Goal: Task Accomplishment & Management: Use online tool/utility

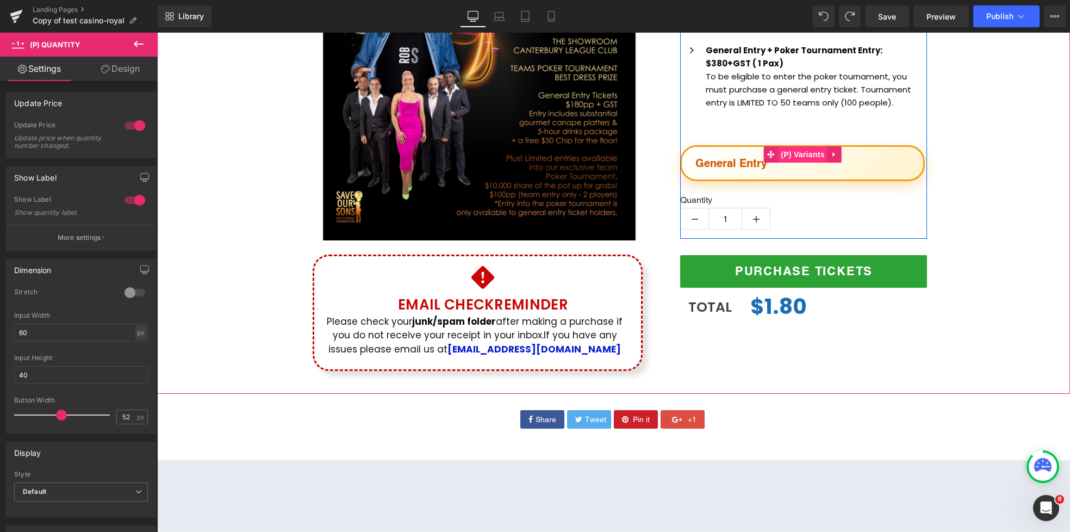
click at [822, 156] on span "(P) Variants" at bounding box center [802, 154] width 49 height 16
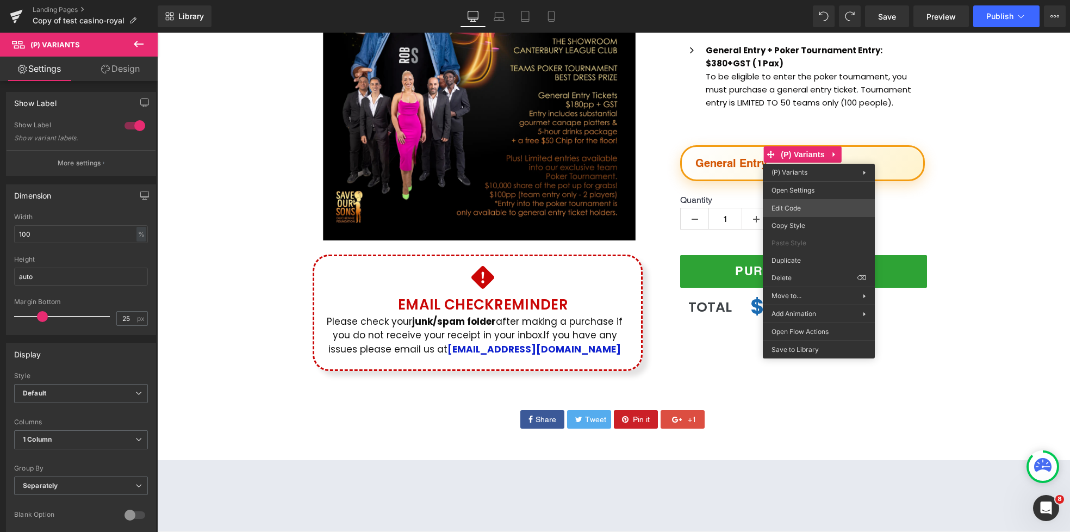
click at [802, 0] on div "(P) Variants You are previewing how the will restyle your page. You can not edi…" at bounding box center [535, 0] width 1070 height 0
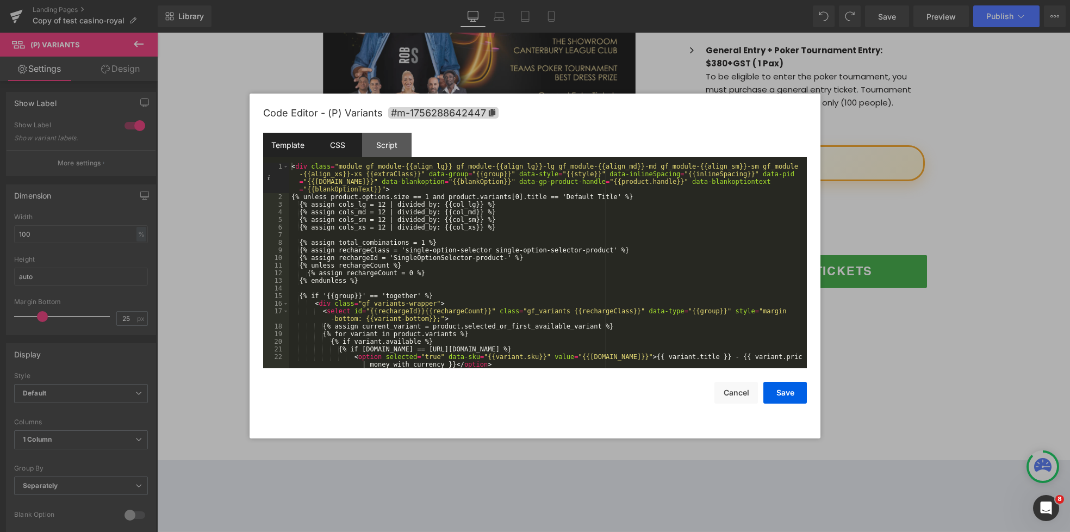
click at [337, 147] on div "CSS" at bounding box center [337, 145] width 49 height 24
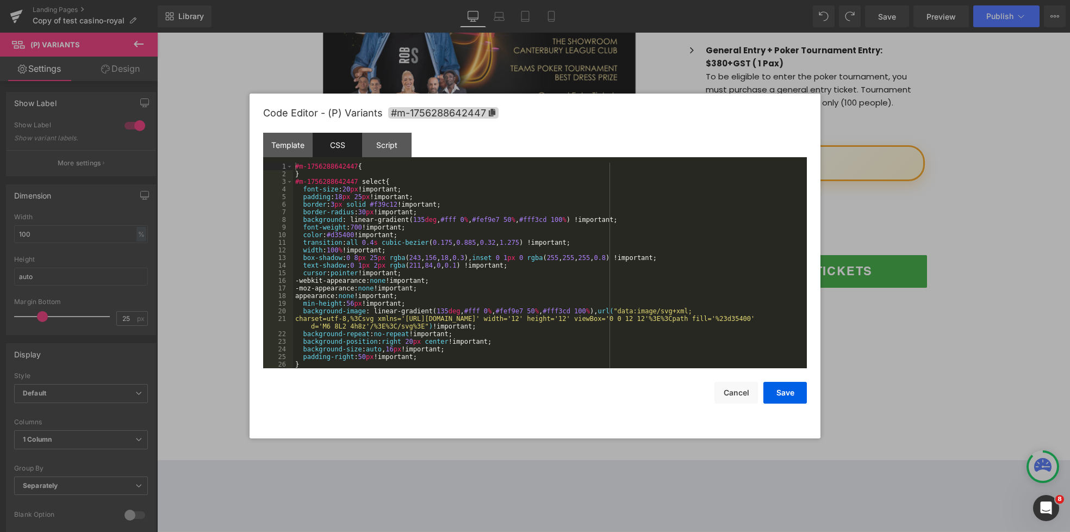
click at [443, 257] on div "#m-1756288642447 { } #m-1756288642447 select { font-size : 20 px !important; pa…" at bounding box center [548, 273] width 510 height 221
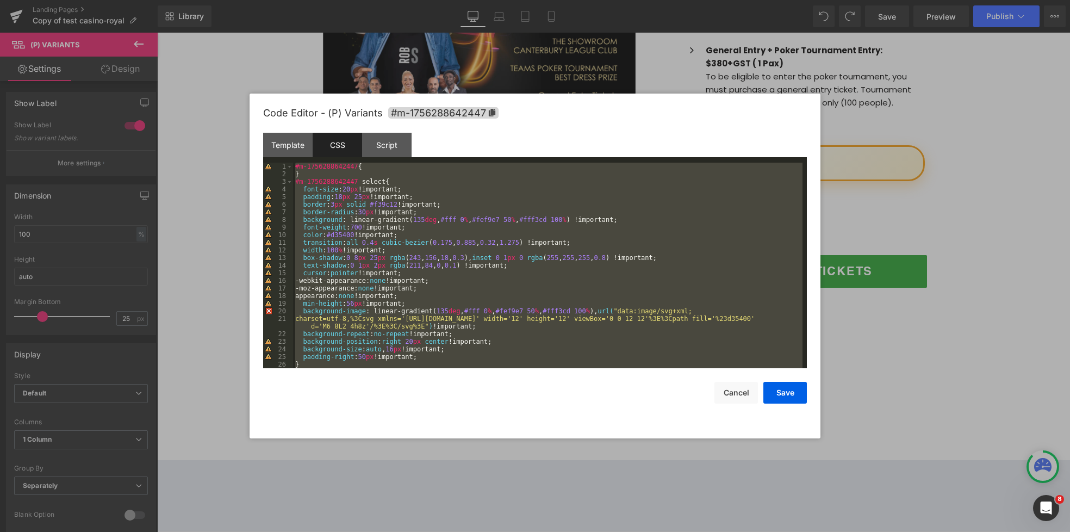
click at [395, 288] on div "#m-1756288642447 { } #m-1756288642447 select { font-size : 20 px !important; pa…" at bounding box center [548, 273] width 510 height 221
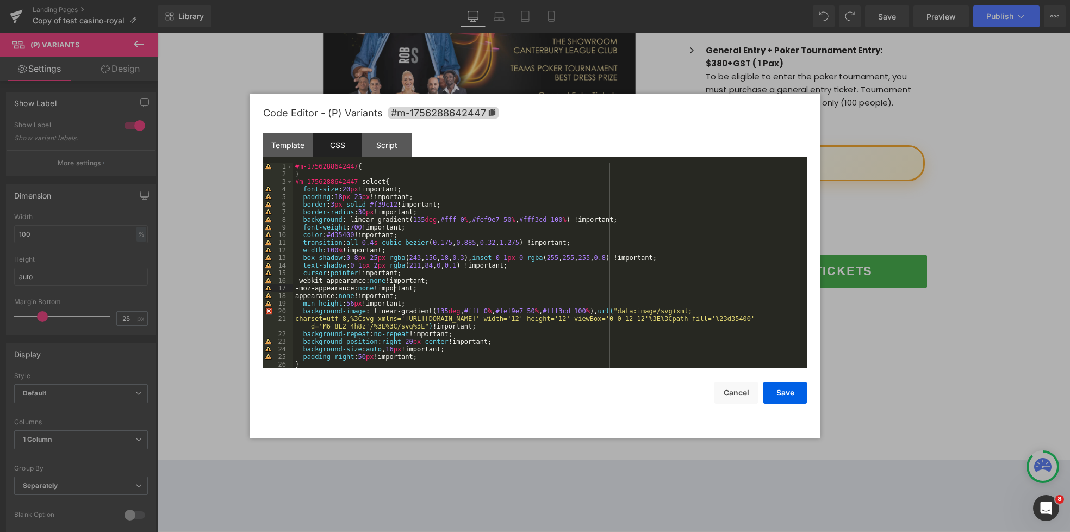
click at [338, 324] on div "#m-1756288642447 { } #m-1756288642447 select { font-size : 20 px !important; pa…" at bounding box center [548, 273] width 510 height 221
click at [274, 312] on div "20" at bounding box center [278, 311] width 30 height 8
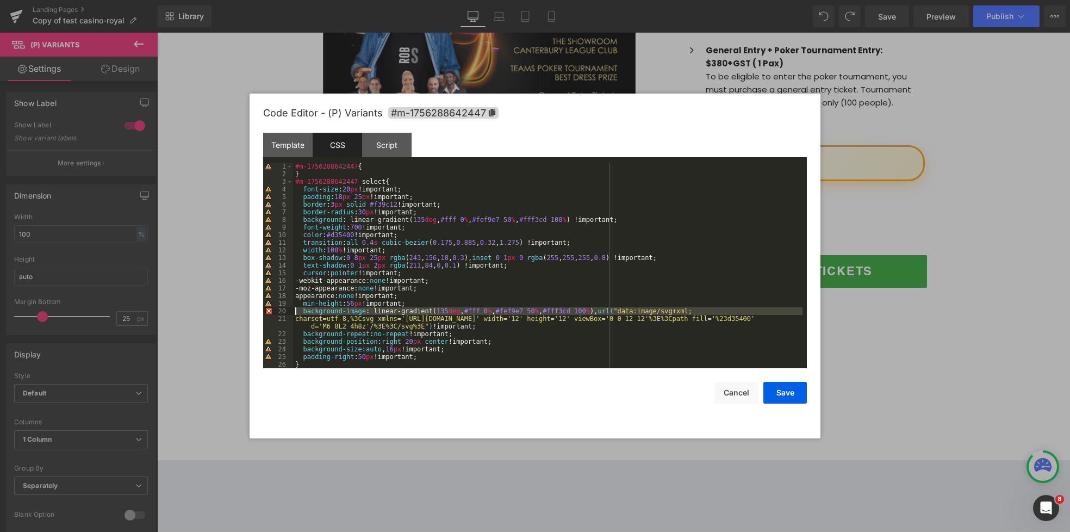
click at [431, 304] on div "#m-1756288642447 { } #m-1756288642447 select { font-size : 20 px !important; pa…" at bounding box center [548, 273] width 510 height 221
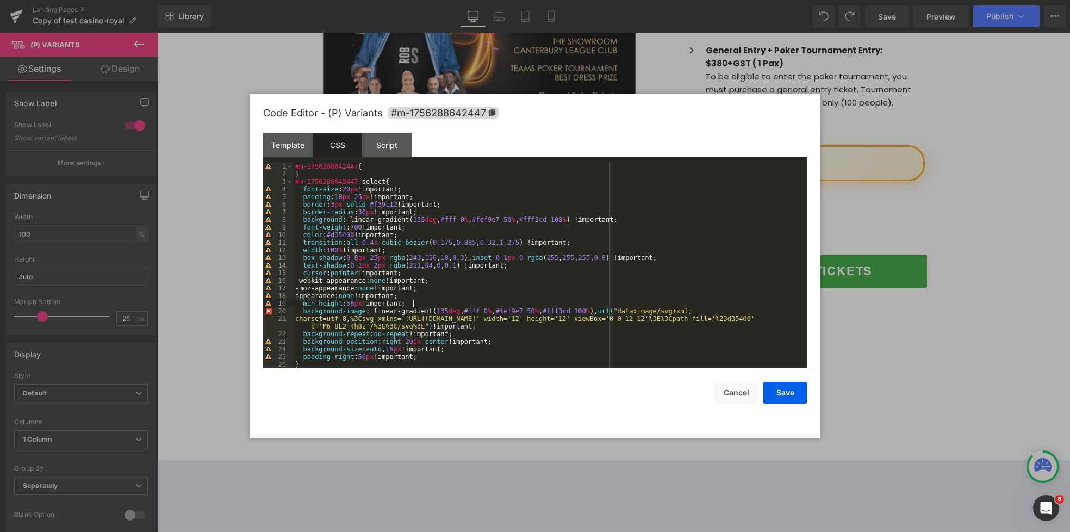
click at [605, 306] on div "#m-1756288642447 { } #m-1756288642447 select { font-size : 20 px !important; pa…" at bounding box center [548, 273] width 510 height 221
click at [268, 311] on div "20" at bounding box center [278, 311] width 30 height 8
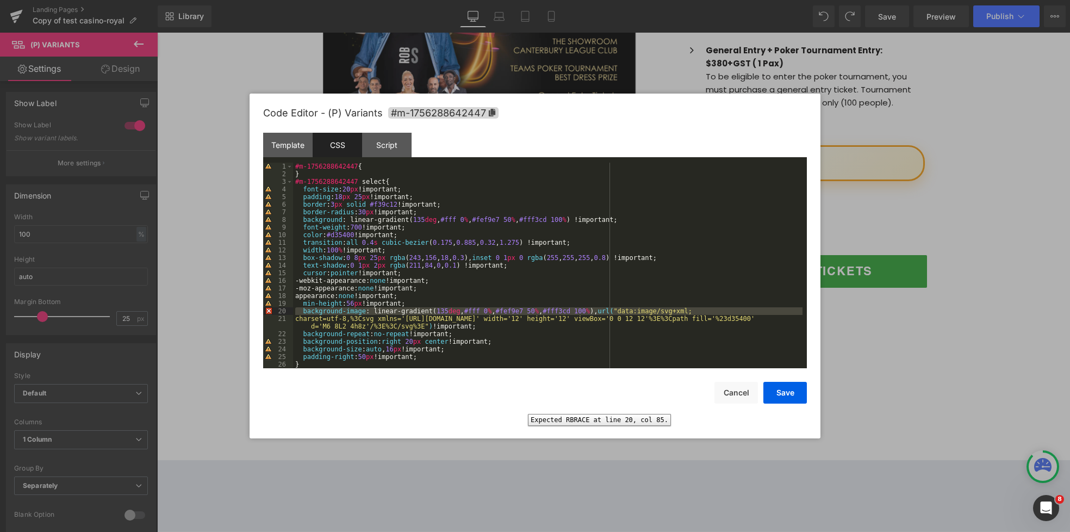
click at [270, 312] on div "20" at bounding box center [278, 311] width 30 height 8
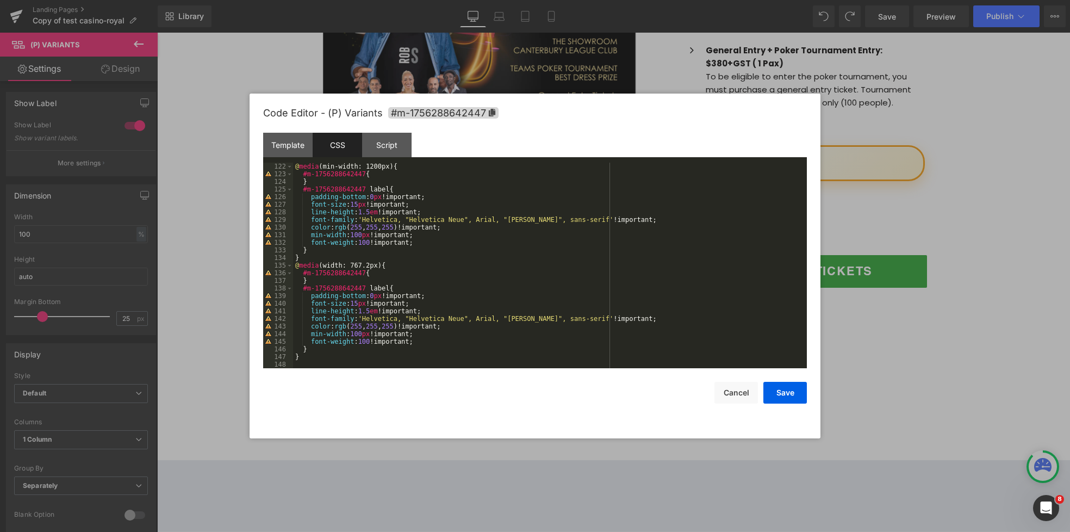
scroll to position [936, 0]
click at [474, 235] on div "@ media (min-width: 1200px) { #m-1756288642447 { } #m-1756288642447 label { pad…" at bounding box center [548, 273] width 510 height 221
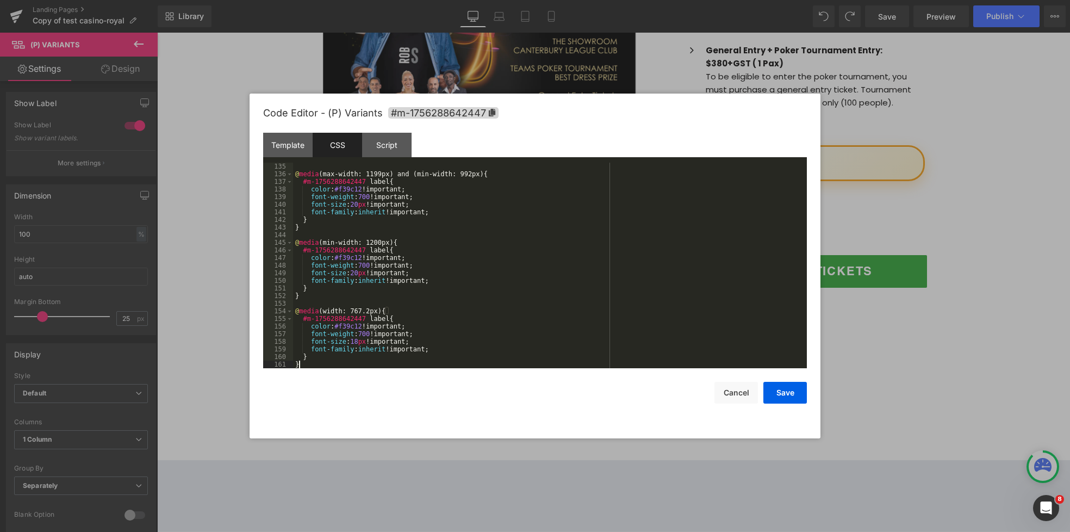
scroll to position [1043, 0]
click at [785, 397] on button "Save" at bounding box center [786, 393] width 44 height 22
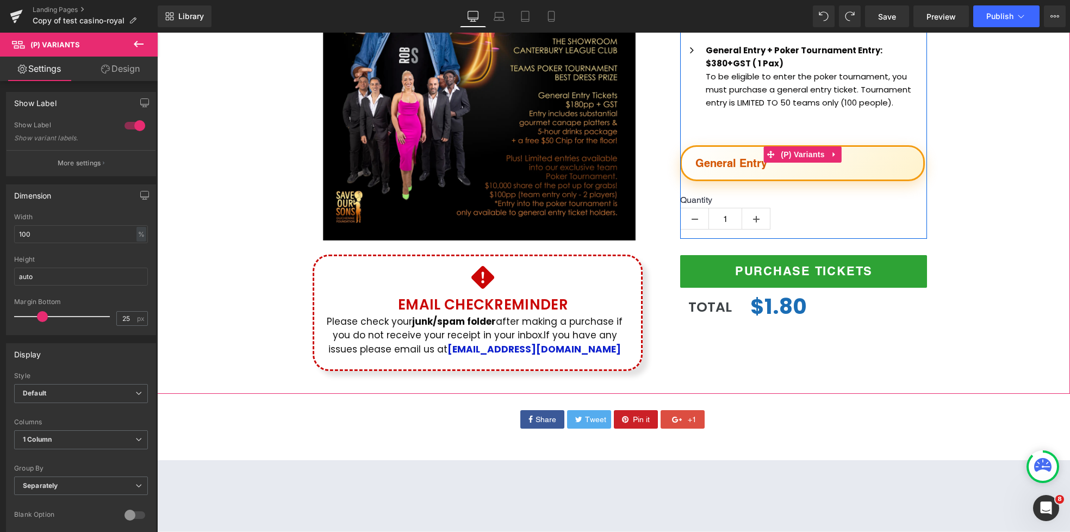
click at [896, 166] on select "General Entry General Entry + Poker Tournament" at bounding box center [802, 163] width 245 height 36
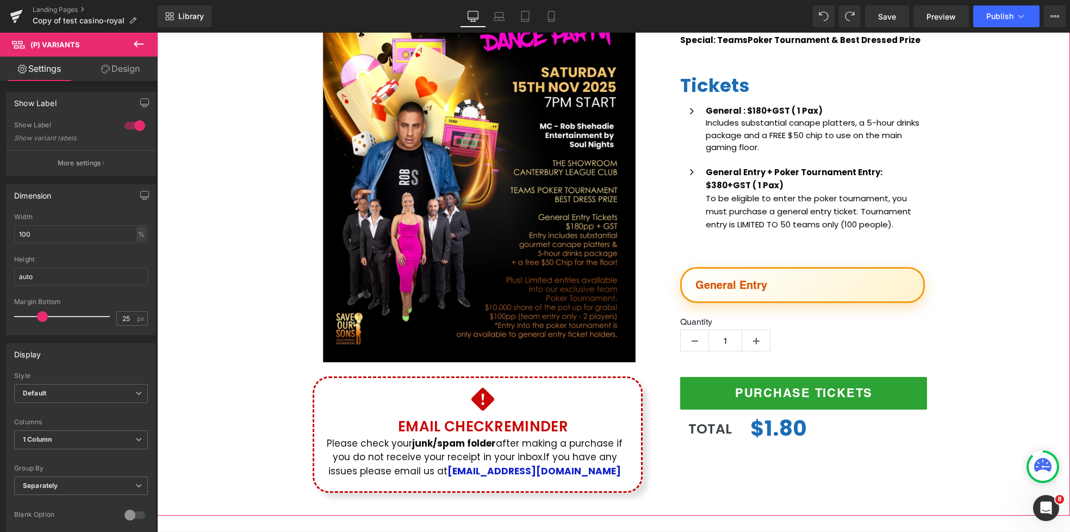
scroll to position [346, 0]
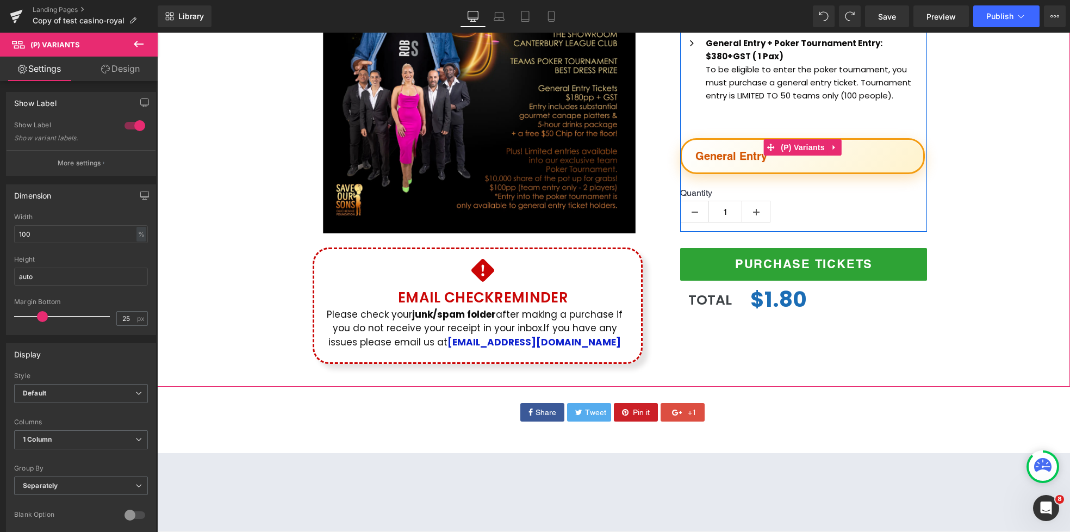
click at [914, 154] on select "General Entry General Entry + Poker Tournament" at bounding box center [802, 156] width 245 height 36
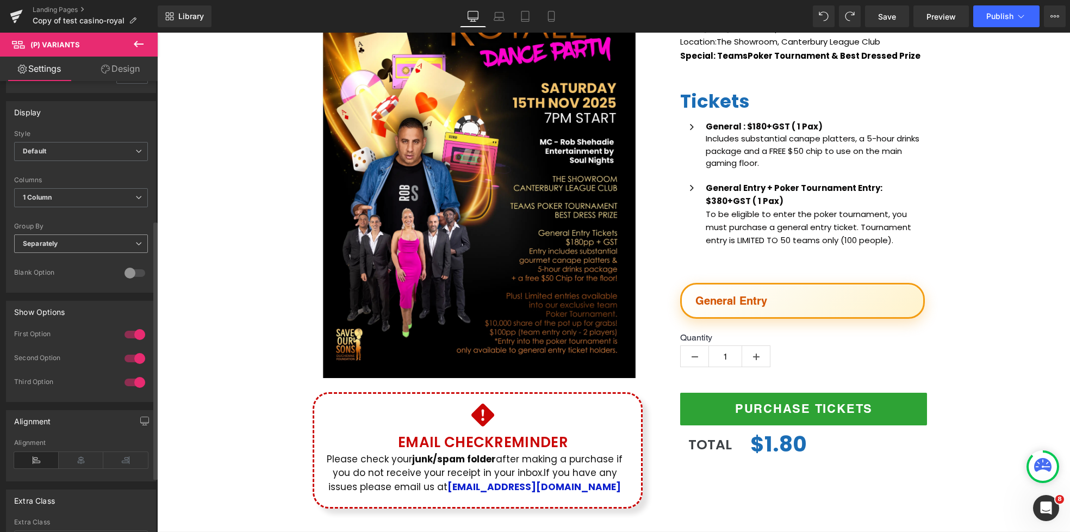
scroll to position [337, 0]
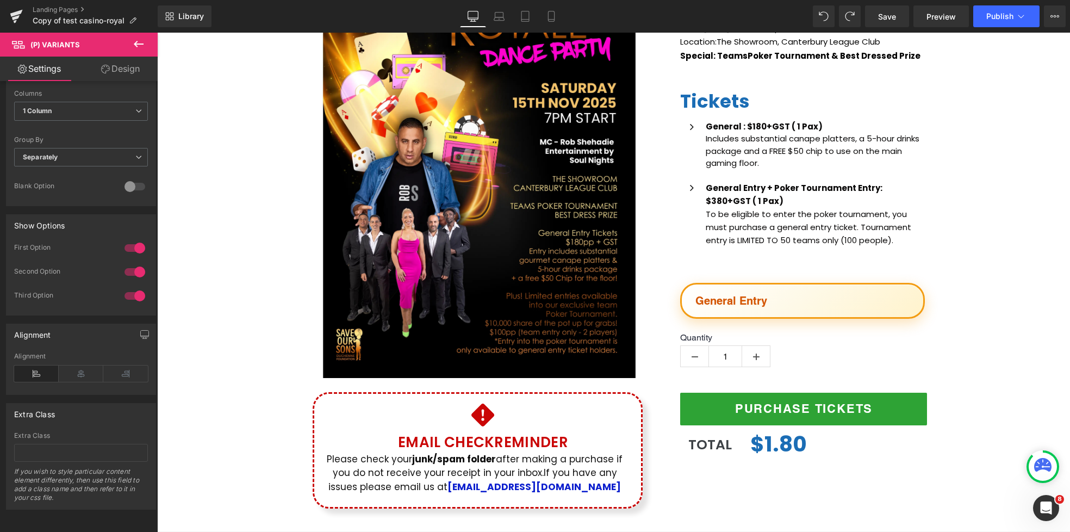
click at [108, 72] on icon at bounding box center [105, 69] width 9 height 9
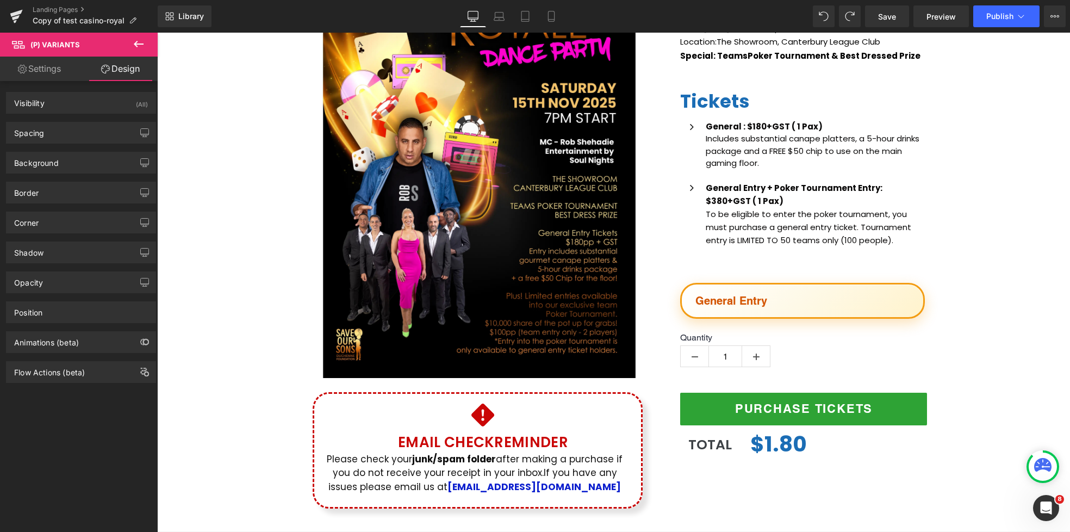
click at [52, 69] on link "Settings" at bounding box center [39, 69] width 79 height 24
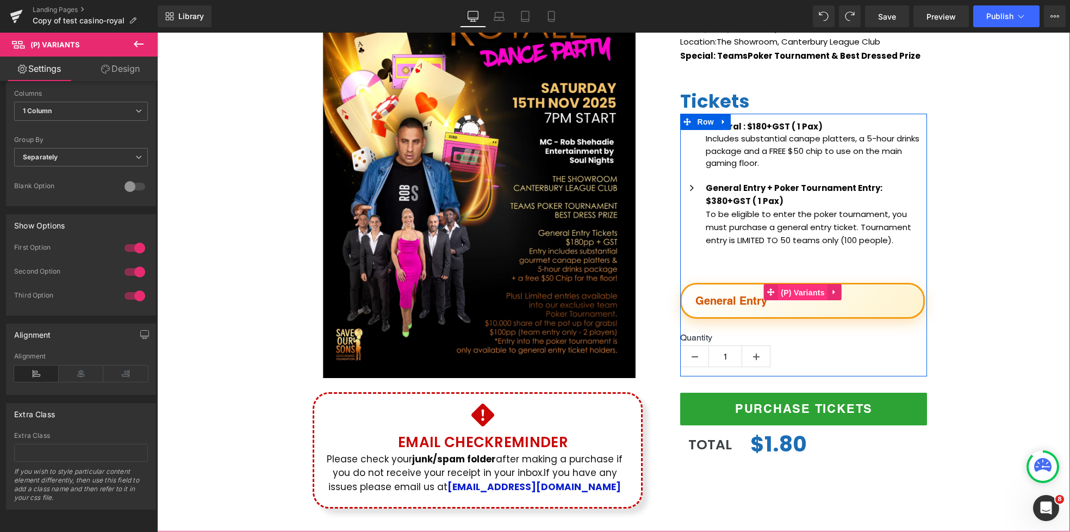
click at [783, 297] on span "(P) Variants" at bounding box center [802, 292] width 49 height 16
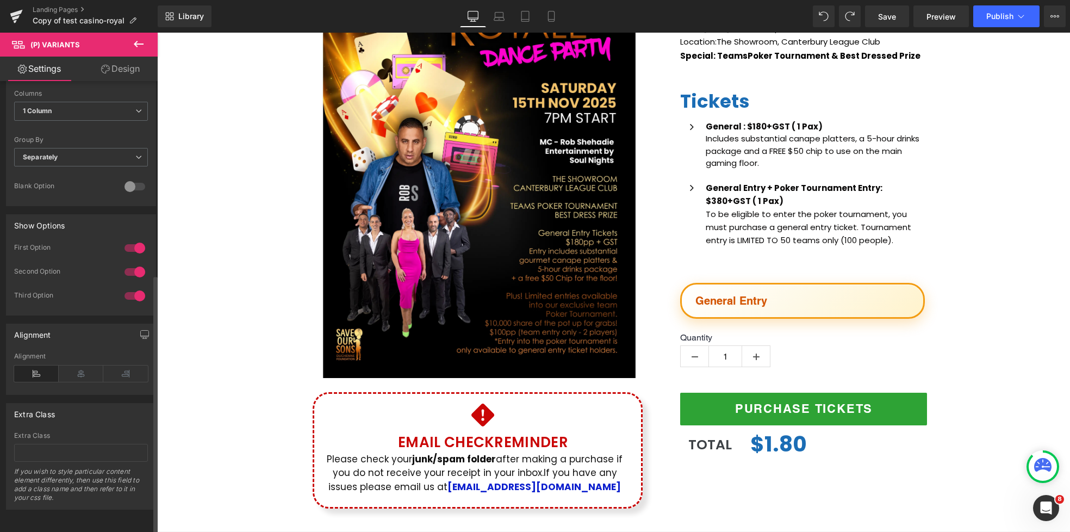
click at [125, 290] on div at bounding box center [135, 295] width 26 height 17
click at [135, 290] on div at bounding box center [135, 295] width 26 height 17
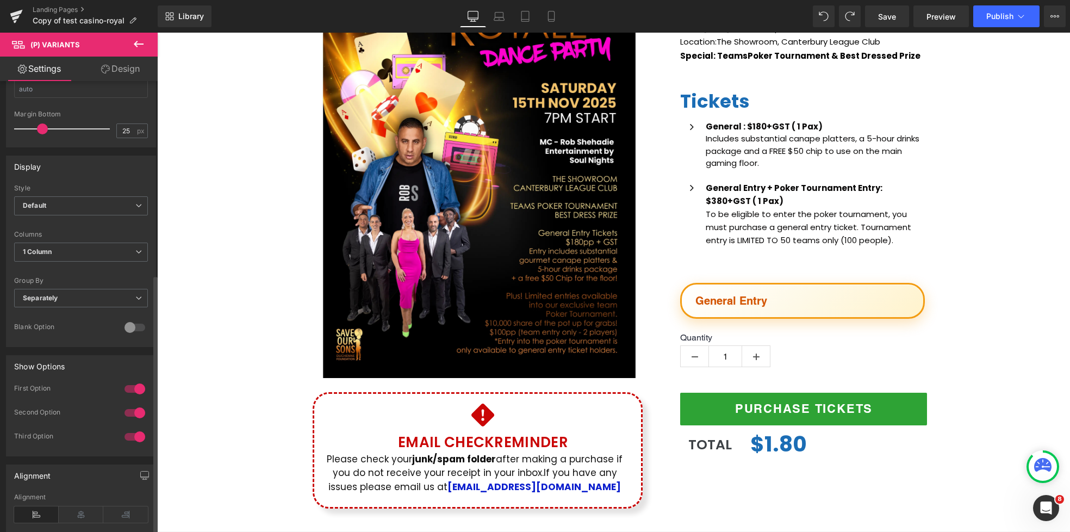
scroll to position [0, 0]
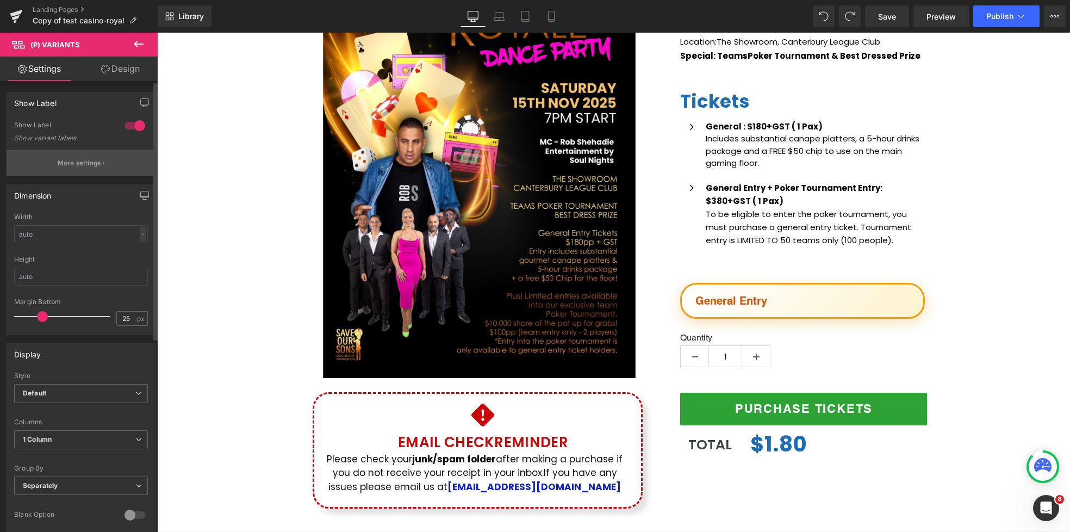
click at [88, 167] on p "More settings" at bounding box center [80, 163] width 44 height 10
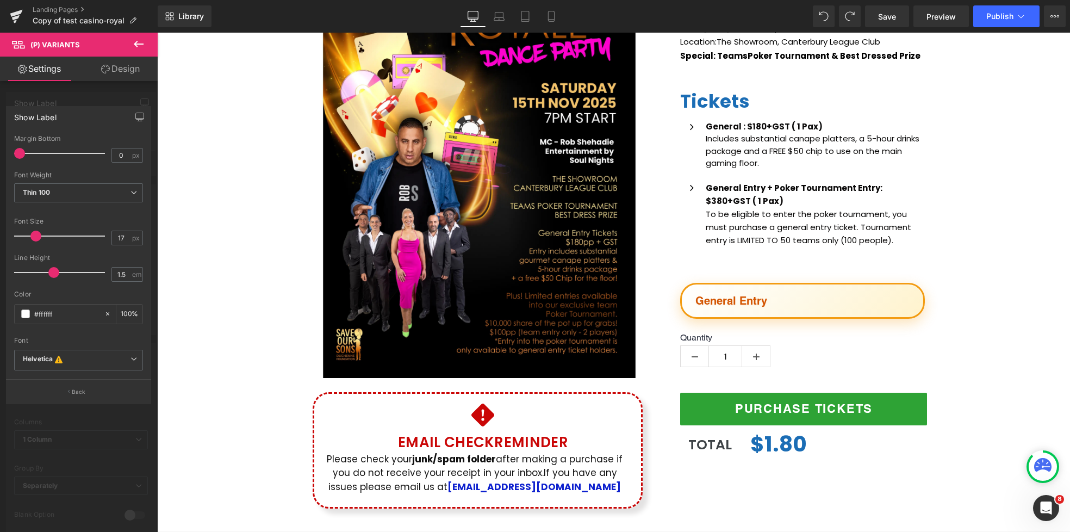
type input "16"
click at [32, 237] on span at bounding box center [35, 236] width 11 height 11
click at [27, 313] on span at bounding box center [25, 313] width 9 height 9
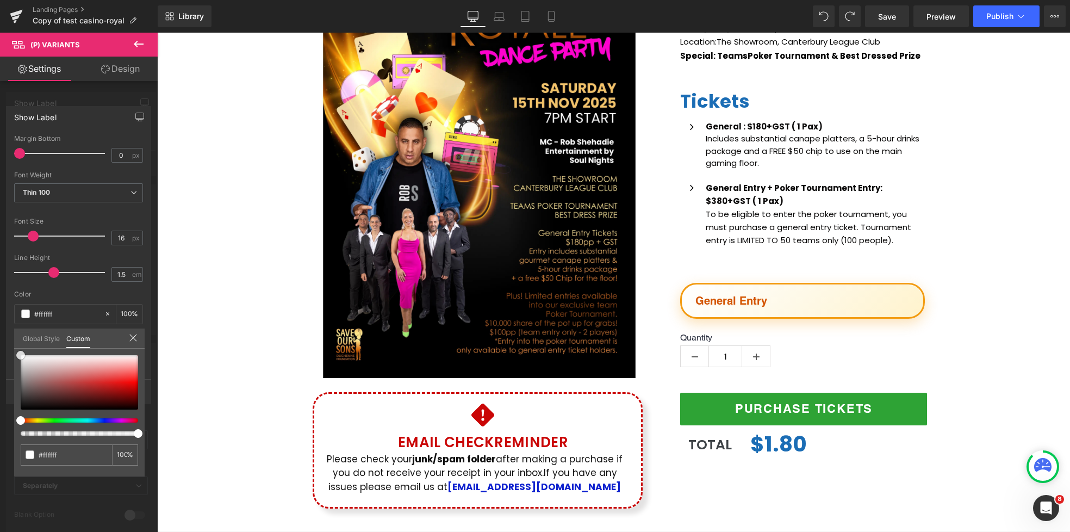
type input "#ff6b6b"
type input "#000000"
click at [21, 421] on div at bounding box center [79, 395] width 117 height 80
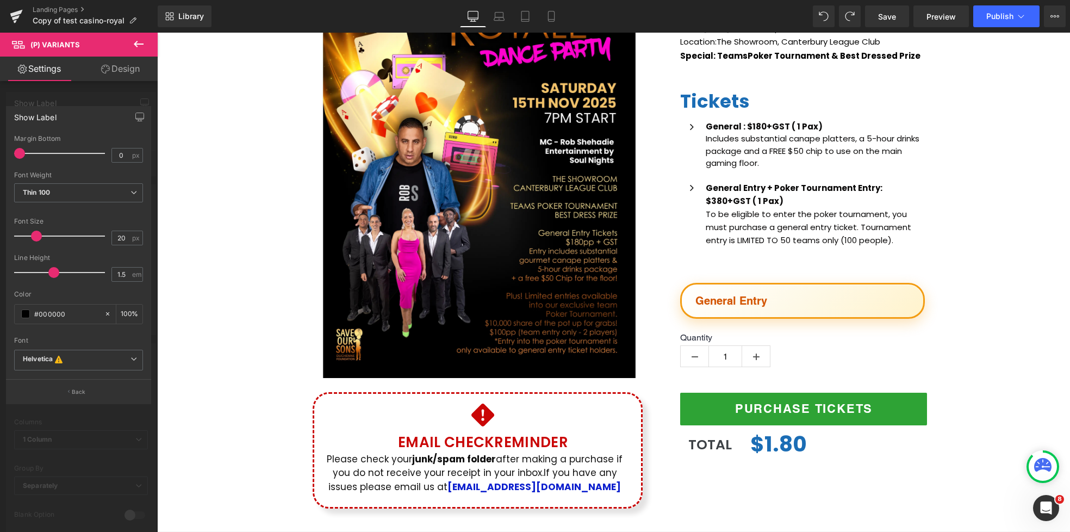
type input "19"
click at [35, 236] on span at bounding box center [35, 236] width 11 height 11
click at [70, 397] on button "Back" at bounding box center [78, 391] width 145 height 24
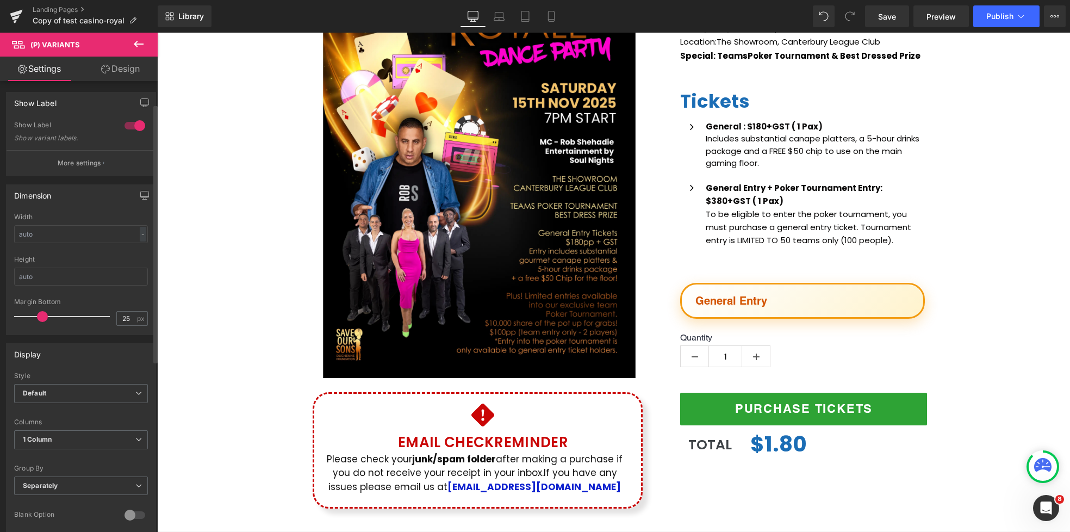
scroll to position [174, 0]
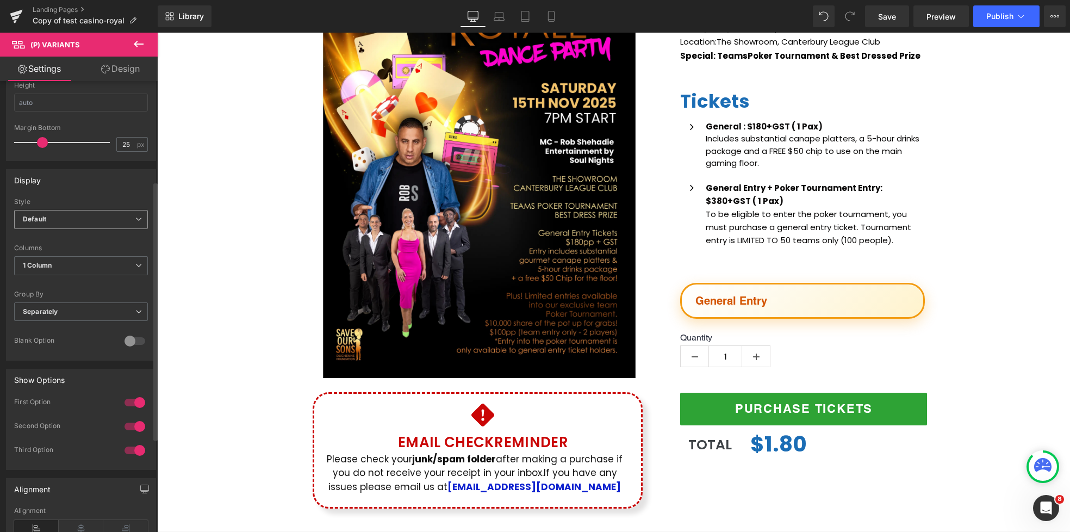
click at [65, 221] on span "Default" at bounding box center [81, 219] width 134 height 19
click at [59, 252] on li "Inline" at bounding box center [78, 255] width 129 height 16
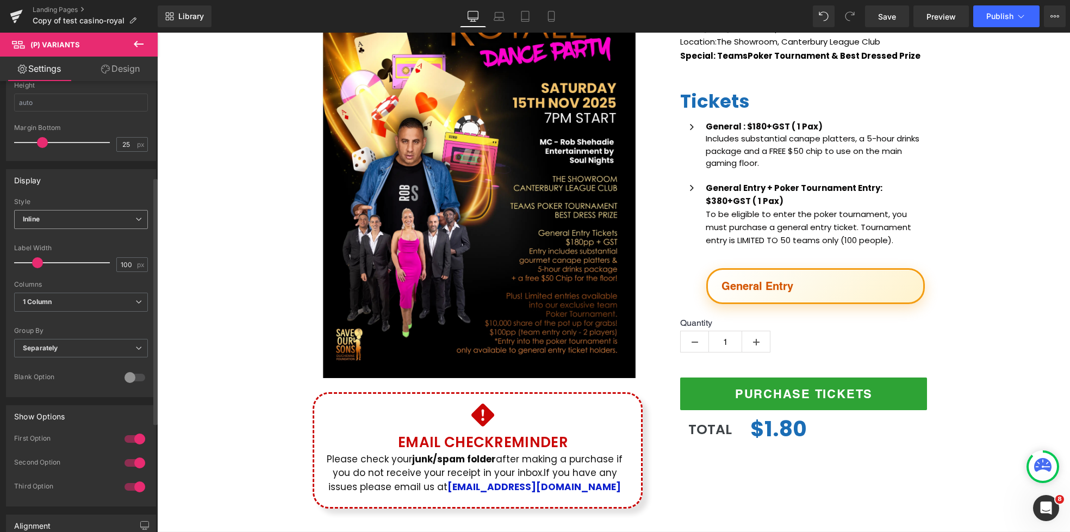
click at [86, 215] on span "Inline" at bounding box center [81, 219] width 134 height 19
click at [60, 235] on li "Default" at bounding box center [78, 239] width 129 height 16
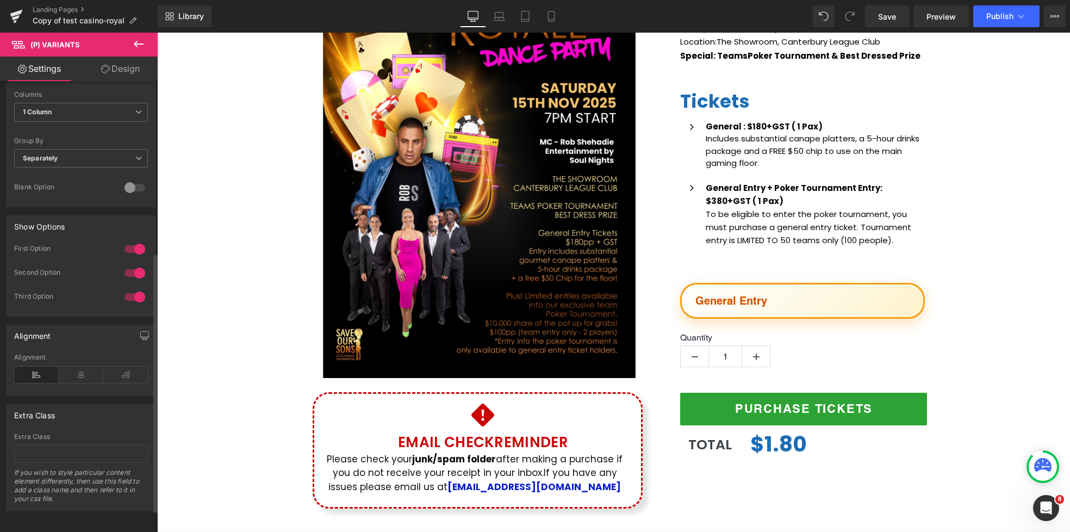
scroll to position [337, 0]
click at [134, 179] on div at bounding box center [135, 186] width 26 height 17
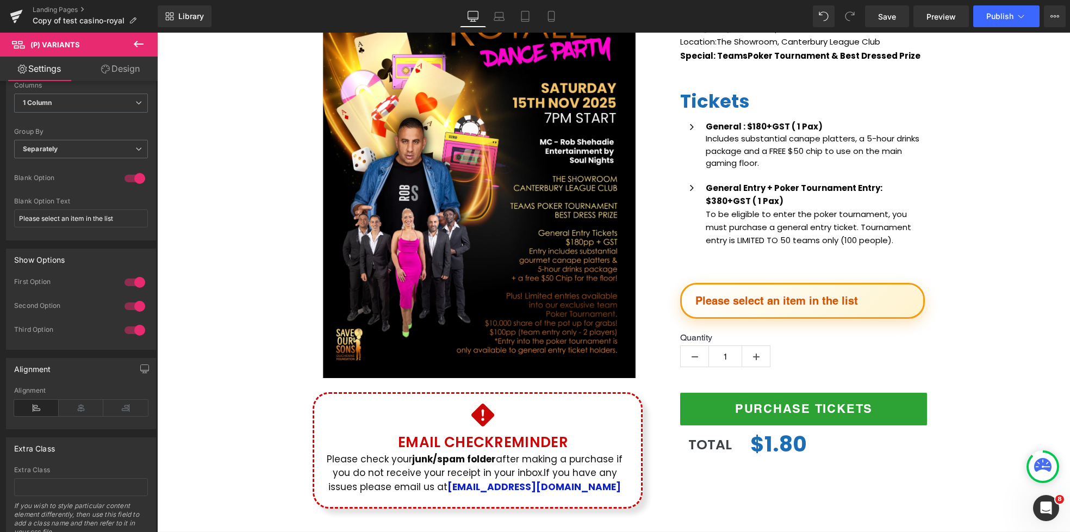
click at [860, 299] on body "Skip to content Just added to your cart Qty: View cart ( ) Continue shopping Su…" at bounding box center [613, 465] width 913 height 1269
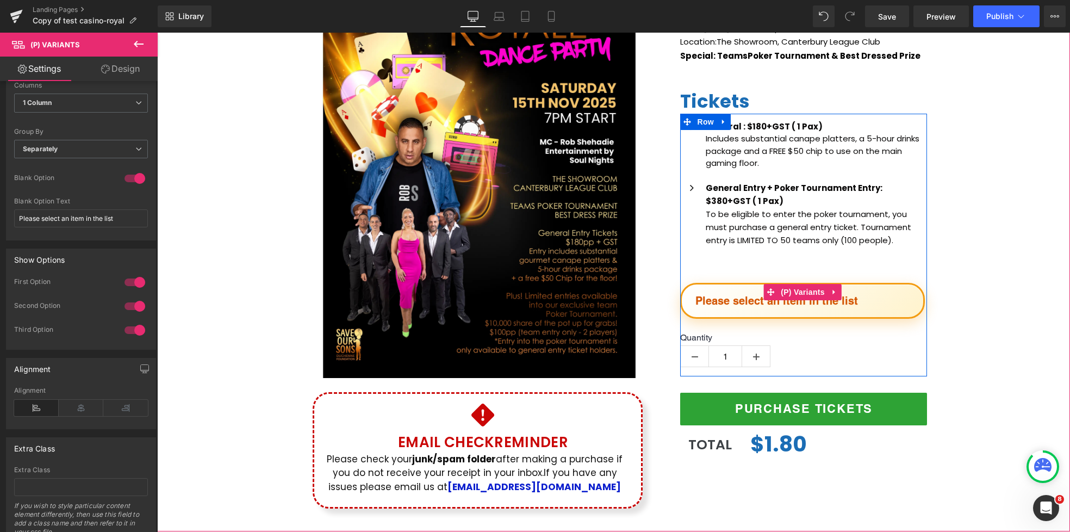
click at [833, 302] on select "Please select an item in the list General Entry General Entry + Poker Tournament" at bounding box center [802, 301] width 245 height 36
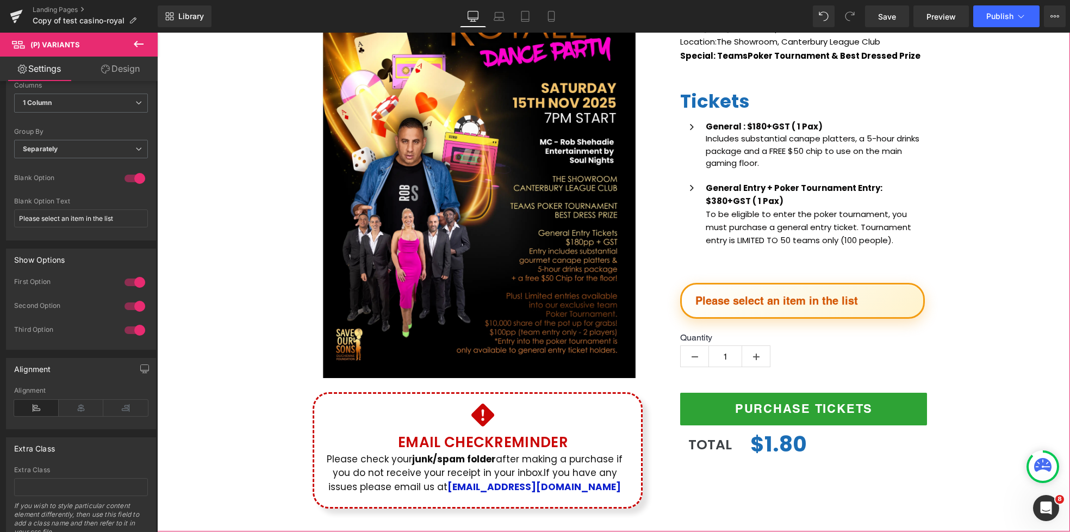
click at [975, 270] on div "(P) Image Icon Email Check Reminder Text Block Please check your junk/spam fold…" at bounding box center [613, 224] width 913 height 592
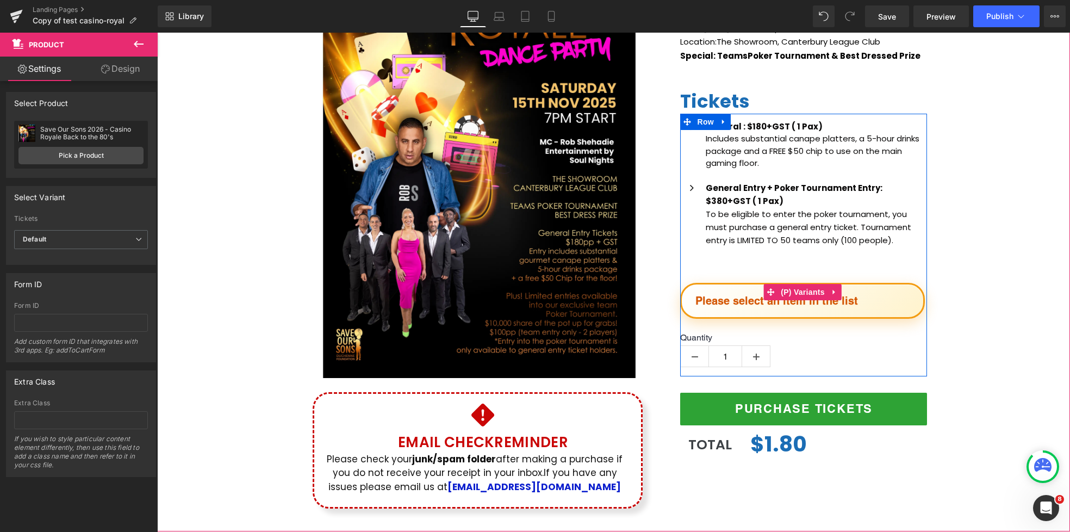
click at [878, 298] on select "Please select an item in the list General Entry General Entry + Poker Tournament" at bounding box center [802, 301] width 245 height 36
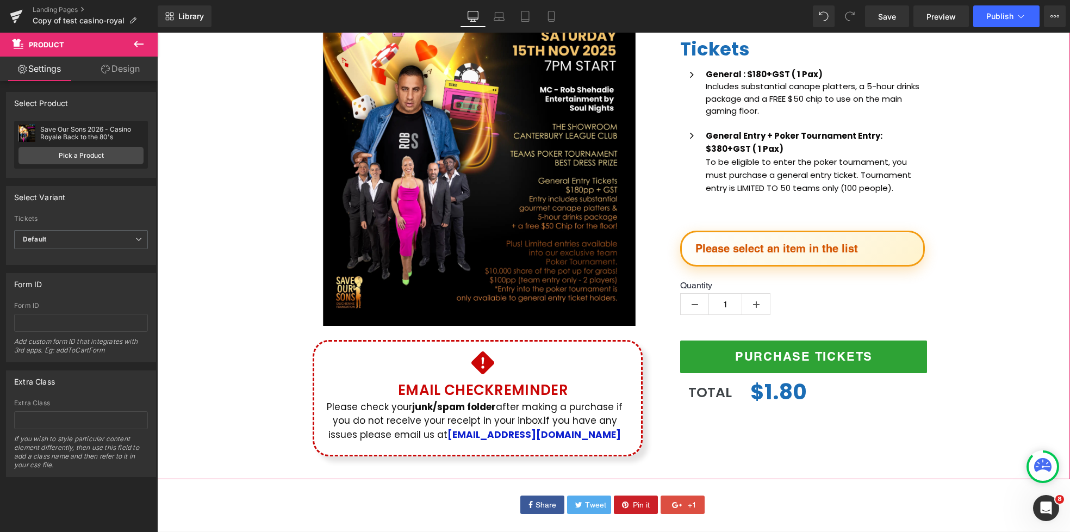
scroll to position [243, 0]
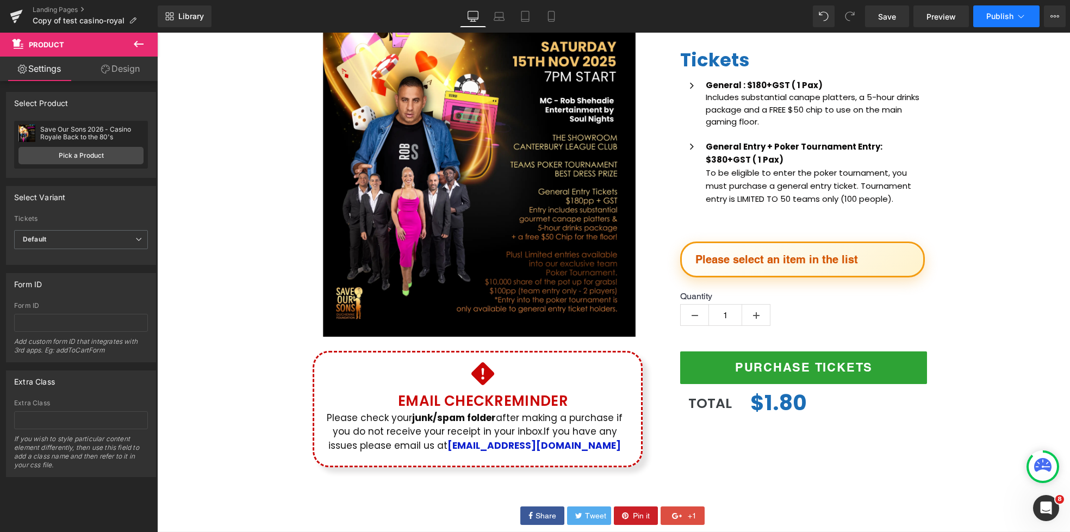
click at [1003, 15] on span "Publish" at bounding box center [999, 16] width 27 height 9
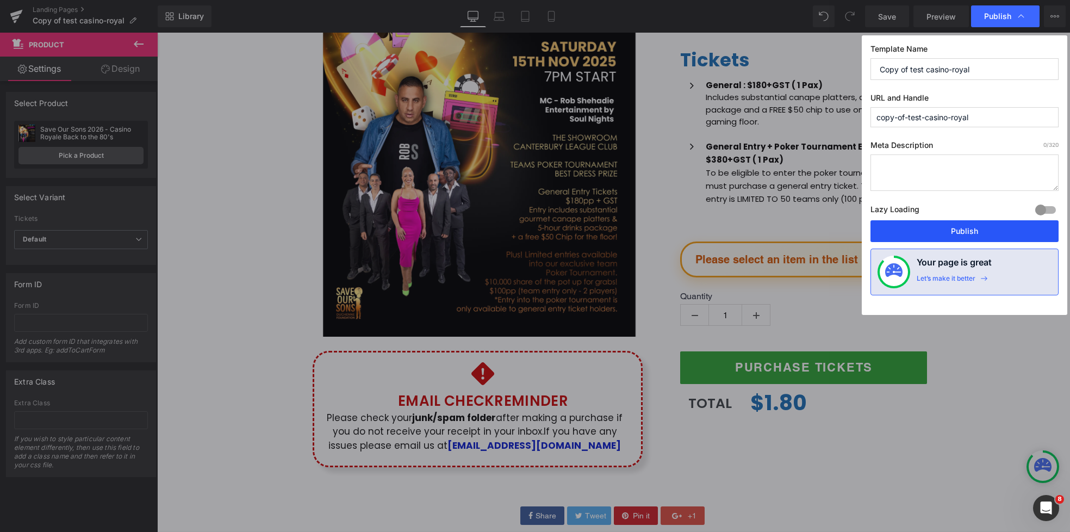
click at [981, 234] on button "Publish" at bounding box center [965, 231] width 188 height 22
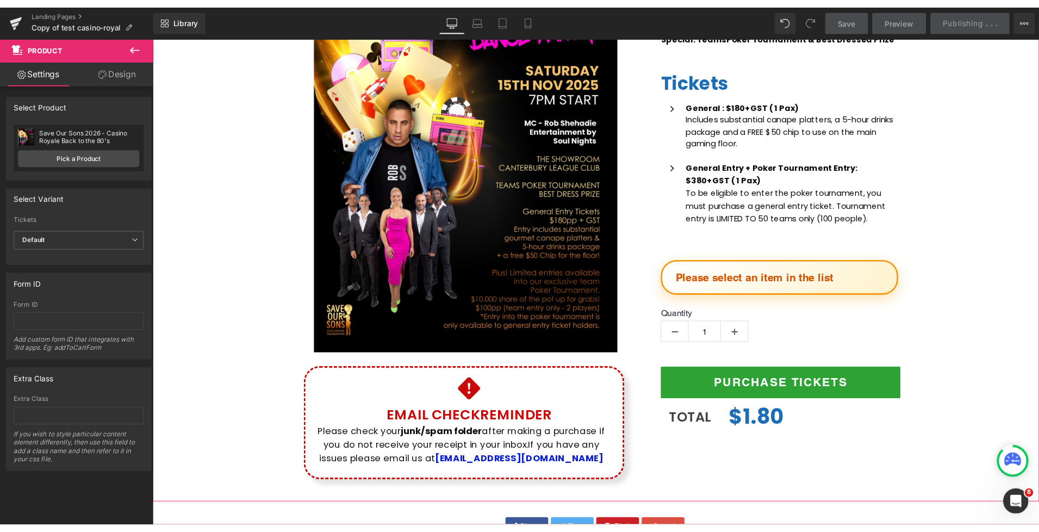
scroll to position [202, 0]
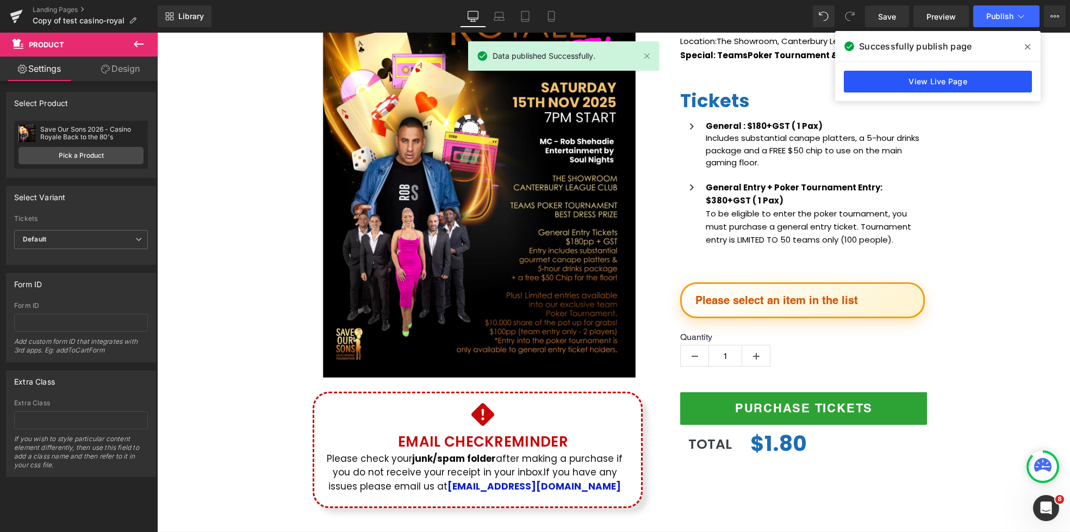
click at [884, 88] on link "View Live Page" at bounding box center [938, 82] width 188 height 22
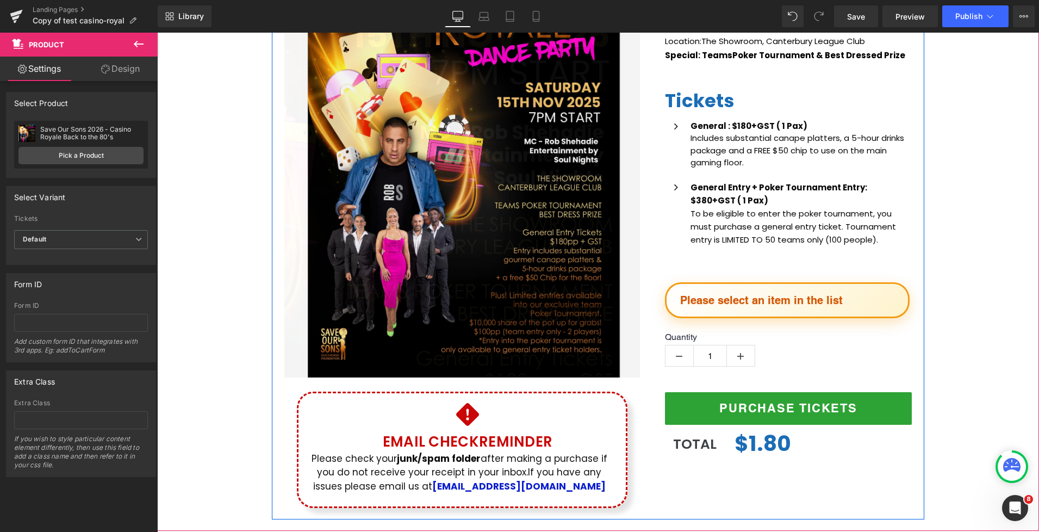
scroll to position [328, 0]
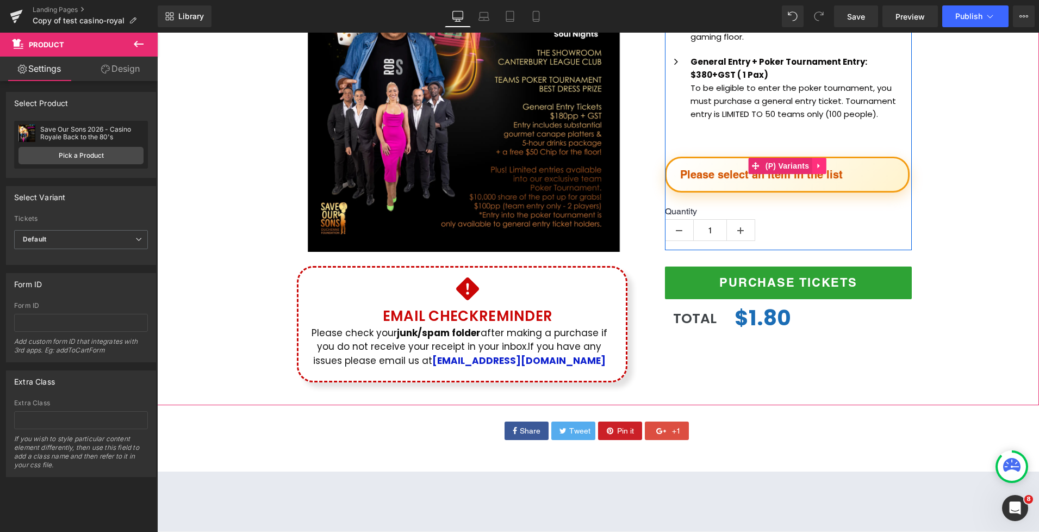
click at [824, 166] on link at bounding box center [819, 166] width 14 height 16
click at [839, 179] on select "Please select an item in the list General Entry General Entry + Poker Tournament" at bounding box center [787, 175] width 245 height 36
click at [665, 157] on select "Please select an item in the list General Entry General Entry + Poker Tournament" at bounding box center [787, 175] width 245 height 36
click at [828, 165] on icon at bounding box center [826, 166] width 8 height 8
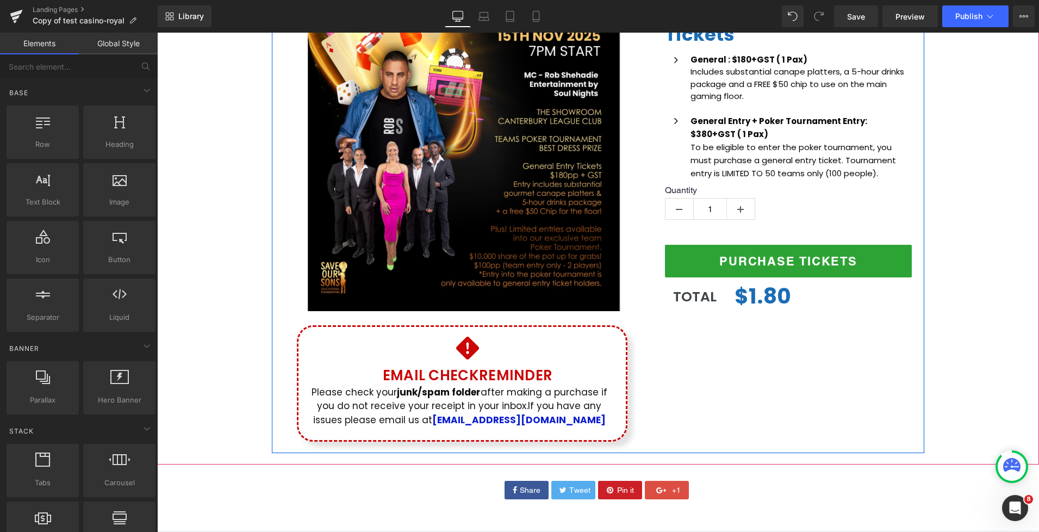
scroll to position [302, 0]
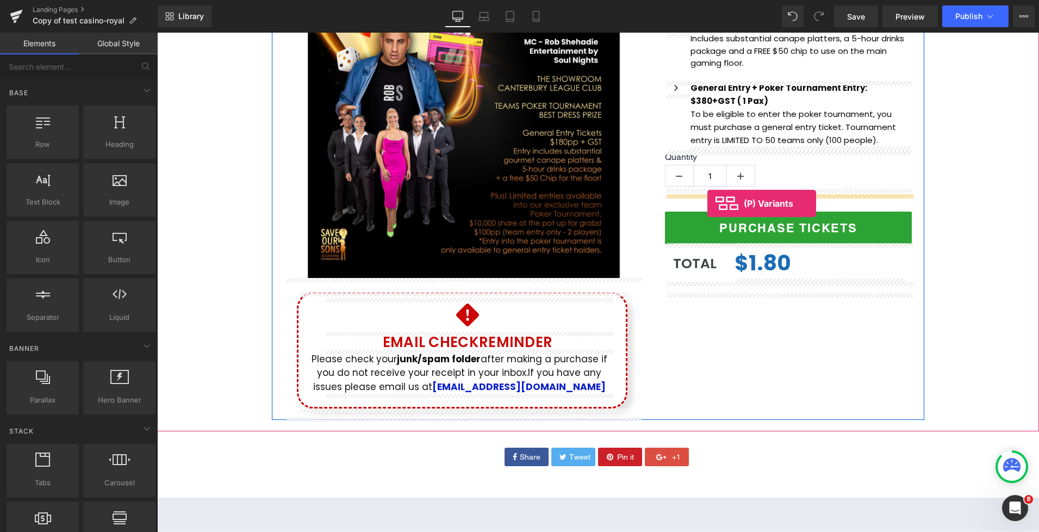
drag, startPoint x: 268, startPoint y: 309, endPoint x: 708, endPoint y: 203, distance: 452.5
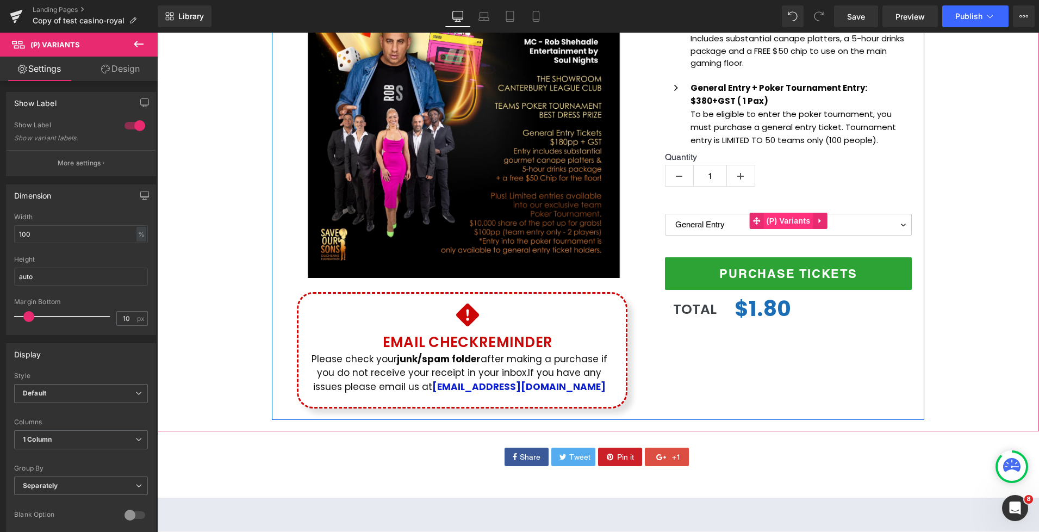
click at [791, 221] on span "(P) Variants" at bounding box center [788, 221] width 49 height 16
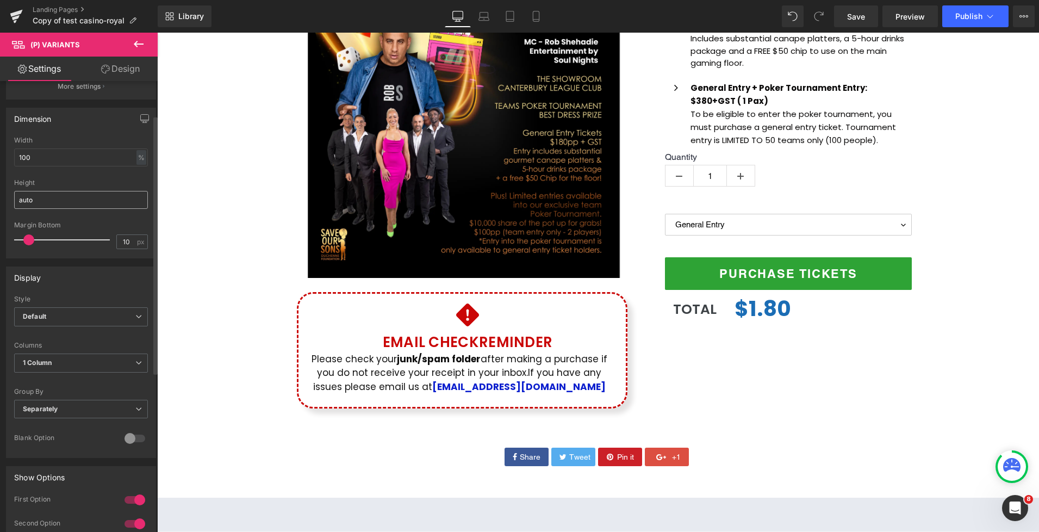
scroll to position [44, 0]
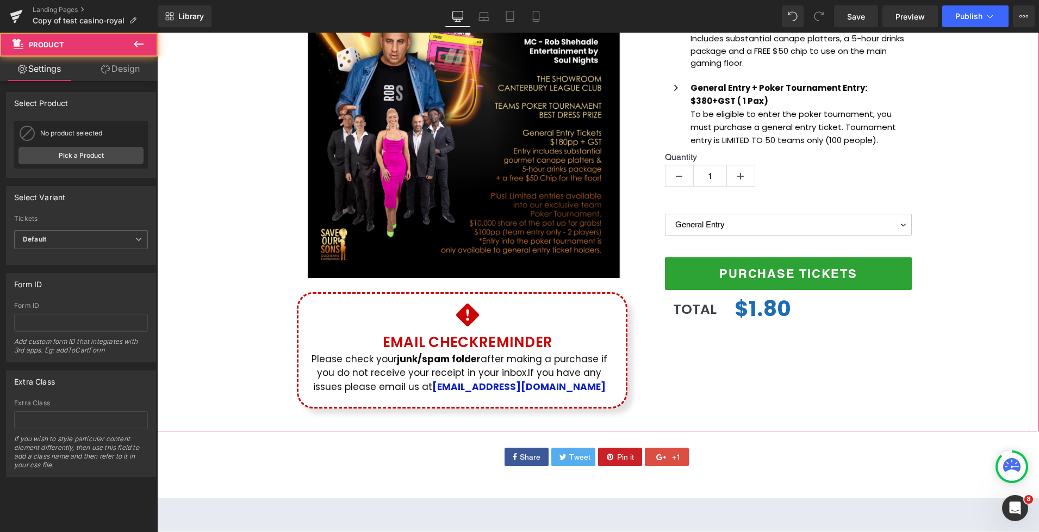
click at [982, 260] on div "(P) Image Icon Email Check Reminder Text Block Please check your junk/spam fold…" at bounding box center [598, 124] width 882 height 592
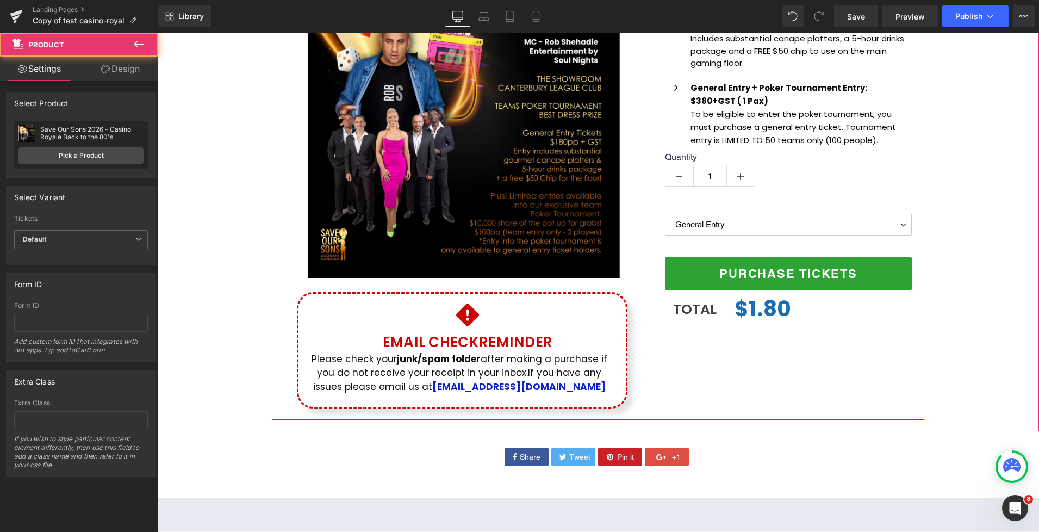
scroll to position [297, 0]
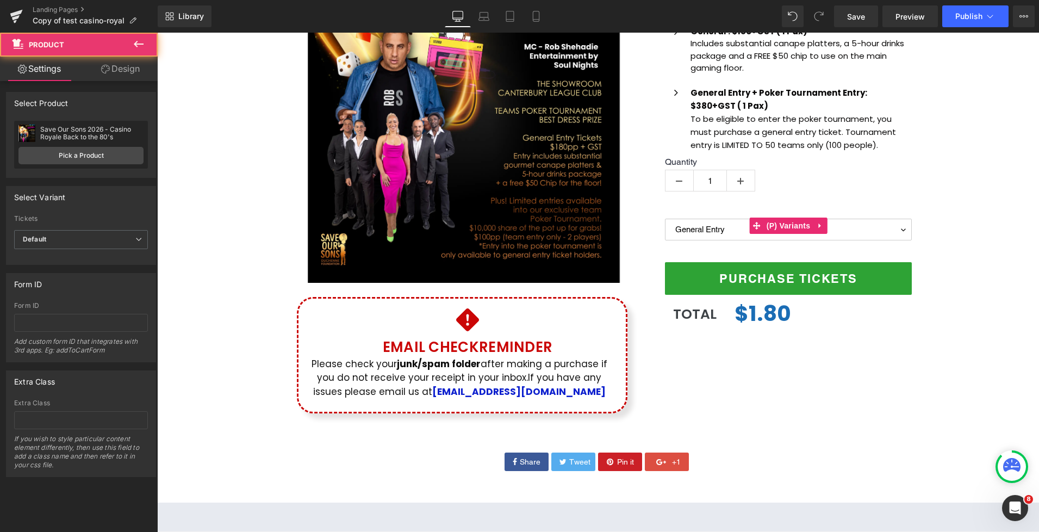
click at [948, 216] on div "(P) Image Icon Email Check Reminder Text Block Please check your junk/spam fold…" at bounding box center [598, 129] width 882 height 592
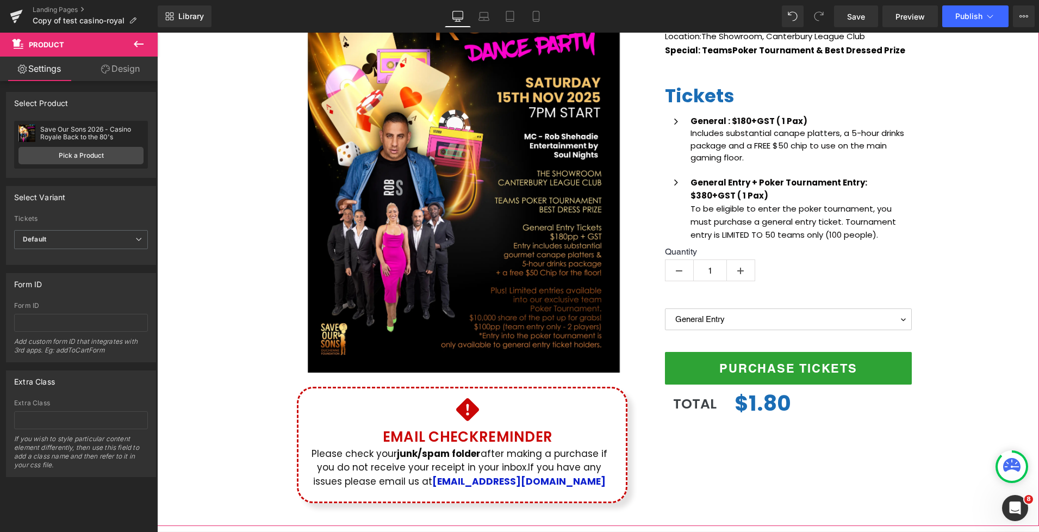
scroll to position [213, 0]
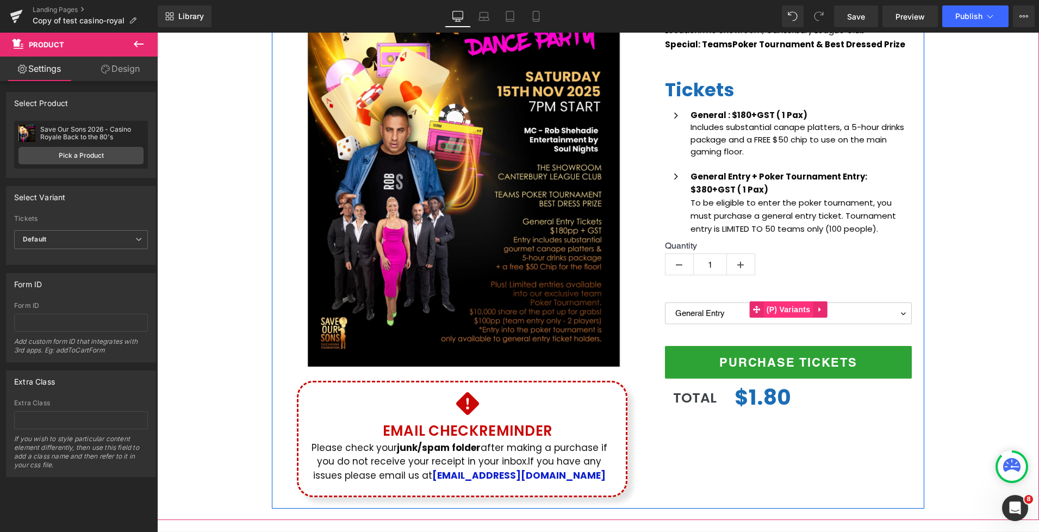
click at [790, 311] on span "(P) Variants" at bounding box center [788, 309] width 49 height 16
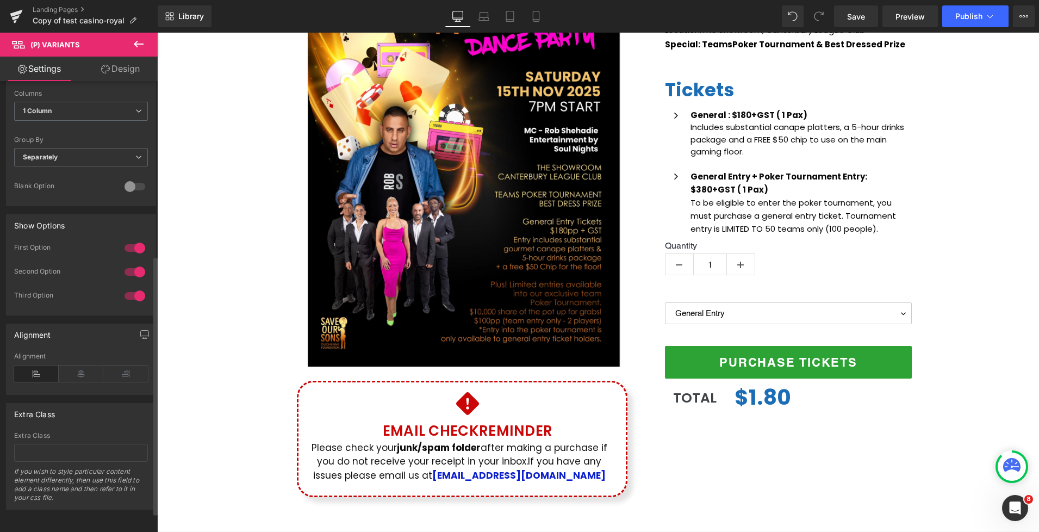
scroll to position [337, 0]
click at [127, 289] on div at bounding box center [135, 295] width 26 height 17
click at [135, 289] on div at bounding box center [135, 295] width 26 height 17
click at [140, 181] on div at bounding box center [135, 186] width 26 height 17
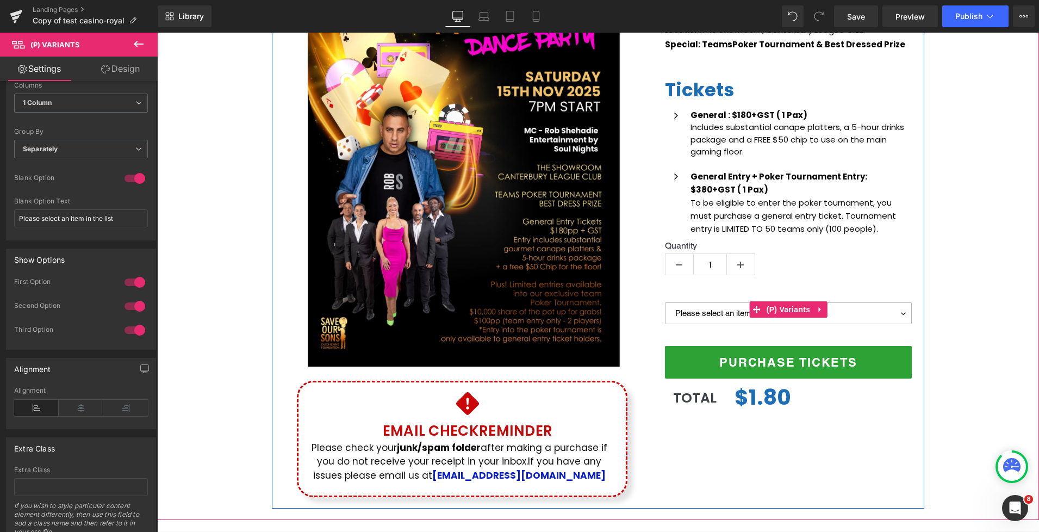
click at [899, 310] on select "Please select an item in the list General Entry General Entry + Poker Tournament" at bounding box center [788, 313] width 247 height 22
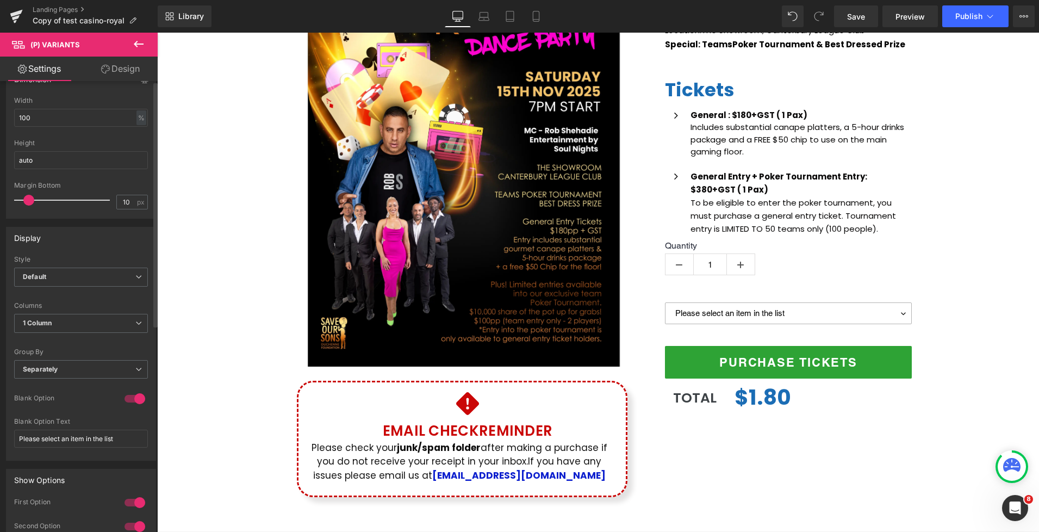
scroll to position [0, 0]
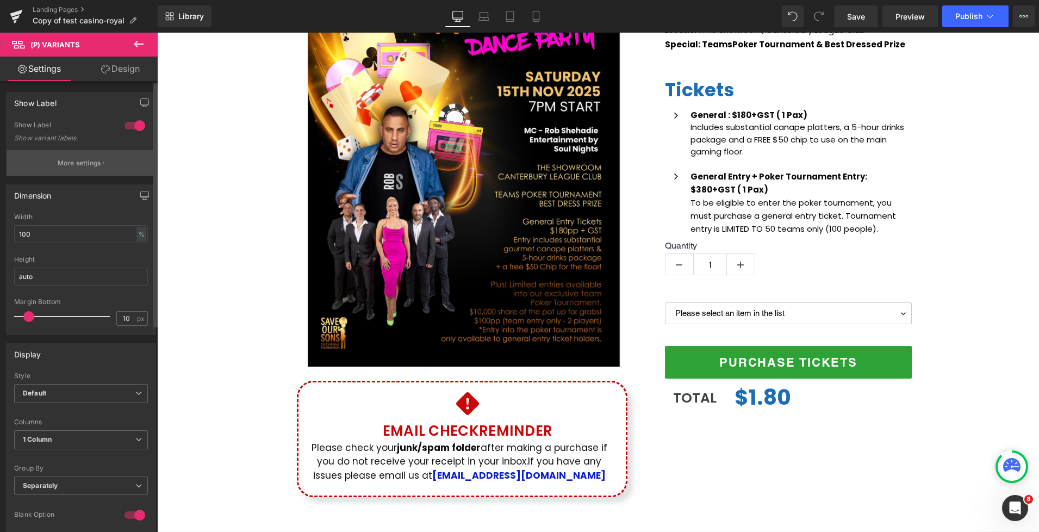
click at [88, 158] on p "More settings" at bounding box center [80, 163] width 44 height 10
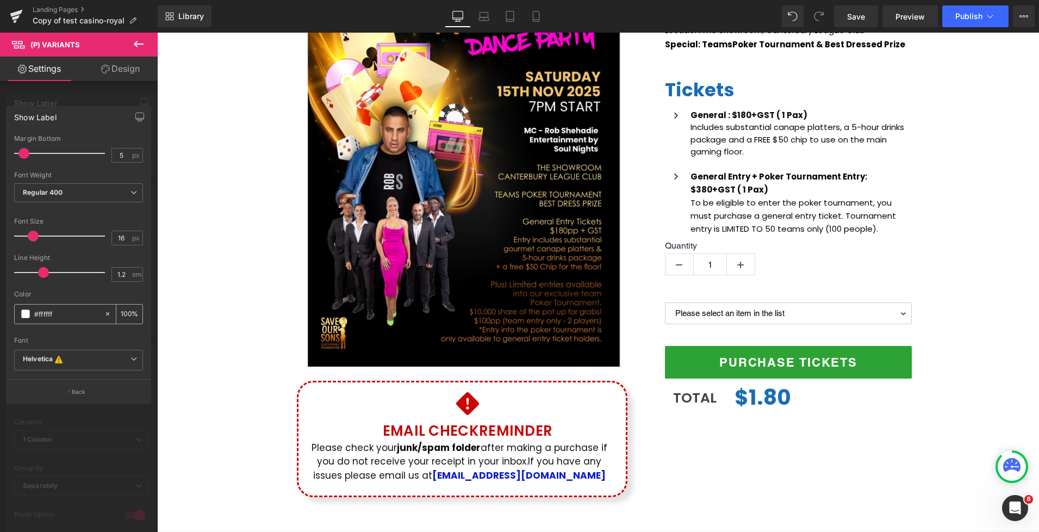
click at [26, 313] on span at bounding box center [25, 313] width 9 height 9
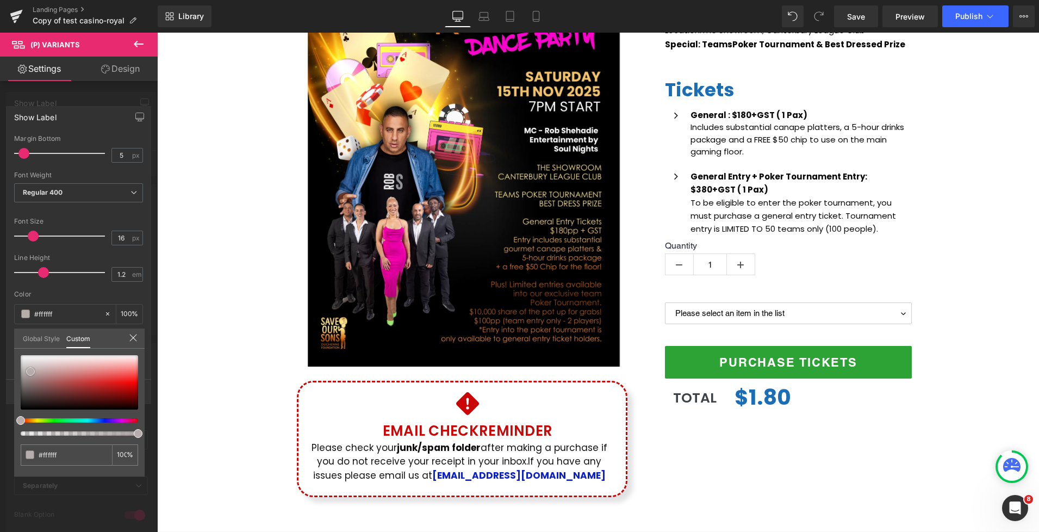
type input "#cec4c4"
type input "#575050"
type input "#000000"
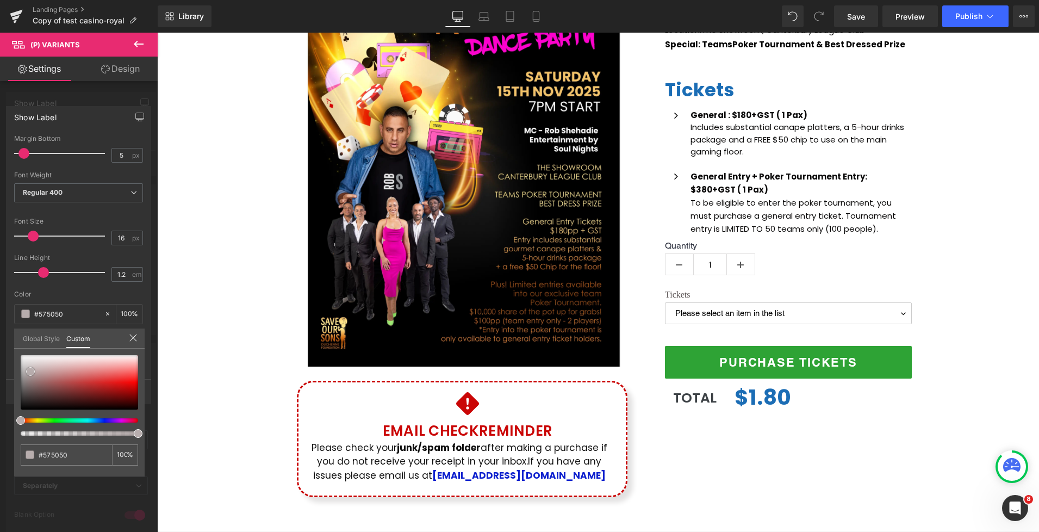
type input "#000000"
drag, startPoint x: 30, startPoint y: 371, endPoint x: 22, endPoint y: 413, distance: 42.7
click at [22, 409] on div at bounding box center [79, 382] width 117 height 54
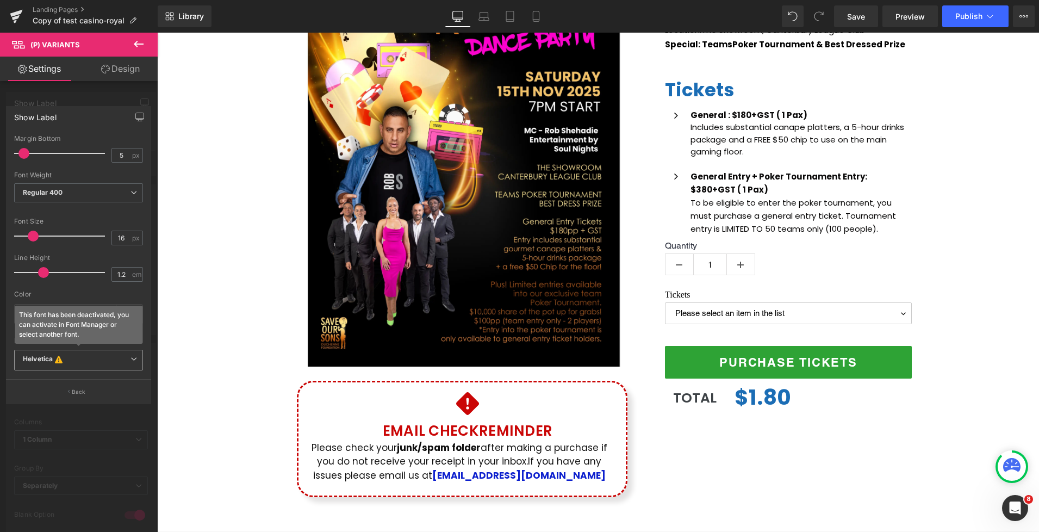
click at [75, 360] on b "Helvetica This font has been deactivated, you can activate in Font Manager or s…" at bounding box center [77, 360] width 108 height 11
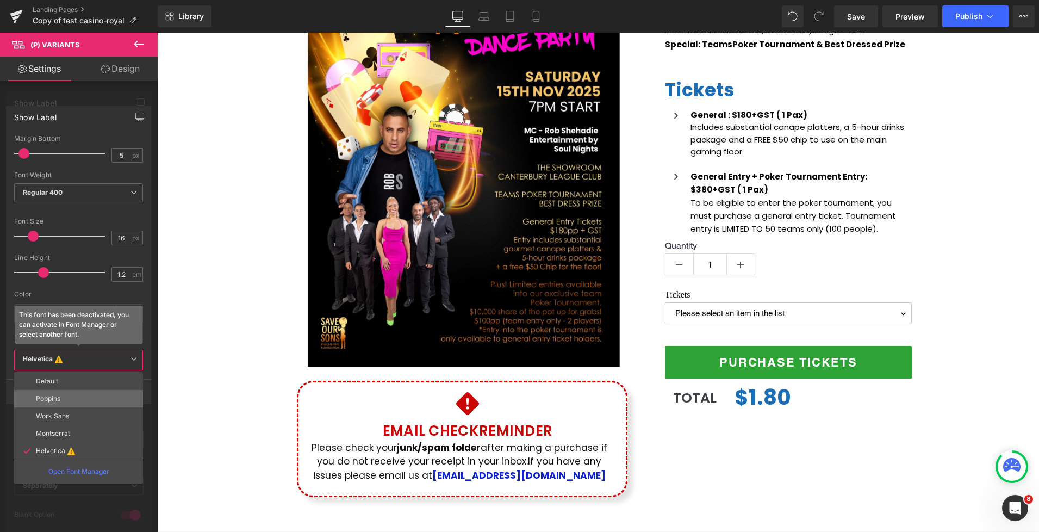
click at [51, 397] on p "Poppins" at bounding box center [48, 399] width 24 height 8
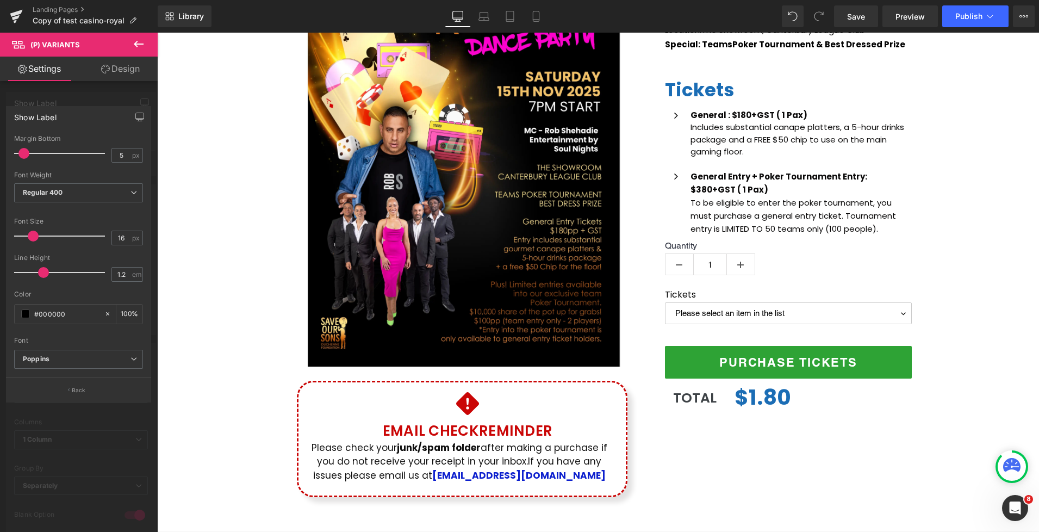
click at [83, 289] on div at bounding box center [78, 286] width 129 height 7
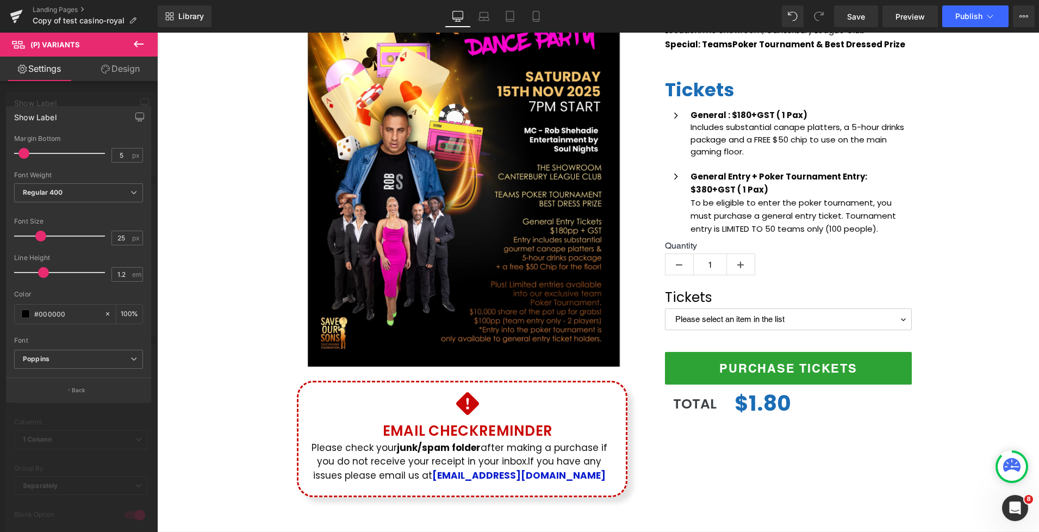
drag, startPoint x: 33, startPoint y: 236, endPoint x: 41, endPoint y: 235, distance: 7.7
click at [41, 235] on span at bounding box center [40, 236] width 11 height 11
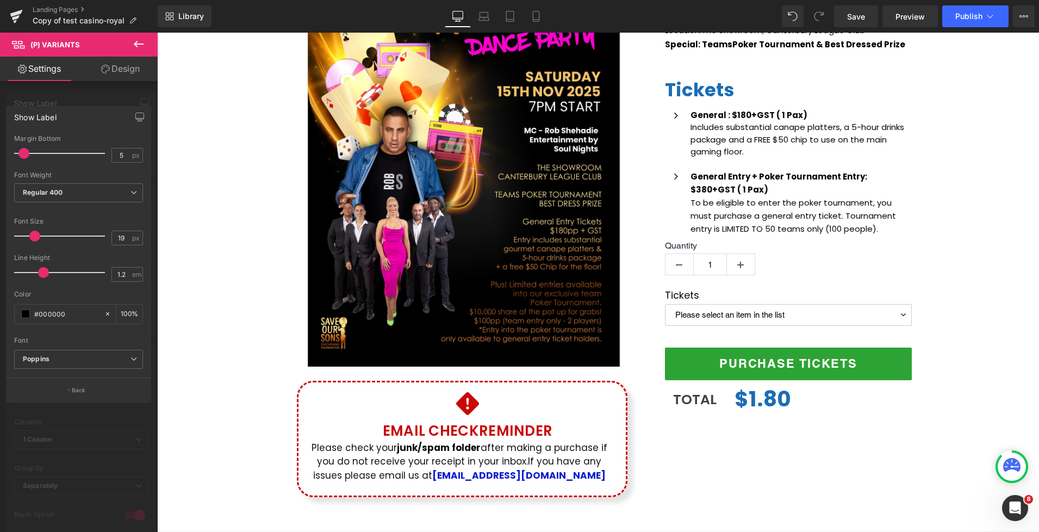
type input "20"
click at [36, 237] on span at bounding box center [36, 236] width 11 height 11
click at [936, 246] on body "Skip to content Just added to your cart Qty: View cart ( ) Continue shopping Su…" at bounding box center [598, 453] width 882 height 1269
click at [719, 263] on body "Skip to content Just added to your cart Qty: View cart ( ) Continue shopping Su…" at bounding box center [598, 453] width 882 height 1269
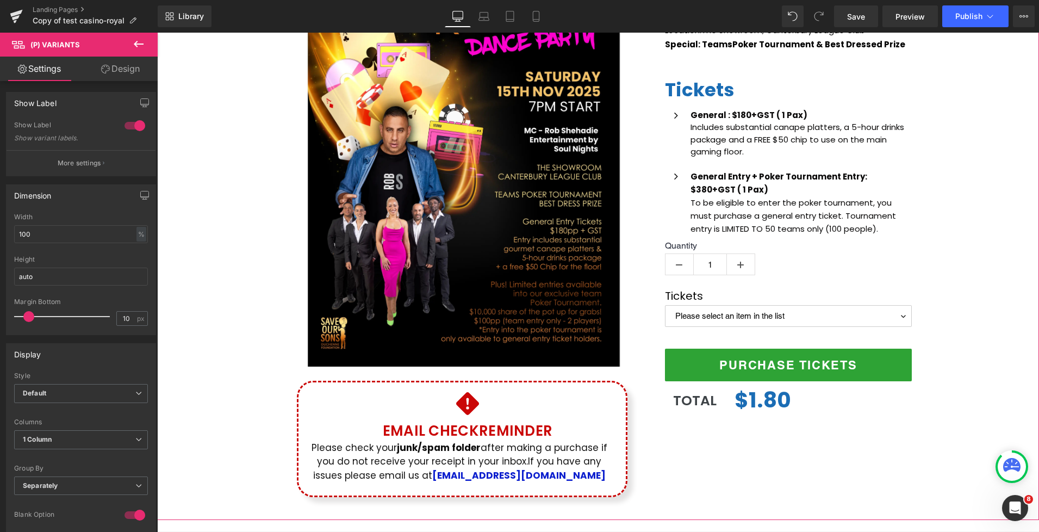
click at [955, 278] on div "(P) Image Icon Email Check Reminder Text Block Please check your junk/spam fold…" at bounding box center [598, 212] width 882 height 592
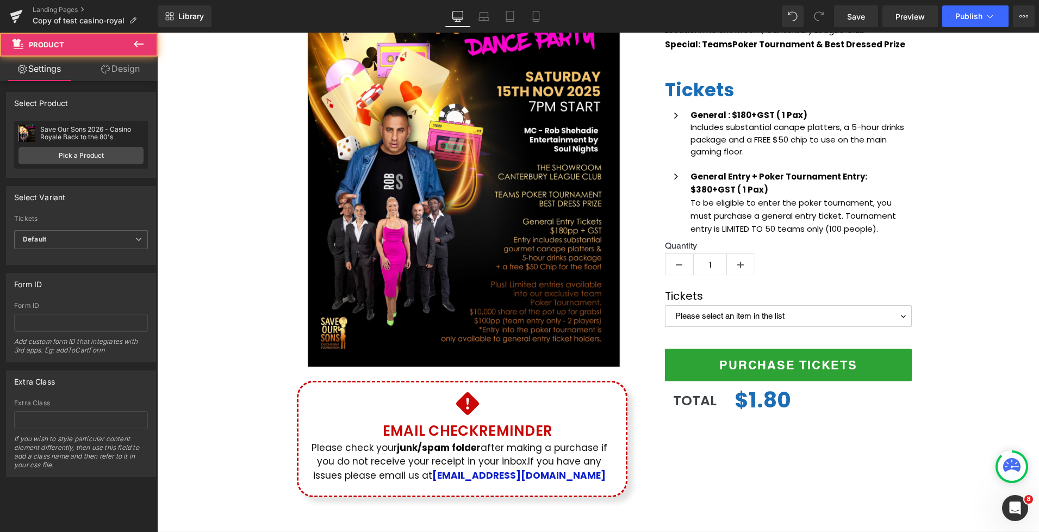
click at [143, 42] on icon at bounding box center [138, 44] width 13 height 13
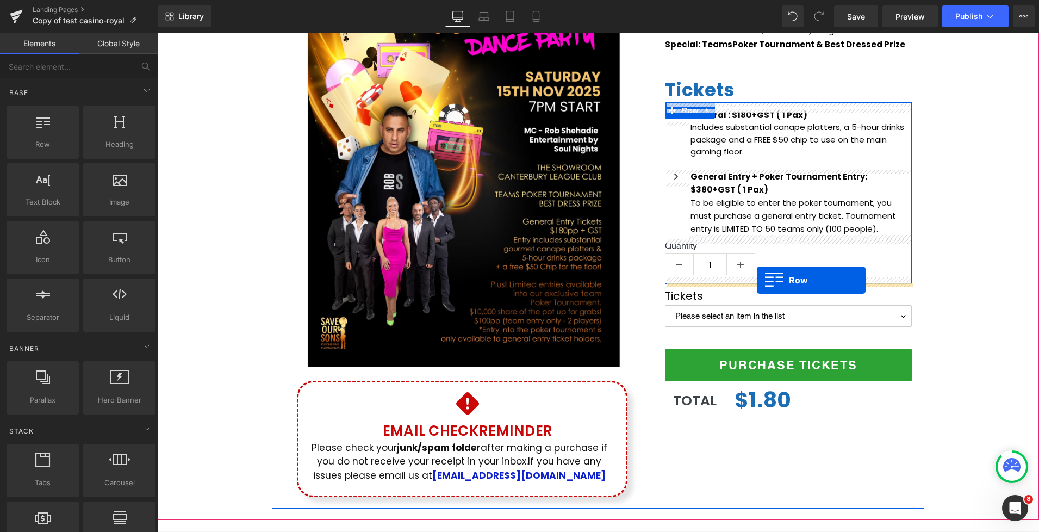
drag, startPoint x: 197, startPoint y: 157, endPoint x: 757, endPoint y: 280, distance: 573.6
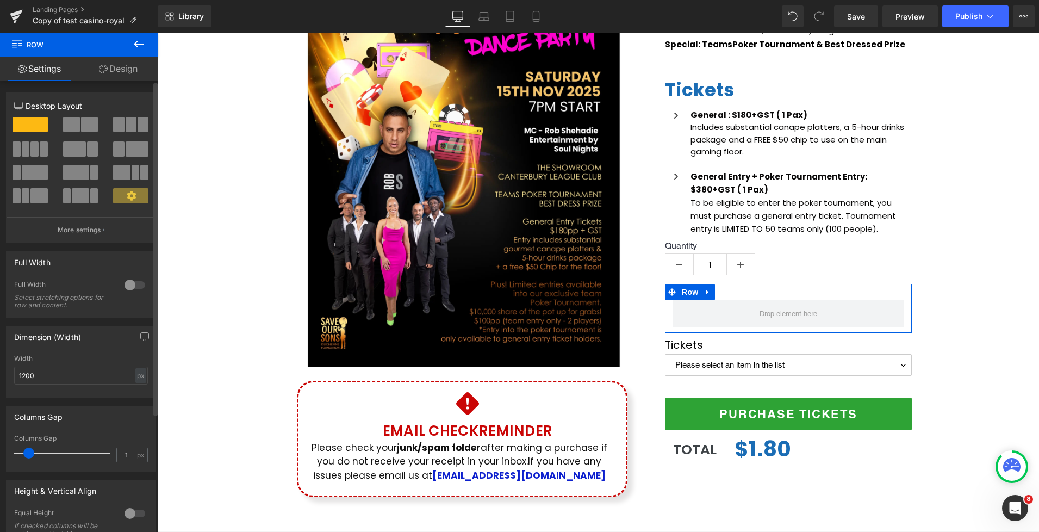
type input "0"
drag, startPoint x: 26, startPoint y: 452, endPoint x: 9, endPoint y: 452, distance: 16.3
click at [9, 452] on div "0px Columns Gap 0 px" at bounding box center [81, 453] width 149 height 36
click at [79, 151] on span at bounding box center [74, 148] width 23 height 15
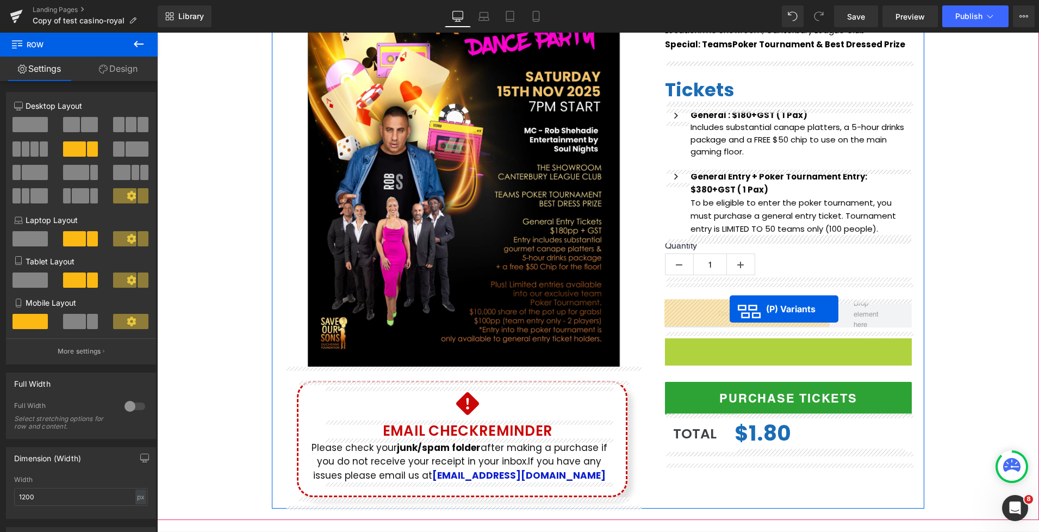
drag, startPoint x: 754, startPoint y: 356, endPoint x: 730, endPoint y: 309, distance: 53.3
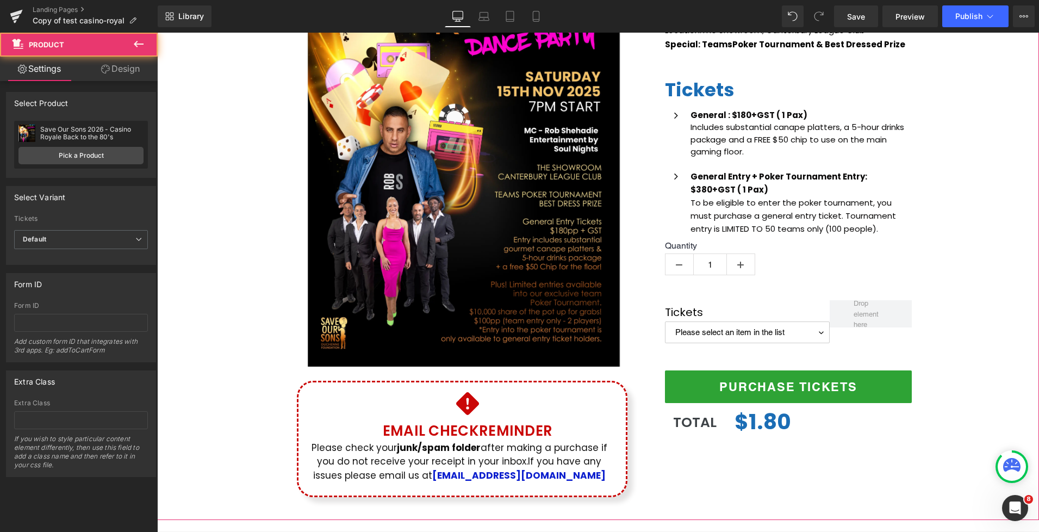
click at [941, 310] on div "(P) Image Icon Email Check Reminder Text Block Please check your junk/spam fold…" at bounding box center [598, 212] width 882 height 592
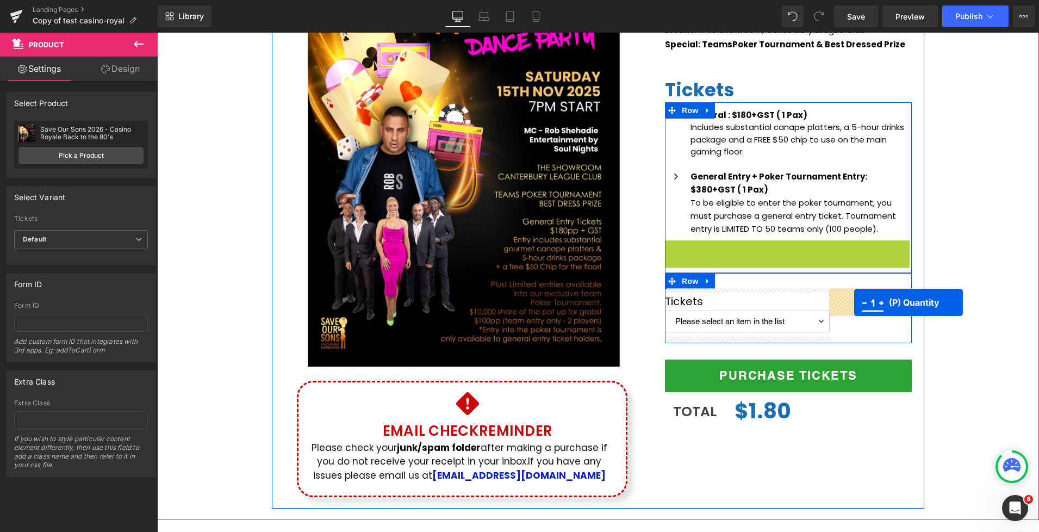
drag, startPoint x: 785, startPoint y: 264, endPoint x: 855, endPoint y: 303, distance: 79.6
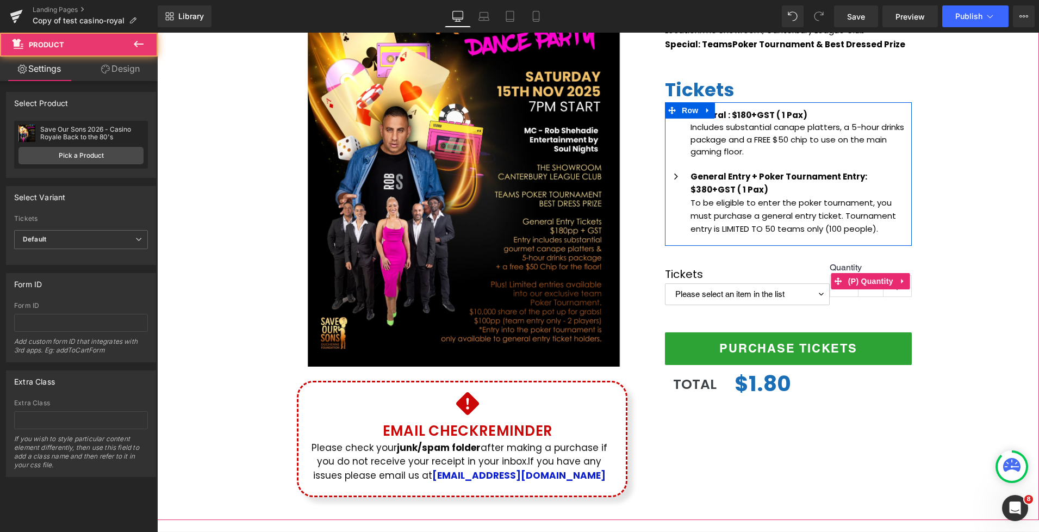
click at [950, 292] on div "(P) Image Icon Email Check Reminder Text Block Please check your junk/spam fold…" at bounding box center [598, 212] width 882 height 592
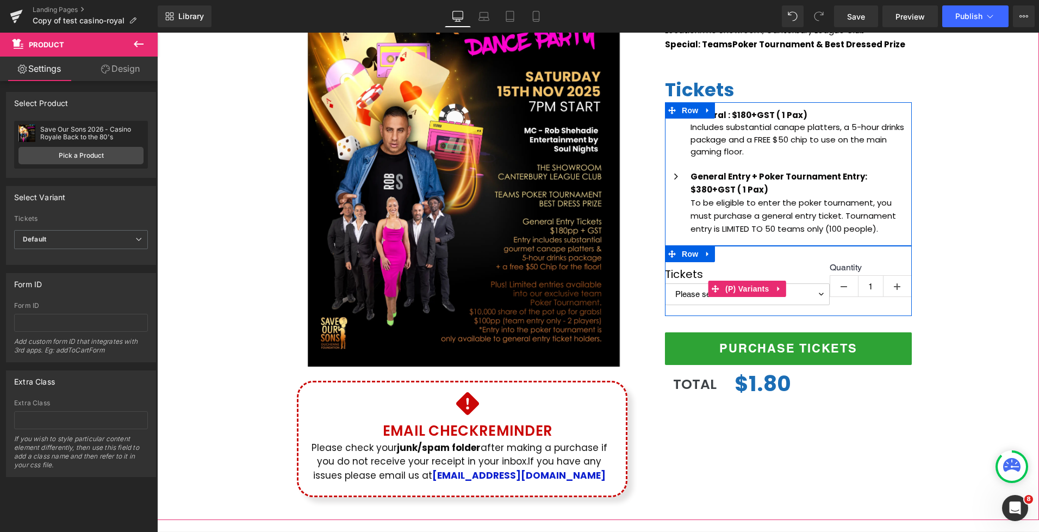
click at [831, 296] on div "Quantity 1" at bounding box center [871, 281] width 82 height 39
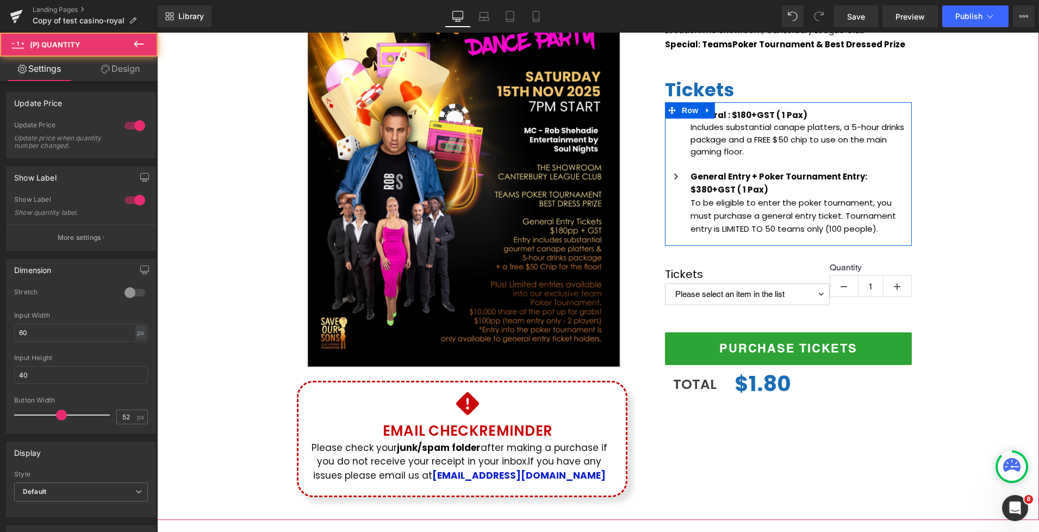
click at [954, 302] on div "(P) Image Icon Email Check Reminder Text Block Please check your junk/spam fold…" at bounding box center [598, 212] width 882 height 592
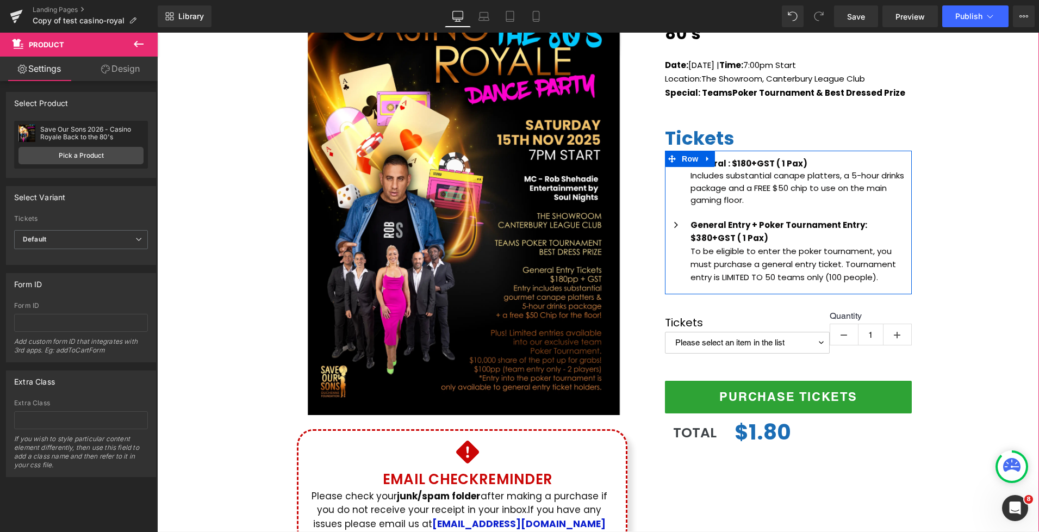
scroll to position [191, 0]
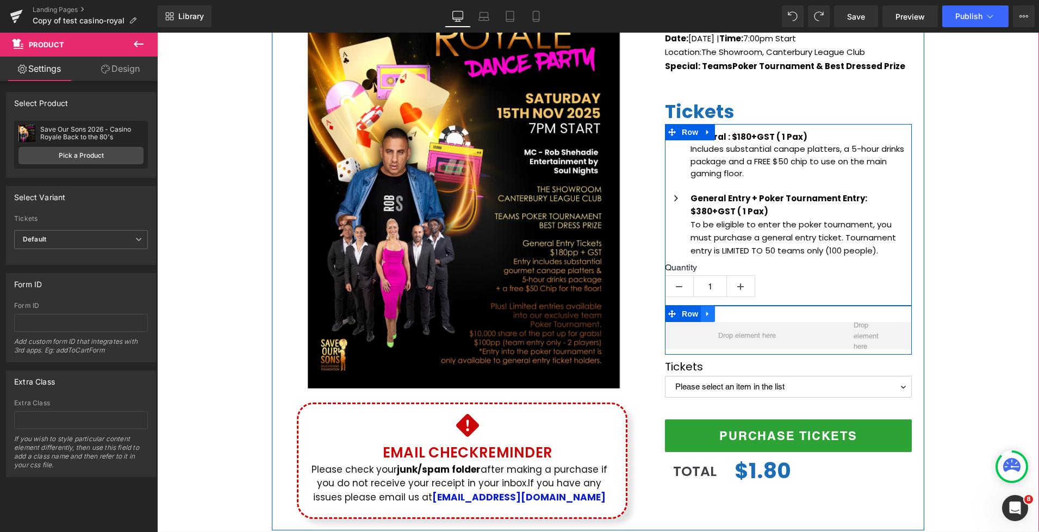
click at [709, 314] on icon at bounding box center [708, 314] width 8 height 8
click at [737, 312] on icon at bounding box center [737, 314] width 8 height 8
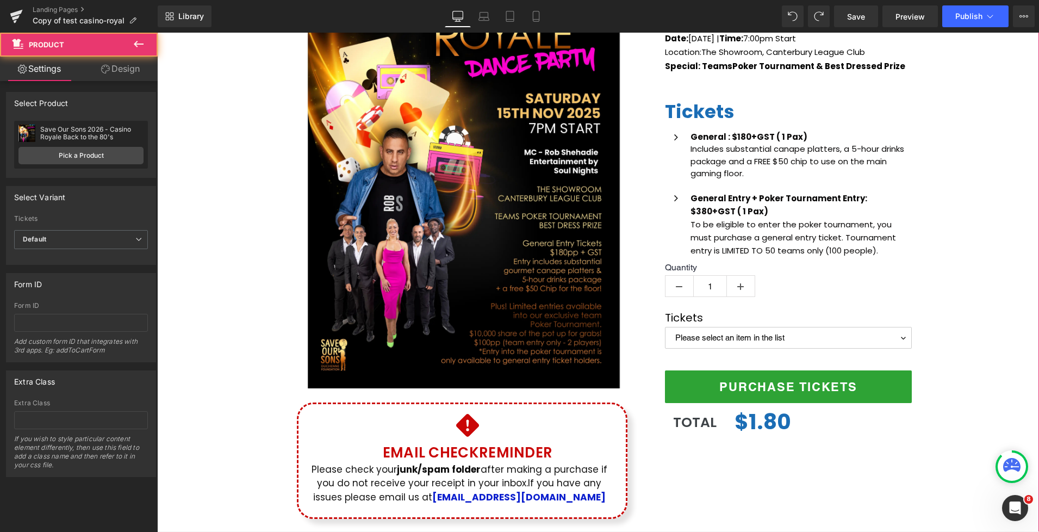
click at [958, 281] on div "(P) Image Icon Email Check Reminder Text Block Please check your junk/spam fold…" at bounding box center [598, 234] width 882 height 592
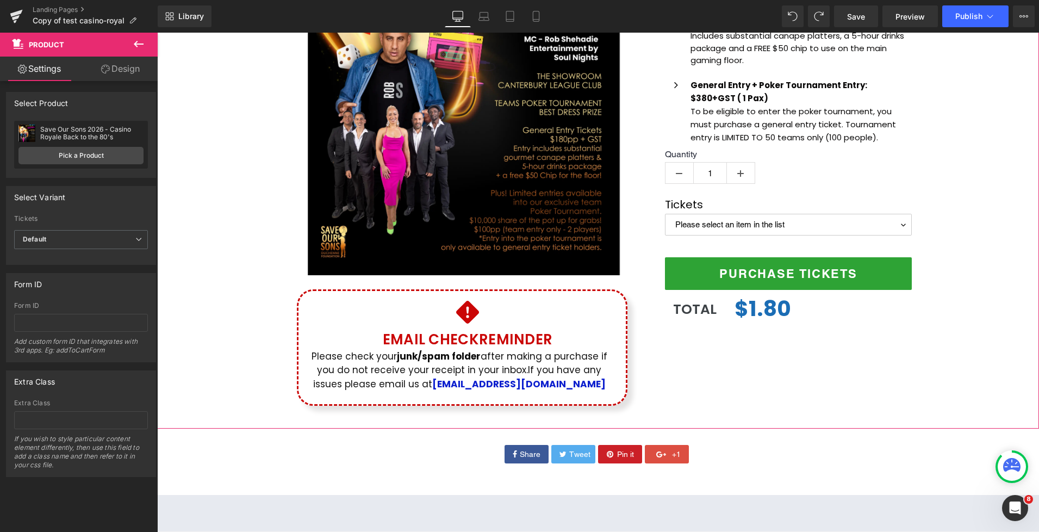
scroll to position [219, 0]
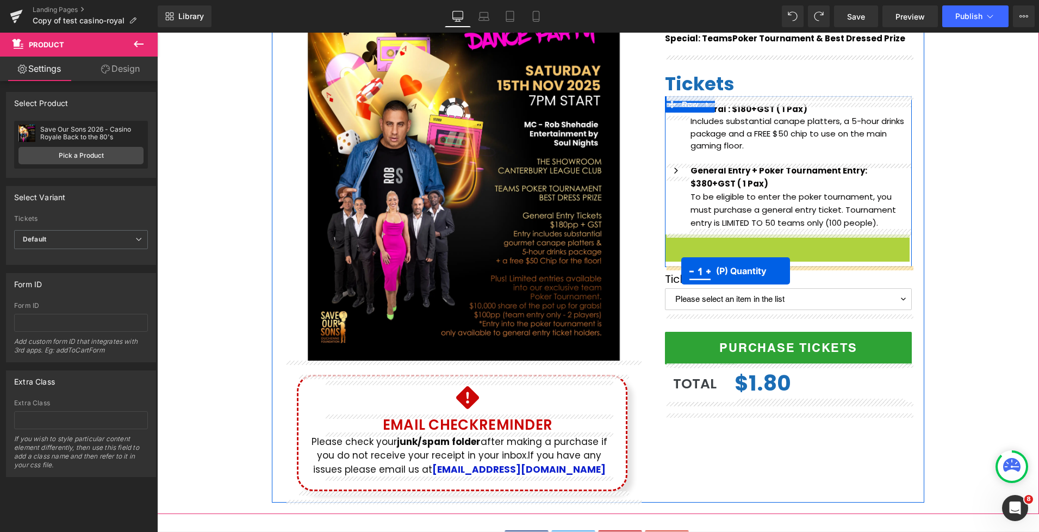
drag, startPoint x: 759, startPoint y: 249, endPoint x: 681, endPoint y: 271, distance: 80.9
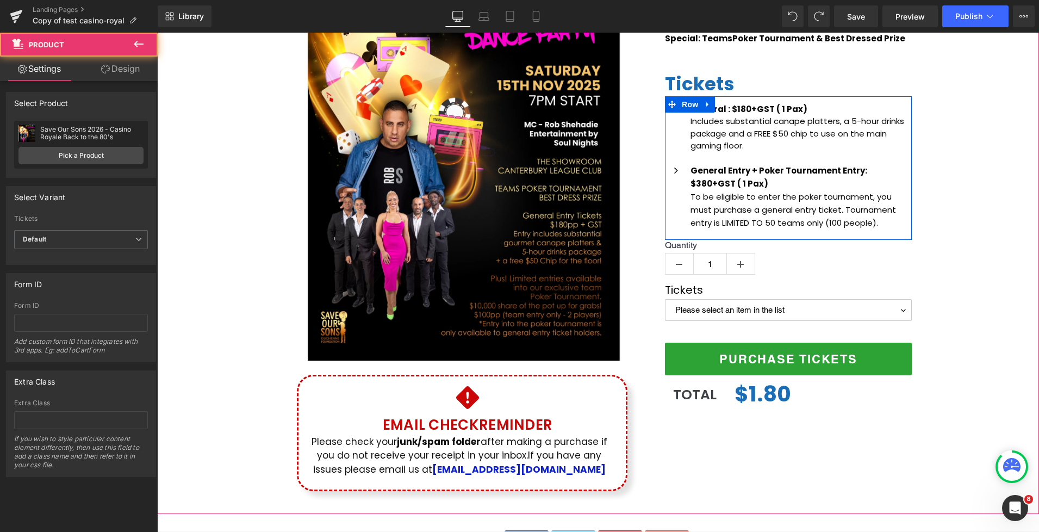
click at [944, 249] on div "(P) Image Icon Email Check Reminder Text Block Please check your junk/spam fold…" at bounding box center [598, 206] width 882 height 592
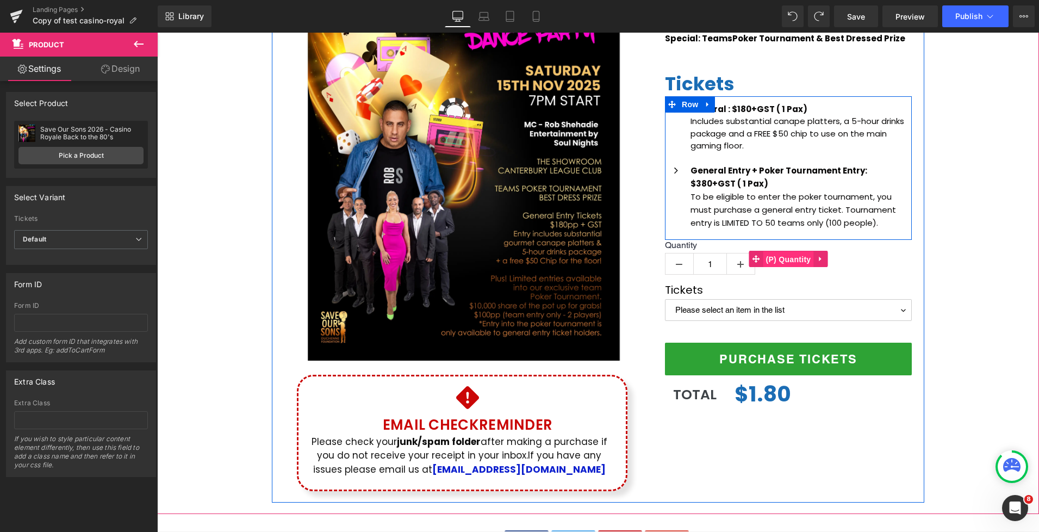
click at [771, 262] on span "(P) Quantity" at bounding box center [789, 259] width 51 height 16
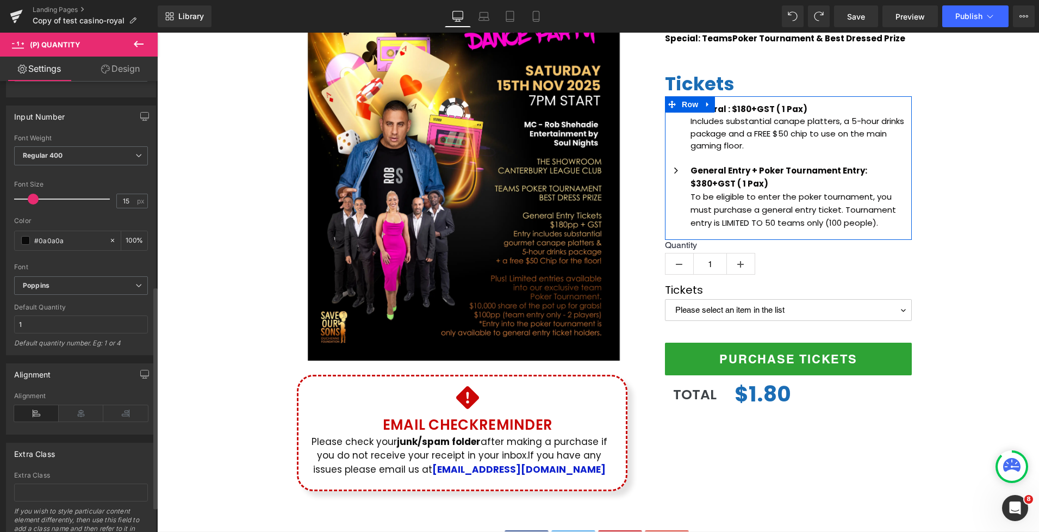
scroll to position [415, 0]
click at [63, 293] on b "Poppins" at bounding box center [79, 290] width 113 height 9
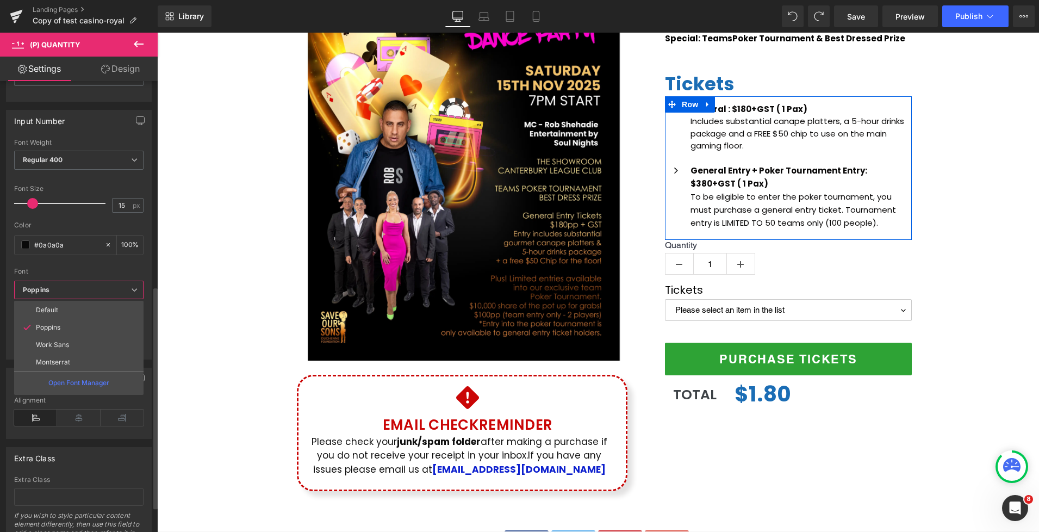
drag, startPoint x: 51, startPoint y: 342, endPoint x: 58, endPoint y: 331, distance: 13.0
click at [52, 342] on p "Work Sans" at bounding box center [52, 345] width 33 height 8
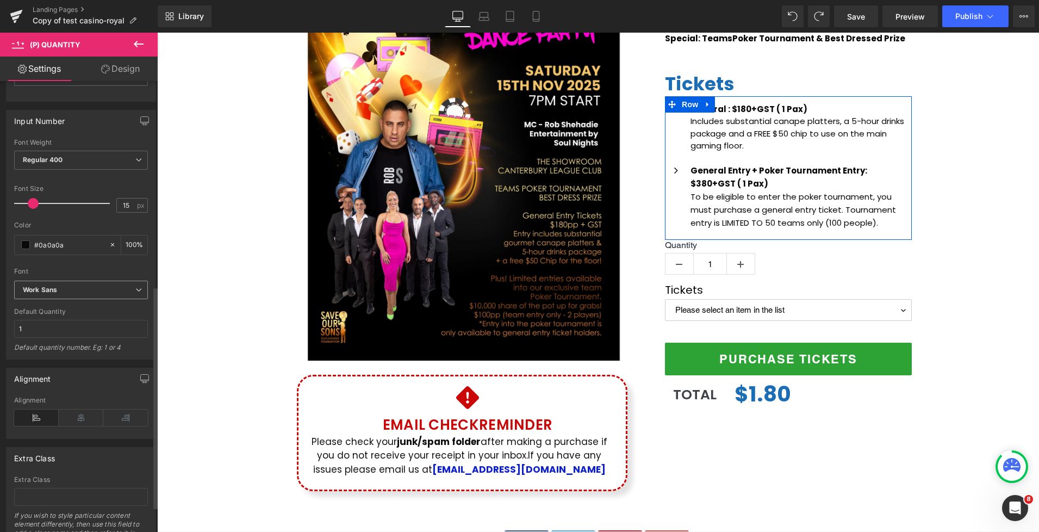
click at [63, 293] on b "Work Sans" at bounding box center [79, 290] width 113 height 9
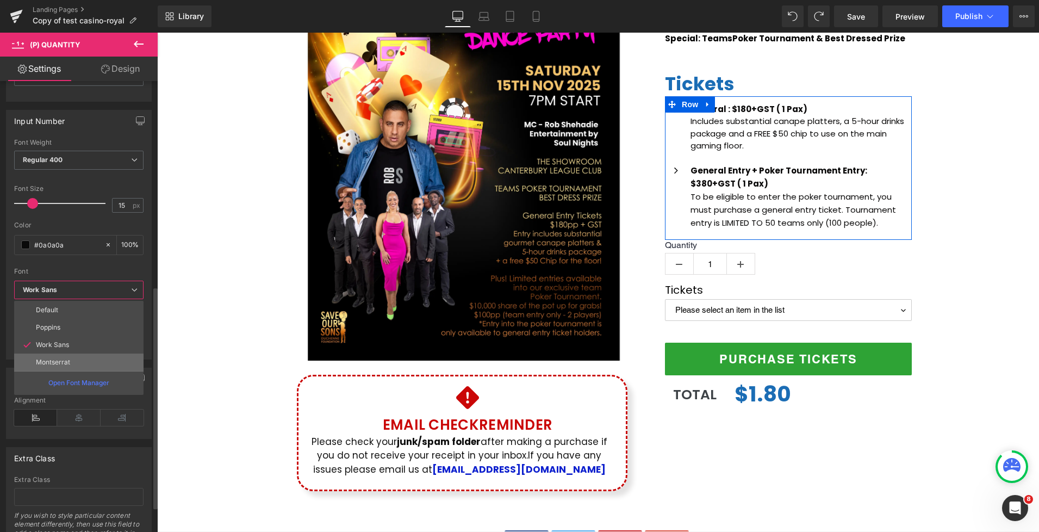
click at [63, 360] on p "Montserrat" at bounding box center [53, 362] width 34 height 8
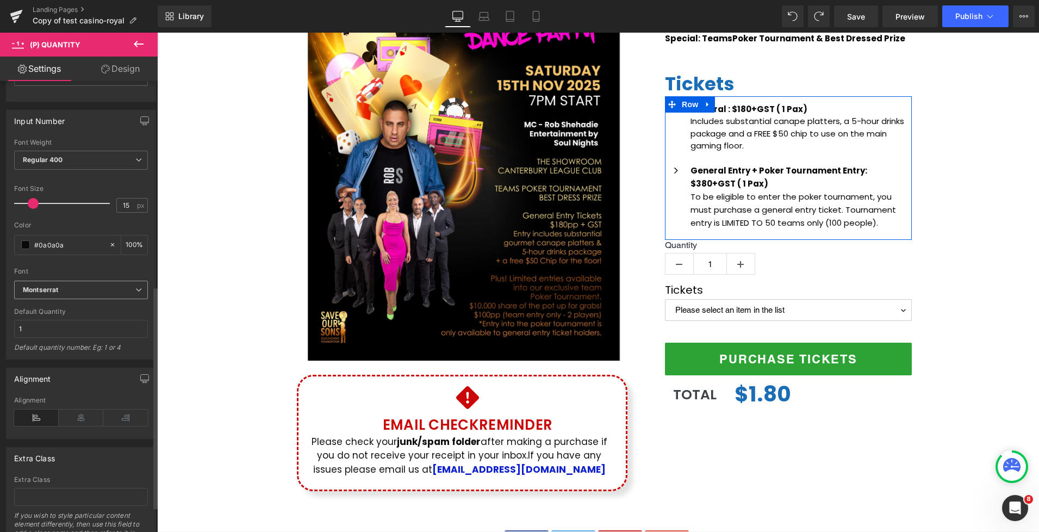
click at [67, 295] on span "Montserrat" at bounding box center [81, 290] width 134 height 19
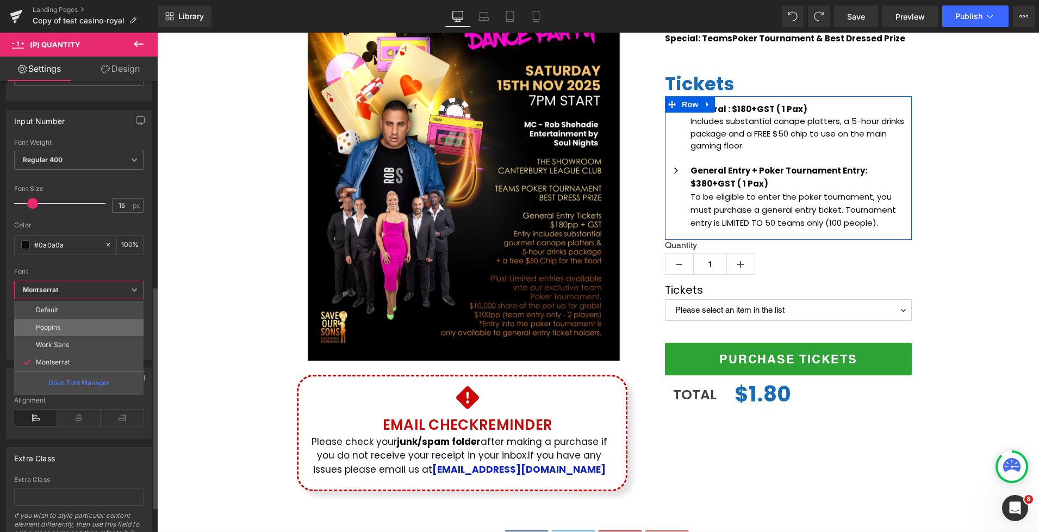
click at [47, 331] on li "Poppins" at bounding box center [78, 327] width 129 height 17
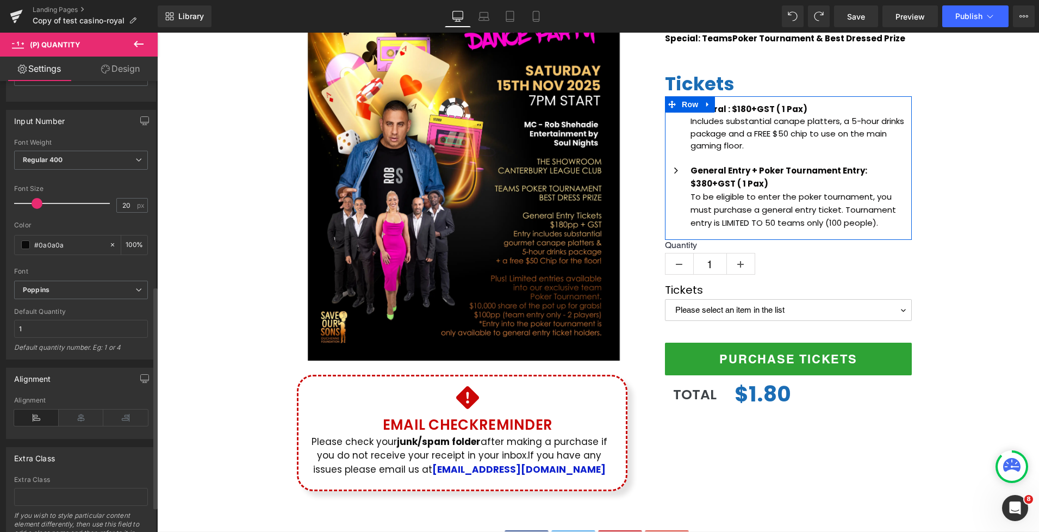
type input "21"
click at [40, 202] on span at bounding box center [38, 203] width 11 height 11
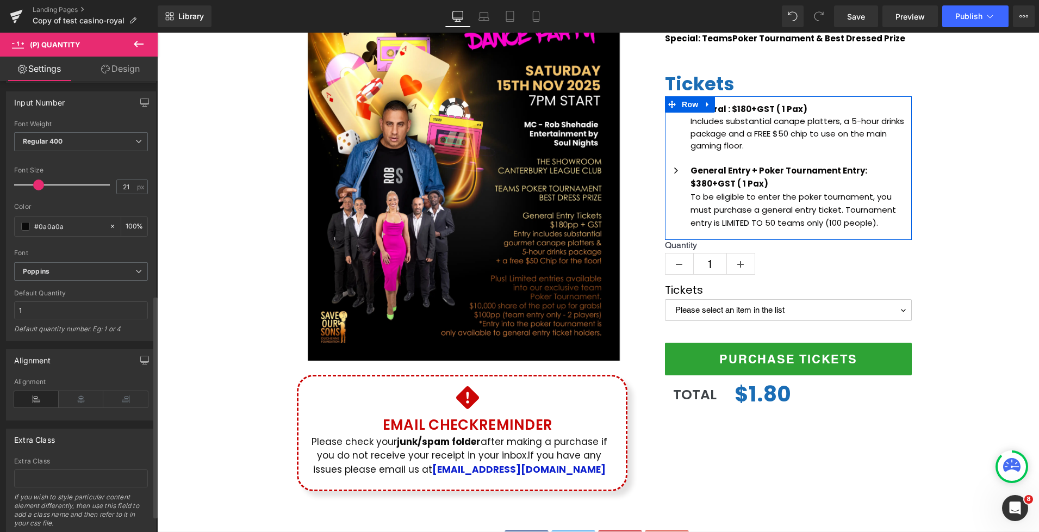
click at [66, 131] on div "Font Weight Regular 400 Thin 100 Semi Thin 200 Light 300 Regular 400 Medium 500…" at bounding box center [81, 142] width 134 height 44
click at [66, 138] on span "Regular 400" at bounding box center [81, 141] width 134 height 19
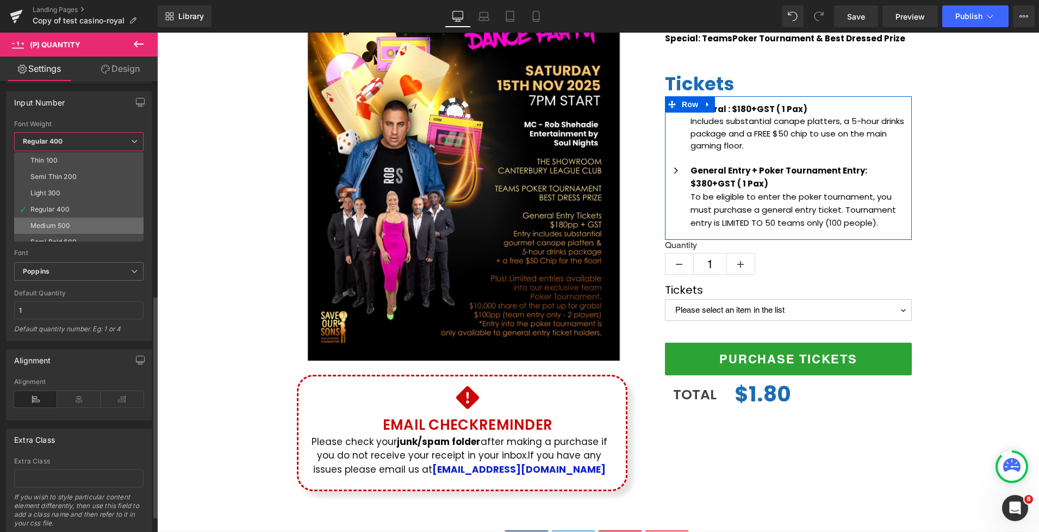
scroll to position [16, 0]
click at [54, 210] on div "Medium 500" at bounding box center [50, 210] width 40 height 8
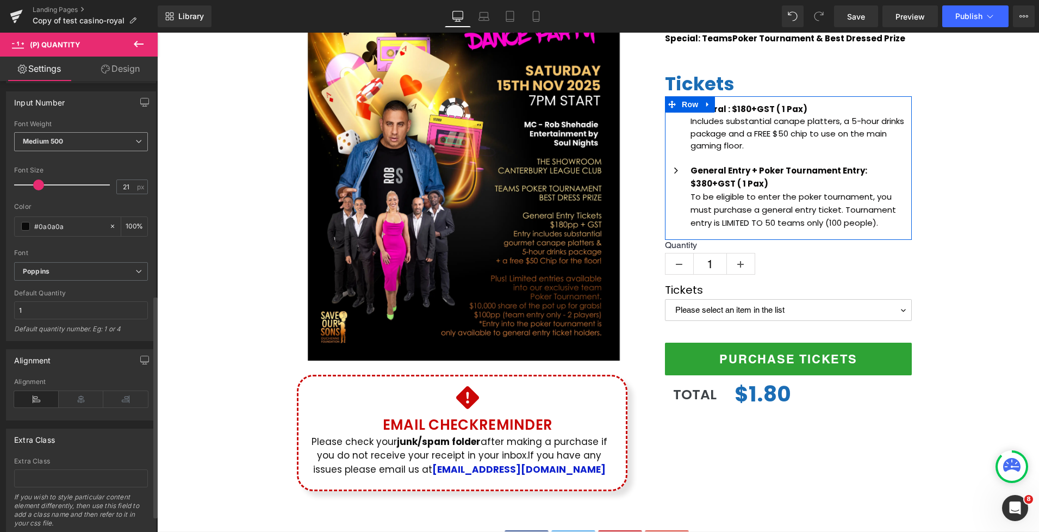
click at [79, 138] on span "Medium 500" at bounding box center [81, 141] width 134 height 19
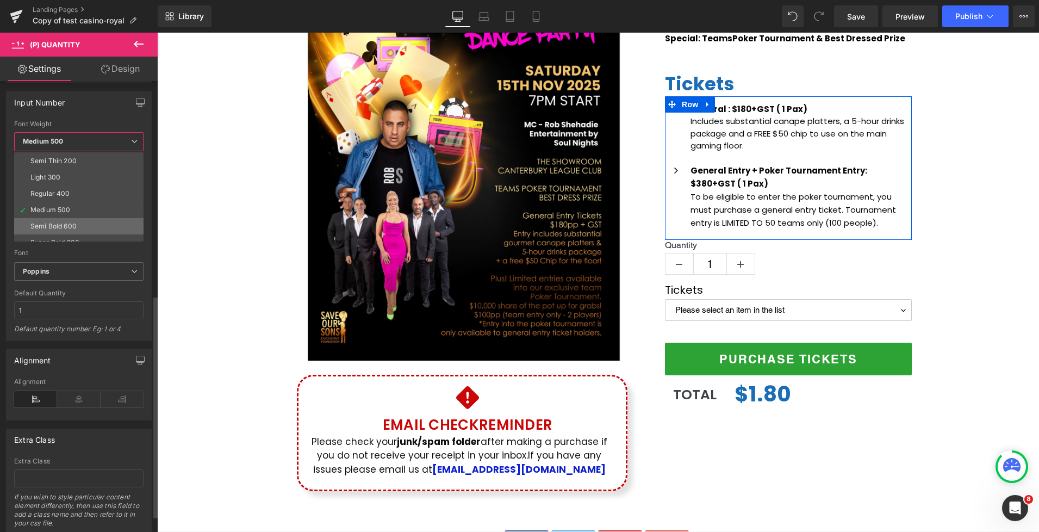
click at [61, 219] on li "Semi Bold 600" at bounding box center [81, 226] width 134 height 16
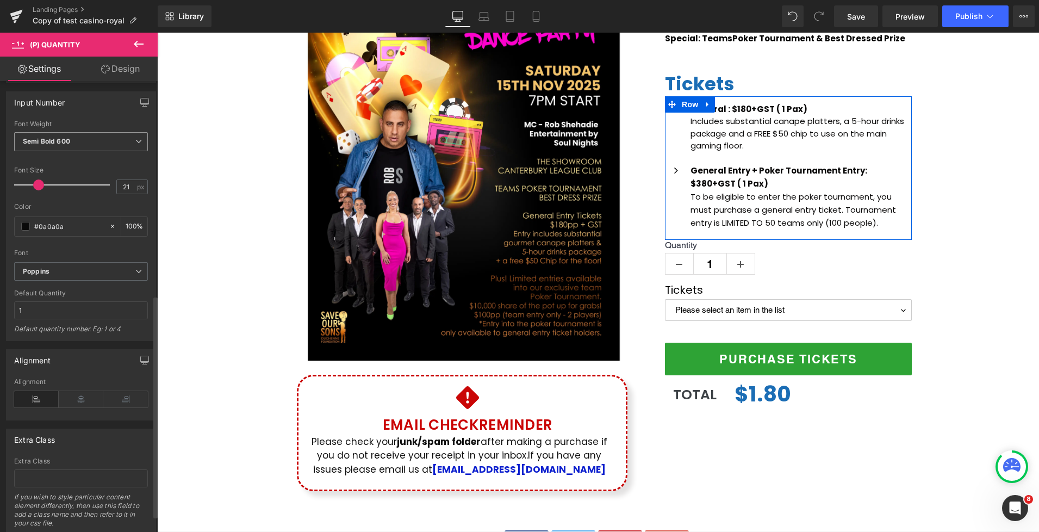
click at [67, 139] on b "Semi Bold 600" at bounding box center [46, 141] width 47 height 8
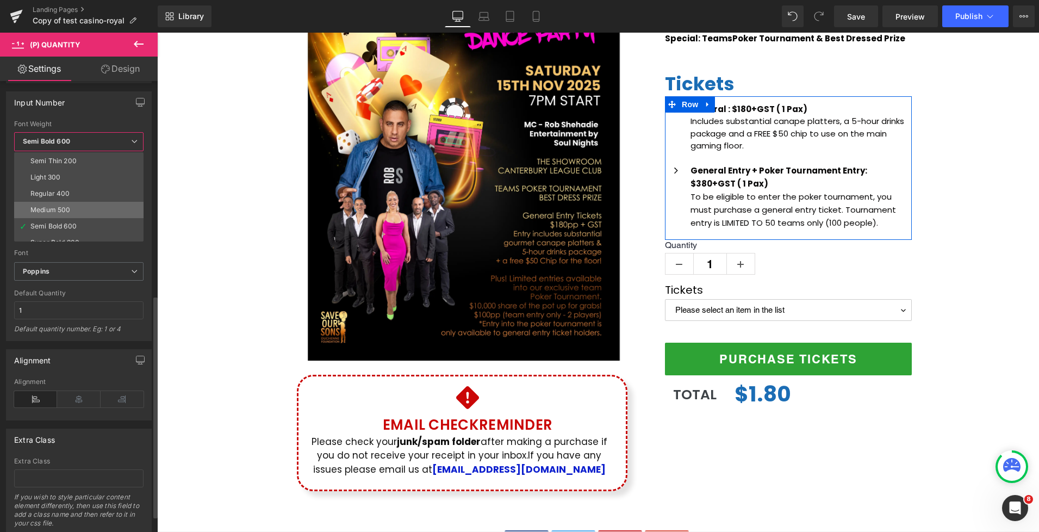
click at [56, 207] on div "Medium 500" at bounding box center [50, 210] width 40 height 8
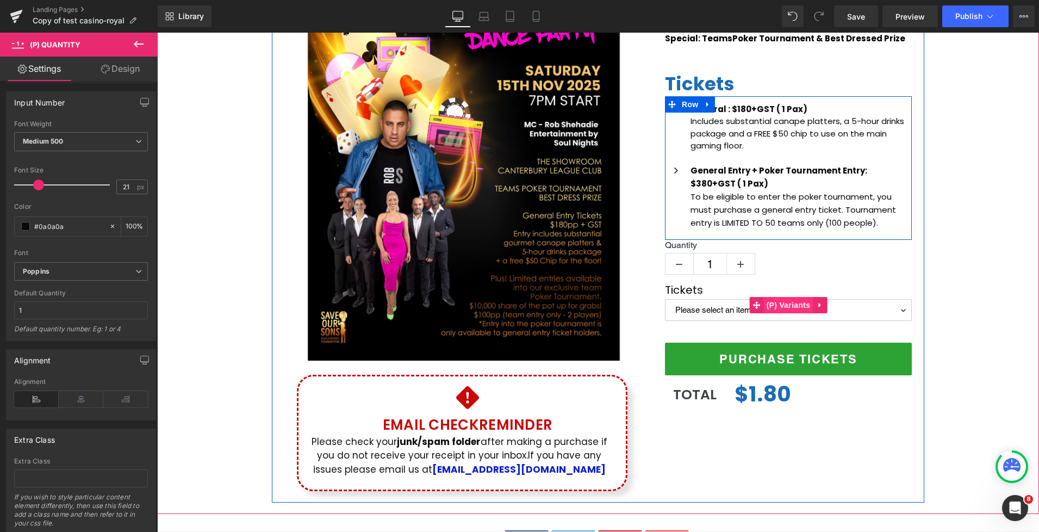
click at [789, 303] on span "(P) Variants" at bounding box center [788, 305] width 49 height 16
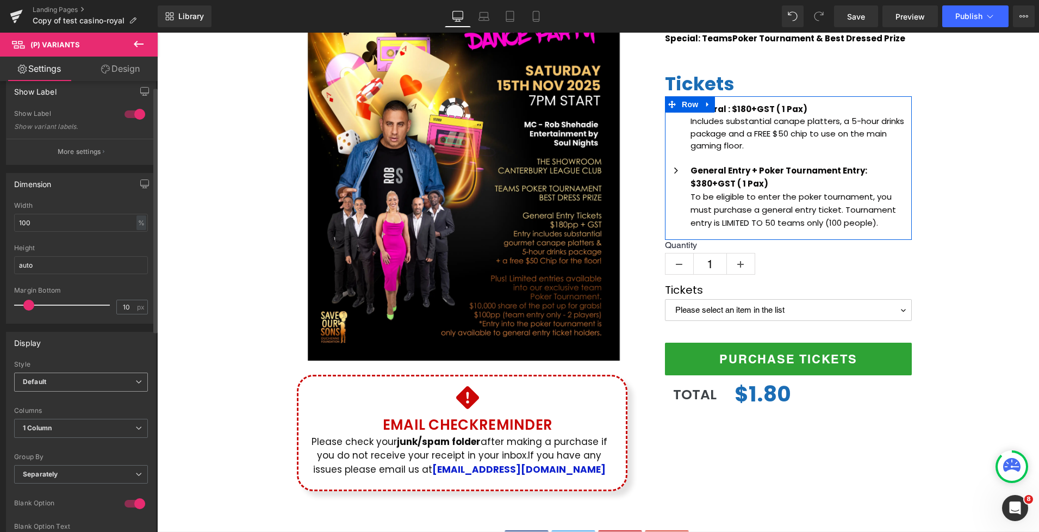
click at [74, 395] on div "Default Default Inline" at bounding box center [81, 385] width 134 height 24
click at [74, 387] on span "Default" at bounding box center [81, 384] width 134 height 19
click at [53, 420] on li "Inline" at bounding box center [78, 420] width 129 height 16
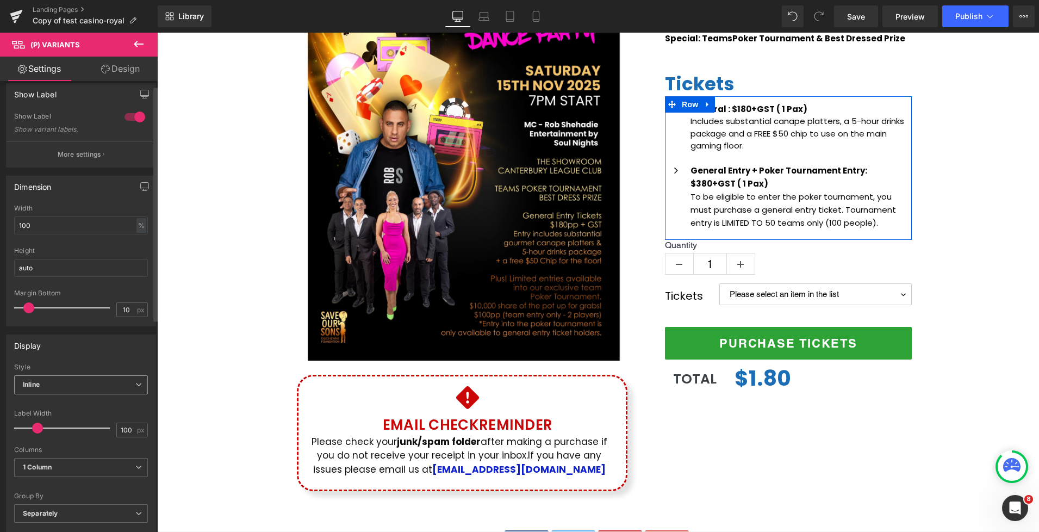
click at [49, 385] on span "Inline" at bounding box center [81, 384] width 134 height 19
click at [46, 401] on div "Default" at bounding box center [41, 404] width 23 height 8
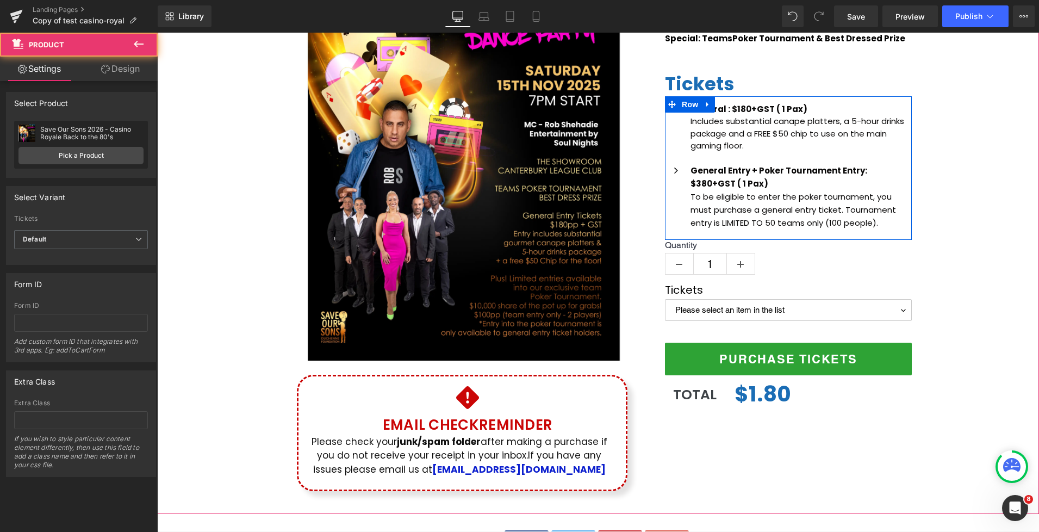
click at [970, 270] on div "(P) Image Icon Email Check Reminder Text Block Please check your junk/spam fold…" at bounding box center [598, 206] width 882 height 592
click at [853, 197] on p "To be eligible to enter the poker tournament, you must purchase a general entry…" at bounding box center [800, 209] width 219 height 39
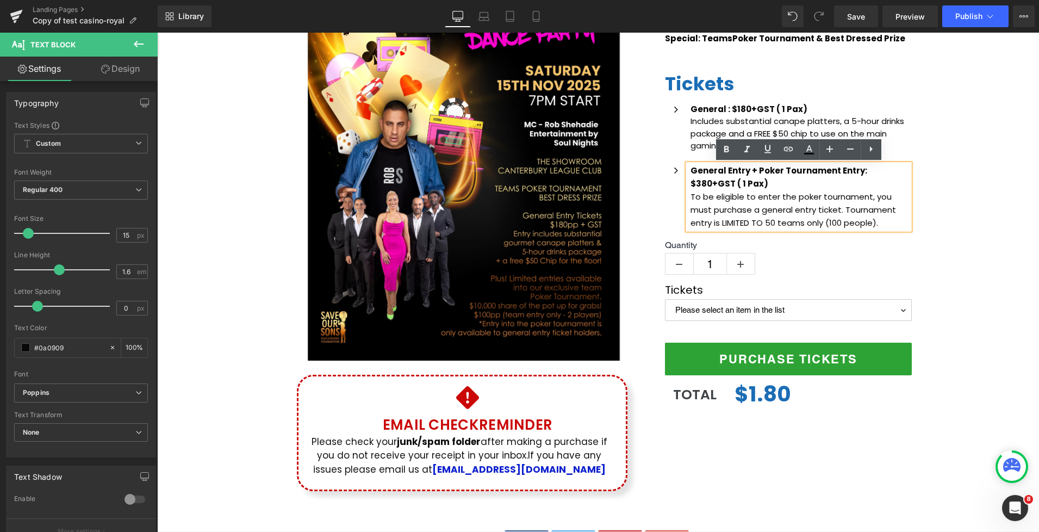
click at [957, 219] on div "(P) Image Icon Email Check Reminder Text Block Please check your junk/spam fold…" at bounding box center [598, 206] width 882 height 592
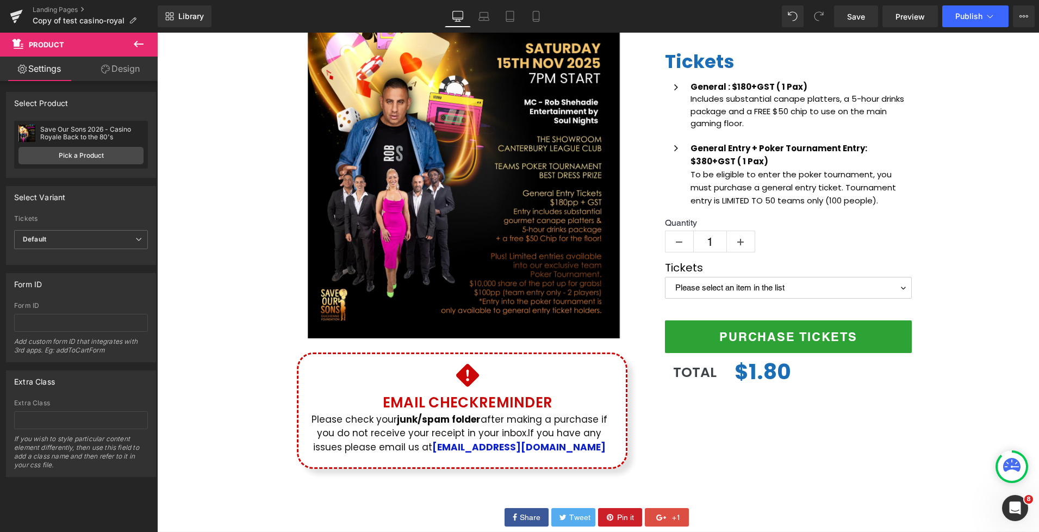
scroll to position [245, 0]
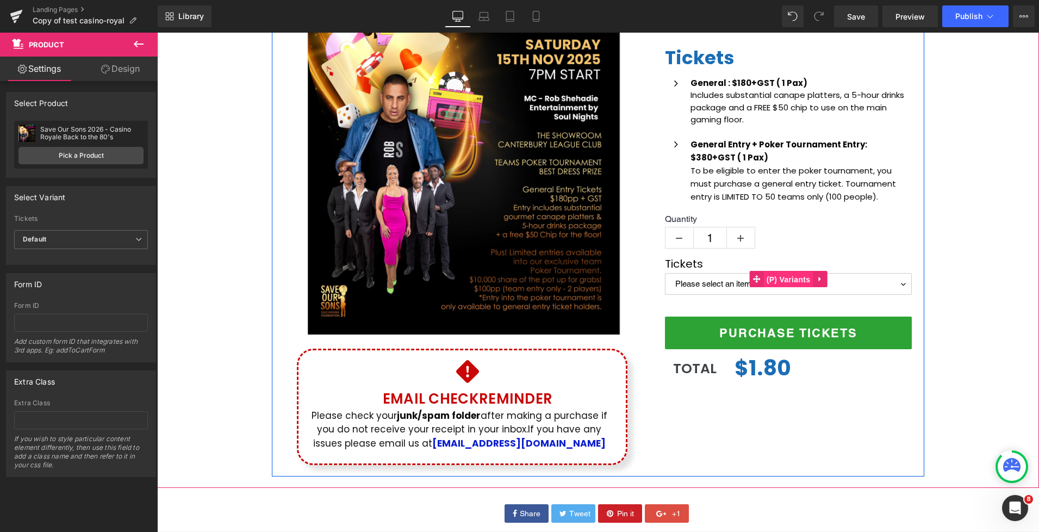
click at [797, 279] on span "(P) Variants" at bounding box center [788, 279] width 49 height 16
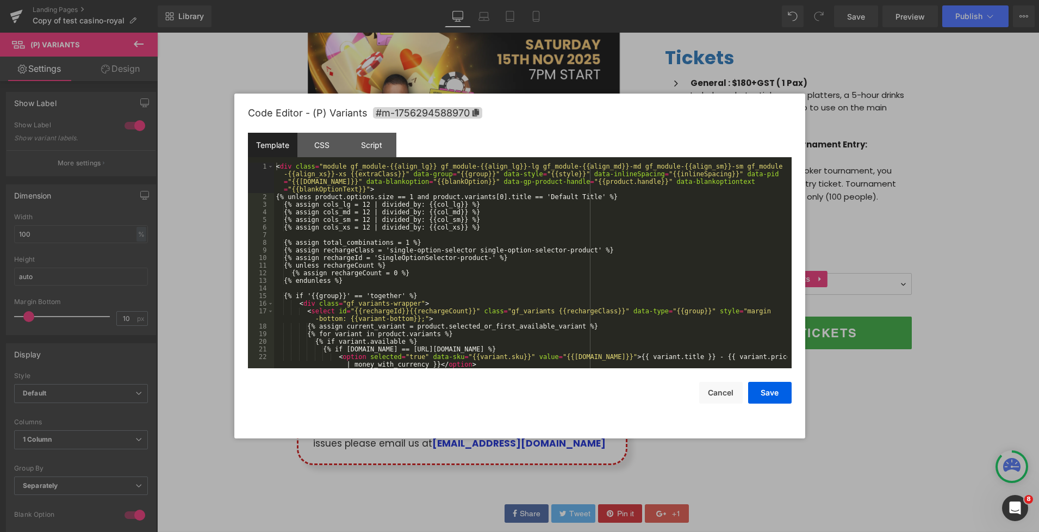
click at [756, 0] on div "(P) Variants You are previewing how the will restyle your page. You can not edi…" at bounding box center [519, 0] width 1039 height 0
click at [334, 145] on div "CSS" at bounding box center [321, 145] width 49 height 24
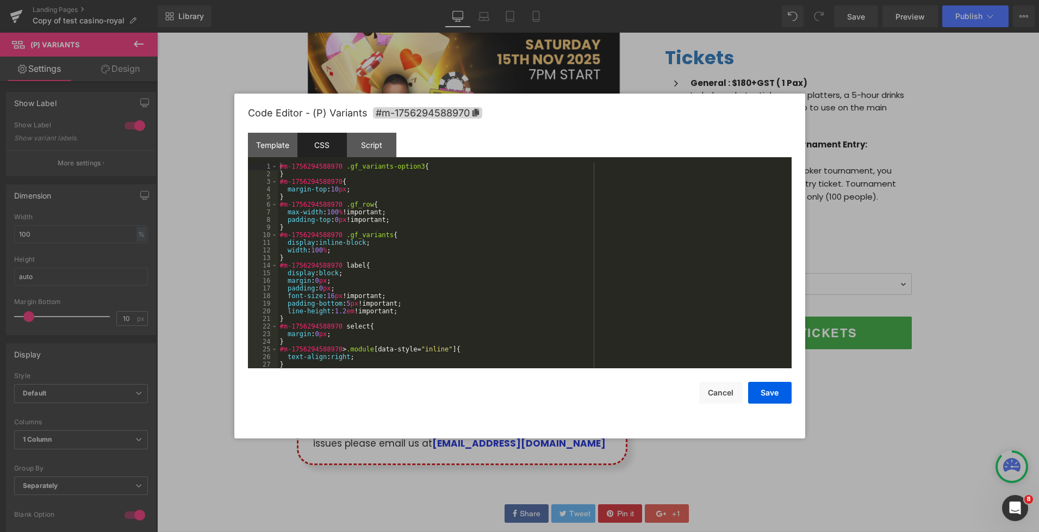
click at [371, 275] on div "#m-1756294588970 .gf_variants-option3 { } #m-1756294588970 { margin-top : 10 px…" at bounding box center [533, 273] width 510 height 221
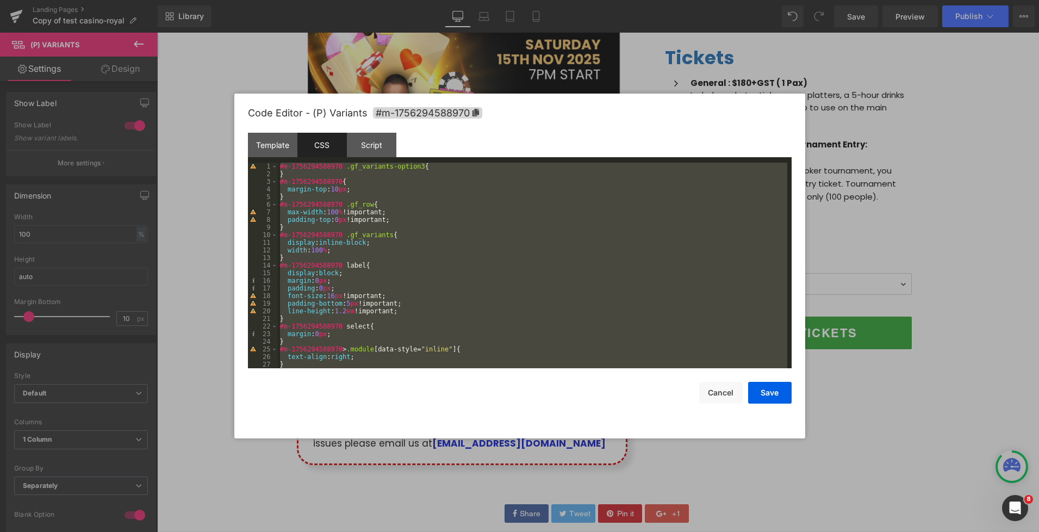
click at [397, 229] on div "#m-1756294588970 .gf_variants-option3 { } #m-1756294588970 { margin-top : 10 px…" at bounding box center [533, 273] width 510 height 221
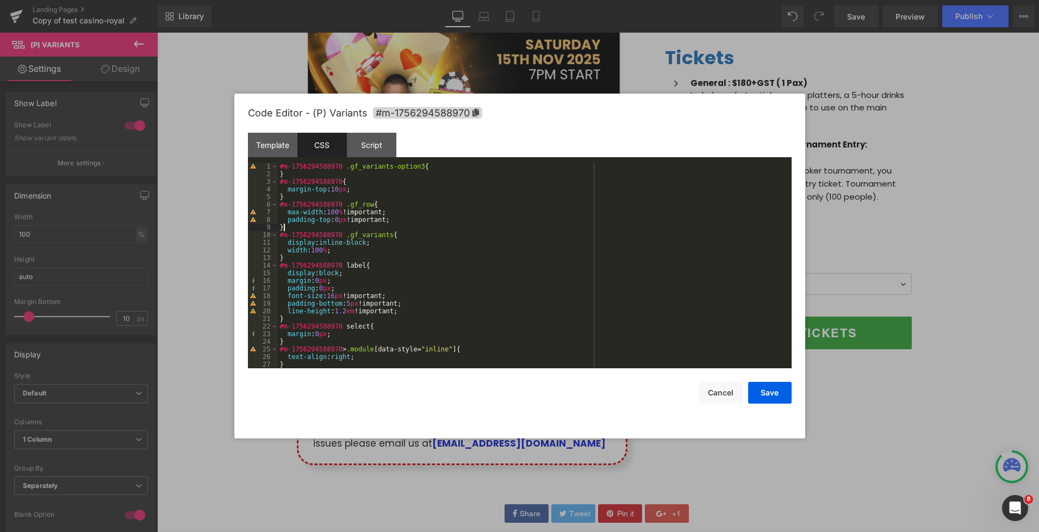
click at [319, 204] on div "#m-1756294588970 .gf_variants-option3 { } #m-1756294588970 { margin-top : 10 px…" at bounding box center [533, 273] width 510 height 221
click at [776, 393] on button "Save" at bounding box center [770, 393] width 44 height 22
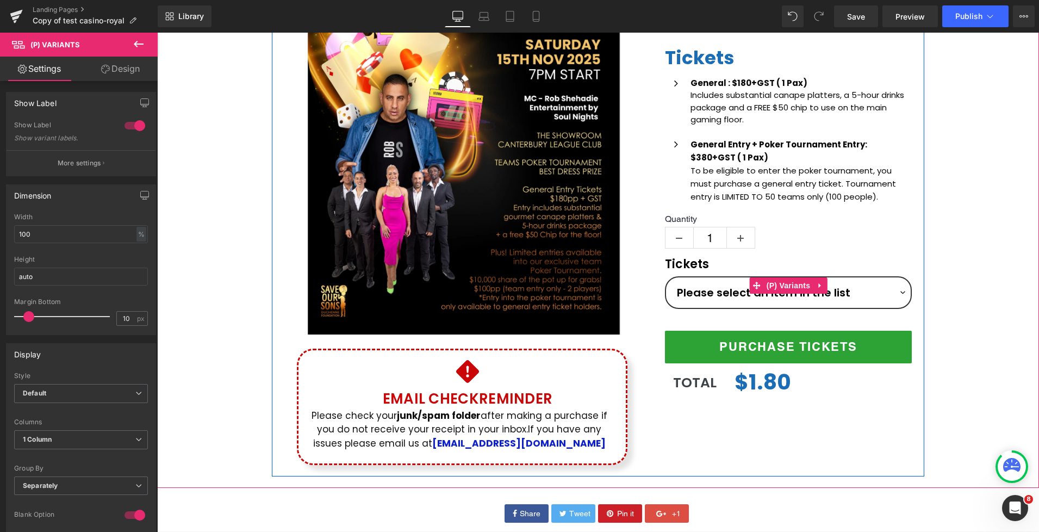
click at [895, 294] on select "Please select an item in the list General Entry General Entry + Poker Tournament" at bounding box center [788, 292] width 247 height 33
click at [903, 291] on select "Please select an item in the list General Entry General Entry + Poker Tournament" at bounding box center [788, 292] width 247 height 33
click at [956, 256] on div "(P) Image Icon Email Check Reminder Text Block Please check your junk/spam fold…" at bounding box center [598, 180] width 882 height 592
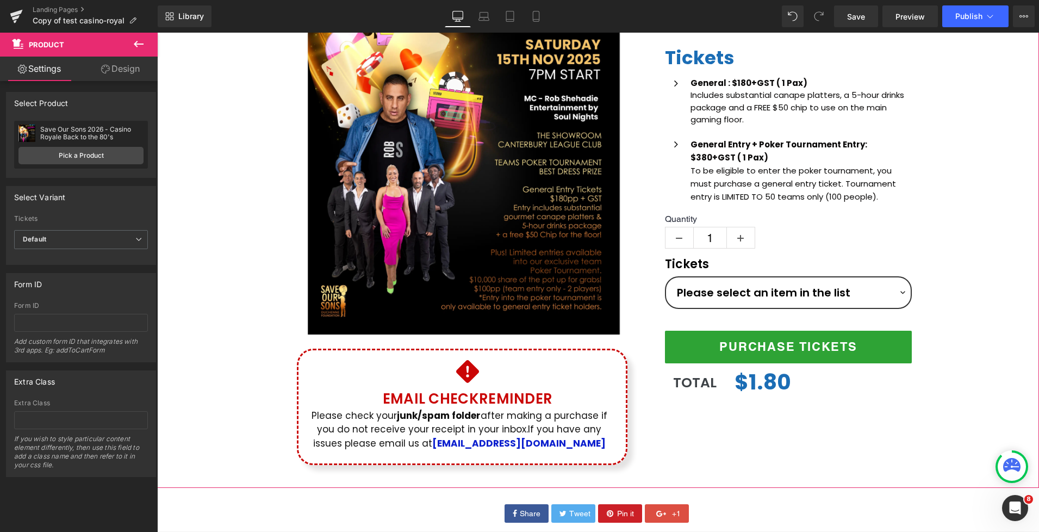
click at [961, 262] on div "(P) Image Icon Email Check Reminder Text Block Please check your junk/spam fold…" at bounding box center [598, 180] width 882 height 592
click at [874, 287] on select "Please select an item in the list General Entry General Entry + Poker Tournament" at bounding box center [788, 292] width 247 height 33
click at [897, 287] on select "Please select an item in the list General Entry General Entry + Poker Tournament" at bounding box center [788, 292] width 247 height 33
click at [675, 260] on label "Tickets" at bounding box center [788, 266] width 247 height 18
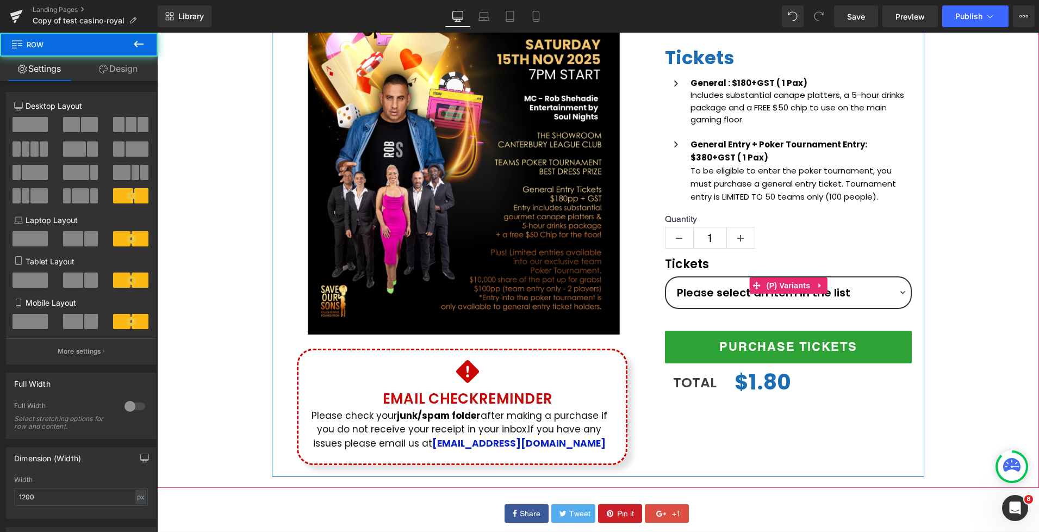
click at [868, 256] on div "Save Our Sons 2026 - Casino Royale Back to the 80's (P) Title Date: Saturday 15…" at bounding box center [789, 149] width 272 height 526
drag, startPoint x: 987, startPoint y: 305, endPoint x: 905, endPoint y: 317, distance: 82.9
click at [986, 305] on div "(P) Image Icon Email Check Reminder Text Block Please check your junk/spam fold…" at bounding box center [598, 180] width 882 height 592
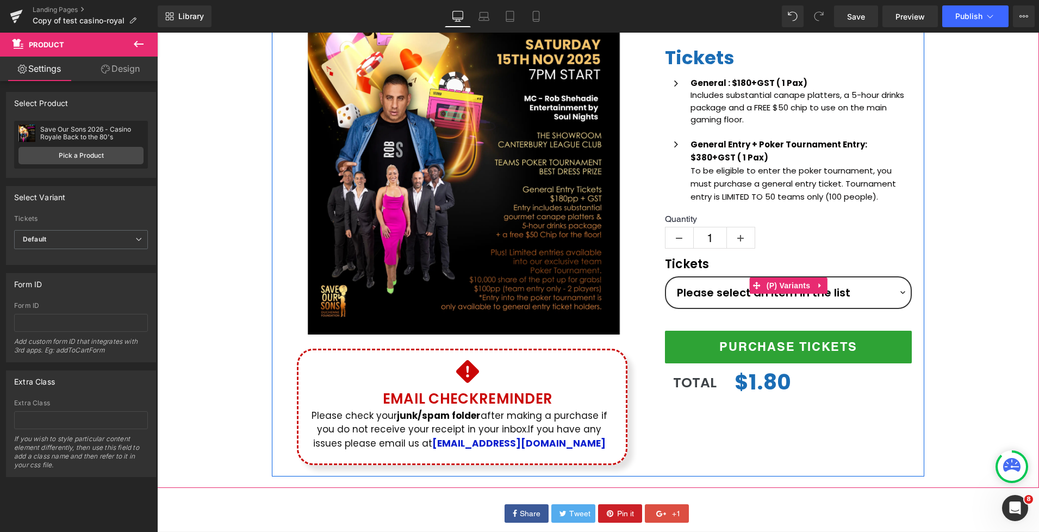
click at [815, 295] on select "Please select an item in the list General Entry General Entry + Poker Tournament" at bounding box center [788, 292] width 247 height 33
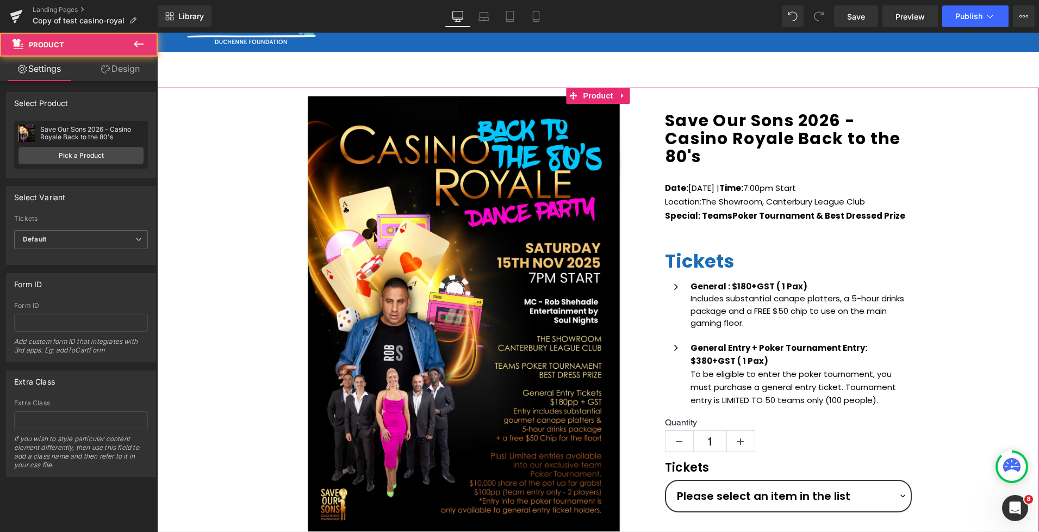
click at [948, 298] on div "(P) Image Icon Email Check Reminder Text Block Please check your junk/spam fold…" at bounding box center [598, 384] width 882 height 592
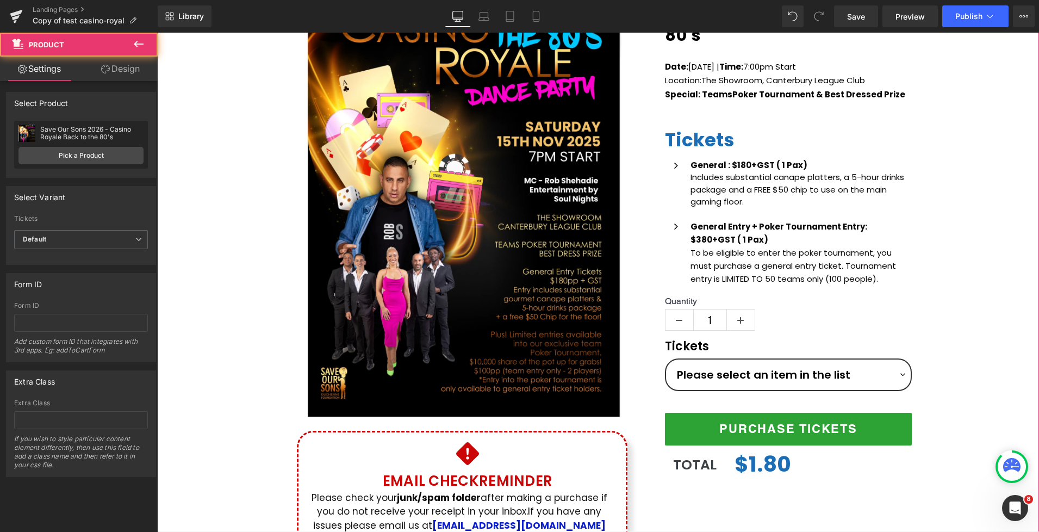
scroll to position [212, 0]
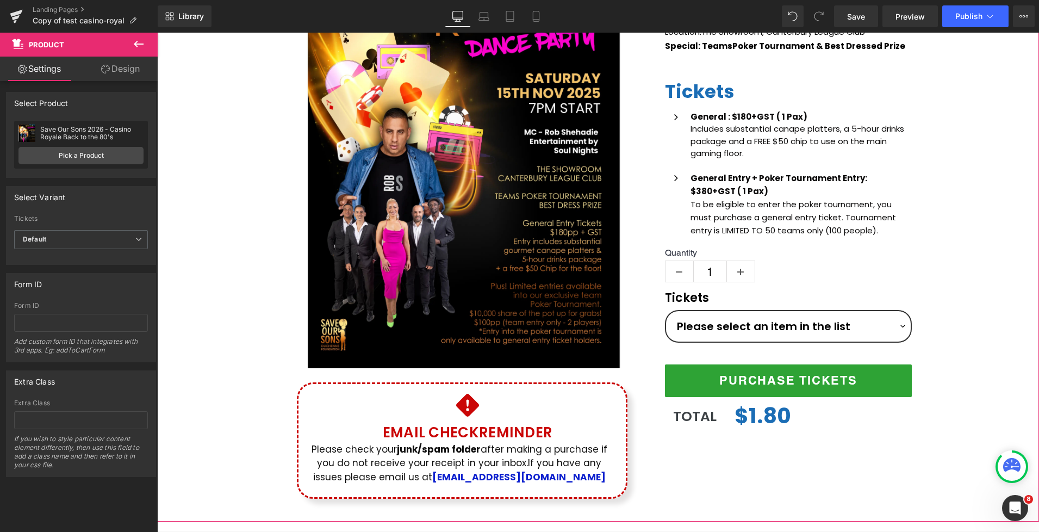
click at [976, 364] on div "(P) Image Icon Email Check Reminder Text Block Please check your junk/spam fold…" at bounding box center [598, 214] width 882 height 592
click at [888, 328] on select "Please select an item in the list General Entry General Entry + Poker Tournament" at bounding box center [788, 326] width 247 height 33
click at [812, 319] on span "(P) Variants" at bounding box center [788, 319] width 49 height 16
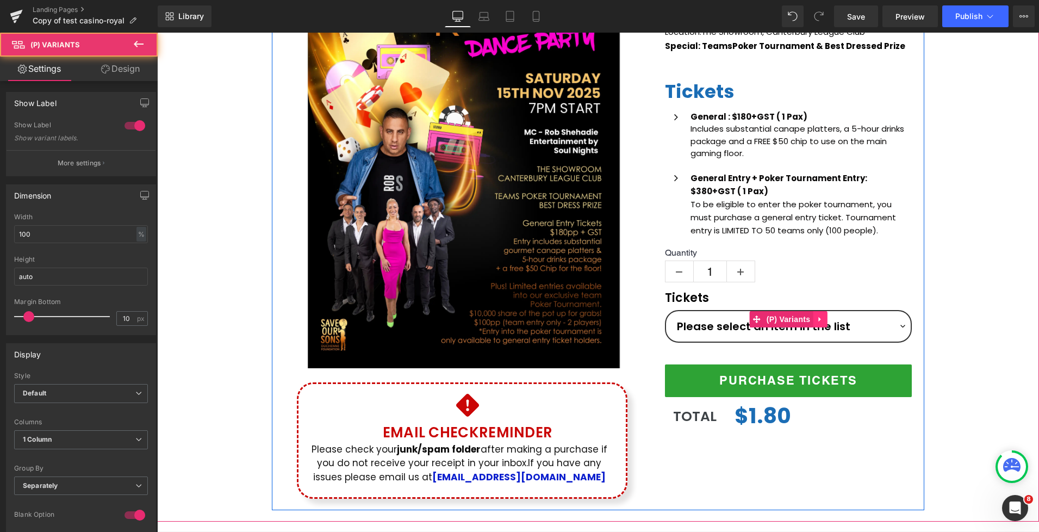
scroll to position [213, 0]
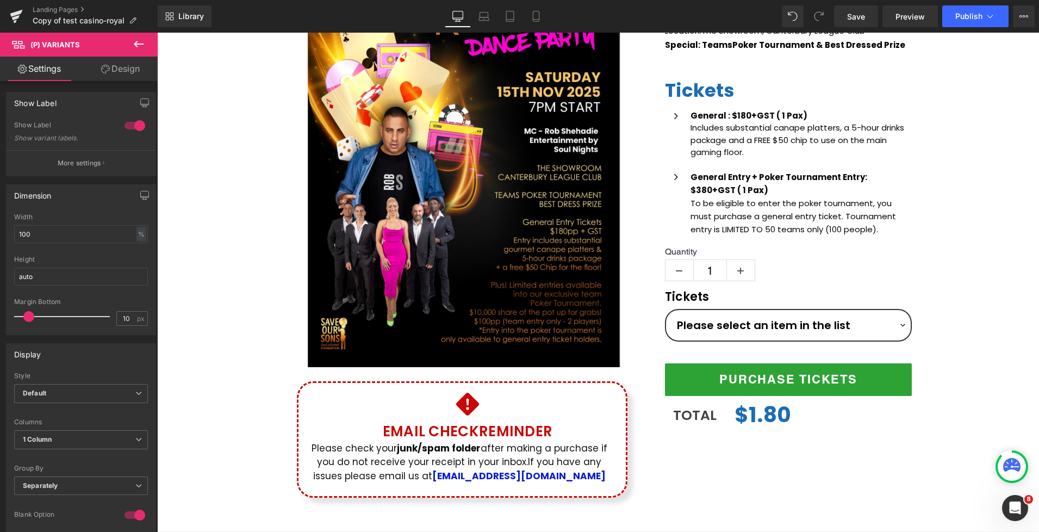
click at [121, 69] on link "Design" at bounding box center [120, 69] width 79 height 24
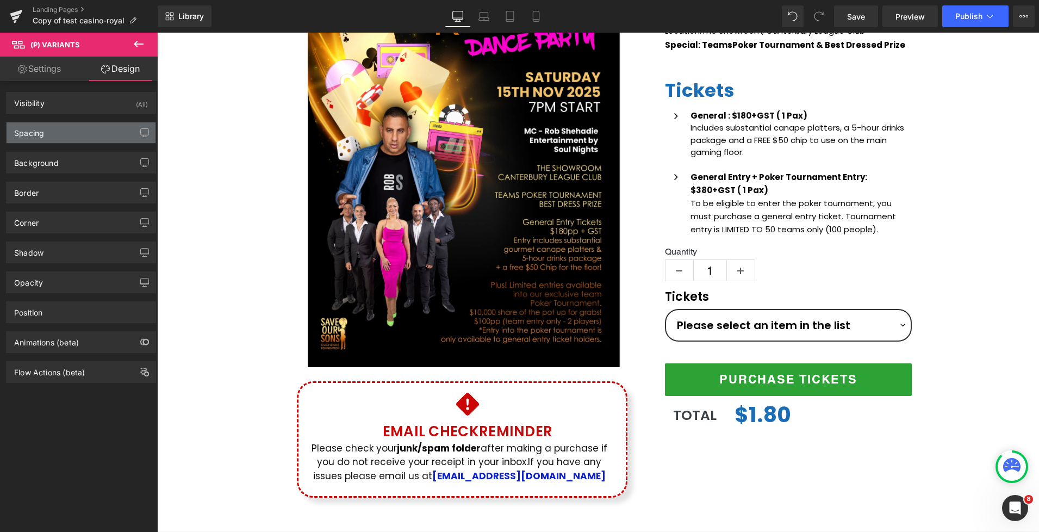
click at [67, 138] on div "Spacing" at bounding box center [81, 132] width 149 height 21
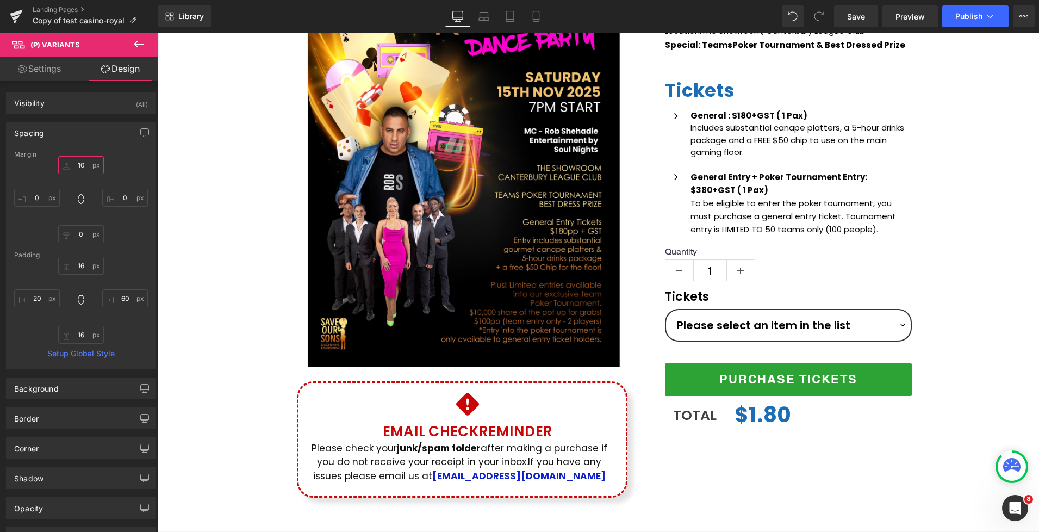
click at [77, 169] on input "10" at bounding box center [81, 165] width 46 height 18
click at [78, 169] on input "10" at bounding box center [81, 165] width 46 height 18
click at [78, 166] on input "10" at bounding box center [81, 165] width 46 height 18
type input "30"
click at [852, 311] on select "Please select an item in the list General Entry General Entry + Poker Tournament" at bounding box center [788, 325] width 247 height 33
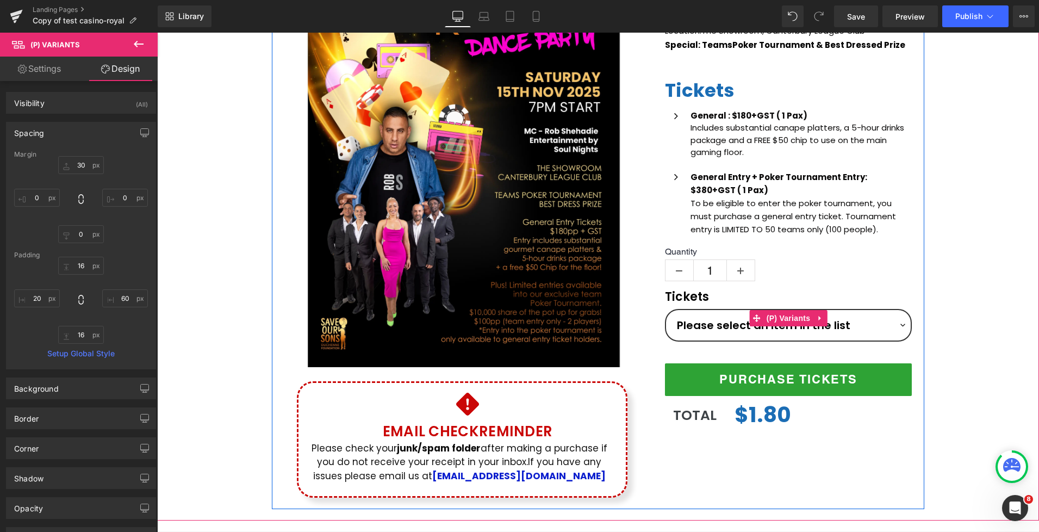
click at [698, 294] on label "Tickets" at bounding box center [788, 299] width 247 height 18
click at [795, 319] on span "(P) Variants" at bounding box center [788, 318] width 49 height 16
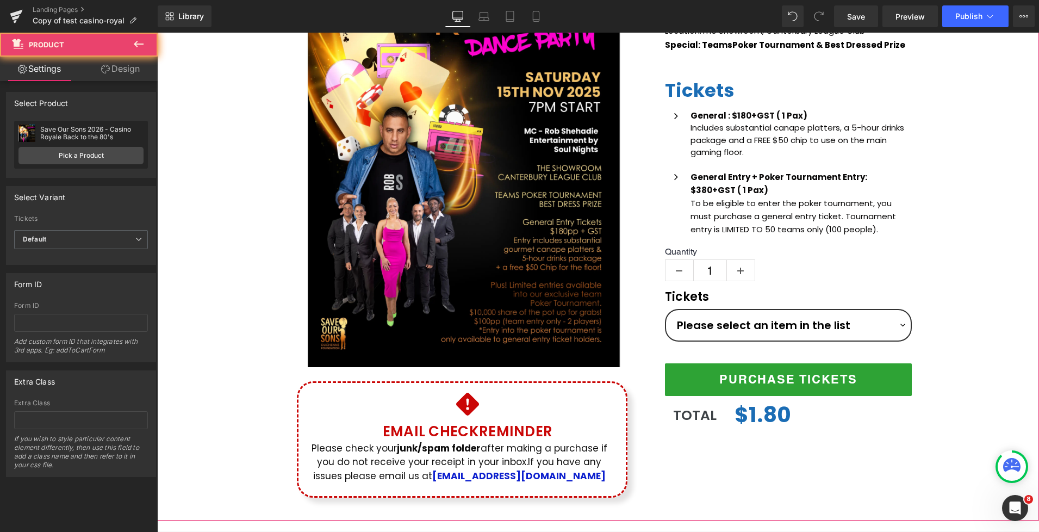
click at [954, 297] on div "(P) Image Icon Email Check Reminder Text Block Please check your junk/spam fold…" at bounding box center [598, 213] width 882 height 592
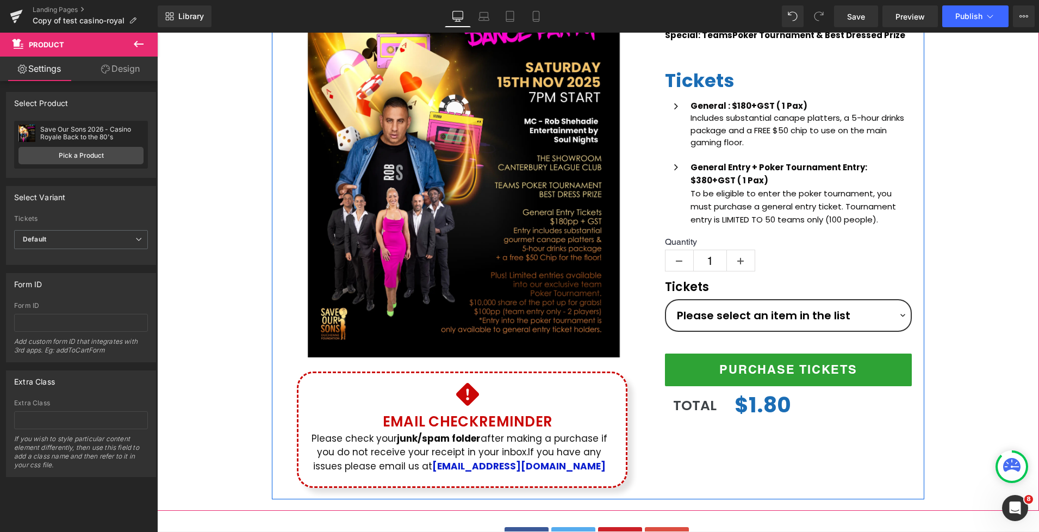
scroll to position [295, 0]
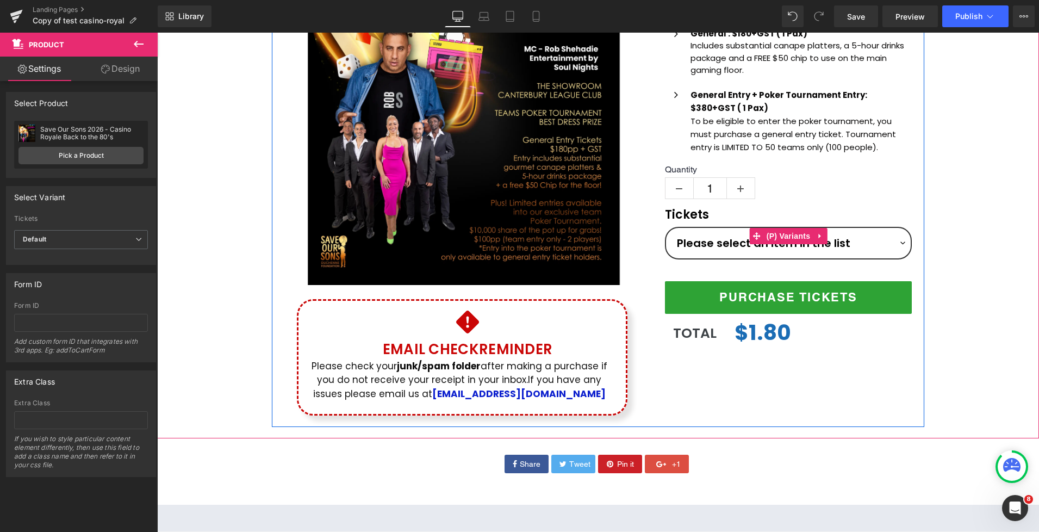
click at [834, 245] on select "Please select an item in the list General Entry General Entry + Poker Tournament" at bounding box center [788, 243] width 247 height 33
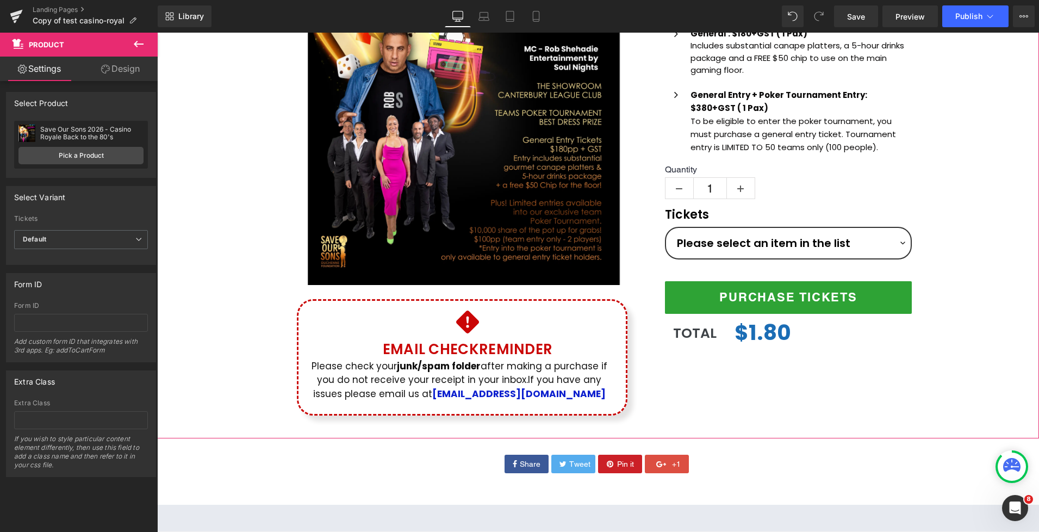
click at [955, 229] on div "(P) Image Icon Email Check Reminder Text Block Please check your junk/spam fold…" at bounding box center [598, 131] width 882 height 592
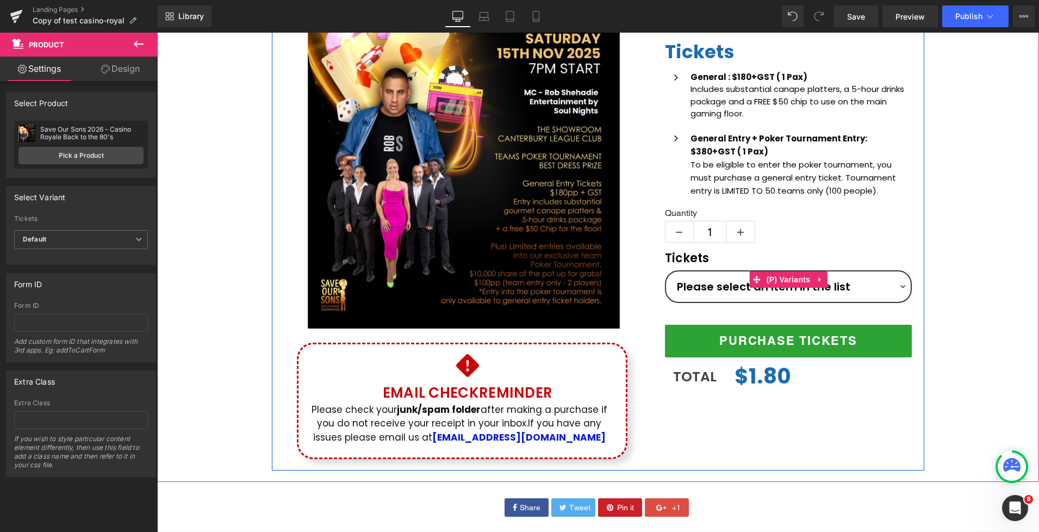
click at [903, 288] on select "Please select an item in the list General Entry General Entry + Poker Tournament" at bounding box center [788, 286] width 247 height 33
click at [781, 278] on span "(P) Variants" at bounding box center [788, 280] width 49 height 16
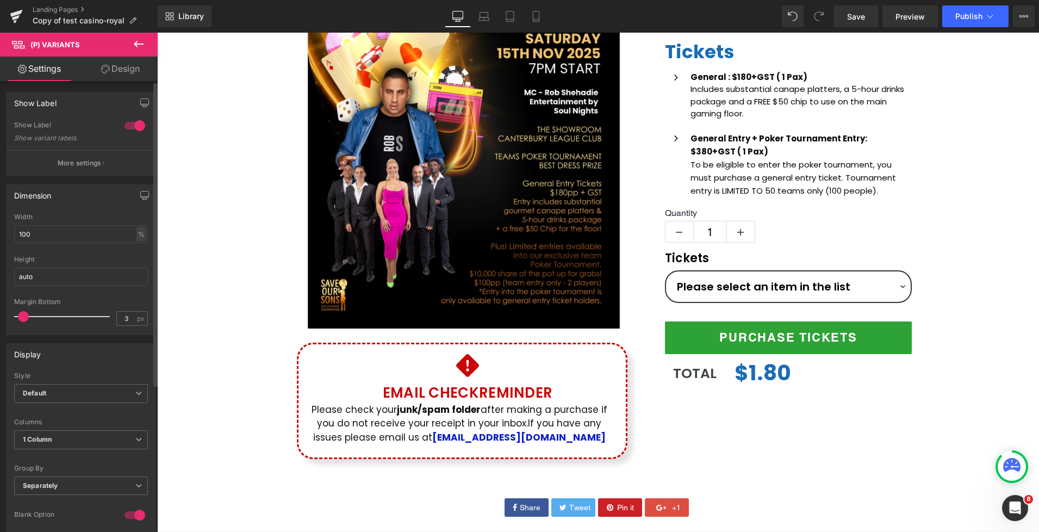
type input "2"
drag, startPoint x: 29, startPoint y: 316, endPoint x: 23, endPoint y: 317, distance: 6.5
click at [23, 317] on span at bounding box center [21, 316] width 11 height 11
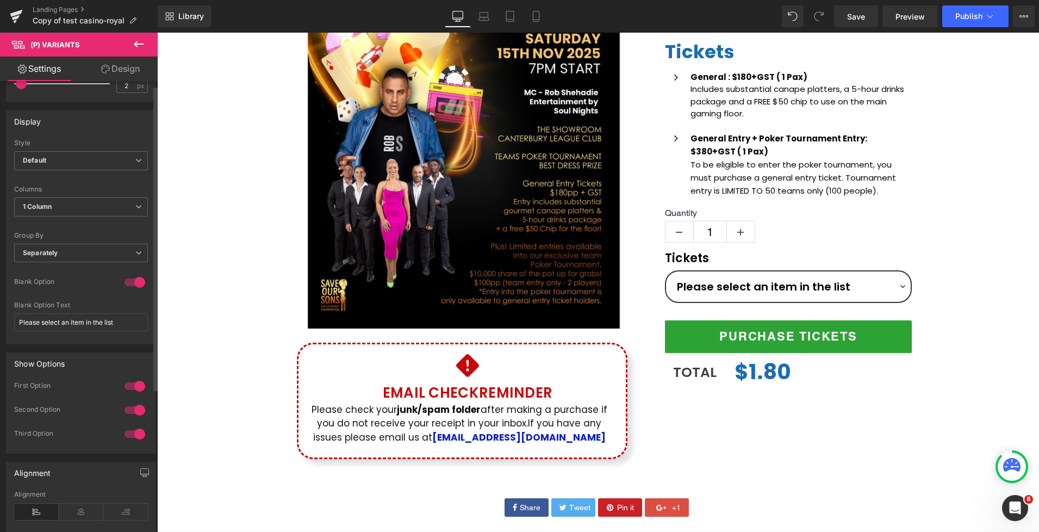
scroll to position [0, 0]
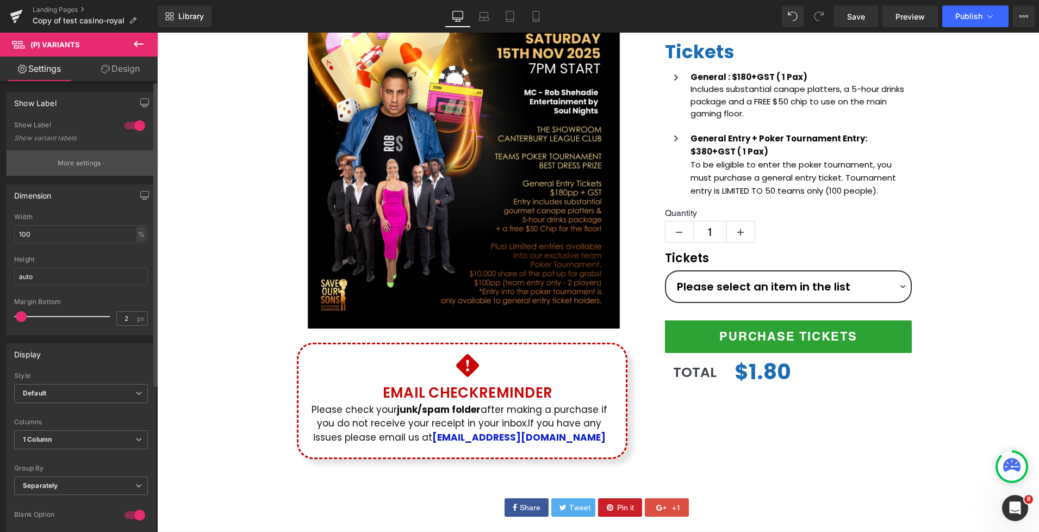
click at [75, 169] on button "More settings" at bounding box center [81, 163] width 149 height 26
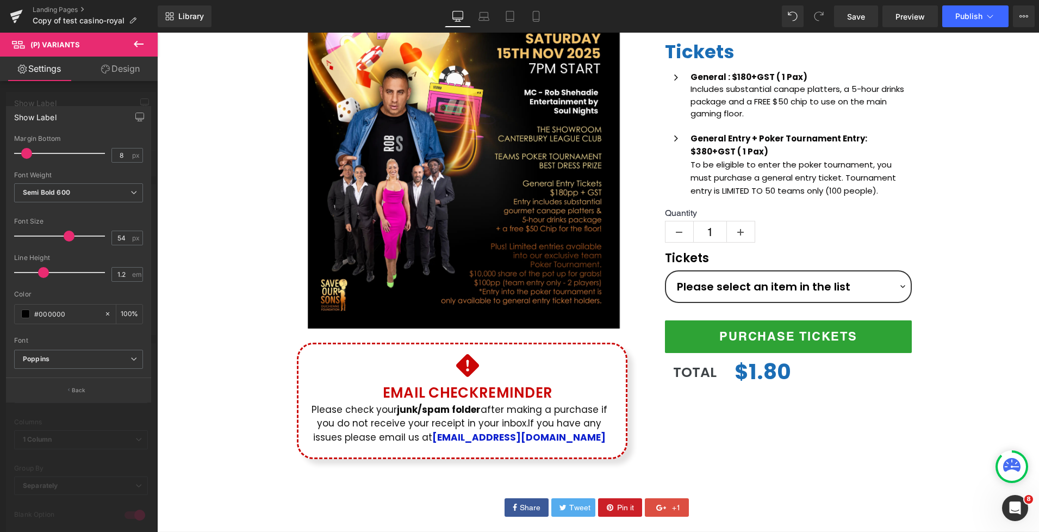
drag, startPoint x: 41, startPoint y: 238, endPoint x: 69, endPoint y: 237, distance: 27.8
click at [69, 237] on span at bounding box center [69, 236] width 11 height 11
click at [49, 237] on span at bounding box center [49, 236] width 11 height 11
type input "27"
click at [44, 236] on span at bounding box center [42, 236] width 11 height 11
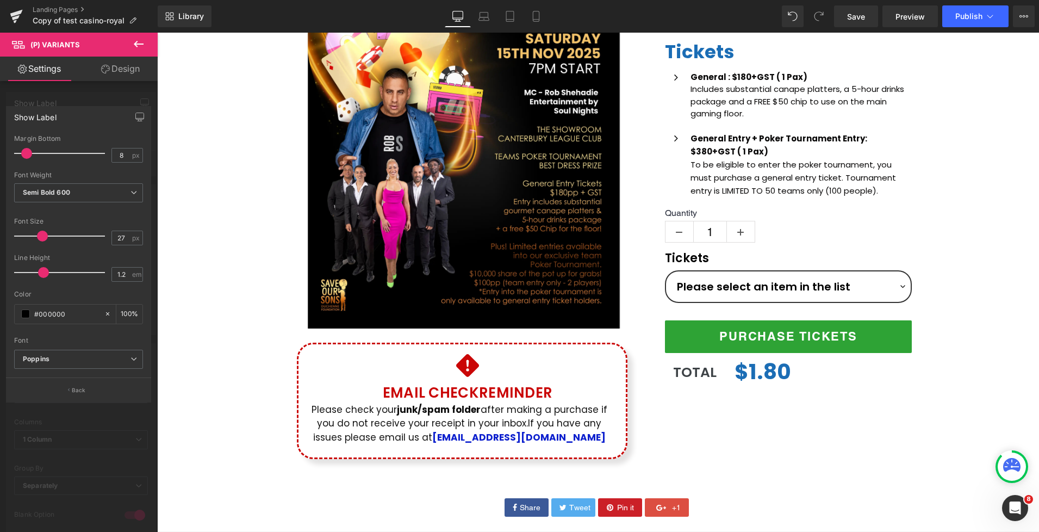
click at [107, 98] on div at bounding box center [79, 285] width 158 height 505
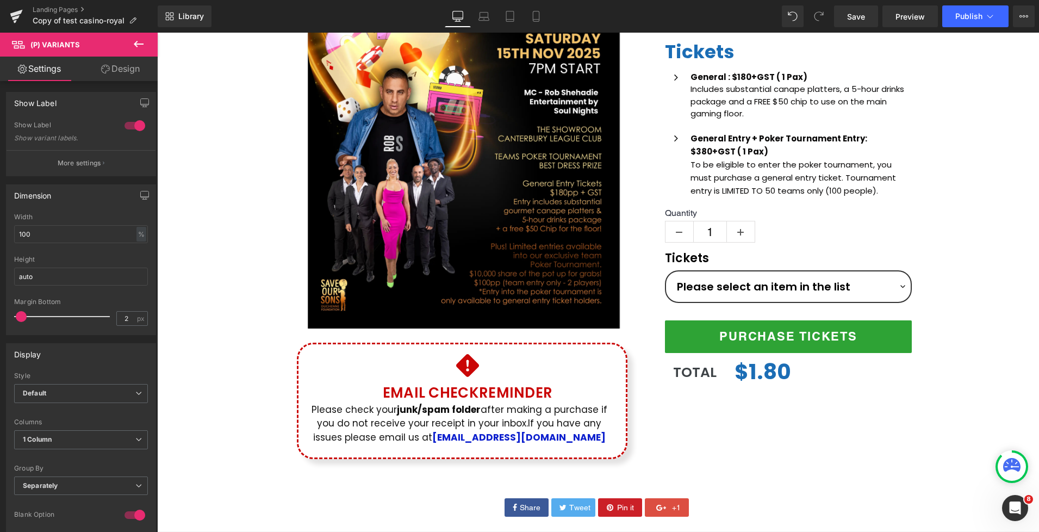
click at [119, 72] on link "Design" at bounding box center [120, 69] width 79 height 24
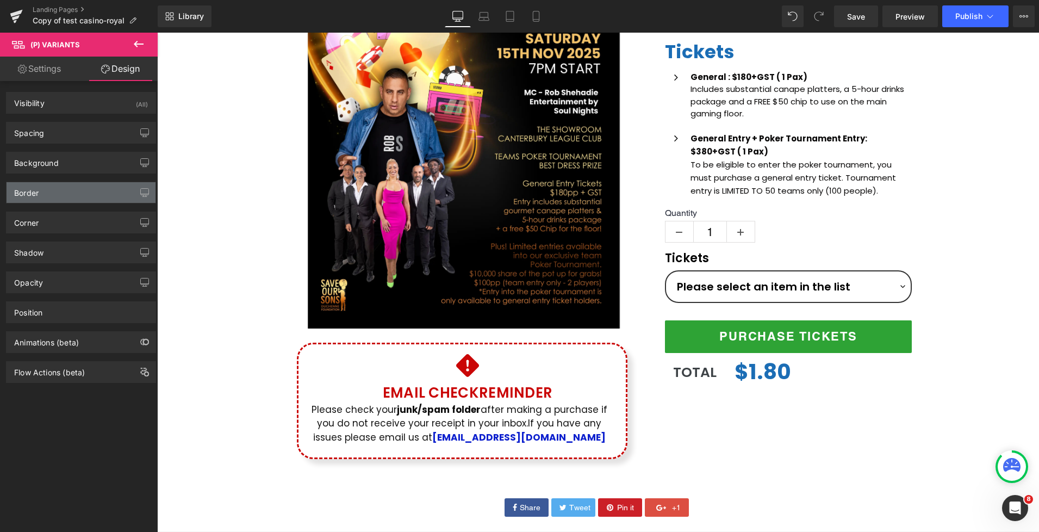
click at [52, 190] on div "Border" at bounding box center [81, 192] width 149 height 21
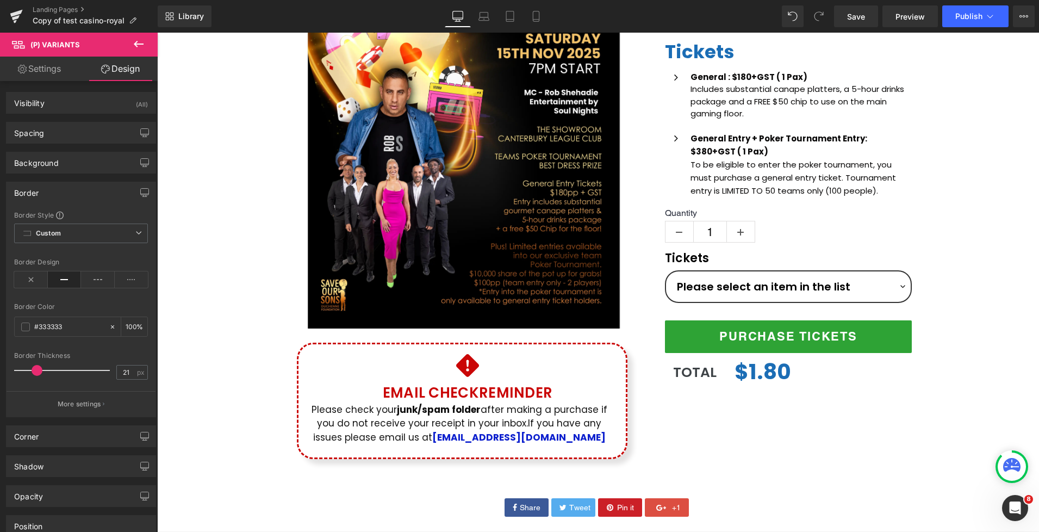
drag, startPoint x: 24, startPoint y: 371, endPoint x: 40, endPoint y: 369, distance: 16.5
click at [40, 369] on span at bounding box center [37, 370] width 11 height 11
drag, startPoint x: 37, startPoint y: 370, endPoint x: 52, endPoint y: 369, distance: 15.3
click at [52, 369] on span at bounding box center [52, 370] width 11 height 11
click at [55, 368] on span at bounding box center [54, 370] width 11 height 11
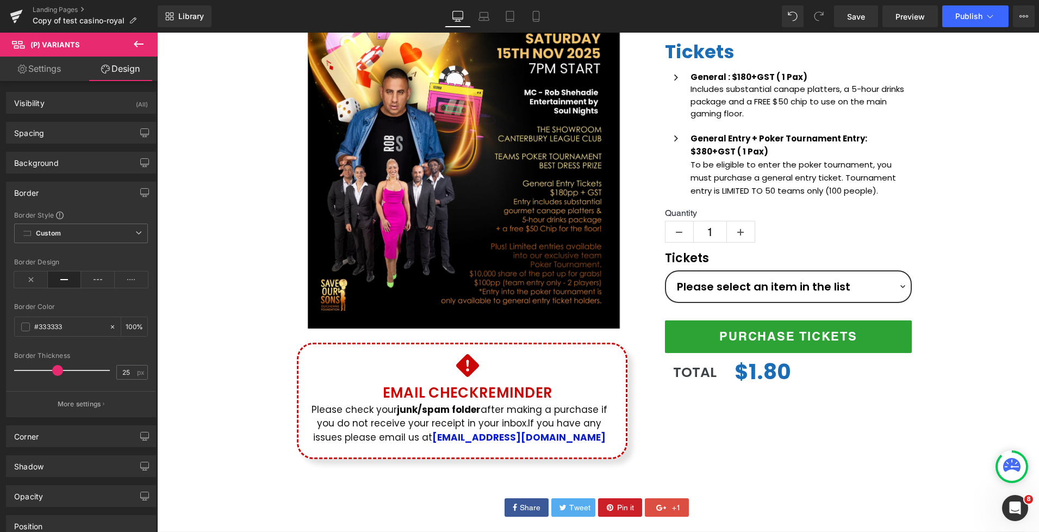
type input "22"
drag, startPoint x: 54, startPoint y: 368, endPoint x: 37, endPoint y: 370, distance: 17.5
click at [37, 370] on span at bounding box center [39, 370] width 11 height 11
click at [27, 280] on icon at bounding box center [31, 279] width 34 height 16
click at [72, 258] on div "Border Design" at bounding box center [81, 262] width 134 height 8
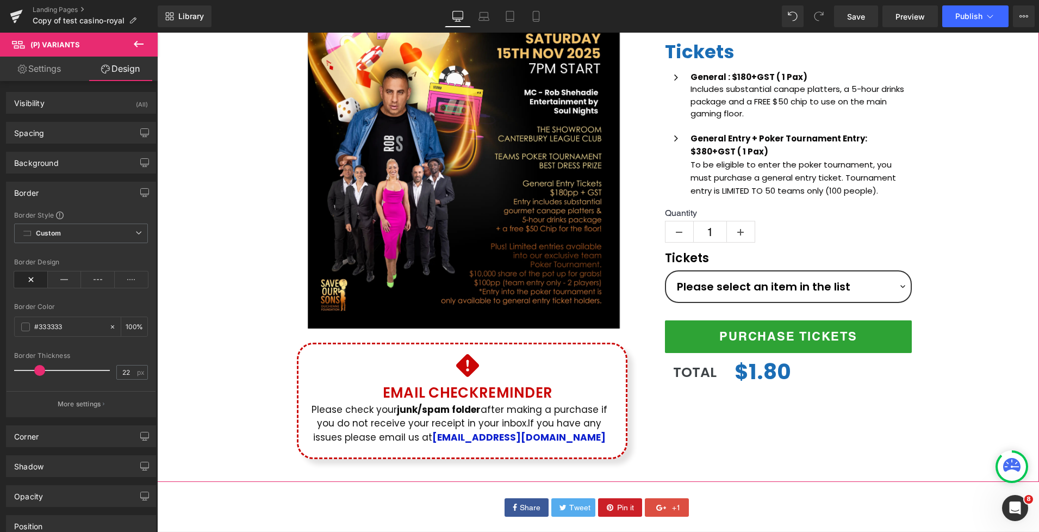
click at [1000, 271] on div "(P) Image Icon Email Check Reminder Text Block Please check your junk/spam fold…" at bounding box center [598, 174] width 882 height 592
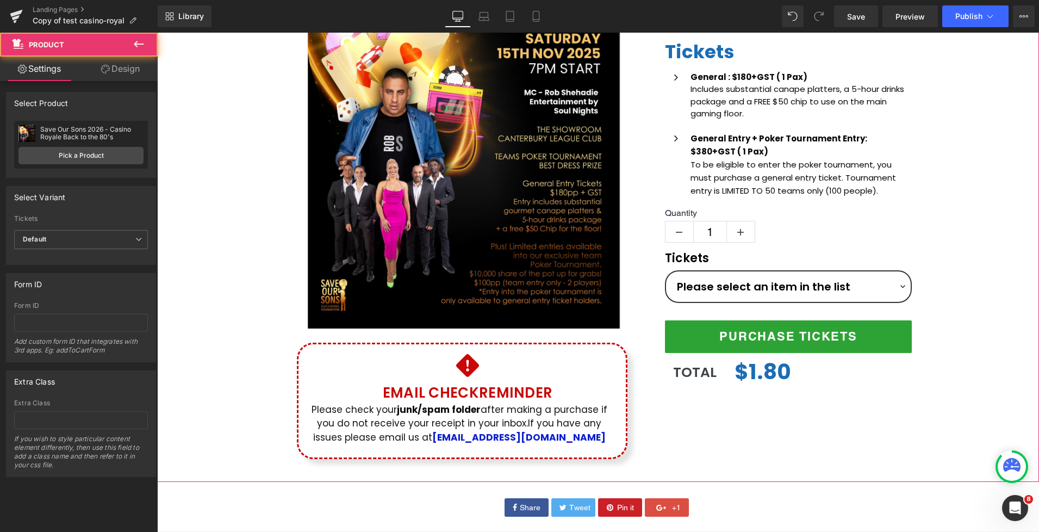
click at [997, 221] on div "(P) Image Icon Email Check Reminder Text Block Please check your junk/spam fold…" at bounding box center [598, 174] width 882 height 592
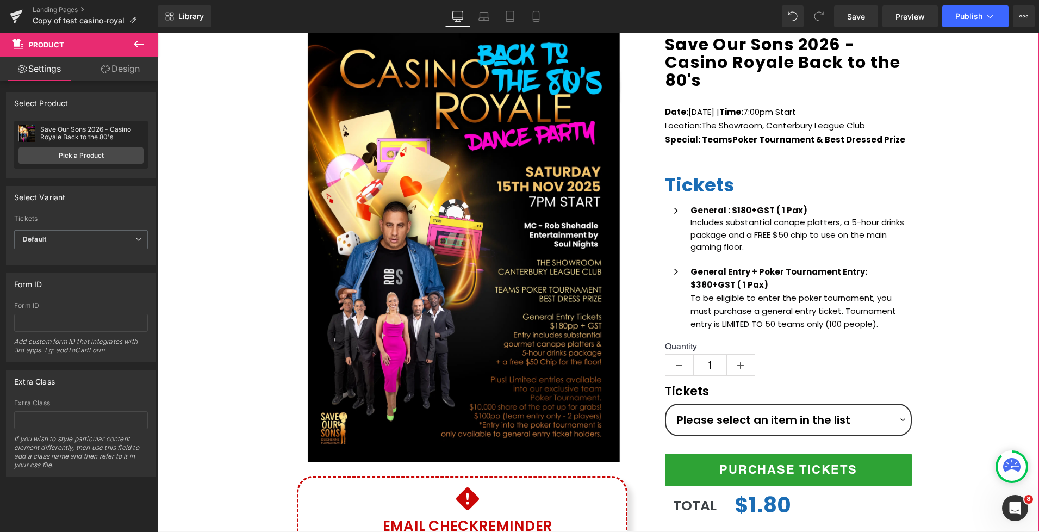
scroll to position [213, 0]
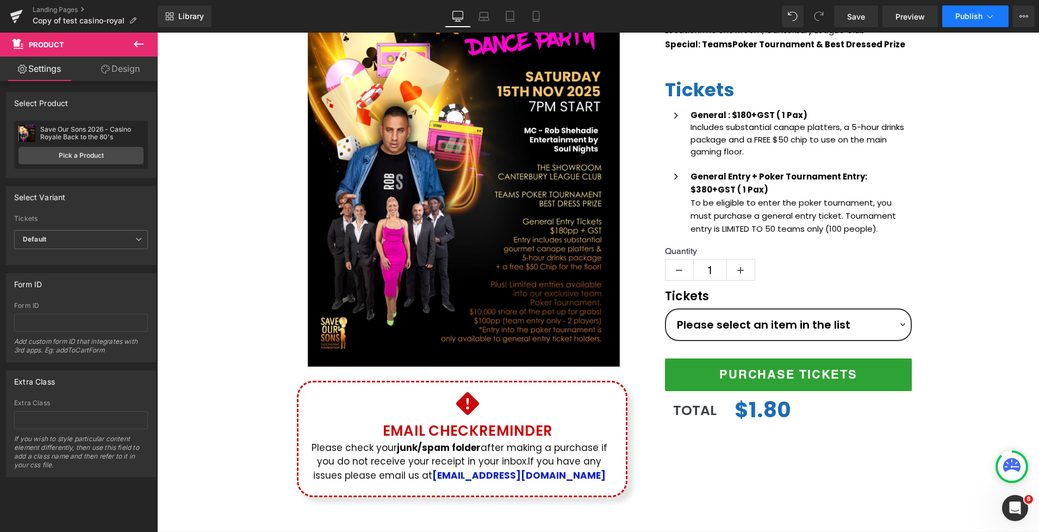
click at [970, 24] on button "Publish" at bounding box center [975, 16] width 66 height 22
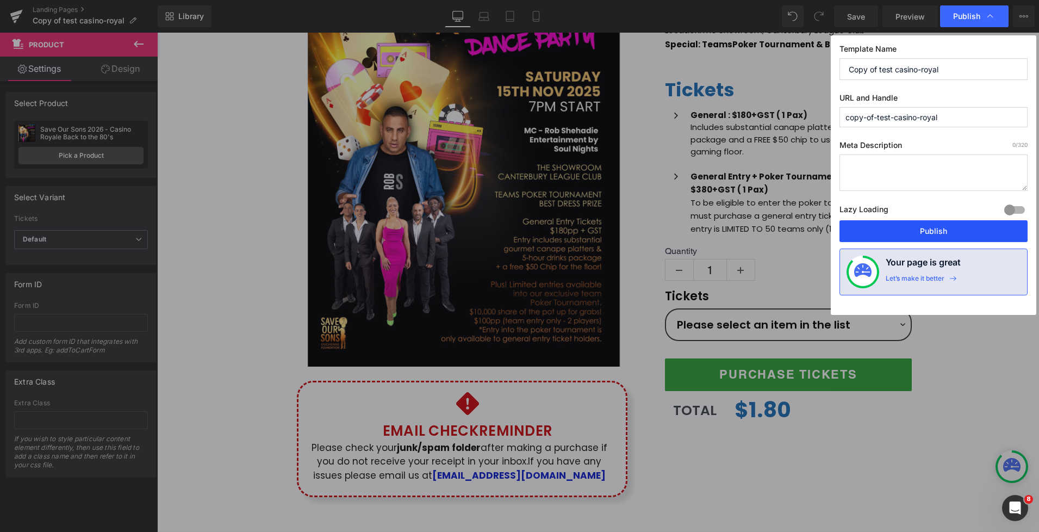
click at [952, 233] on button "Publish" at bounding box center [934, 231] width 188 height 22
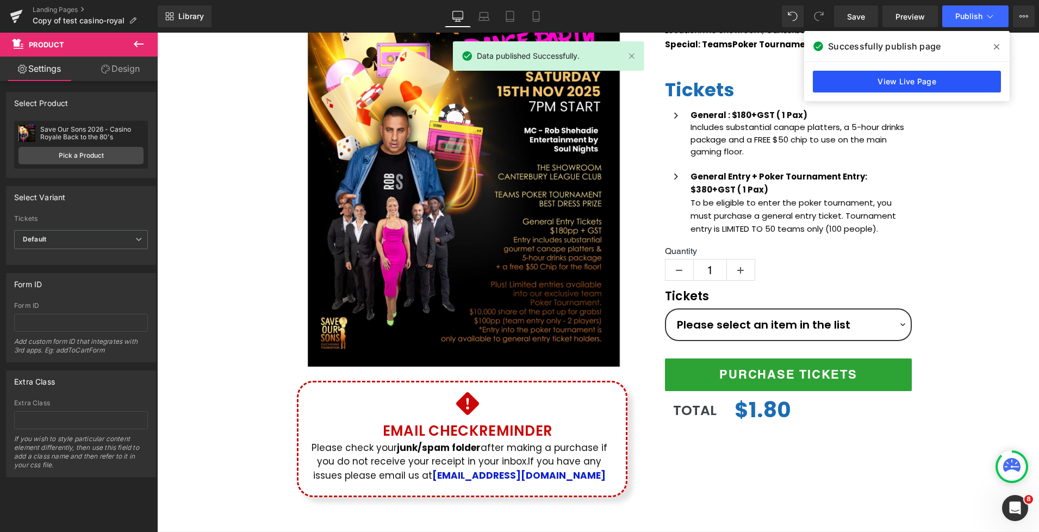
click at [906, 78] on link "View Live Page" at bounding box center [907, 82] width 188 height 22
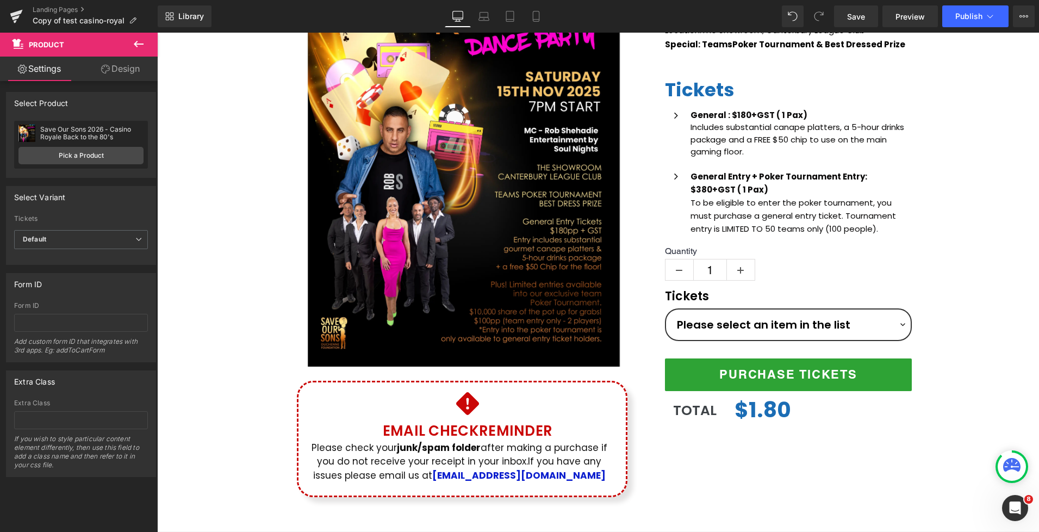
click at [965, 246] on div "(P) Image Icon Email Check Reminder Text Block Please check your junk/spam fold…" at bounding box center [598, 212] width 882 height 592
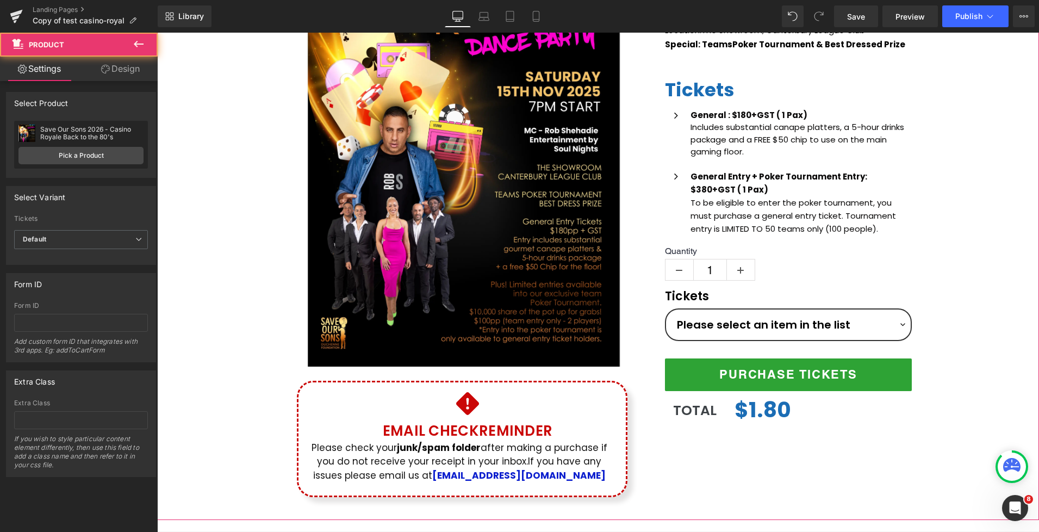
click at [959, 284] on div "(P) Image Icon Email Check Reminder Text Block Please check your junk/spam fold…" at bounding box center [598, 212] width 882 height 592
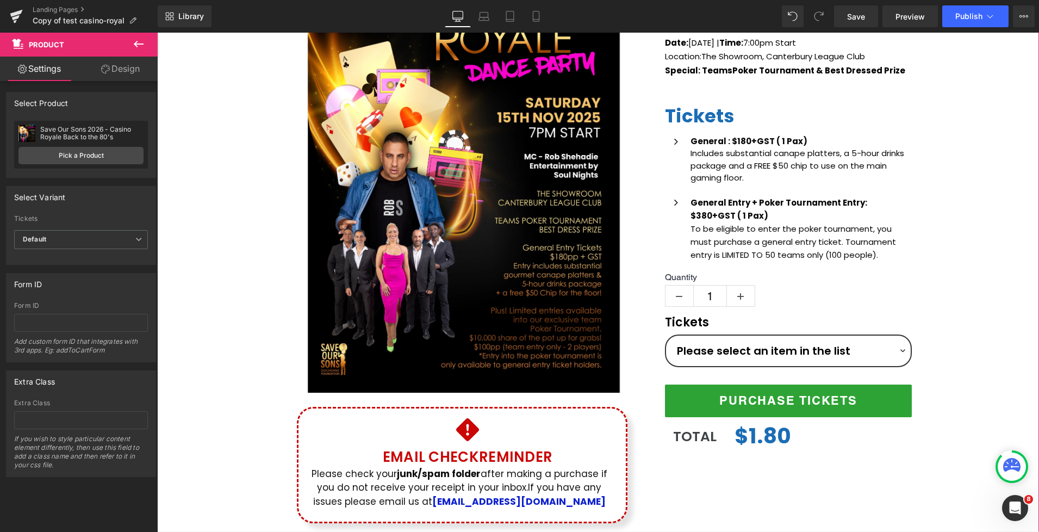
scroll to position [188, 0]
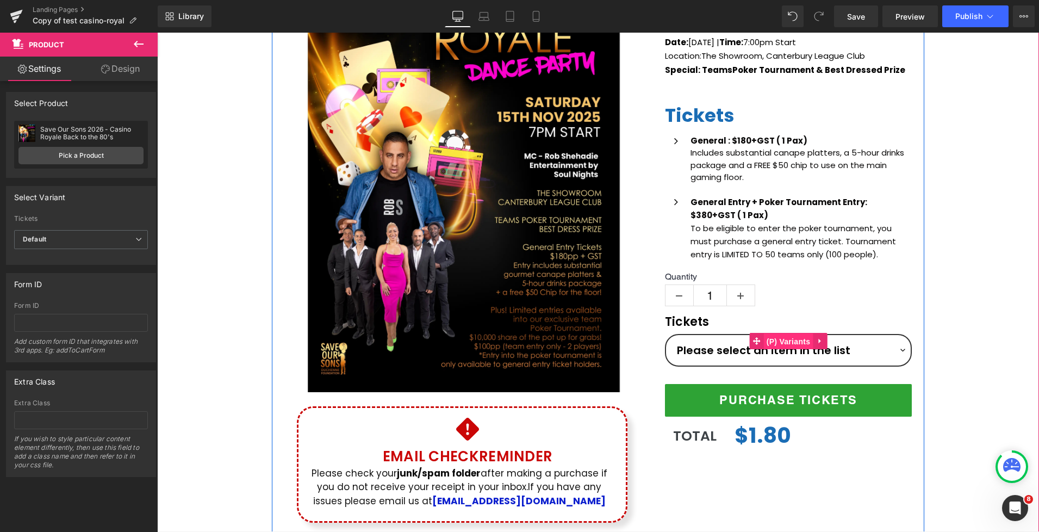
click at [795, 343] on span "(P) Variants" at bounding box center [788, 341] width 49 height 16
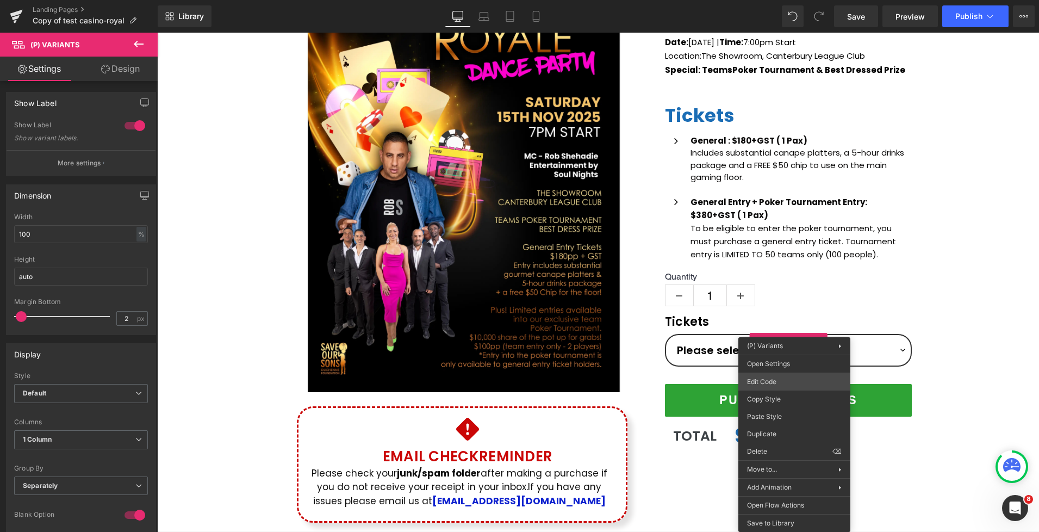
click at [783, 0] on div "(P) Variants You are previewing how the will restyle your page. You can not edi…" at bounding box center [519, 0] width 1039 height 0
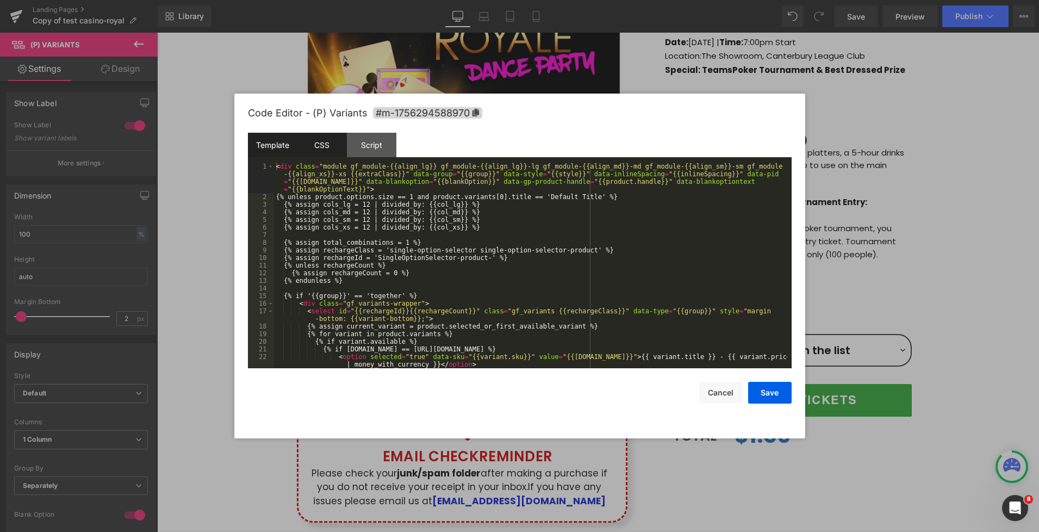
click at [321, 146] on div "CSS" at bounding box center [321, 145] width 49 height 24
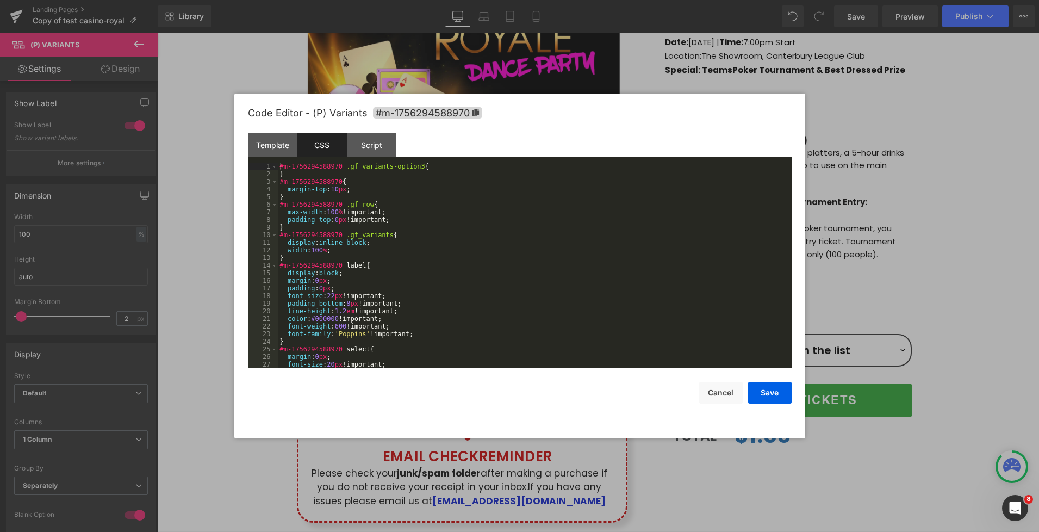
click at [370, 214] on div "#m-1756294588970 .gf_variants-option3 { } #m-1756294588970 { margin-top : 10 px…" at bounding box center [533, 273] width 510 height 221
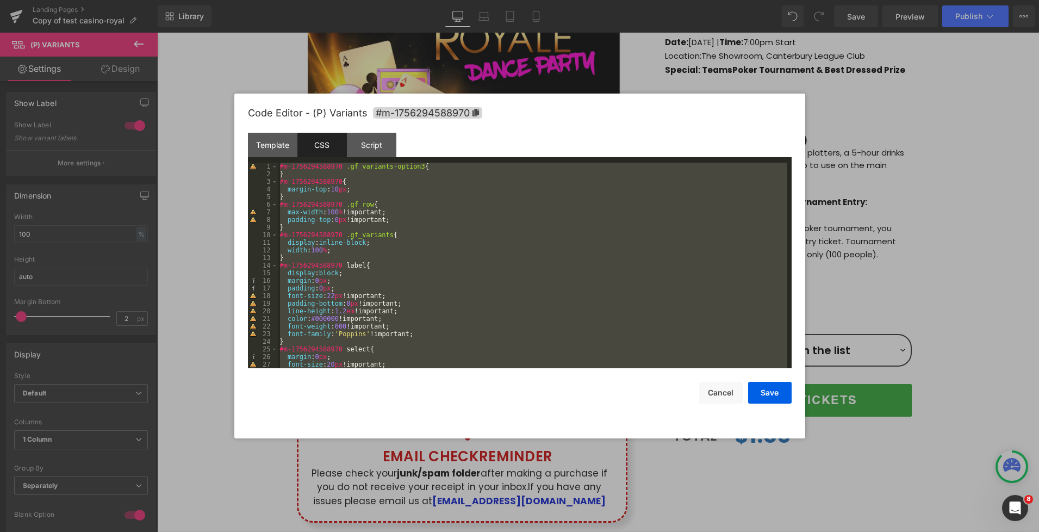
scroll to position [1089, 0]
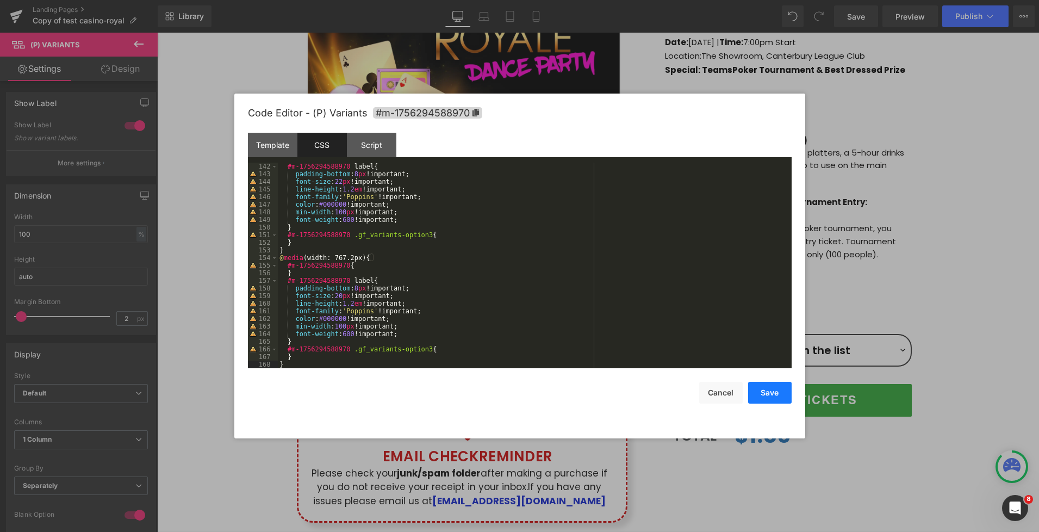
click at [771, 393] on button "Save" at bounding box center [770, 393] width 44 height 22
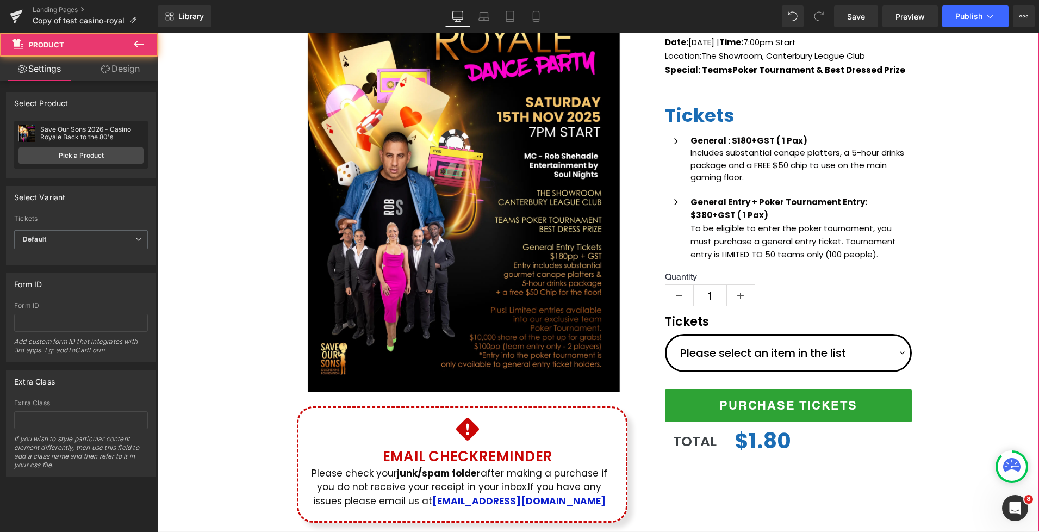
click at [965, 349] on div "(P) Image Icon Email Check Reminder Text Block Please check your junk/spam fold…" at bounding box center [598, 238] width 882 height 592
click at [981, 16] on span "Publish" at bounding box center [968, 16] width 27 height 9
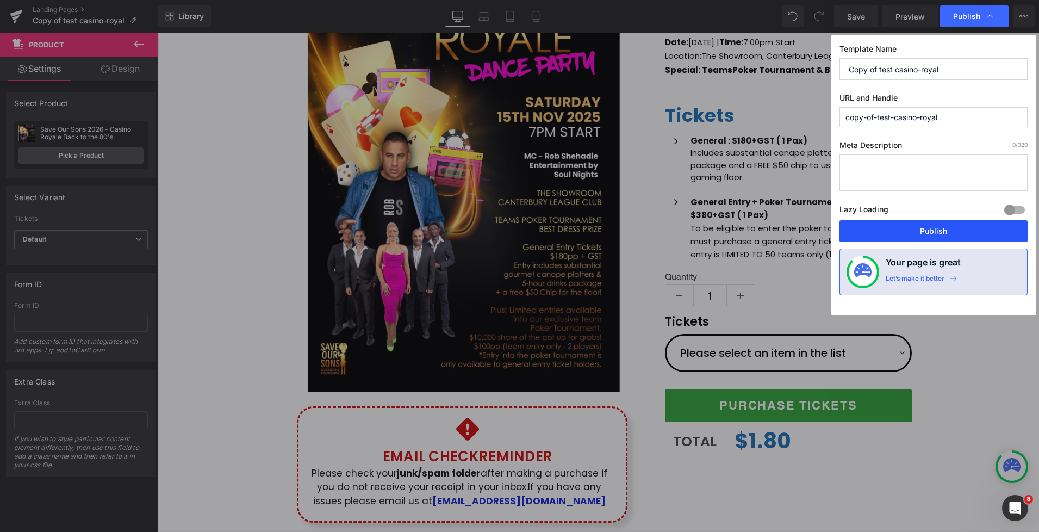
click at [944, 230] on button "Publish" at bounding box center [934, 231] width 188 height 22
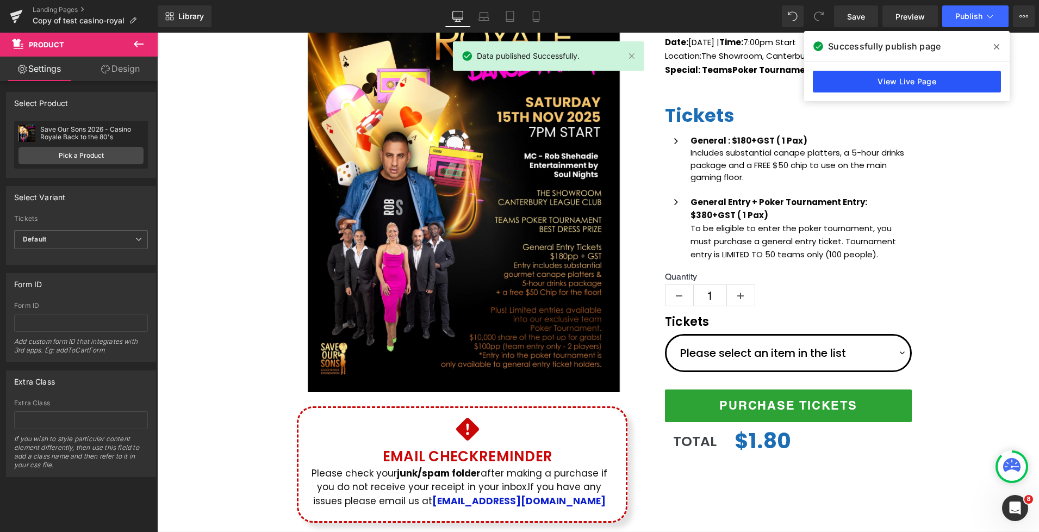
click at [922, 82] on link "View Live Page" at bounding box center [907, 82] width 188 height 22
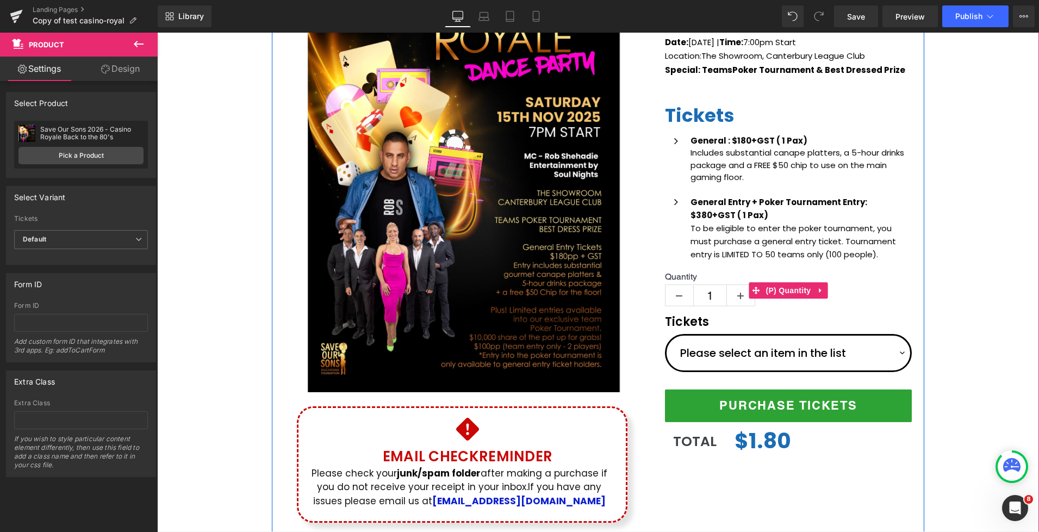
scroll to position [311, 0]
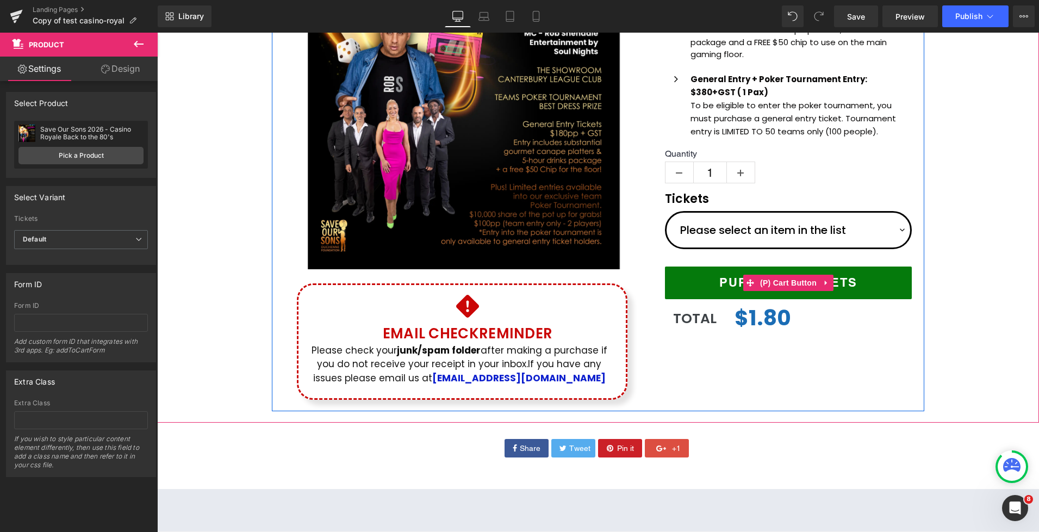
click at [777, 279] on span "(P) Cart Button" at bounding box center [789, 283] width 62 height 16
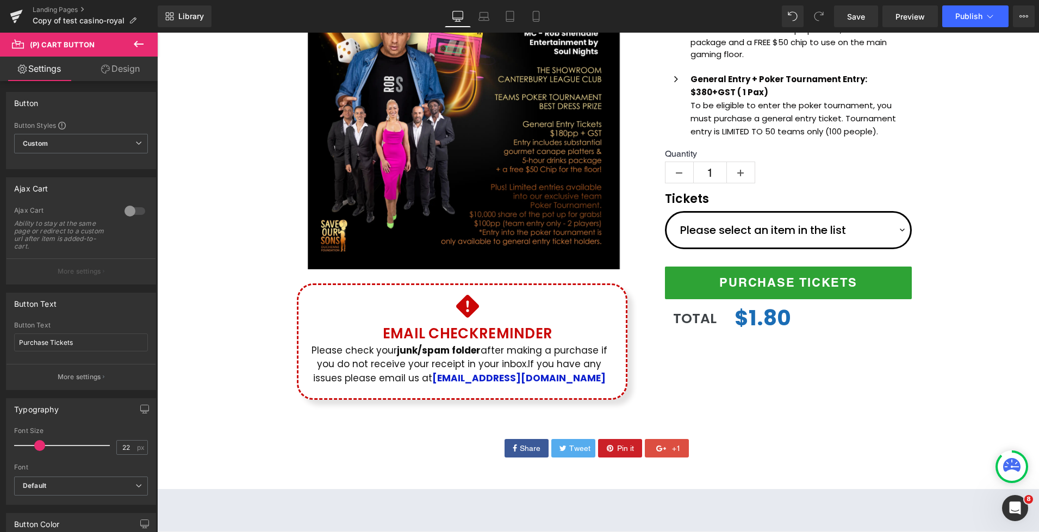
click at [110, 78] on link "Design" at bounding box center [120, 69] width 79 height 24
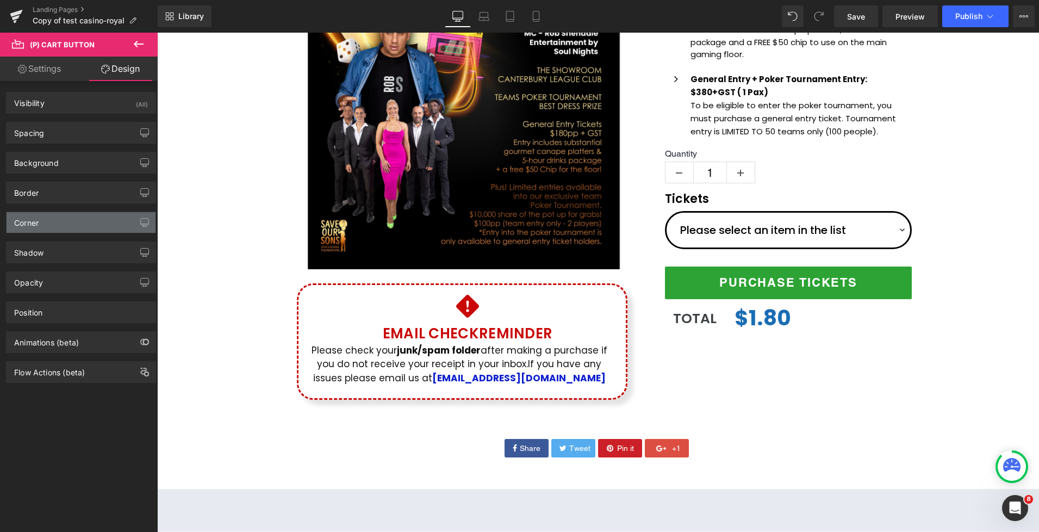
click at [53, 221] on div "Corner" at bounding box center [81, 222] width 149 height 21
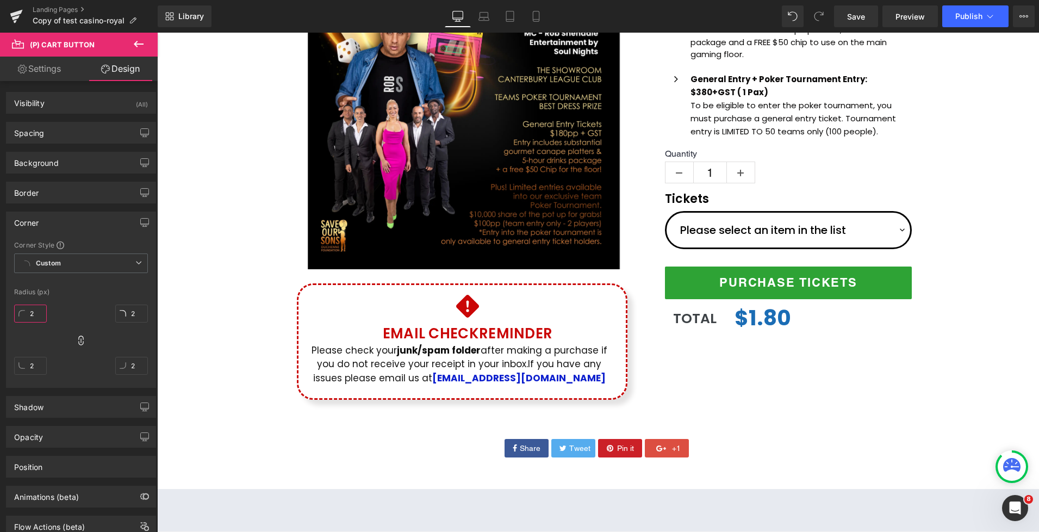
click at [36, 311] on input "2" at bounding box center [30, 314] width 33 height 18
type input "4"
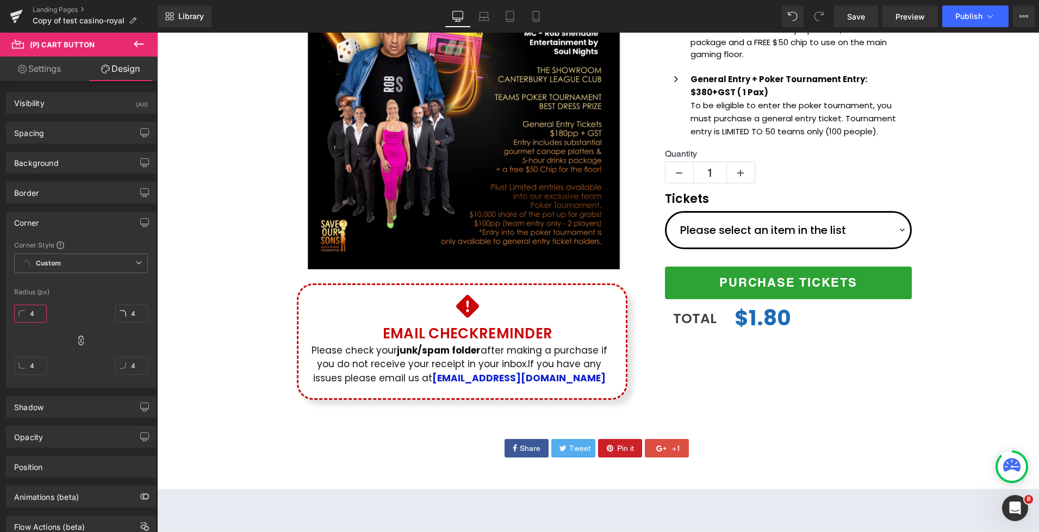
type input "40"
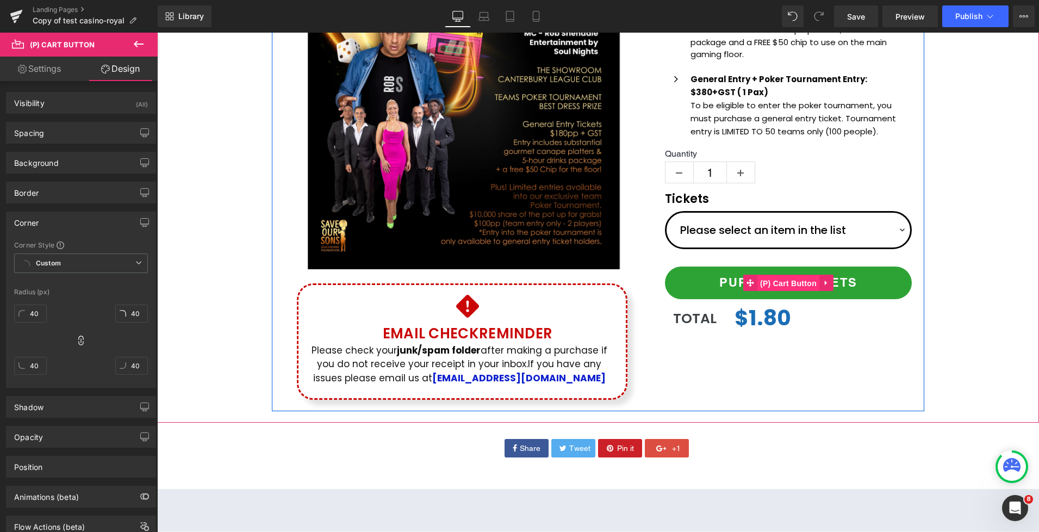
click at [784, 280] on span "(P) Cart Button" at bounding box center [789, 283] width 62 height 16
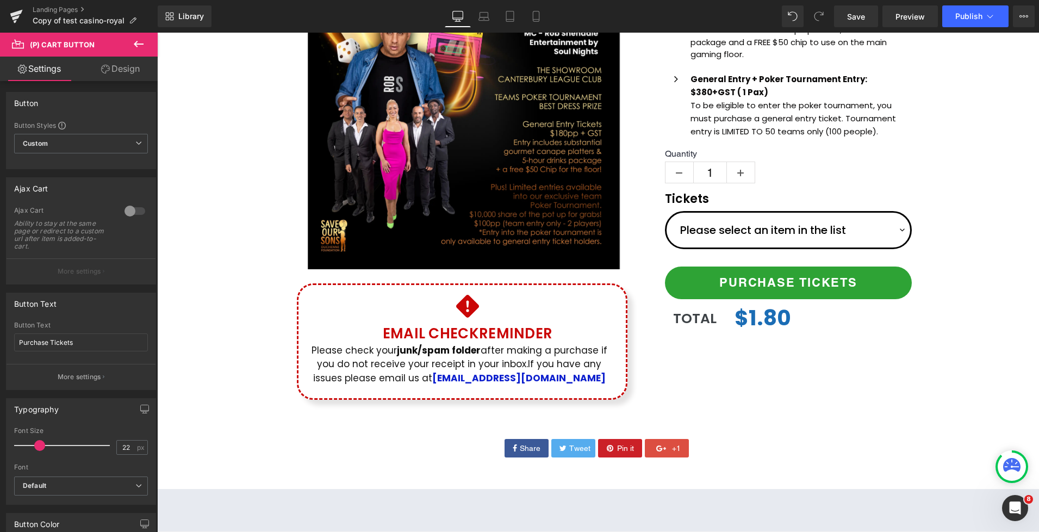
click at [119, 71] on link "Design" at bounding box center [120, 69] width 79 height 24
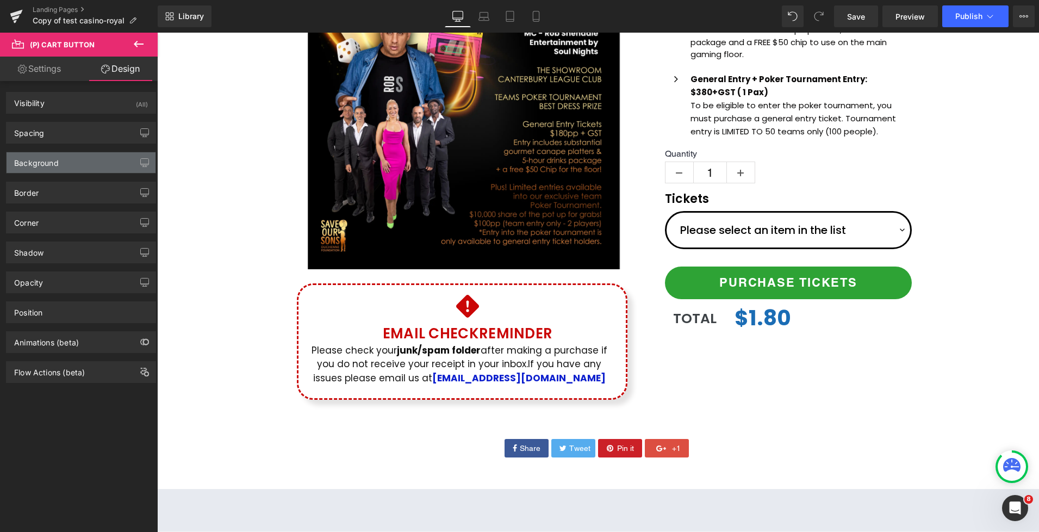
type input "30"
type input "0"
type input "10"
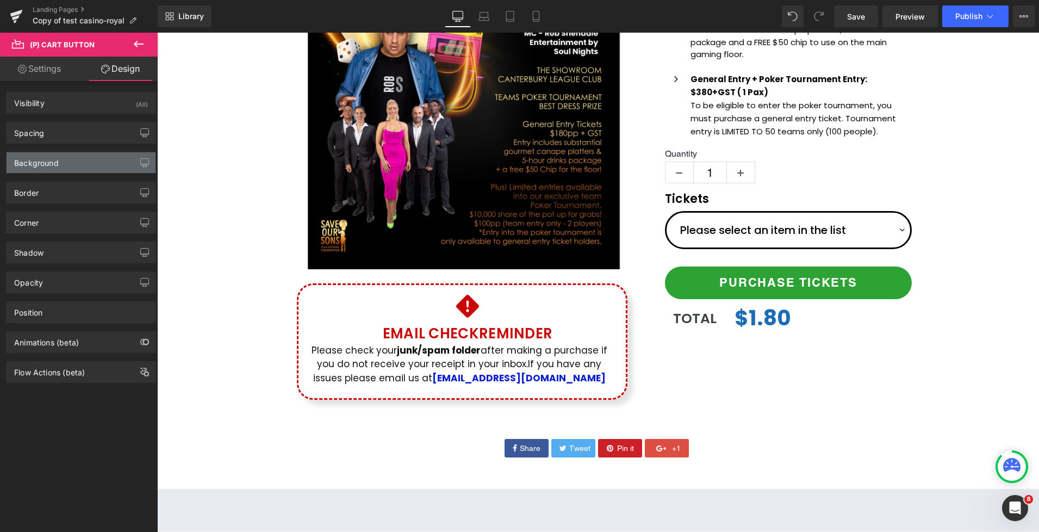
type input "18"
type input "10"
type input "18"
click at [63, 140] on div "Spacing" at bounding box center [81, 132] width 149 height 21
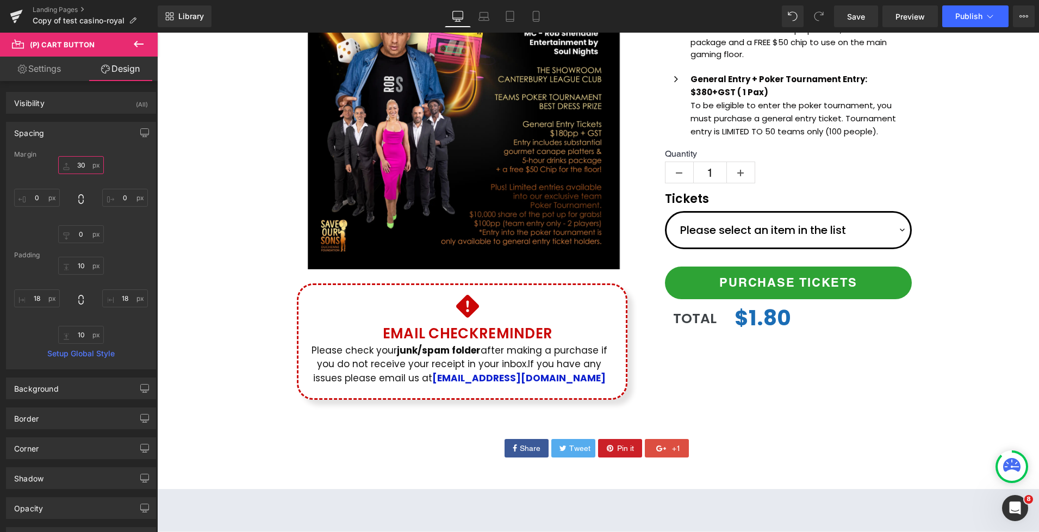
click at [80, 163] on input "30" at bounding box center [81, 165] width 46 height 18
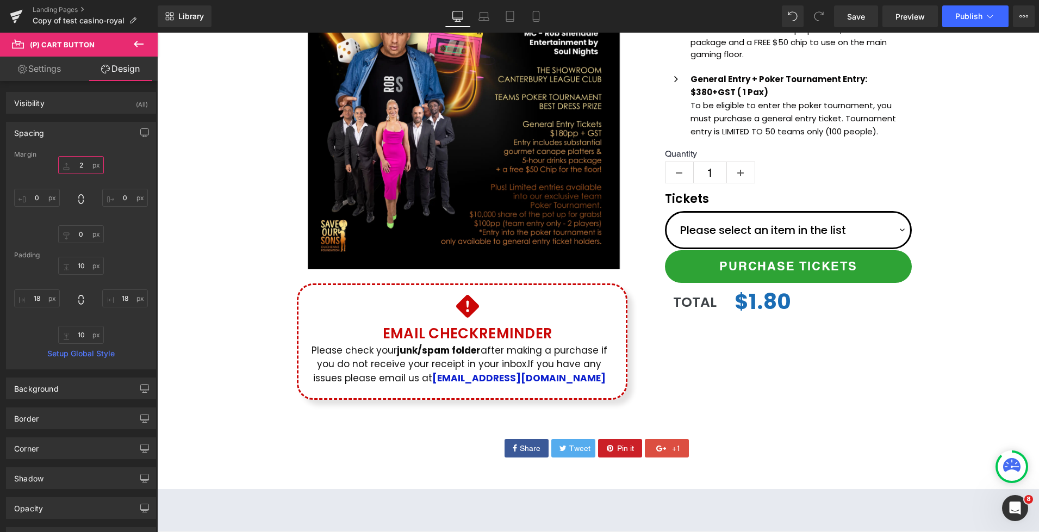
type input "20"
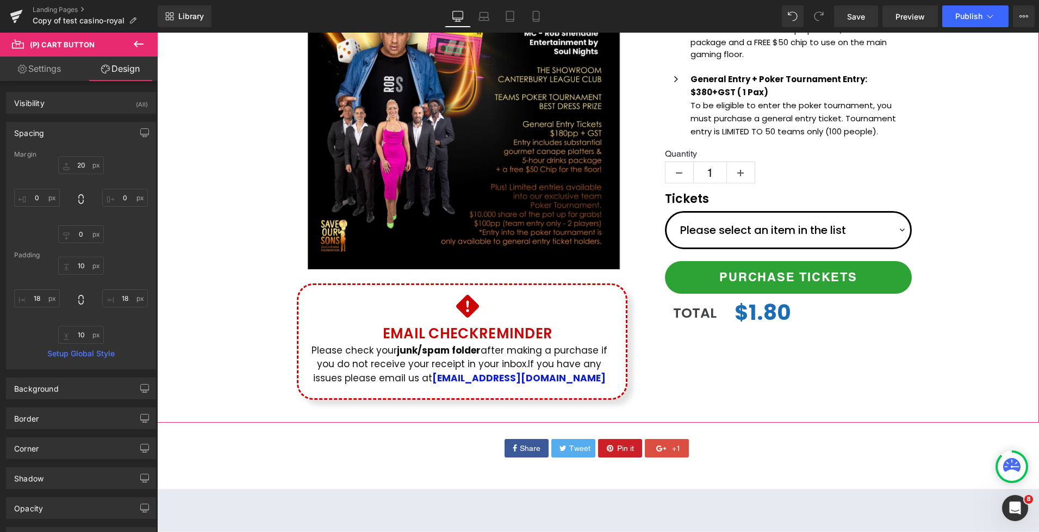
click at [951, 253] on div "(P) Image Icon Email Check Reminder Text Block Please check your junk/spam fold…" at bounding box center [598, 115] width 882 height 592
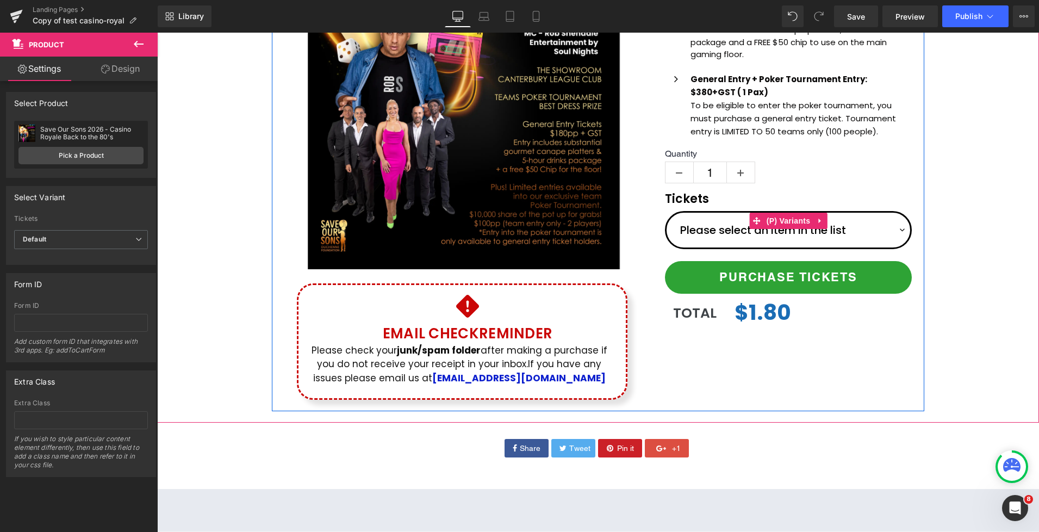
click at [903, 231] on select "Please select an item in the list General Entry General Entry + Poker Tournament" at bounding box center [788, 230] width 247 height 38
click at [783, 271] on span "(P) Cart Button" at bounding box center [789, 277] width 62 height 16
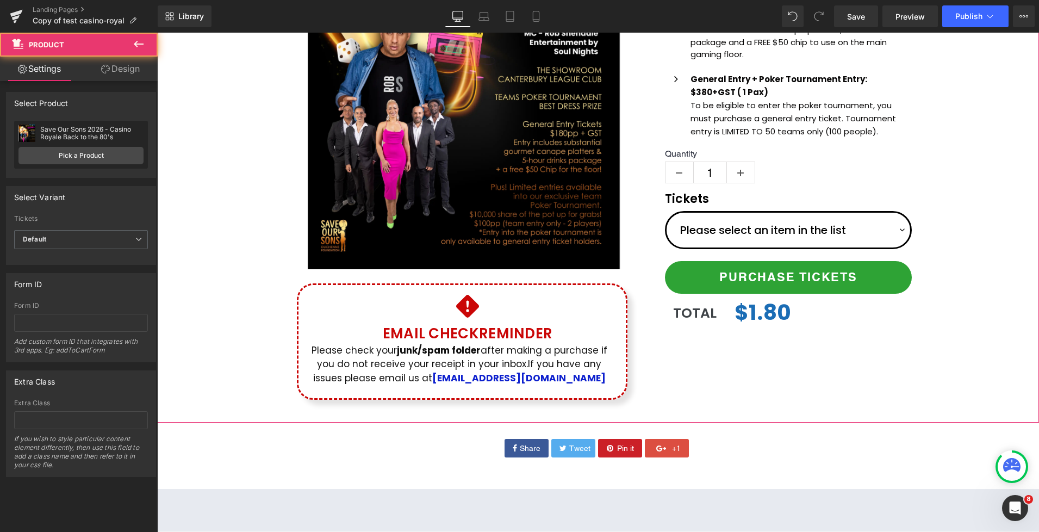
click at [937, 257] on div "(P) Image Icon Email Check Reminder Text Block Please check your junk/spam fold…" at bounding box center [598, 115] width 882 height 592
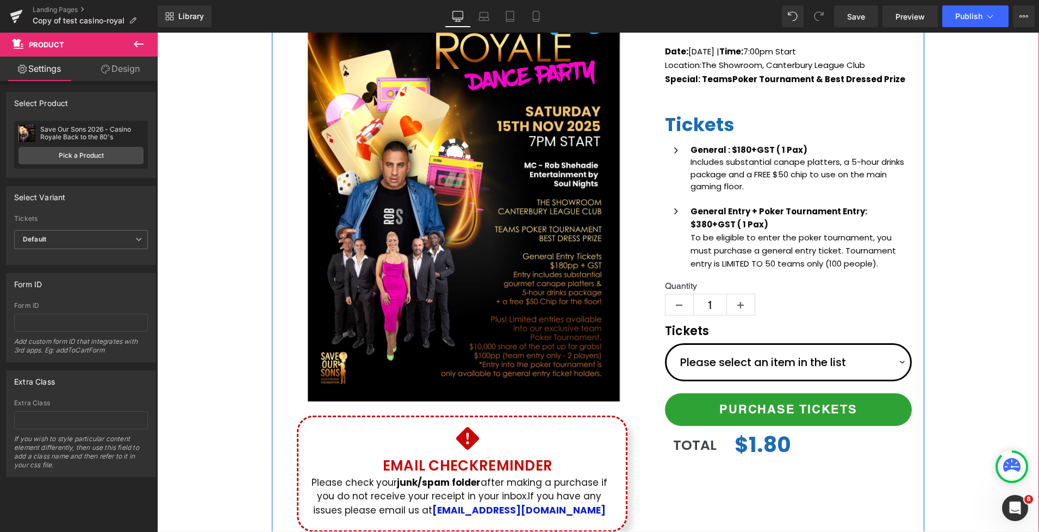
scroll to position [189, 0]
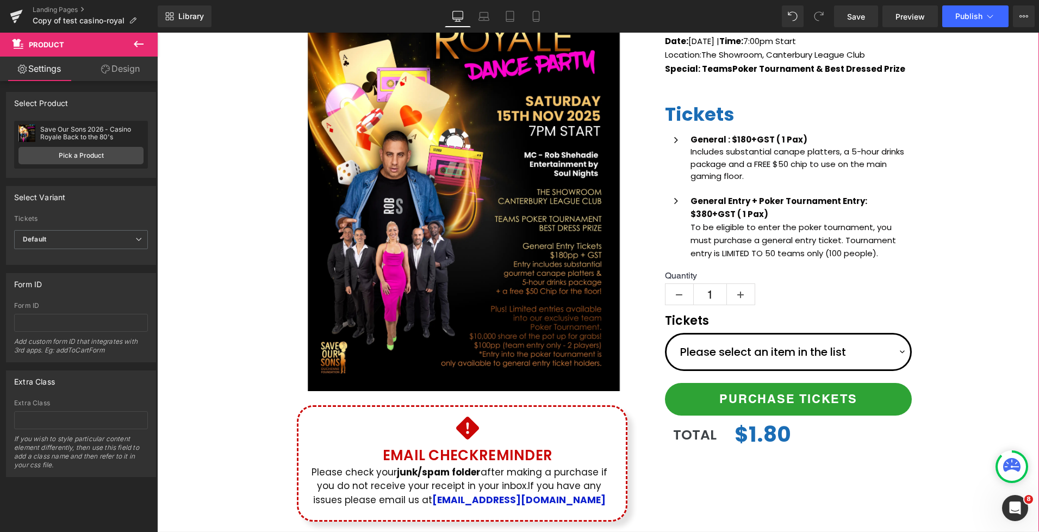
click at [940, 256] on div "(P) Image Icon Email Check Reminder Text Block Please check your junk/spam fold…" at bounding box center [598, 237] width 882 height 592
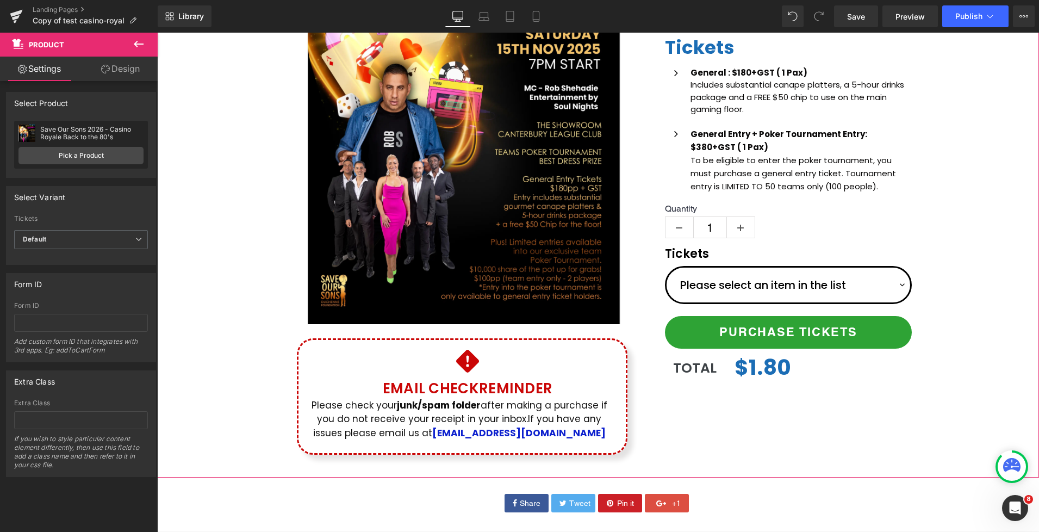
scroll to position [219, 0]
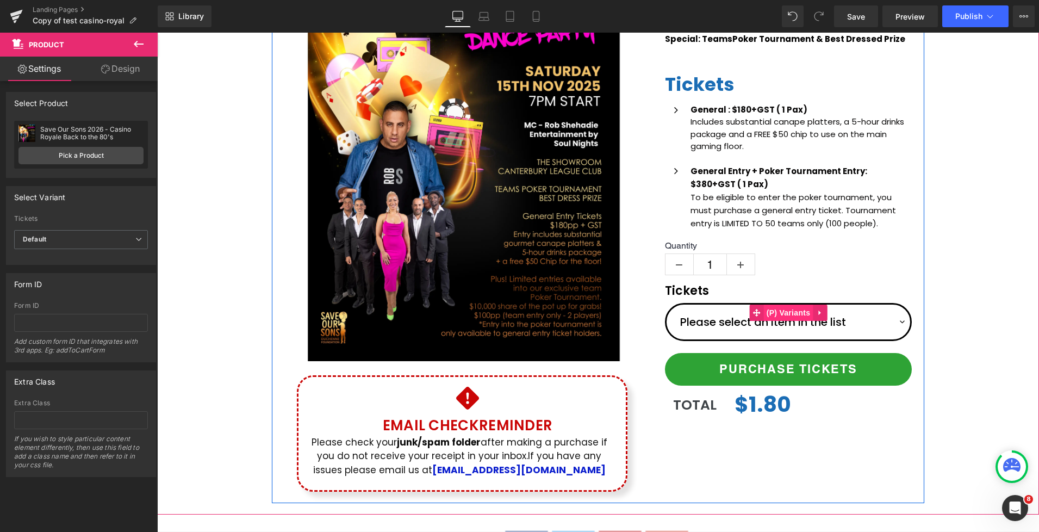
click at [780, 316] on span "(P) Variants" at bounding box center [788, 313] width 49 height 16
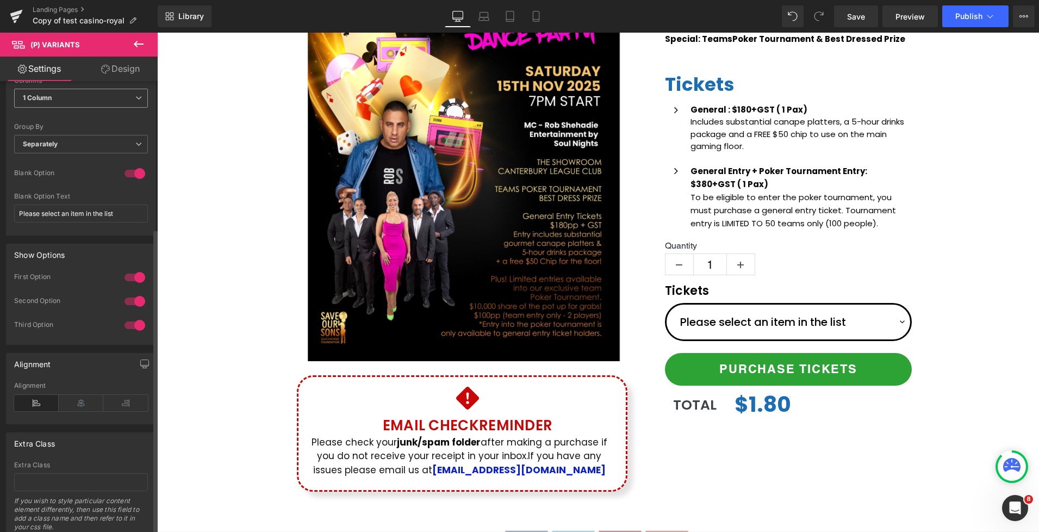
scroll to position [153, 0]
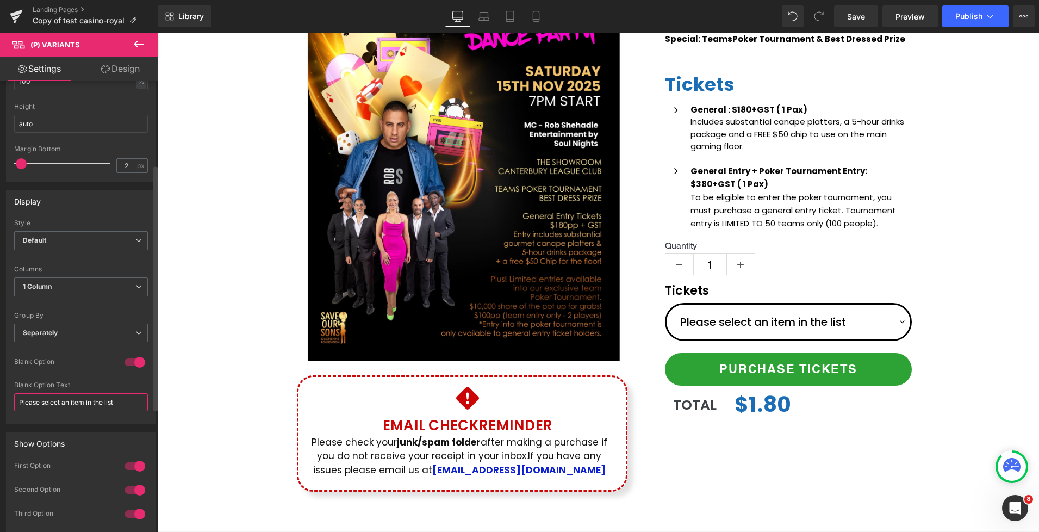
drag, startPoint x: 121, startPoint y: 404, endPoint x: 61, endPoint y: 403, distance: 59.3
click at [61, 403] on input "Please select an item in the list" at bounding box center [81, 402] width 134 height 18
type input "Please select"
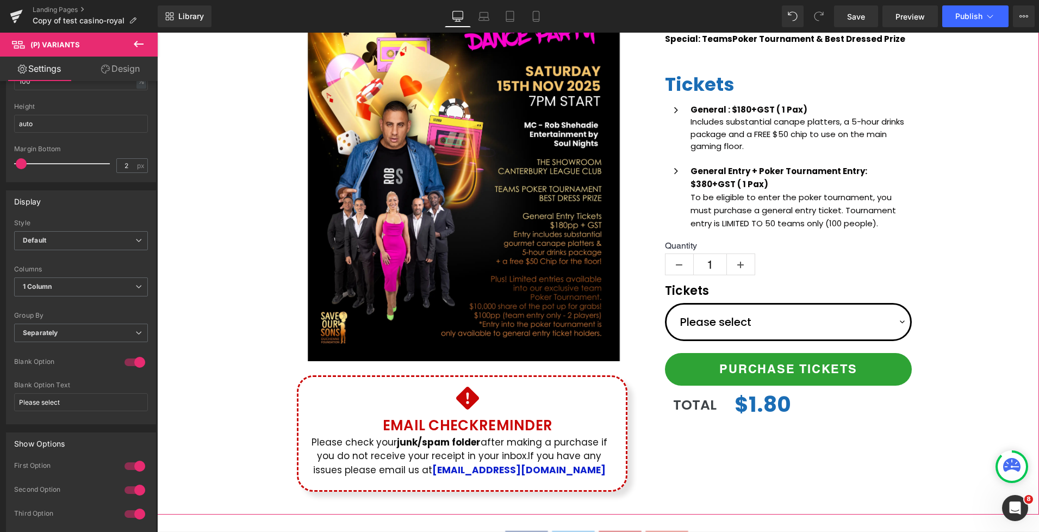
click at [995, 327] on div "(P) Image Icon Email Check Reminder Text Block Please check your junk/spam fold…" at bounding box center [598, 207] width 882 height 592
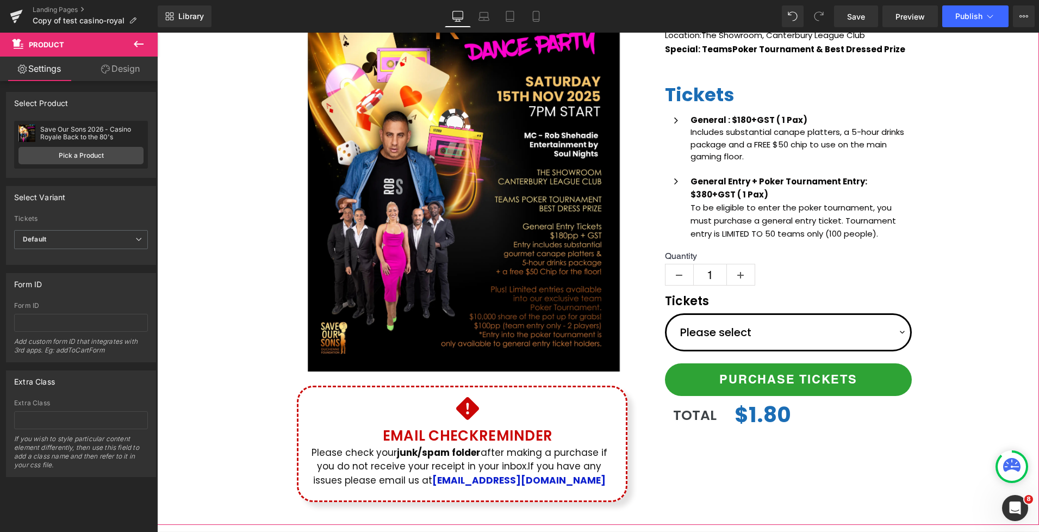
scroll to position [212, 0]
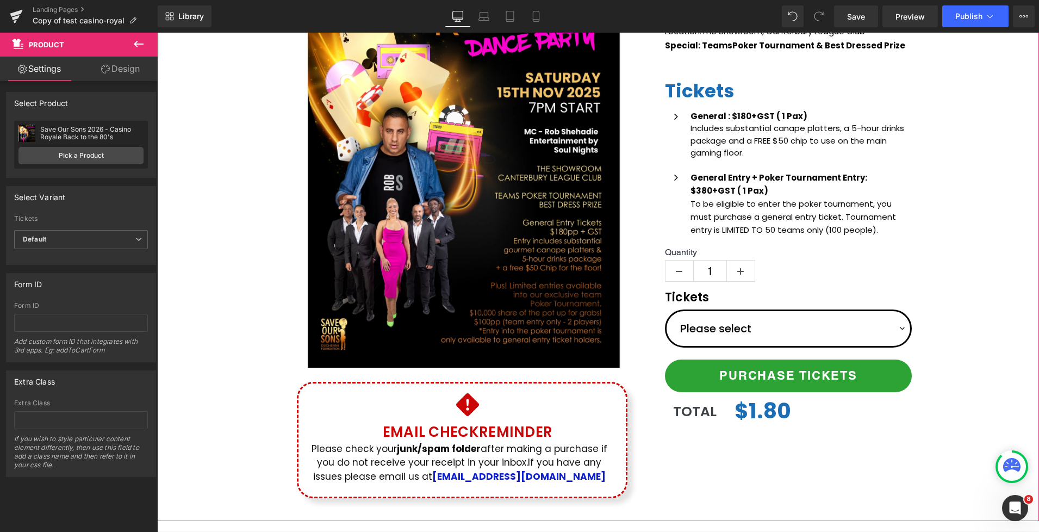
click at [946, 265] on div "(P) Image Icon Email Check Reminder Text Block Please check your junk/spam fold…" at bounding box center [598, 213] width 882 height 592
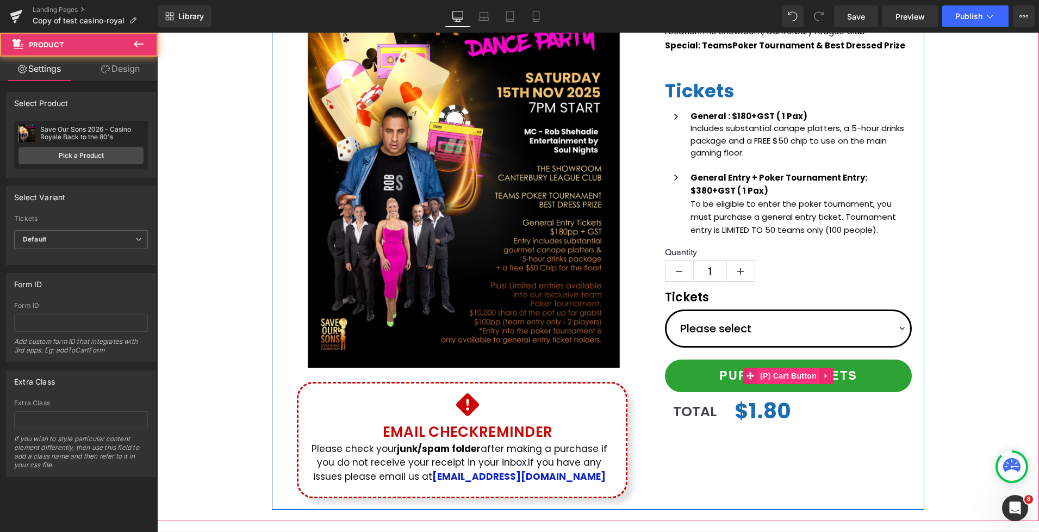
click at [773, 372] on span "(P) Cart Button" at bounding box center [789, 376] width 62 height 16
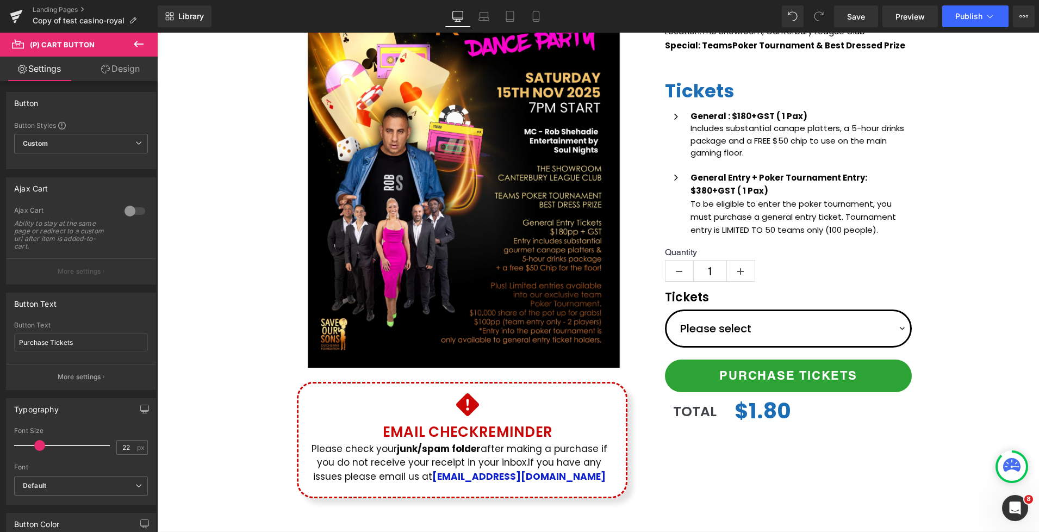
click at [111, 78] on link "Design" at bounding box center [120, 69] width 79 height 24
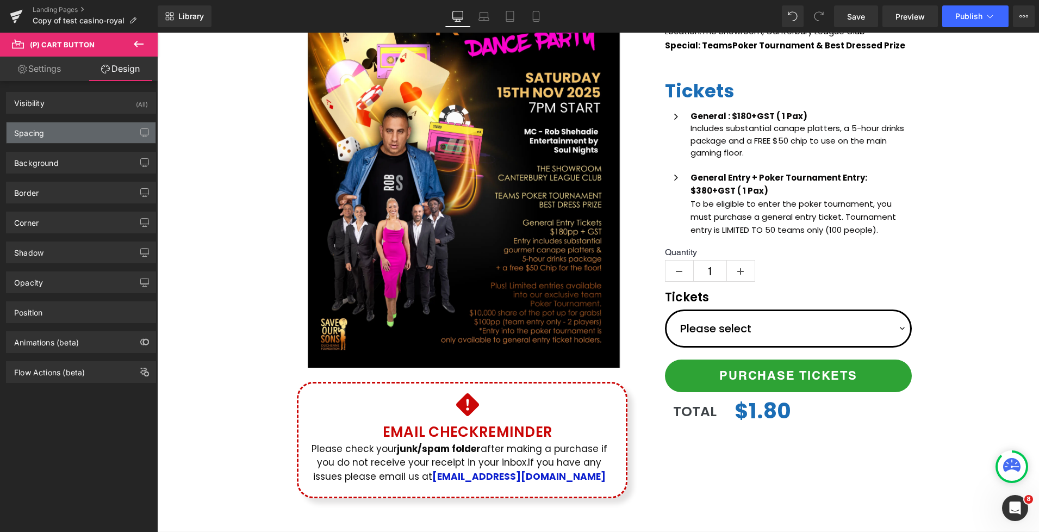
click at [65, 133] on div "Spacing" at bounding box center [81, 132] width 149 height 21
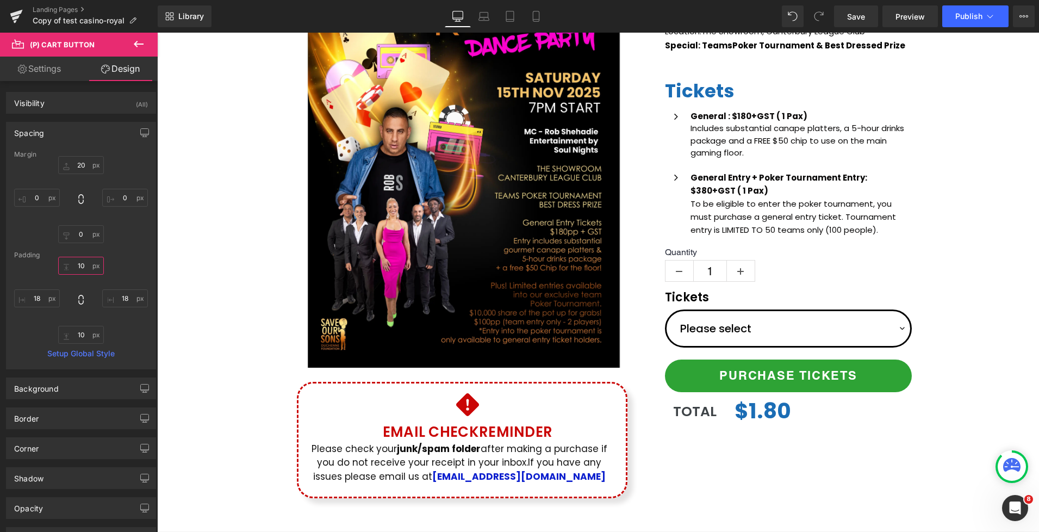
click at [79, 269] on input "10" at bounding box center [81, 266] width 46 height 18
click at [80, 266] on input "10" at bounding box center [81, 266] width 46 height 18
type input "20"
click at [79, 336] on input "10" at bounding box center [81, 335] width 46 height 18
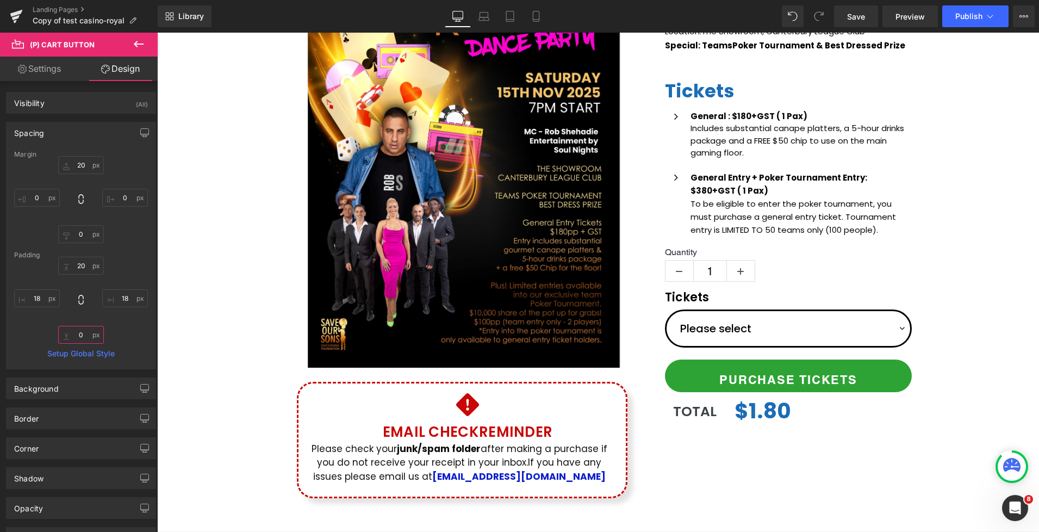
type input "10"
click at [123, 240] on div "20px 20 0px 0 0px 0 0px 0" at bounding box center [81, 199] width 134 height 87
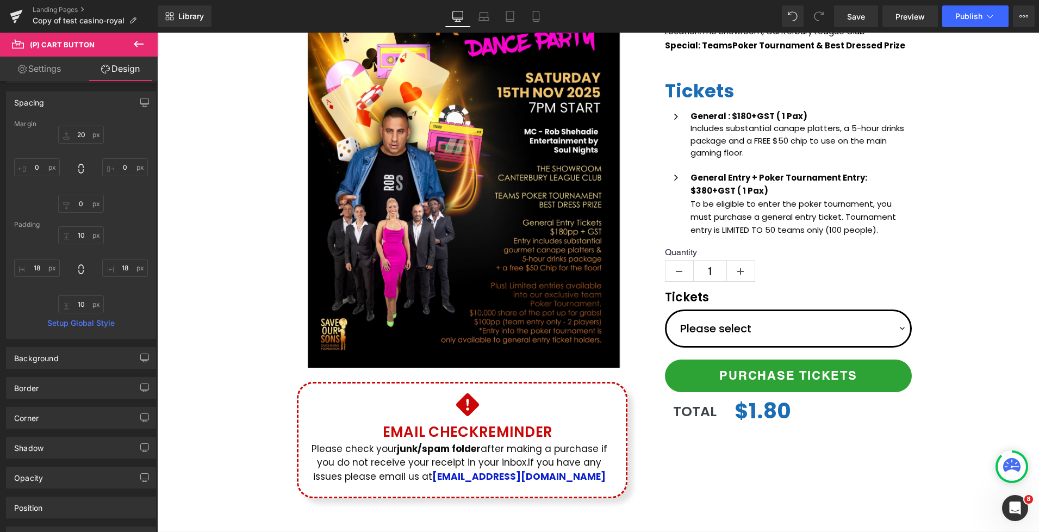
scroll to position [0, 0]
click at [43, 66] on link "Settings" at bounding box center [39, 69] width 79 height 24
type input "100"
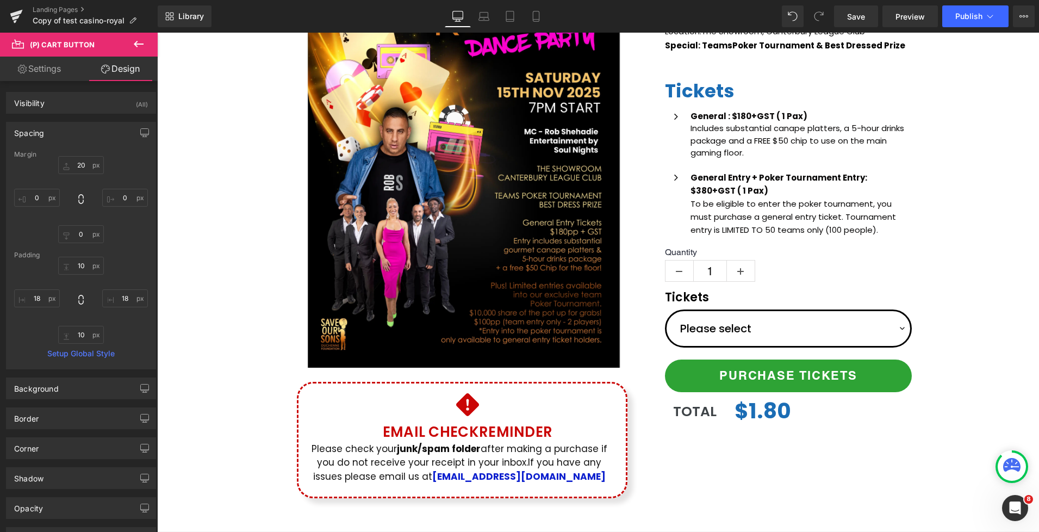
type input "100"
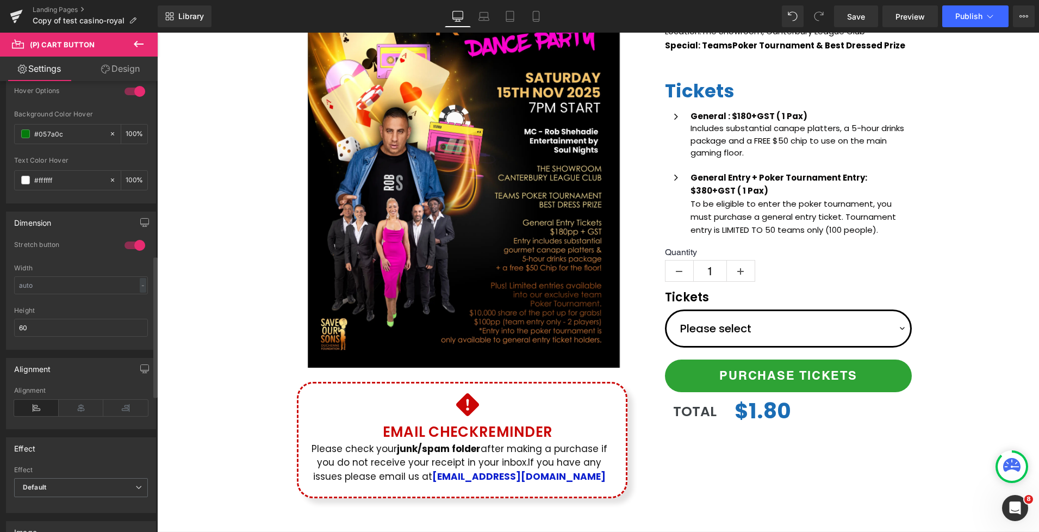
scroll to position [556, 0]
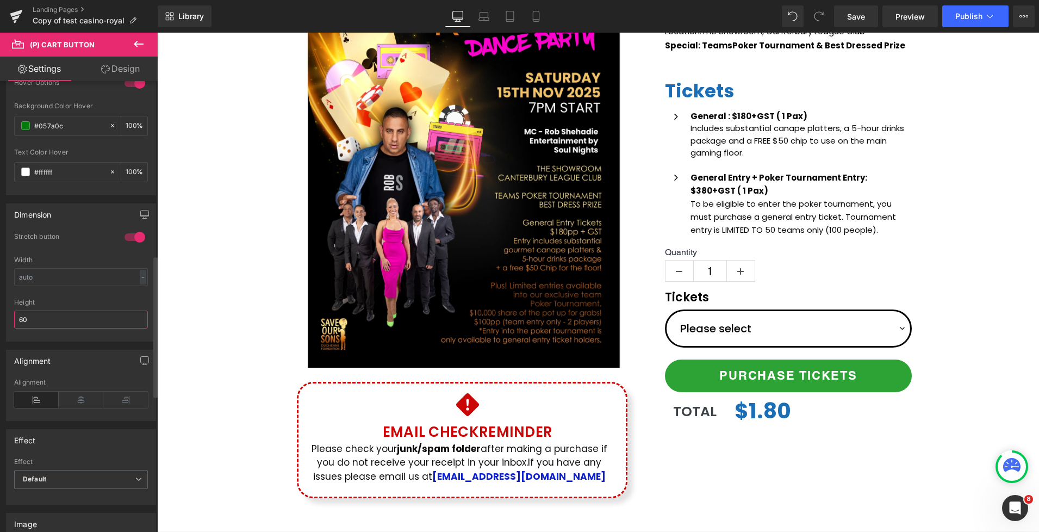
click at [37, 319] on input "60" at bounding box center [81, 320] width 134 height 18
drag, startPoint x: 23, startPoint y: 320, endPoint x: 15, endPoint y: 320, distance: 8.2
click at [15, 320] on input "60" at bounding box center [81, 320] width 134 height 18
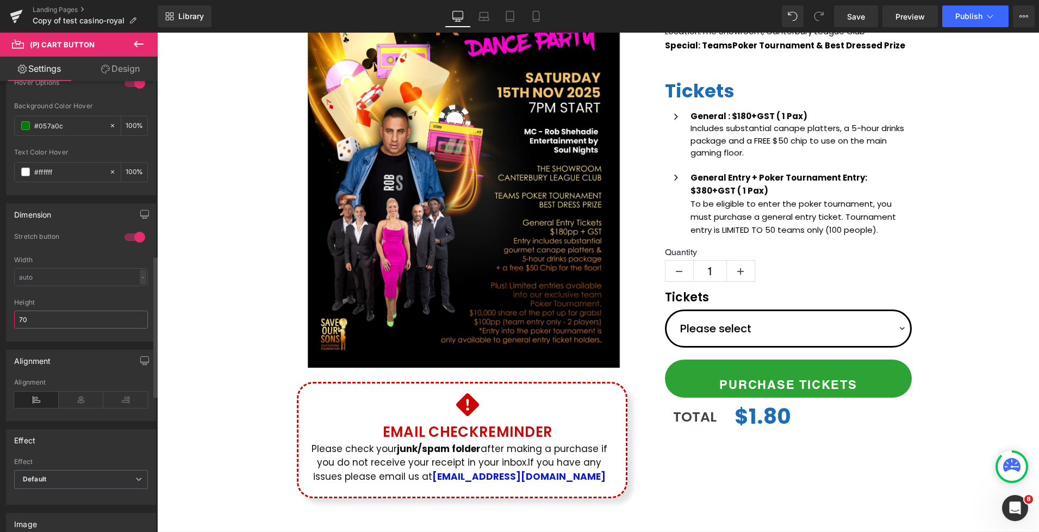
type input "60"
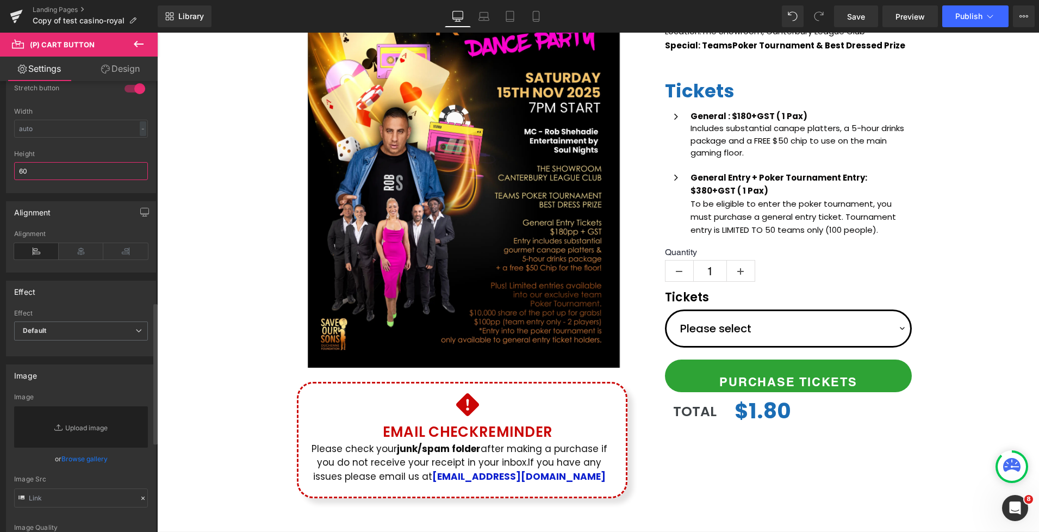
scroll to position [703, 0]
click at [52, 323] on span "Default" at bounding box center [81, 332] width 134 height 19
click at [62, 365] on li "Shake" at bounding box center [78, 368] width 129 height 16
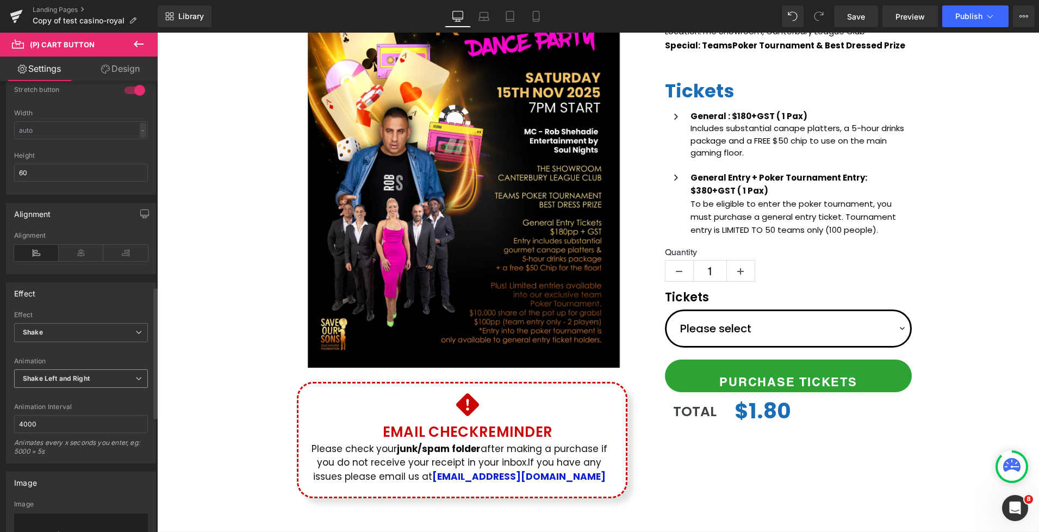
click at [82, 374] on b "Shake Left and Right" at bounding box center [56, 378] width 67 height 8
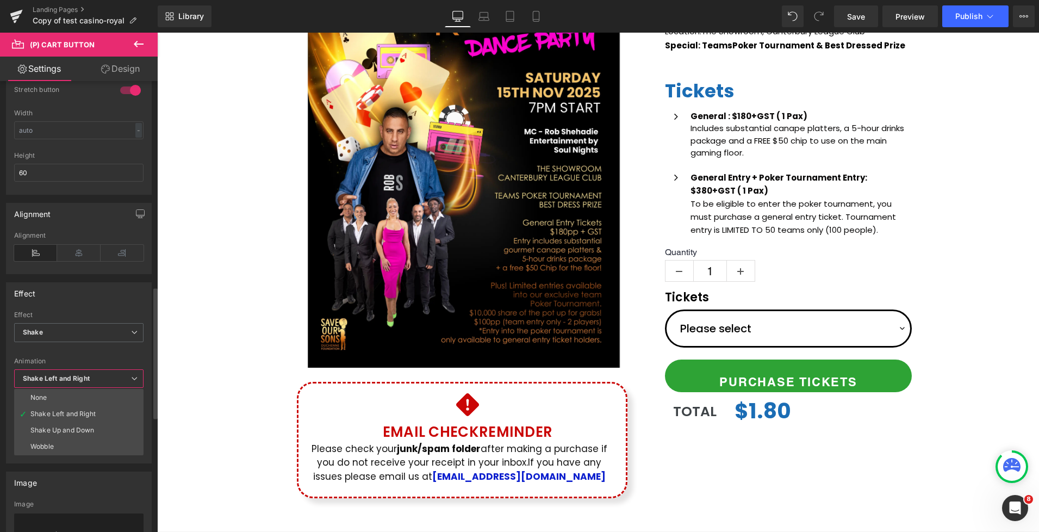
click at [76, 390] on li "None" at bounding box center [78, 397] width 129 height 16
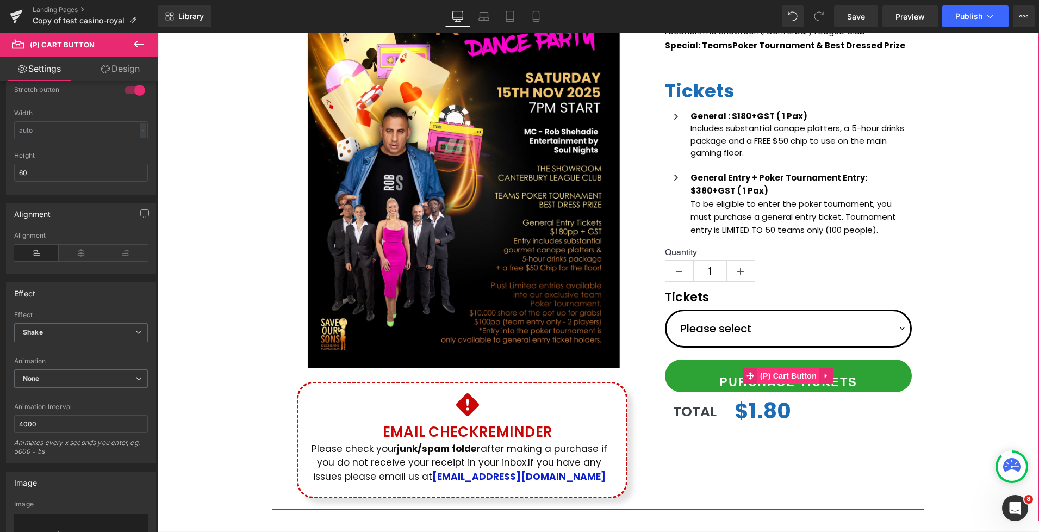
click at [782, 375] on span "(P) Cart Button" at bounding box center [789, 376] width 62 height 16
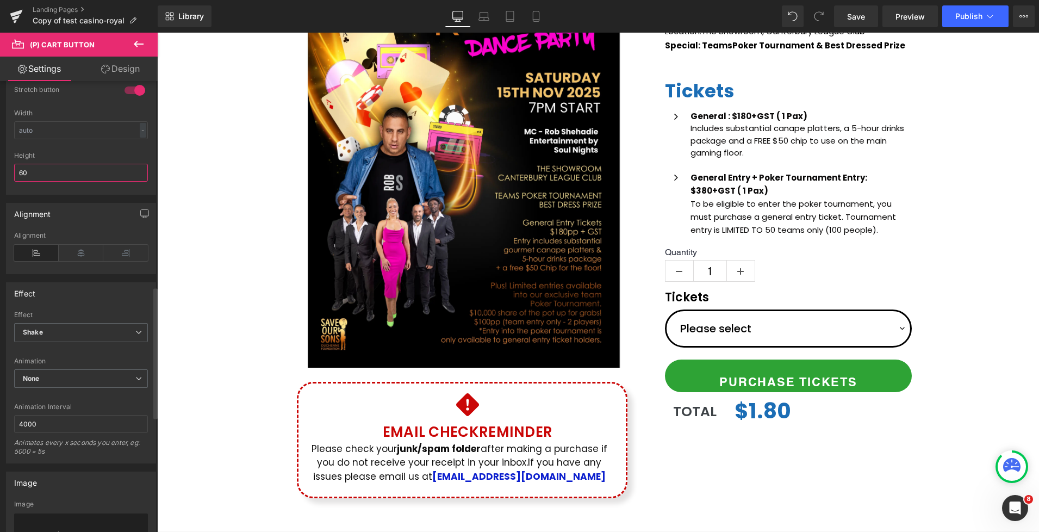
drag, startPoint x: 28, startPoint y: 166, endPoint x: 35, endPoint y: 172, distance: 8.9
click at [15, 168] on input "60" at bounding box center [81, 173] width 134 height 18
drag, startPoint x: 32, startPoint y: 173, endPoint x: 16, endPoint y: 172, distance: 16.3
click at [16, 172] on input "60" at bounding box center [81, 173] width 134 height 18
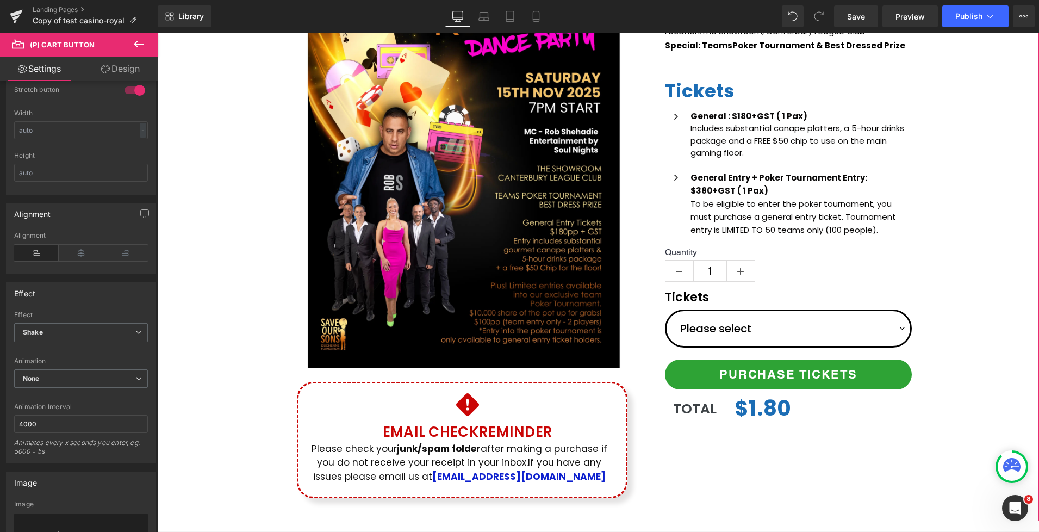
click at [965, 320] on div "(P) Image Icon Email Check Reminder Text Block Please check your junk/spam fold…" at bounding box center [598, 213] width 882 height 592
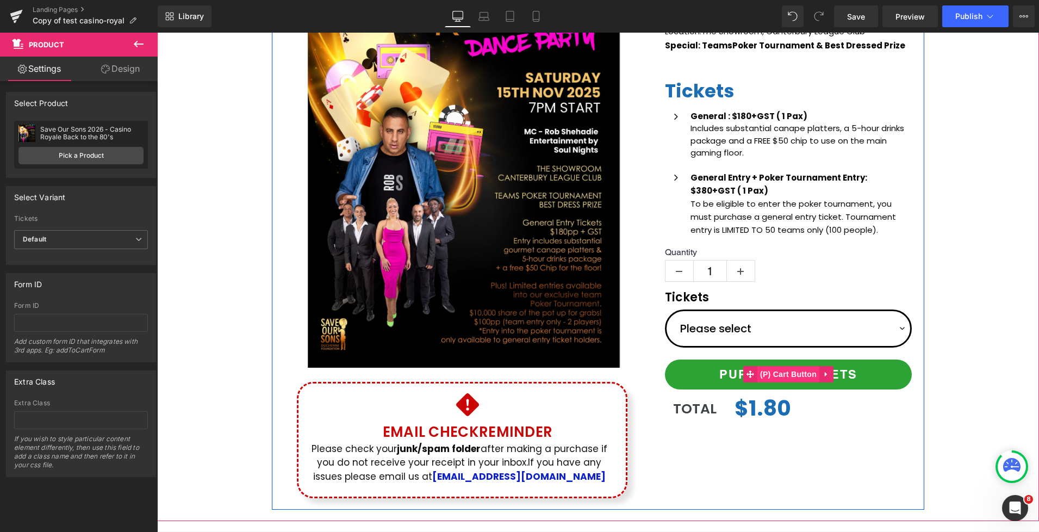
click at [784, 374] on span "(P) Cart Button" at bounding box center [789, 374] width 62 height 16
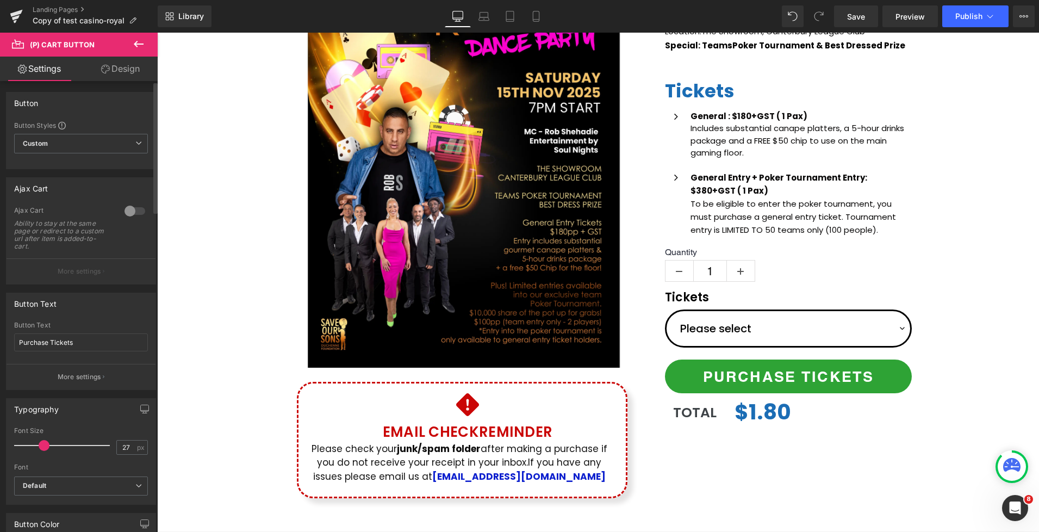
type input "26"
click at [38, 446] on span at bounding box center [43, 445] width 11 height 11
click at [960, 380] on div "(P) Image Icon Email Check Reminder Text Block Please check your junk/spam fold…" at bounding box center [598, 213] width 882 height 592
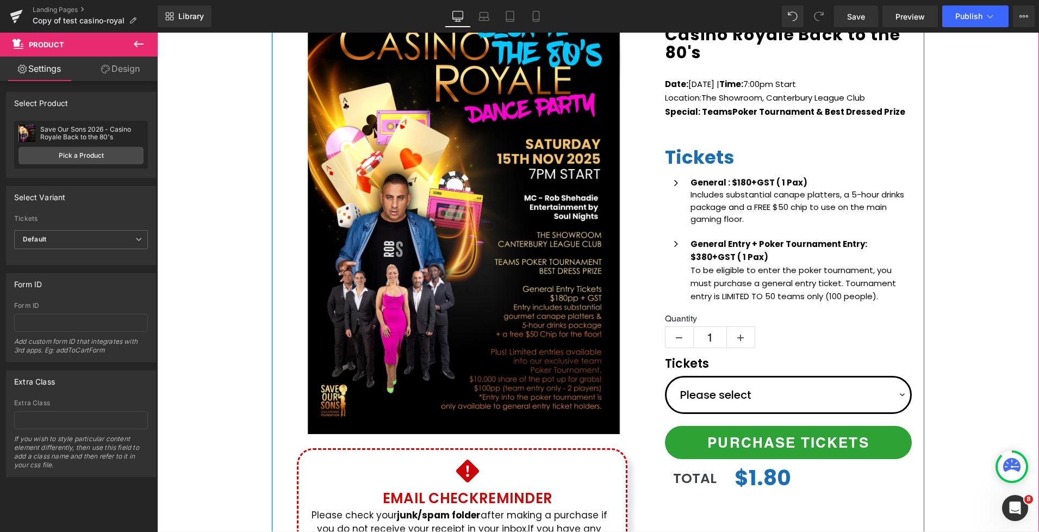
scroll to position [200, 0]
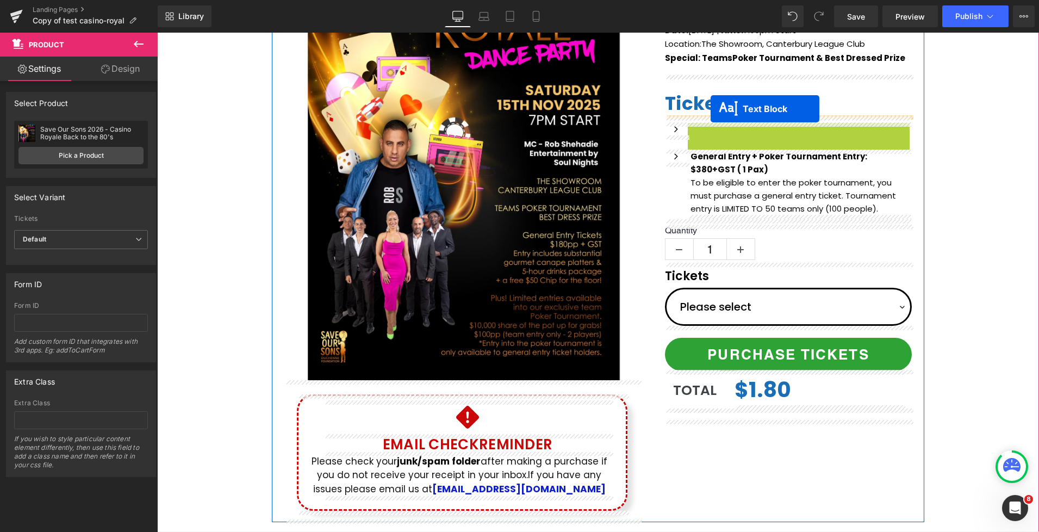
drag, startPoint x: 766, startPoint y: 152, endPoint x: 711, endPoint y: 109, distance: 70.1
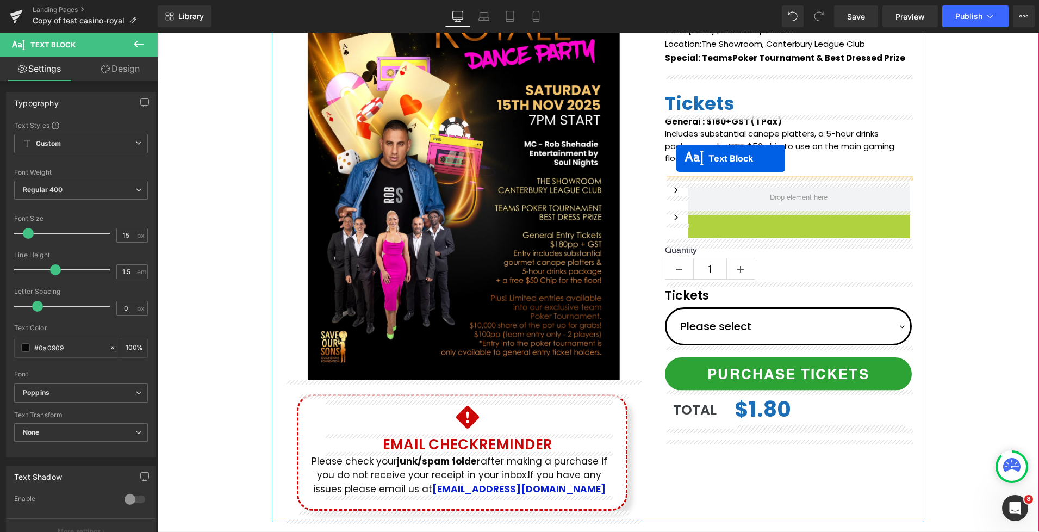
drag, startPoint x: 771, startPoint y: 239, endPoint x: 709, endPoint y: 167, distance: 94.1
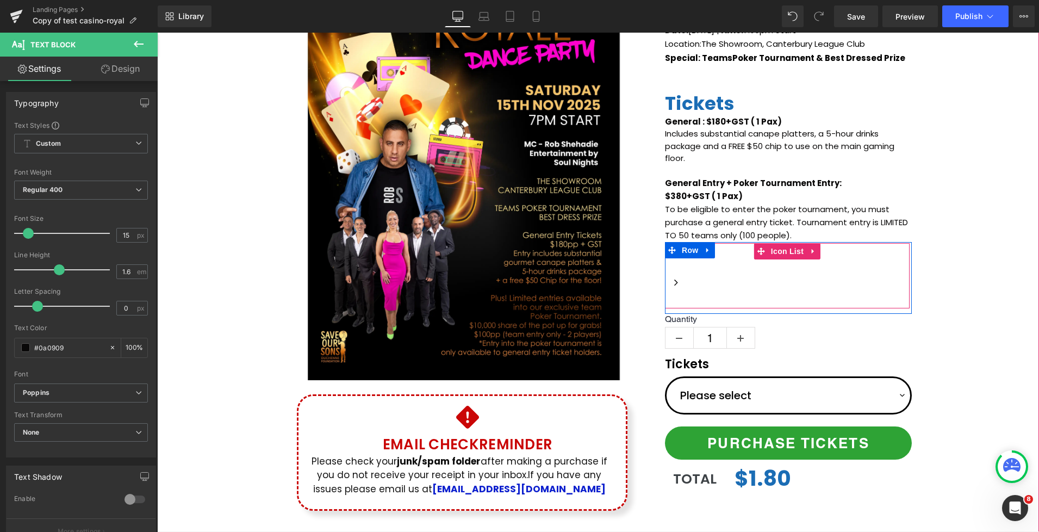
drag, startPoint x: 813, startPoint y: 252, endPoint x: 818, endPoint y: 256, distance: 6.5
click at [813, 252] on icon at bounding box center [813, 251] width 2 height 5
click at [822, 251] on icon at bounding box center [821, 251] width 8 height 8
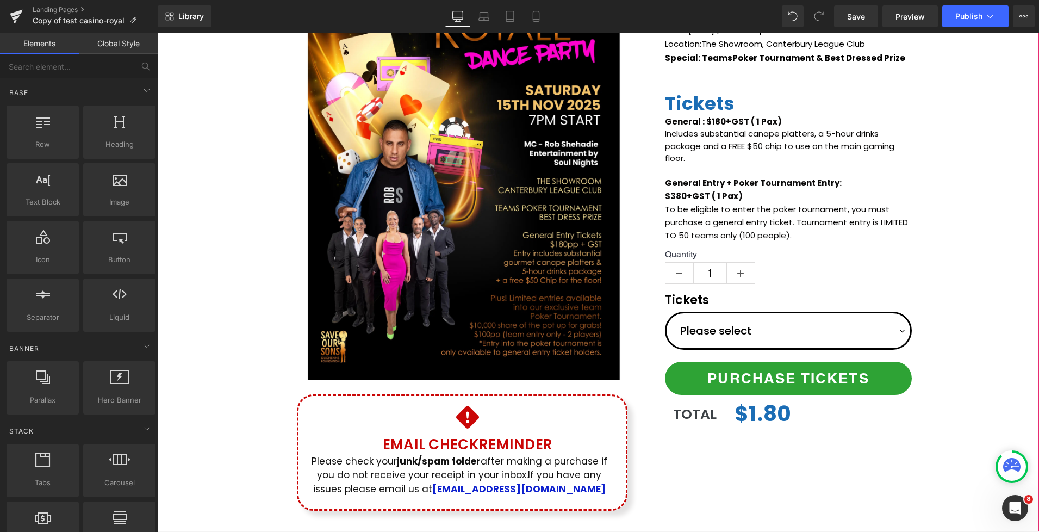
click at [711, 249] on label "Quantity" at bounding box center [788, 255] width 247 height 13
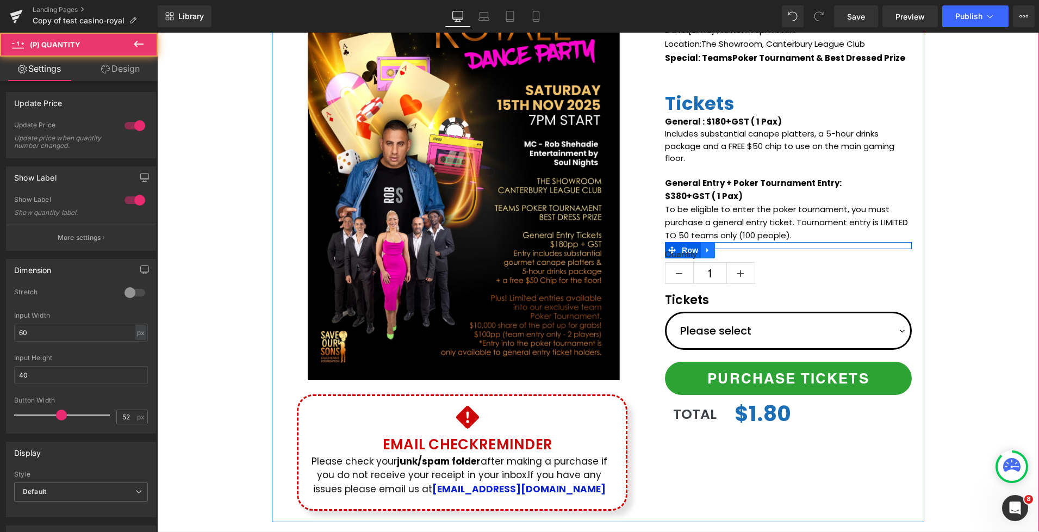
click at [706, 247] on icon at bounding box center [708, 250] width 8 height 8
click at [734, 248] on icon at bounding box center [737, 250] width 8 height 8
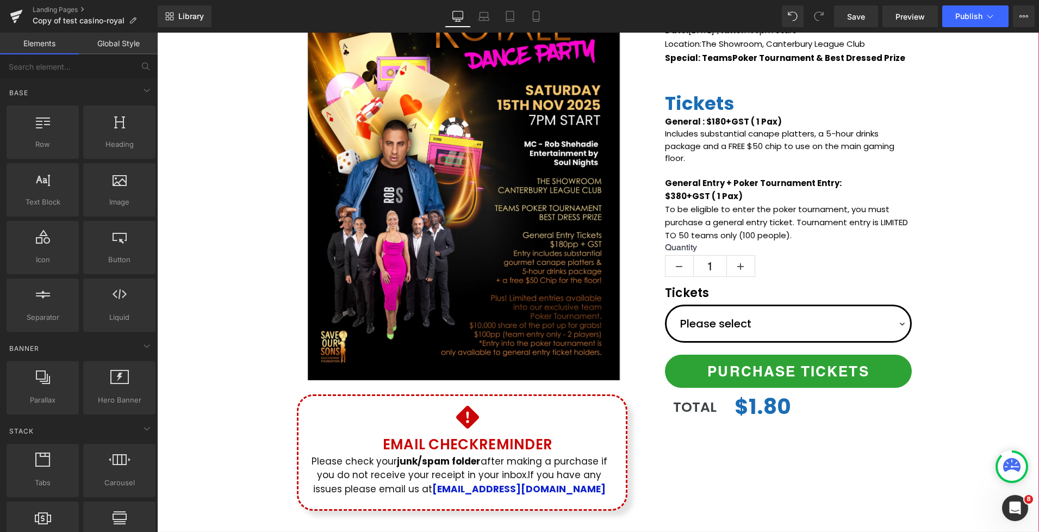
click at [945, 245] on div "(P) Image Icon Email Check Reminder Text Block Please check your junk/spam fold…" at bounding box center [598, 226] width 882 height 592
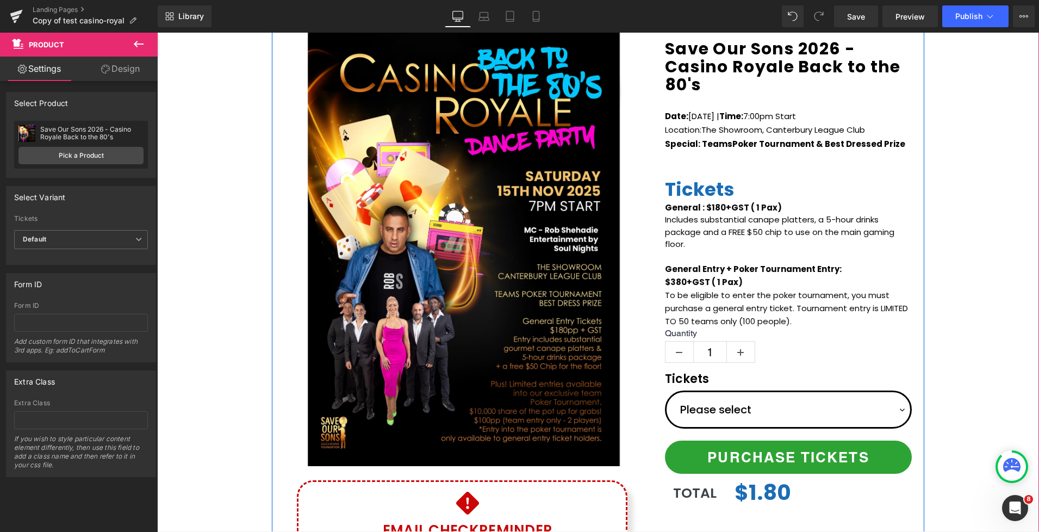
scroll to position [212, 0]
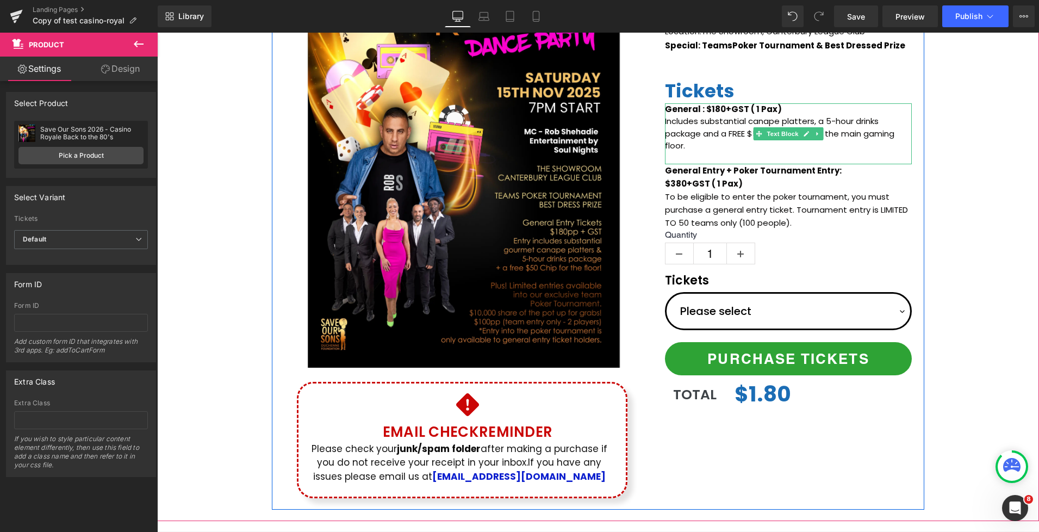
click at [777, 107] on p "General : $180+GST ( 1 Pax)" at bounding box center [788, 109] width 247 height 13
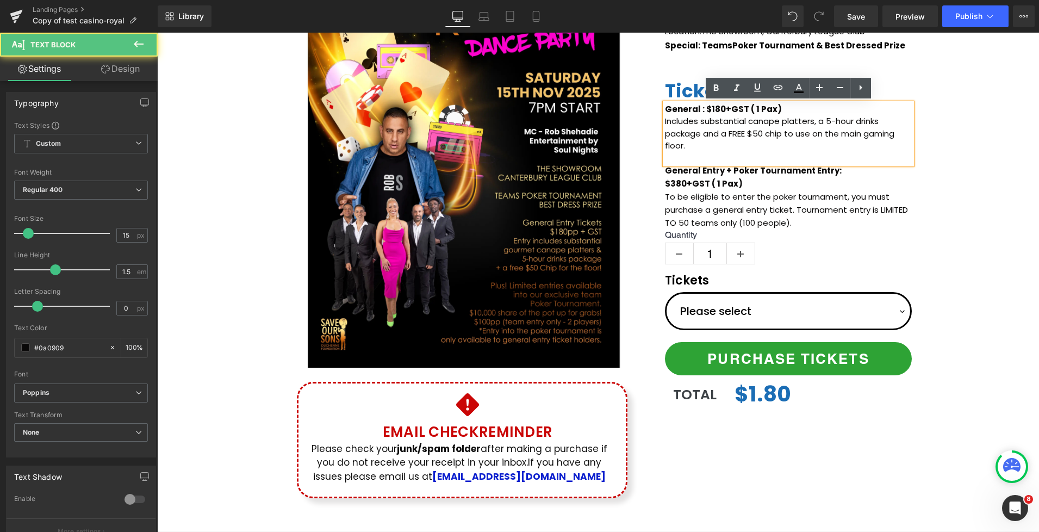
click at [934, 157] on div "(P) Image Icon Email Check Reminder Text Block Please check your junk/spam fold…" at bounding box center [598, 213] width 882 height 592
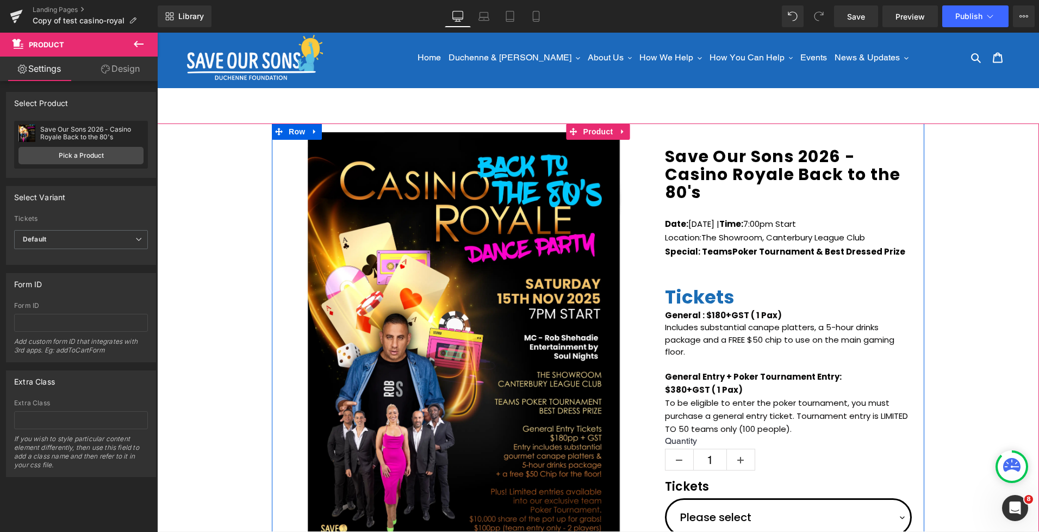
scroll to position [32, 0]
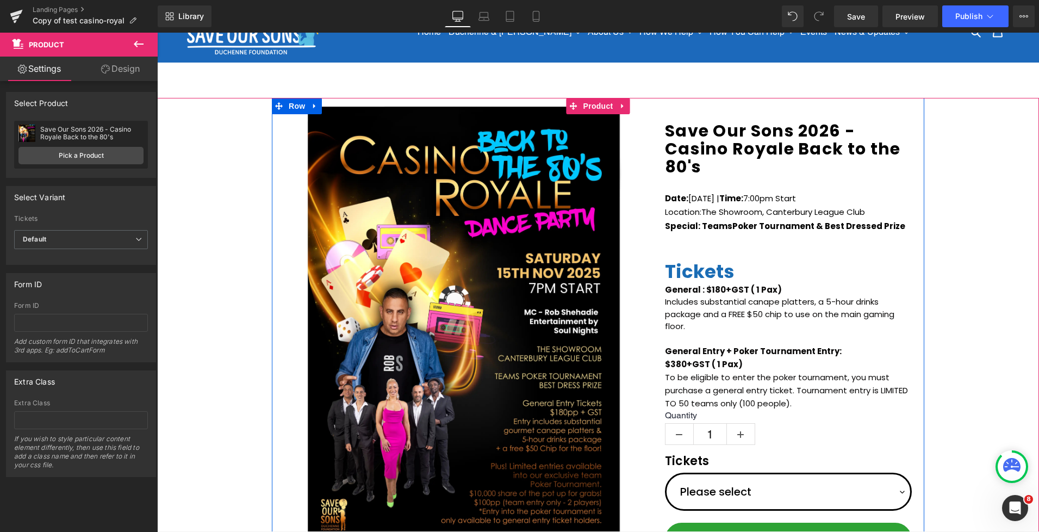
click at [729, 270] on span "Tickets" at bounding box center [700, 271] width 70 height 26
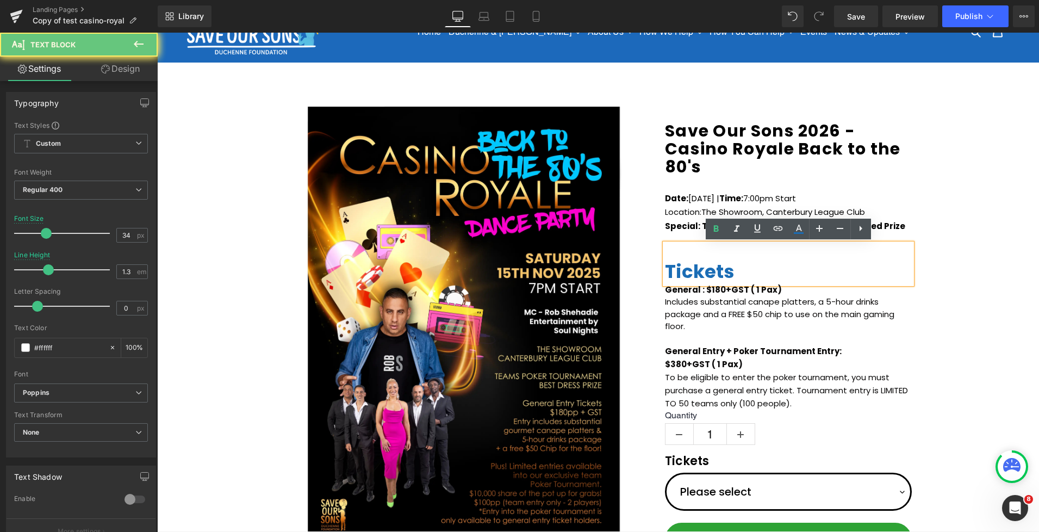
click at [733, 271] on span "Tickets" at bounding box center [700, 271] width 70 height 26
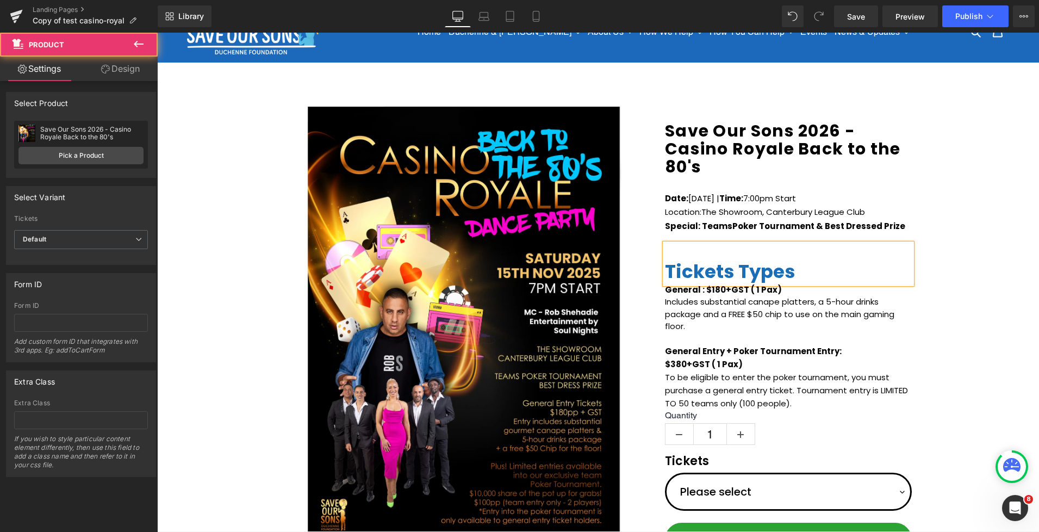
click at [939, 258] on div "(P) Image Icon Email Check Reminder Text Block Please check your junk/spam fold…" at bounding box center [598, 394] width 882 height 592
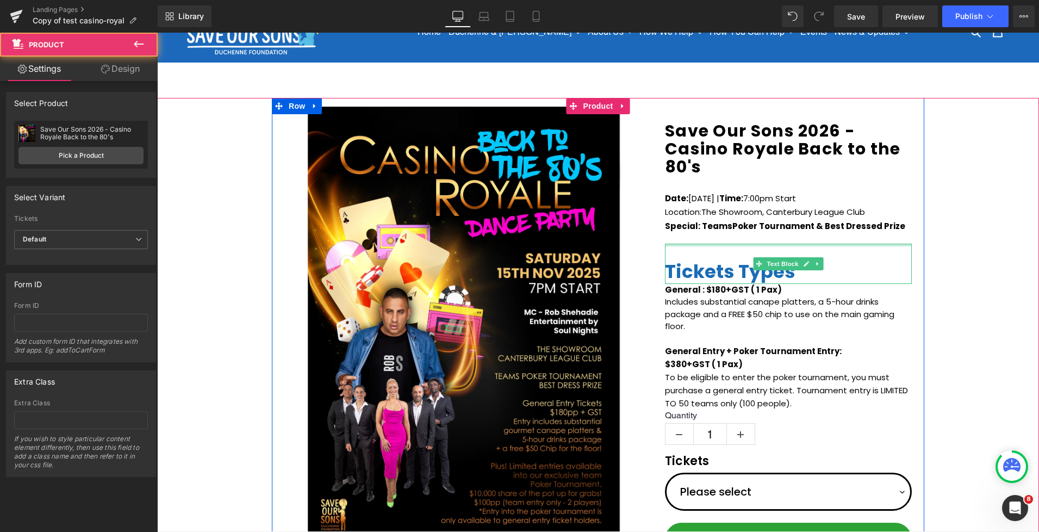
scroll to position [132, 0]
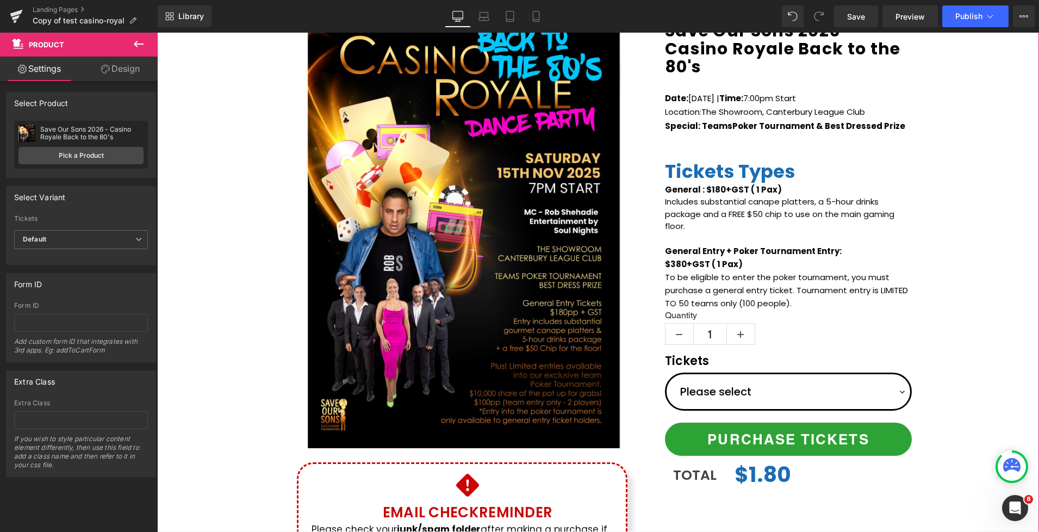
click at [961, 210] on div "(P) Image Icon Email Check Reminder Text Block Please check your junk/spam fold…" at bounding box center [598, 294] width 882 height 592
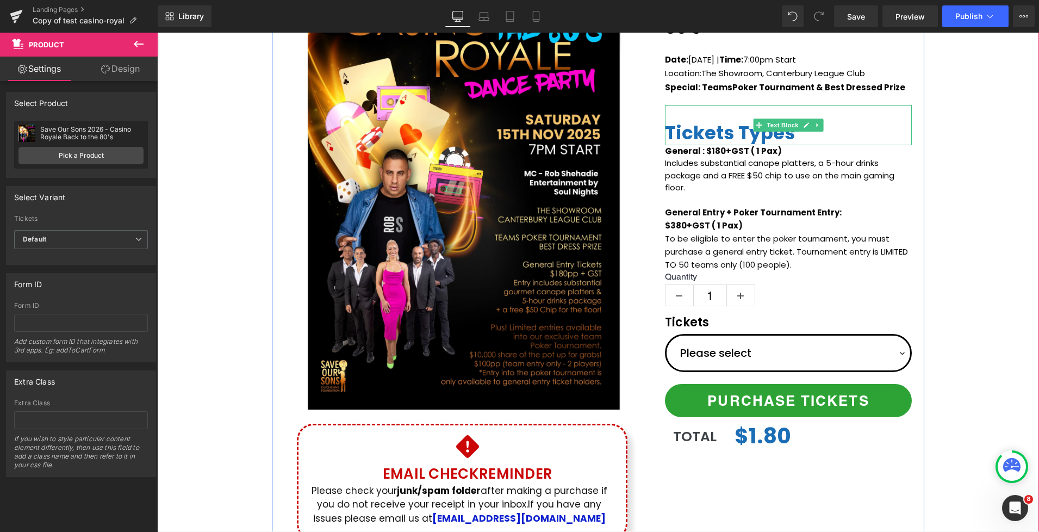
scroll to position [186, 0]
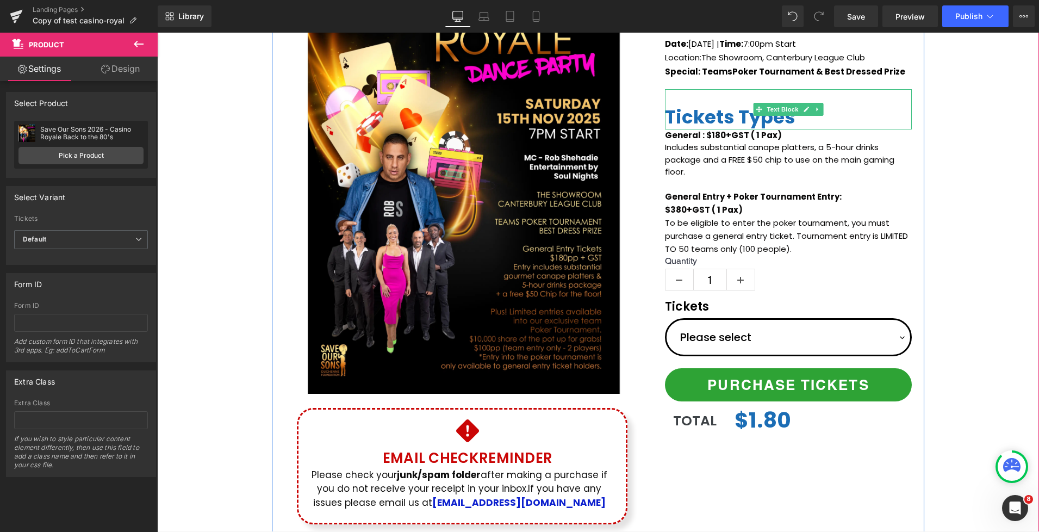
click at [723, 107] on span "Tickets Types" at bounding box center [730, 117] width 131 height 26
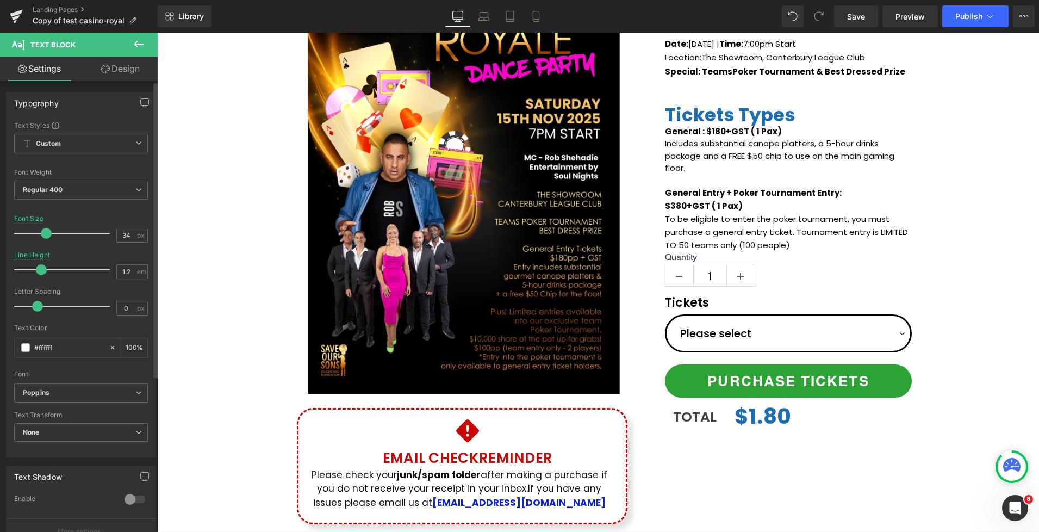
type input "1.3"
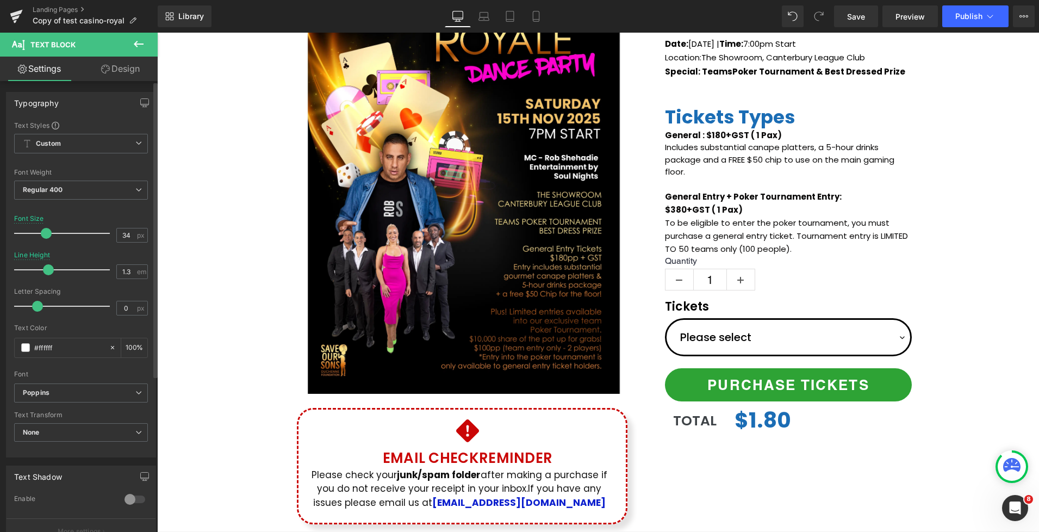
click at [48, 265] on span at bounding box center [48, 269] width 11 height 11
click at [937, 126] on div "(P) Image Icon Email Check Reminder Text Block Please check your junk/spam fold…" at bounding box center [598, 239] width 882 height 592
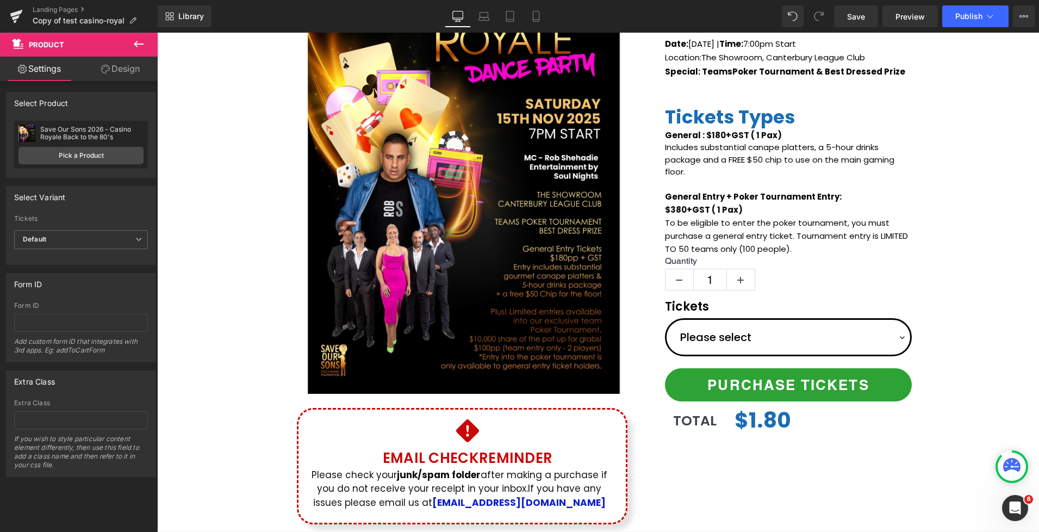
click at [147, 46] on button at bounding box center [139, 45] width 38 height 24
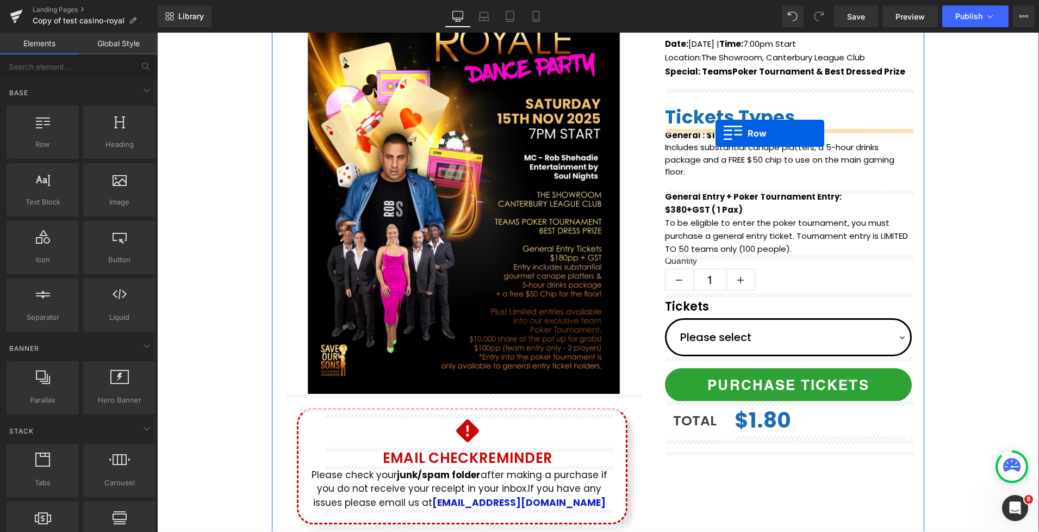
drag, startPoint x: 209, startPoint y: 159, endPoint x: 716, endPoint y: 133, distance: 507.5
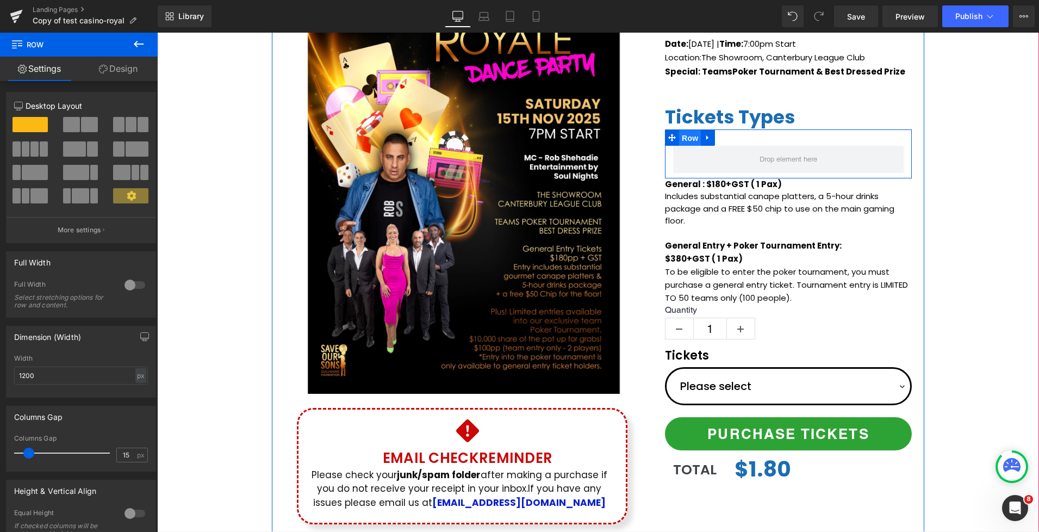
click at [696, 136] on span "Row" at bounding box center [690, 138] width 22 height 16
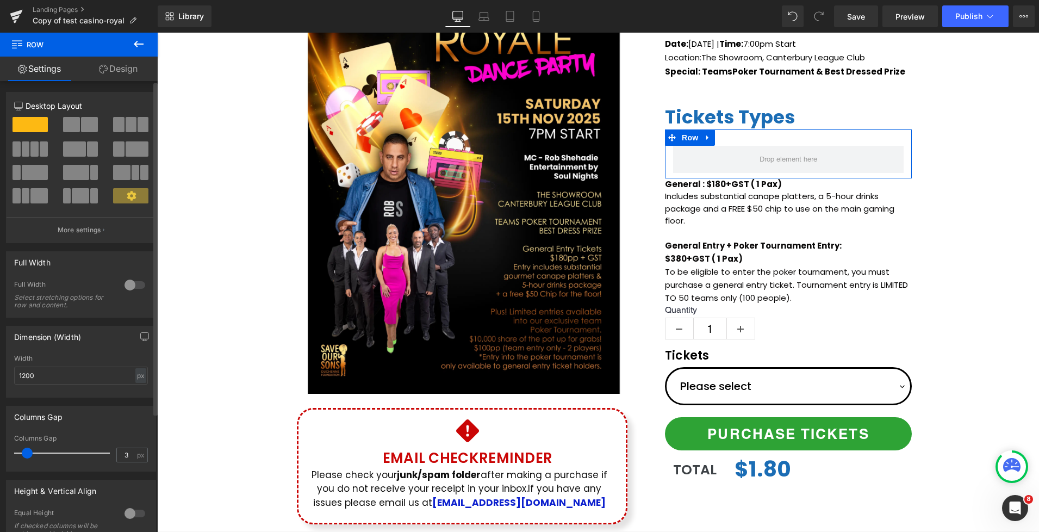
type input "0"
drag, startPoint x: 32, startPoint y: 454, endPoint x: 11, endPoint y: 451, distance: 21.4
click at [11, 451] on div "0px Columns Gap 0 px" at bounding box center [81, 453] width 149 height 36
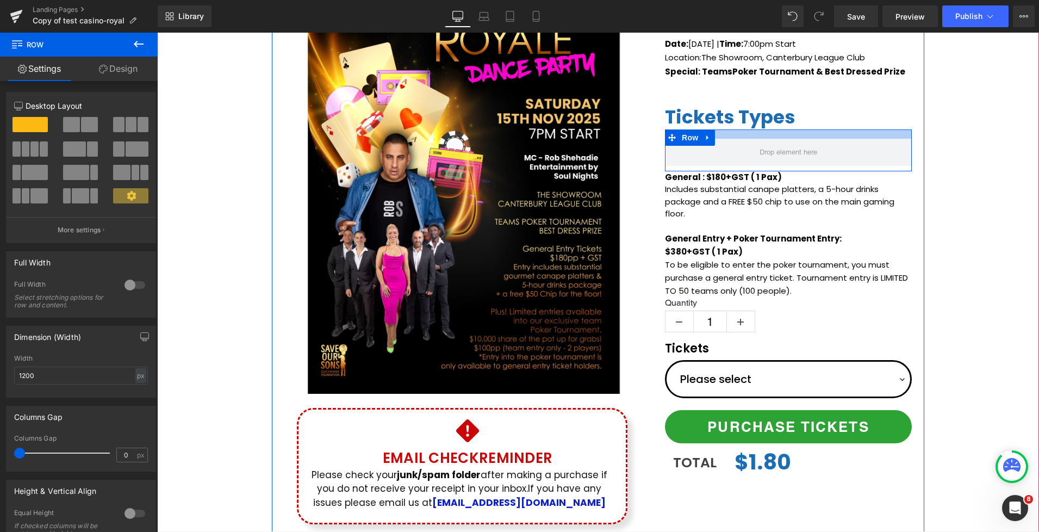
drag, startPoint x: 739, startPoint y: 132, endPoint x: 737, endPoint y: 126, distance: 6.1
click at [737, 126] on div "Save Our Sons 2026 - Casino Royale Back to the 80's (P) Title Date: Saturday 15…" at bounding box center [789, 220] width 272 height 548
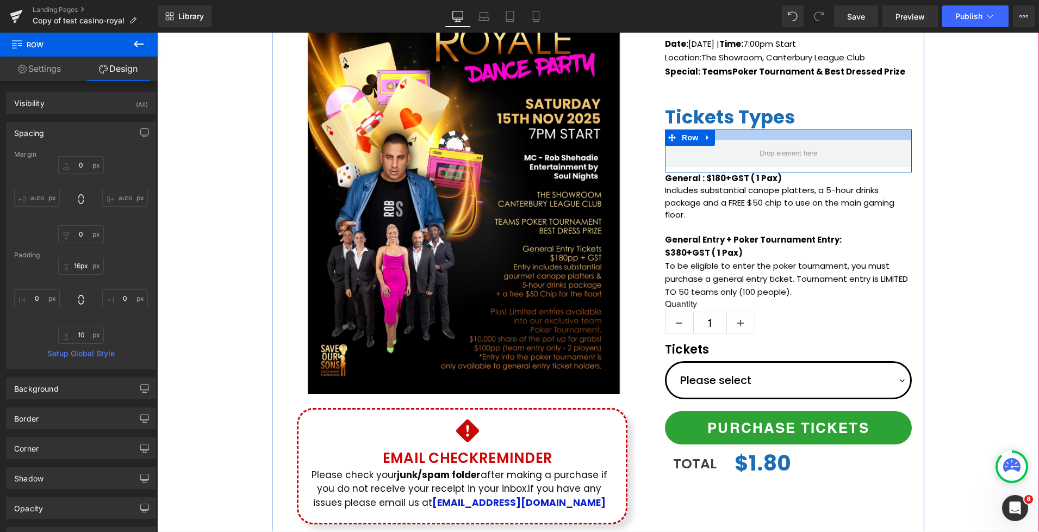
type input "15px"
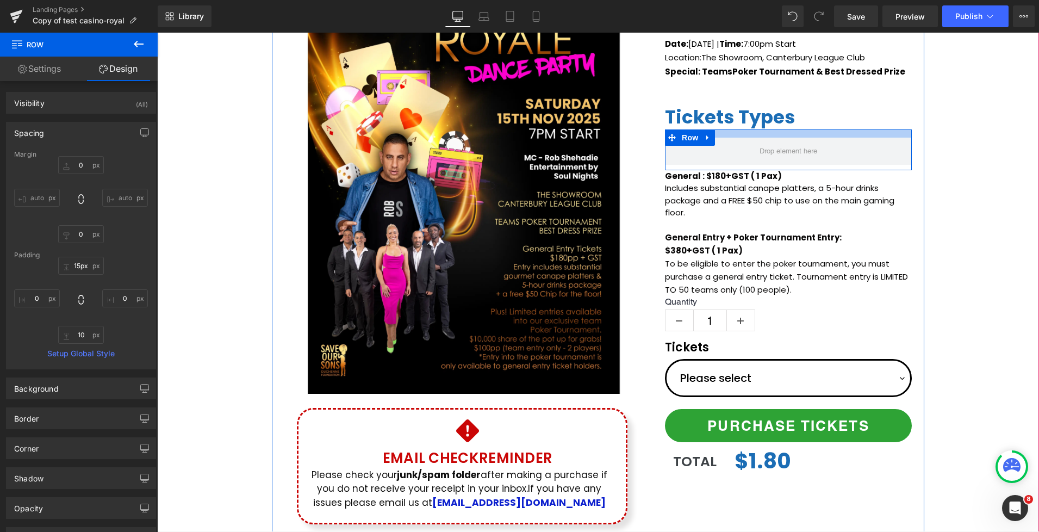
click at [895, 132] on div at bounding box center [788, 133] width 247 height 8
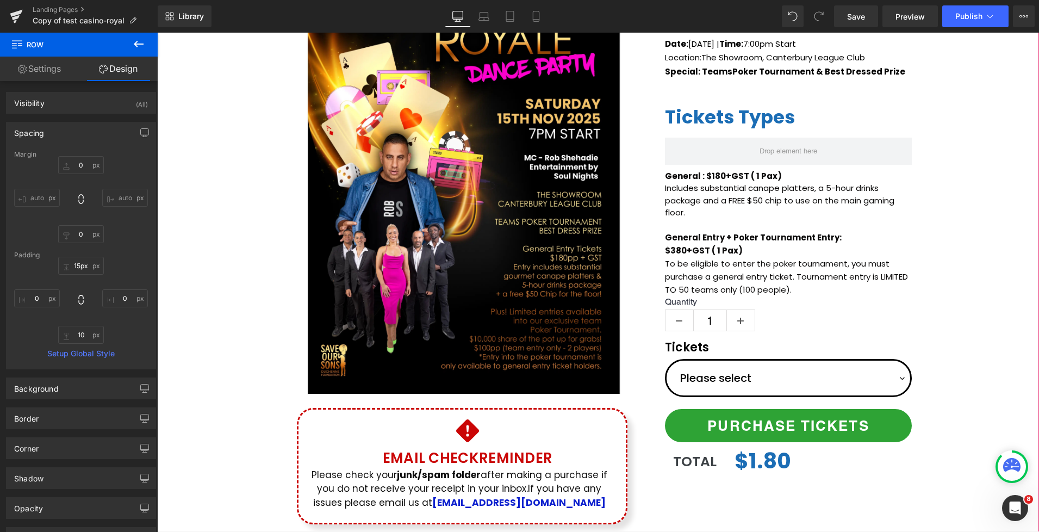
click at [937, 147] on div "(P) Image Icon Email Check Reminder Text Block Please check your junk/spam fold…" at bounding box center [598, 239] width 882 height 592
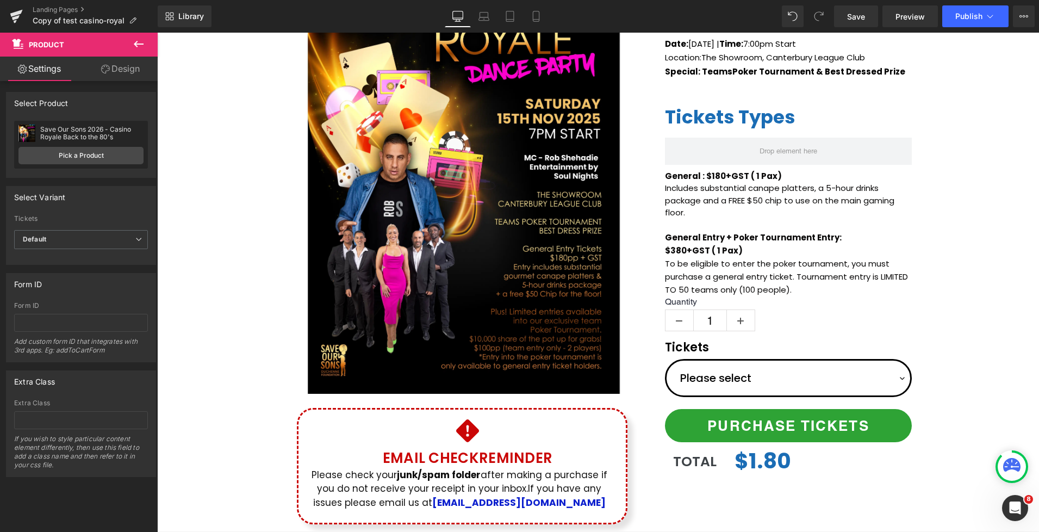
click at [132, 51] on button at bounding box center [139, 45] width 38 height 24
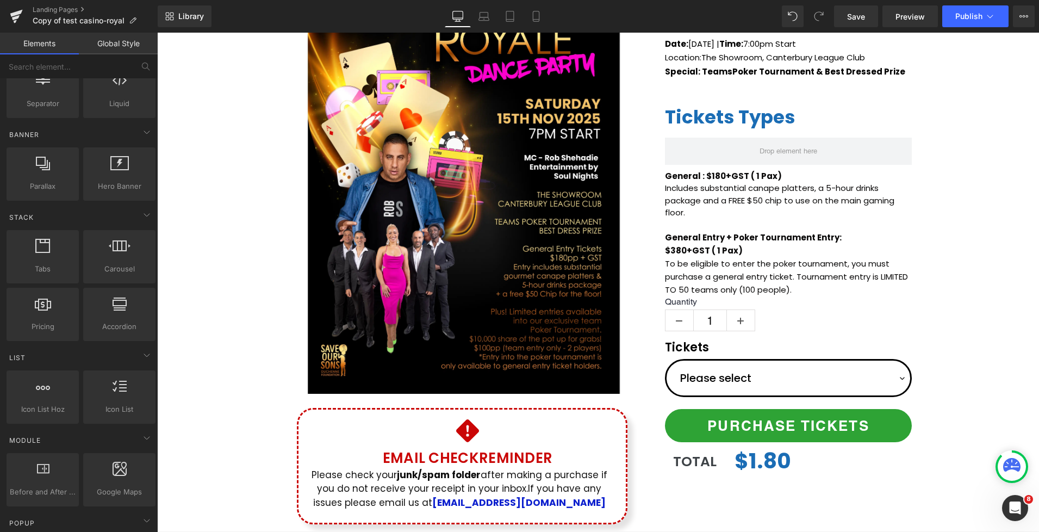
scroll to position [0, 0]
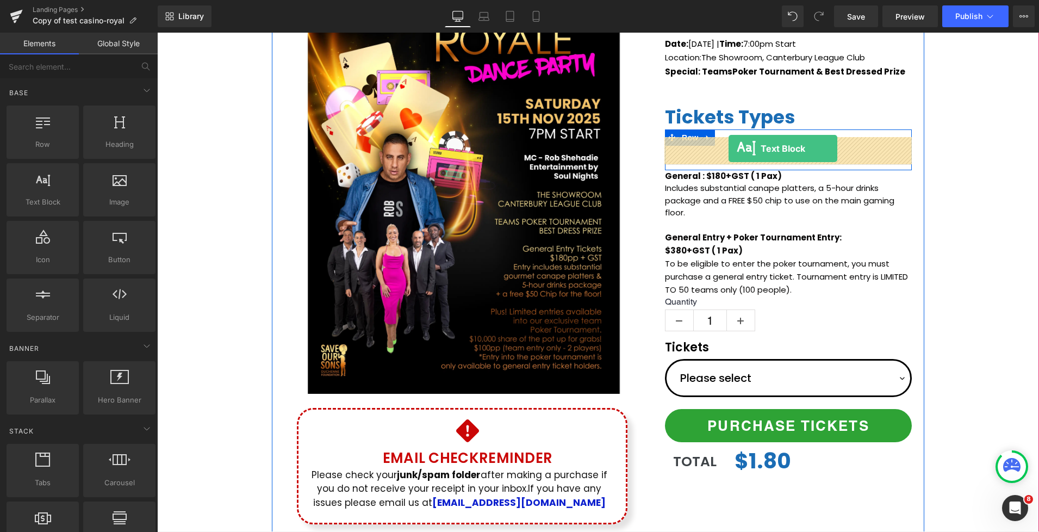
drag, startPoint x: 210, startPoint y: 226, endPoint x: 729, endPoint y: 148, distance: 524.5
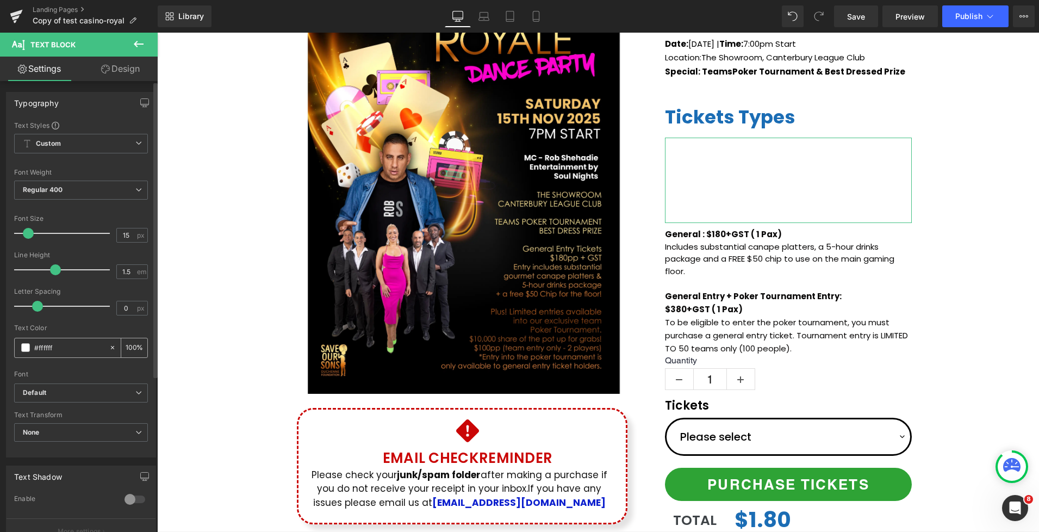
click at [23, 350] on span at bounding box center [25, 347] width 9 height 9
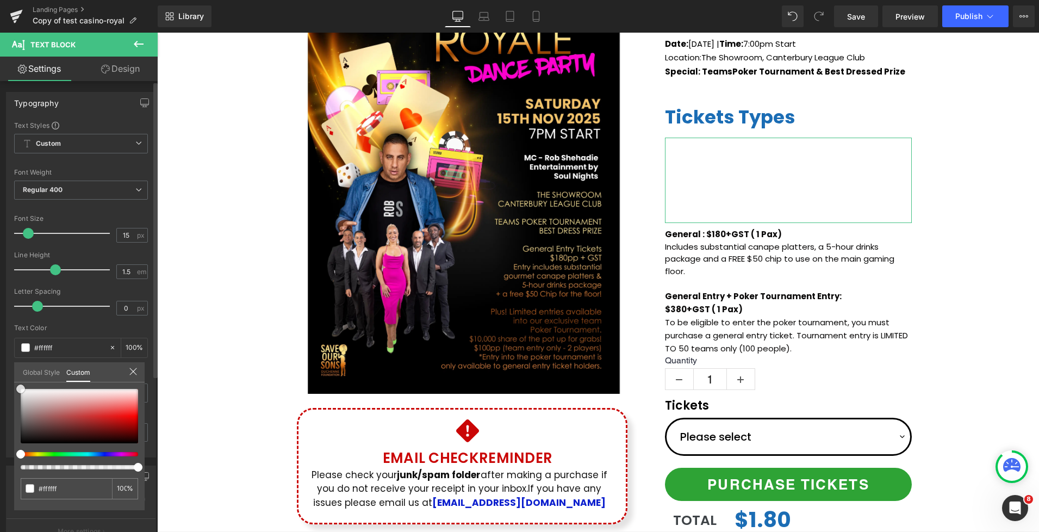
type input "#ff9e9e"
type input "#be9191"
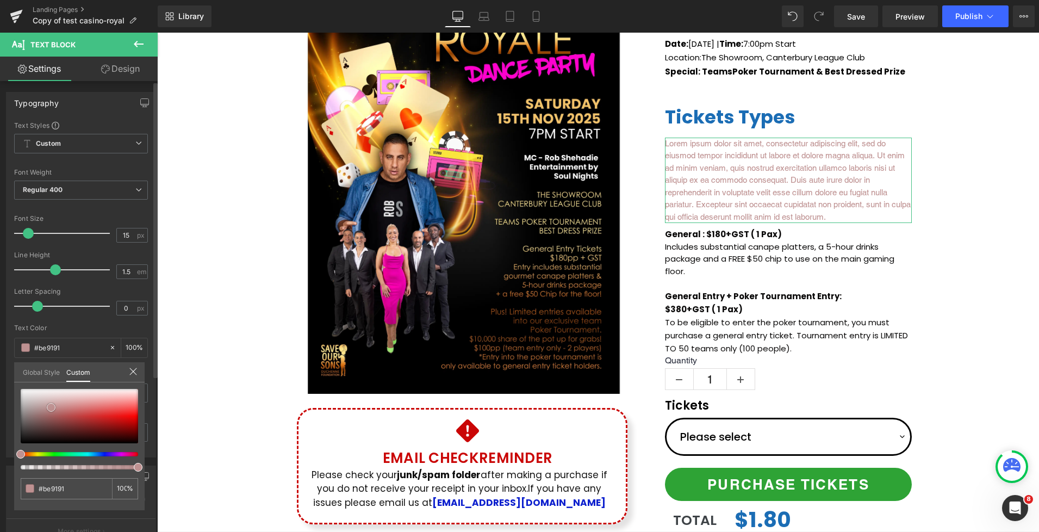
type input "#614646"
type input "#1d1a1a"
type input "#0a0909"
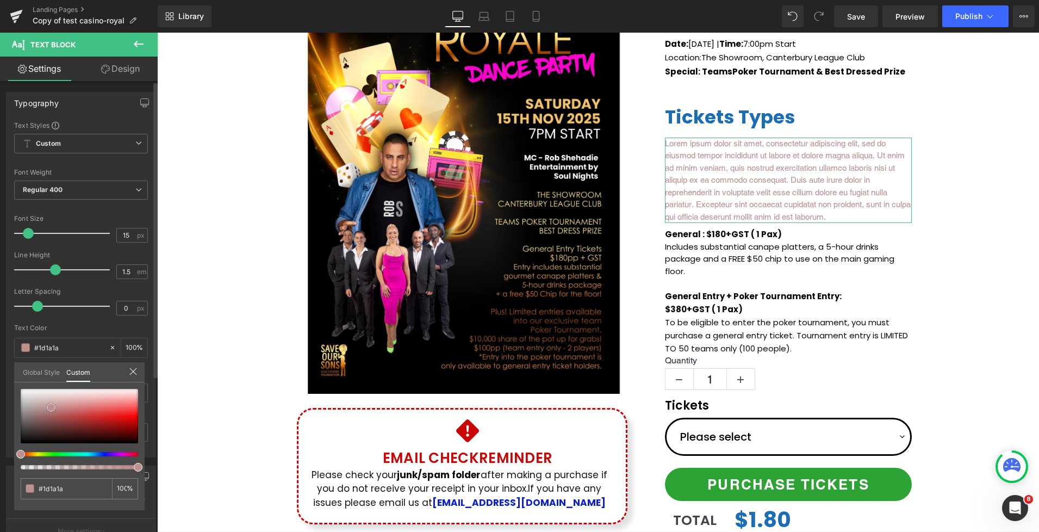
type input "#0a0909"
type input "#020202"
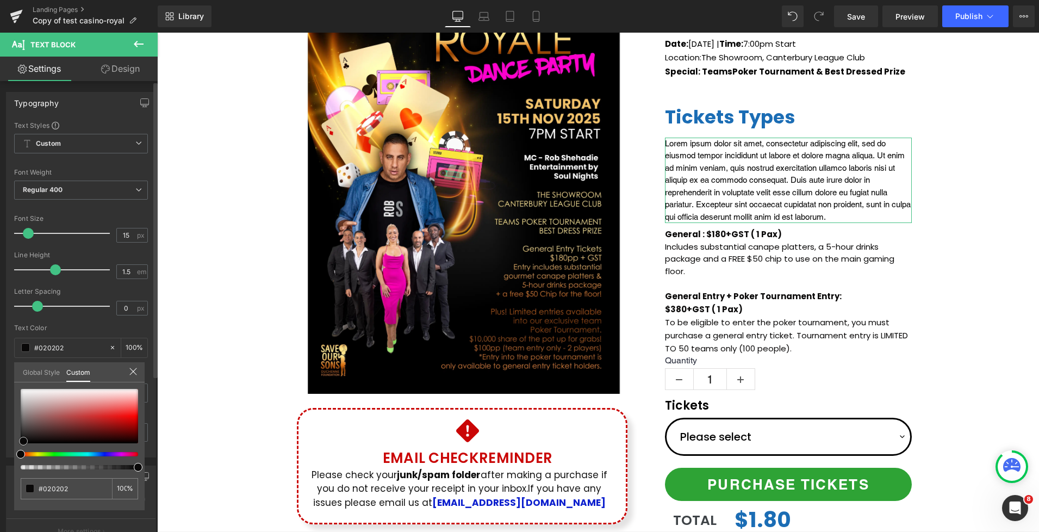
type input "#000000"
drag, startPoint x: 51, startPoint y: 407, endPoint x: 18, endPoint y: 443, distance: 48.9
click at [21, 443] on div at bounding box center [79, 416] width 117 height 54
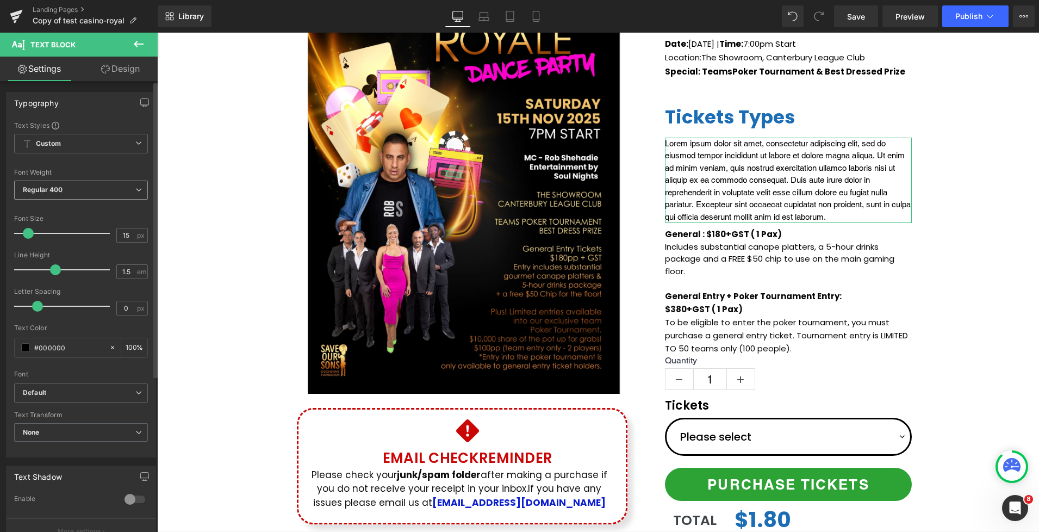
click at [54, 183] on span "Regular 400" at bounding box center [81, 190] width 134 height 19
click at [75, 170] on div "Font Weight" at bounding box center [81, 173] width 134 height 8
click at [71, 146] on span "Custom Setup Global Style" at bounding box center [81, 144] width 134 height 20
click at [82, 125] on div "Text Styles" at bounding box center [81, 125] width 134 height 9
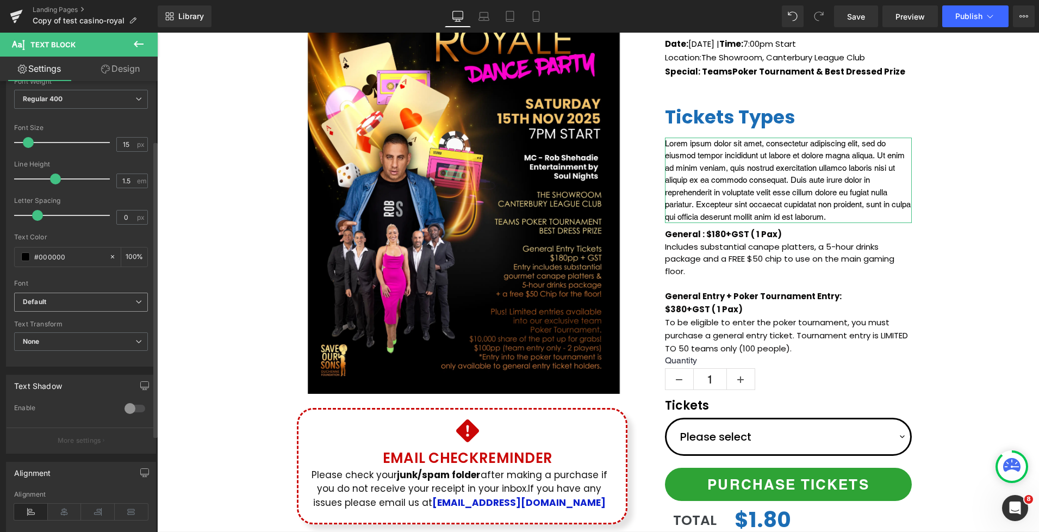
click at [70, 303] on b "Default" at bounding box center [79, 301] width 113 height 9
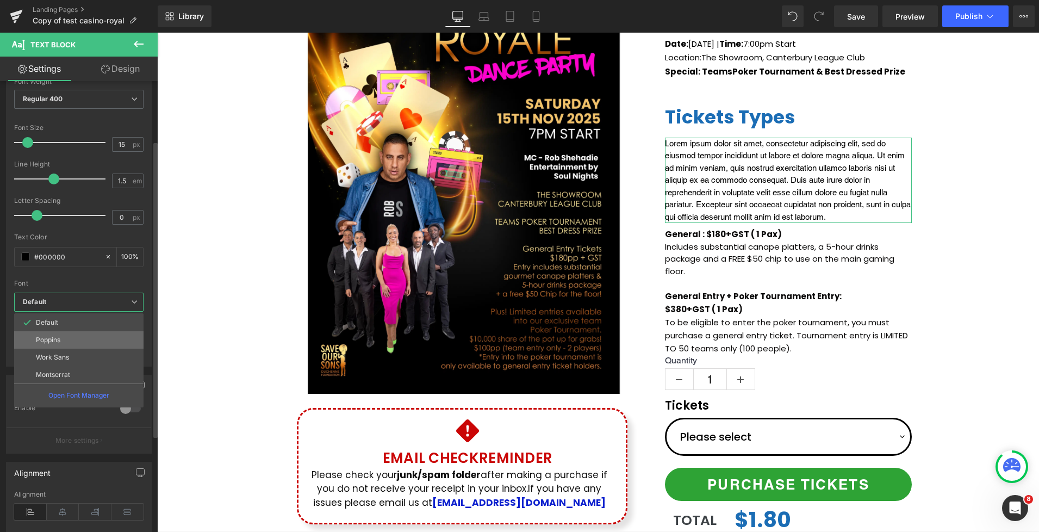
click at [67, 340] on li "Poppins" at bounding box center [78, 339] width 129 height 17
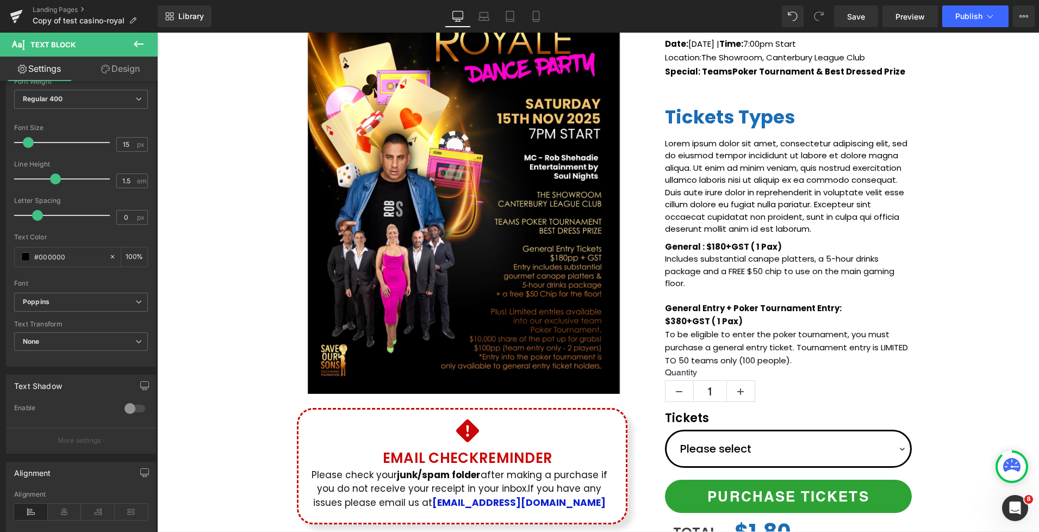
click at [759, 173] on body "Skip to content Just added to your cart Qty: View cart ( ) Continue shopping Su…" at bounding box center [598, 496] width 882 height 1299
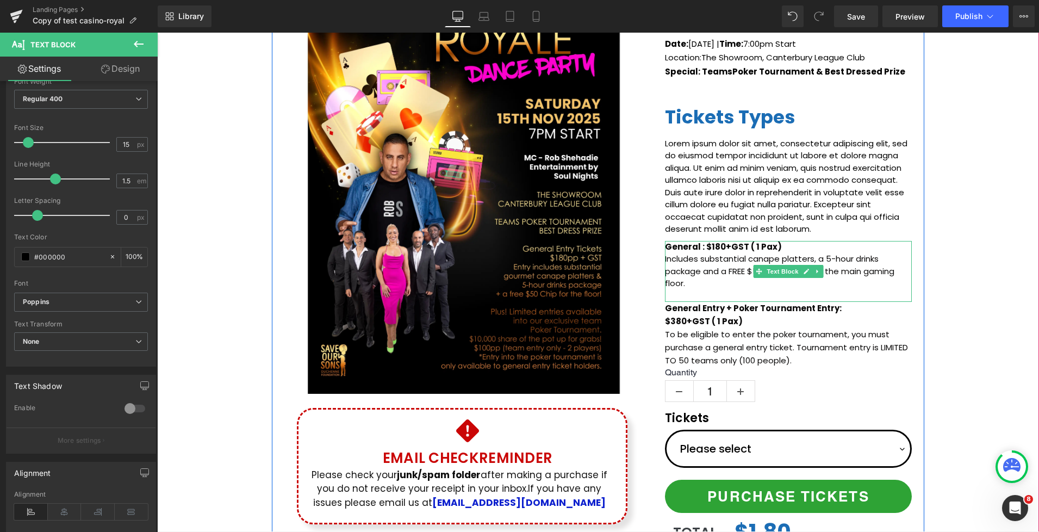
click at [777, 246] on p "General : $180+GST ( 1 Pax)" at bounding box center [788, 247] width 247 height 13
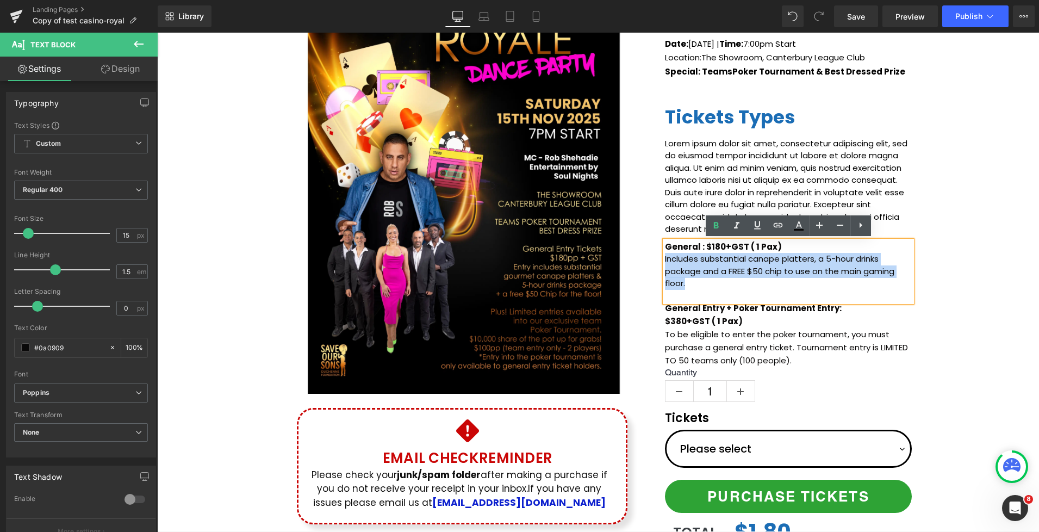
drag, startPoint x: 779, startPoint y: 245, endPoint x: 665, endPoint y: 243, distance: 114.8
click at [665, 243] on div "General : $180+GST ( 1 Pax) Includes substantial canape platters, a 5-hour drin…" at bounding box center [788, 271] width 247 height 61
click at [668, 246] on strong "General : $180+GST ( 1 Pax)" at bounding box center [723, 246] width 117 height 11
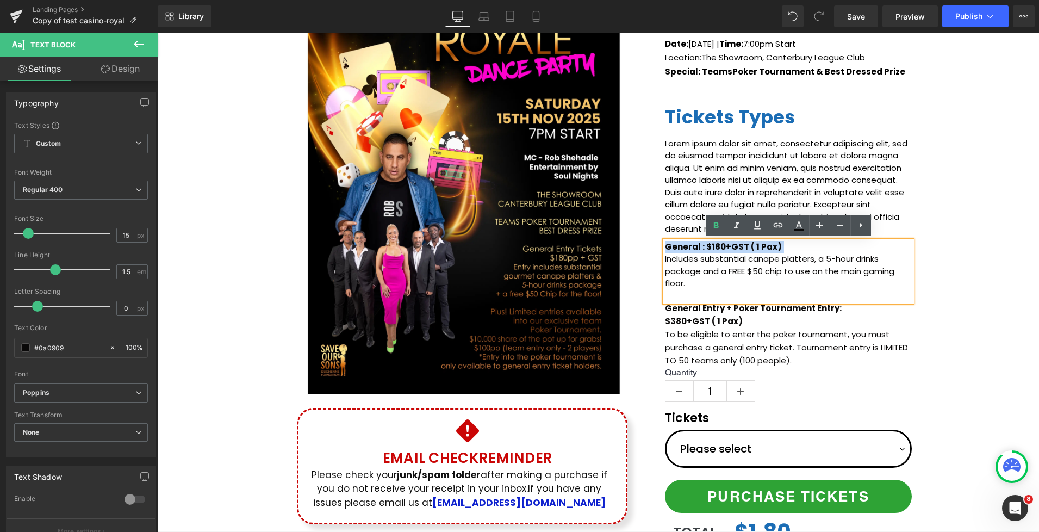
drag, startPoint x: 667, startPoint y: 247, endPoint x: 777, endPoint y: 243, distance: 109.9
click at [777, 243] on p "General : $180+GST ( 1 Pax)" at bounding box center [788, 247] width 247 height 13
copy p "General : $180+GST ( 1 Pax)"
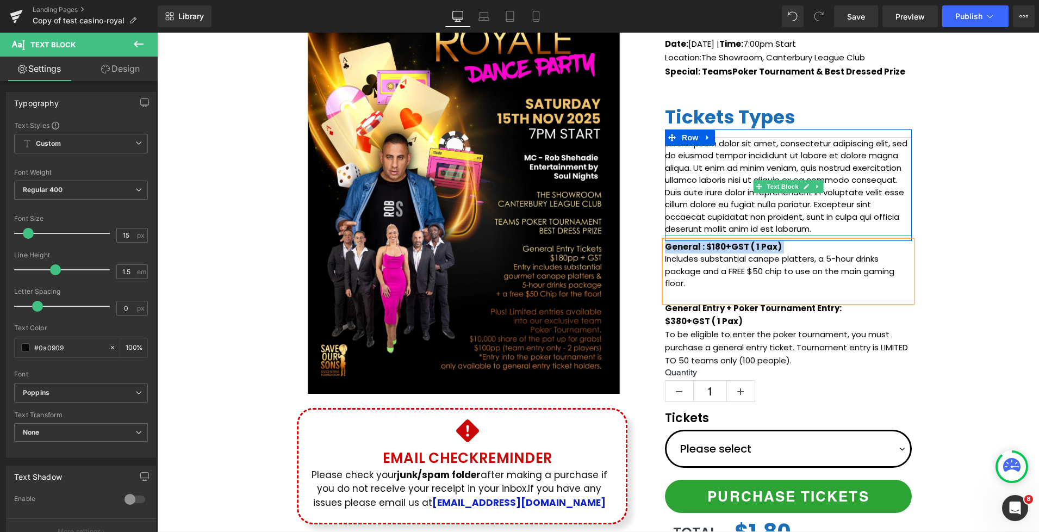
click at [751, 164] on p "Lorem ipsum dolor sit amet, consectetur adipiscing elit, sed do eiusmod tempor …" at bounding box center [788, 187] width 247 height 98
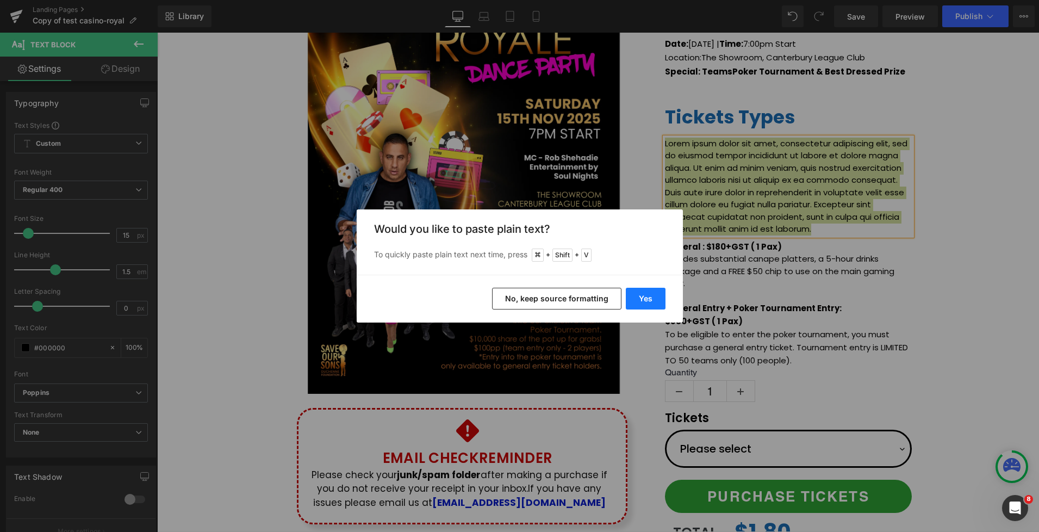
click at [646, 298] on button "Yes" at bounding box center [646, 299] width 40 height 22
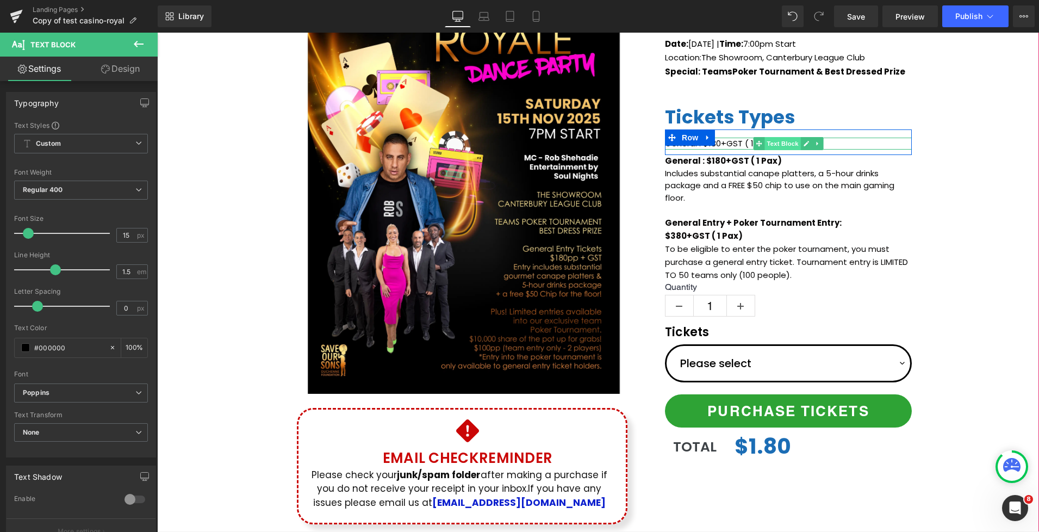
click at [772, 143] on span "Text Block" at bounding box center [783, 143] width 36 height 13
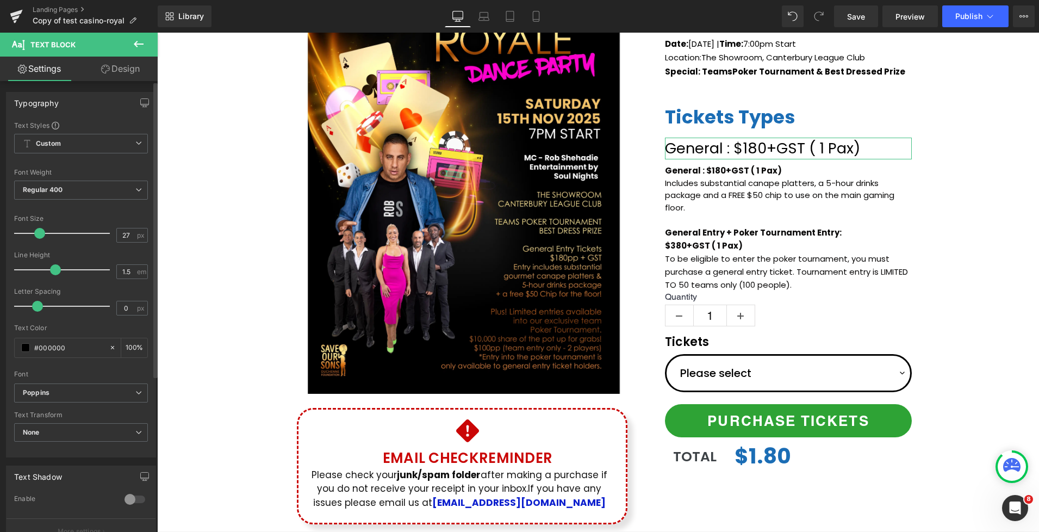
type input "26"
drag, startPoint x: 27, startPoint y: 233, endPoint x: 37, endPoint y: 233, distance: 10.3
click at [37, 233] on span at bounding box center [38, 233] width 11 height 11
click at [71, 195] on span "Regular 400" at bounding box center [81, 190] width 134 height 19
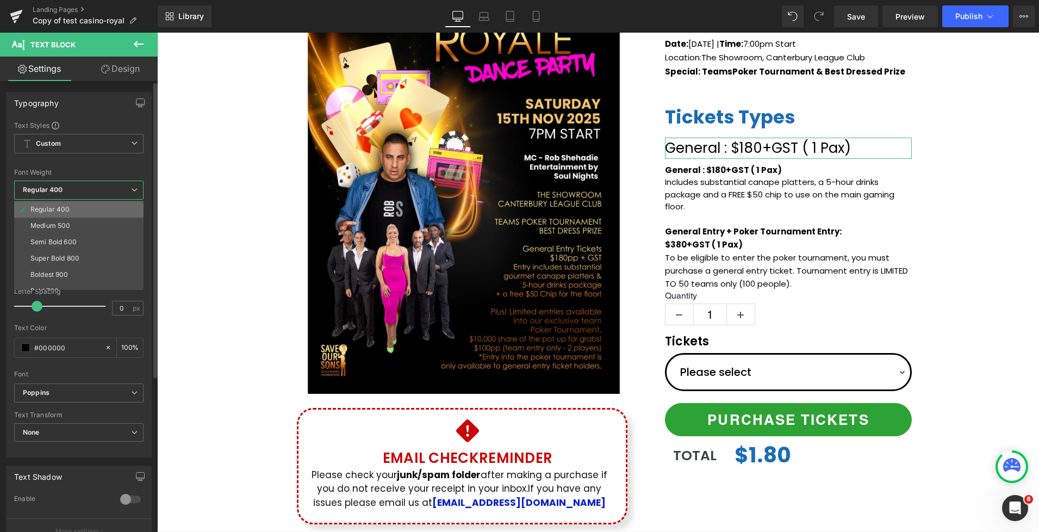
scroll to position [90, 0]
click at [55, 220] on li "Super Bold 800" at bounding box center [81, 216] width 134 height 16
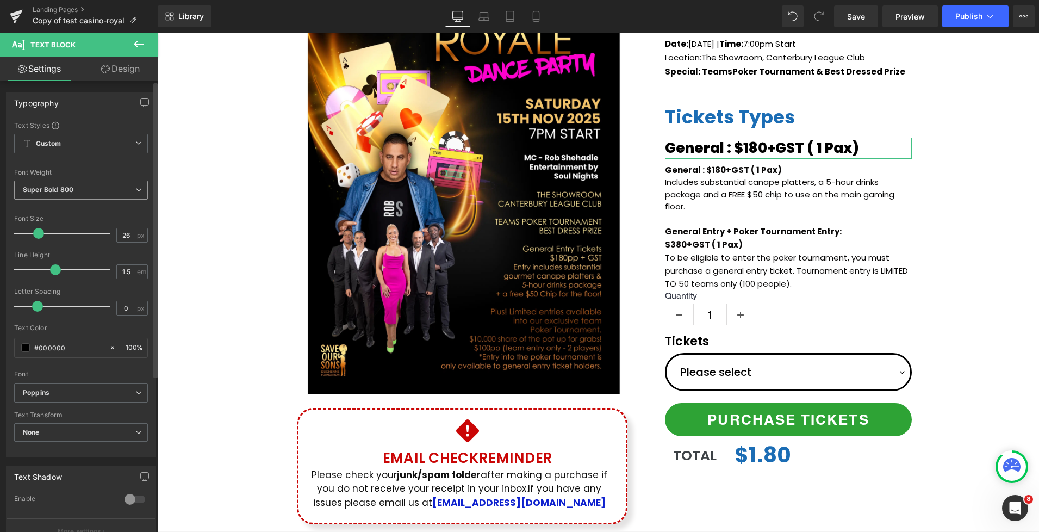
click at [49, 194] on span "Super Bold 800" at bounding box center [81, 190] width 134 height 19
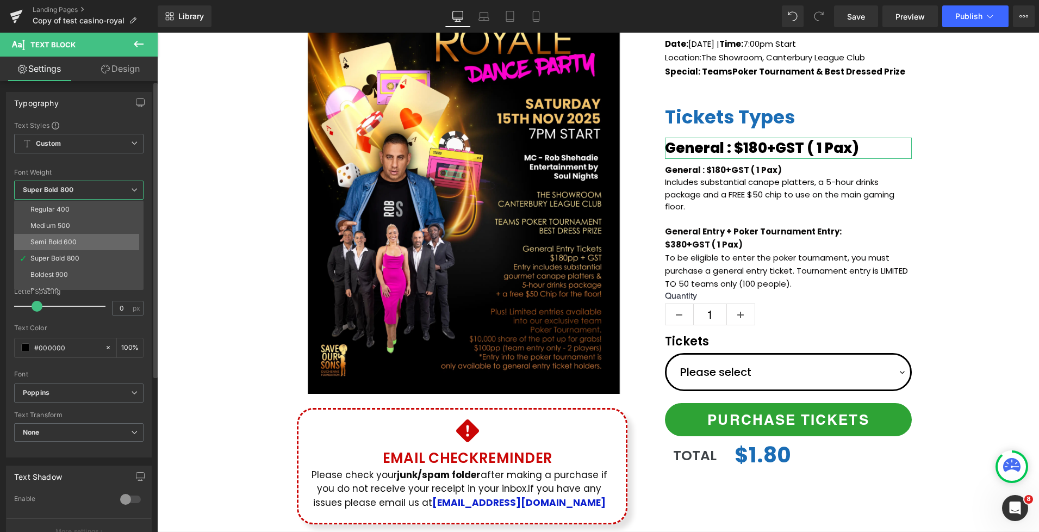
scroll to position [52, 0]
click at [54, 241] on div "Semi Bold 600" at bounding box center [53, 238] width 46 height 8
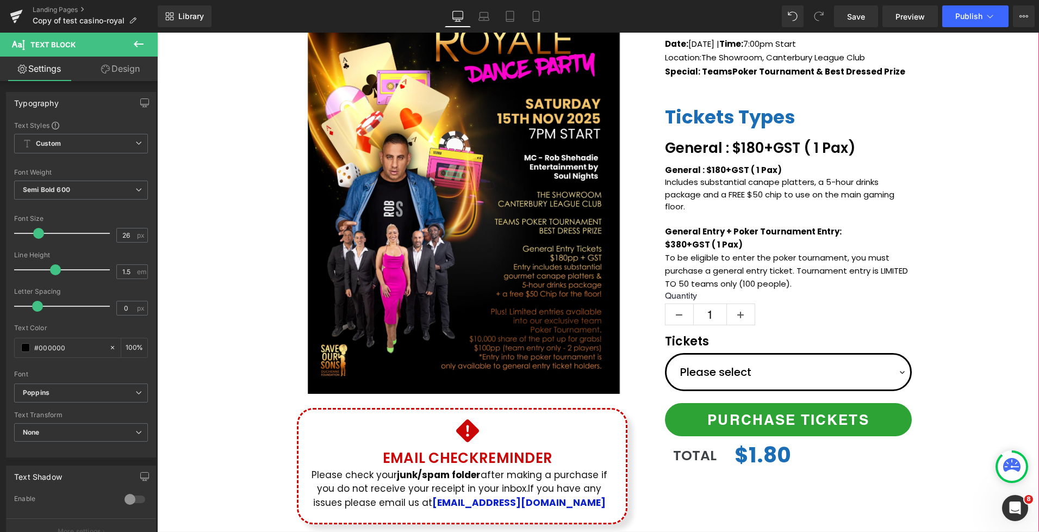
drag, startPoint x: 941, startPoint y: 173, endPoint x: 866, endPoint y: 181, distance: 74.8
click at [940, 173] on div "(P) Image Icon Email Check Reminder Text Block Please check your junk/spam fold…" at bounding box center [598, 239] width 882 height 592
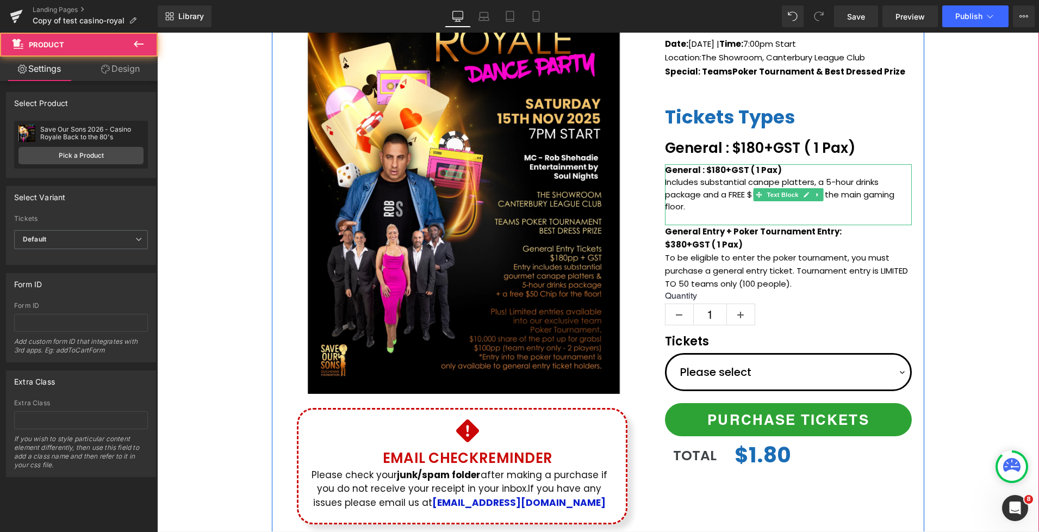
click at [777, 169] on p "General : $180+GST ( 1 Pax)" at bounding box center [788, 170] width 247 height 13
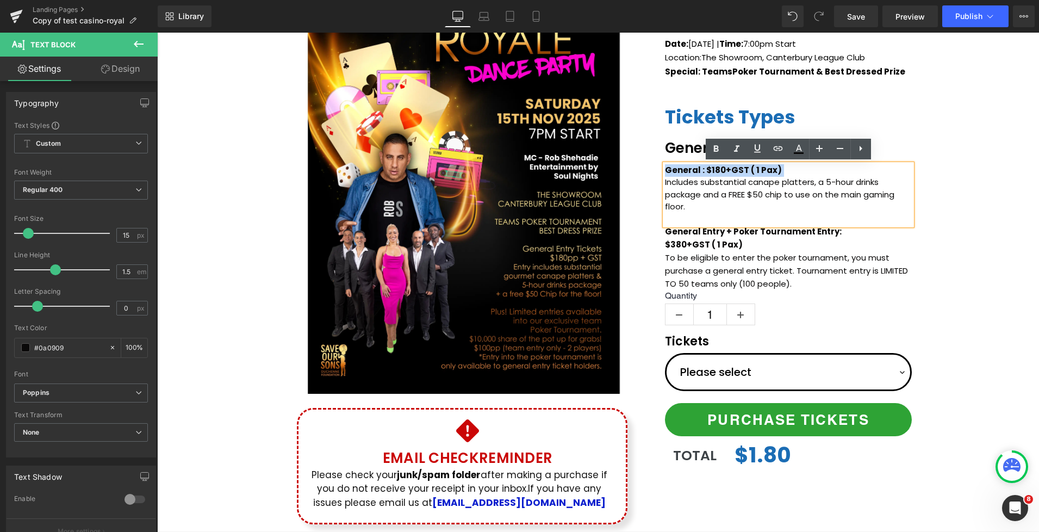
drag, startPoint x: 778, startPoint y: 169, endPoint x: 657, endPoint y: 165, distance: 120.8
click at [657, 165] on div "Save Our Sons 2026 - Casino Royale Back to the 80's (P) Title Date: Saturday 15…" at bounding box center [789, 216] width 272 height 541
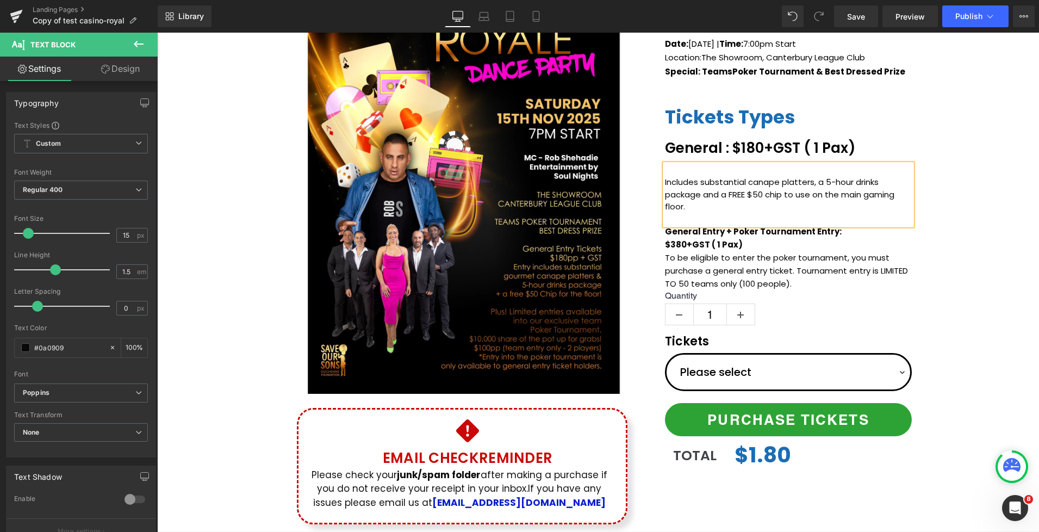
click at [667, 181] on p "Includes substantial canape platters, a 5-hour drinks package and a FREE $50 ch…" at bounding box center [788, 194] width 247 height 37
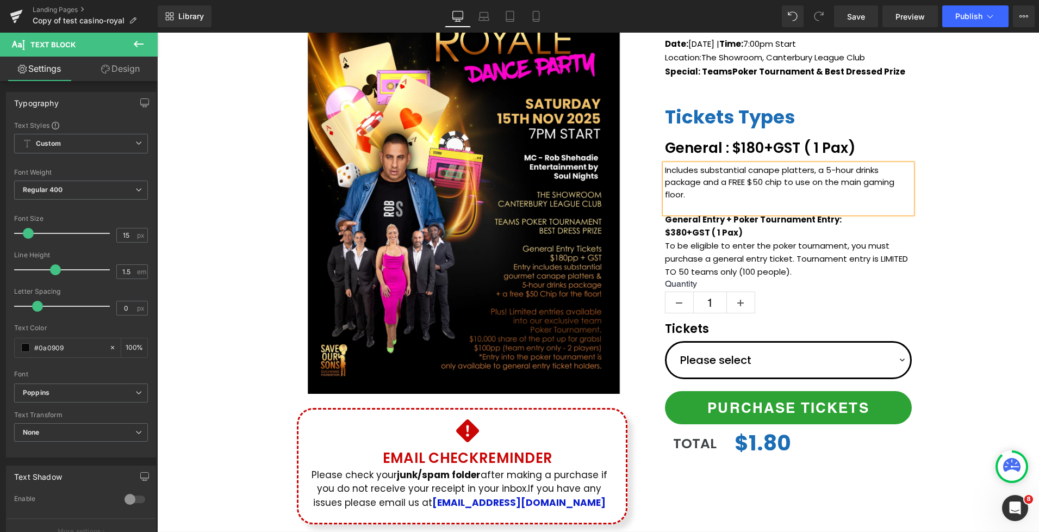
click at [948, 188] on div "(P) Image Icon Email Check Reminder Text Block Please check your junk/spam fold…" at bounding box center [598, 239] width 882 height 592
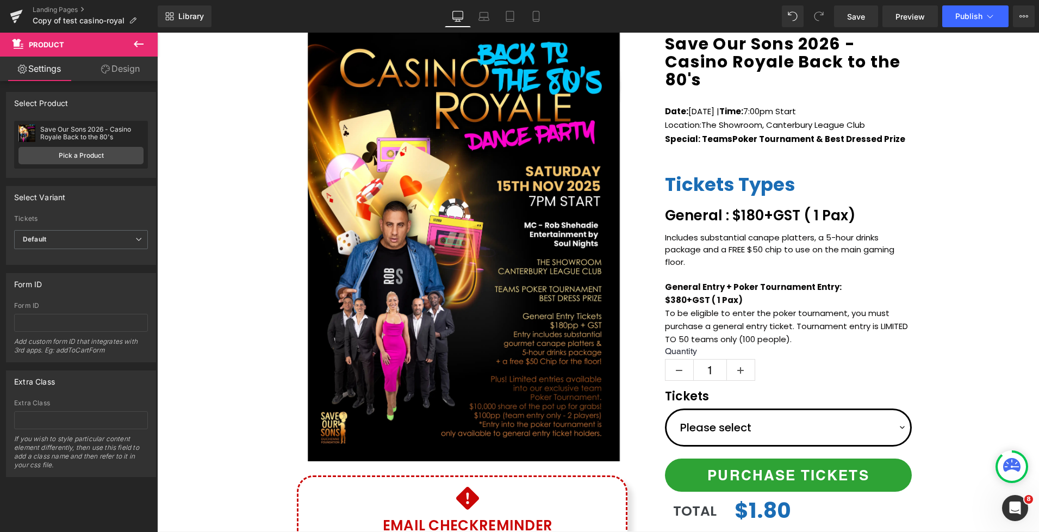
scroll to position [64, 0]
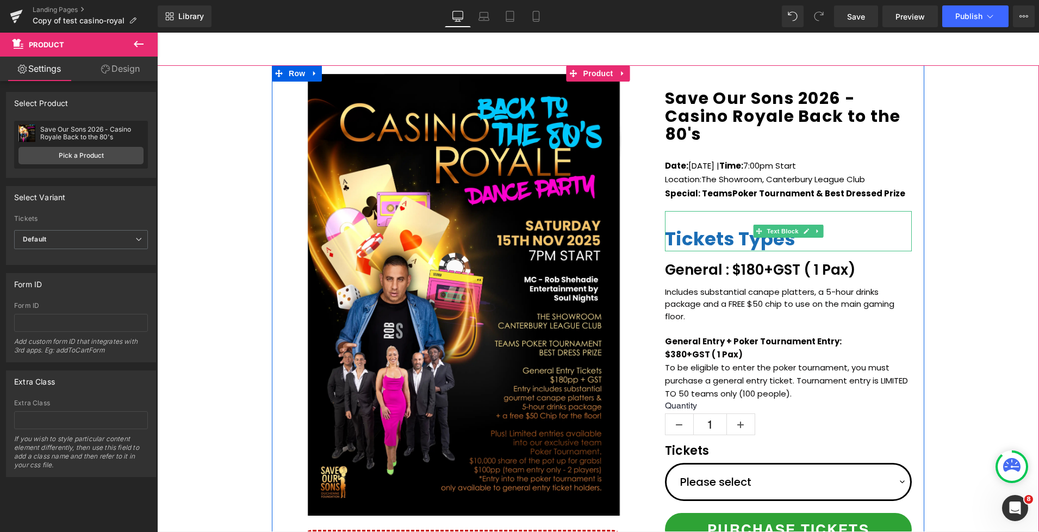
click at [739, 233] on span "Tickets Types" at bounding box center [730, 239] width 131 height 26
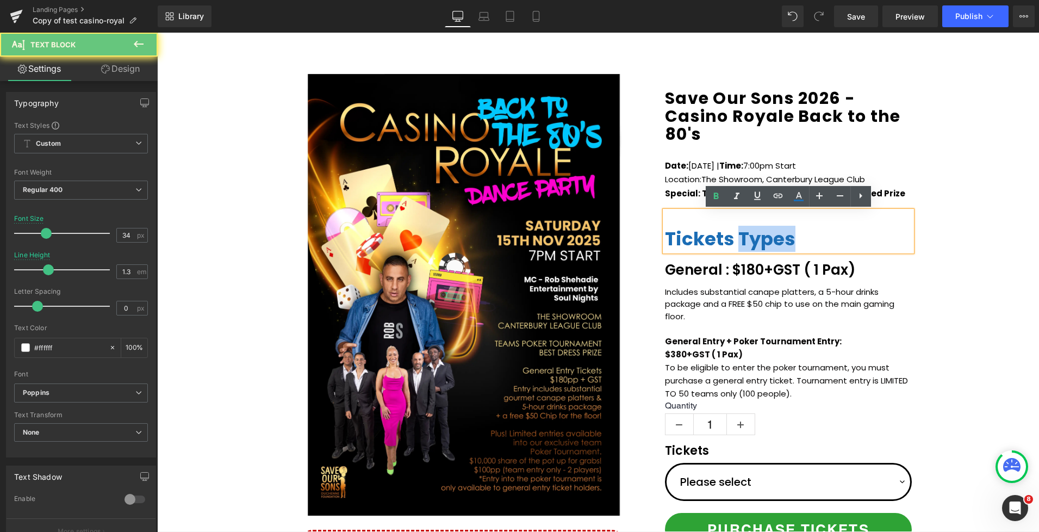
drag, startPoint x: 739, startPoint y: 235, endPoint x: 843, endPoint y: 237, distance: 105.0
click at [843, 237] on p "Tickets Types" at bounding box center [788, 239] width 247 height 24
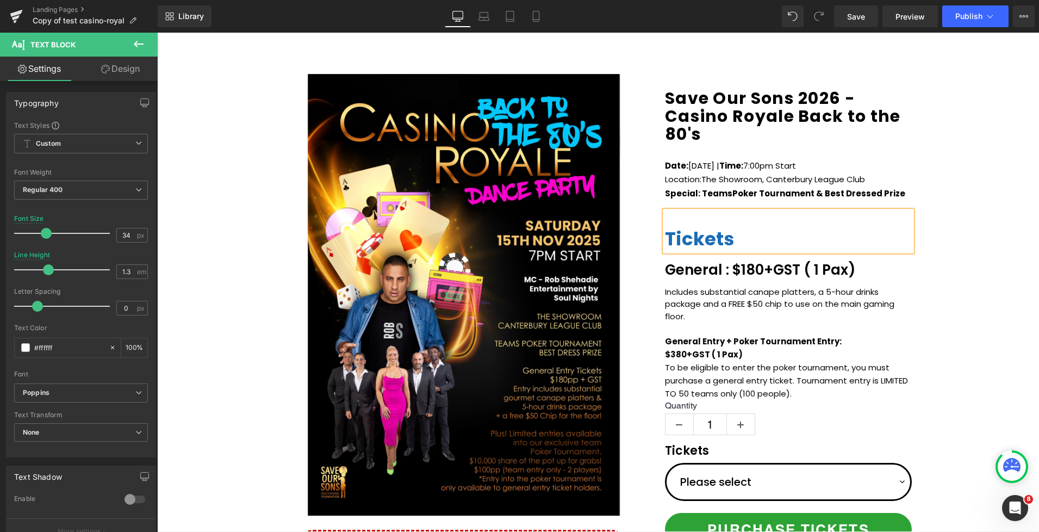
click at [936, 232] on div "(P) Image Icon Email Check Reminder Text Block Please check your junk/spam fold…" at bounding box center [598, 361] width 882 height 592
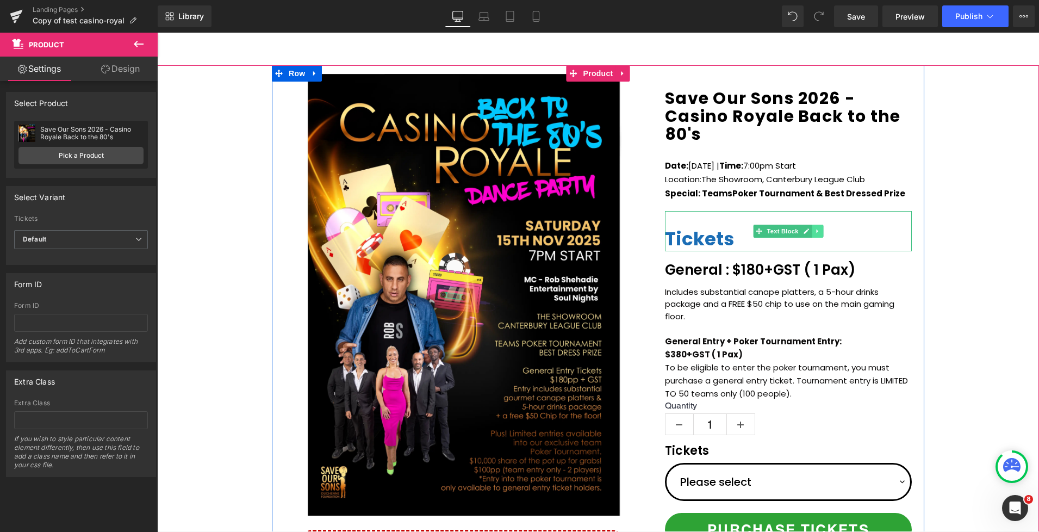
click at [818, 230] on icon at bounding box center [818, 231] width 6 height 7
click at [826, 231] on icon at bounding box center [824, 231] width 6 height 6
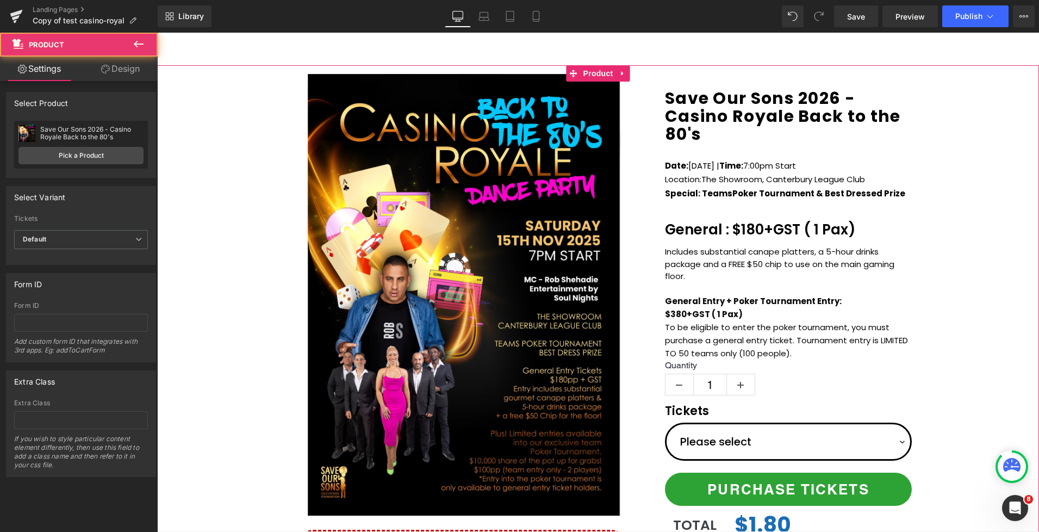
click at [954, 215] on div "(P) Image Icon Email Check Reminder Text Block Please check your junk/spam fold…" at bounding box center [598, 361] width 882 height 592
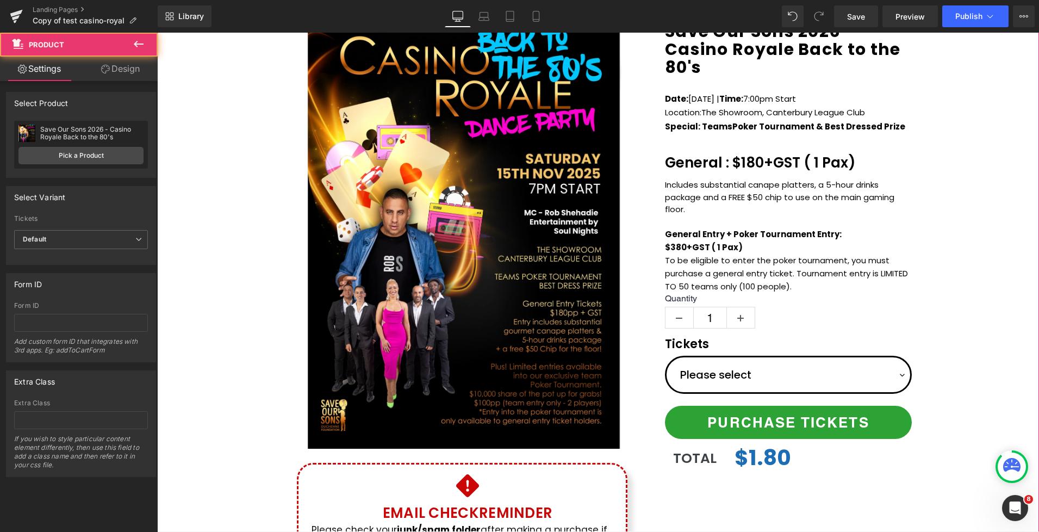
scroll to position [141, 0]
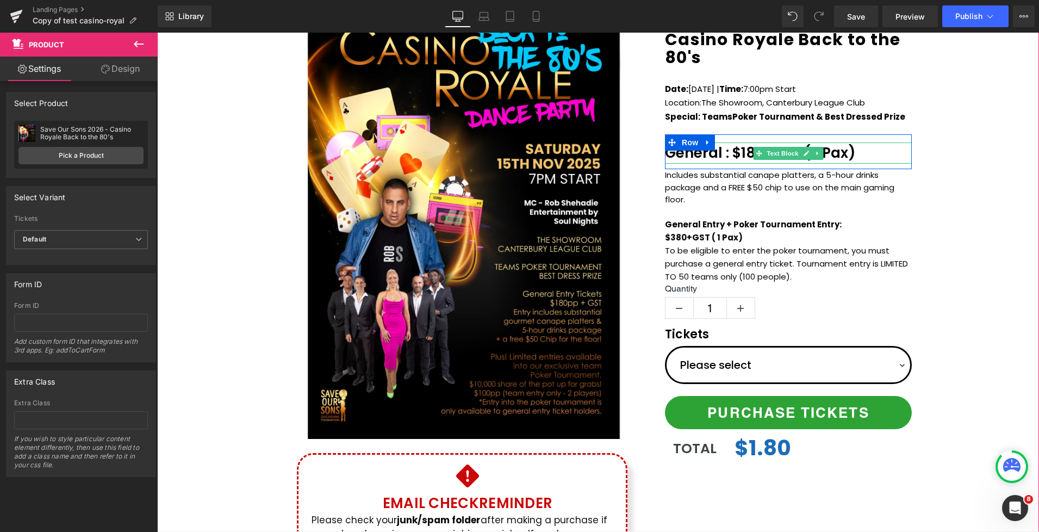
click at [834, 152] on p "General : $180+GST ( 1 Pax)" at bounding box center [788, 152] width 247 height 21
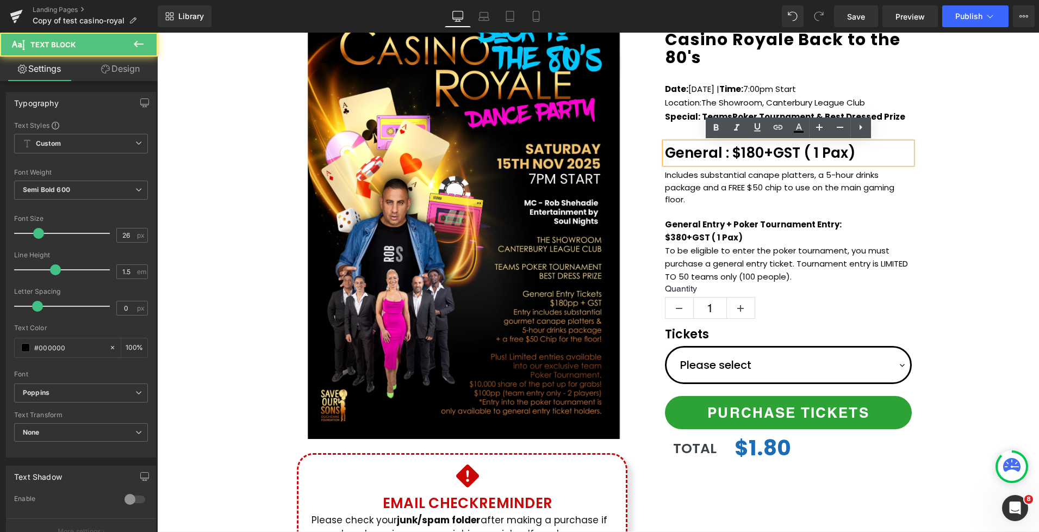
click at [818, 152] on p "General : $180+GST ( 1 Pax)" at bounding box center [788, 152] width 247 height 21
click at [817, 153] on p "General : $180+GST ( 1 Pax)" at bounding box center [788, 152] width 247 height 21
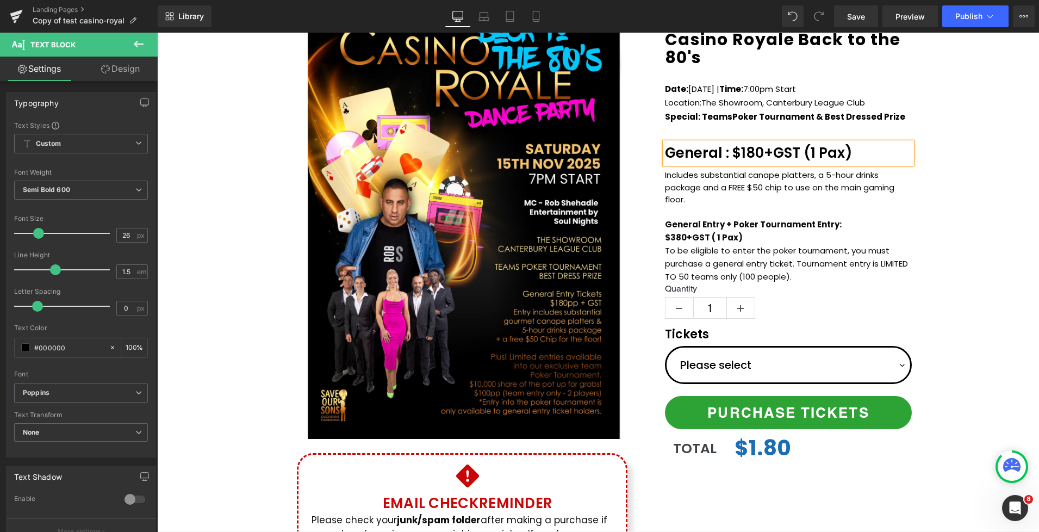
click at [849, 152] on p "General : $180+GST (1 Pax)" at bounding box center [788, 152] width 247 height 21
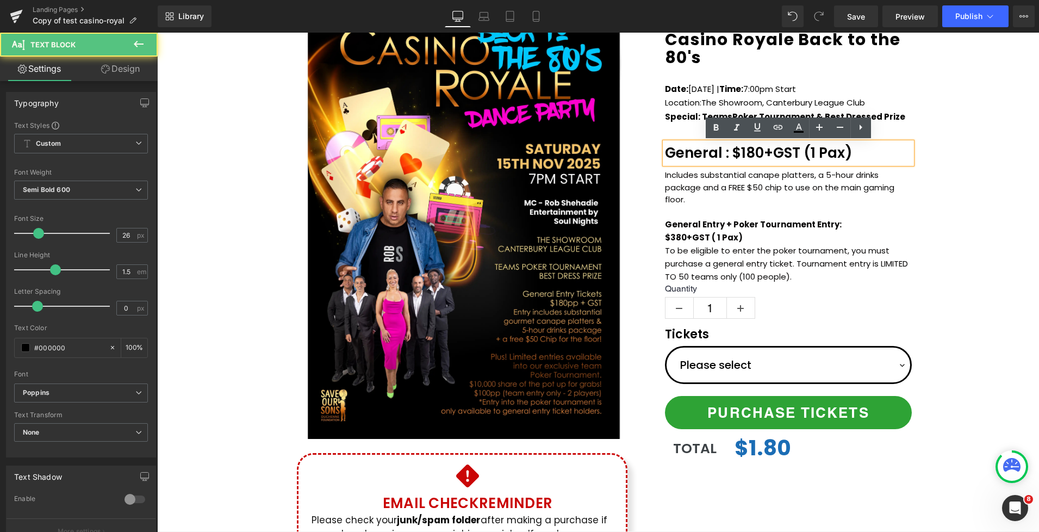
click at [917, 156] on div "Save Our Sons 2026 - Casino Royale Back to the 80's (P) Title Date: Saturday 15…" at bounding box center [789, 235] width 272 height 488
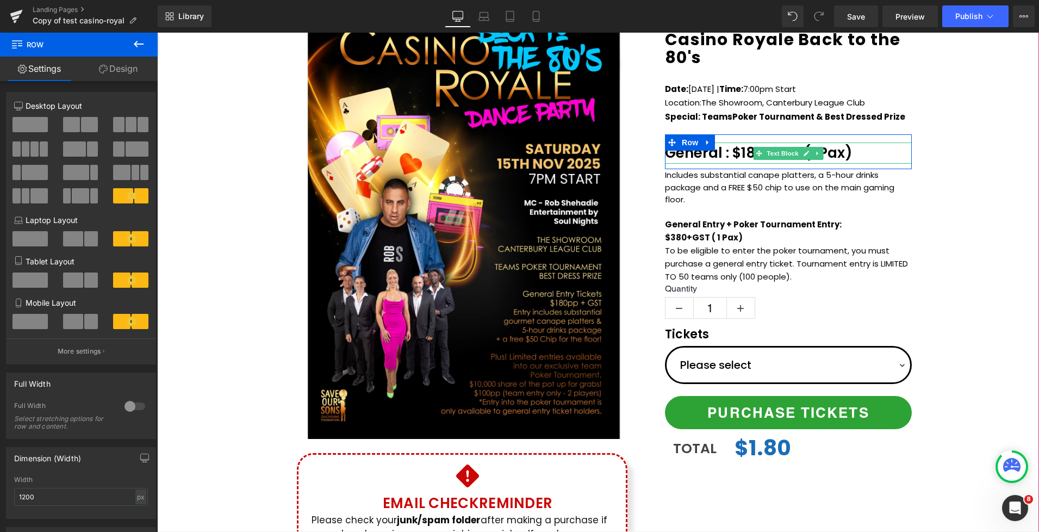
click at [727, 154] on p "General : $180+GST (1 Pax)" at bounding box center [788, 152] width 247 height 21
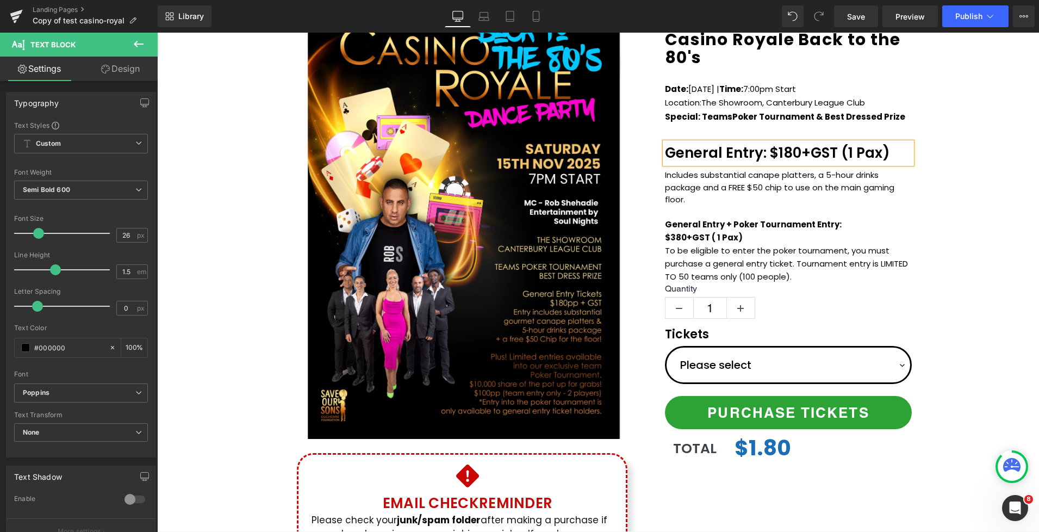
click at [953, 162] on div "(P) Image Icon Email Check Reminder Text Block Please check your junk/spam fold…" at bounding box center [598, 285] width 882 height 592
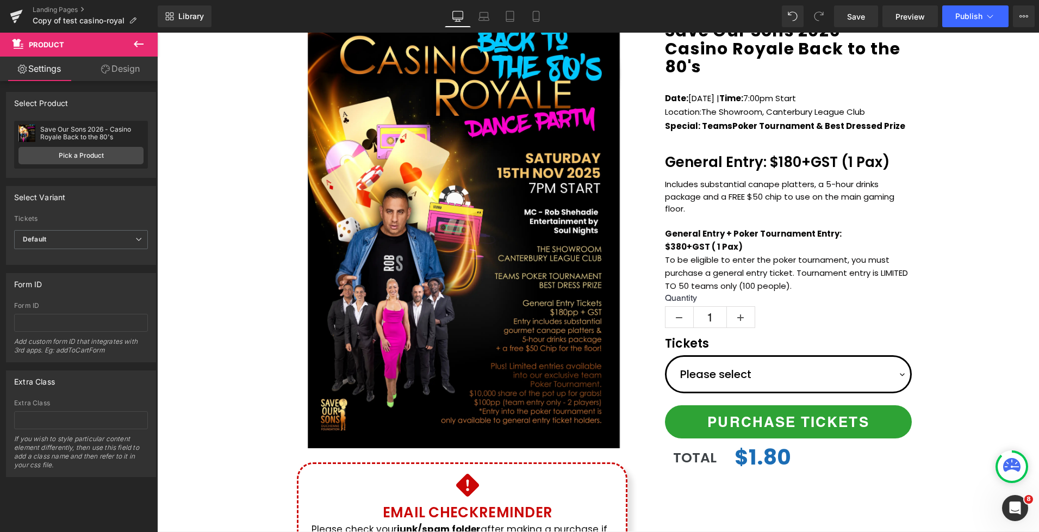
scroll to position [137, 0]
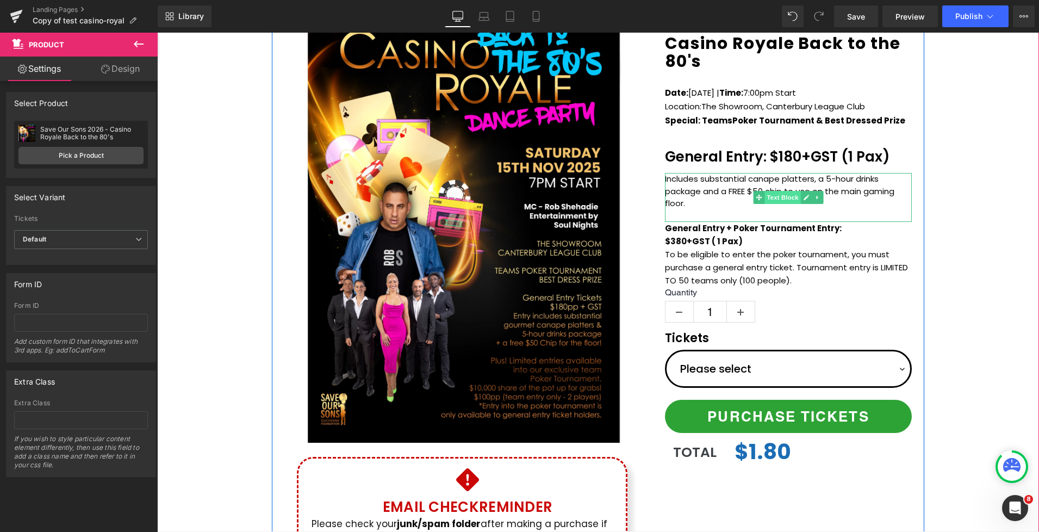
click at [781, 199] on span "Text Block" at bounding box center [783, 197] width 36 height 13
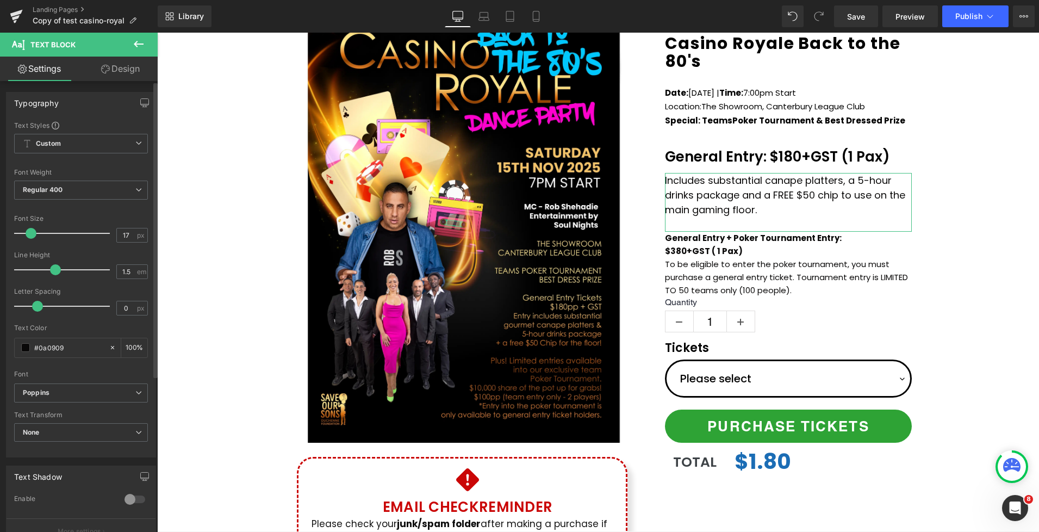
type input "16"
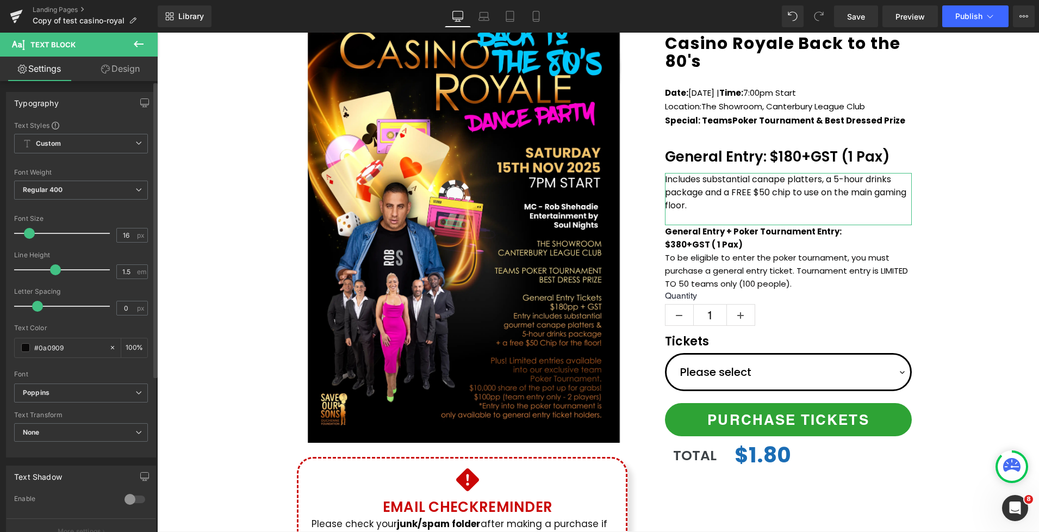
click at [28, 234] on span at bounding box center [29, 233] width 11 height 11
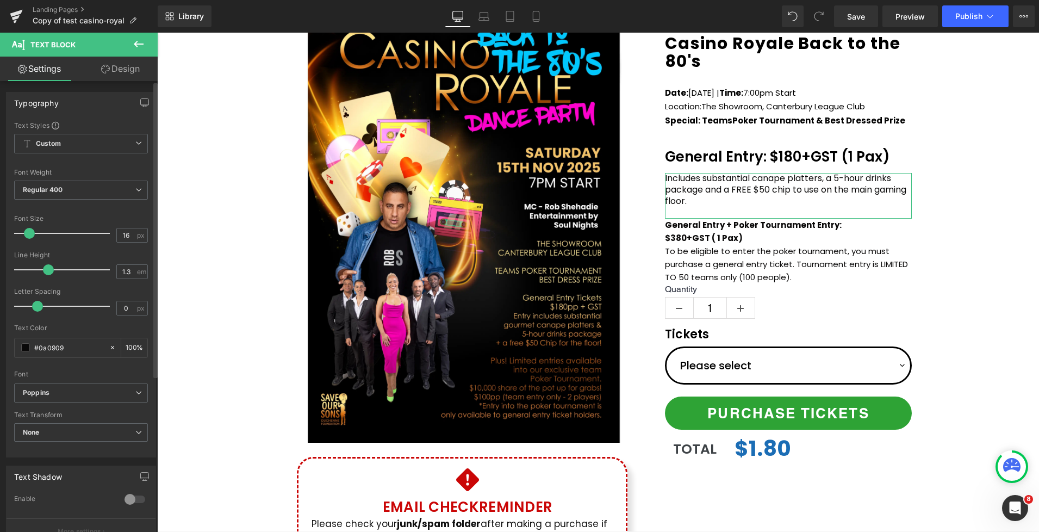
type input "1.4"
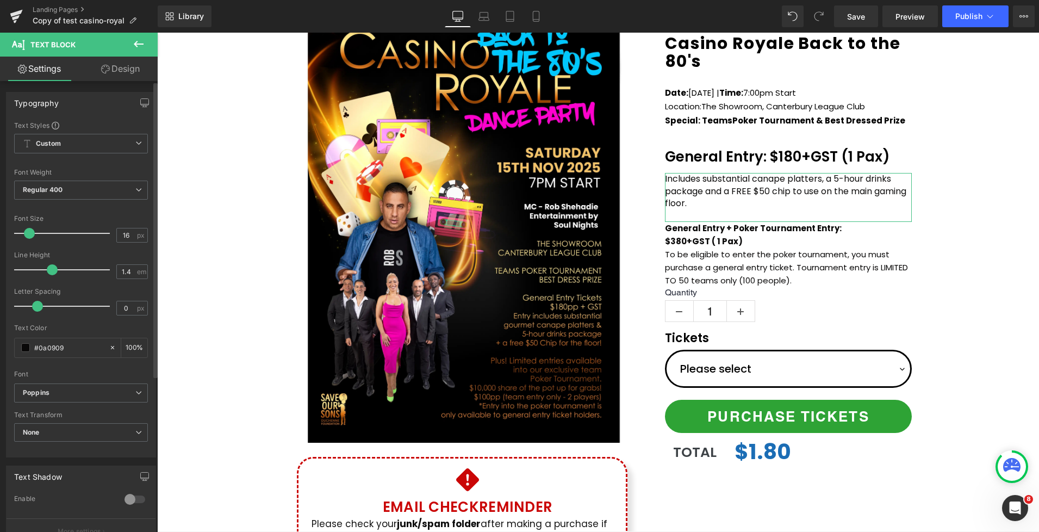
drag, startPoint x: 50, startPoint y: 270, endPoint x: 96, endPoint y: 275, distance: 45.9
click at [47, 268] on span at bounding box center [52, 269] width 11 height 11
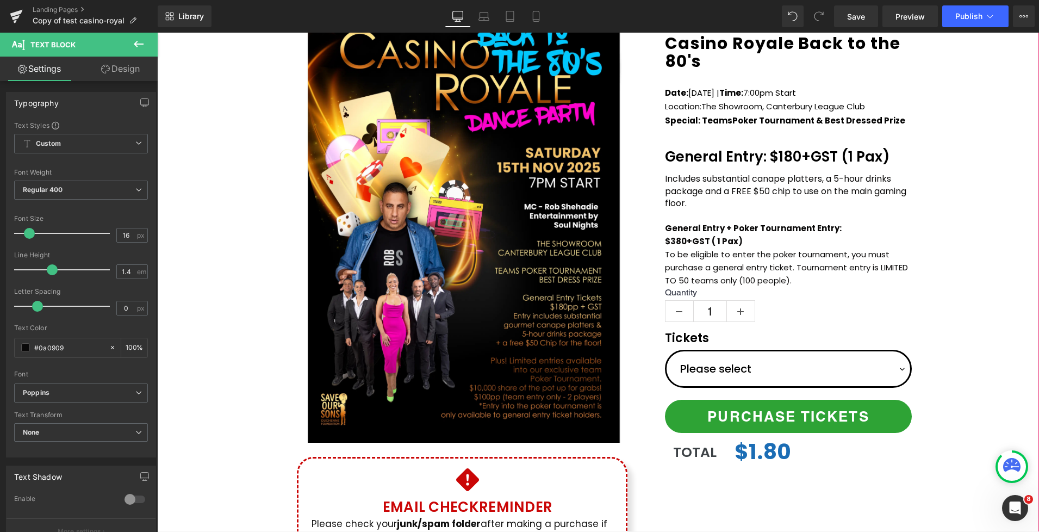
click at [952, 207] on div "(P) Image Icon Email Check Reminder Text Block Please check your junk/spam fold…" at bounding box center [598, 288] width 882 height 592
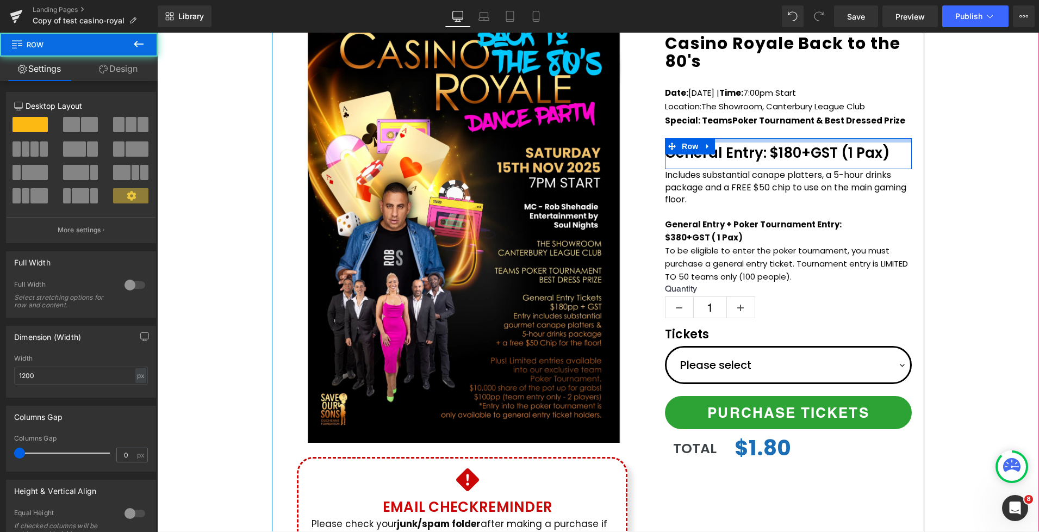
click at [787, 136] on div "Save Our Sons 2026 - Casino Royale Back to the 80's (P) Title Date: Saturday 15…" at bounding box center [789, 237] width 272 height 485
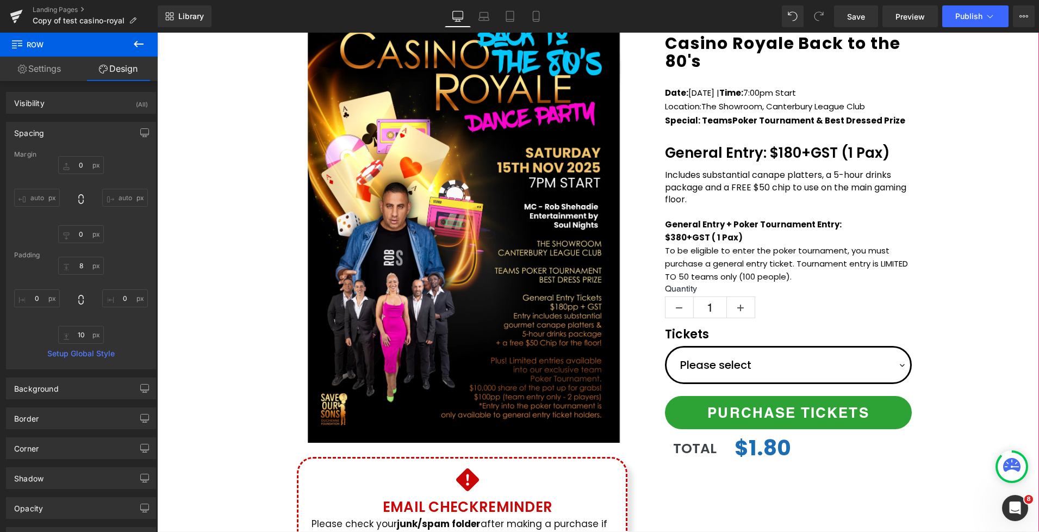
click at [951, 160] on div "(P) Image Icon Email Check Reminder Text Block Please check your junk/spam fold…" at bounding box center [598, 288] width 882 height 592
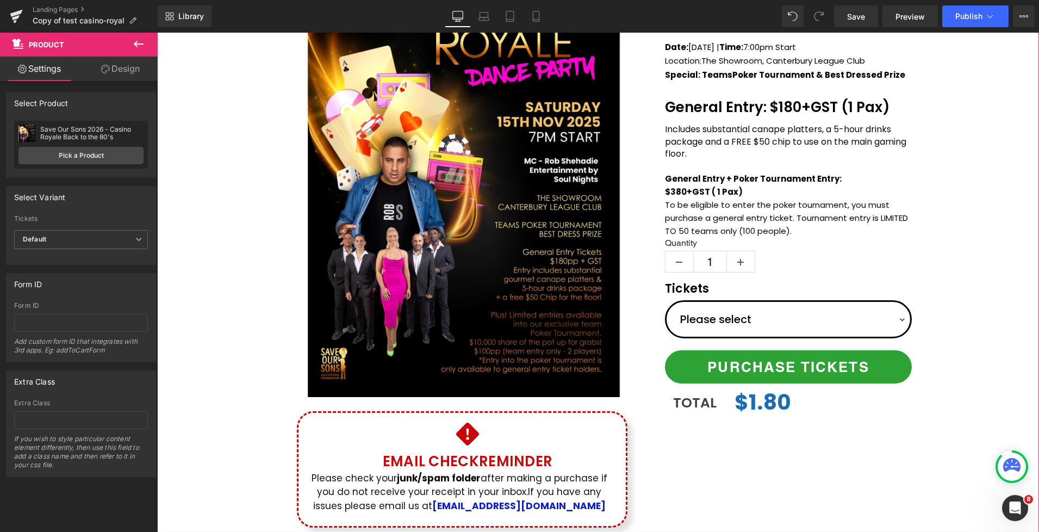
scroll to position [183, 0]
click at [946, 156] on div "(P) Image Icon Email Check Reminder Text Block Please check your junk/spam fold…" at bounding box center [598, 242] width 882 height 592
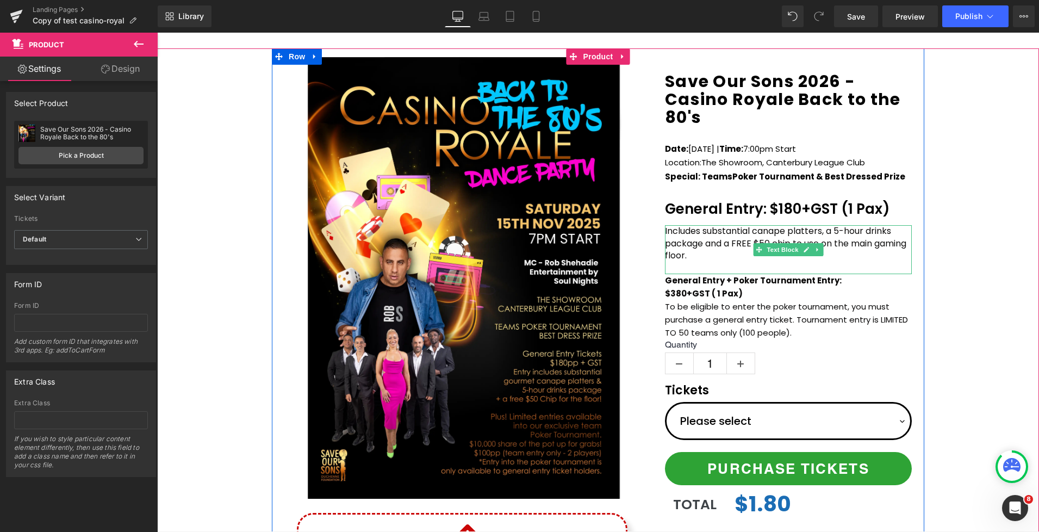
scroll to position [83, 0]
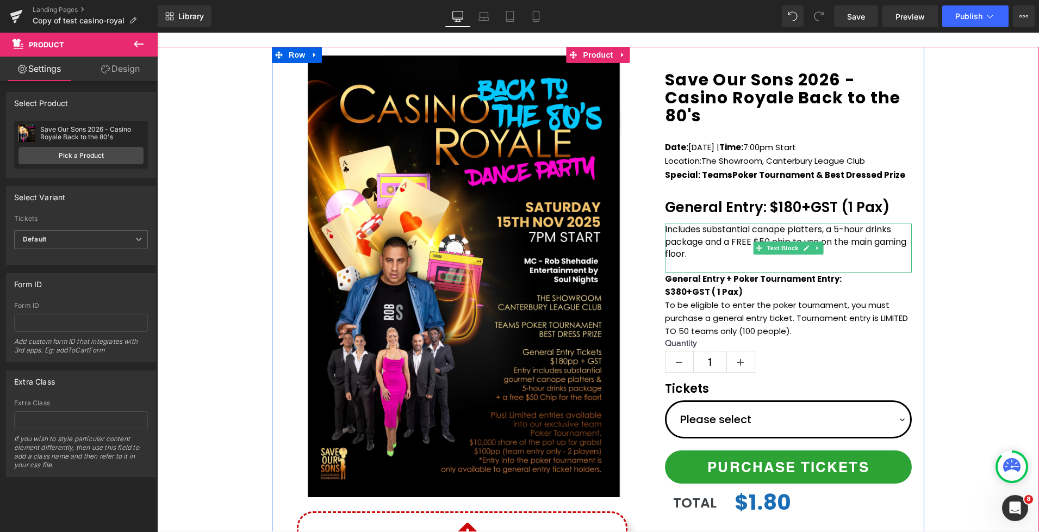
click at [733, 259] on p "Includes substantial canape platters, a 5-hour drinks package and a FREE $50 ch…" at bounding box center [788, 242] width 247 height 36
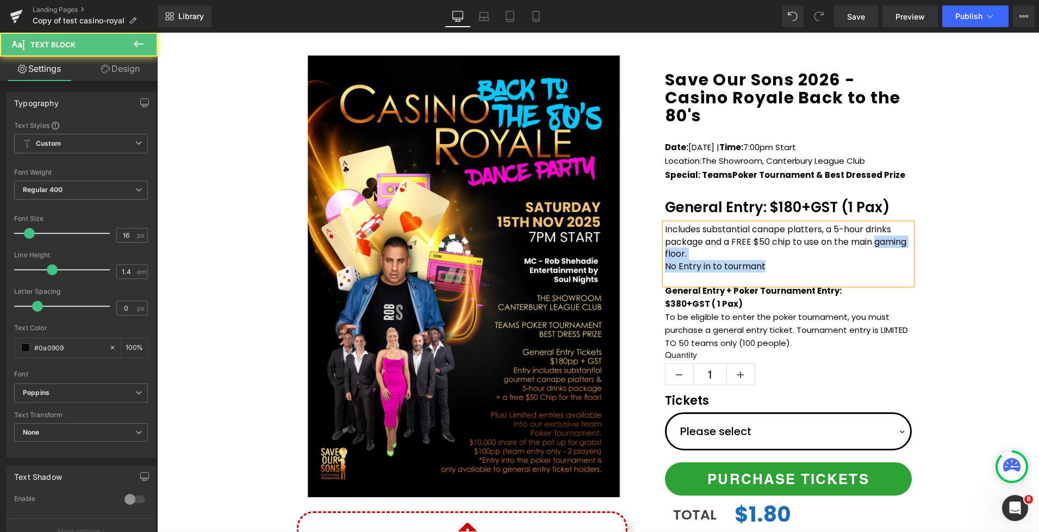
drag, startPoint x: 756, startPoint y: 263, endPoint x: 653, endPoint y: 258, distance: 103.4
click at [653, 258] on div "Save Our Sons 2026 - Casino Royale Back to the 80's (P) Title Date: Saturday 15…" at bounding box center [789, 297] width 272 height 497
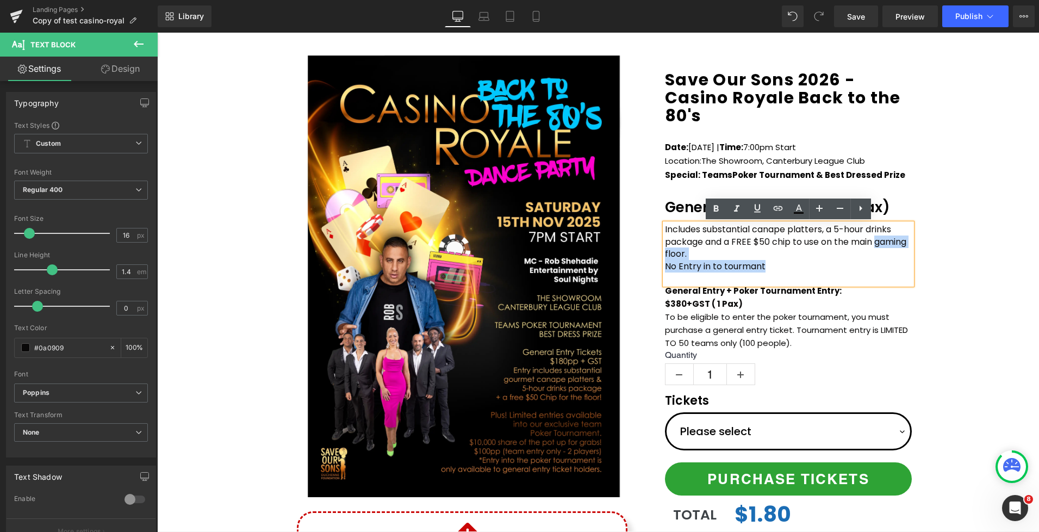
click at [678, 261] on p "No Entry in to tourmant" at bounding box center [788, 266] width 247 height 12
drag, startPoint x: 668, startPoint y: 266, endPoint x: 755, endPoint y: 266, distance: 87.0
click at [758, 265] on p "No Entry in to tourmant" at bounding box center [788, 266] width 247 height 12
click at [714, 274] on p at bounding box center [788, 278] width 247 height 12
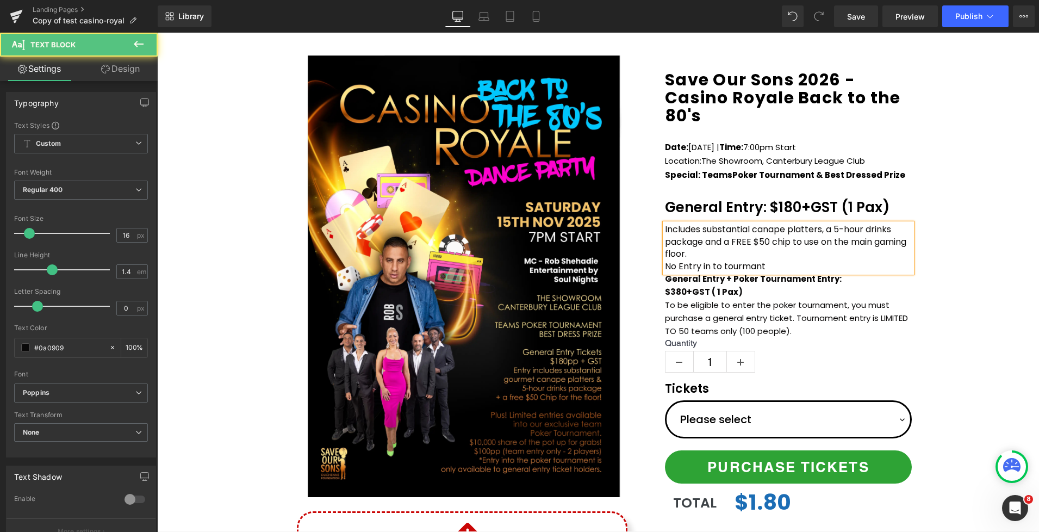
drag, startPoint x: 771, startPoint y: 265, endPoint x: 665, endPoint y: 263, distance: 106.6
click at [665, 263] on div "Includes substantial canape platters, a 5-hour drinks package and a FREE $50 ch…" at bounding box center [788, 248] width 247 height 49
drag, startPoint x: 666, startPoint y: 264, endPoint x: 760, endPoint y: 256, distance: 95.0
click at [770, 268] on p "No Entry in to tourmant" at bounding box center [788, 266] width 247 height 12
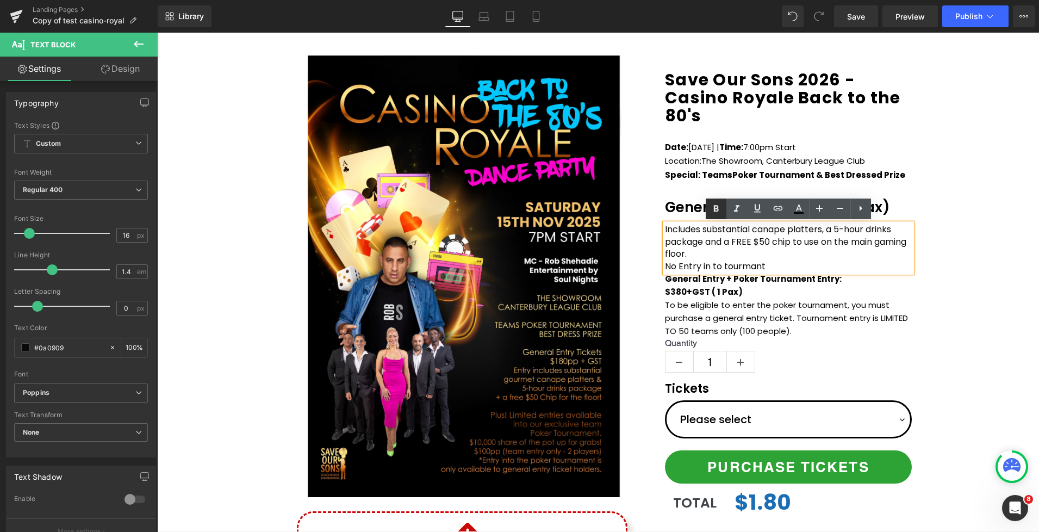
click at [0, 0] on icon at bounding box center [0, 0] width 0 height 0
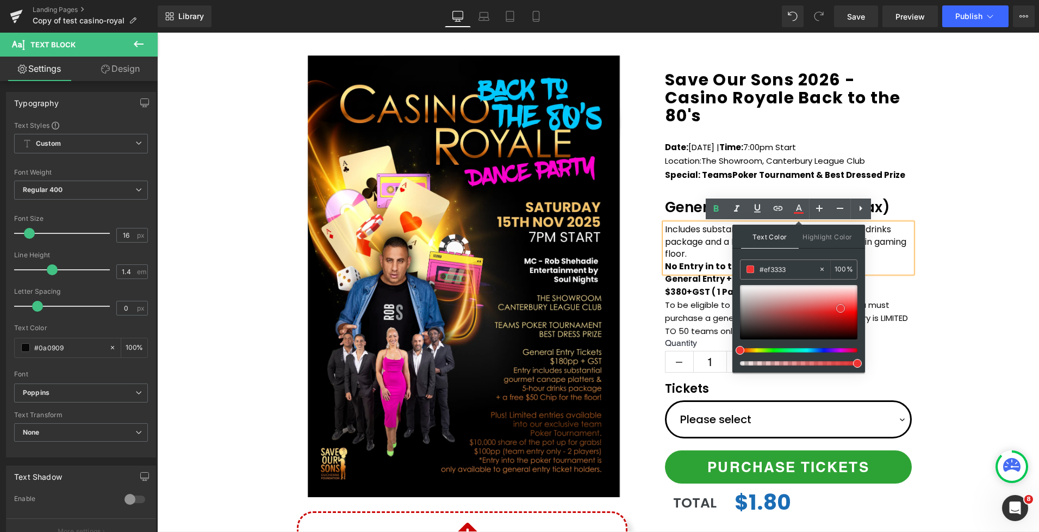
click at [841, 308] on div at bounding box center [798, 312] width 117 height 54
drag, startPoint x: 841, startPoint y: 309, endPoint x: 848, endPoint y: 316, distance: 9.6
click at [848, 316] on span at bounding box center [847, 316] width 9 height 9
click at [712, 266] on strong "No Entry in to tourmant" at bounding box center [719, 266] width 109 height 13
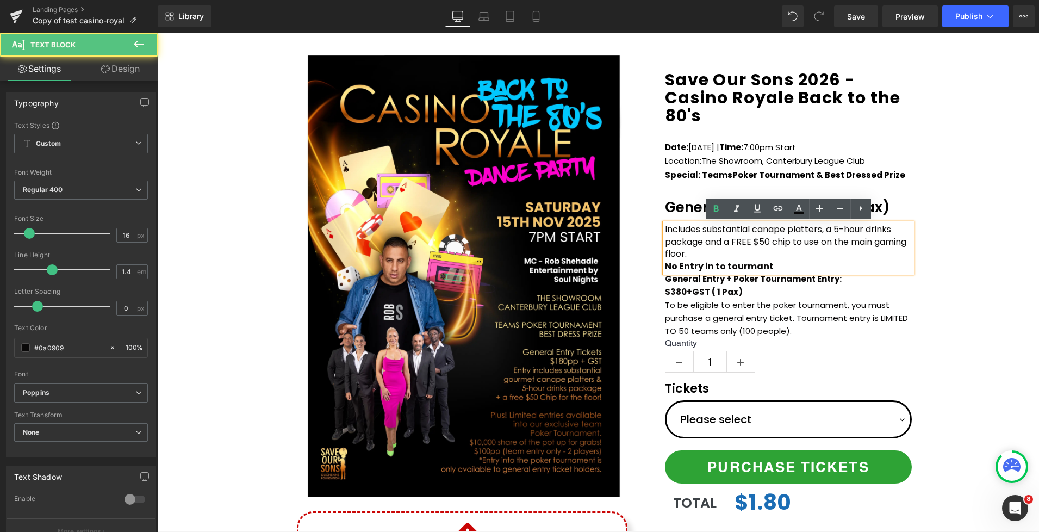
click at [704, 264] on strong "No Entry in to tourmant" at bounding box center [719, 266] width 109 height 13
drag, startPoint x: 777, startPoint y: 265, endPoint x: 652, endPoint y: 265, distance: 124.5
click at [653, 265] on div "Save Our Sons 2026 - Casino Royale Back to the 80's (P) Title Date: Saturday 15…" at bounding box center [789, 291] width 272 height 485
click at [802, 212] on icon at bounding box center [799, 213] width 10 height 2
type input "#0a0909"
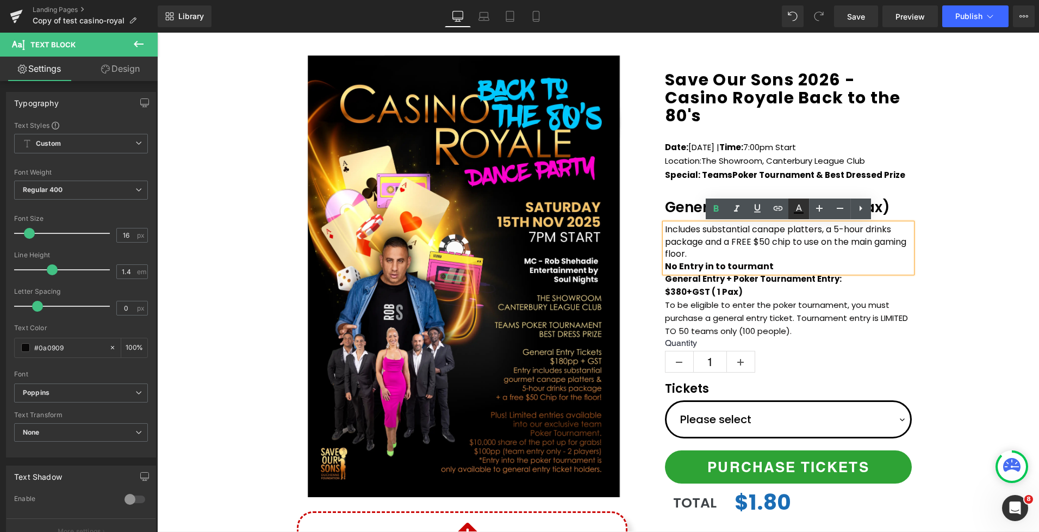
type input "100"
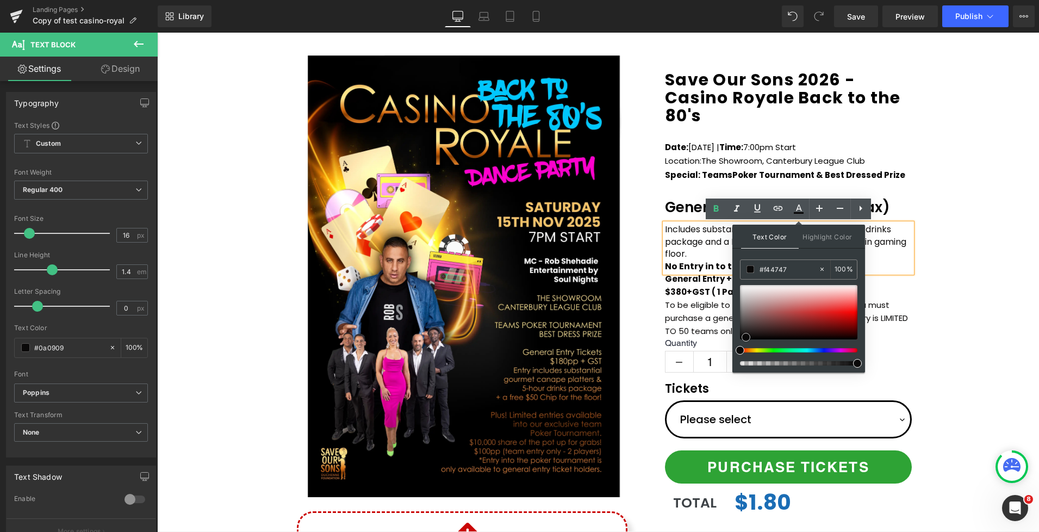
click at [836, 306] on div at bounding box center [798, 312] width 117 height 54
type input "#ed3939"
click at [842, 308] on span at bounding box center [840, 308] width 9 height 9
click at [934, 275] on div "(P) Image Icon Email Check Reminder Text Block Please check your junk/spam fold…" at bounding box center [598, 343] width 882 height 592
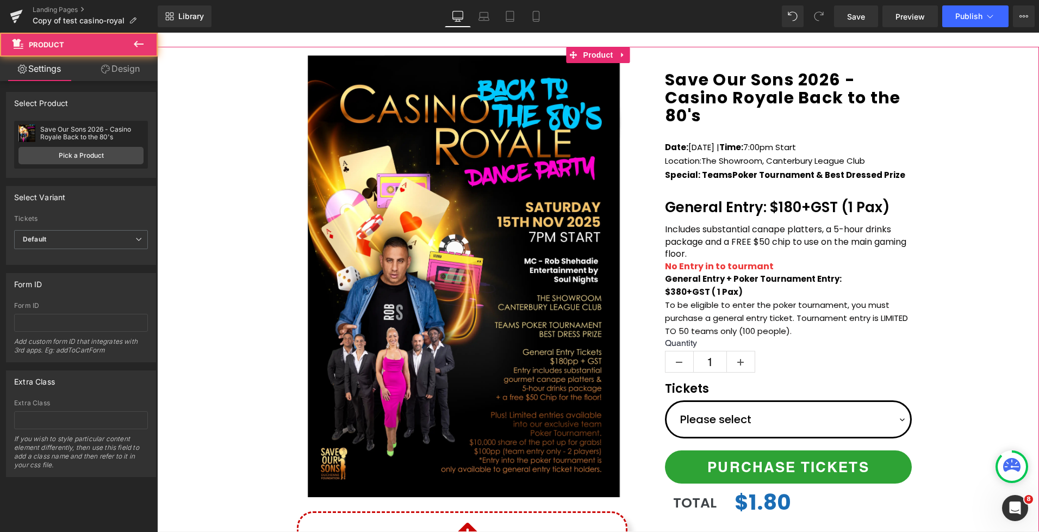
click at [930, 269] on div "(P) Image Icon Email Check Reminder Text Block Please check your junk/spam fold…" at bounding box center [598, 343] width 882 height 592
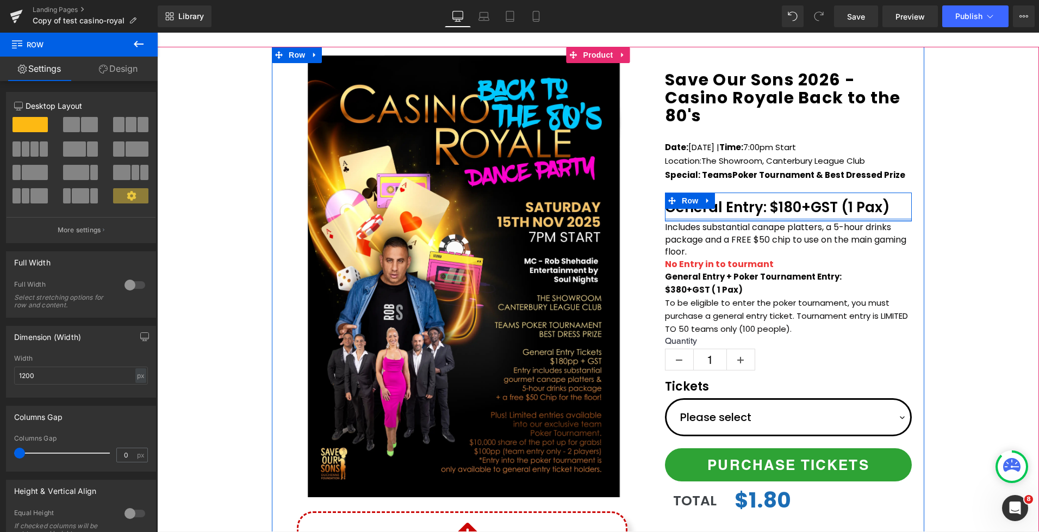
click at [675, 217] on div "General Entry: $180+GST (1 Pax) Text Block Row" at bounding box center [788, 207] width 247 height 29
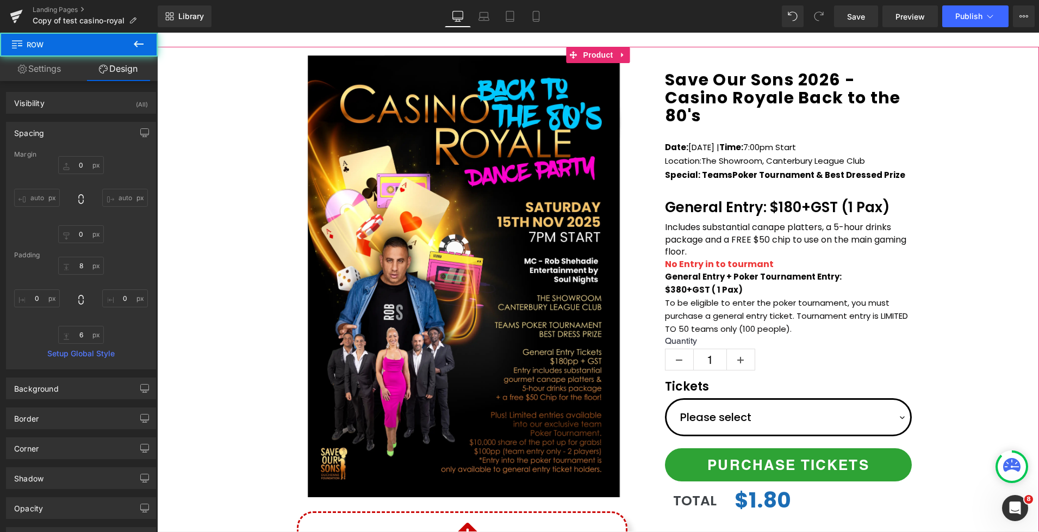
click at [963, 246] on div "(P) Image Icon Email Check Reminder Text Block Please check your junk/spam fold…" at bounding box center [598, 343] width 882 height 592
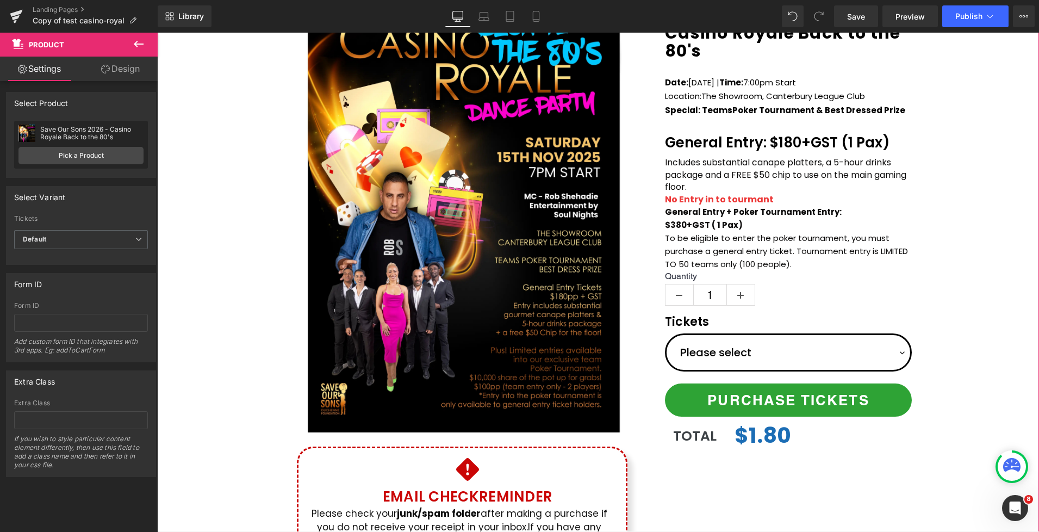
scroll to position [150, 0]
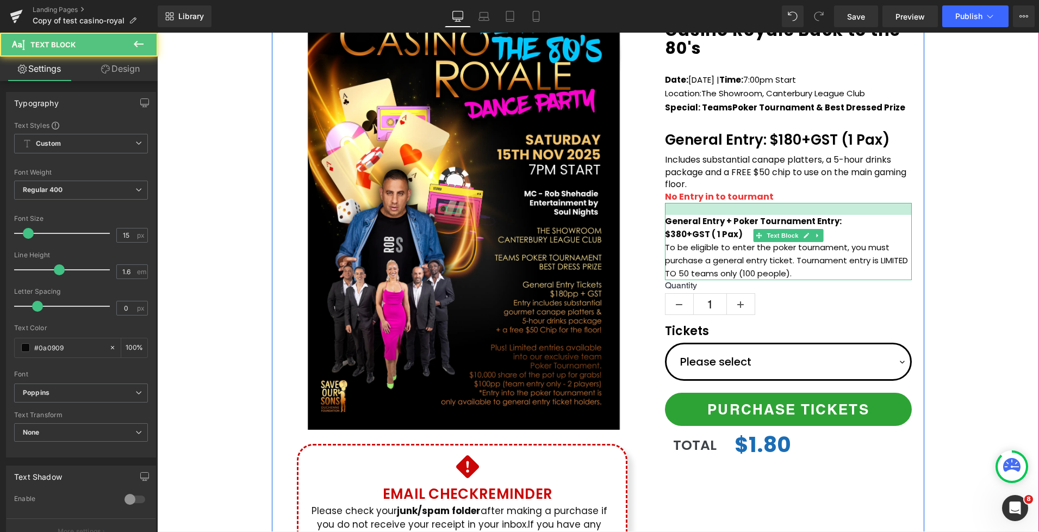
drag, startPoint x: 778, startPoint y: 203, endPoint x: 779, endPoint y: 215, distance: 12.0
click at [779, 215] on div "General Entry + Poker Tournament Entry: $380+GST ( 1 Pax) To be eligible to ent…" at bounding box center [788, 241] width 247 height 77
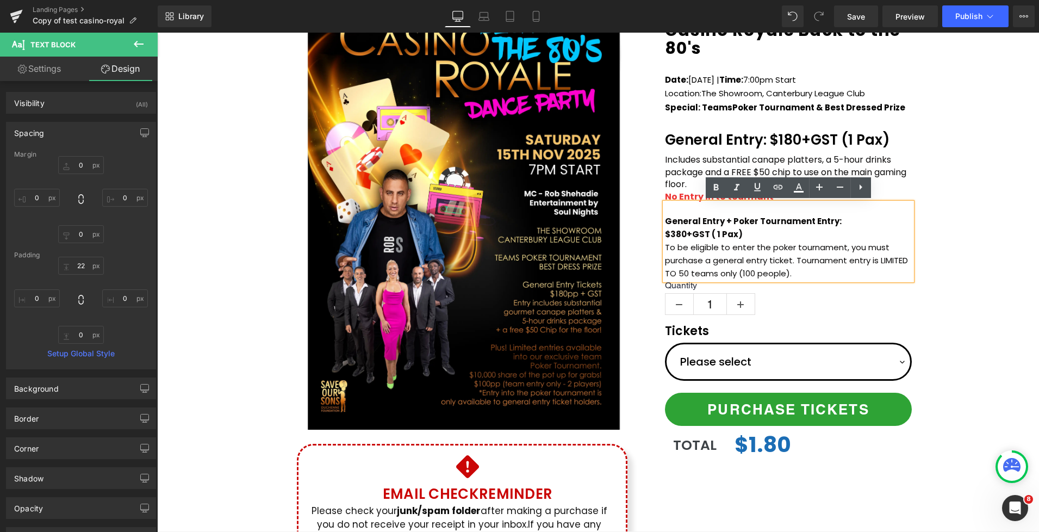
click at [961, 220] on div "(P) Image Icon Email Check Reminder Text Block Please check your junk/spam fold…" at bounding box center [598, 275] width 882 height 592
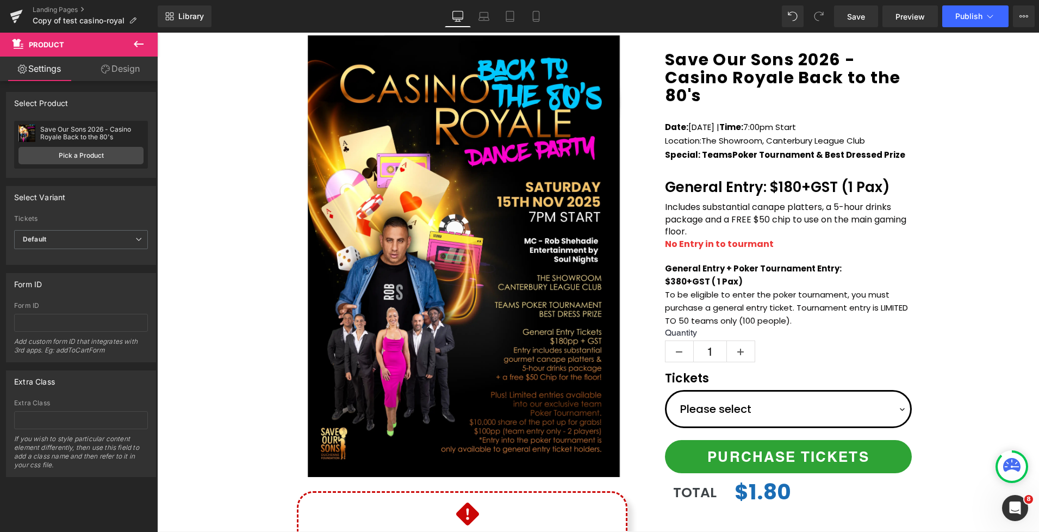
scroll to position [85, 0]
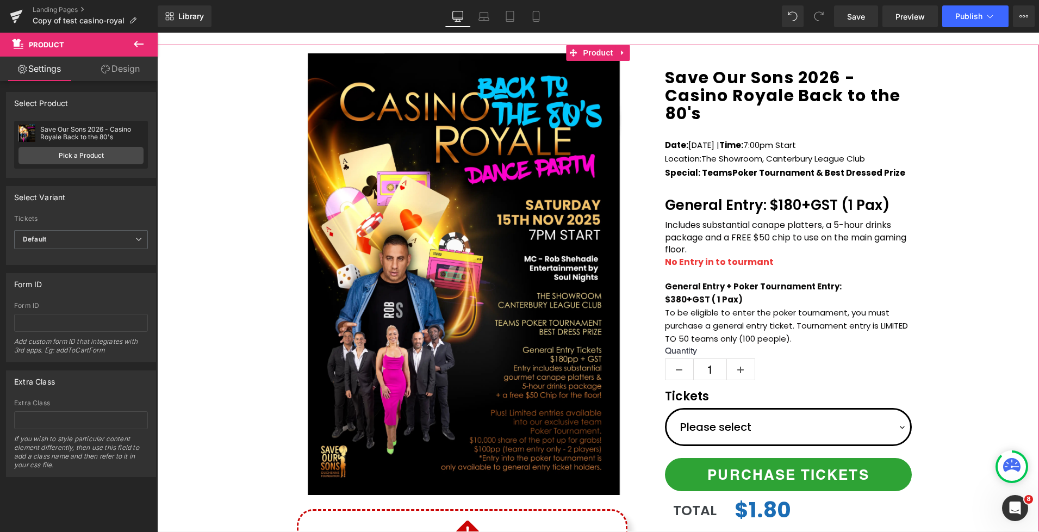
click at [943, 182] on div "(P) Image Icon Email Check Reminder Text Block Please check your junk/spam fold…" at bounding box center [598, 341] width 882 height 592
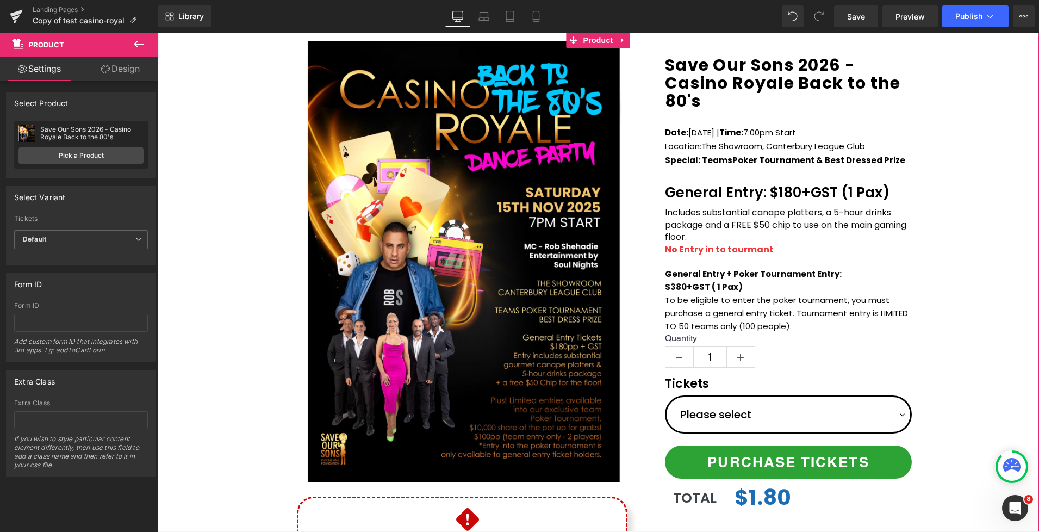
scroll to position [83, 0]
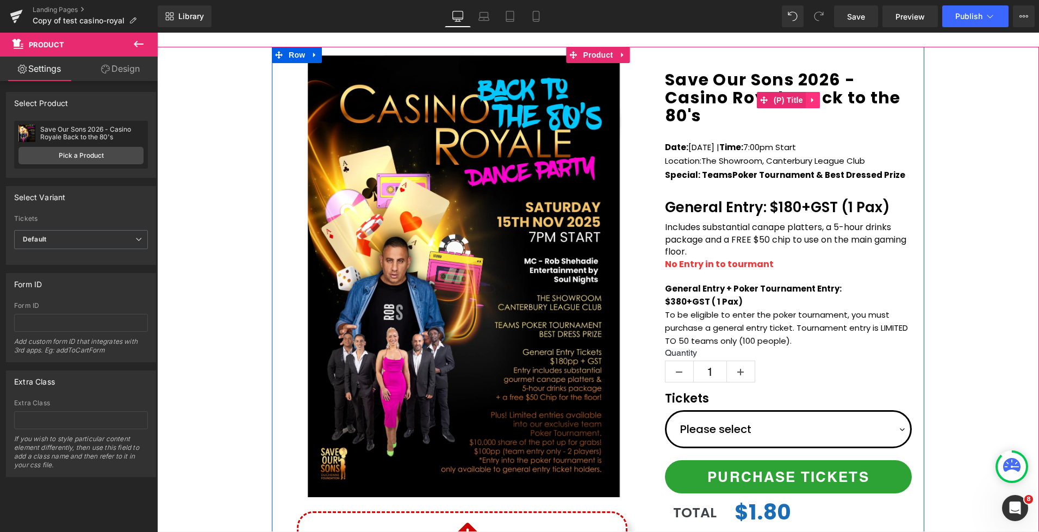
click at [818, 101] on link at bounding box center [813, 100] width 14 height 16
click at [821, 101] on icon at bounding box center [820, 100] width 8 height 8
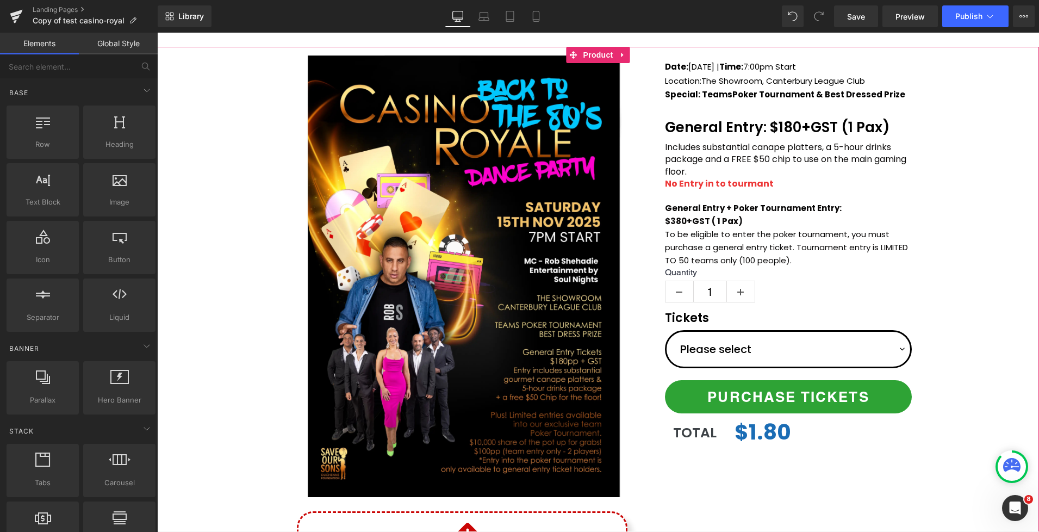
click at [961, 156] on div "(P) Image Icon Email Check Reminder Text Block Please check your junk/spam fold…" at bounding box center [598, 343] width 882 height 592
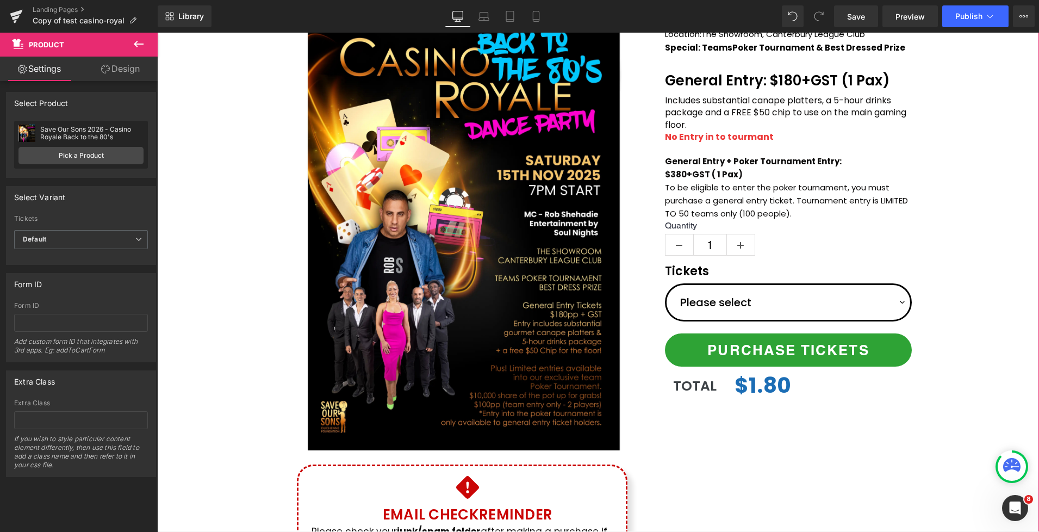
scroll to position [106, 0]
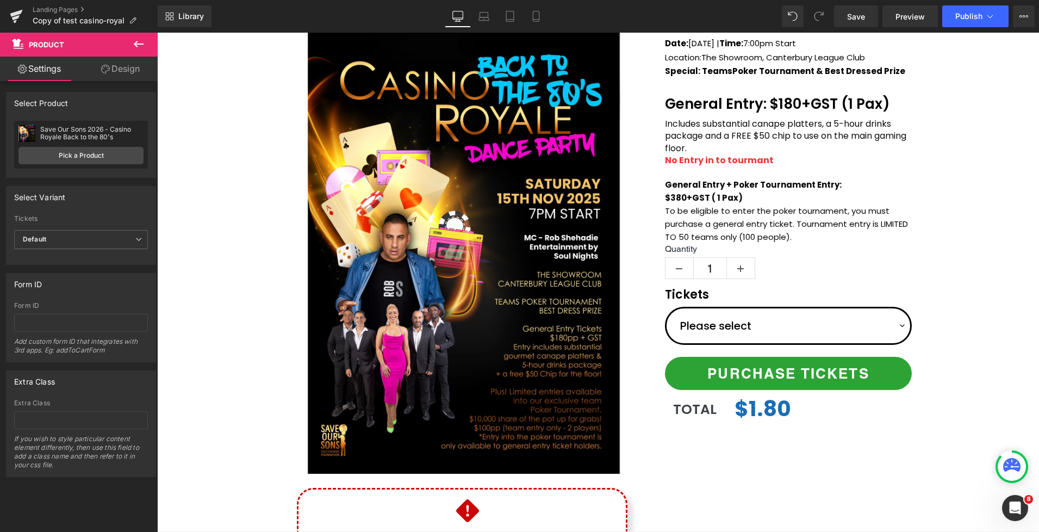
click at [136, 46] on icon at bounding box center [139, 44] width 10 height 7
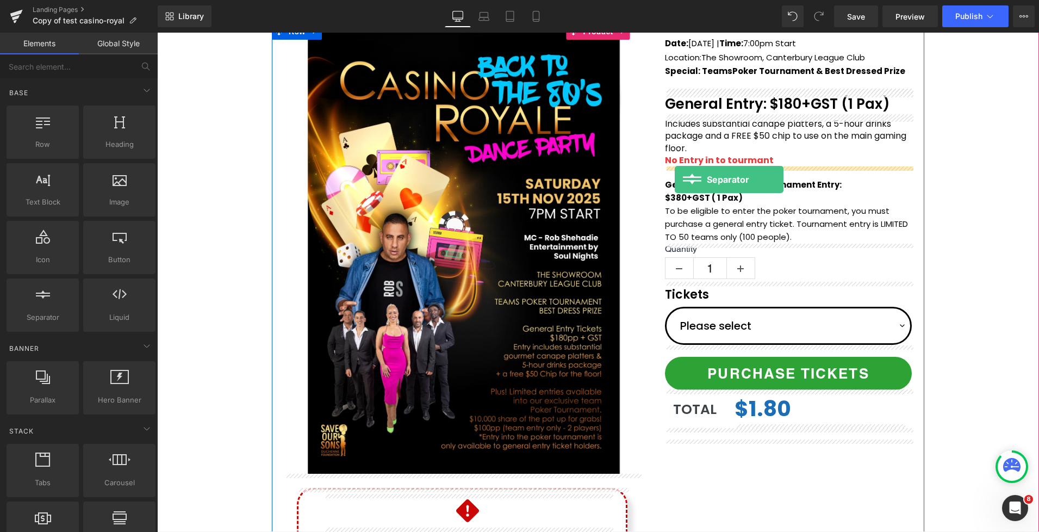
drag, startPoint x: 202, startPoint y: 333, endPoint x: 675, endPoint y: 179, distance: 496.8
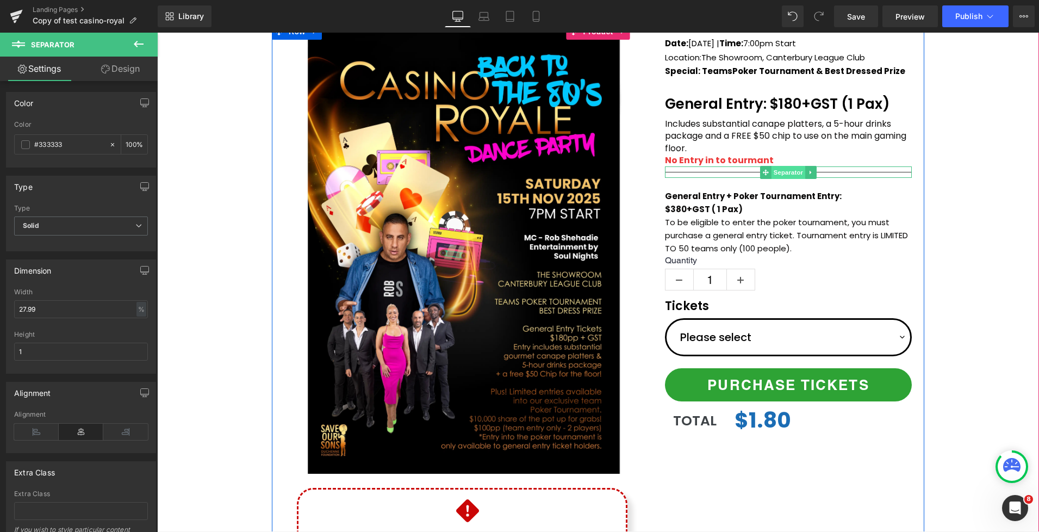
click at [775, 171] on span "Separator" at bounding box center [789, 172] width 34 height 13
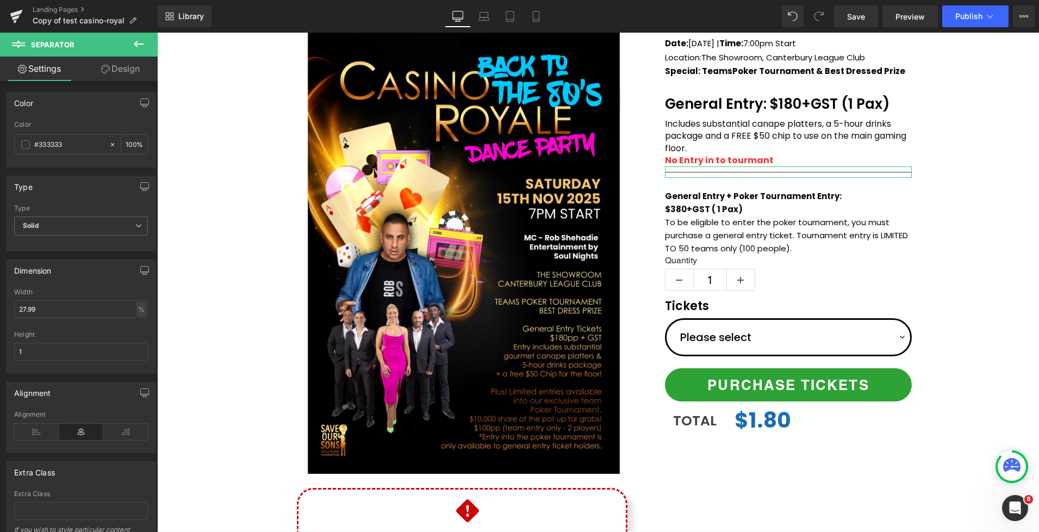
click at [117, 69] on link "Design" at bounding box center [120, 69] width 79 height 24
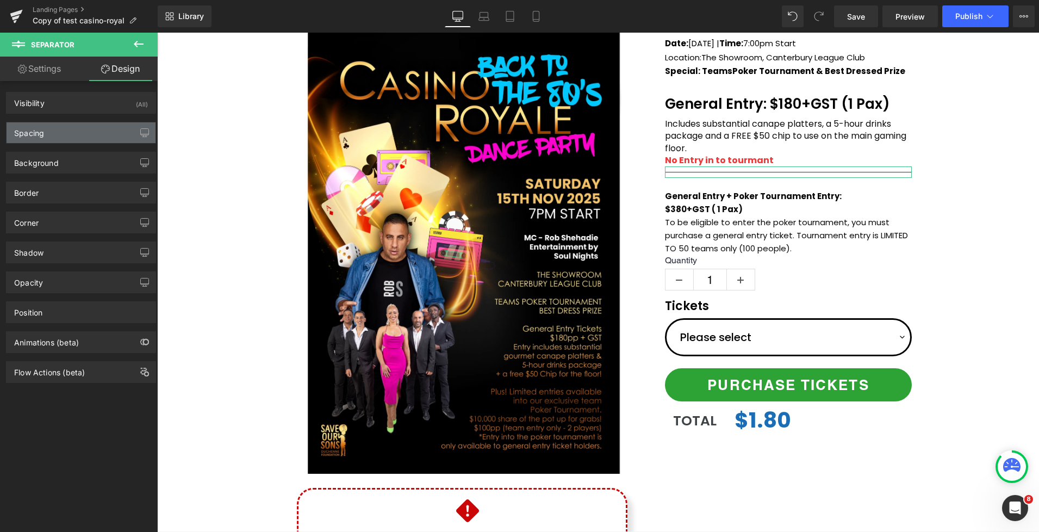
click at [66, 136] on div "Spacing" at bounding box center [81, 132] width 149 height 21
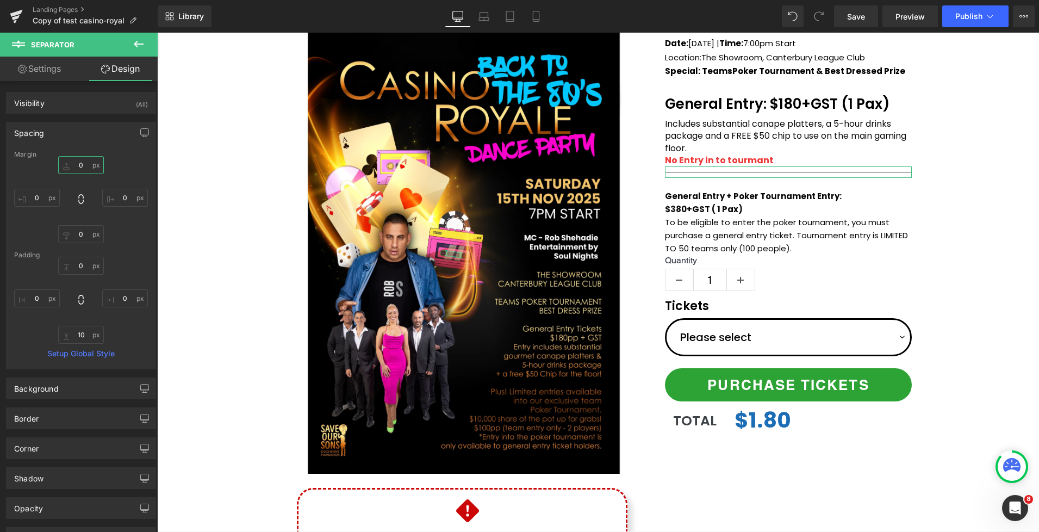
click at [74, 164] on input "0" at bounding box center [81, 165] width 46 height 18
click at [76, 168] on input "0" at bounding box center [81, 165] width 46 height 18
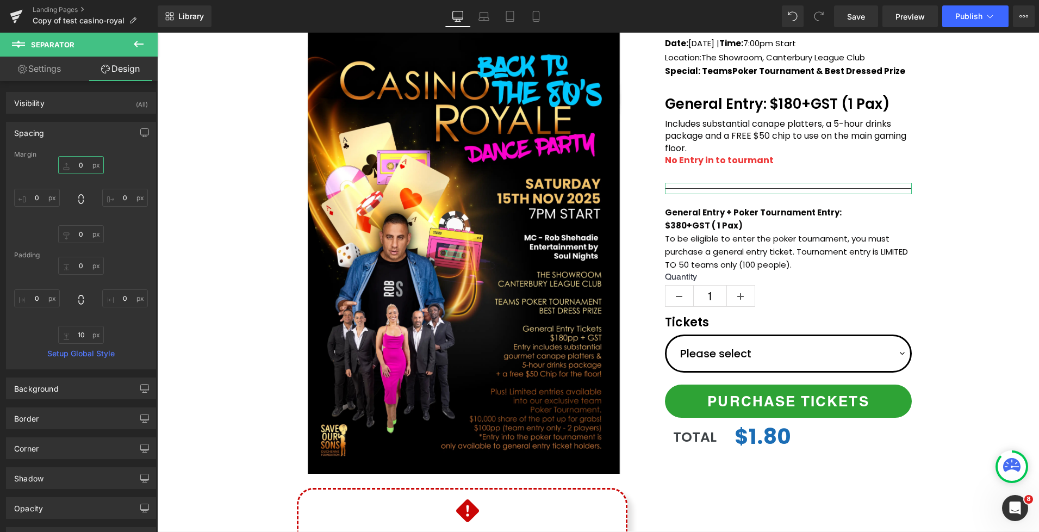
type input "20"
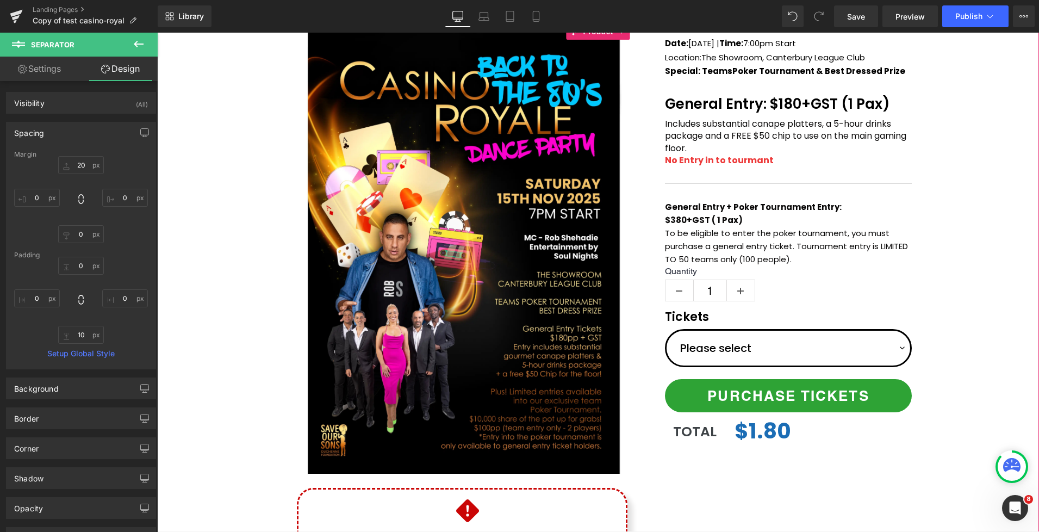
click at [957, 184] on div "(P) Image Icon Email Check Reminder Text Block Please check your junk/spam fold…" at bounding box center [598, 319] width 882 height 592
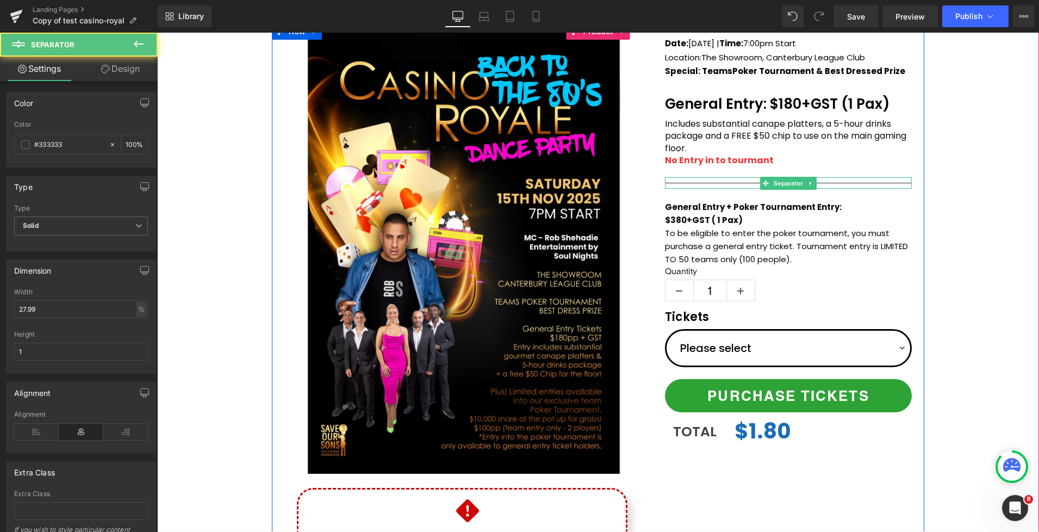
click at [857, 184] on hr at bounding box center [788, 186] width 247 height 6
click at [811, 183] on icon at bounding box center [811, 184] width 2 height 4
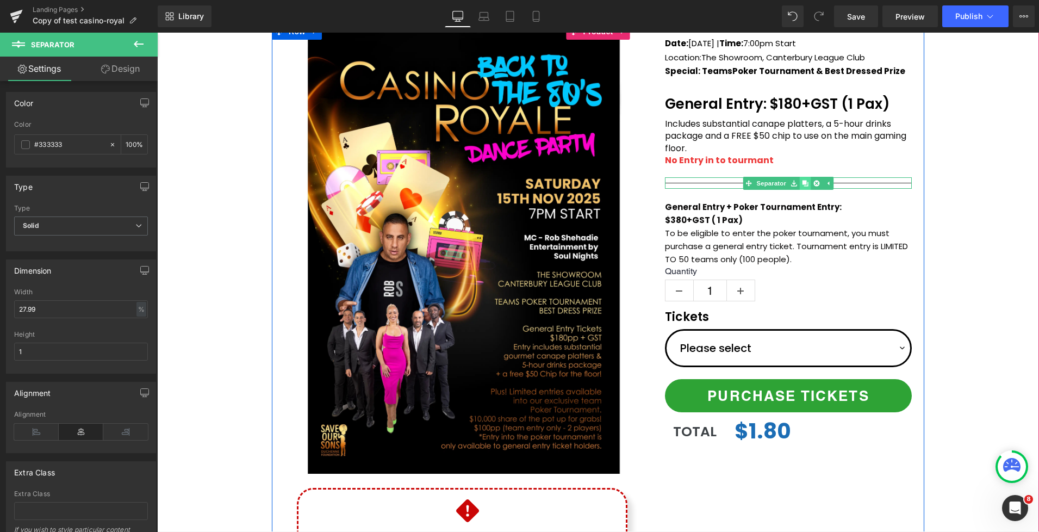
click at [809, 184] on icon at bounding box center [806, 183] width 6 height 6
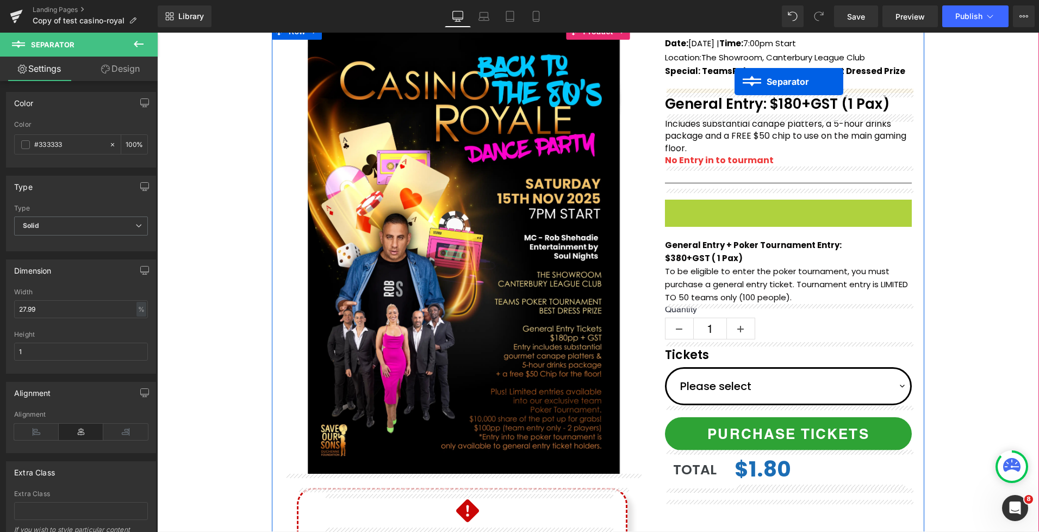
drag, startPoint x: 761, startPoint y: 171, endPoint x: 735, endPoint y: 82, distance: 92.9
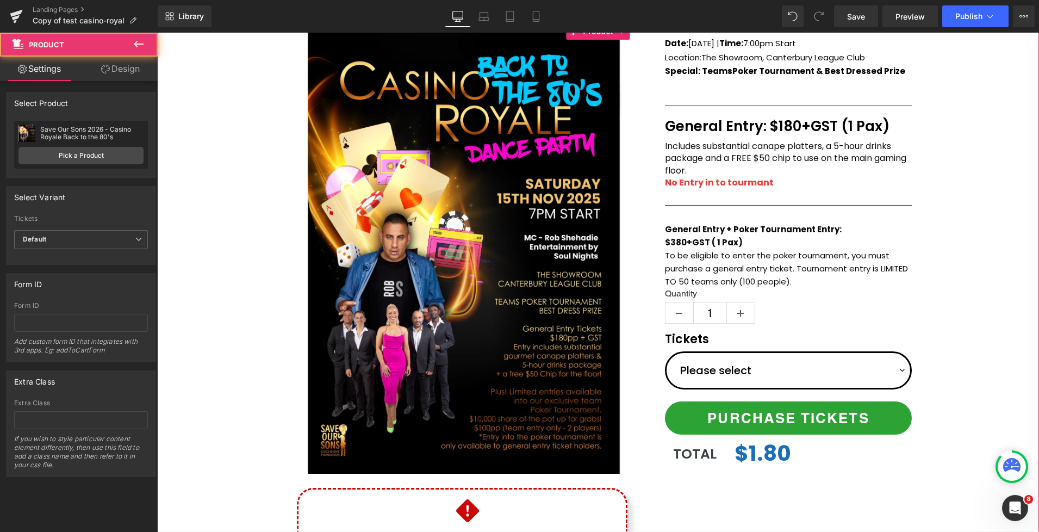
click at [942, 139] on div "(P) Image Icon Email Check Reminder Text Block Please check your junk/spam fold…" at bounding box center [598, 319] width 882 height 592
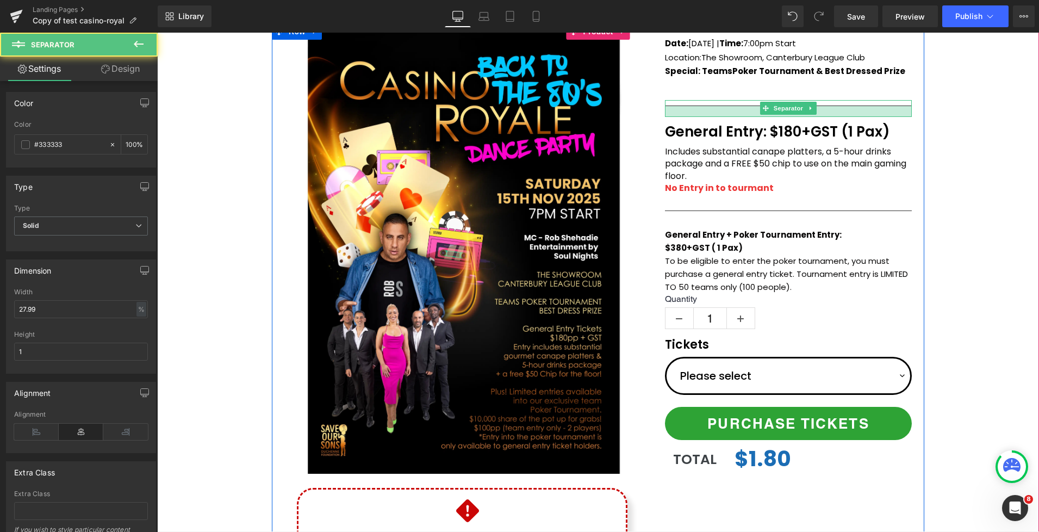
drag, startPoint x: 705, startPoint y: 109, endPoint x: 706, endPoint y: 115, distance: 5.5
click at [706, 115] on div at bounding box center [788, 111] width 247 height 11
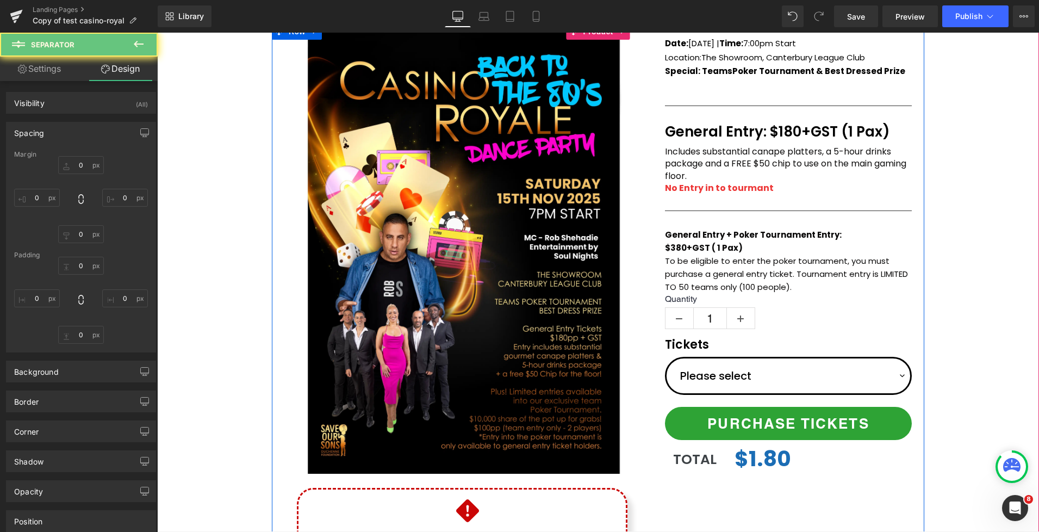
type input "20"
type input "0"
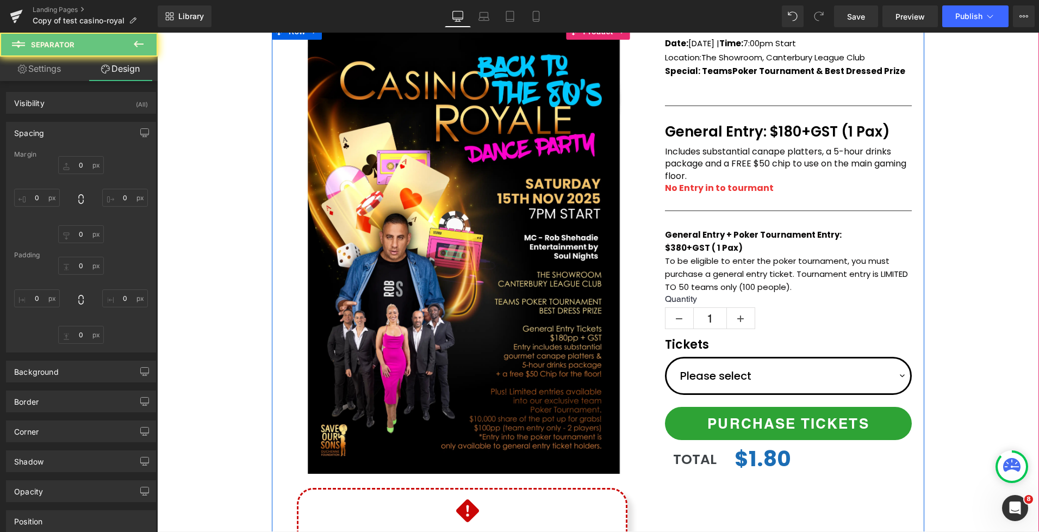
type input "0"
type input "20"
type input "0"
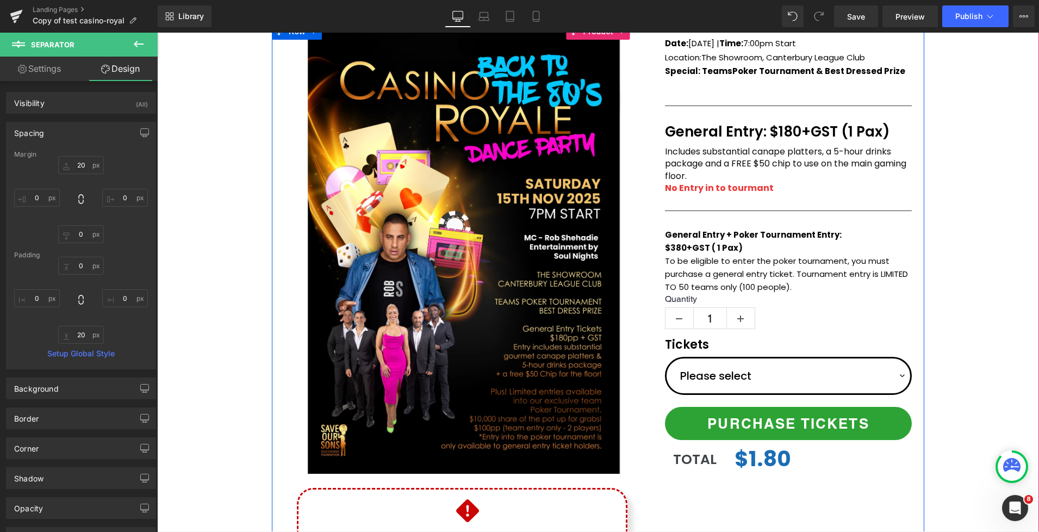
click at [713, 74] on span "Special: Teams" at bounding box center [698, 70] width 67 height 11
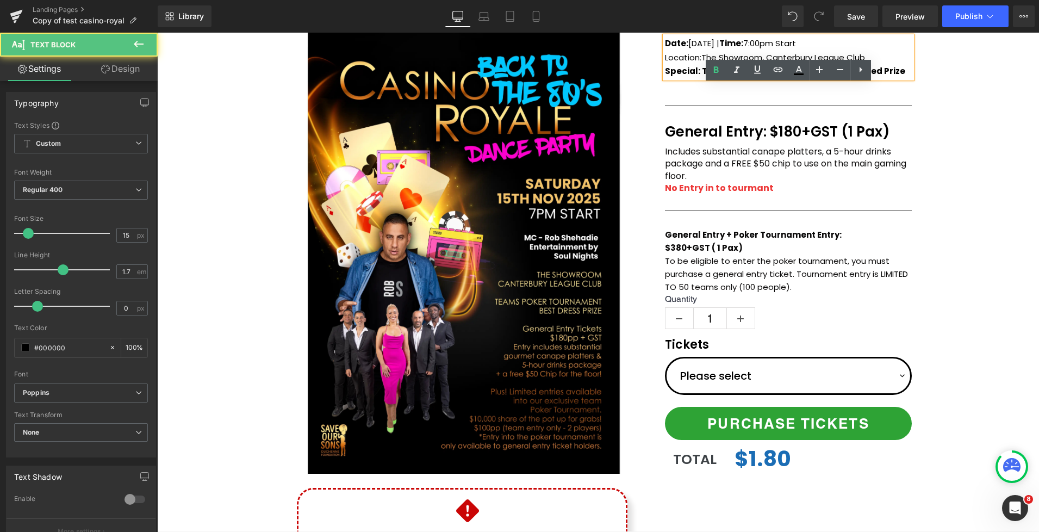
click at [707, 90] on div "Date: Saturday 15th Nov 2025 | Time: 7:00pm Start Location: The Showroom, Cante…" at bounding box center [789, 258] width 272 height 464
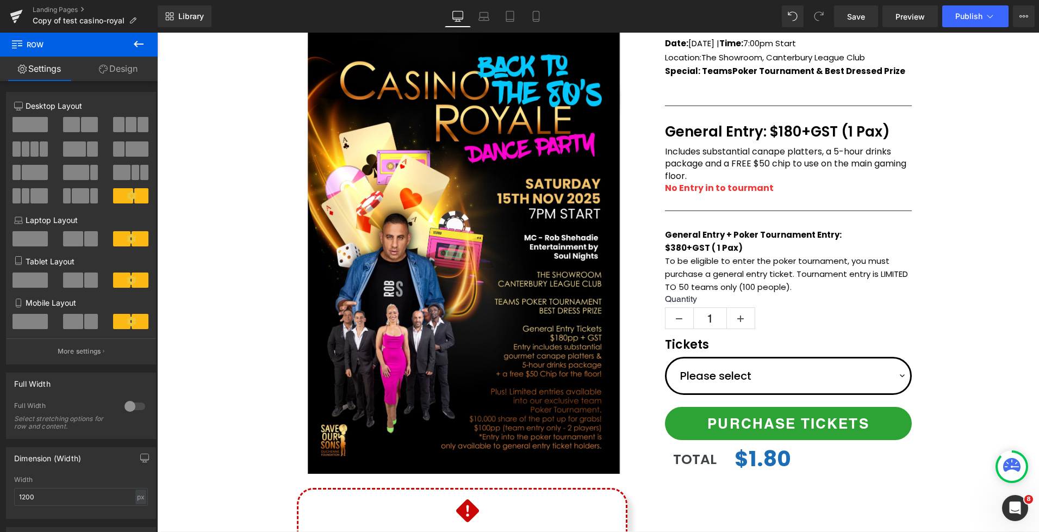
click at [157, 33] on div at bounding box center [157, 33] width 0 height 0
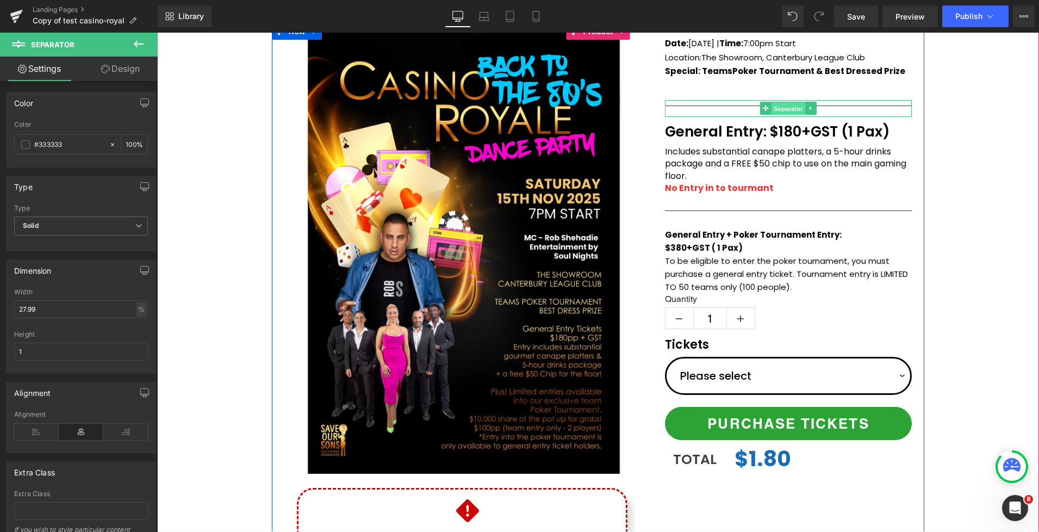
click at [774, 107] on span "Separator" at bounding box center [789, 108] width 34 height 13
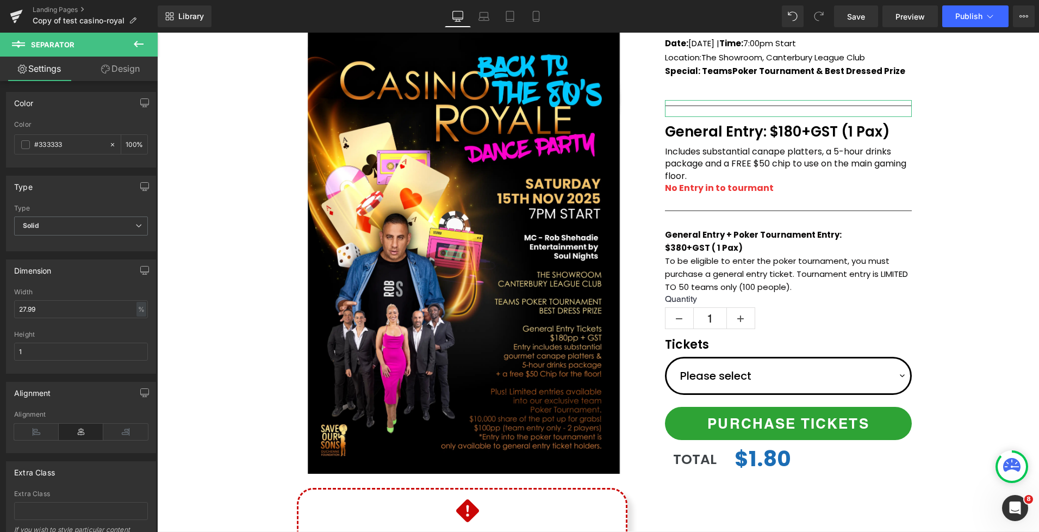
click at [126, 71] on link "Design" at bounding box center [120, 69] width 79 height 24
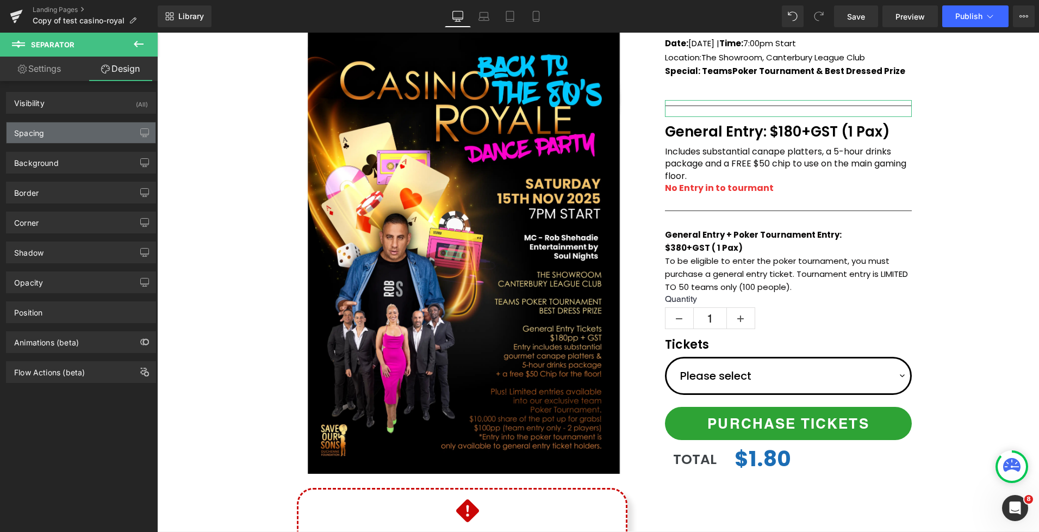
click at [64, 136] on div "Spacing" at bounding box center [81, 132] width 149 height 21
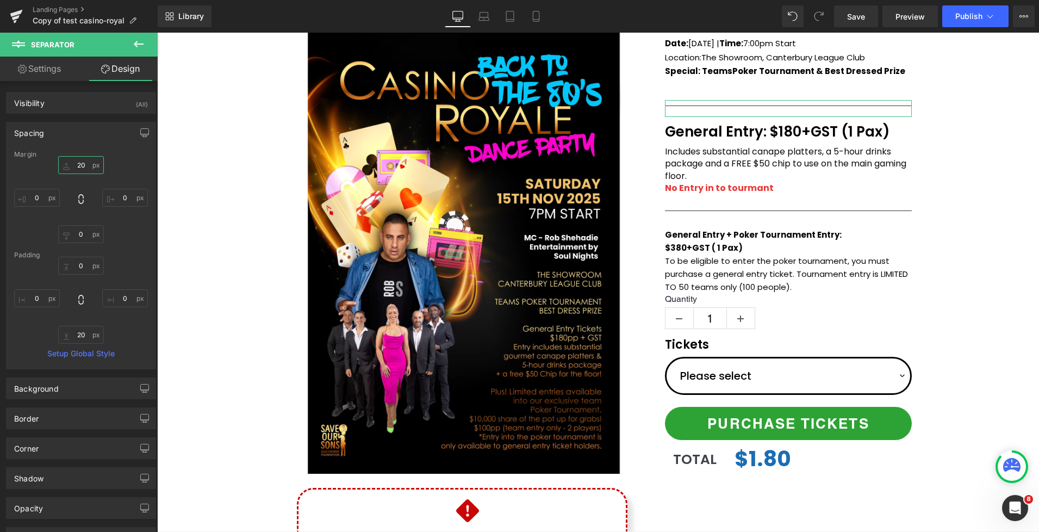
click at [83, 163] on input "20" at bounding box center [81, 165] width 46 height 18
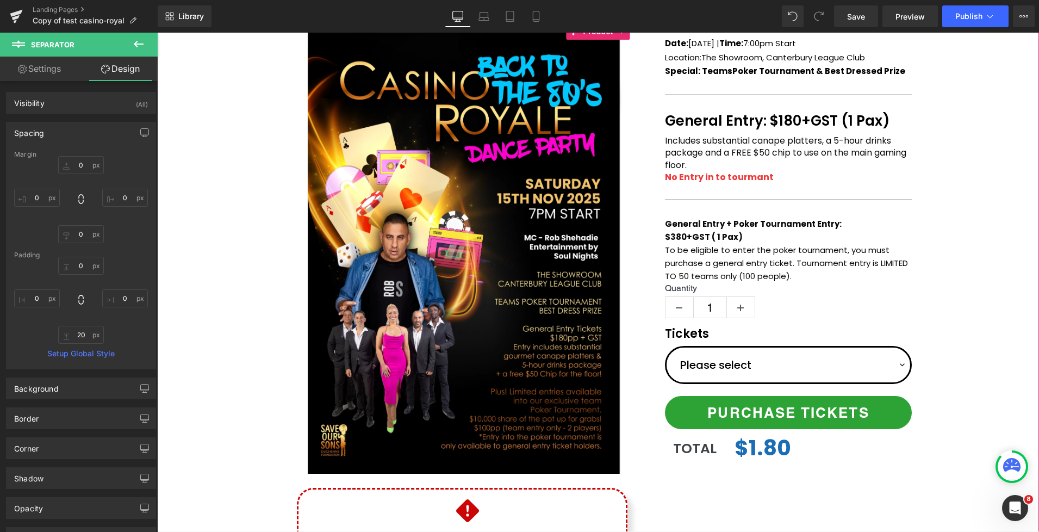
click at [976, 163] on div "(P) Image Icon Email Check Reminder Text Block Please check your junk/spam fold…" at bounding box center [598, 319] width 882 height 592
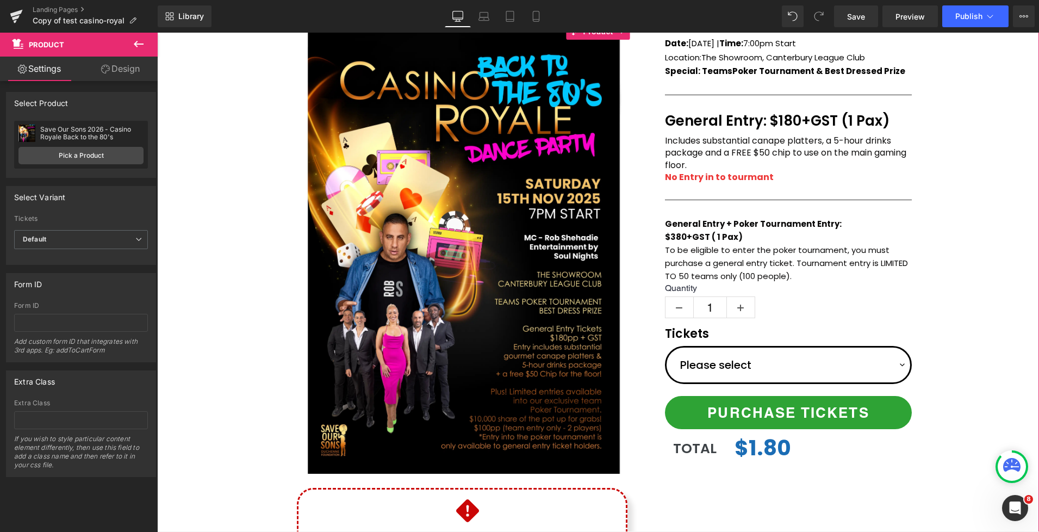
click at [953, 146] on div "(P) Image Icon Email Check Reminder Text Block Please check your junk/spam fold…" at bounding box center [598, 319] width 882 height 592
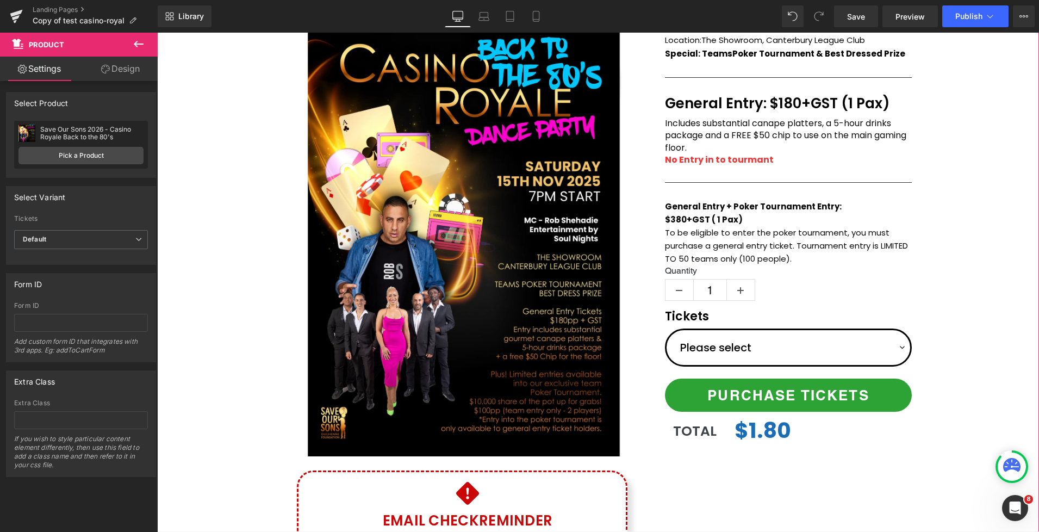
scroll to position [129, 0]
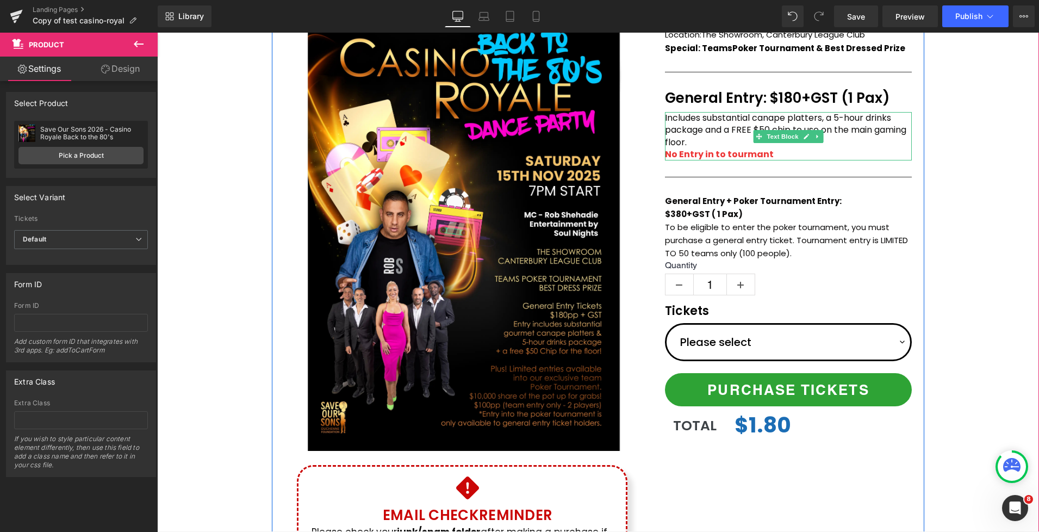
click at [673, 154] on strong "No Entry in to tourmant" at bounding box center [719, 154] width 109 height 13
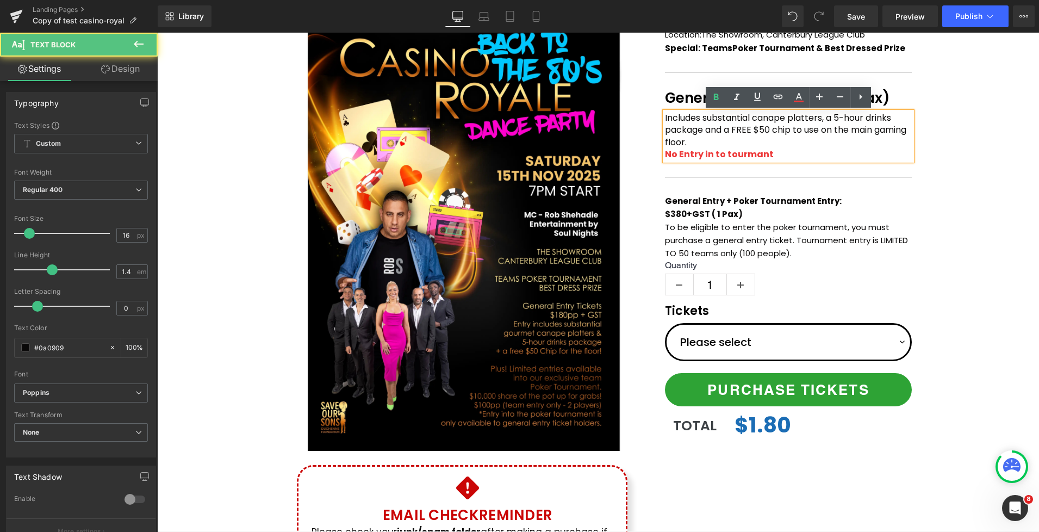
click at [667, 154] on strong "No Entry in to tourmant" at bounding box center [719, 154] width 109 height 13
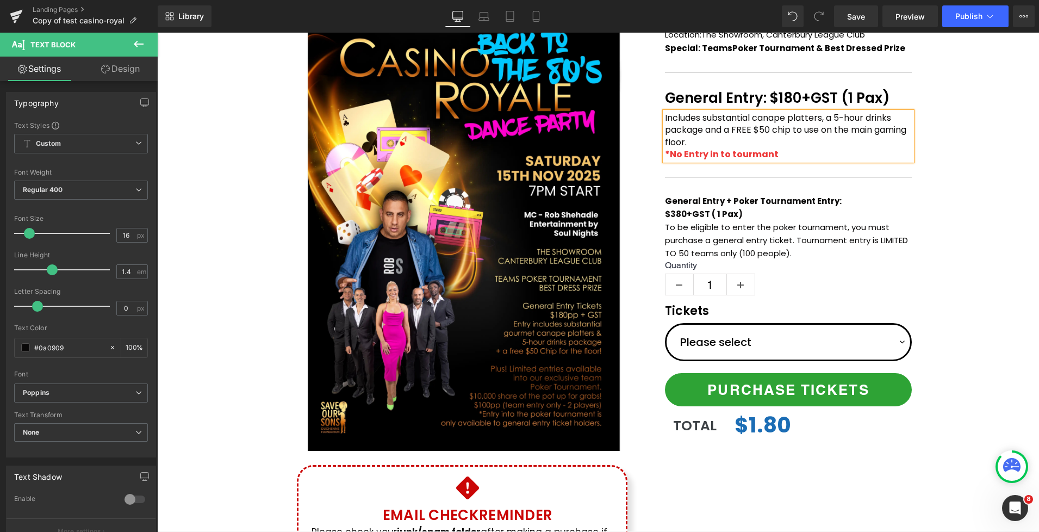
click at [973, 169] on div "(P) Image Icon Email Check Reminder Text Block Please check your junk/spam fold…" at bounding box center [598, 297] width 882 height 592
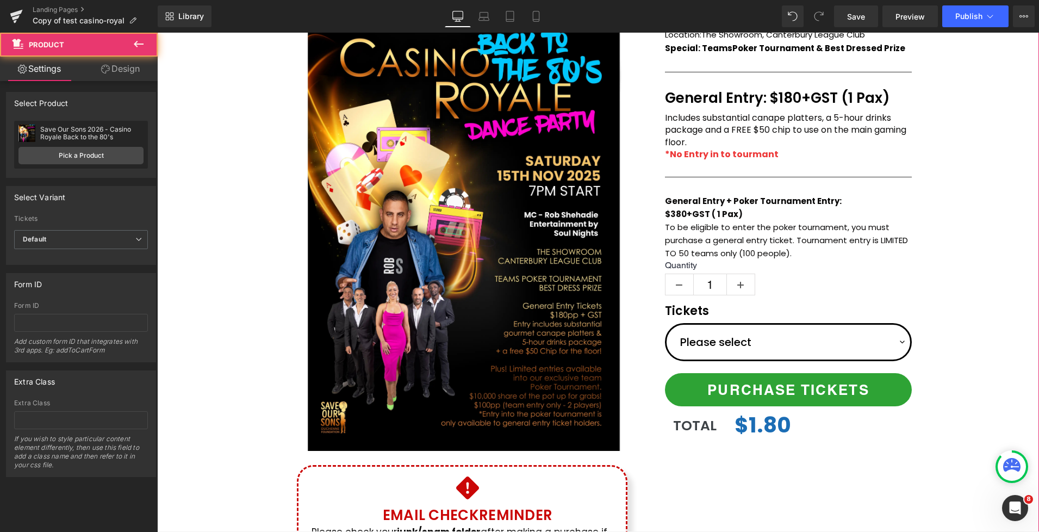
click at [940, 147] on div "(P) Image Icon Email Check Reminder Text Block Please check your junk/spam fold…" at bounding box center [598, 297] width 882 height 592
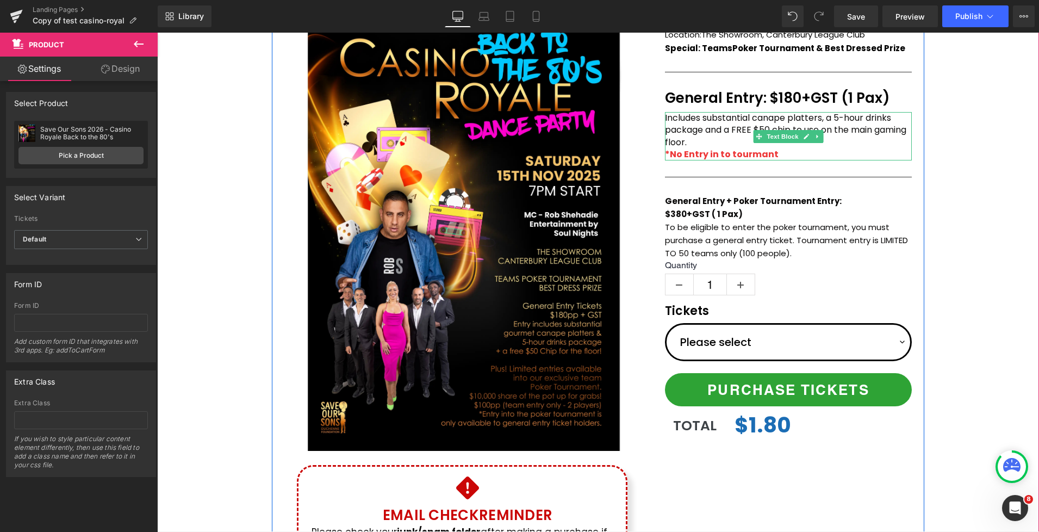
click at [708, 116] on span "Includes substantial canape platters, a 5-hour drinks package and a FREE $50 ch…" at bounding box center [785, 129] width 241 height 37
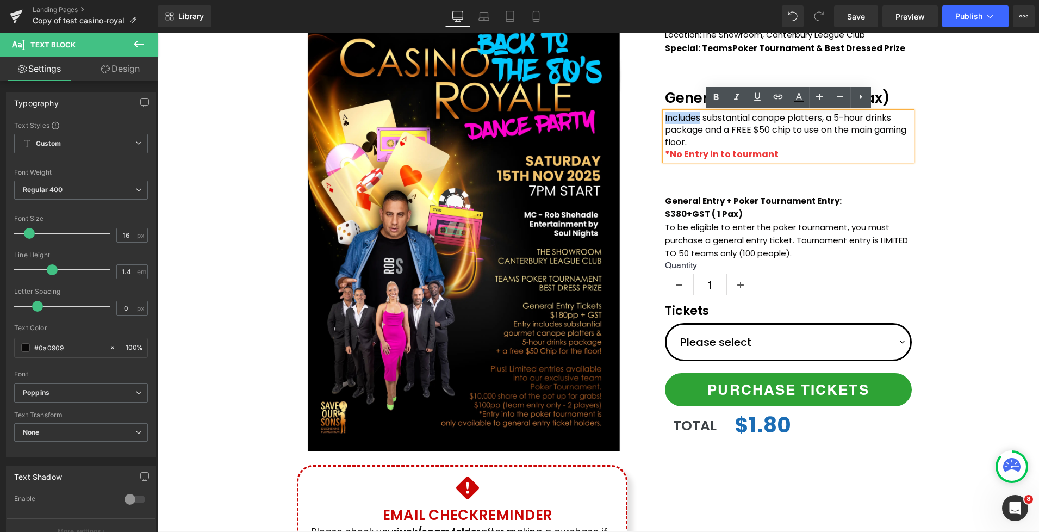
drag, startPoint x: 703, startPoint y: 117, endPoint x: 660, endPoint y: 116, distance: 43.0
click at [660, 116] on div "Date: Saturday 15th Nov 2025 | Time: 7:00pm Start Location: The Showroom, Cante…" at bounding box center [789, 229] width 272 height 453
click at [0, 0] on icon at bounding box center [0, 0] width 0 height 0
click at [722, 128] on span "Includes substantial canape platters, a 5-hour drinks package and a FREE $50 ch…" at bounding box center [785, 129] width 241 height 37
click at [795, 140] on p "Includes substantial canape platters, a 5-hour drinks package and a FREE $50 ch…" at bounding box center [788, 130] width 247 height 36
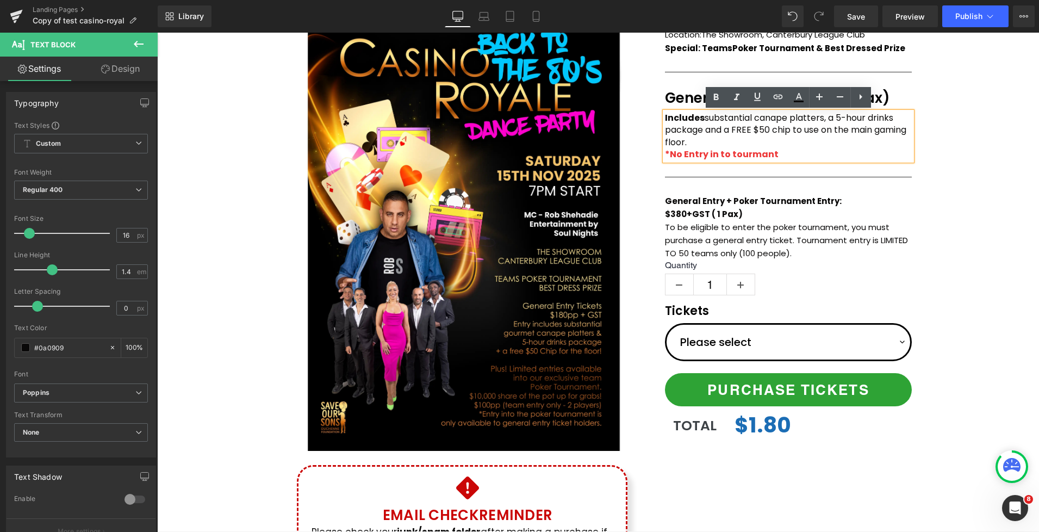
click at [940, 131] on div "(P) Image Icon Email Check Reminder Text Block Please check your junk/spam fold…" at bounding box center [598, 297] width 882 height 592
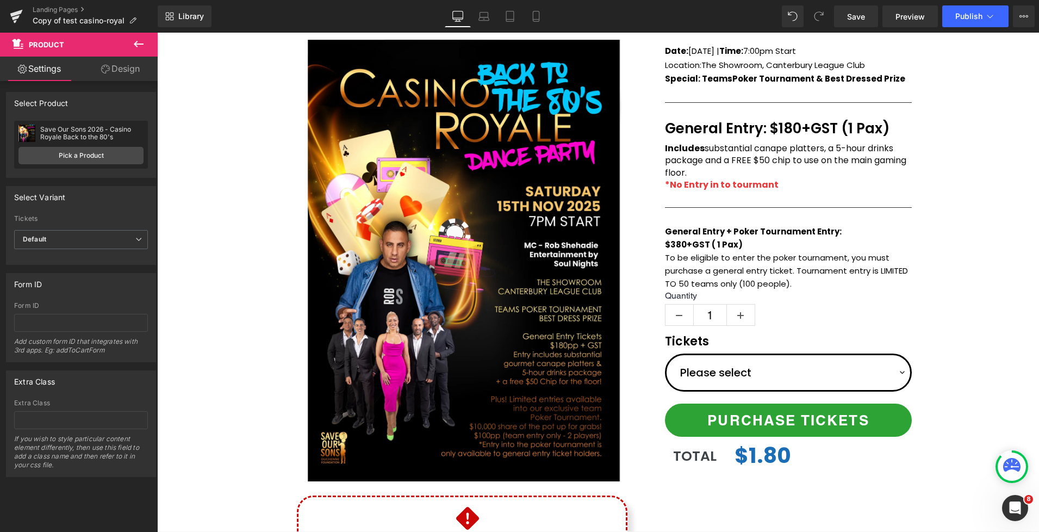
scroll to position [112, 0]
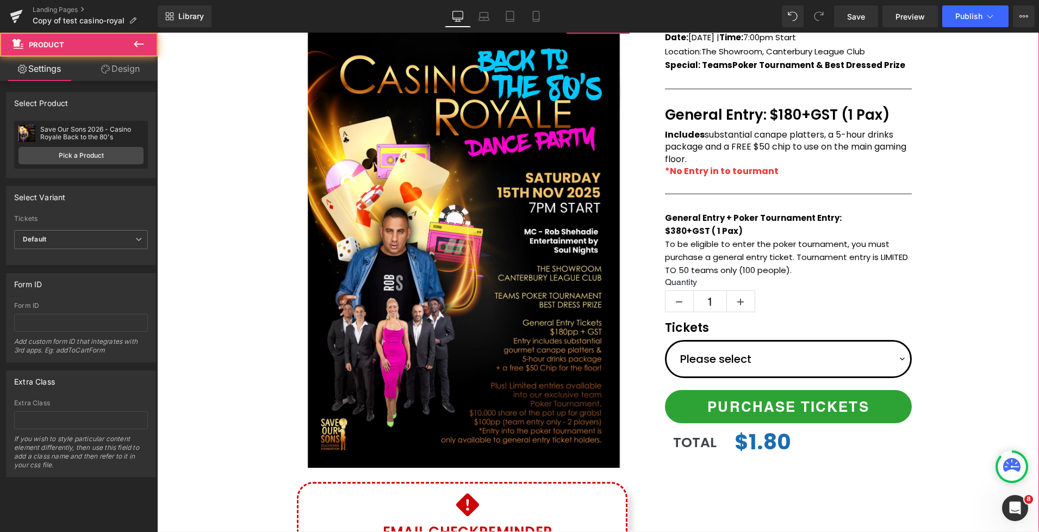
click at [961, 264] on div "(P) Image Icon Email Check Reminder Text Block Please check your junk/spam fold…" at bounding box center [598, 313] width 882 height 592
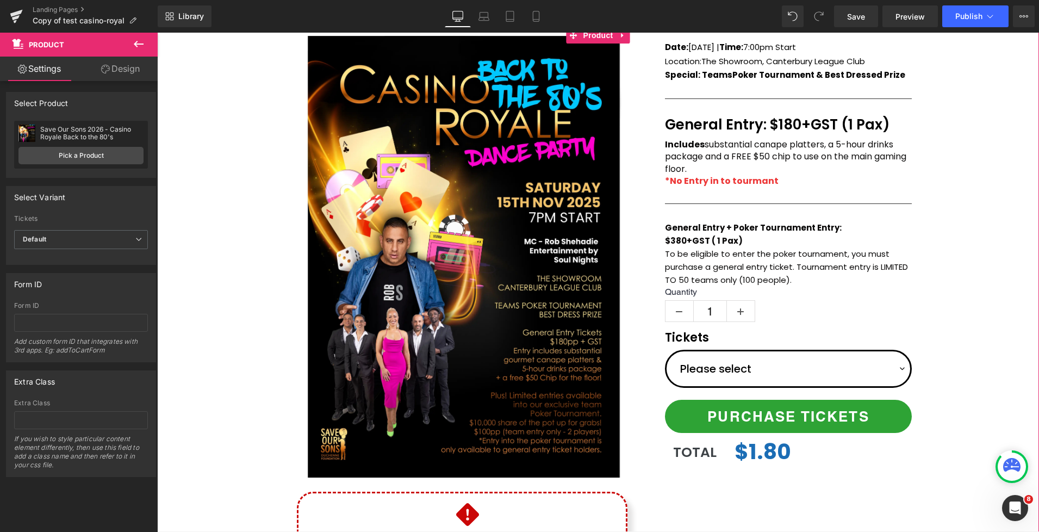
scroll to position [93, 0]
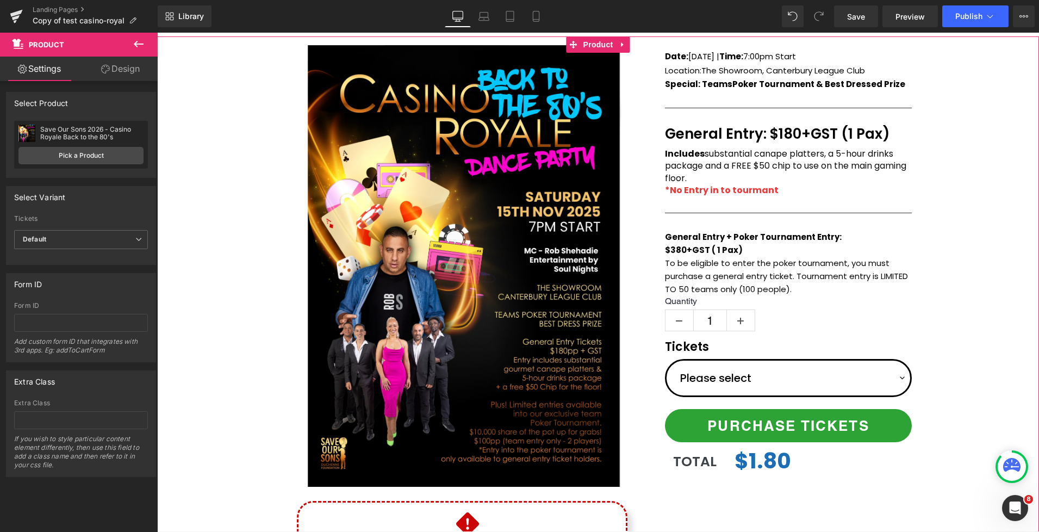
click at [945, 218] on div "(P) Image Icon Email Check Reminder Text Block Please check your junk/spam fold…" at bounding box center [598, 332] width 882 height 592
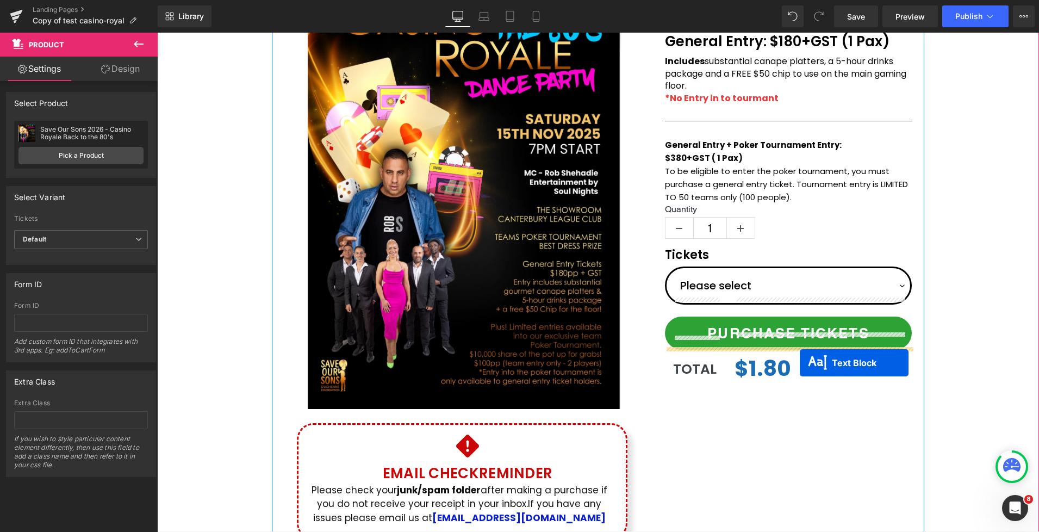
scroll to position [223, 0]
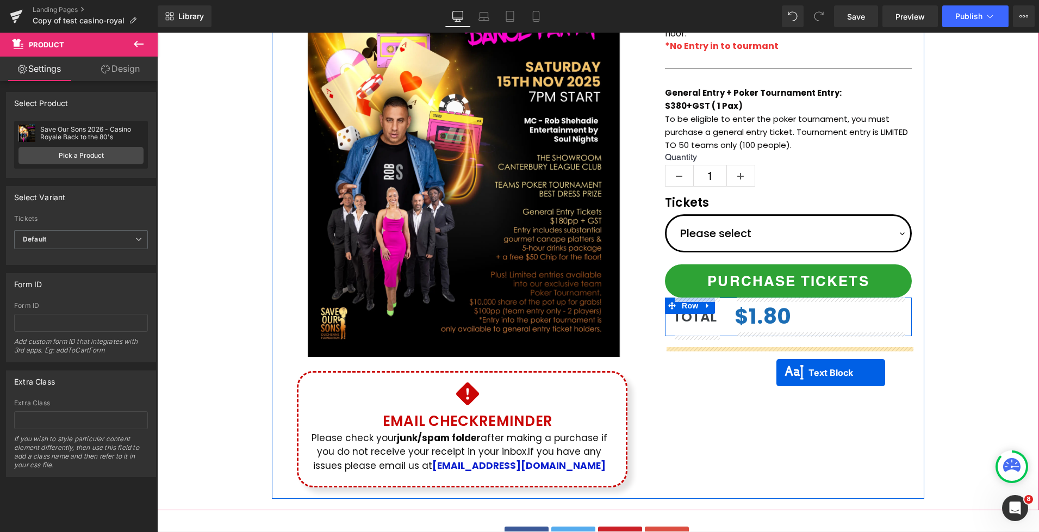
drag, startPoint x: 761, startPoint y: 77, endPoint x: 777, endPoint y: 373, distance: 296.2
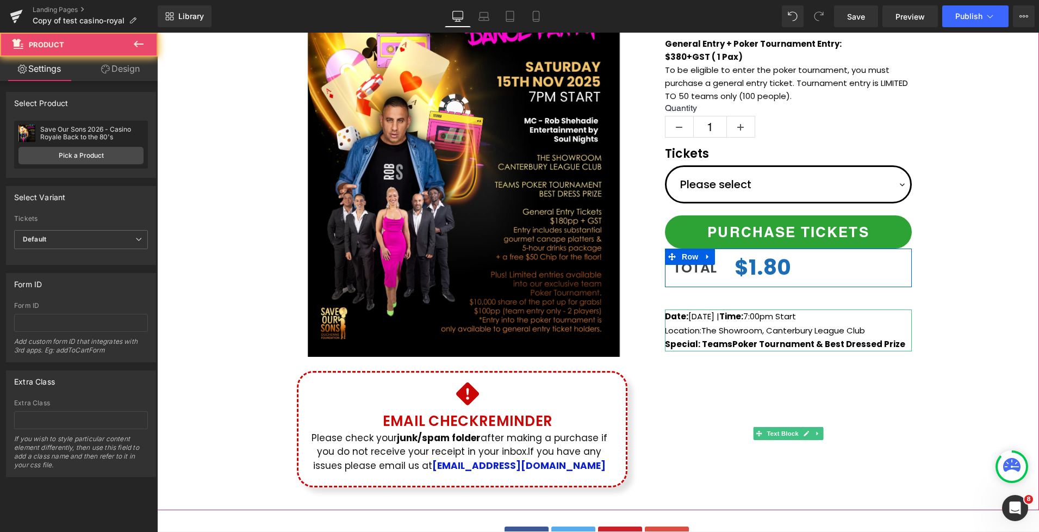
click at [975, 284] on div "(P) Image Icon Email Check Reminder Text Block Please check your junk/spam fold…" at bounding box center [598, 202] width 882 height 592
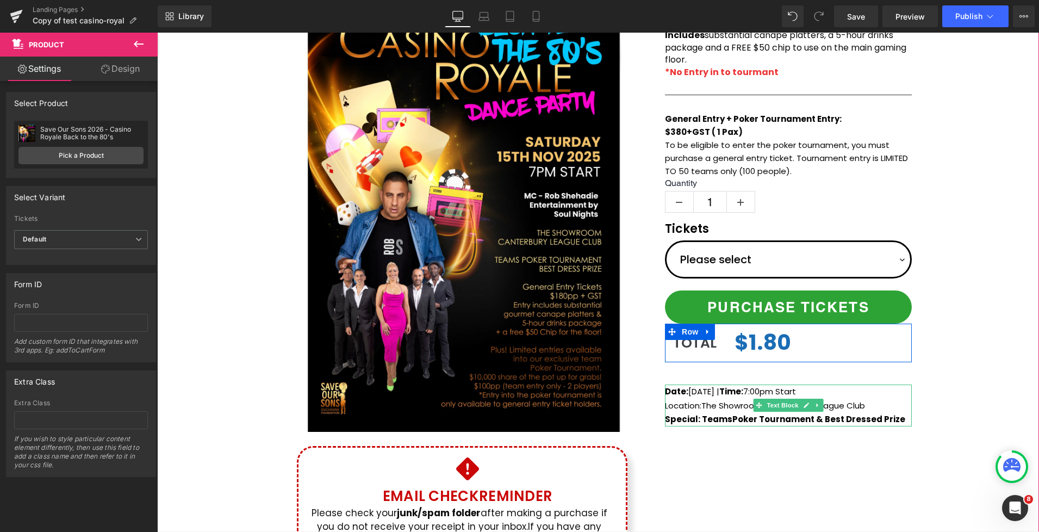
scroll to position [56, 0]
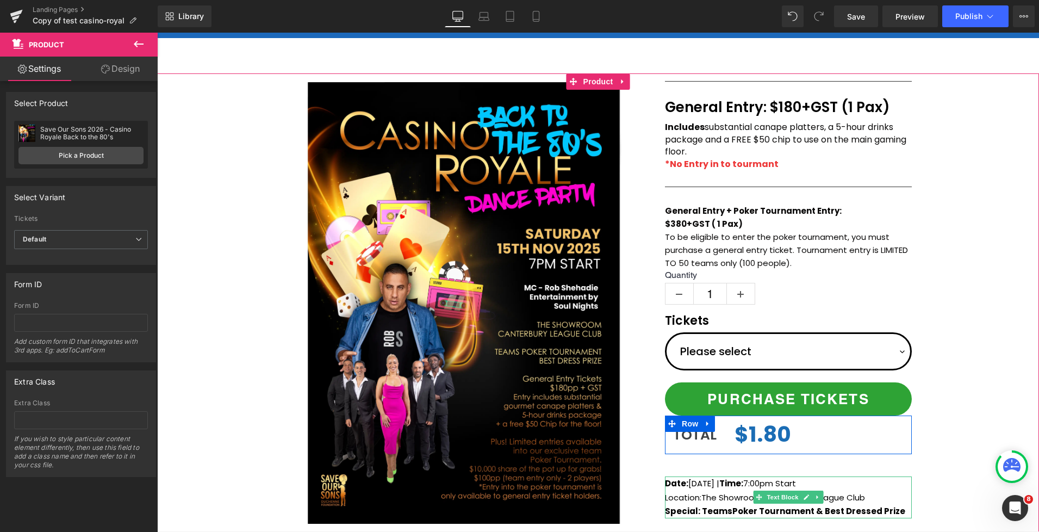
click at [949, 286] on div "(P) Image Icon Email Check Reminder Text Block Please check your junk/spam fold…" at bounding box center [598, 369] width 882 height 592
click at [942, 356] on div "(P) Image Icon Email Check Reminder Text Block Please check your junk/spam fold…" at bounding box center [598, 369] width 882 height 592
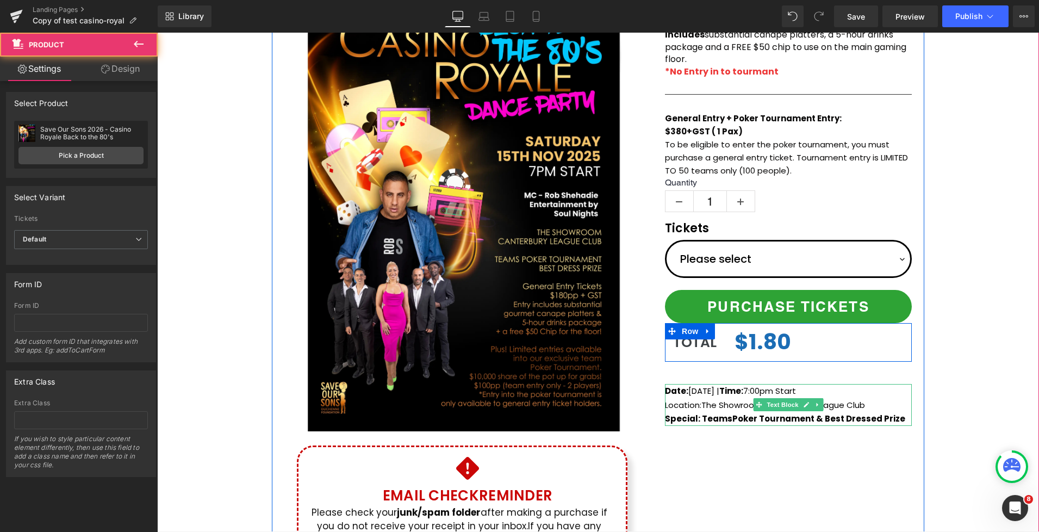
scroll to position [193, 0]
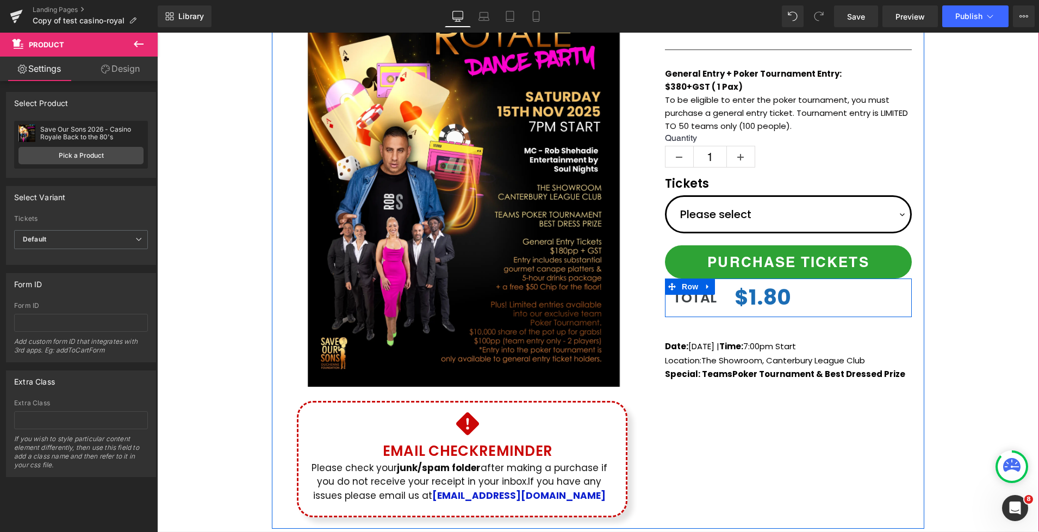
click at [820, 305] on div "$0 $1.80" at bounding box center [819, 298] width 169 height 32
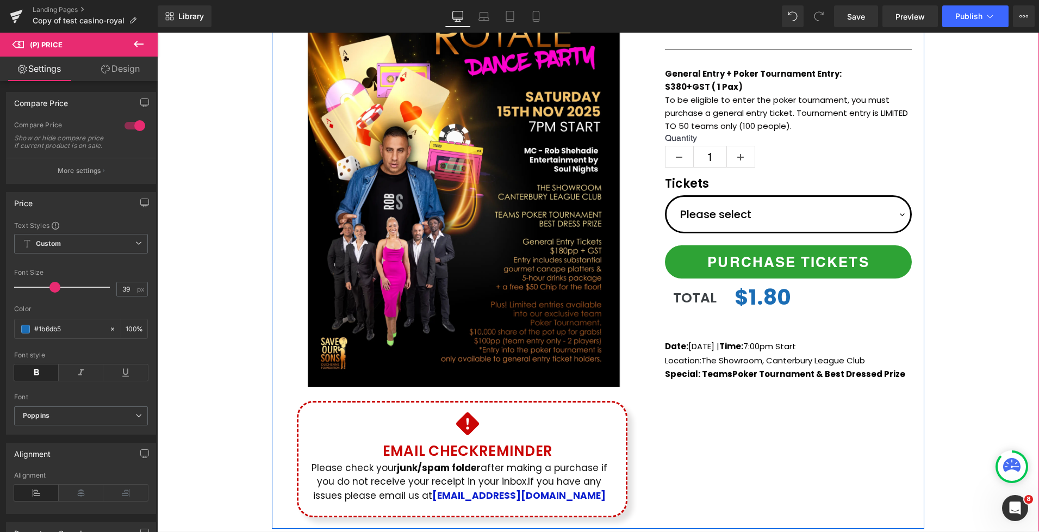
click at [806, 414] on div "(P) Image Icon Email Check Reminder Text Block Please check your junk/spam fold…" at bounding box center [598, 232] width 653 height 592
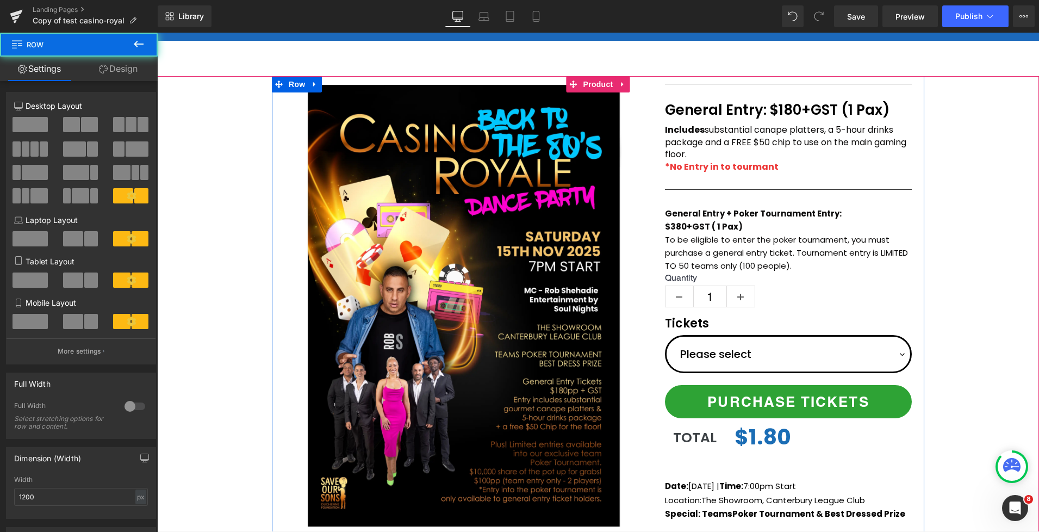
scroll to position [27, 0]
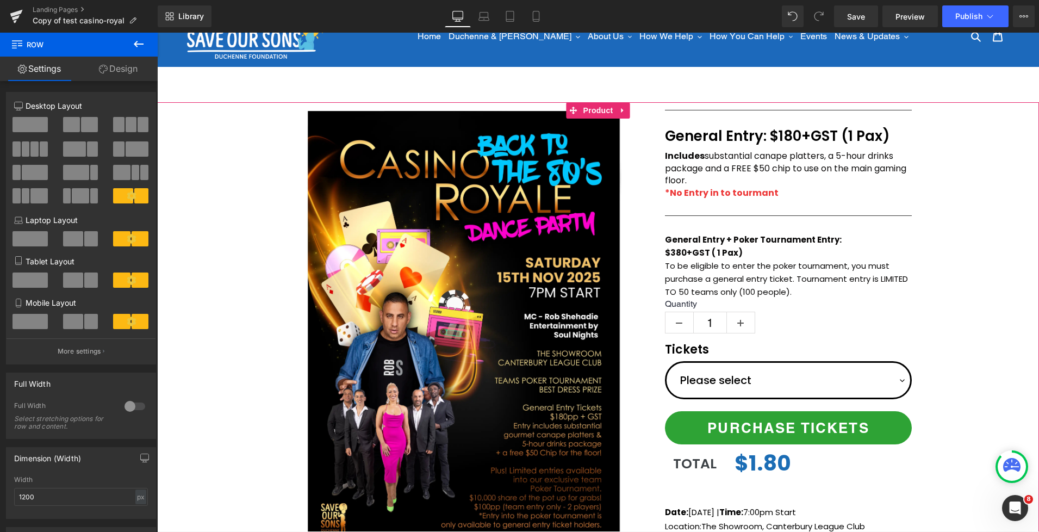
click at [968, 191] on div "(P) Image Icon Email Check Reminder Text Block Please check your junk/spam fold…" at bounding box center [598, 398] width 882 height 592
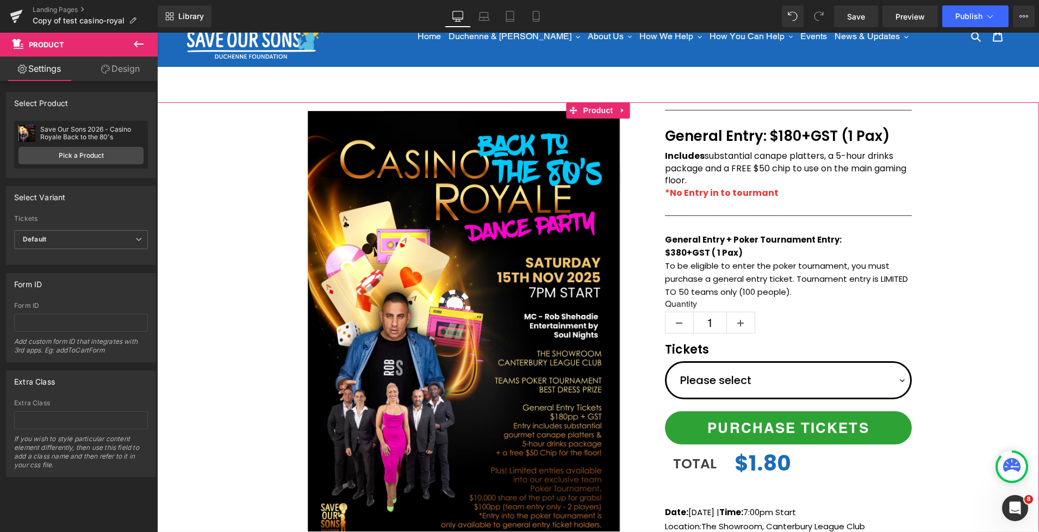
click at [967, 149] on div "(P) Image Icon Email Check Reminder Text Block Please check your junk/spam fold…" at bounding box center [598, 398] width 882 height 592
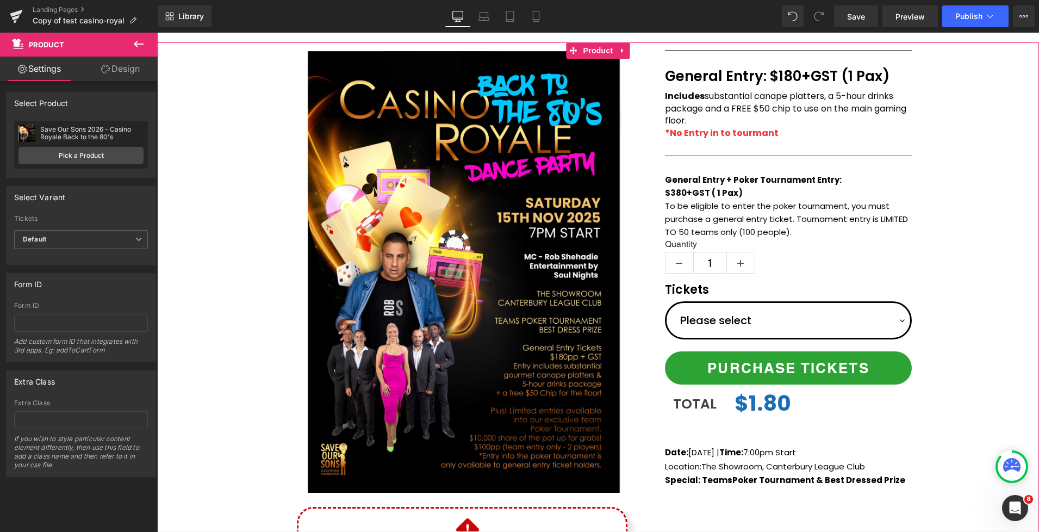
scroll to position [91, 0]
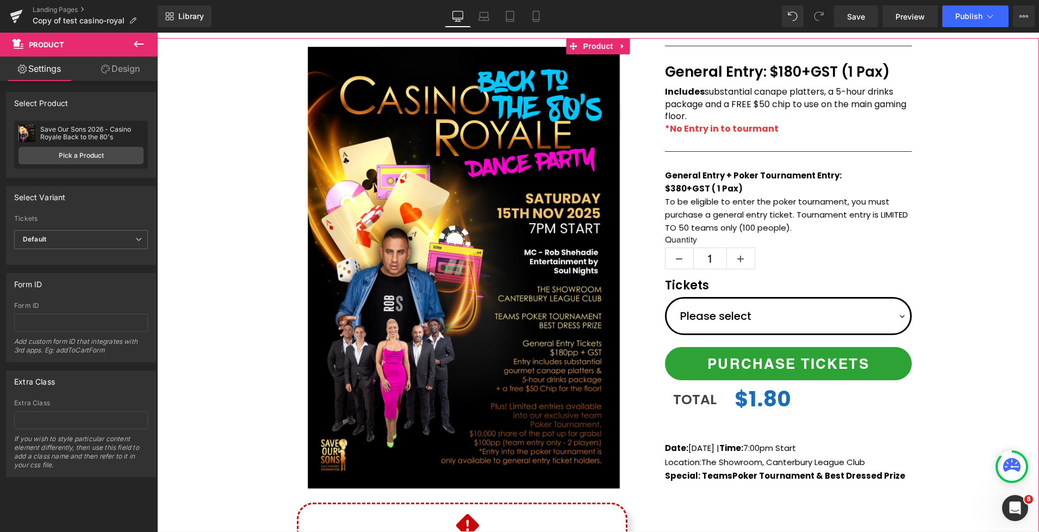
click at [983, 122] on div "(P) Image Icon Email Check Reminder Text Block Please check your junk/spam fold…" at bounding box center [598, 334] width 882 height 592
click at [961, 98] on div "(P) Image Icon Email Check Reminder Text Block Please check your junk/spam fold…" at bounding box center [598, 334] width 882 height 592
click at [820, 74] on icon at bounding box center [818, 72] width 6 height 7
click at [812, 73] on icon at bounding box center [812, 72] width 6 height 6
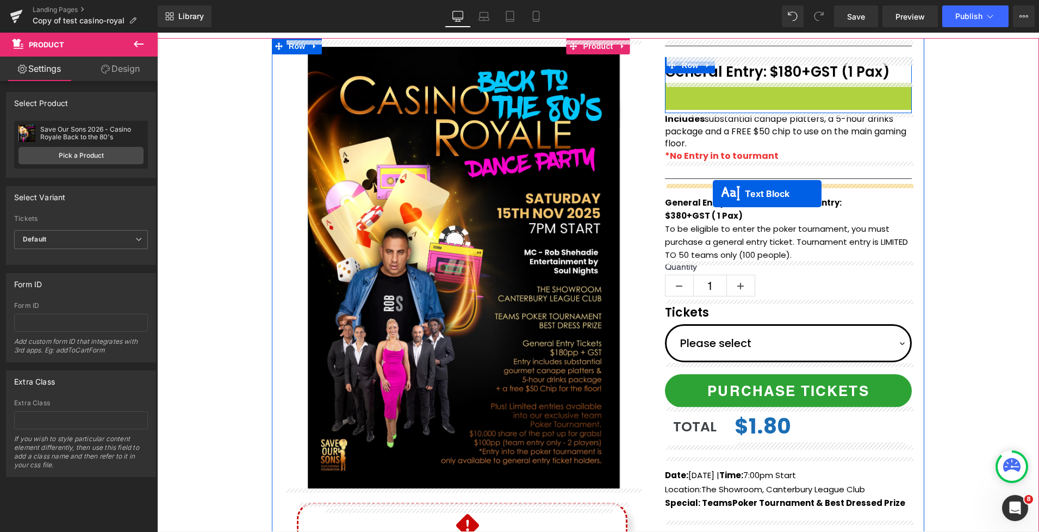
drag, startPoint x: 760, startPoint y: 92, endPoint x: 732, endPoint y: 192, distance: 104.0
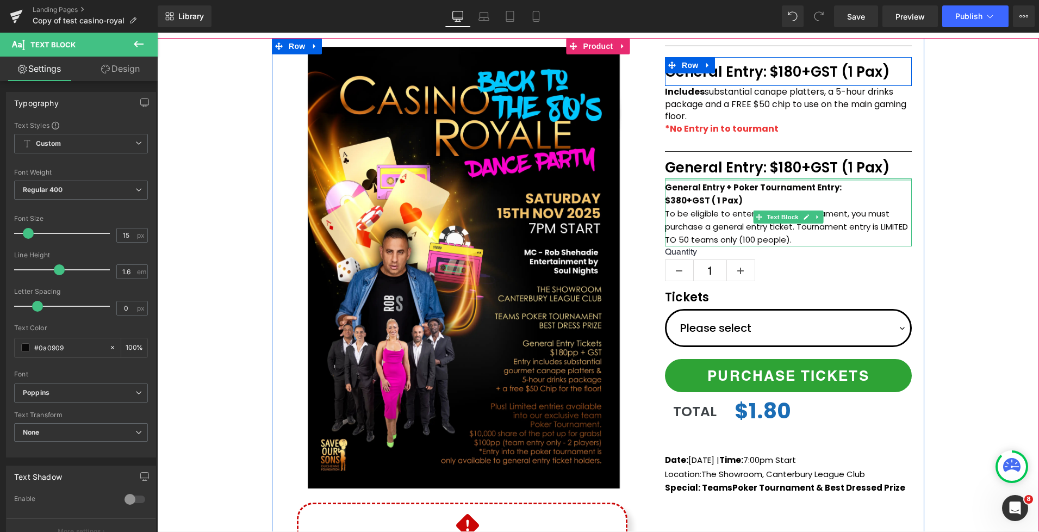
drag, startPoint x: 713, startPoint y: 182, endPoint x: 714, endPoint y: 172, distance: 9.3
click at [714, 172] on div "Separator Tickets Text Block General Entry: $180+GST (1 Pax) Text Block Row Inc…" at bounding box center [789, 272] width 272 height 465
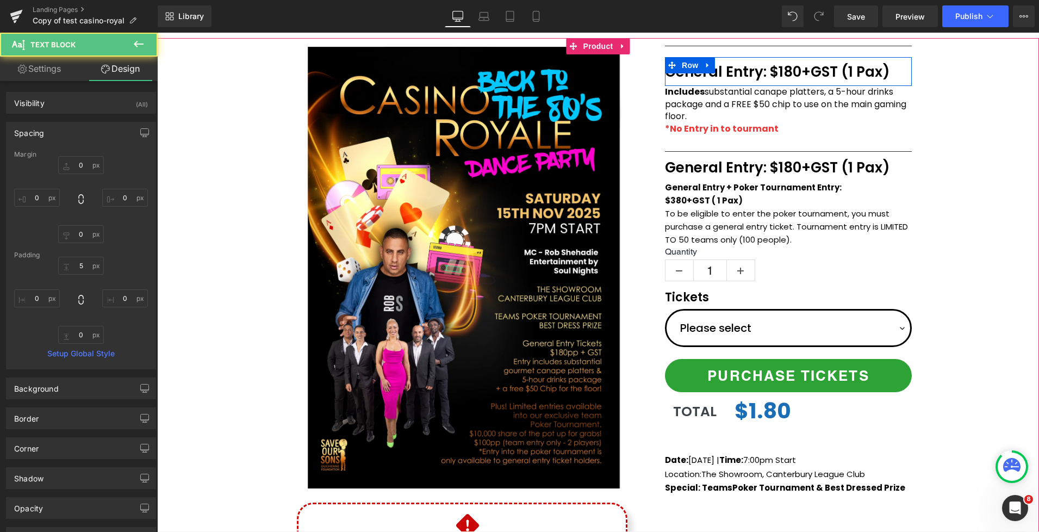
click at [969, 183] on div "(P) Image Icon Email Check Reminder Text Block Please check your junk/spam fold…" at bounding box center [598, 334] width 882 height 592
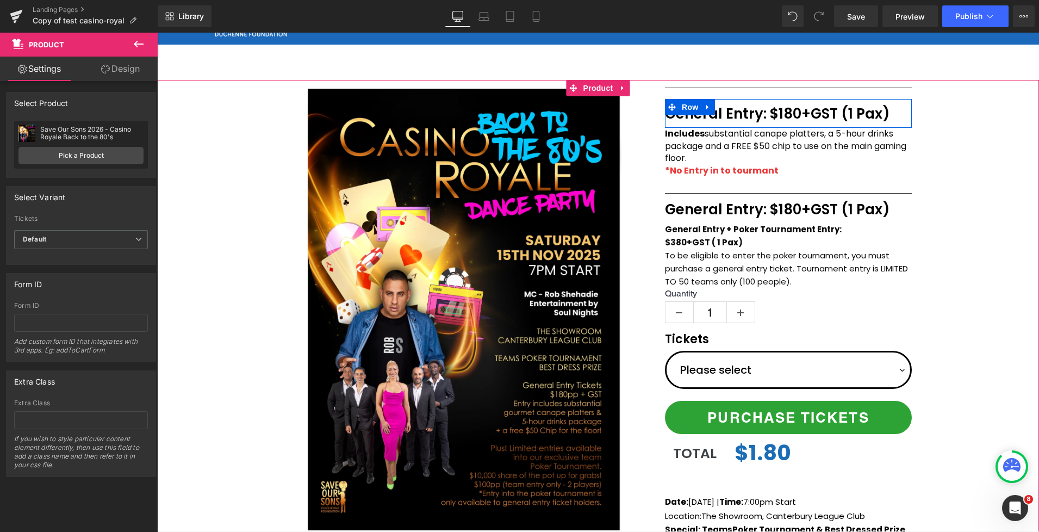
scroll to position [14, 0]
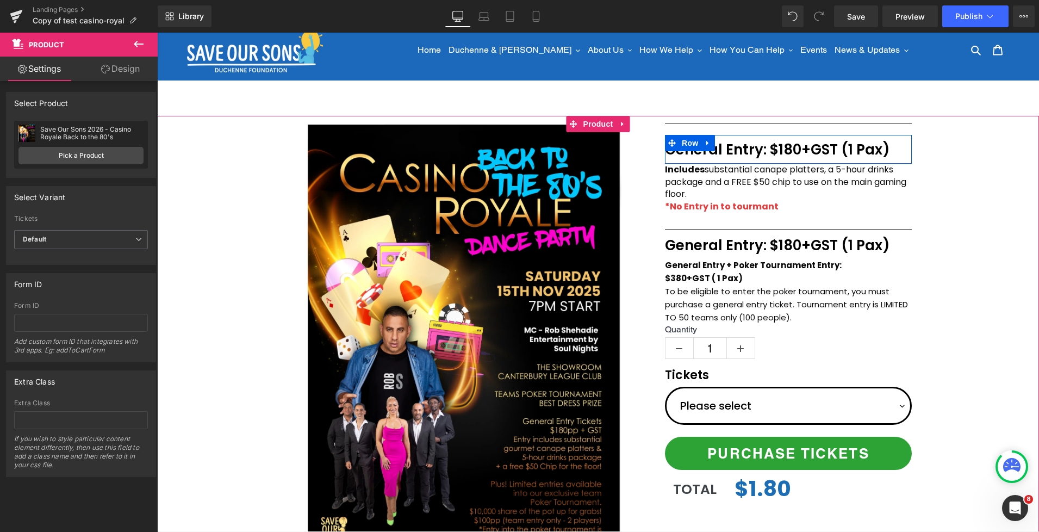
click at [950, 177] on div "(P) Image Icon Email Check Reminder Text Block Please check your junk/spam fold…" at bounding box center [598, 412] width 882 height 592
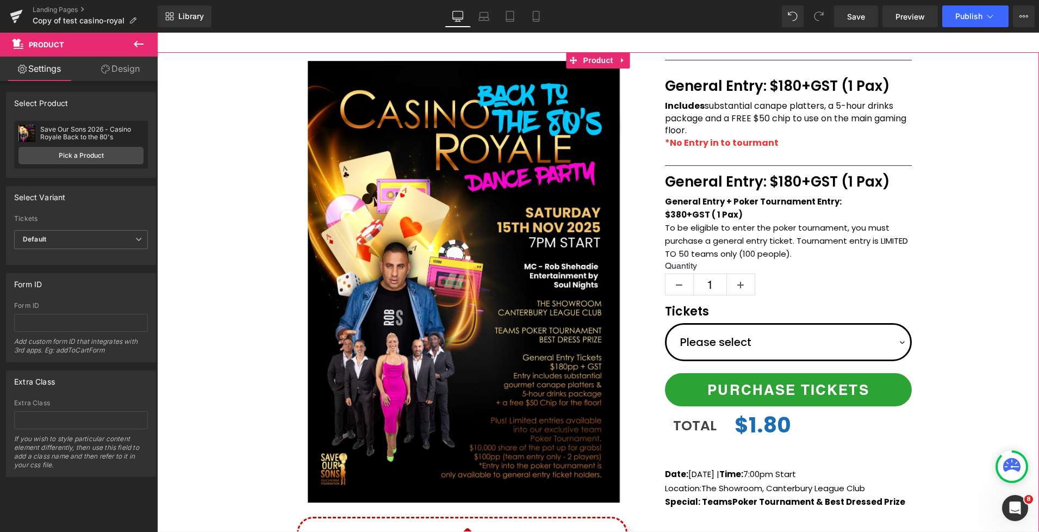
scroll to position [61, 0]
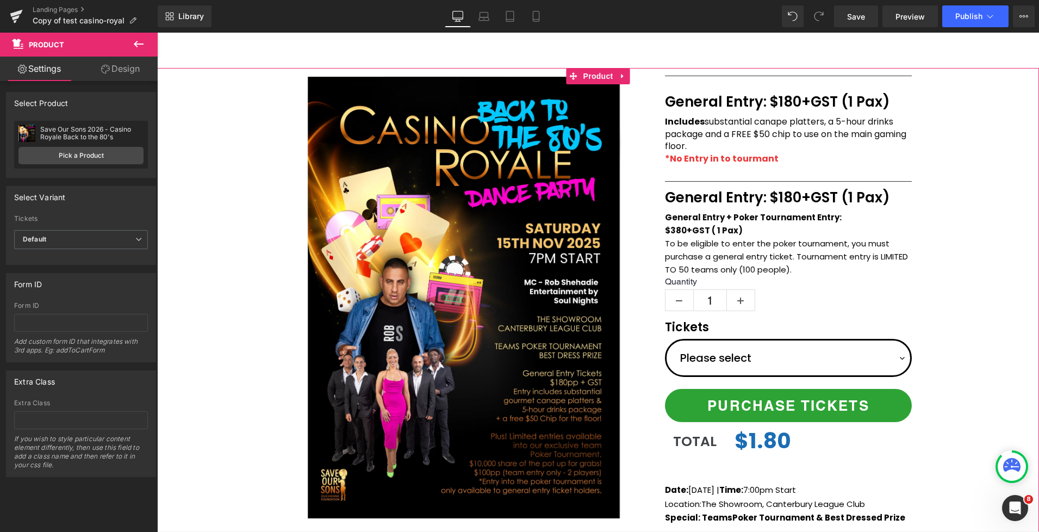
click at [943, 171] on div "(P) Image Icon Email Check Reminder Text Block Please check your junk/spam fold…" at bounding box center [598, 364] width 882 height 592
click at [952, 215] on div "(P) Image Icon Email Check Reminder Text Block Please check your junk/spam fold…" at bounding box center [598, 364] width 882 height 592
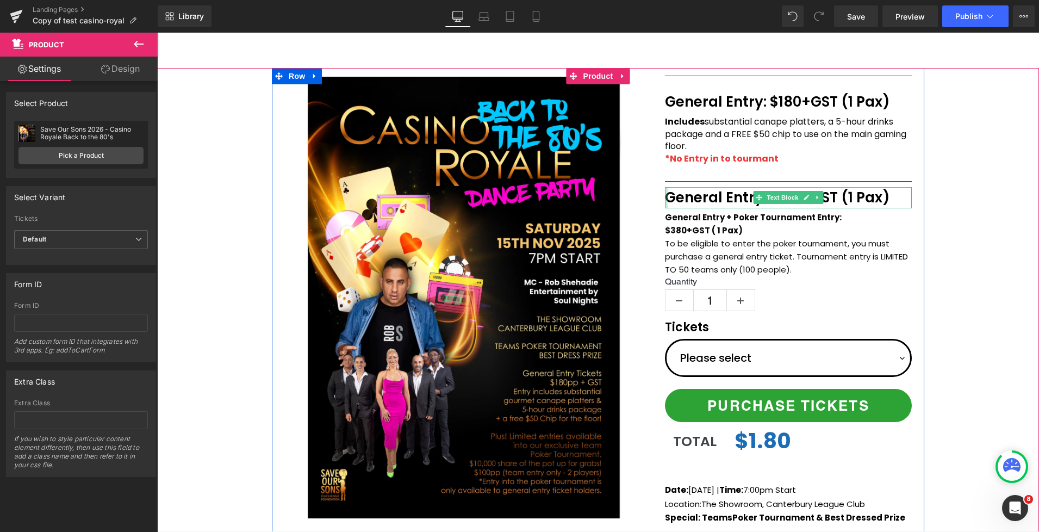
click at [667, 199] on div at bounding box center [666, 197] width 3 height 21
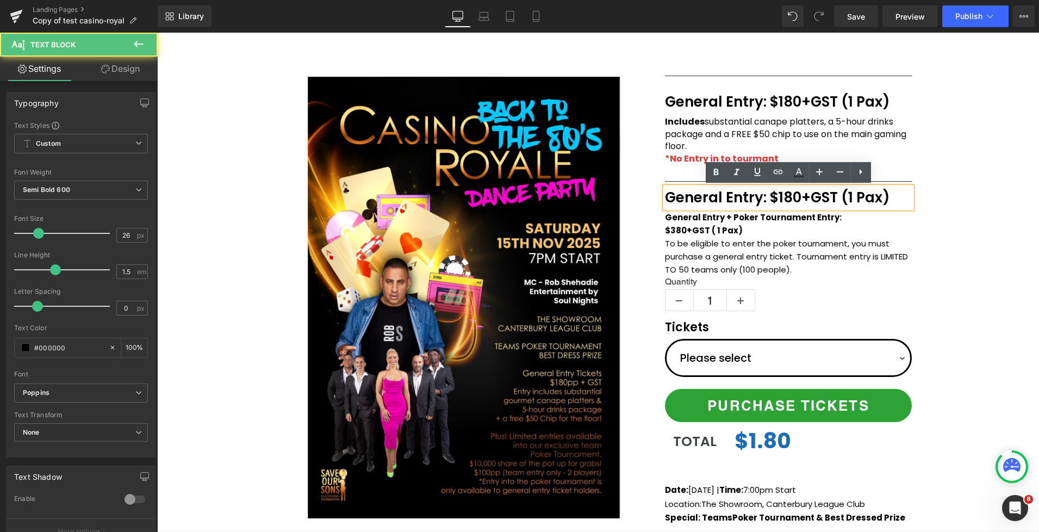
click at [669, 198] on p "General Entry: $180+GST (1 Pax)" at bounding box center [788, 197] width 247 height 21
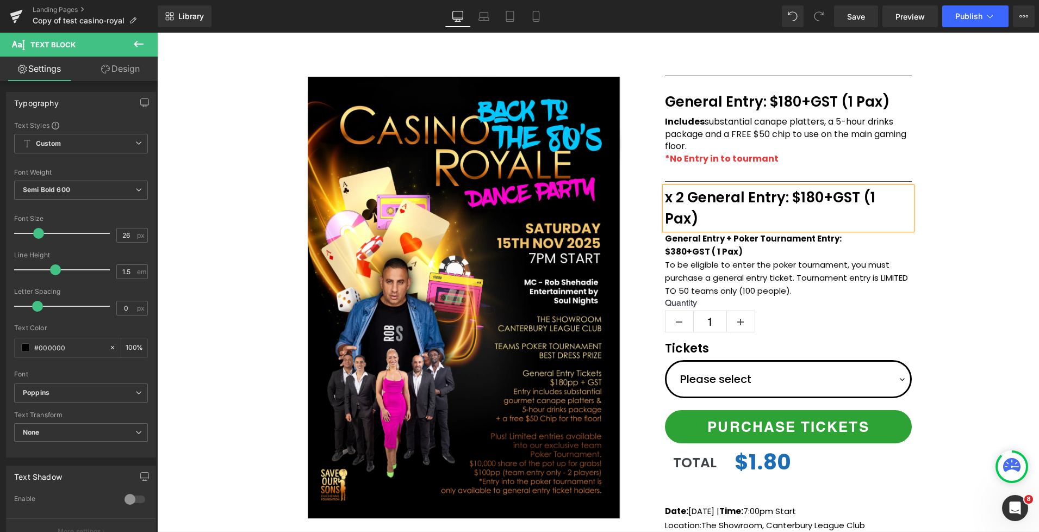
click at [756, 197] on p "x 2 General Entry: $180+GST (1 Pax)" at bounding box center [788, 208] width 247 height 42
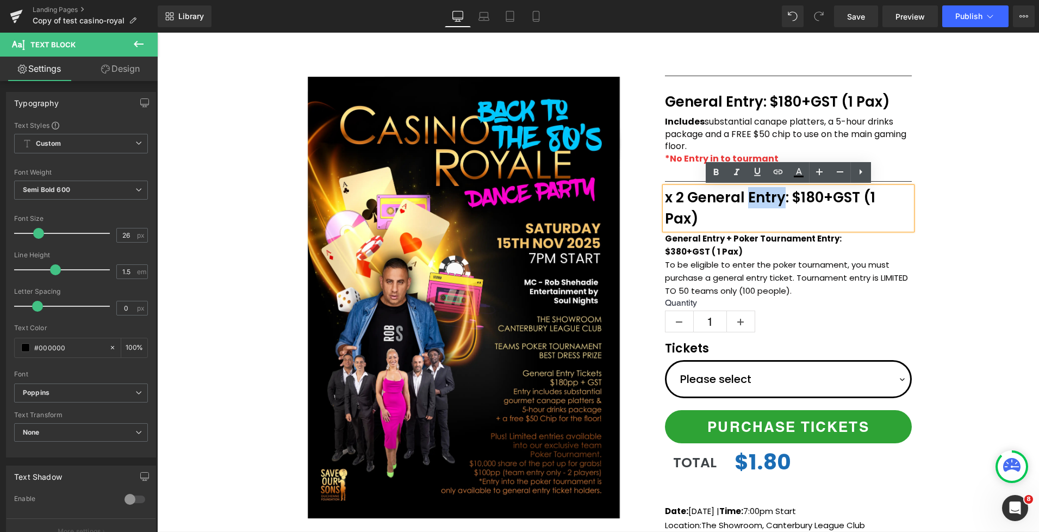
drag, startPoint x: 748, startPoint y: 198, endPoint x: 784, endPoint y: 200, distance: 35.9
click at [784, 200] on p "x 2 General Entry: $180+GST (1 Pax)" at bounding box center [788, 208] width 247 height 42
click at [786, 198] on p "x 2 General Entry: $180+GST (1 Pax)" at bounding box center [788, 208] width 247 height 42
drag, startPoint x: 787, startPoint y: 198, endPoint x: 748, endPoint y: 197, distance: 39.2
click at [748, 197] on p "x 2 General Entry: $180+GST (1 Pax)" at bounding box center [788, 208] width 247 height 42
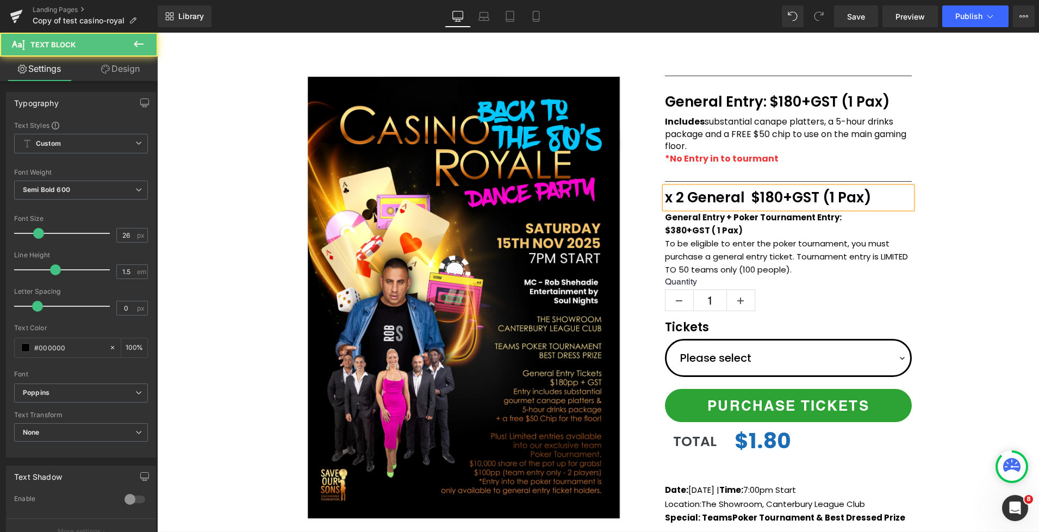
click at [753, 196] on p "x 2 General $180+GST (1 Pax)" at bounding box center [788, 197] width 247 height 21
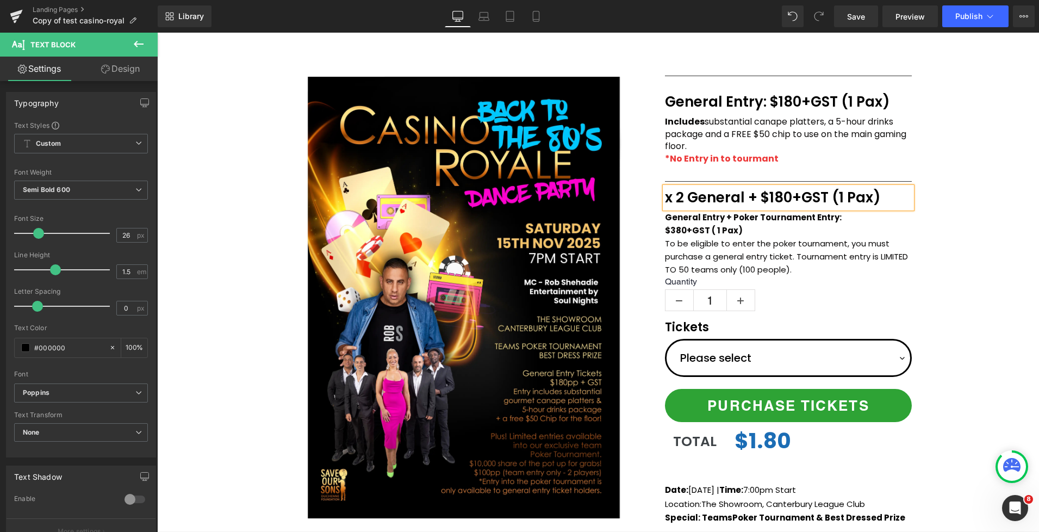
click at [925, 153] on div "(P) Image Icon Email Check Reminder Text Block Please check your junk/spam fold…" at bounding box center [598, 364] width 882 height 592
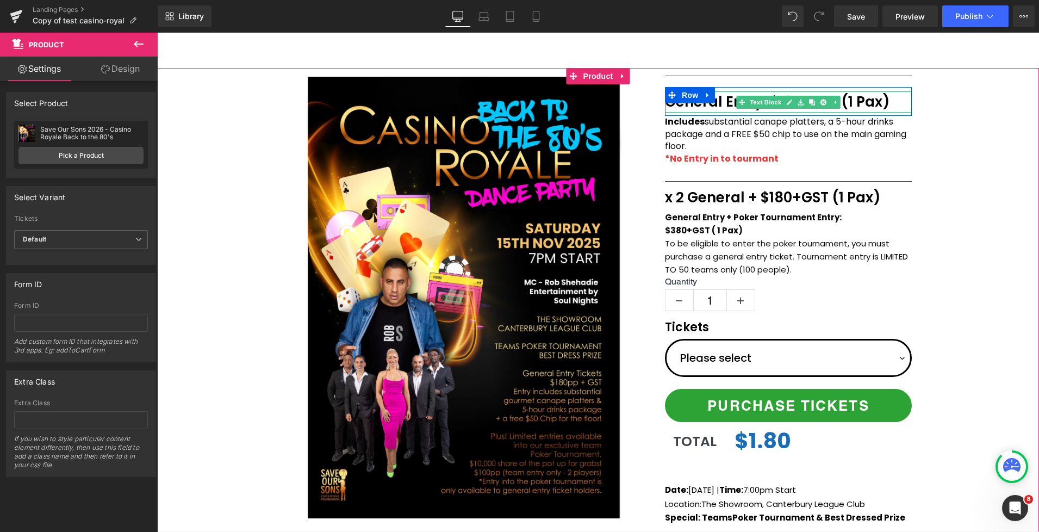
click at [670, 105] on p "General Entry: $180+GST (1 Pax)" at bounding box center [788, 101] width 247 height 21
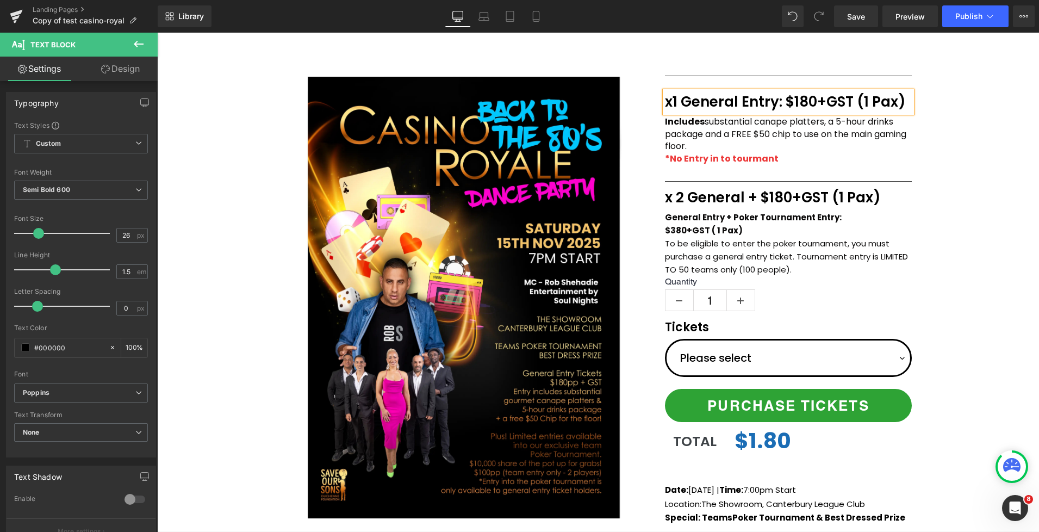
click at [964, 165] on div "(P) Image Icon Email Check Reminder Text Block Please check your junk/spam fold…" at bounding box center [598, 364] width 882 height 592
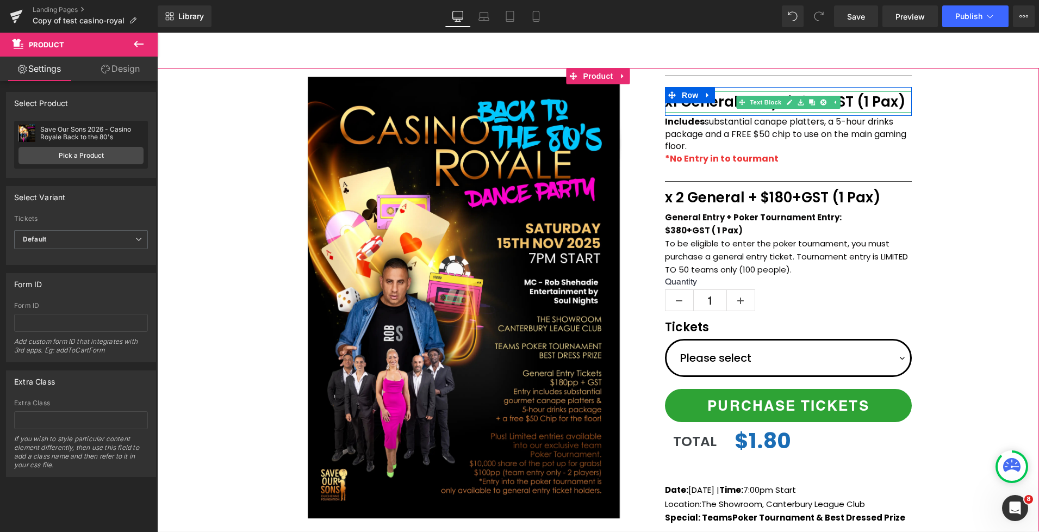
click at [679, 107] on p "x1 General Entry: $180+GST (1 Pax)" at bounding box center [788, 101] width 247 height 21
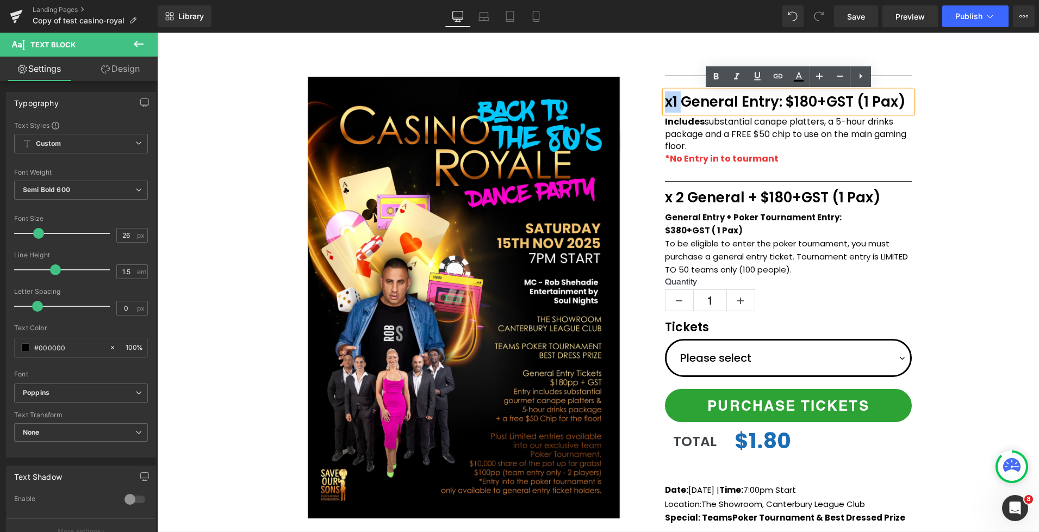
drag, startPoint x: 683, startPoint y: 103, endPoint x: 666, endPoint y: 102, distance: 17.4
click at [666, 102] on p "x1 General Entry: $180+GST (1 Pax)" at bounding box center [788, 101] width 247 height 21
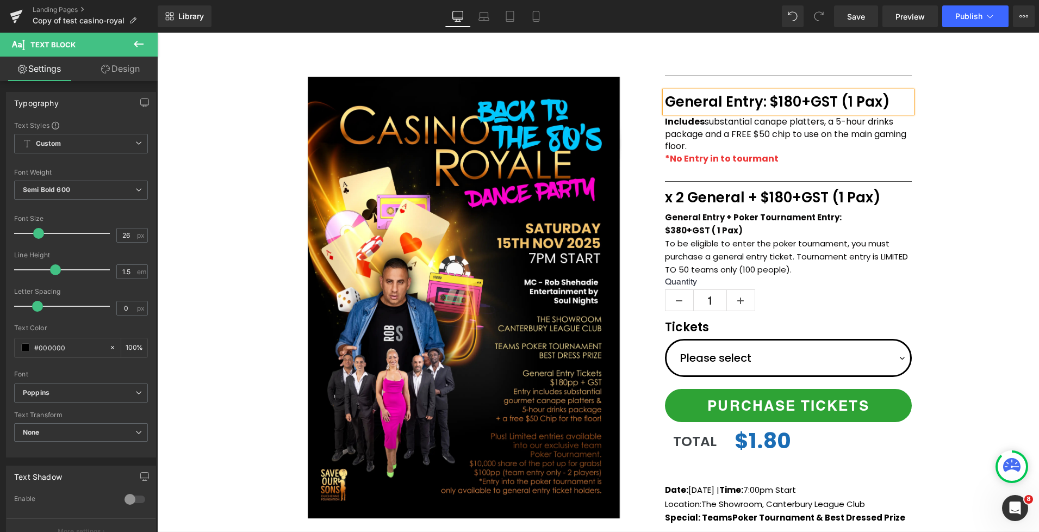
click at [949, 227] on div "(P) Image Icon Email Check Reminder Text Block Please check your junk/spam fold…" at bounding box center [598, 364] width 882 height 592
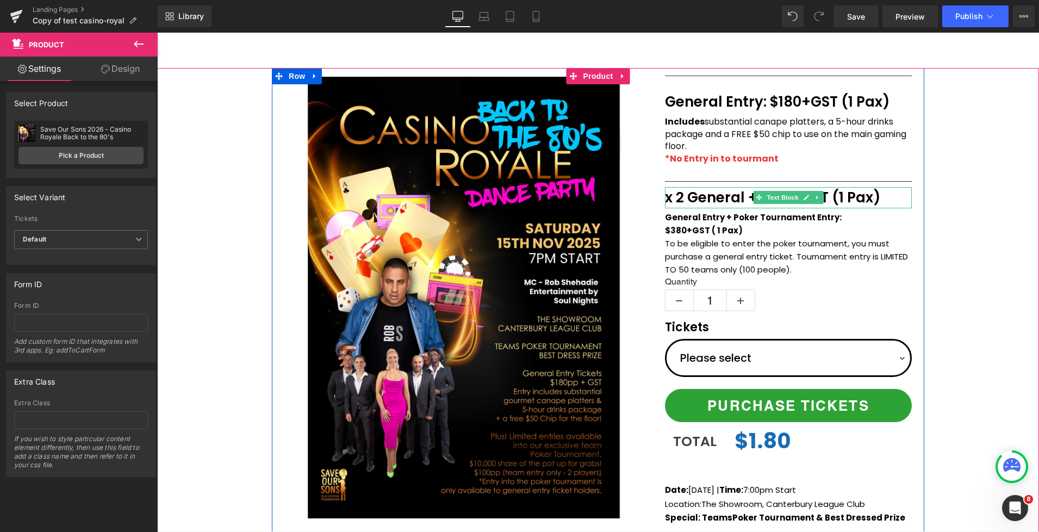
click at [847, 197] on p "x 2 General + $180+GST (1 Pax)" at bounding box center [788, 197] width 247 height 21
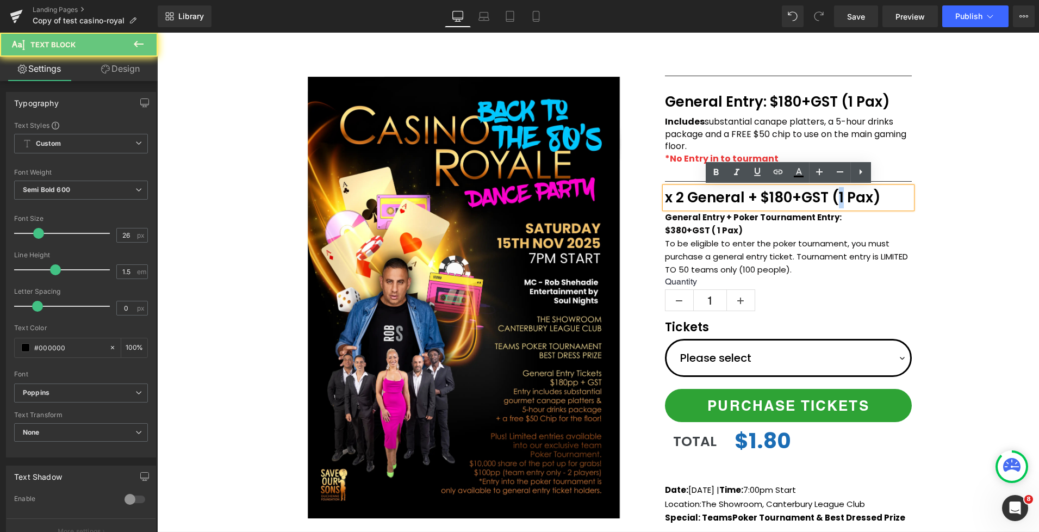
click at [842, 197] on p "x 2 General + $180+GST (1 Pax)" at bounding box center [788, 197] width 247 height 21
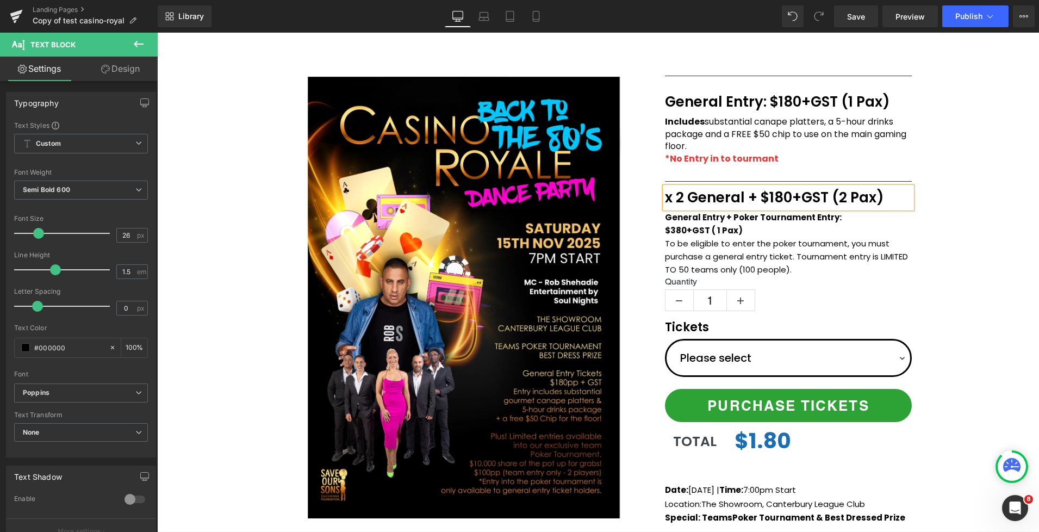
click at [960, 234] on div "(P) Image Icon Email Check Reminder Text Block Please check your junk/spam fold…" at bounding box center [598, 364] width 882 height 592
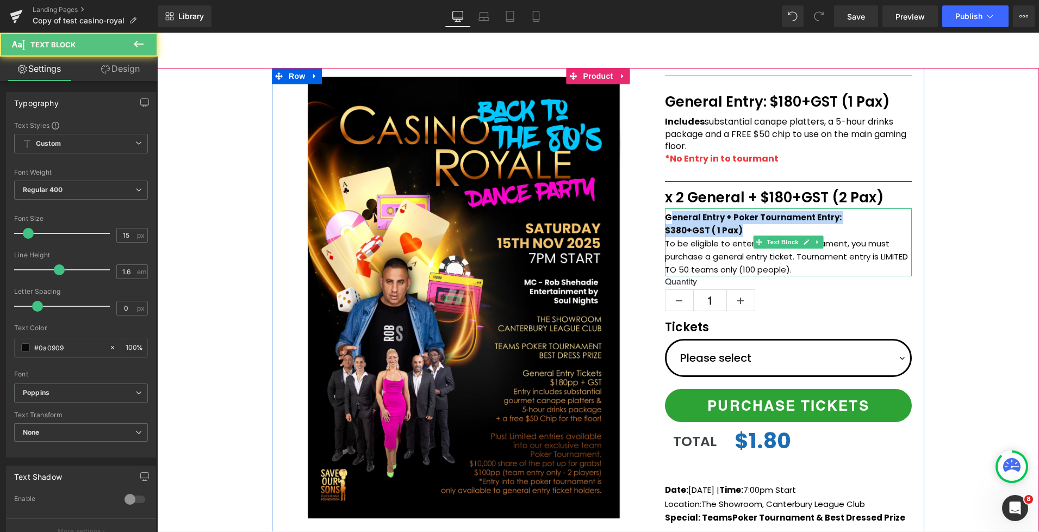
drag, startPoint x: 678, startPoint y: 221, endPoint x: 672, endPoint y: 220, distance: 5.7
click at [671, 220] on div "General Entry + Poker Tournament Entry: $380+GST ( 1 Pax) To be eligible to ent…" at bounding box center [788, 242] width 247 height 68
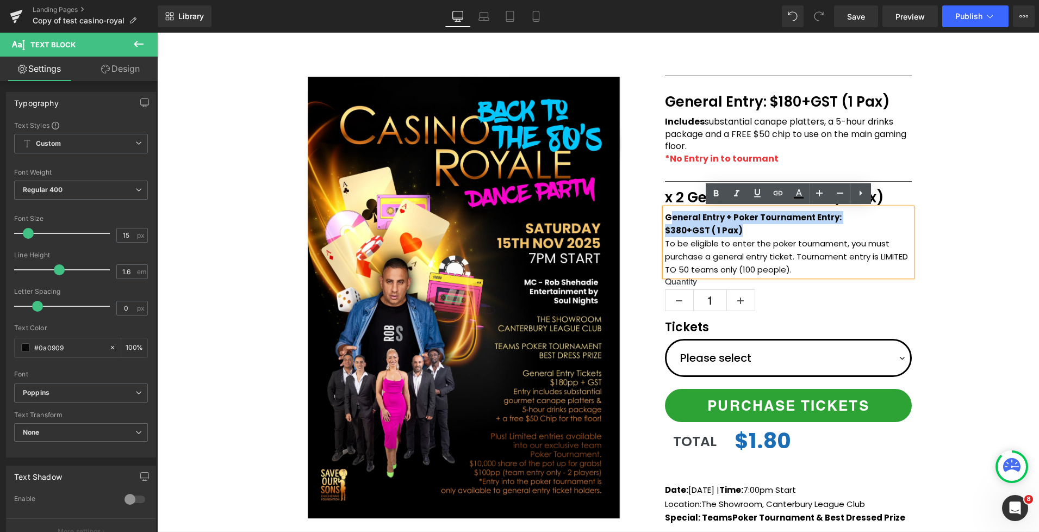
click at [729, 220] on strong "General Entry + Poker Tournament Entry:" at bounding box center [753, 217] width 177 height 11
drag, startPoint x: 831, startPoint y: 219, endPoint x: 730, endPoint y: 217, distance: 101.7
click at [730, 217] on strong "General Entry + Poker Tournament Entry:" at bounding box center [753, 217] width 177 height 11
click at [944, 227] on div "(P) Image Icon Email Check Reminder Text Block Please check your junk/spam fold…" at bounding box center [598, 364] width 882 height 592
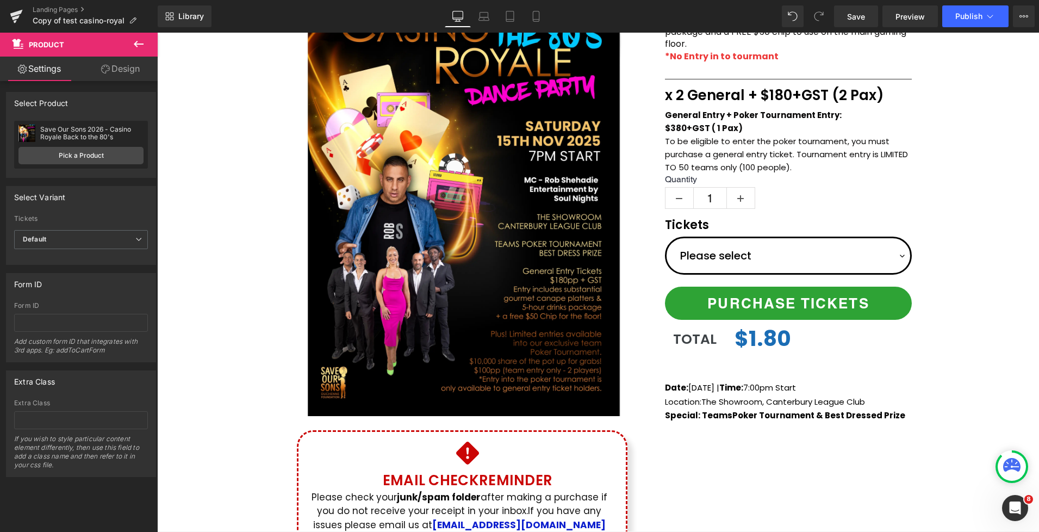
scroll to position [0, 0]
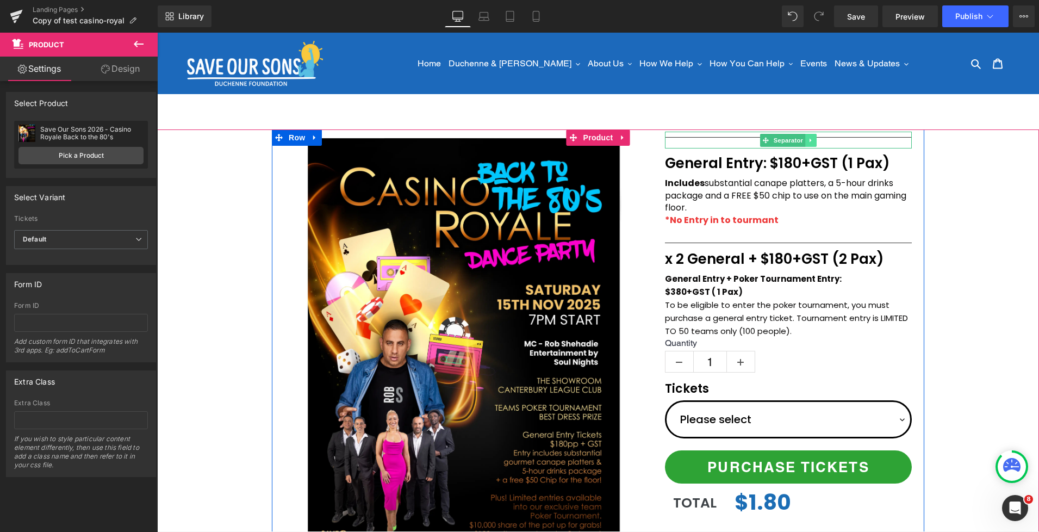
click at [815, 141] on link at bounding box center [810, 140] width 11 height 13
click at [818, 140] on icon at bounding box center [817, 140] width 6 height 6
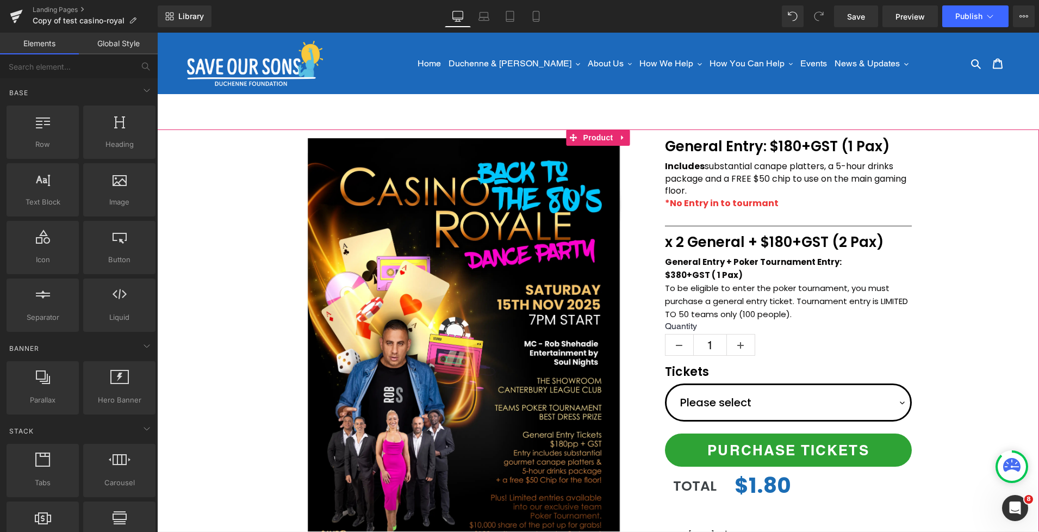
click at [959, 191] on div "(P) Image Icon Email Check Reminder Text Block Please check your junk/spam fold…" at bounding box center [598, 425] width 882 height 592
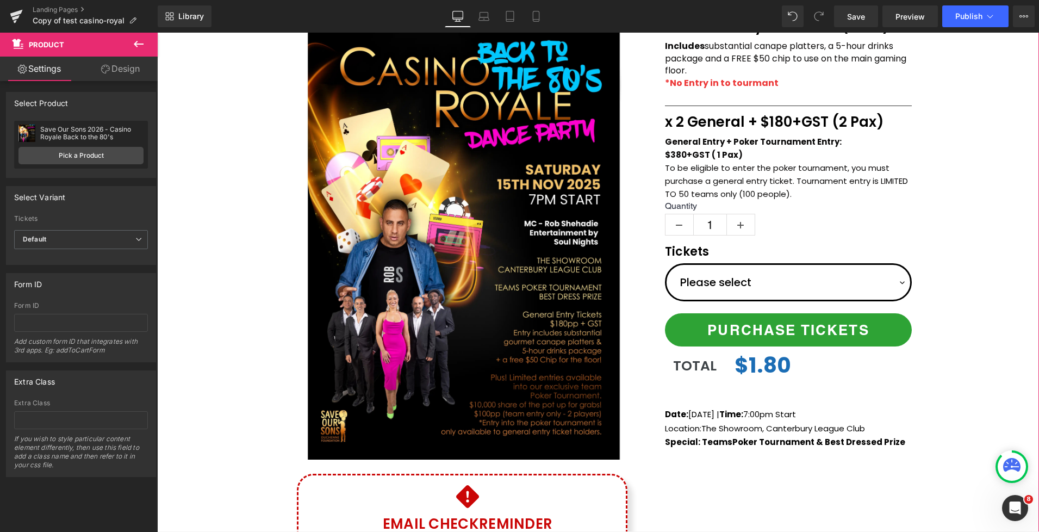
scroll to position [120, 0]
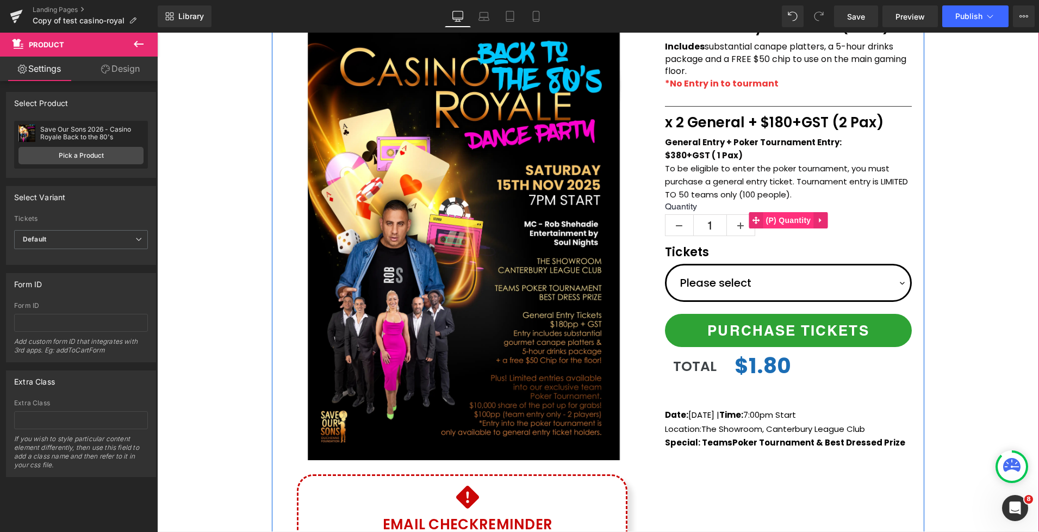
click at [799, 218] on span "(P) Quantity" at bounding box center [789, 220] width 51 height 16
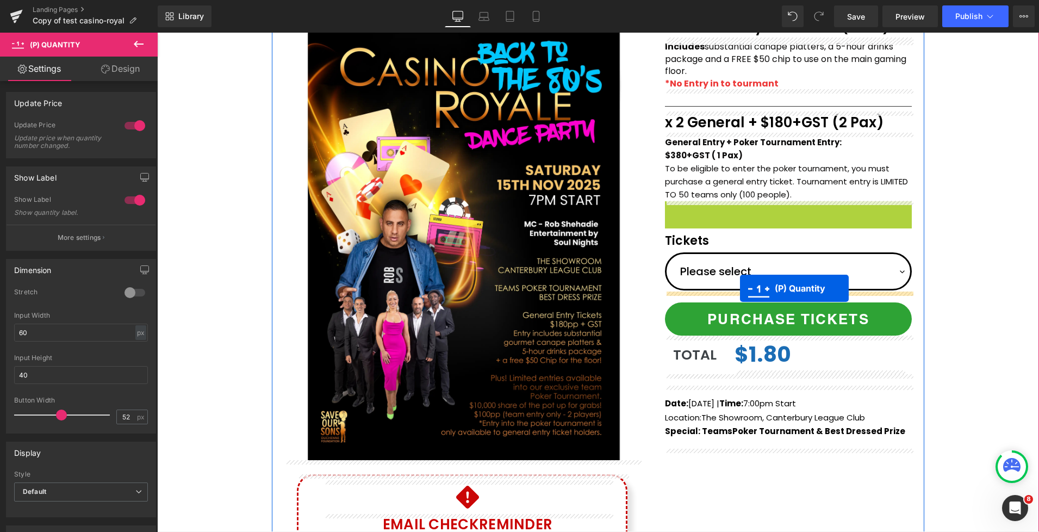
drag, startPoint x: 760, startPoint y: 221, endPoint x: 741, endPoint y: 288, distance: 70.1
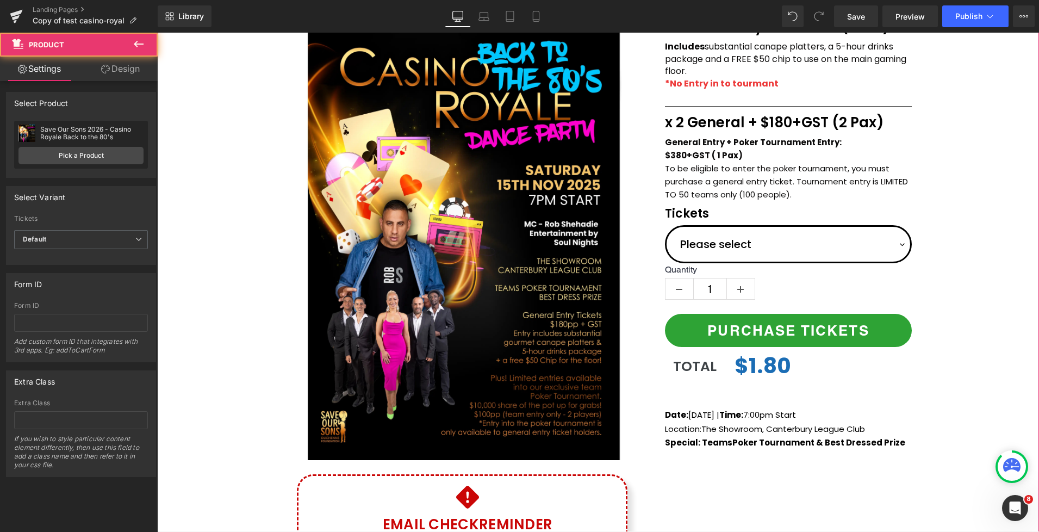
click at [960, 225] on div "(P) Image Icon Email Check Reminder Text Block Please check your junk/spam fold…" at bounding box center [598, 306] width 882 height 592
click at [947, 209] on div "(P) Image Icon Email Check Reminder Text Block Please check your junk/spam fold…" at bounding box center [598, 306] width 882 height 592
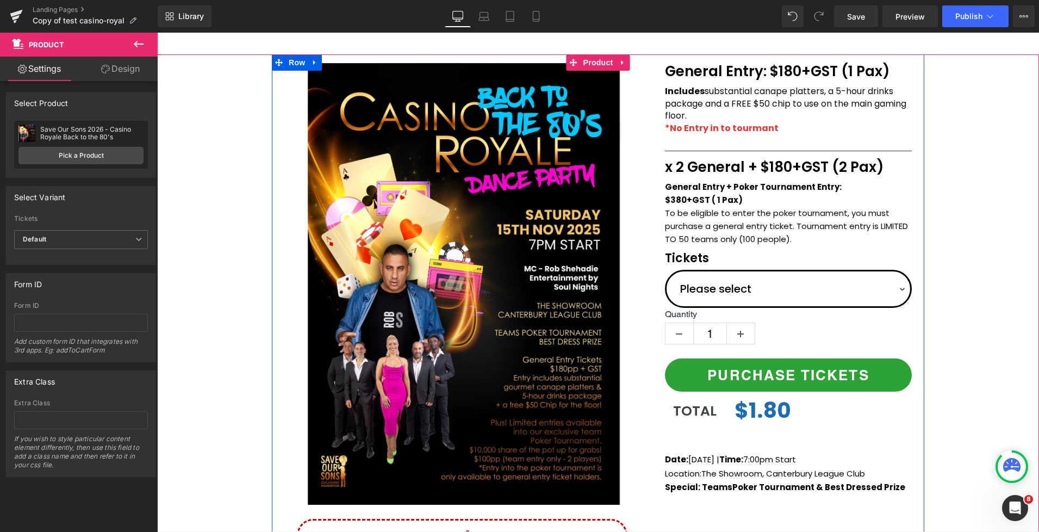
scroll to position [150, 0]
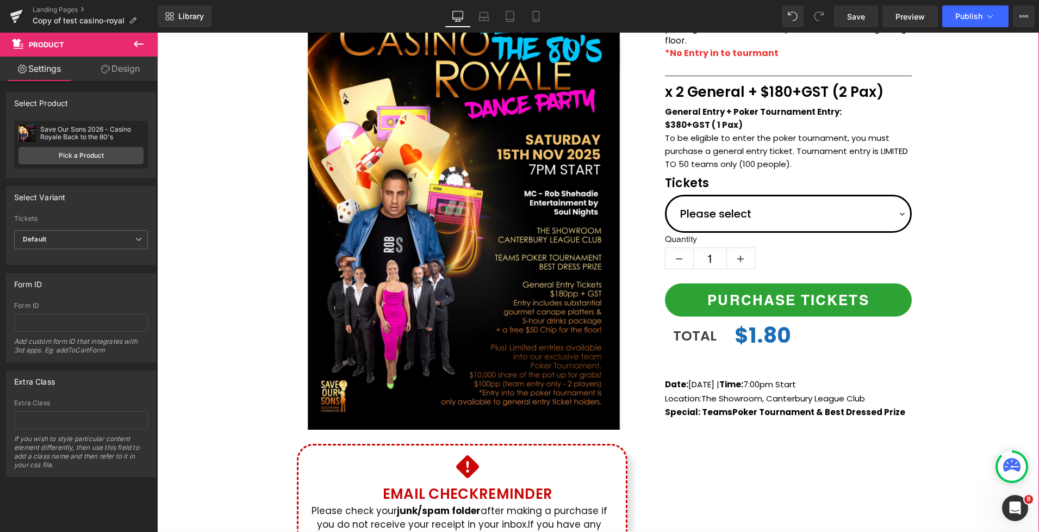
click at [949, 172] on div "(P) Image Icon Email Check Reminder Text Block Please check your junk/spam fold…" at bounding box center [598, 275] width 882 height 592
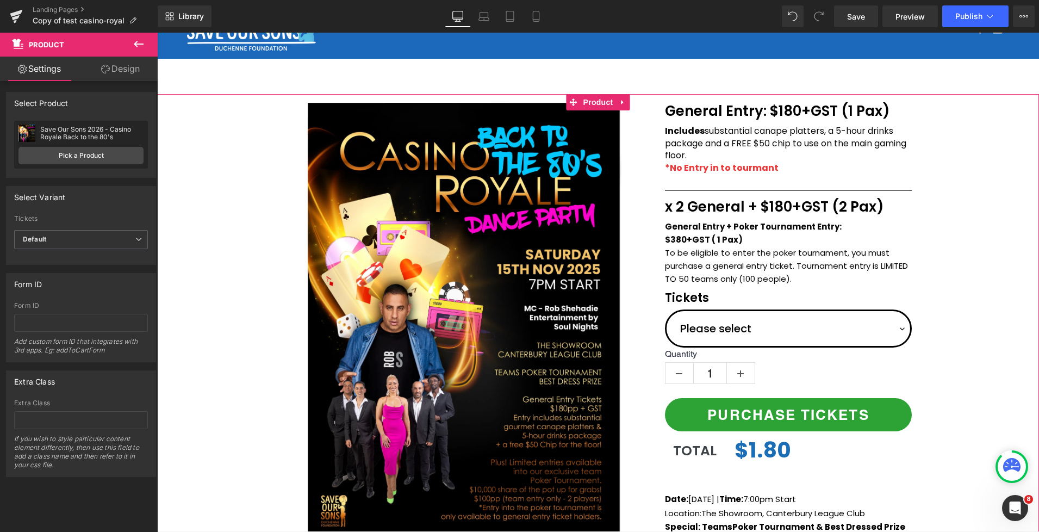
scroll to position [221, 0]
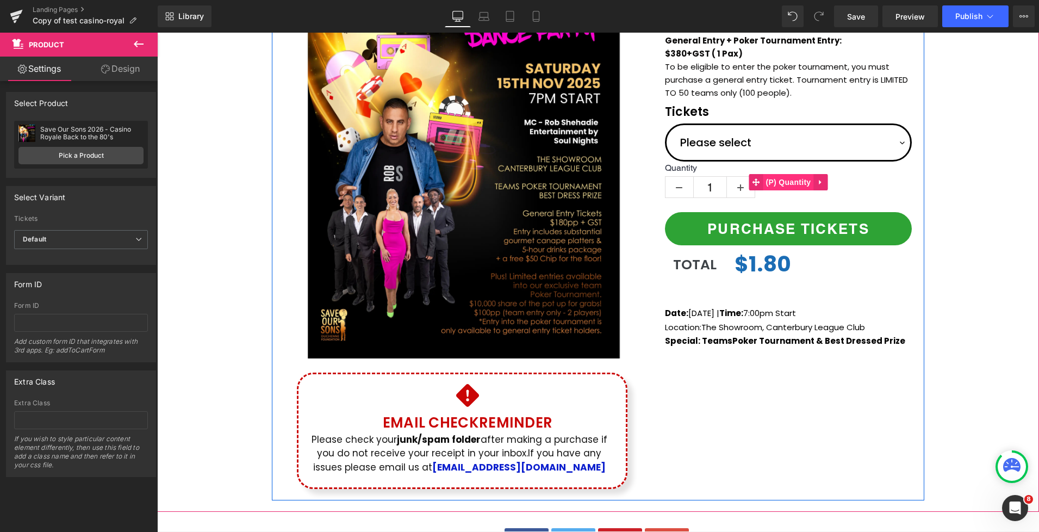
click at [772, 182] on span "(P) Quantity" at bounding box center [789, 182] width 51 height 16
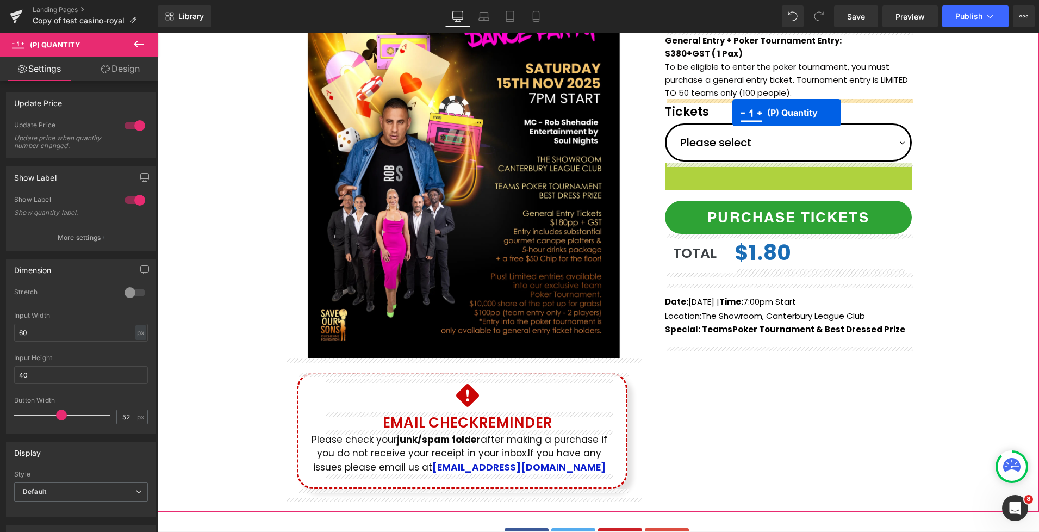
drag, startPoint x: 755, startPoint y: 181, endPoint x: 733, endPoint y: 113, distance: 71.5
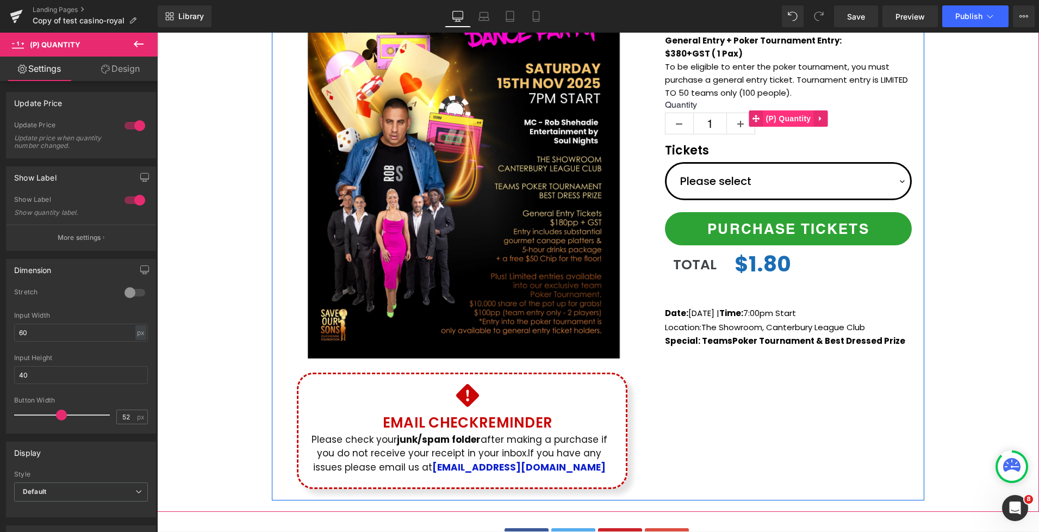
click at [778, 122] on span "(P) Quantity" at bounding box center [789, 118] width 51 height 16
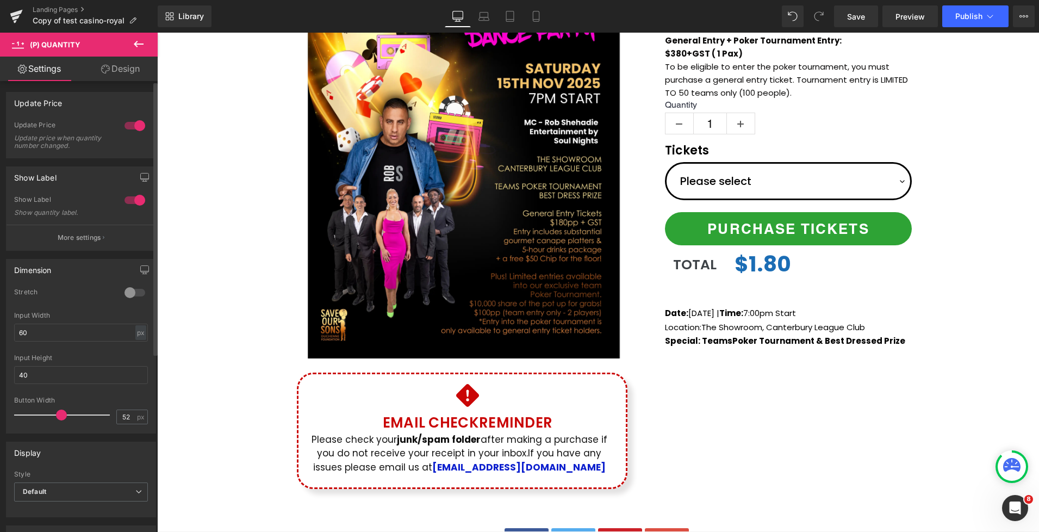
click at [126, 201] on div at bounding box center [135, 199] width 26 height 17
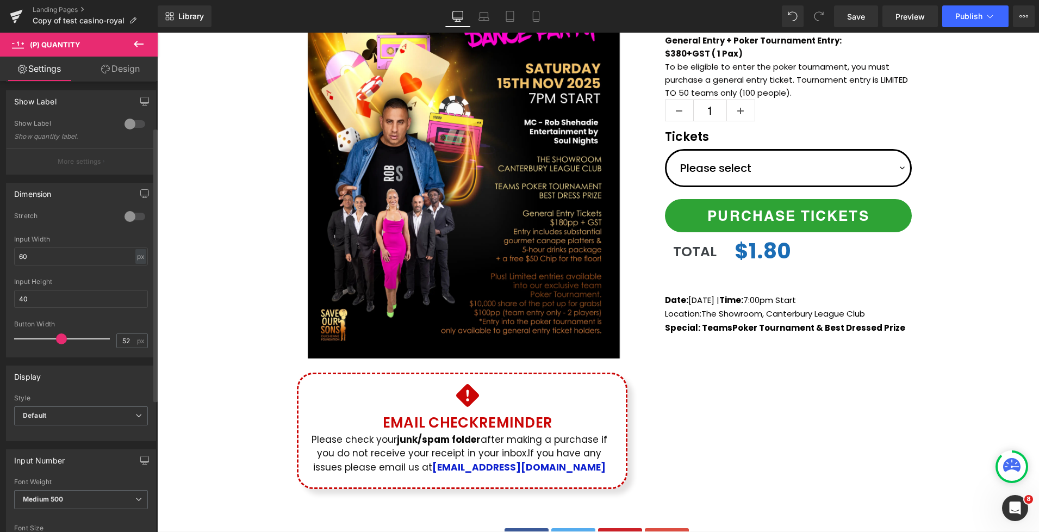
scroll to position [123, 0]
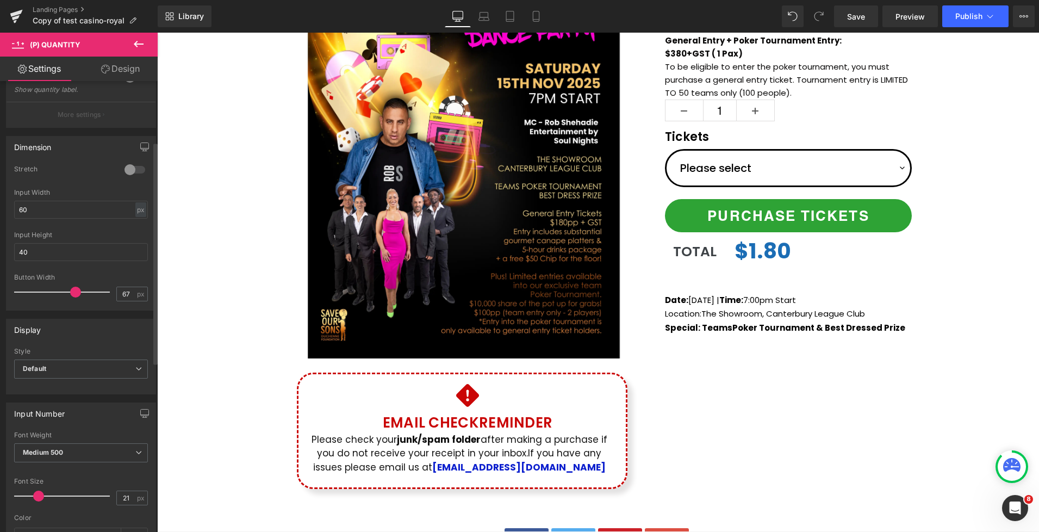
type input "66"
drag, startPoint x: 60, startPoint y: 294, endPoint x: 73, endPoint y: 290, distance: 14.1
click at [73, 290] on span at bounding box center [75, 292] width 11 height 11
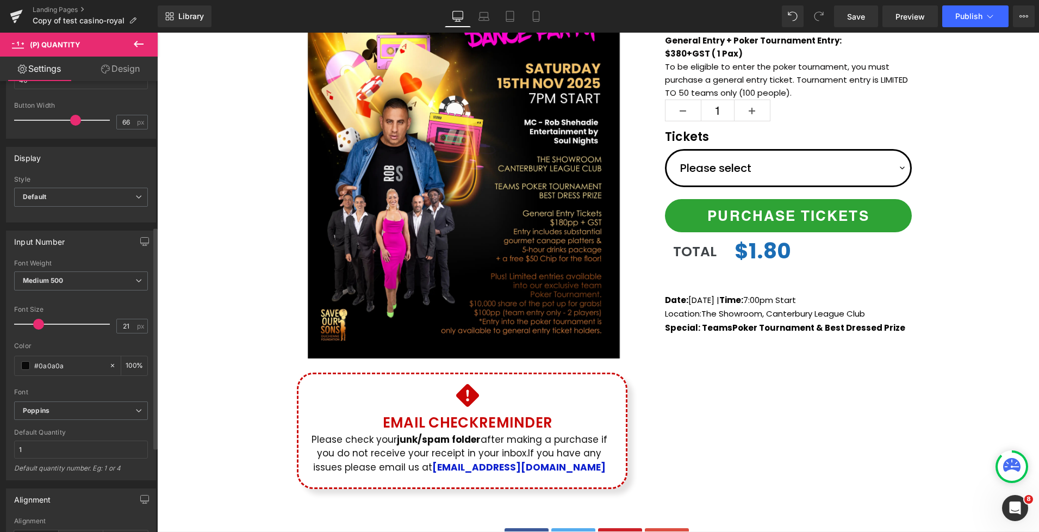
scroll to position [328, 0]
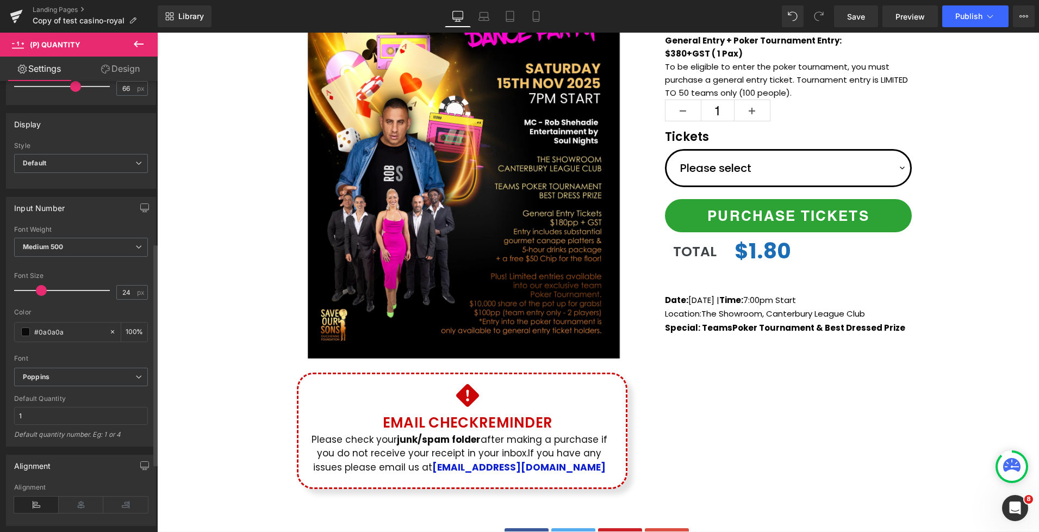
type input "25"
click at [42, 290] on span at bounding box center [41, 290] width 11 height 11
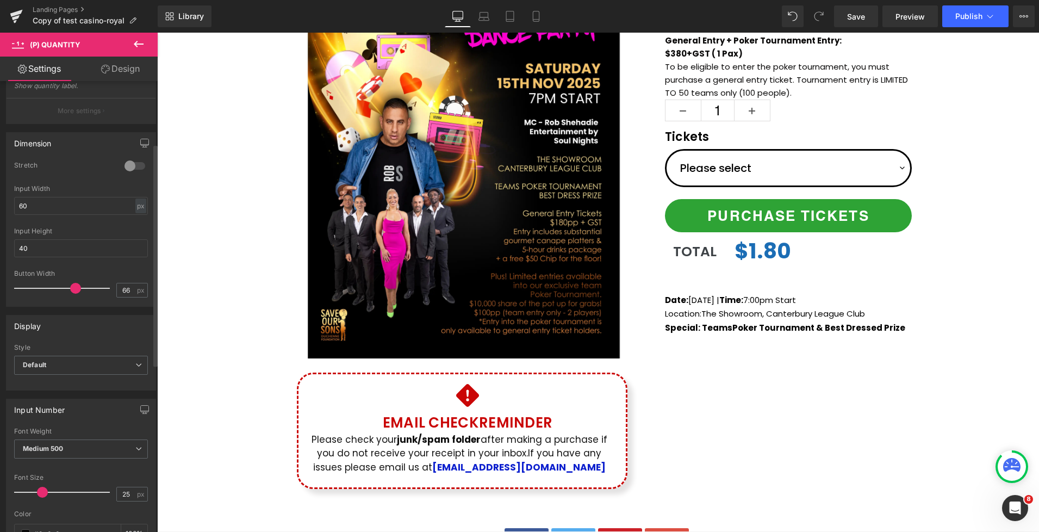
scroll to position [84, 0]
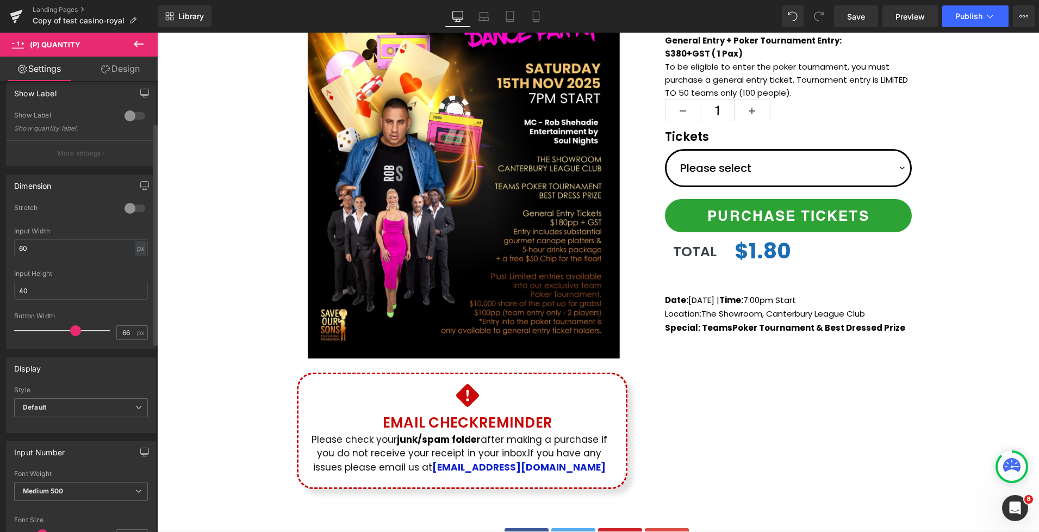
click at [136, 209] on div at bounding box center [135, 208] width 26 height 17
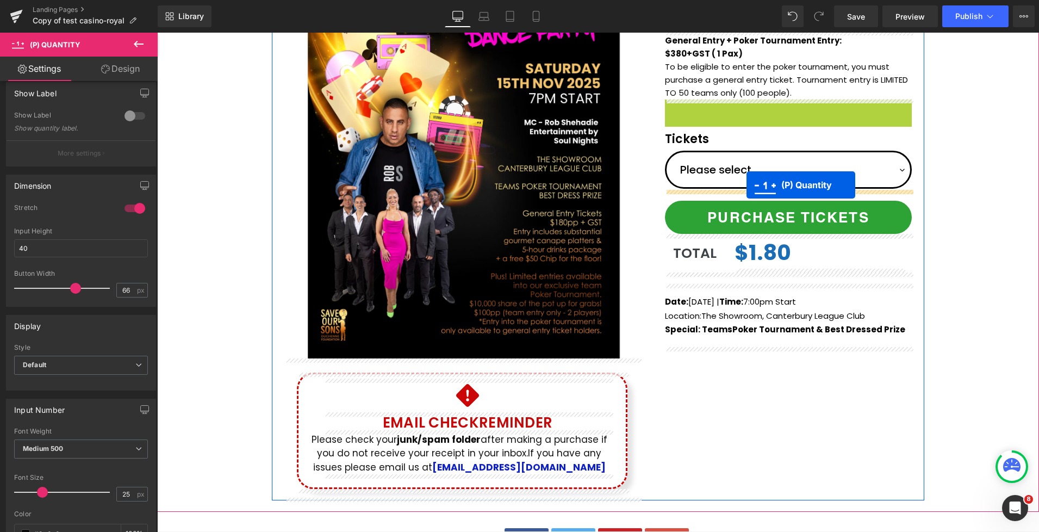
drag, startPoint x: 756, startPoint y: 109, endPoint x: 747, endPoint y: 185, distance: 76.2
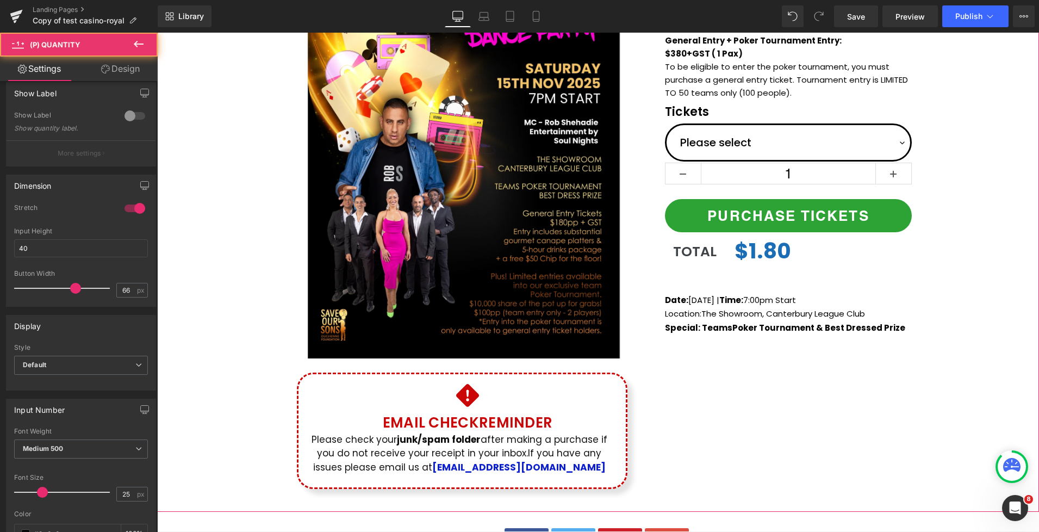
click at [963, 162] on div "(P) Image Icon Email Check Reminder Text Block Please check your junk/spam fold…" at bounding box center [598, 204] width 882 height 592
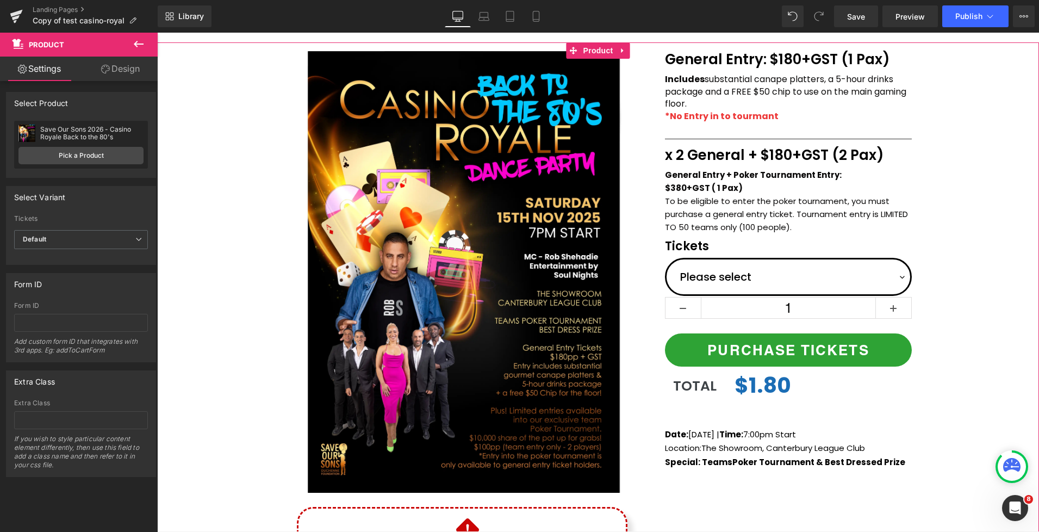
scroll to position [104, 0]
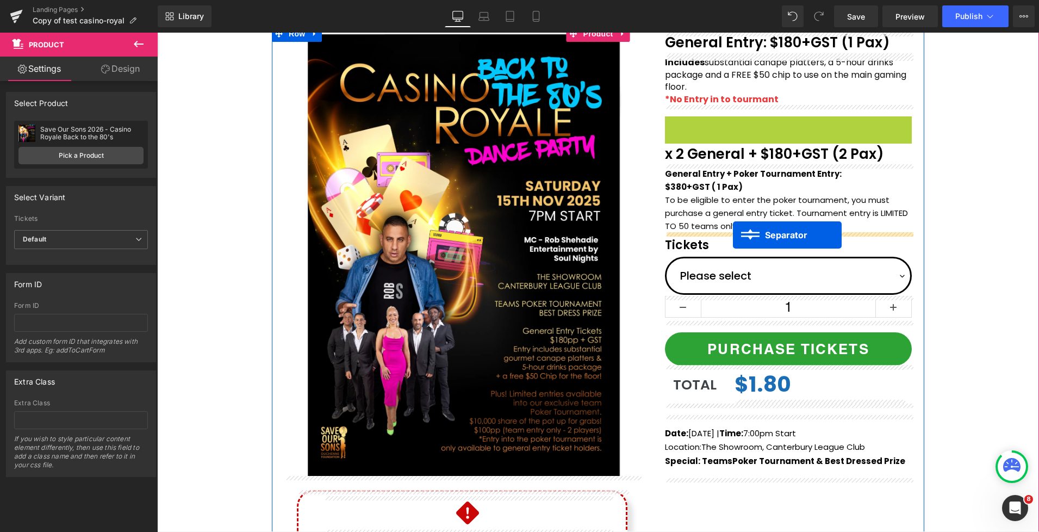
drag, startPoint x: 750, startPoint y: 126, endPoint x: 733, endPoint y: 235, distance: 110.6
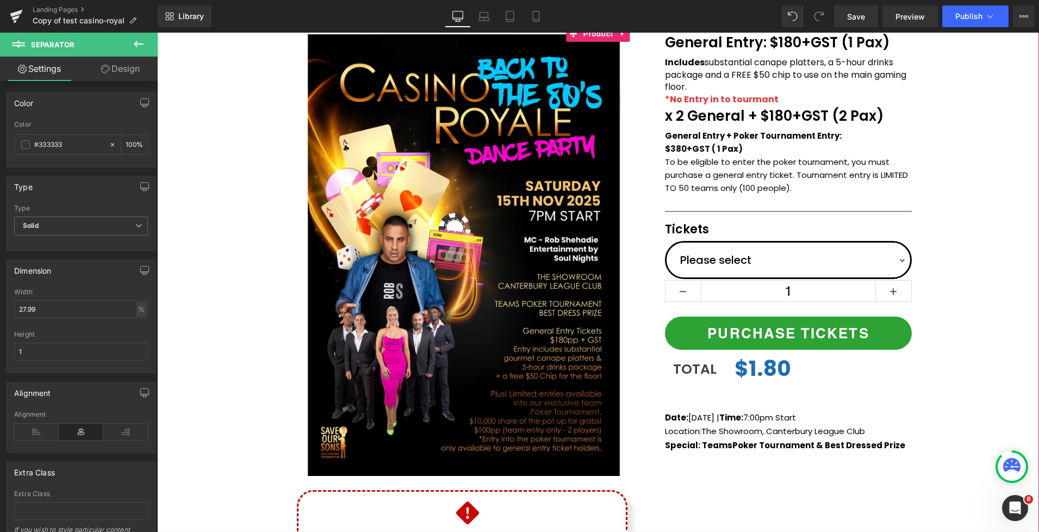
click at [957, 185] on div "(P) Image Icon Email Check Reminder Text Block Please check your junk/spam fold…" at bounding box center [598, 322] width 882 height 592
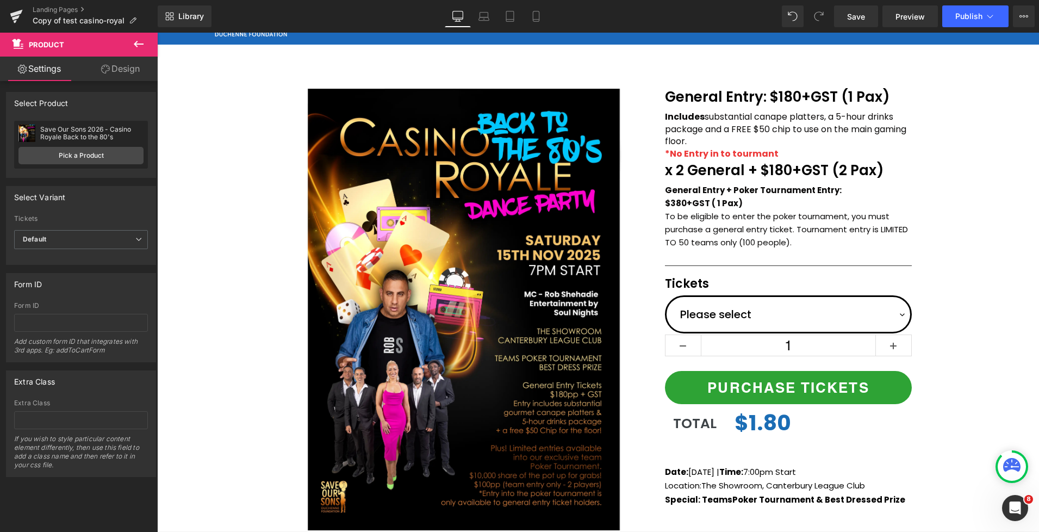
scroll to position [53, 0]
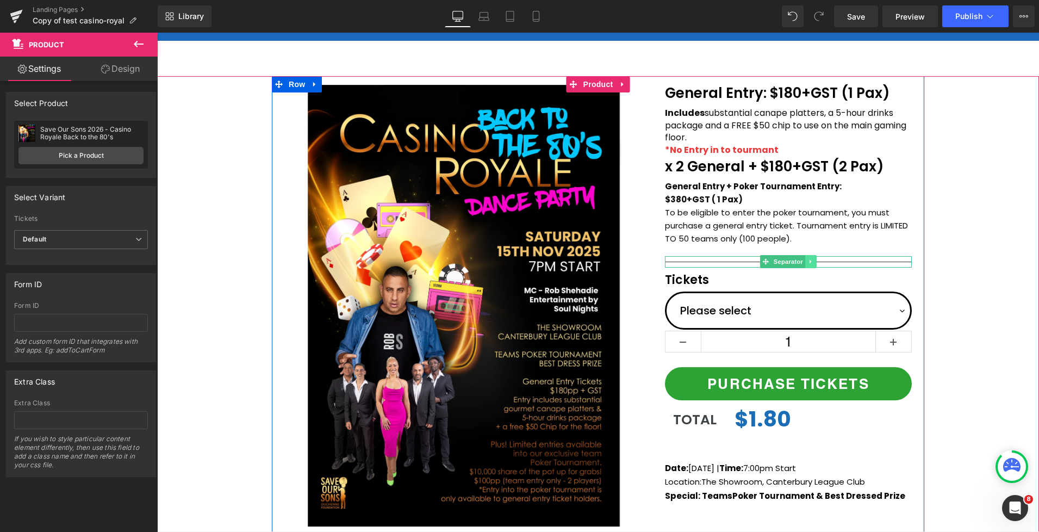
click at [815, 263] on link at bounding box center [810, 261] width 11 height 13
click at [804, 263] on icon at bounding box center [806, 261] width 6 height 7
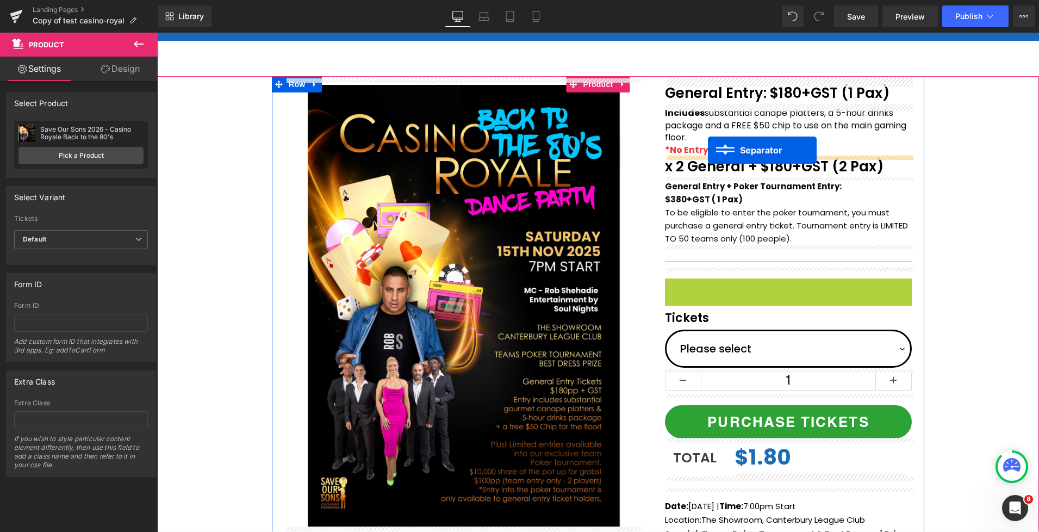
drag, startPoint x: 766, startPoint y: 283, endPoint x: 708, endPoint y: 150, distance: 144.7
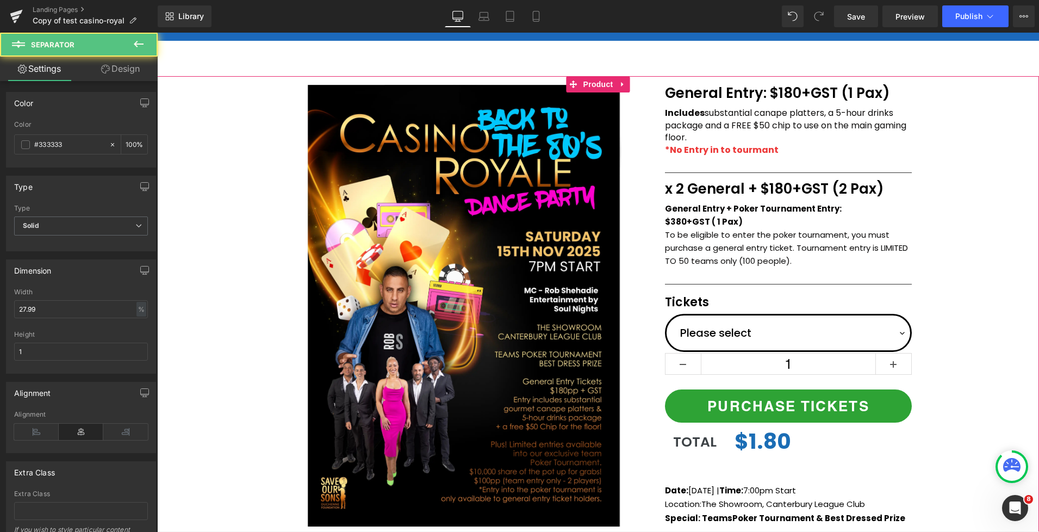
click at [950, 177] on div "(P) Image Icon Email Check Reminder Text Block Please check your junk/spam fold…" at bounding box center [598, 372] width 882 height 592
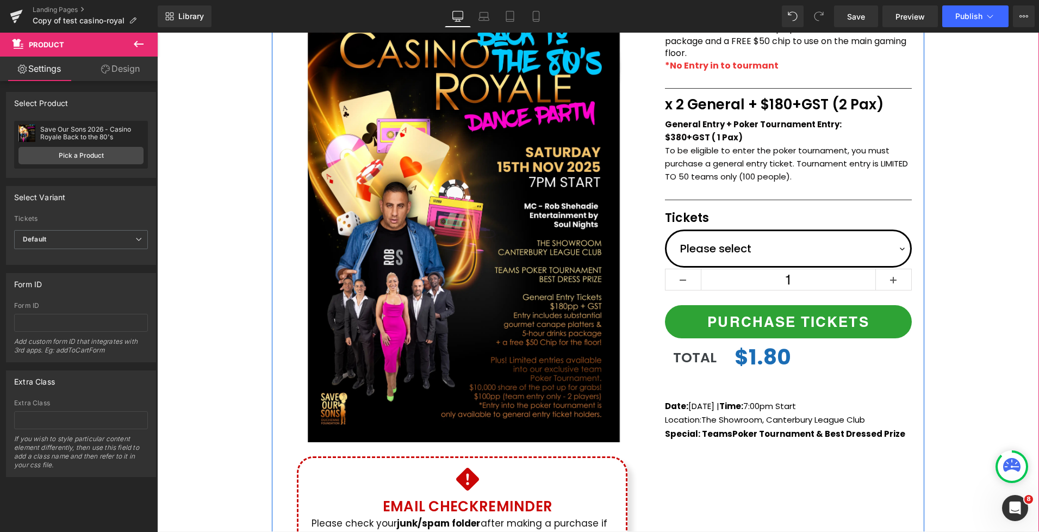
scroll to position [140, 0]
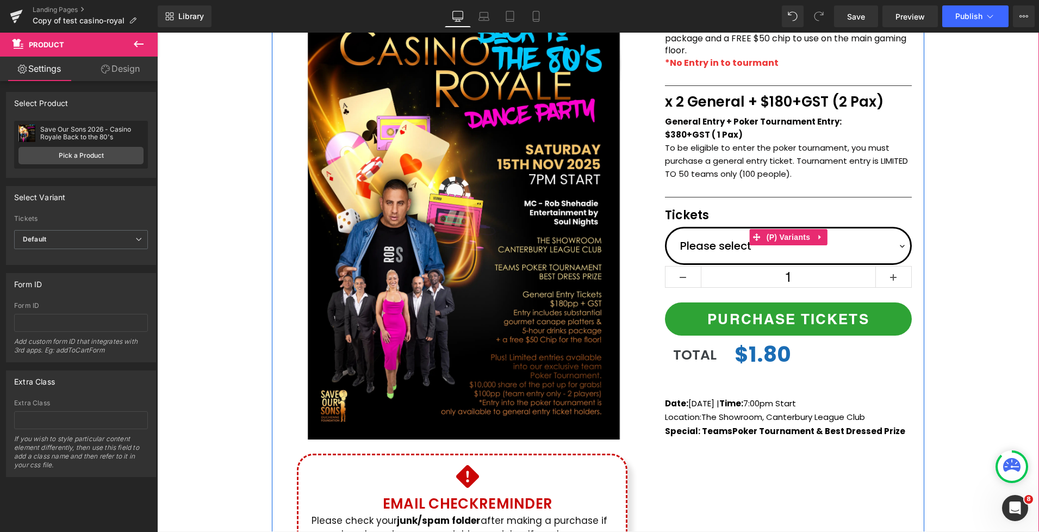
click at [897, 243] on select "Please select General Entry General Entry + Poker Tournament" at bounding box center [788, 246] width 247 height 38
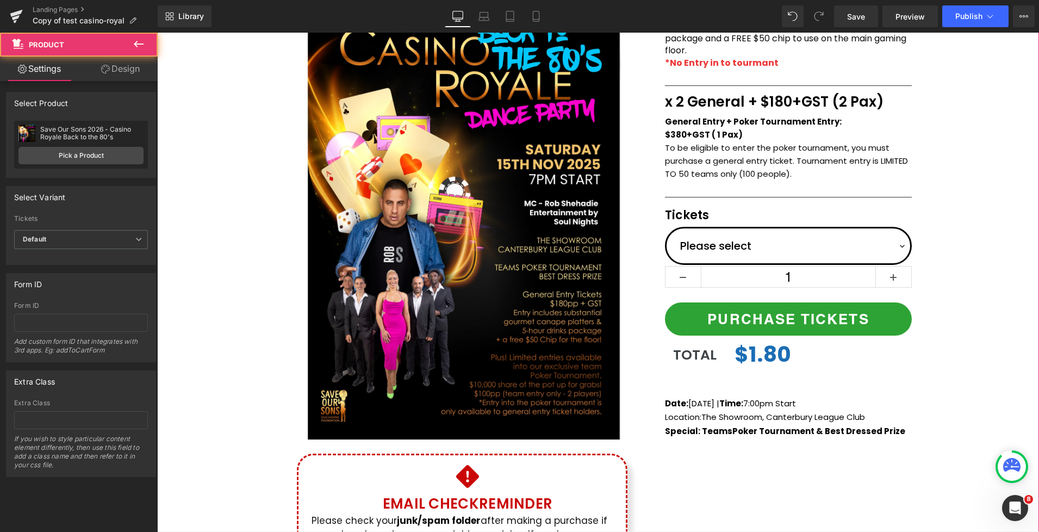
click at [944, 217] on div "(P) Image Icon Email Check Reminder Text Block Please check your junk/spam fold…" at bounding box center [598, 285] width 882 height 592
click at [945, 234] on div "(P) Image Icon Email Check Reminder Text Block Please check your junk/spam fold…" at bounding box center [598, 285] width 882 height 592
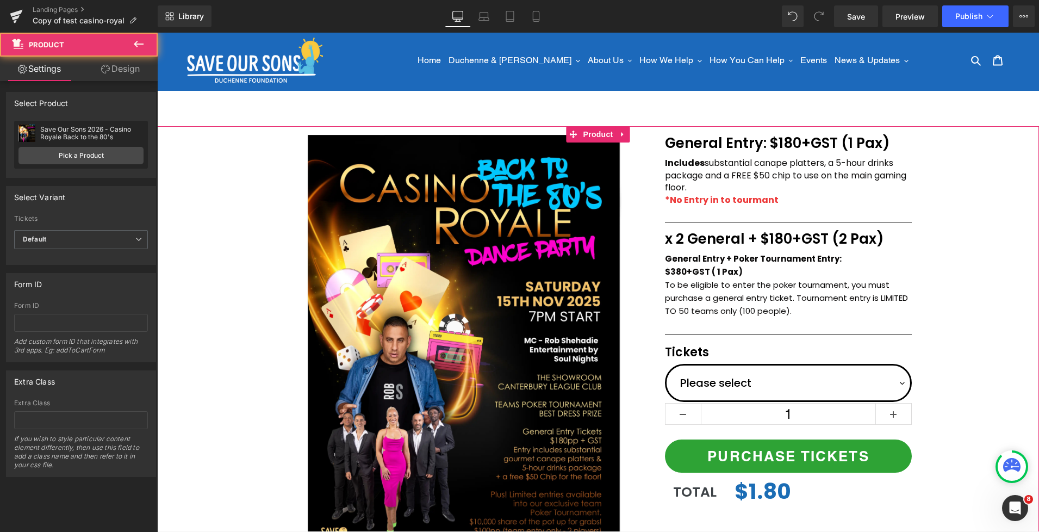
scroll to position [0, 0]
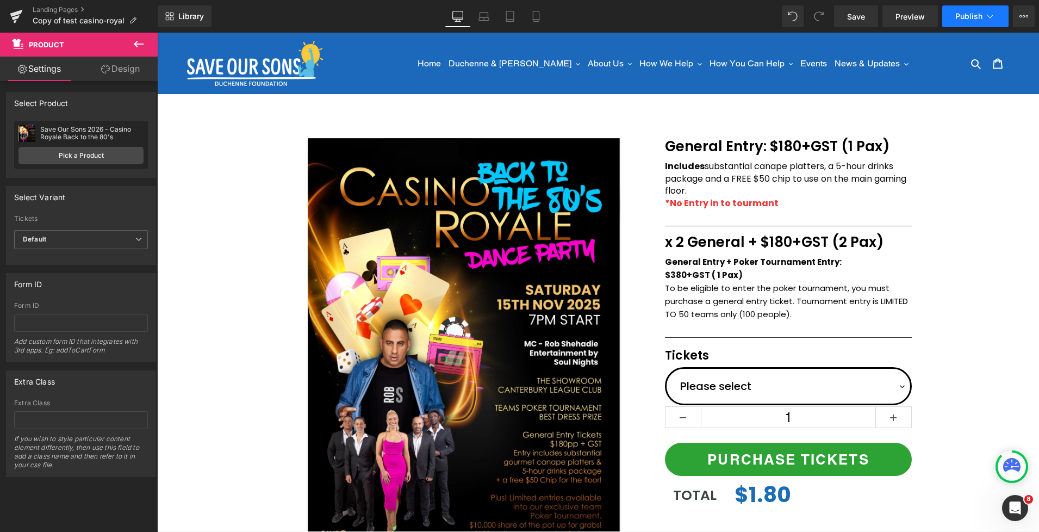
click at [985, 17] on icon at bounding box center [990, 16] width 11 height 11
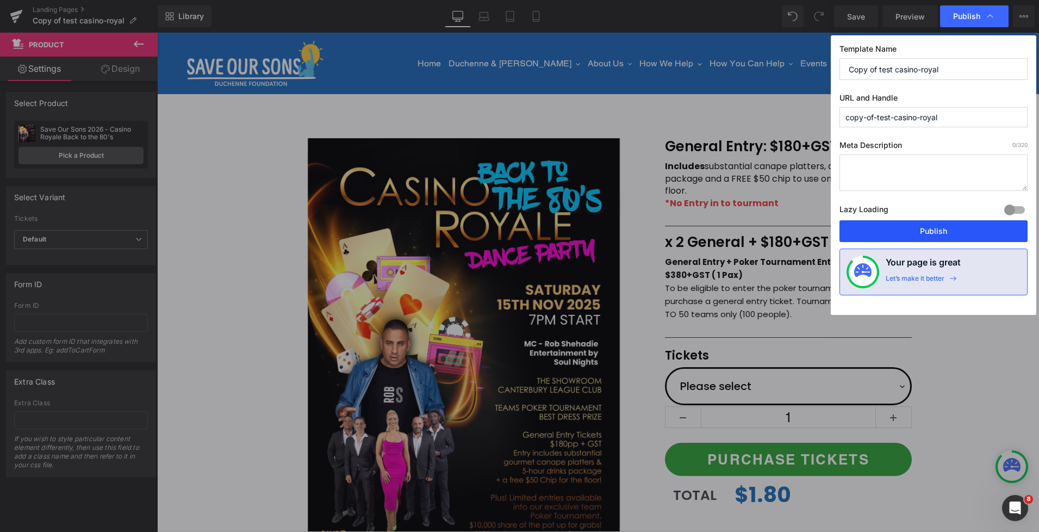
click at [946, 233] on button "Publish" at bounding box center [934, 231] width 188 height 22
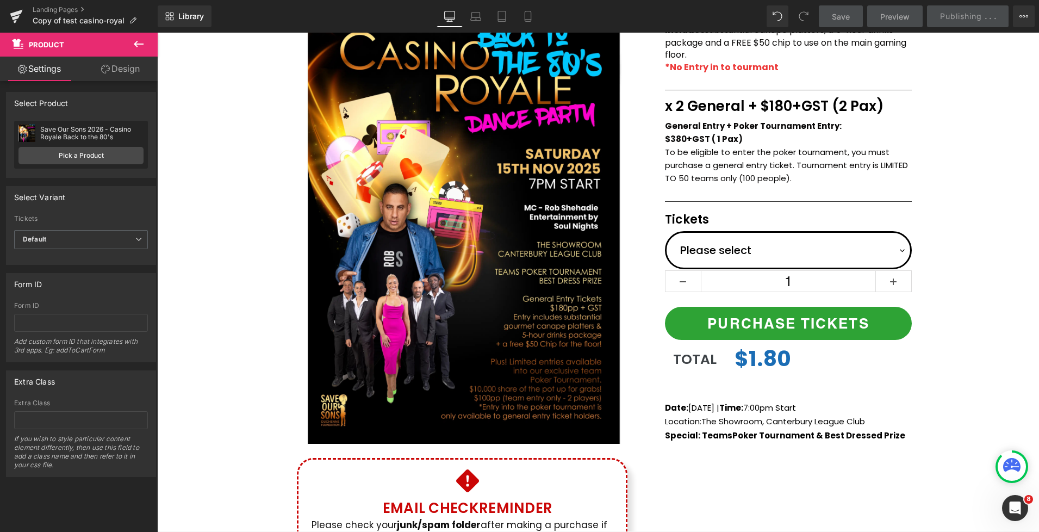
scroll to position [135, 0]
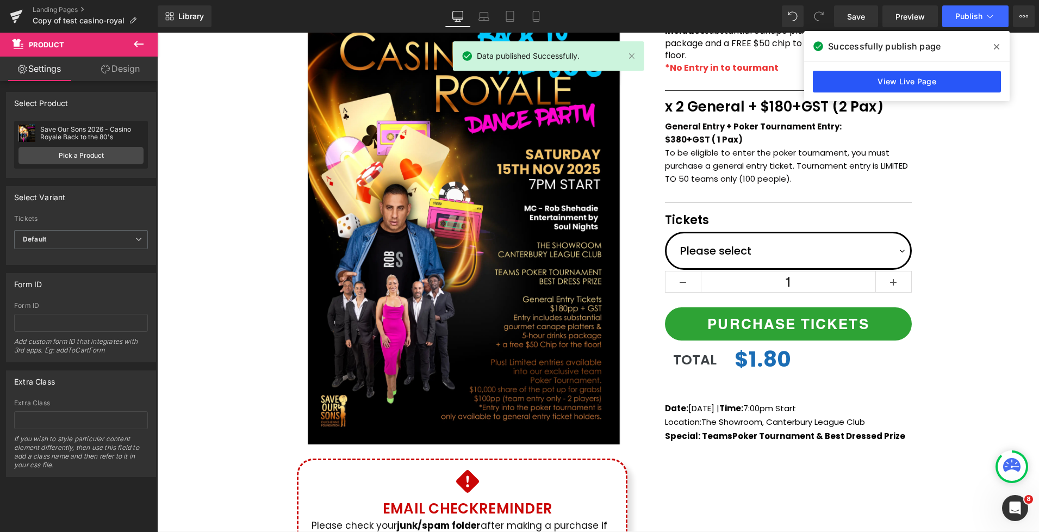
click at [869, 84] on link "View Live Page" at bounding box center [907, 82] width 188 height 22
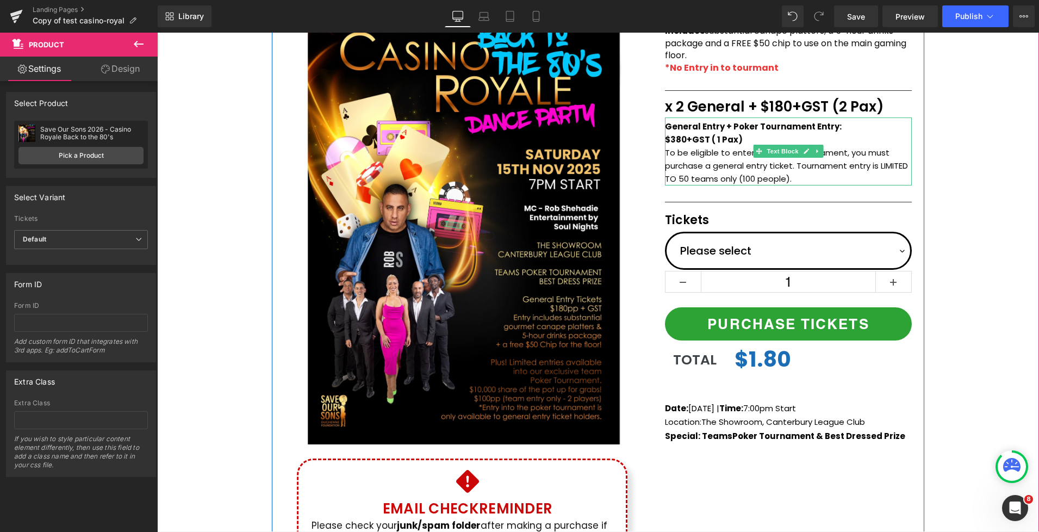
scroll to position [0, 0]
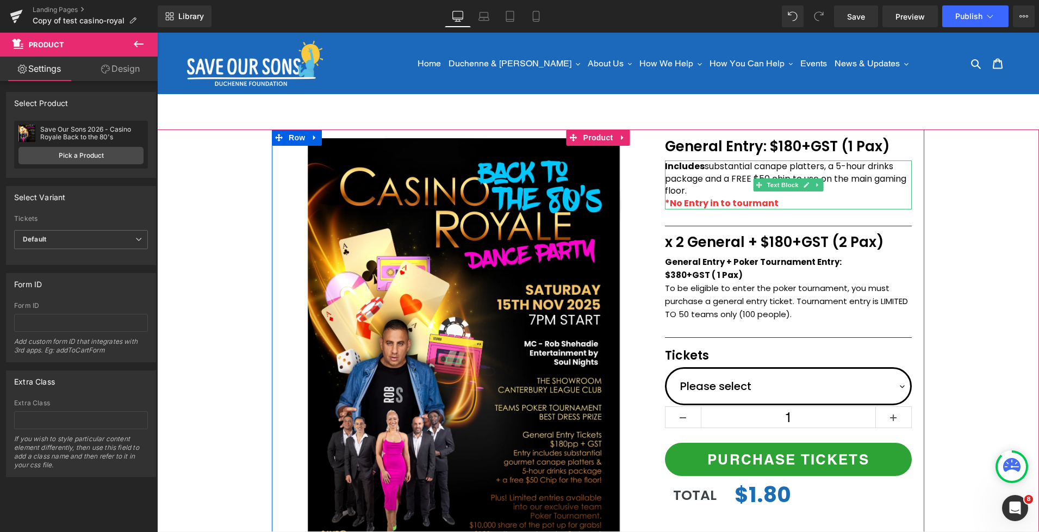
click at [707, 165] on span "Includes substantial canape platters, a 5-hour drinks package and a FREE $50 ch…" at bounding box center [785, 178] width 241 height 37
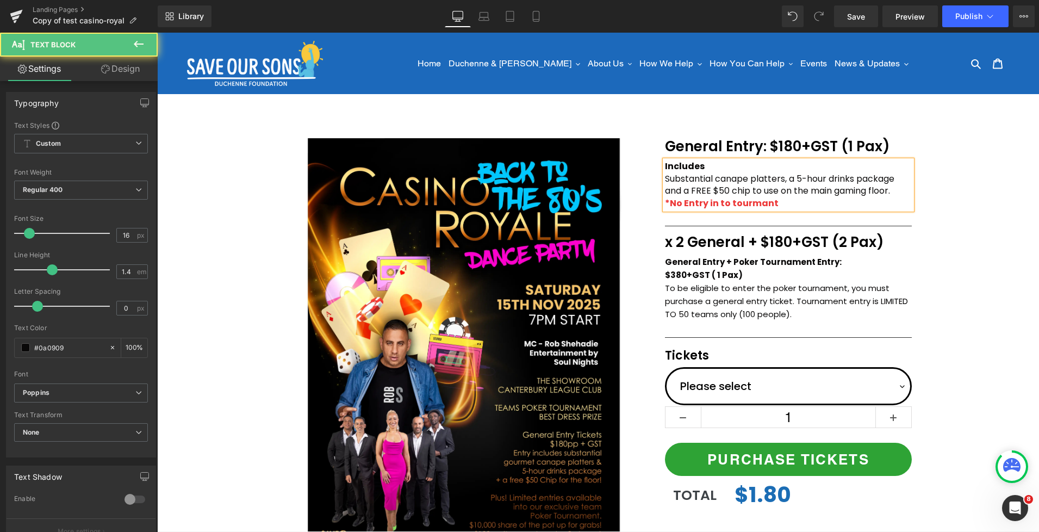
click at [790, 181] on span "Substantial canape platters, a 5-hour drinks package and a FREE $50 chip to use…" at bounding box center [779, 184] width 229 height 24
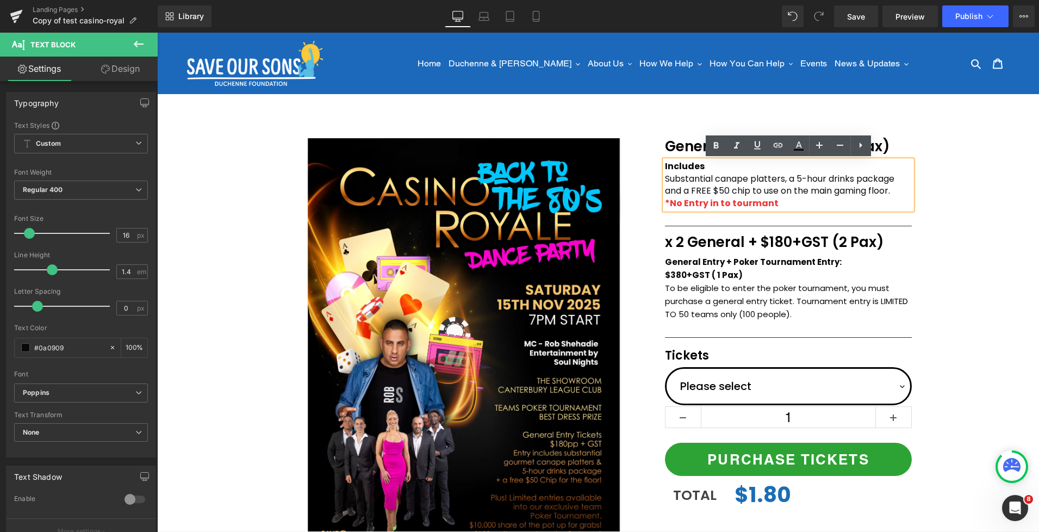
click at [798, 181] on span "Substantial canape platters, a 5-hour drinks package and a FREE $50 chip to use…" at bounding box center [779, 184] width 229 height 24
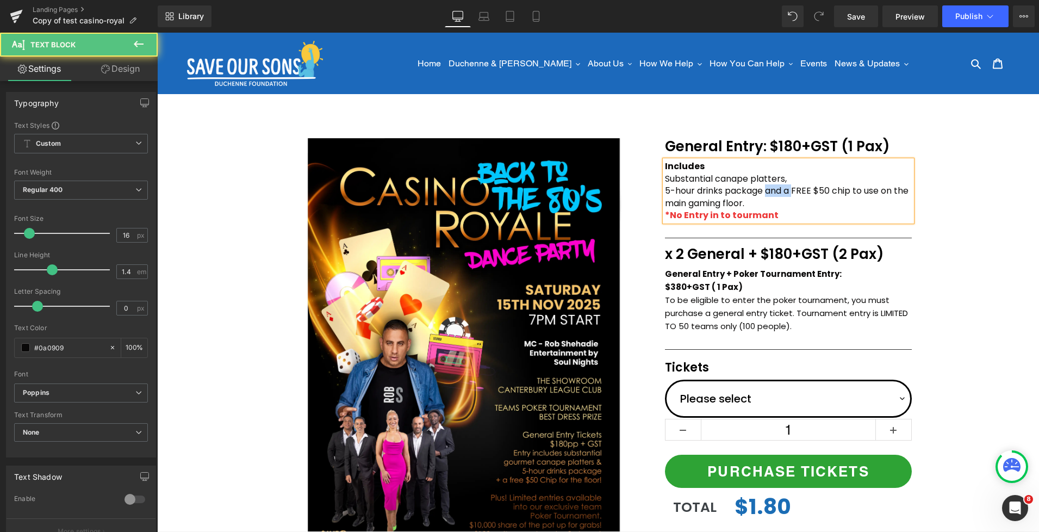
drag, startPoint x: 767, startPoint y: 191, endPoint x: 794, endPoint y: 190, distance: 27.2
click at [794, 190] on span "5-hour drinks package and a FREE $50 chip to use on the main gaming floor." at bounding box center [787, 196] width 244 height 24
click at [786, 200] on span "FREE $50 chip to use on the main gaming floor." at bounding box center [764, 203] width 199 height 13
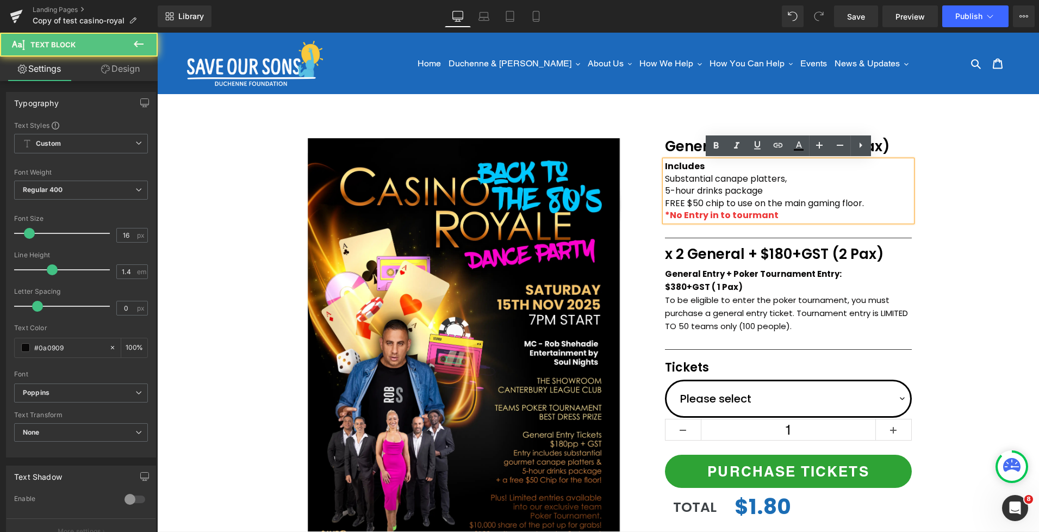
click at [726, 202] on span "FREE $50 chip to use on the main gaming floor." at bounding box center [764, 203] width 199 height 13
click at [714, 203] on span "FREE $50 chip to use on the main gaming floor." at bounding box center [764, 203] width 199 height 13
drag, startPoint x: 667, startPoint y: 203, endPoint x: 677, endPoint y: 202, distance: 9.8
click at [667, 203] on span "FREE $50 chip to use on the main gaming floor." at bounding box center [764, 203] width 199 height 13
click at [668, 214] on strong "*No Entry in to tourmant" at bounding box center [722, 215] width 114 height 13
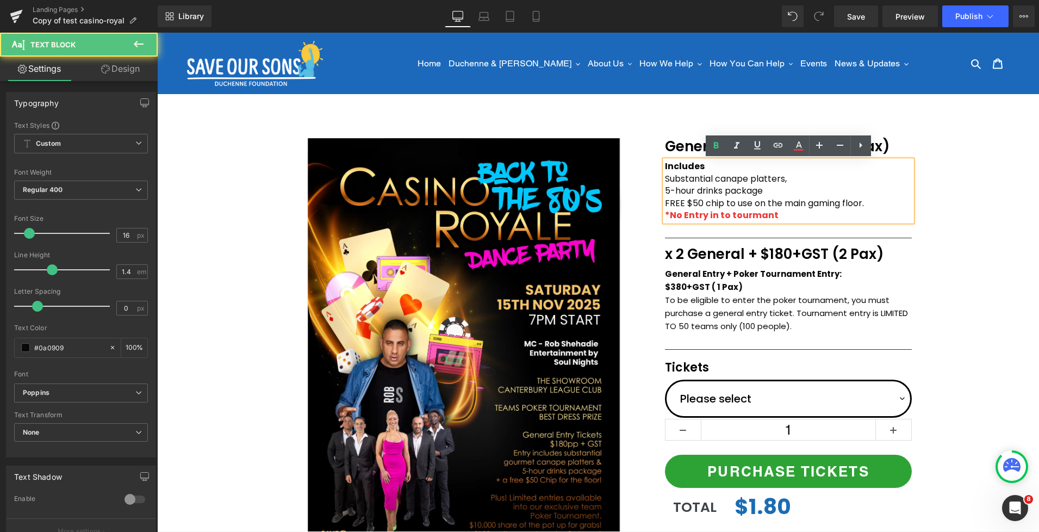
click at [773, 215] on strong "*No Entry in to tourmant" at bounding box center [722, 215] width 114 height 13
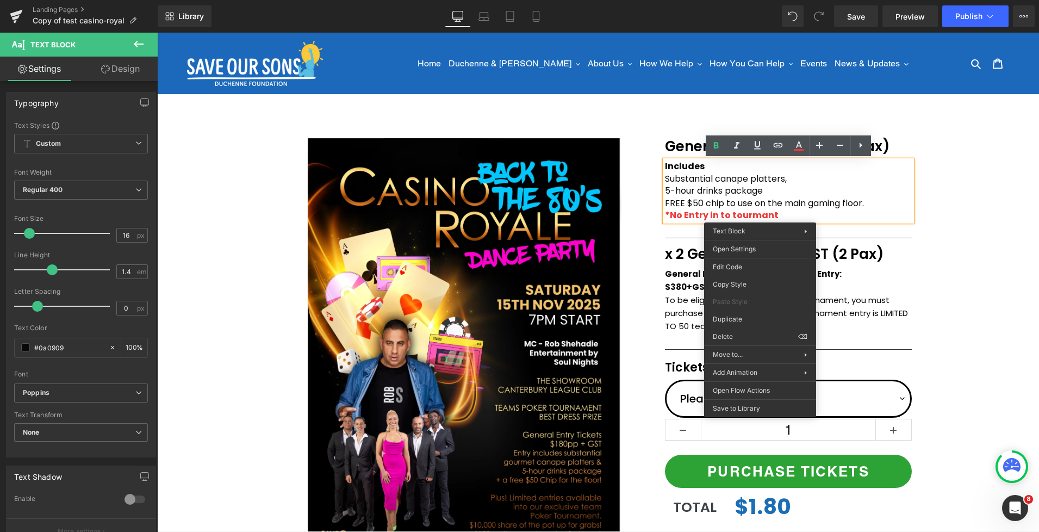
click at [978, 219] on div "(P) Image Icon Email Check Reminder Text Block Please check your junk/spam fold…" at bounding box center [598, 425] width 882 height 592
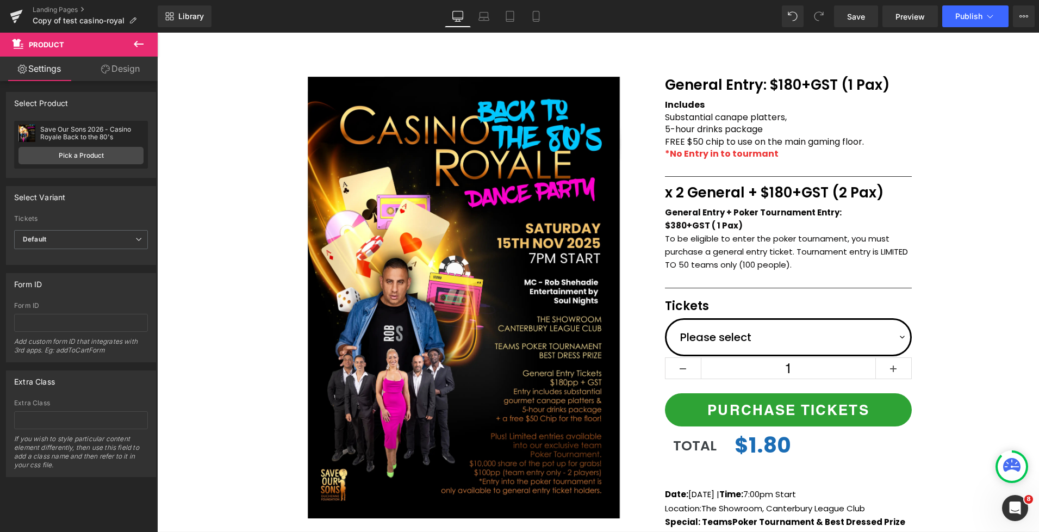
scroll to position [66, 0]
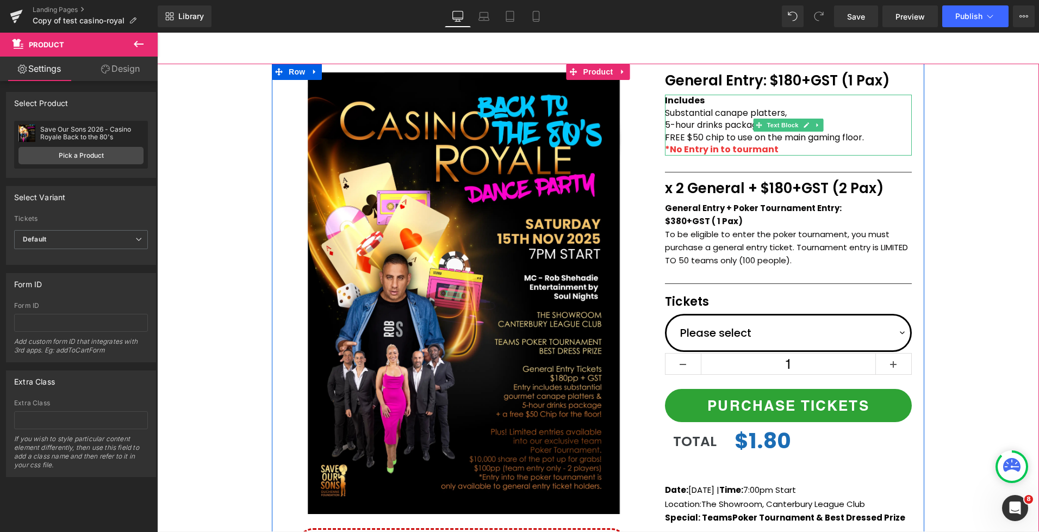
click at [708, 101] on p "Includes" at bounding box center [788, 101] width 247 height 12
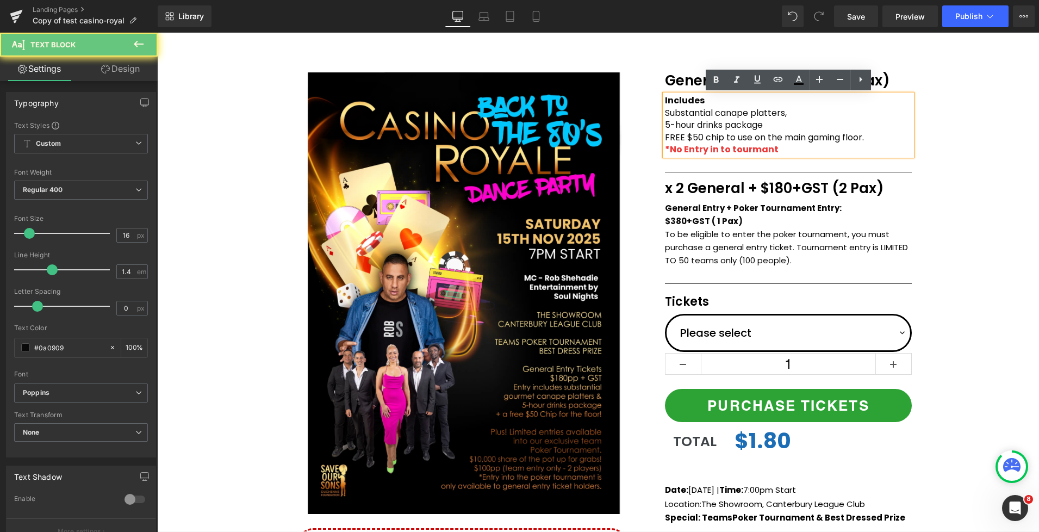
click at [703, 101] on span "Includes" at bounding box center [685, 100] width 40 height 13
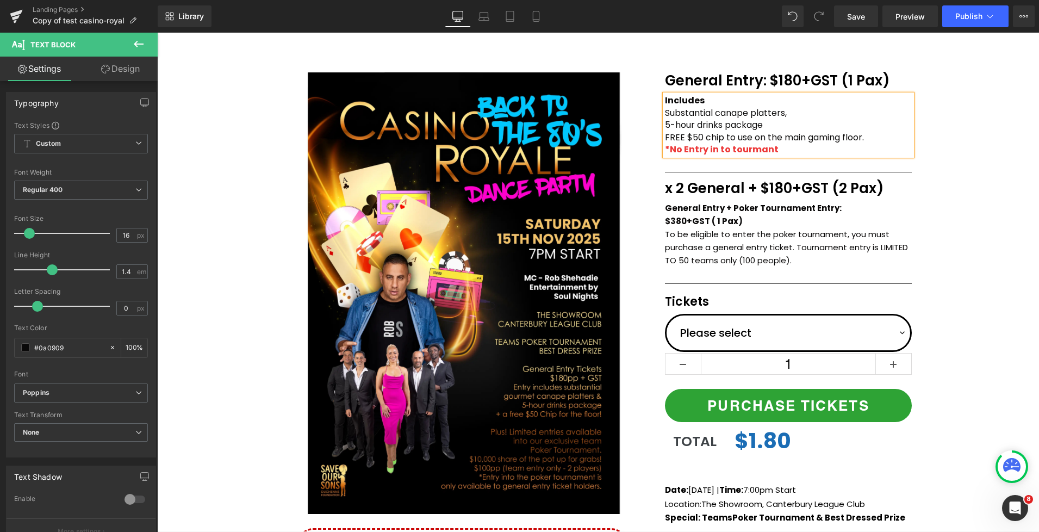
click at [703, 101] on span "Includes" at bounding box center [685, 100] width 40 height 13
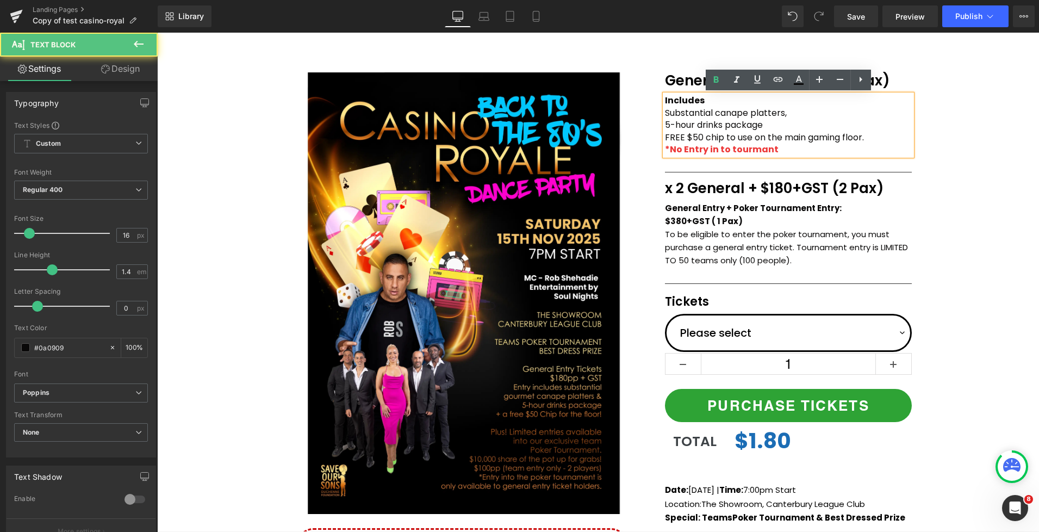
click at [941, 140] on div "(P) Image Icon Email Check Reminder Text Block Please check your junk/spam fold…" at bounding box center [598, 360] width 882 height 592
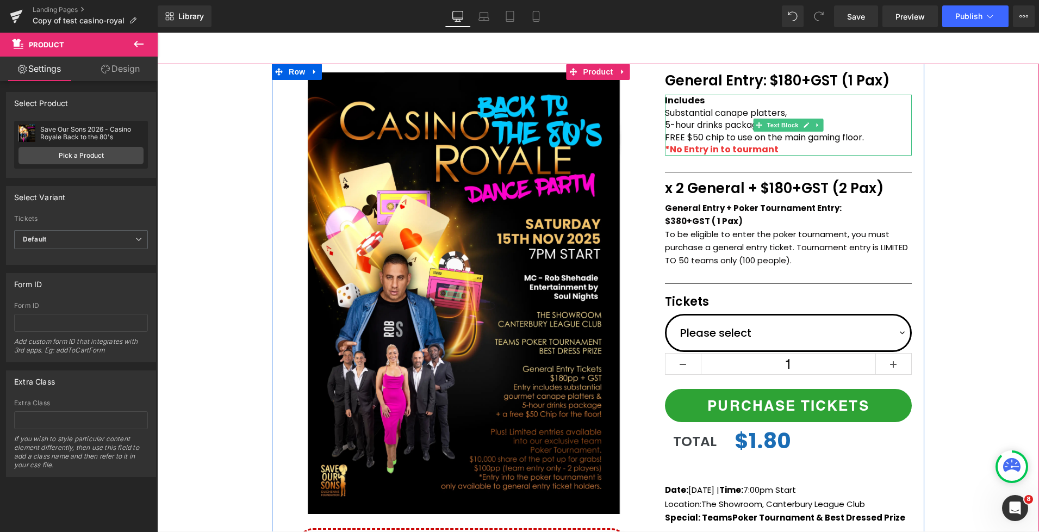
click at [713, 102] on p "Includes" at bounding box center [788, 101] width 247 height 12
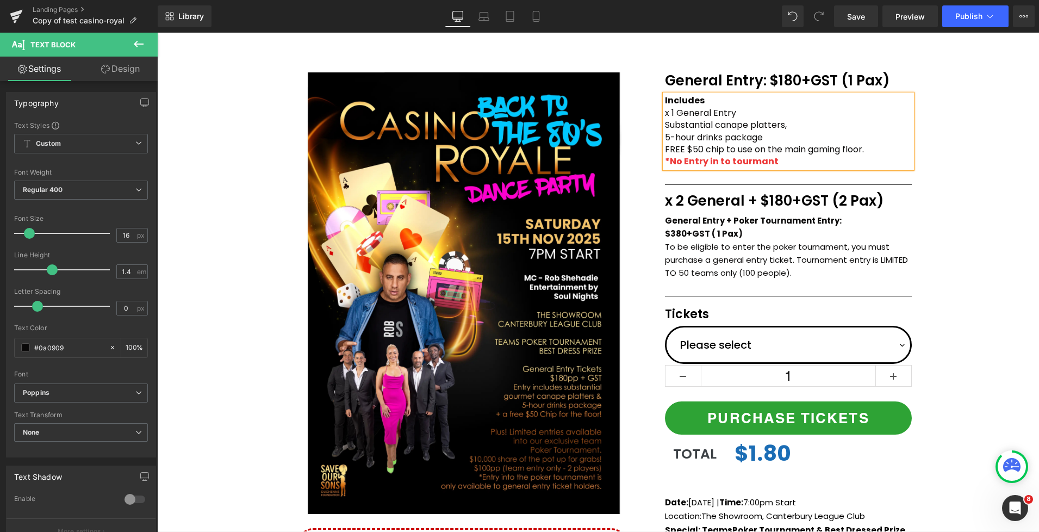
click at [950, 139] on div "(P) Image Icon Email Check Reminder Text Block Please check your junk/spam fold…" at bounding box center [598, 360] width 882 height 592
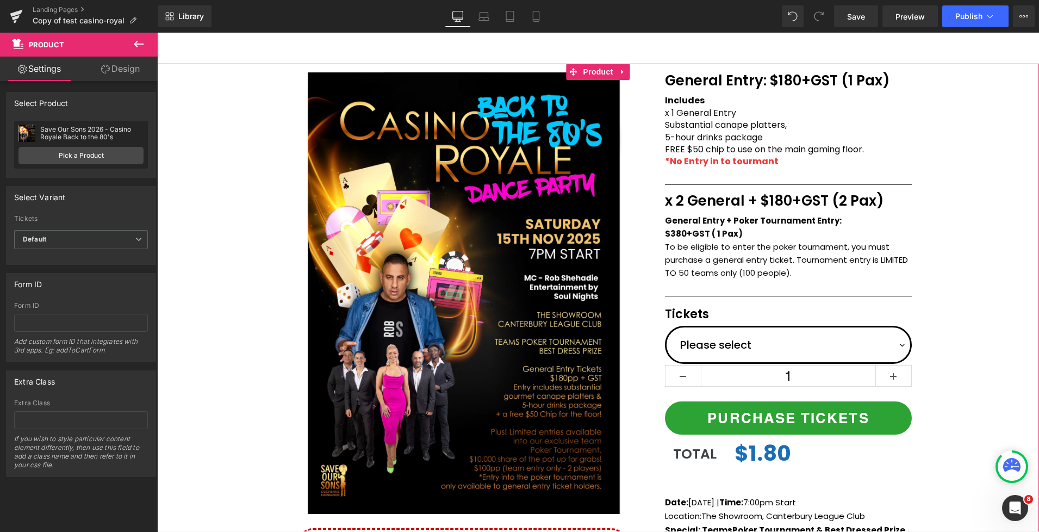
click at [967, 107] on div "(P) Image Icon Email Check Reminder Text Block Please check your junk/spam fold…" at bounding box center [598, 360] width 882 height 592
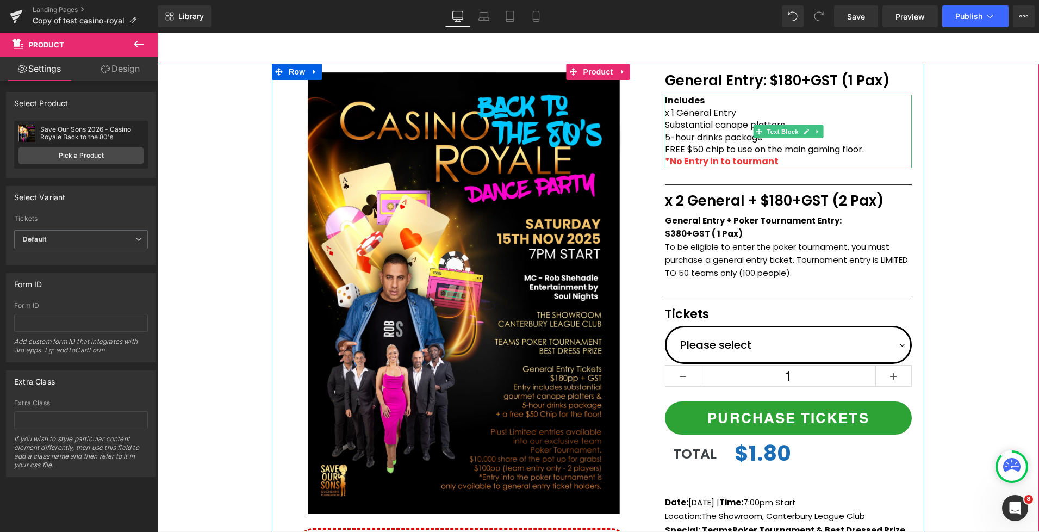
click at [747, 161] on strong "*No Entry in to tourmant" at bounding box center [722, 161] width 114 height 13
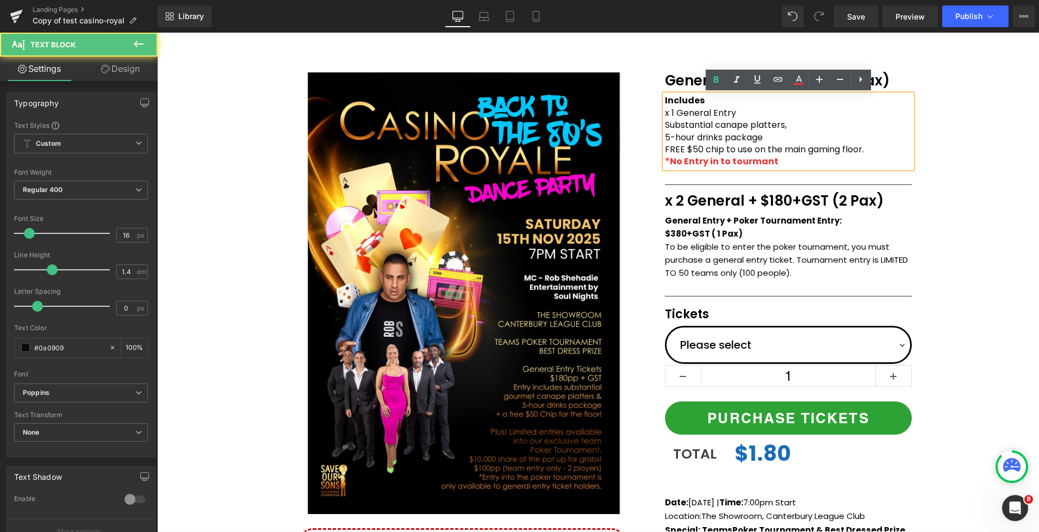
click at [777, 163] on p "*No Entry in to tourmant" at bounding box center [788, 162] width 247 height 12
drag, startPoint x: 777, startPoint y: 163, endPoint x: 746, endPoint y: 163, distance: 30.5
click at [746, 163] on p "*No Entry in to tourmant" at bounding box center [788, 162] width 247 height 12
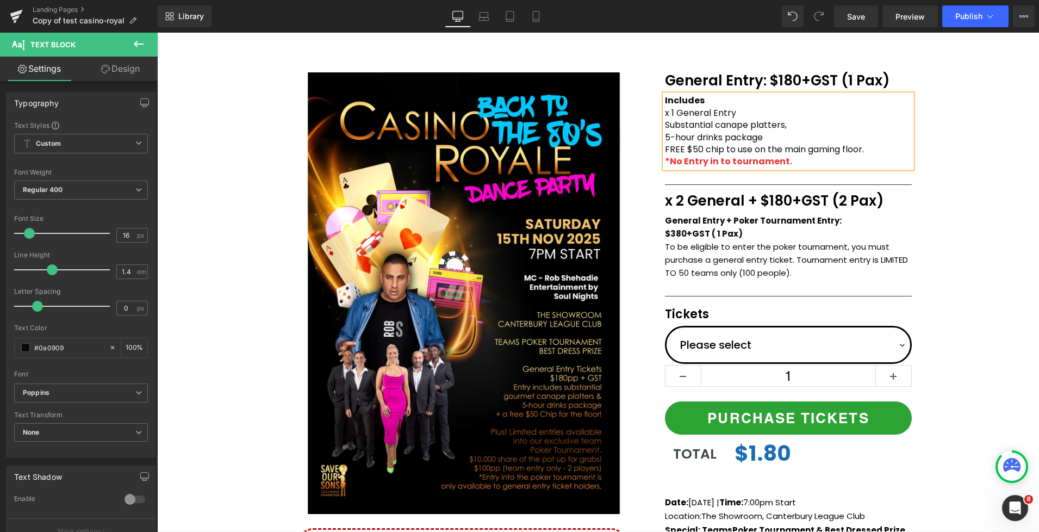
click at [962, 172] on div "(P) Image Icon Email Check Reminder Text Block Please check your junk/spam fold…" at bounding box center [598, 360] width 882 height 592
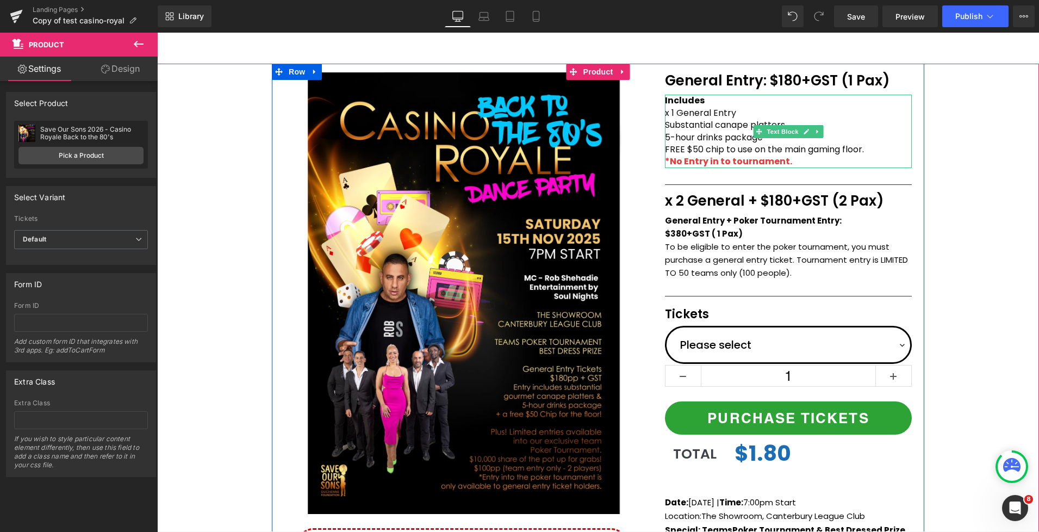
click at [674, 114] on p "x 1 General Entry" at bounding box center [788, 113] width 247 height 12
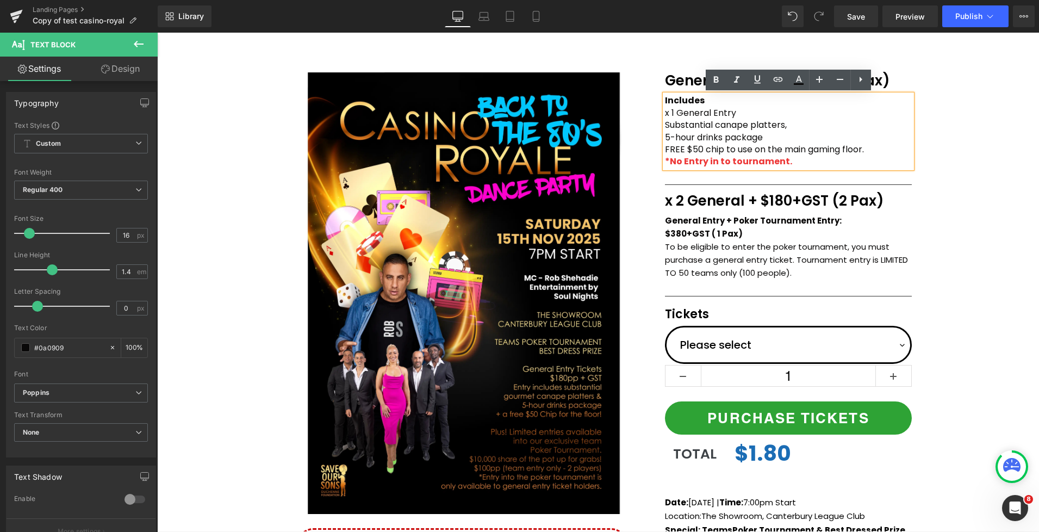
click at [666, 114] on p "x 1 General Entry" at bounding box center [788, 113] width 247 height 12
click at [666, 126] on span "Substantial canape platters," at bounding box center [726, 125] width 122 height 13
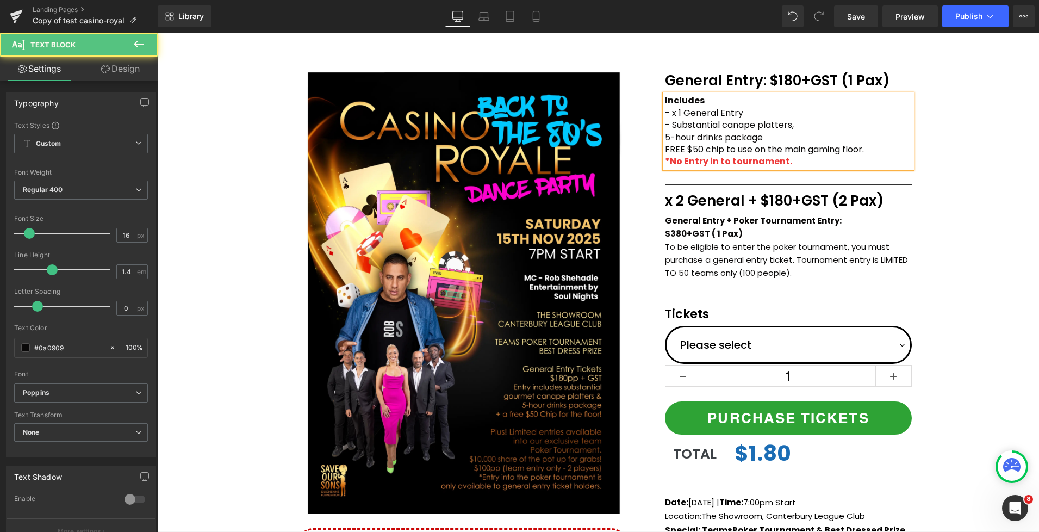
click at [665, 136] on span "5-hour drinks package" at bounding box center [714, 137] width 98 height 13
click at [666, 149] on span "FREE $50 chip to use on the main gaming floor." at bounding box center [764, 149] width 199 height 13
click at [962, 161] on div "(P) Image Icon Email Check Reminder Text Block Please check your junk/spam fold…" at bounding box center [598, 360] width 882 height 592
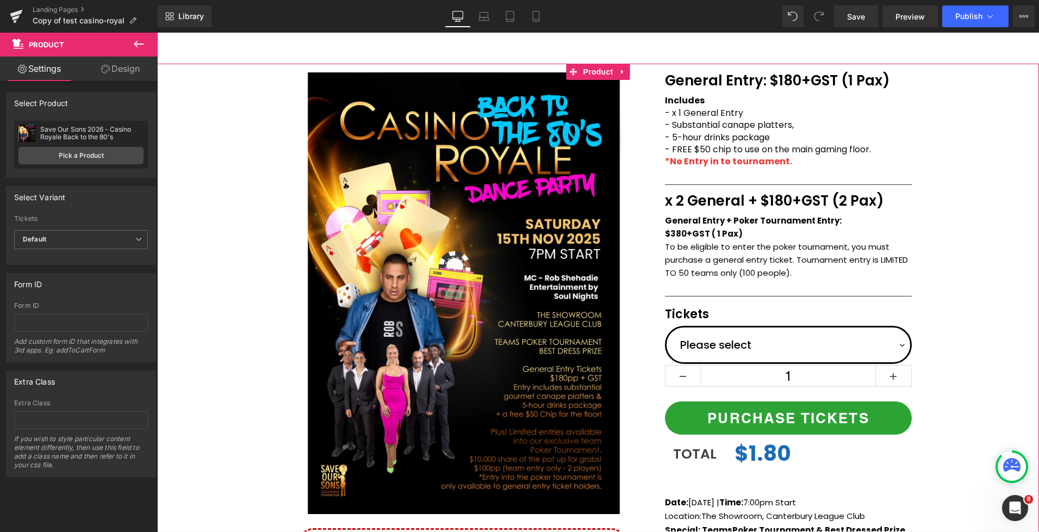
click at [985, 206] on div "(P) Image Icon Email Check Reminder Text Block Please check your junk/spam fold…" at bounding box center [598, 360] width 882 height 592
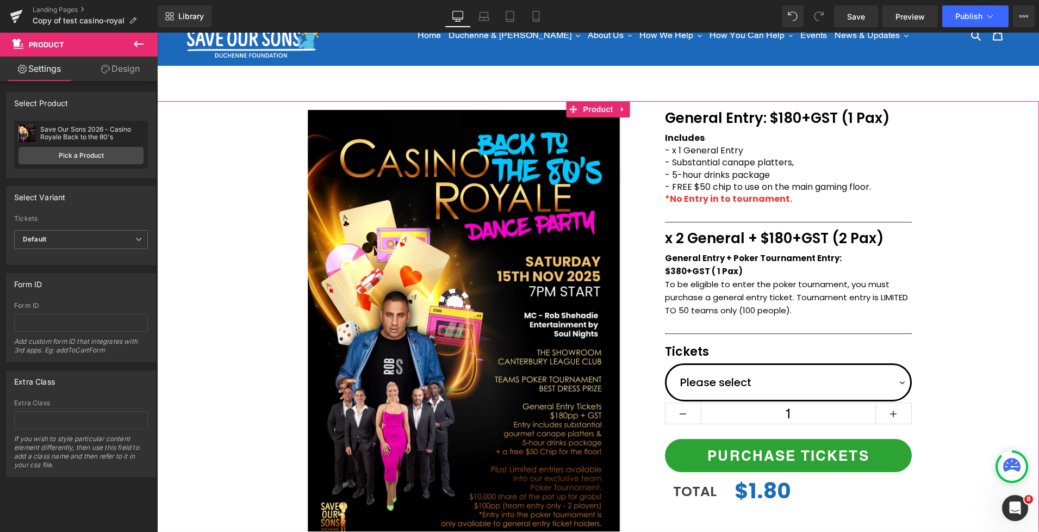
scroll to position [31, 0]
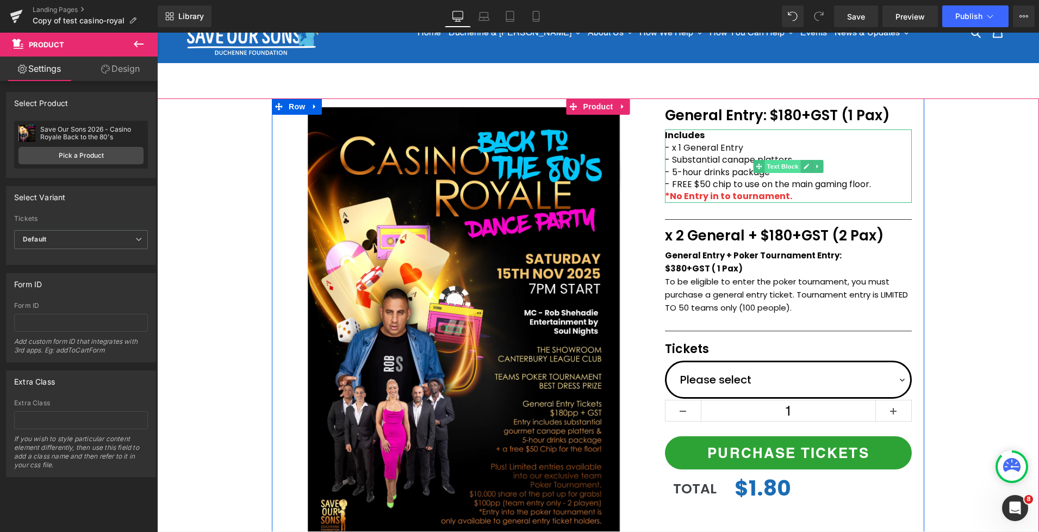
click at [784, 167] on span "Text Block" at bounding box center [783, 166] width 36 height 13
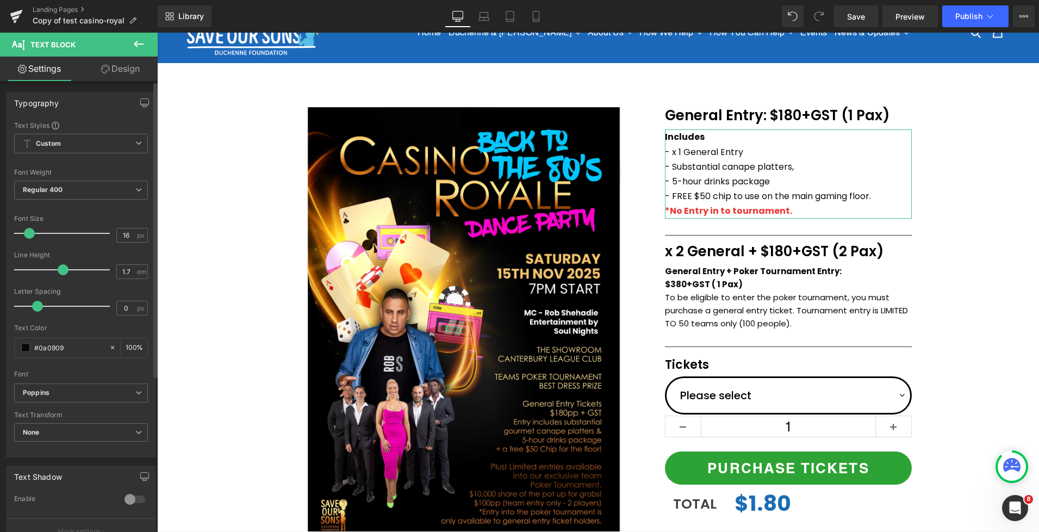
type input "1.6"
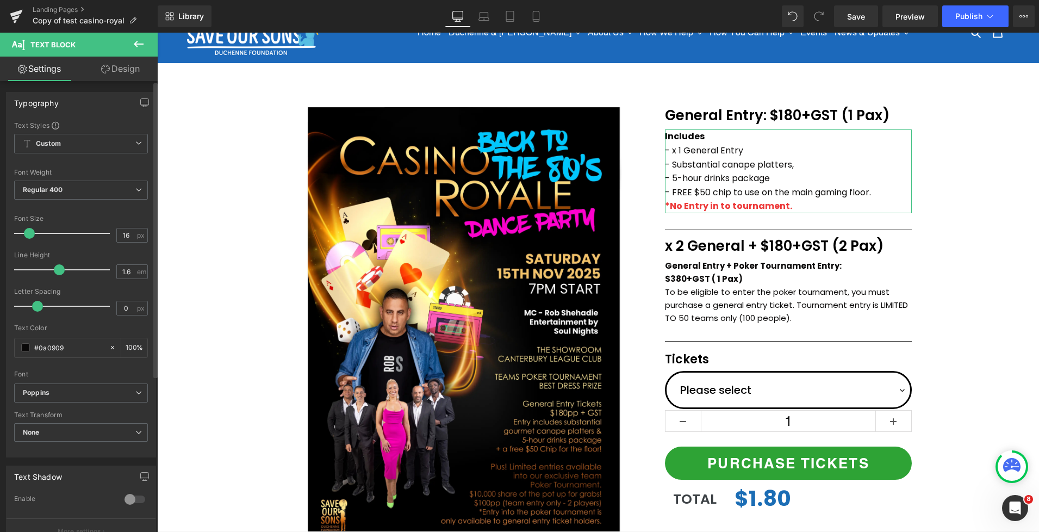
drag, startPoint x: 49, startPoint y: 269, endPoint x: 57, endPoint y: 268, distance: 7.7
click at [57, 268] on span at bounding box center [59, 269] width 11 height 11
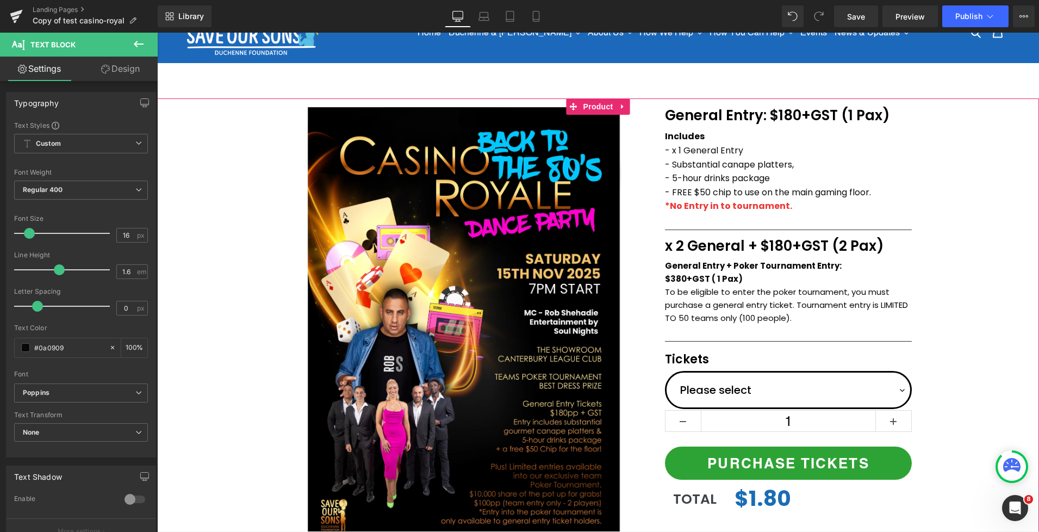
click at [969, 186] on div "(P) Image Icon Email Check Reminder Text Block Please check your junk/spam fold…" at bounding box center [598, 394] width 882 height 592
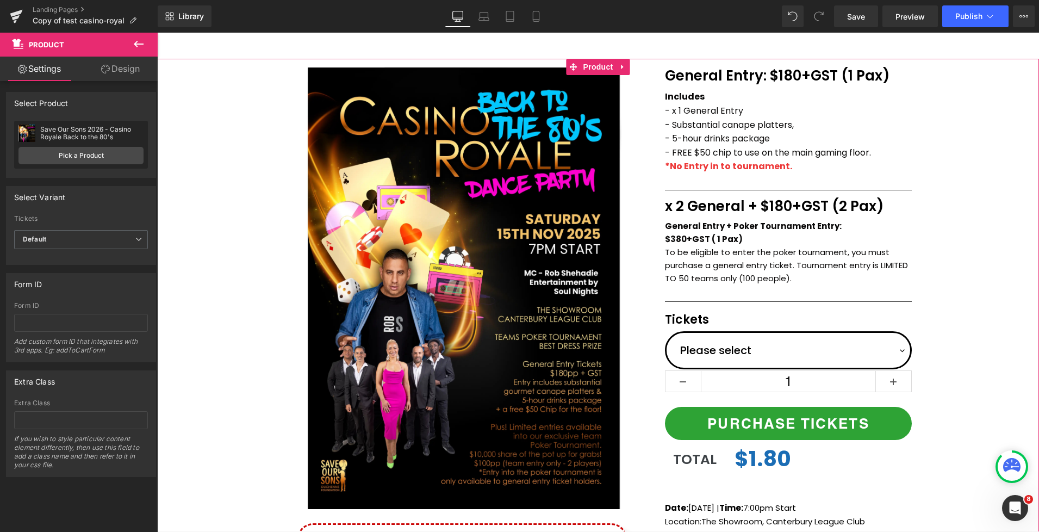
scroll to position [66, 0]
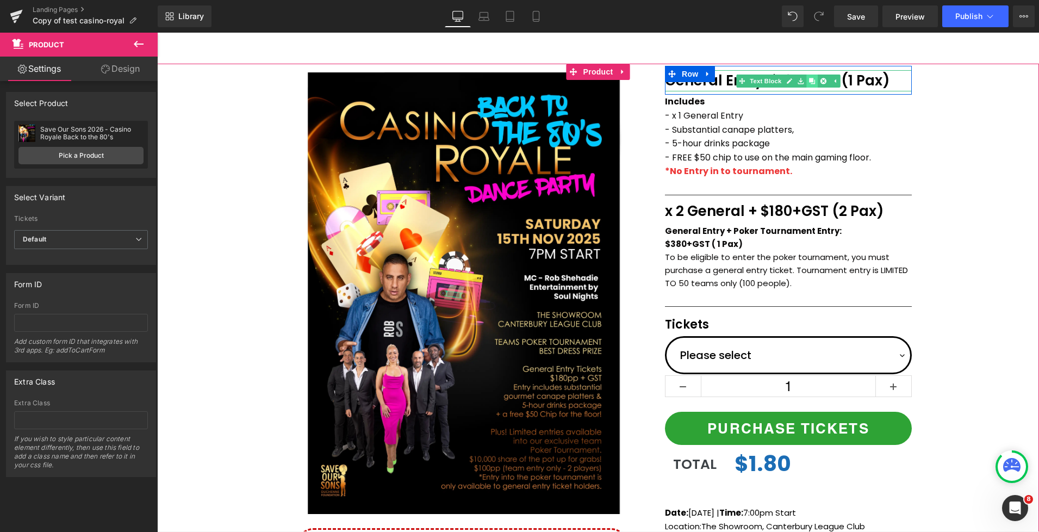
click at [815, 83] on icon at bounding box center [812, 81] width 6 height 6
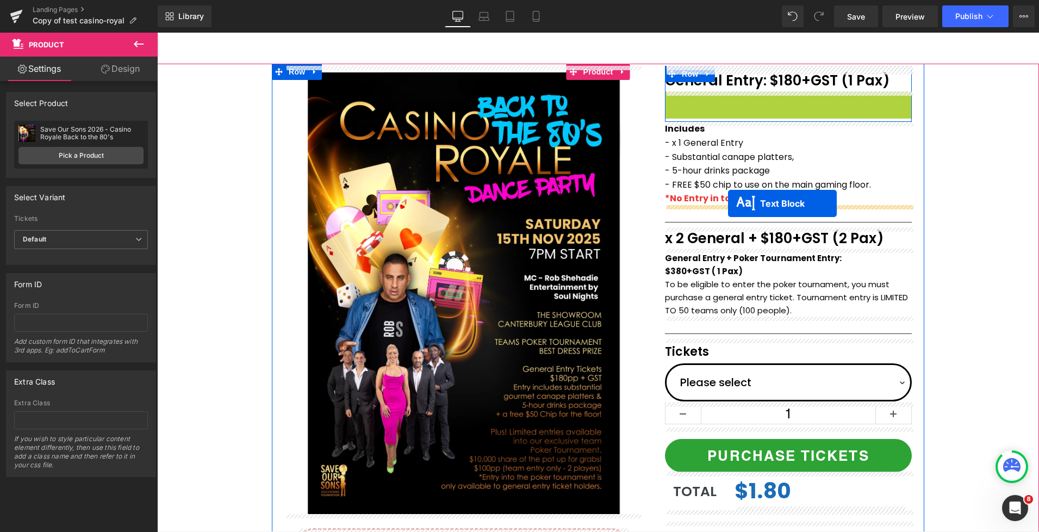
drag, startPoint x: 755, startPoint y: 102, endPoint x: 728, endPoint y: 203, distance: 105.3
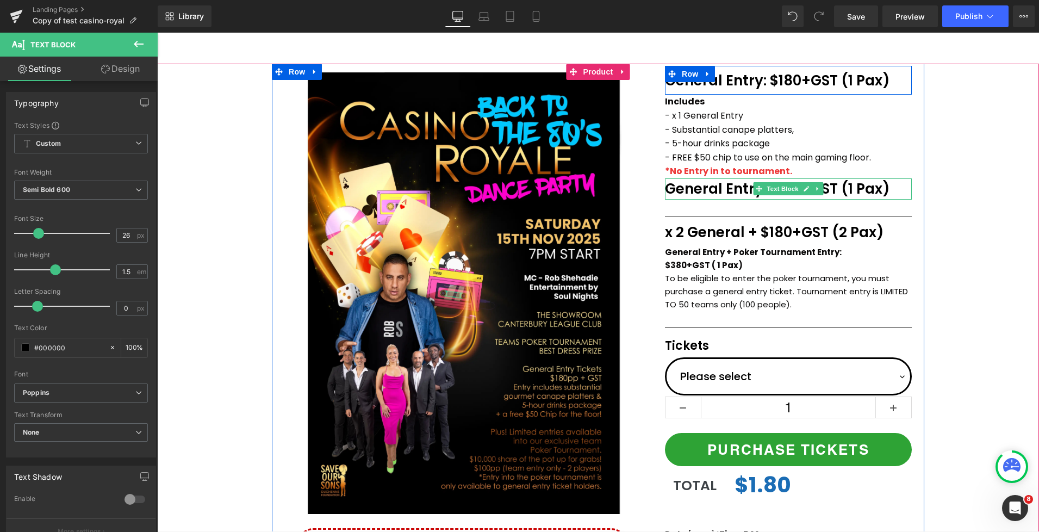
click at [839, 189] on p "General Entry: $180+GST (1 Pax)" at bounding box center [788, 188] width 247 height 21
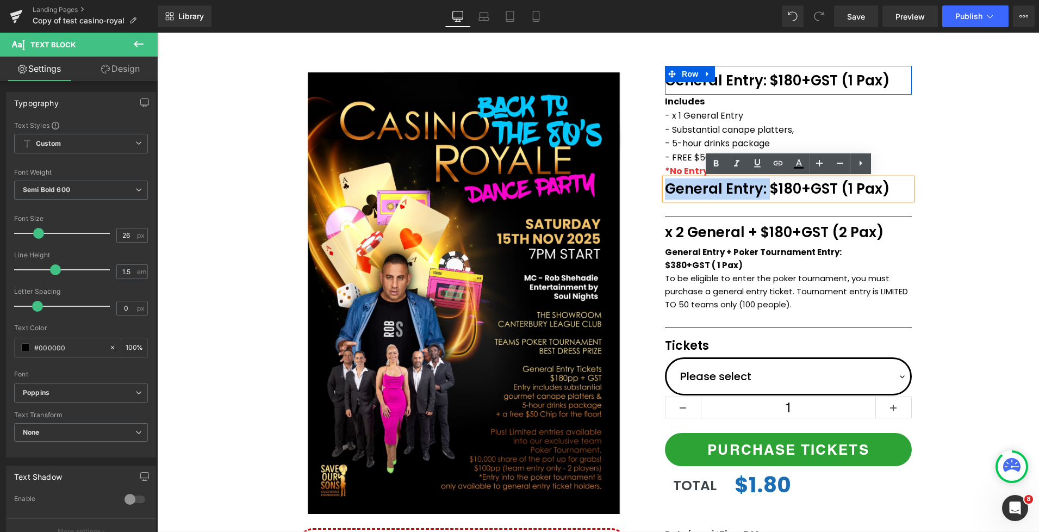
drag, startPoint x: 744, startPoint y: 189, endPoint x: 653, endPoint y: 188, distance: 91.4
click at [653, 188] on div "Tickets Text Block General Entry: $180+GST (1 Pax) Text Block Row Includes - x …" at bounding box center [789, 322] width 272 height 513
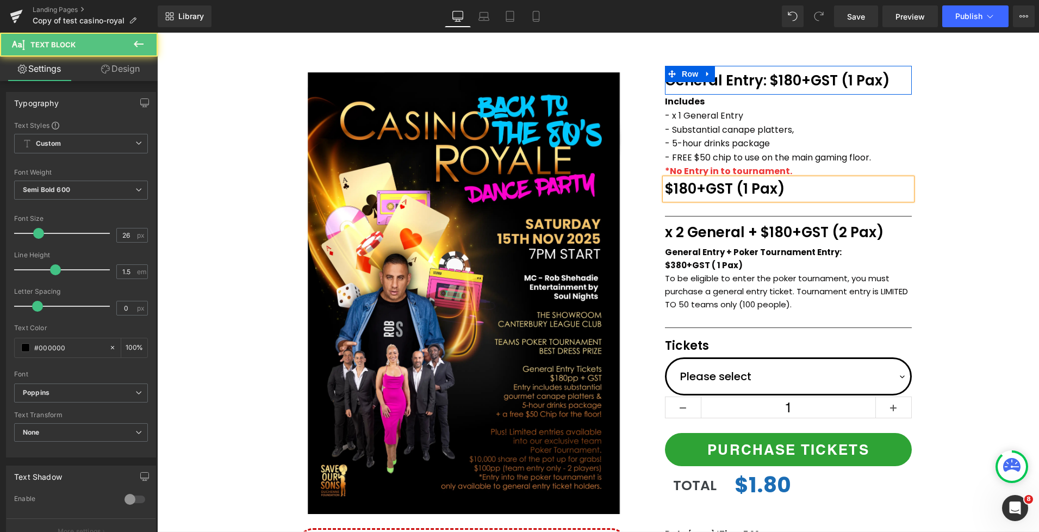
click at [786, 186] on p "$180+GST (1 Pax)" at bounding box center [788, 188] width 247 height 21
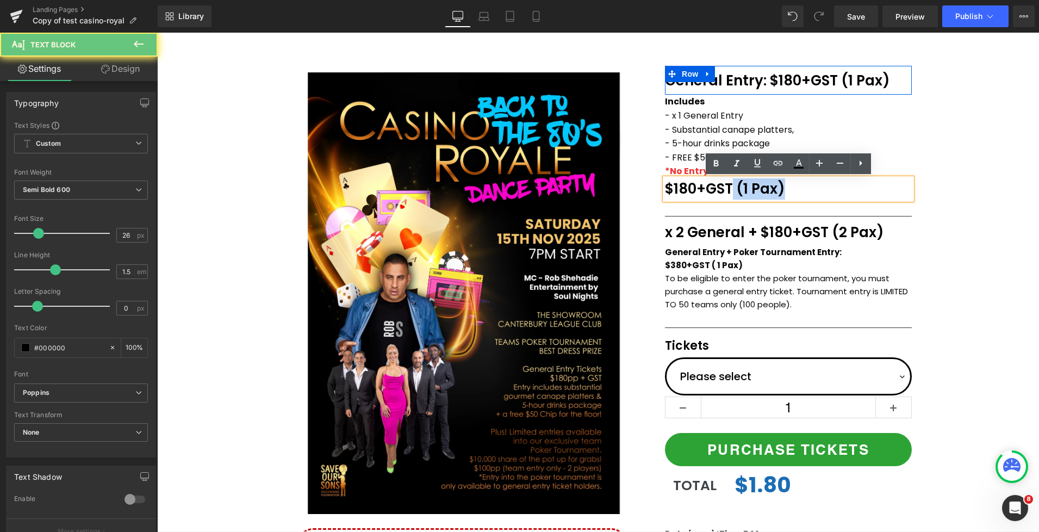
drag, startPoint x: 782, startPoint y: 188, endPoint x: 734, endPoint y: 189, distance: 47.9
click at [734, 189] on p "$180+GST (1 Pax)" at bounding box center [788, 188] width 247 height 21
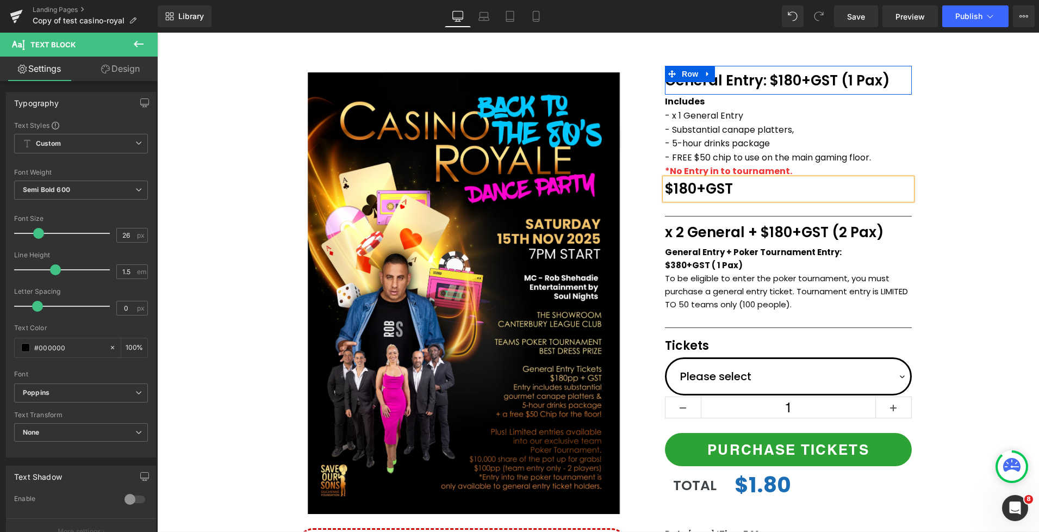
click at [946, 190] on div "(P) Image Icon Email Check Reminder Text Block Please check your junk/spam fold…" at bounding box center [598, 360] width 882 height 592
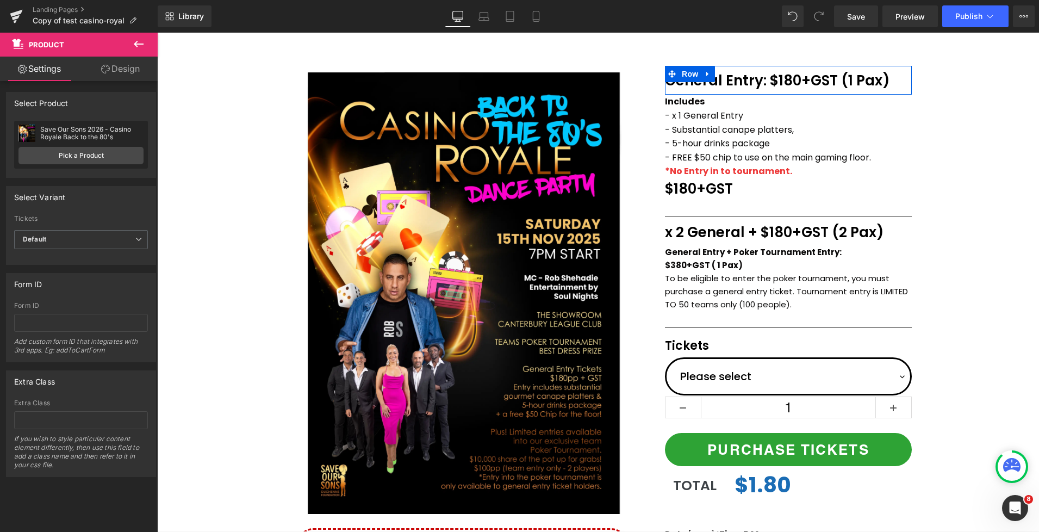
click at [873, 136] on p "- Substantial canape platters," at bounding box center [788, 130] width 247 height 14
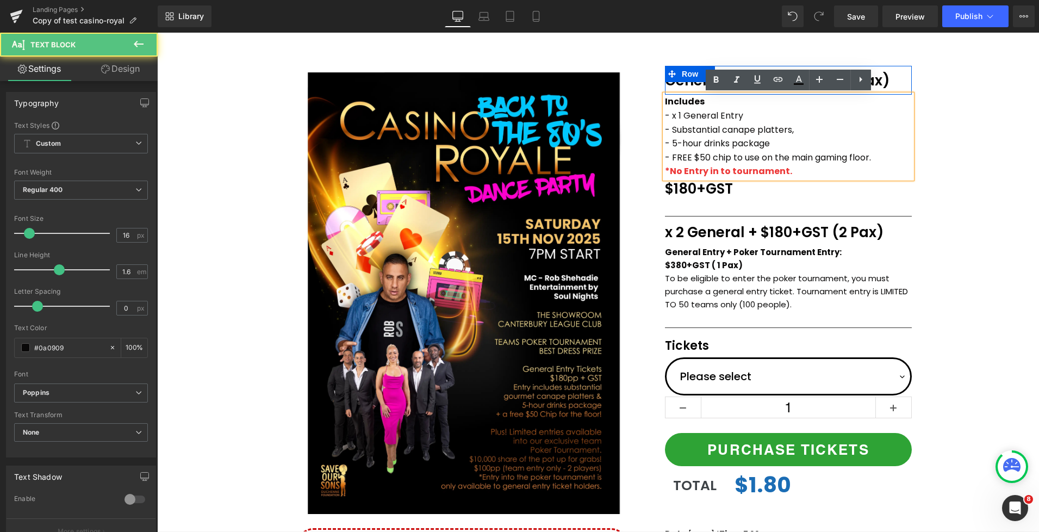
click at [950, 139] on div "(P) Image Icon Email Check Reminder Text Block Please check your junk/spam fold…" at bounding box center [598, 360] width 882 height 592
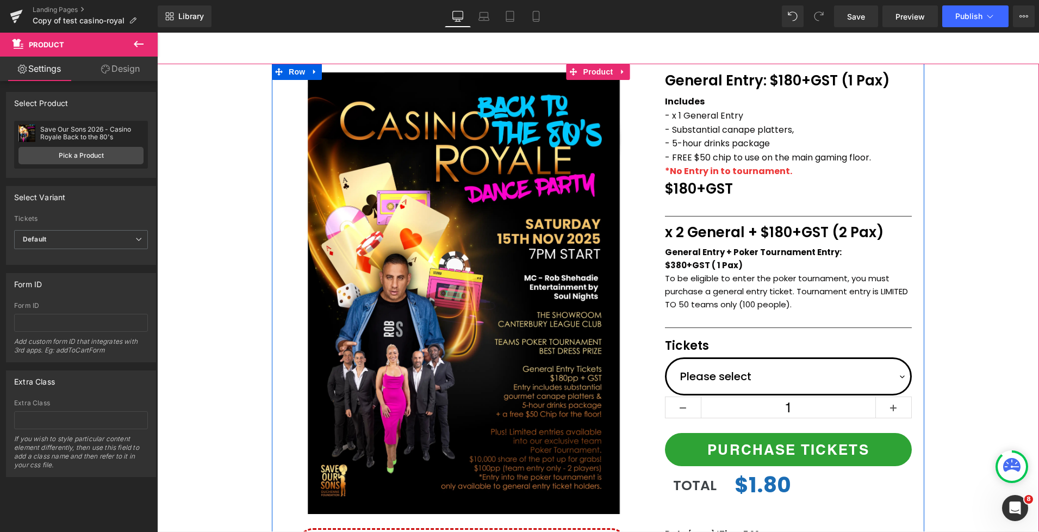
click at [654, 130] on div "Tickets Text Block General Entry: $180+GST (1 Pax) Text Block Row Includes - x …" at bounding box center [789, 322] width 272 height 513
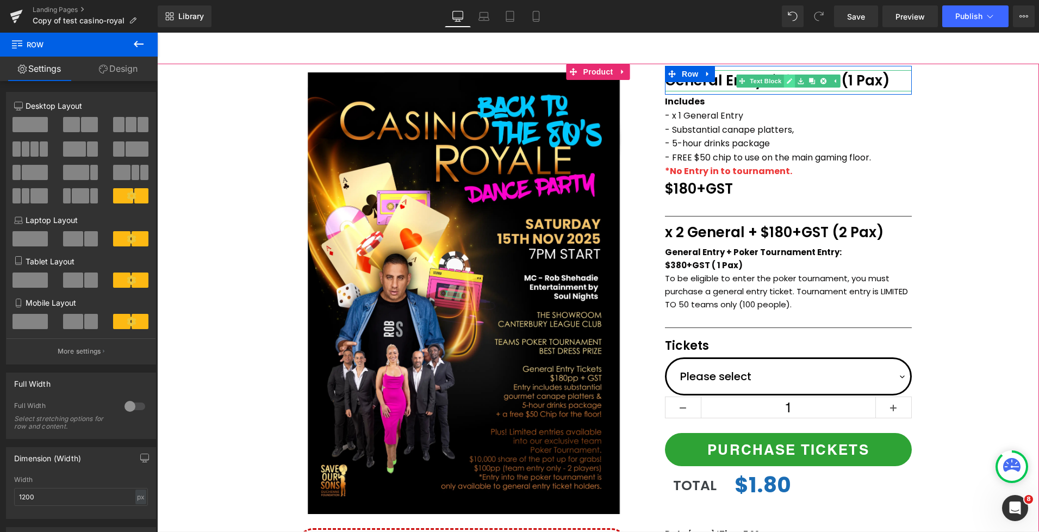
click at [789, 76] on link at bounding box center [789, 81] width 11 height 13
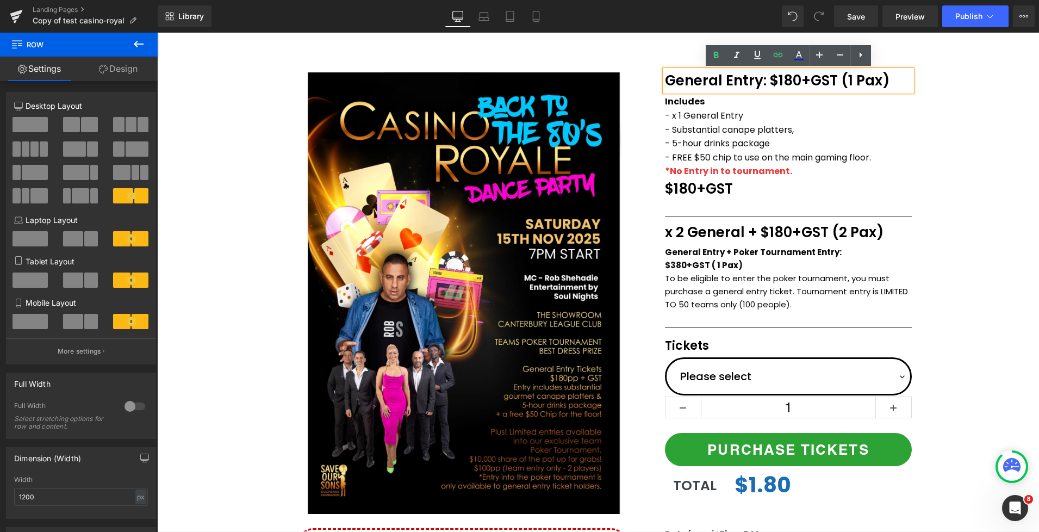
click at [779, 80] on p "General Entry: $180+GST (1 Pax)" at bounding box center [788, 80] width 247 height 21
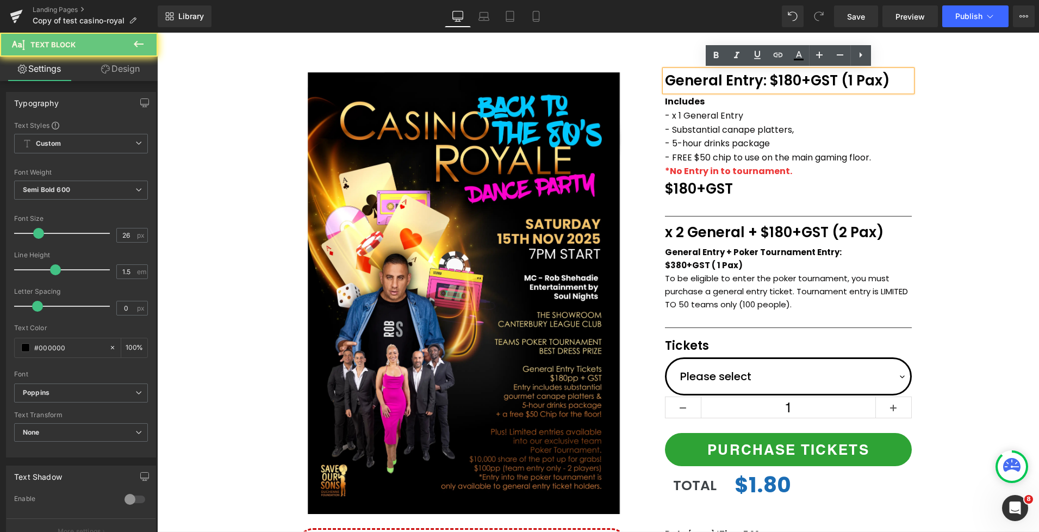
drag, startPoint x: 771, startPoint y: 82, endPoint x: 893, endPoint y: 79, distance: 121.8
click at [893, 79] on p "General Entry: $180+GST (1 Pax)" at bounding box center [788, 80] width 247 height 21
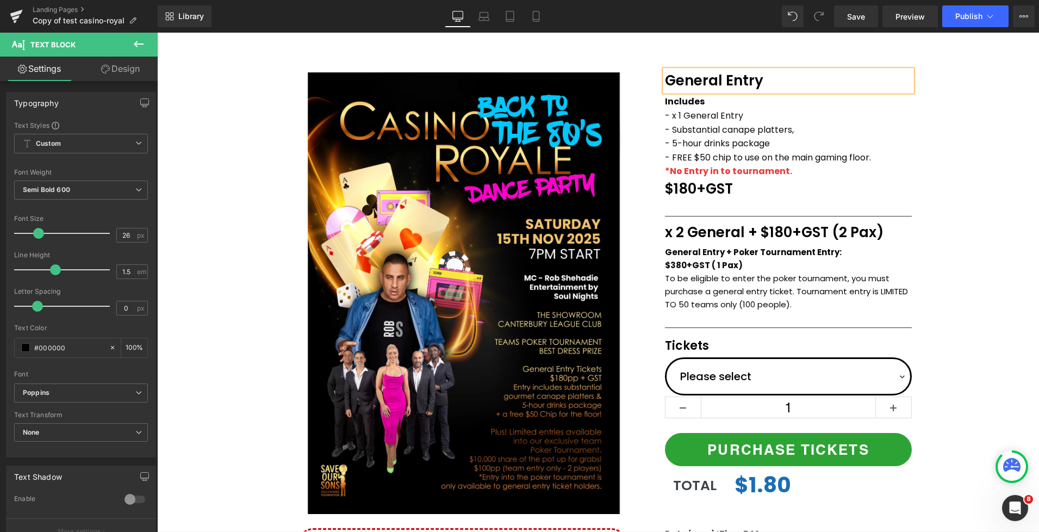
click at [940, 150] on div "(P) Image Icon Email Check Reminder Text Block Please check your junk/spam fold…" at bounding box center [598, 360] width 882 height 592
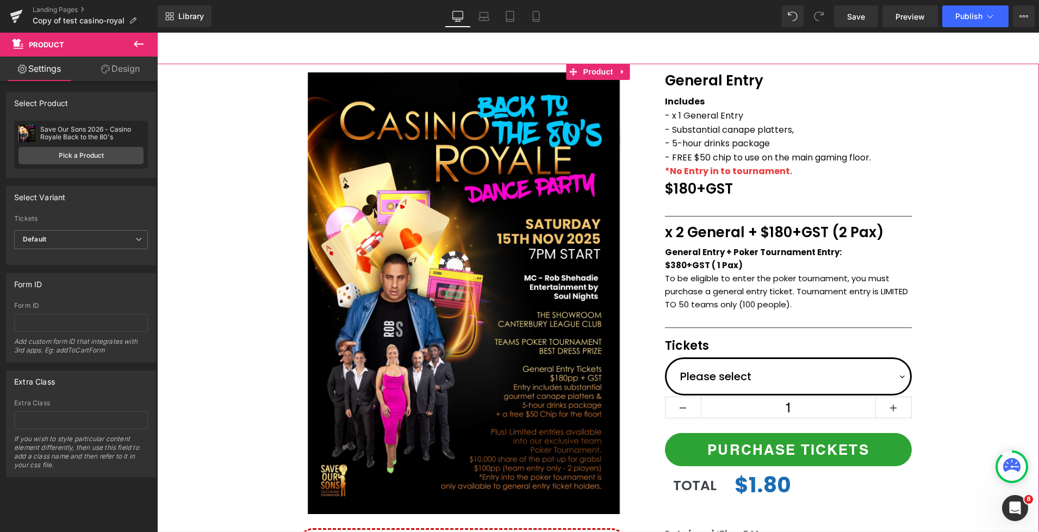
click at [967, 220] on div "(P) Image Icon Email Check Reminder Text Block Please check your junk/spam fold…" at bounding box center [598, 360] width 882 height 592
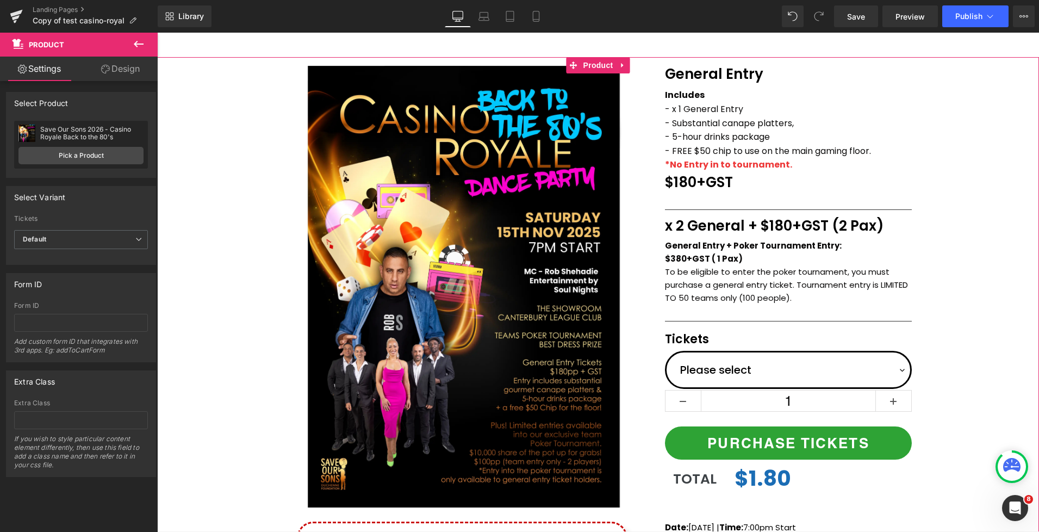
scroll to position [73, 0]
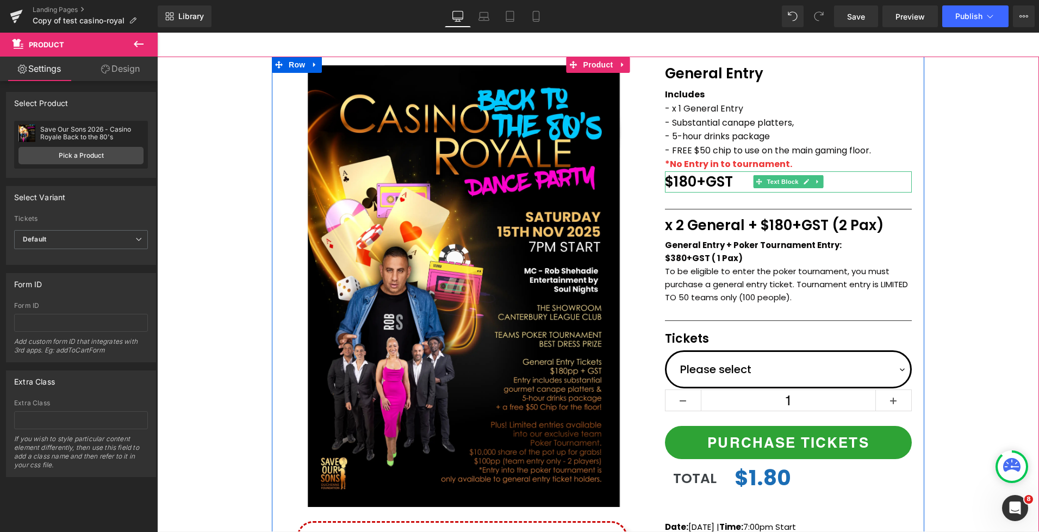
click at [701, 183] on p "$180+GST" at bounding box center [788, 181] width 247 height 21
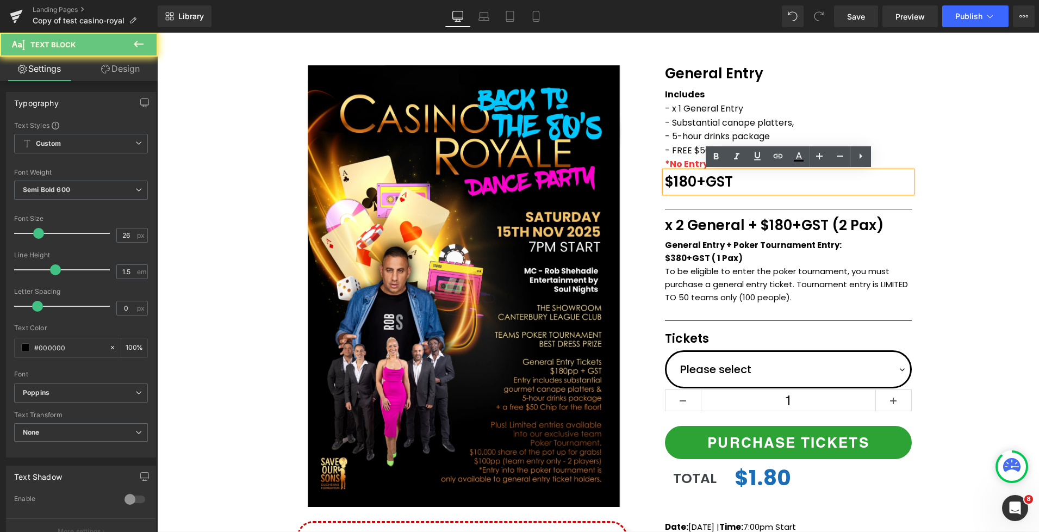
drag, startPoint x: 700, startPoint y: 183, endPoint x: 746, endPoint y: 182, distance: 45.7
click at [746, 182] on p "$180+GST" at bounding box center [788, 181] width 247 height 21
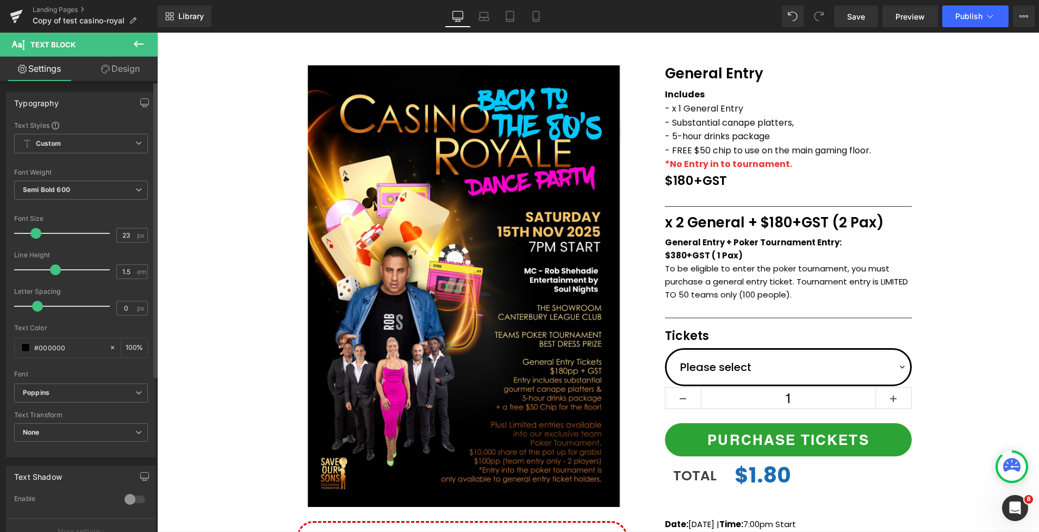
type input "22"
click at [36, 236] on span at bounding box center [34, 233] width 11 height 11
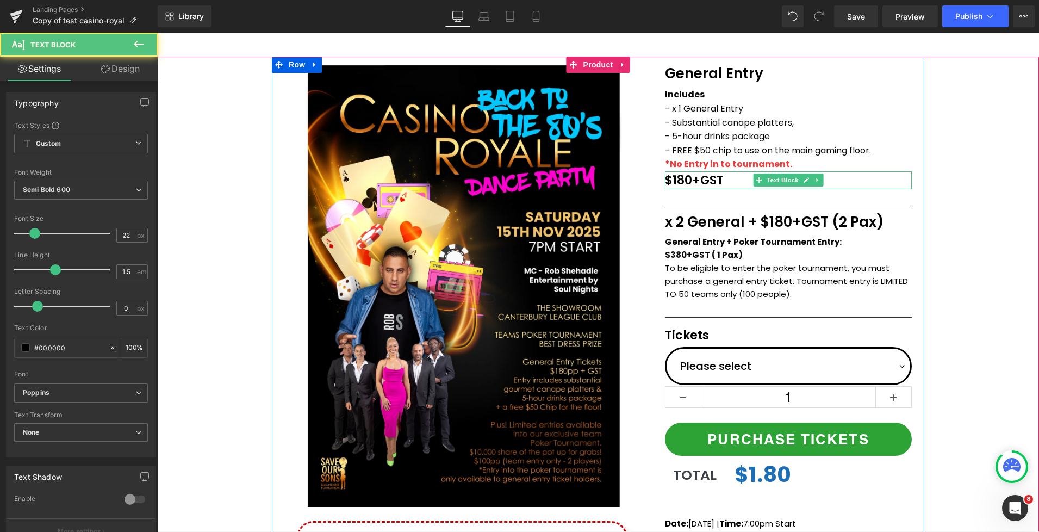
click at [717, 182] on p "$180+GST" at bounding box center [788, 180] width 247 height 18
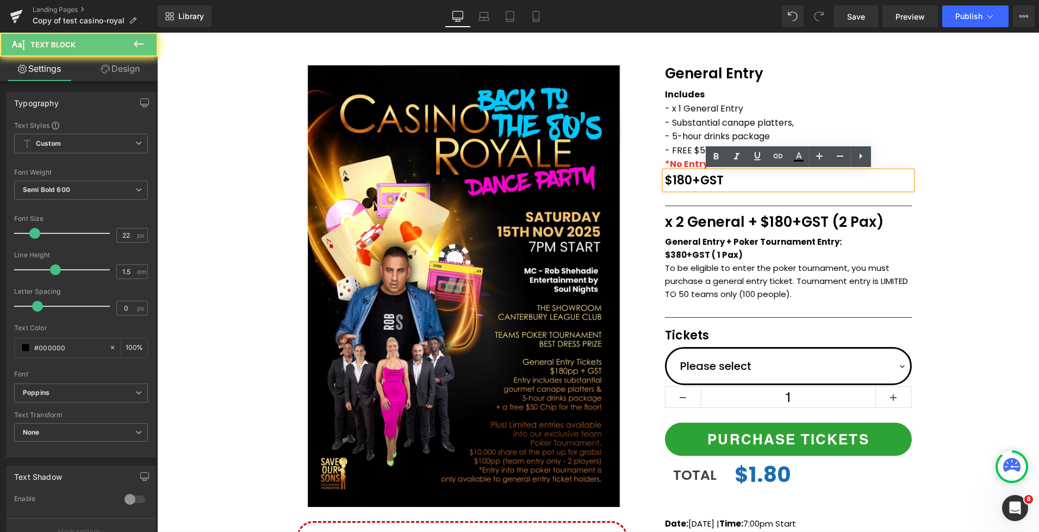
drag, startPoint x: 725, startPoint y: 181, endPoint x: 694, endPoint y: 179, distance: 31.6
click at [694, 179] on p "$180+GST" at bounding box center [788, 180] width 247 height 18
click at [965, 202] on div "(P) Image Icon Email Check Reminder Text Block Please check your junk/spam fold…" at bounding box center [598, 353] width 882 height 592
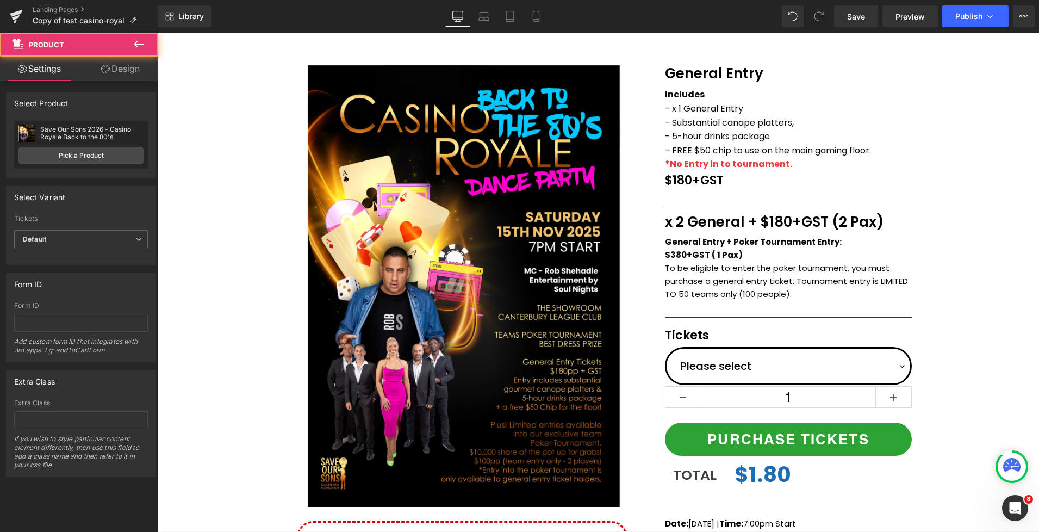
click at [954, 202] on div "(P) Image Icon Email Check Reminder Text Block Please check your junk/spam fold…" at bounding box center [598, 353] width 882 height 592
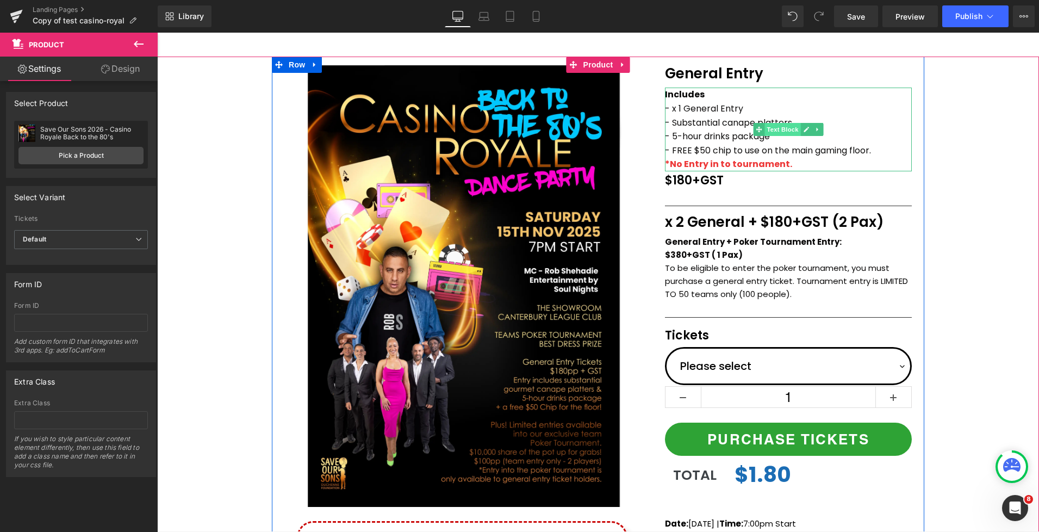
click at [778, 127] on span "Text Block" at bounding box center [783, 129] width 36 height 13
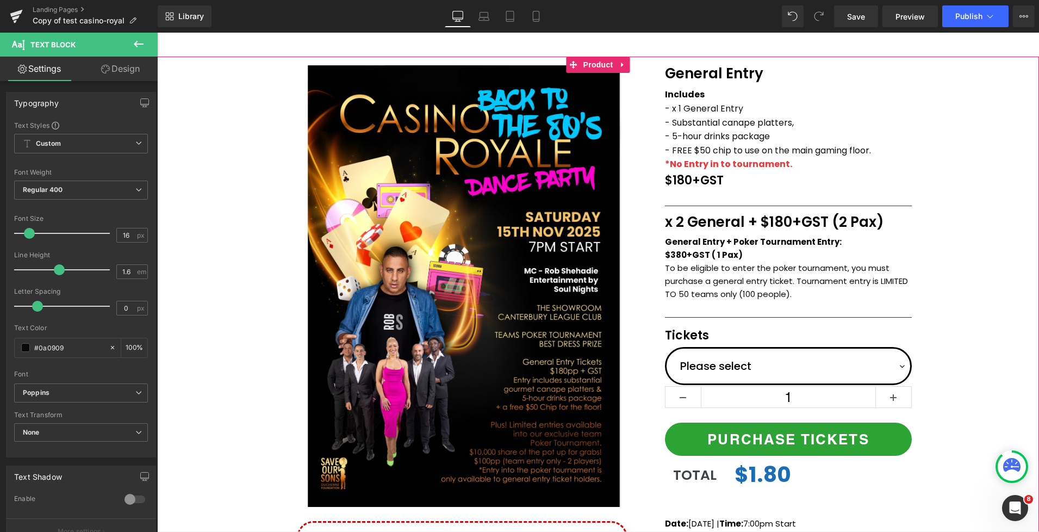
click at [949, 142] on div "(P) Image Icon Email Check Reminder Text Block Please check your junk/spam fold…" at bounding box center [598, 353] width 882 height 592
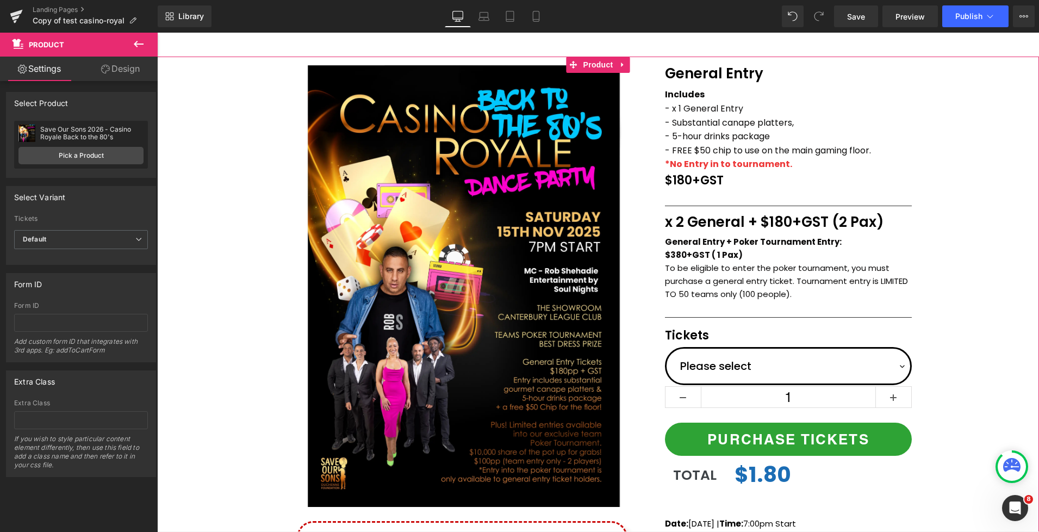
scroll to position [82, 0]
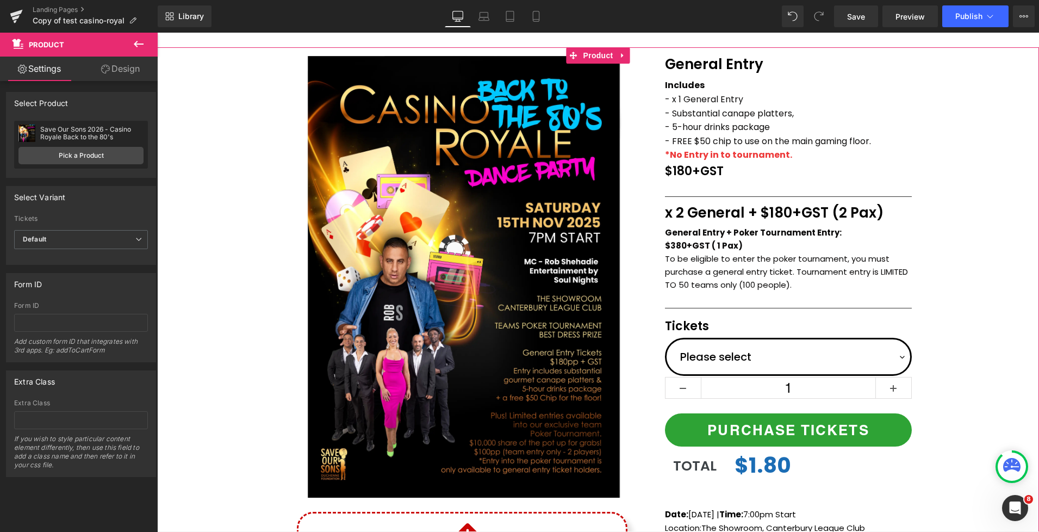
click at [712, 86] on p "Includes" at bounding box center [788, 85] width 247 height 14
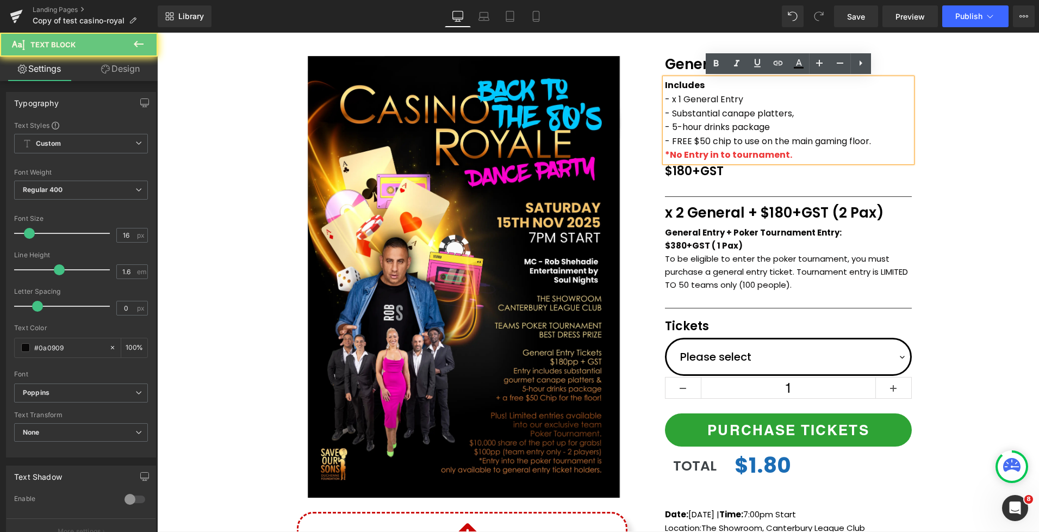
click at [704, 86] on span "Includes" at bounding box center [685, 85] width 40 height 13
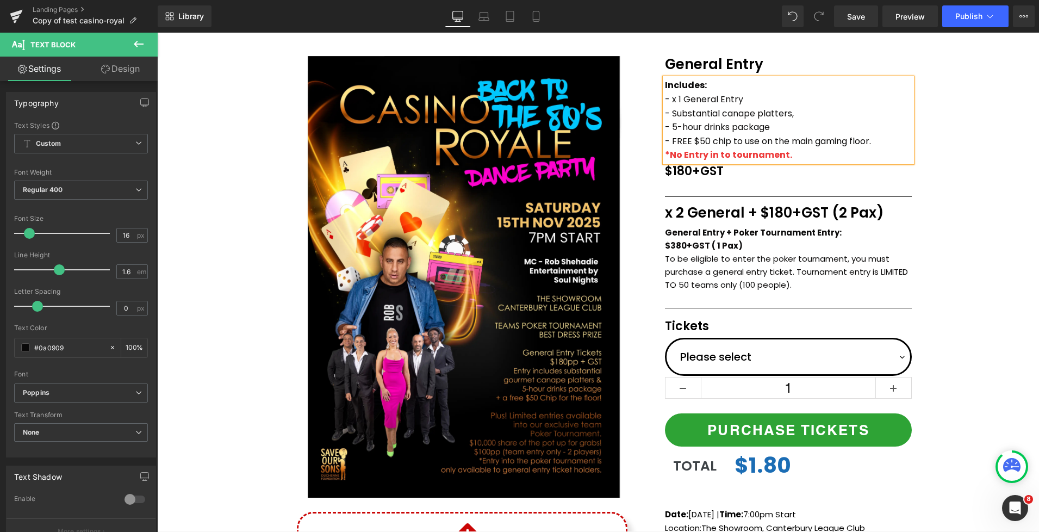
click at [922, 96] on div "Tickets Text Block General Entry Text Block Row Includes: - x 1 General Entry -…" at bounding box center [789, 304] width 272 height 510
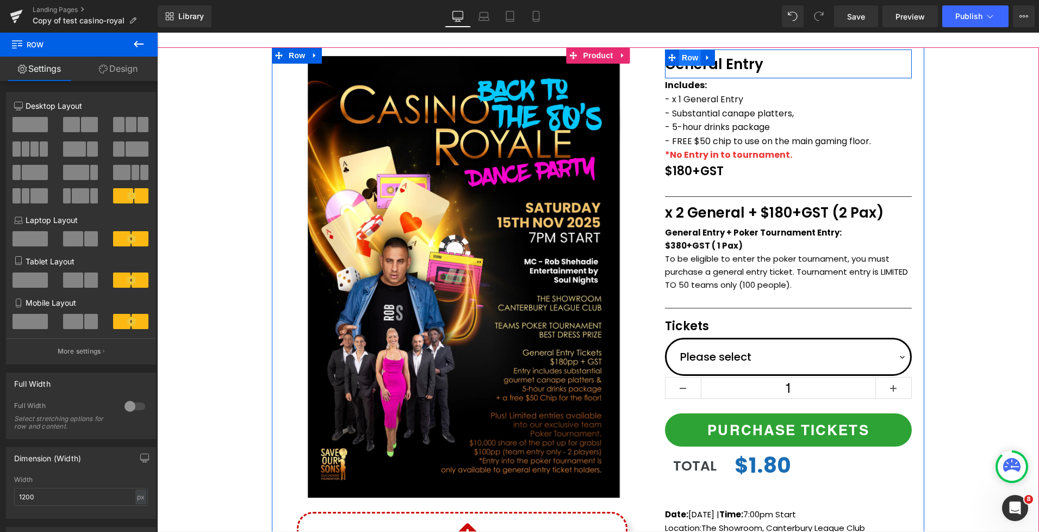
click at [688, 59] on span "Row" at bounding box center [690, 57] width 22 height 16
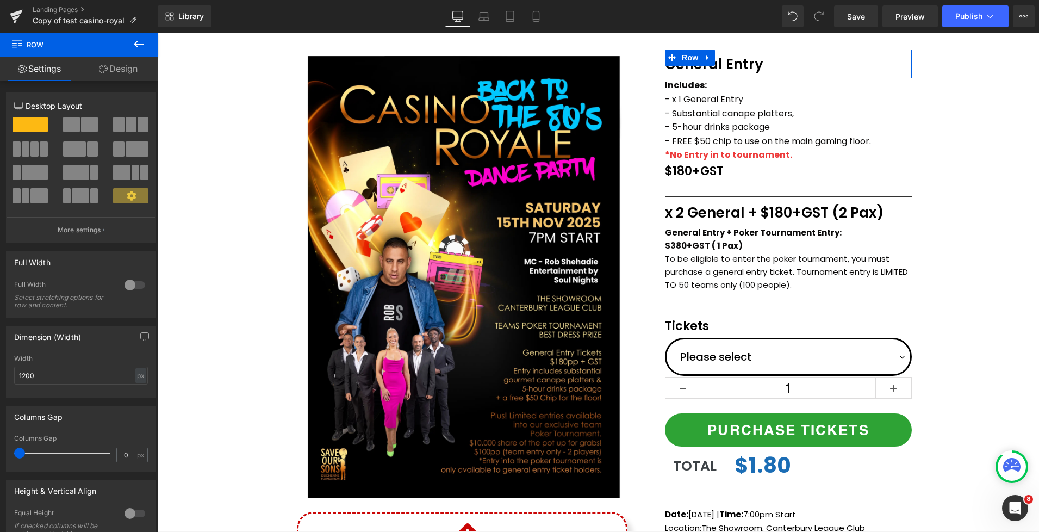
click at [107, 76] on link "Design" at bounding box center [118, 69] width 79 height 24
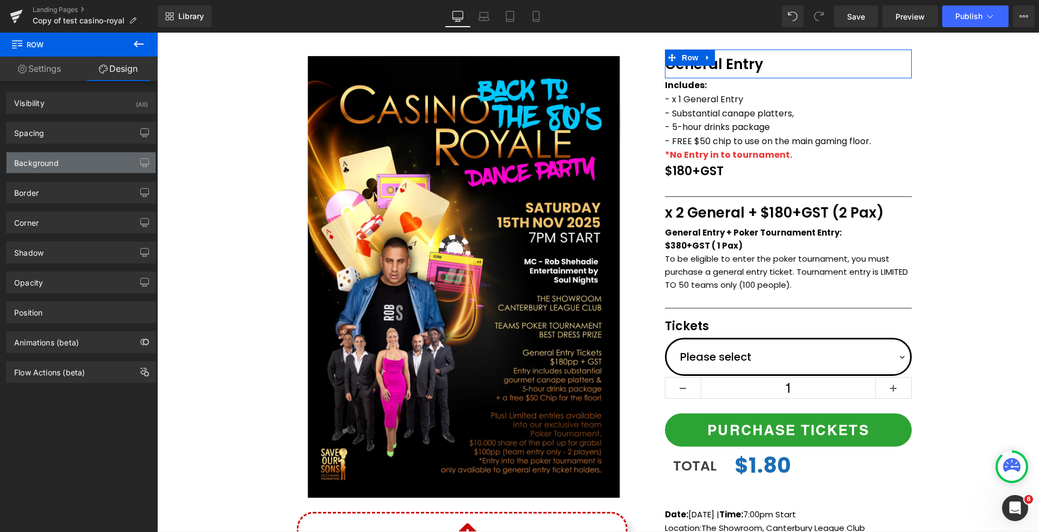
click at [56, 166] on div "Background" at bounding box center [36, 159] width 45 height 15
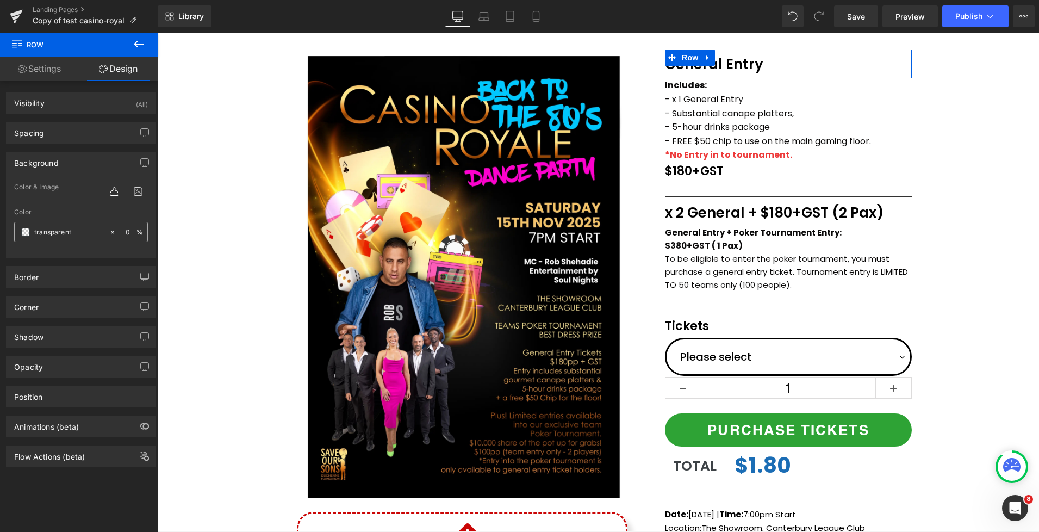
click at [28, 232] on span at bounding box center [25, 232] width 9 height 9
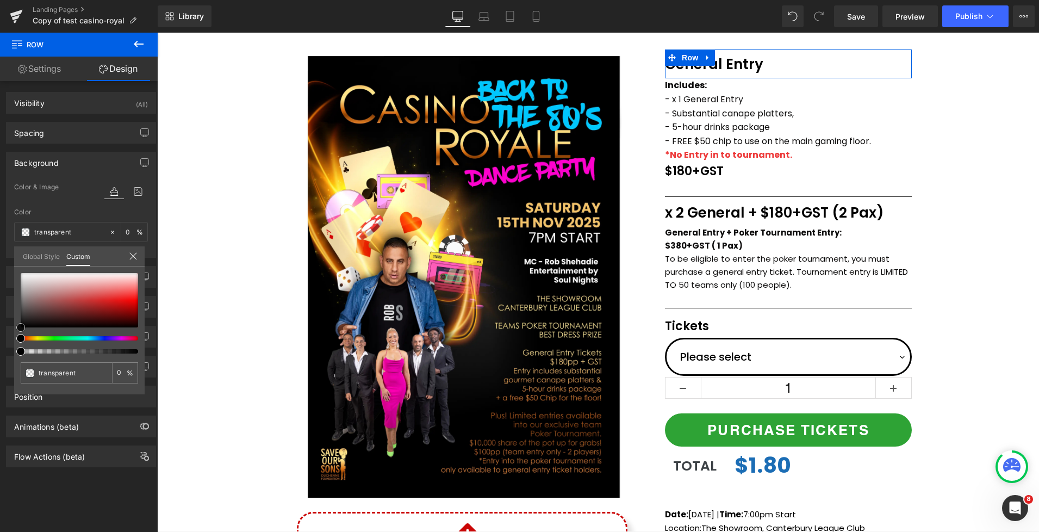
type input "#c5a9a9"
type input "100"
type input "#c5a9a9"
type input "100"
type input "#a27a7a"
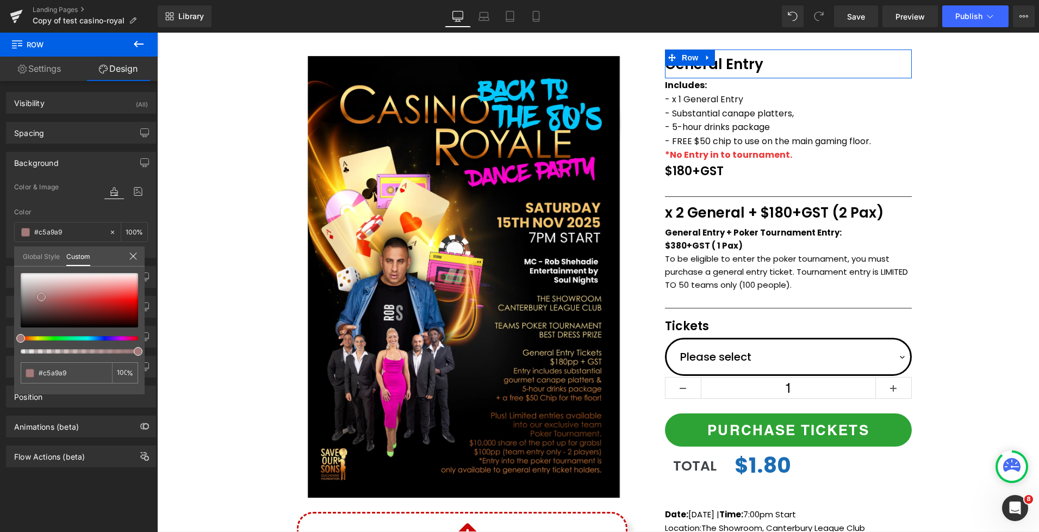
type input "#a27a7a"
type input "#886262"
type input "#513d3d"
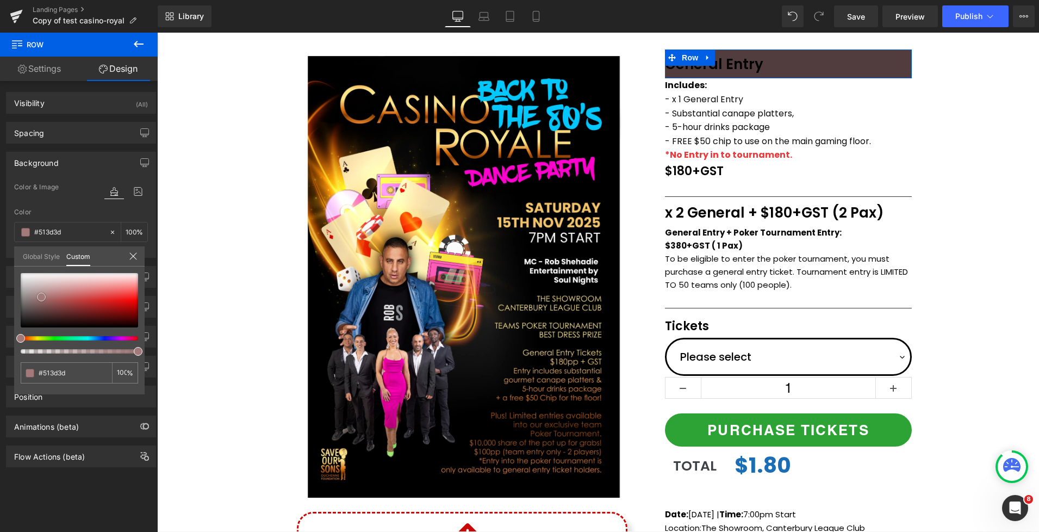
type input "#392c2c"
type input "#2d2323"
type input "#2a2222"
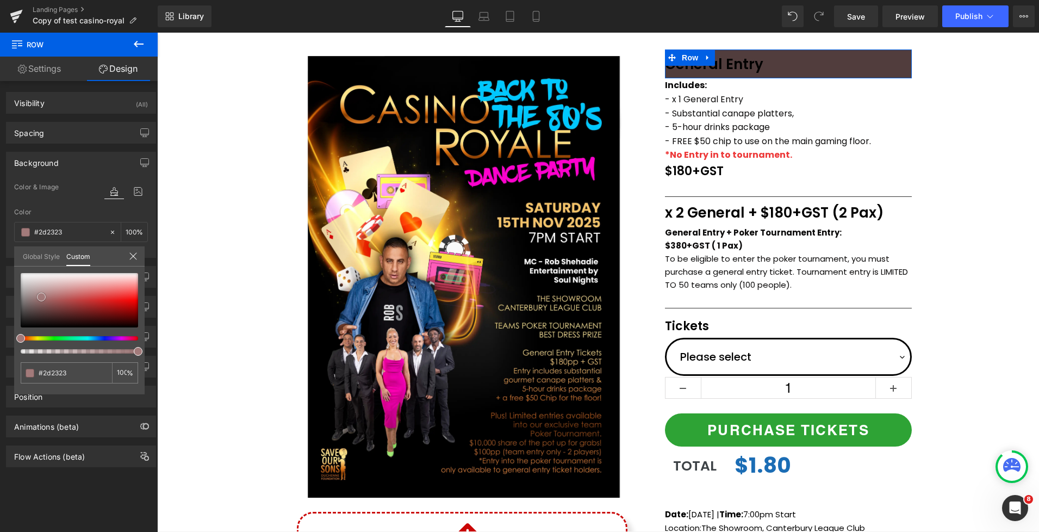
type input "#2a2222"
type input "#211b1b"
type input "#1b1717"
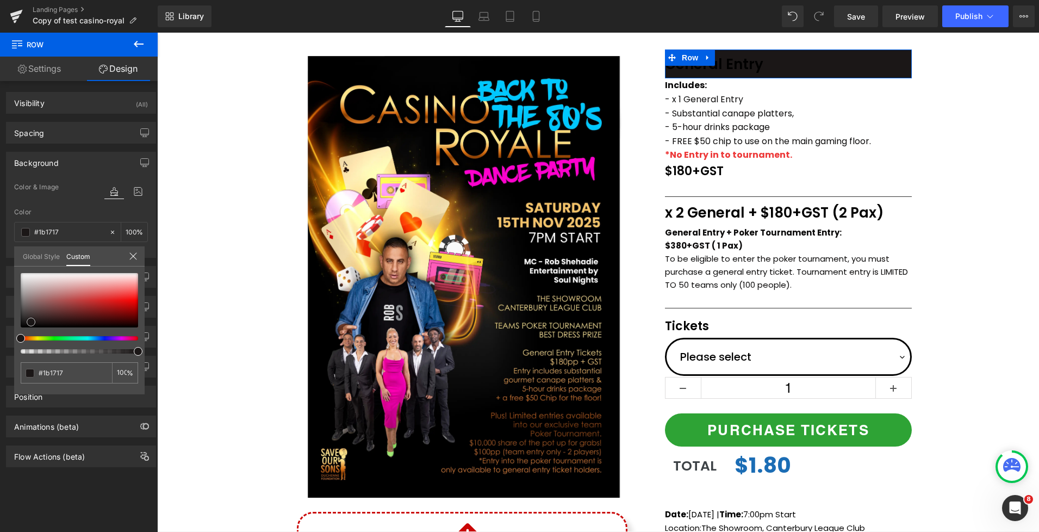
type input "#151212"
type input "#121111"
type input "#0f0e0e"
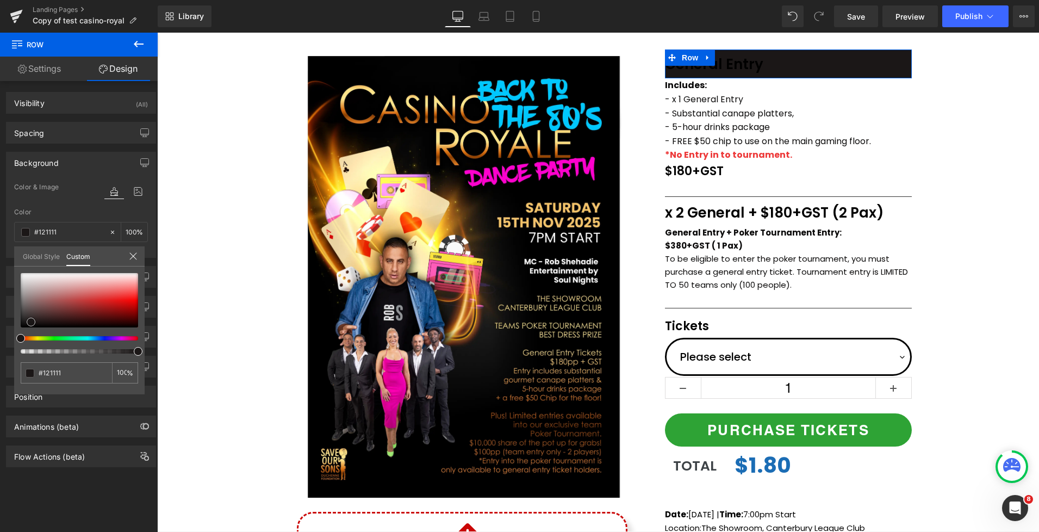
type input "#0f0e0e"
type input "#0a0909"
type input "#080707"
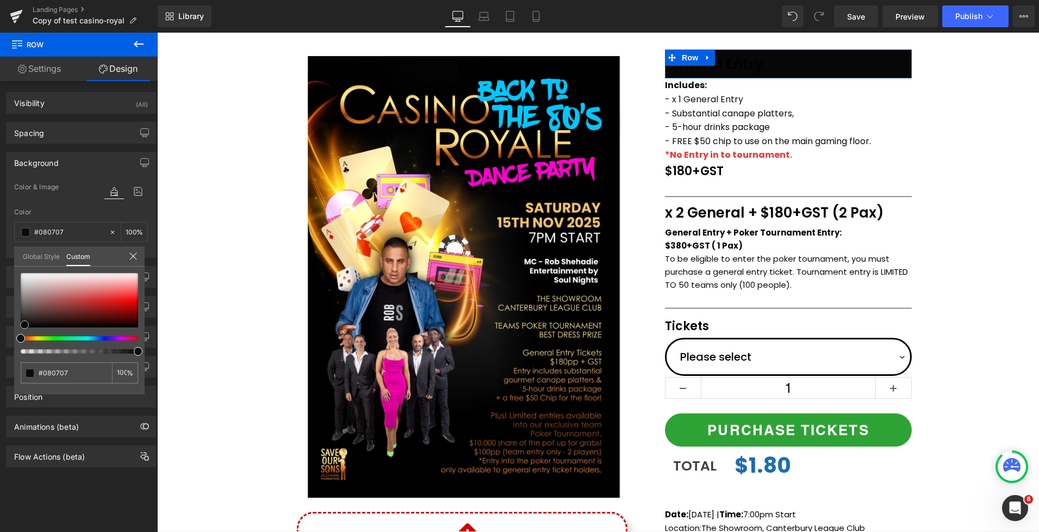
type input "#050404"
type input "#020202"
drag, startPoint x: 41, startPoint y: 297, endPoint x: 23, endPoint y: 327, distance: 34.9
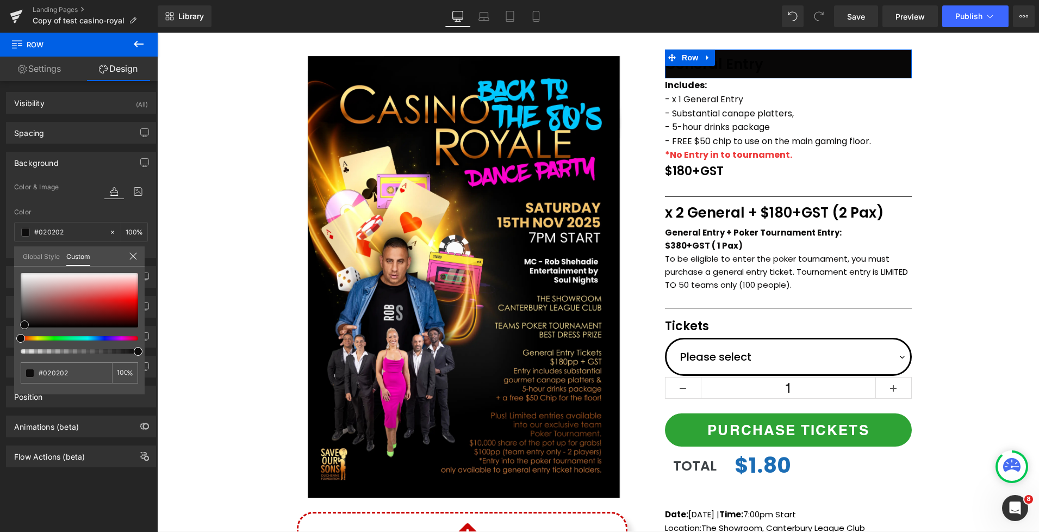
click at [23, 327] on div at bounding box center [79, 300] width 117 height 54
click at [966, 118] on div at bounding box center [598, 282] width 882 height 499
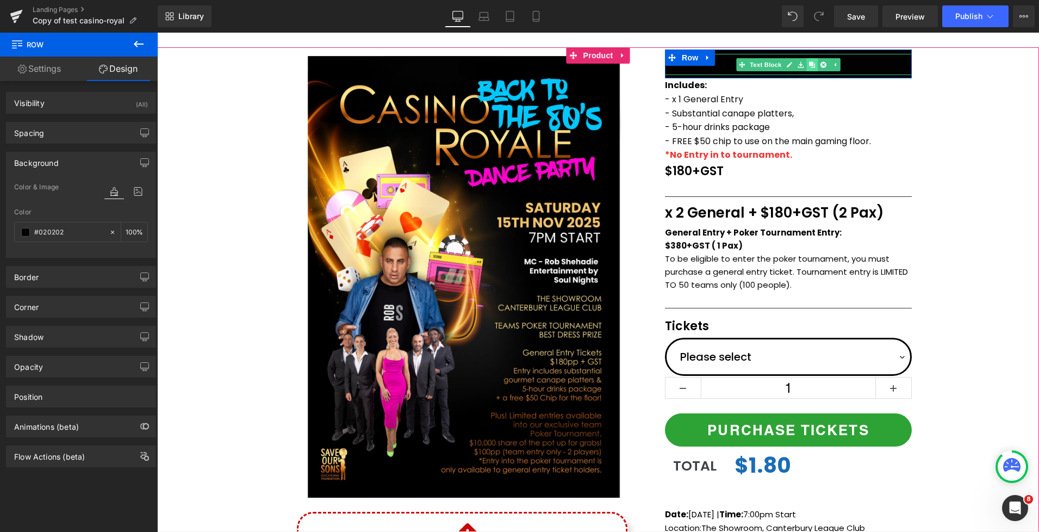
click at [807, 65] on link at bounding box center [811, 64] width 11 height 13
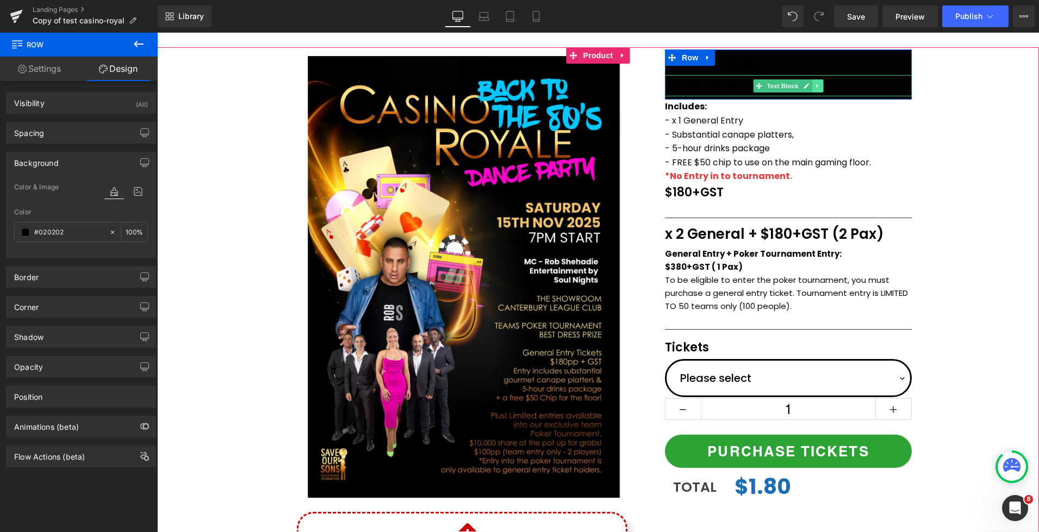
click at [821, 86] on icon at bounding box center [818, 86] width 6 height 7
click at [827, 88] on icon at bounding box center [824, 86] width 6 height 7
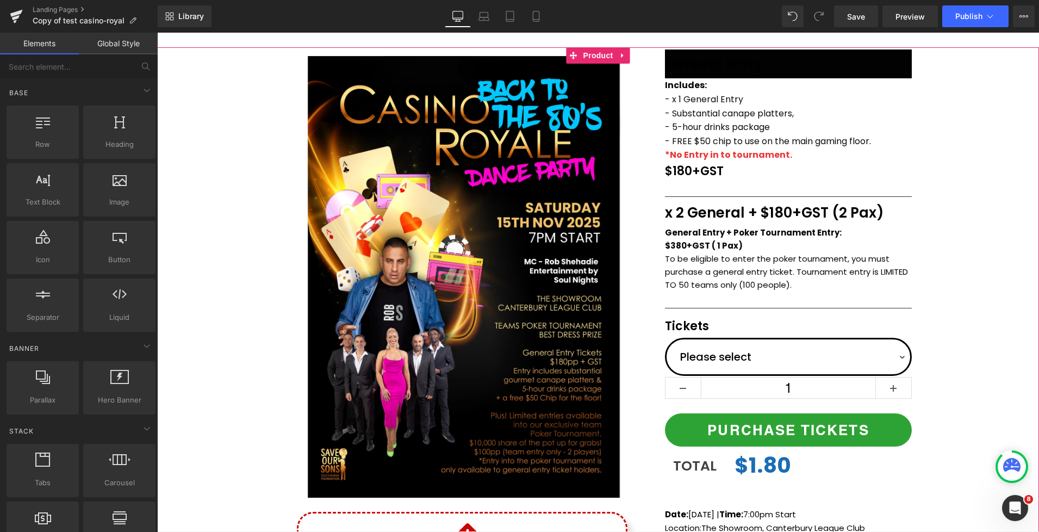
click at [952, 114] on div "(P) Image Icon Email Check Reminder Text Block Please check your junk/spam fold…" at bounding box center [598, 343] width 882 height 592
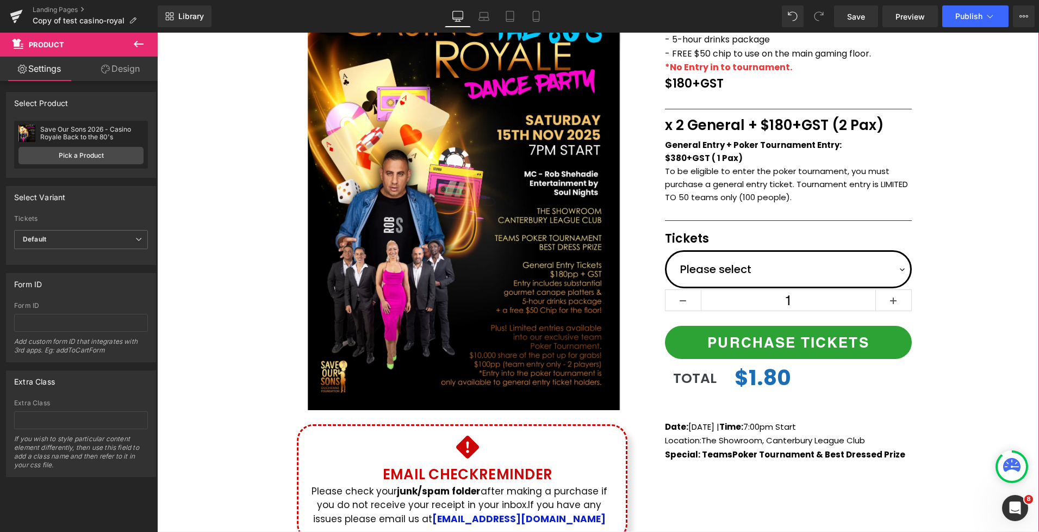
scroll to position [0, 0]
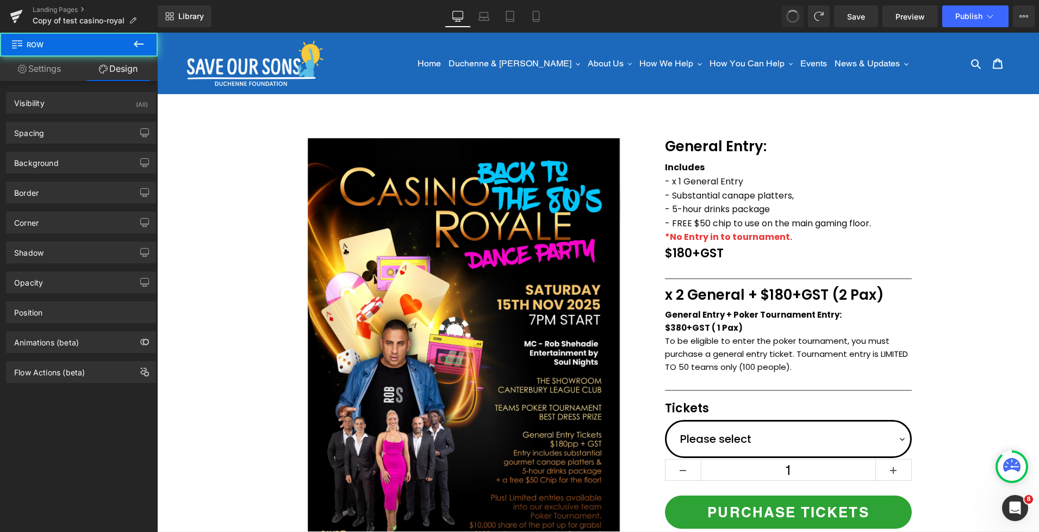
click at [876, 154] on p "General Entry:" at bounding box center [788, 146] width 247 height 21
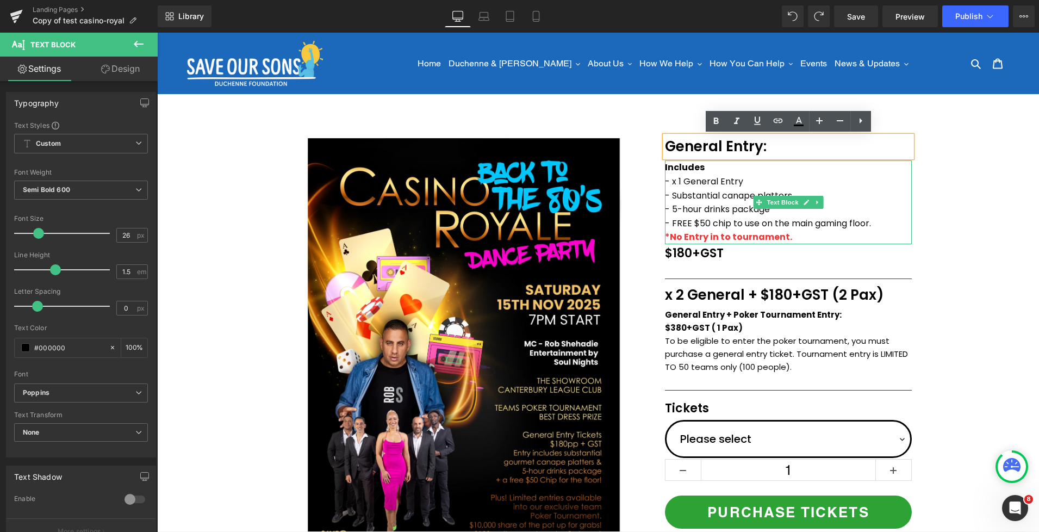
click at [892, 235] on p "*No Entry in to tournament." at bounding box center [788, 237] width 247 height 14
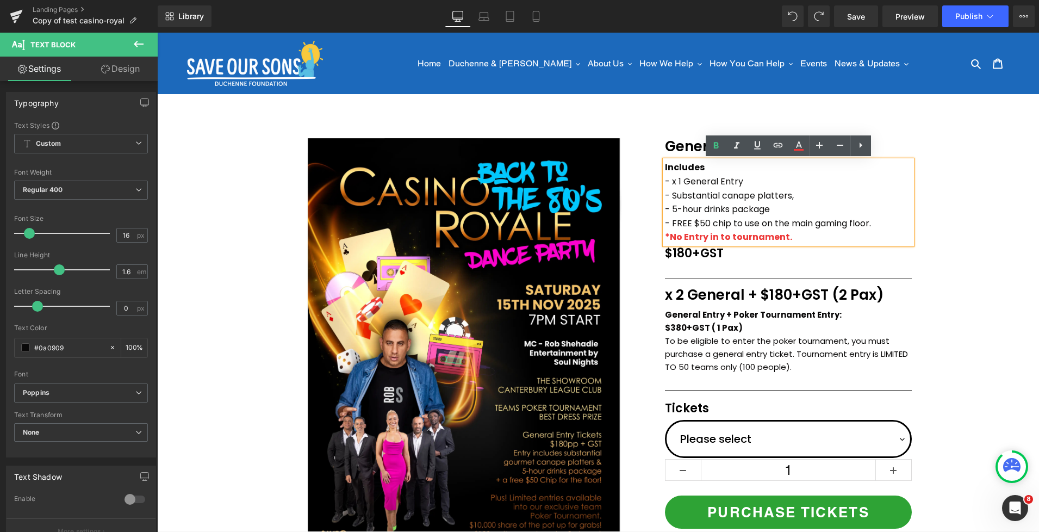
click at [765, 259] on span "Text Block" at bounding box center [783, 252] width 36 height 13
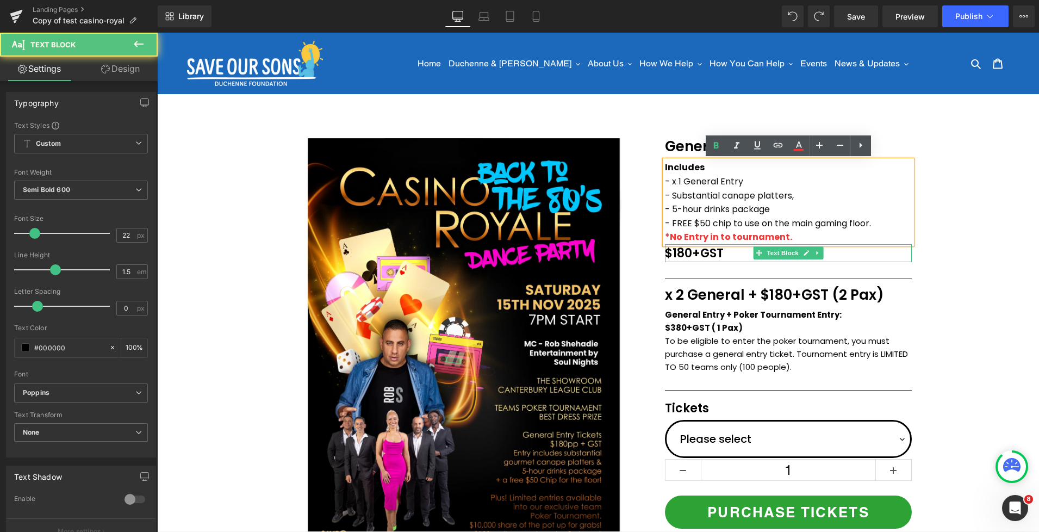
click at [731, 257] on p "$180+GST" at bounding box center [788, 253] width 247 height 18
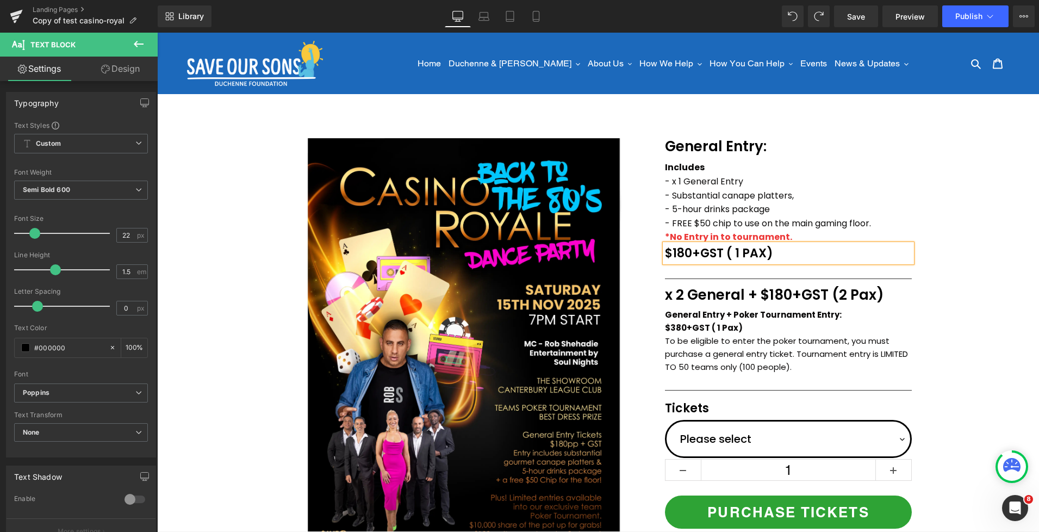
click at [939, 175] on div "(P) Image Icon Email Check Reminder Text Block Please check your junk/spam fold…" at bounding box center [598, 425] width 882 height 592
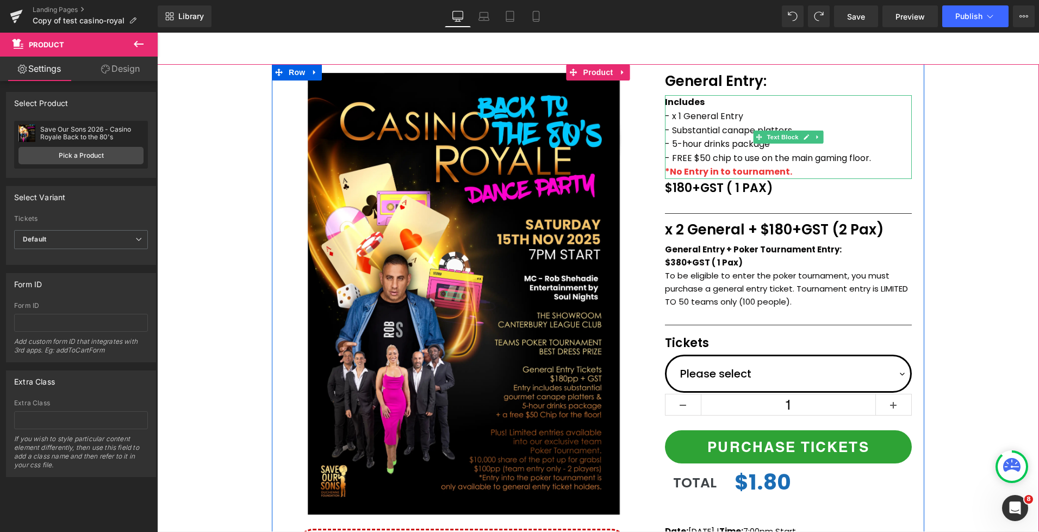
scroll to position [93, 0]
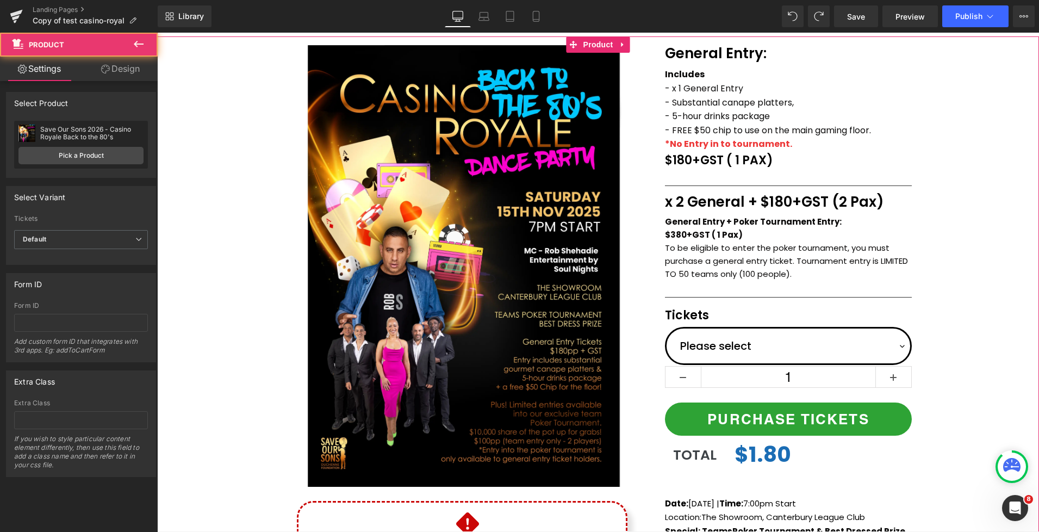
click at [959, 238] on div "(P) Image Icon Email Check Reminder Text Block Please check your junk/spam fold…" at bounding box center [598, 332] width 882 height 592
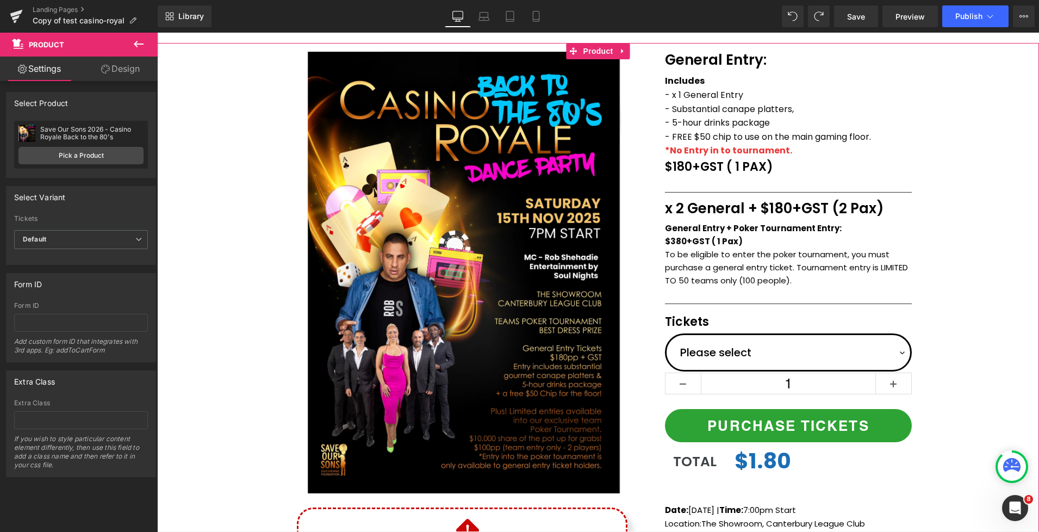
scroll to position [29, 0]
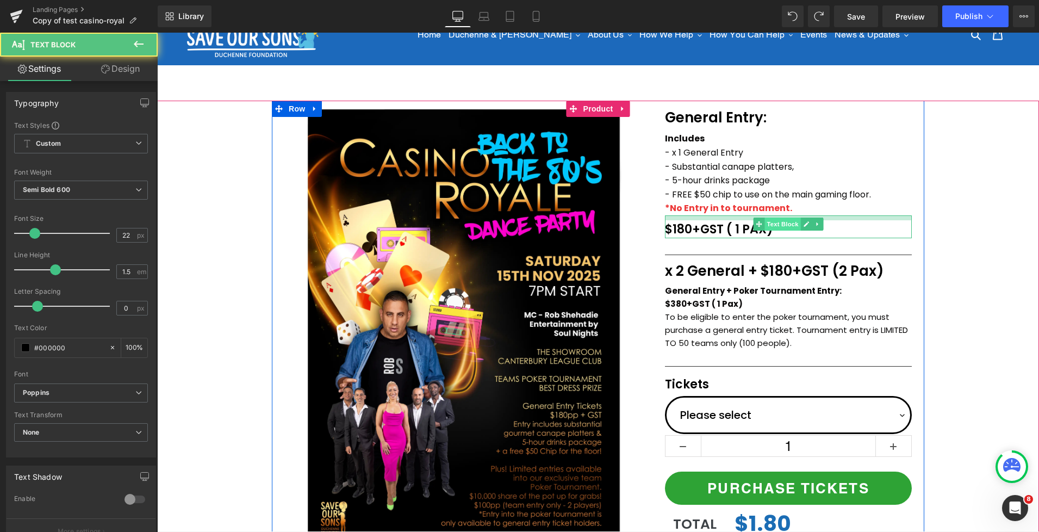
click at [787, 219] on div "$180+GST ( 1 PAX) Text Block" at bounding box center [788, 226] width 247 height 23
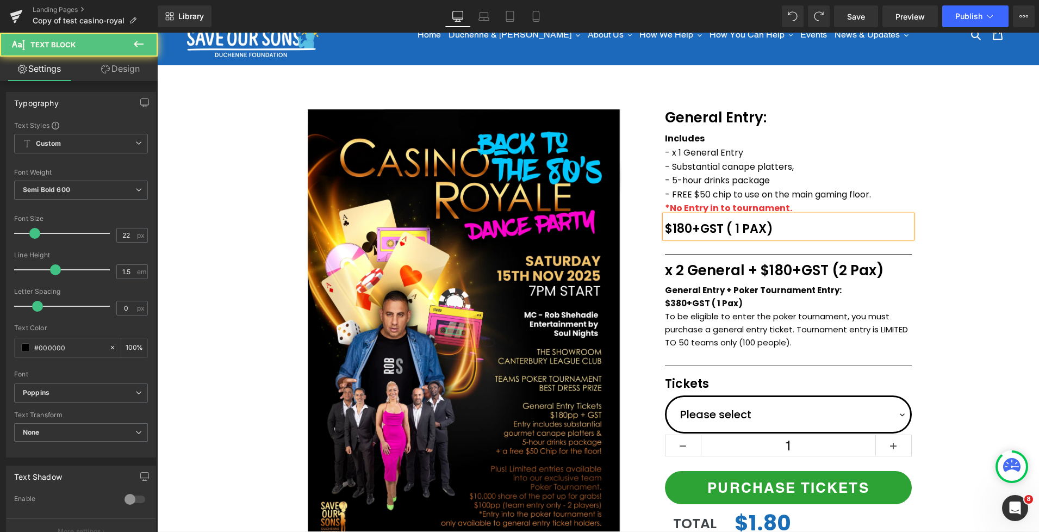
click at [967, 212] on div "(P) Image Icon Email Check Reminder Text Block Please check your junk/spam fold…" at bounding box center [598, 397] width 882 height 592
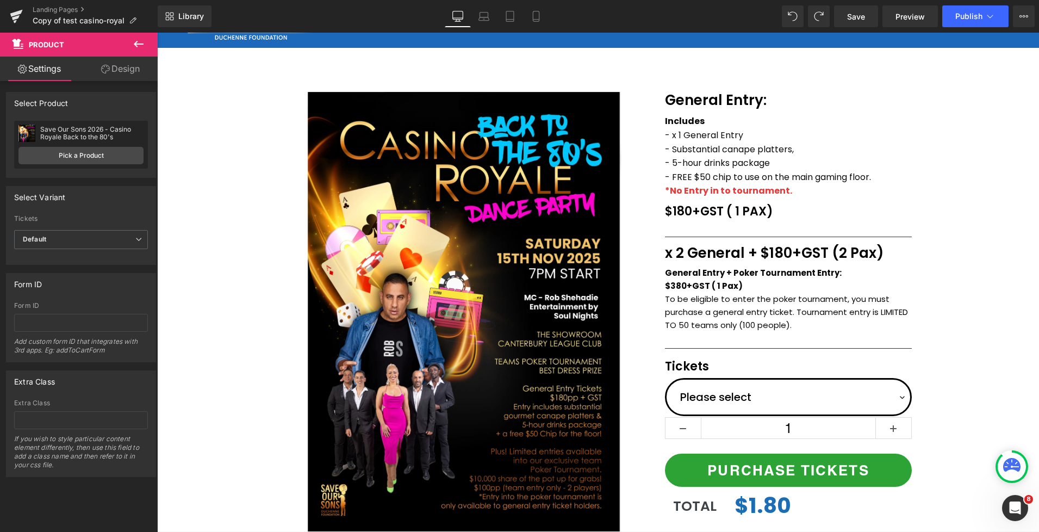
scroll to position [37, 0]
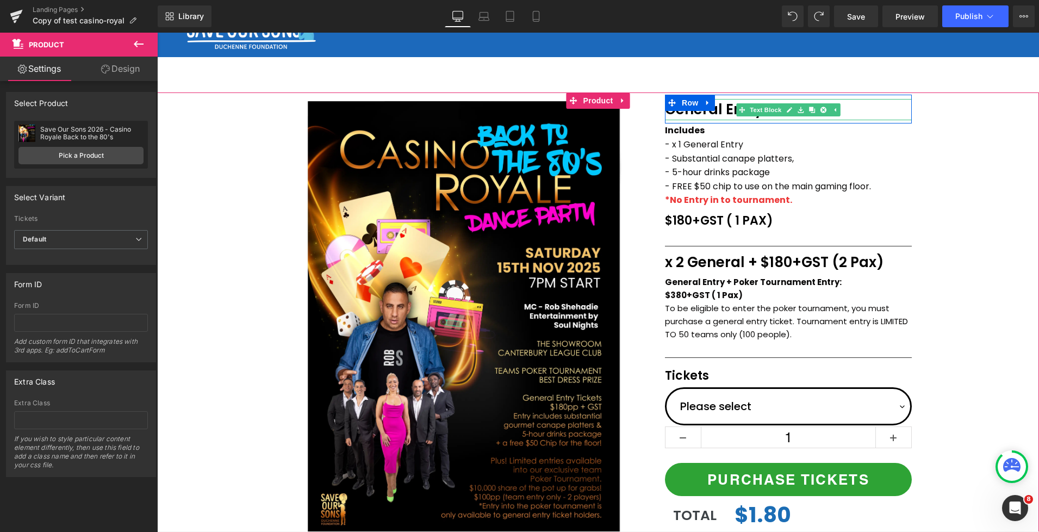
click at [670, 114] on p "General Entry:" at bounding box center [788, 109] width 247 height 21
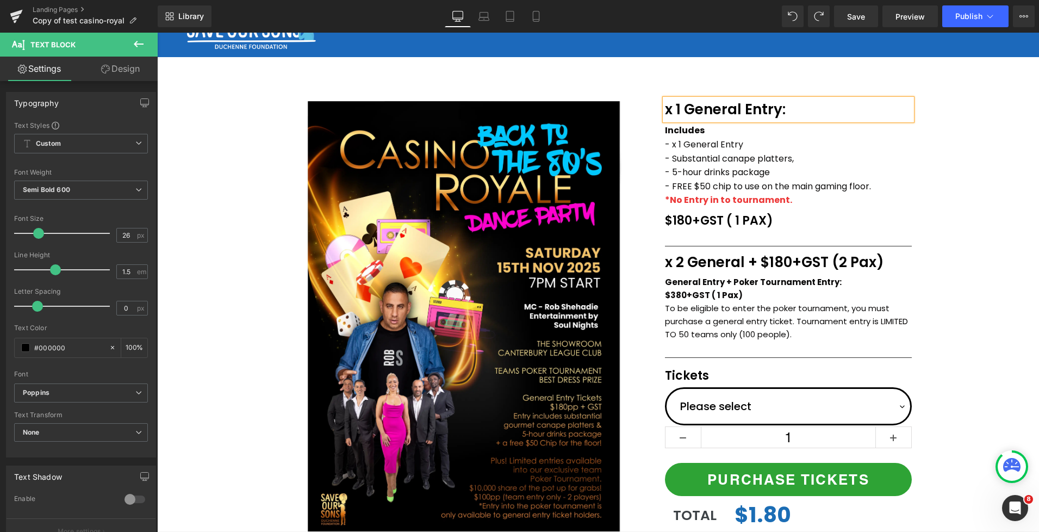
click at [944, 153] on div "(P) Image Icon Email Check Reminder Text Block Please check your junk/spam fold…" at bounding box center [598, 388] width 882 height 592
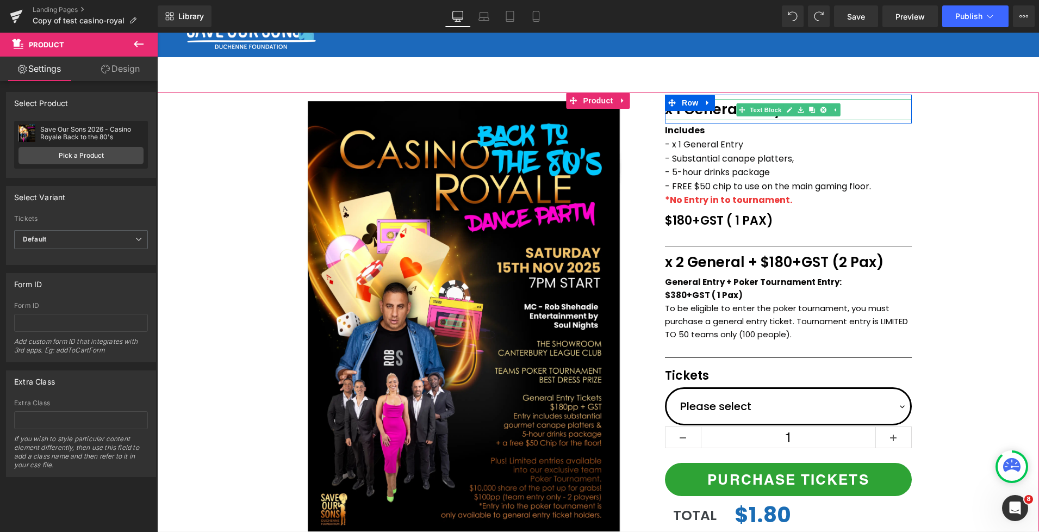
click at [733, 111] on p "x 1 General Entry:" at bounding box center [788, 109] width 247 height 21
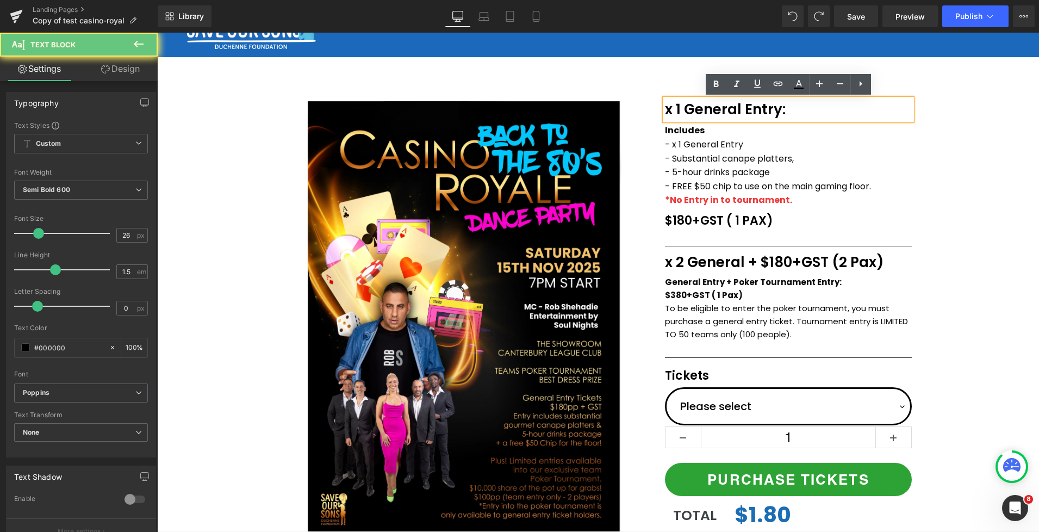
click at [761, 110] on p "x 1 General Entry:" at bounding box center [788, 109] width 247 height 21
click at [793, 111] on p "x 1 General Entry:" at bounding box center [788, 109] width 247 height 21
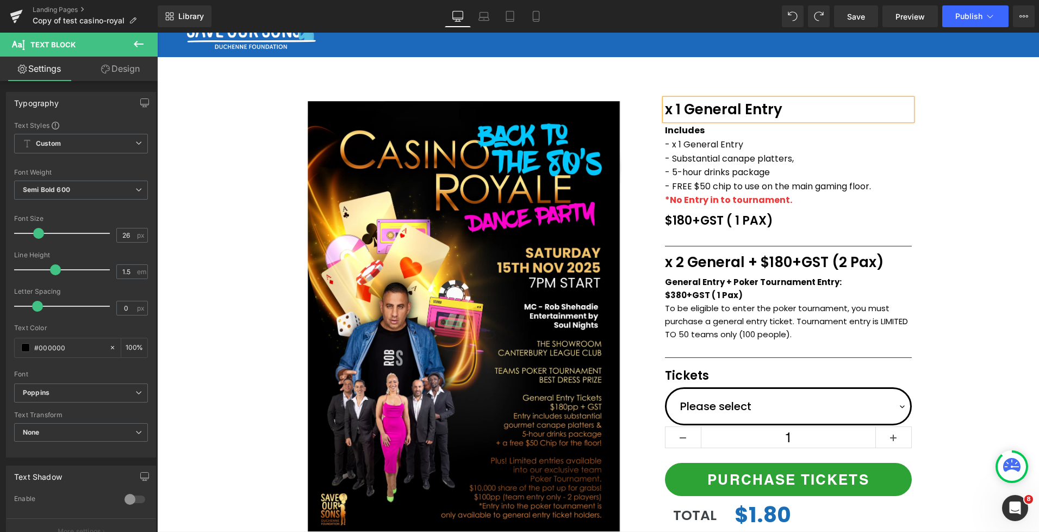
click at [964, 156] on div "(P) Image Icon Email Check Reminder Text Block Please check your junk/spam fold…" at bounding box center [598, 388] width 882 height 592
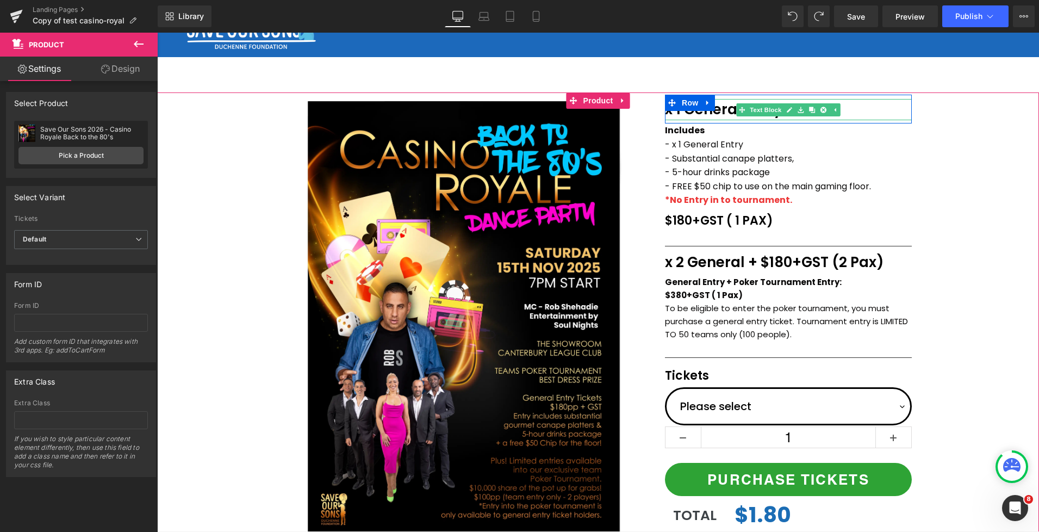
click at [685, 113] on p "x 1 General Entry:" at bounding box center [788, 109] width 247 height 21
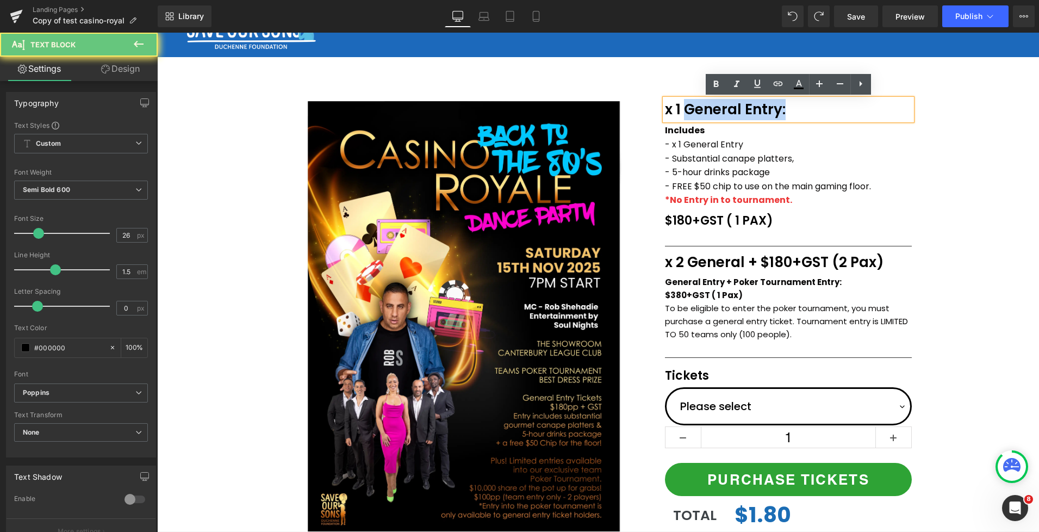
drag, startPoint x: 680, startPoint y: 110, endPoint x: 664, endPoint y: 110, distance: 16.3
click at [665, 110] on div "x 1 General Entry:" at bounding box center [788, 109] width 247 height 21
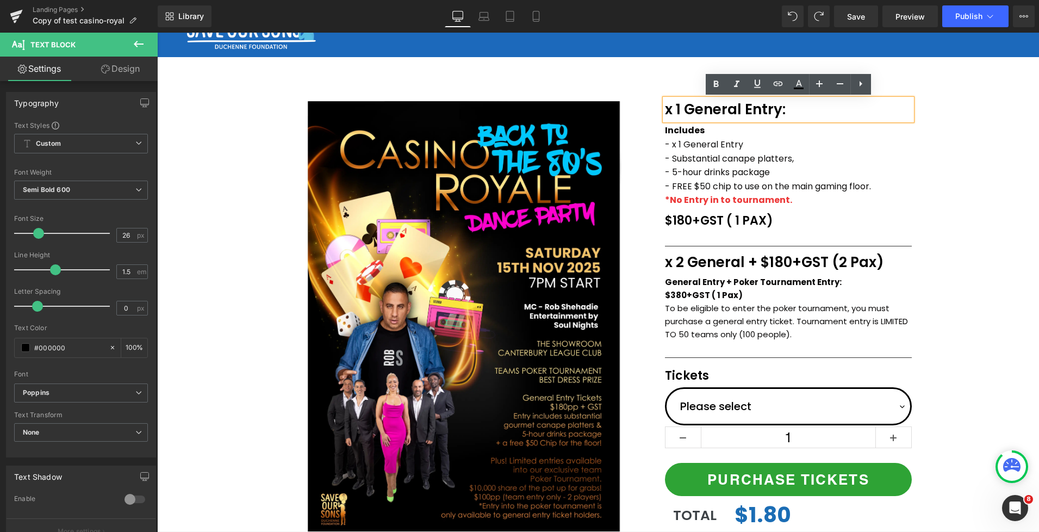
click at [679, 108] on p "x 1 General Entry:" at bounding box center [788, 109] width 247 height 21
drag, startPoint x: 684, startPoint y: 109, endPoint x: 666, endPoint y: 108, distance: 18.5
click at [666, 108] on p "x 1 General Entry:" at bounding box center [788, 109] width 247 height 21
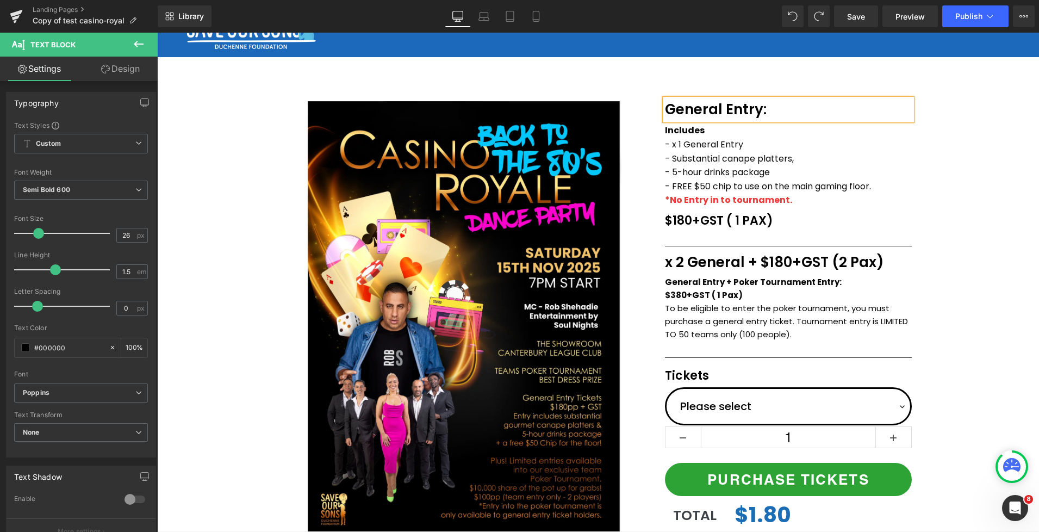
click at [946, 172] on div "(P) Image Icon Email Check Reminder Text Block Please check your junk/spam fold…" at bounding box center [598, 388] width 882 height 592
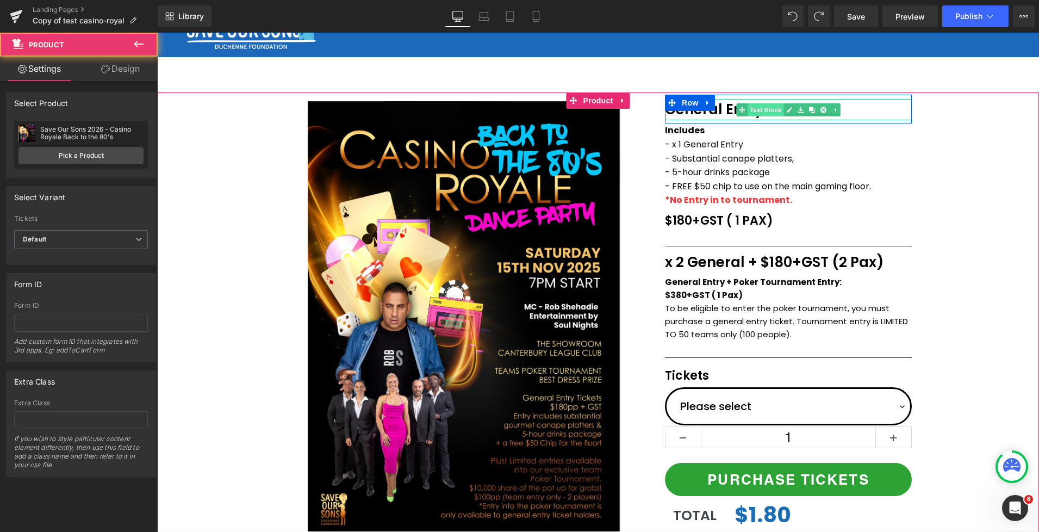
click at [761, 110] on link "Text Block" at bounding box center [759, 109] width 47 height 13
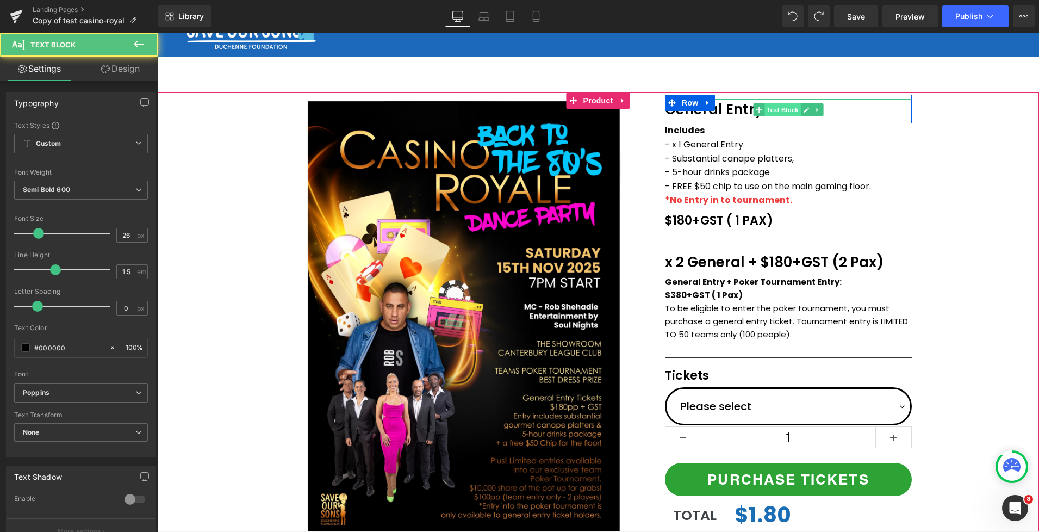
click at [776, 108] on span "Text Block" at bounding box center [783, 109] width 36 height 13
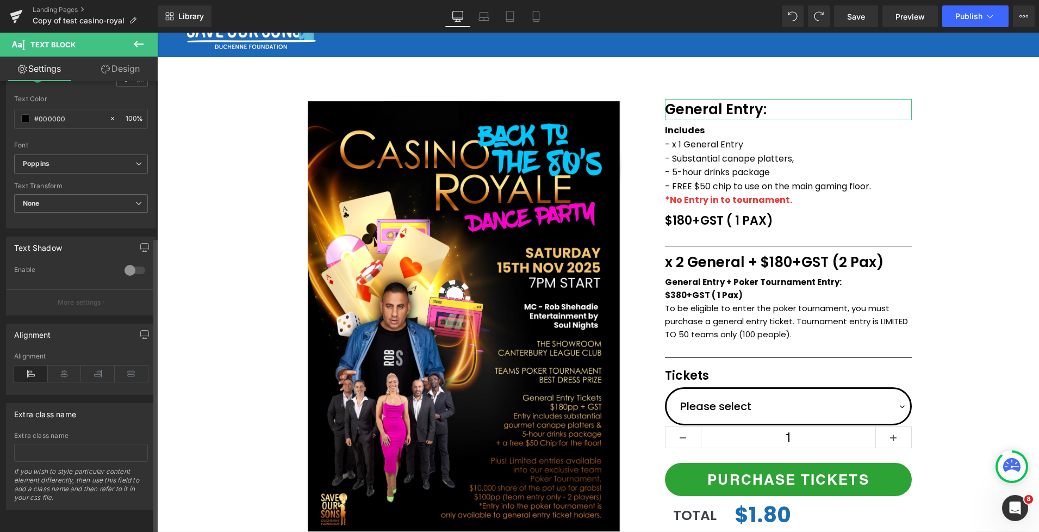
scroll to position [0, 0]
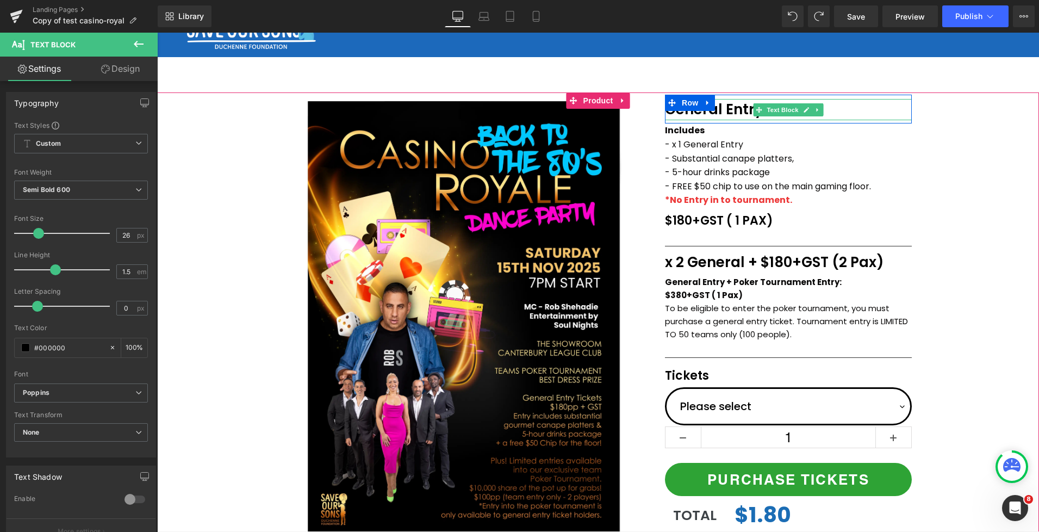
click at [739, 110] on p "General Entry:" at bounding box center [788, 109] width 247 height 21
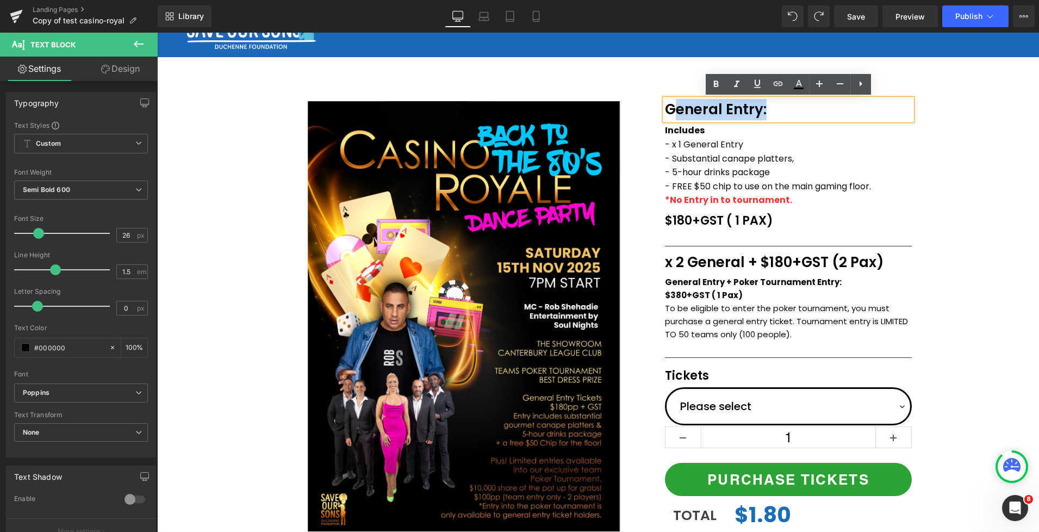
drag, startPoint x: 770, startPoint y: 110, endPoint x: 678, endPoint y: 107, distance: 92.0
click at [678, 107] on p "General Entry:" at bounding box center [788, 109] width 247 height 21
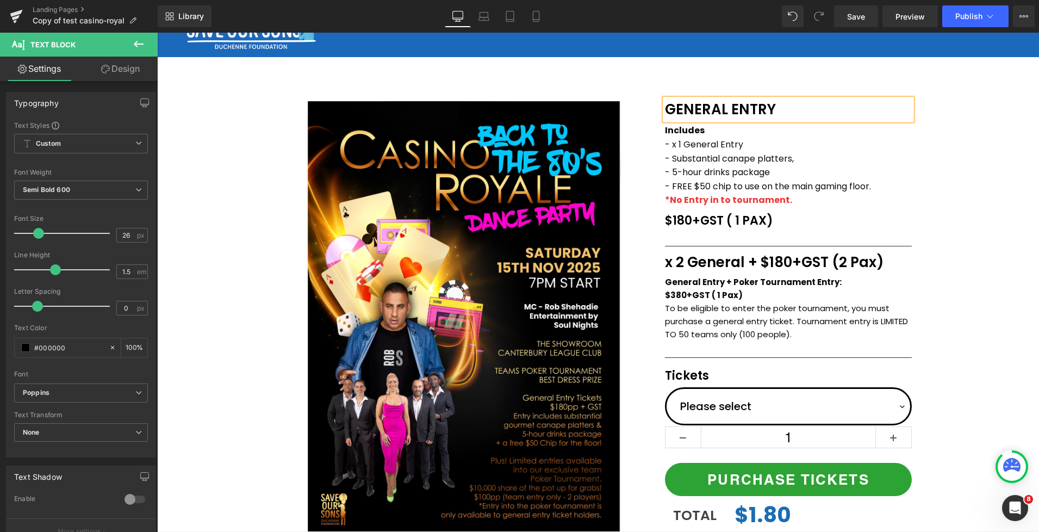
click at [965, 154] on div "(P) Image Icon Email Check Reminder Text Block Please check your junk/spam fold…" at bounding box center [598, 388] width 882 height 592
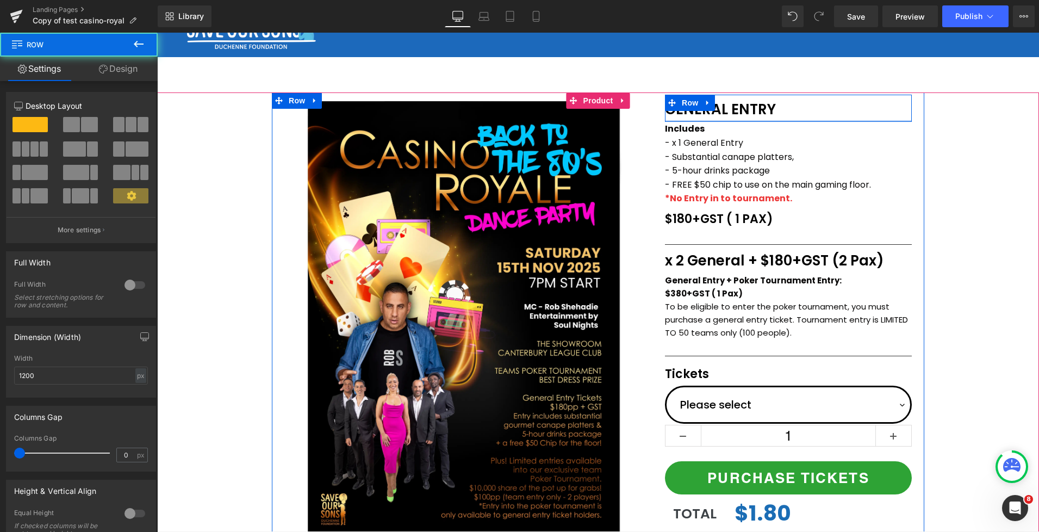
drag, startPoint x: 676, startPoint y: 120, endPoint x: 1033, endPoint y: 163, distance: 359.3
click at [677, 119] on div "GENERAL ENTRY Text Block Row" at bounding box center [788, 108] width 247 height 27
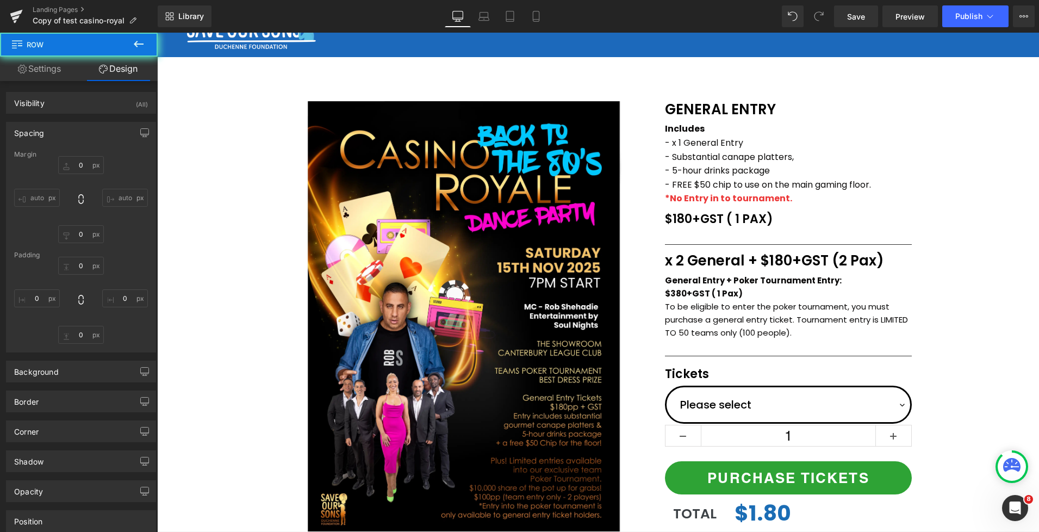
type input "0"
type input "8"
type input "0"
type input "3"
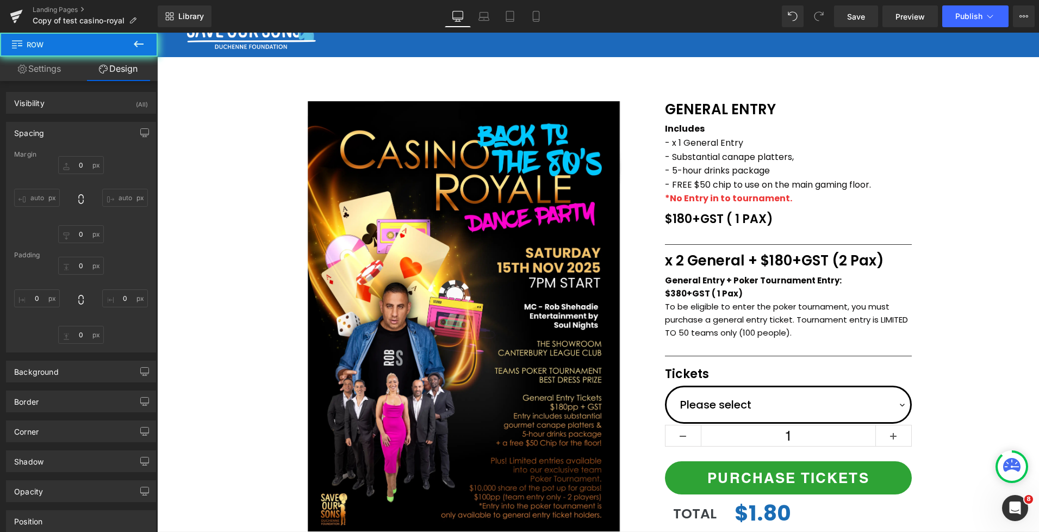
type input "0"
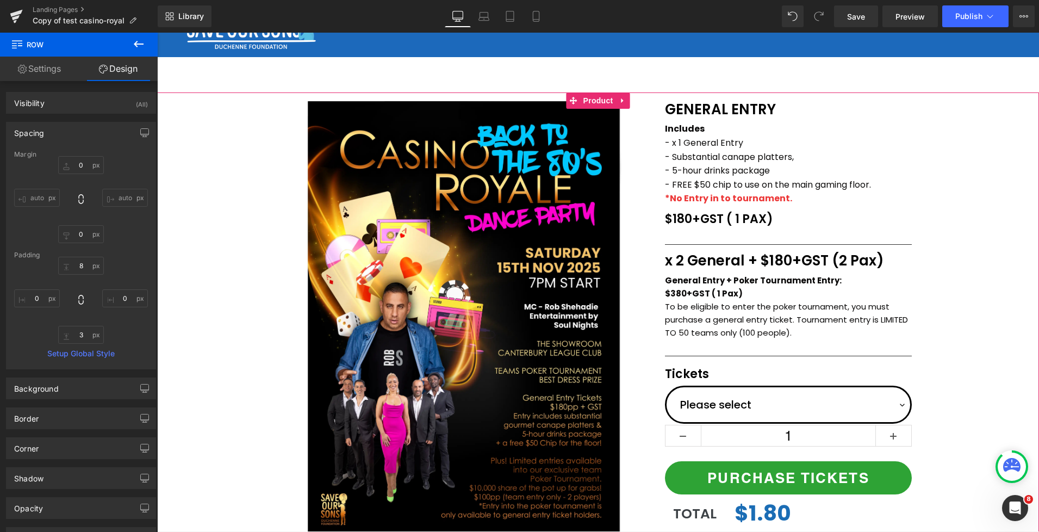
click at [996, 157] on div "(P) Image Icon Email Check Reminder Text Block Please check your junk/spam fold…" at bounding box center [598, 388] width 882 height 592
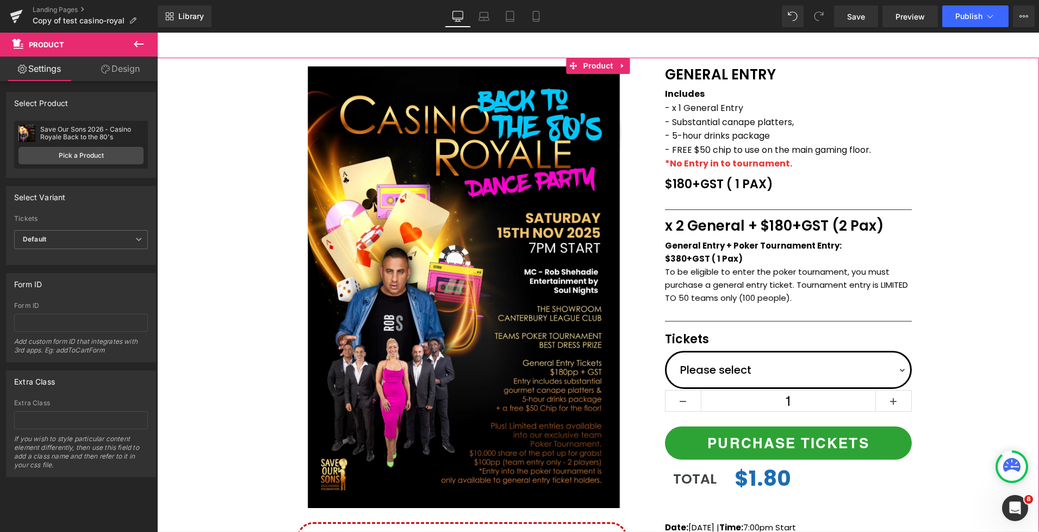
scroll to position [73, 0]
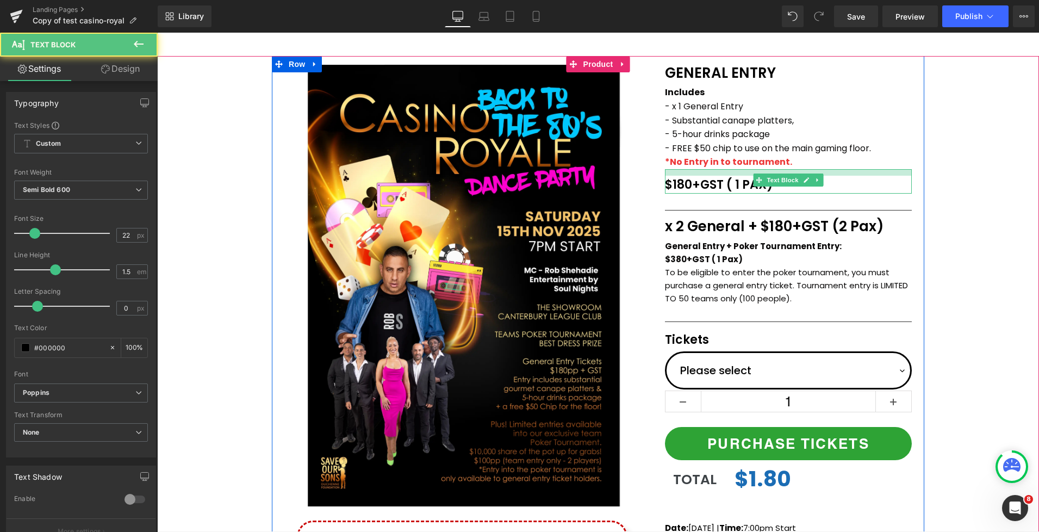
drag, startPoint x: 752, startPoint y: 171, endPoint x: 954, endPoint y: 170, distance: 202.8
click at [751, 172] on div at bounding box center [788, 172] width 247 height 7
click at [955, 167] on div "(P) Image Icon Email Check Reminder Text Block Please check your junk/spam fold…" at bounding box center [598, 352] width 882 height 592
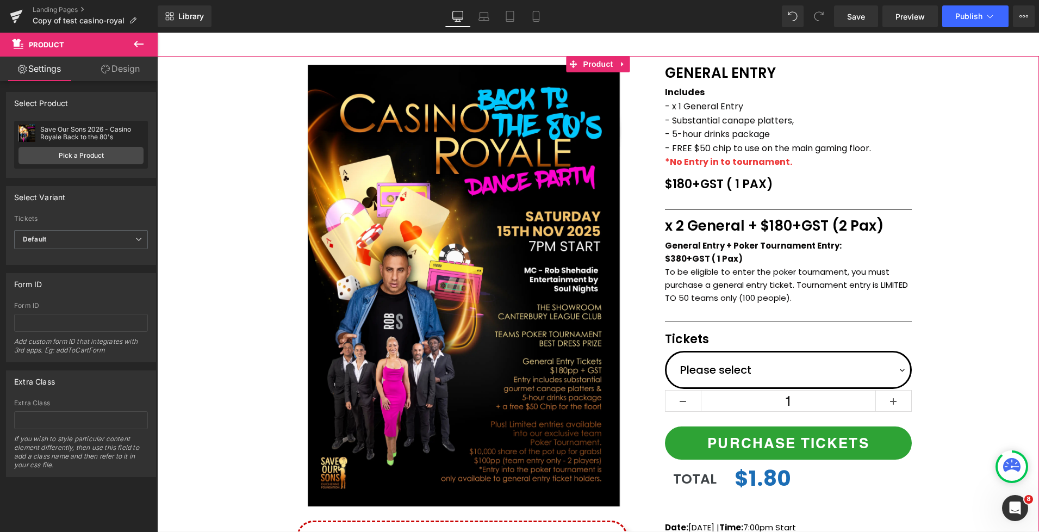
click at [963, 188] on div "(P) Image Icon Email Check Reminder Text Block Please check your junk/spam fold…" at bounding box center [598, 352] width 882 height 592
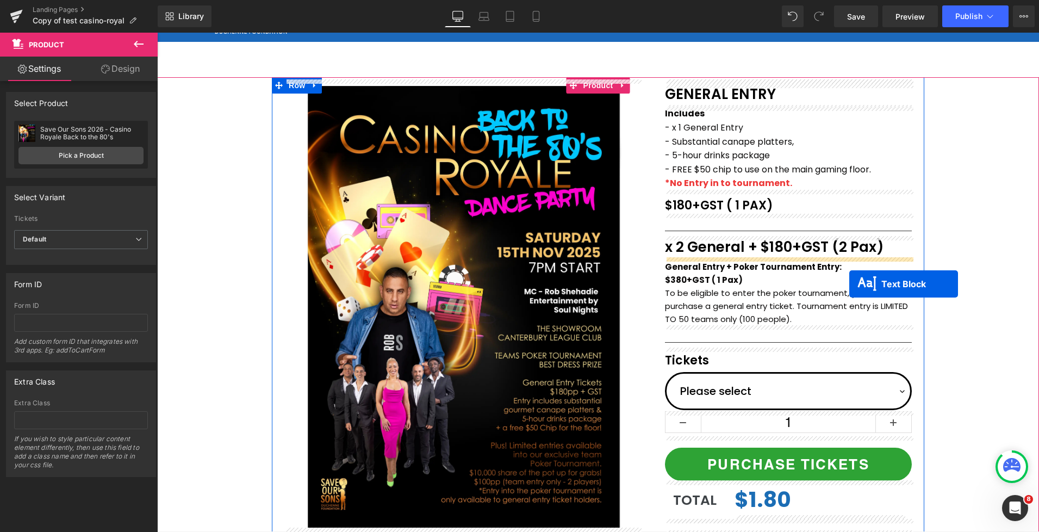
scroll to position [0, 0]
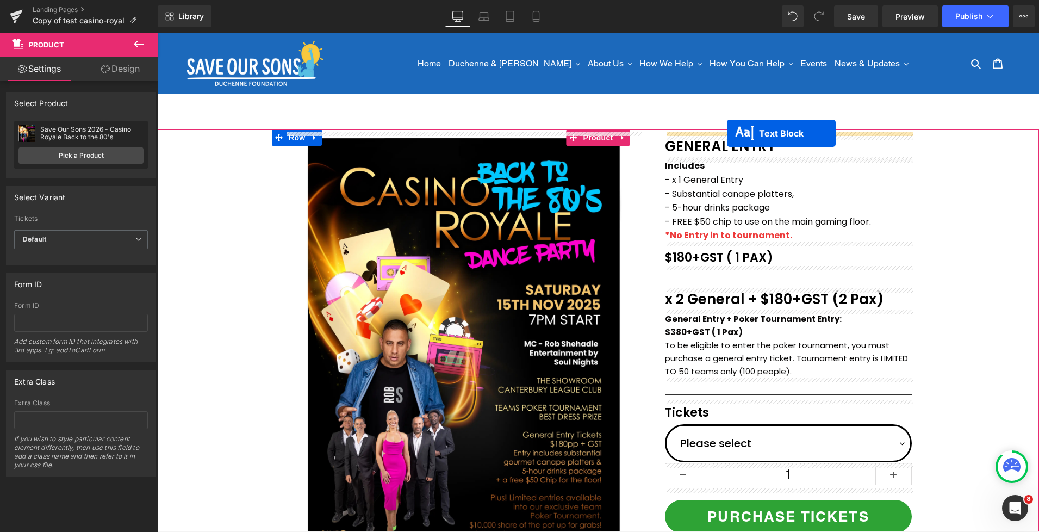
drag, startPoint x: 762, startPoint y: 343, endPoint x: 727, endPoint y: 133, distance: 212.2
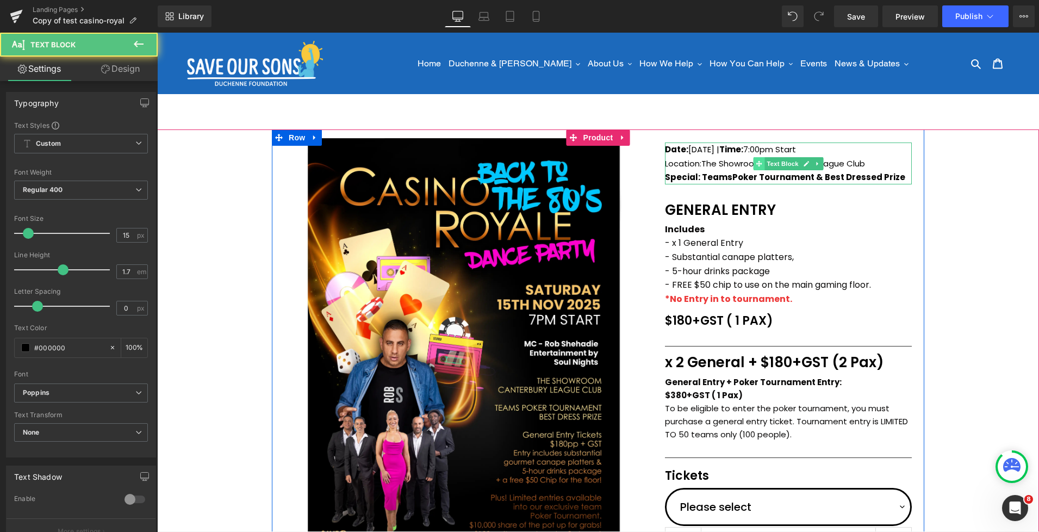
scroll to position [2, 0]
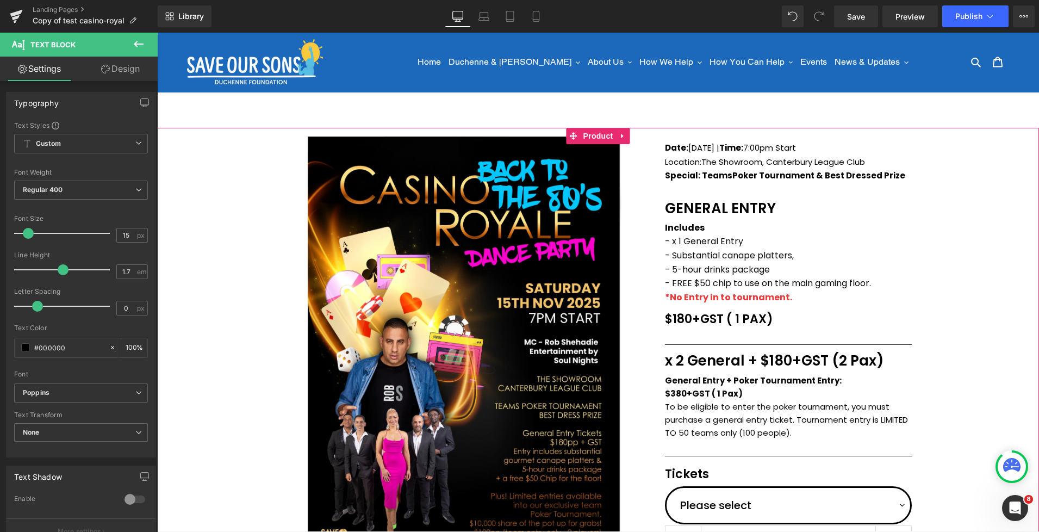
click at [934, 193] on div "(P) Image Icon Email Check Reminder Text Block Please check your junk/spam fold…" at bounding box center [598, 424] width 882 height 592
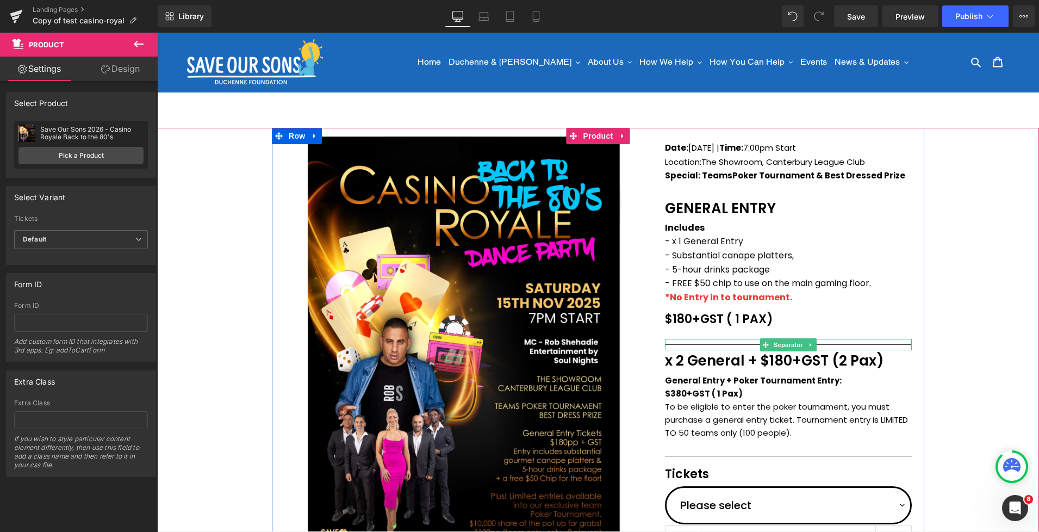
click at [751, 344] on hr at bounding box center [788, 347] width 247 height 6
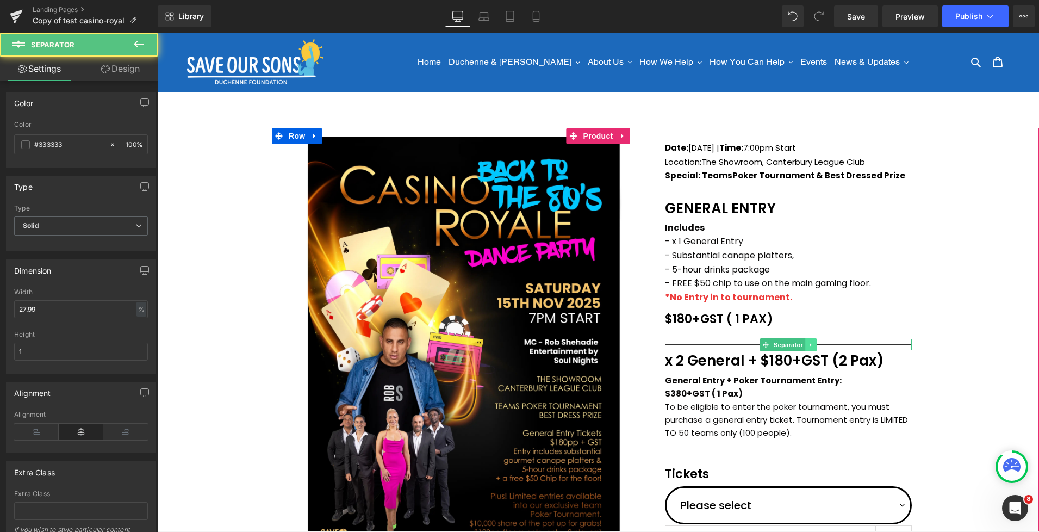
click at [810, 345] on icon at bounding box center [811, 345] width 2 height 4
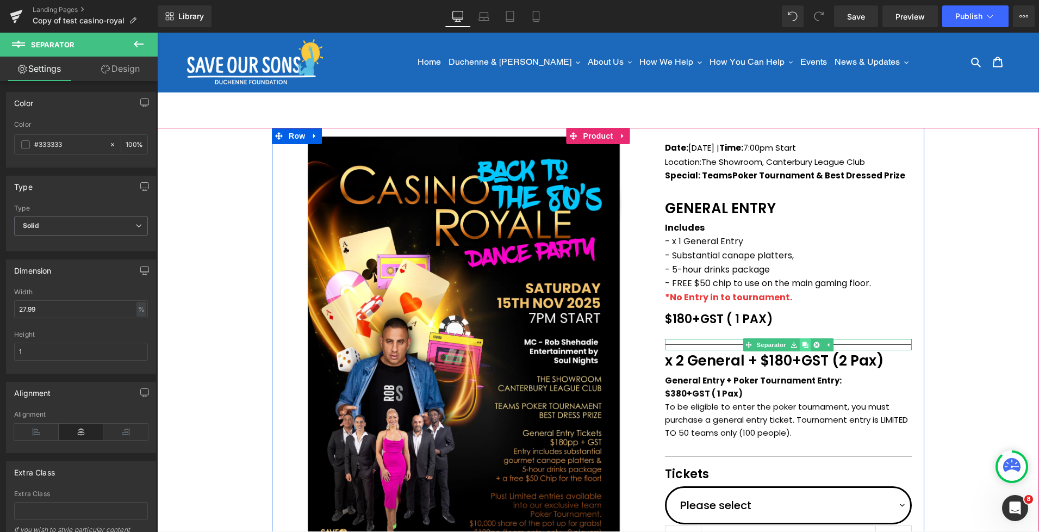
click at [806, 345] on icon at bounding box center [806, 345] width 6 height 6
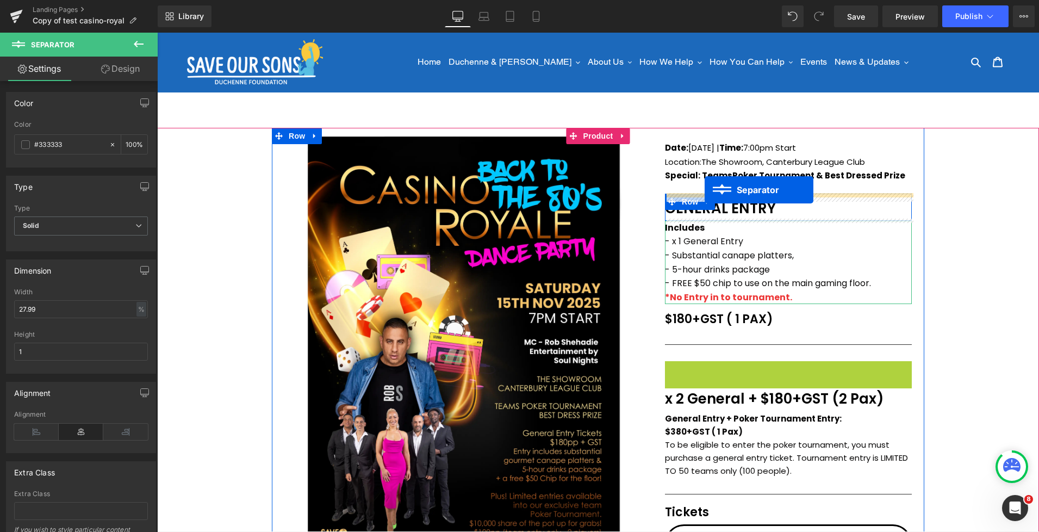
drag, startPoint x: 766, startPoint y: 367, endPoint x: 705, endPoint y: 190, distance: 187.5
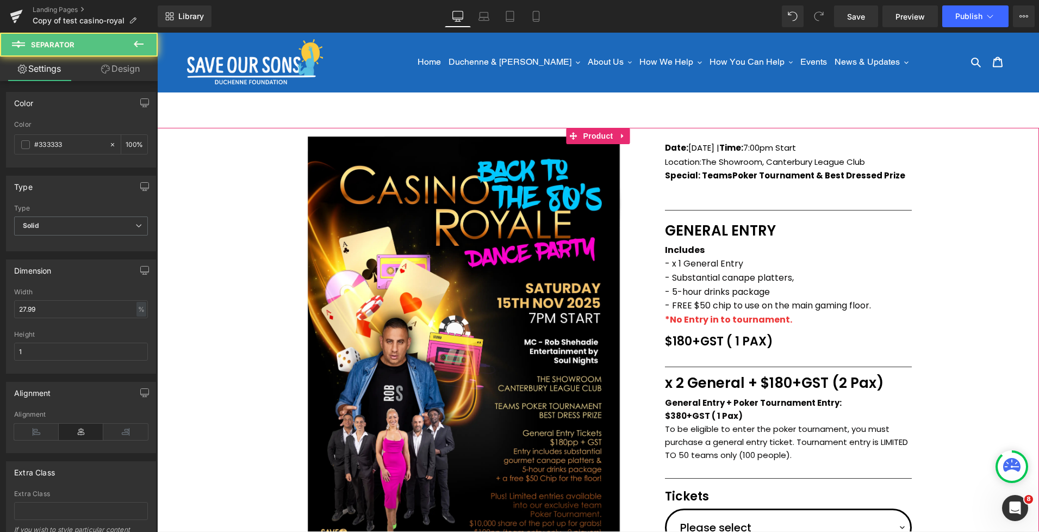
click at [959, 243] on div "(P) Image Icon Email Check Reminder Text Block Please check your junk/spam fold…" at bounding box center [598, 424] width 882 height 592
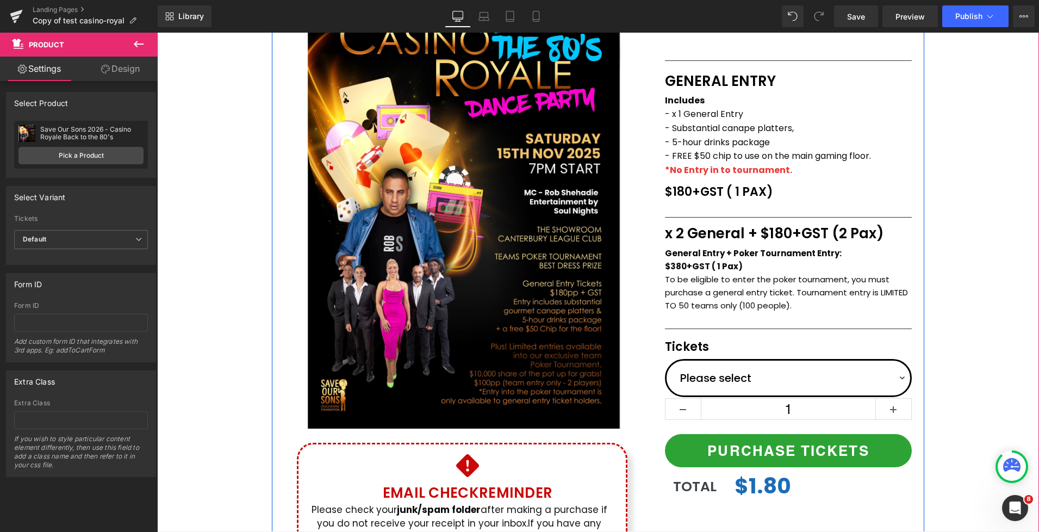
scroll to position [125, 0]
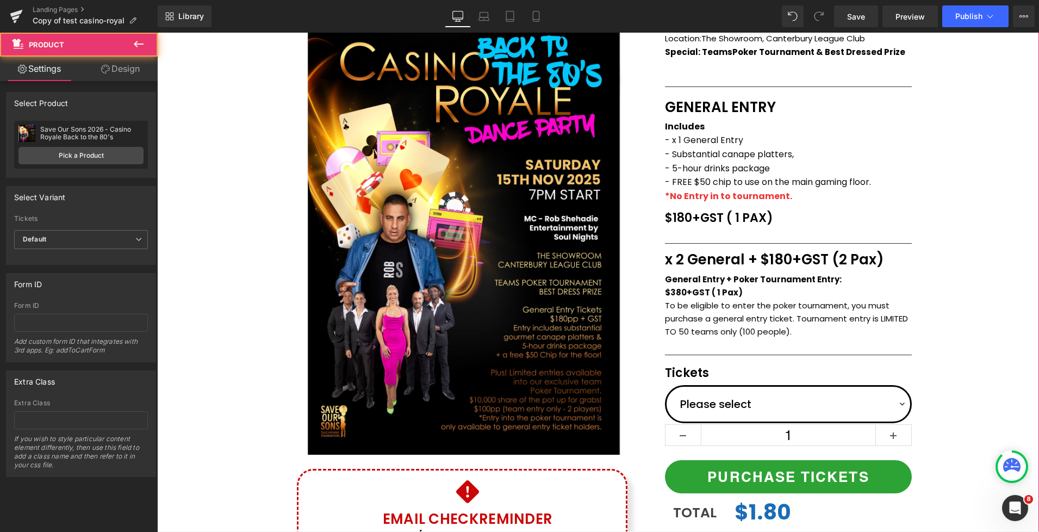
click at [958, 245] on div "(P) Image Icon Email Check Reminder Text Block Please check your junk/spam fold…" at bounding box center [598, 300] width 882 height 592
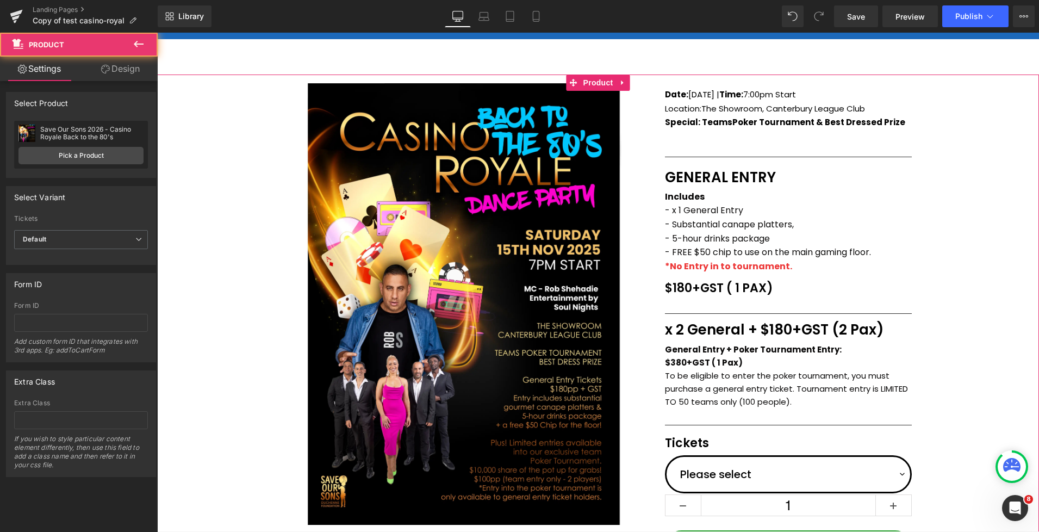
scroll to position [0, 0]
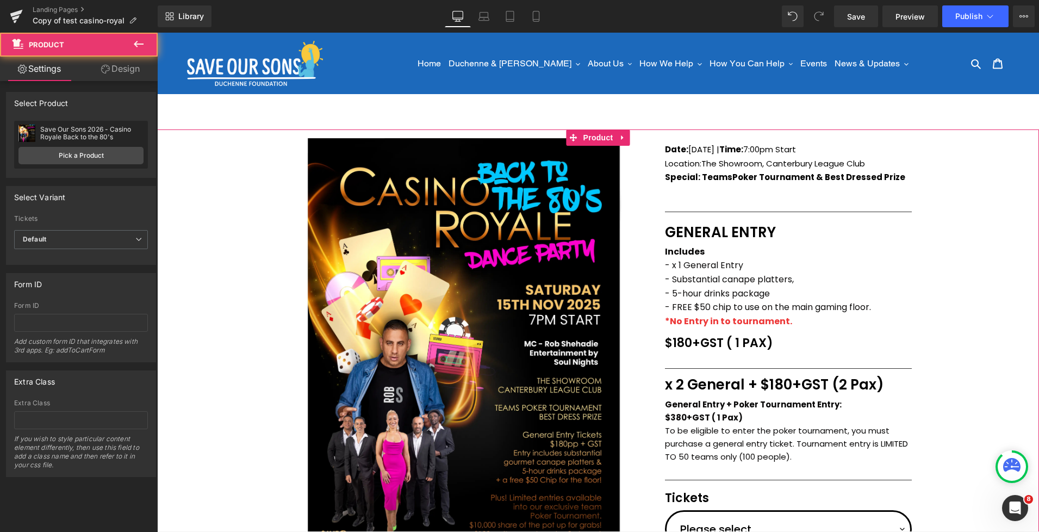
click at [928, 210] on div "(P) Image Icon Email Check Reminder Text Block Please check your junk/spam fold…" at bounding box center [598, 425] width 882 height 592
click at [976, 277] on div "(P) Image Icon Email Check Reminder Text Block Please check your junk/spam fold…" at bounding box center [598, 425] width 882 height 592
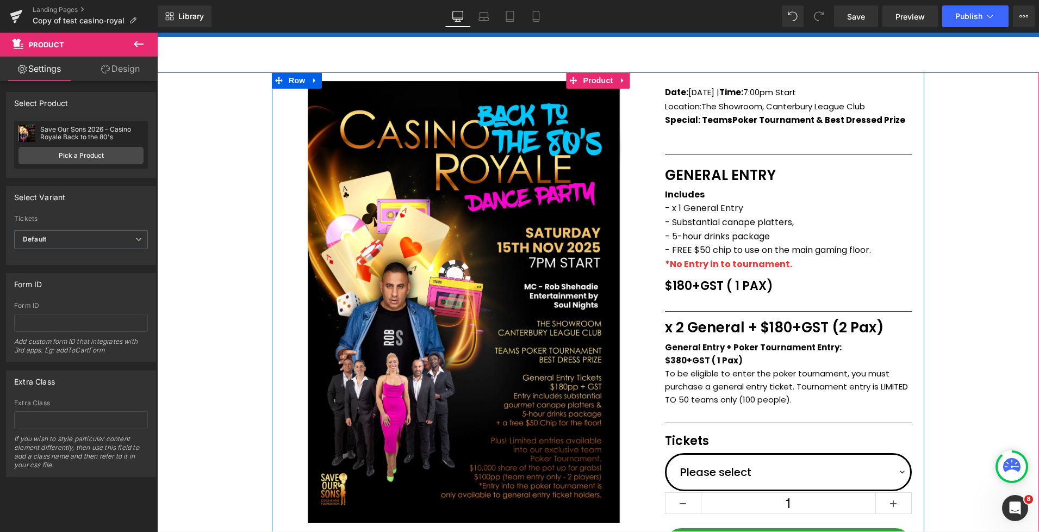
scroll to position [68, 0]
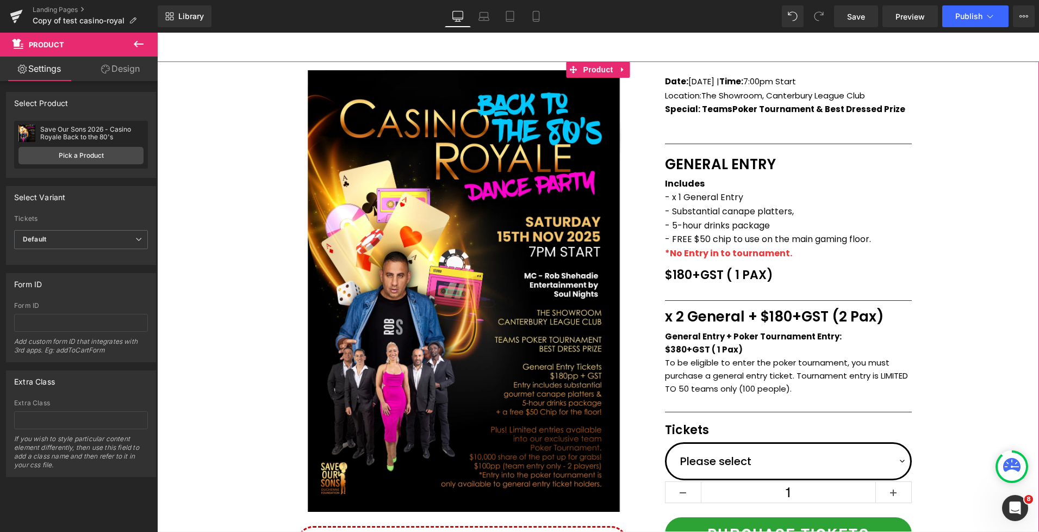
click at [973, 247] on div "(P) Image Icon Email Check Reminder Text Block Please check your junk/spam fold…" at bounding box center [598, 357] width 882 height 592
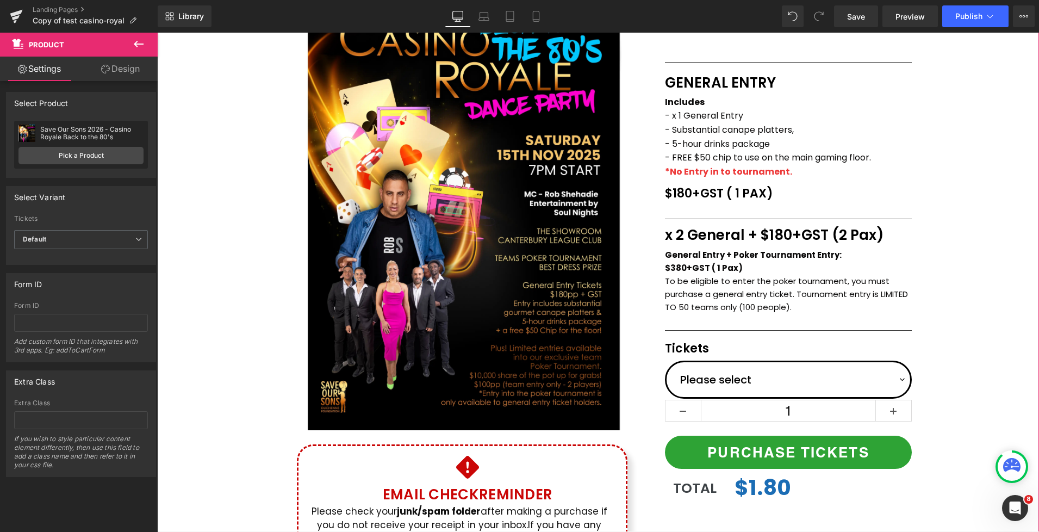
scroll to position [131, 0]
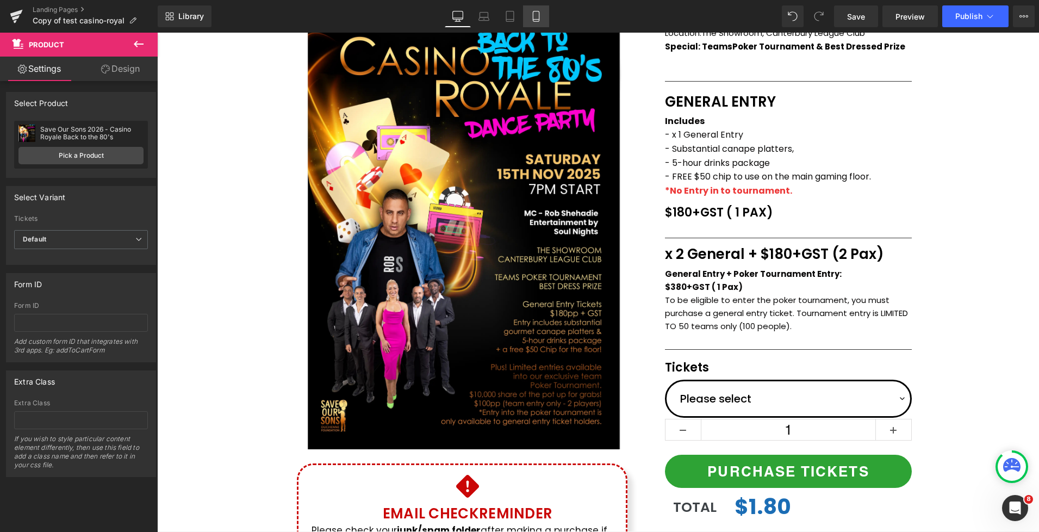
click at [538, 21] on icon at bounding box center [536, 16] width 11 height 11
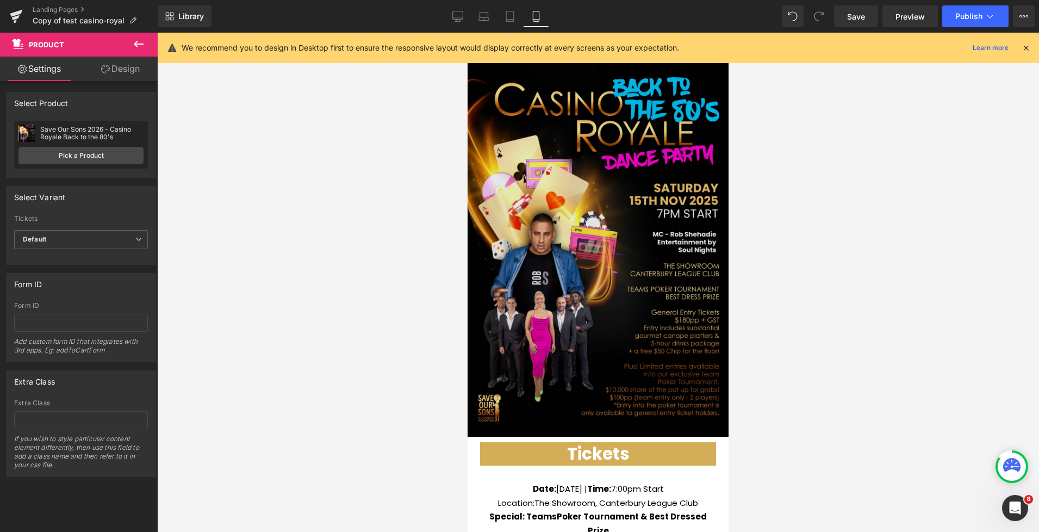
scroll to position [2, 0]
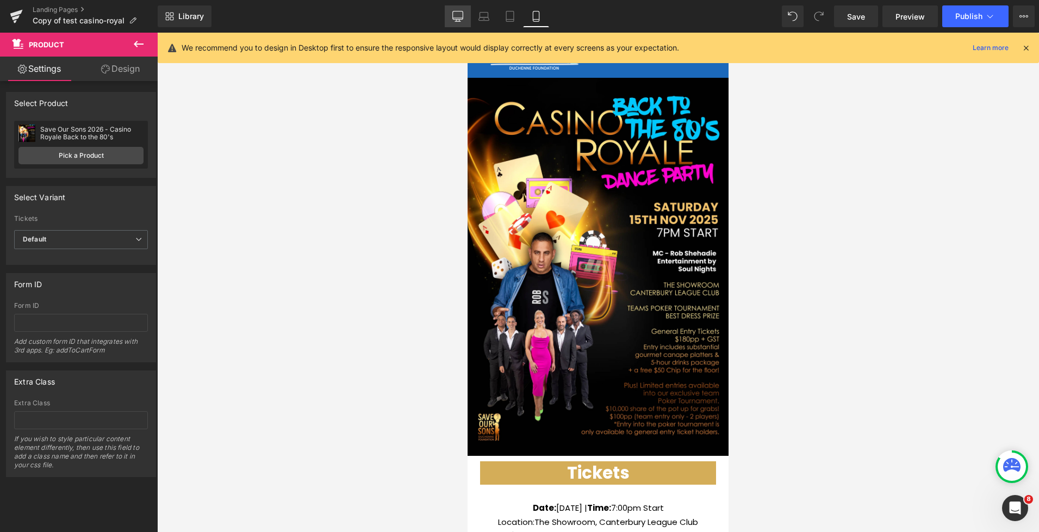
click at [461, 18] on icon at bounding box center [457, 18] width 10 height 0
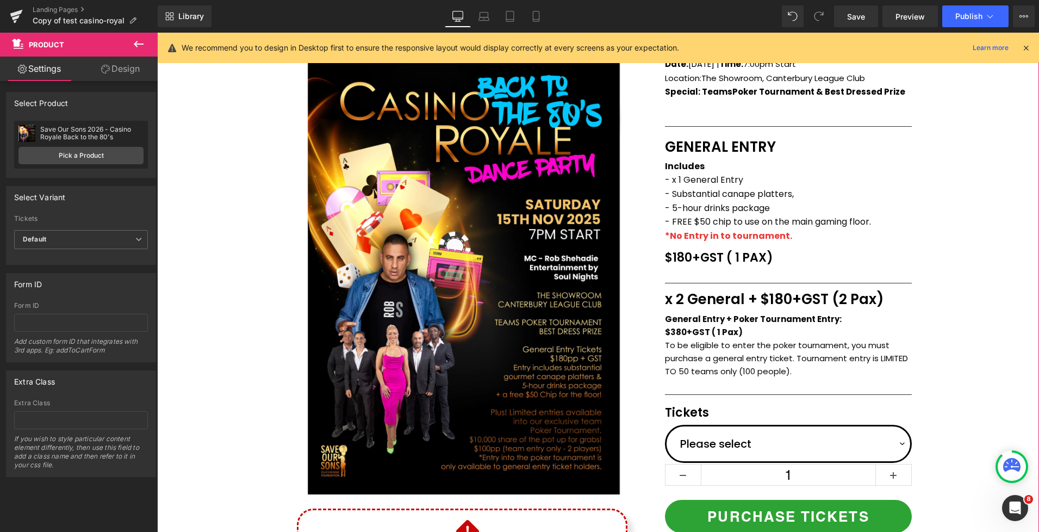
scroll to position [15, 0]
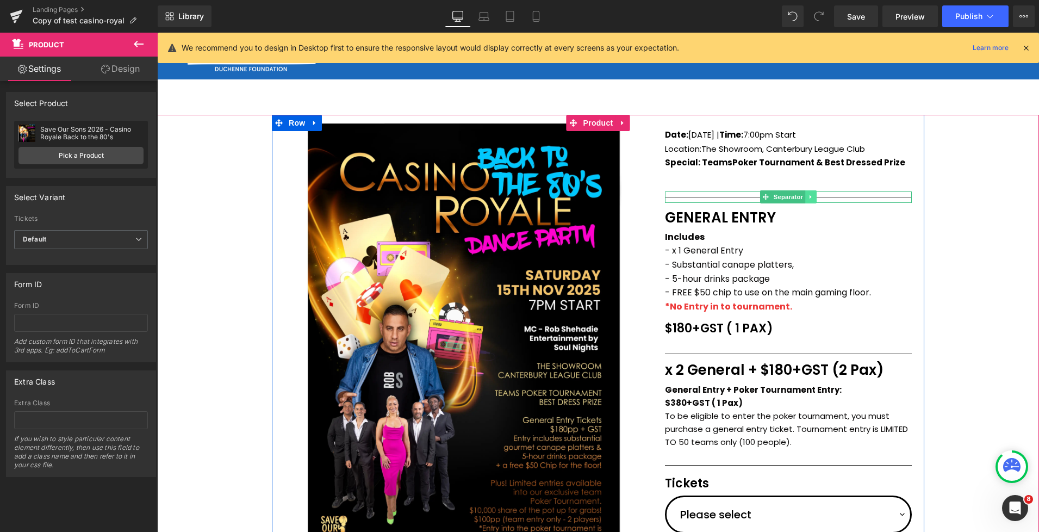
click at [813, 200] on link at bounding box center [810, 196] width 11 height 13
click at [819, 199] on icon at bounding box center [817, 197] width 6 height 6
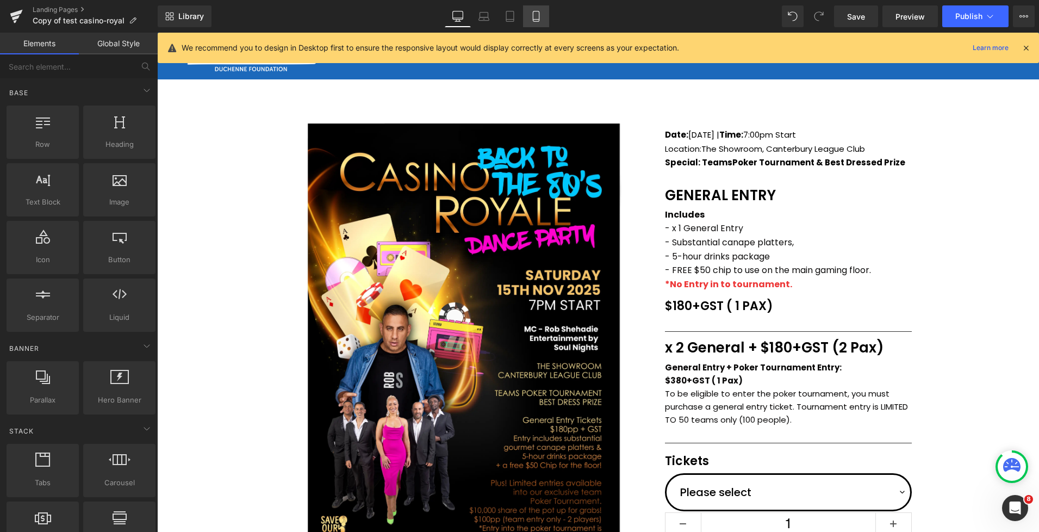
drag, startPoint x: 542, startPoint y: 10, endPoint x: 548, endPoint y: 26, distance: 16.4
click at [542, 10] on link "Mobile" at bounding box center [536, 16] width 26 height 22
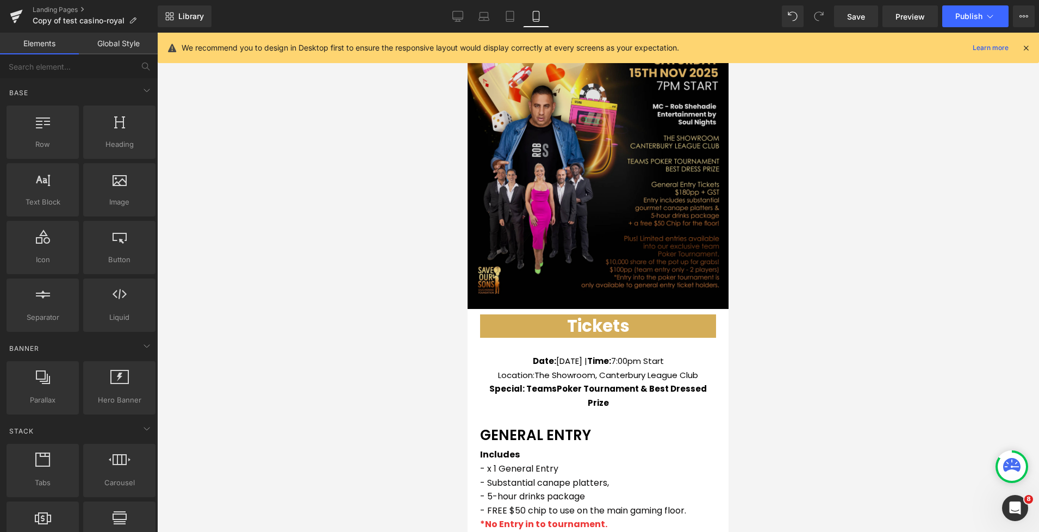
scroll to position [182, 0]
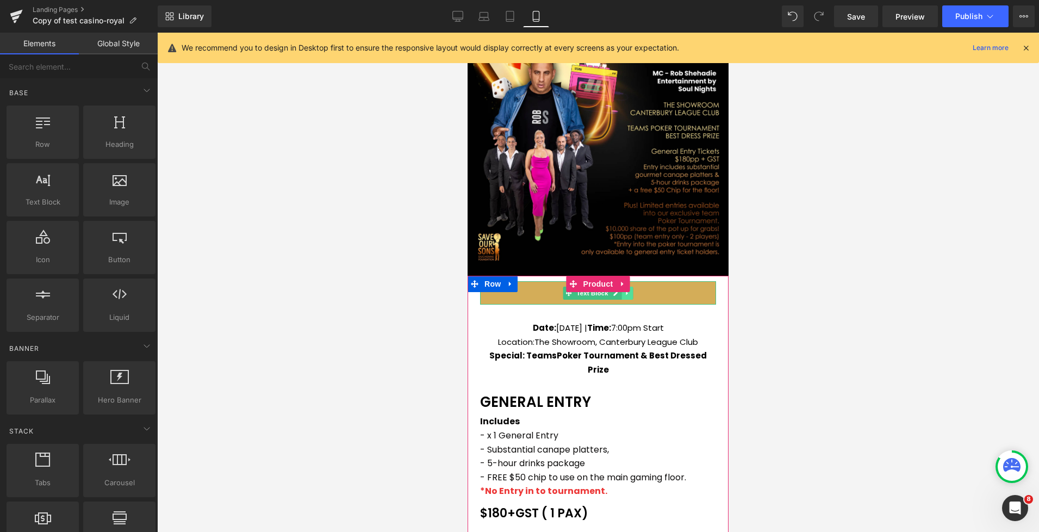
click at [631, 295] on link at bounding box center [627, 293] width 11 height 13
click at [627, 296] on link at bounding box center [621, 293] width 11 height 13
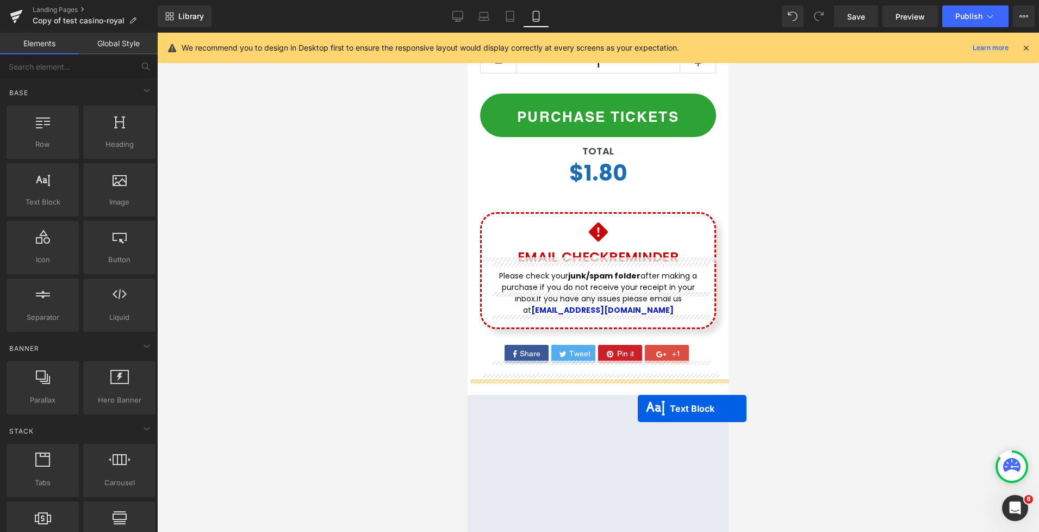
scroll to position [897, 0]
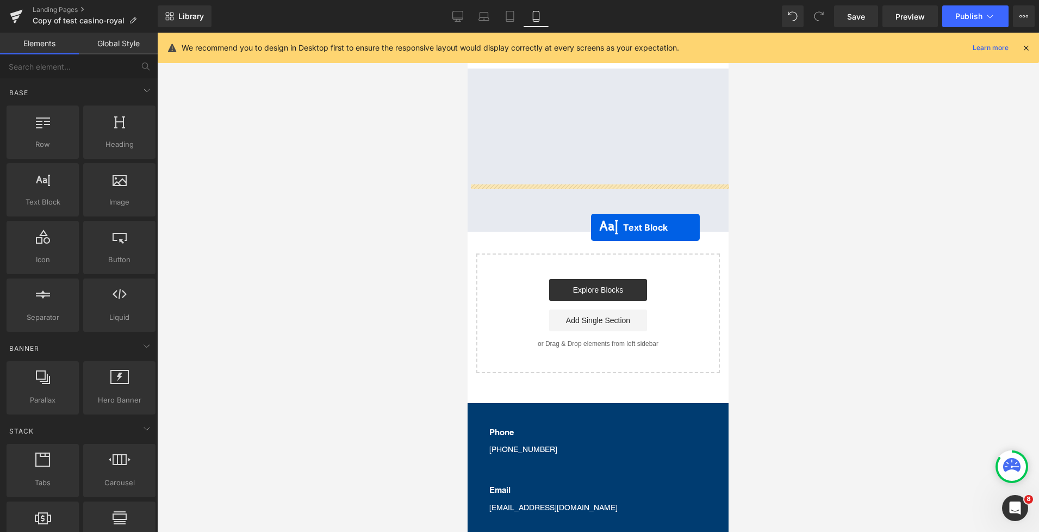
drag, startPoint x: 572, startPoint y: 326, endPoint x: 592, endPoint y: 227, distance: 100.6
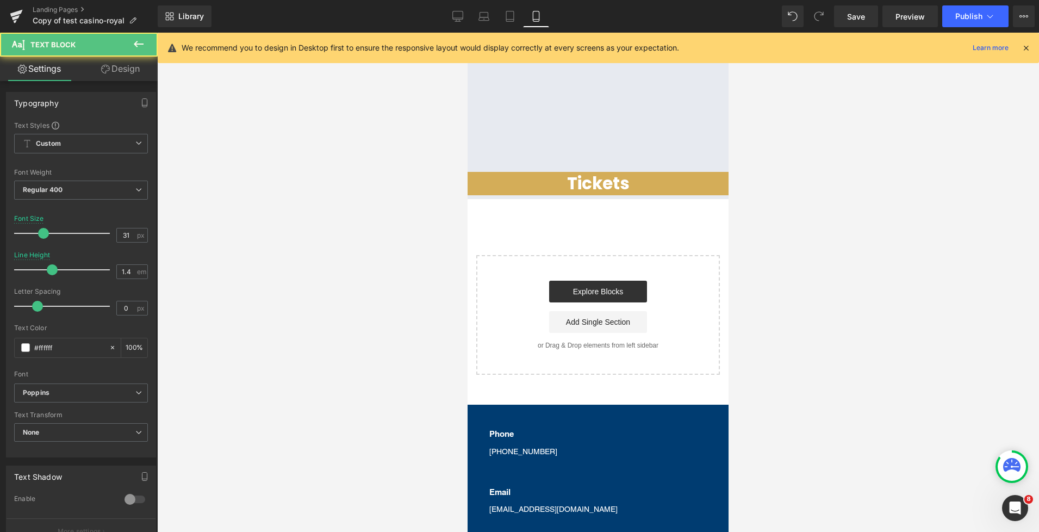
scroll to position [1187, 0]
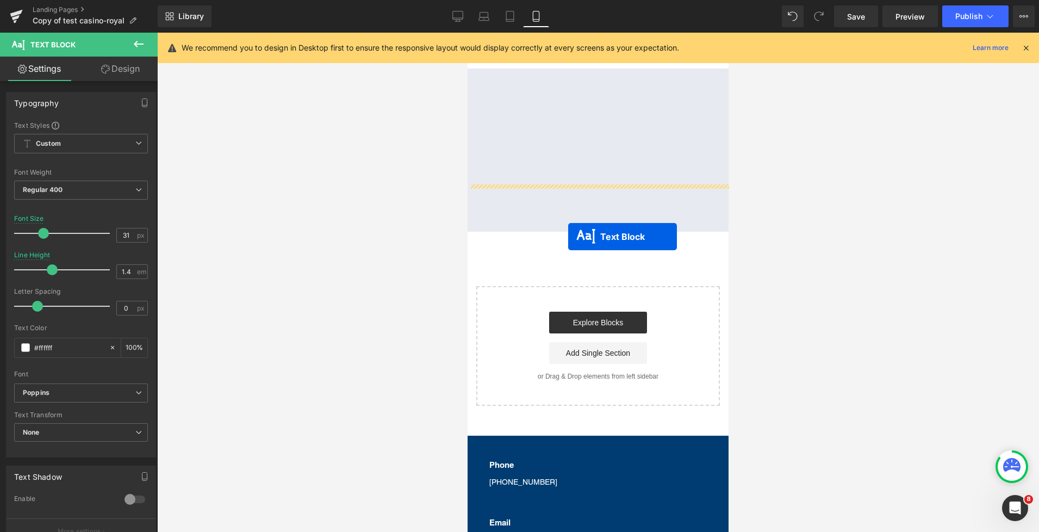
drag, startPoint x: 569, startPoint y: 201, endPoint x: 568, endPoint y: 236, distance: 35.4
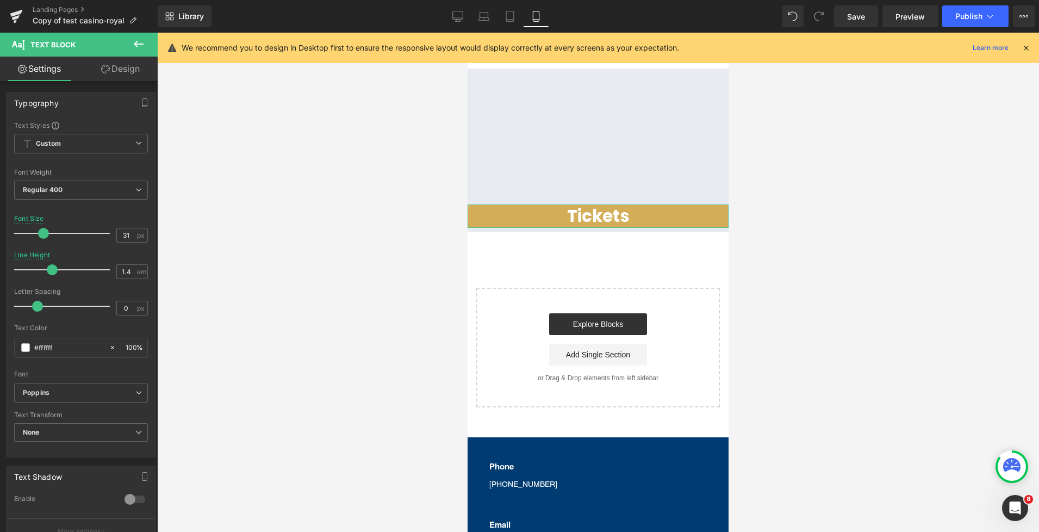
click at [124, 74] on link "Design" at bounding box center [120, 69] width 79 height 24
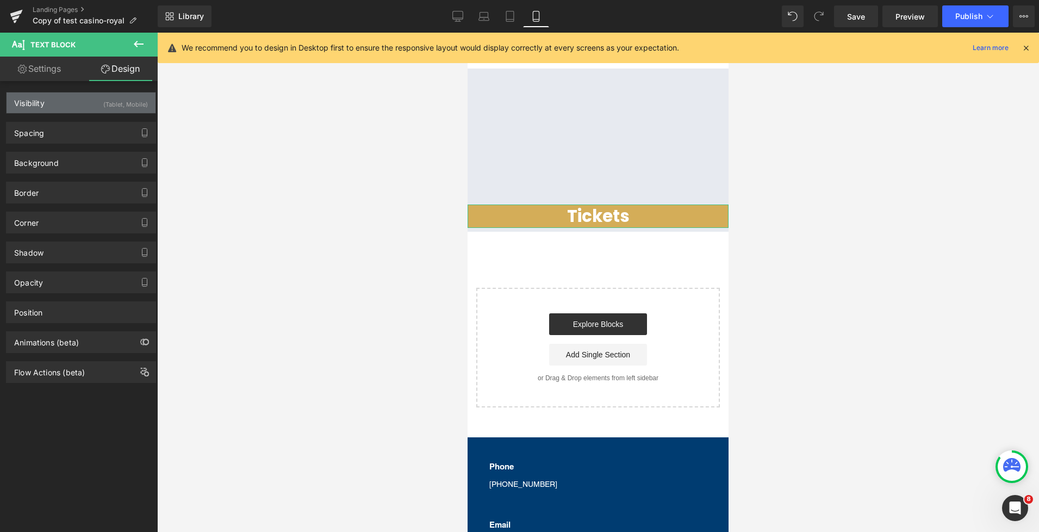
click at [73, 105] on div "Visibility (Tablet, Mobile)" at bounding box center [81, 102] width 149 height 21
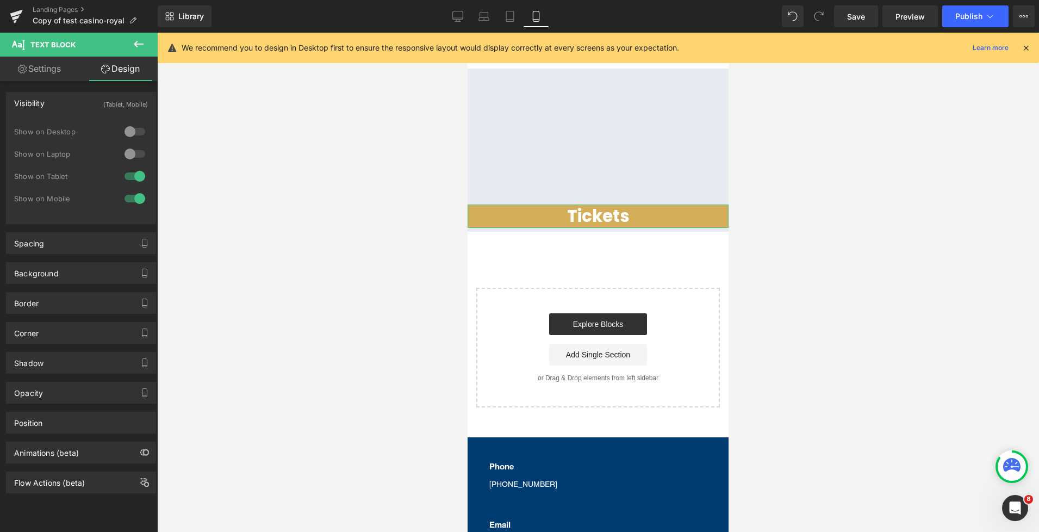
click at [140, 154] on div at bounding box center [135, 153] width 26 height 17
click at [136, 132] on div at bounding box center [135, 131] width 26 height 17
click at [466, 21] on link "Desktop" at bounding box center [458, 16] width 26 height 22
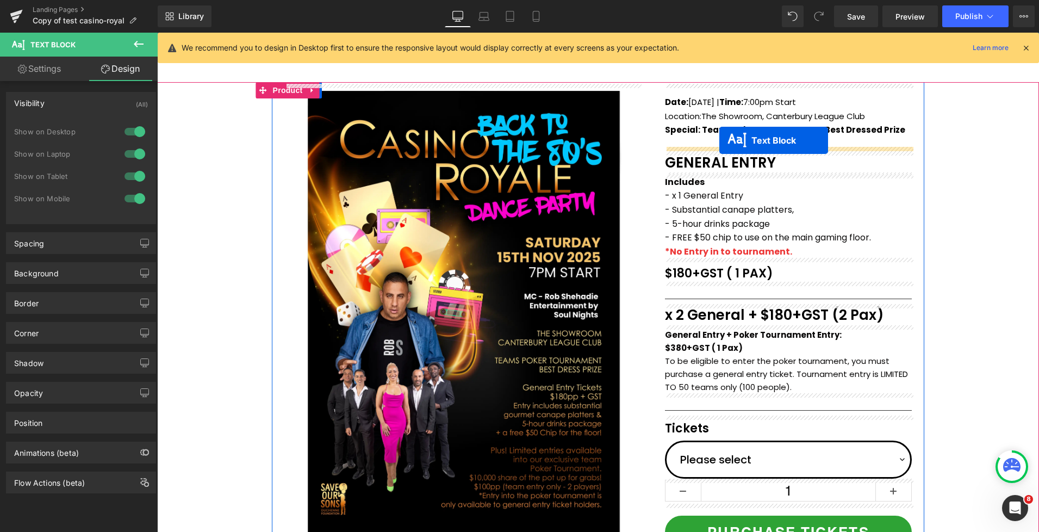
scroll to position [48, 0]
drag, startPoint x: 603, startPoint y: 193, endPoint x: 733, endPoint y: 146, distance: 138.6
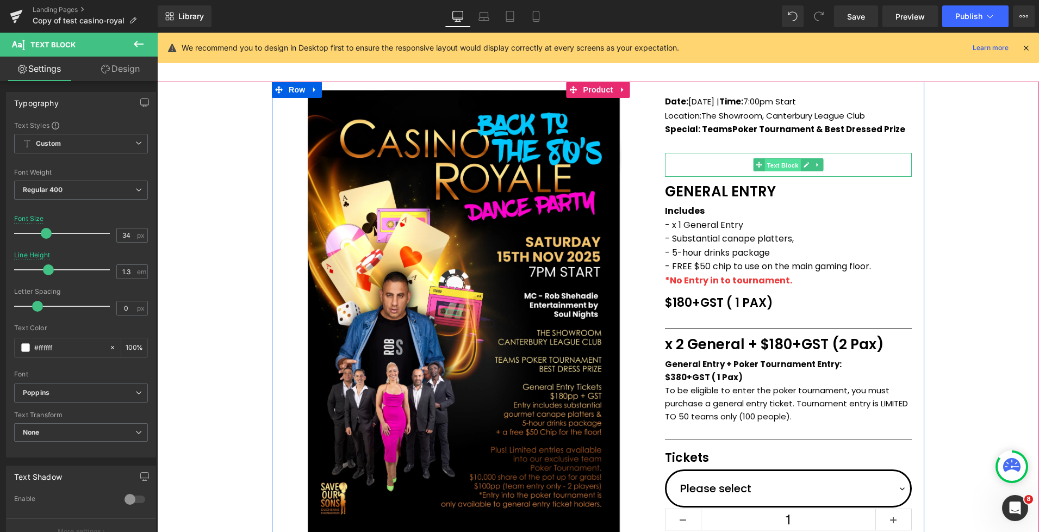
click at [784, 165] on span "Text Block" at bounding box center [783, 165] width 36 height 13
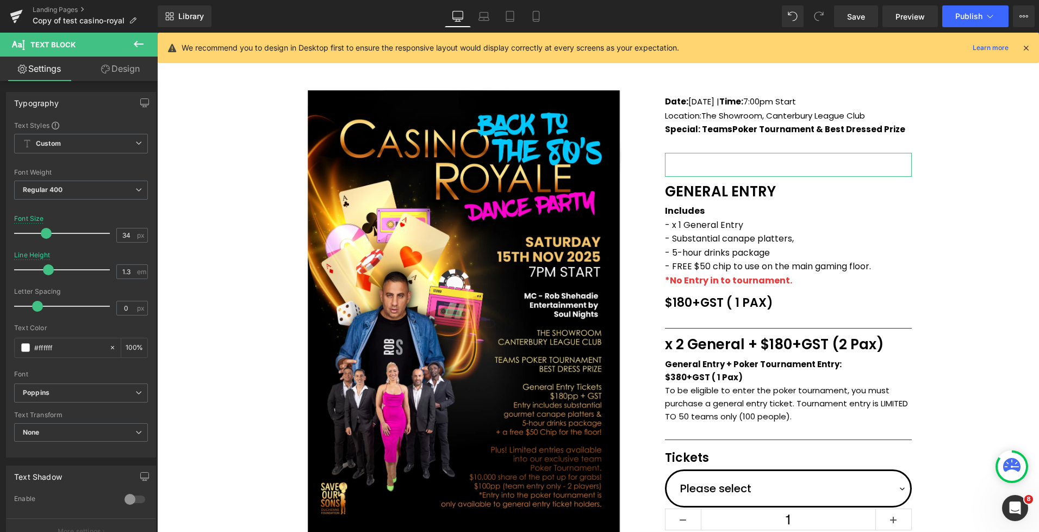
click at [129, 71] on link "Design" at bounding box center [120, 69] width 79 height 24
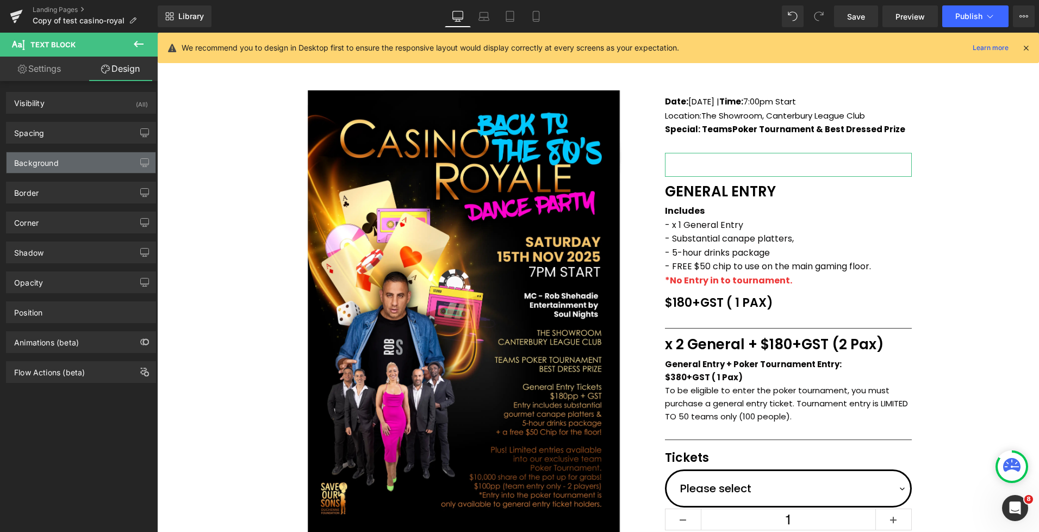
click at [59, 156] on div "Background" at bounding box center [81, 162] width 149 height 21
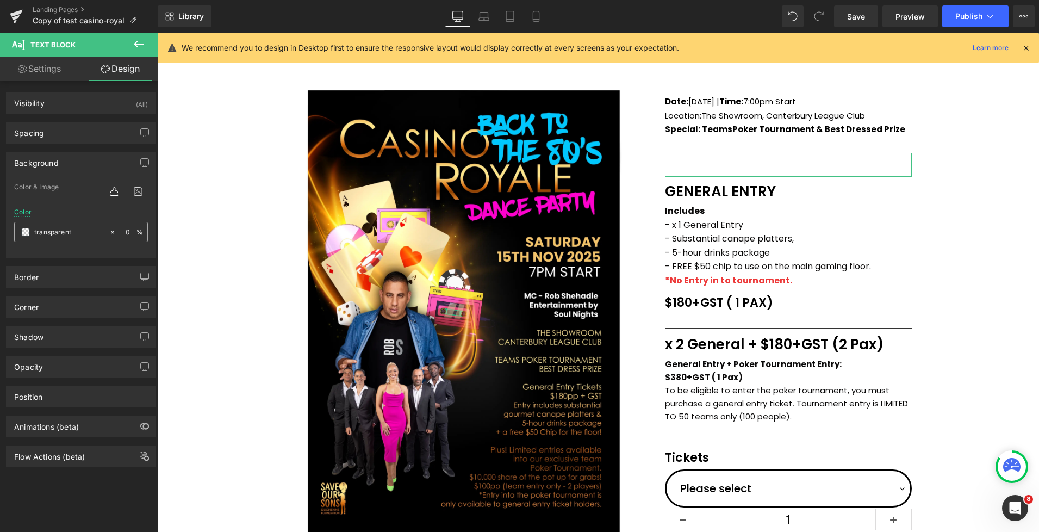
click at [29, 233] on span at bounding box center [25, 232] width 9 height 9
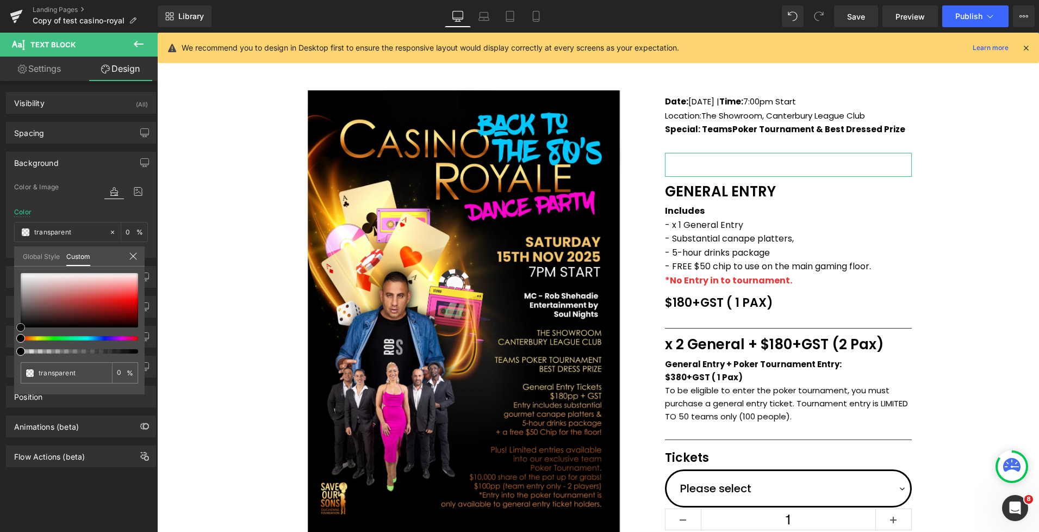
type input "#ea7070"
type input "100"
type input "#ea7070"
type input "100"
click at [109, 290] on div at bounding box center [79, 300] width 117 height 54
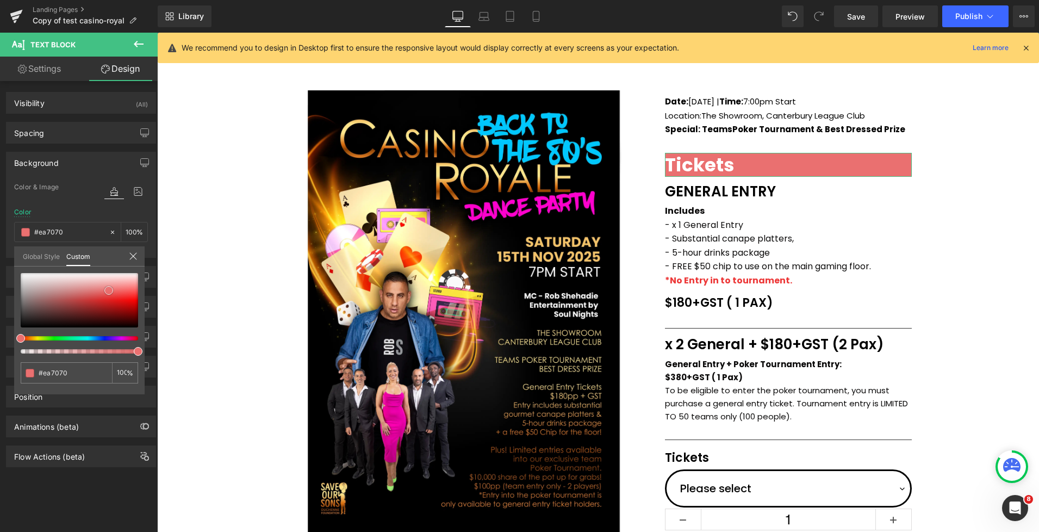
type input "#e96c6c"
type input "#e54c4c"
type input "#e24040"
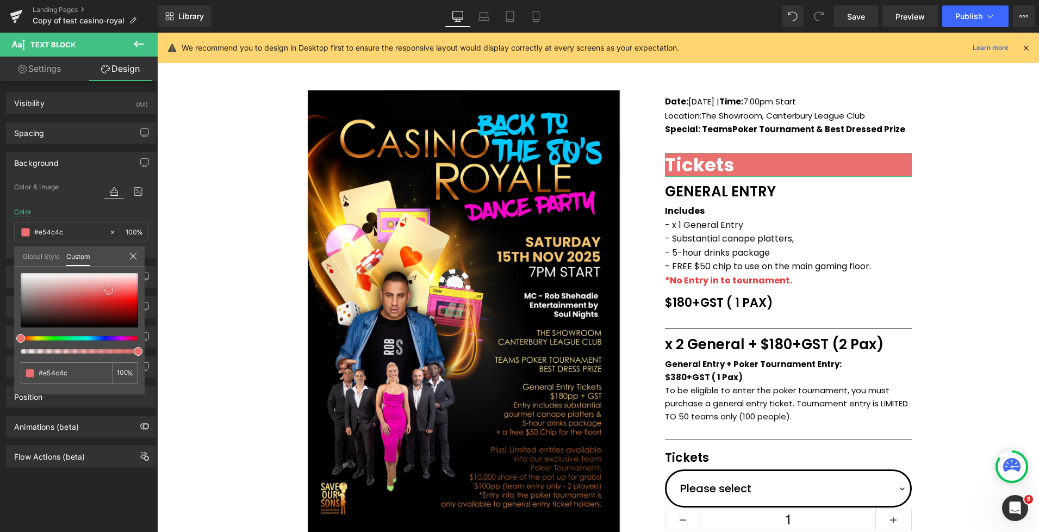
type input "#e24040"
type input "#e13b3b"
type input "#df2a2a"
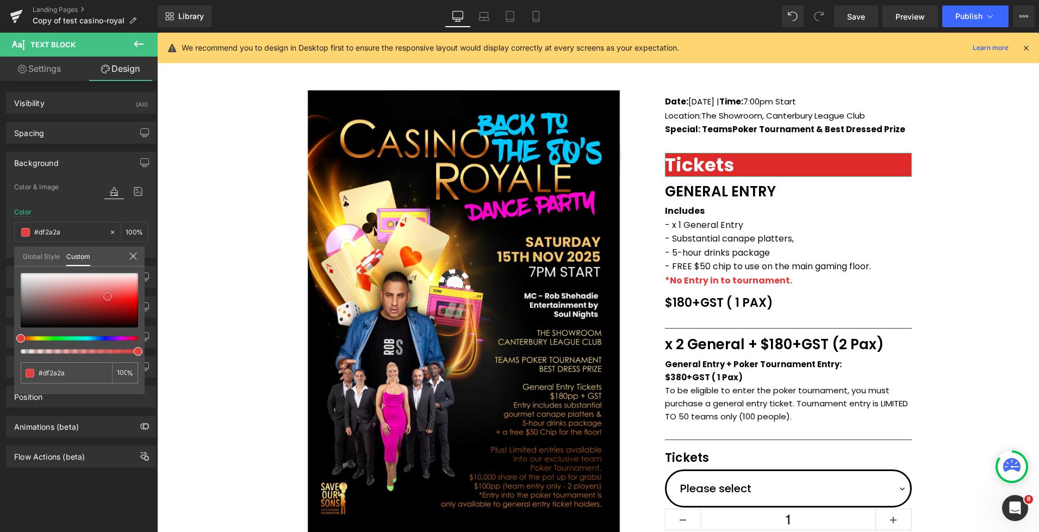
type input "#d41f1f"
type input "#c41c1c"
type input "#be1c1c"
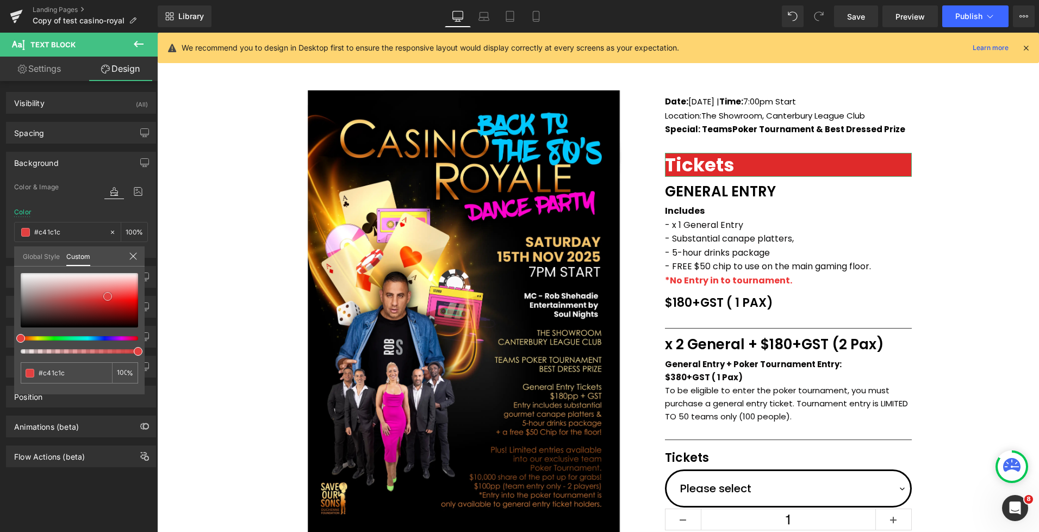
type input "#be1c1c"
type input "#c71d1d"
type input "#cd1d1d"
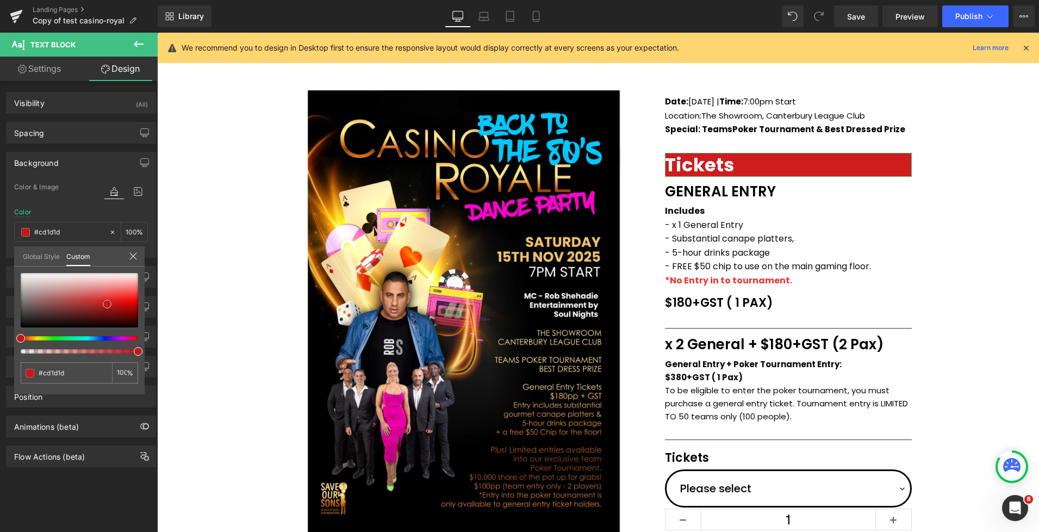
type input "#d41f1f"
type input "#d92020"
type input "#dd2121"
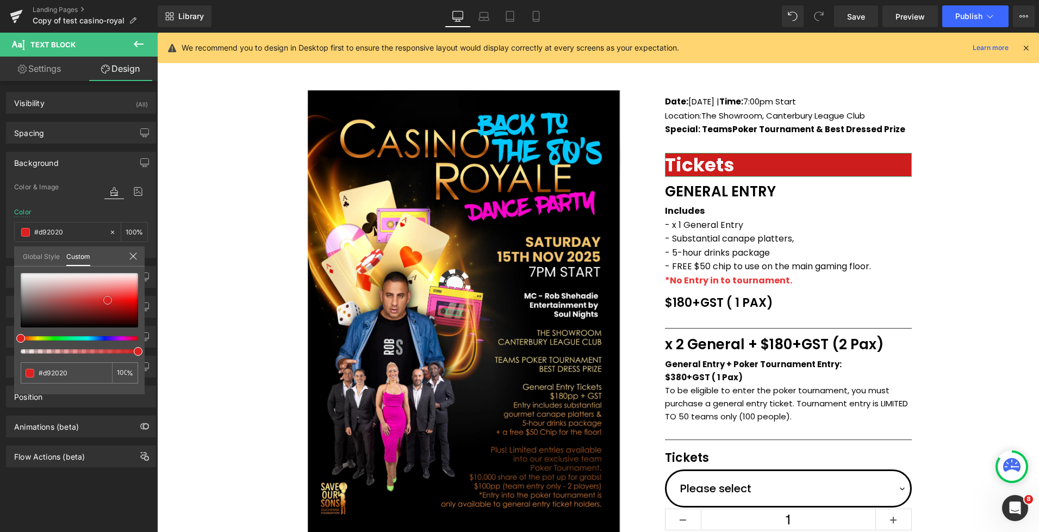
type input "#dd2121"
drag, startPoint x: 109, startPoint y: 290, endPoint x: 108, endPoint y: 300, distance: 9.8
click at [108, 300] on span at bounding box center [107, 300] width 9 height 9
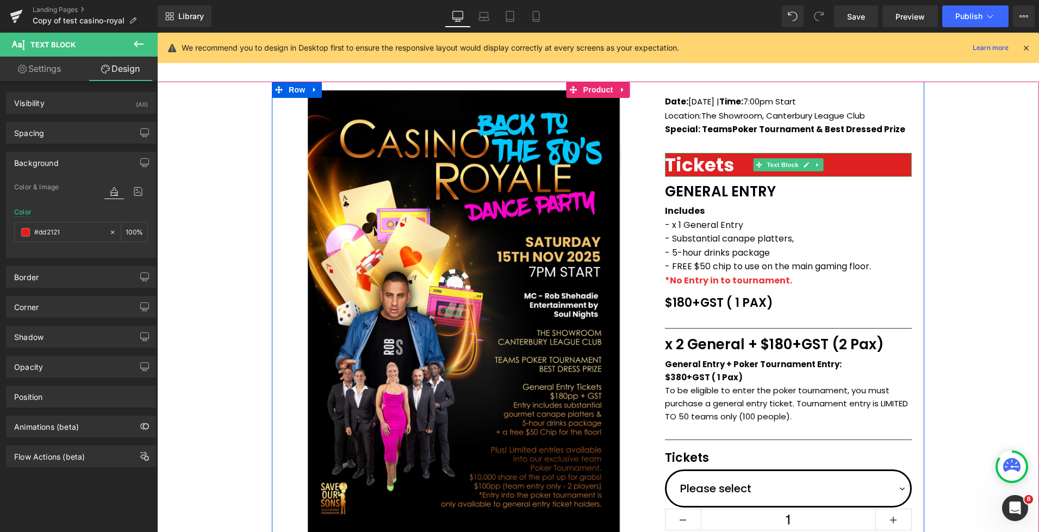
click at [669, 165] on span "Tickets" at bounding box center [700, 165] width 70 height 26
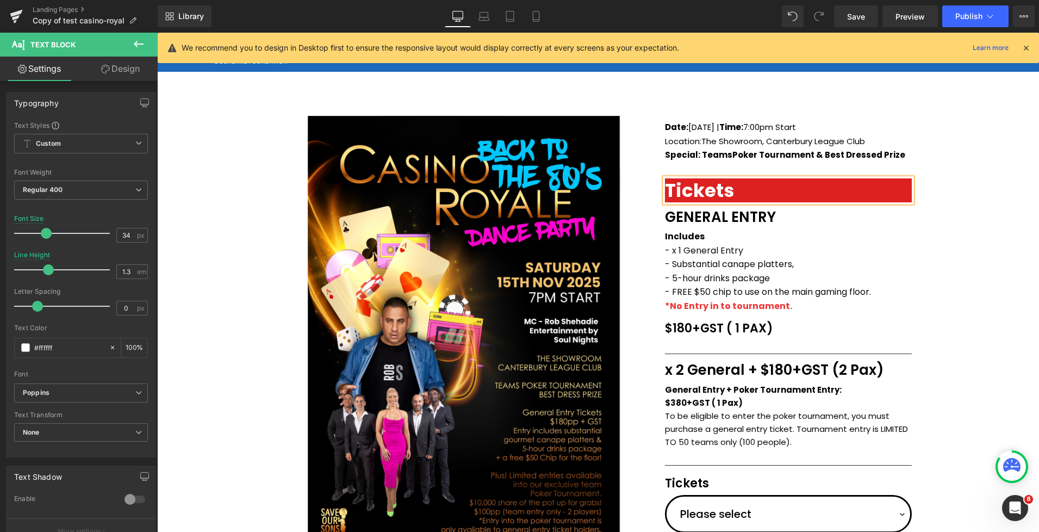
scroll to position [0, 0]
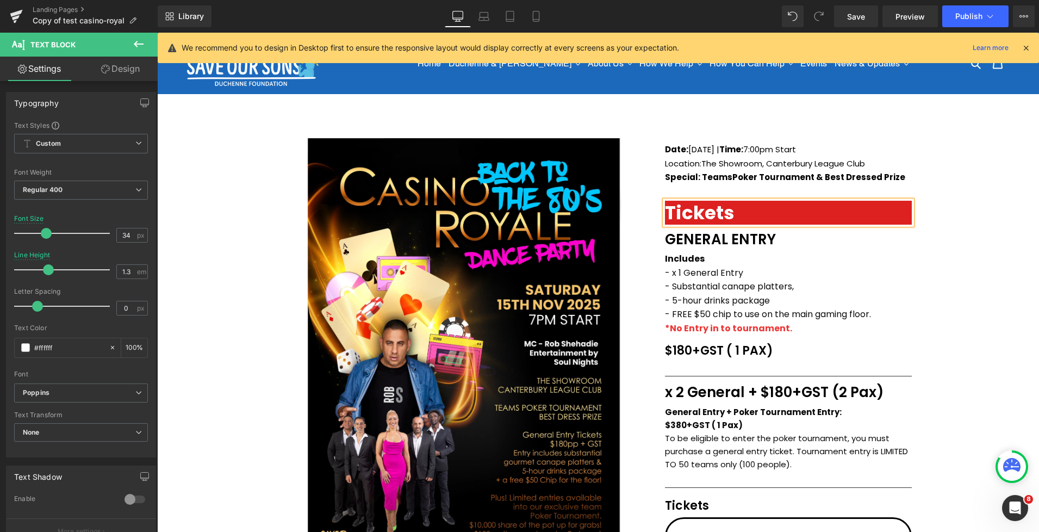
click at [704, 209] on span "Tickets" at bounding box center [700, 213] width 70 height 26
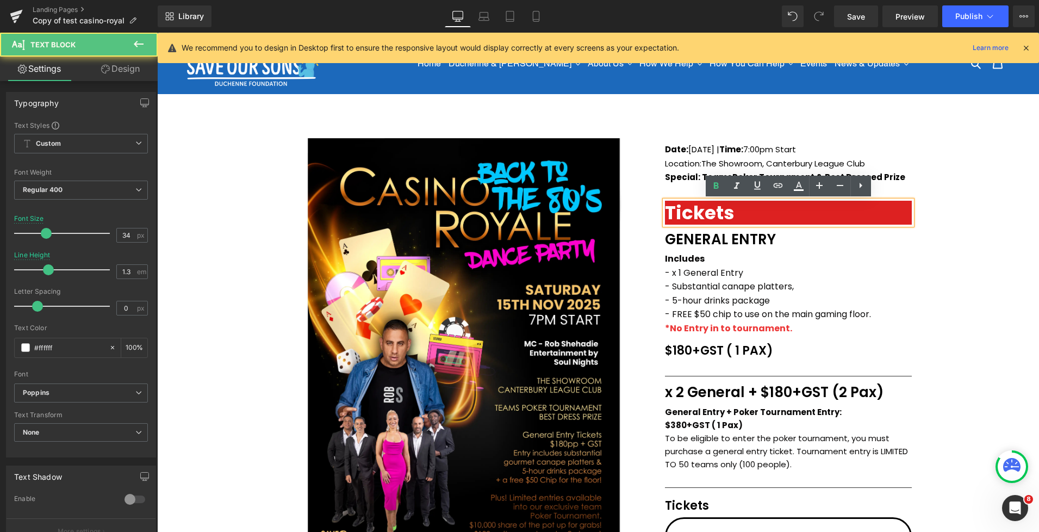
click at [669, 211] on span "Tickets" at bounding box center [700, 213] width 70 height 26
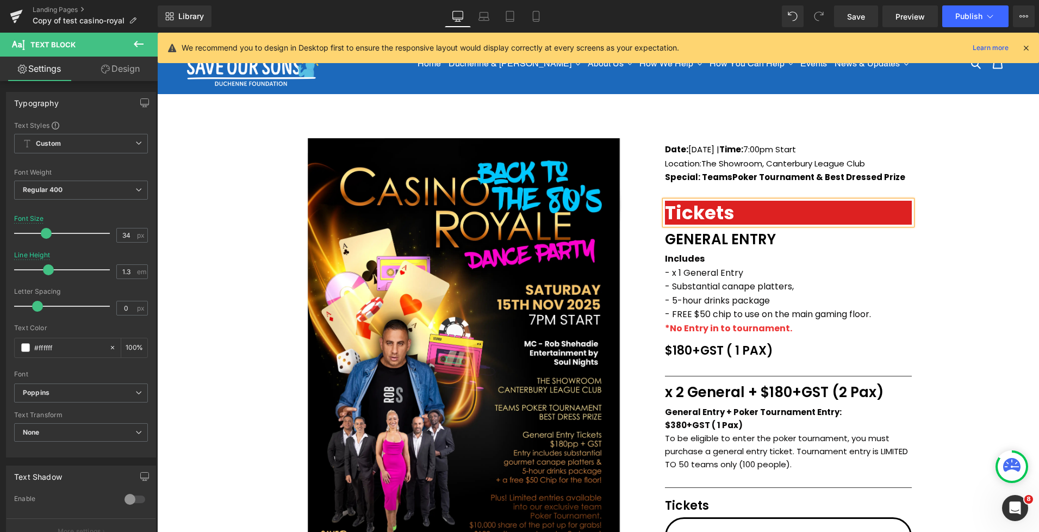
click at [951, 235] on div "(P) Image Icon Email Check Reminder Text Block Please check your junk/spam fold…" at bounding box center [598, 425] width 882 height 592
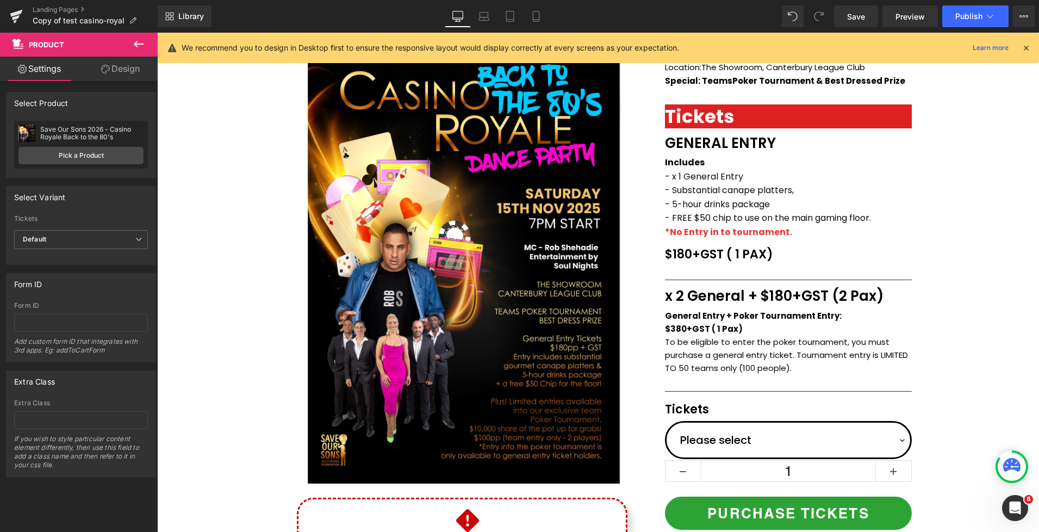
scroll to position [99, 0]
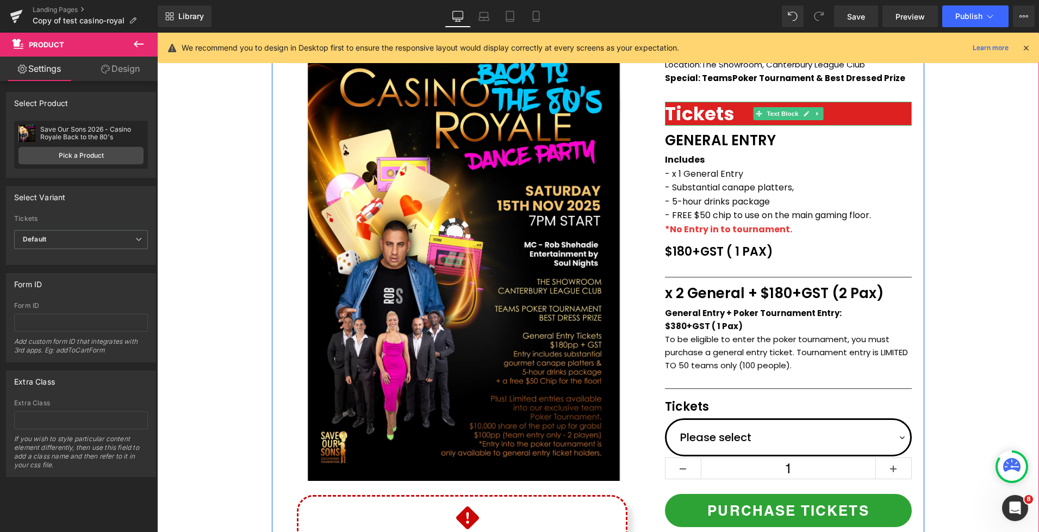
click at [713, 112] on span "Tickets" at bounding box center [700, 114] width 70 height 26
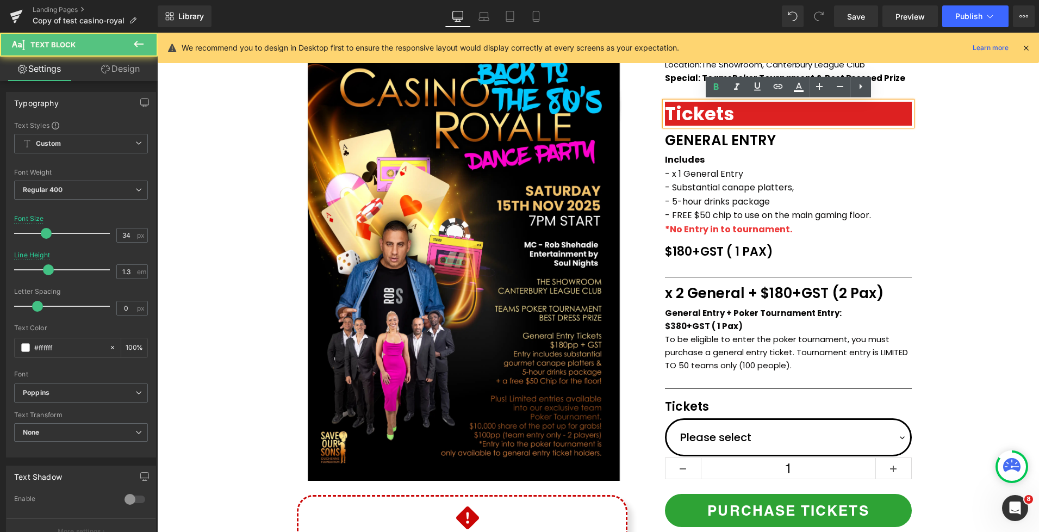
click at [944, 129] on div "(P) Image Icon Email Check Reminder Text Block Please check your junk/spam fold…" at bounding box center [598, 326] width 882 height 592
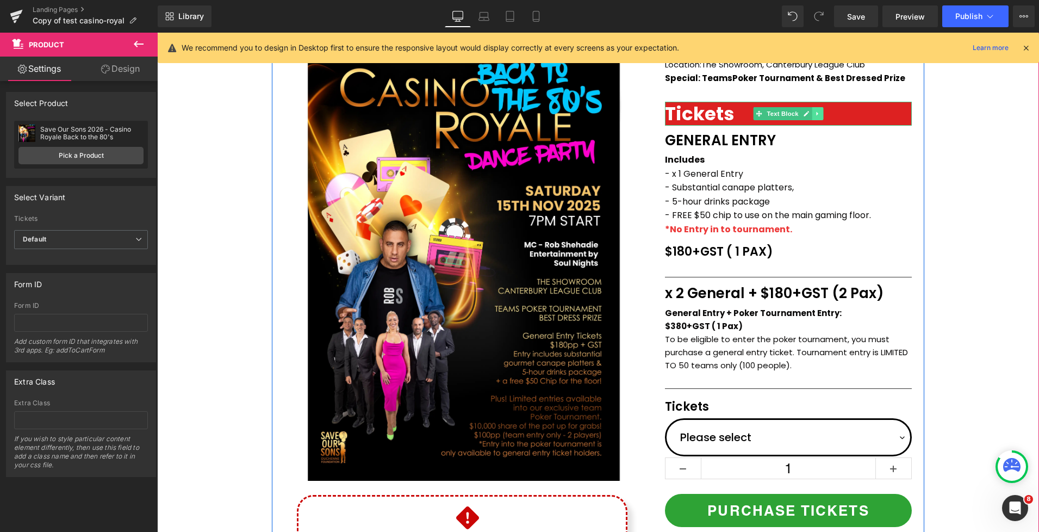
click at [820, 115] on icon at bounding box center [818, 113] width 6 height 7
click at [814, 115] on icon at bounding box center [812, 113] width 6 height 6
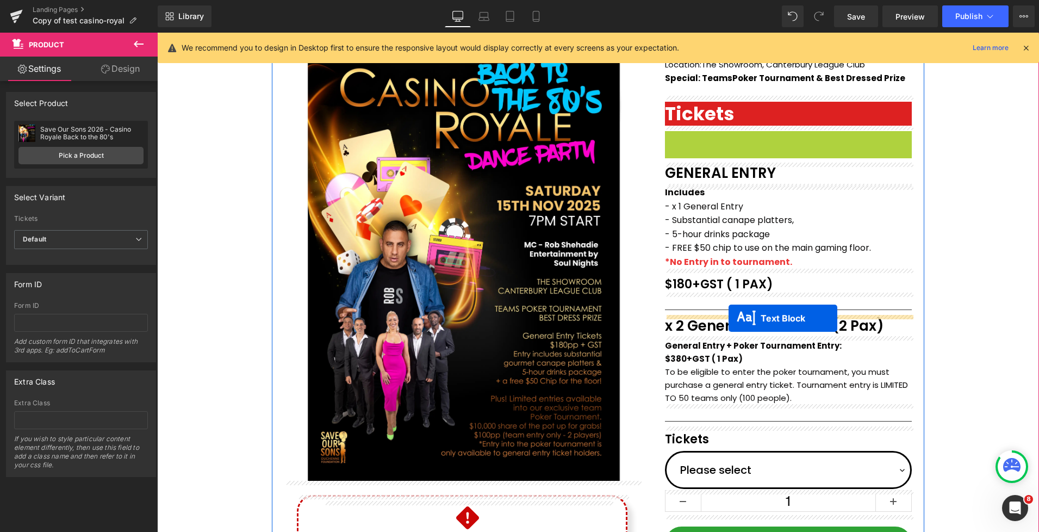
drag, startPoint x: 761, startPoint y: 139, endPoint x: 759, endPoint y: 316, distance: 176.8
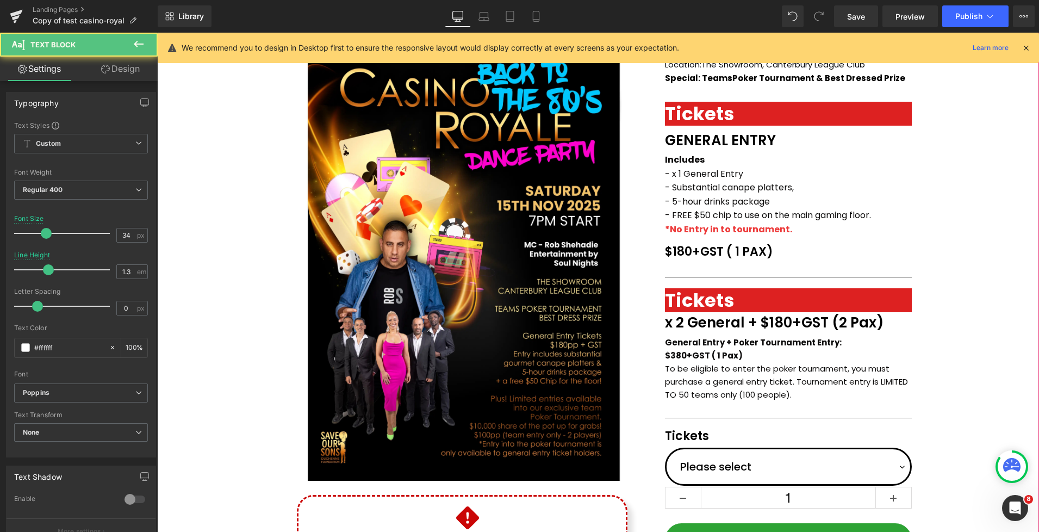
click at [992, 250] on div "(P) Image Icon Email Check Reminder Text Block Please check your junk/spam fold…" at bounding box center [598, 326] width 882 height 592
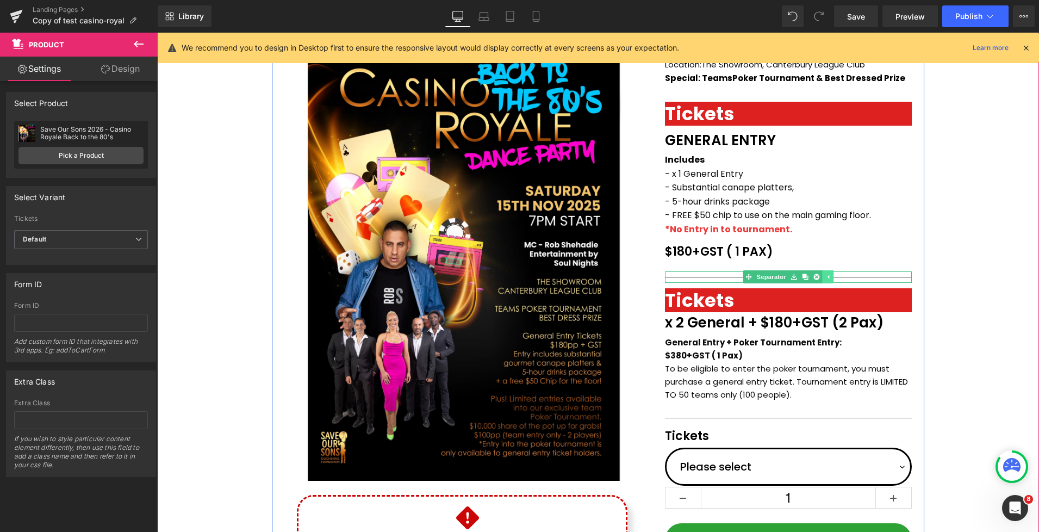
click at [832, 277] on link at bounding box center [827, 276] width 11 height 13
click at [811, 276] on icon at bounding box center [811, 277] width 2 height 4
click at [822, 276] on link at bounding box center [816, 276] width 11 height 13
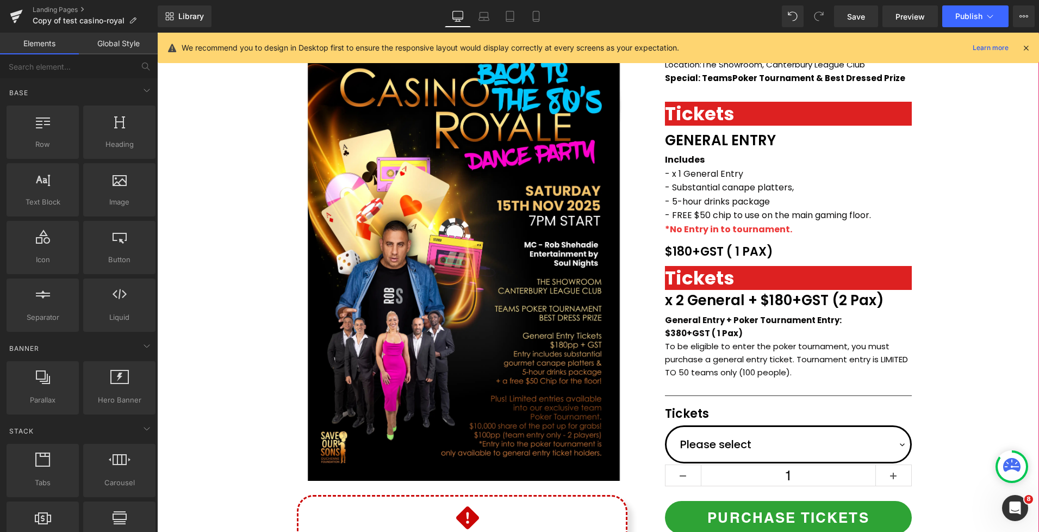
click at [982, 228] on div "(P) Image Icon Email Check Reminder Text Block Please check your junk/spam fold…" at bounding box center [598, 326] width 882 height 592
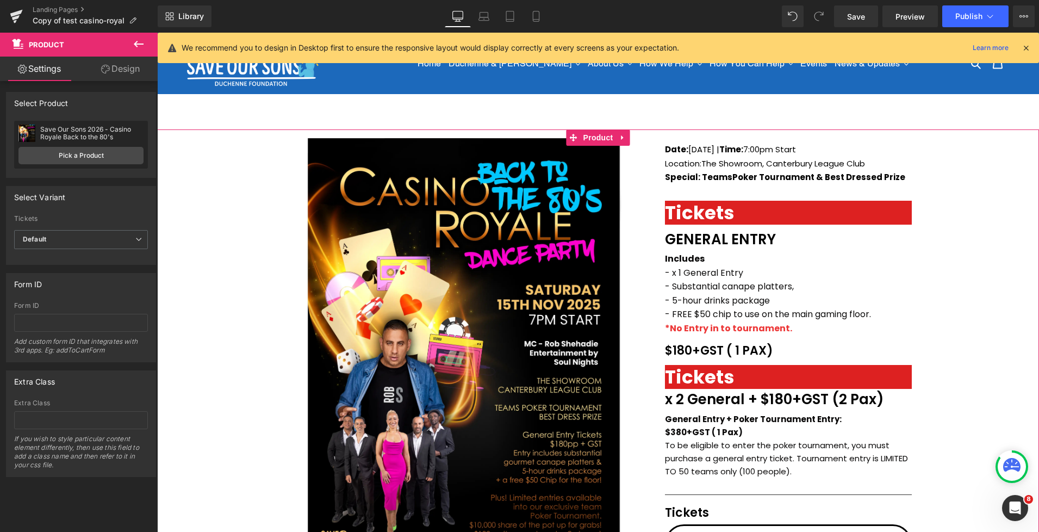
scroll to position [9, 0]
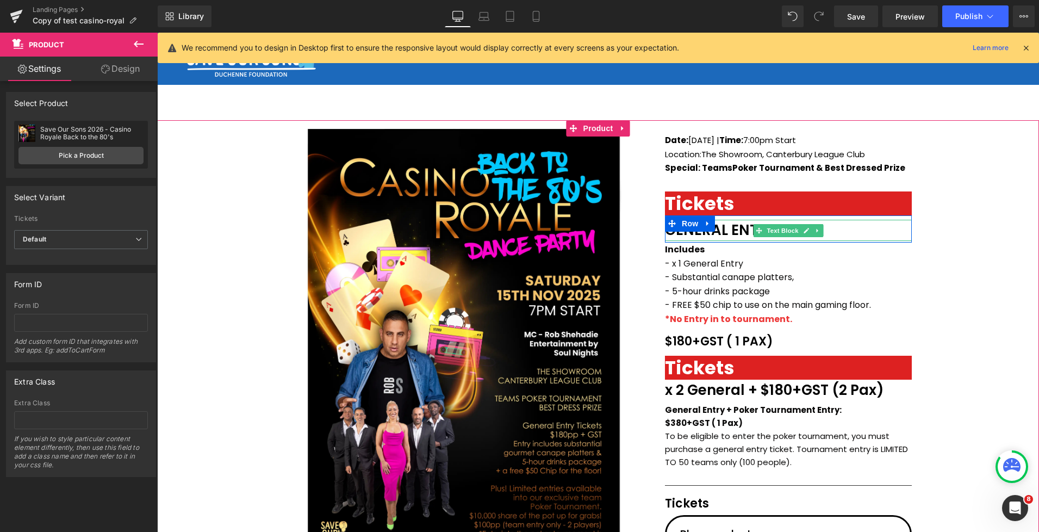
click at [739, 231] on p "GENERAL ENTRY" at bounding box center [788, 230] width 247 height 21
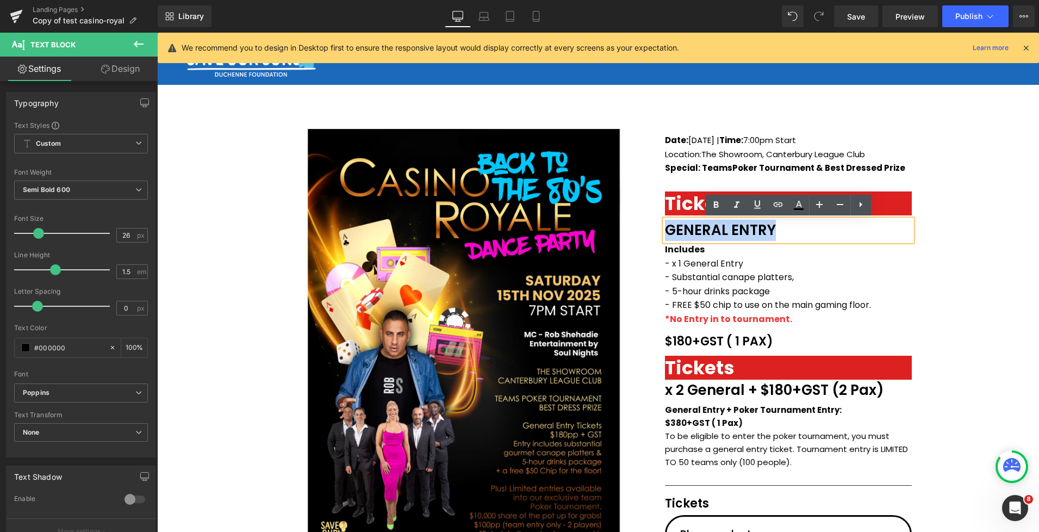
drag, startPoint x: 779, startPoint y: 231, endPoint x: 660, endPoint y: 225, distance: 119.3
click at [660, 225] on div "Tickets Text Block Date: Saturday 15th Nov 2025 | Time: 7:00pm Start Location: …" at bounding box center [789, 397] width 272 height 551
drag, startPoint x: 982, startPoint y: 255, endPoint x: 970, endPoint y: 254, distance: 11.4
click at [977, 255] on div "(P) Image Icon Email Check Reminder Text Block Please check your junk/spam fold…" at bounding box center [598, 416] width 882 height 592
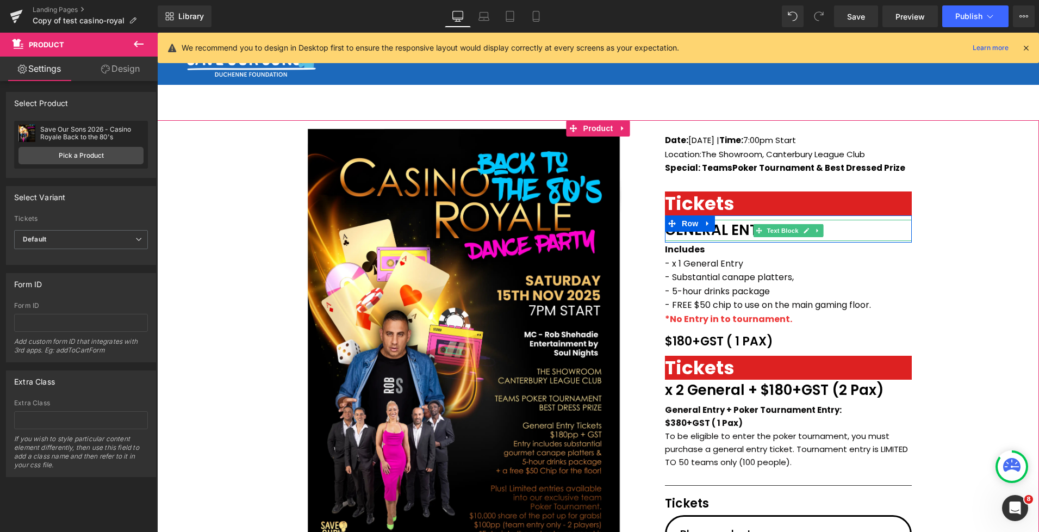
click at [821, 231] on link at bounding box center [817, 230] width 11 height 13
click at [824, 230] on icon at bounding box center [824, 230] width 6 height 6
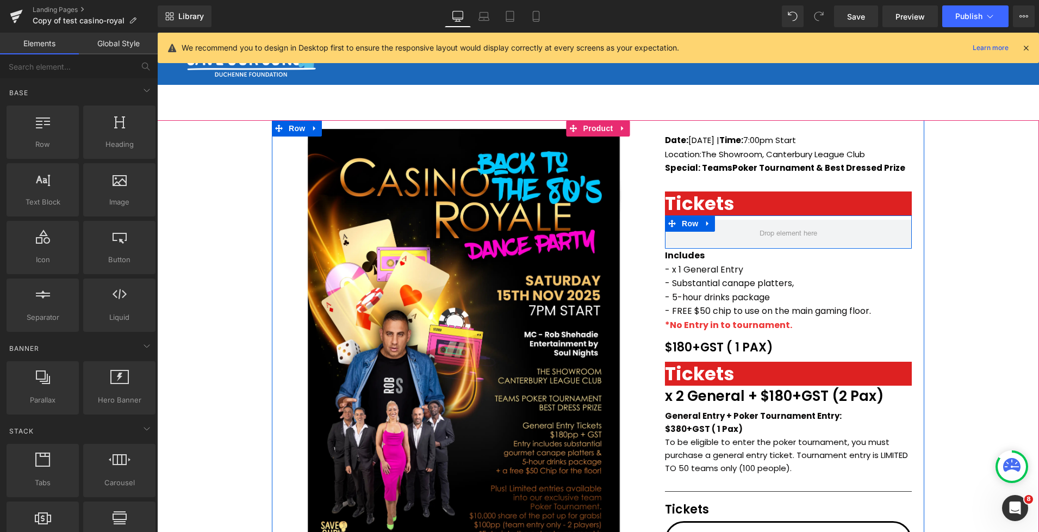
drag, startPoint x: 709, startPoint y: 224, endPoint x: 715, endPoint y: 227, distance: 6.8
click at [709, 224] on icon at bounding box center [708, 224] width 8 height 8
click at [739, 226] on icon at bounding box center [737, 224] width 8 height 8
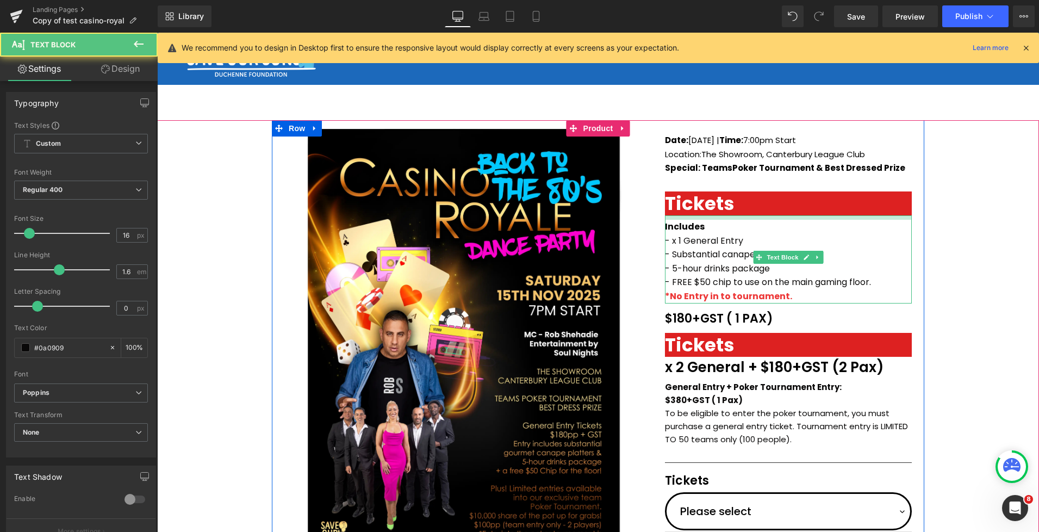
click at [700, 220] on div "Includes - x 1 General Entry - Substantial canape platters, - 5-hour drinks pac…" at bounding box center [788, 259] width 247 height 88
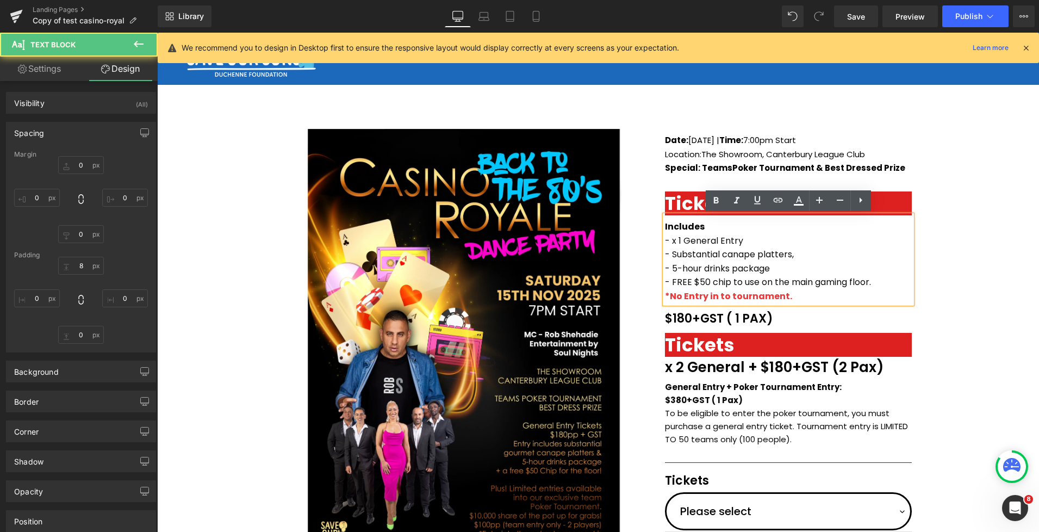
click at [970, 255] on div "(P) Image Icon Email Check Reminder Text Block Please check your junk/spam fold…" at bounding box center [598, 416] width 882 height 592
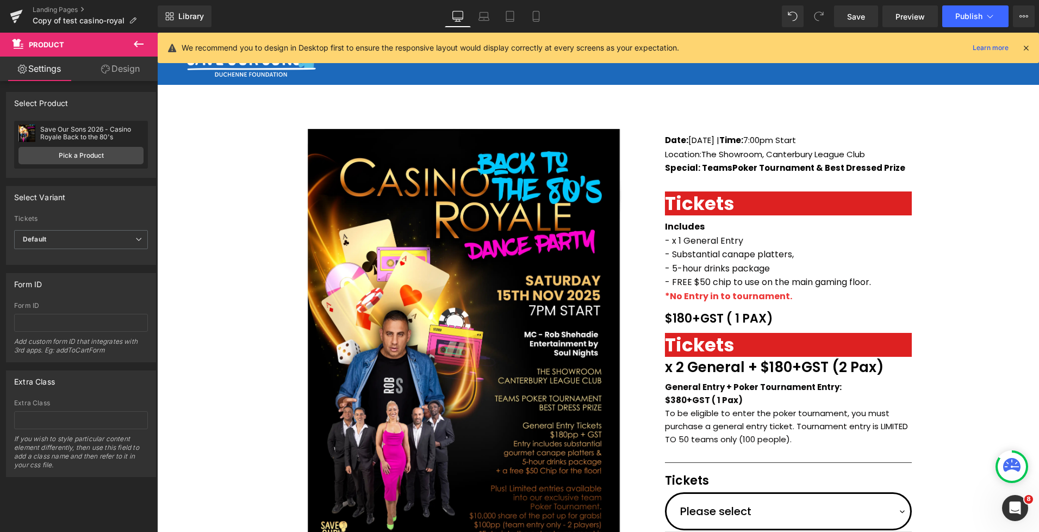
click at [981, 266] on div "(P) Image Icon Email Check Reminder Text Block Please check your junk/spam fold…" at bounding box center [598, 416] width 882 height 592
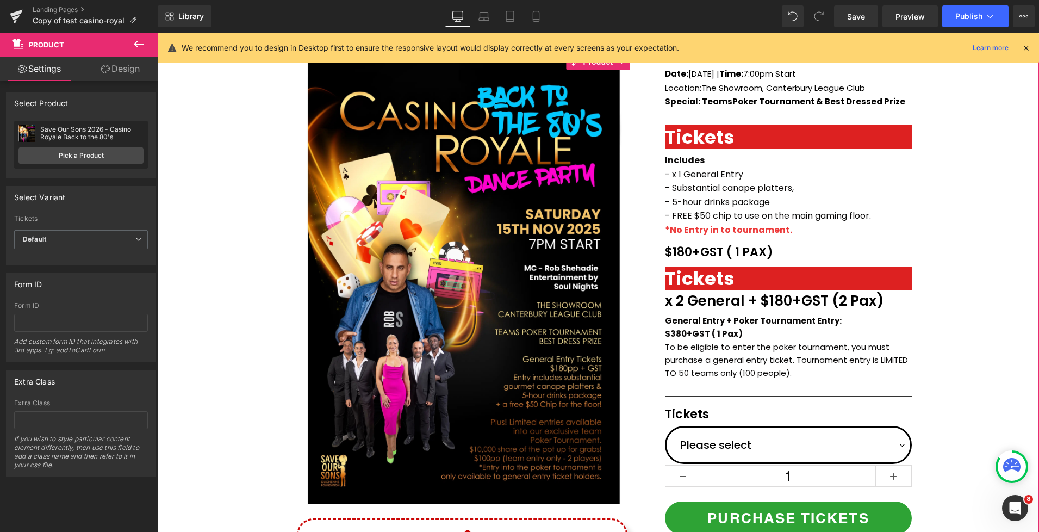
scroll to position [0, 0]
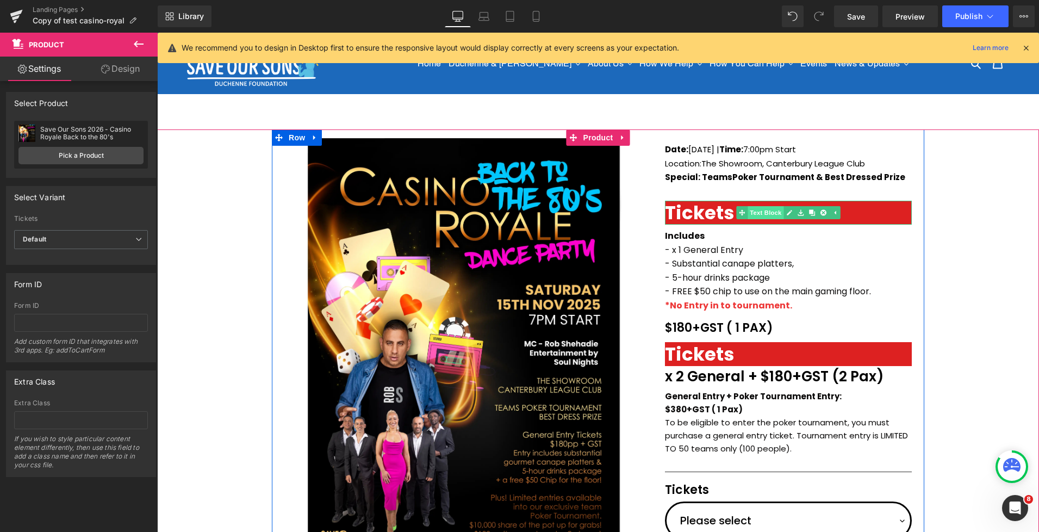
click at [771, 212] on span "Text Block" at bounding box center [766, 212] width 36 height 13
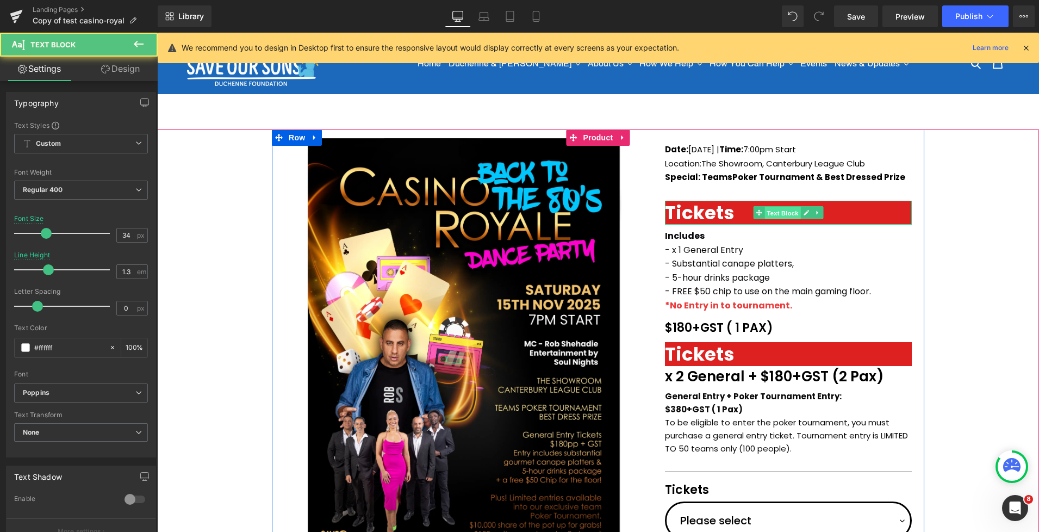
click at [781, 212] on span "Text Block" at bounding box center [783, 213] width 36 height 13
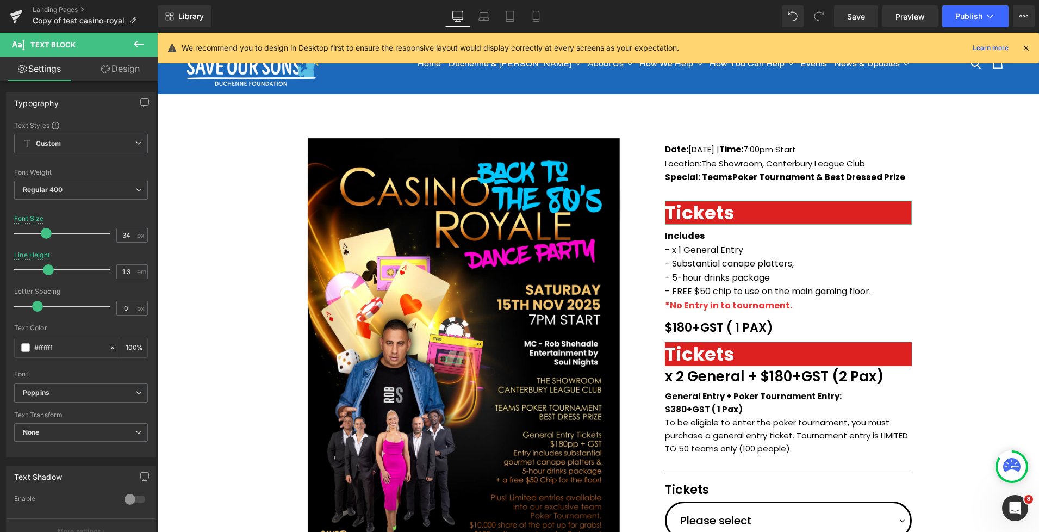
click at [115, 74] on link "Design" at bounding box center [120, 69] width 79 height 24
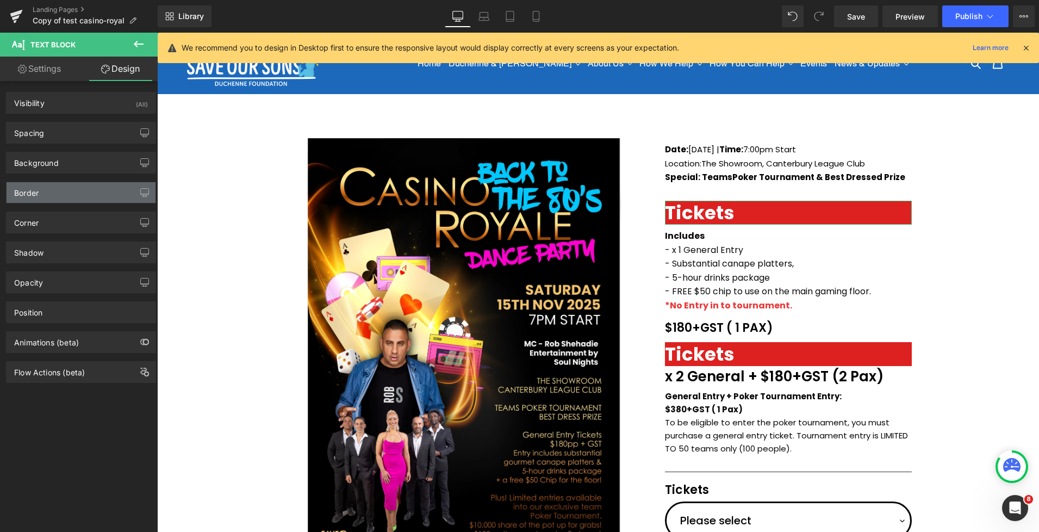
type input "#dd2121"
type input "100"
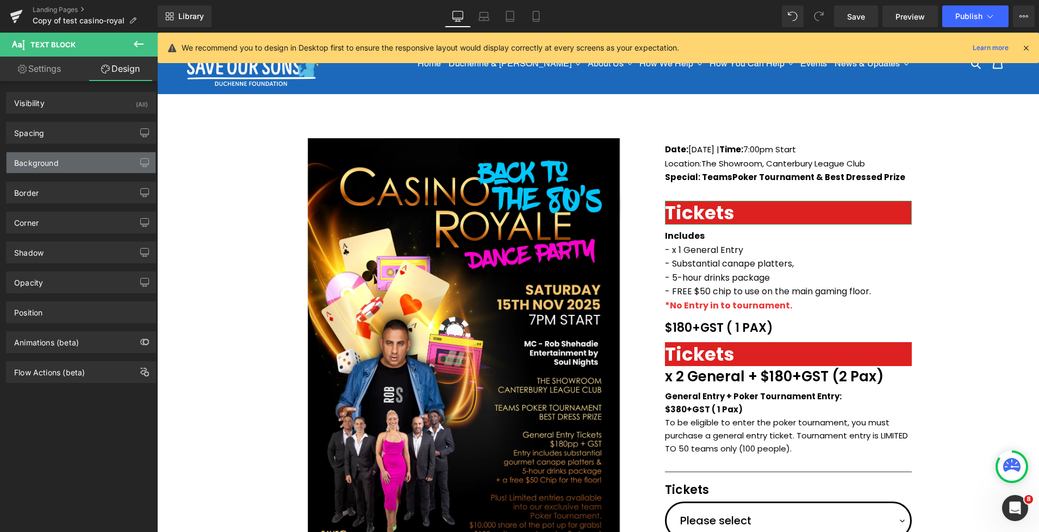
click at [50, 167] on div "Background" at bounding box center [36, 159] width 45 height 15
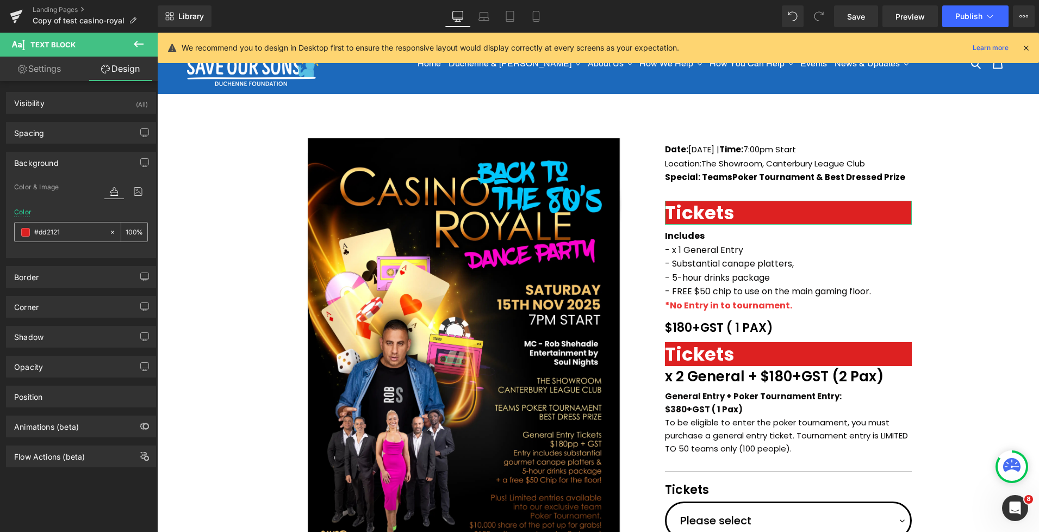
click at [26, 229] on span at bounding box center [25, 232] width 9 height 9
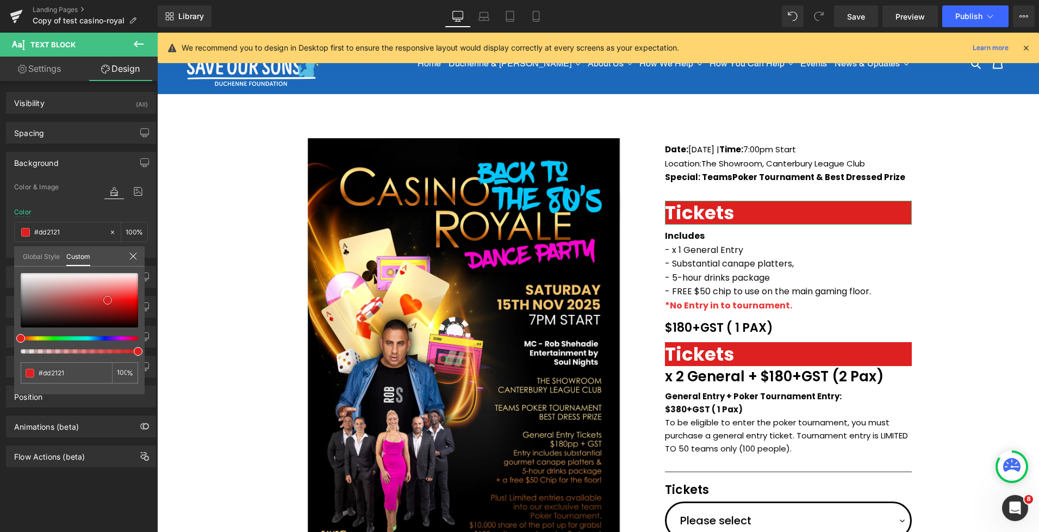
type input "#8a7979"
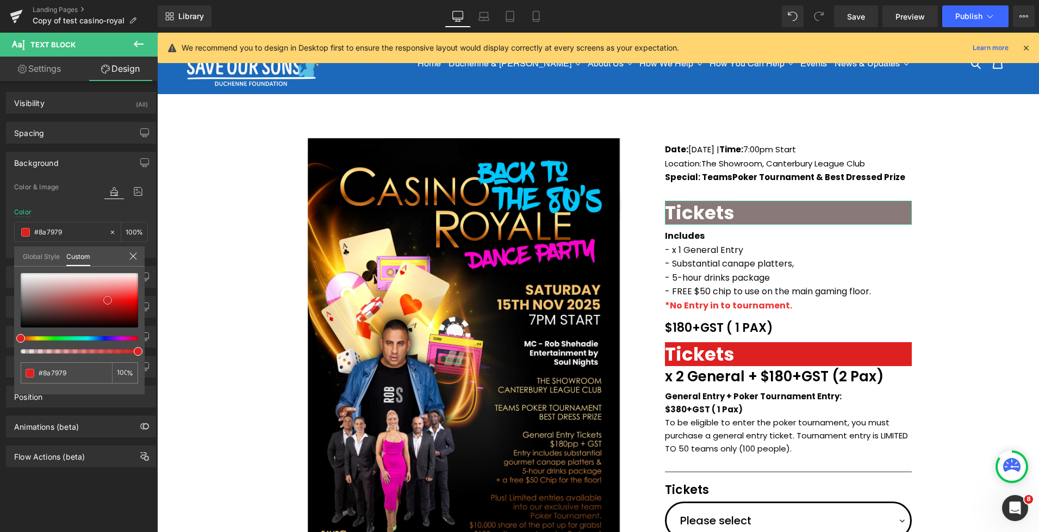
click at [29, 300] on div at bounding box center [79, 300] width 117 height 54
type input "#887676"
type input "#857474"
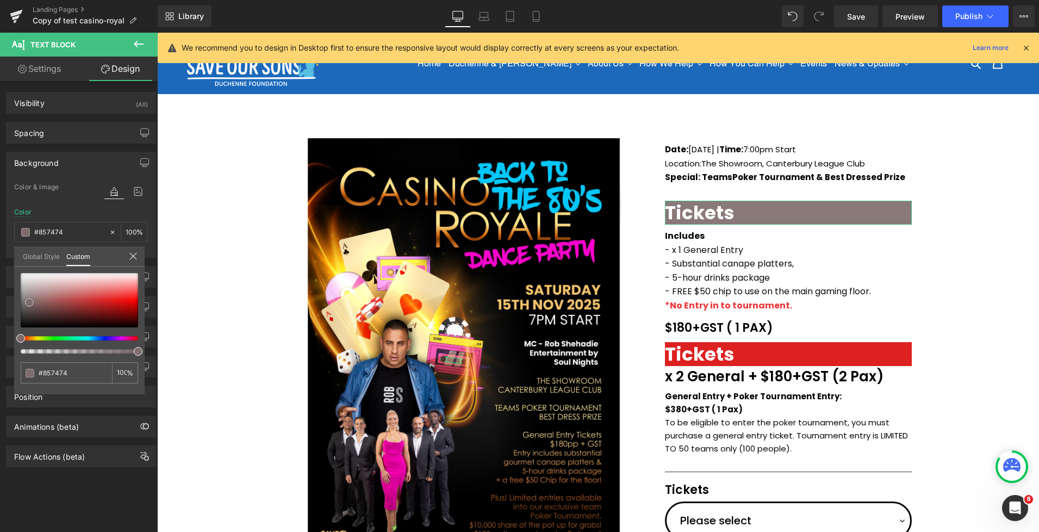
type input "#7d6d6d"
type input "#756565"
type input "#746767"
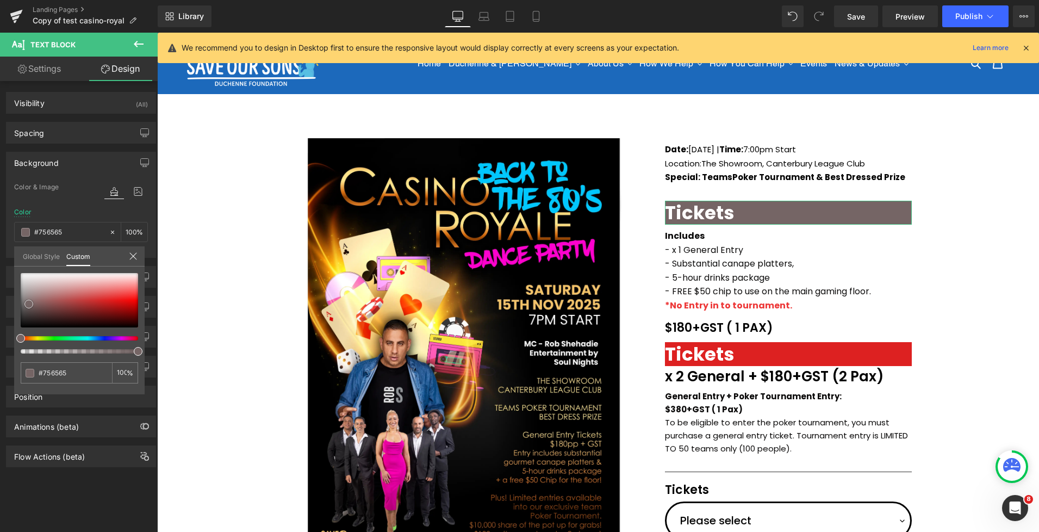
type input "#746767"
type input "#716464"
type input "#6d6363"
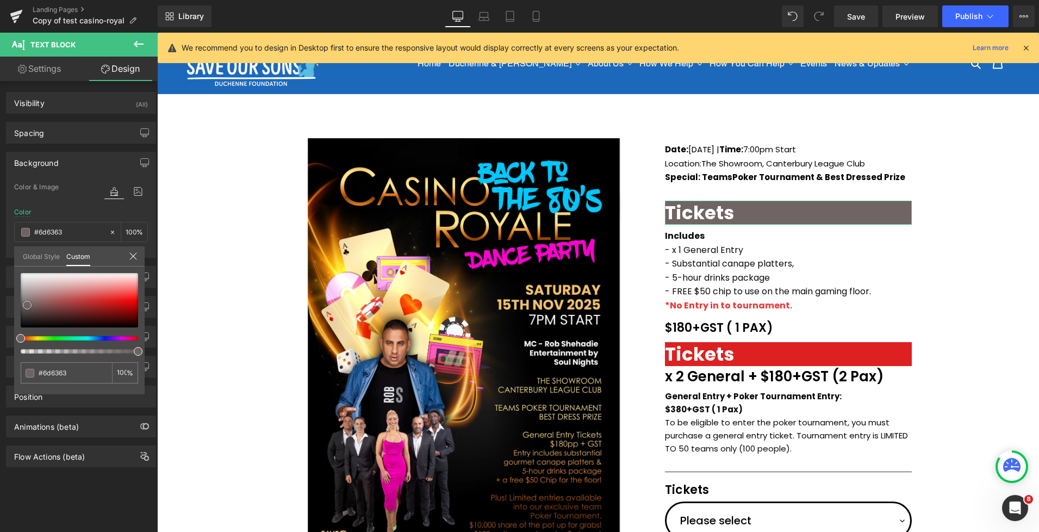
type input "#6b6060"
type input "#685e5e"
type input "#6d6363"
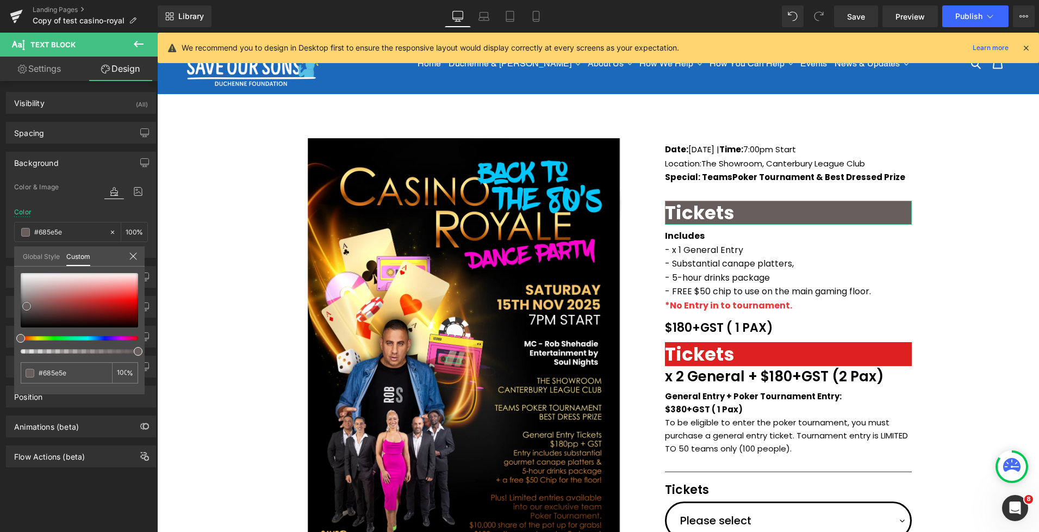
type input "#6d6363"
type input "#736868"
type input "#786d6d"
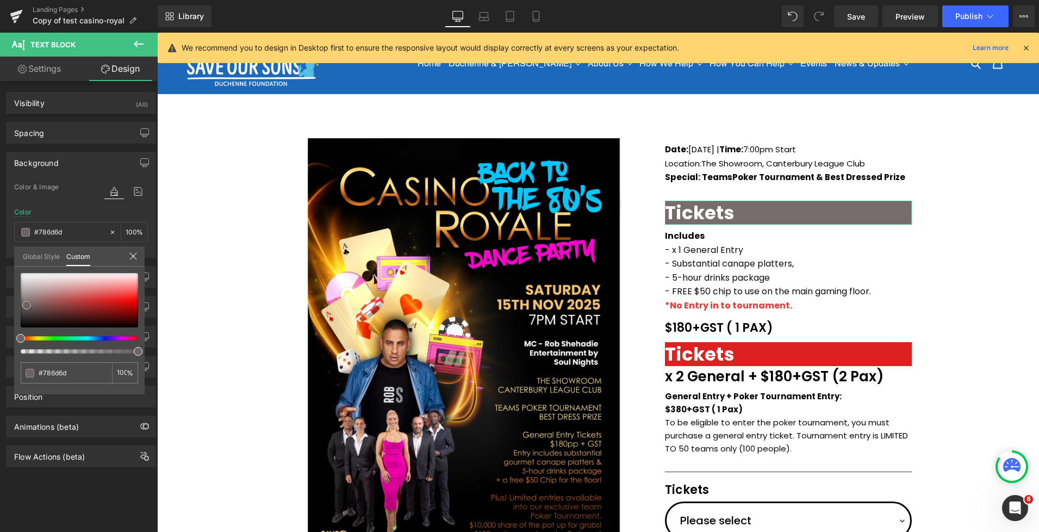
type input "#7b6f6f"
type input "#7d7171"
type input "#807474"
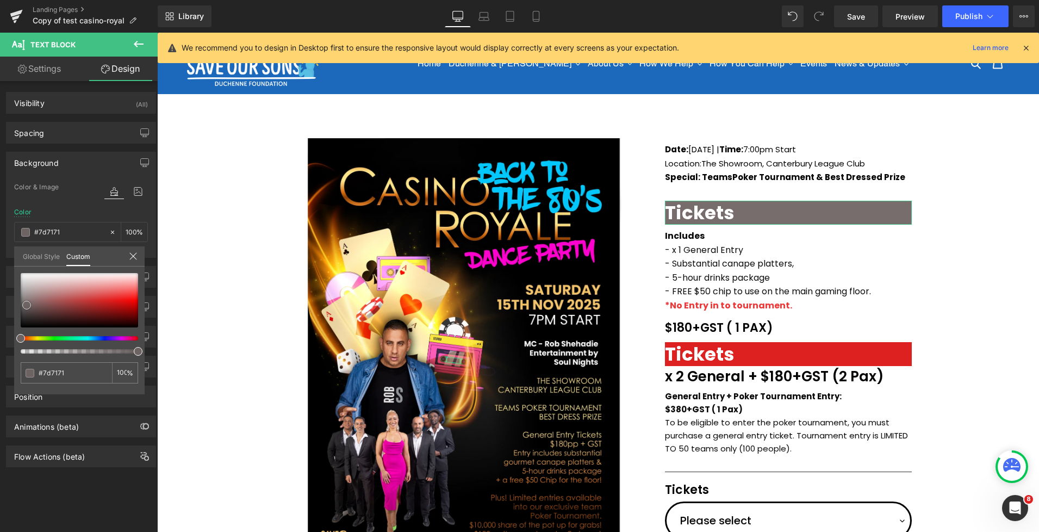
type input "#807474"
type input "#837676"
type input "#847a7a"
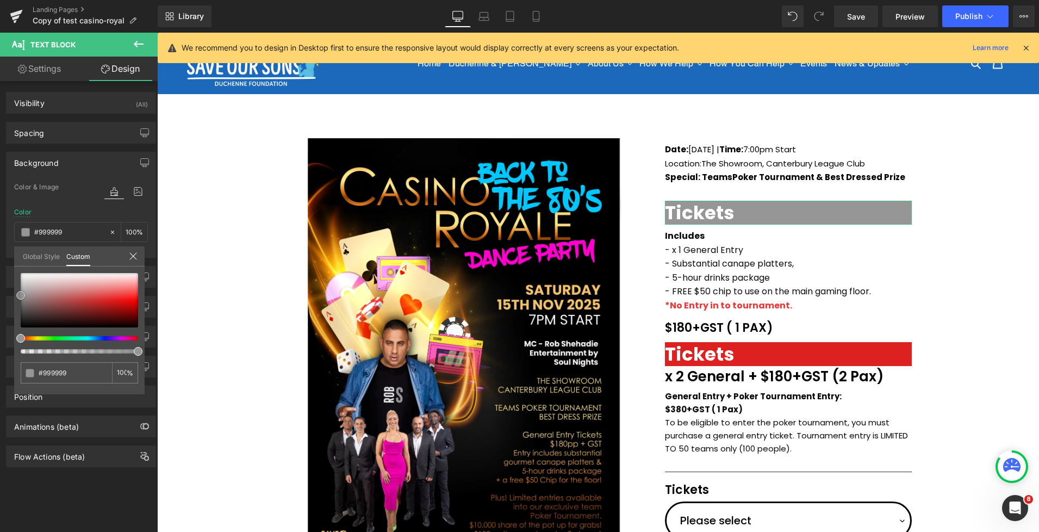
drag, startPoint x: 30, startPoint y: 299, endPoint x: 18, endPoint y: 295, distance: 12.7
click at [18, 295] on span at bounding box center [20, 295] width 9 height 9
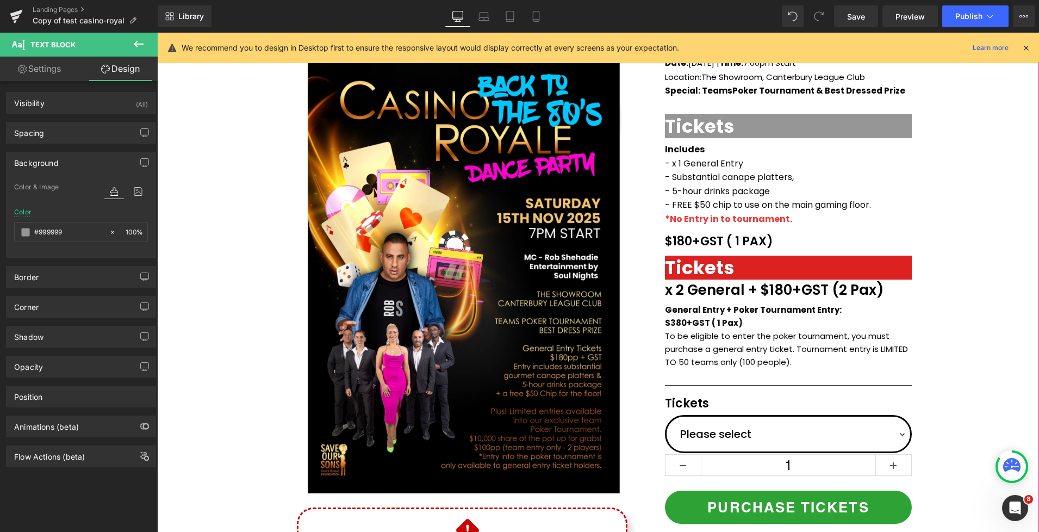
scroll to position [96, 0]
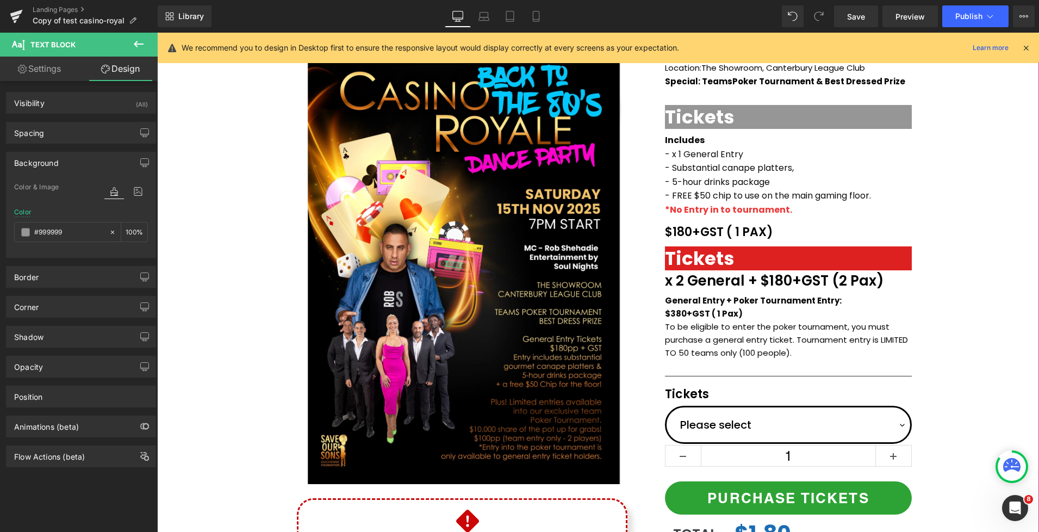
click at [951, 217] on div "(P) Image Icon Email Check Reminder Text Block Please check your junk/spam fold…" at bounding box center [598, 330] width 882 height 592
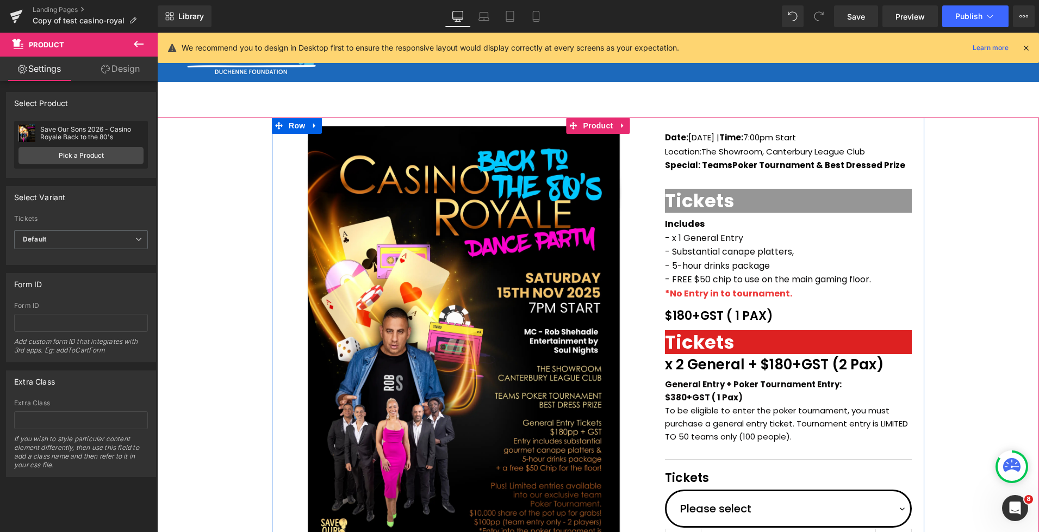
scroll to position [0, 0]
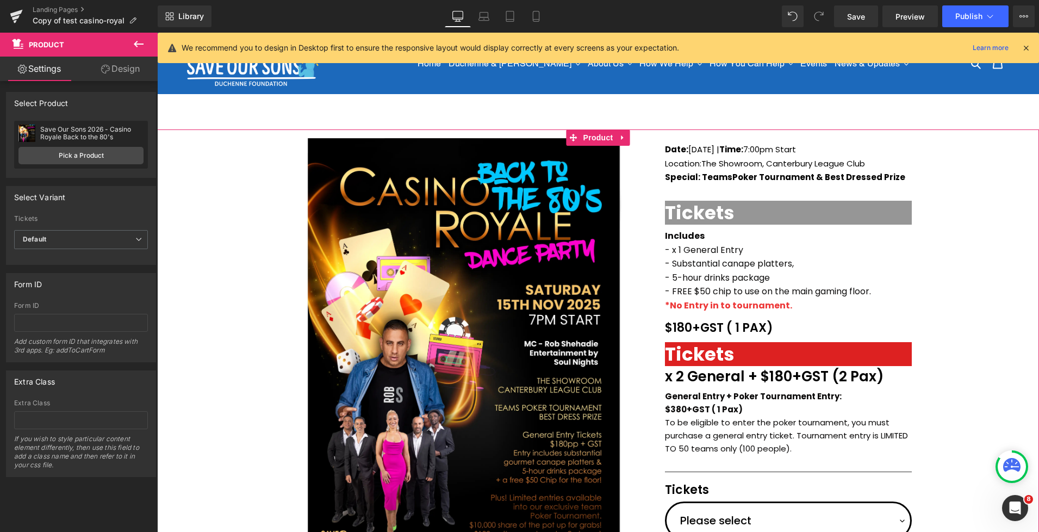
click at [970, 218] on div "(P) Image Icon Email Check Reminder Text Block Please check your junk/spam fold…" at bounding box center [598, 425] width 882 height 592
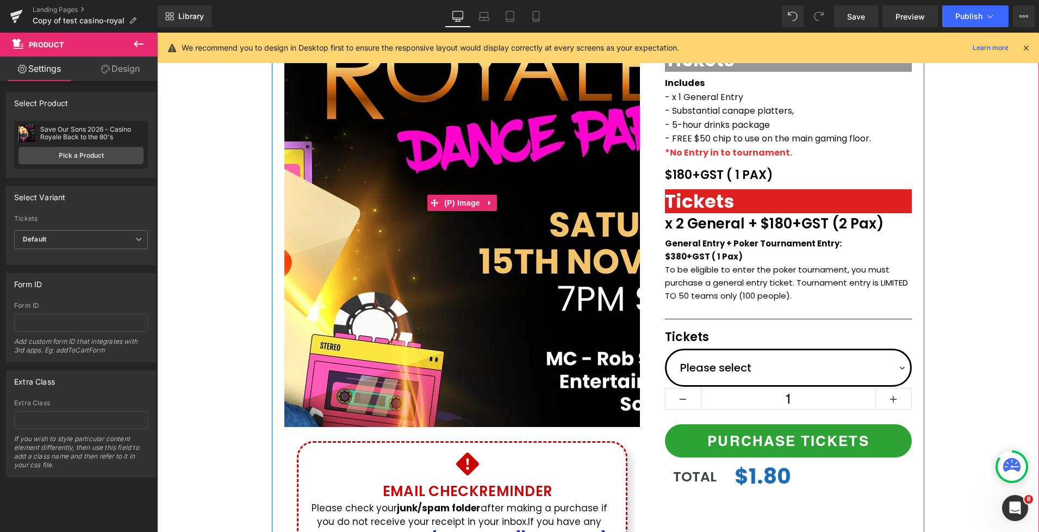
scroll to position [173, 0]
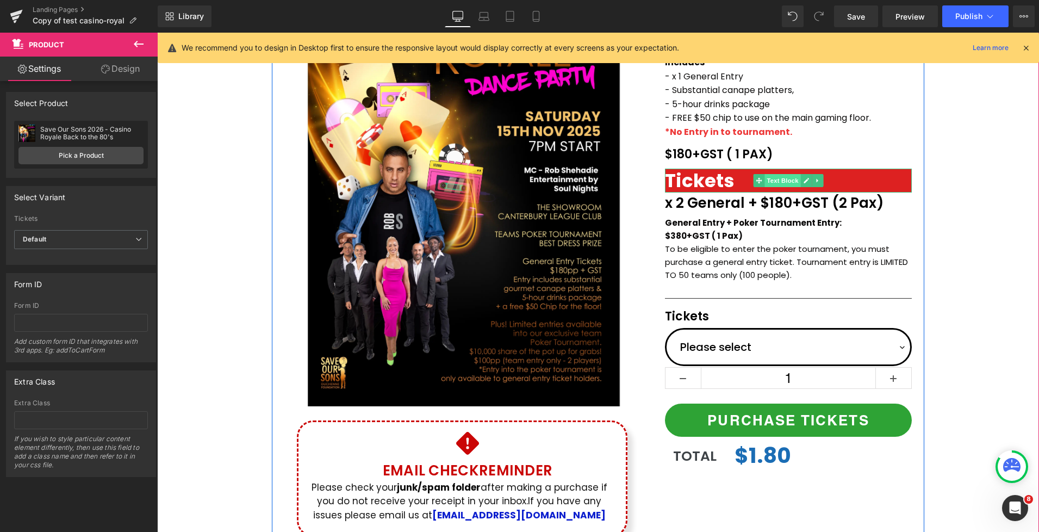
click at [784, 181] on span "Text Block" at bounding box center [783, 180] width 36 height 13
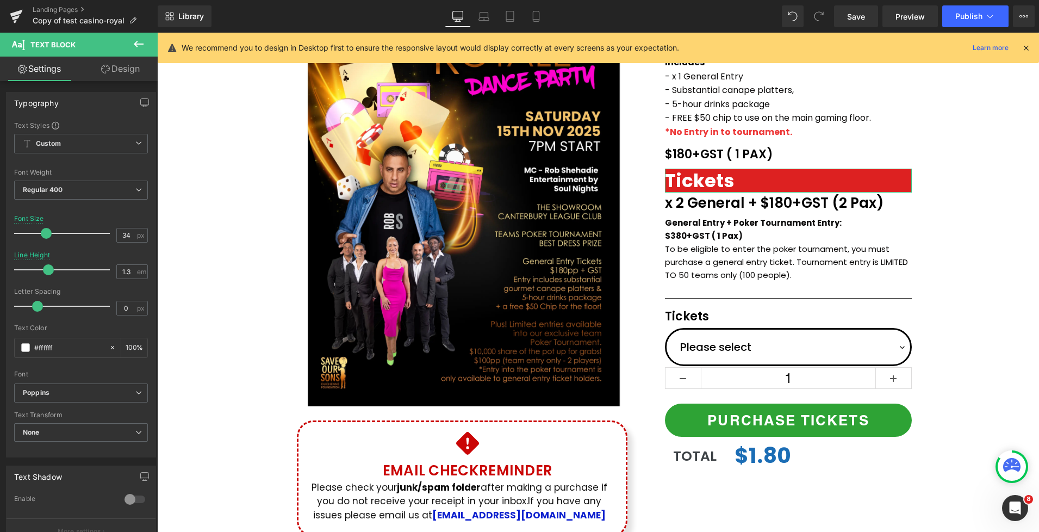
click at [120, 70] on link "Design" at bounding box center [120, 69] width 79 height 24
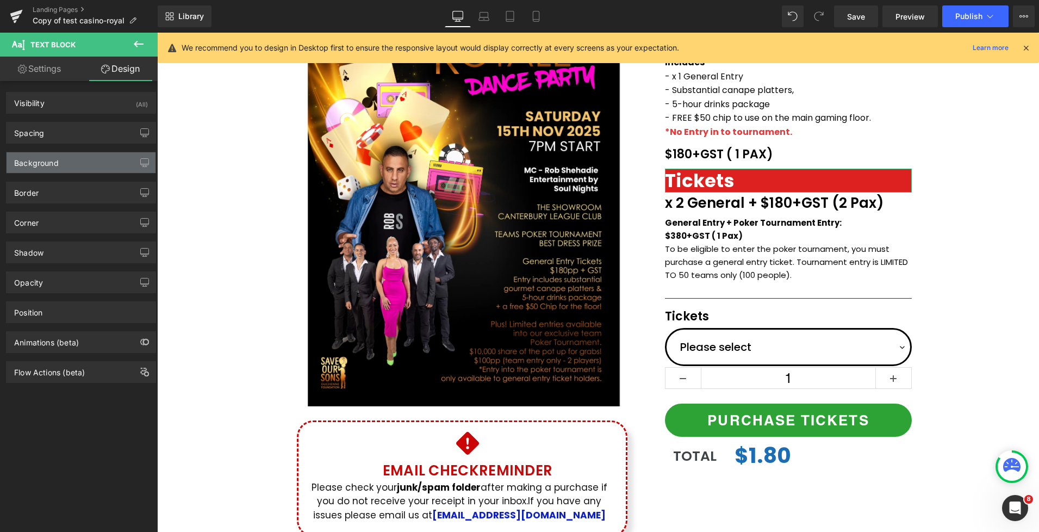
click at [52, 166] on div "Background" at bounding box center [36, 159] width 45 height 15
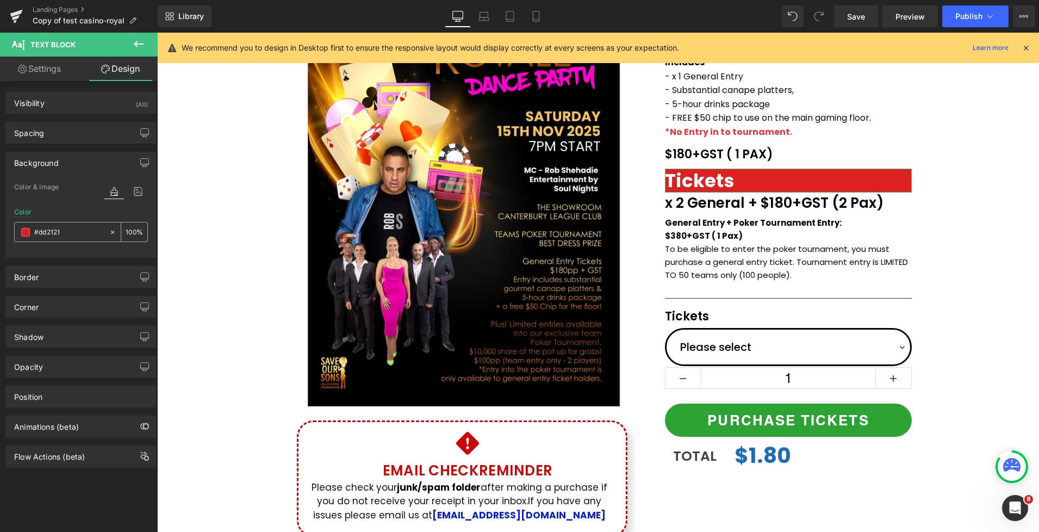
click at [26, 236] on span at bounding box center [25, 232] width 9 height 9
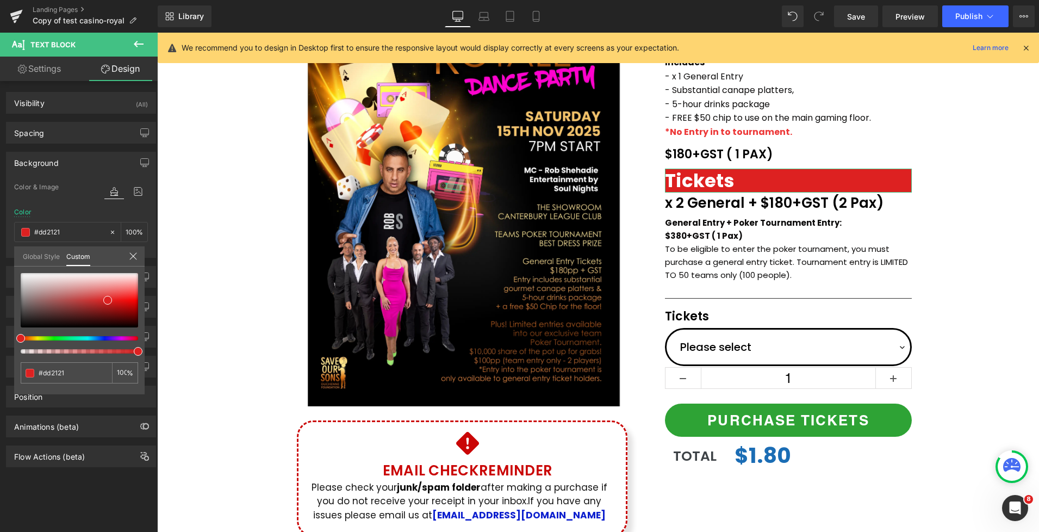
click at [33, 339] on div at bounding box center [74, 338] width 117 height 4
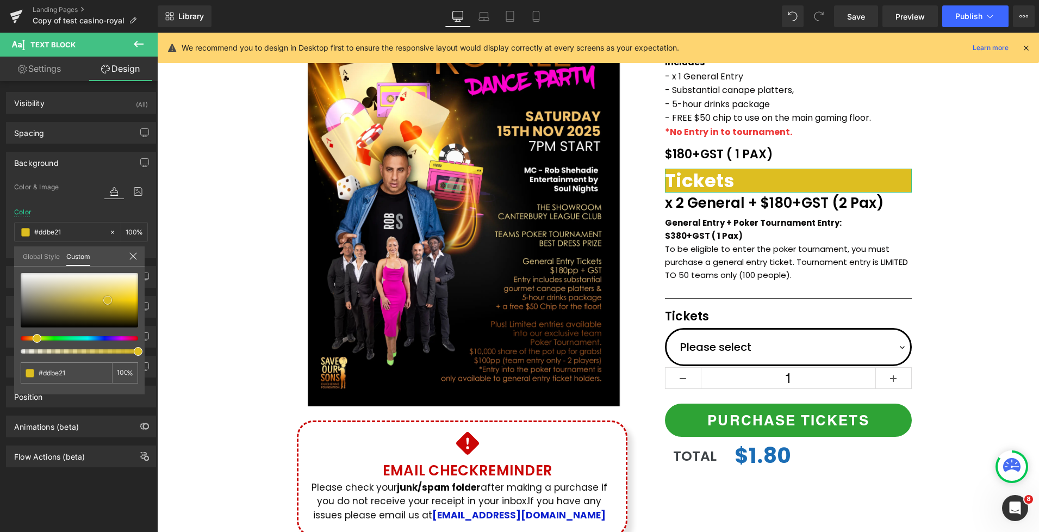
click at [51, 289] on div at bounding box center [79, 300] width 117 height 54
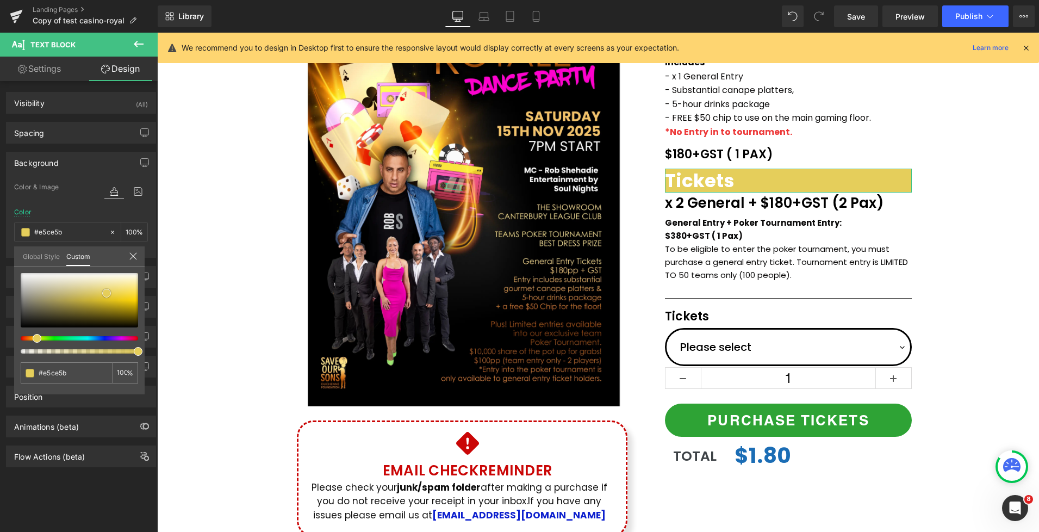
drag, startPoint x: 53, startPoint y: 290, endPoint x: 109, endPoint y: 291, distance: 56.6
click at [109, 291] on span at bounding box center [106, 293] width 9 height 9
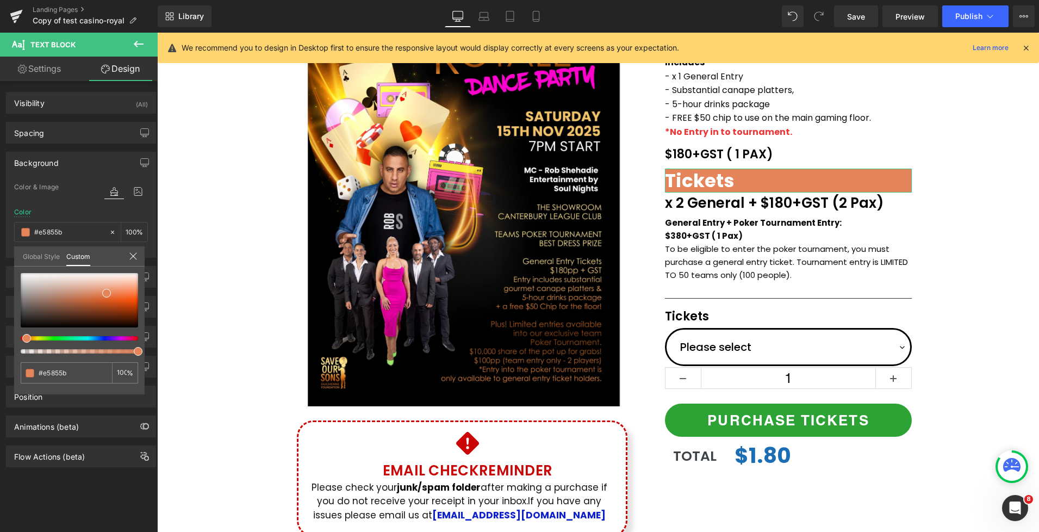
drag, startPoint x: 37, startPoint y: 338, endPoint x: 27, endPoint y: 333, distance: 10.7
click at [23, 334] on div at bounding box center [79, 313] width 117 height 80
drag, startPoint x: 107, startPoint y: 284, endPoint x: 108, endPoint y: 293, distance: 8.8
click at [108, 293] on div at bounding box center [79, 300] width 117 height 54
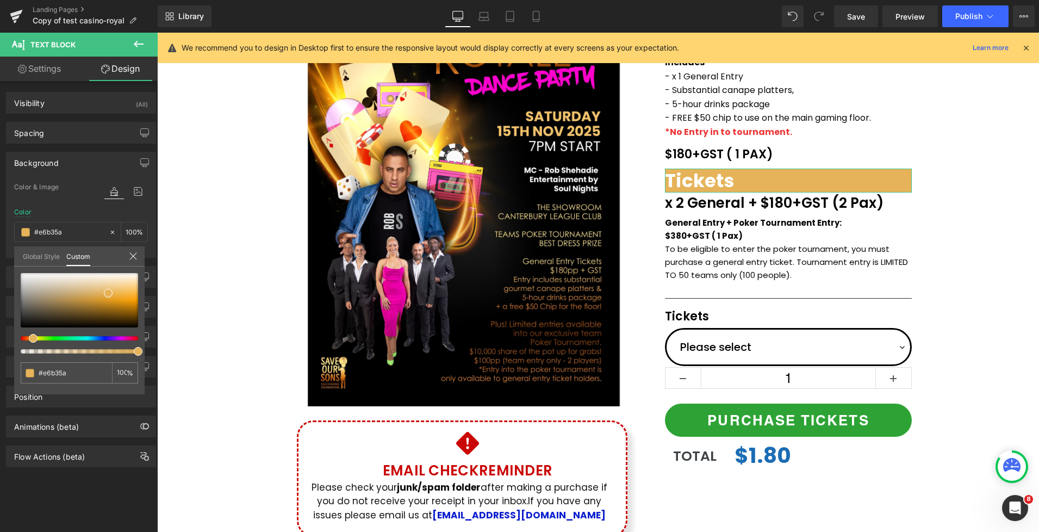
click at [29, 338] on span at bounding box center [33, 338] width 9 height 9
click at [958, 190] on body "Skip to content Just added to your cart Qty: View cart ( ) Continue shopping Su…" at bounding box center [598, 493] width 882 height 1269
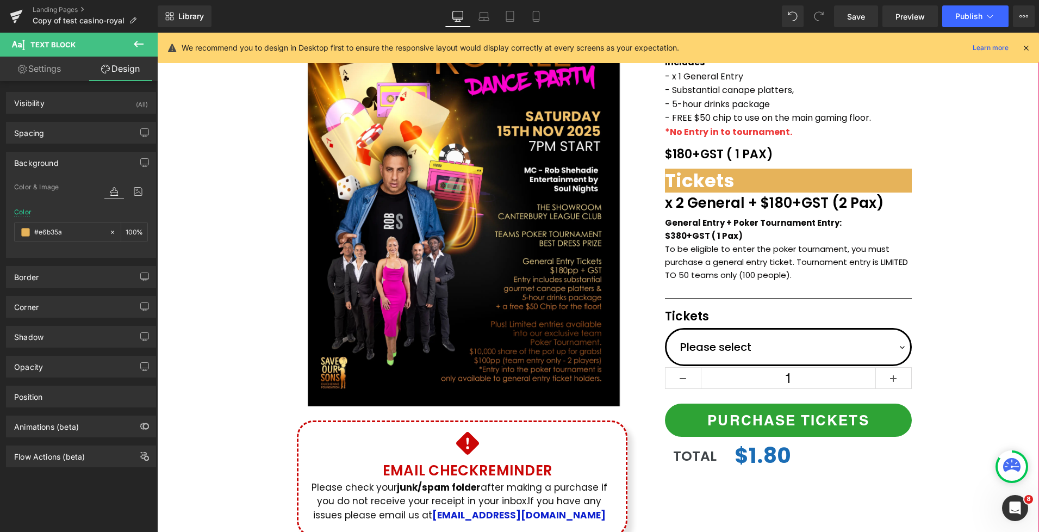
scroll to position [0, 0]
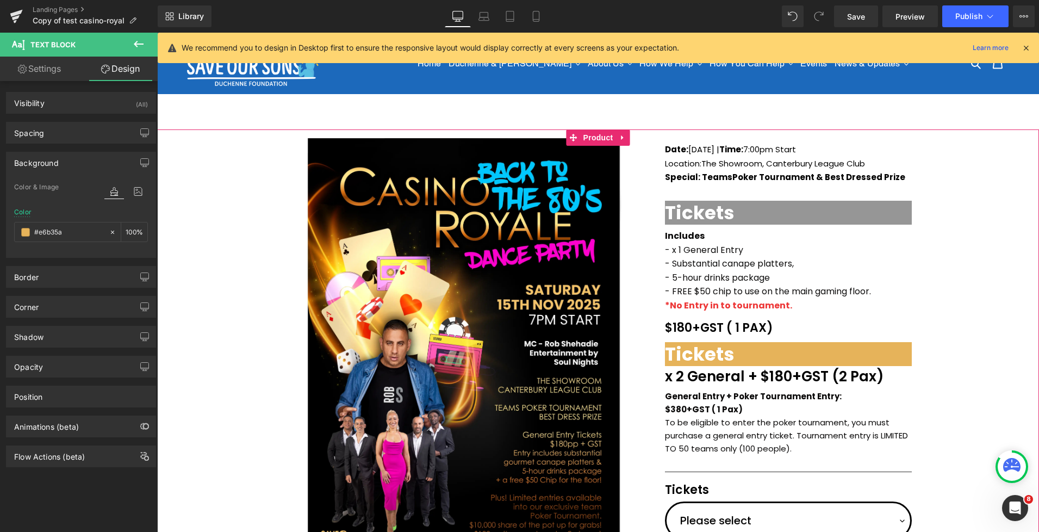
click at [951, 272] on div "(P) Image Icon Email Check Reminder Text Block Please check your junk/spam fold…" at bounding box center [598, 425] width 882 height 592
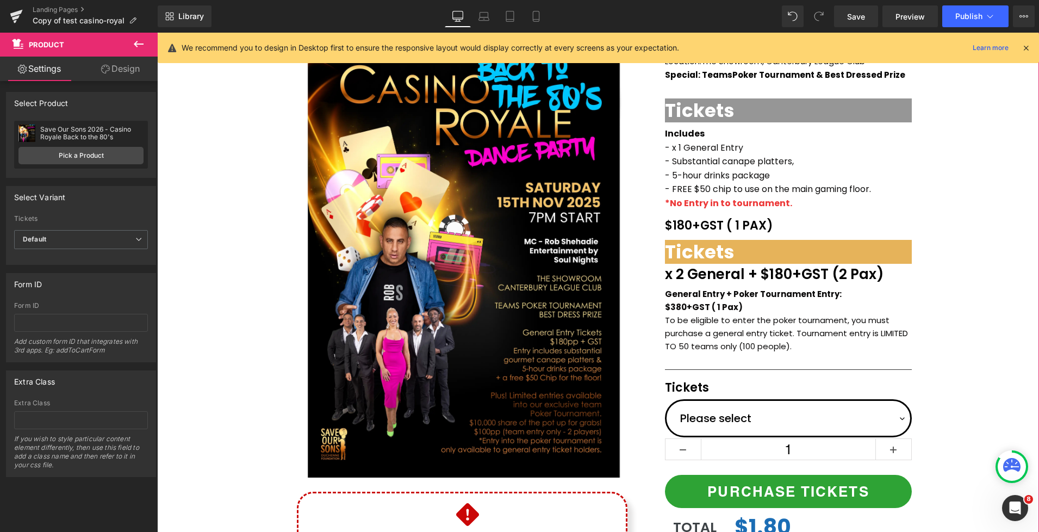
scroll to position [113, 0]
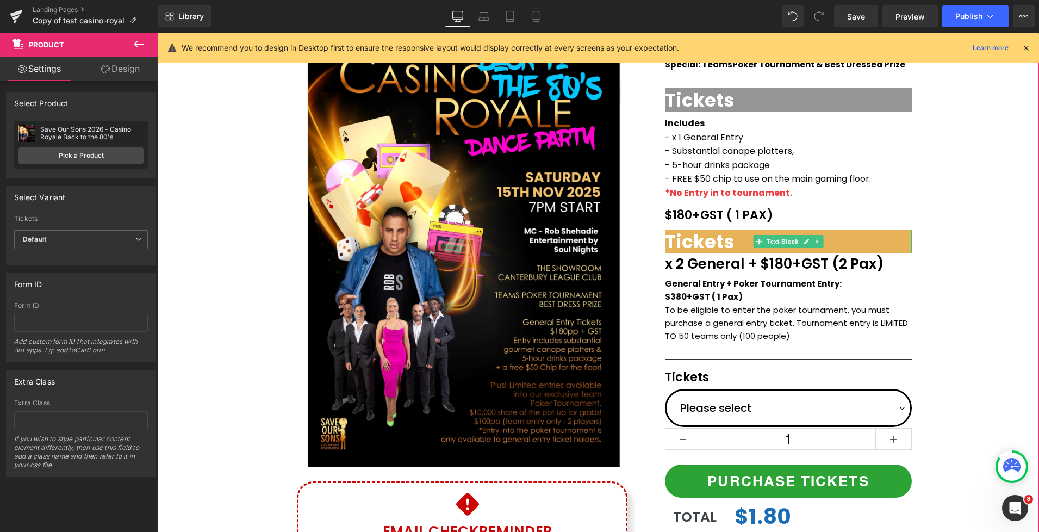
click at [680, 242] on span "Tickets" at bounding box center [700, 241] width 70 height 26
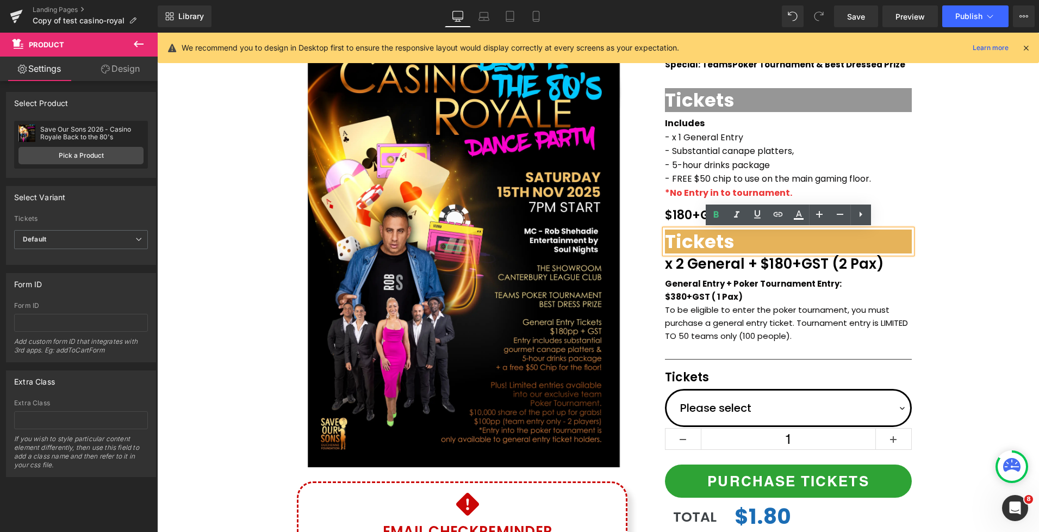
click at [986, 249] on div "(P) Image Icon Email Check Reminder Text Block Please check your junk/spam fold…" at bounding box center [598, 313] width 882 height 592
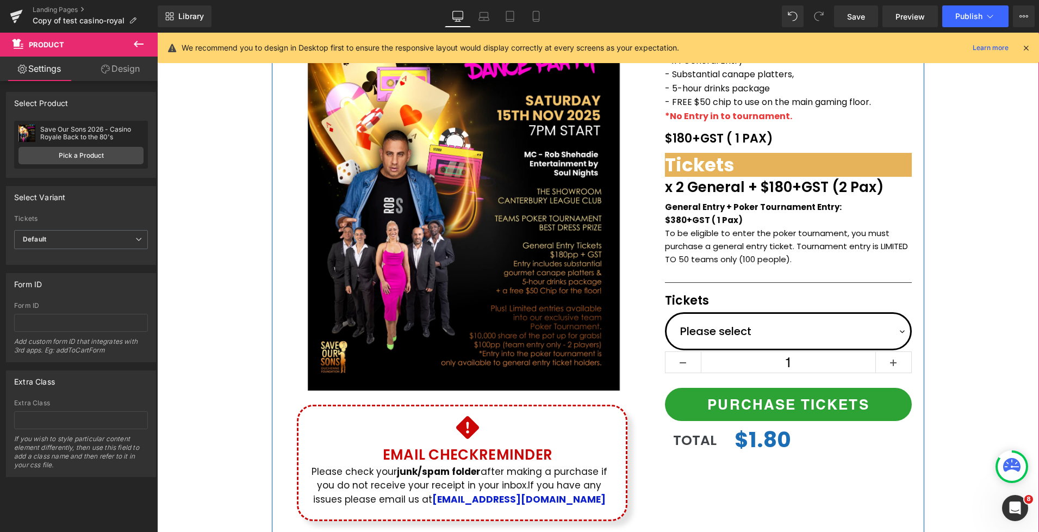
scroll to position [153, 0]
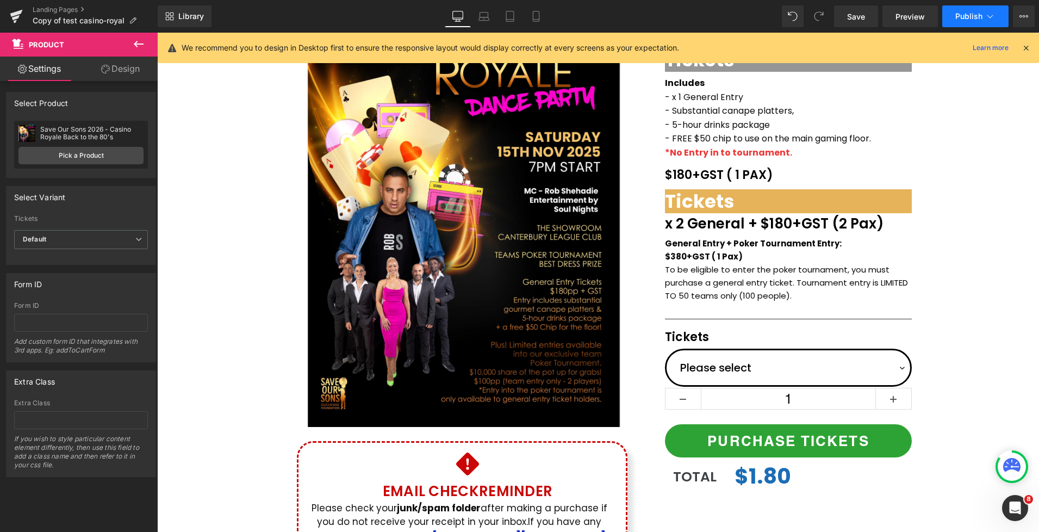
click at [989, 18] on icon at bounding box center [990, 16] width 11 height 11
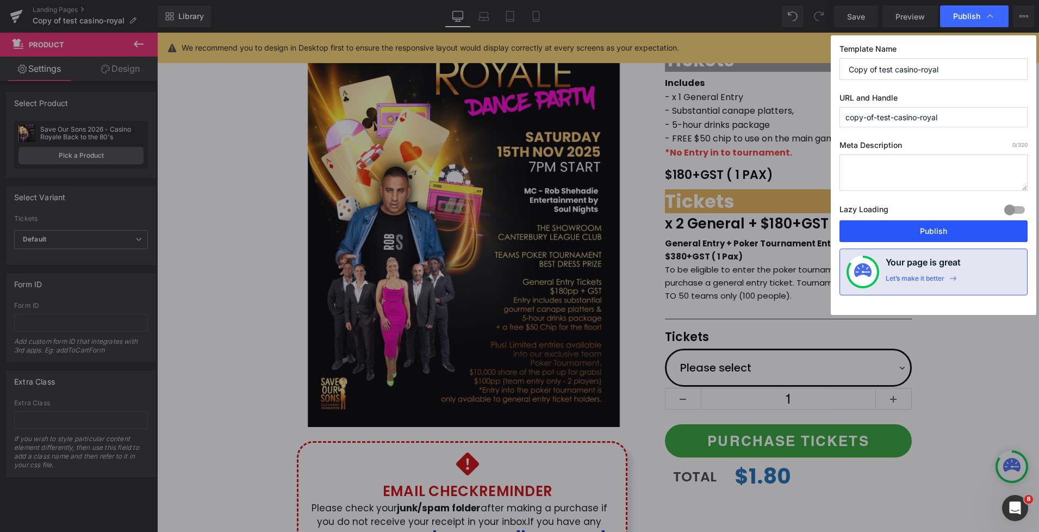
click at [946, 228] on button "Publish" at bounding box center [934, 231] width 188 height 22
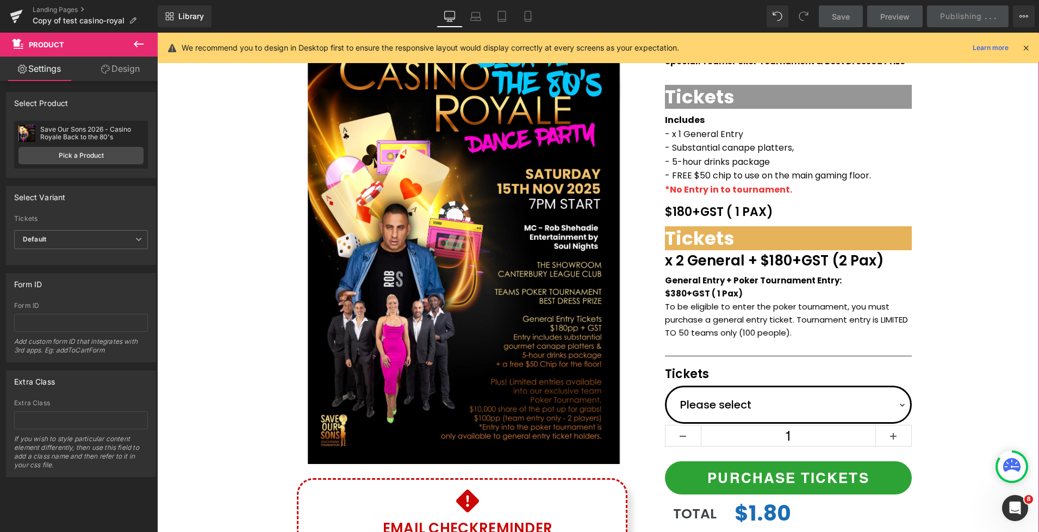
scroll to position [85, 0]
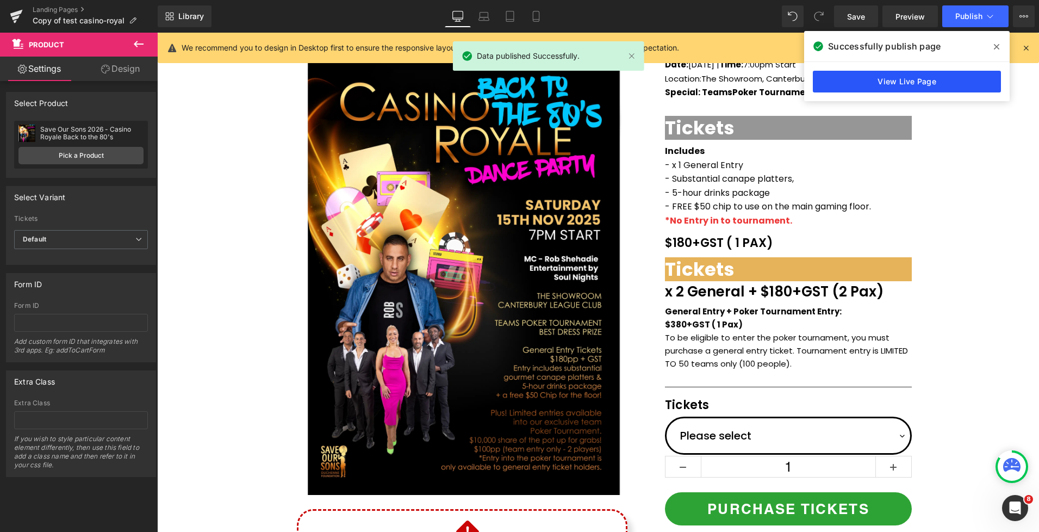
click at [859, 85] on link "View Live Page" at bounding box center [907, 82] width 188 height 22
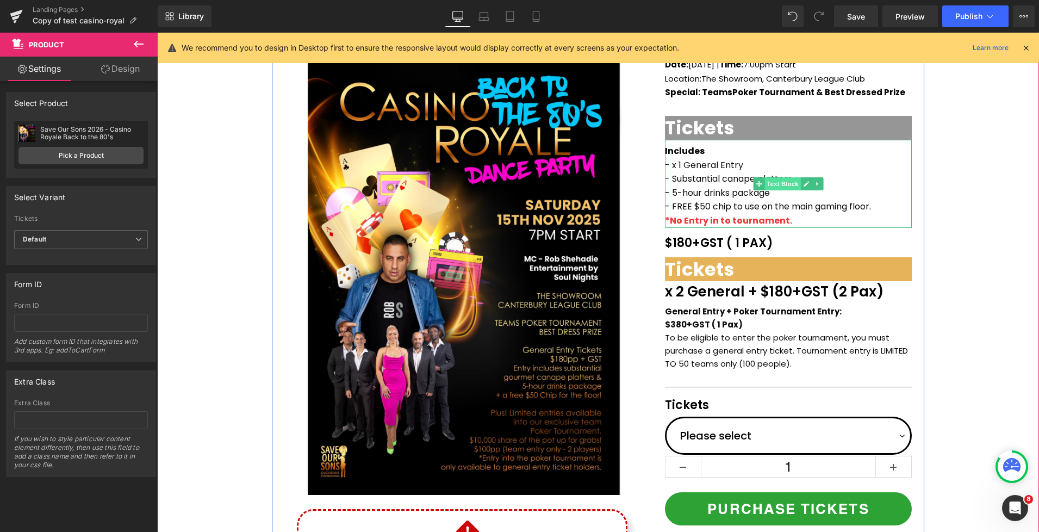
click at [782, 184] on span "Text Block" at bounding box center [783, 183] width 36 height 13
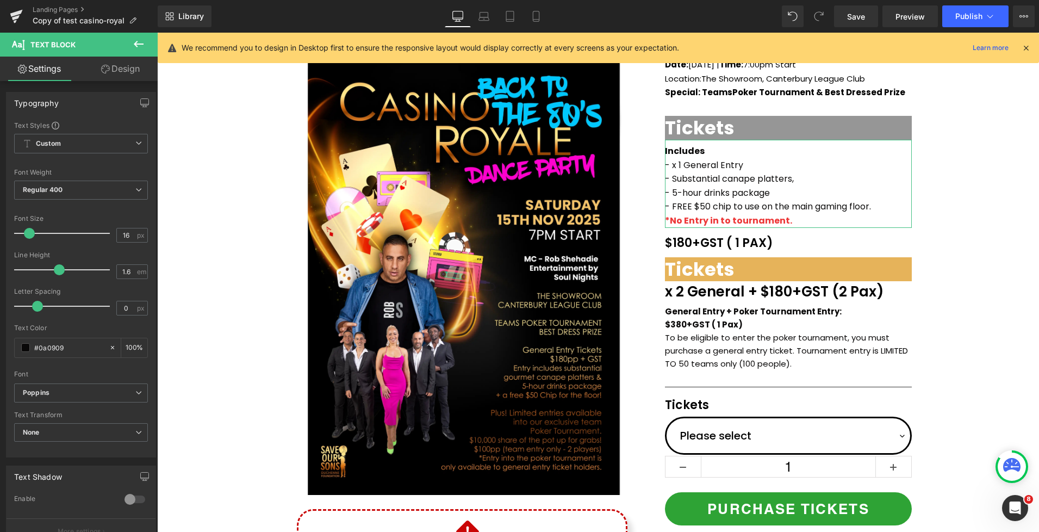
click at [106, 64] on link "Design" at bounding box center [120, 69] width 79 height 24
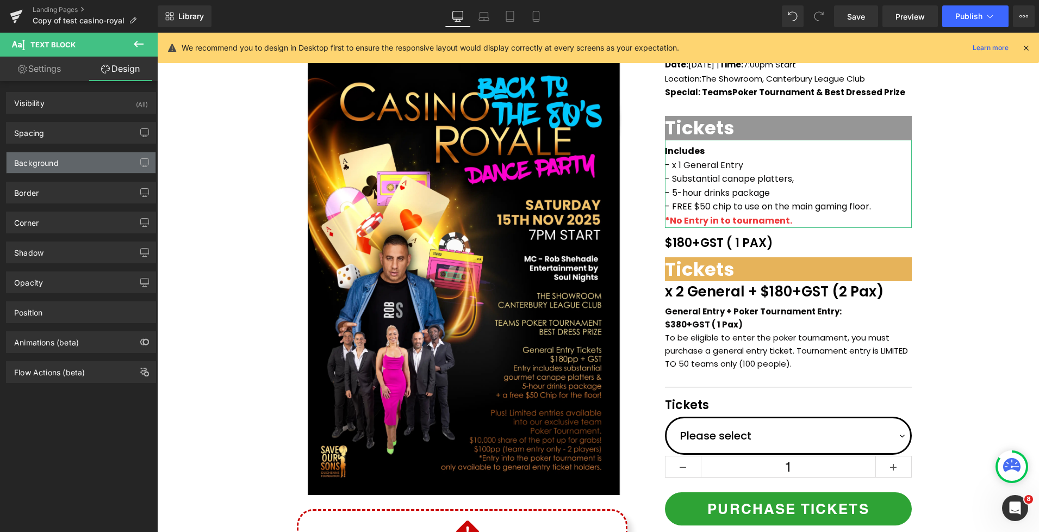
click at [39, 166] on div "Background" at bounding box center [36, 159] width 45 height 15
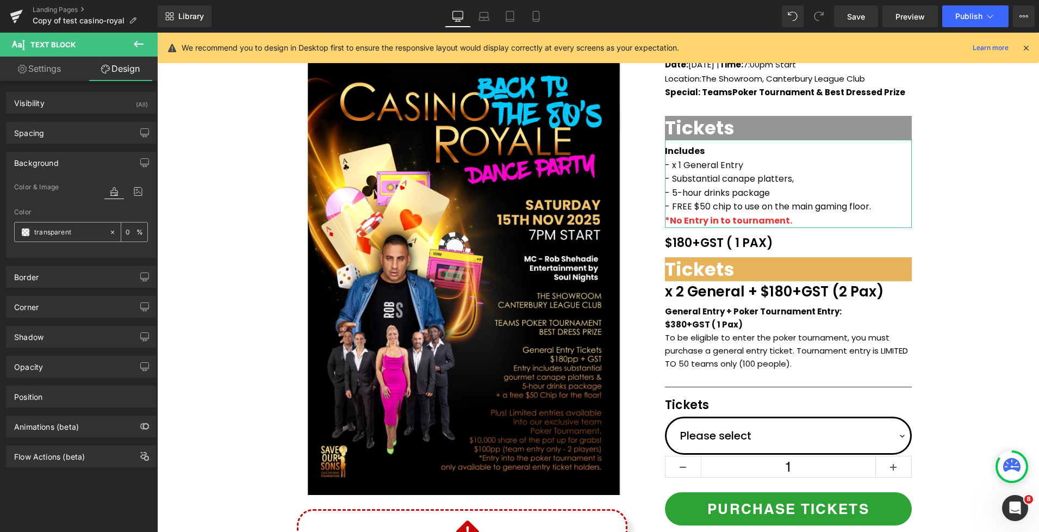
click at [26, 233] on span at bounding box center [25, 232] width 9 height 9
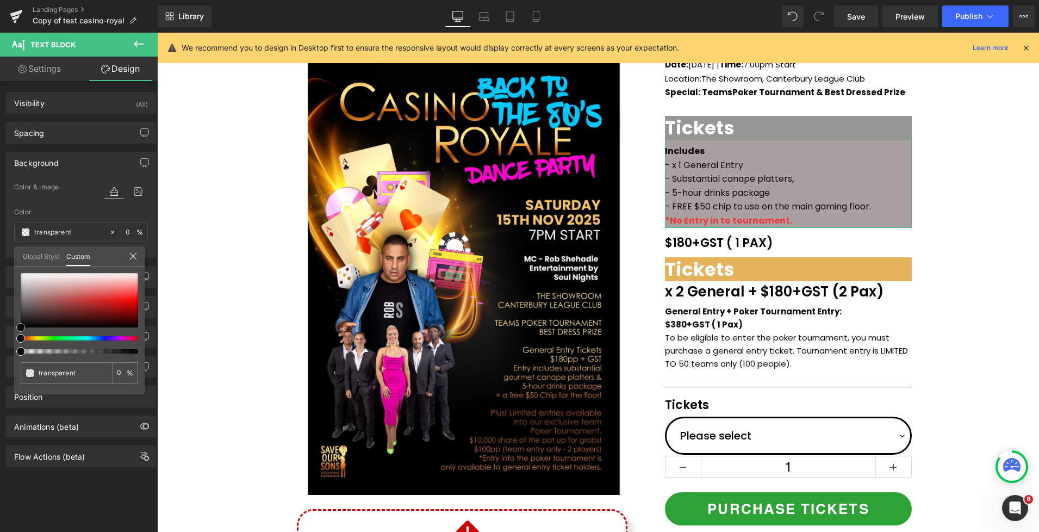
click at [28, 292] on div at bounding box center [79, 300] width 117 height 54
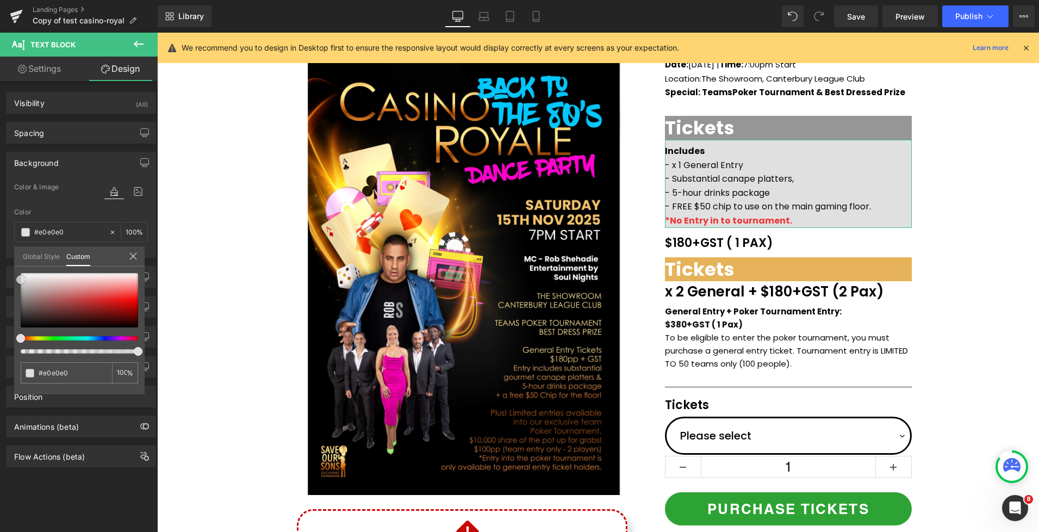
drag, startPoint x: 28, startPoint y: 289, endPoint x: 17, endPoint y: 276, distance: 16.9
click at [17, 276] on span at bounding box center [20, 279] width 9 height 9
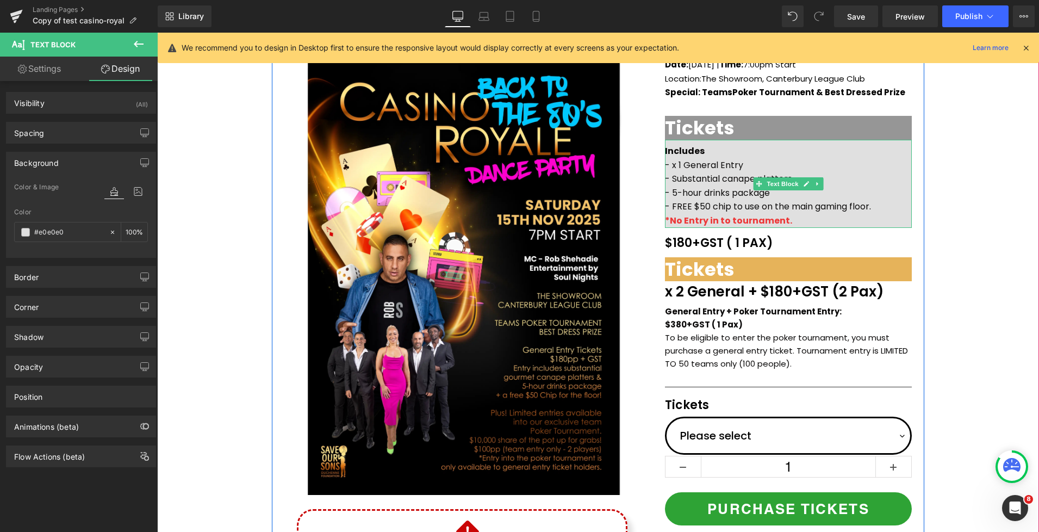
click at [847, 224] on p "*No Entry in to tournament." at bounding box center [788, 221] width 247 height 14
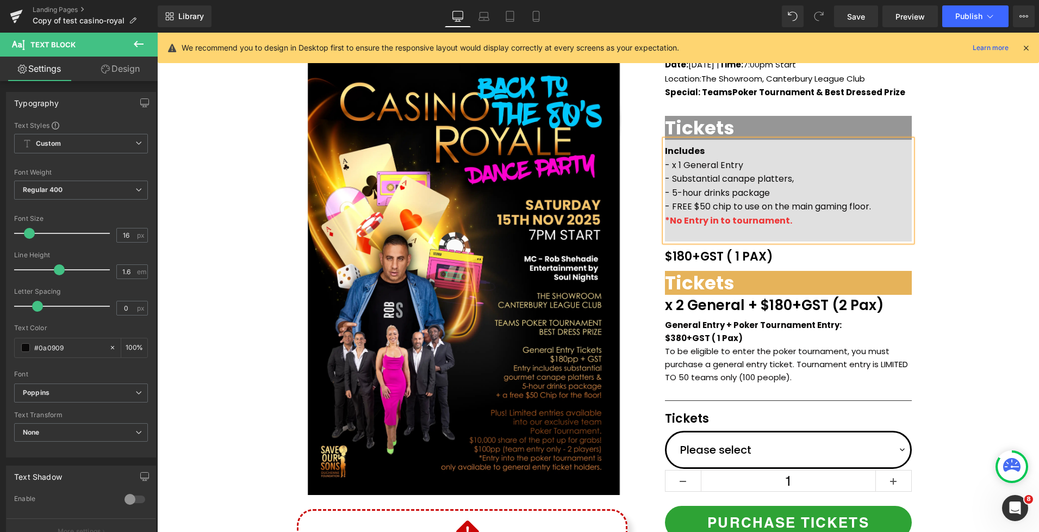
click at [668, 150] on span "Includes" at bounding box center [685, 151] width 40 height 13
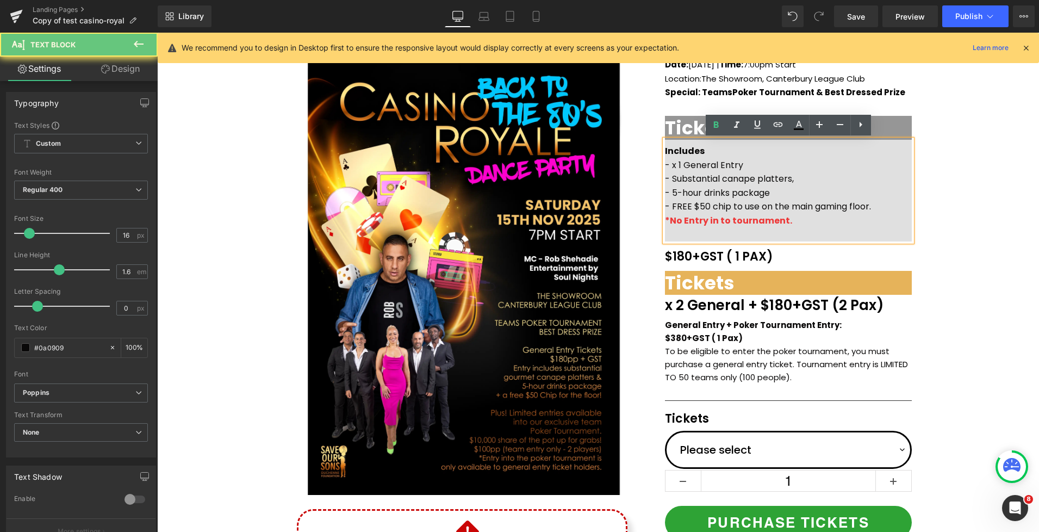
click at [667, 151] on span "Includes" at bounding box center [685, 151] width 40 height 13
click at [666, 152] on span "Includes" at bounding box center [685, 151] width 40 height 13
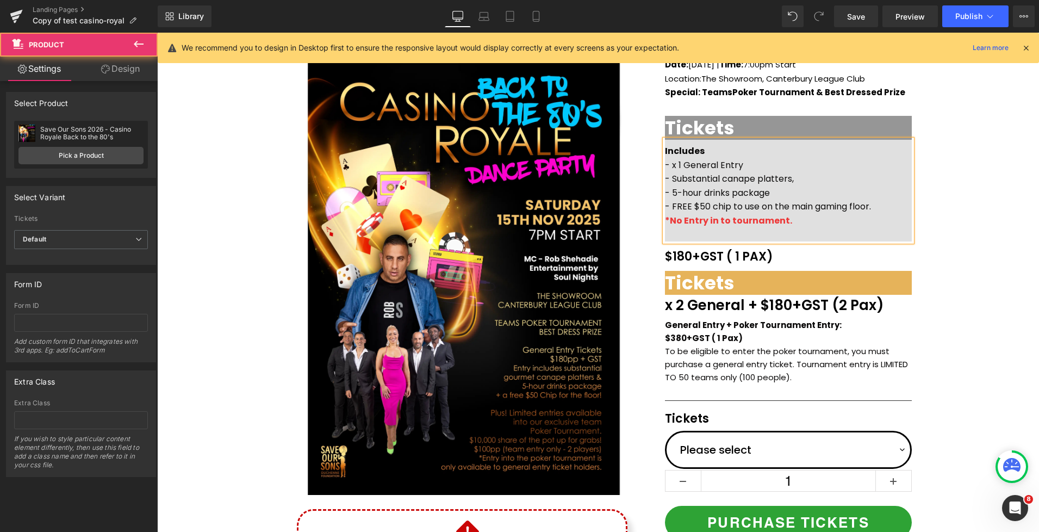
click at [972, 212] on div "(P) Image Icon Email Check Reminder Text Block Please check your junk/spam fold…" at bounding box center [598, 341] width 882 height 592
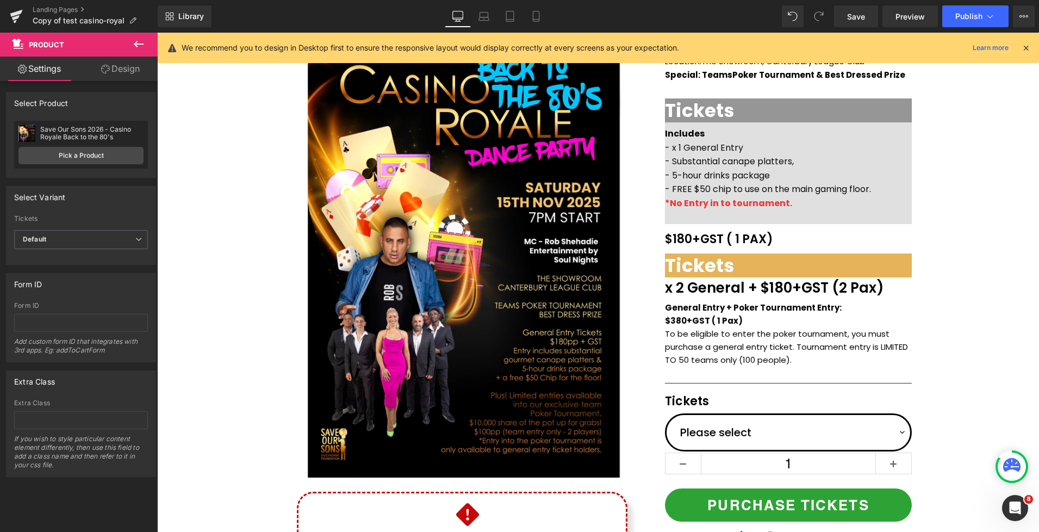
scroll to position [112, 0]
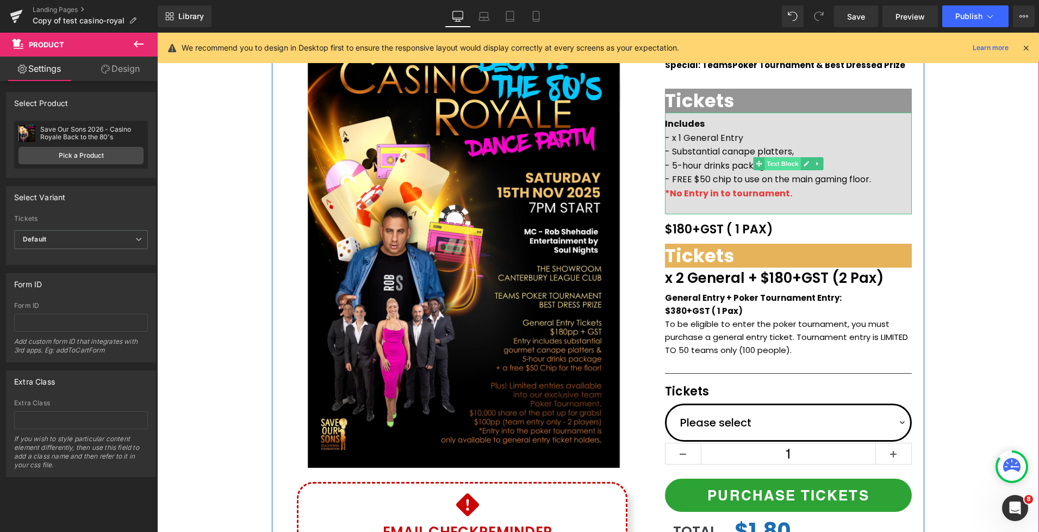
click at [774, 163] on span "Text Block" at bounding box center [783, 163] width 36 height 13
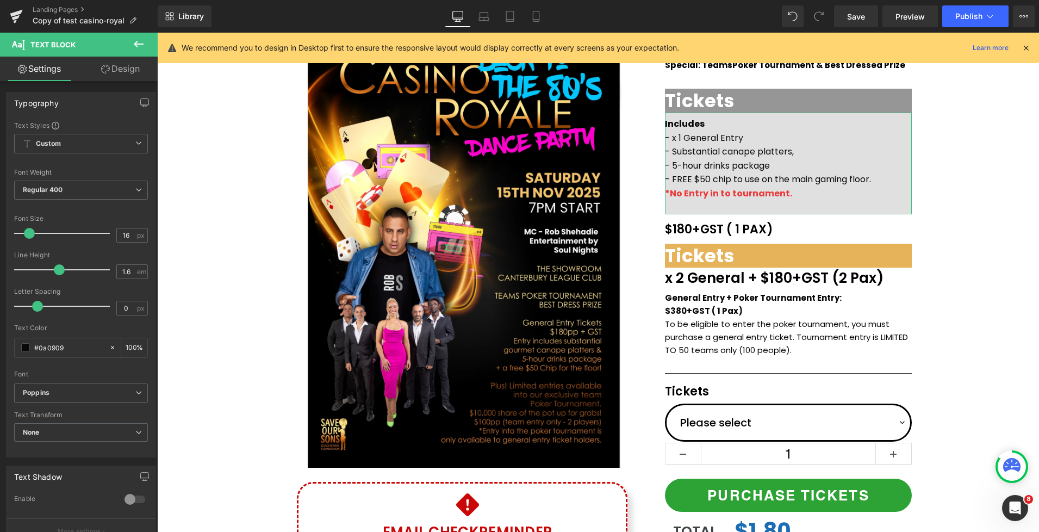
click at [111, 65] on link "Design" at bounding box center [120, 69] width 79 height 24
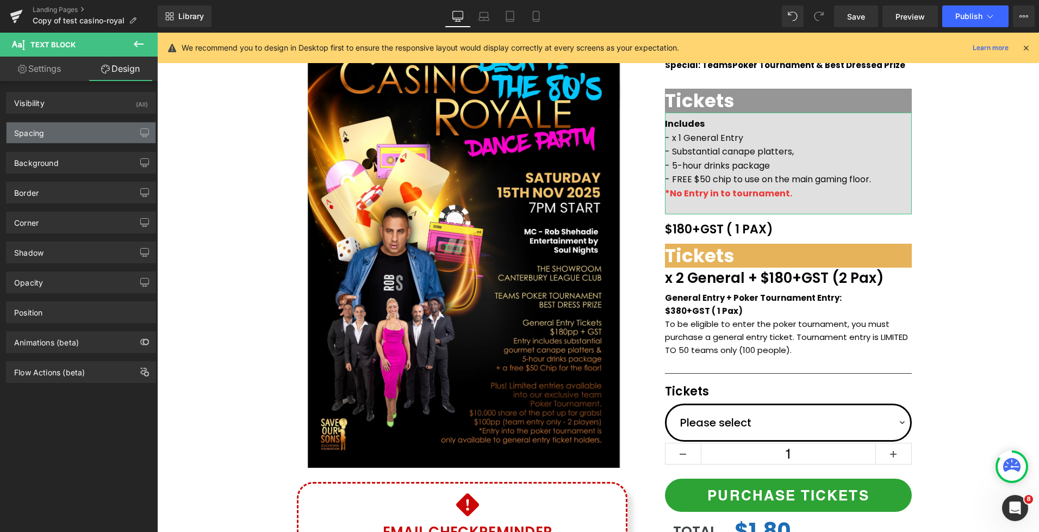
click at [51, 140] on div "Spacing" at bounding box center [81, 132] width 149 height 21
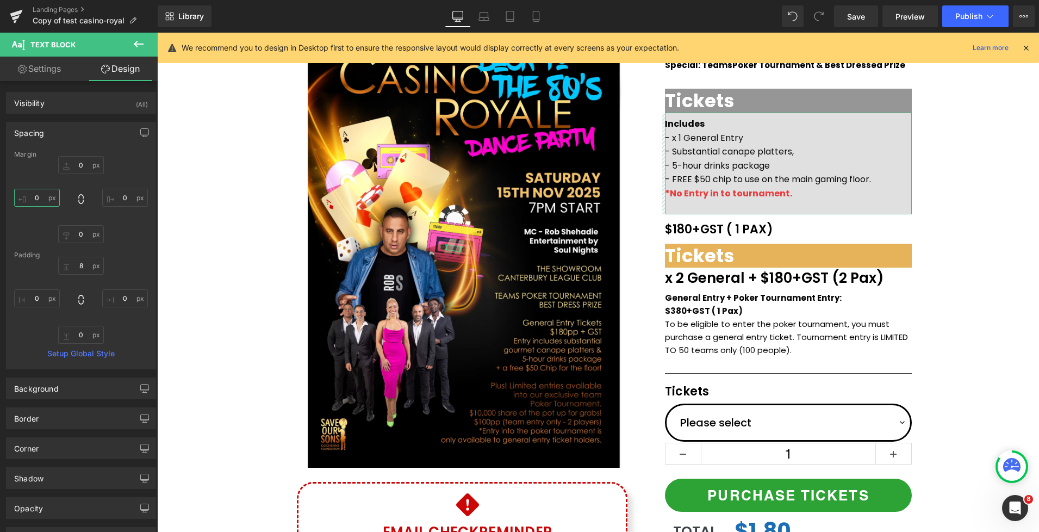
click at [47, 199] on input "0" at bounding box center [37, 198] width 46 height 18
click at [33, 199] on input "0" at bounding box center [37, 198] width 46 height 18
click at [33, 300] on input "0" at bounding box center [37, 298] width 46 height 18
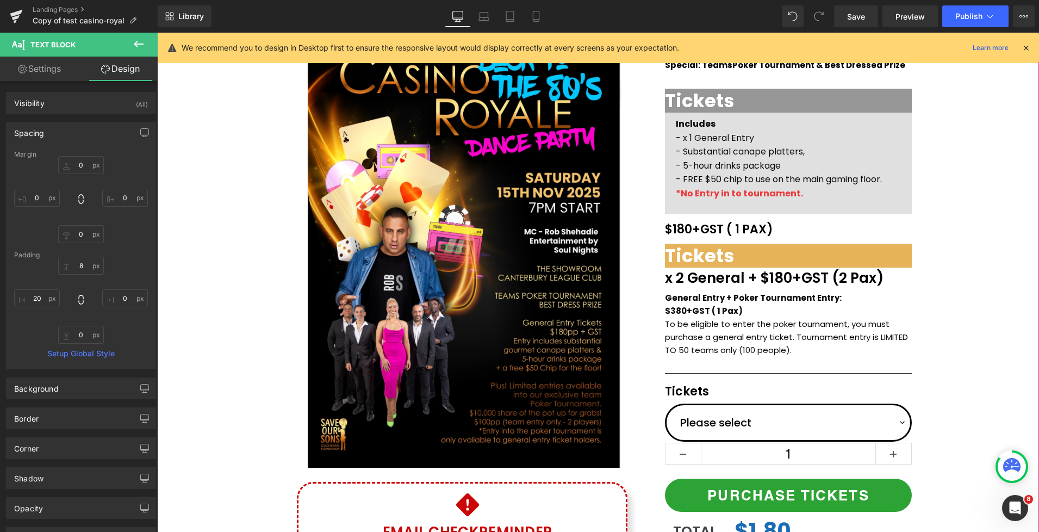
click at [995, 213] on div "(P) Image Icon Email Check Reminder Text Block Please check your junk/spam fold…" at bounding box center [598, 313] width 882 height 592
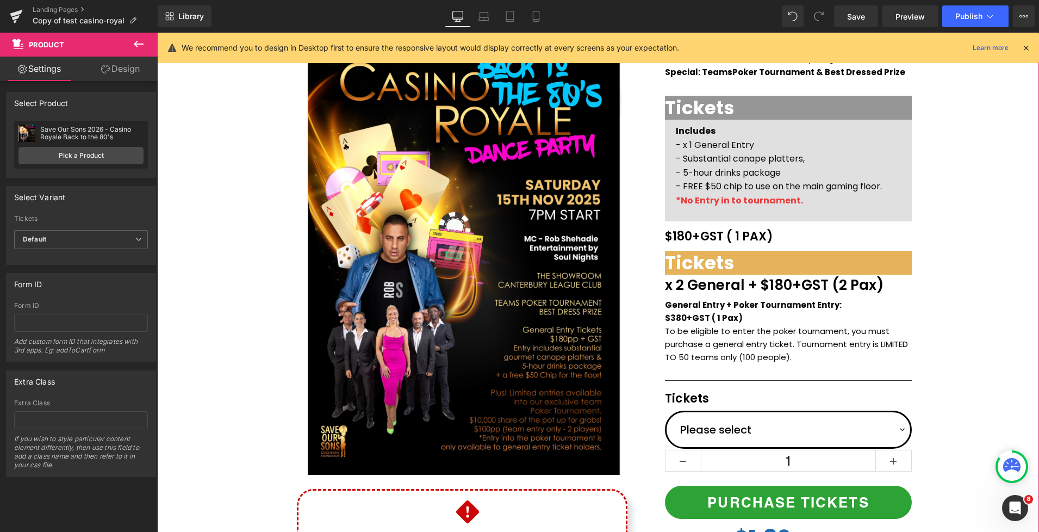
scroll to position [77, 0]
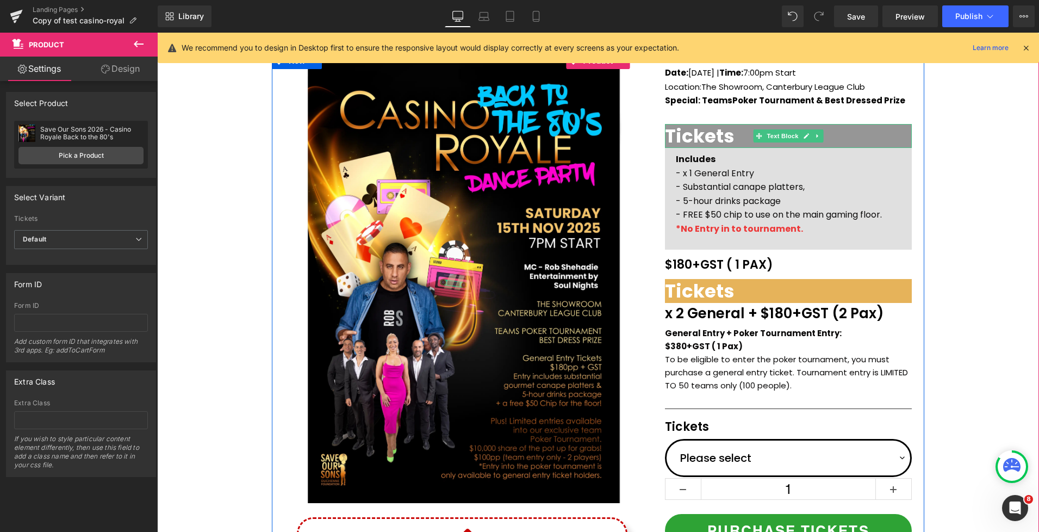
click at [671, 135] on span "Tickets" at bounding box center [700, 136] width 70 height 26
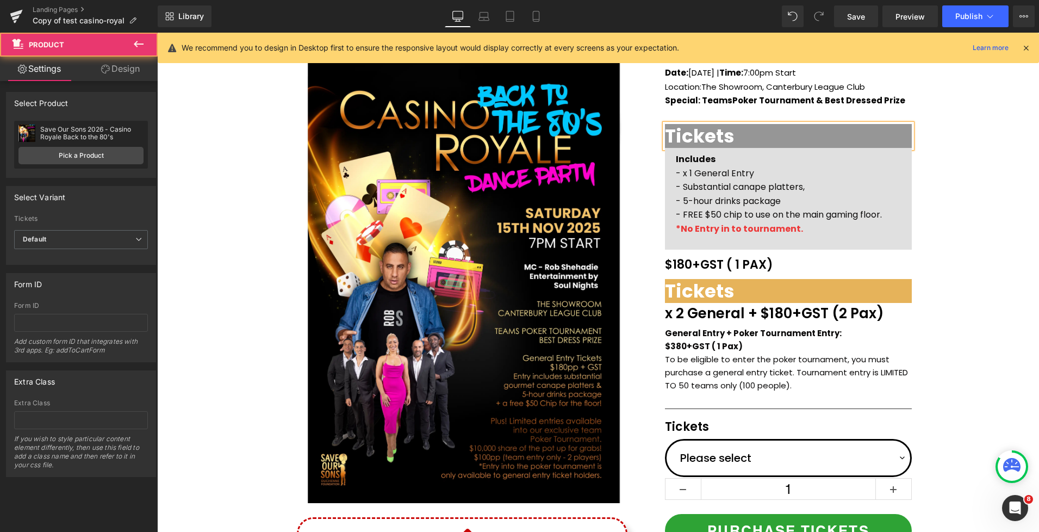
click at [1001, 179] on div "(P) Image Icon Email Check Reminder Text Block Please check your junk/spam fold…" at bounding box center [598, 349] width 882 height 592
click at [975, 176] on div "(P) Image Icon Email Check Reminder Text Block Please check your junk/spam fold…" at bounding box center [598, 349] width 882 height 592
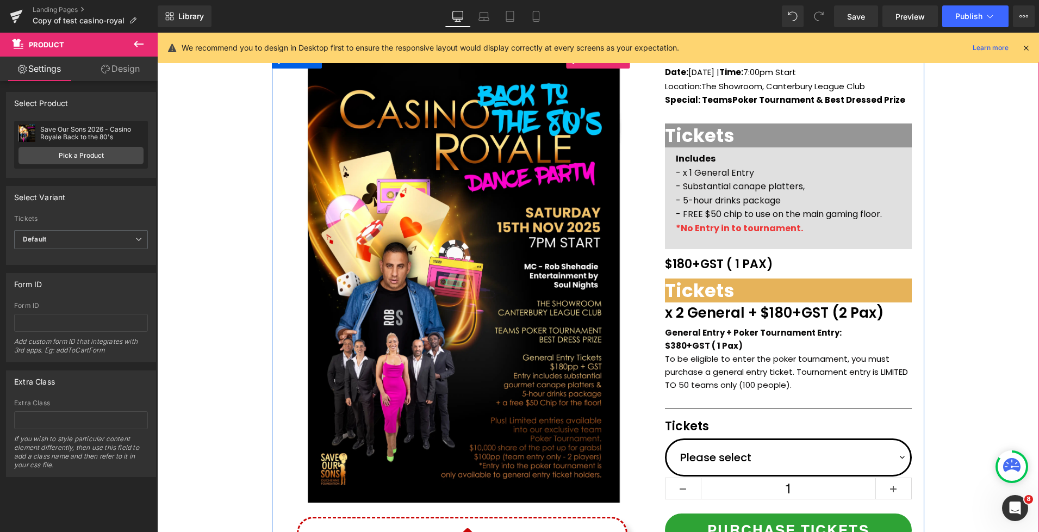
scroll to position [66, 0]
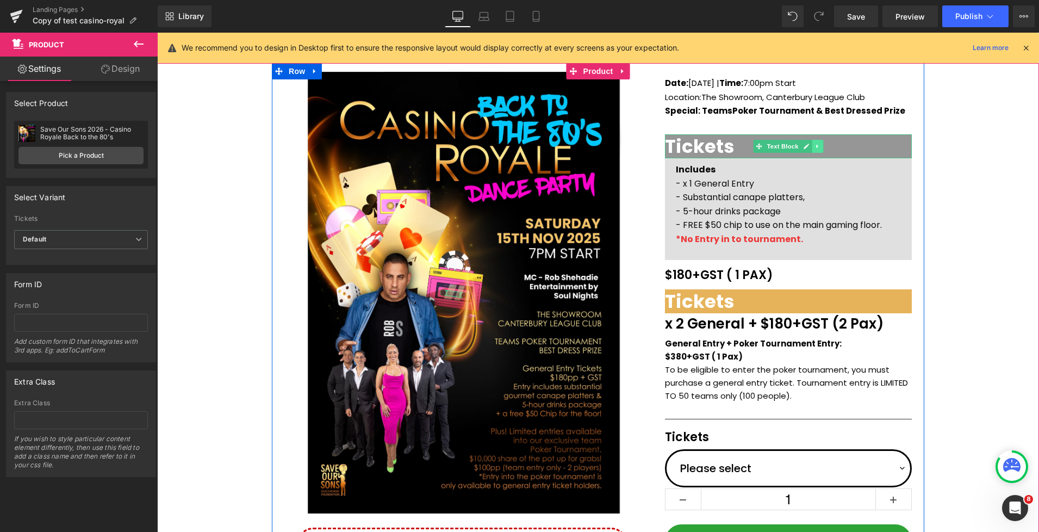
click at [821, 147] on icon at bounding box center [818, 146] width 6 height 7
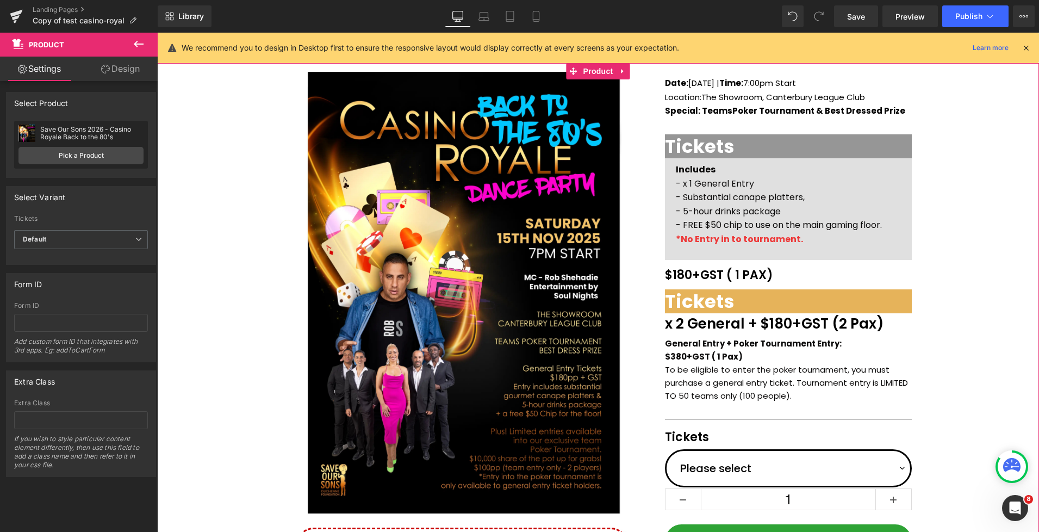
click at [935, 171] on div "(P) Image Icon Email Check Reminder Text Block Please check your junk/spam fold…" at bounding box center [598, 359] width 882 height 592
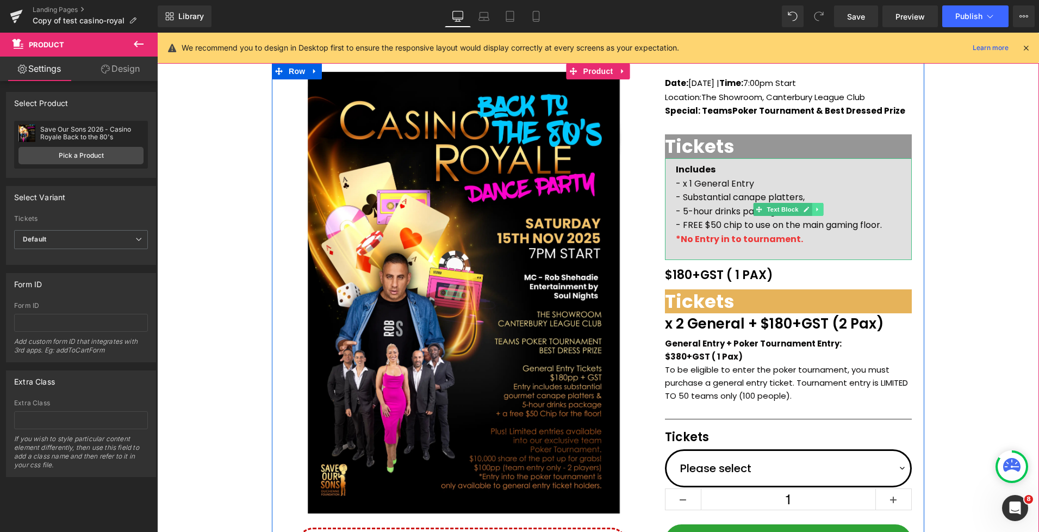
click at [822, 210] on link at bounding box center [817, 209] width 11 height 13
click at [812, 212] on link at bounding box center [811, 209] width 11 height 13
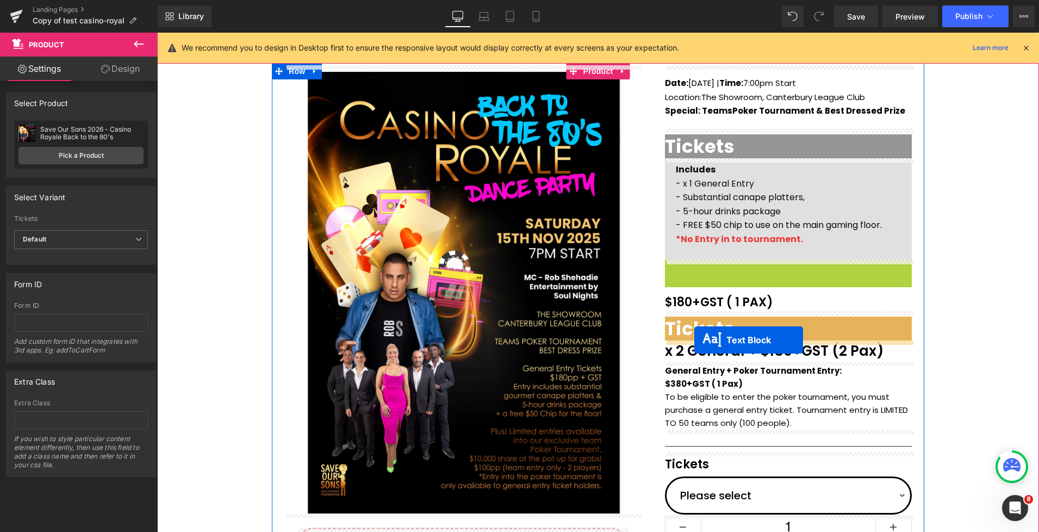
drag, startPoint x: 766, startPoint y: 334, endPoint x: 694, endPoint y: 340, distance: 71.4
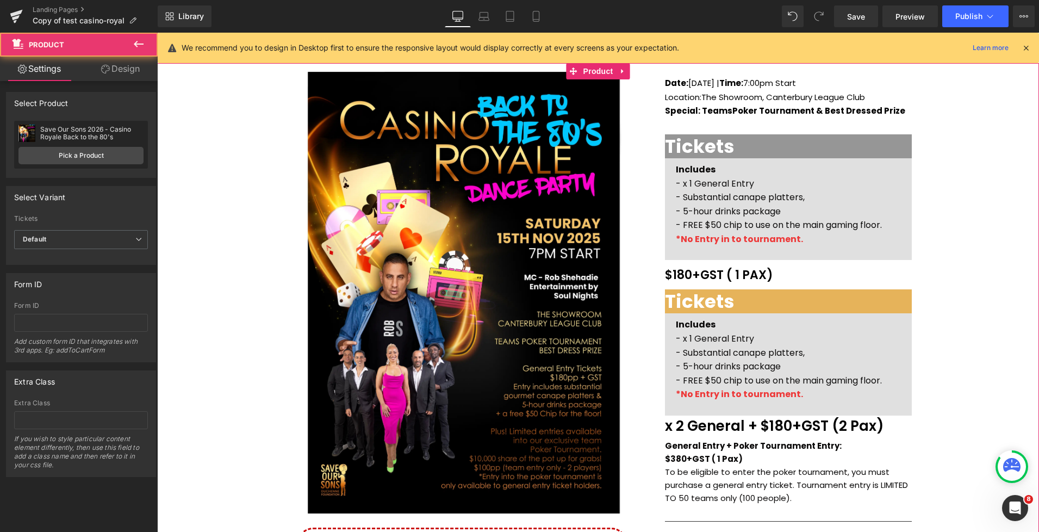
click at [951, 314] on div "(P) Image Icon Email Check Reminder Text Block Please check your junk/spam fold…" at bounding box center [598, 387] width 882 height 649
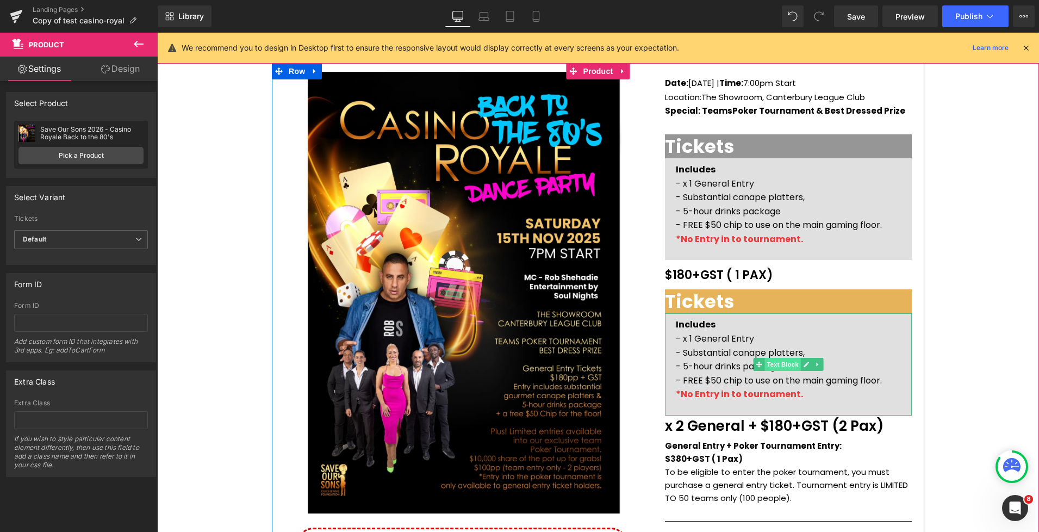
click at [781, 365] on span "Text Block" at bounding box center [783, 364] width 36 height 13
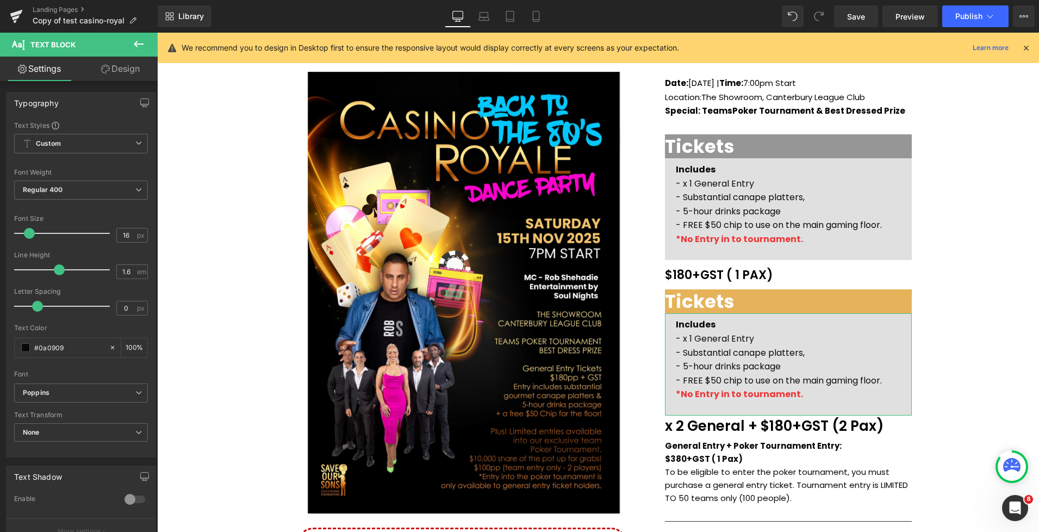
click at [115, 72] on link "Design" at bounding box center [120, 69] width 79 height 24
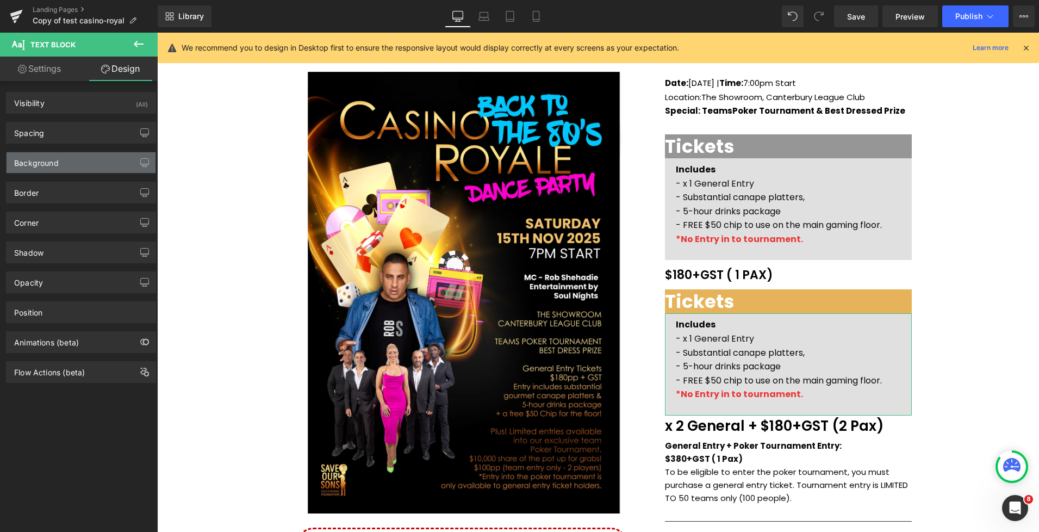
click at [44, 163] on div "Background" at bounding box center [36, 159] width 45 height 15
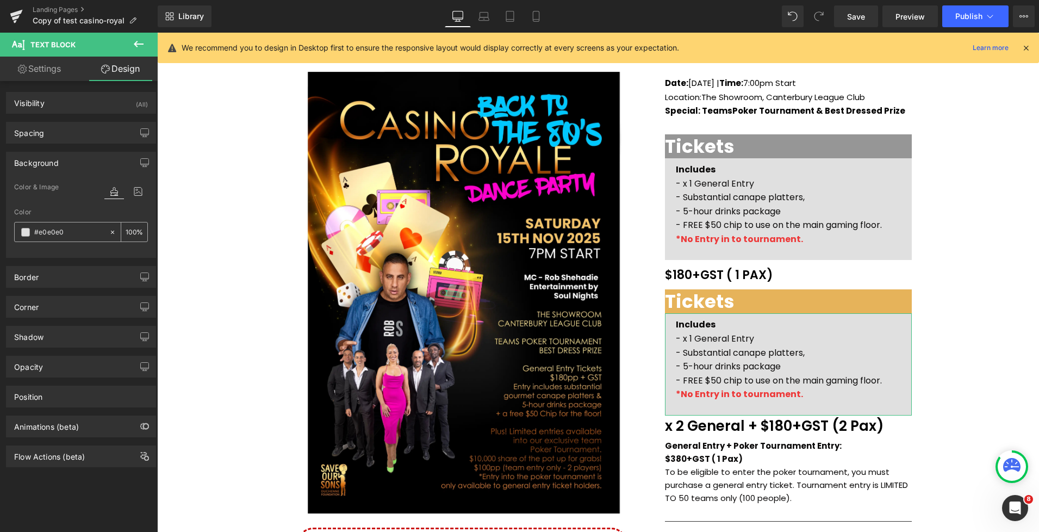
click at [28, 234] on span at bounding box center [25, 232] width 9 height 9
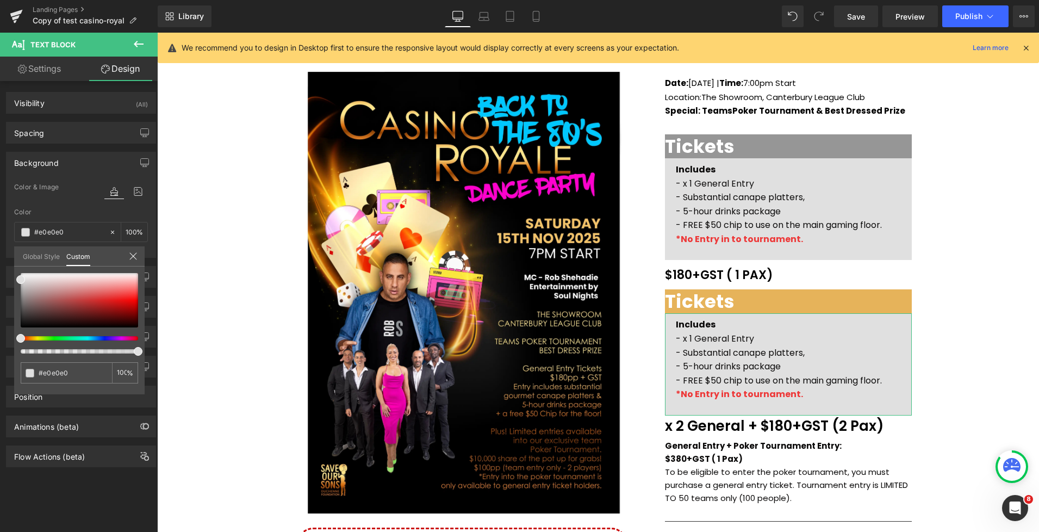
click at [33, 340] on div at bounding box center [79, 313] width 117 height 80
drag, startPoint x: 23, startPoint y: 339, endPoint x: 43, endPoint y: 332, distance: 20.8
click at [30, 338] on span at bounding box center [30, 338] width 9 height 9
drag, startPoint x: 90, startPoint y: 272, endPoint x: 86, endPoint y: 278, distance: 7.3
click at [90, 272] on div "#e0e0e0 100 %" at bounding box center [79, 272] width 131 height 13
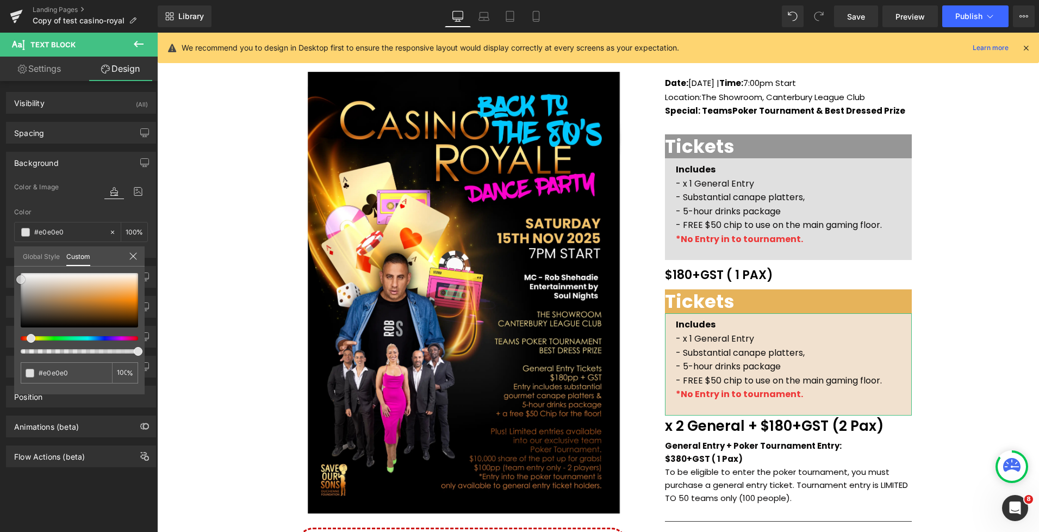
click at [86, 280] on div at bounding box center [79, 300] width 117 height 54
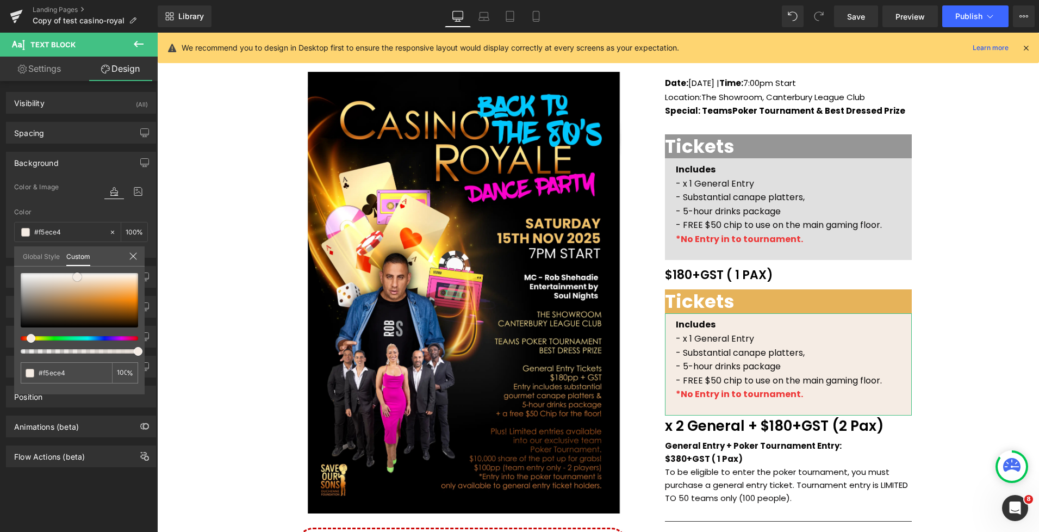
drag, startPoint x: 86, startPoint y: 278, endPoint x: 77, endPoint y: 276, distance: 9.1
click at [77, 276] on span at bounding box center [77, 276] width 9 height 9
click at [79, 275] on span at bounding box center [79, 276] width 9 height 9
click at [33, 338] on span at bounding box center [36, 338] width 9 height 9
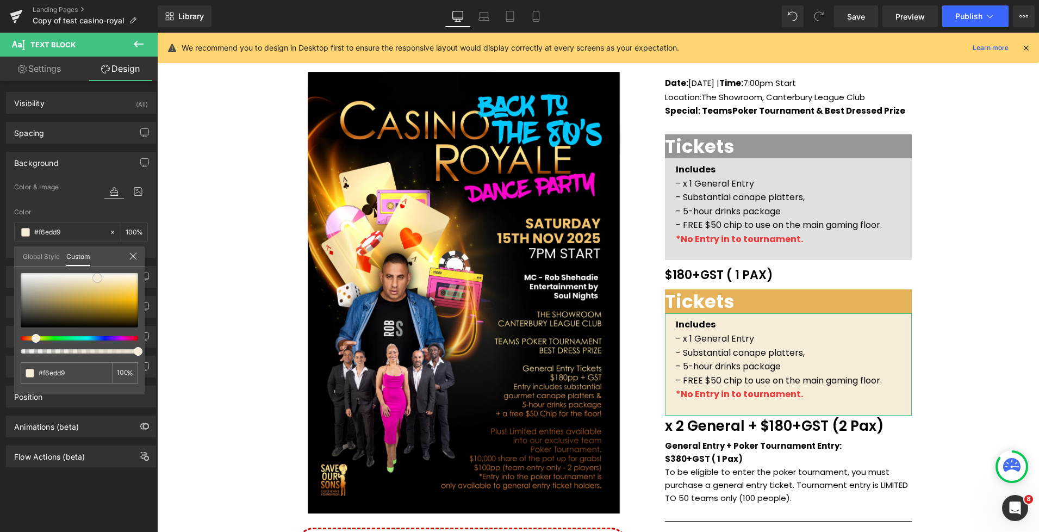
click at [97, 278] on div at bounding box center [79, 300] width 117 height 54
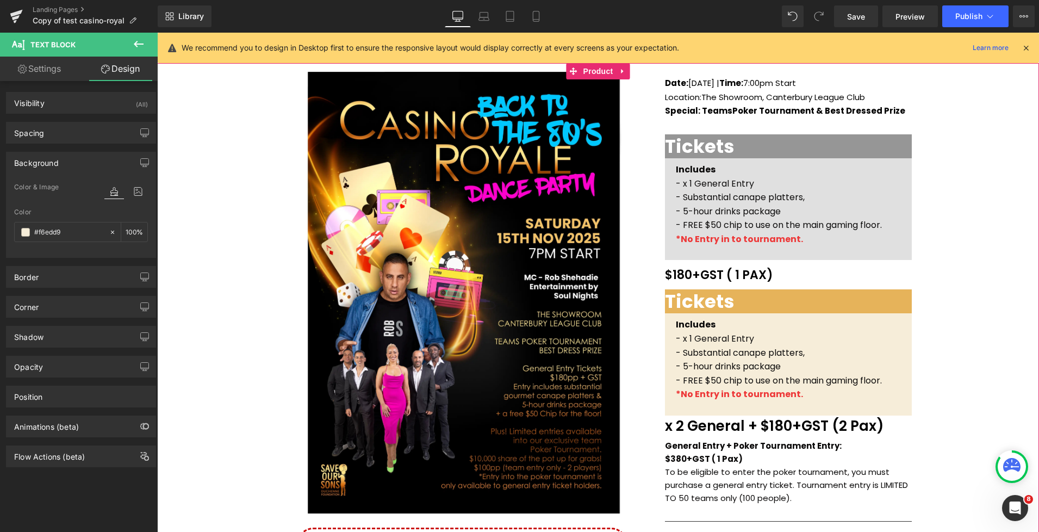
click at [934, 276] on div "(P) Image Icon Email Check Reminder Text Block Please check your junk/spam fold…" at bounding box center [598, 387] width 882 height 649
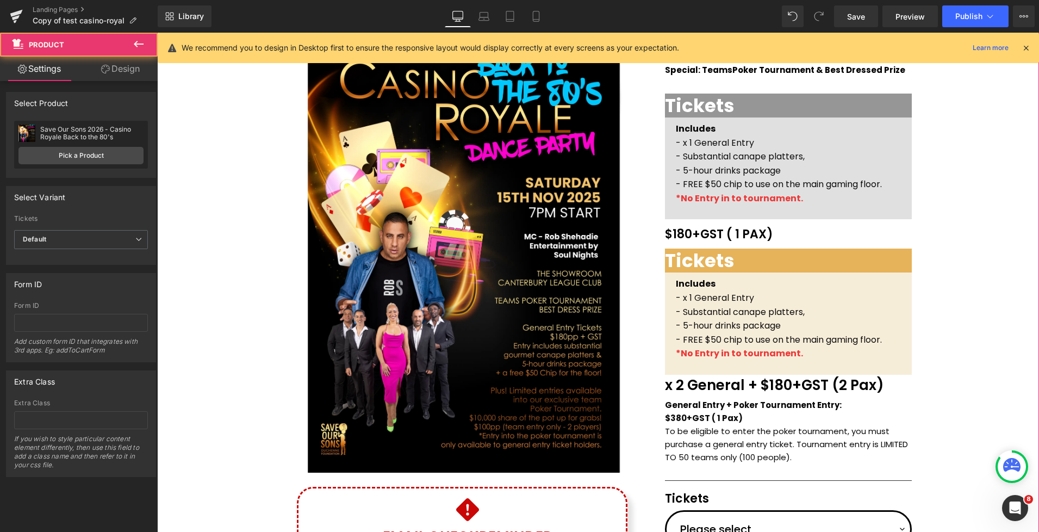
scroll to position [142, 0]
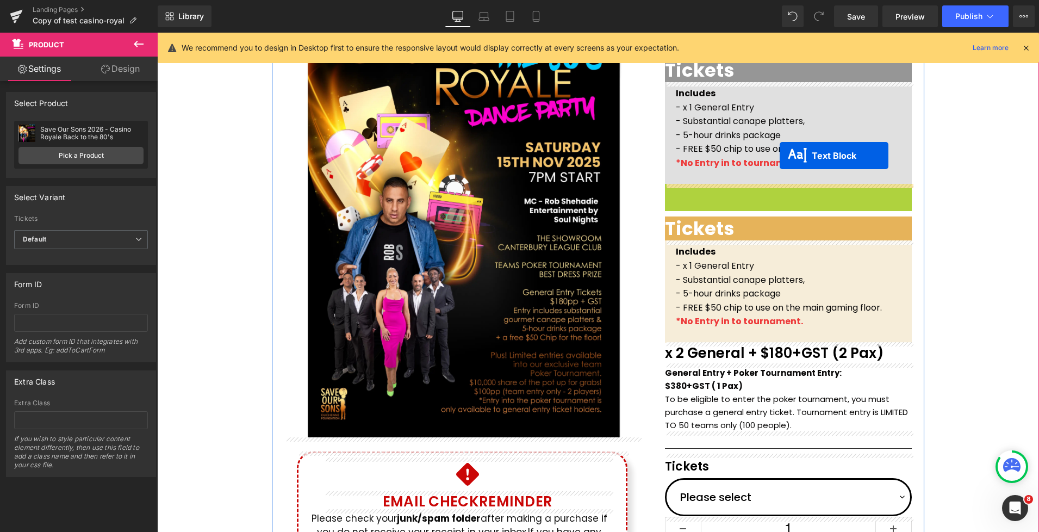
drag, startPoint x: 757, startPoint y: 196, endPoint x: 775, endPoint y: 161, distance: 39.2
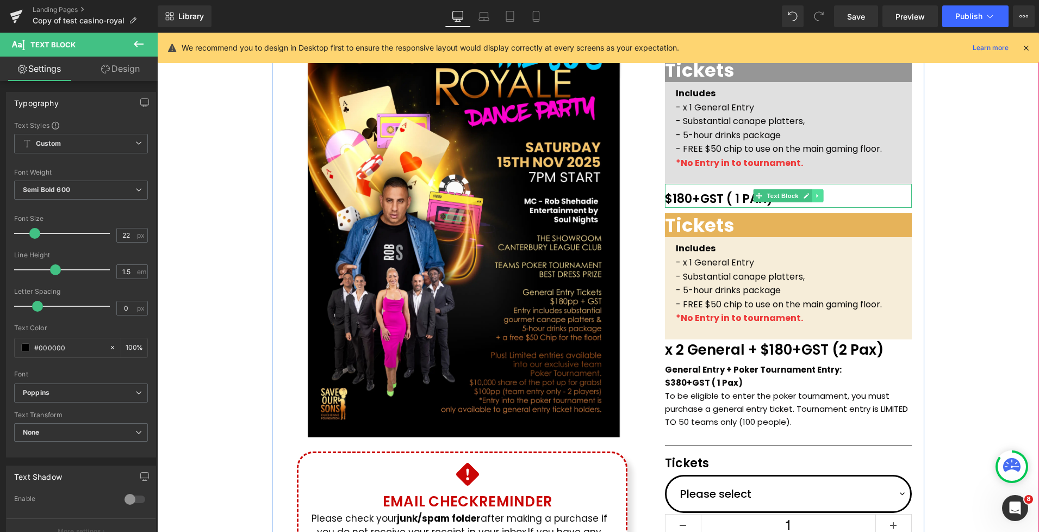
click at [816, 195] on icon at bounding box center [818, 196] width 6 height 7
click at [826, 195] on icon at bounding box center [824, 196] width 6 height 6
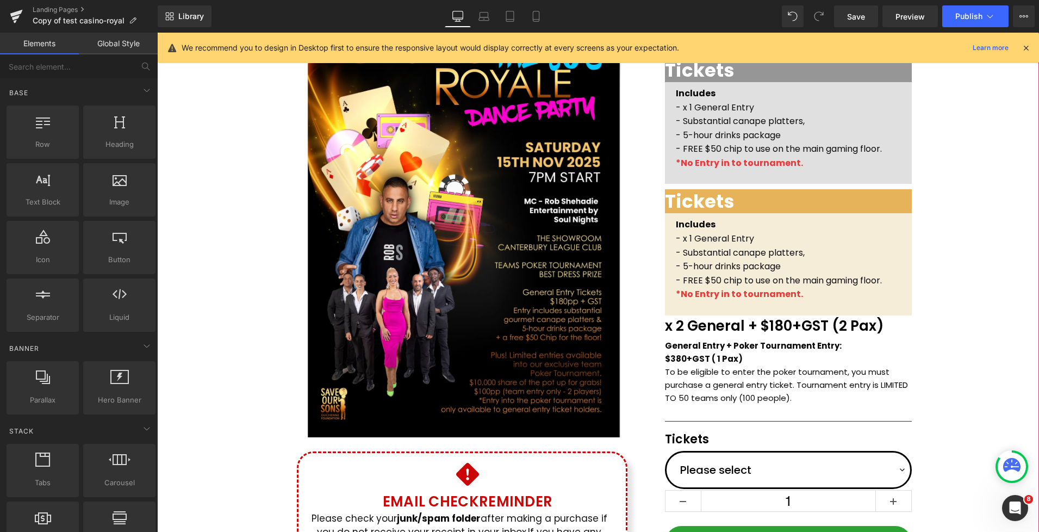
click at [953, 212] on div "(P) Image Icon Email Check Reminder Text Block Please check your junk/spam fold…" at bounding box center [598, 299] width 882 height 625
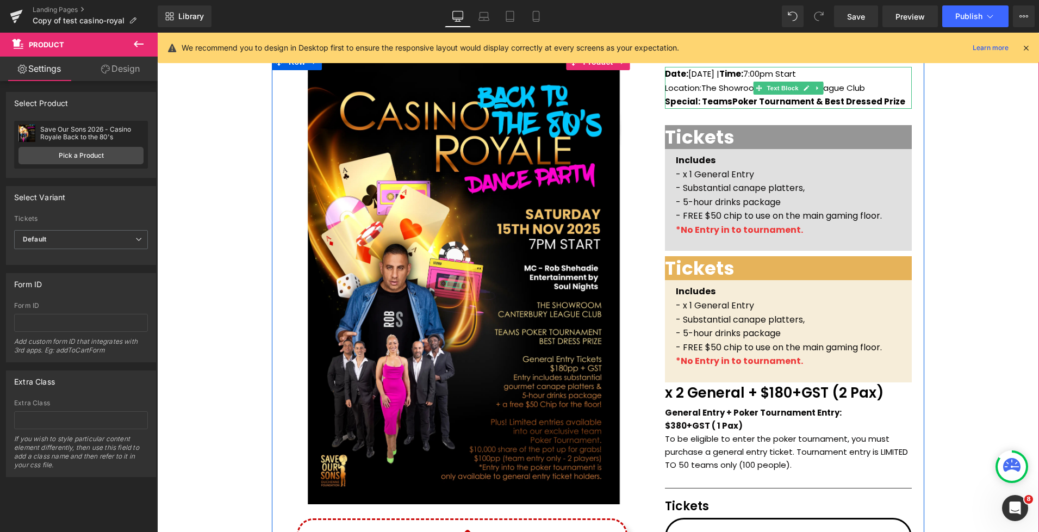
scroll to position [98, 0]
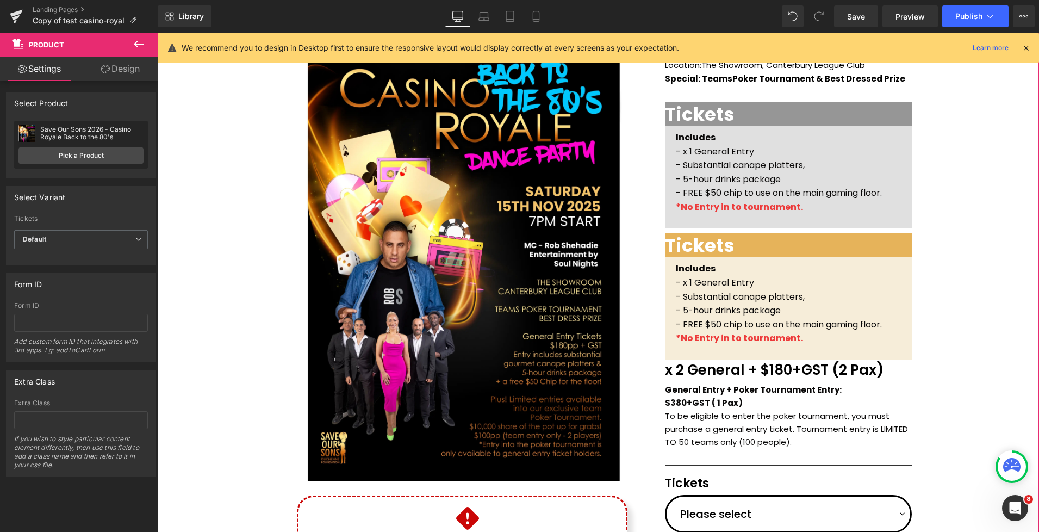
click at [673, 240] on span "Tickets" at bounding box center [700, 245] width 70 height 26
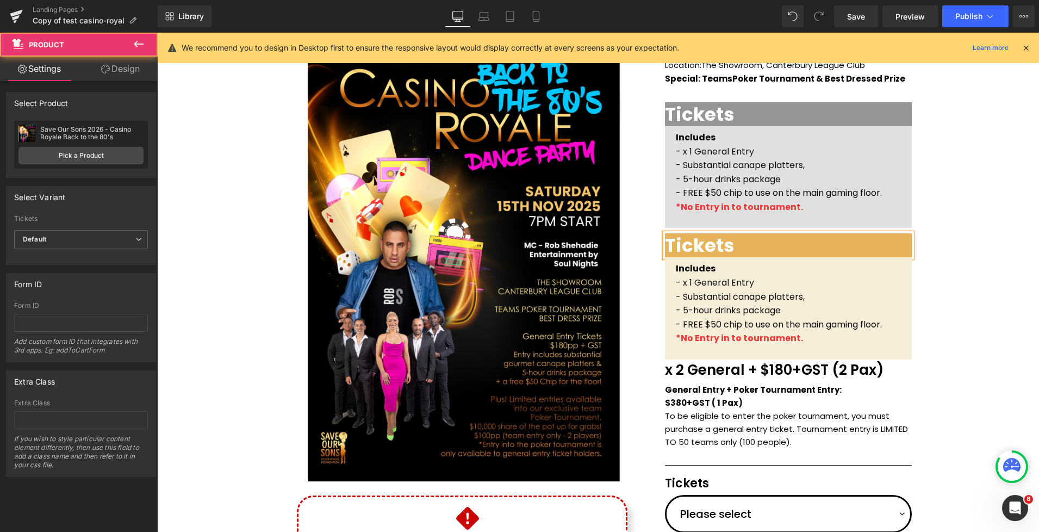
click at [946, 241] on div "(P) Image Icon Email Check Reminder Text Block Please check your junk/spam fold…" at bounding box center [598, 343] width 882 height 625
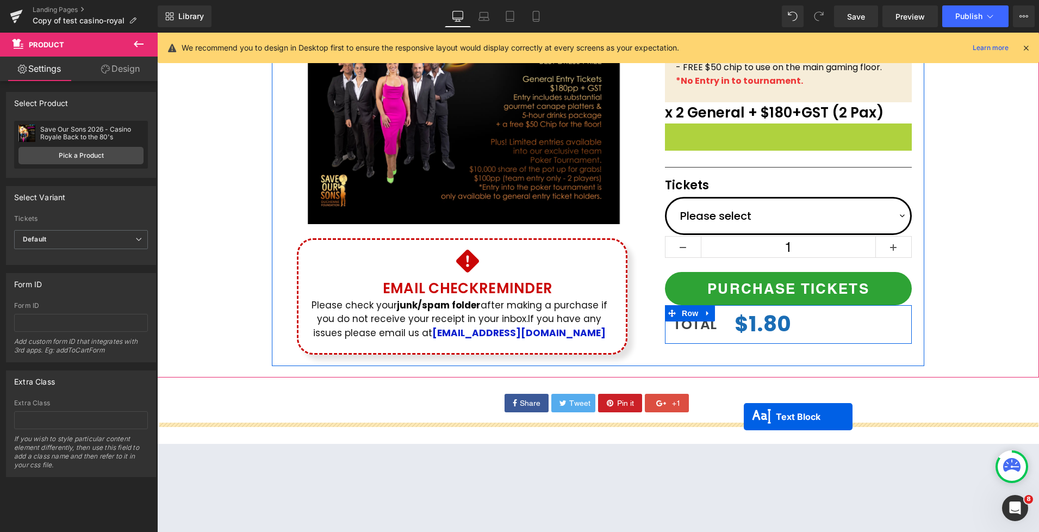
scroll to position [376, 0]
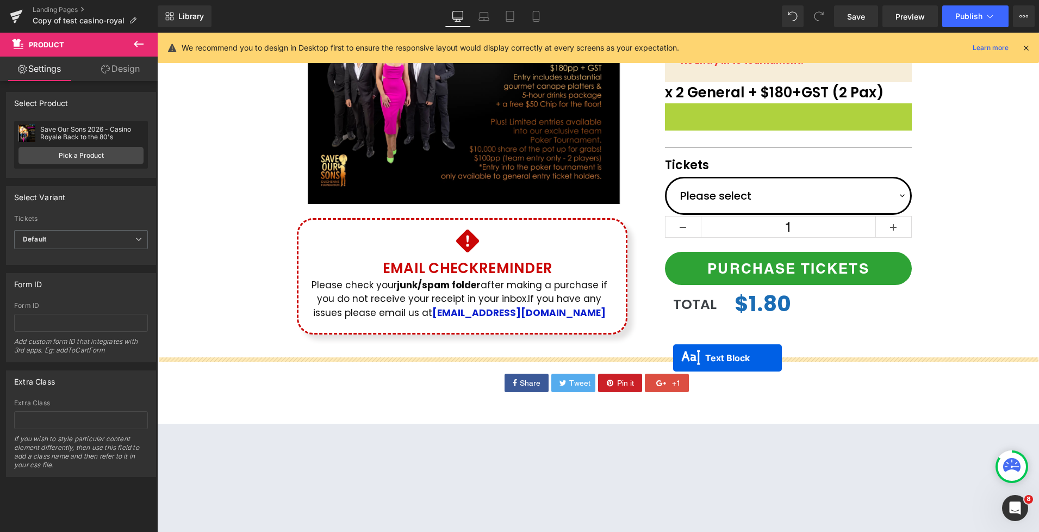
drag, startPoint x: 762, startPoint y: 308, endPoint x: 673, endPoint y: 358, distance: 101.8
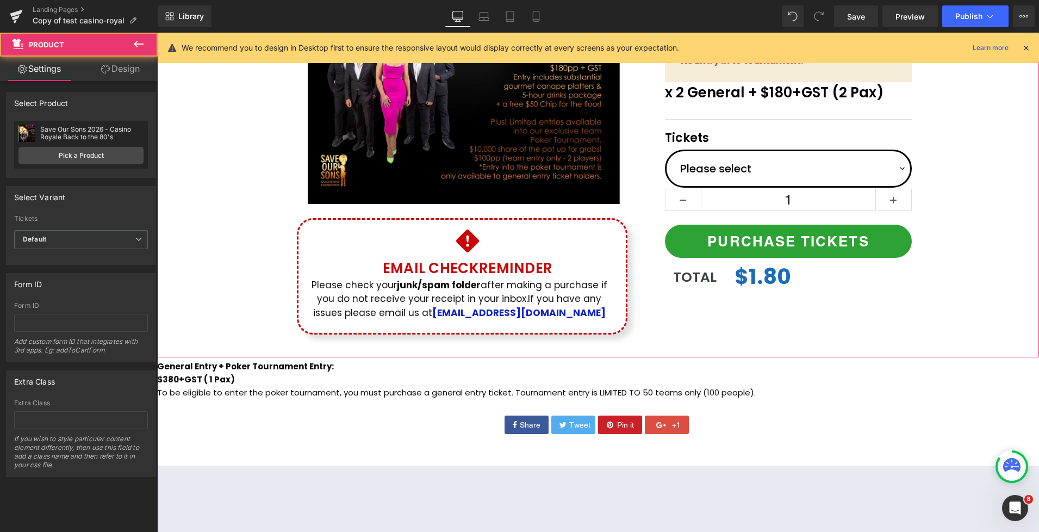
click at [949, 292] on div "(P) Image Icon Email Check Reminder Text Block Please check your junk/spam fold…" at bounding box center [598, 50] width 882 height 592
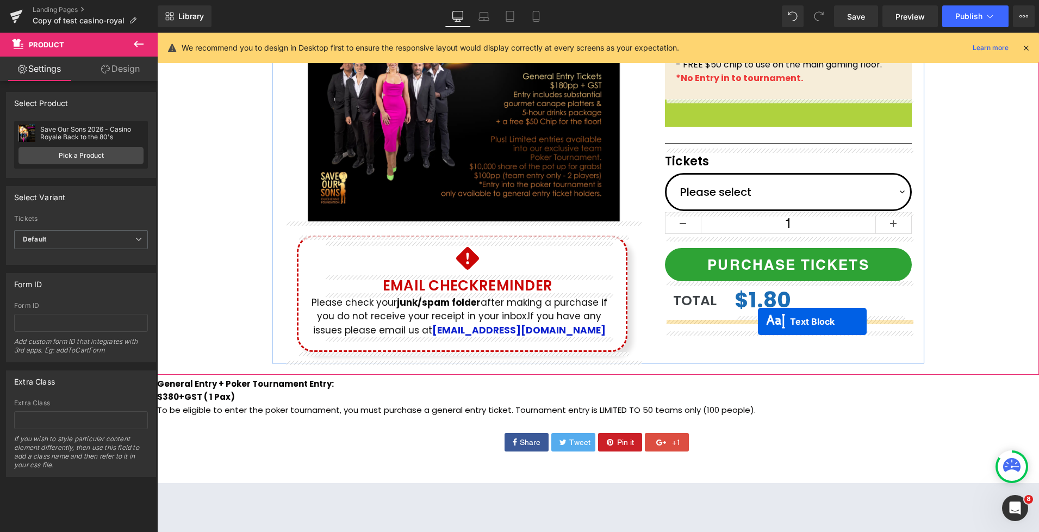
scroll to position [474, 0]
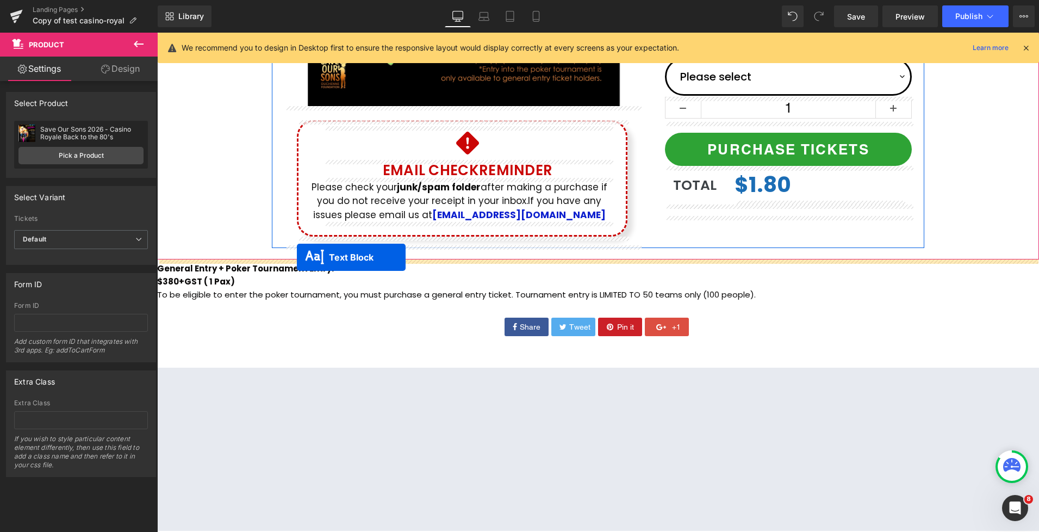
drag, startPoint x: 761, startPoint y: 315, endPoint x: 297, endPoint y: 257, distance: 467.4
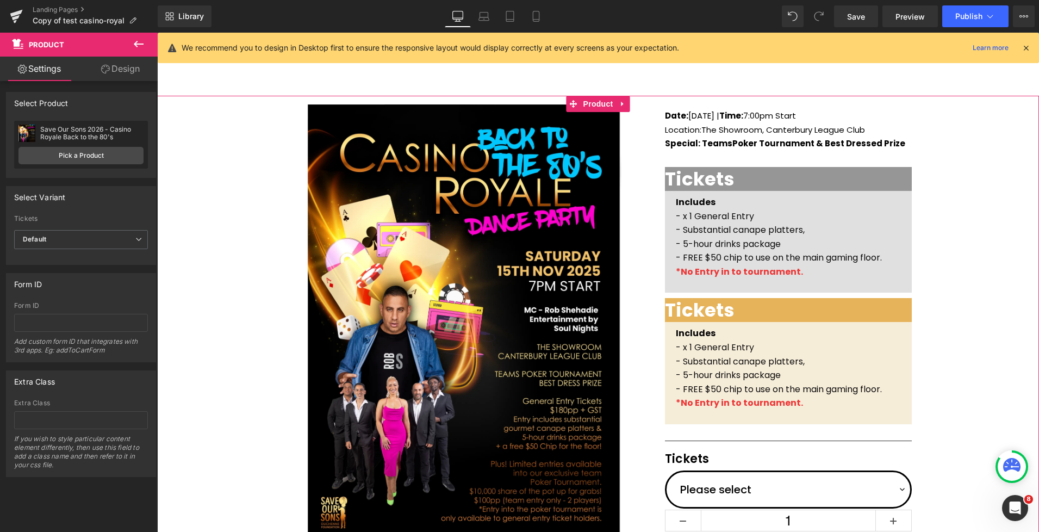
scroll to position [56, 0]
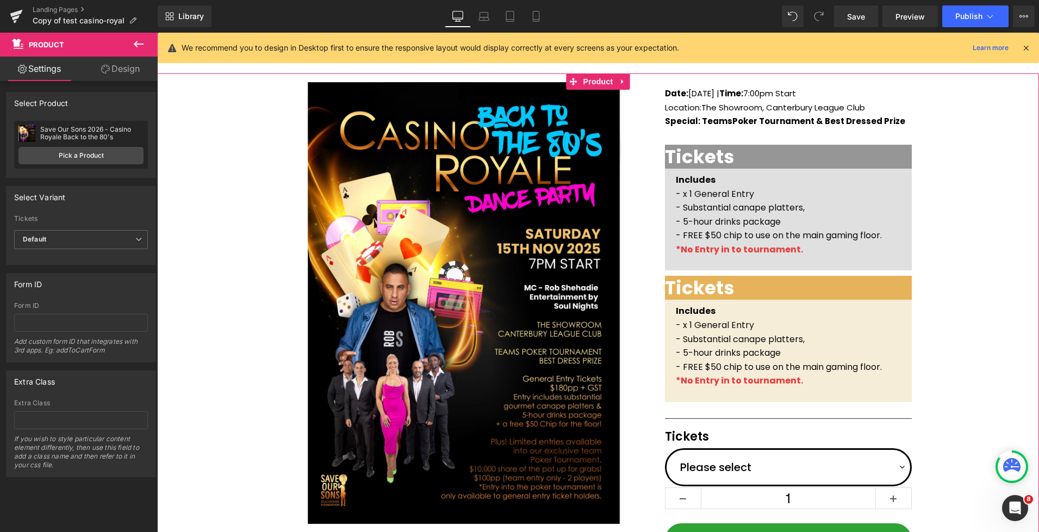
click at [969, 295] on div "(P) Image Icon Email Check Reminder Text Block Please check your junk/spam fold…" at bounding box center [598, 369] width 882 height 592
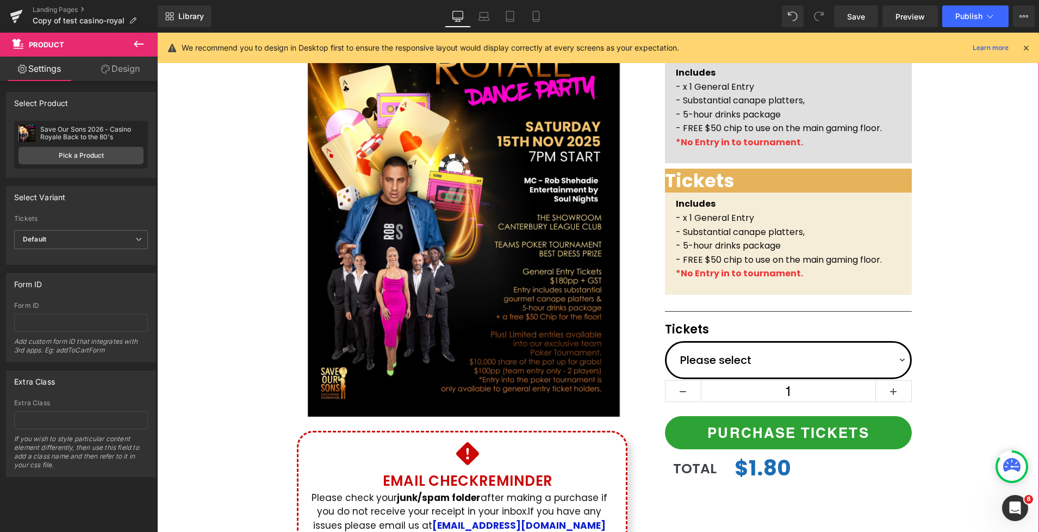
scroll to position [169, 0]
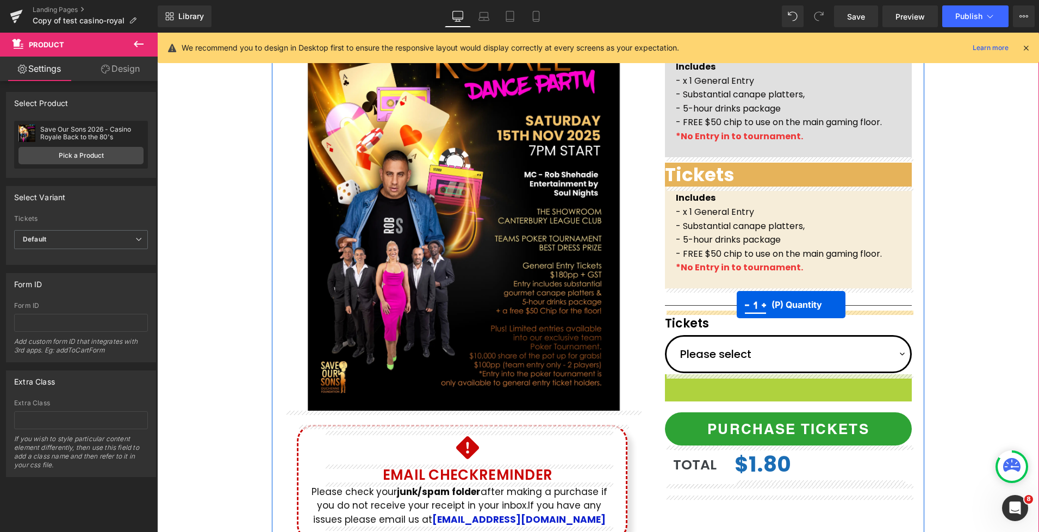
drag, startPoint x: 756, startPoint y: 388, endPoint x: 737, endPoint y: 305, distance: 86.0
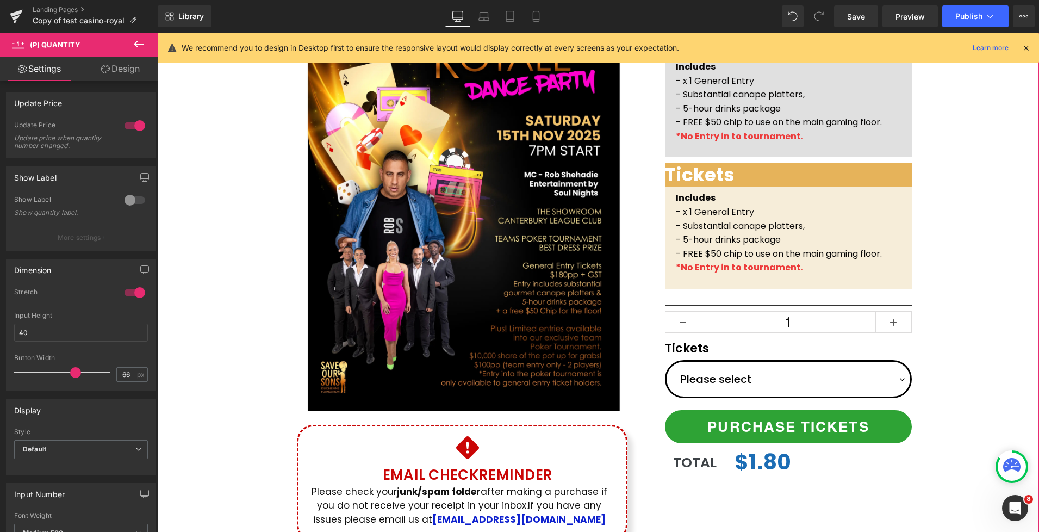
click at [944, 314] on div "(P) Image Icon Email Check Reminder Text Block Please check your junk/spam fold…" at bounding box center [598, 256] width 882 height 592
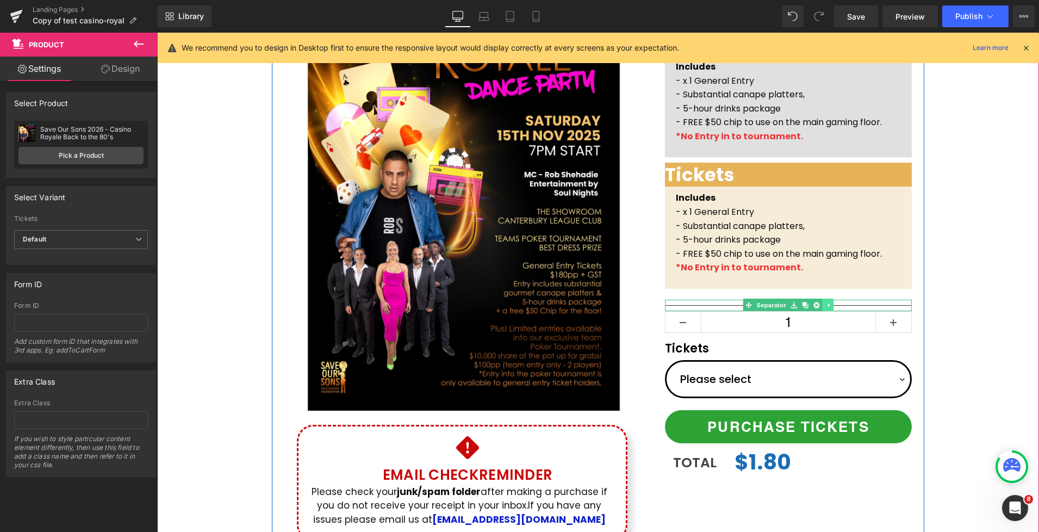
click at [828, 305] on icon at bounding box center [829, 305] width 2 height 4
click at [811, 306] on icon at bounding box center [811, 305] width 2 height 4
drag, startPoint x: 819, startPoint y: 306, endPoint x: 837, endPoint y: 310, distance: 18.5
click at [819, 306] on icon at bounding box center [817, 305] width 6 height 6
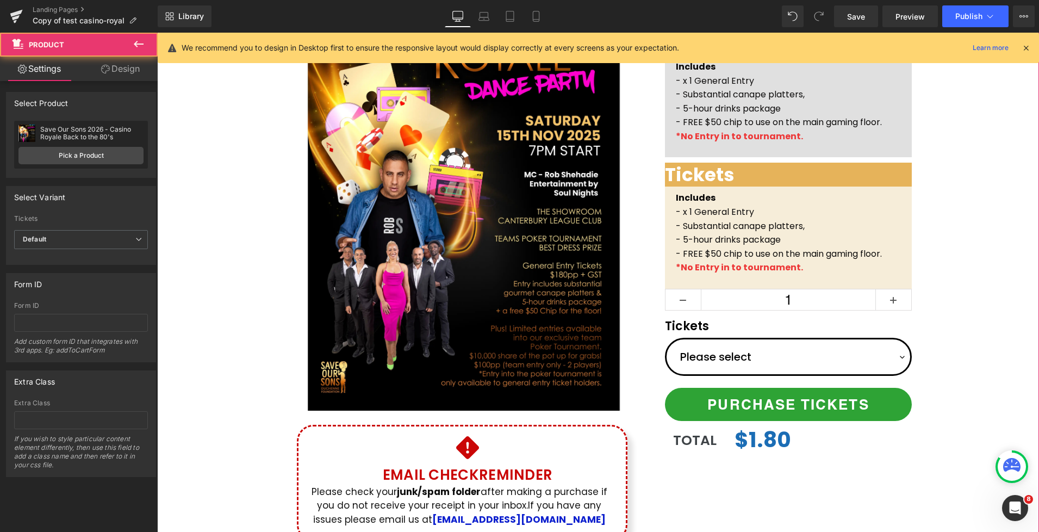
click at [958, 299] on div "(P) Image Icon Email Check Reminder Text Block Please check your junk/spam fold…" at bounding box center [598, 256] width 882 height 592
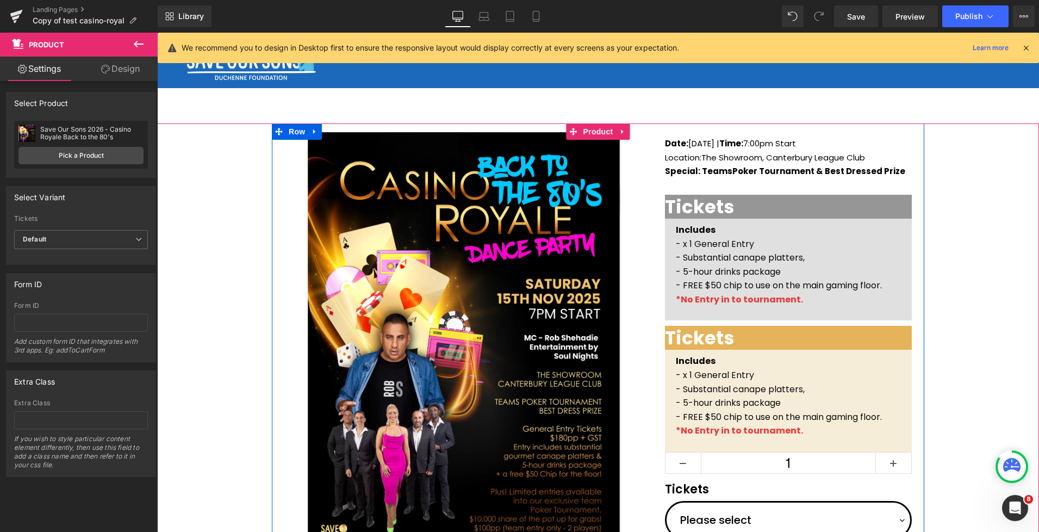
scroll to position [0, 0]
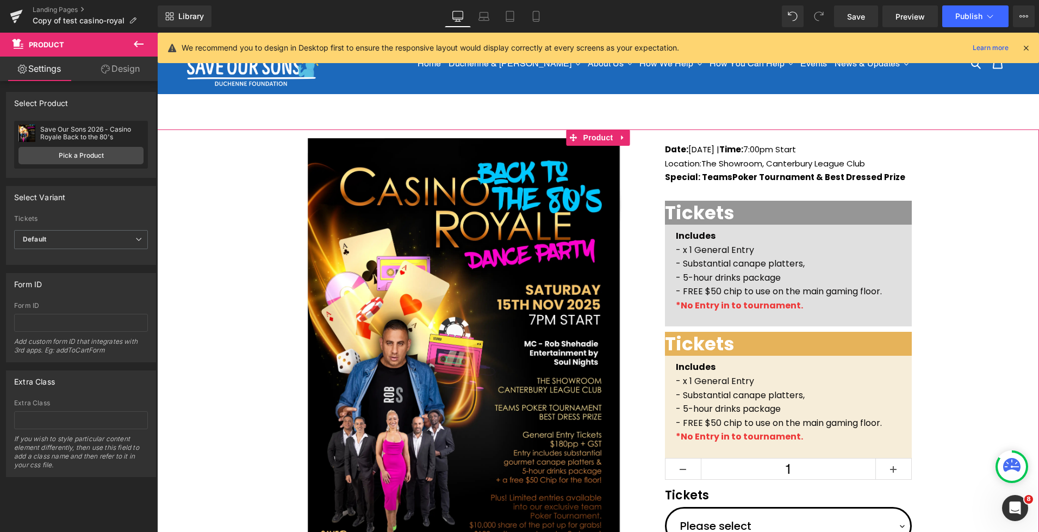
click at [960, 208] on div "(P) Image Icon Email Check Reminder Text Block Please check your junk/spam fold…" at bounding box center [598, 425] width 882 height 592
click at [947, 209] on div "(P) Image Icon Email Check Reminder Text Block Please check your junk/spam fold…" at bounding box center [598, 425] width 882 height 592
click at [533, 21] on icon at bounding box center [536, 16] width 11 height 11
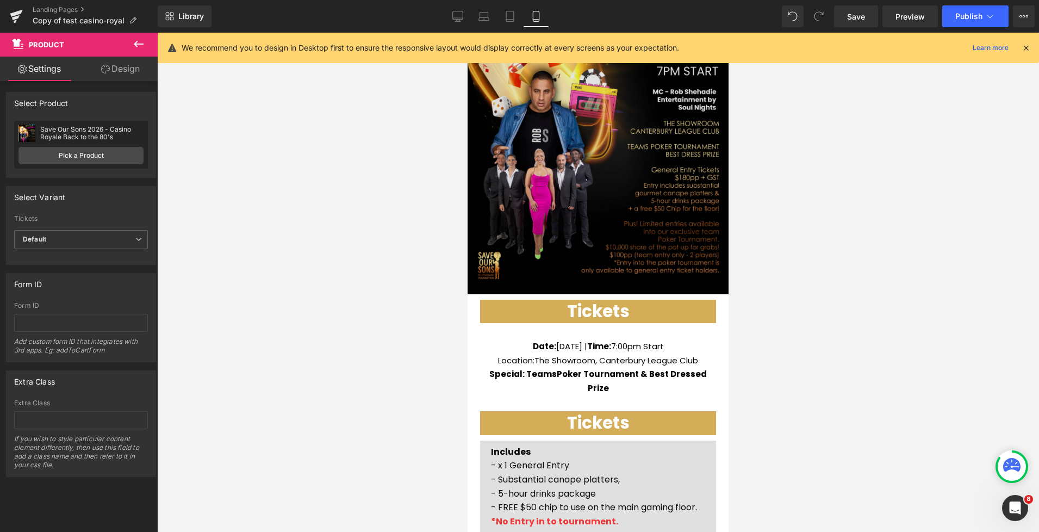
scroll to position [214, 0]
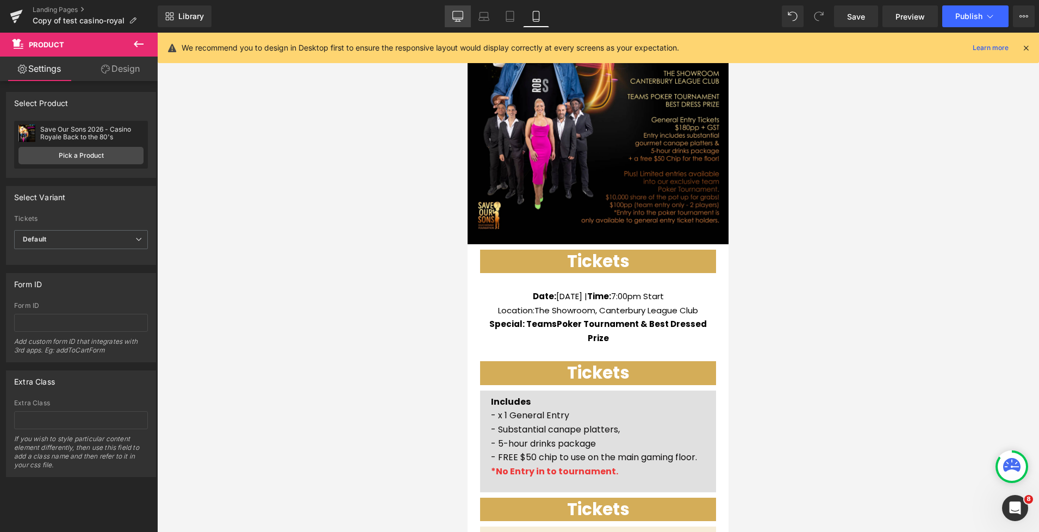
click at [457, 17] on icon at bounding box center [457, 16] width 11 height 11
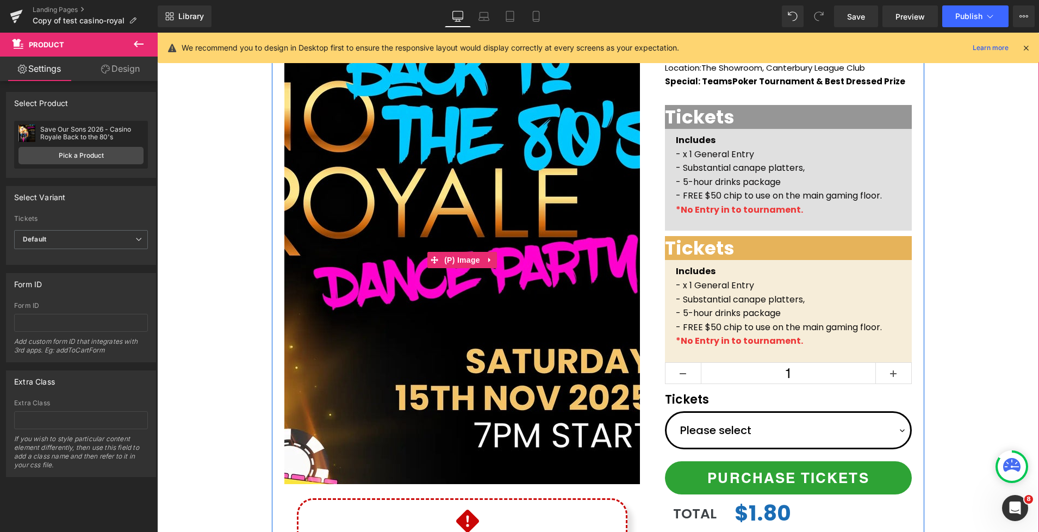
scroll to position [109, 0]
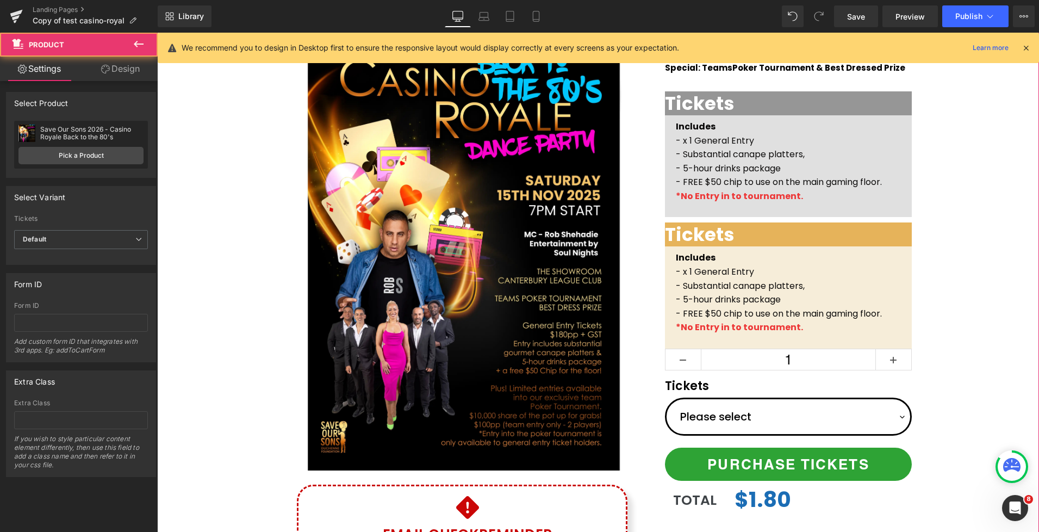
click at [960, 214] on div "(P) Image Icon Email Check Reminder Text Block Please check your junk/spam fold…" at bounding box center [598, 316] width 882 height 592
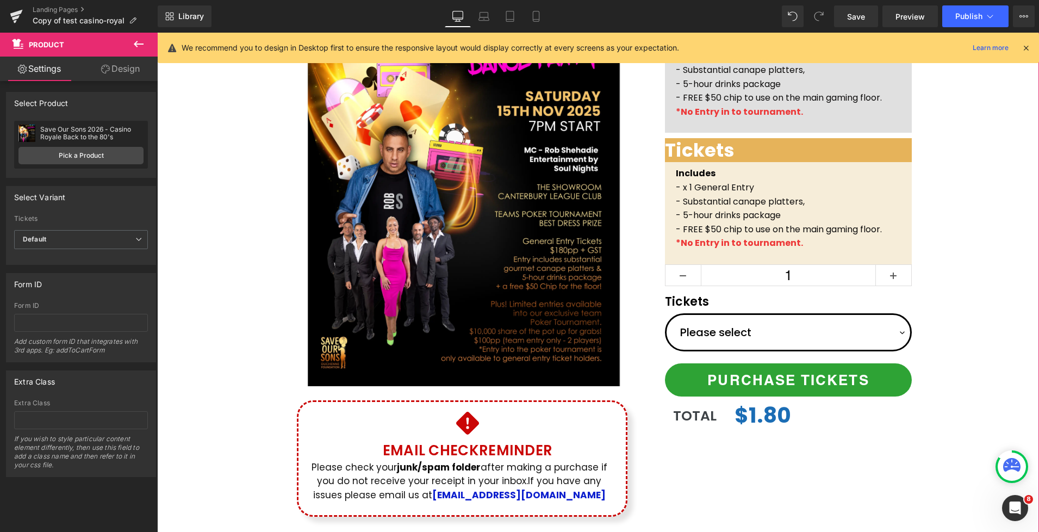
scroll to position [0, 0]
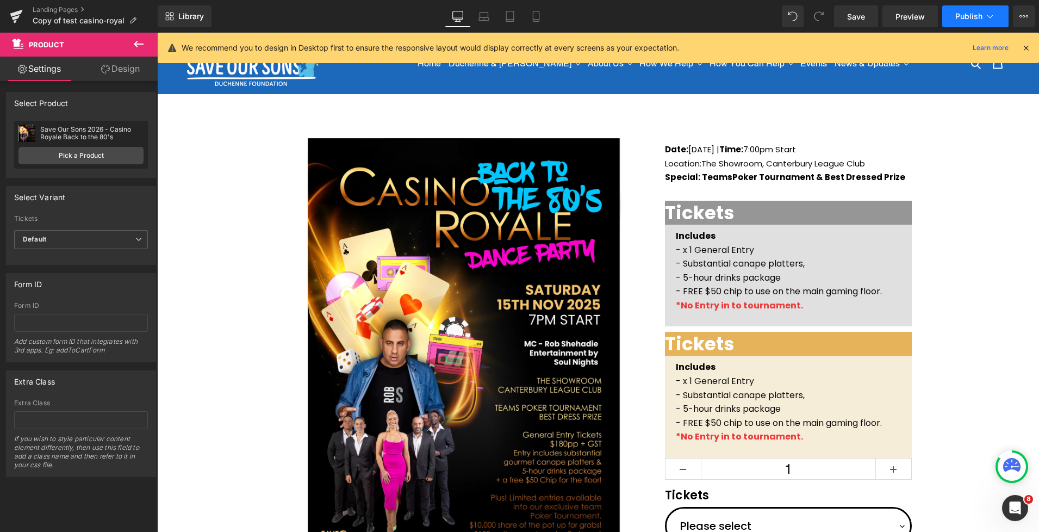
click at [978, 16] on span "Publish" at bounding box center [968, 16] width 27 height 9
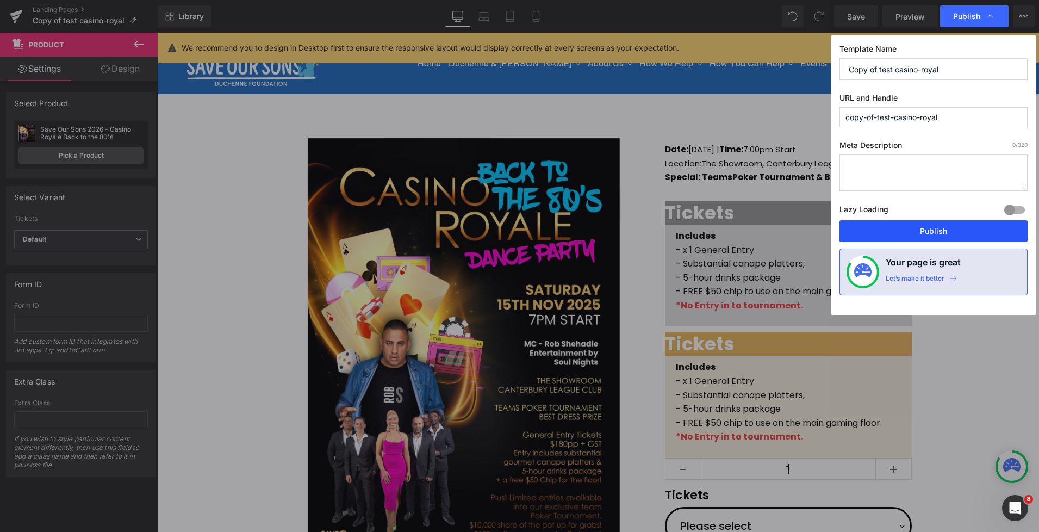
click at [926, 225] on button "Publish" at bounding box center [934, 231] width 188 height 22
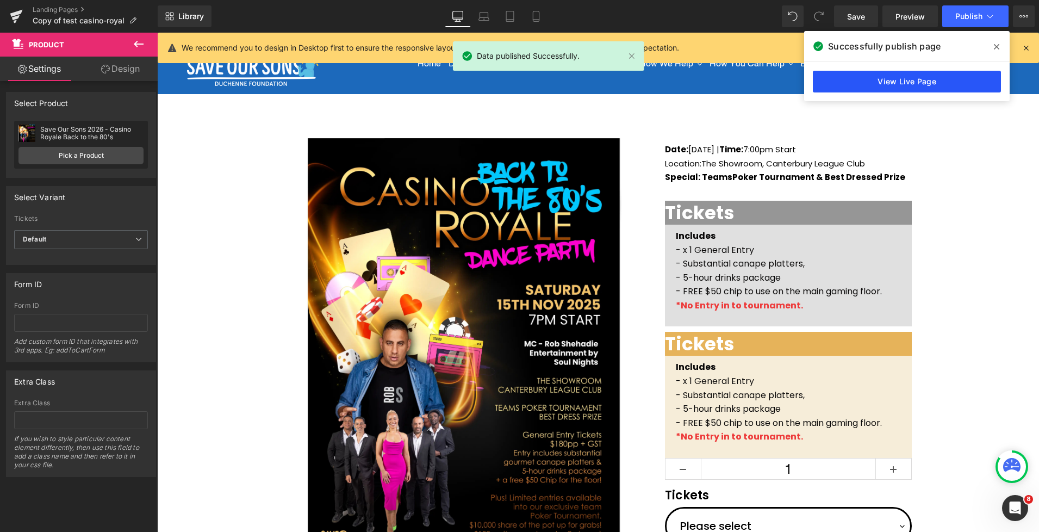
click at [893, 88] on link "View Live Page" at bounding box center [907, 82] width 188 height 22
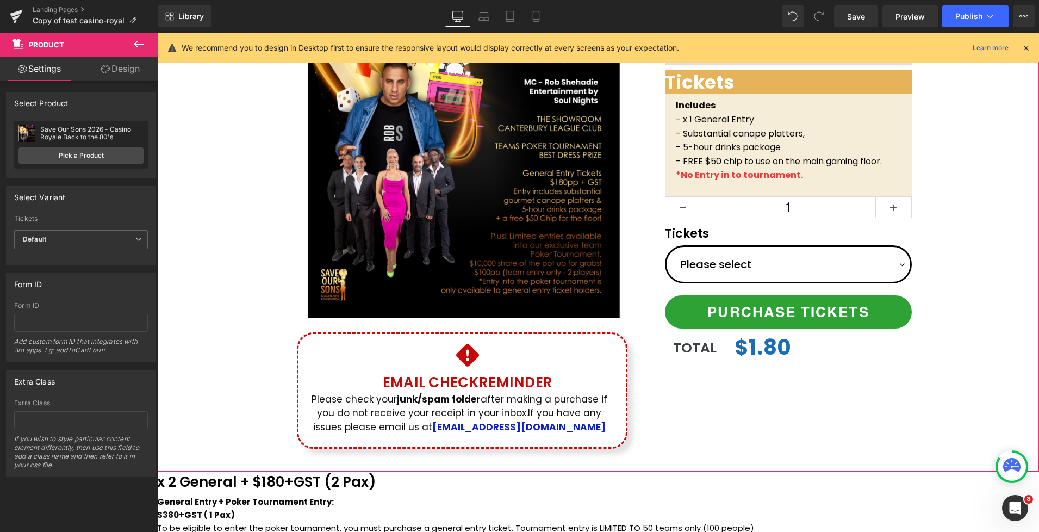
scroll to position [365, 0]
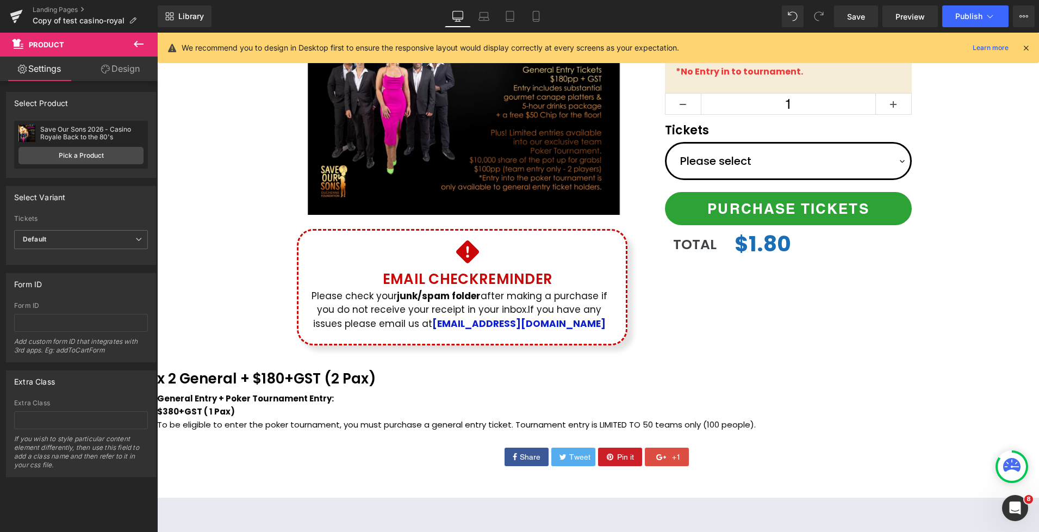
drag, startPoint x: 135, startPoint y: 44, endPoint x: 113, endPoint y: 130, distance: 89.2
click at [134, 44] on icon at bounding box center [139, 44] width 10 height 7
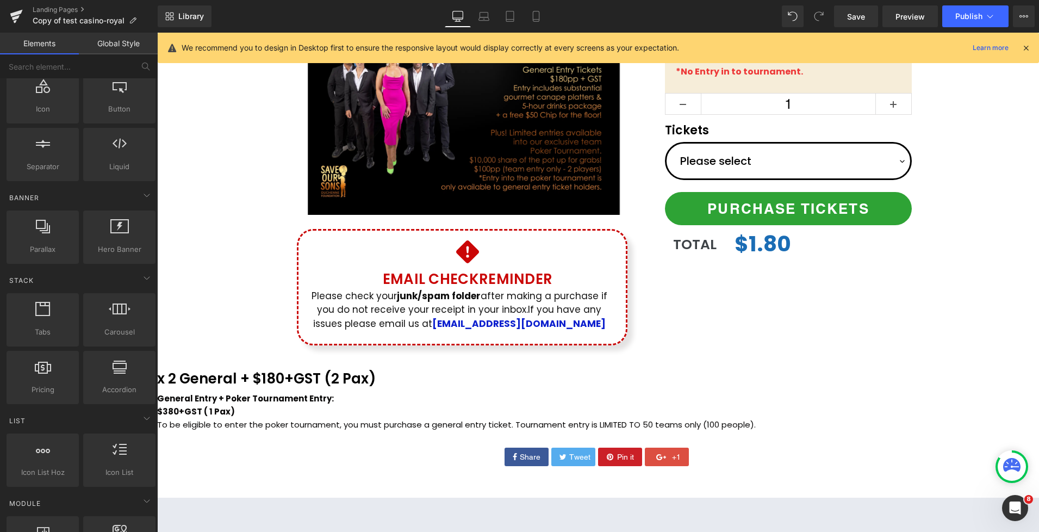
scroll to position [0, 0]
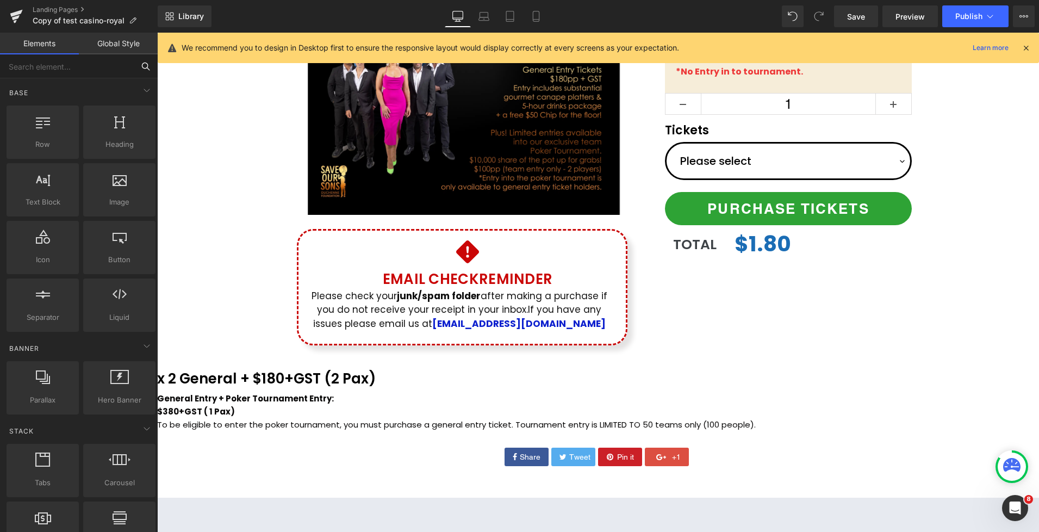
click at [56, 72] on input "text" at bounding box center [67, 66] width 134 height 24
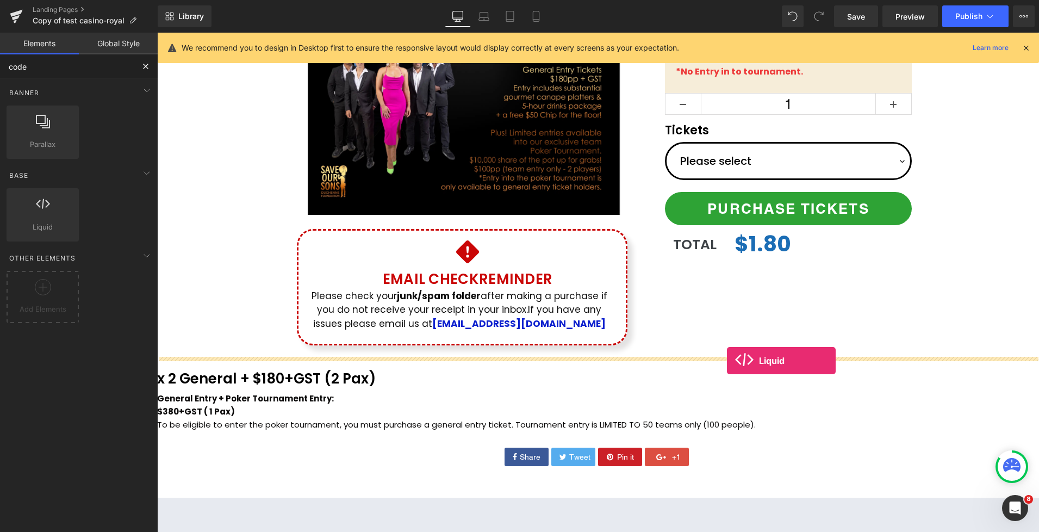
drag, startPoint x: 233, startPoint y: 249, endPoint x: 727, endPoint y: 361, distance: 506.7
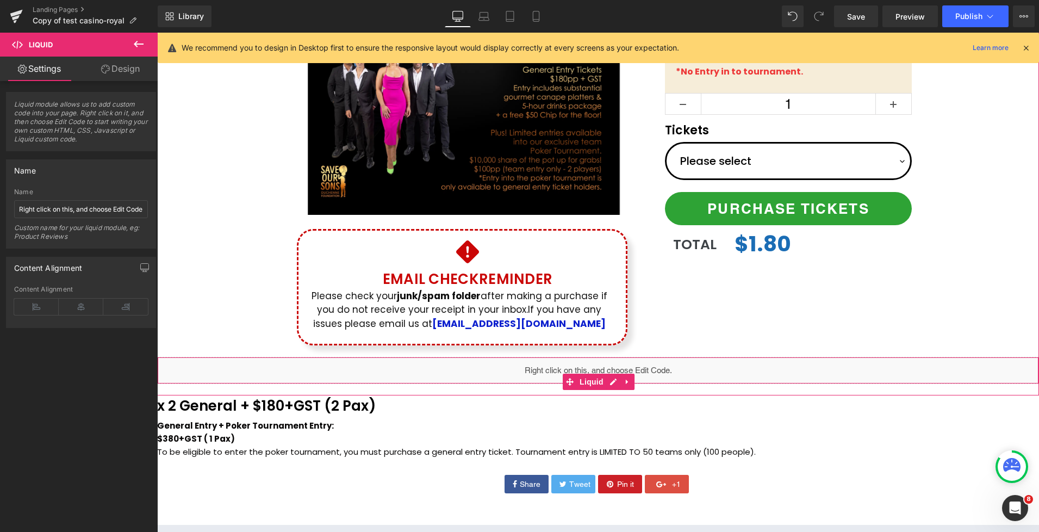
click at [611, 381] on div "Liquid" at bounding box center [598, 370] width 882 height 27
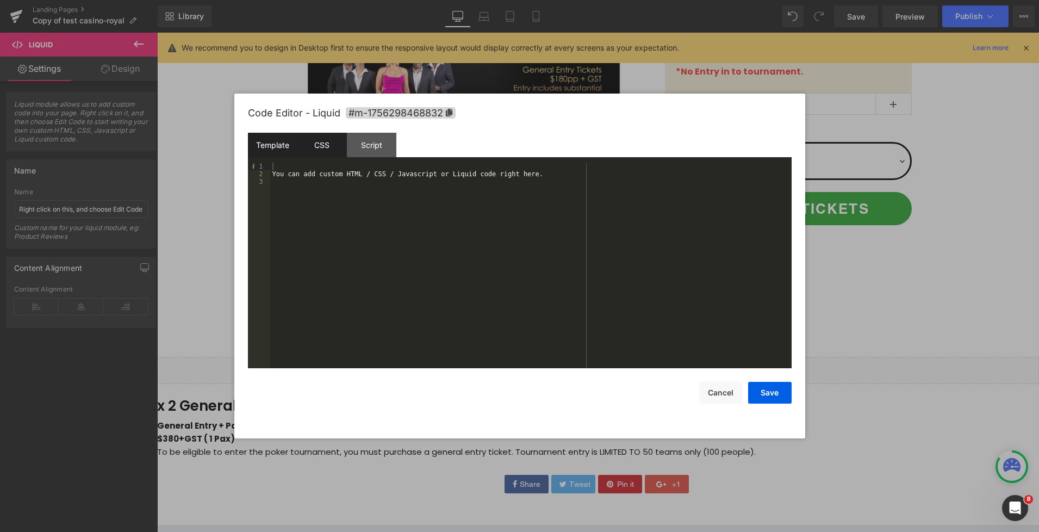
click at [0, 0] on div "#m-1756298468832 { }" at bounding box center [0, 0] width 0 height 0
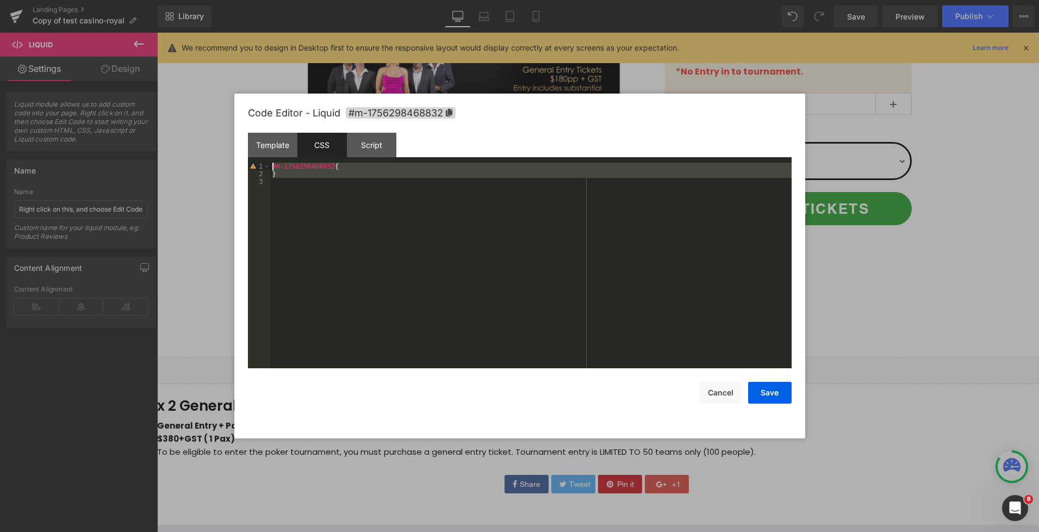
drag, startPoint x: 413, startPoint y: 271, endPoint x: 215, endPoint y: 121, distance: 248.4
click at [215, 121] on body "Liquid You are previewing how the will restyle your page. You can not edit Elem…" at bounding box center [519, 266] width 1039 height 532
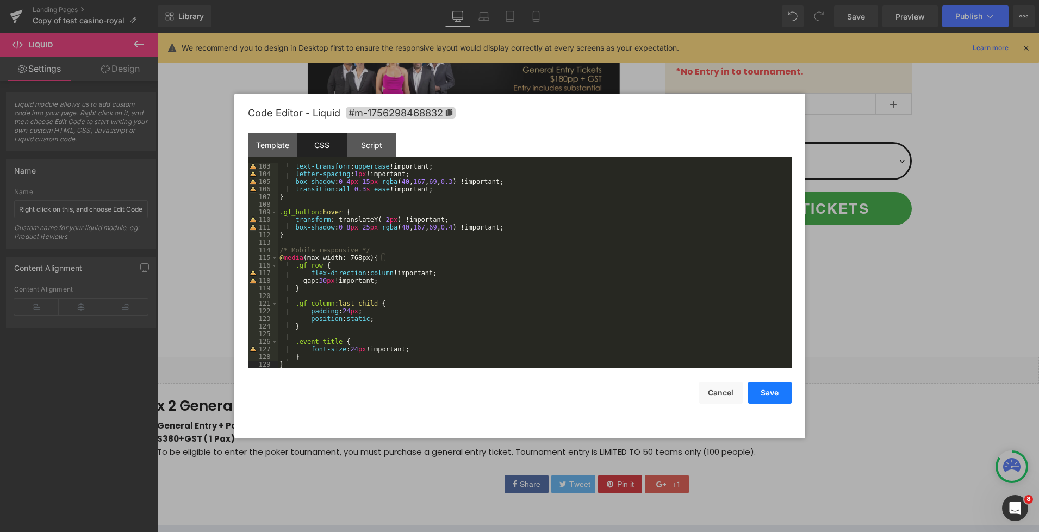
click at [0, 0] on button "Save" at bounding box center [0, 0] width 0 height 0
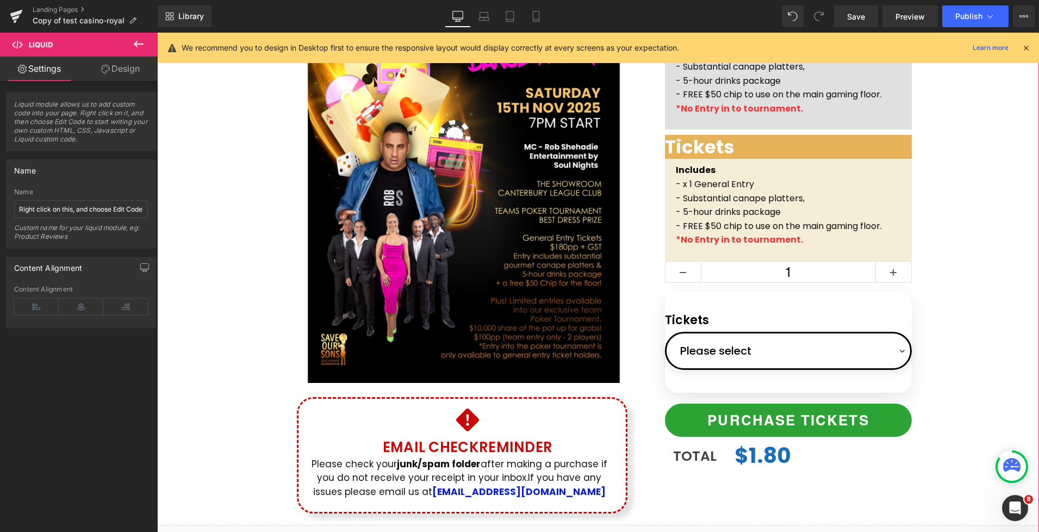
scroll to position [0, 0]
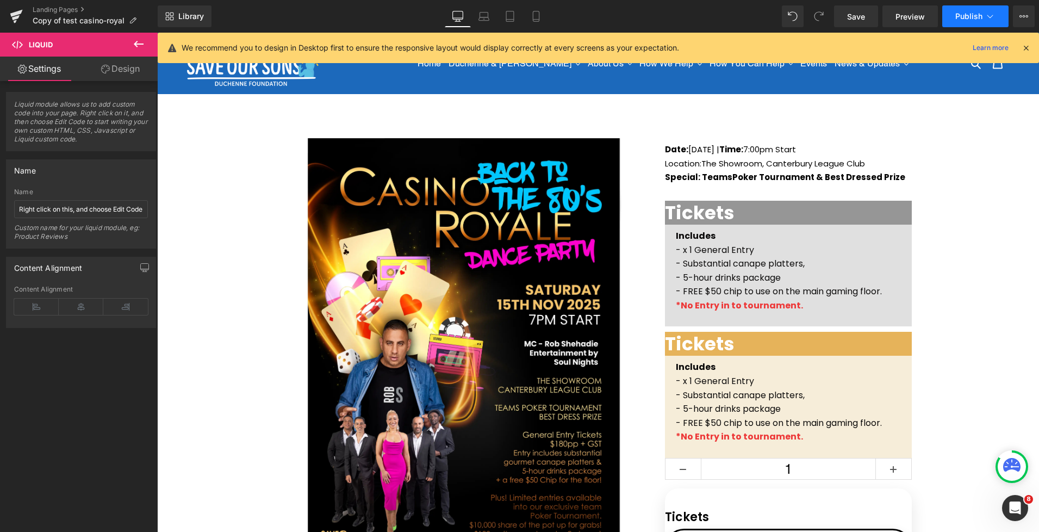
click at [981, 20] on span "Publish" at bounding box center [968, 16] width 27 height 9
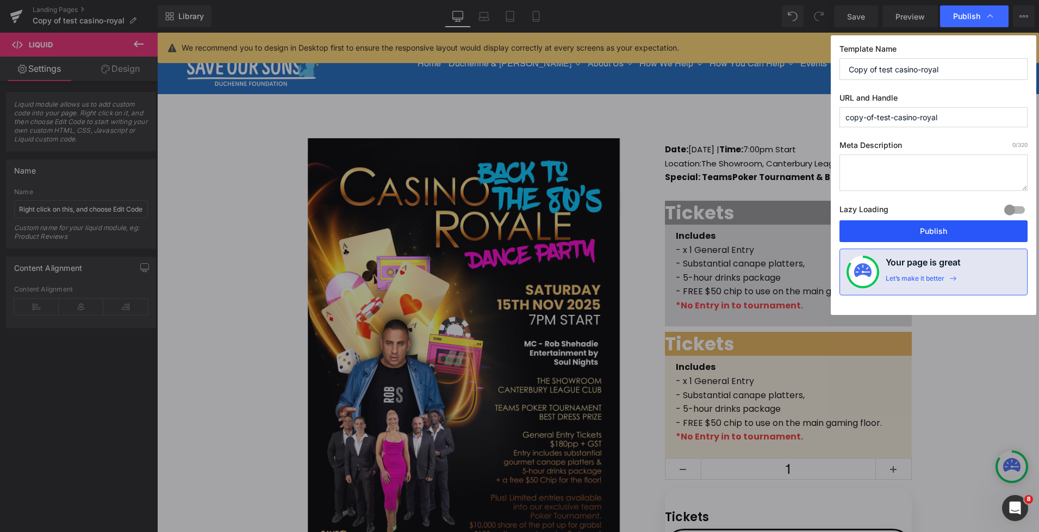
click at [935, 232] on button "Publish" at bounding box center [934, 231] width 188 height 22
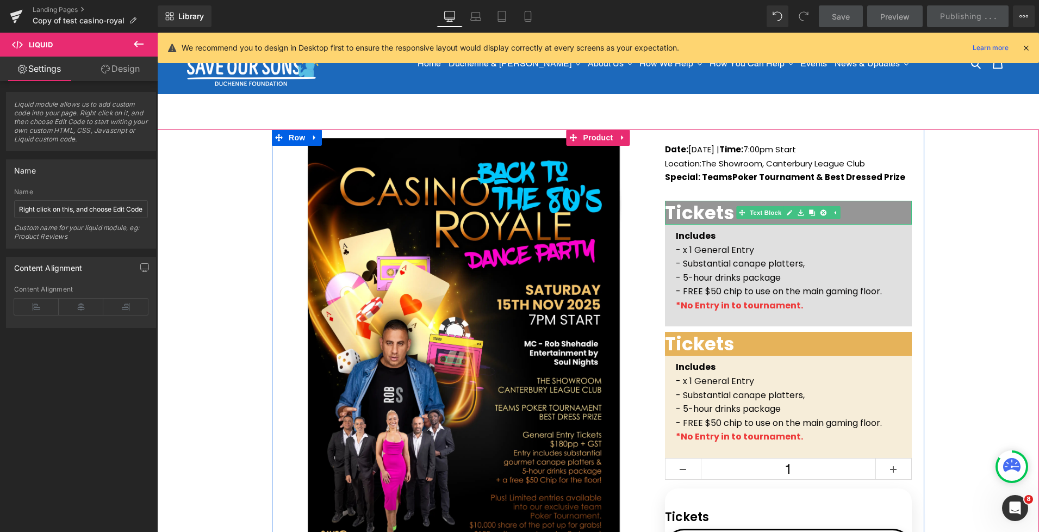
scroll to position [103, 0]
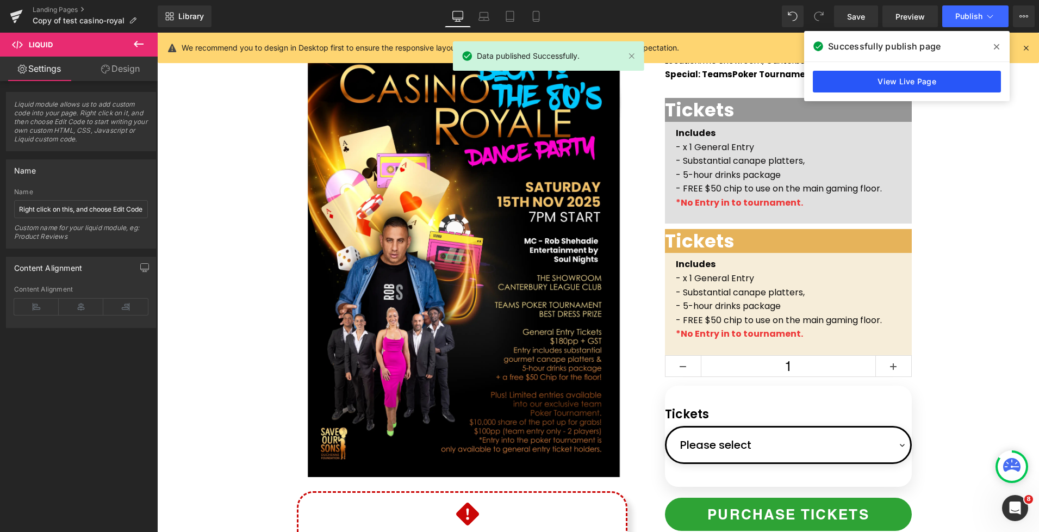
click at [894, 80] on link "View Live Page" at bounding box center [907, 82] width 188 height 22
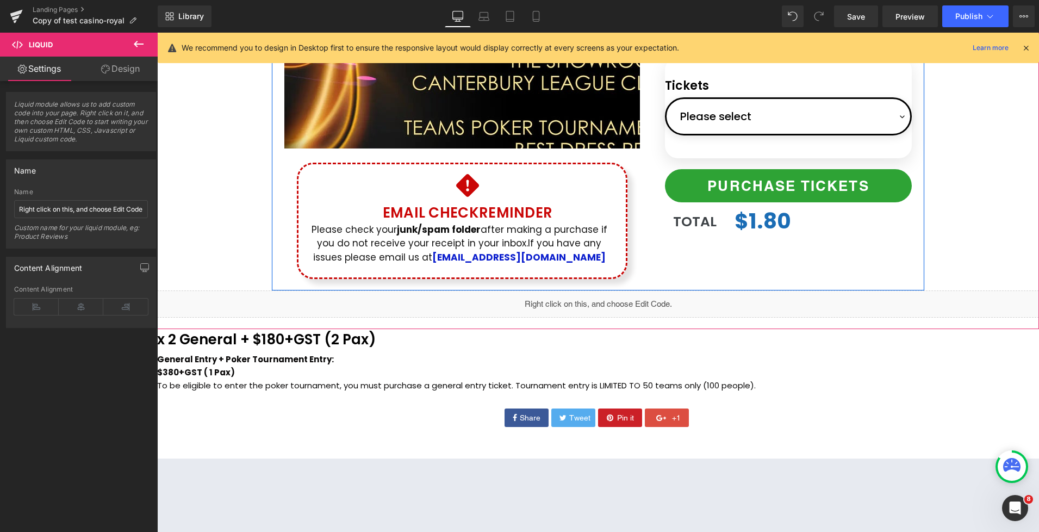
scroll to position [542, 0]
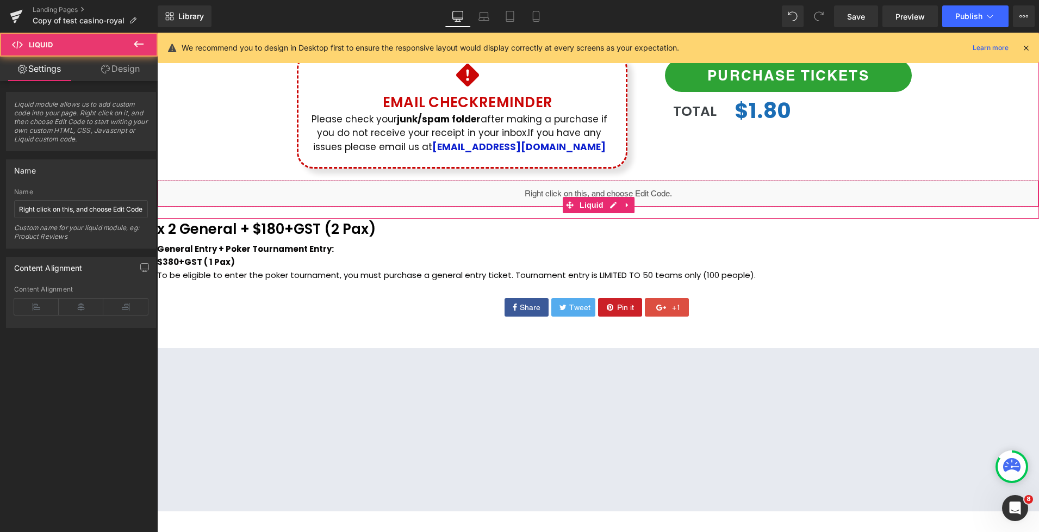
click at [592, 193] on div "Liquid" at bounding box center [598, 193] width 882 height 27
click at [624, 204] on link at bounding box center [627, 205] width 14 height 16
click at [634, 206] on icon at bounding box center [635, 205] width 8 height 8
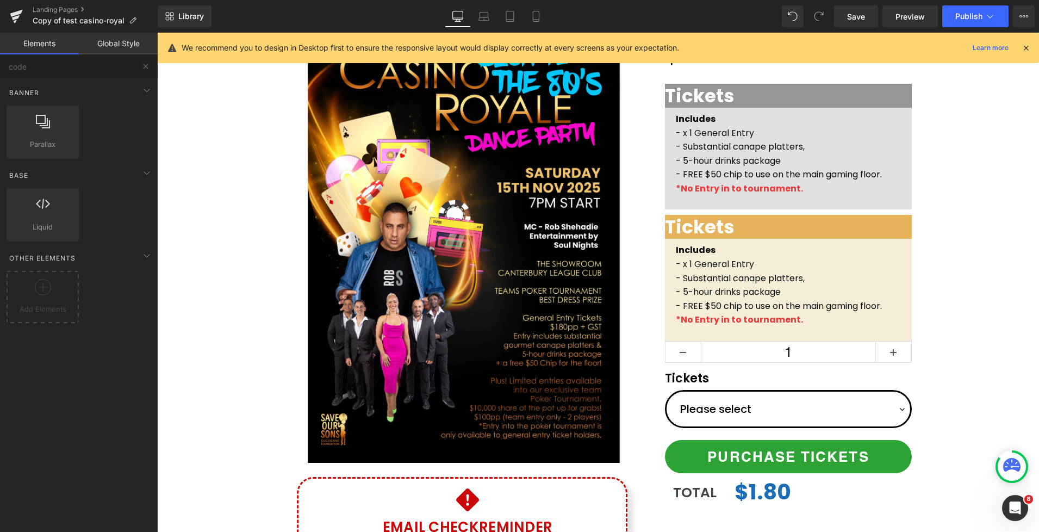
scroll to position [0, 0]
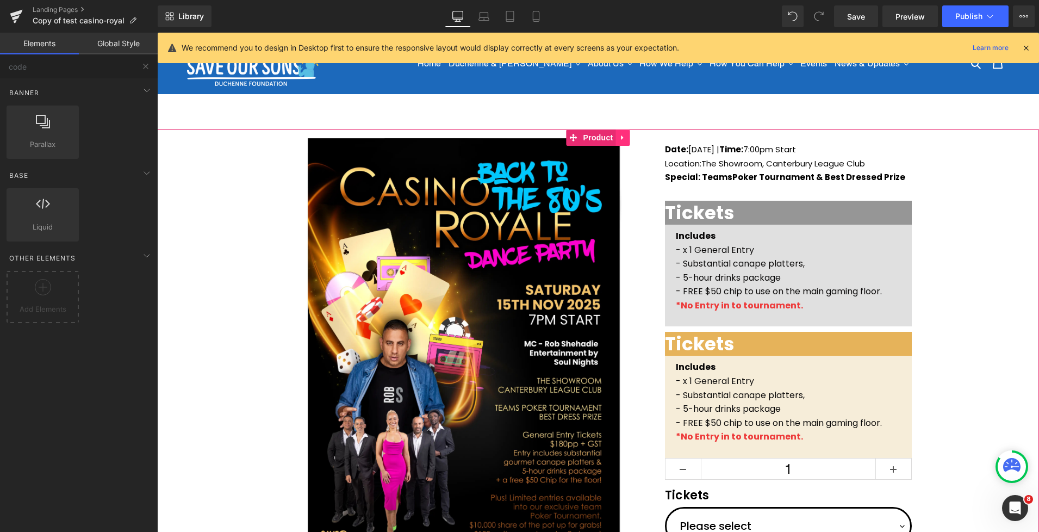
click at [626, 137] on icon at bounding box center [623, 138] width 8 height 8
click at [618, 139] on icon at bounding box center [616, 138] width 8 height 8
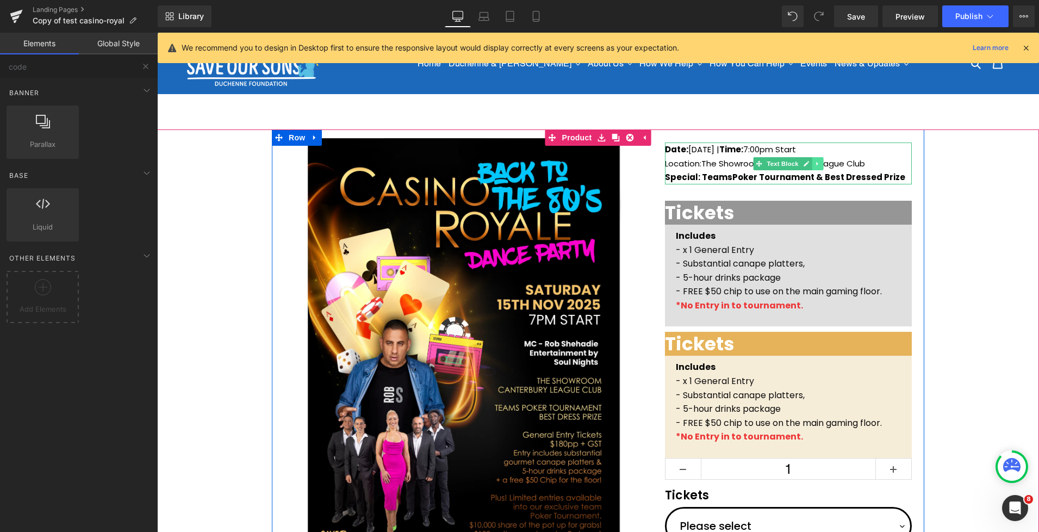
click at [822, 166] on link at bounding box center [817, 163] width 11 height 13
click at [824, 165] on icon at bounding box center [824, 163] width 6 height 6
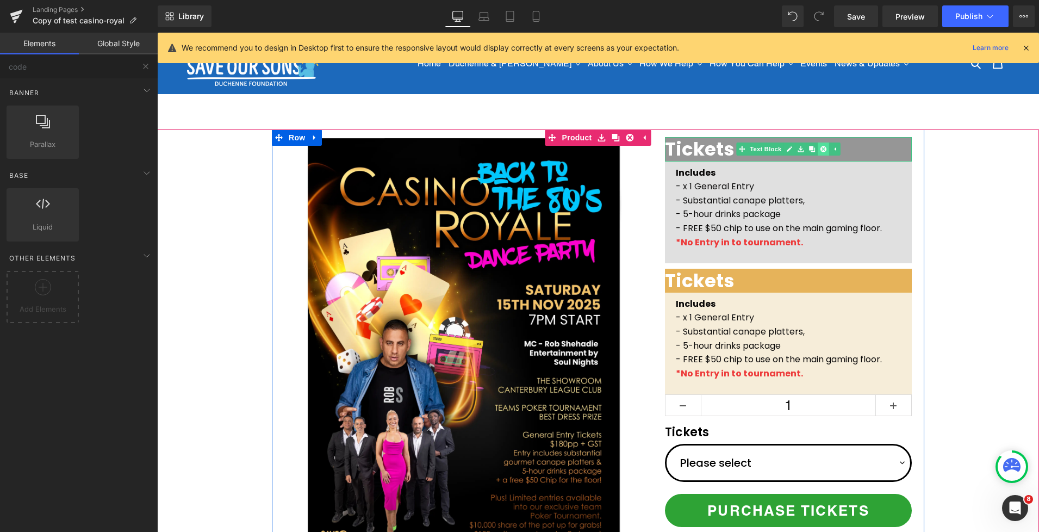
click at [826, 152] on link at bounding box center [823, 148] width 11 height 13
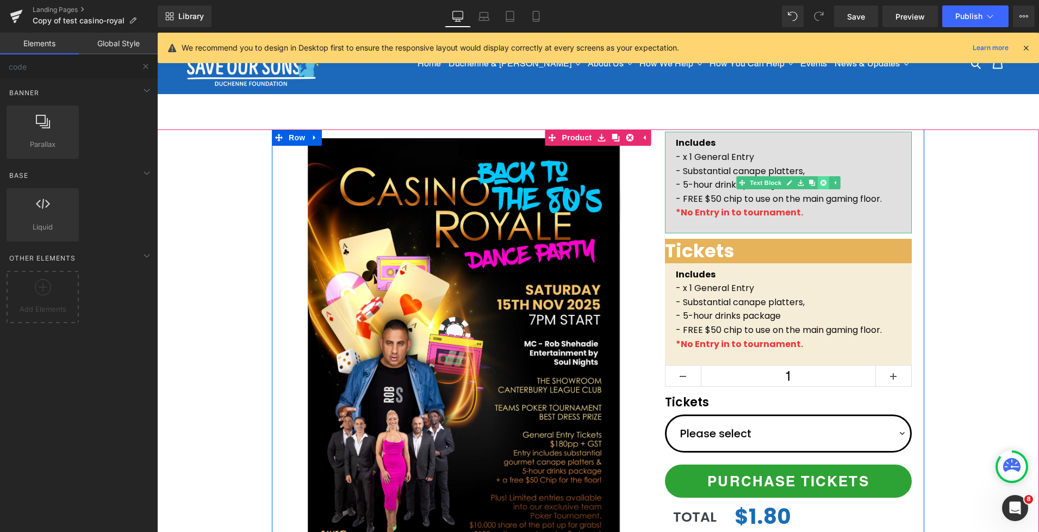
click at [825, 183] on icon at bounding box center [824, 182] width 6 height 6
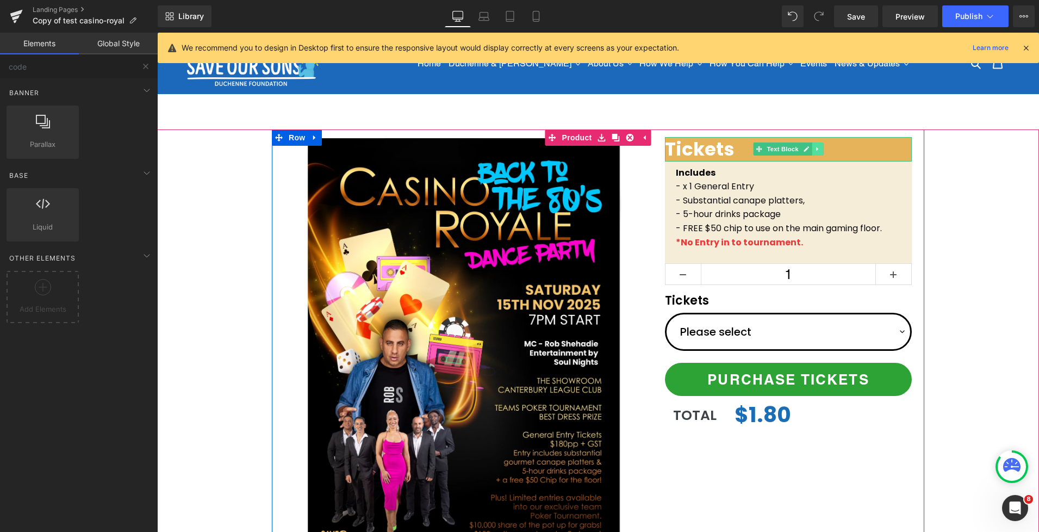
click at [818, 150] on icon at bounding box center [818, 149] width 6 height 7
click at [822, 151] on icon at bounding box center [824, 149] width 6 height 6
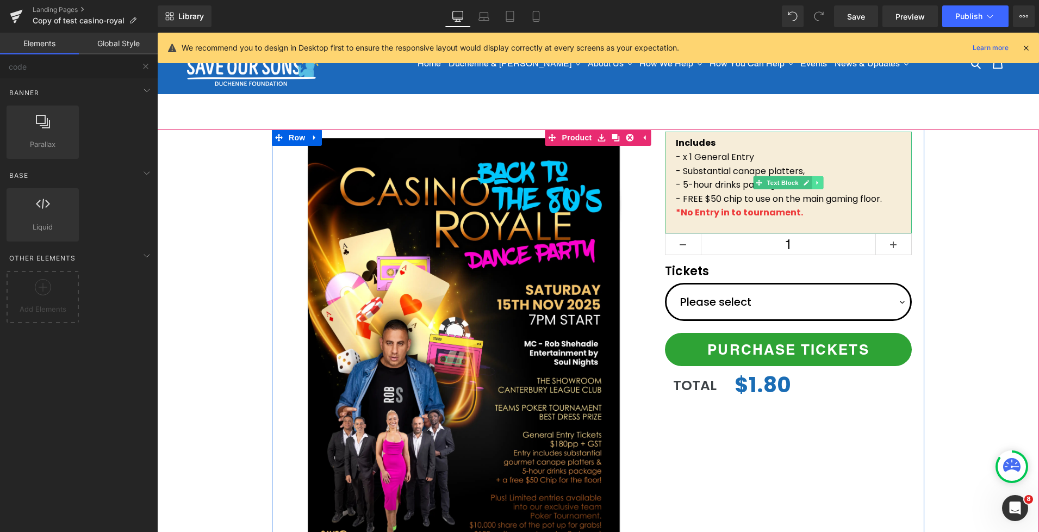
click at [817, 181] on icon at bounding box center [818, 182] width 6 height 7
click at [824, 184] on icon at bounding box center [824, 182] width 6 height 6
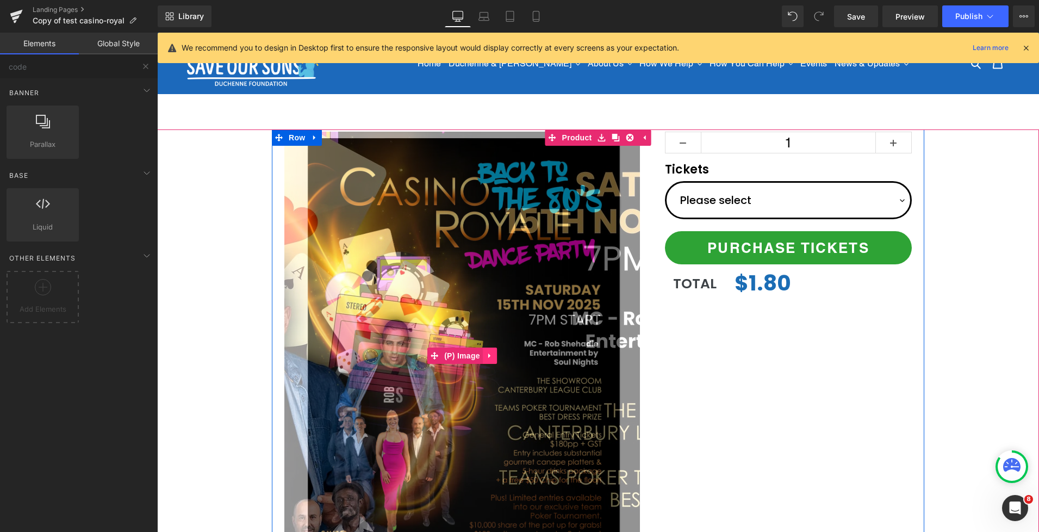
click at [491, 357] on icon at bounding box center [490, 356] width 8 height 8
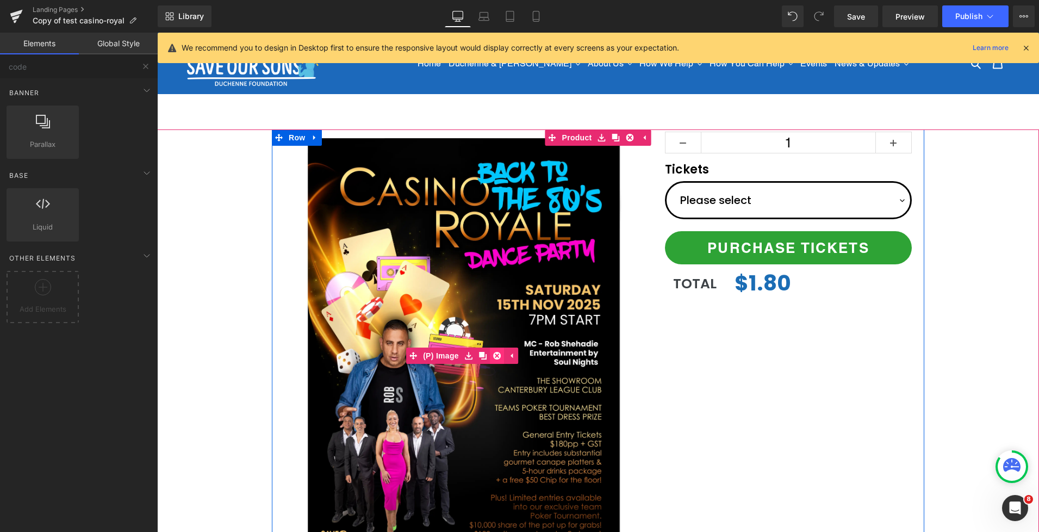
click at [498, 356] on icon at bounding box center [497, 356] width 8 height 8
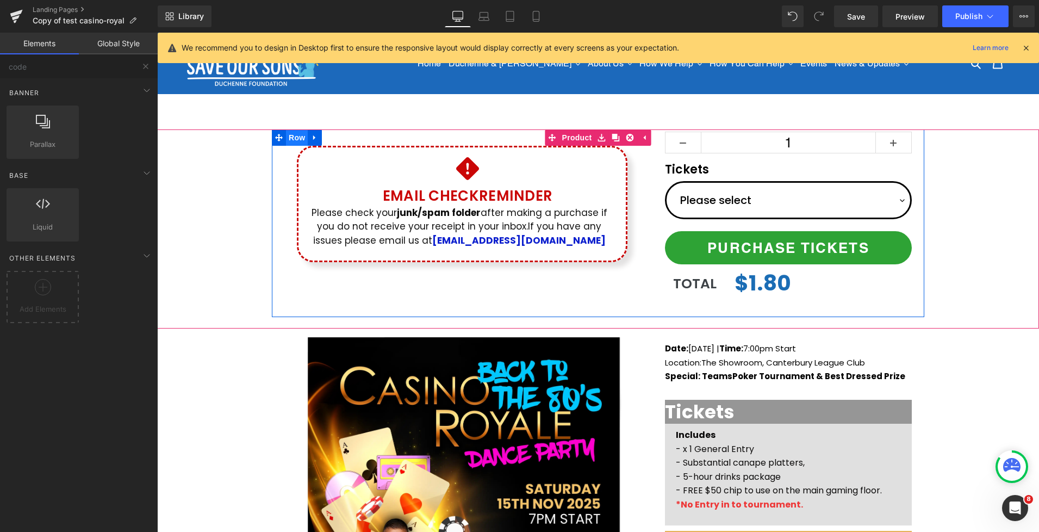
click at [287, 137] on span "Row" at bounding box center [297, 137] width 22 height 16
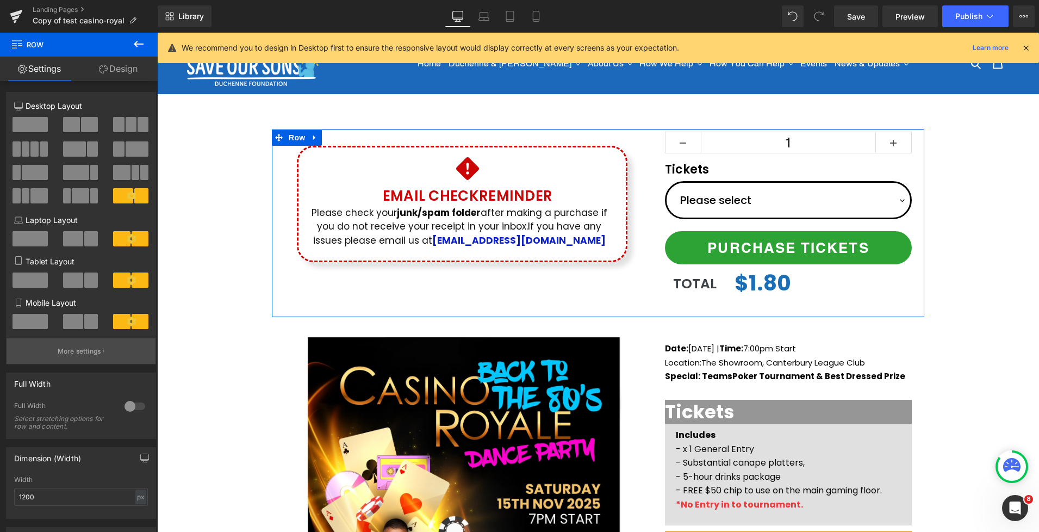
click at [76, 352] on p "More settings" at bounding box center [80, 351] width 44 height 10
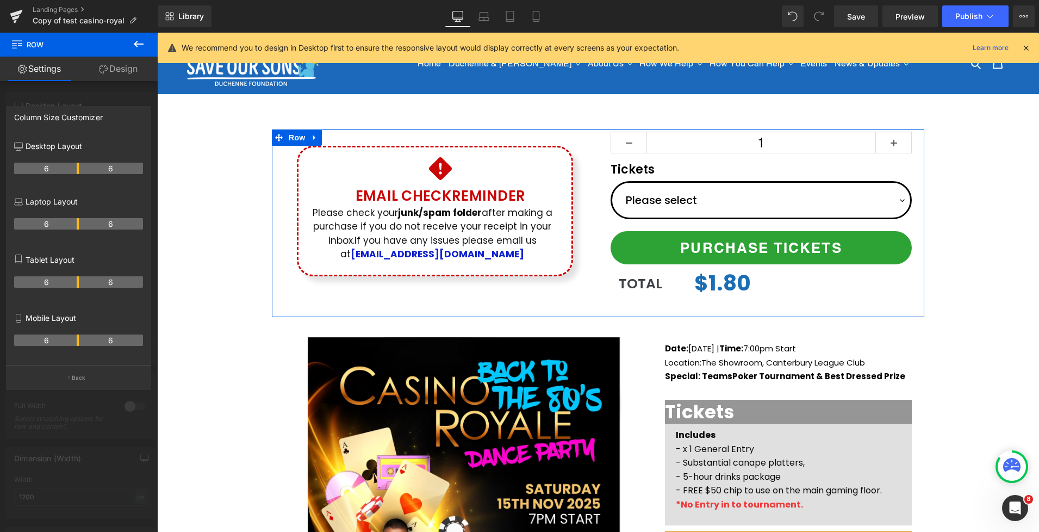
drag, startPoint x: 89, startPoint y: 166, endPoint x: 76, endPoint y: 166, distance: 12.5
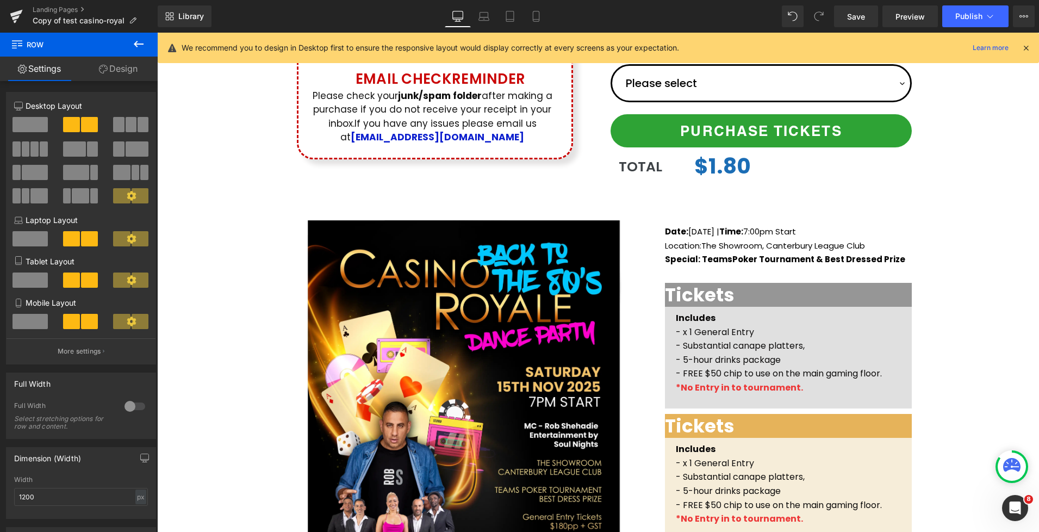
scroll to position [5, 0]
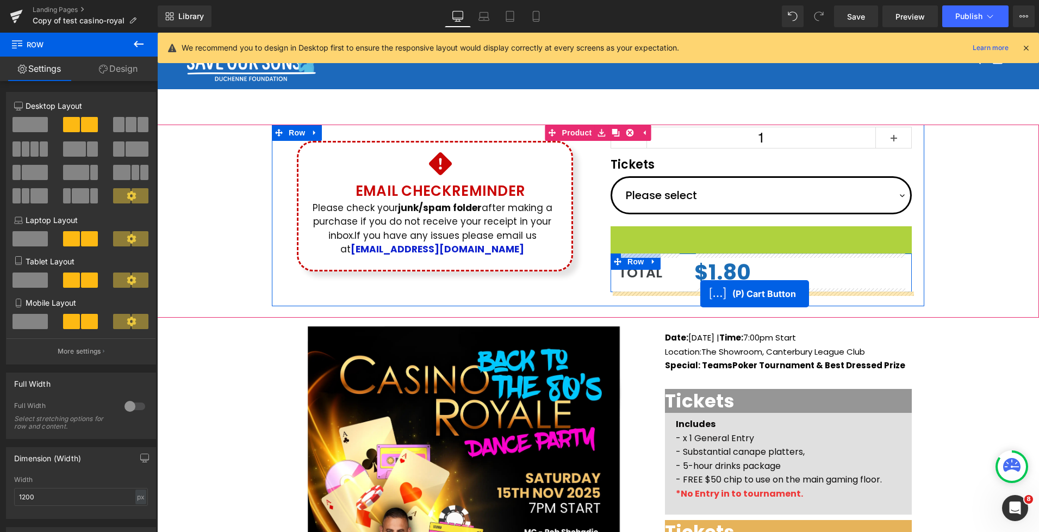
drag, startPoint x: 719, startPoint y: 238, endPoint x: 700, endPoint y: 294, distance: 59.0
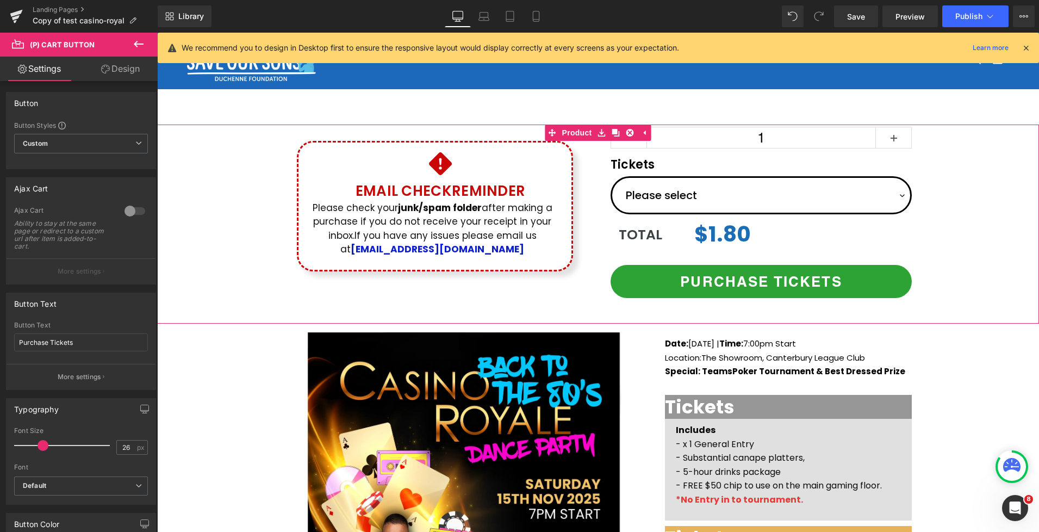
click at [944, 229] on div "Icon Email Check Reminder Text Block Please check your junk/spam folder after m…" at bounding box center [598, 219] width 882 height 188
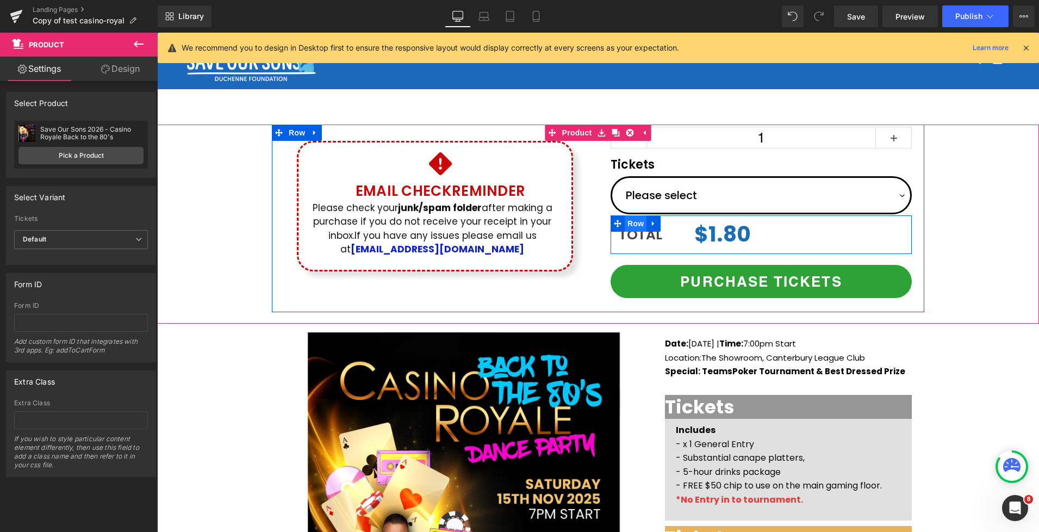
click at [631, 223] on span "Row" at bounding box center [636, 223] width 22 height 16
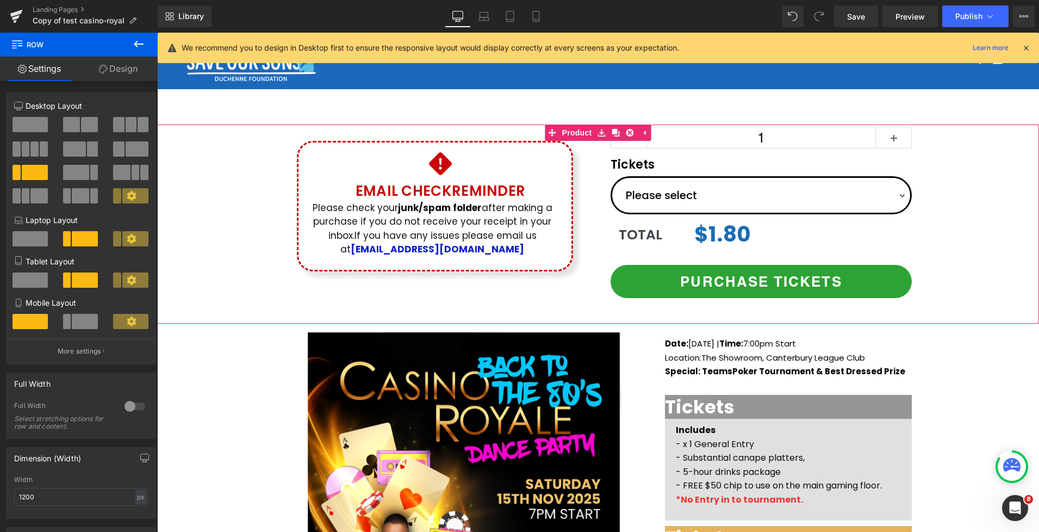
click at [946, 232] on div "Icon Email Check Reminder Text Block Please check your junk/spam folder after m…" at bounding box center [598, 219] width 882 height 188
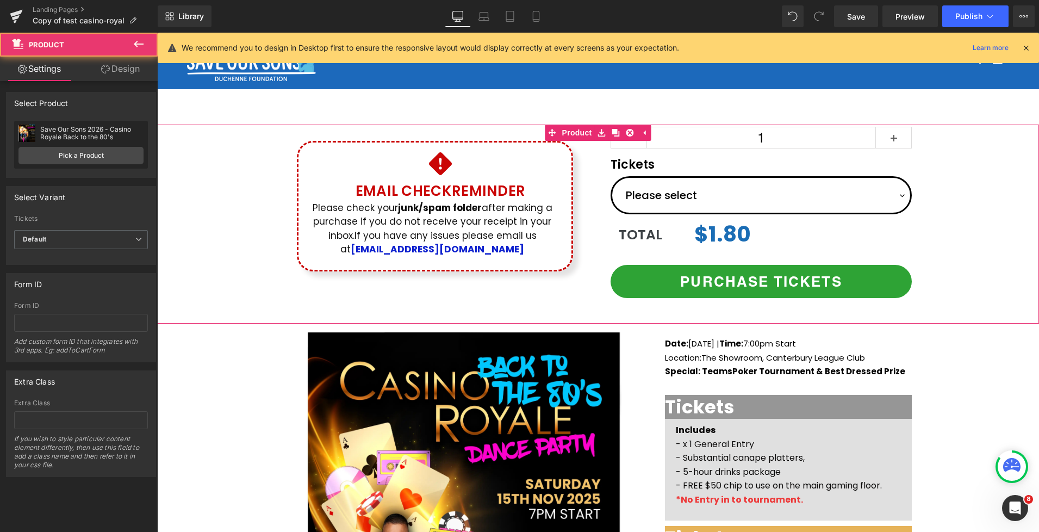
scroll to position [0, 0]
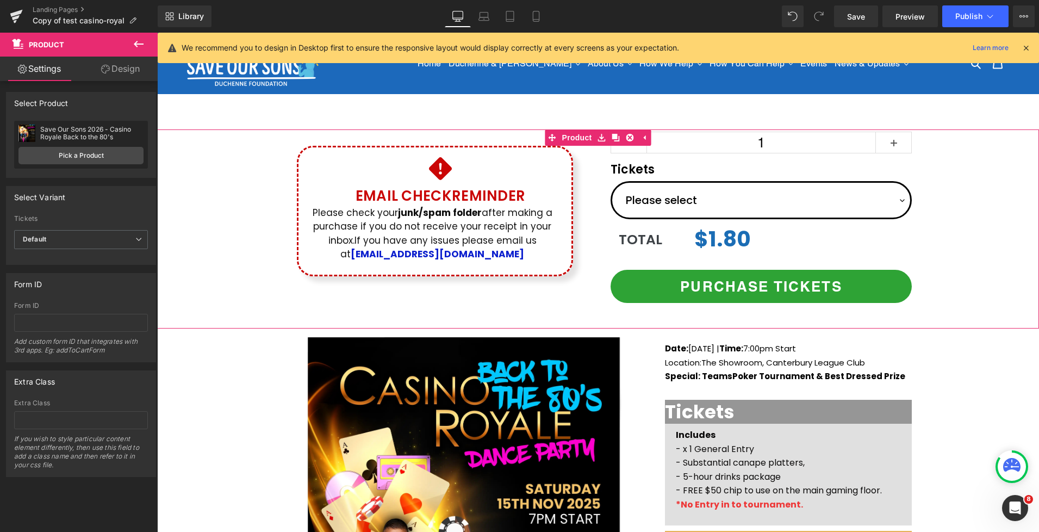
click at [964, 177] on div "Icon Email Check Reminder Text Block Please check your junk/spam folder after m…" at bounding box center [598, 223] width 882 height 188
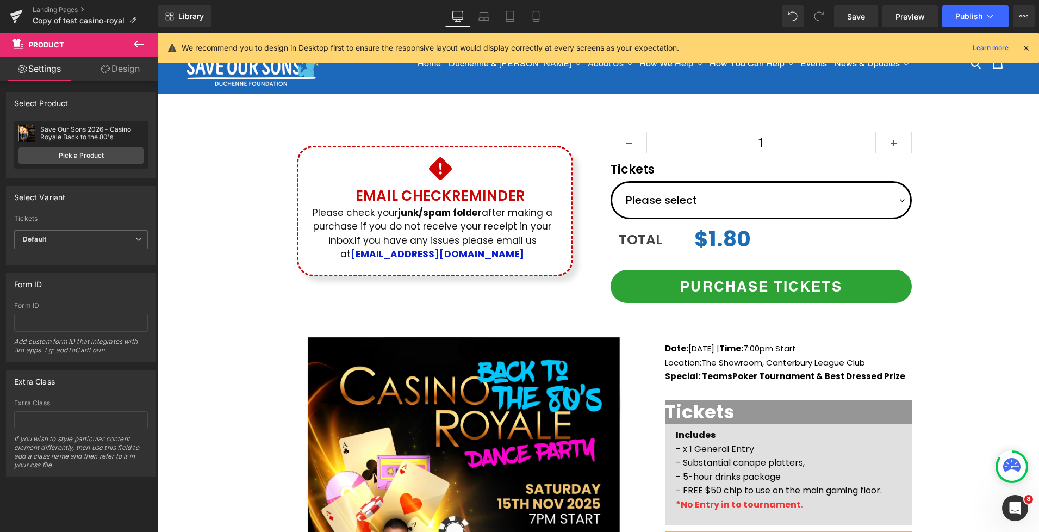
click at [132, 38] on icon at bounding box center [138, 44] width 13 height 13
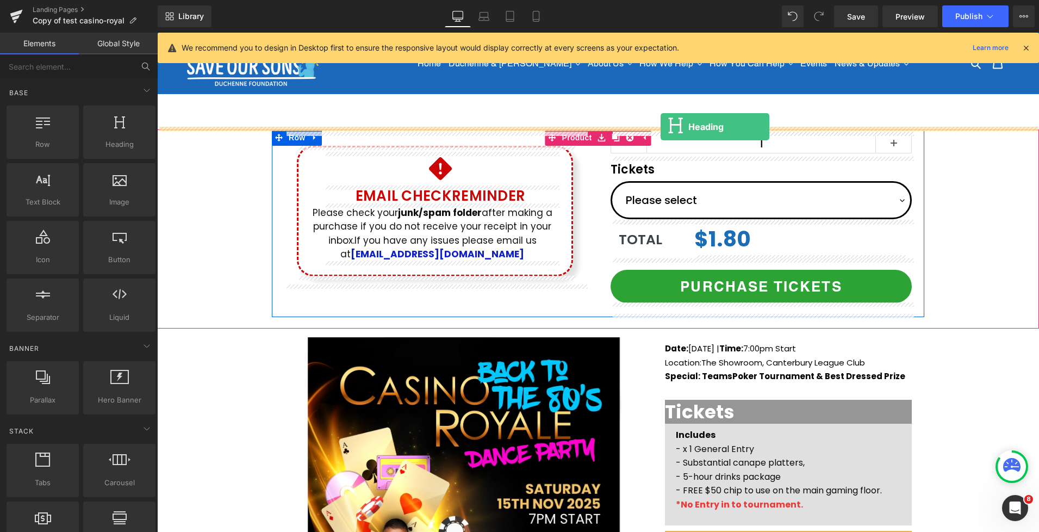
drag, startPoint x: 270, startPoint y: 153, endPoint x: 661, endPoint y: 127, distance: 391.9
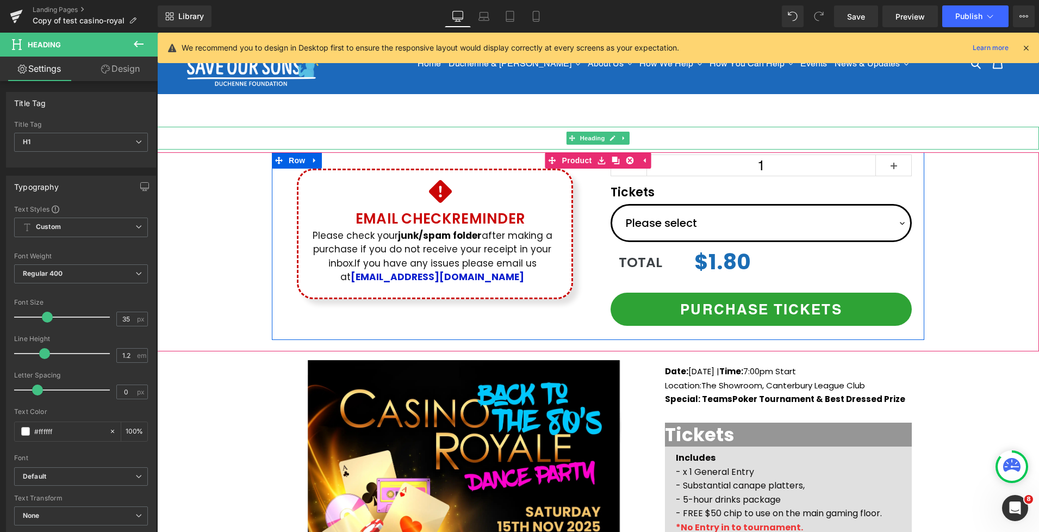
click at [474, 139] on h1 "Your heading text goes here" at bounding box center [598, 138] width 882 height 23
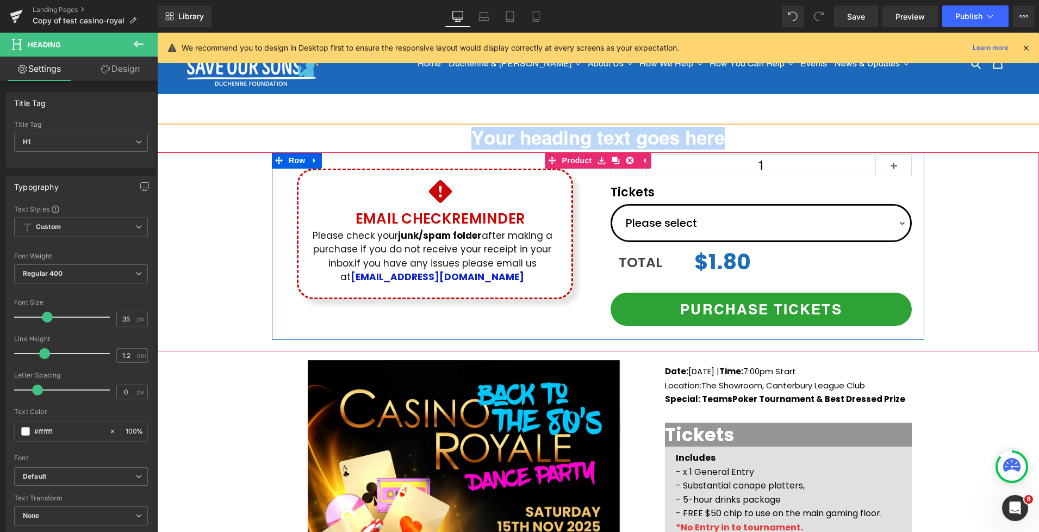
paste div
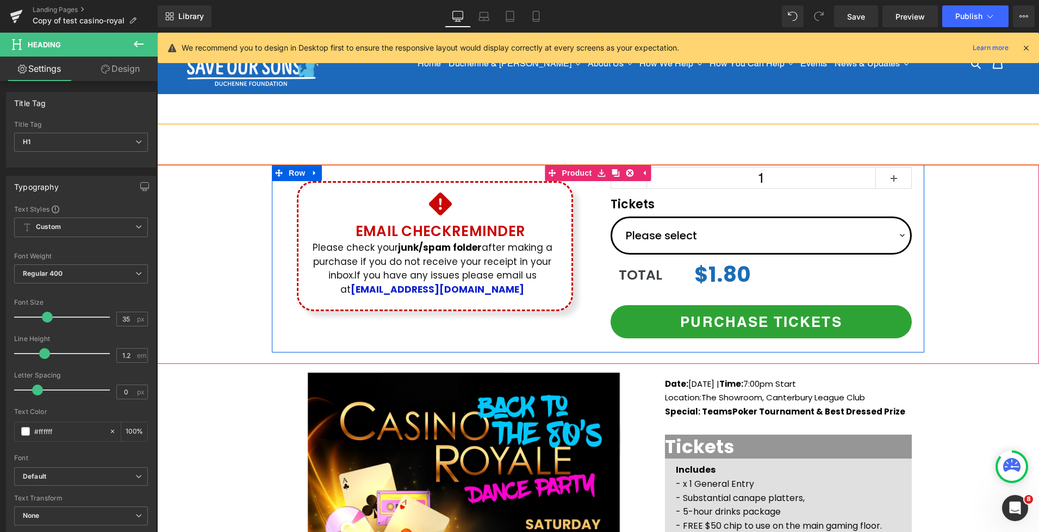
click at [758, 135] on h1 "Casino Royale" at bounding box center [598, 138] width 882 height 23
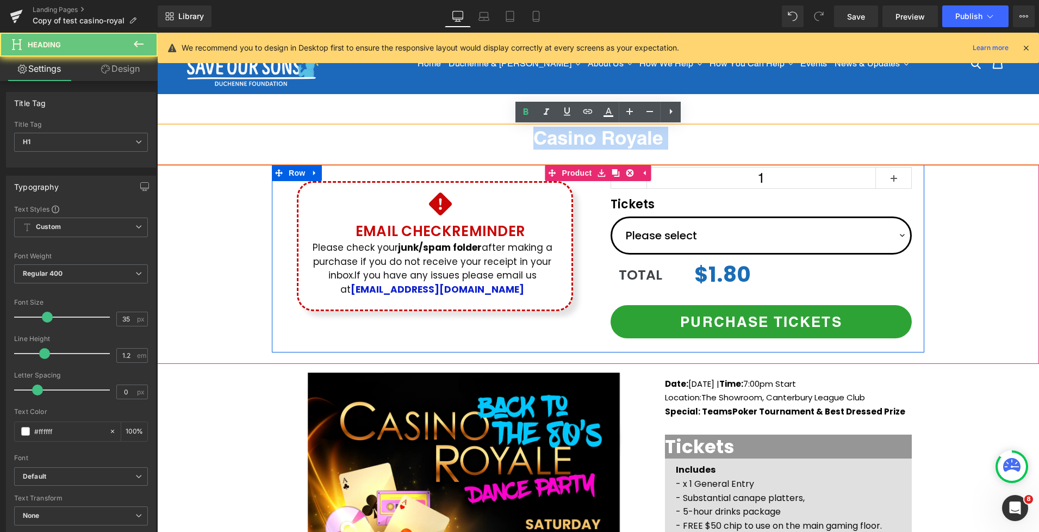
drag, startPoint x: 772, startPoint y: 150, endPoint x: 383, endPoint y: 132, distance: 389.2
click at [383, 132] on div "Casino Royale Back to the 80's" at bounding box center [598, 144] width 882 height 35
click at [504, 149] on h1 "Casino Royale" at bounding box center [598, 138] width 882 height 23
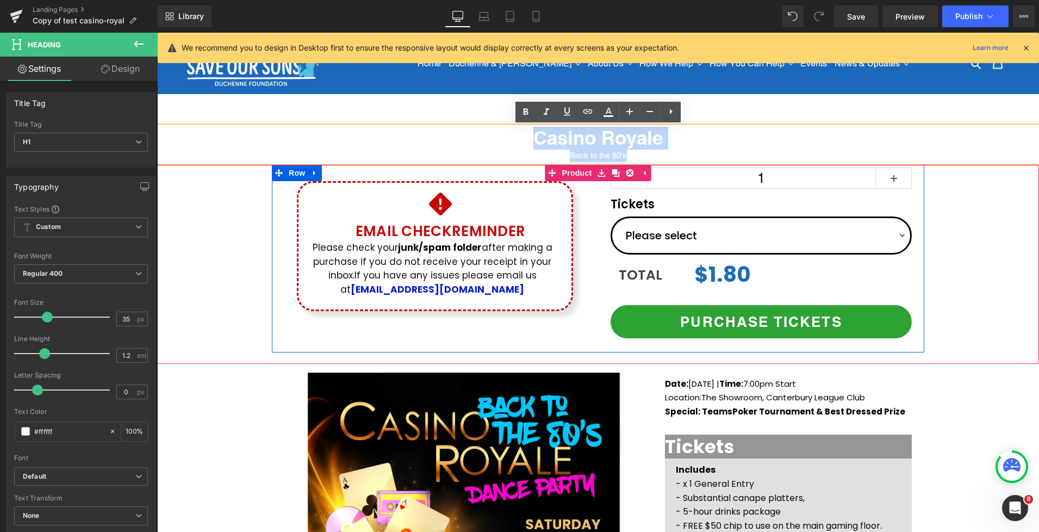
drag, startPoint x: 390, startPoint y: 142, endPoint x: 835, endPoint y: 153, distance: 445.5
click at [835, 153] on div "Casino Royale Back to the 80's" at bounding box center [598, 144] width 882 height 35
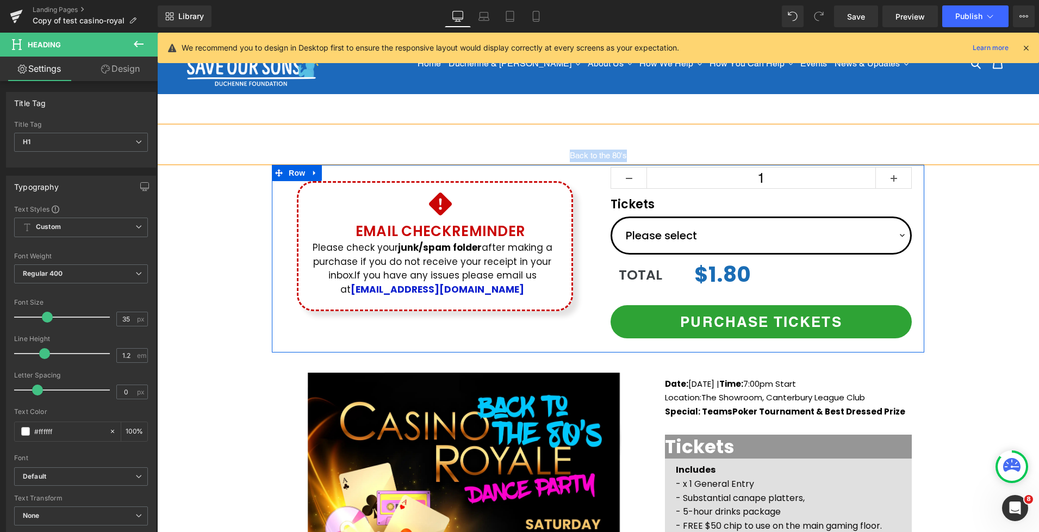
drag, startPoint x: 688, startPoint y: 138, endPoint x: 643, endPoint y: 150, distance: 46.2
click at [643, 150] on div "Casino Royale Back to the 80's" at bounding box center [598, 144] width 882 height 35
click at [687, 153] on div "Back to the 80's" at bounding box center [598, 156] width 882 height 13
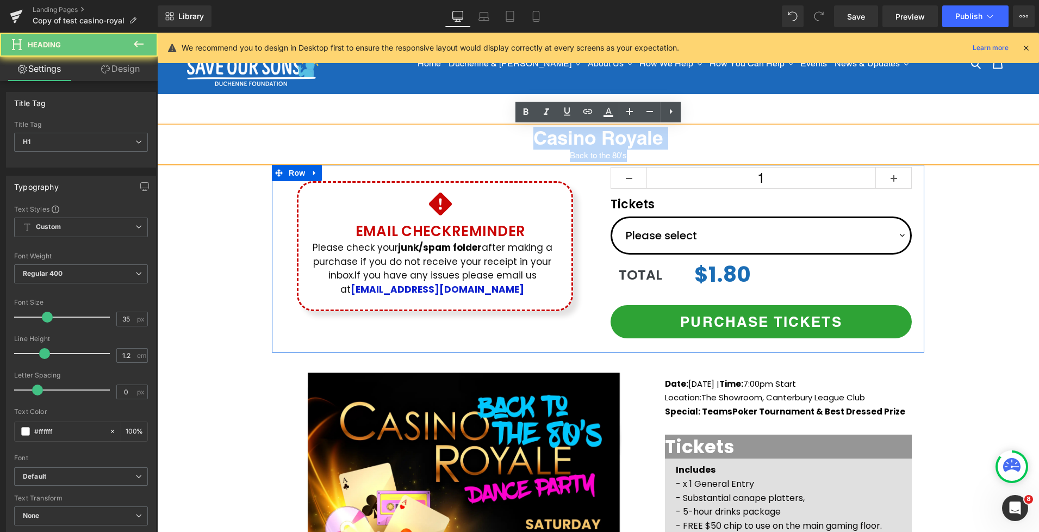
drag, startPoint x: 673, startPoint y: 156, endPoint x: 476, endPoint y: 113, distance: 201.4
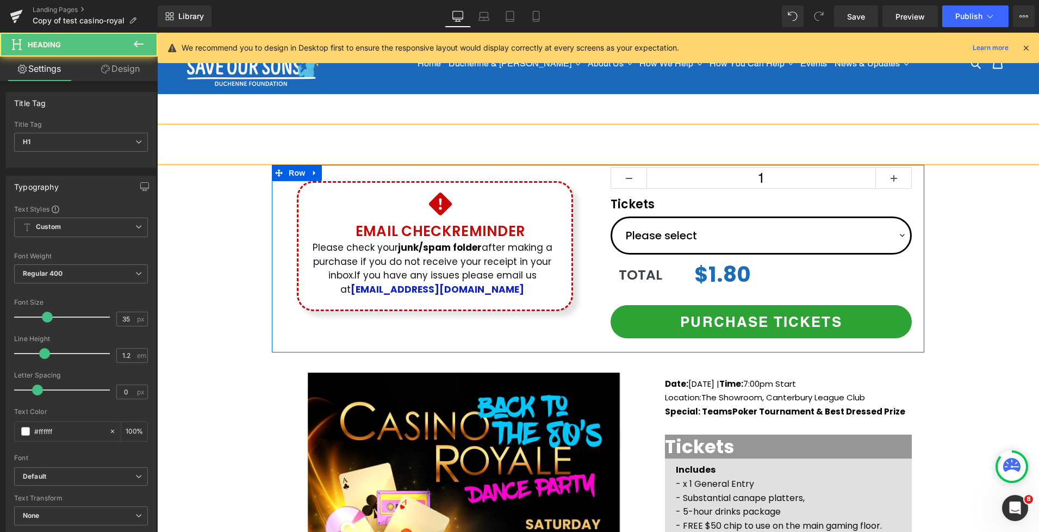
click at [686, 151] on div "Back to the 80's" at bounding box center [598, 156] width 882 height 13
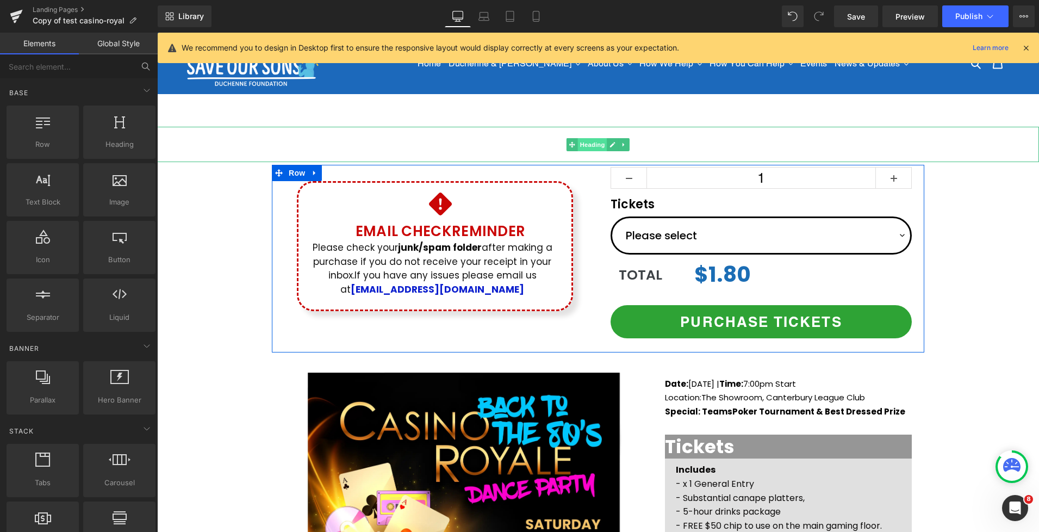
click at [593, 148] on span "Heading" at bounding box center [592, 144] width 29 height 13
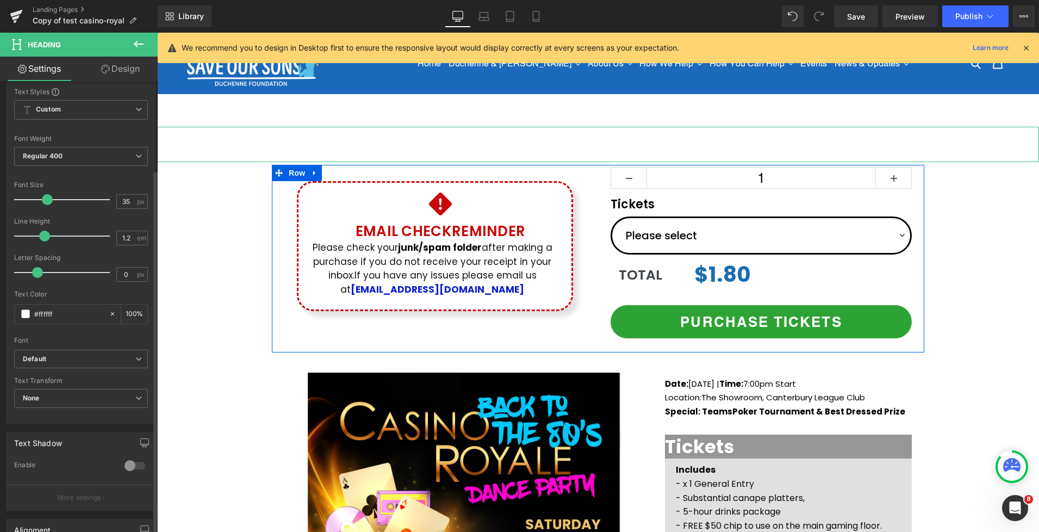
scroll to position [151, 0]
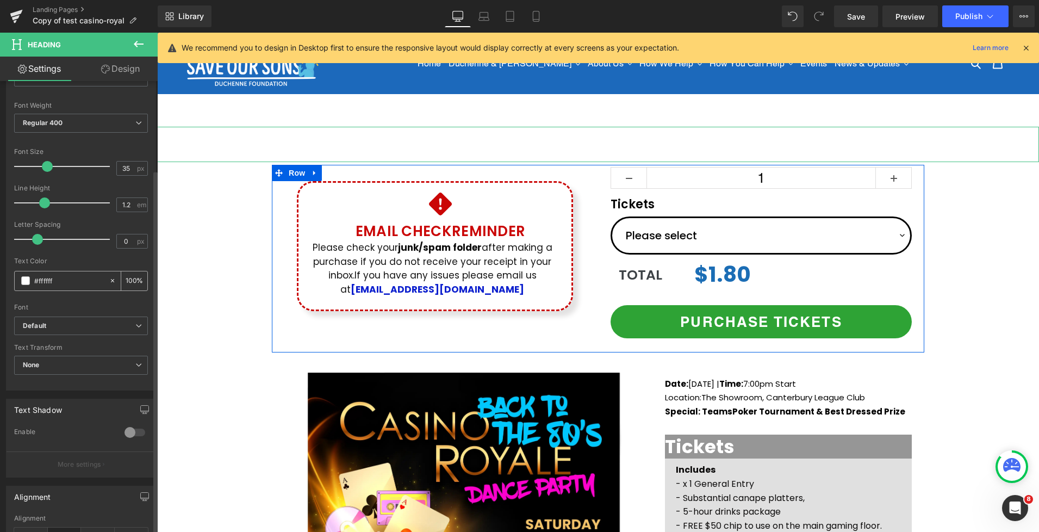
click at [21, 277] on span at bounding box center [25, 280] width 9 height 9
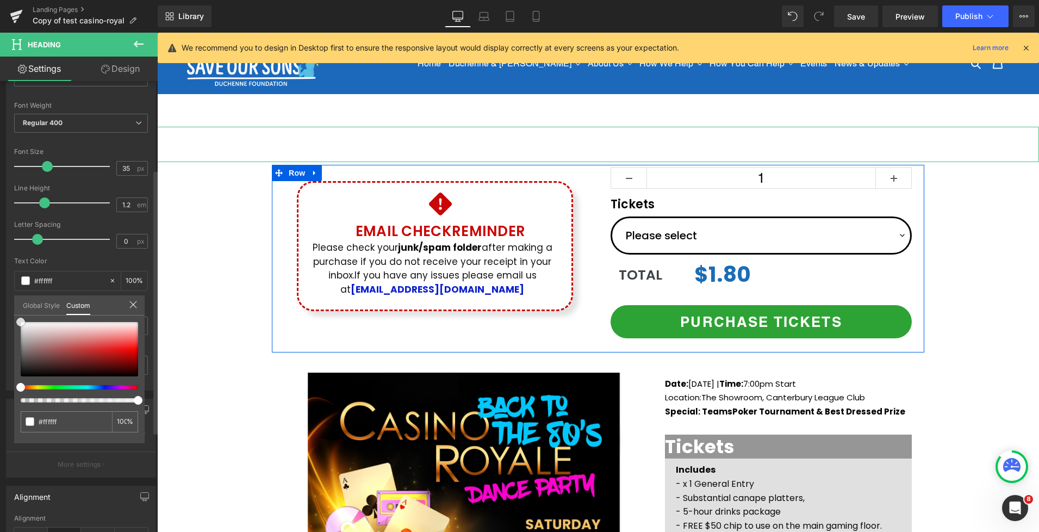
type input "#e5e0e0"
type input "#c5bebe"
type input "#989494"
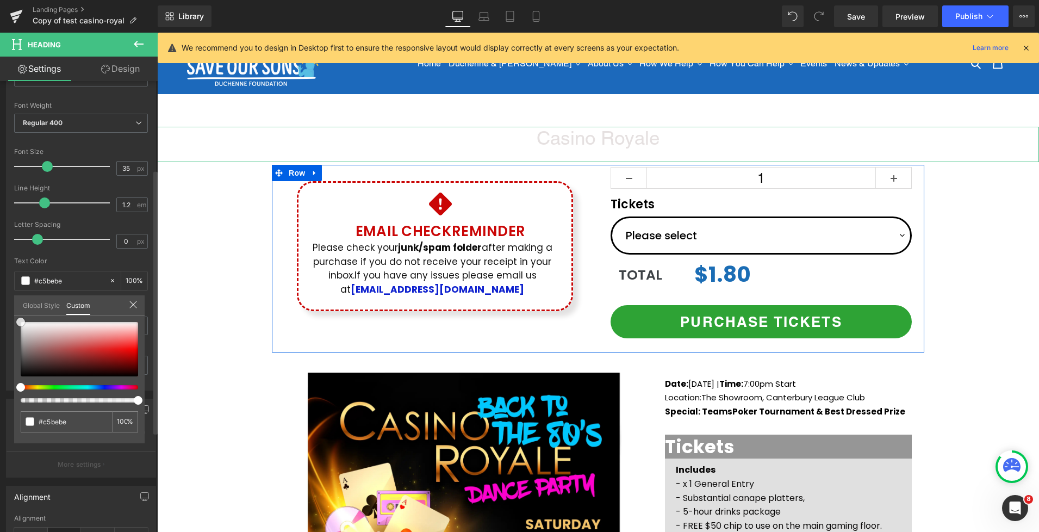
type input "#989494"
type input "#8e8989"
type input "#878282"
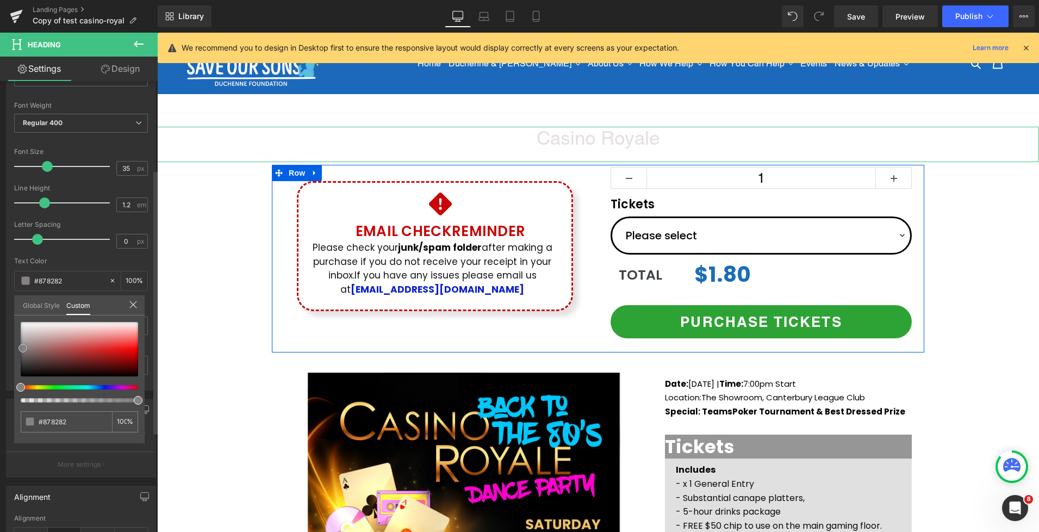
type input "#7f7a7a"
type input "#7a7575"
type input "#716f6f"
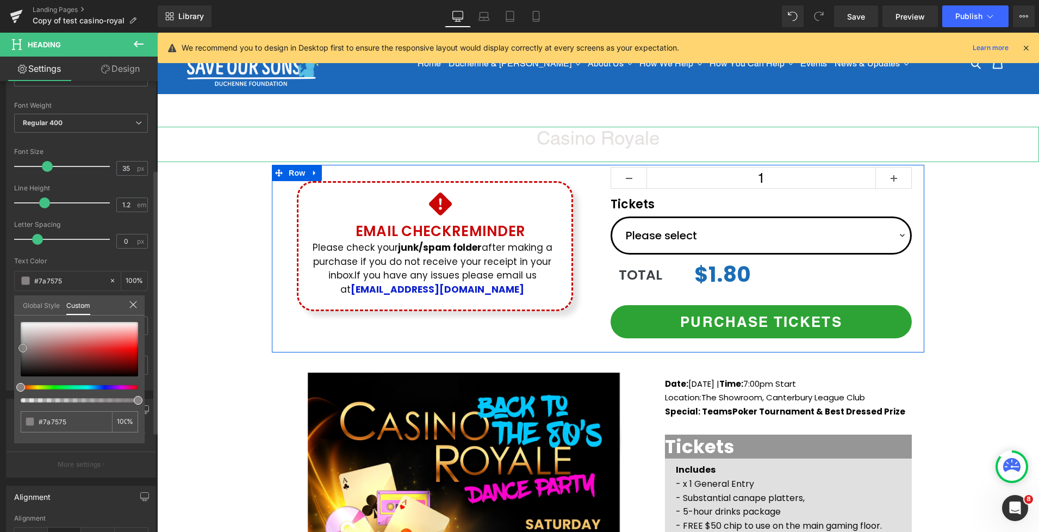
type input "#716f6f"
drag, startPoint x: 29, startPoint y: 331, endPoint x: 23, endPoint y: 351, distance: 21.0
click at [23, 352] on div at bounding box center [79, 349] width 117 height 54
type input "#757070"
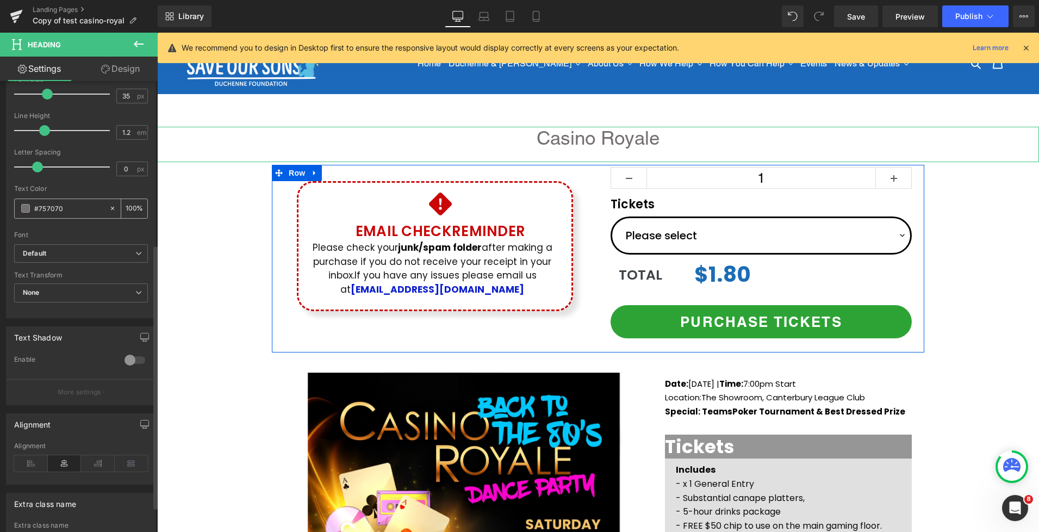
scroll to position [288, 0]
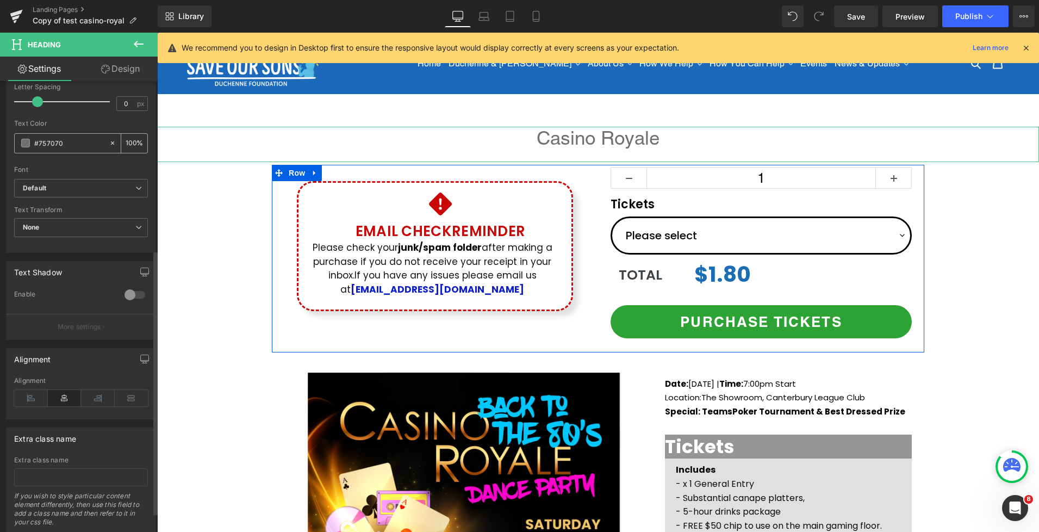
click at [24, 141] on span at bounding box center [25, 143] width 9 height 9
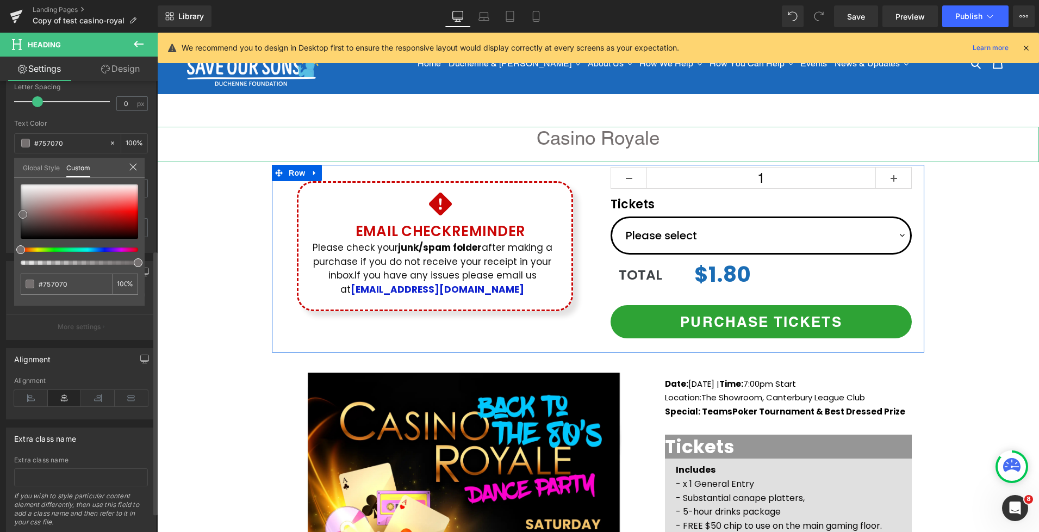
type input "#b3acac"
type input "#7c7777"
type input "#393636"
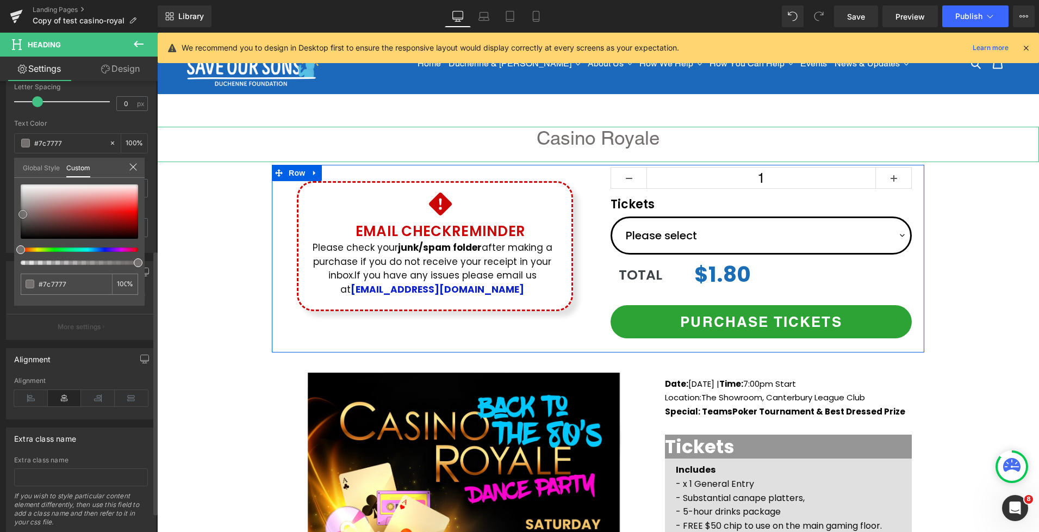
type input "#393636"
type input "#1f1d1d"
type input "#121111"
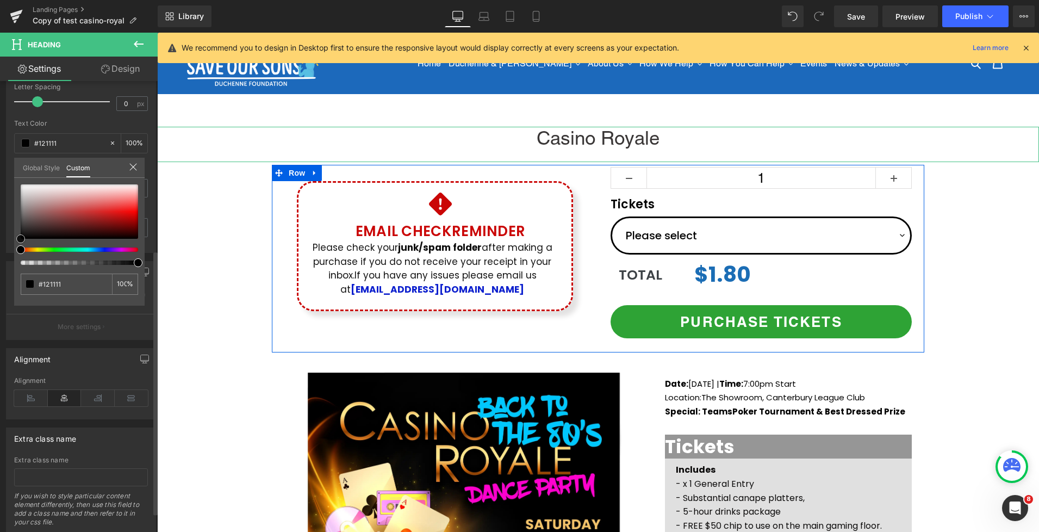
type input "#000000"
drag, startPoint x: 23, startPoint y: 213, endPoint x: 20, endPoint y: 241, distance: 28.5
click at [21, 239] on div at bounding box center [79, 211] width 117 height 54
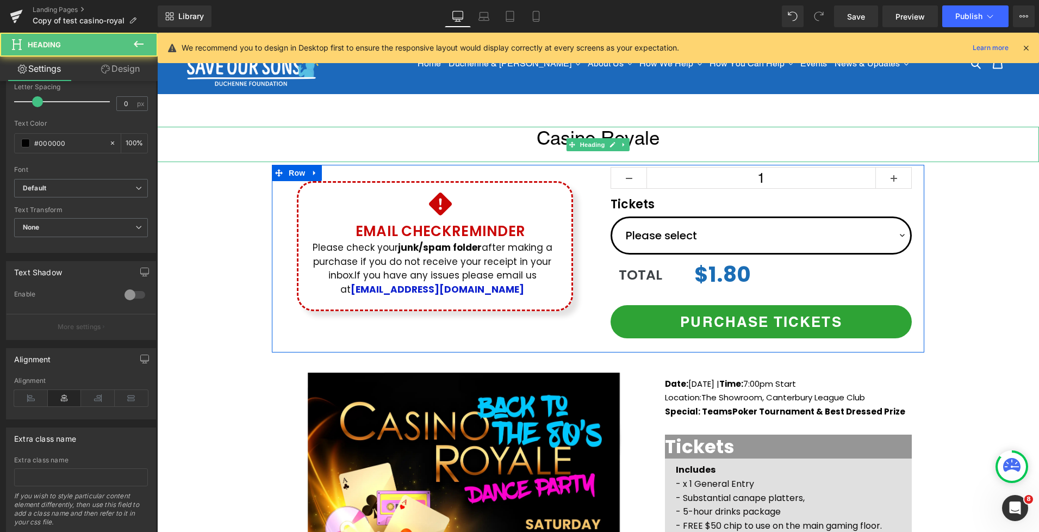
click at [550, 155] on div "Back to the 80's" at bounding box center [598, 156] width 882 height 13
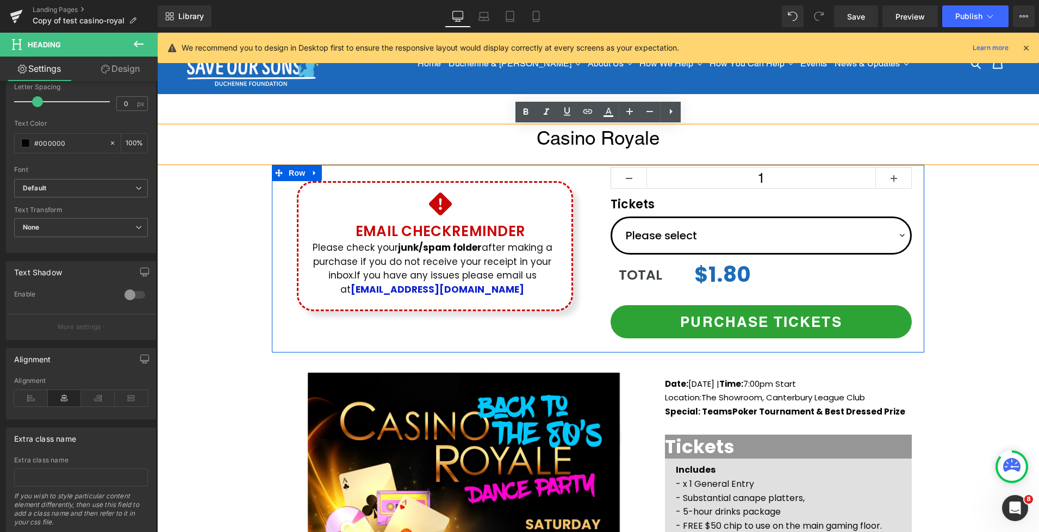
drag, startPoint x: 538, startPoint y: 154, endPoint x: 722, endPoint y: 154, distance: 183.3
click at [748, 148] on div "Casino Royale Back to the 80's" at bounding box center [598, 144] width 882 height 35
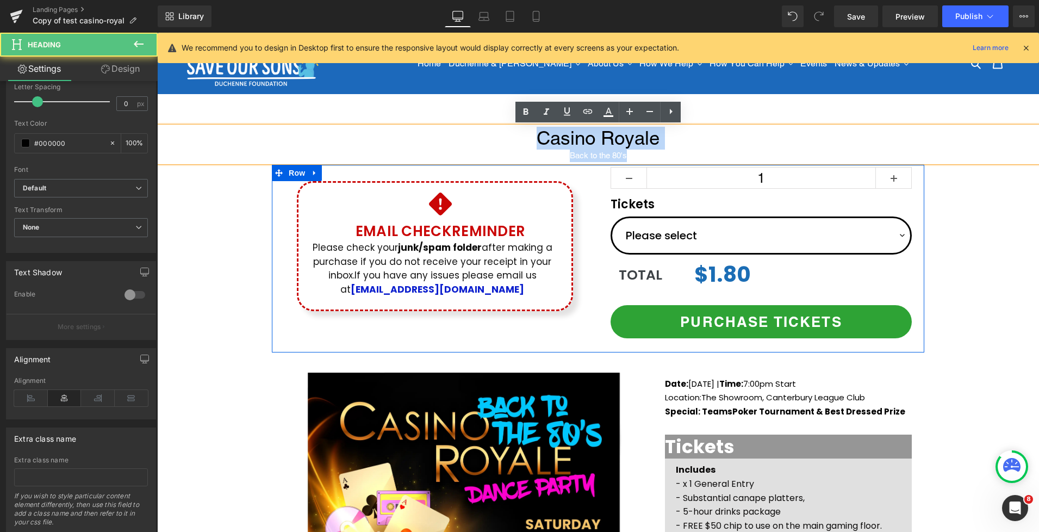
drag, startPoint x: 560, startPoint y: 140, endPoint x: 482, endPoint y: 121, distance: 79.4
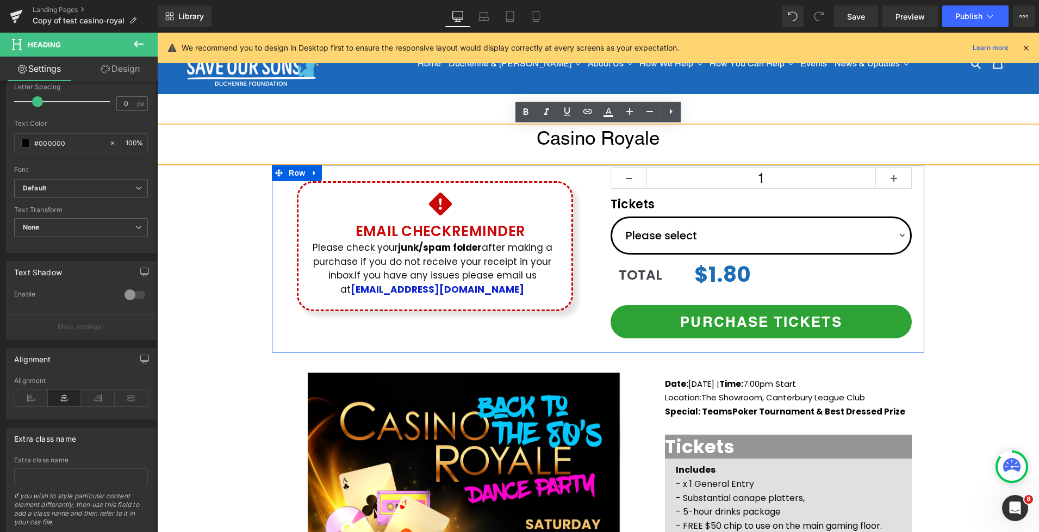
click at [682, 91] on nav "Home Duchenne & [PERSON_NAME] Duchenne & [PERSON_NAME] Diagnosis Living with Du…" at bounding box center [664, 63] width 592 height 61
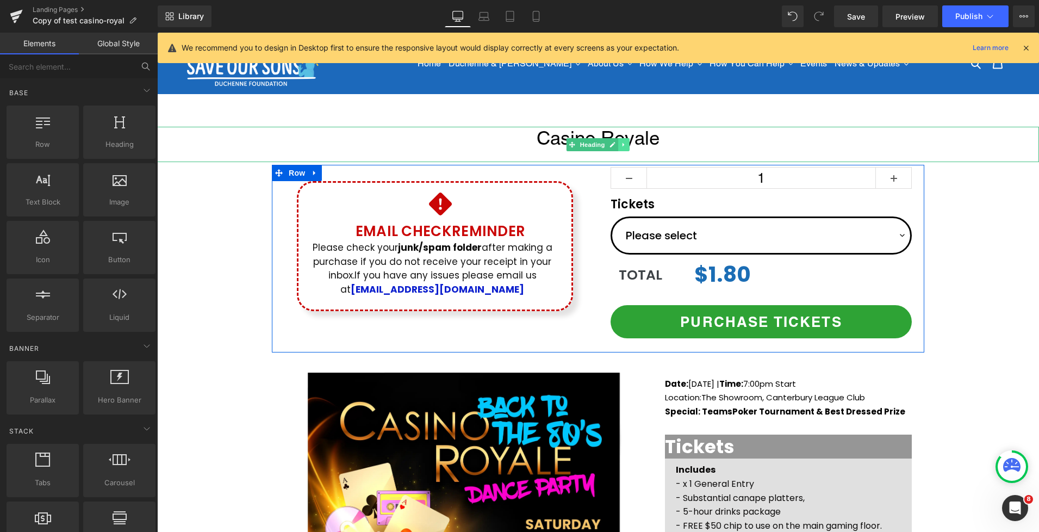
click at [626, 148] on link at bounding box center [623, 144] width 11 height 13
click at [634, 144] on link at bounding box center [629, 144] width 11 height 13
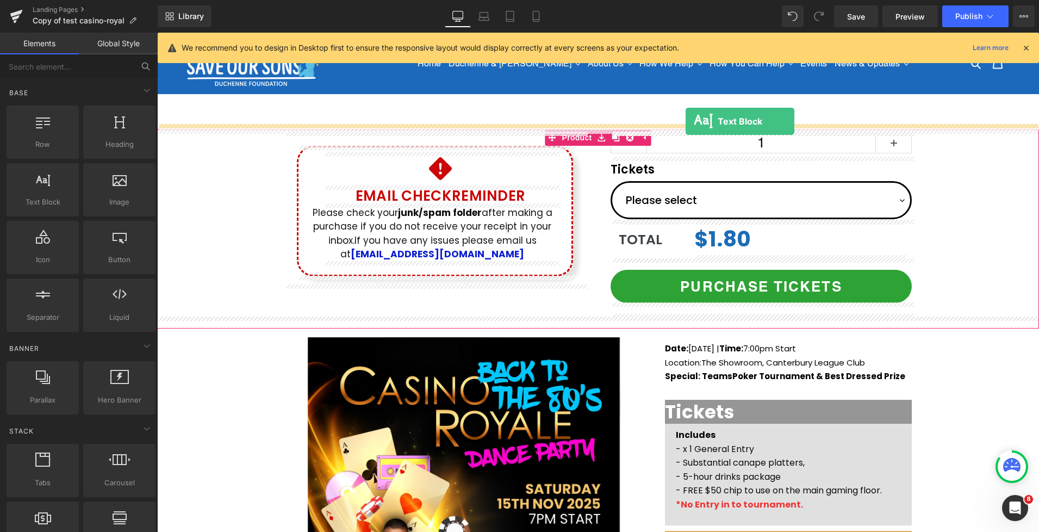
drag, startPoint x: 196, startPoint y: 222, endPoint x: 686, endPoint y: 121, distance: 499.8
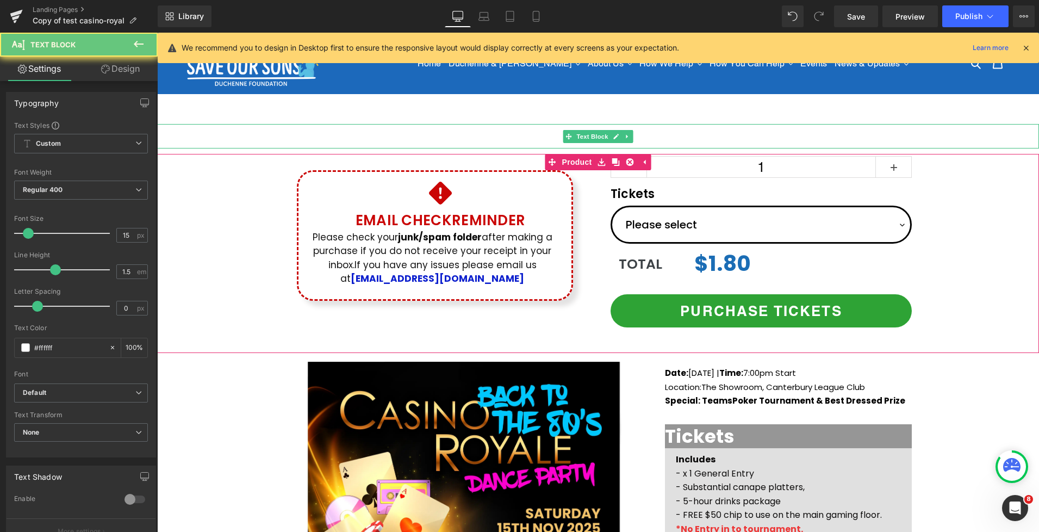
click at [457, 138] on p "Lorem ipsum dolor sit amet, consectetur adipiscing elit, sed do eiusmod tempor …" at bounding box center [598, 136] width 882 height 24
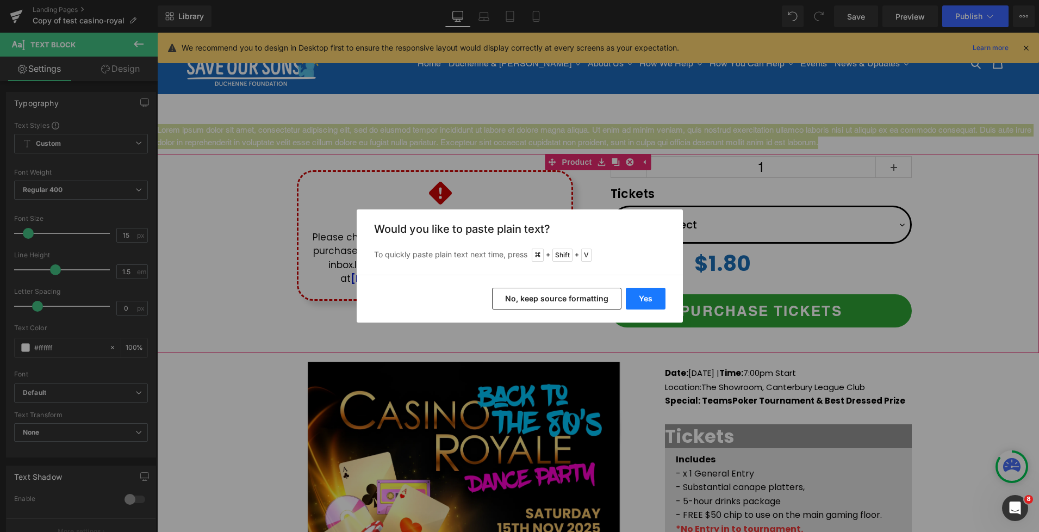
click at [646, 296] on button "Yes" at bounding box center [646, 299] width 40 height 22
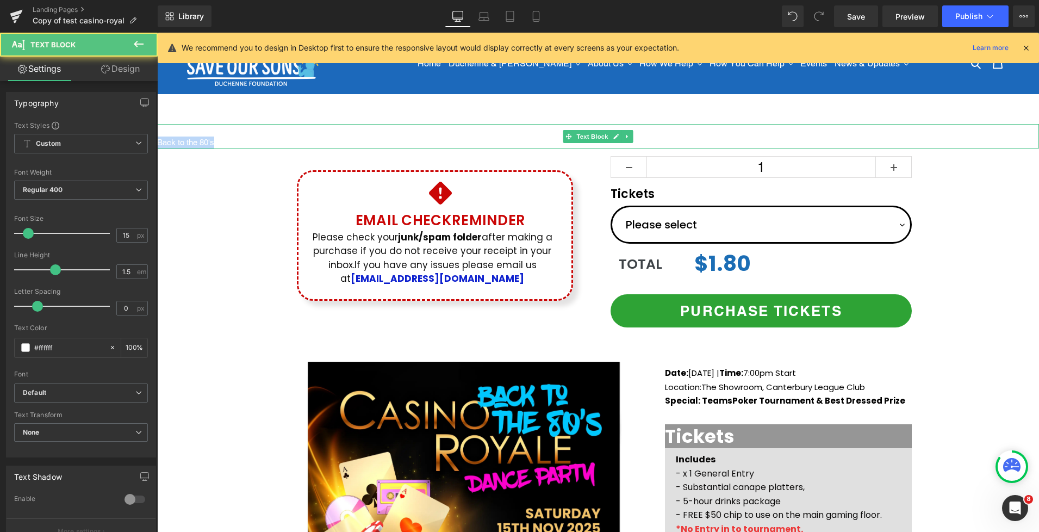
drag, startPoint x: 280, startPoint y: 134, endPoint x: 371, endPoint y: 143, distance: 92.3
click at [710, 138] on div "Casino Royale Back to the 80's" at bounding box center [598, 136] width 882 height 24
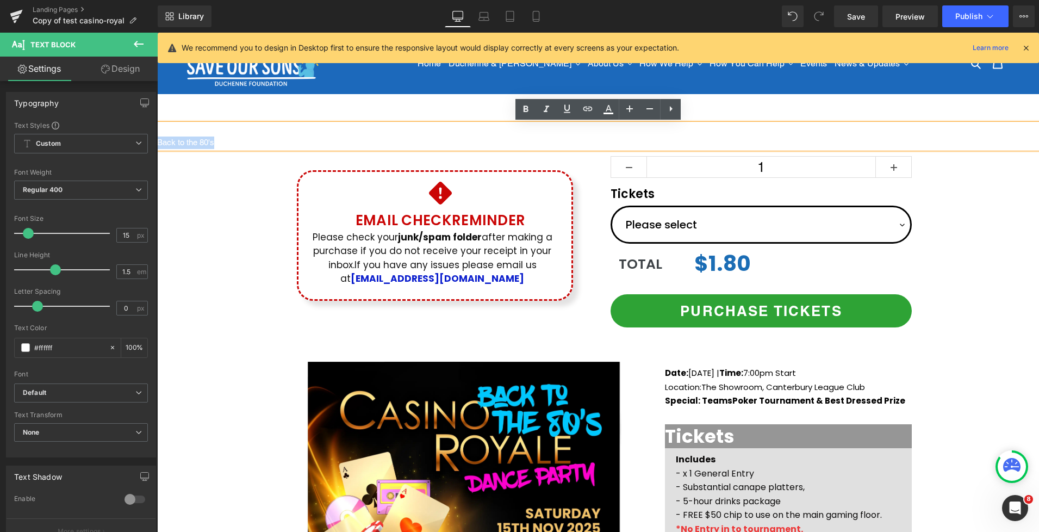
click at [278, 142] on p "Back to the 80's" at bounding box center [598, 142] width 882 height 13
drag, startPoint x: 214, startPoint y: 143, endPoint x: 142, endPoint y: 119, distance: 75.8
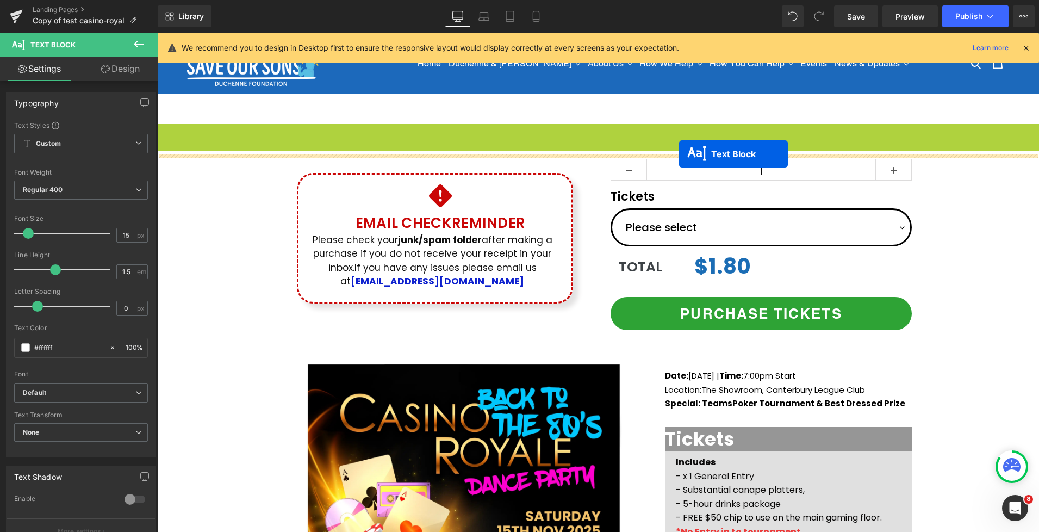
drag, startPoint x: 587, startPoint y: 133, endPoint x: 679, endPoint y: 154, distance: 94.2
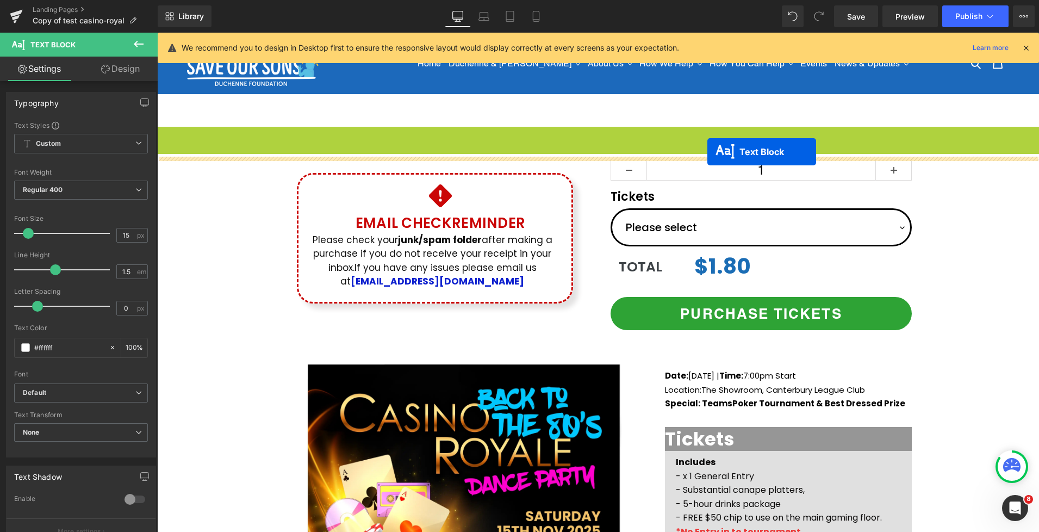
drag, startPoint x: 570, startPoint y: 135, endPoint x: 708, endPoint y: 152, distance: 138.0
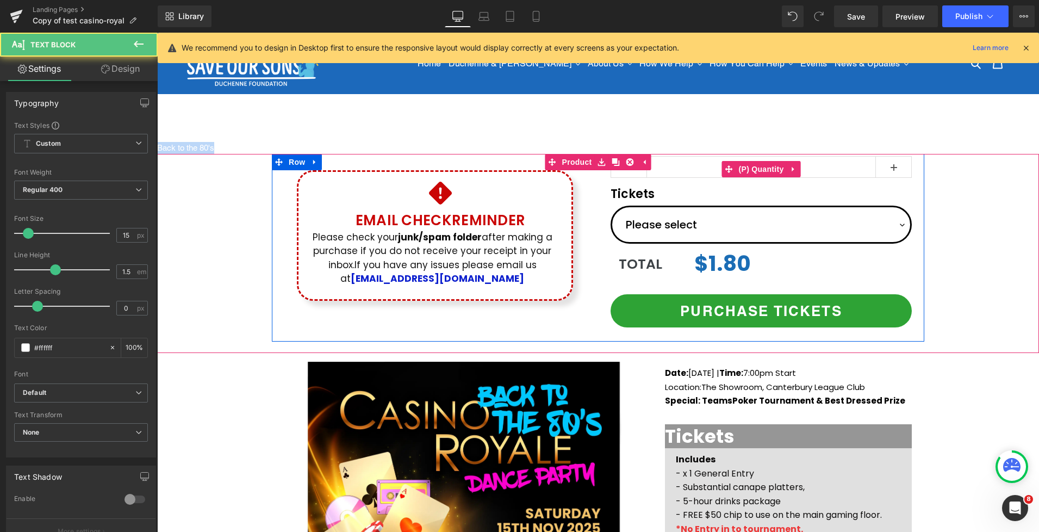
drag, startPoint x: 562, startPoint y: 139, endPoint x: 658, endPoint y: 158, distance: 97.6
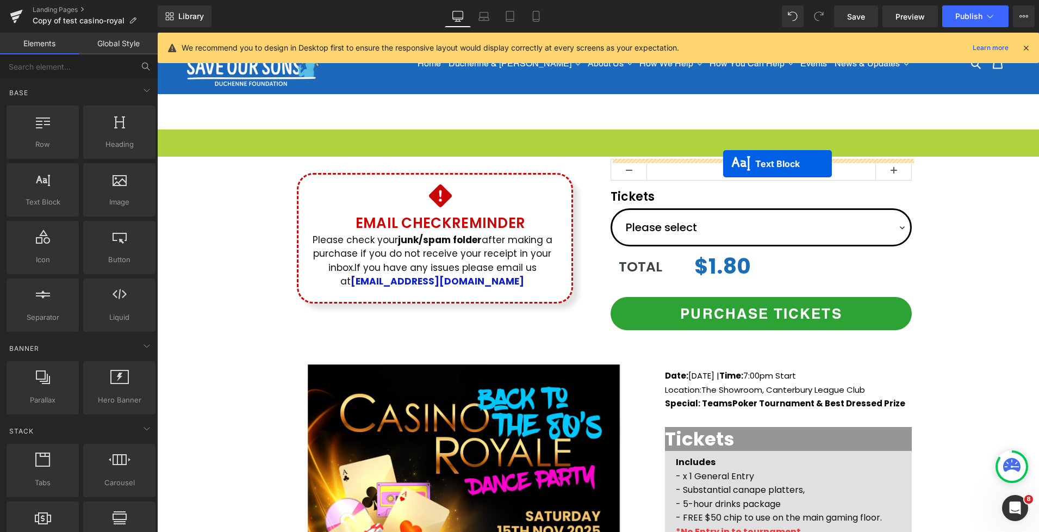
drag, startPoint x: 569, startPoint y: 141, endPoint x: 723, endPoint y: 164, distance: 156.1
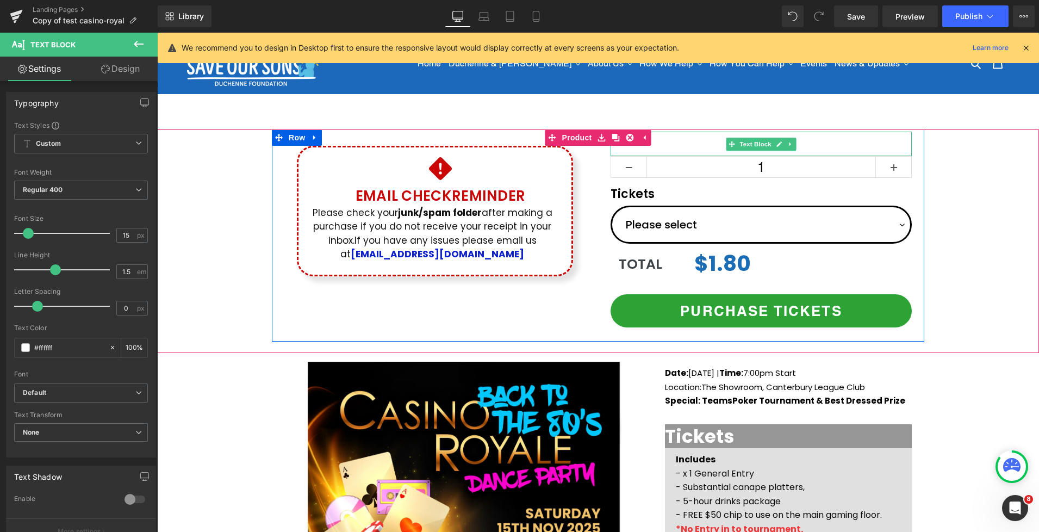
click at [832, 141] on p "Casino Royale" at bounding box center [761, 138] width 301 height 13
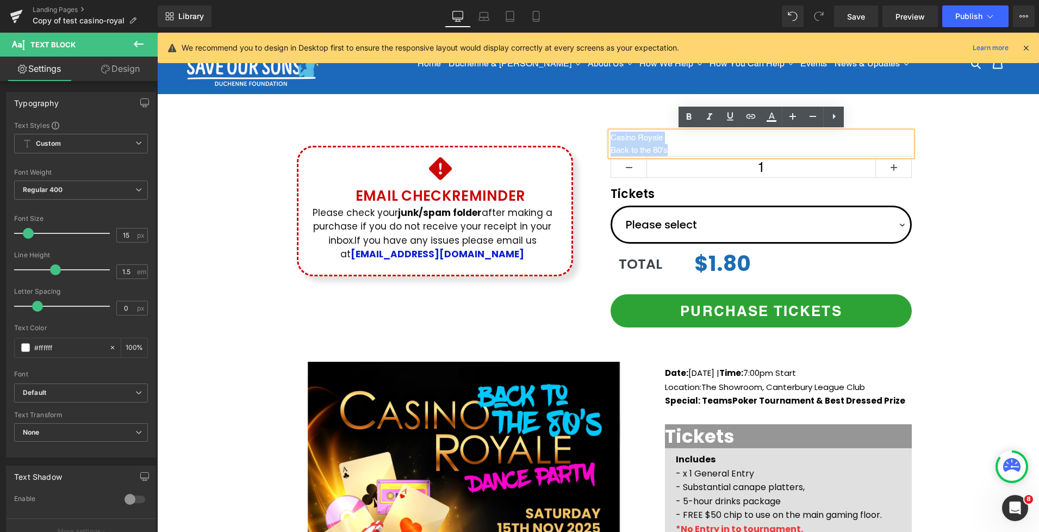
drag, startPoint x: 739, startPoint y: 139, endPoint x: 603, endPoint y: 133, distance: 136.1
click at [603, 133] on div "Tickets Text Block Casino Royale Back to the 80's Text Block 1 (P) Quantity Tic…" at bounding box center [761, 235] width 326 height 207
click at [0, 0] on icon at bounding box center [0, 0] width 0 height 0
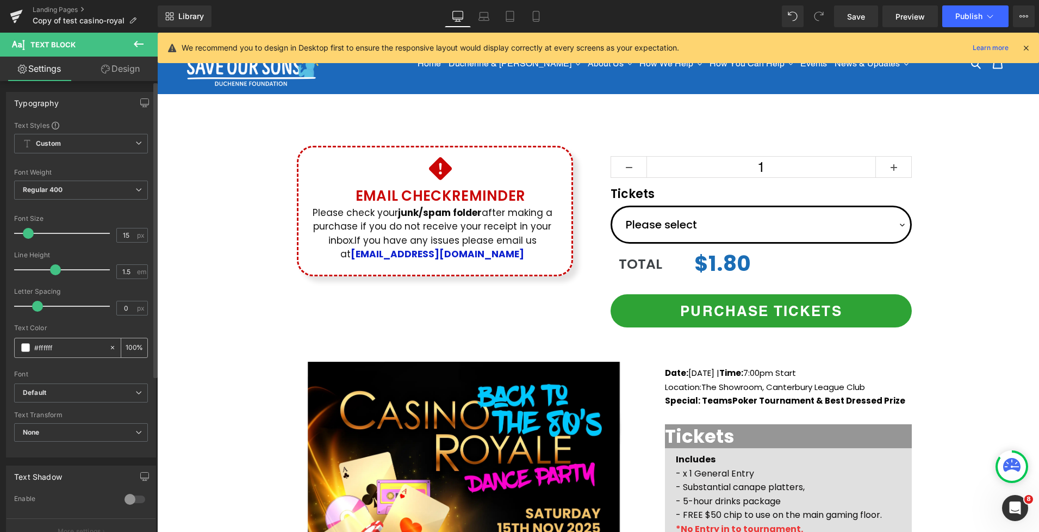
click at [28, 349] on span at bounding box center [25, 347] width 9 height 9
click at [26, 349] on span at bounding box center [25, 347] width 9 height 9
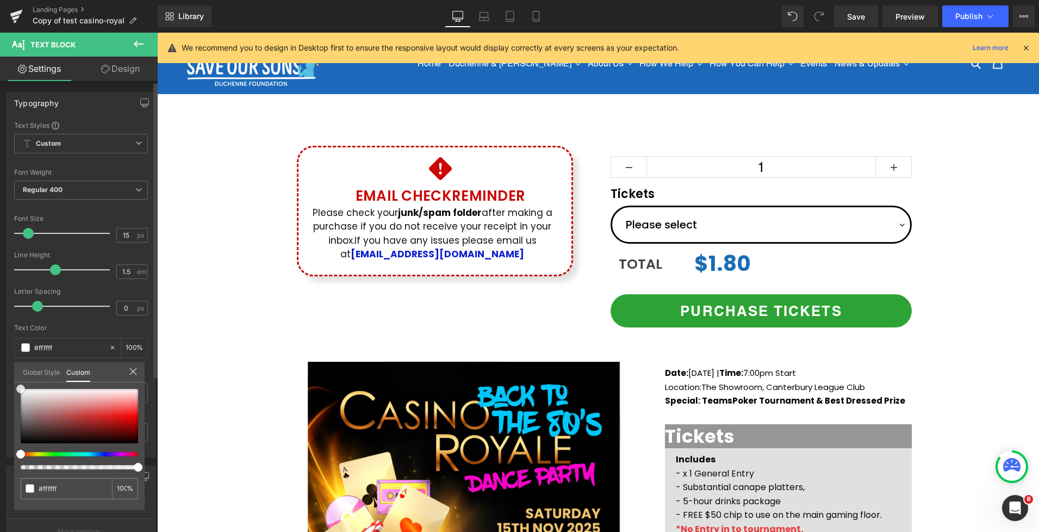
type input "#493b3b"
type input "#201c1c"
type input "#000000"
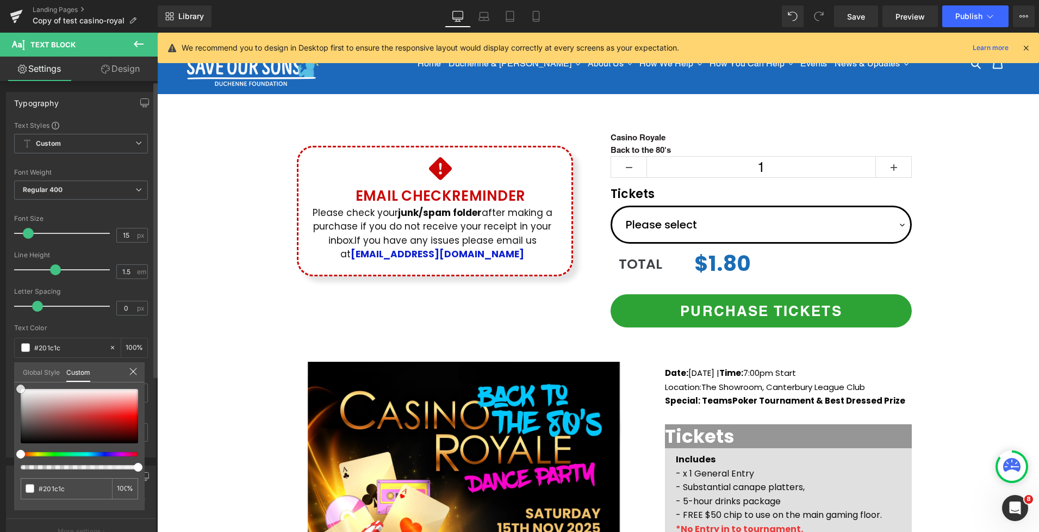
type input "#000000"
drag, startPoint x: 33, startPoint y: 430, endPoint x: 30, endPoint y: 445, distance: 15.6
click at [24, 451] on div at bounding box center [79, 429] width 117 height 80
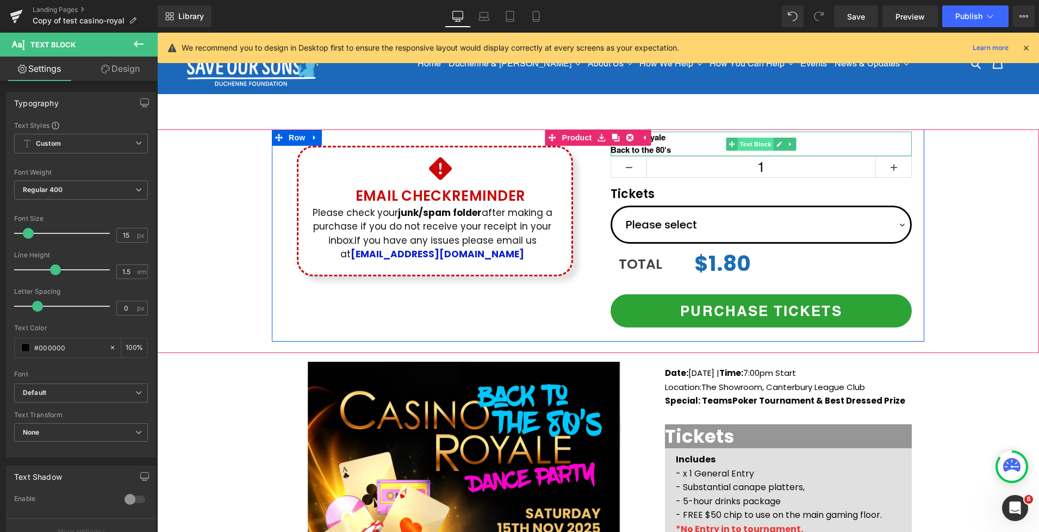
click at [767, 142] on span "Text Block" at bounding box center [755, 144] width 36 height 13
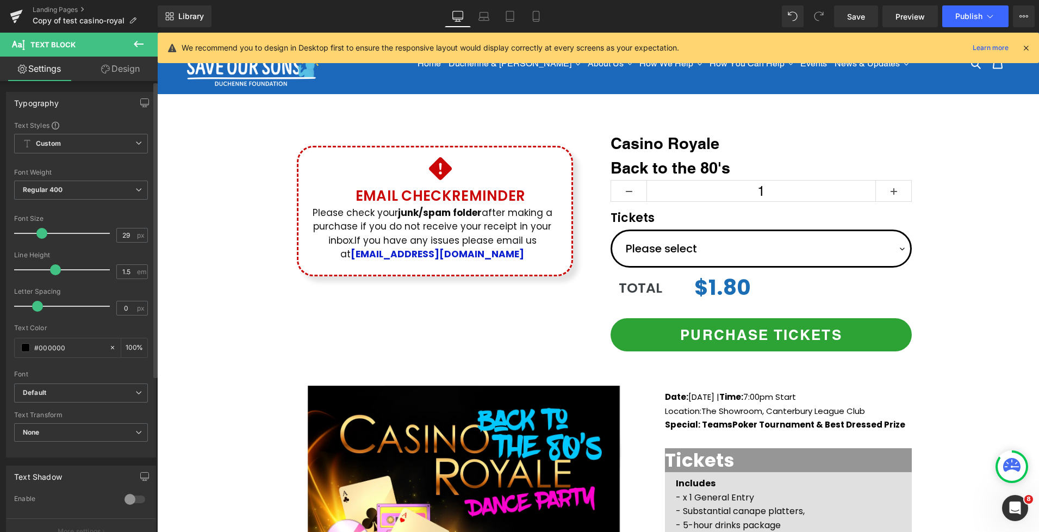
type input "28"
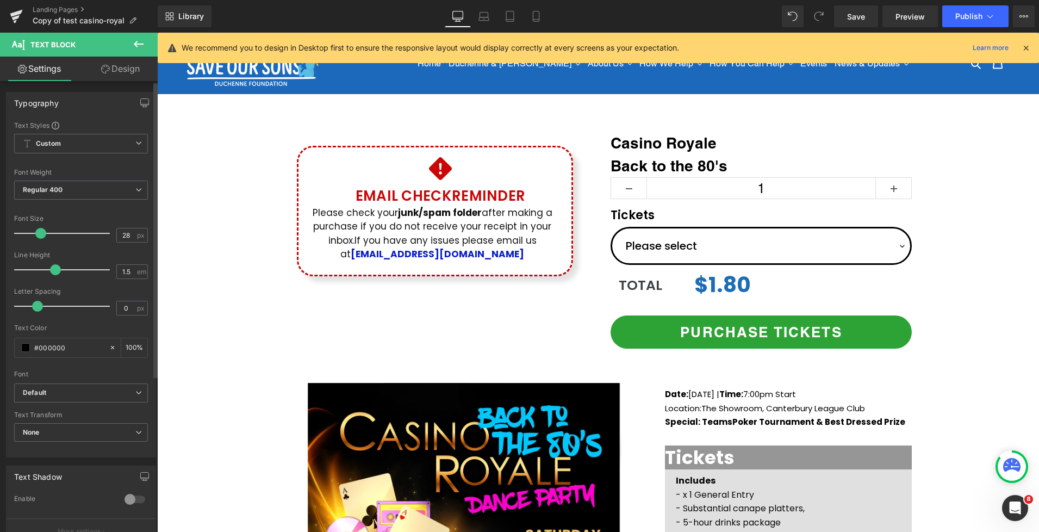
drag, startPoint x: 29, startPoint y: 232, endPoint x: 41, endPoint y: 232, distance: 12.0
click at [41, 232] on span at bounding box center [40, 233] width 11 height 11
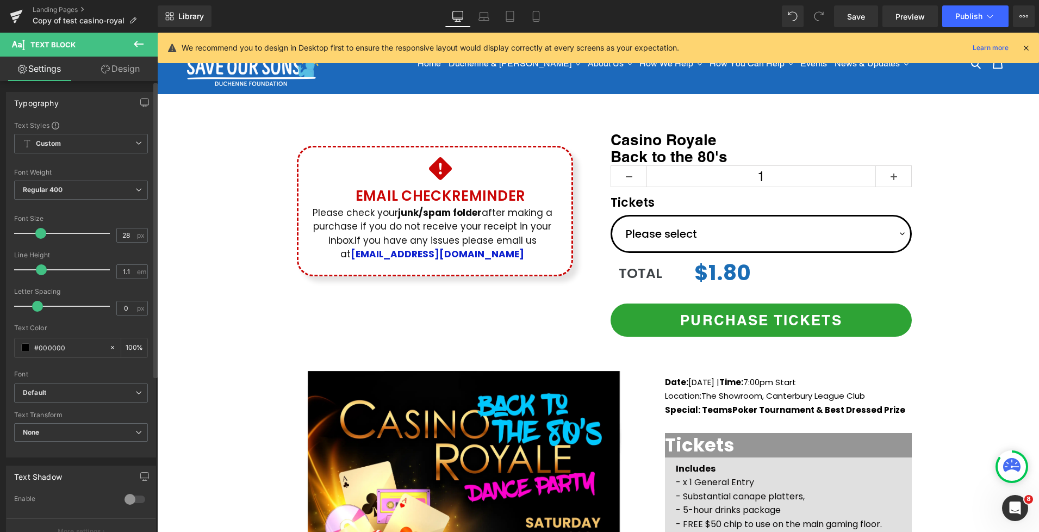
type input "1.2"
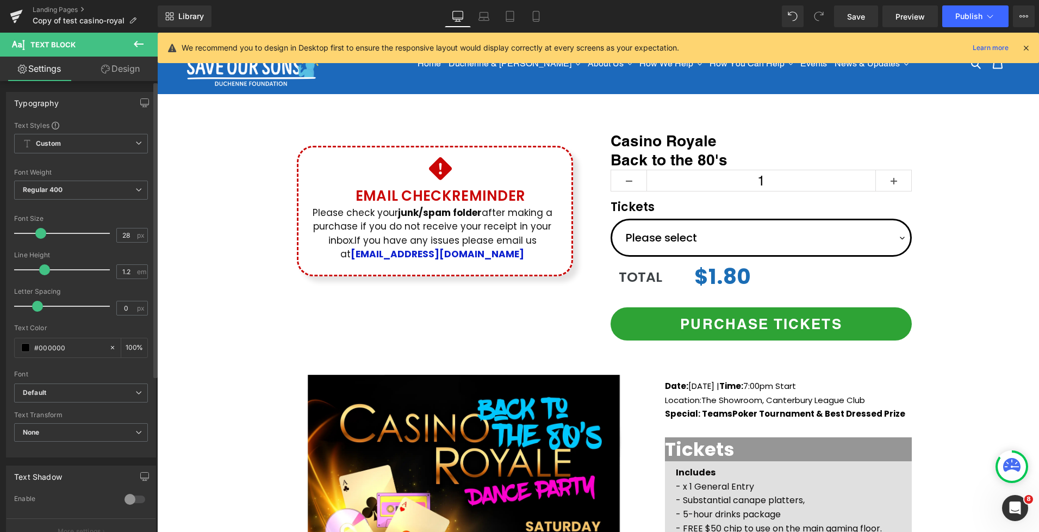
drag, startPoint x: 54, startPoint y: 268, endPoint x: 44, endPoint y: 266, distance: 11.0
click at [44, 266] on span at bounding box center [44, 269] width 11 height 11
click at [70, 193] on span "Regular 400" at bounding box center [81, 190] width 134 height 19
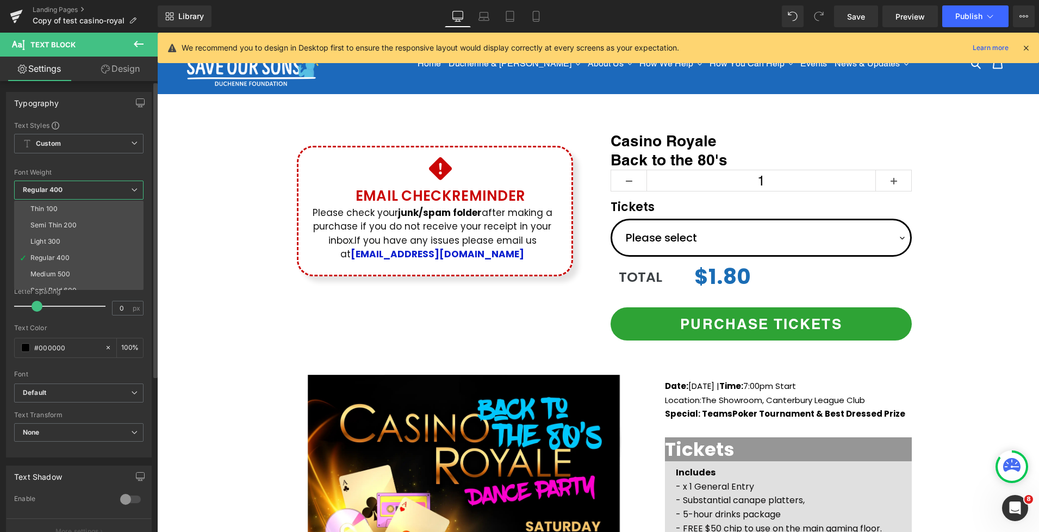
click at [91, 170] on div "Font Weight" at bounding box center [78, 173] width 129 height 8
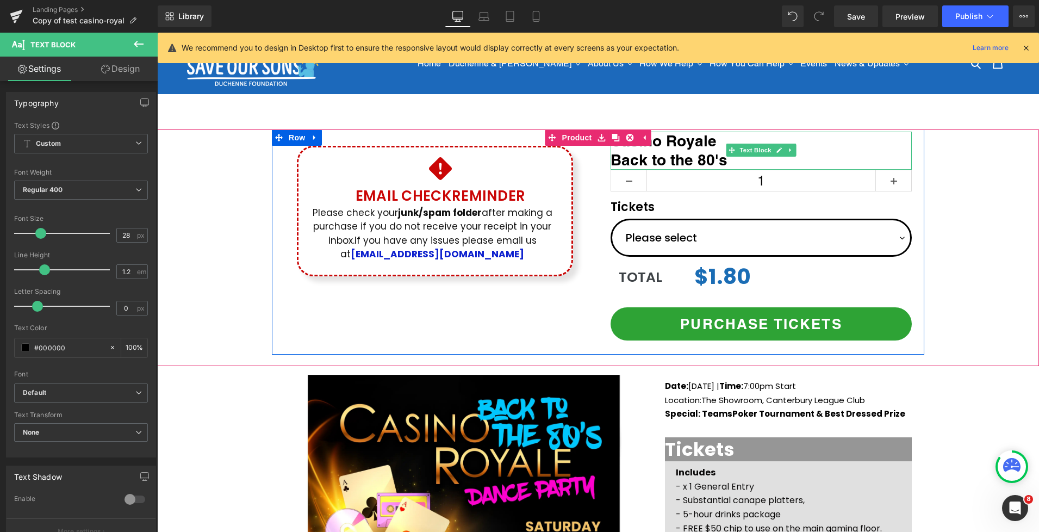
click at [756, 139] on p "Casino Royale" at bounding box center [761, 141] width 301 height 19
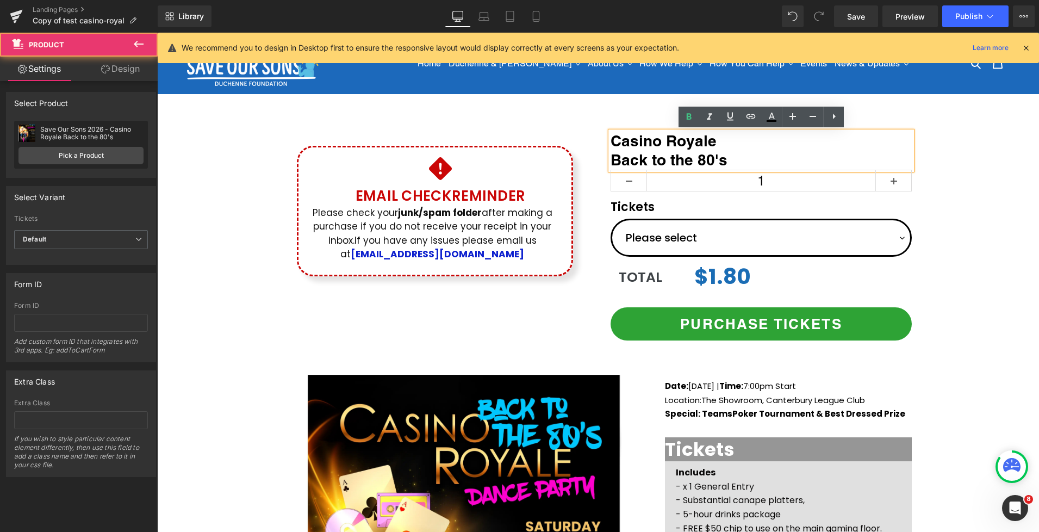
click at [946, 163] on div "Icon Email Check Reminder Text Block Please check your junk/spam folder after m…" at bounding box center [598, 241] width 882 height 225
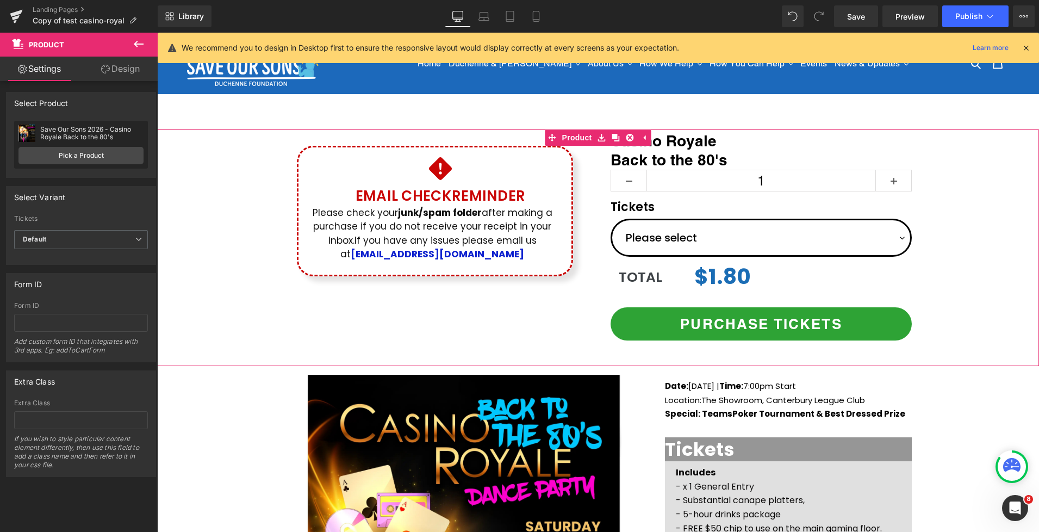
click at [967, 202] on div "Icon Email Check Reminder Text Block Please check your junk/spam folder after m…" at bounding box center [598, 241] width 882 height 225
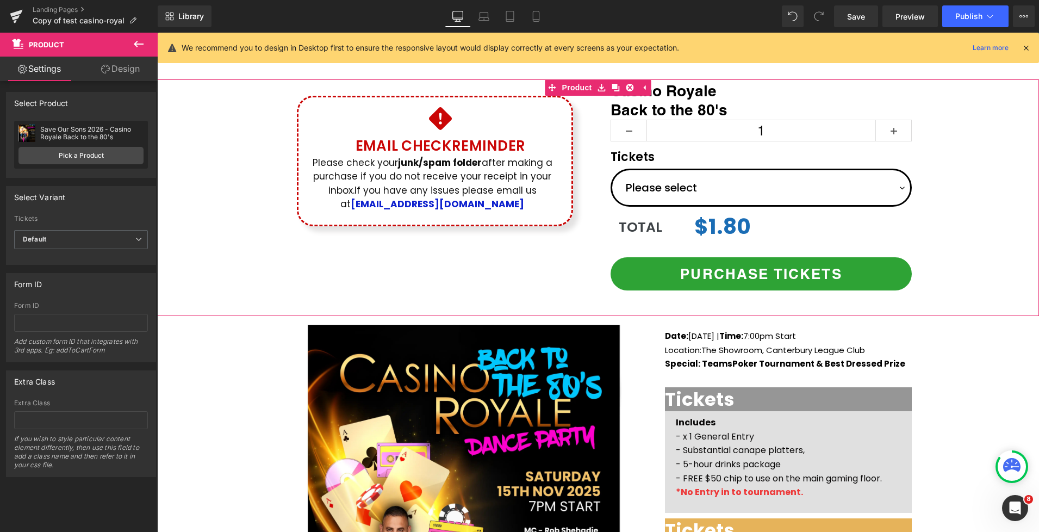
scroll to position [44, 0]
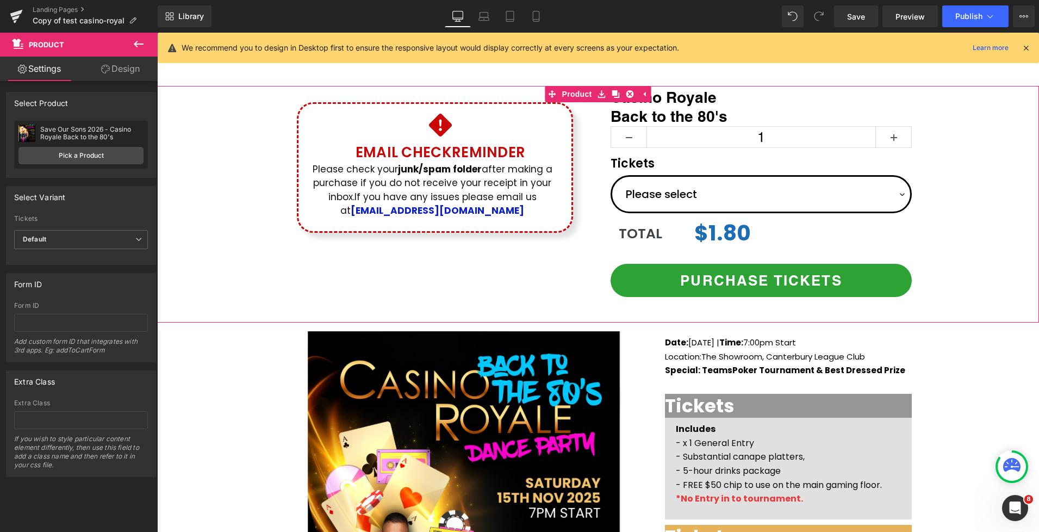
click at [948, 128] on div "Icon Email Check Reminder Text Block Please check your junk/spam folder after m…" at bounding box center [598, 198] width 882 height 225
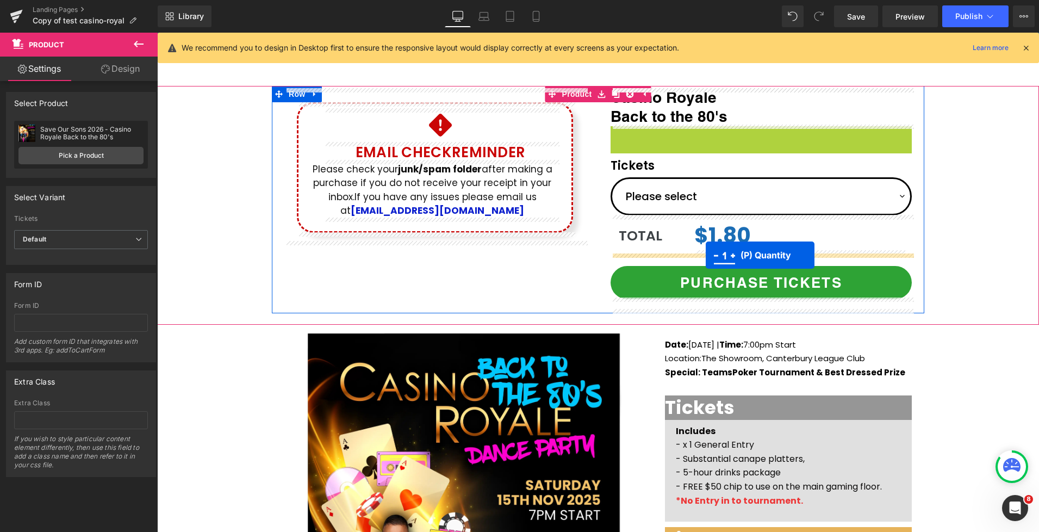
drag, startPoint x: 731, startPoint y: 138, endPoint x: 706, endPoint y: 255, distance: 119.7
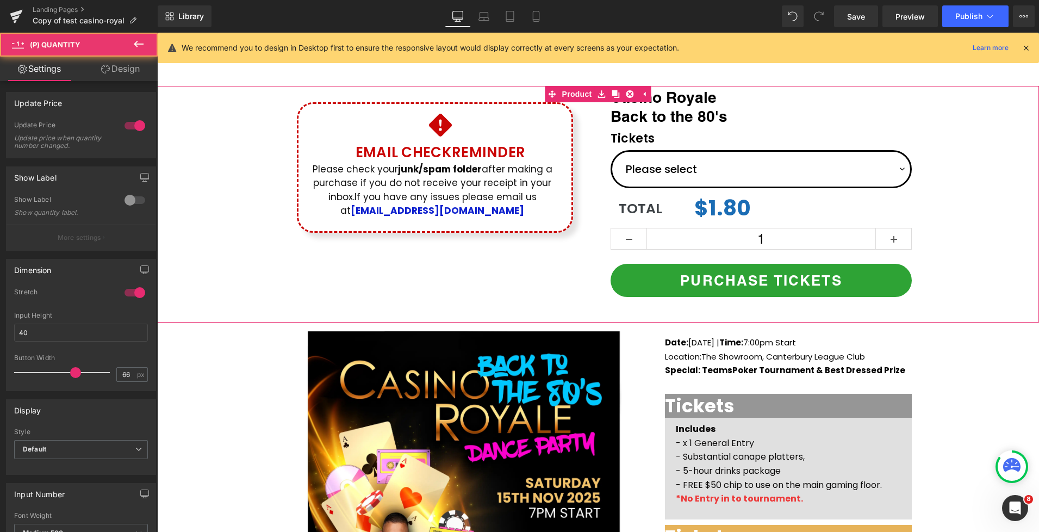
click at [941, 171] on div "Icon Email Check Reminder Text Block Please check your junk/spam folder after m…" at bounding box center [598, 198] width 882 height 225
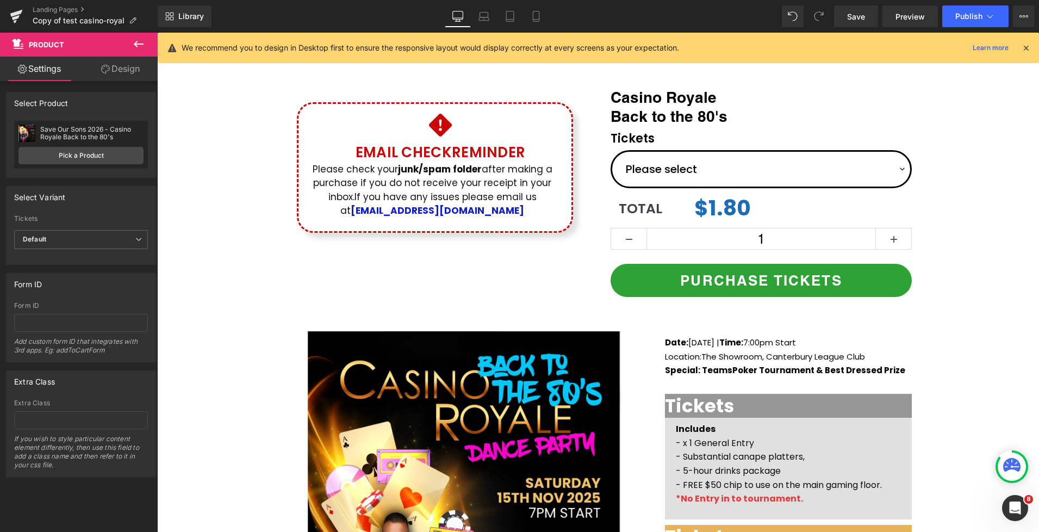
scroll to position [0, 0]
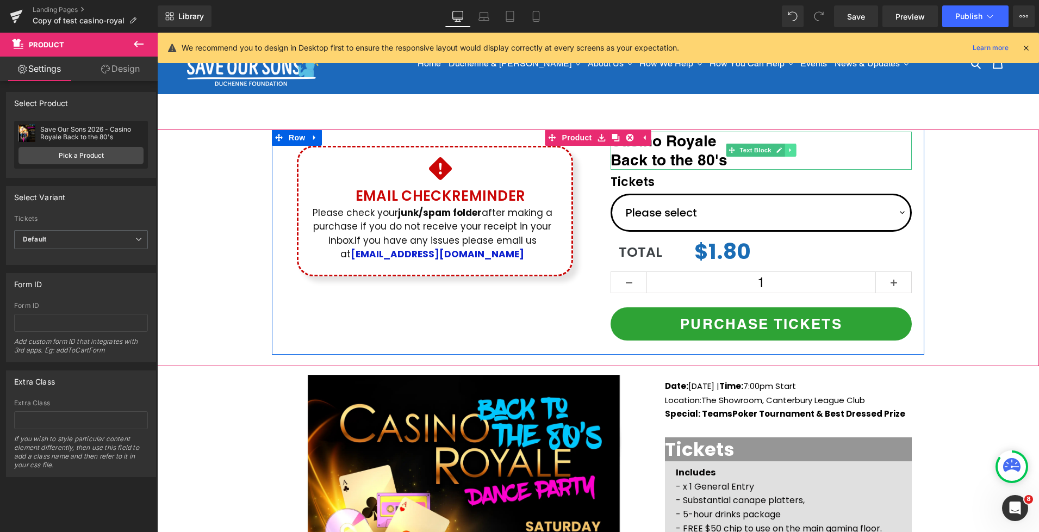
click at [793, 153] on icon at bounding box center [790, 150] width 6 height 7
click at [784, 154] on link at bounding box center [784, 150] width 11 height 13
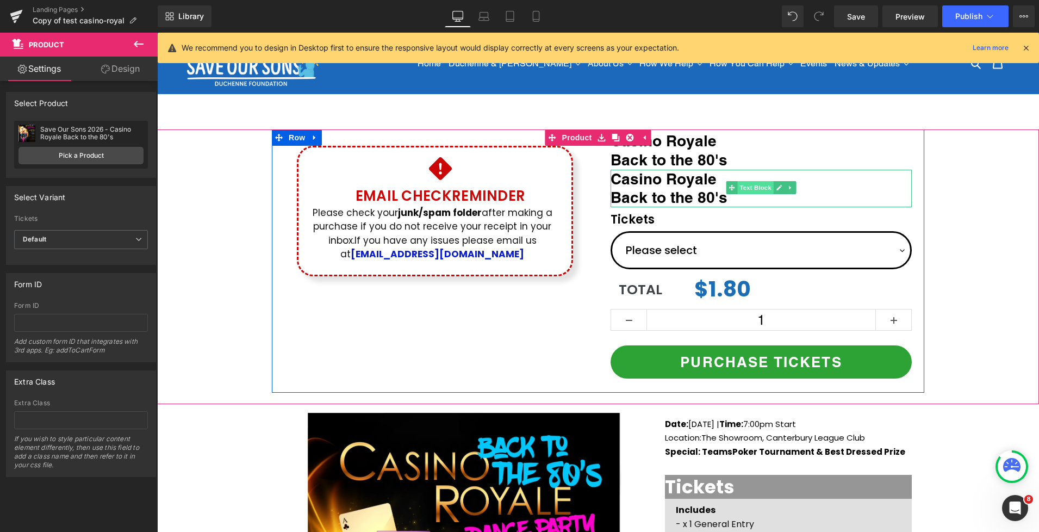
click at [744, 187] on span "Text Block" at bounding box center [755, 187] width 36 height 13
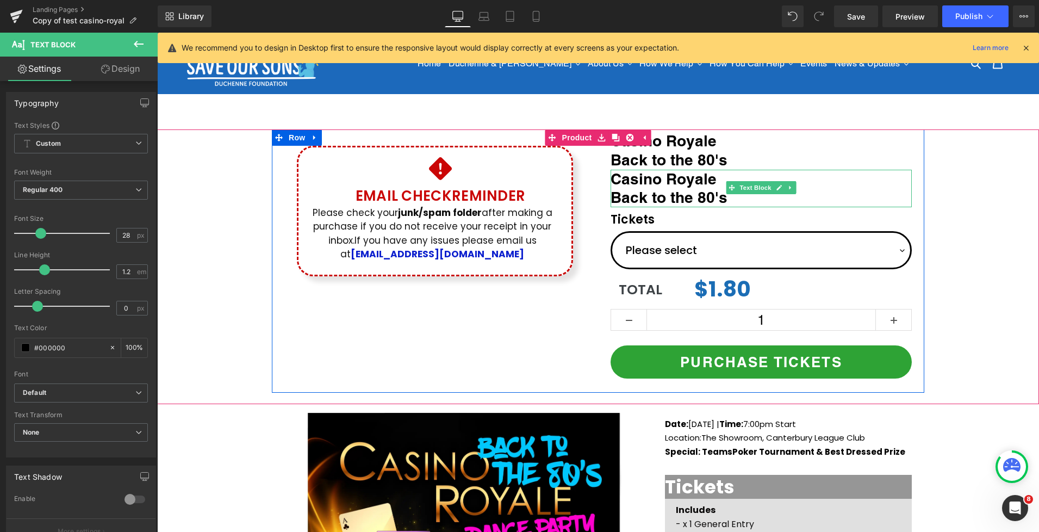
click at [666, 185] on span "Casino Royale" at bounding box center [664, 179] width 106 height 18
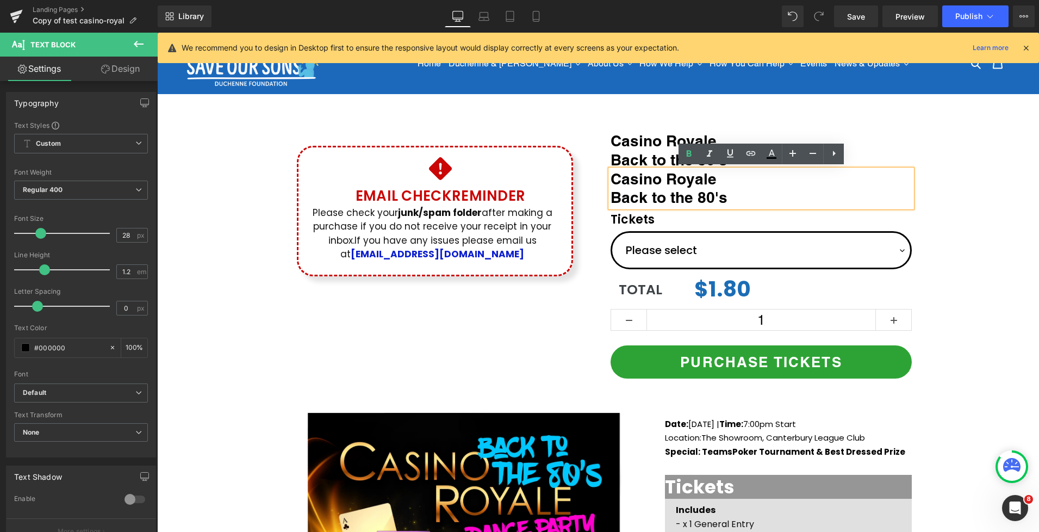
drag, startPoint x: 730, startPoint y: 195, endPoint x: 609, endPoint y: 175, distance: 123.0
click at [611, 175] on div "Casino Royale Back to the 80's" at bounding box center [761, 189] width 301 height 38
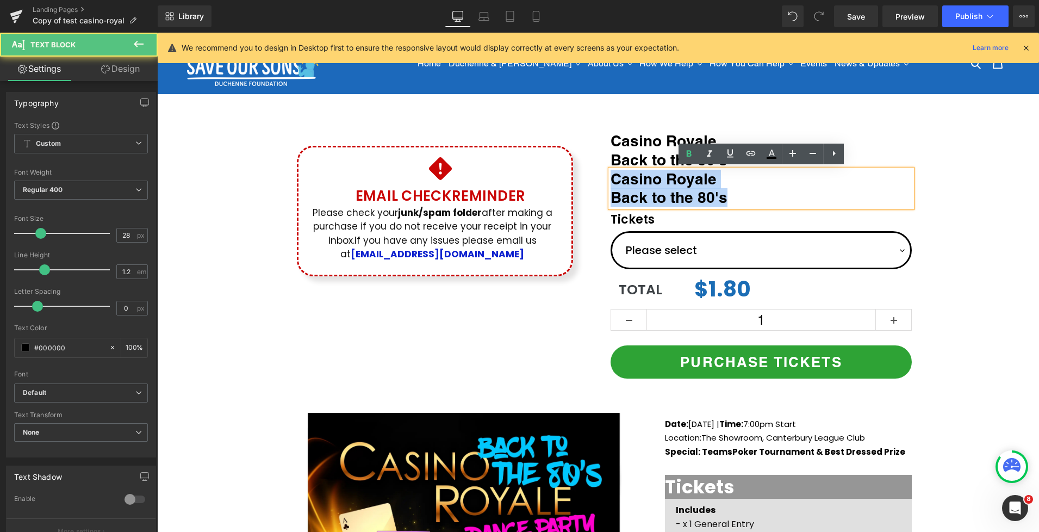
drag, startPoint x: 613, startPoint y: 177, endPoint x: 729, endPoint y: 194, distance: 117.6
click at [729, 194] on div "Casino Royale Back to the 80's" at bounding box center [761, 189] width 301 height 38
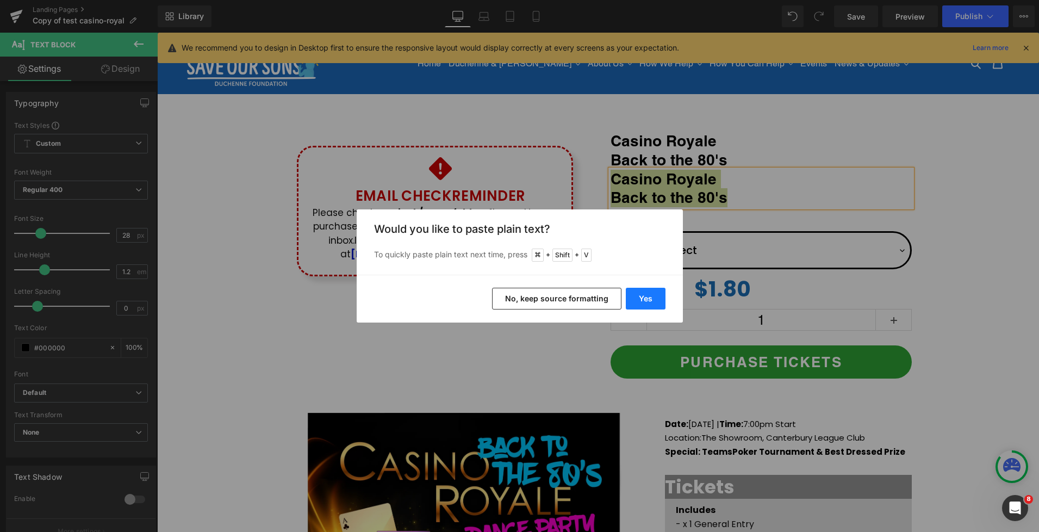
click at [650, 296] on button "Yes" at bounding box center [646, 299] width 40 height 22
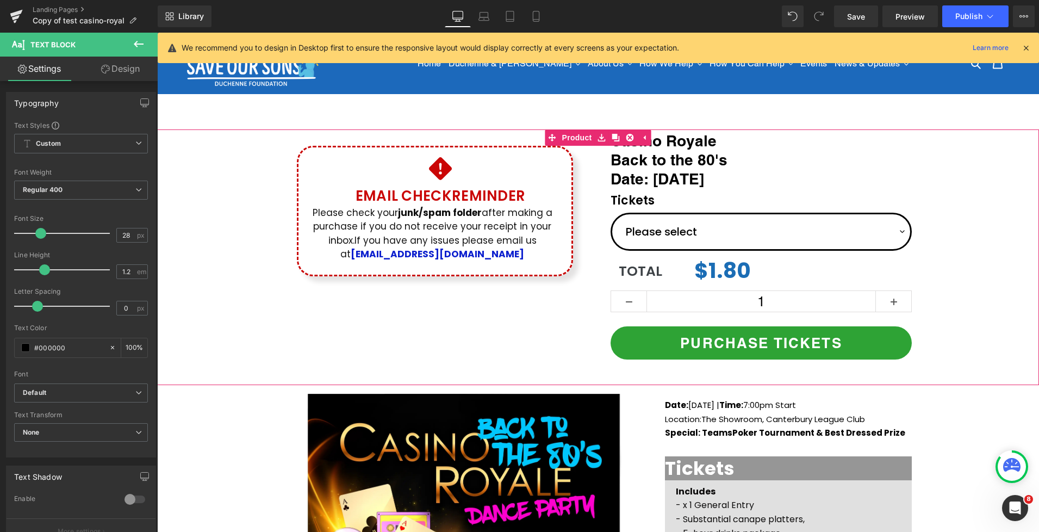
click at [938, 183] on div "Icon Email Check Reminder Text Block Please check your junk/spam folder after m…" at bounding box center [598, 251] width 882 height 244
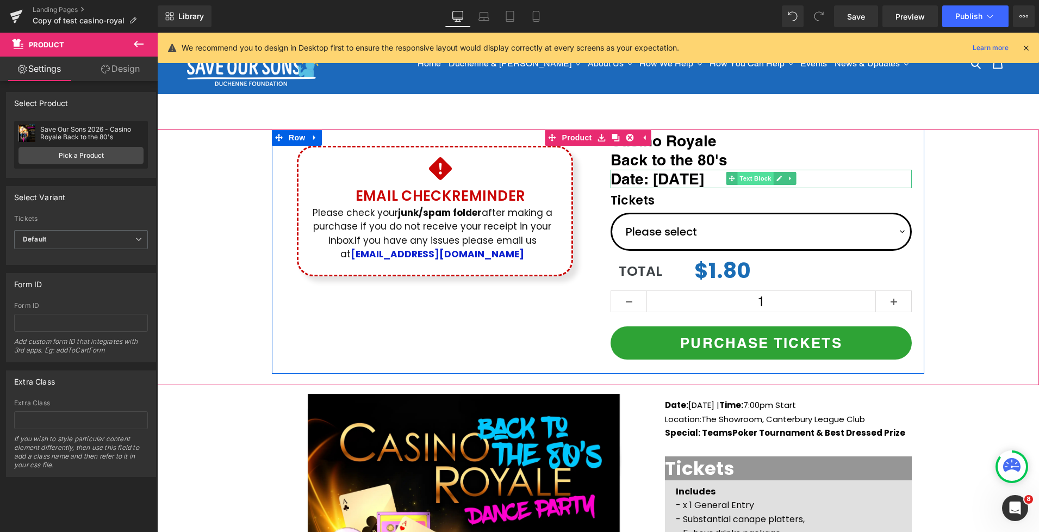
click at [760, 178] on span "Text Block" at bounding box center [755, 178] width 36 height 13
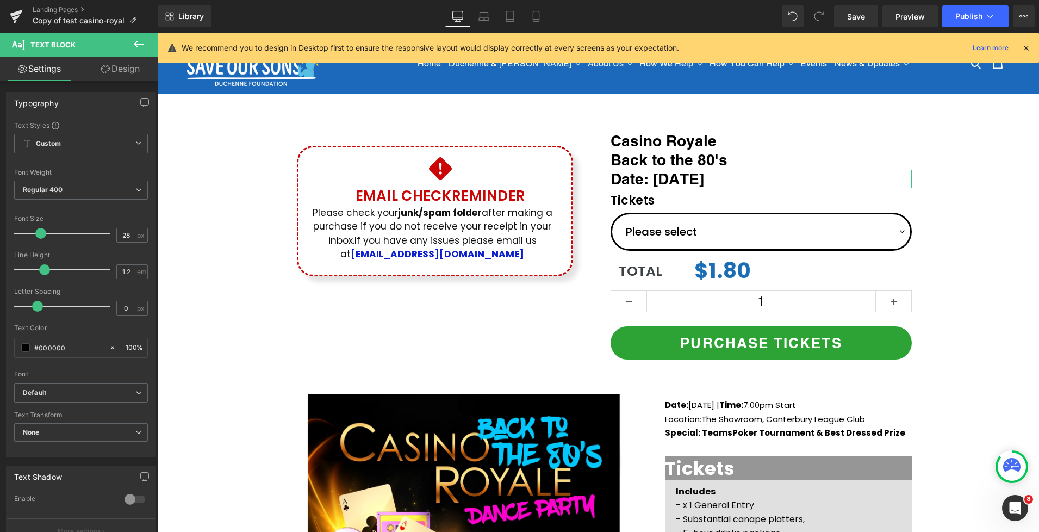
click at [108, 71] on icon at bounding box center [105, 69] width 9 height 9
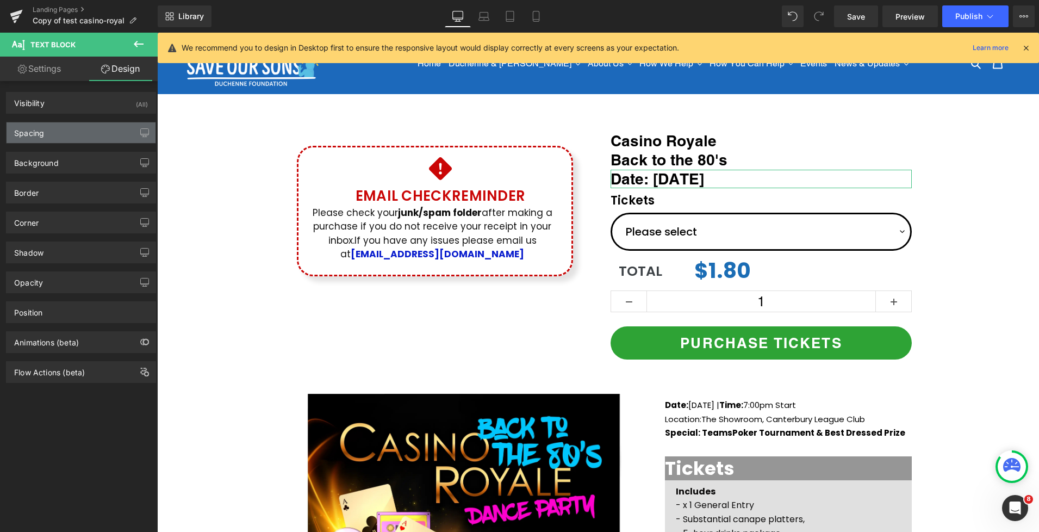
click at [44, 140] on div "Spacing" at bounding box center [81, 132] width 149 height 21
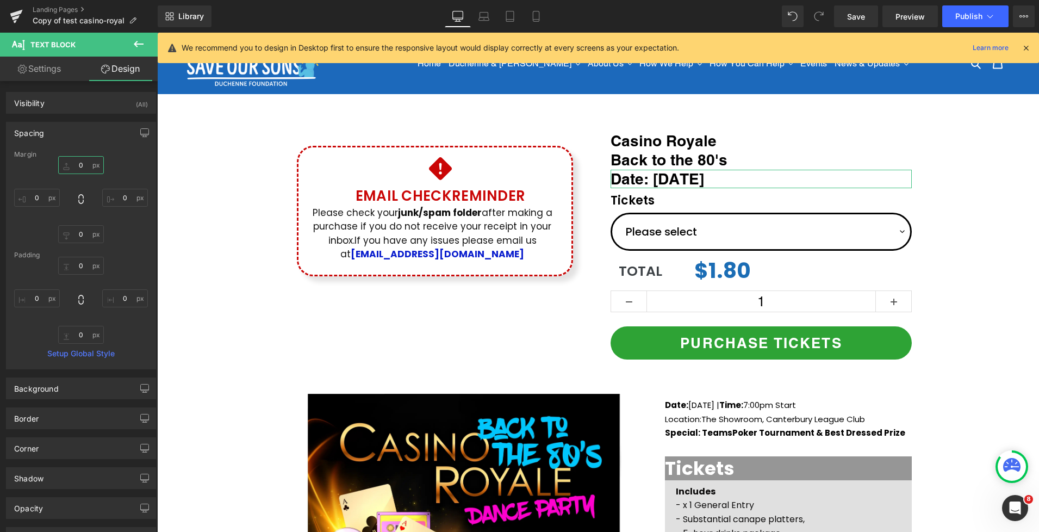
click at [82, 166] on input "0" at bounding box center [81, 165] width 46 height 18
click at [74, 167] on input "0" at bounding box center [81, 165] width 46 height 18
type input "10"
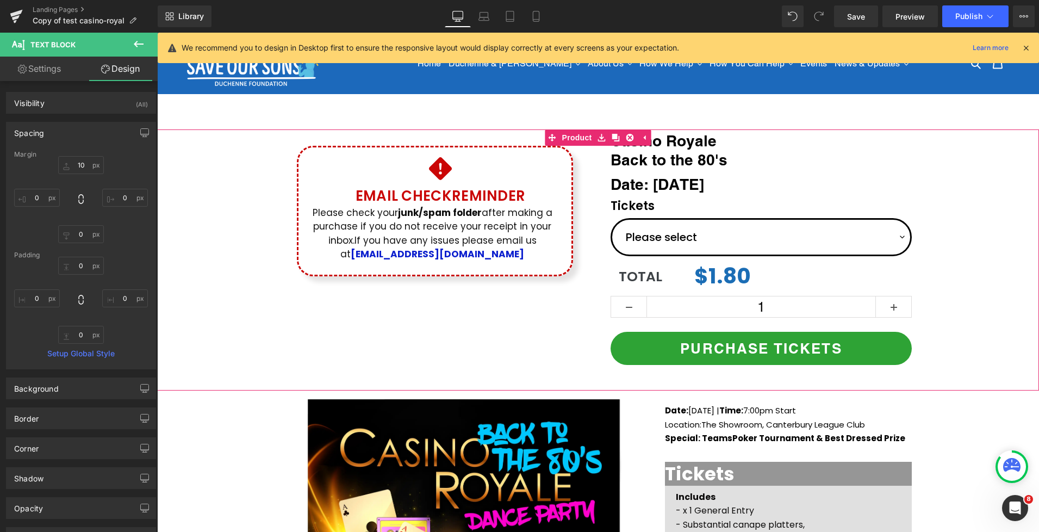
click at [948, 184] on div "Icon Email Check Reminder Text Block Please check your junk/spam folder after m…" at bounding box center [598, 254] width 882 height 250
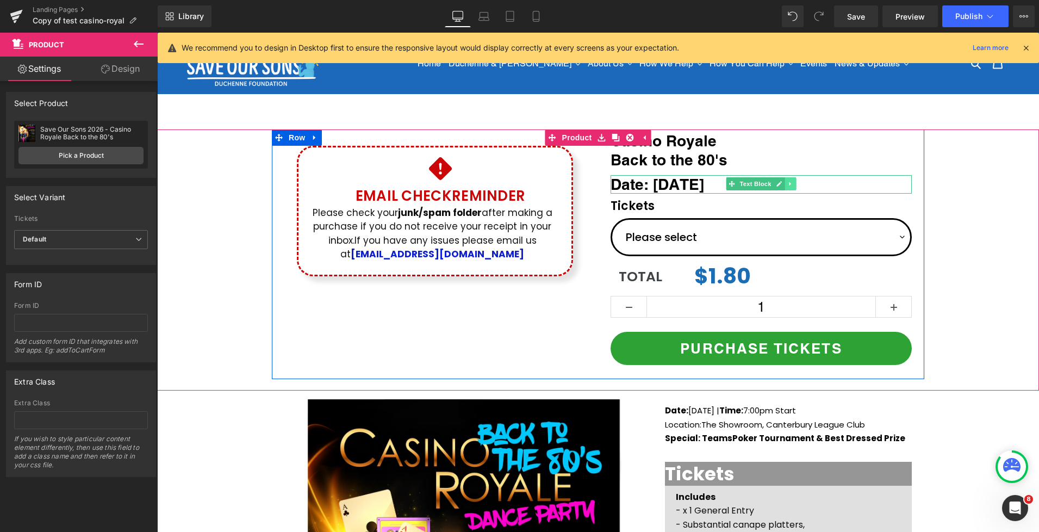
click at [793, 181] on icon at bounding box center [790, 184] width 6 height 7
click at [783, 183] on icon at bounding box center [785, 184] width 6 height 6
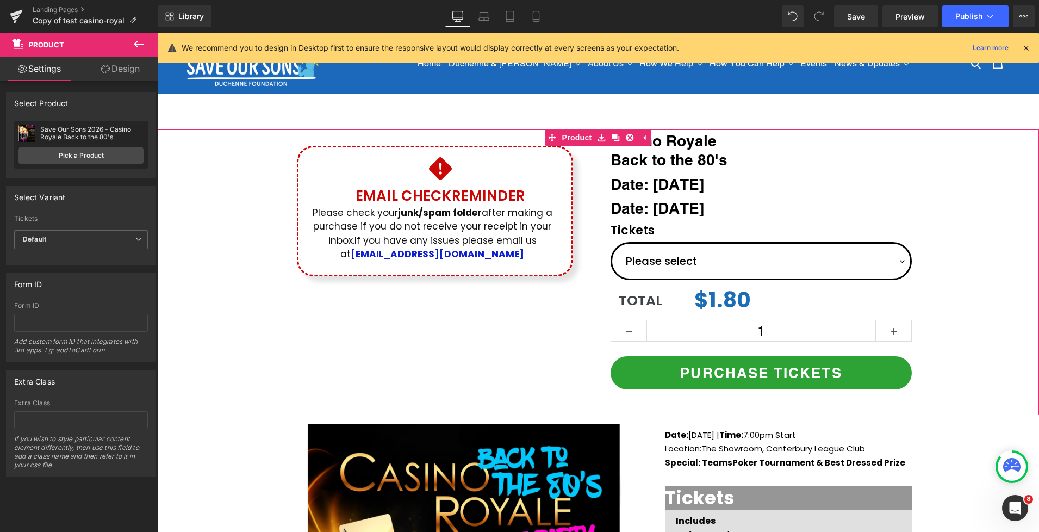
click at [946, 189] on div "Icon Email Check Reminder Text Block Please check your junk/spam folder after m…" at bounding box center [598, 266] width 882 height 274
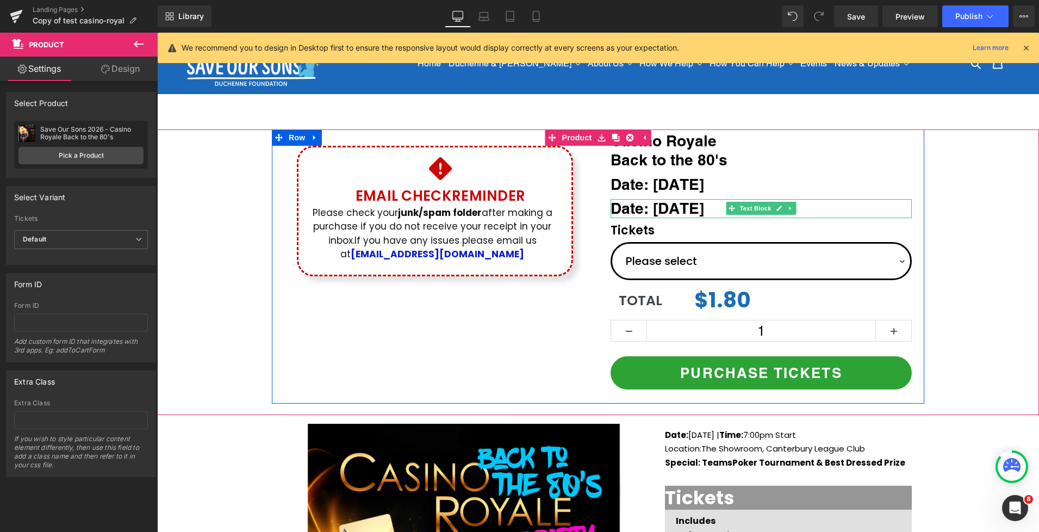
click at [659, 210] on span "Date: [DATE]" at bounding box center [658, 208] width 94 height 18
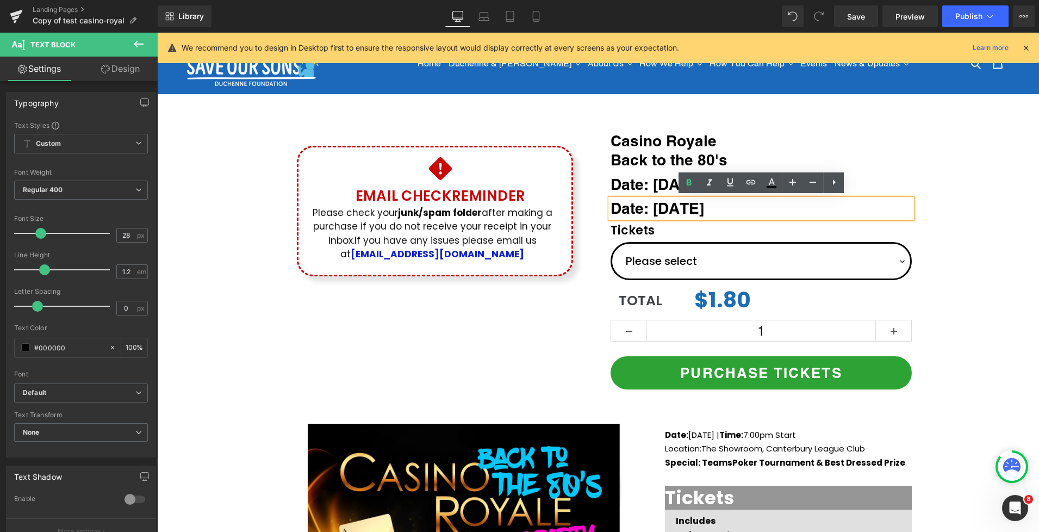
drag, startPoint x: 612, startPoint y: 207, endPoint x: 857, endPoint y: 196, distance: 244.9
click at [857, 199] on div "Date: [DATE]" at bounding box center [761, 208] width 301 height 19
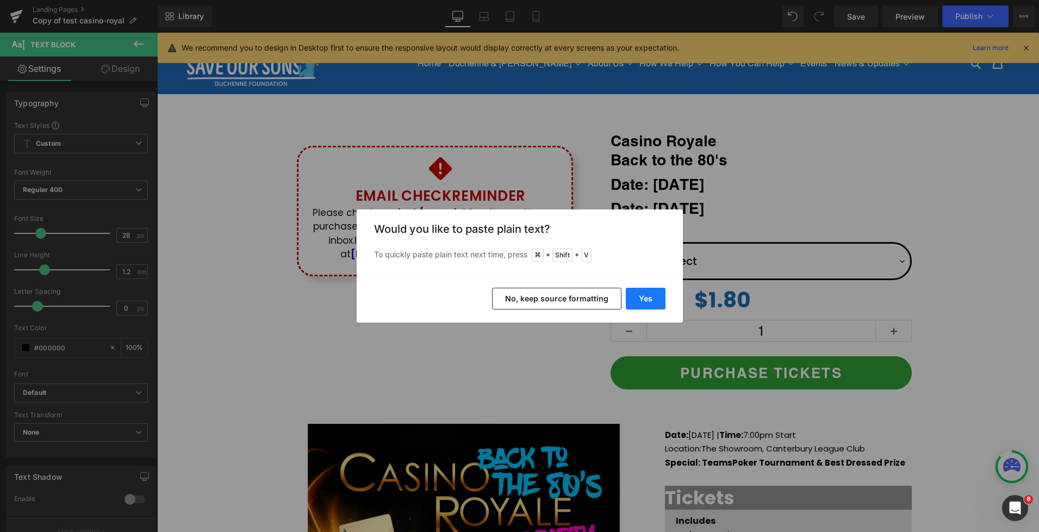
click at [645, 300] on button "Yes" at bounding box center [646, 299] width 40 height 22
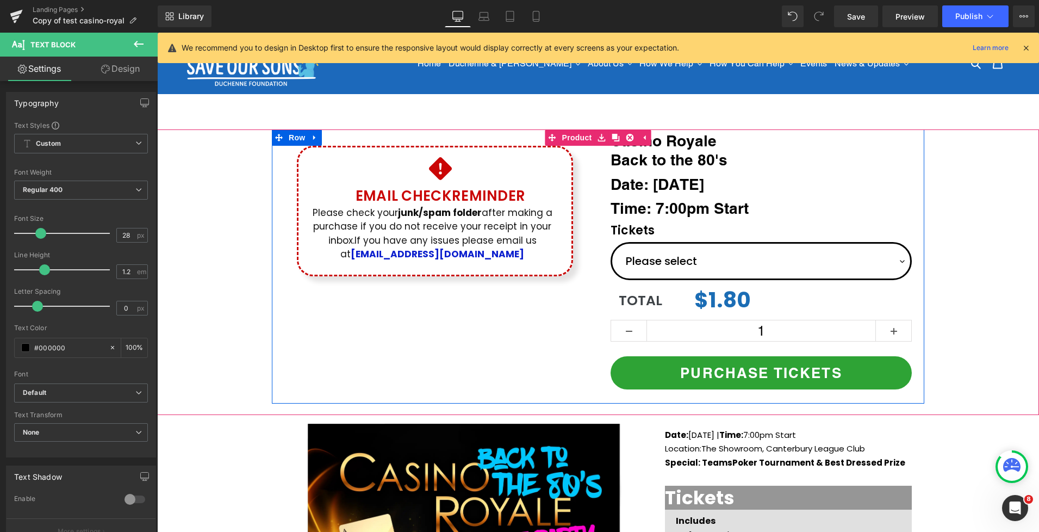
click at [914, 189] on div "Tickets Text Block Casino Royale Back to the 80's Text Block Date: [DATE] Text …" at bounding box center [761, 266] width 326 height 269
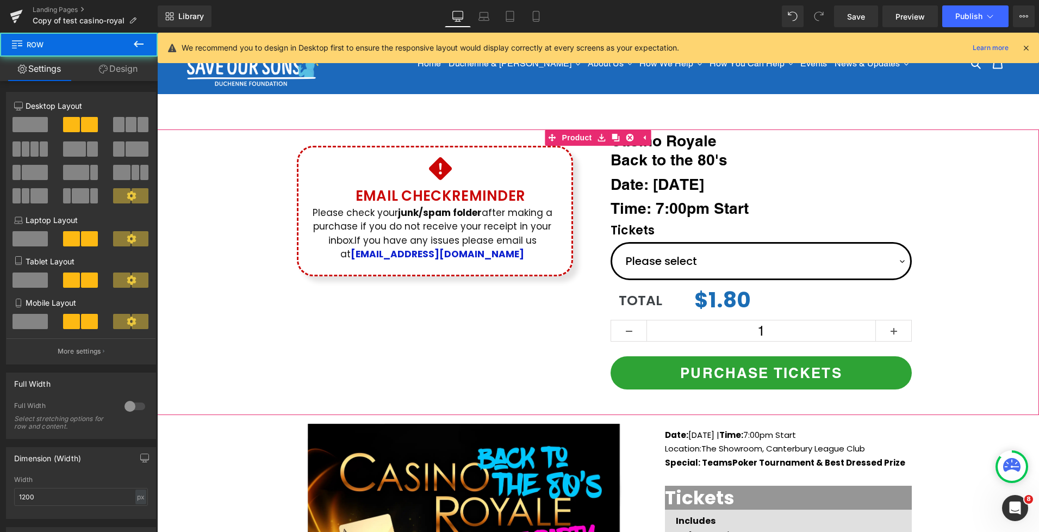
click at [947, 186] on div "Icon Email Check Reminder Text Block Please check your junk/spam folder after m…" at bounding box center [598, 266] width 882 height 274
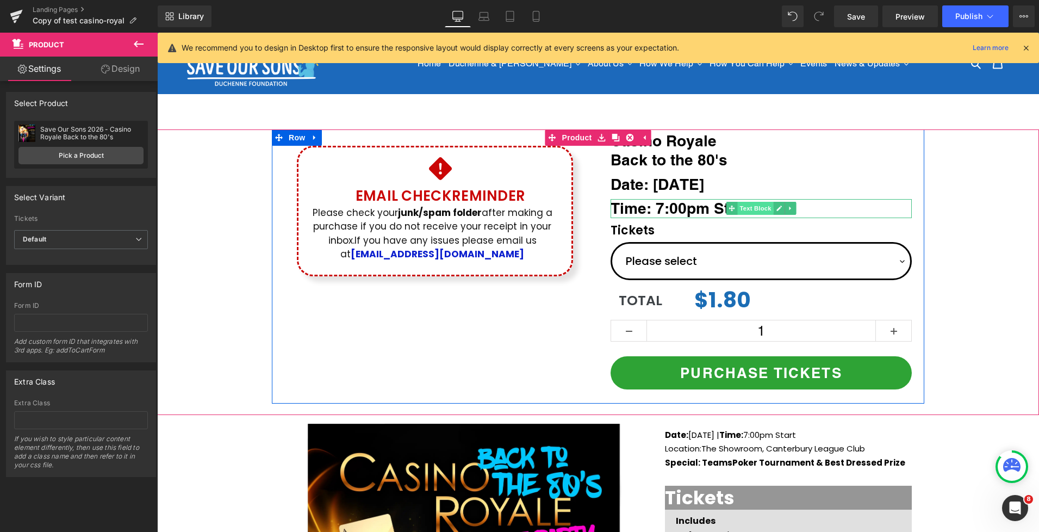
click at [757, 208] on span "Text Block" at bounding box center [755, 208] width 36 height 13
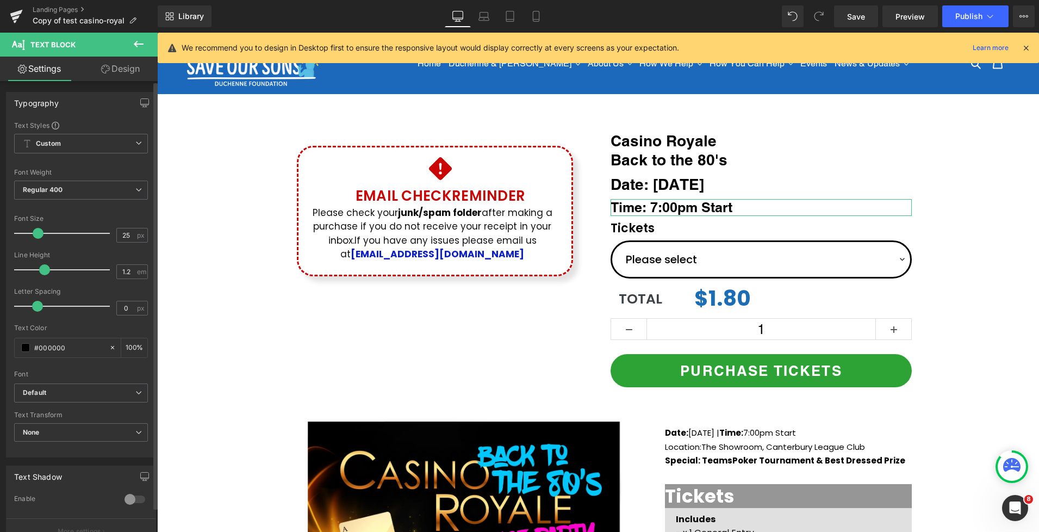
type input "24"
click at [34, 234] on span at bounding box center [37, 233] width 11 height 11
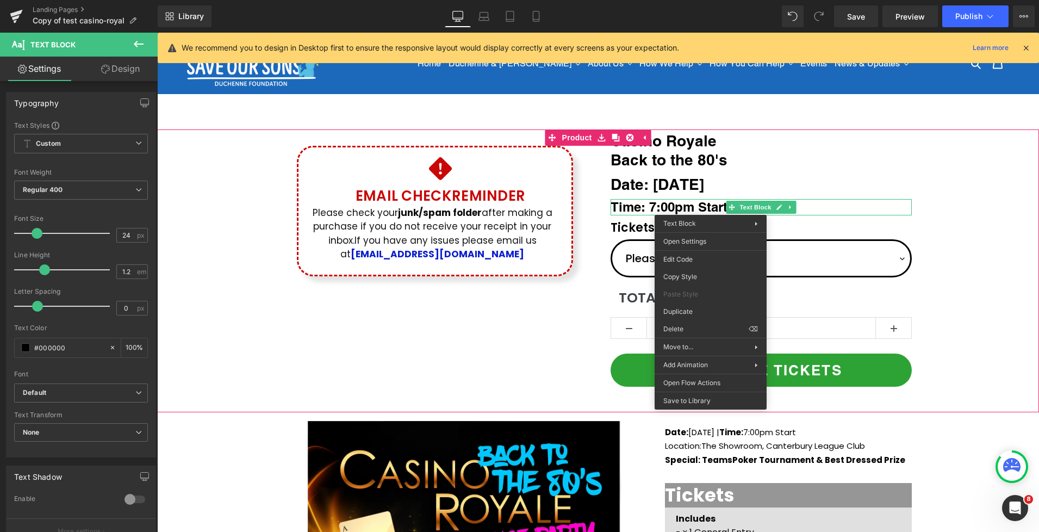
click at [945, 226] on div "Icon Email Check Reminder Text Block Please check your junk/spam folder after m…" at bounding box center [598, 264] width 882 height 271
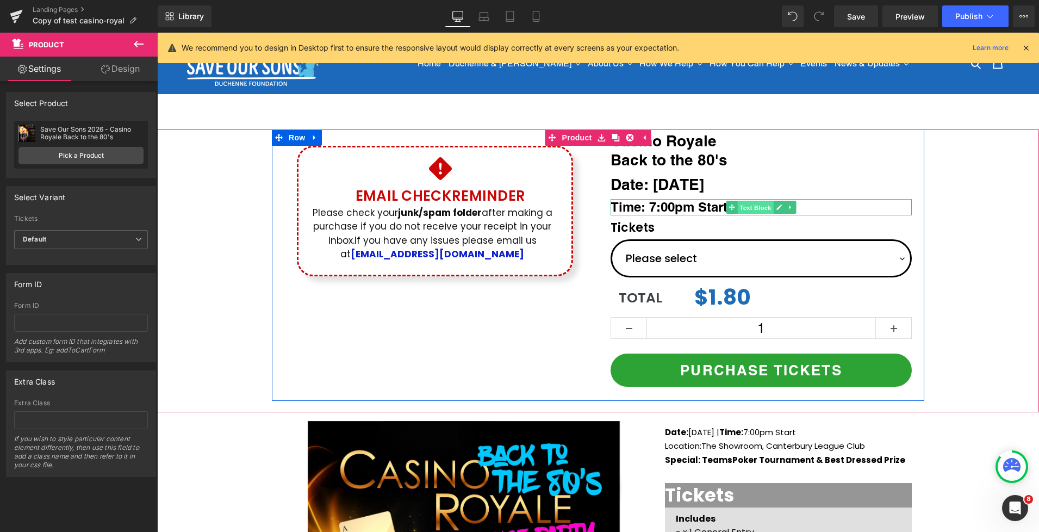
click at [766, 210] on span "Text Block" at bounding box center [755, 207] width 36 height 13
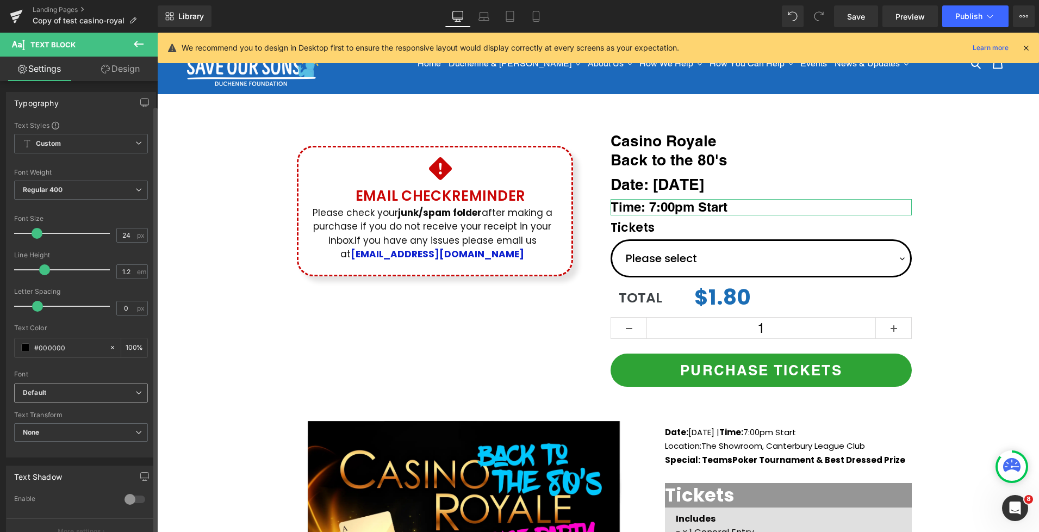
scroll to position [238, 0]
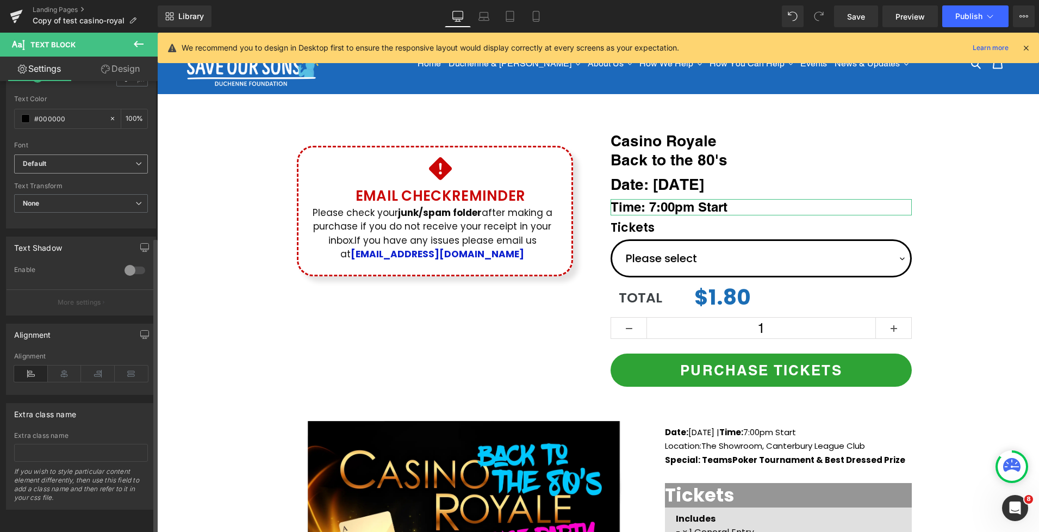
click at [65, 154] on span "Default" at bounding box center [81, 163] width 134 height 19
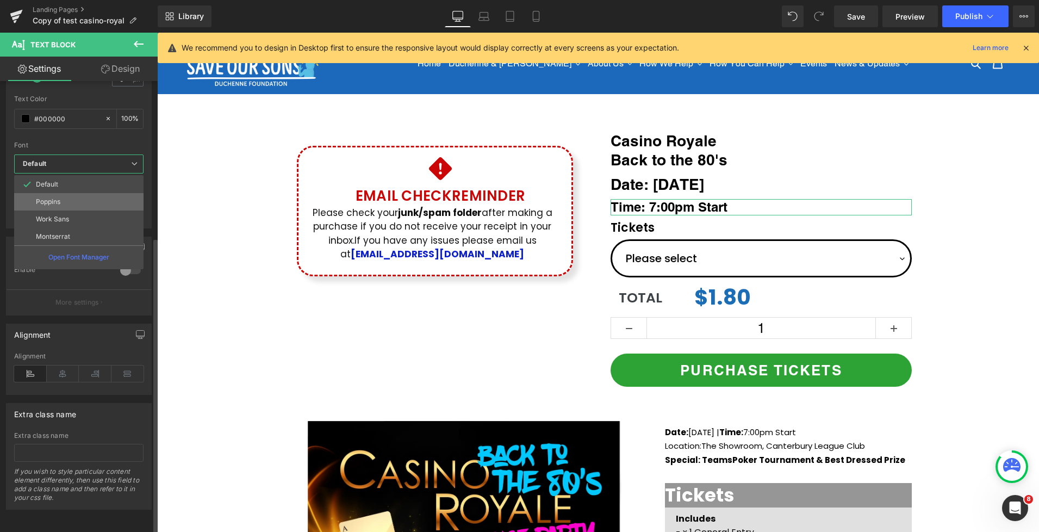
click at [58, 198] on p "Poppins" at bounding box center [48, 202] width 24 height 8
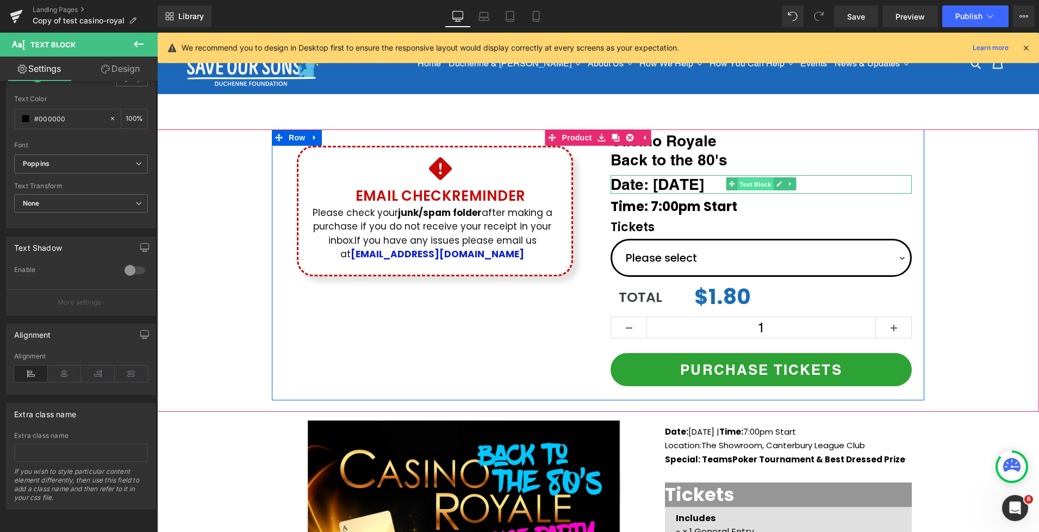
click at [748, 183] on span "Text Block" at bounding box center [755, 184] width 36 height 13
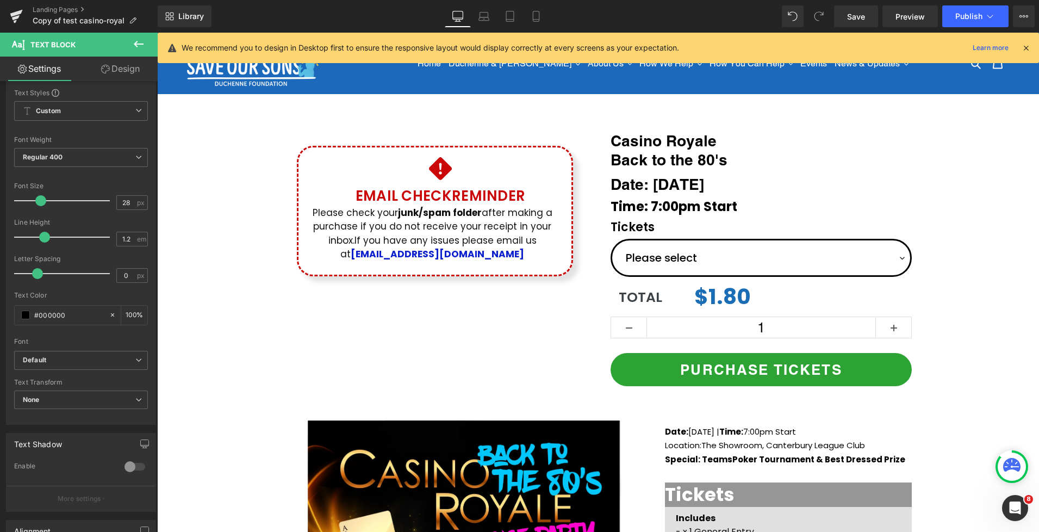
scroll to position [36, 0]
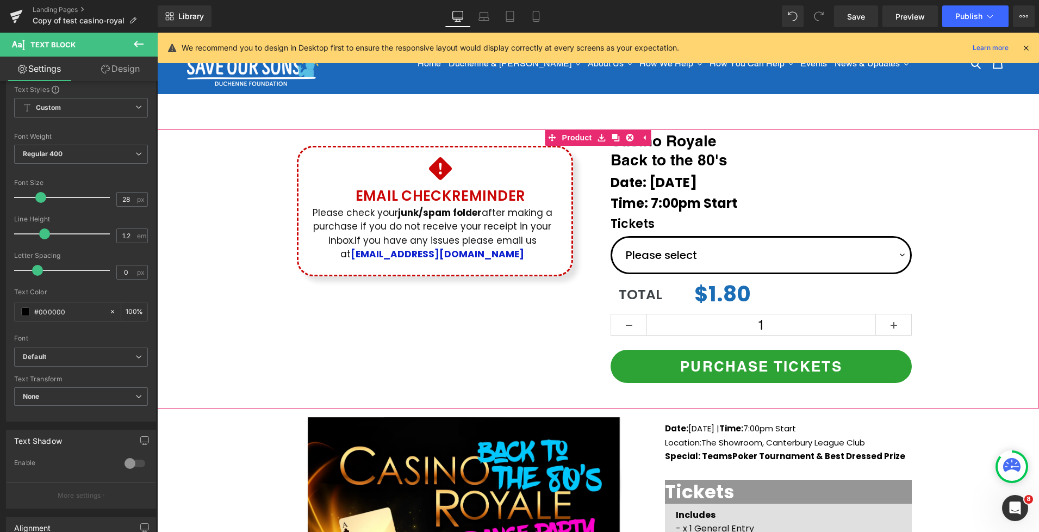
click at [964, 213] on div "Icon Email Check Reminder Text Block Please check your junk/spam folder after m…" at bounding box center [598, 263] width 882 height 268
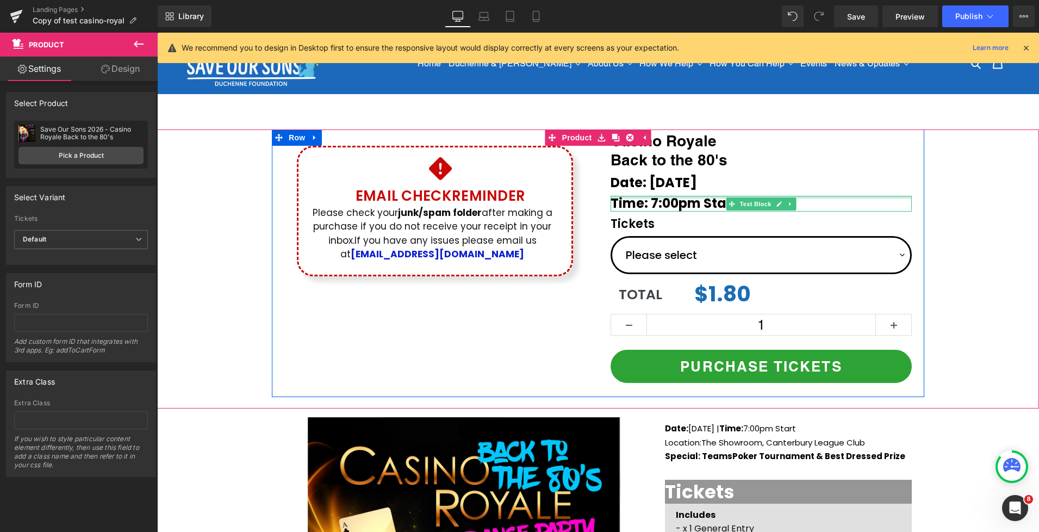
click at [652, 203] on span "Time: 7:00pm Start" at bounding box center [674, 203] width 127 height 18
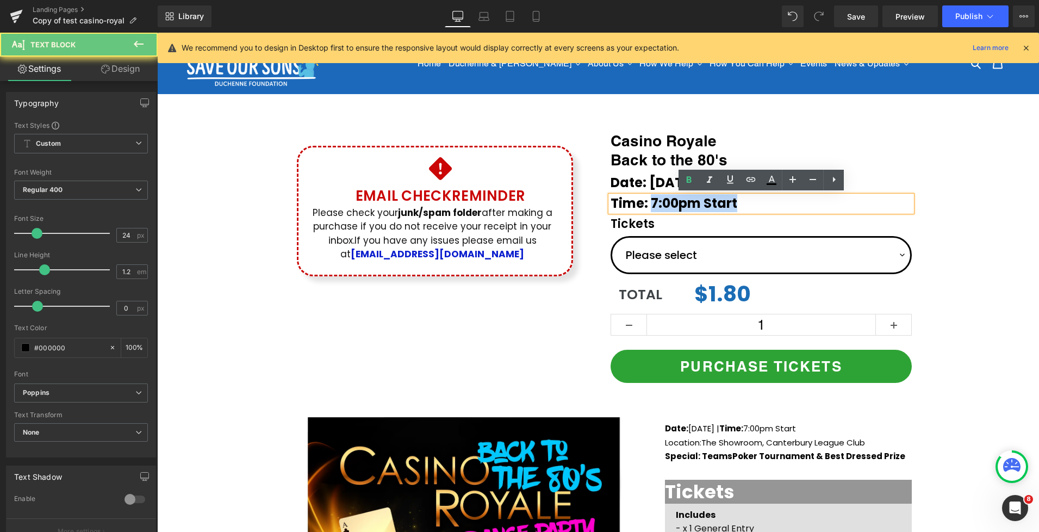
drag, startPoint x: 652, startPoint y: 205, endPoint x: 748, endPoint y: 200, distance: 95.9
click at [748, 200] on p "Time: 7:00pm Start" at bounding box center [761, 204] width 301 height 16
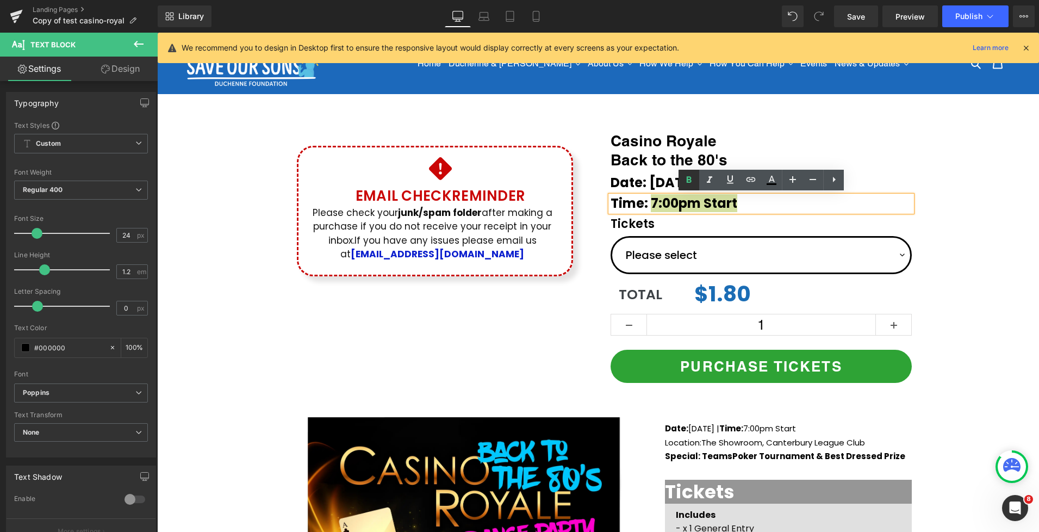
click at [0, 0] on icon at bounding box center [0, 0] width 0 height 0
click at [653, 183] on span "Date: [DATE]" at bounding box center [654, 182] width 86 height 18
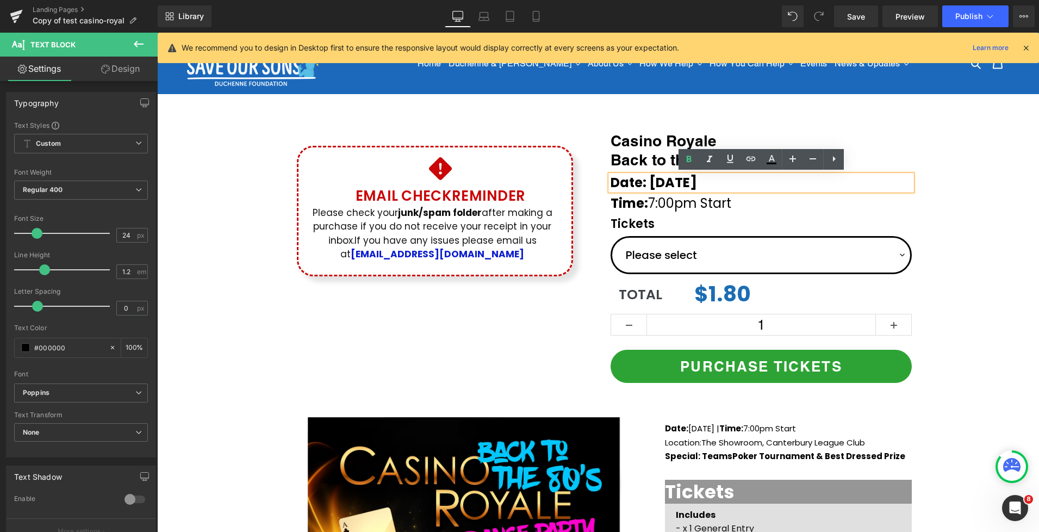
drag, startPoint x: 650, startPoint y: 182, endPoint x: 811, endPoint y: 183, distance: 161.0
click at [811, 183] on p "Date: [DATE]" at bounding box center [761, 183] width 301 height 16
click at [0, 0] on icon at bounding box center [0, 0] width 0 height 0
click at [952, 194] on div "Icon Email Check Reminder Text Block Please check your junk/spam folder after m…" at bounding box center [598, 263] width 882 height 268
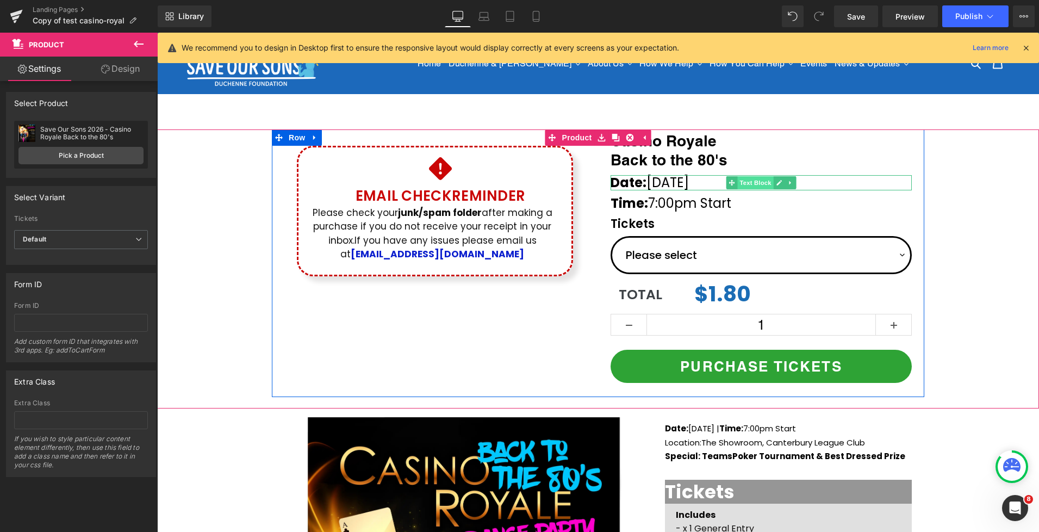
click at [747, 181] on span "Text Block" at bounding box center [755, 182] width 36 height 13
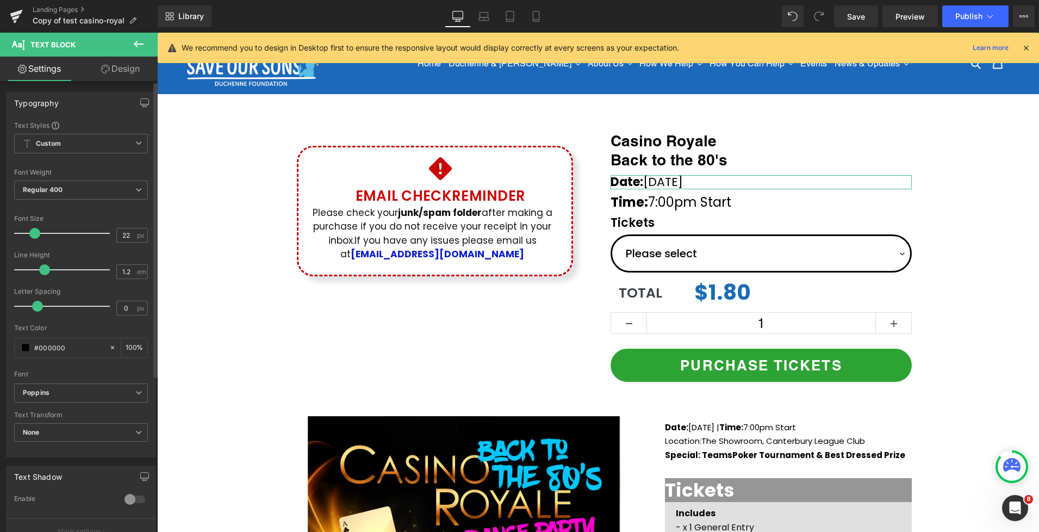
click at [34, 234] on span at bounding box center [34, 233] width 11 height 11
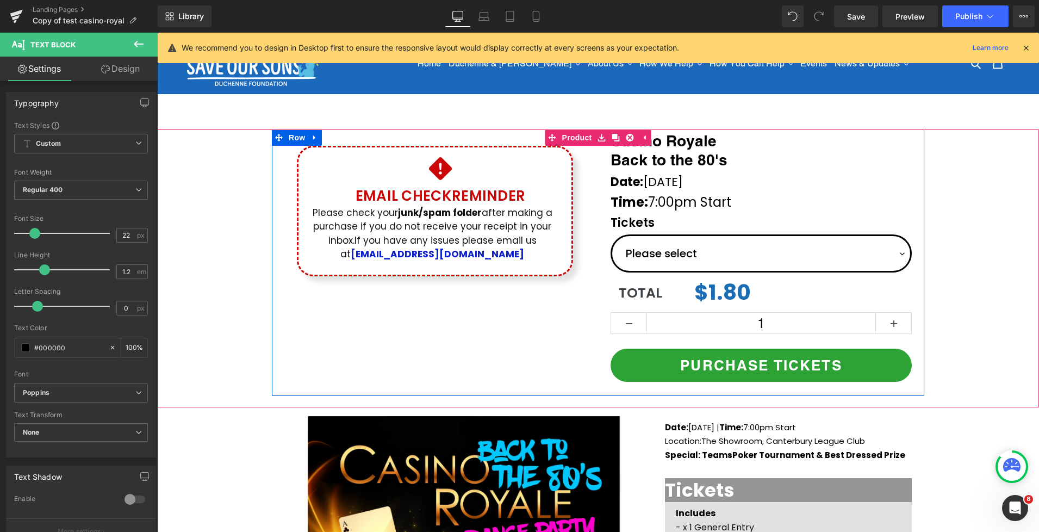
scroll to position [4, 0]
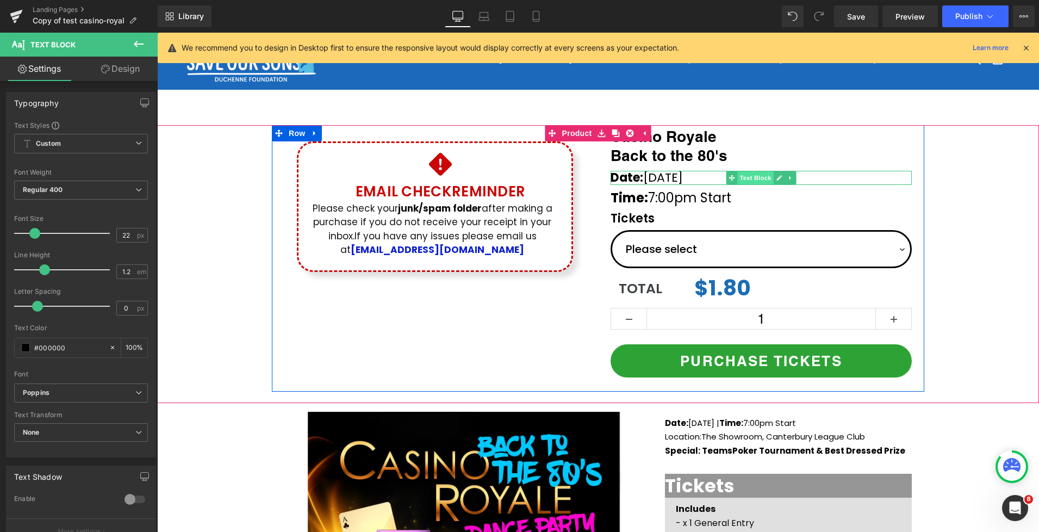
click at [759, 176] on span "Text Block" at bounding box center [755, 177] width 36 height 13
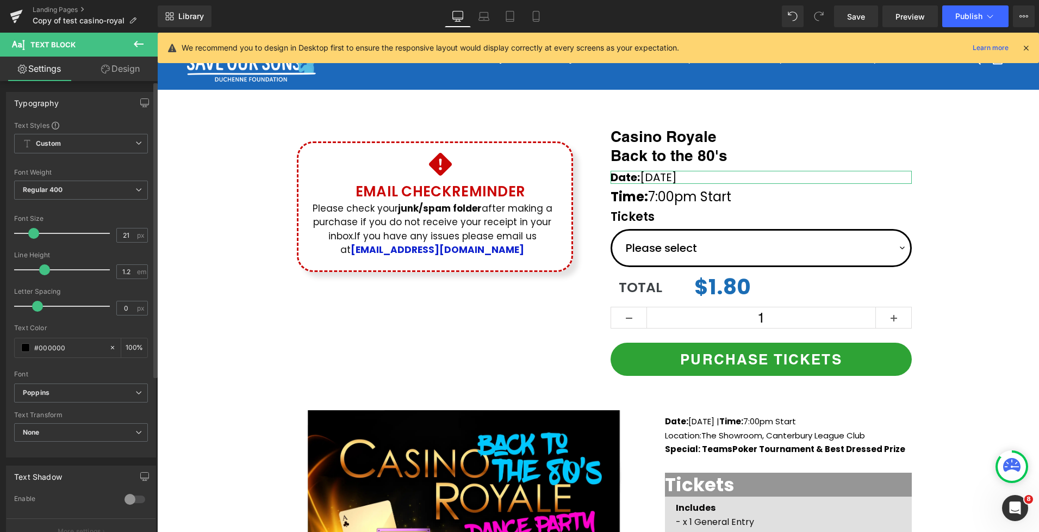
type input "22"
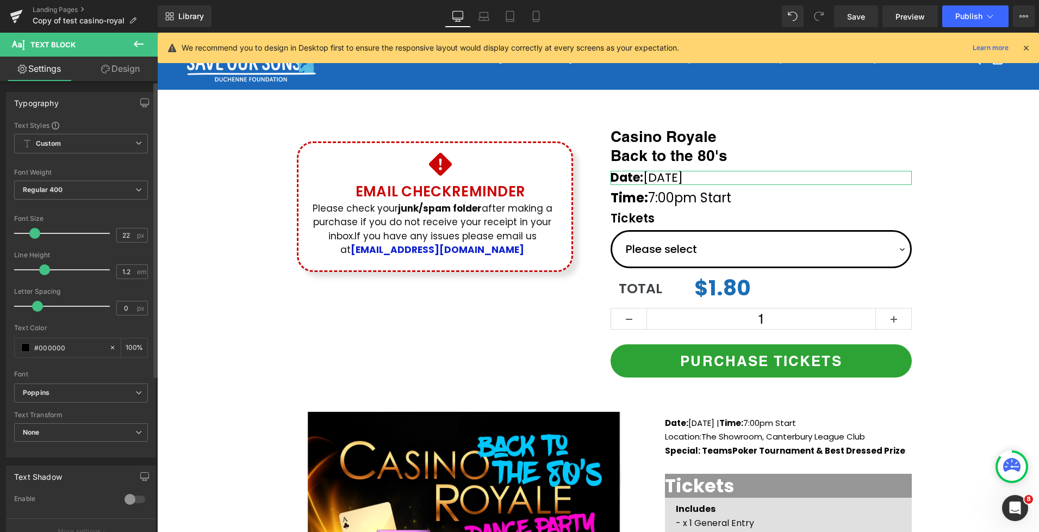
click at [33, 234] on span at bounding box center [34, 233] width 11 height 11
type input "1.3"
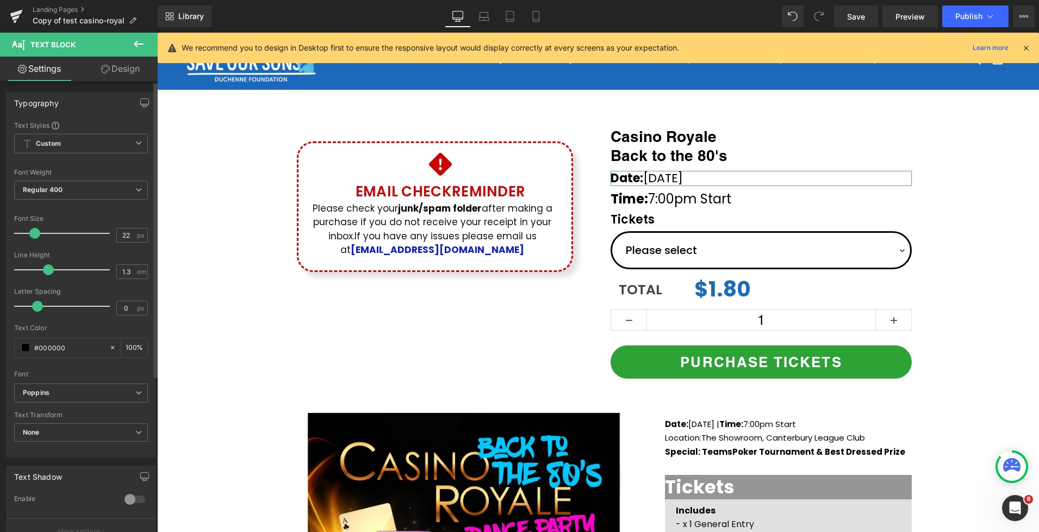
click at [44, 271] on span at bounding box center [48, 269] width 11 height 11
type input "-0.5"
drag, startPoint x: 38, startPoint y: 307, endPoint x: 29, endPoint y: 307, distance: 8.7
click at [29, 307] on span at bounding box center [28, 306] width 11 height 11
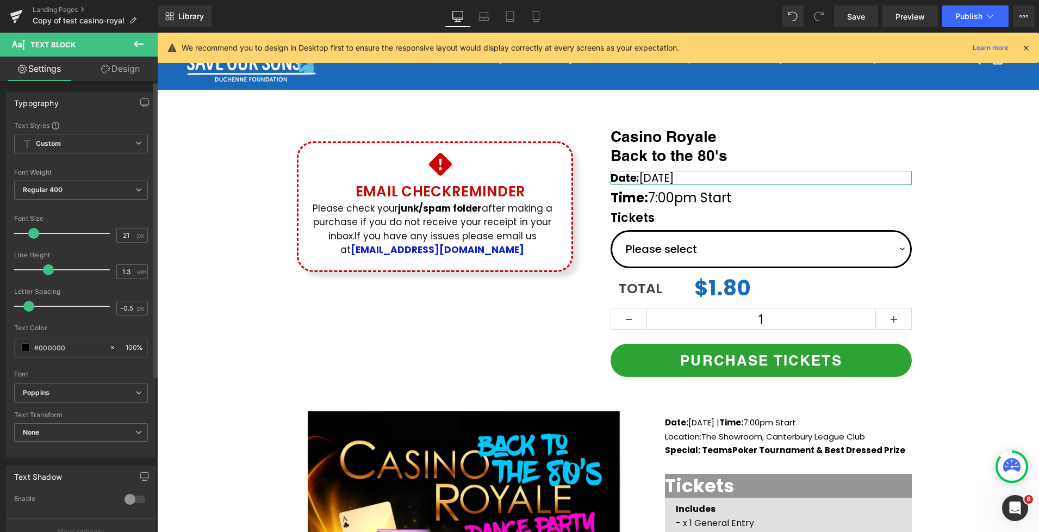
type input "22"
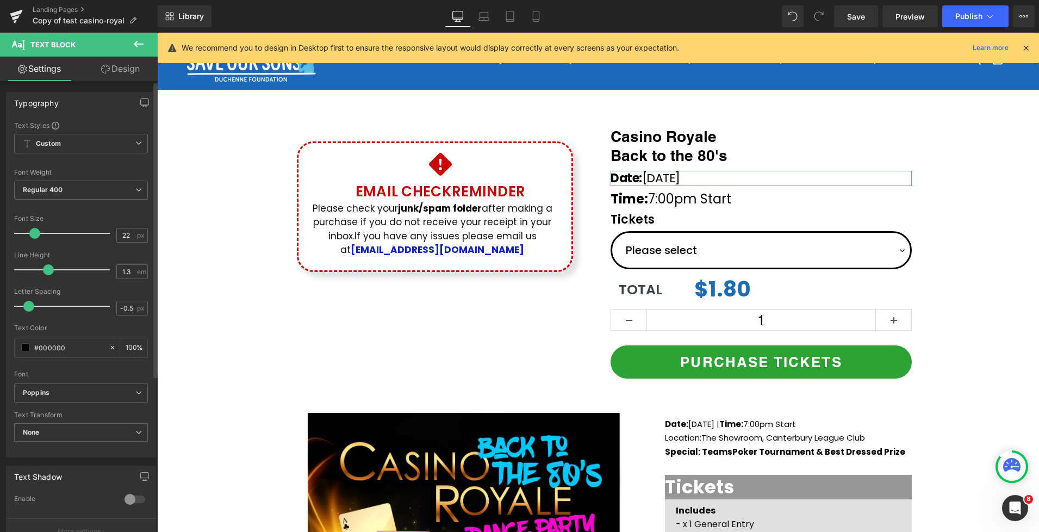
click at [36, 236] on span at bounding box center [34, 233] width 11 height 11
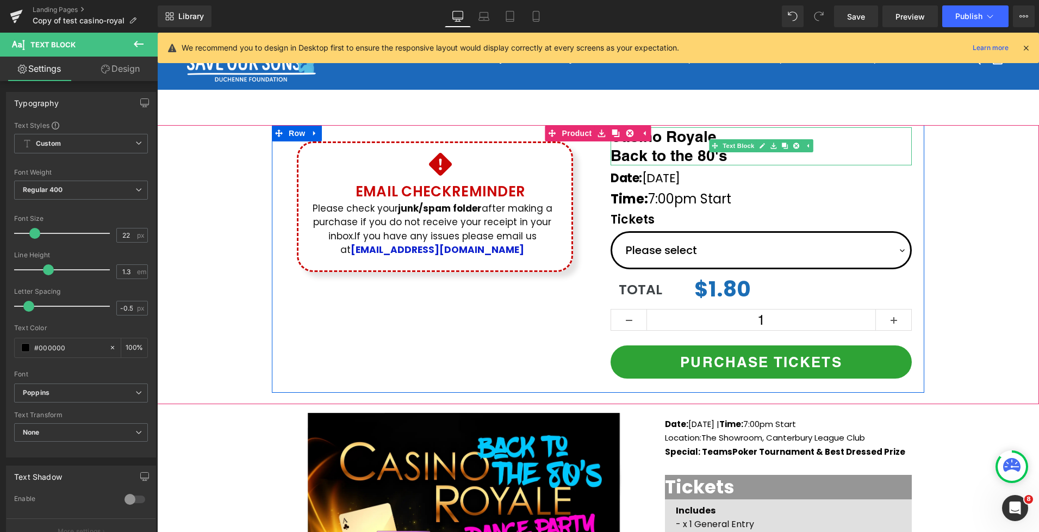
click at [870, 131] on p "Casino Royale" at bounding box center [761, 136] width 301 height 19
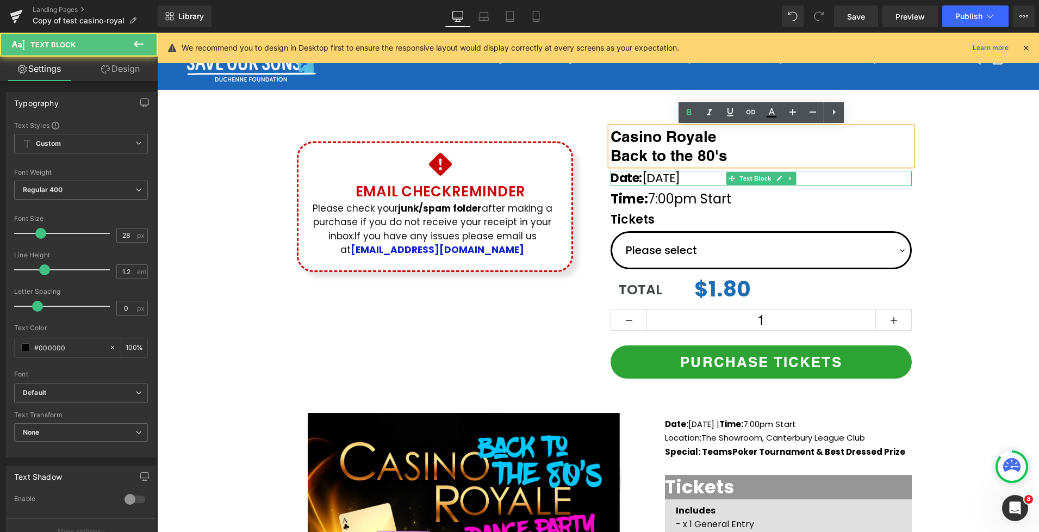
click at [651, 181] on p "Date: [DATE]" at bounding box center [761, 179] width 301 height 16
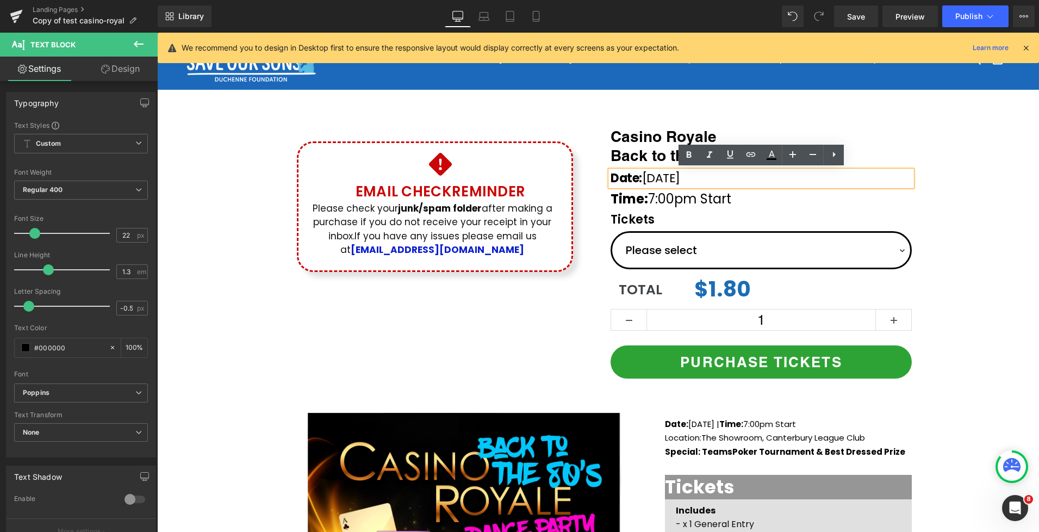
click at [646, 178] on p "Date: [DATE]" at bounding box center [761, 179] width 301 height 16
click at [936, 168] on div "Icon Email Check Reminder Text Block Please check your junk/spam folder after m…" at bounding box center [598, 258] width 882 height 267
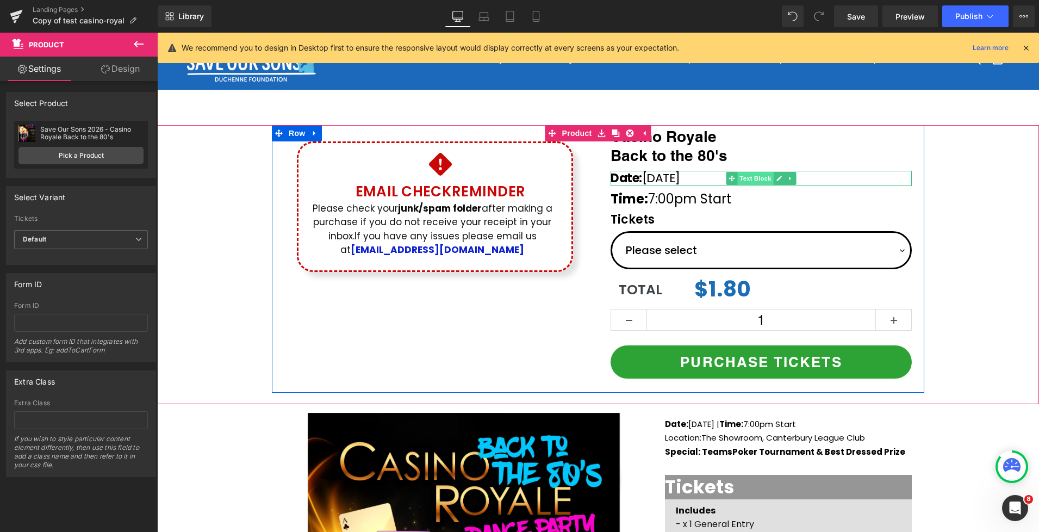
click at [750, 179] on span "Text Block" at bounding box center [755, 178] width 36 height 13
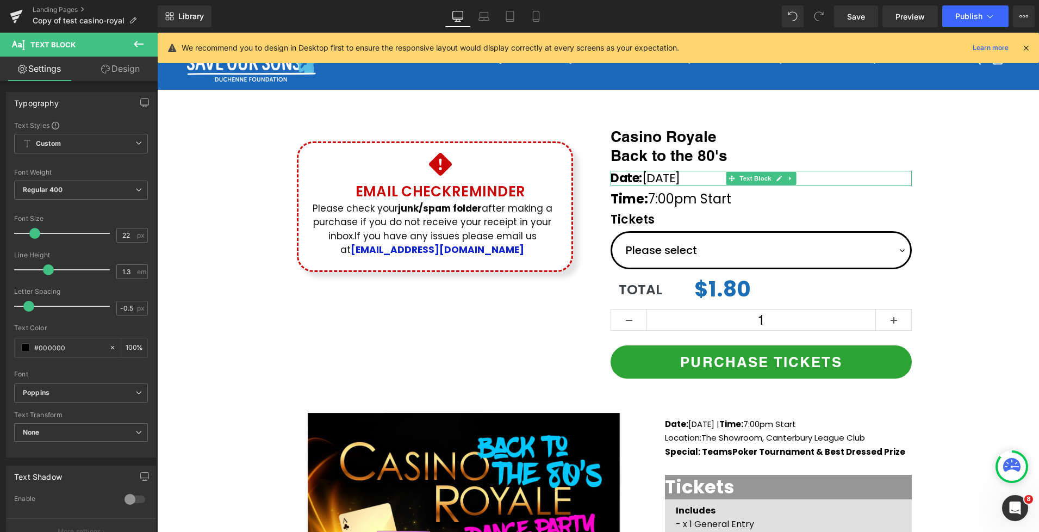
drag, startPoint x: 903, startPoint y: 284, endPoint x: 696, endPoint y: 225, distance: 215.4
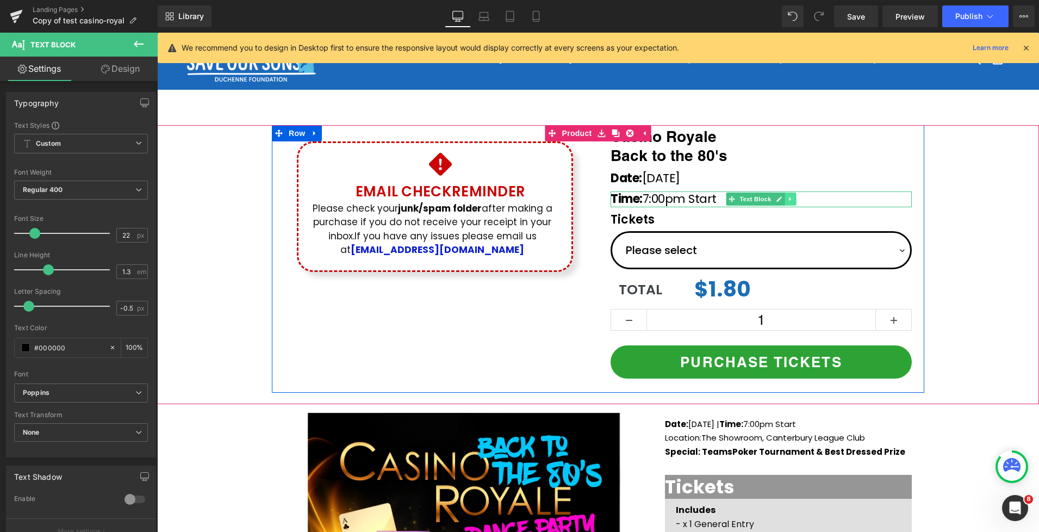
click at [795, 200] on link at bounding box center [790, 199] width 11 height 13
click at [786, 200] on icon at bounding box center [785, 199] width 6 height 6
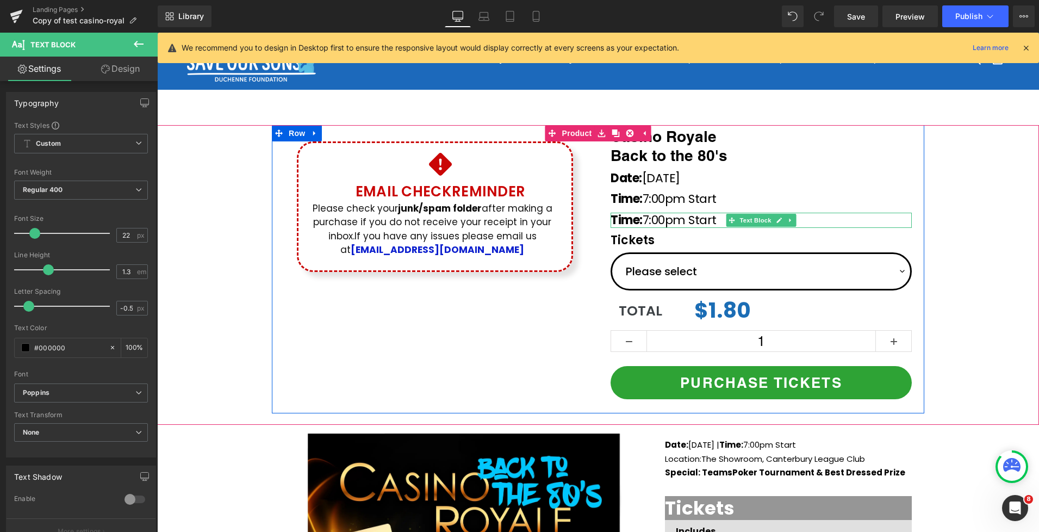
click at [713, 218] on p "Time: 7:00pm Start" at bounding box center [761, 221] width 301 height 16
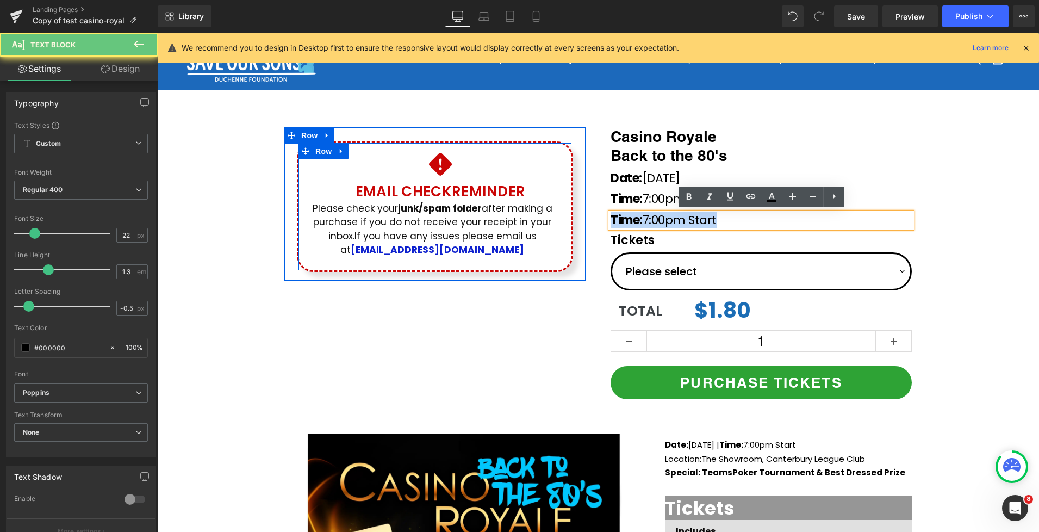
drag, startPoint x: 723, startPoint y: 221, endPoint x: 568, endPoint y: 207, distance: 155.0
click at [568, 207] on div "Icon Email Check Reminder Text Block Please check your junk/spam folder after m…" at bounding box center [598, 269] width 653 height 288
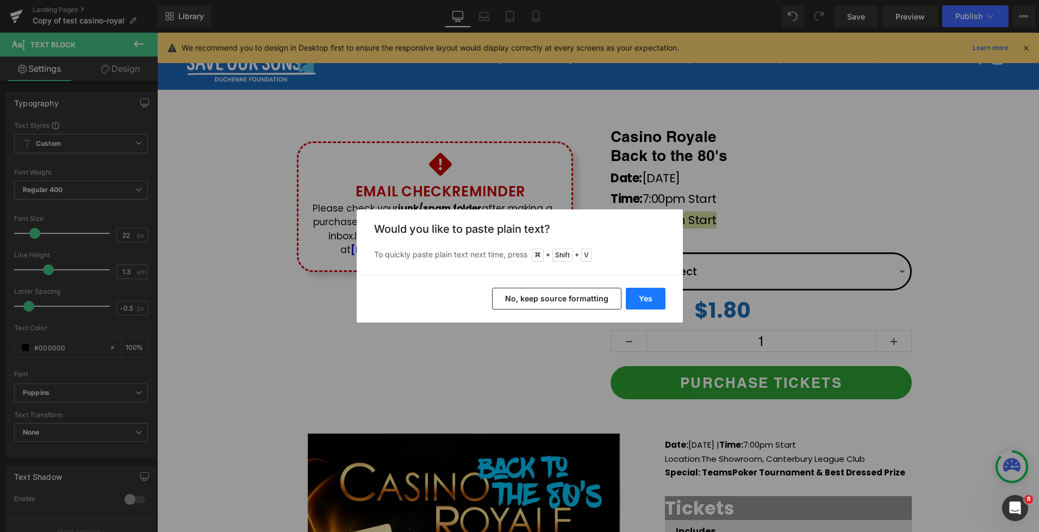
click at [647, 297] on button "Yes" at bounding box center [646, 299] width 40 height 22
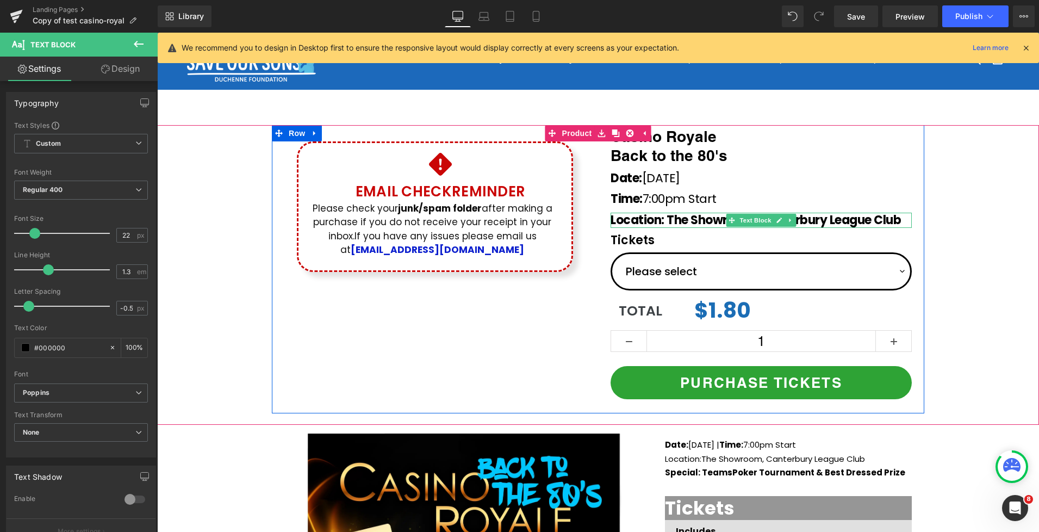
click at [681, 218] on span "Location: The Showroom, Canterbury League Club" at bounding box center [756, 220] width 290 height 17
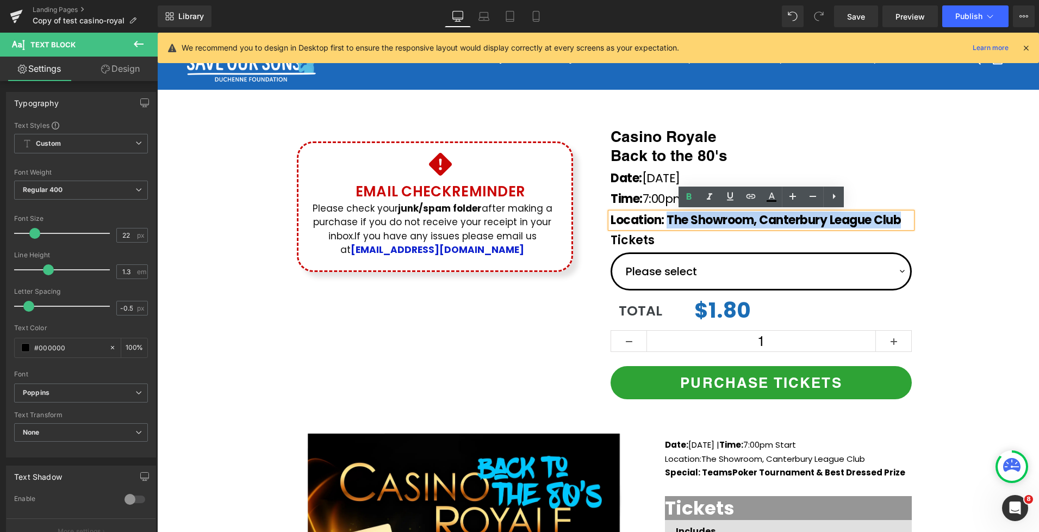
drag, startPoint x: 668, startPoint y: 220, endPoint x: 914, endPoint y: 224, distance: 245.8
click at [912, 224] on div "Location: The Showroom, Canterbury League Club" at bounding box center [761, 221] width 301 height 16
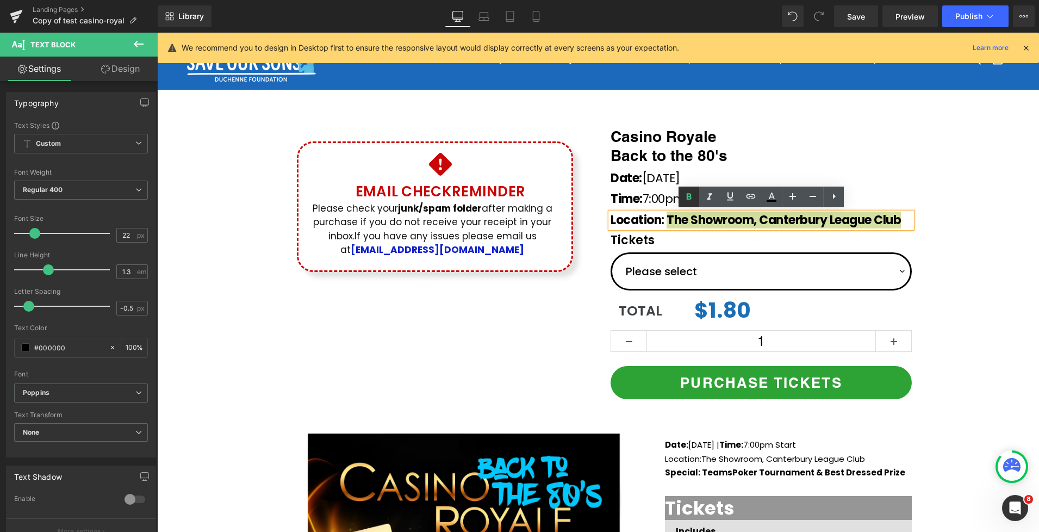
click at [0, 0] on icon at bounding box center [0, 0] width 0 height 0
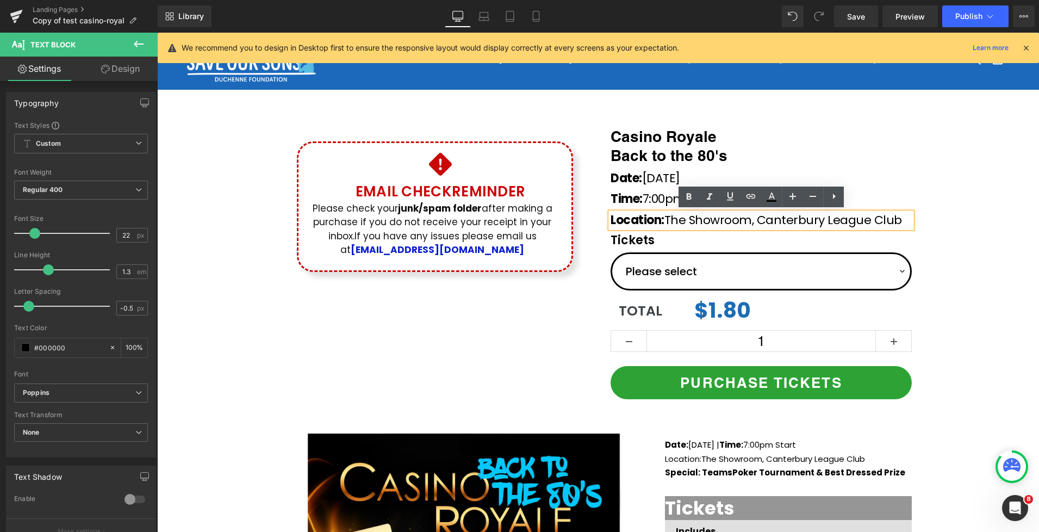
click at [965, 207] on div "Icon Email Check Reminder Text Block Please check your junk/spam folder after m…" at bounding box center [598, 269] width 882 height 288
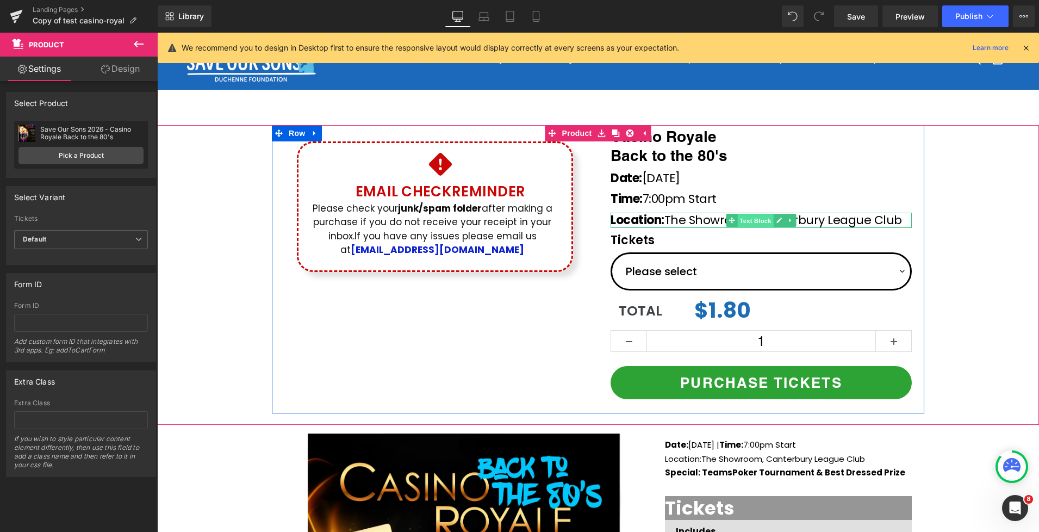
click at [755, 219] on span "Text Block" at bounding box center [755, 220] width 36 height 13
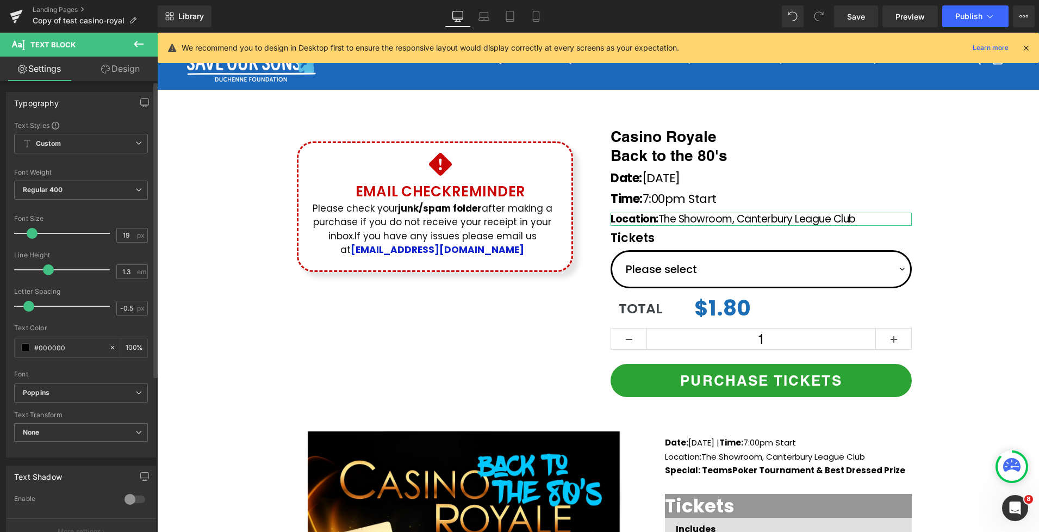
type input "20"
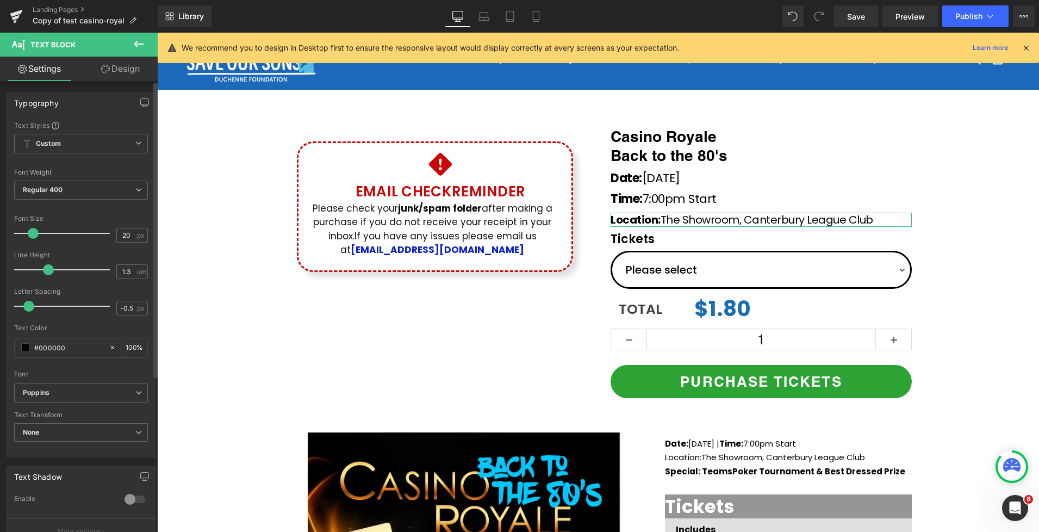
click at [33, 235] on span at bounding box center [33, 233] width 11 height 11
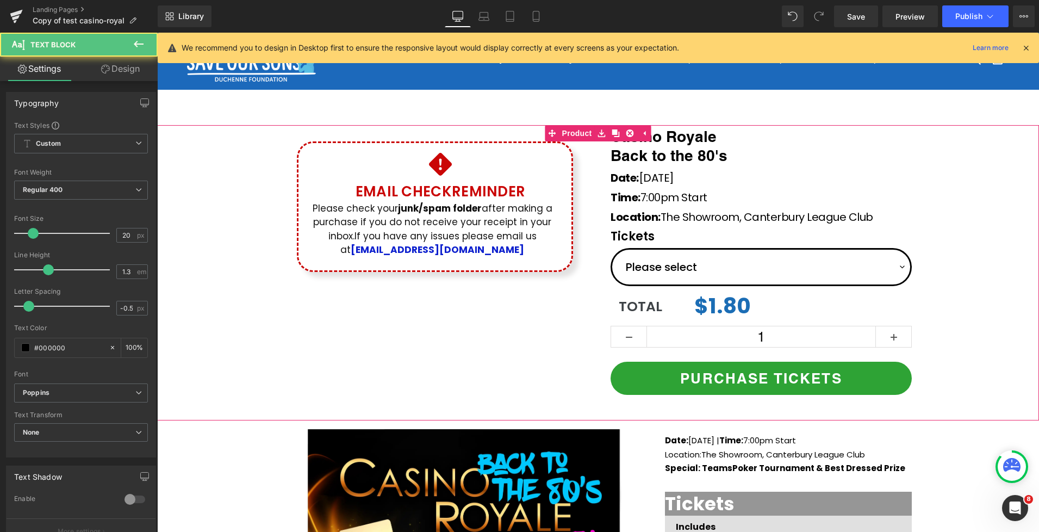
click at [936, 191] on div "Icon Email Check Reminder Text Block Please check your junk/spam folder after m…" at bounding box center [598, 267] width 882 height 284
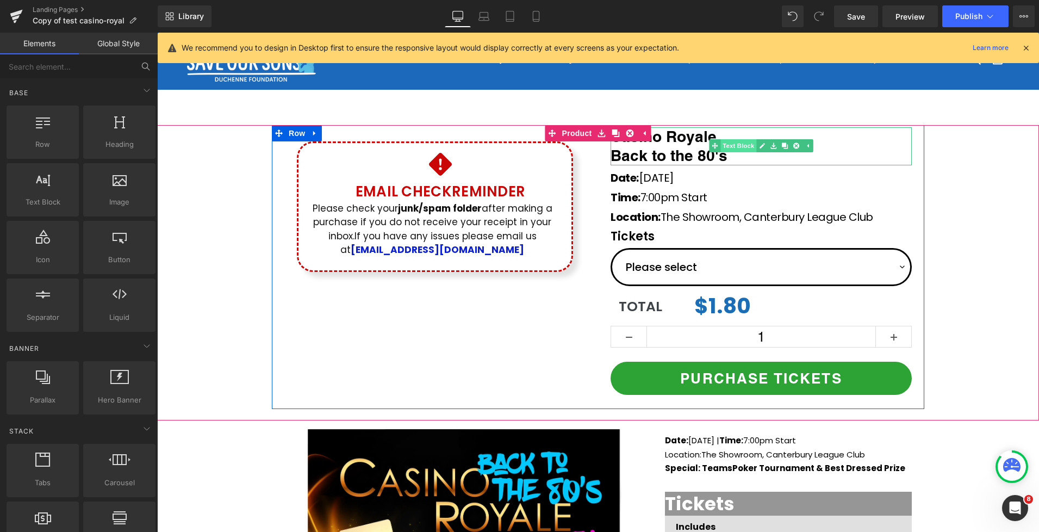
click at [737, 143] on link "Text Block" at bounding box center [732, 145] width 47 height 13
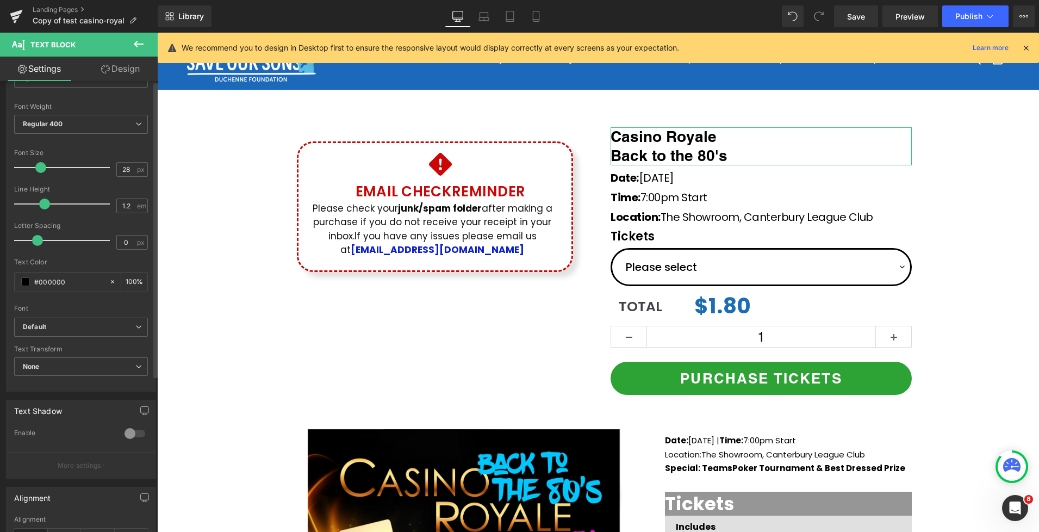
scroll to position [138, 0]
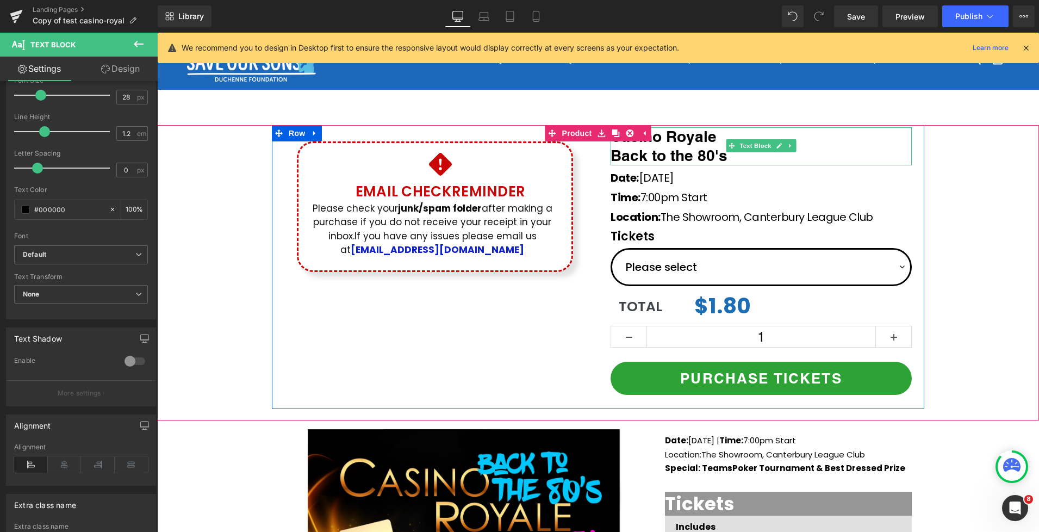
click at [624, 155] on span "Back to the 80's" at bounding box center [669, 155] width 117 height 18
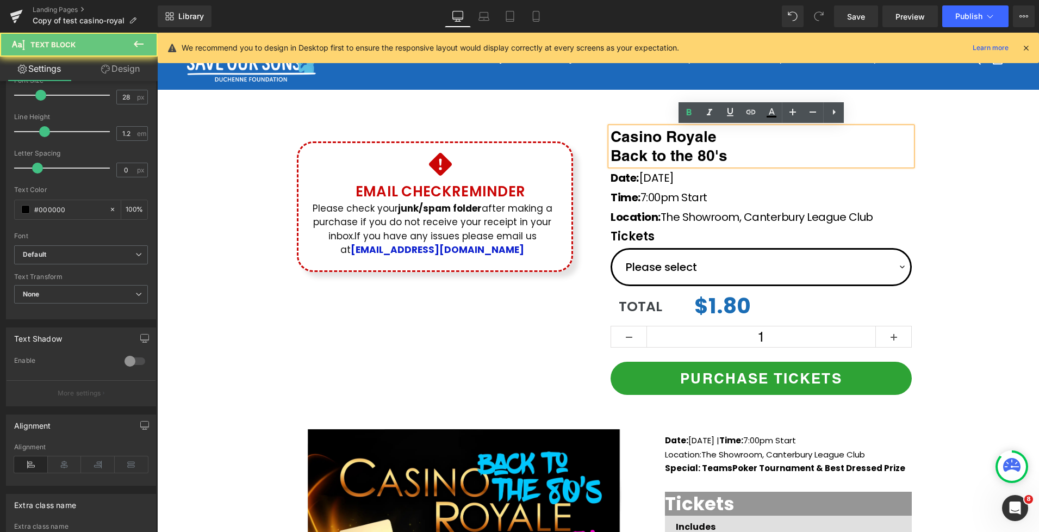
click at [617, 155] on span "Back to the 80's" at bounding box center [669, 155] width 117 height 18
click at [615, 156] on span "Back to the 80's" at bounding box center [669, 155] width 117 height 18
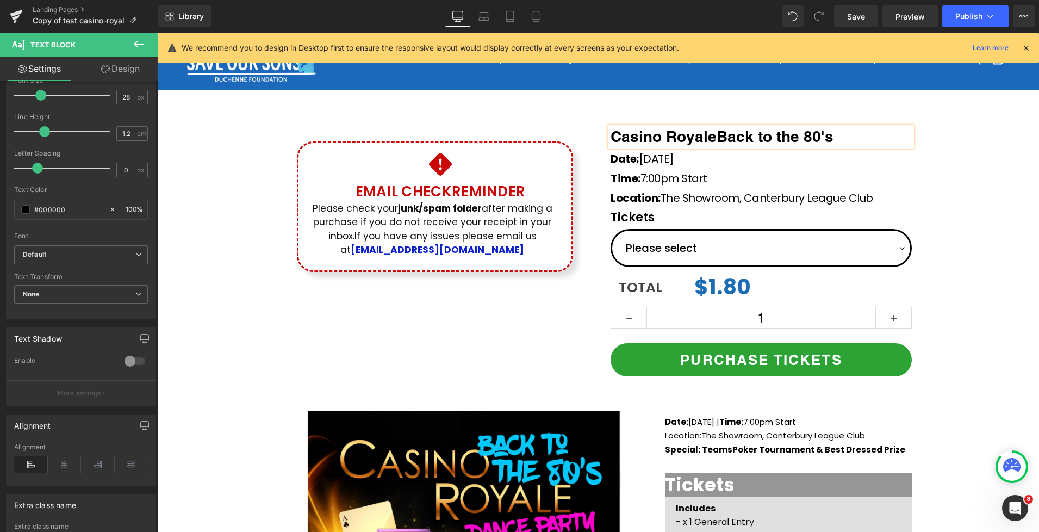
click at [970, 188] on div "Icon Email Check Reminder Text Block Please check your junk/spam folder after m…" at bounding box center [598, 257] width 882 height 265
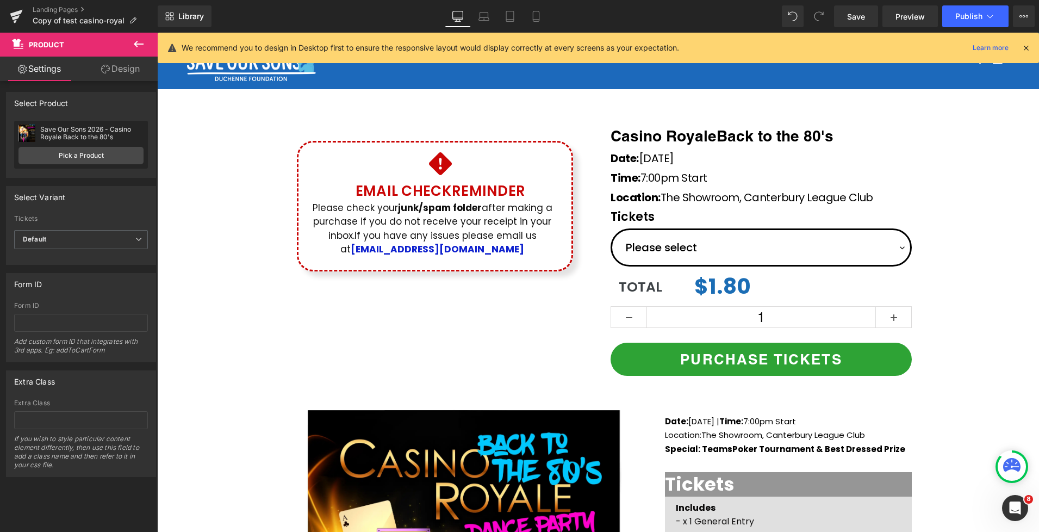
scroll to position [0, 0]
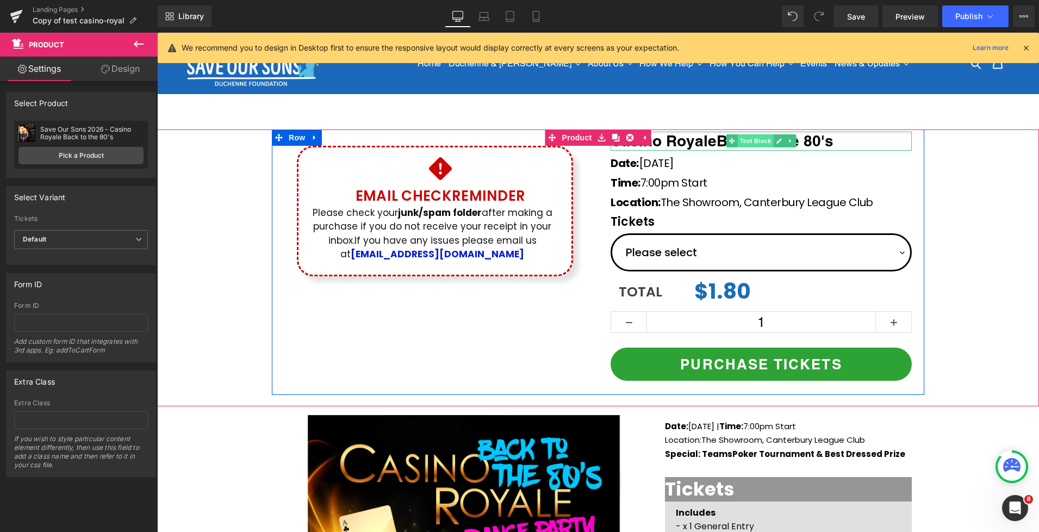
click at [747, 141] on span "Text Block" at bounding box center [755, 140] width 36 height 13
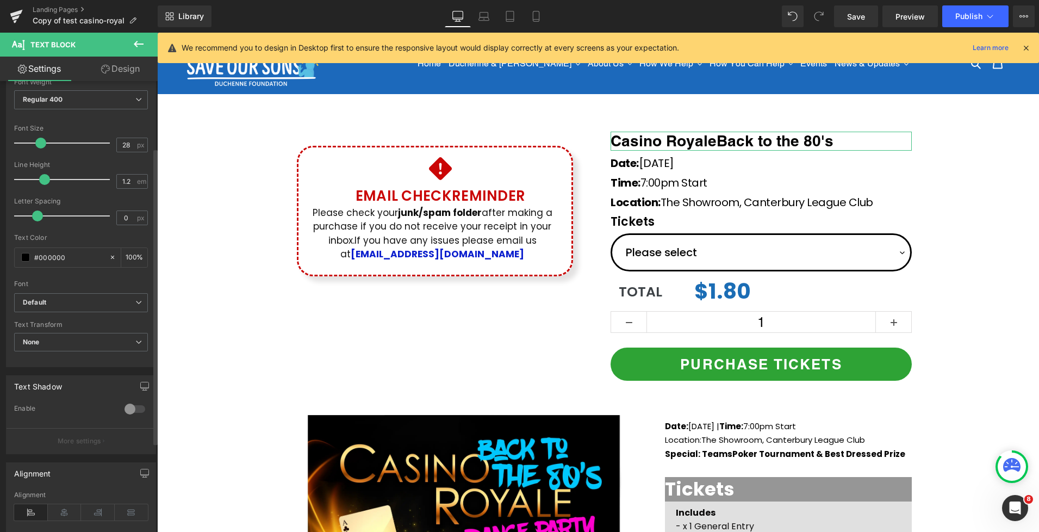
scroll to position [102, 0]
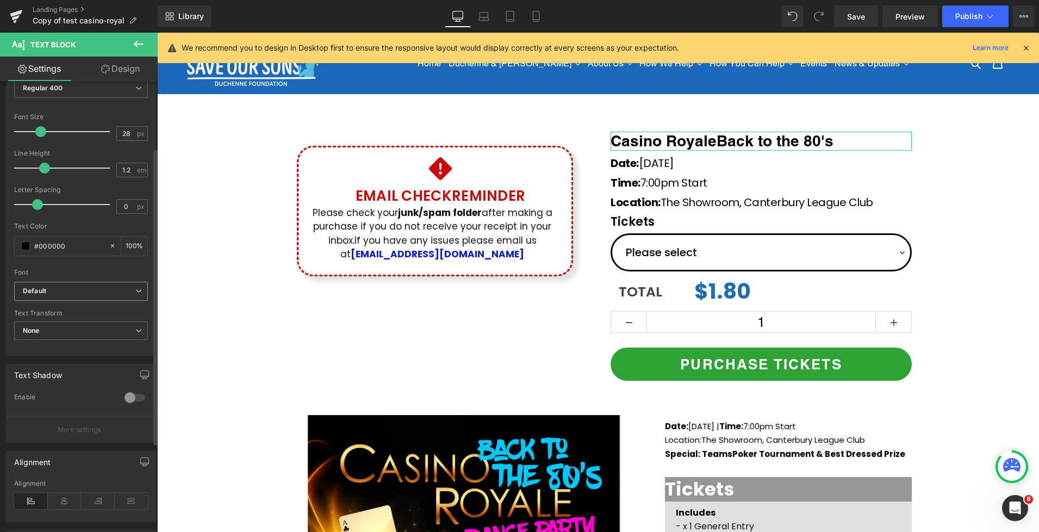
click at [67, 292] on b "Default" at bounding box center [79, 291] width 113 height 9
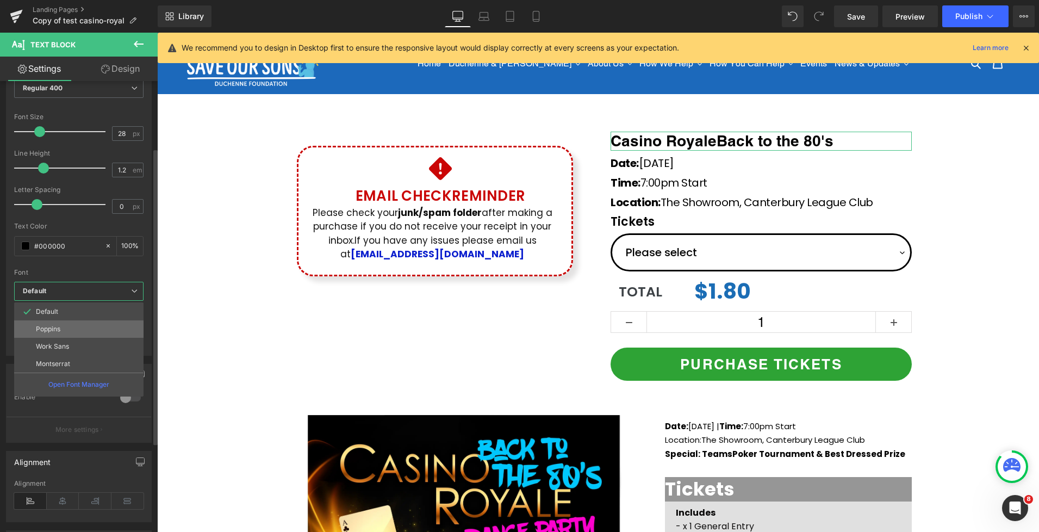
click at [49, 330] on p "Poppins" at bounding box center [48, 329] width 24 height 8
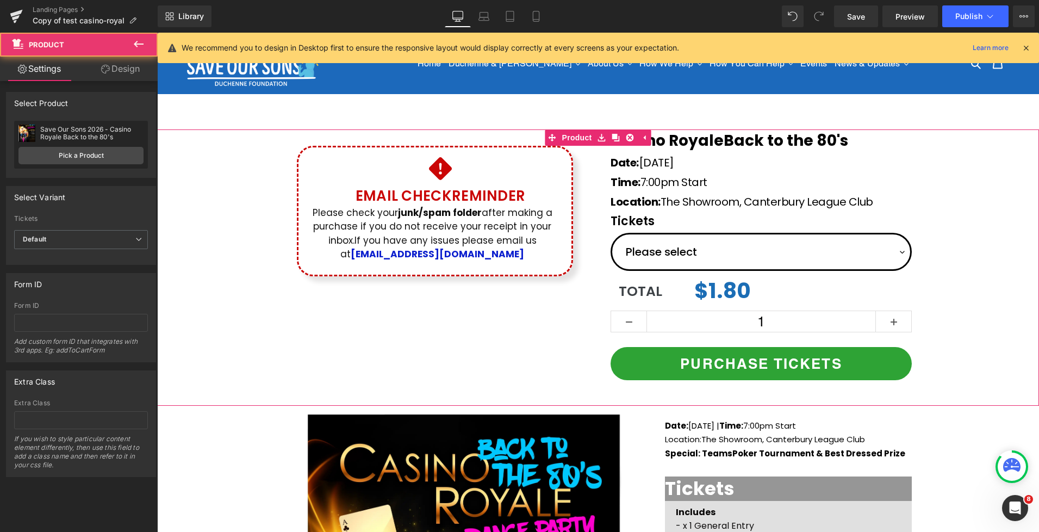
click at [943, 173] on div "Icon Email Check Reminder Text Block Please check your junk/spam folder after m…" at bounding box center [598, 261] width 882 height 265
click at [961, 141] on div "Icon Email Check Reminder Text Block Please check your junk/spam folder after m…" at bounding box center [598, 261] width 882 height 265
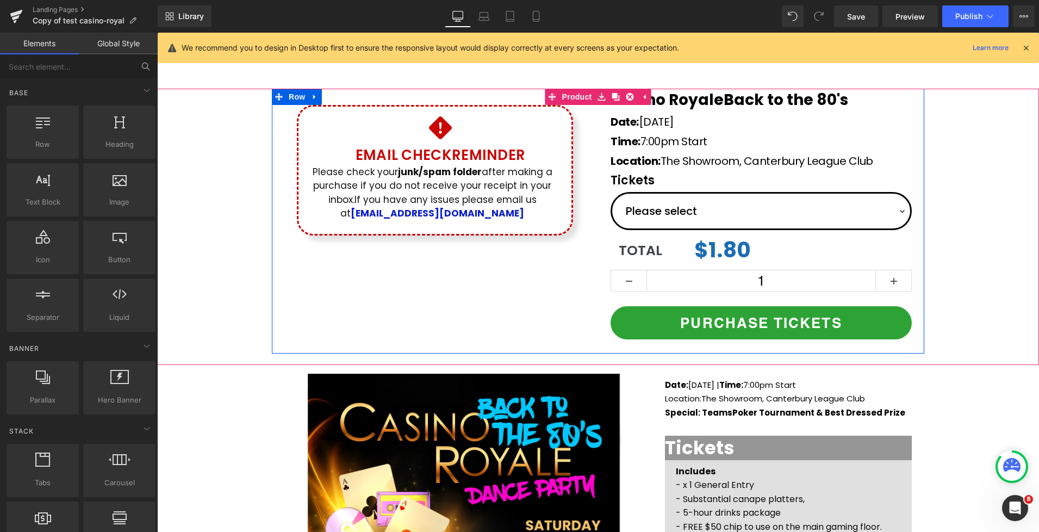
scroll to position [3, 0]
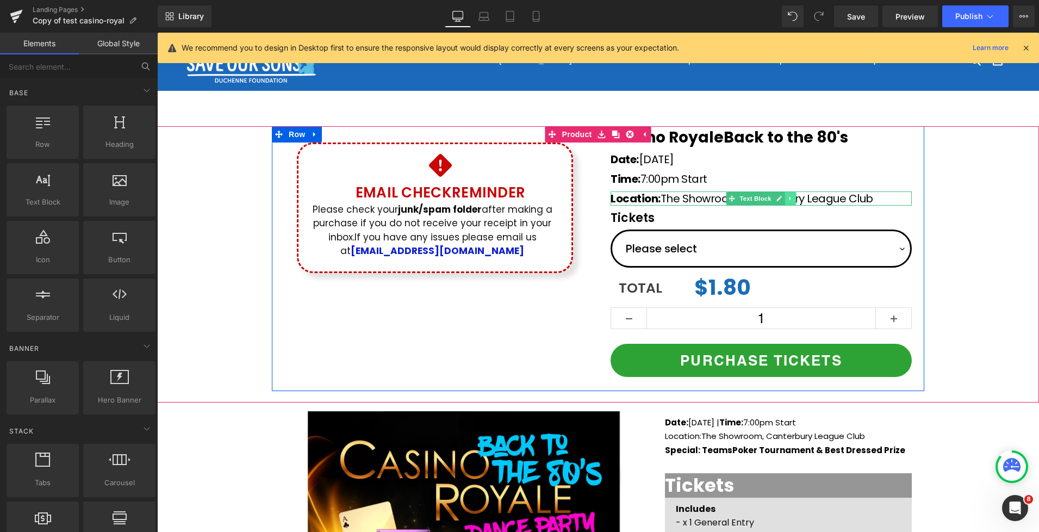
click at [793, 200] on icon at bounding box center [790, 198] width 6 height 7
click at [786, 200] on icon at bounding box center [785, 198] width 6 height 6
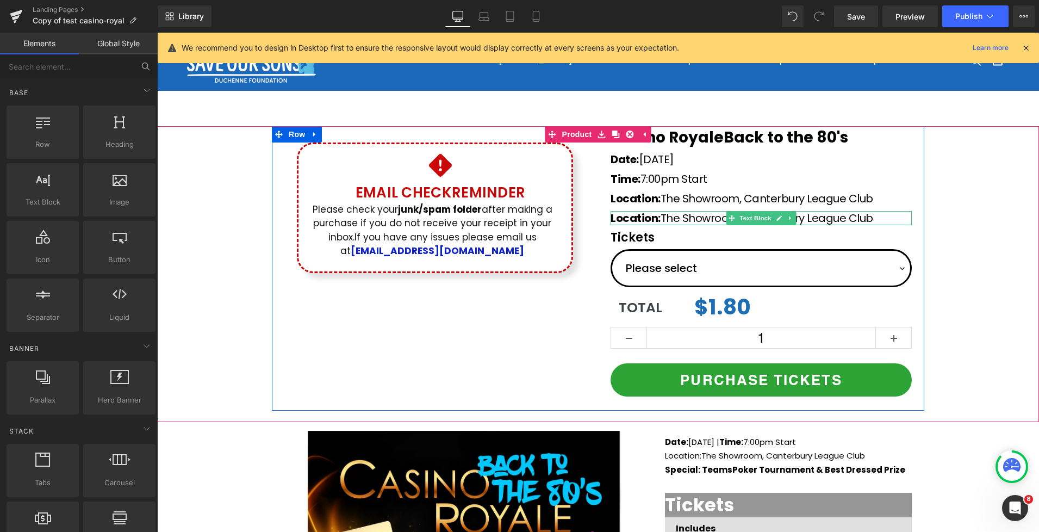
click at [630, 219] on span "Location:" at bounding box center [636, 217] width 50 height 15
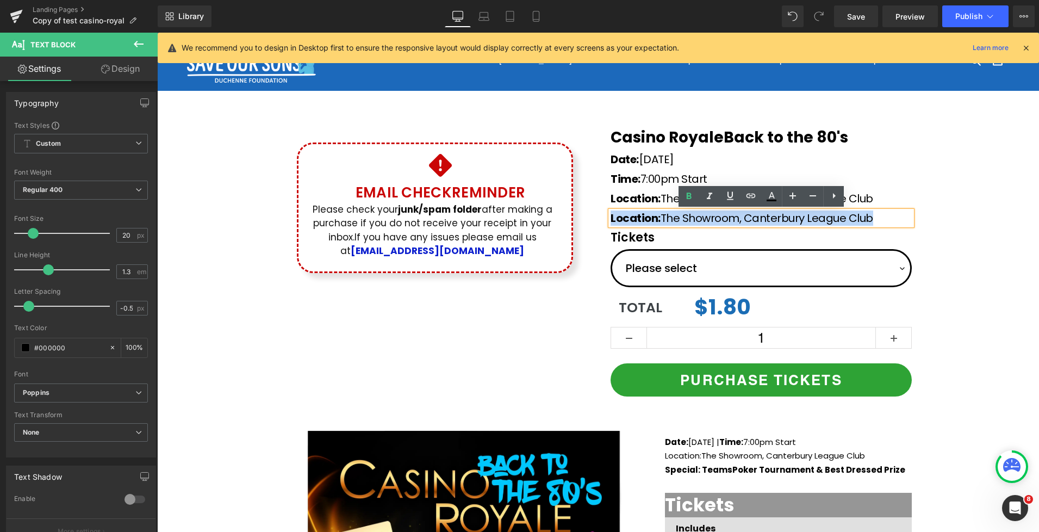
drag, startPoint x: 613, startPoint y: 219, endPoint x: 877, endPoint y: 220, distance: 264.3
click at [877, 220] on p "Location: The Showroom, Canterbury League Club" at bounding box center [761, 218] width 301 height 14
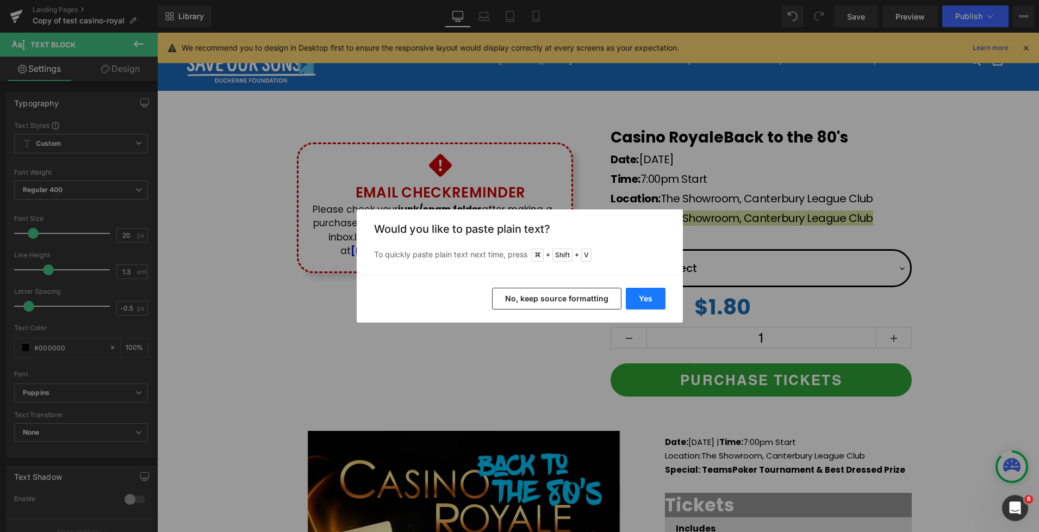
click at [651, 296] on button "Yes" at bounding box center [646, 299] width 40 height 22
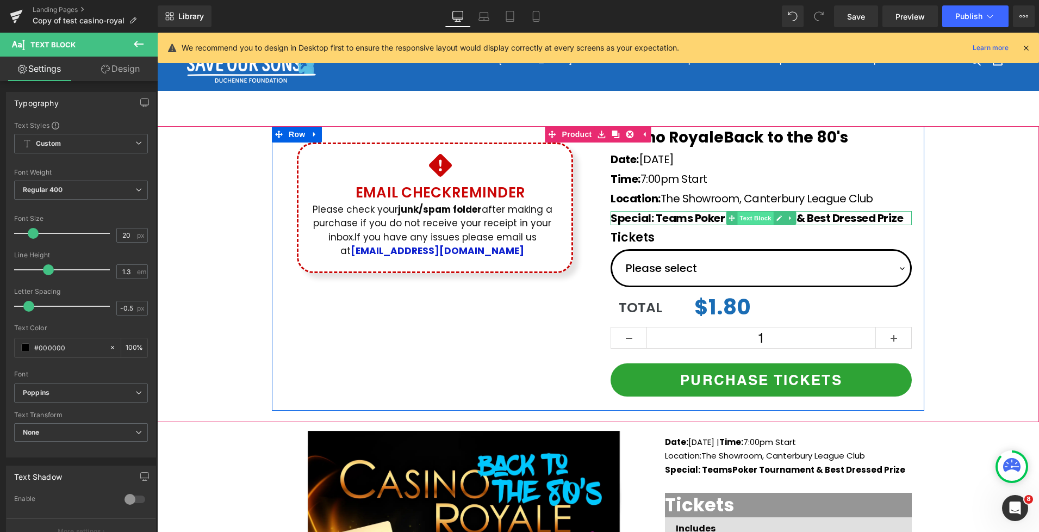
click at [746, 220] on span "Text Block" at bounding box center [755, 218] width 36 height 13
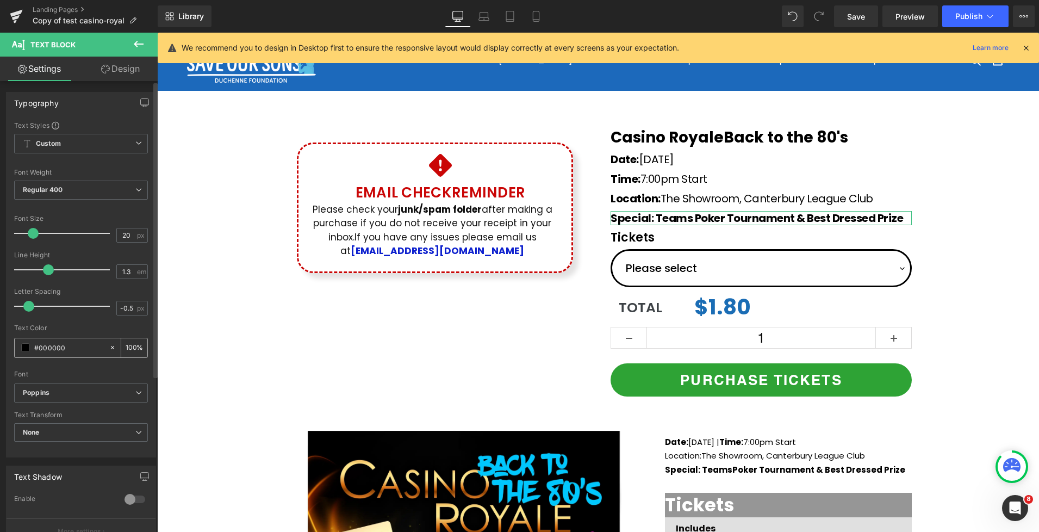
click at [26, 348] on span at bounding box center [25, 347] width 9 height 9
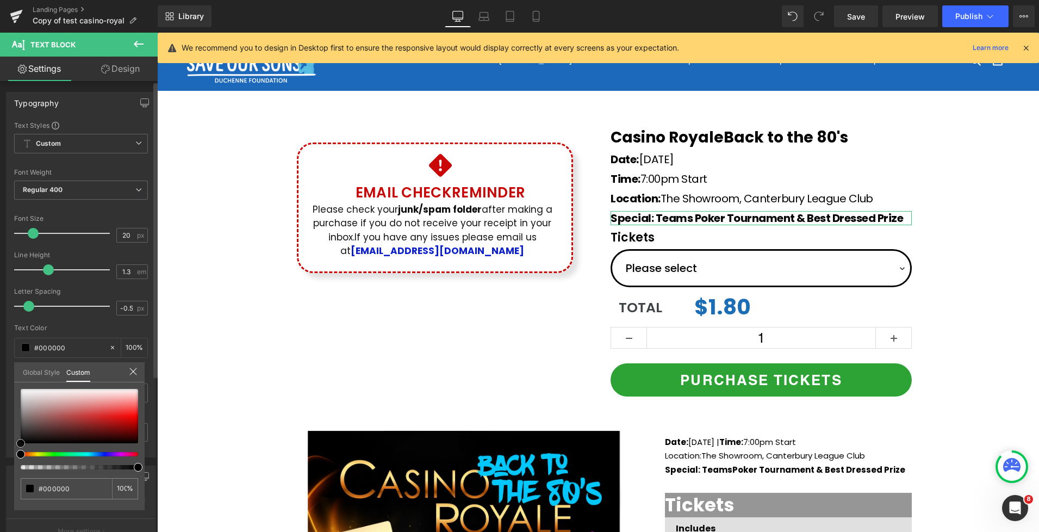
type input "#e92f2f"
click at [115, 413] on div at bounding box center [79, 416] width 117 height 54
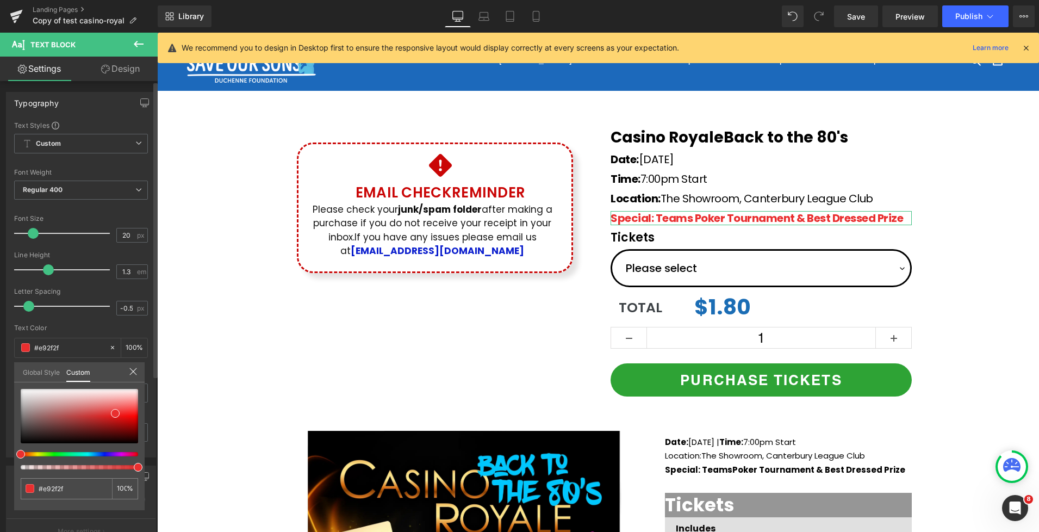
type input "#e9542f"
type input "#e9572f"
type input "#e9672f"
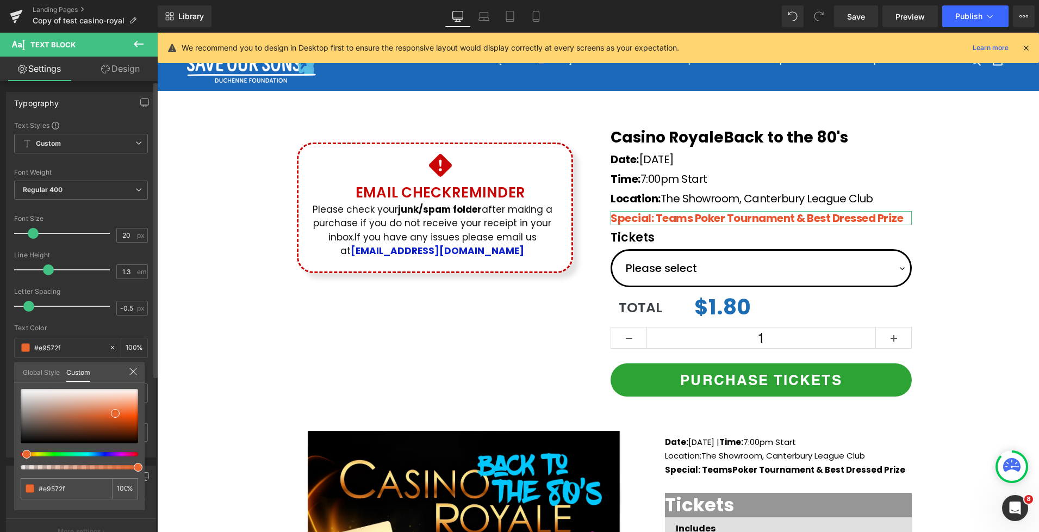
type input "#e9672f"
type input "#e96d2f"
type input "#e9732f"
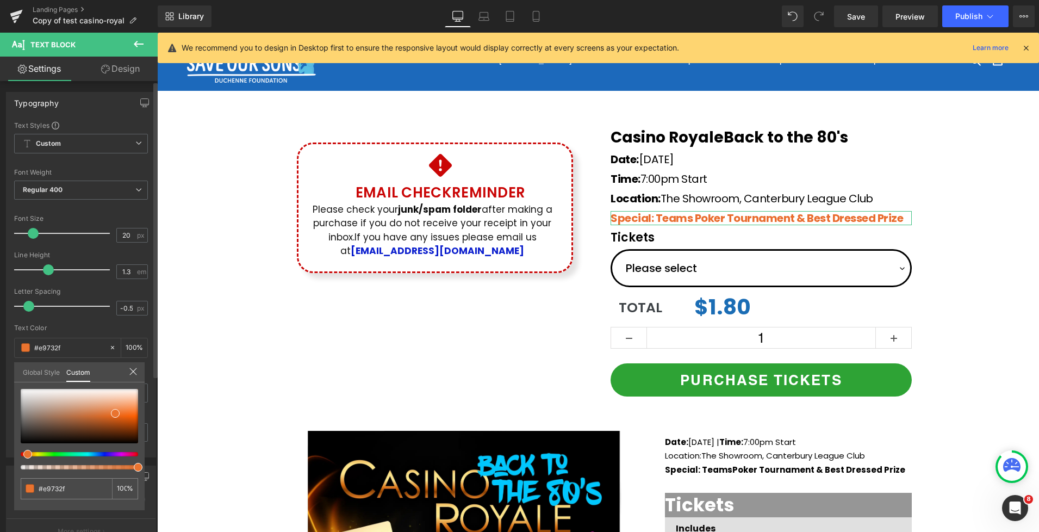
type input "#e9762f"
type input "#e9822f"
type input "#e9862f"
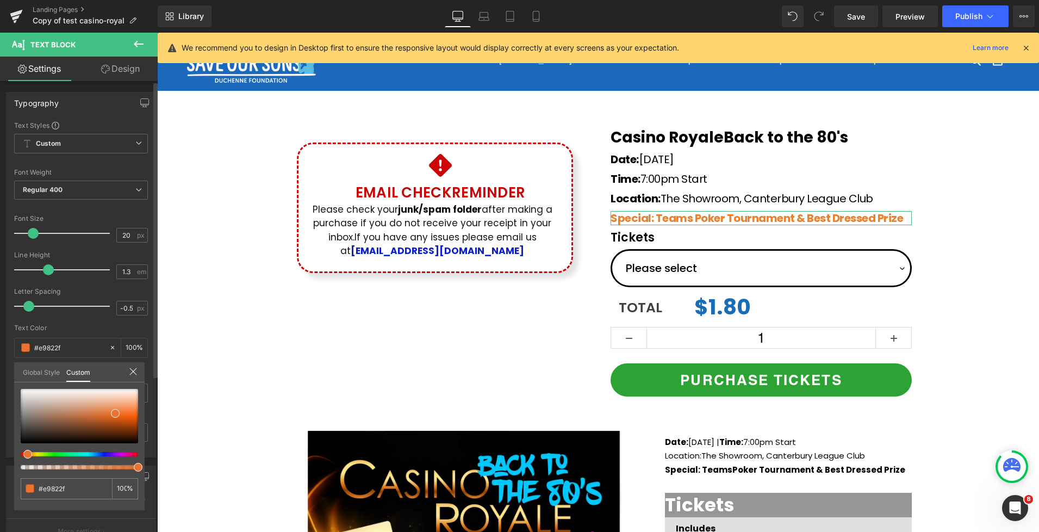
type input "#e9862f"
type input "#e98c2f"
type input "#e9952f"
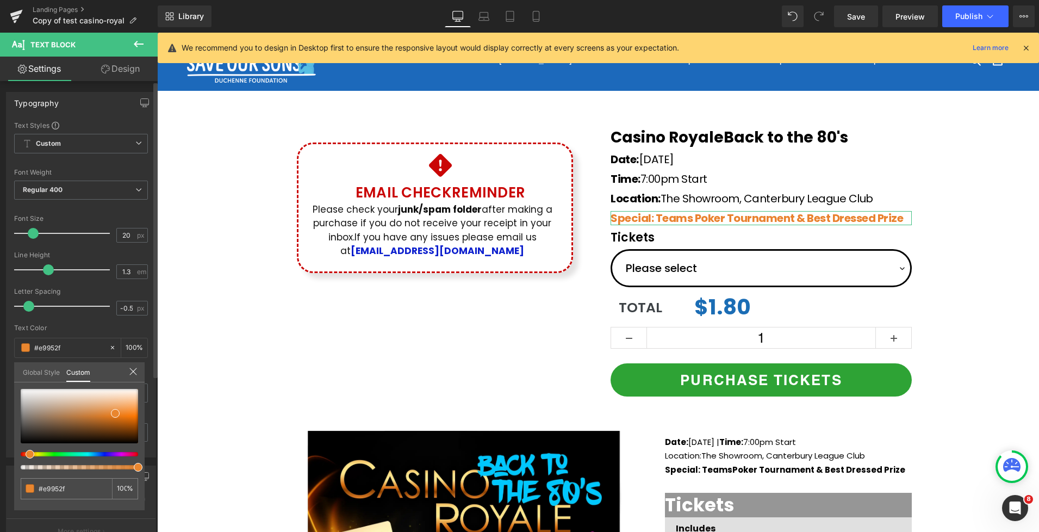
type input "#e99b2f"
type input "#e9ab2f"
type input "#e9b12f"
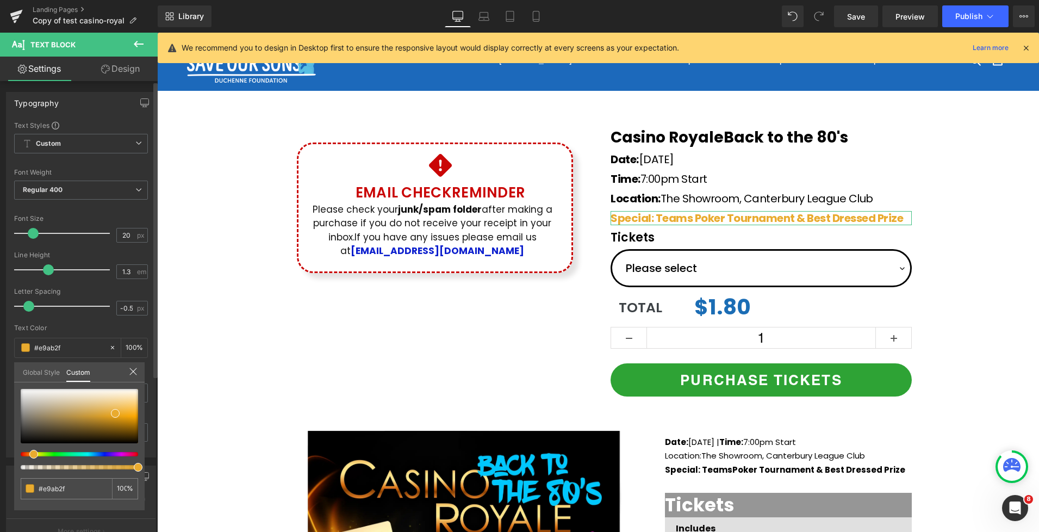
type input "#e9b12f"
type input "#e9b42f"
type input "#e9ba2f"
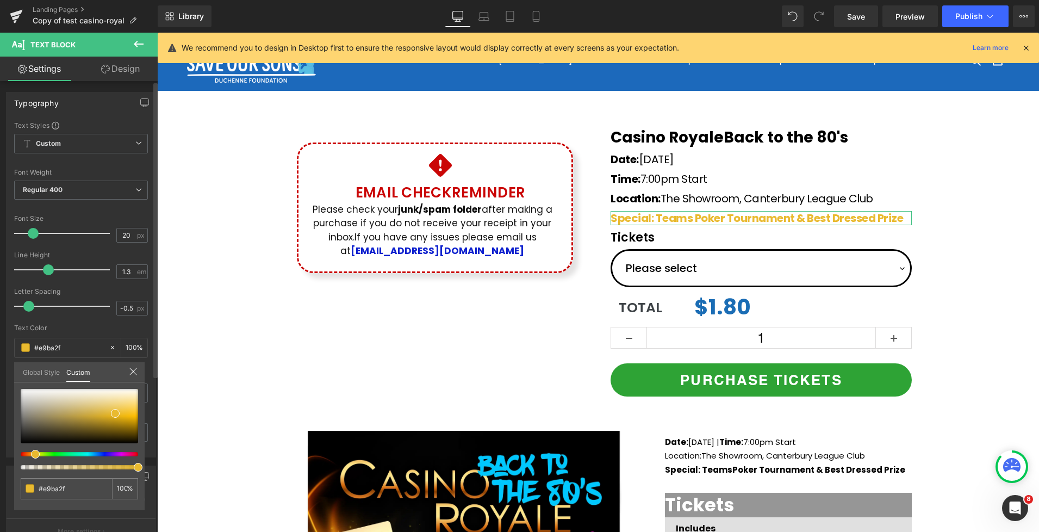
drag, startPoint x: 22, startPoint y: 455, endPoint x: 33, endPoint y: 453, distance: 11.0
click at [33, 454] on span at bounding box center [35, 454] width 9 height 9
type input "#f7d15e"
click at [129, 407] on div at bounding box center [79, 416] width 117 height 54
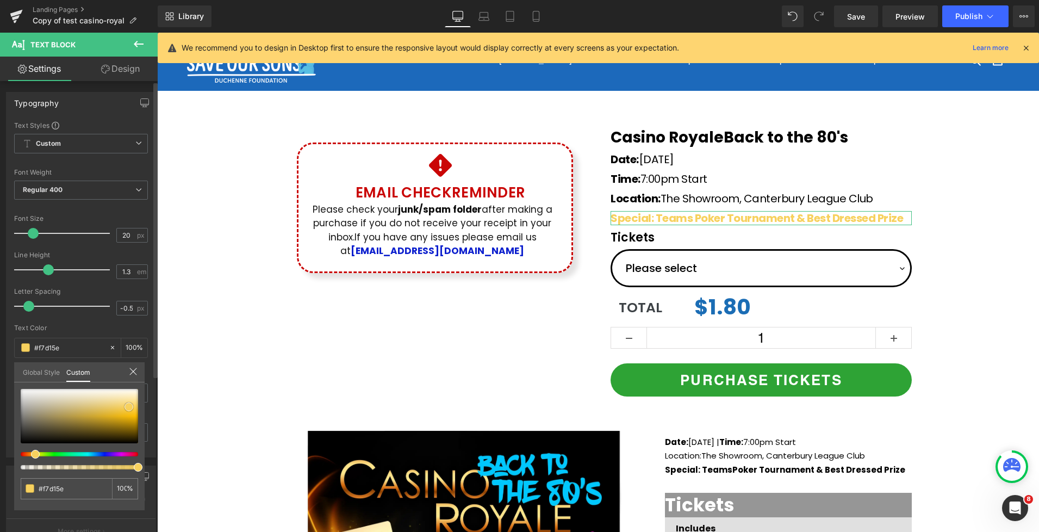
type input "#f4cf60"
type input "#f3ce5c"
type input "#f1ca55"
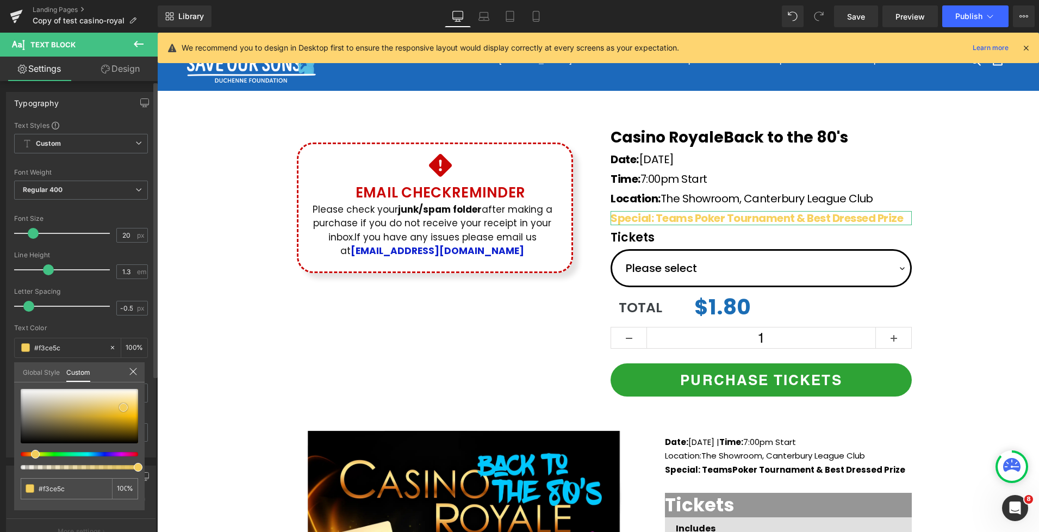
type input "#f1ca55"
type input "#ecbc2b"
type input "#e9b415"
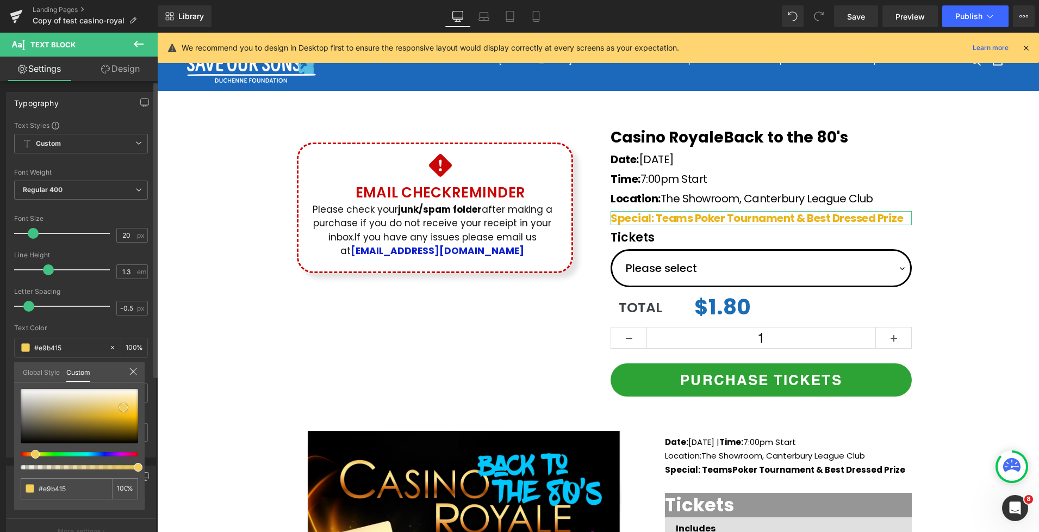
type input "#dcaa13"
type input "#dba914"
type input "#d5a515"
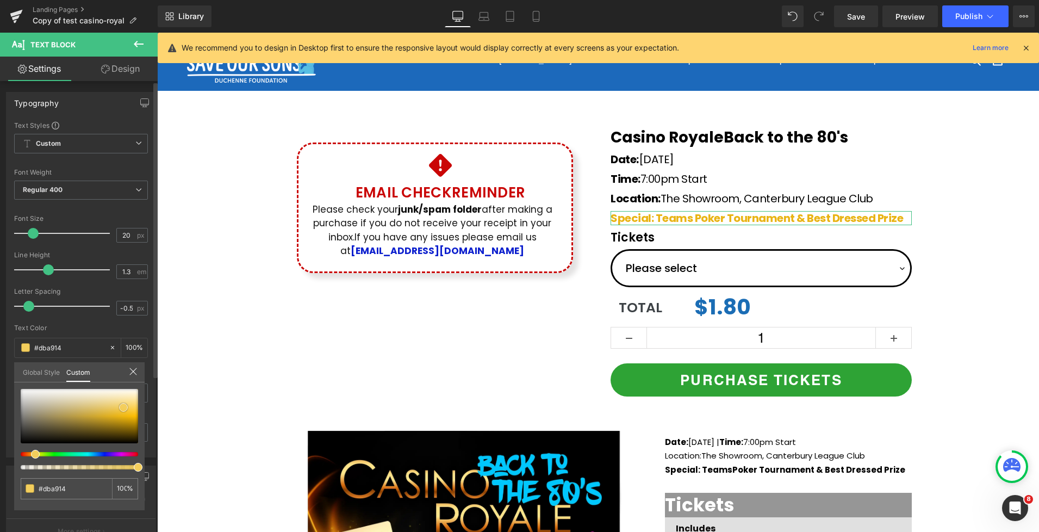
type input "#d5a515"
type input "#d0a114"
type input "#cc9e14"
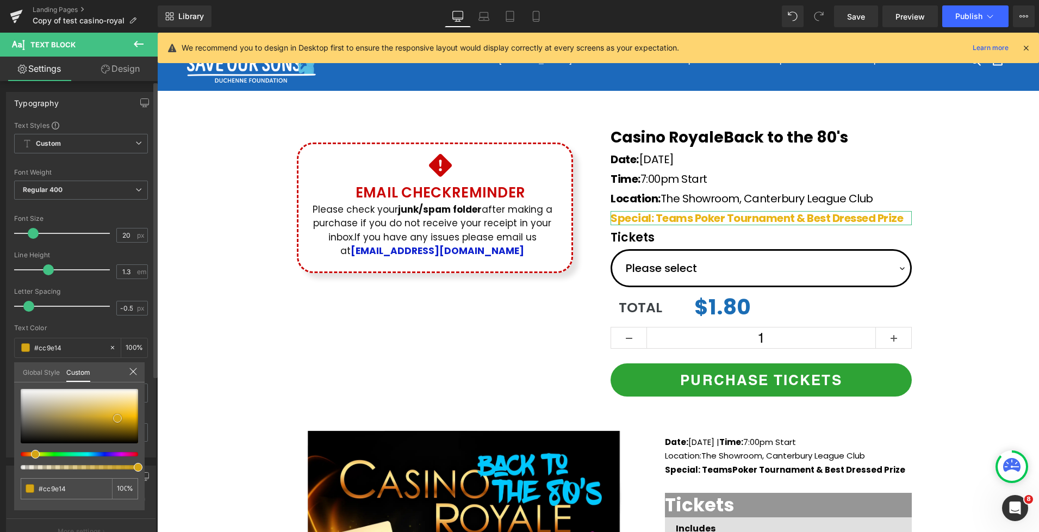
type input "#c39712"
type input "#be9312"
type input "#bf9311"
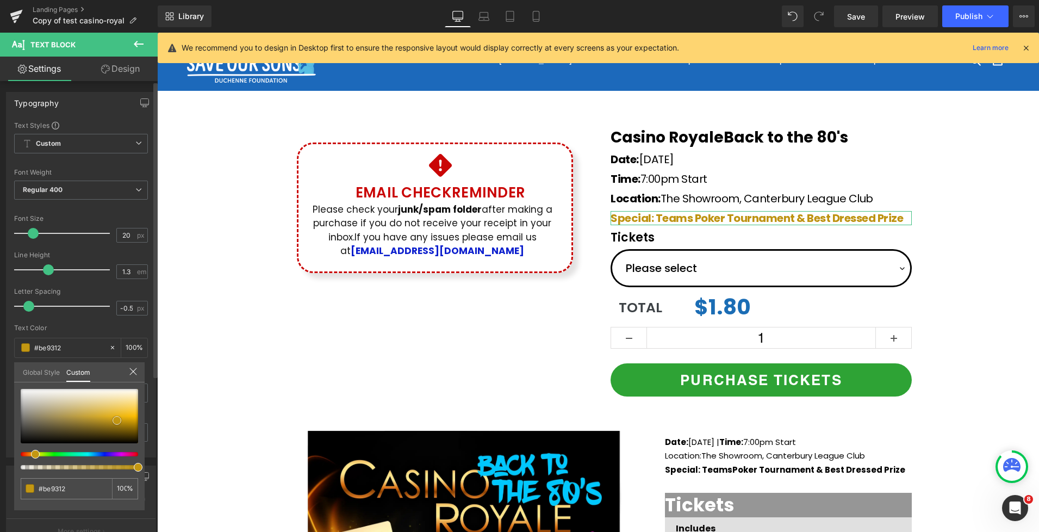
type input "#bf9311"
type input "#c39712"
type input "#c79a13"
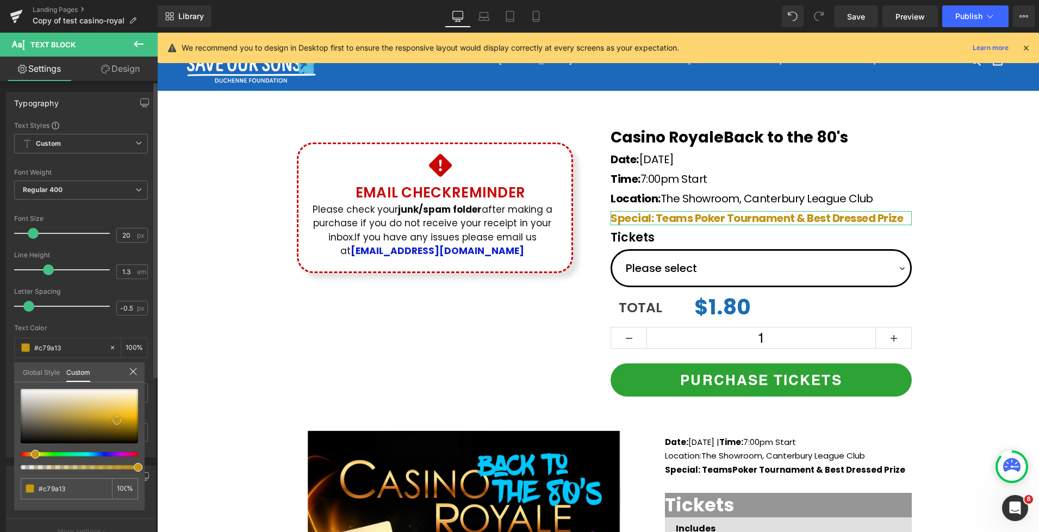
type input "#cd9e13"
type input "#d5a515"
type input "#deac16"
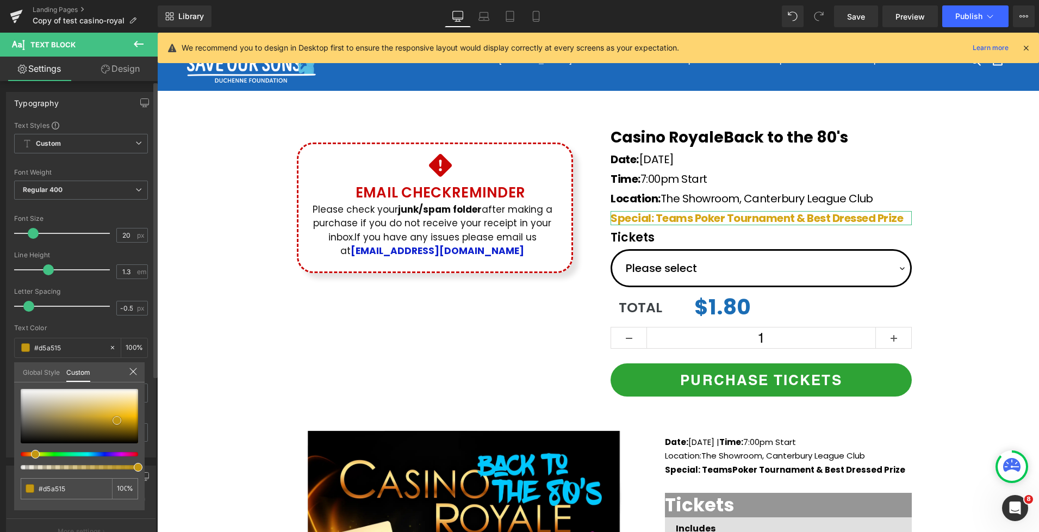
type input "#deac16"
type input "#e3b016"
type input "#e8b51b"
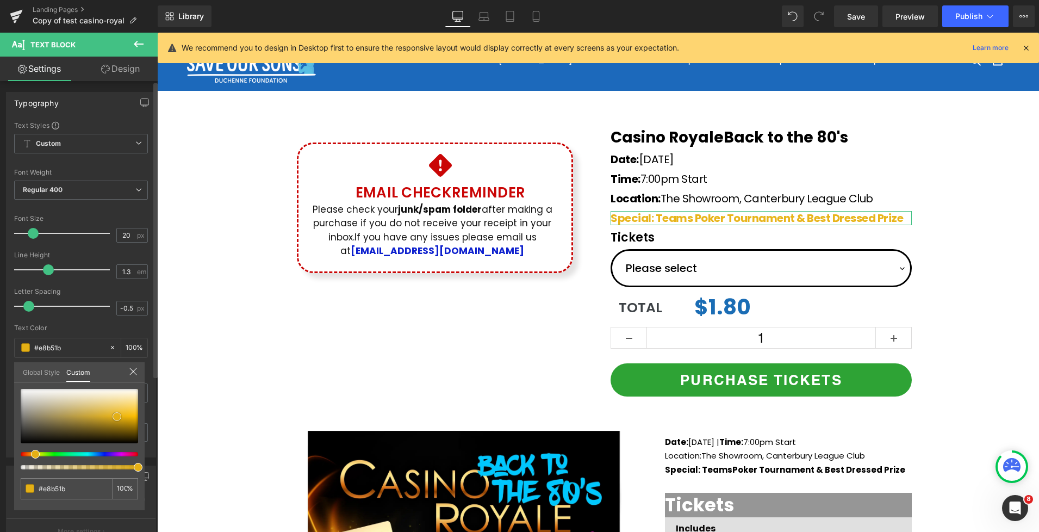
type input "#e6b318"
type input "#e4b015"
type input "#e3b016"
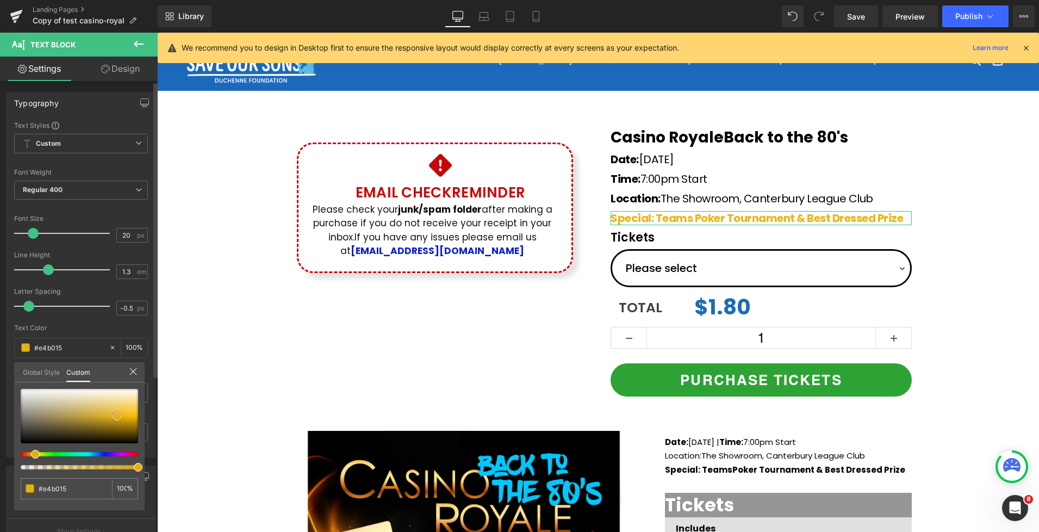
type input "#e3b016"
type input "#daa815"
type input "#d5a515"
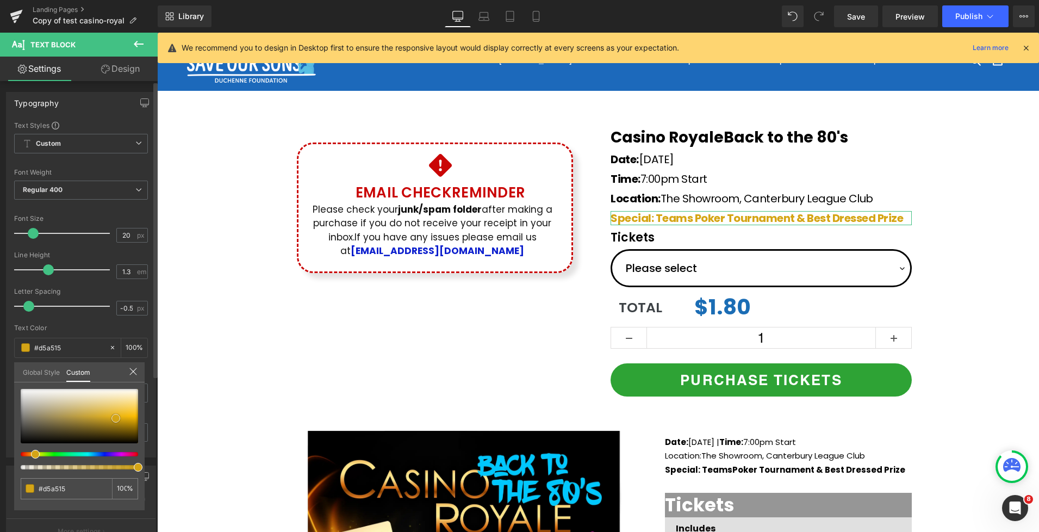
drag, startPoint x: 126, startPoint y: 408, endPoint x: 114, endPoint y: 419, distance: 16.5
click at [114, 419] on span at bounding box center [115, 418] width 9 height 9
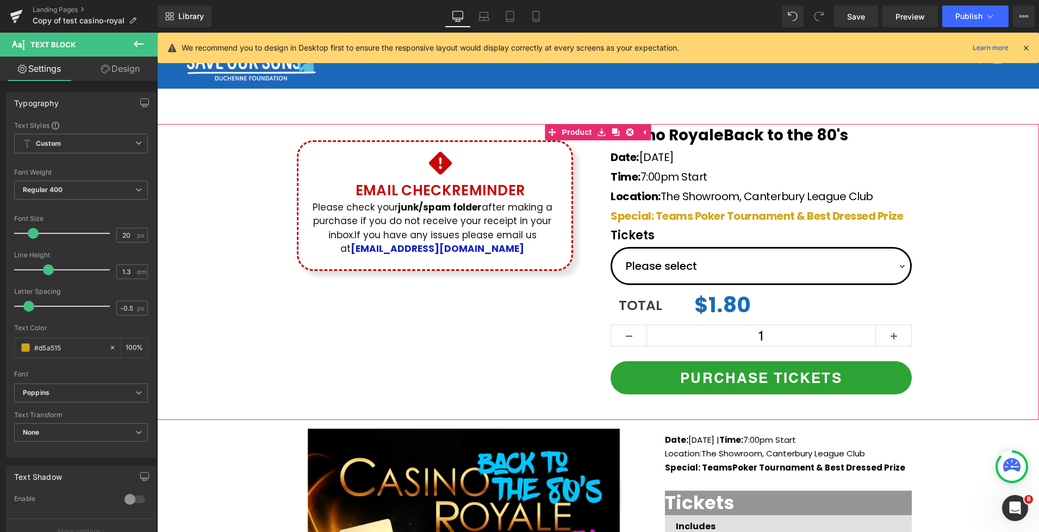
scroll to position [0, 0]
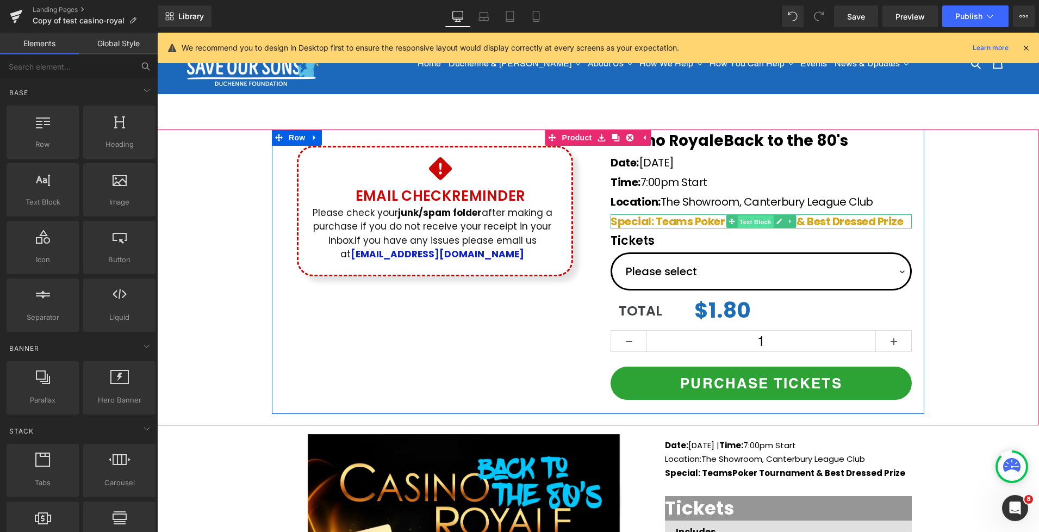
click at [746, 222] on span "Text Block" at bounding box center [755, 221] width 36 height 13
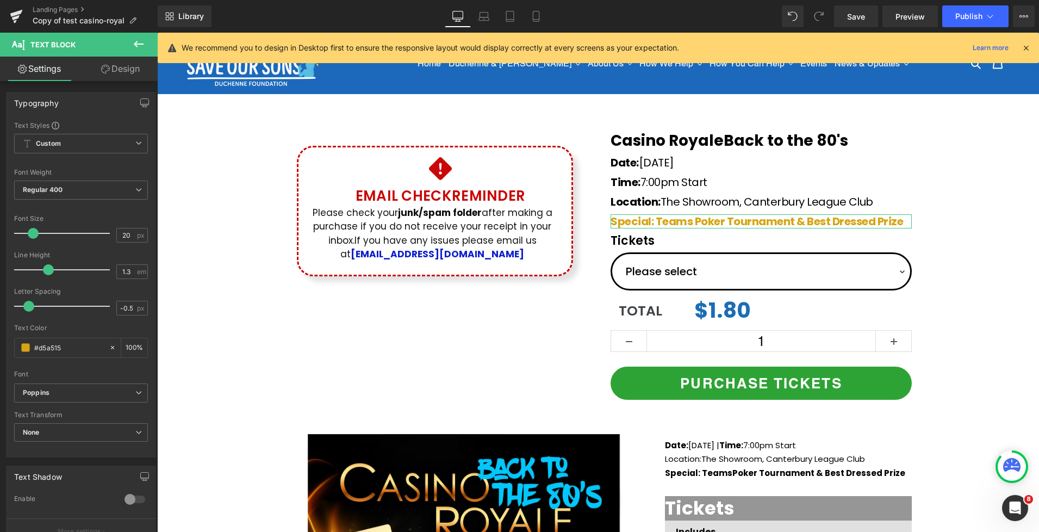
click at [114, 71] on link "Design" at bounding box center [120, 69] width 79 height 24
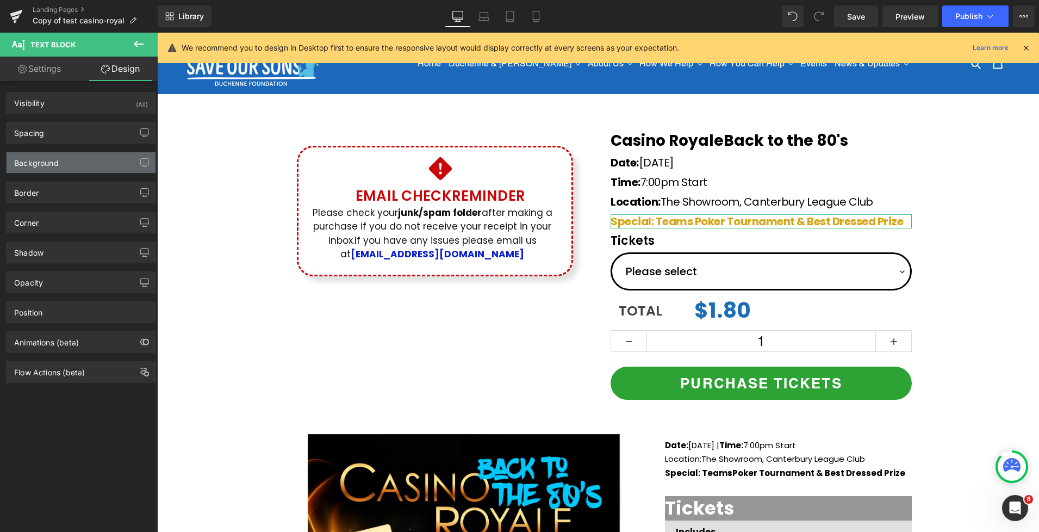
click at [55, 166] on div "Background" at bounding box center [36, 159] width 45 height 15
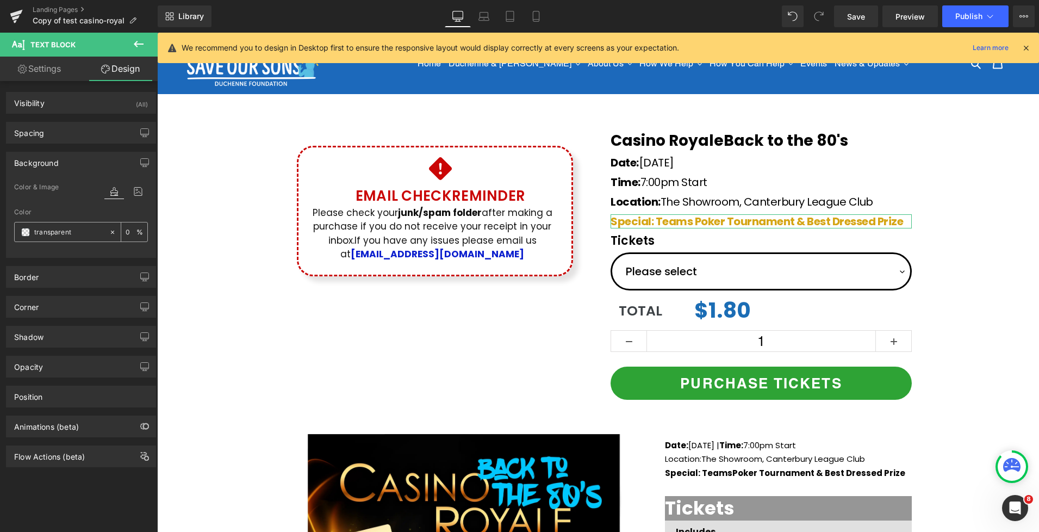
click at [27, 233] on span at bounding box center [25, 232] width 9 height 9
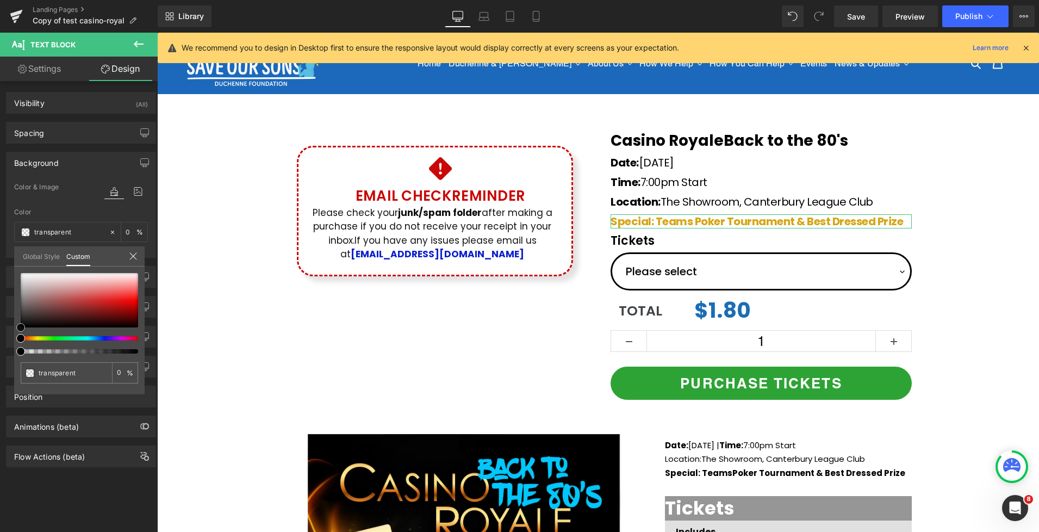
type input "#dd6363"
type input "100"
type input "#dd6363"
type input "100"
click at [97, 293] on div at bounding box center [79, 300] width 117 height 54
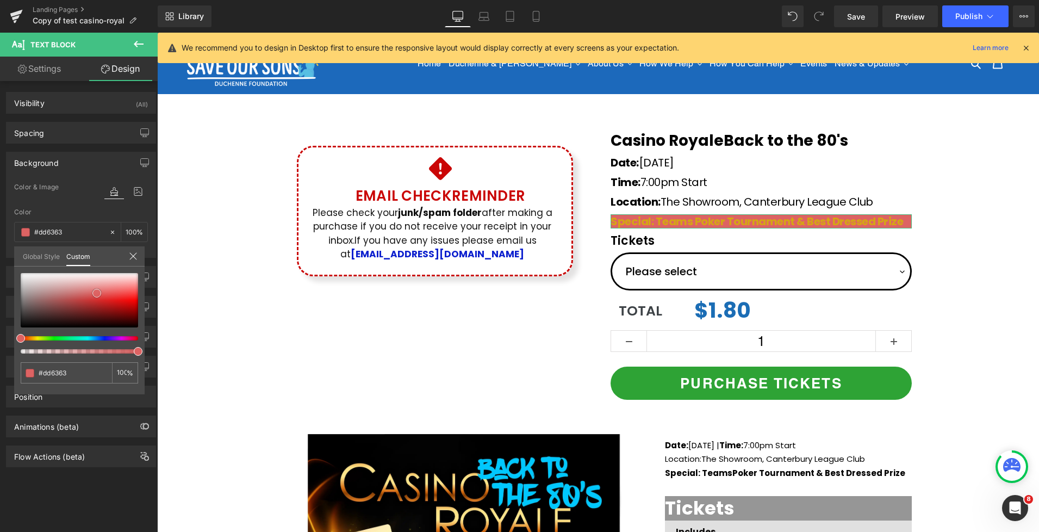
type input "#dc6060"
type input "#db4c4c"
type input "#d93434"
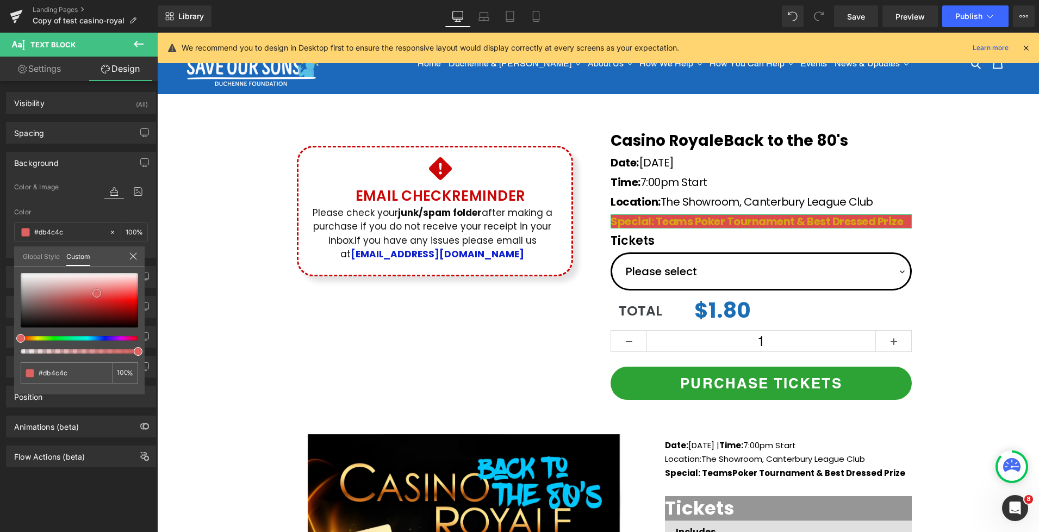
type input "#d93434"
type input "#d32626"
type input "#ba2020"
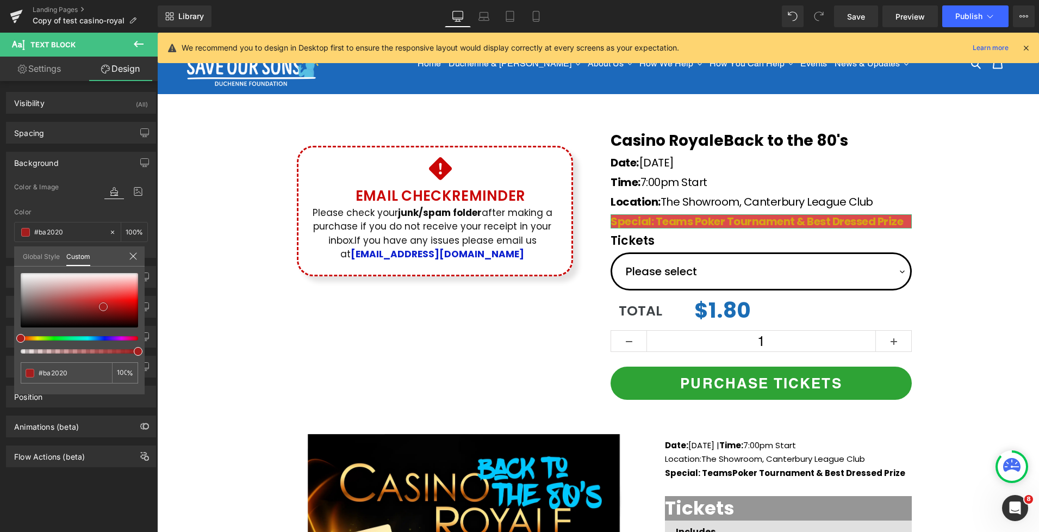
type input "#a41d1d"
type input "#a01c1c"
type input "#9c1b1b"
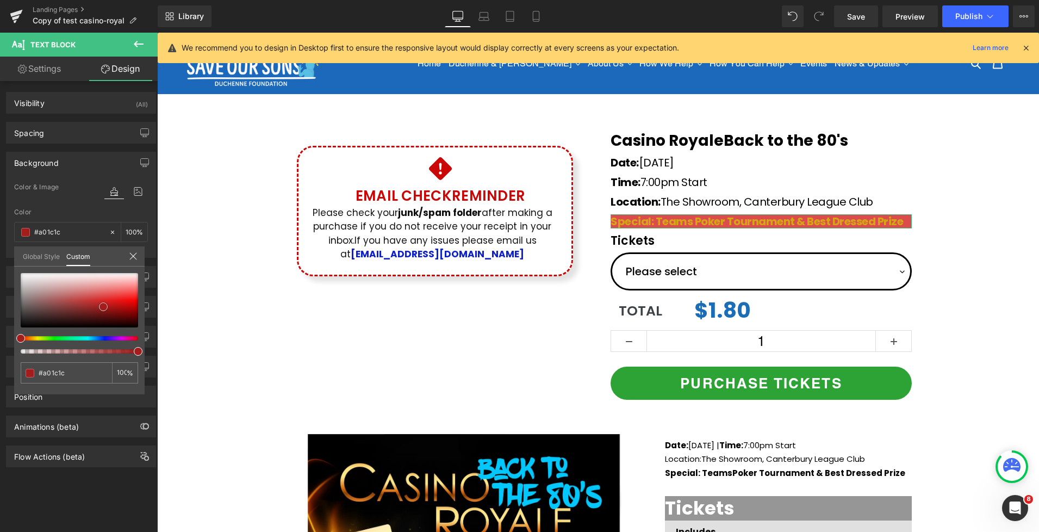
type input "#9c1b1b"
type input "#a01c1c"
type input "#a51c1c"
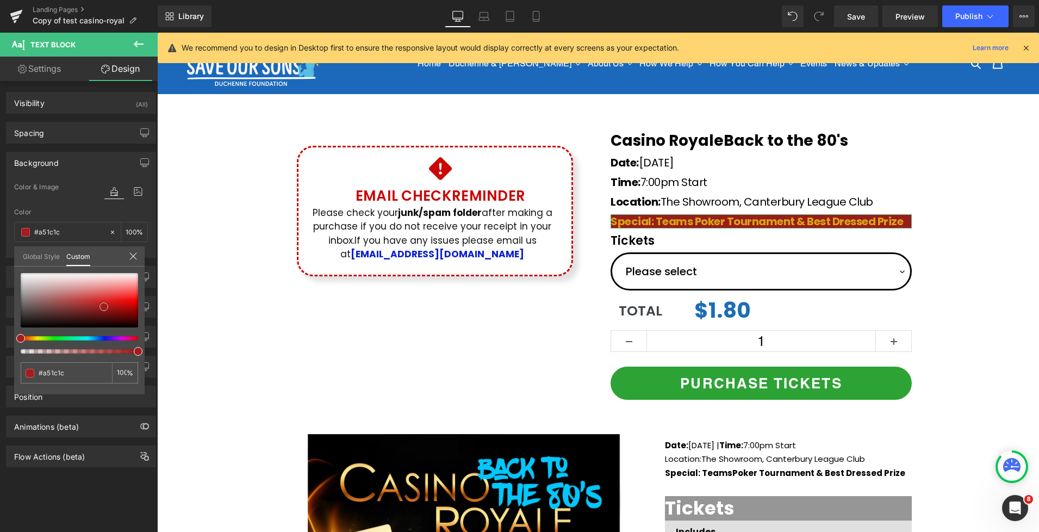
type input "#b31d1d"
type input "#b71f1f"
type input "#c52020"
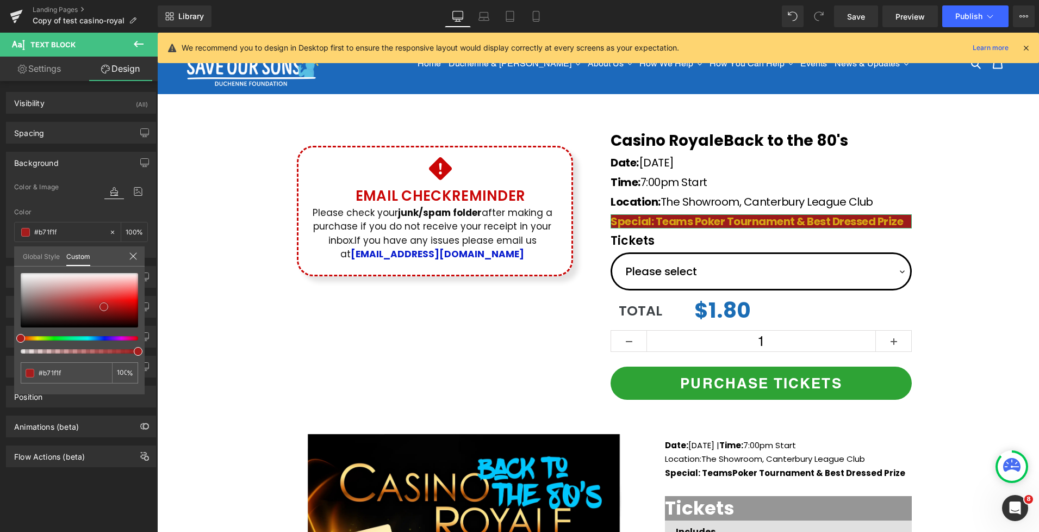
type input "#c52020"
type input "#d52424"
type input "#dc2828"
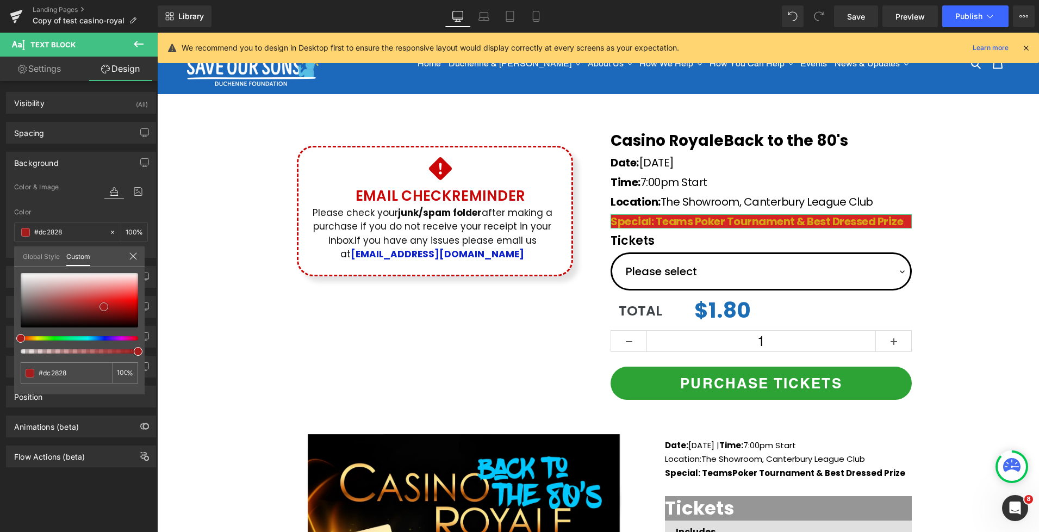
type input "#dc3232"
type input "#d52424"
type input "#d12323"
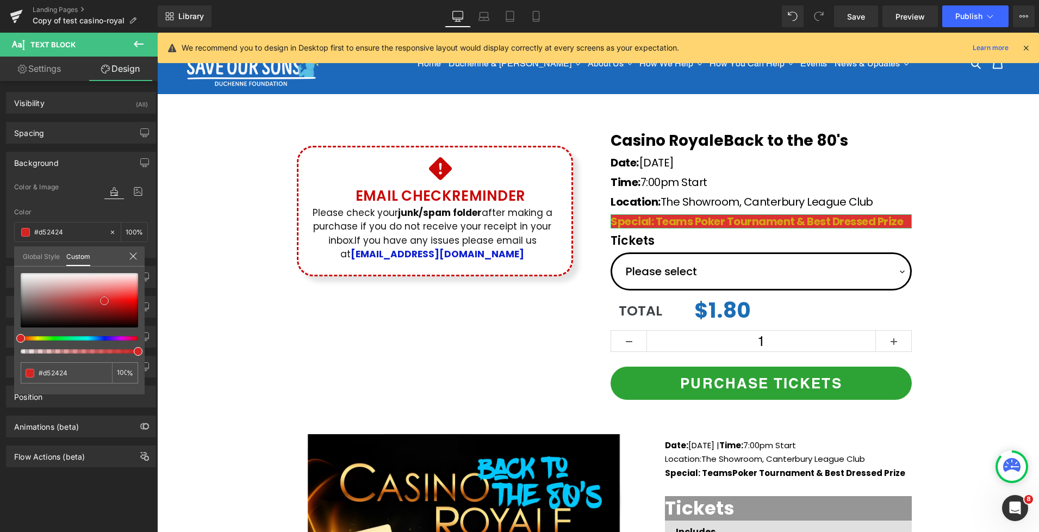
type input "#d12323"
type input "#d82121"
type input "#d92020"
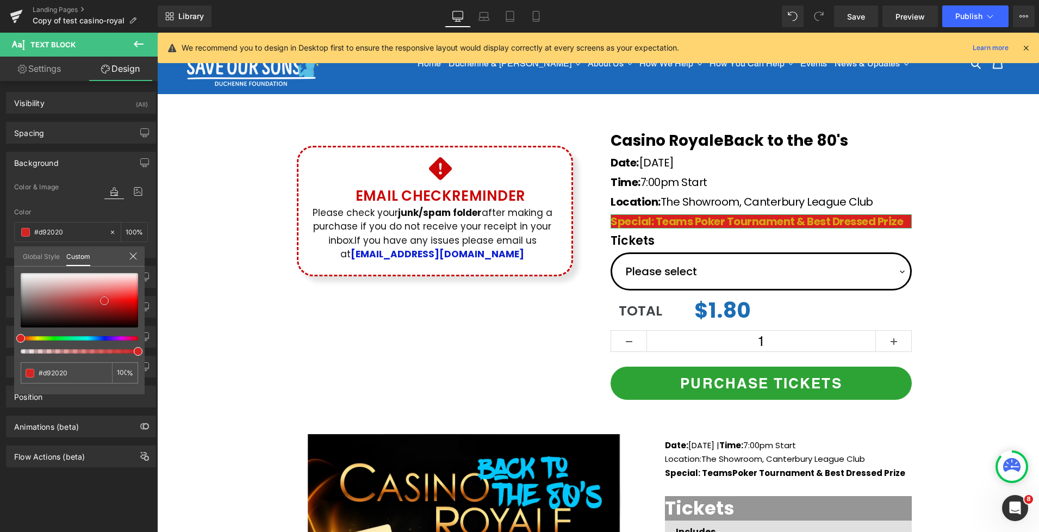
type input "#c91b1b"
type input "#c31818"
drag, startPoint x: 98, startPoint y: 293, endPoint x: 114, endPoint y: 303, distance: 19.2
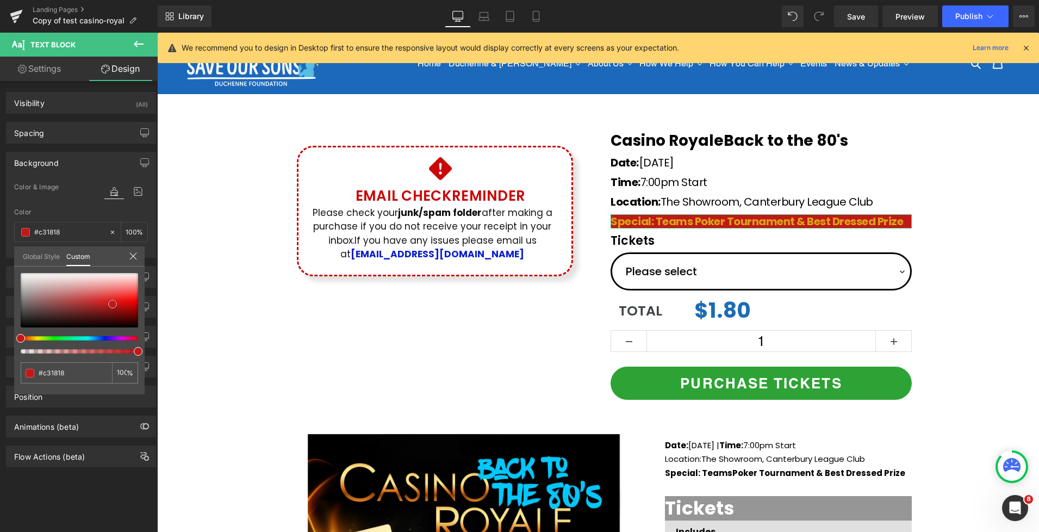
click at [114, 303] on span at bounding box center [112, 304] width 9 height 9
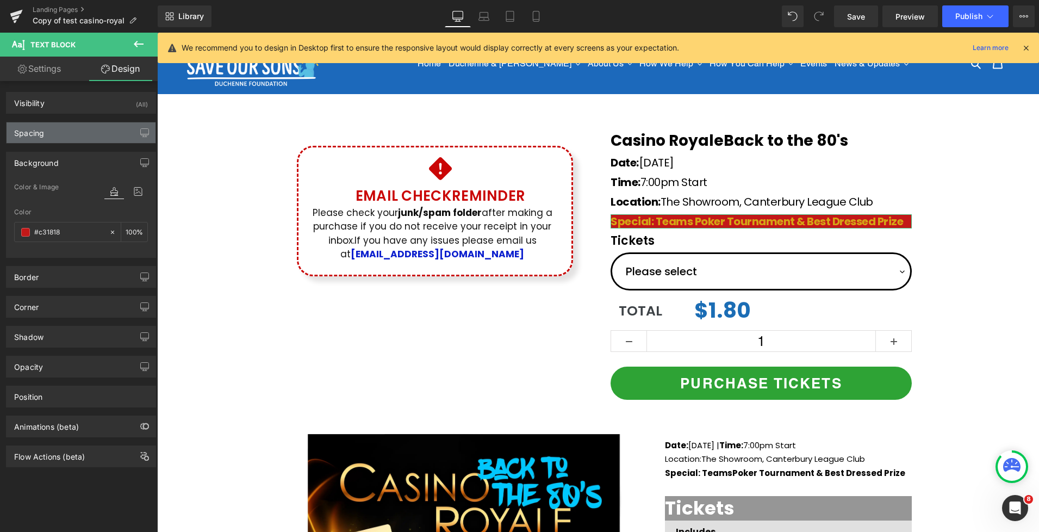
click at [59, 131] on div "Spacing" at bounding box center [81, 132] width 149 height 21
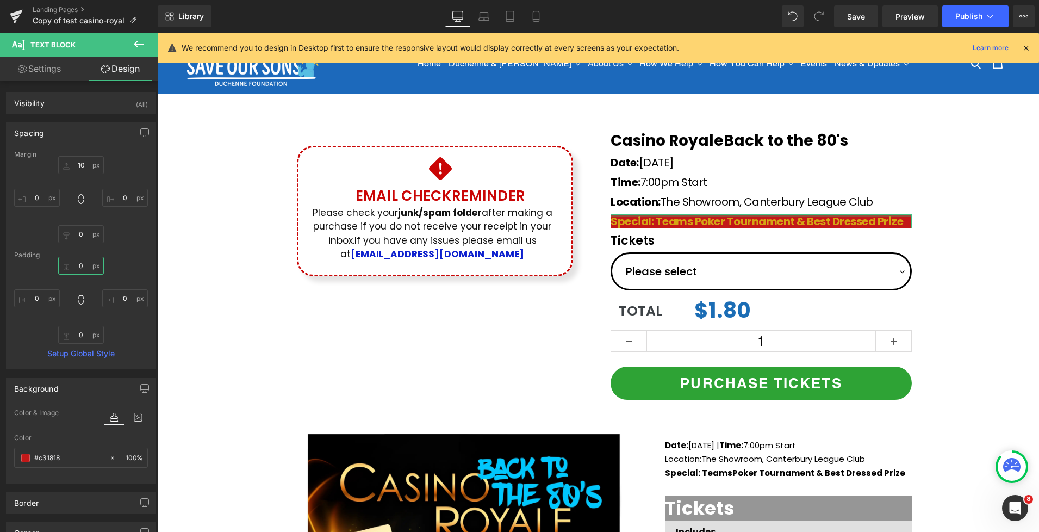
click at [76, 268] on input "0" at bounding box center [81, 266] width 46 height 18
click at [75, 266] on input "0" at bounding box center [81, 266] width 46 height 18
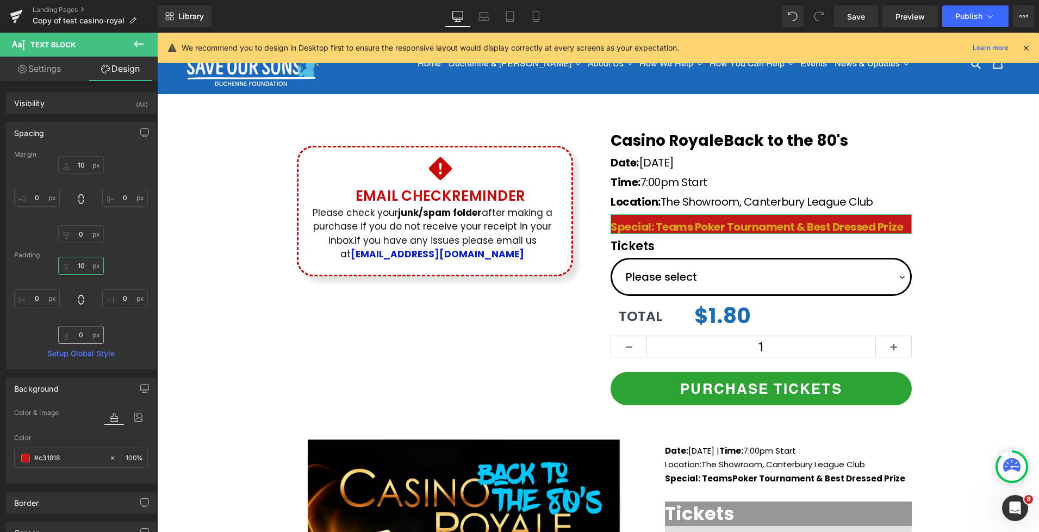
type input "10"
click at [77, 330] on input "0" at bounding box center [81, 335] width 46 height 18
click at [76, 337] on input "0" at bounding box center [81, 335] width 46 height 18
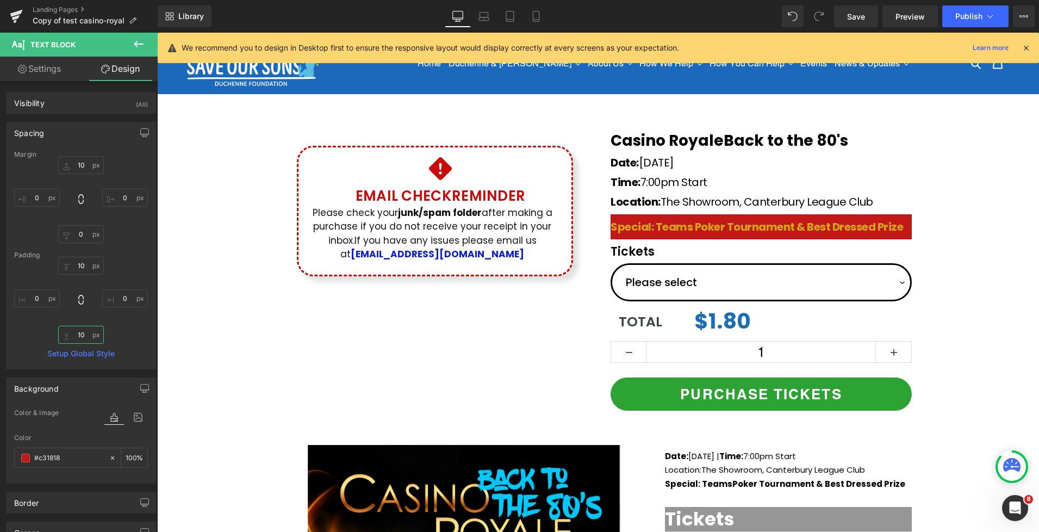
type input "10"
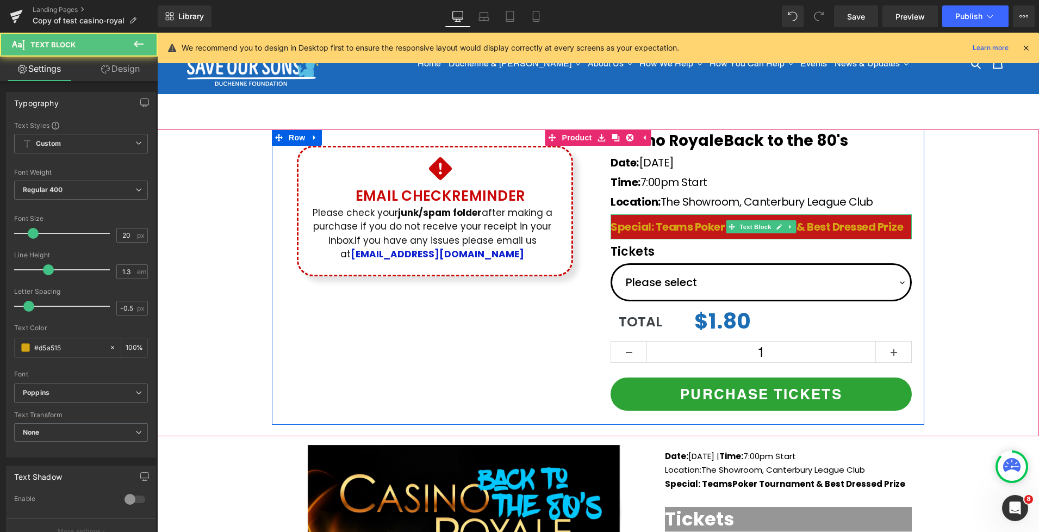
click at [615, 227] on span "Special: Teams Poker Tournament & Best Dressed Prize" at bounding box center [757, 226] width 293 height 15
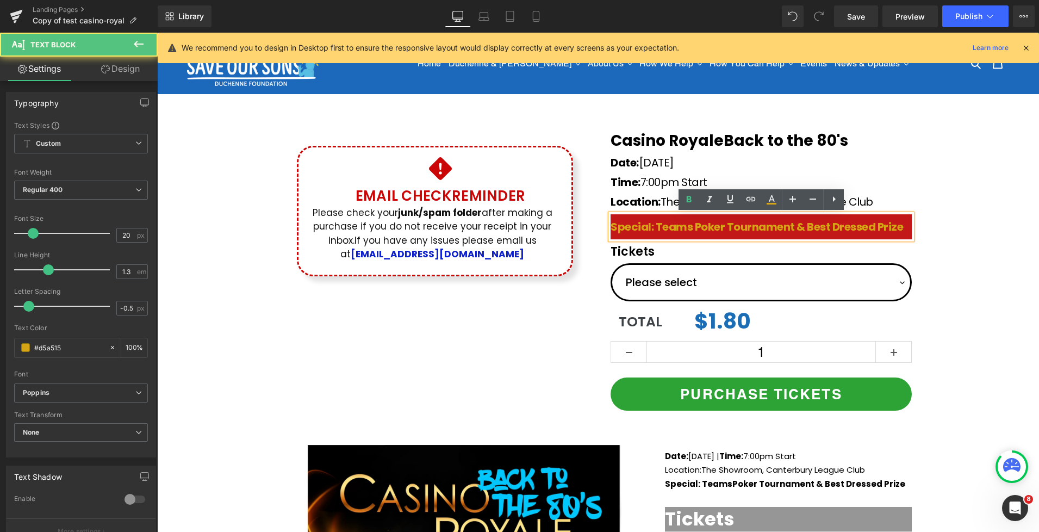
click at [613, 228] on span "Special: Teams Poker Tournament & Best Dressed Prize" at bounding box center [757, 226] width 293 height 15
click at [908, 225] on p "Special: Teams Poker Tournament & Best Dressed Prize" at bounding box center [761, 227] width 301 height 14
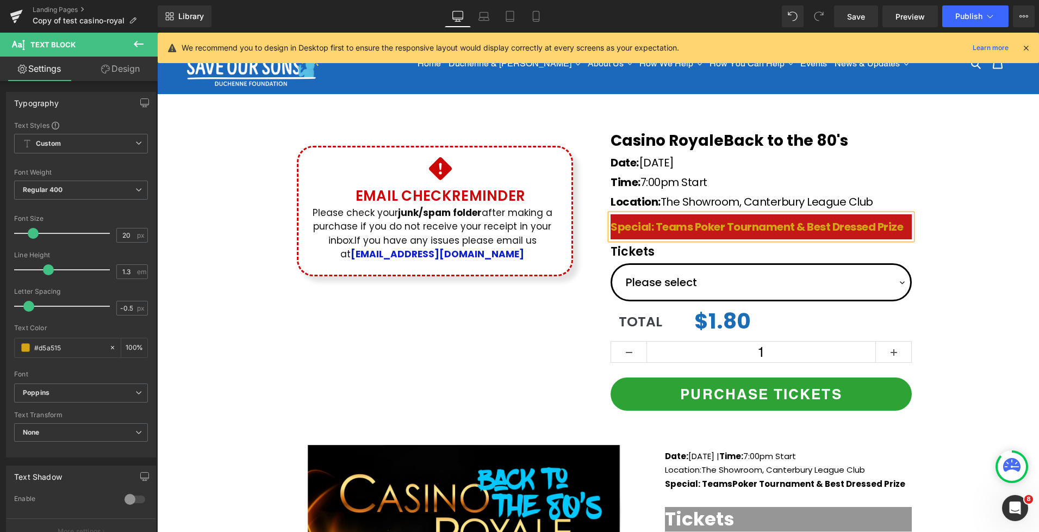
click at [947, 227] on div "Icon Email Check Reminder Text Block Please check your junk/spam folder after m…" at bounding box center [598, 276] width 882 height 295
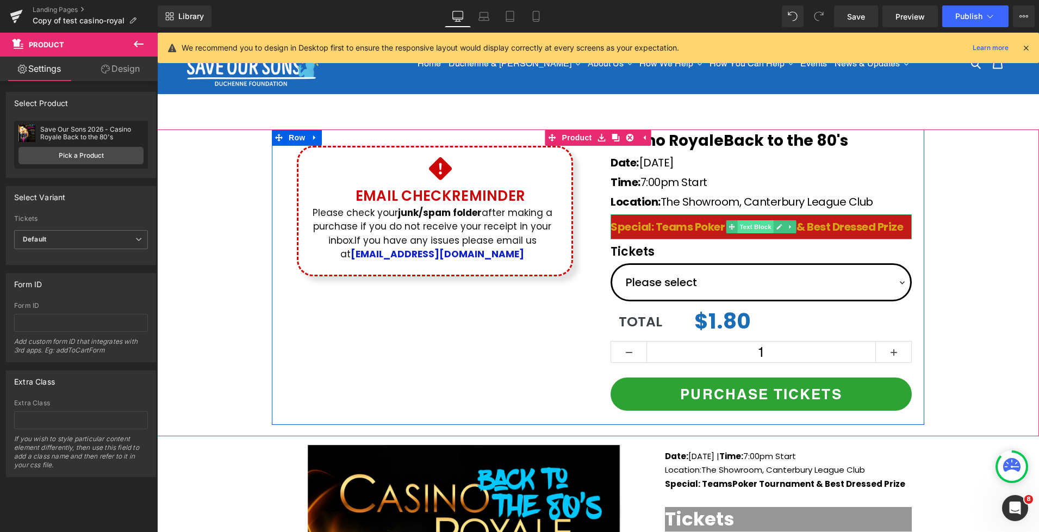
click at [753, 227] on span "Text Block" at bounding box center [755, 226] width 36 height 13
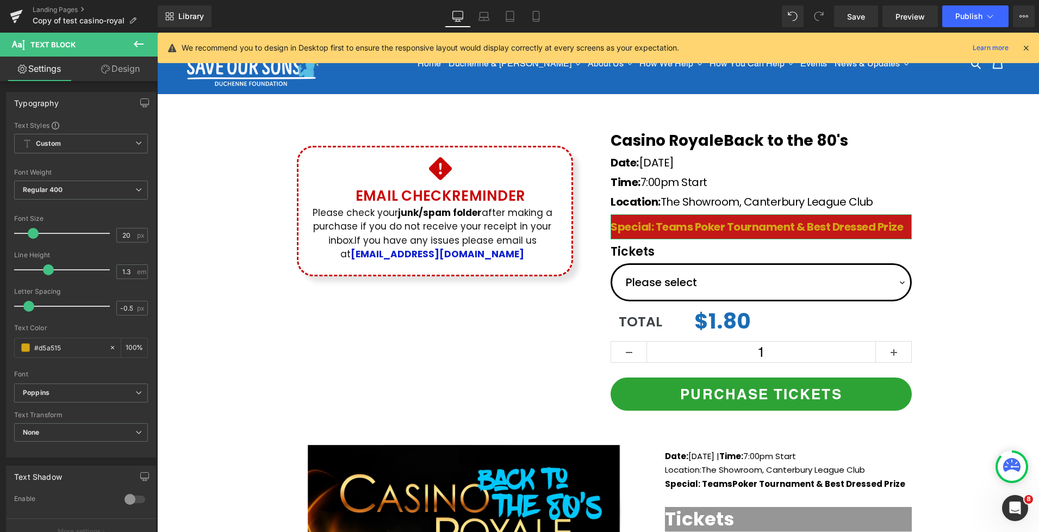
click at [123, 67] on link "Design" at bounding box center [120, 69] width 79 height 24
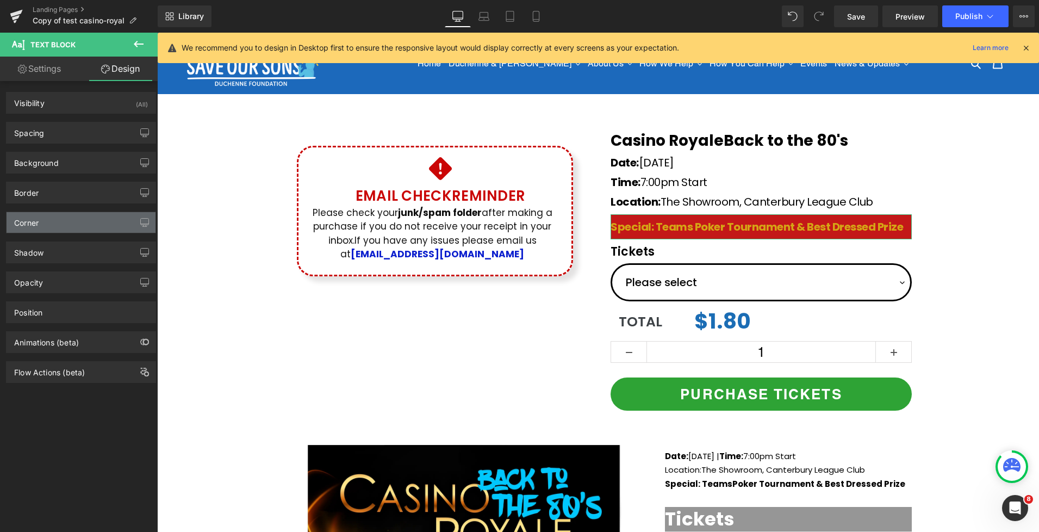
click at [63, 219] on div "Corner" at bounding box center [81, 222] width 149 height 21
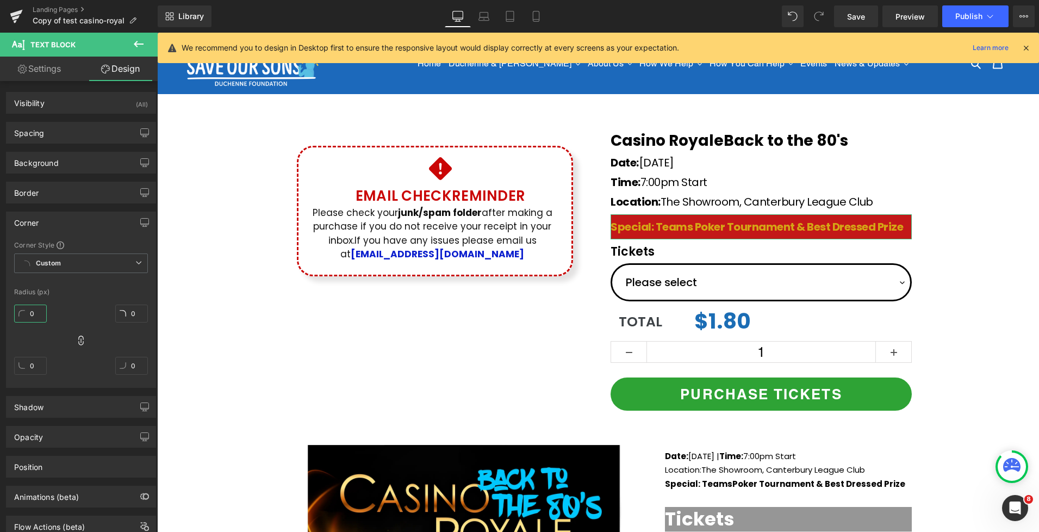
click at [27, 318] on input "0" at bounding box center [30, 314] width 33 height 18
type input "30"
type input "3"
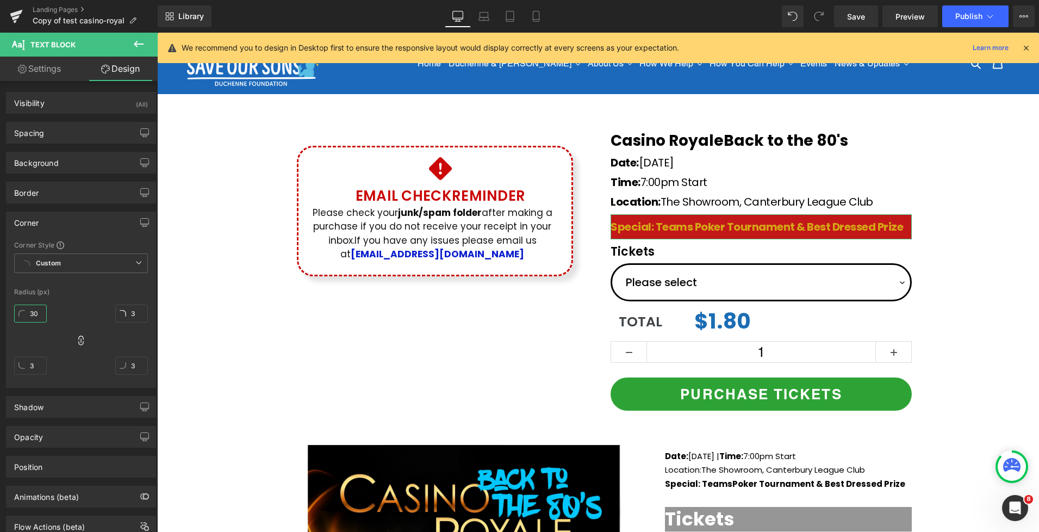
type input "30"
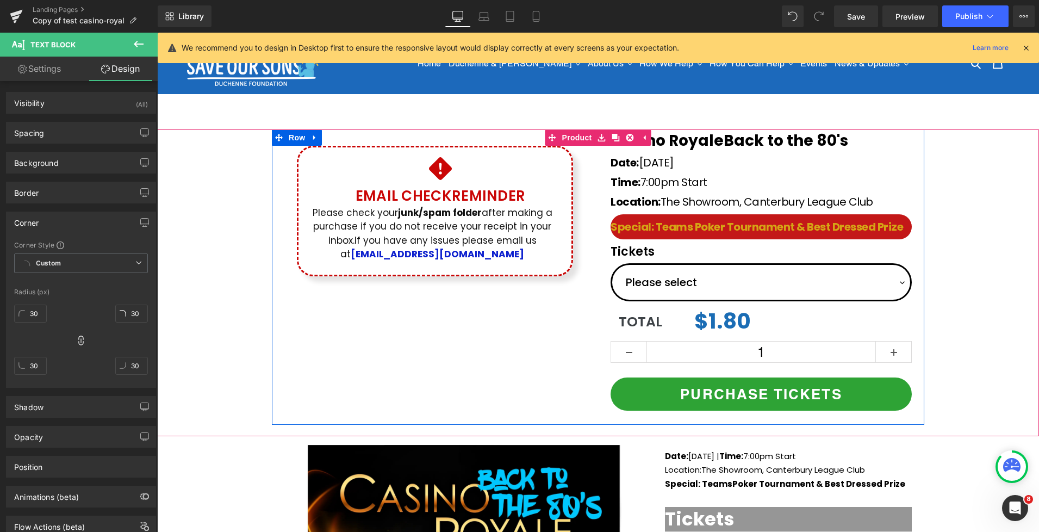
click at [636, 229] on span "Special: Teams Poker Tournament & Best Dressed Prize" at bounding box center [757, 226] width 293 height 15
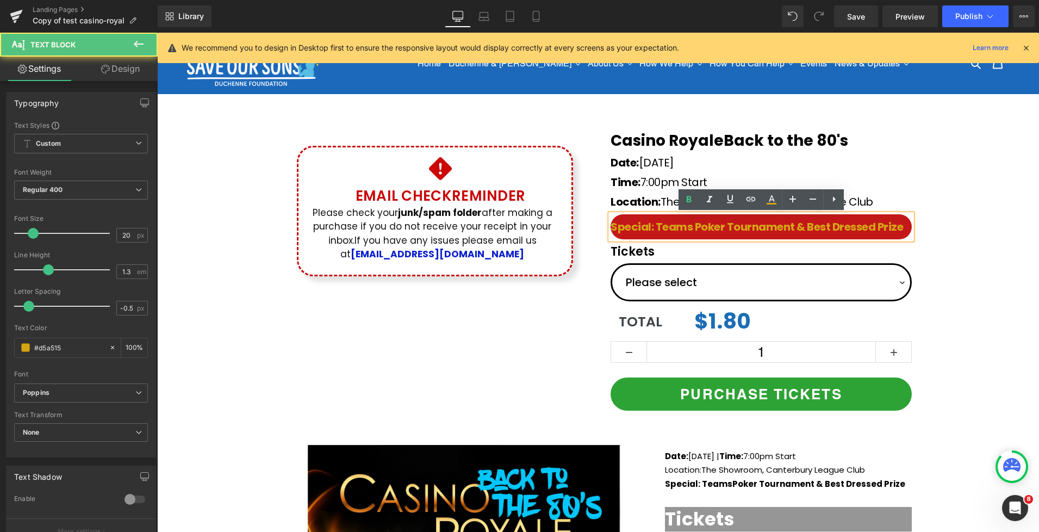
click at [616, 226] on span "Special: Teams Poker Tournament & Best Dressed Prize" at bounding box center [757, 226] width 293 height 15
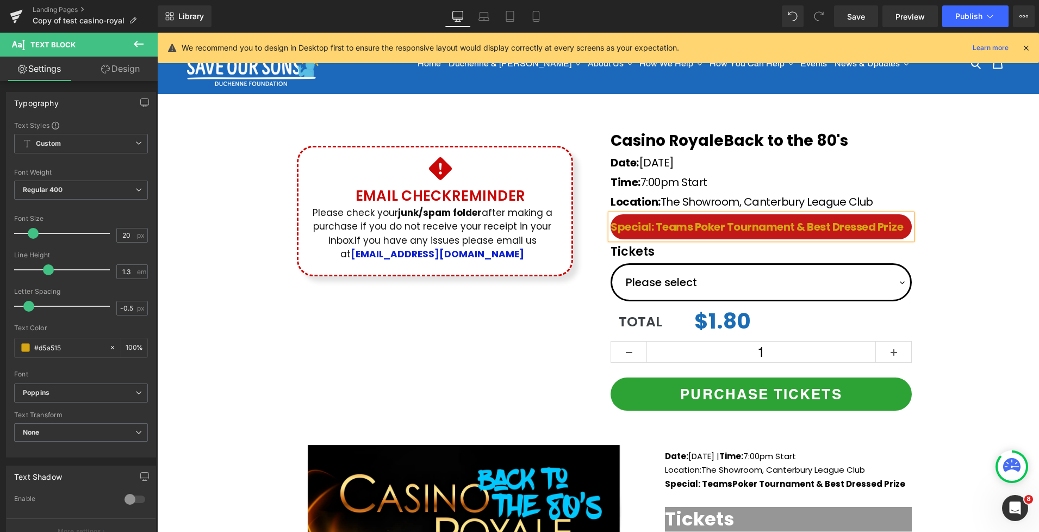
click at [967, 216] on div "Icon Email Check Reminder Text Block Please check your junk/spam folder after m…" at bounding box center [598, 276] width 882 height 295
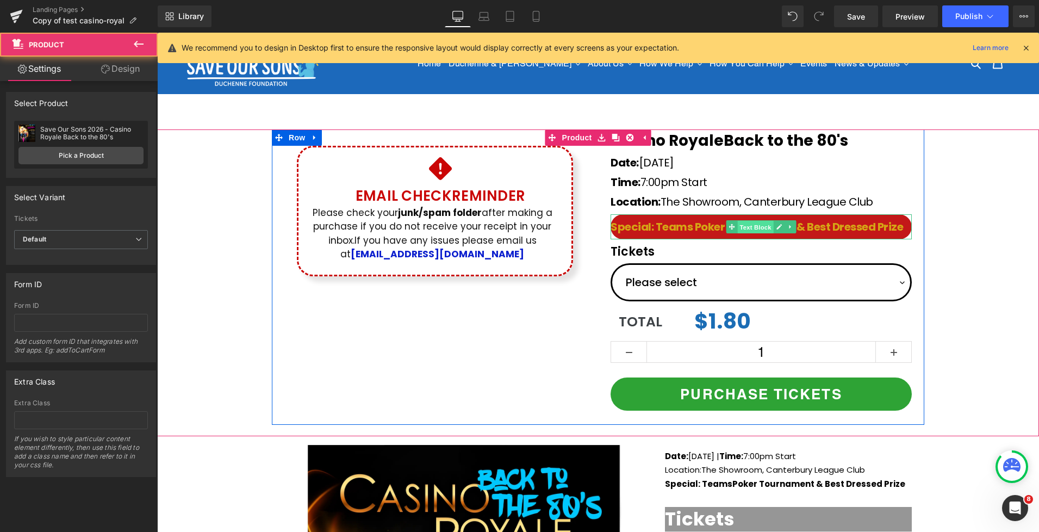
click at [744, 227] on span "Text Block" at bounding box center [755, 227] width 36 height 13
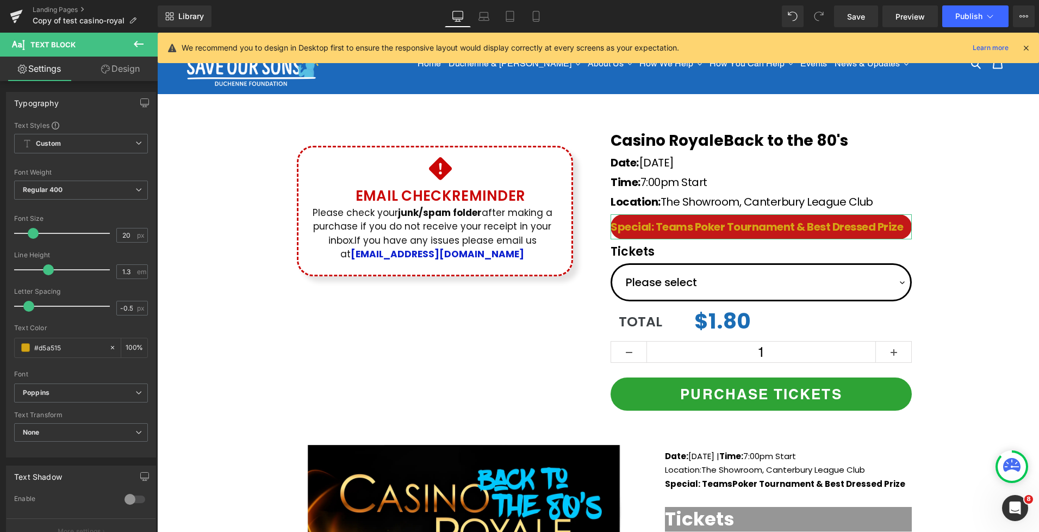
click at [108, 65] on icon at bounding box center [105, 69] width 9 height 9
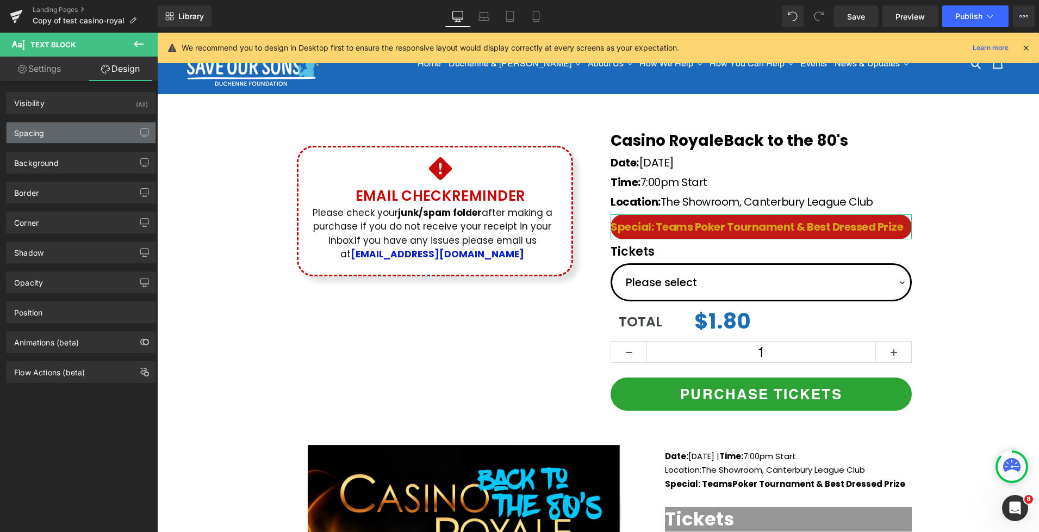
click at [41, 138] on div "Spacing" at bounding box center [29, 129] width 30 height 15
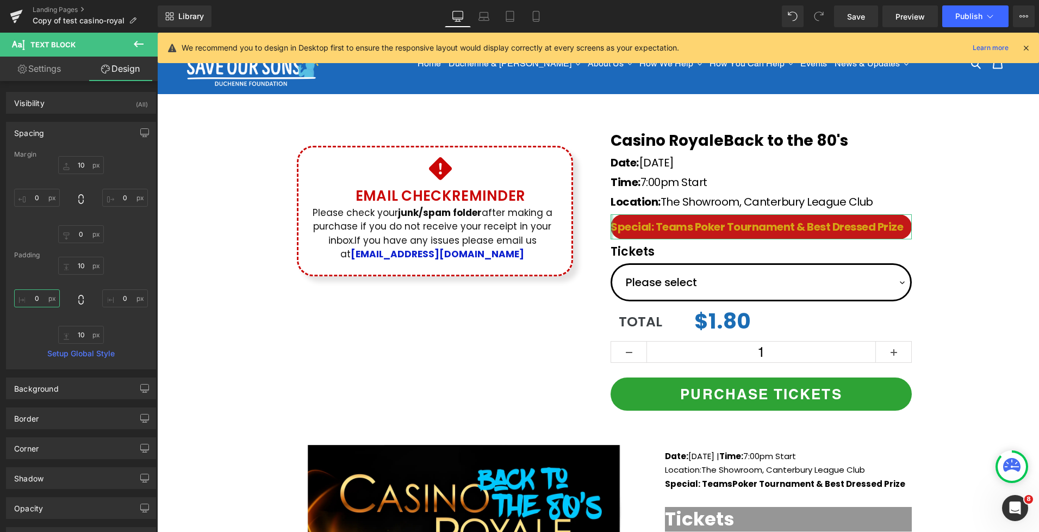
click at [33, 300] on input "0" at bounding box center [37, 298] width 46 height 18
type input "10"
click at [122, 299] on input "0" at bounding box center [125, 298] width 46 height 18
click at [116, 299] on input "0" at bounding box center [125, 298] width 46 height 18
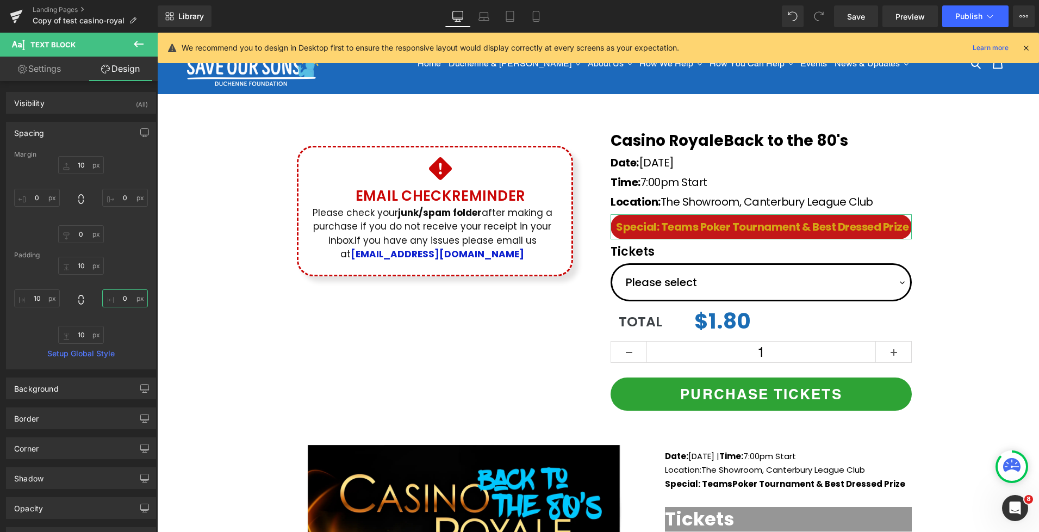
type input "10"
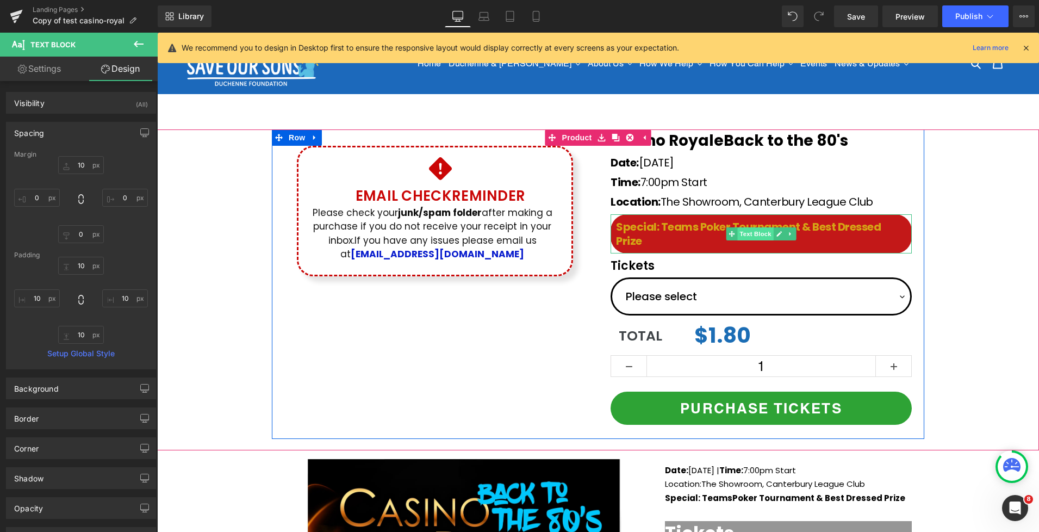
click at [761, 235] on span "Text Block" at bounding box center [755, 233] width 36 height 13
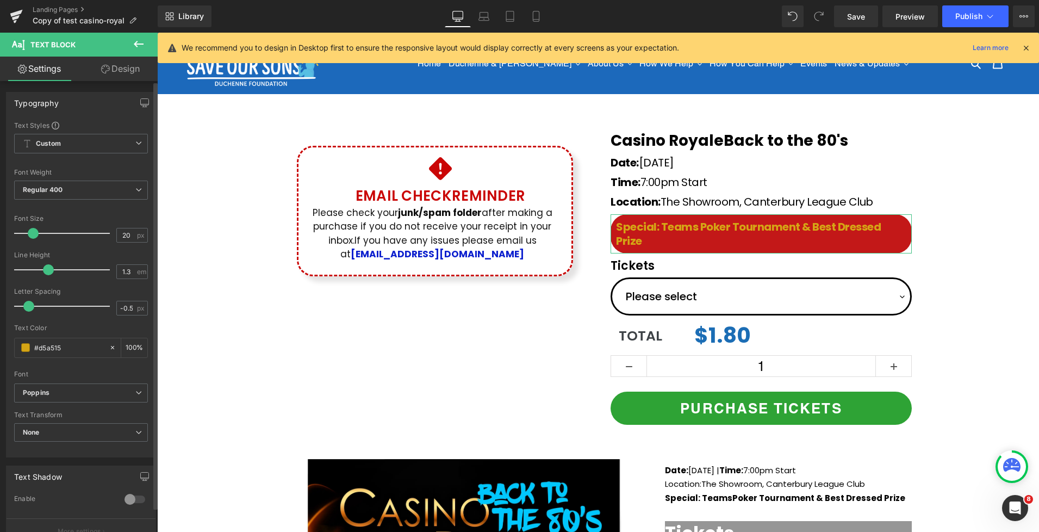
type input "19"
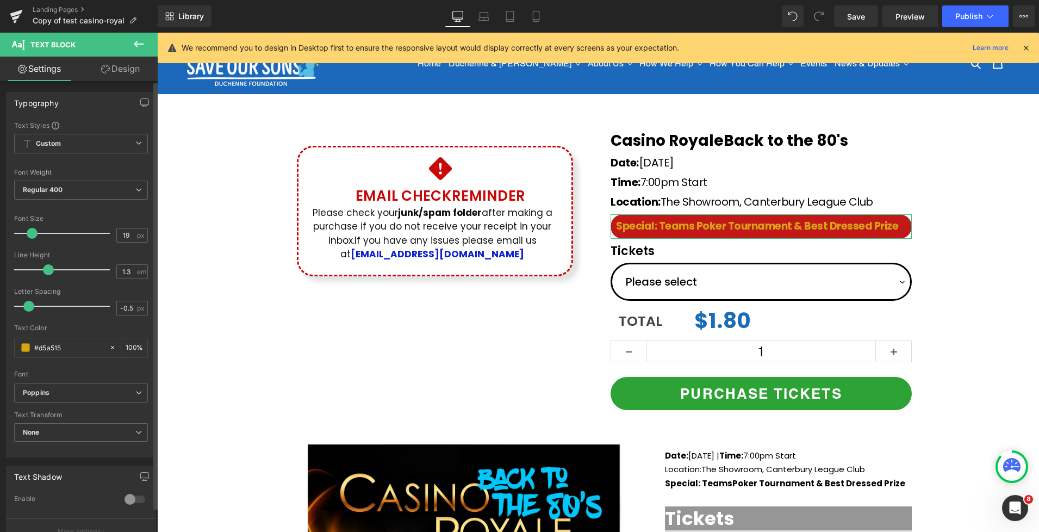
click at [28, 234] on span at bounding box center [32, 233] width 11 height 11
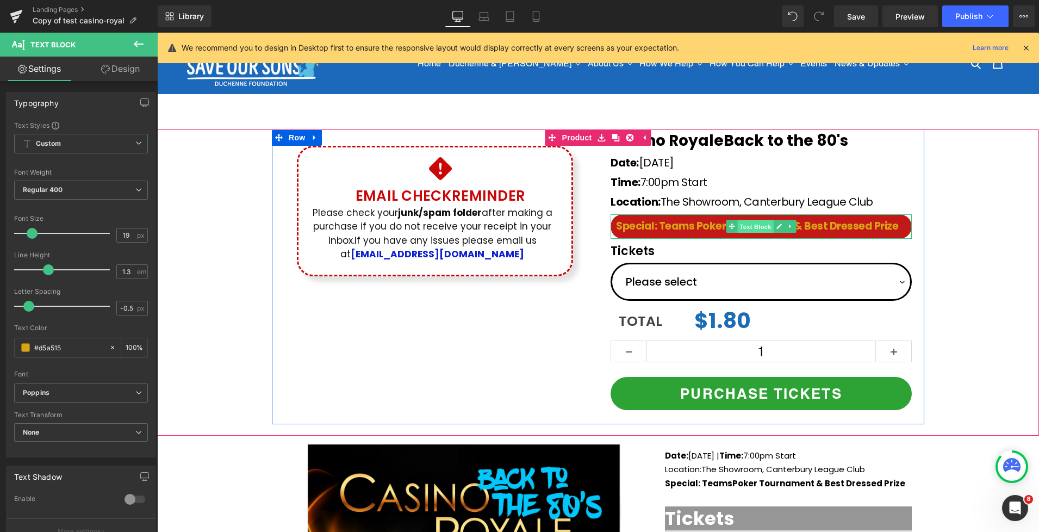
click at [743, 227] on span "Text Block" at bounding box center [755, 226] width 36 height 13
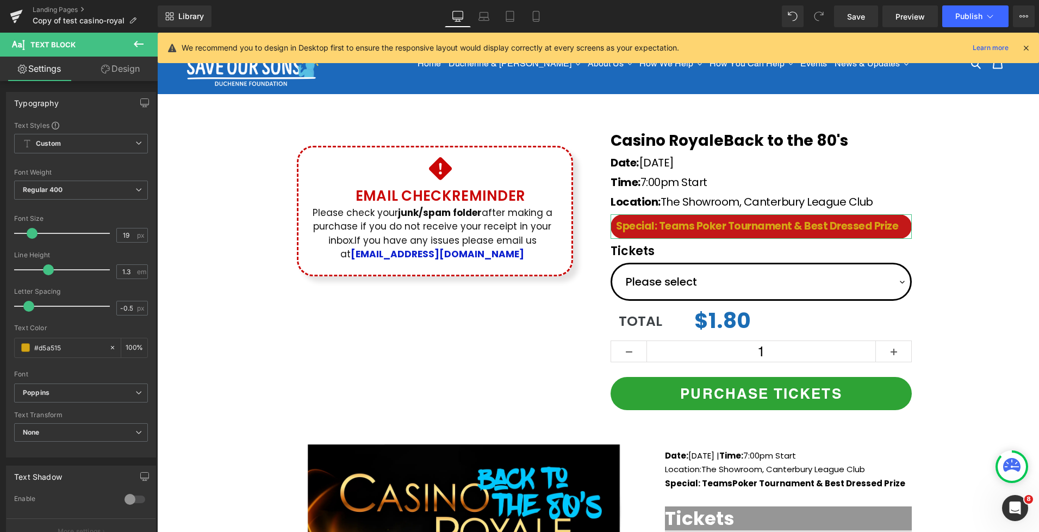
click at [127, 75] on link "Design" at bounding box center [120, 69] width 79 height 24
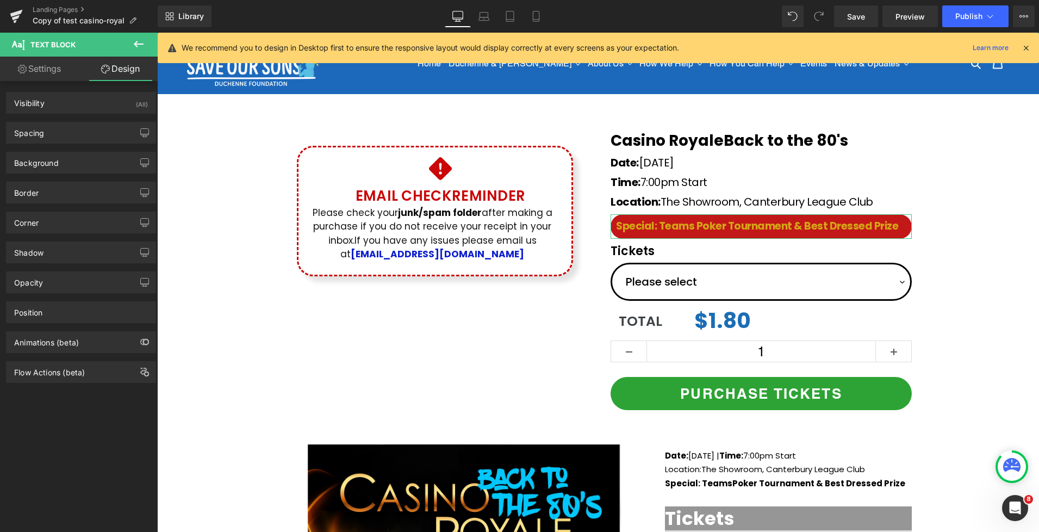
click at [61, 72] on link "Settings" at bounding box center [39, 69] width 79 height 24
type input "100"
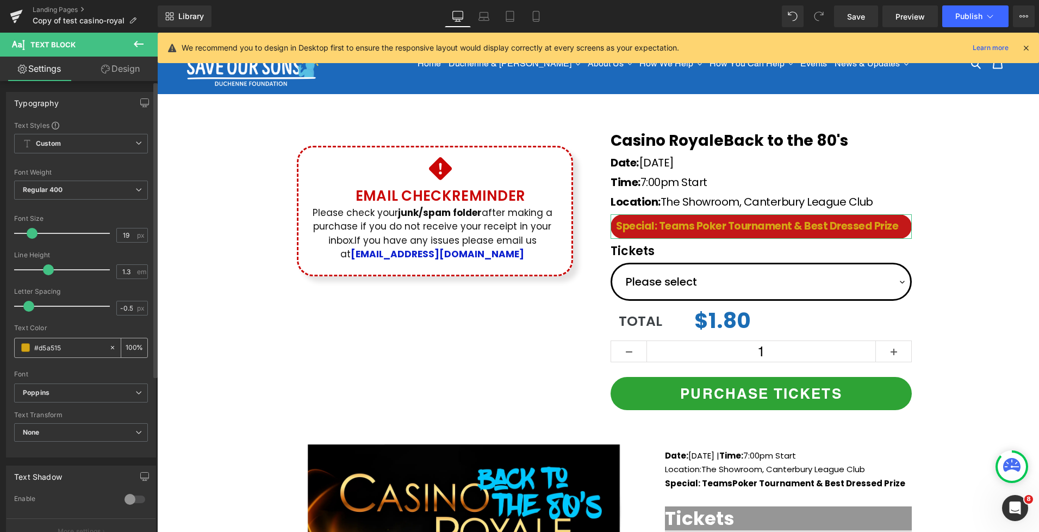
click at [24, 350] on span at bounding box center [25, 347] width 9 height 9
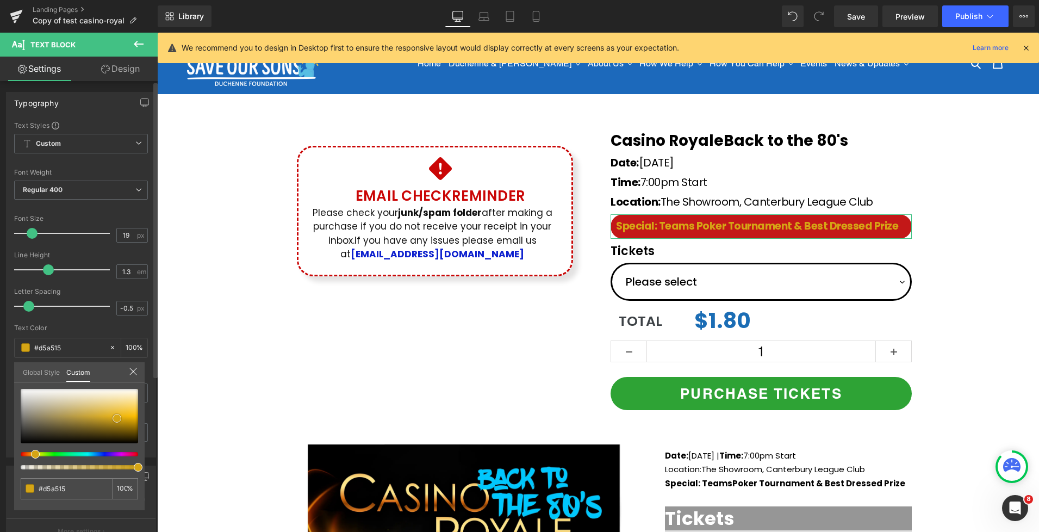
type input "#afaa9b"
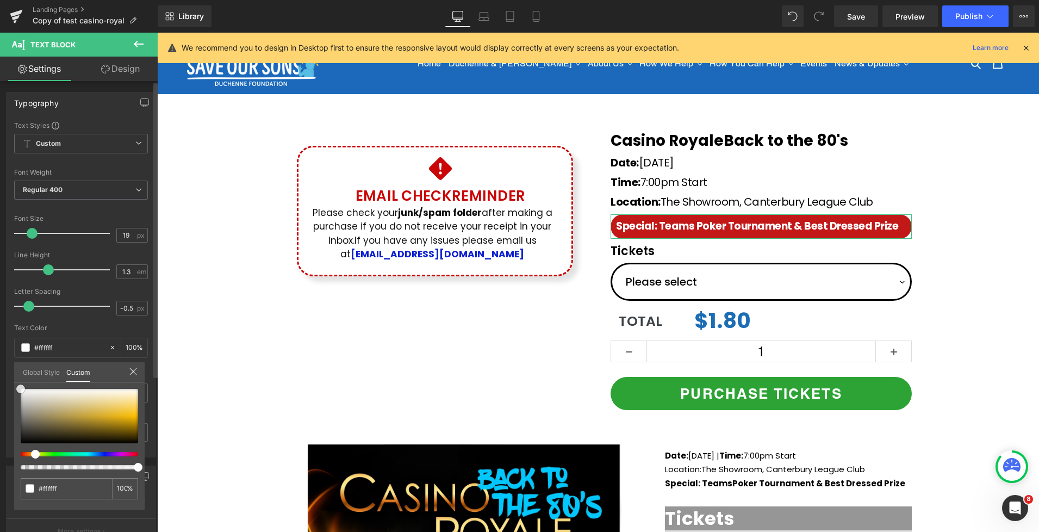
drag, startPoint x: 29, startPoint y: 400, endPoint x: 20, endPoint y: 382, distance: 19.9
click at [20, 382] on div "#ffffff 100 %" at bounding box center [79, 388] width 131 height 13
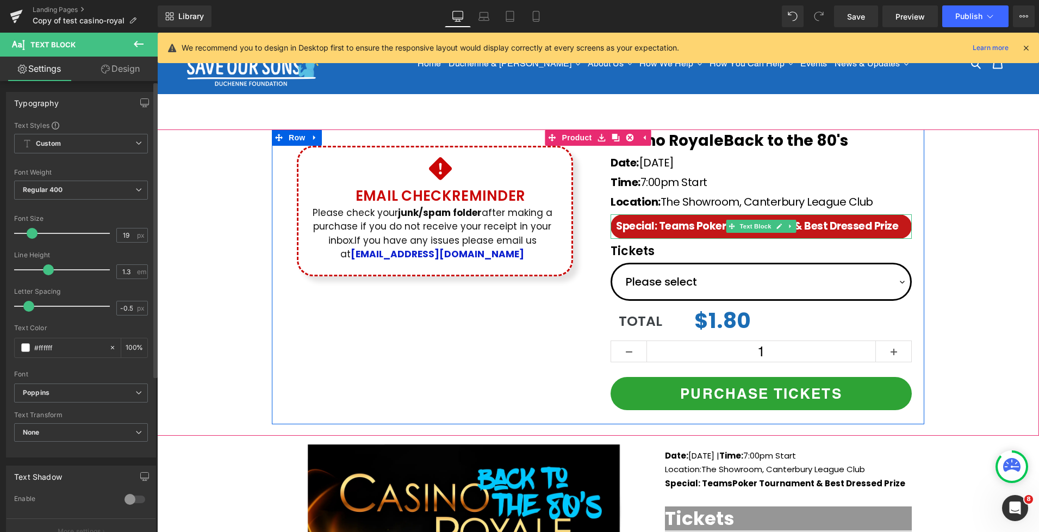
drag, startPoint x: 897, startPoint y: 225, endPoint x: 664, endPoint y: 224, distance: 232.8
click at [664, 224] on span "Special: Teams Poker Tournament & Best Dressed Prize" at bounding box center [757, 226] width 282 height 15
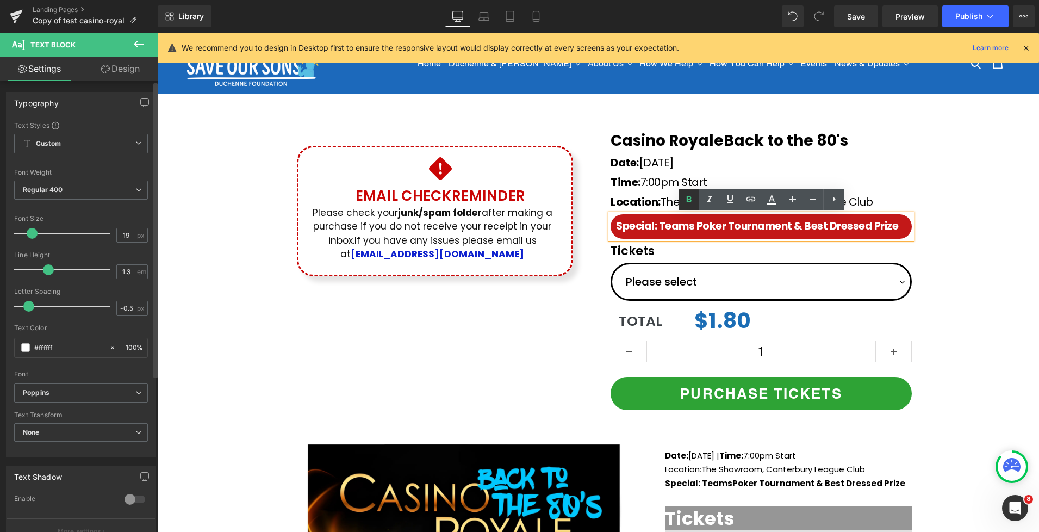
click at [0, 0] on icon at bounding box center [0, 0] width 0 height 0
click at [953, 244] on div "Icon Email Check Reminder Text Block Please check your junk/spam folder after m…" at bounding box center [598, 276] width 882 height 294
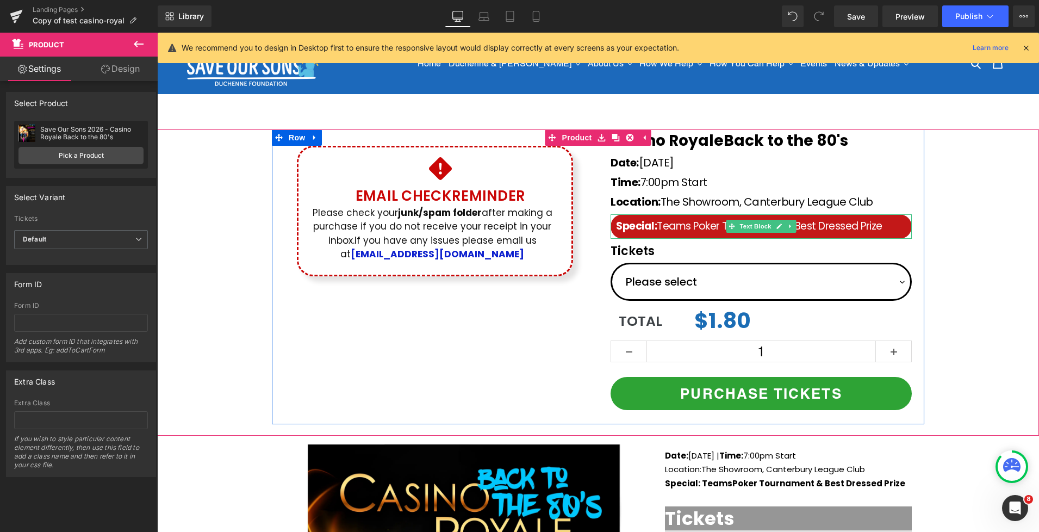
click at [620, 227] on span "Special:" at bounding box center [636, 226] width 41 height 15
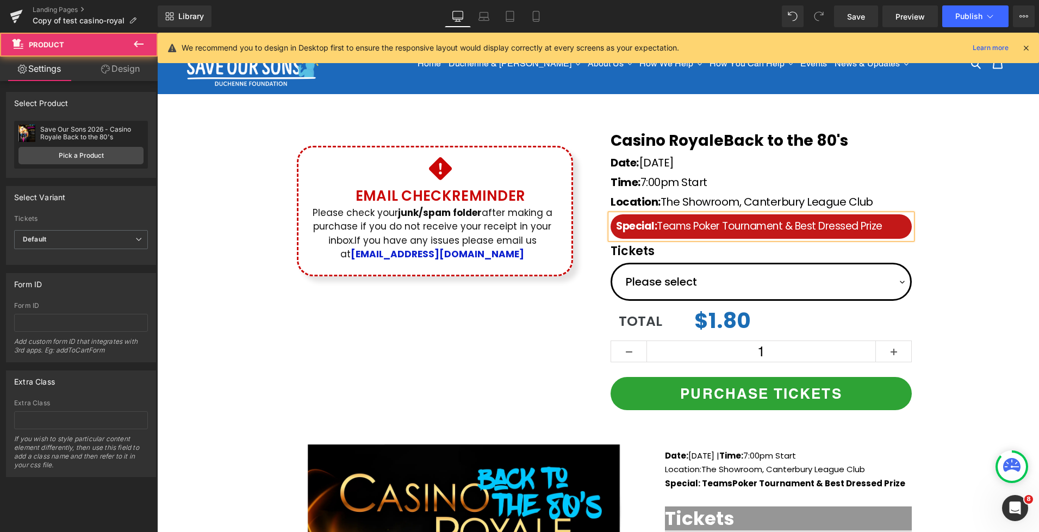
click at [989, 221] on div "Icon Email Check Reminder Text Block Please check your junk/spam folder after m…" at bounding box center [598, 276] width 882 height 294
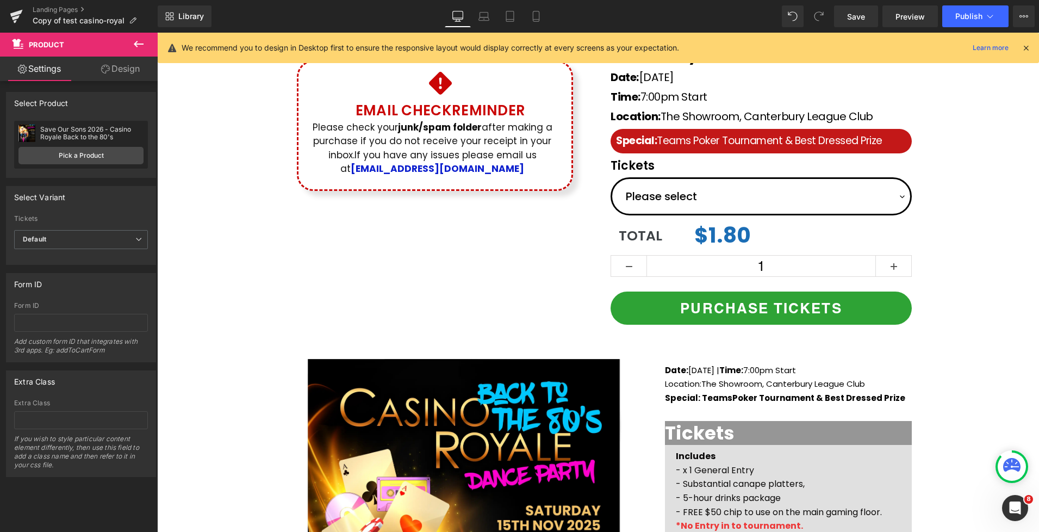
scroll to position [64, 0]
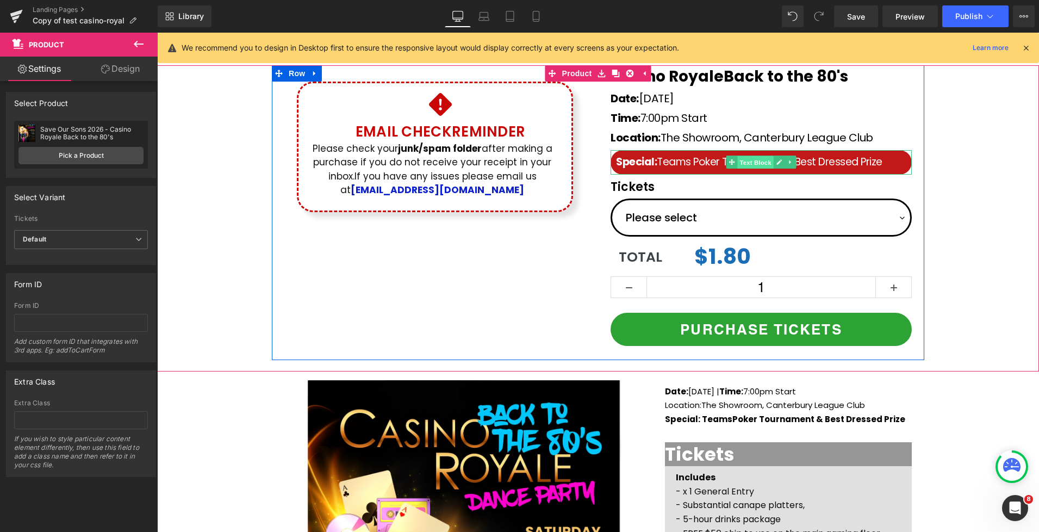
click at [756, 162] on span "Text Block" at bounding box center [755, 162] width 36 height 13
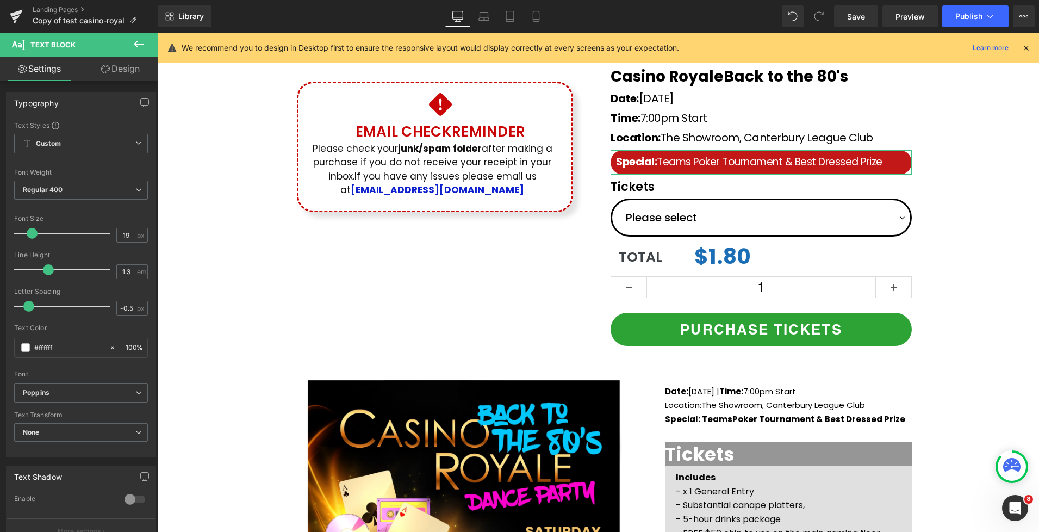
click at [114, 65] on link "Design" at bounding box center [120, 69] width 79 height 24
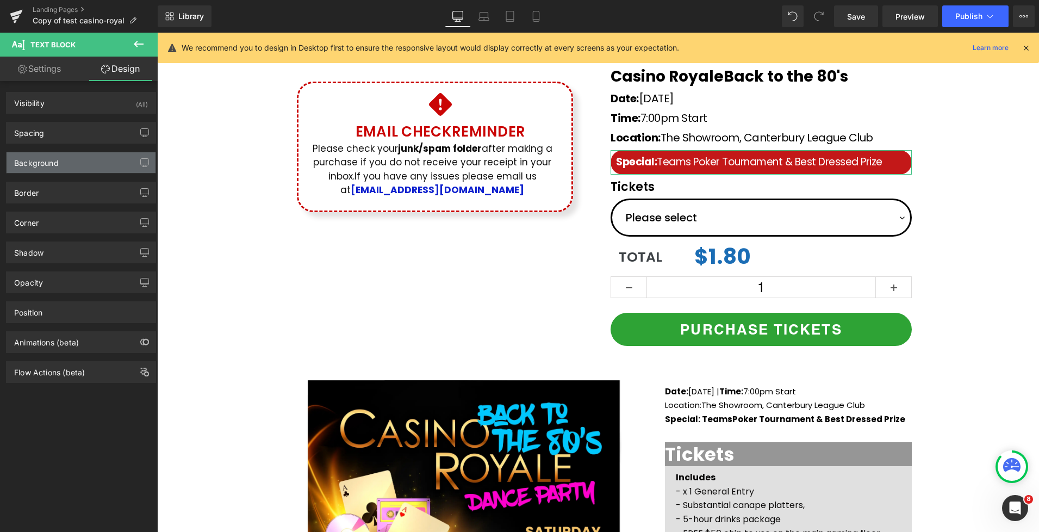
drag, startPoint x: 39, startPoint y: 166, endPoint x: 48, endPoint y: 201, distance: 36.0
click at [39, 166] on div "Background" at bounding box center [36, 159] width 45 height 15
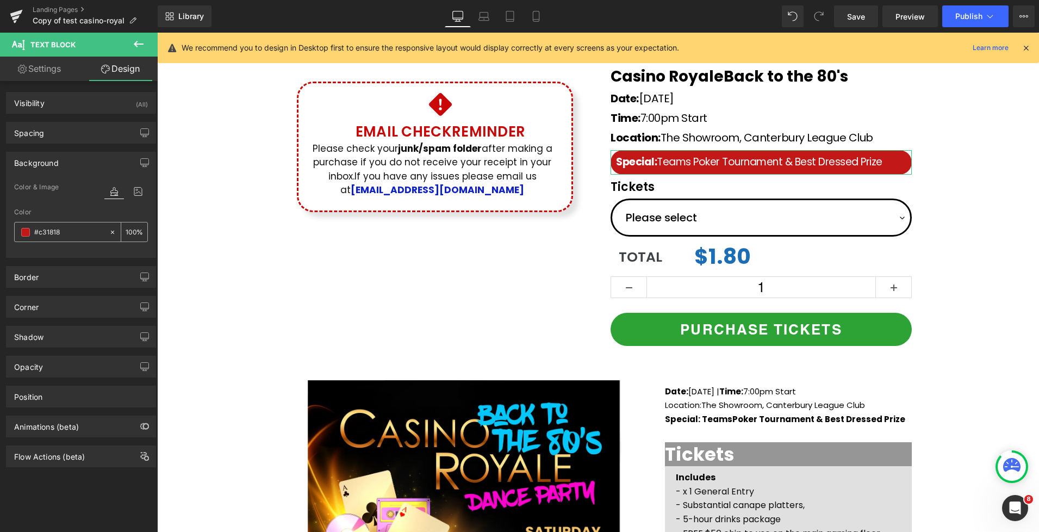
click at [22, 231] on span at bounding box center [25, 232] width 9 height 9
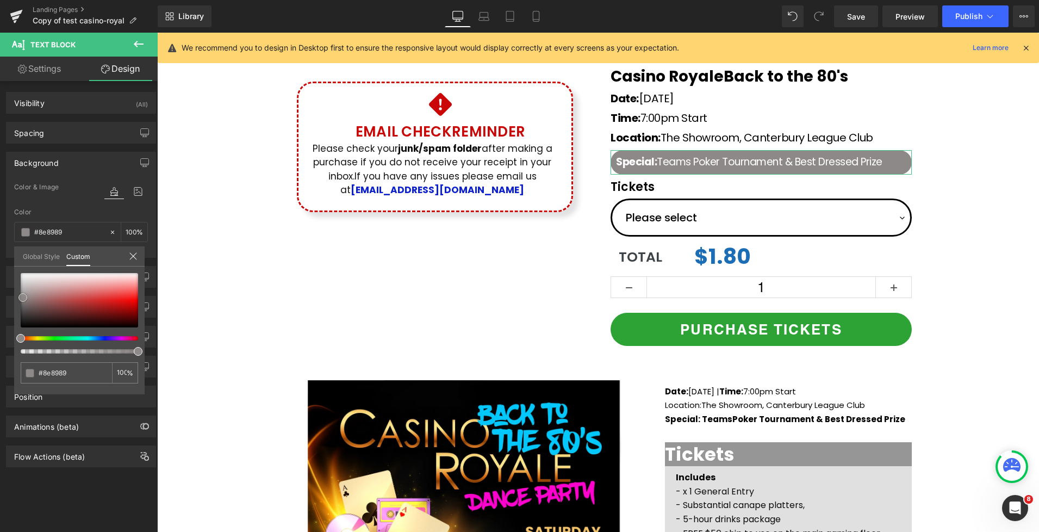
click at [23, 297] on div at bounding box center [79, 300] width 117 height 54
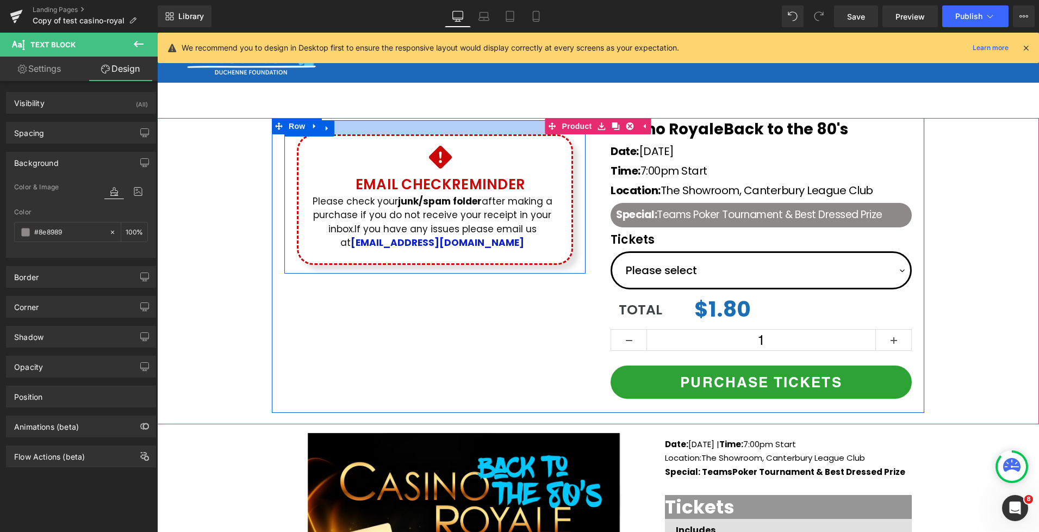
scroll to position [18, 0]
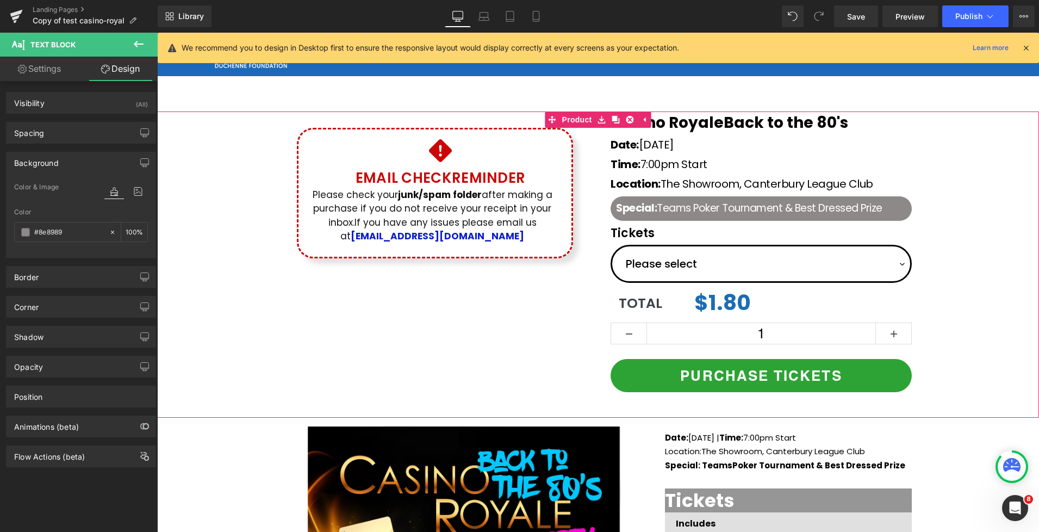
click at [996, 160] on div "Icon Email Check Reminder Text Block Please check your junk/spam folder after m…" at bounding box center [598, 258] width 882 height 294
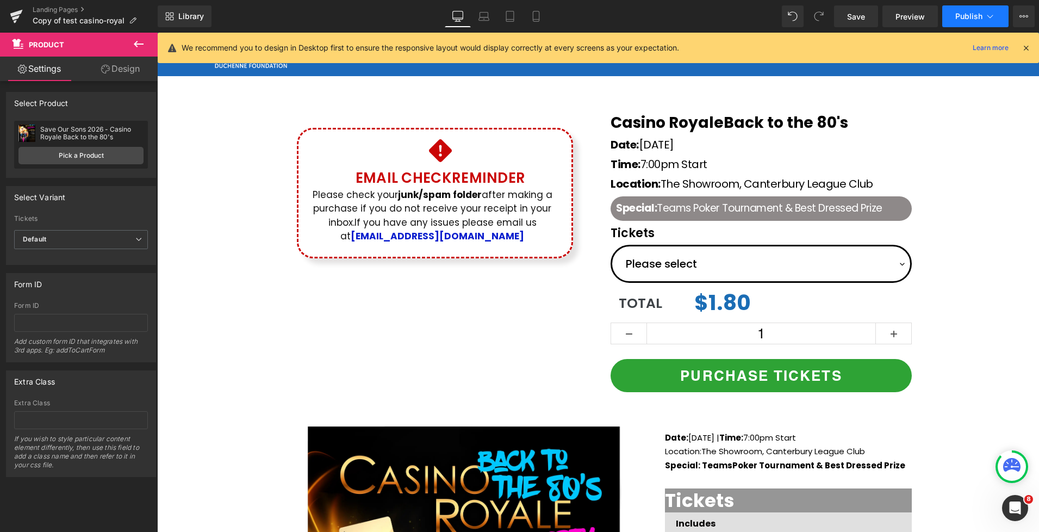
click at [999, 17] on button "Publish" at bounding box center [975, 16] width 66 height 22
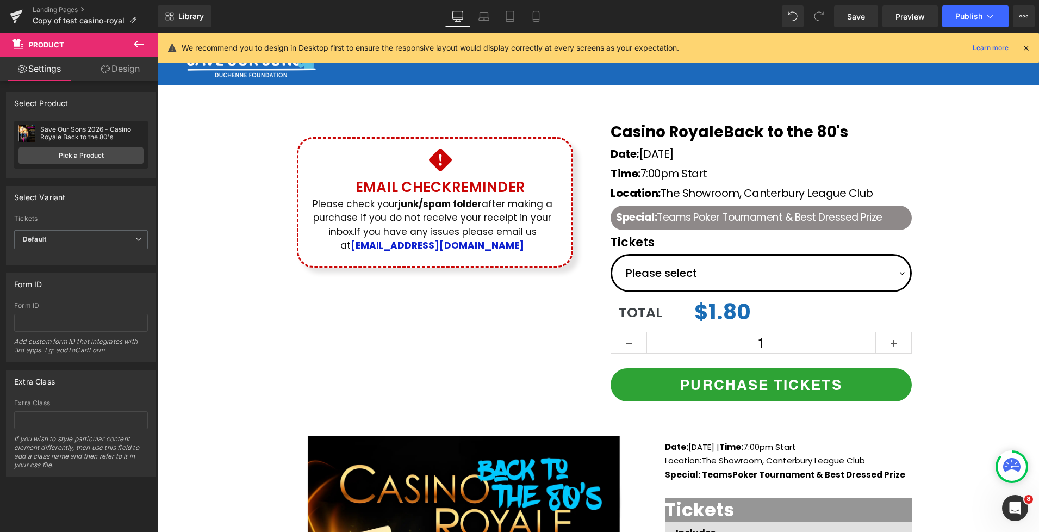
scroll to position [0, 0]
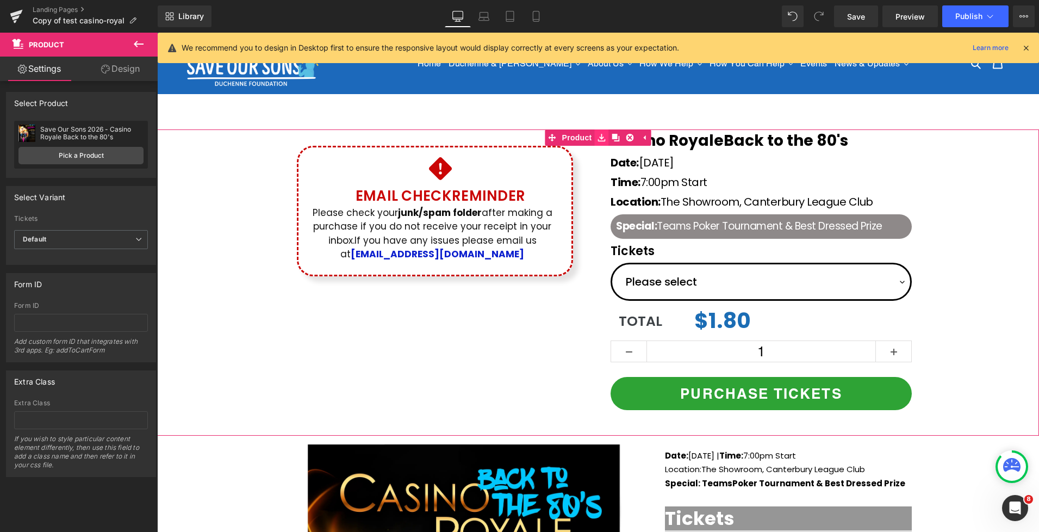
click at [603, 138] on icon at bounding box center [602, 138] width 8 height 8
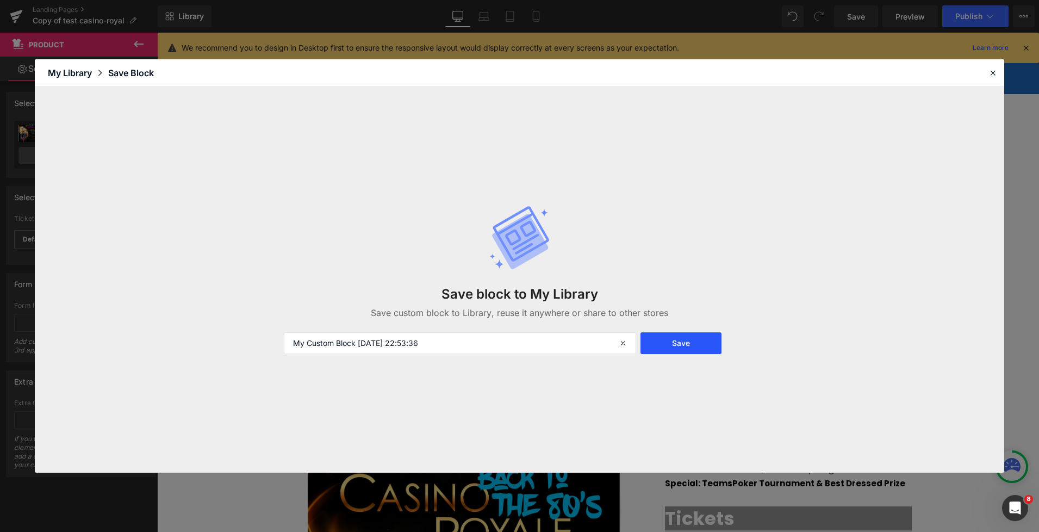
click at [683, 351] on button "Save" at bounding box center [681, 343] width 81 height 22
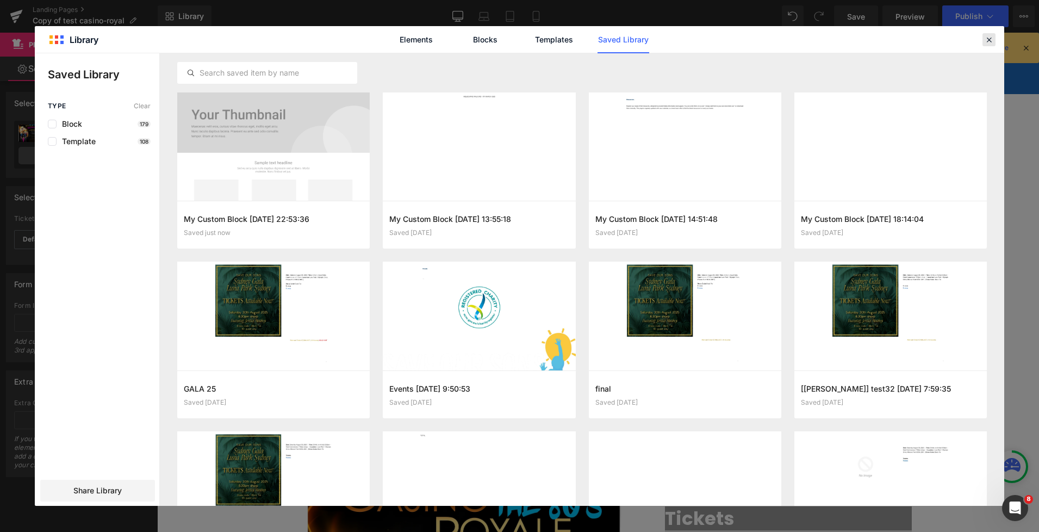
click at [985, 35] on icon at bounding box center [989, 40] width 10 height 10
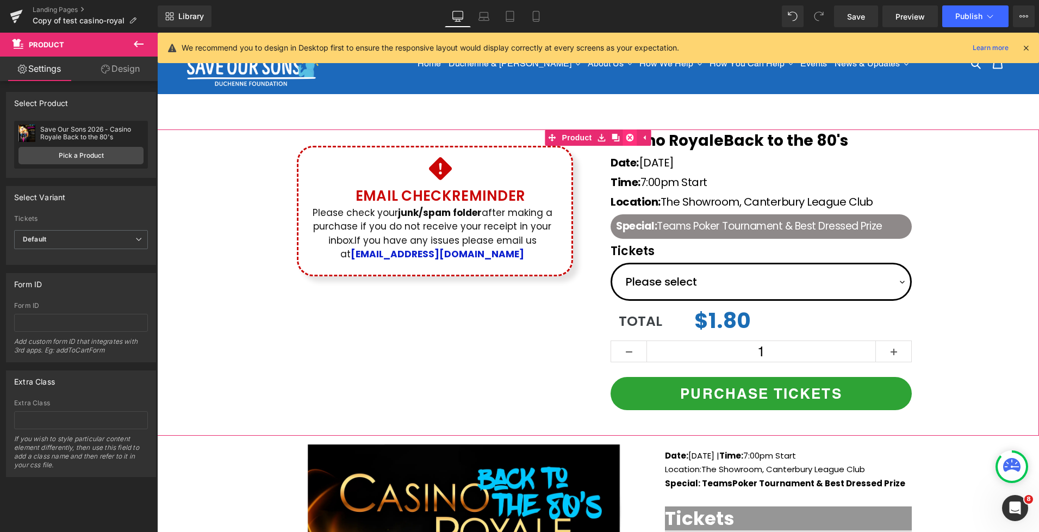
click at [634, 138] on icon at bounding box center [630, 138] width 8 height 8
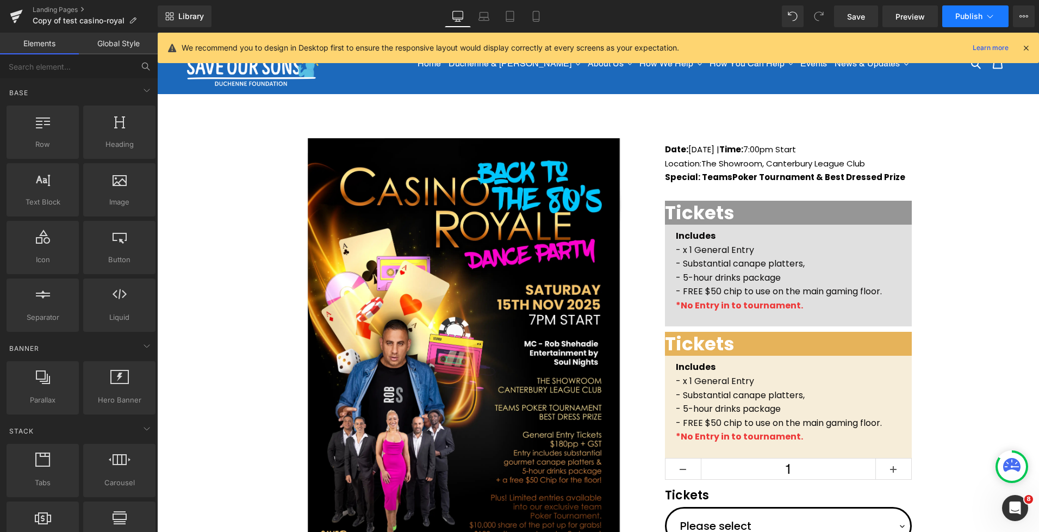
click at [978, 18] on span "Publish" at bounding box center [968, 16] width 27 height 9
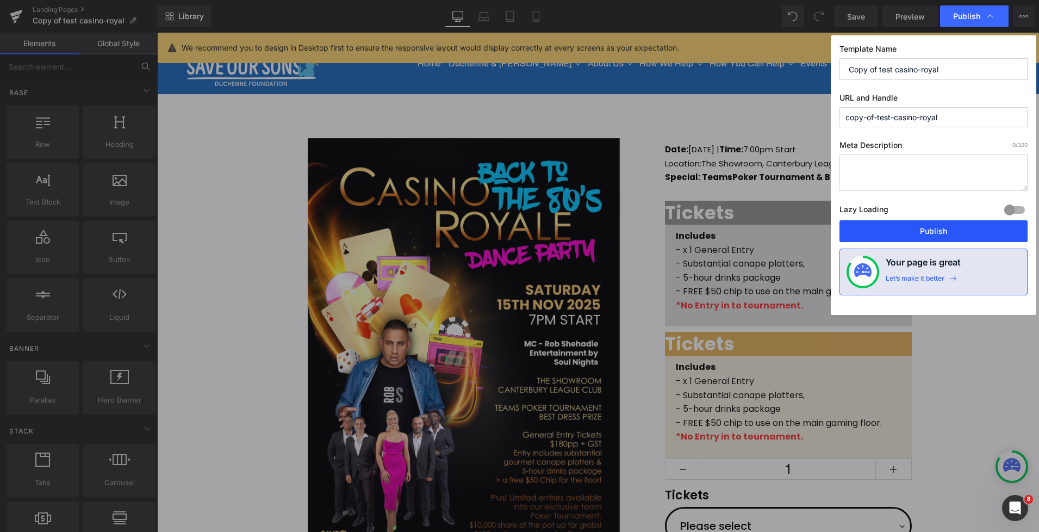
click at [930, 230] on button "Publish" at bounding box center [934, 231] width 188 height 22
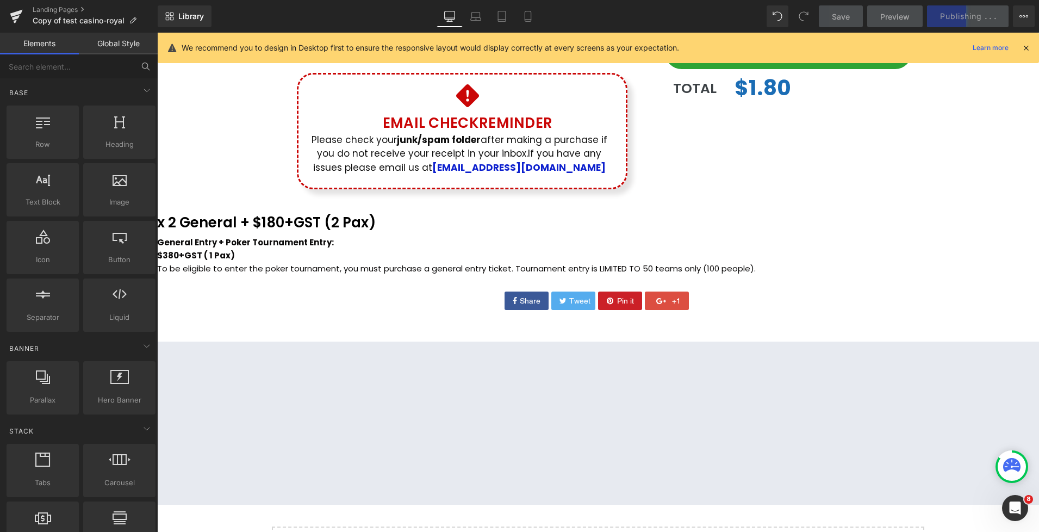
scroll to position [473, 0]
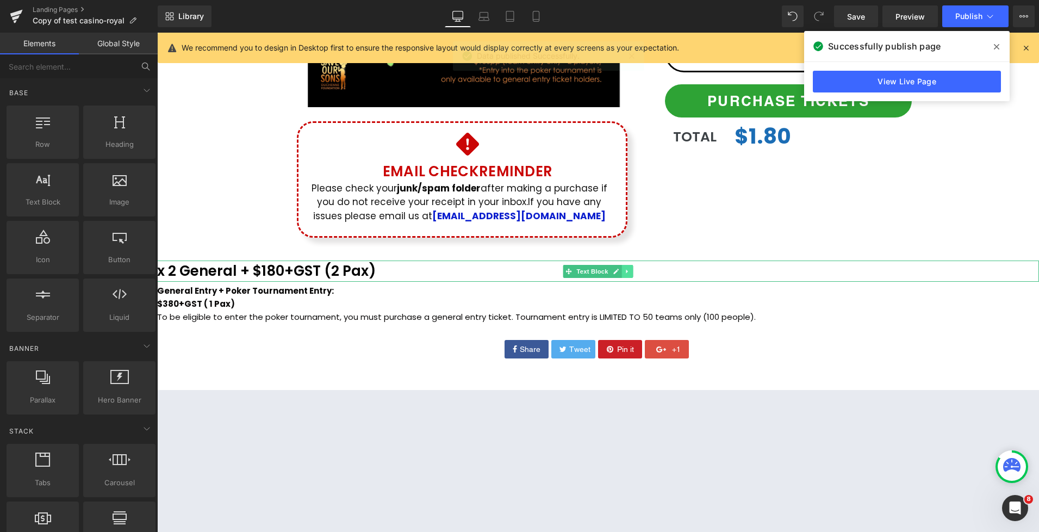
click at [627, 272] on icon at bounding box center [627, 271] width 2 height 4
click at [632, 272] on icon at bounding box center [633, 271] width 6 height 7
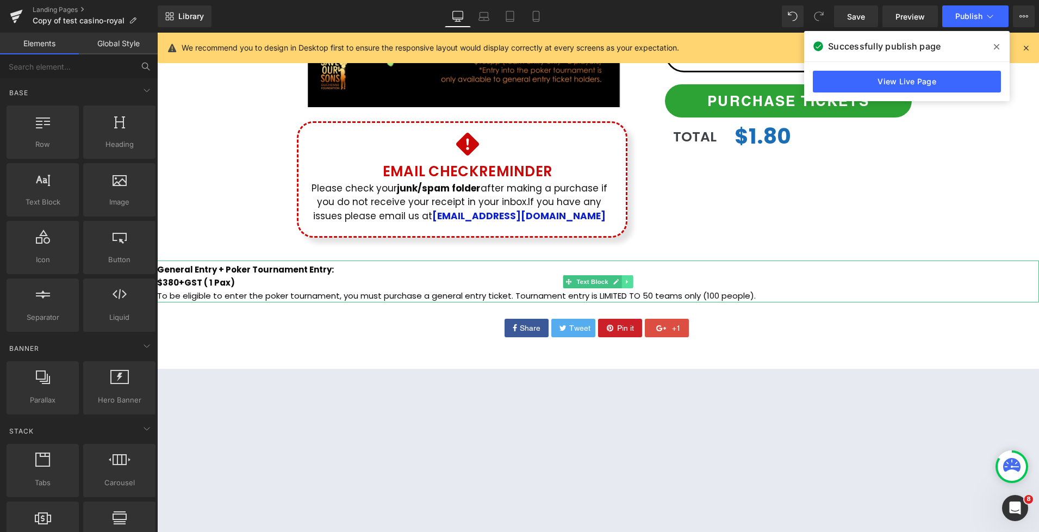
click at [631, 283] on link at bounding box center [627, 281] width 11 height 13
click at [637, 282] on link at bounding box center [633, 281] width 11 height 13
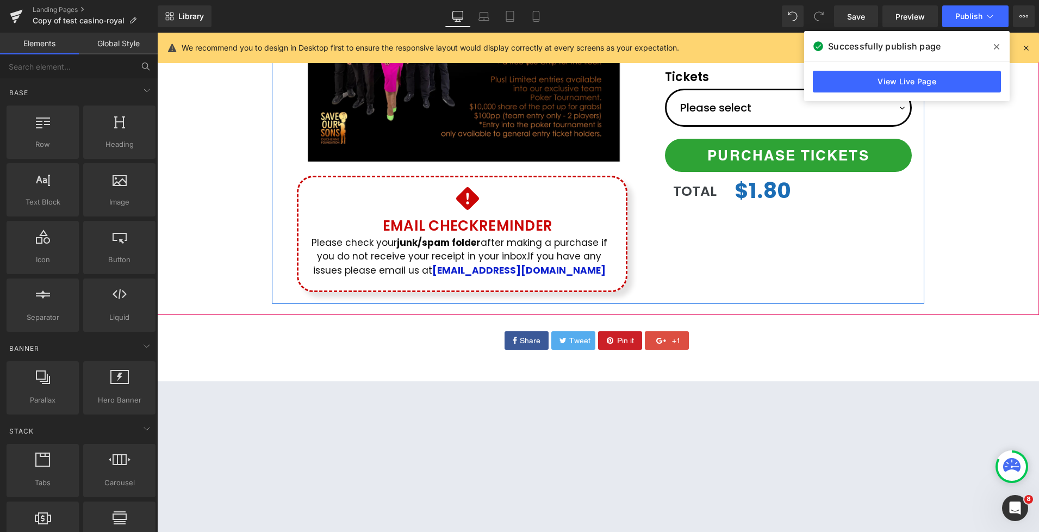
scroll to position [354, 0]
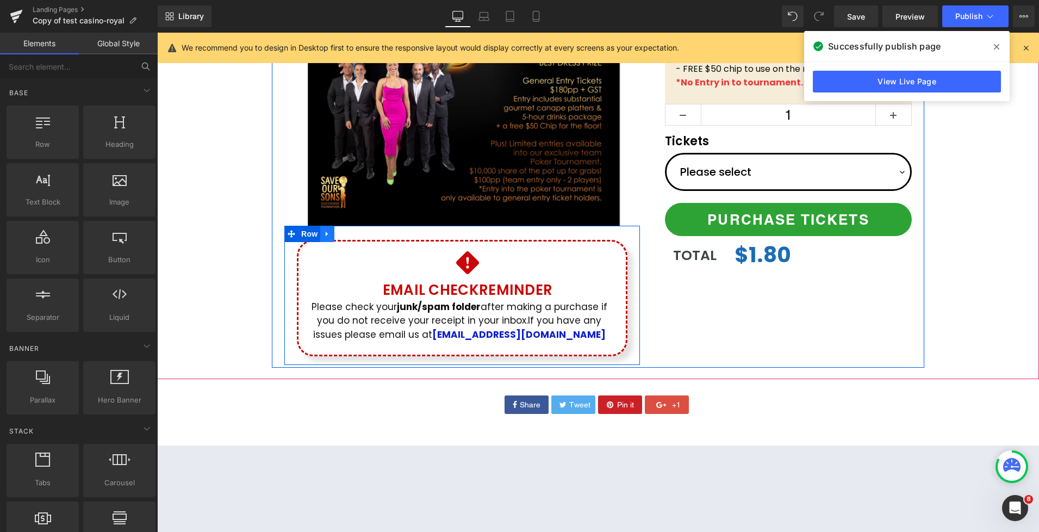
click at [329, 234] on icon at bounding box center [328, 234] width 8 height 8
click at [356, 234] on icon at bounding box center [356, 234] width 8 height 8
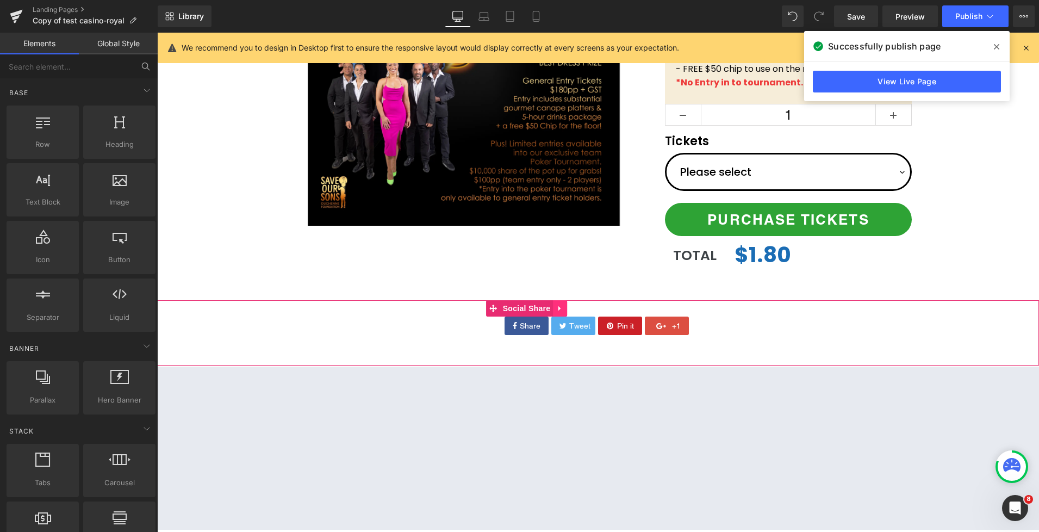
click at [557, 306] on icon at bounding box center [560, 309] width 8 height 8
click at [568, 308] on icon at bounding box center [567, 309] width 8 height 8
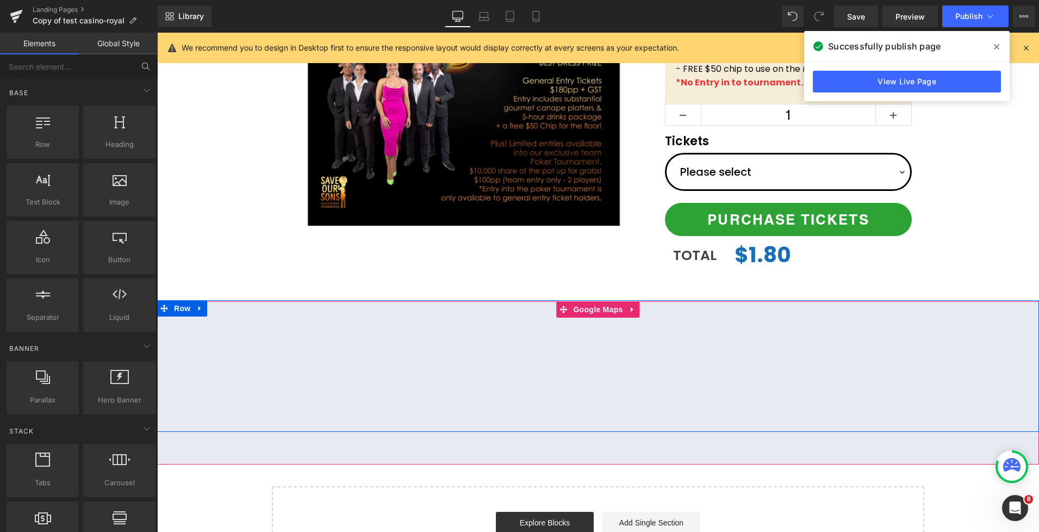
click at [638, 312] on link at bounding box center [633, 309] width 14 height 16
click at [641, 312] on icon at bounding box center [640, 310] width 8 height 8
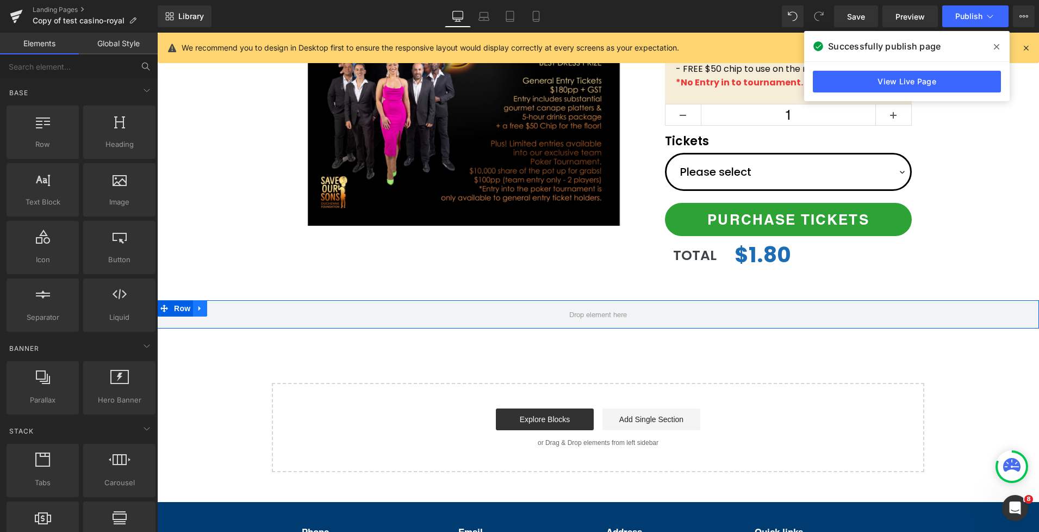
click at [203, 308] on icon at bounding box center [200, 309] width 8 height 8
click at [227, 309] on icon at bounding box center [229, 309] width 8 height 8
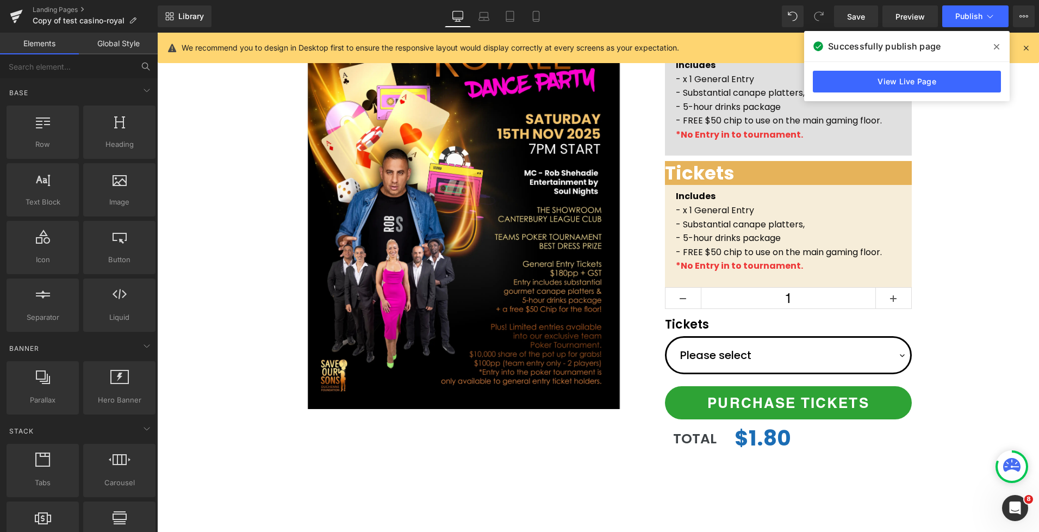
scroll to position [0, 0]
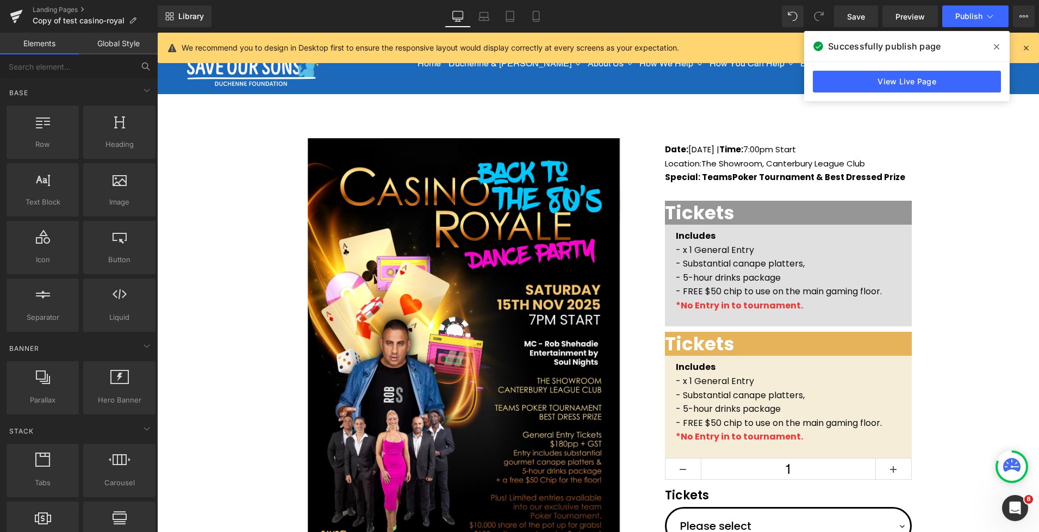
click at [997, 44] on icon at bounding box center [996, 46] width 5 height 9
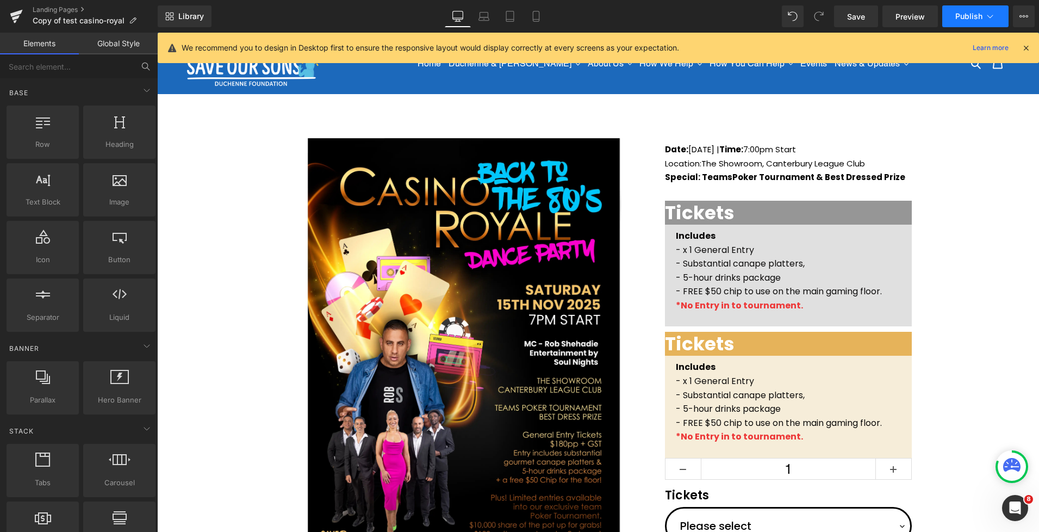
click at [982, 23] on button "Publish" at bounding box center [975, 16] width 66 height 22
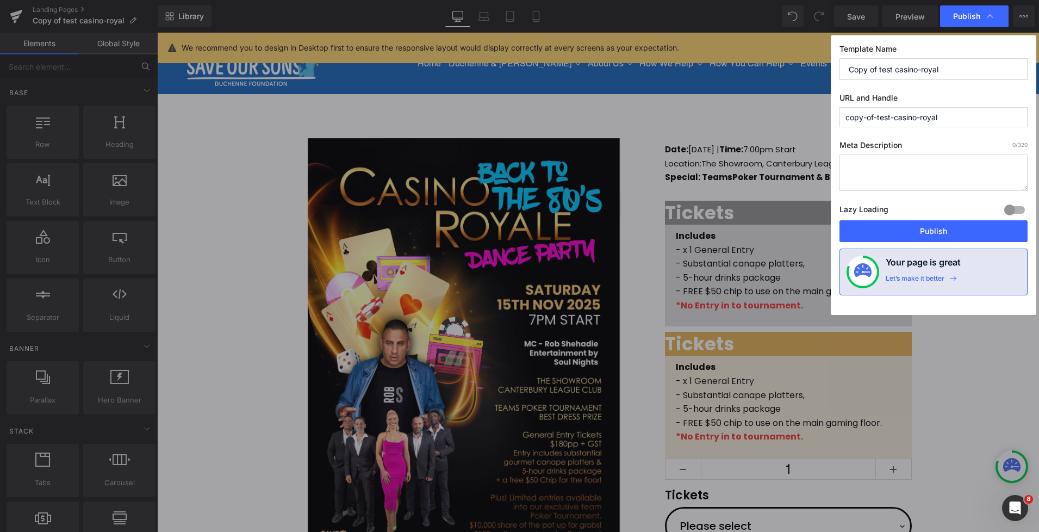
drag, startPoint x: 888, startPoint y: 182, endPoint x: 939, endPoint y: 98, distance: 97.7
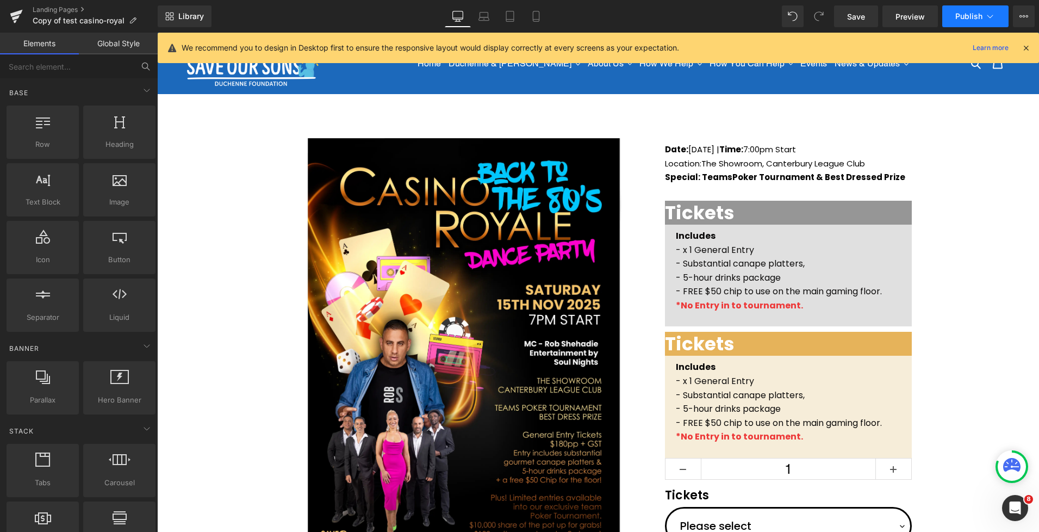
click at [997, 17] on button "Publish" at bounding box center [975, 16] width 66 height 22
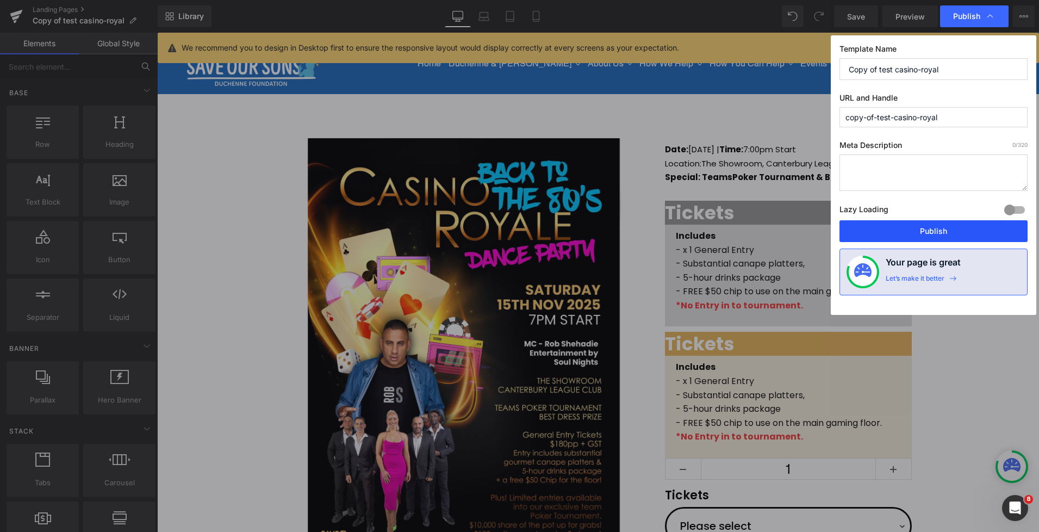
drag, startPoint x: 923, startPoint y: 234, endPoint x: 766, endPoint y: 201, distance: 160.5
click at [923, 234] on button "Publish" at bounding box center [934, 231] width 188 height 22
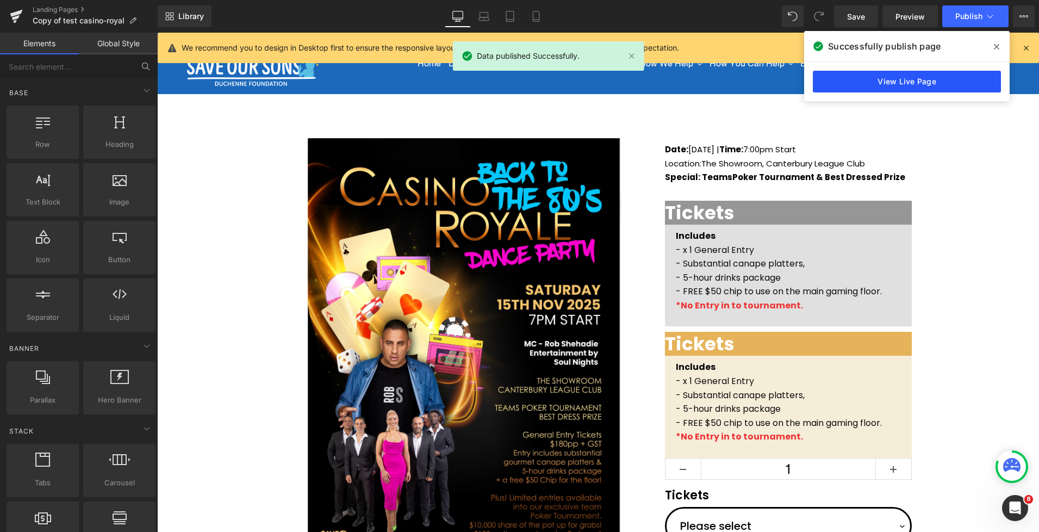
click at [910, 84] on link "View Live Page" at bounding box center [907, 82] width 188 height 22
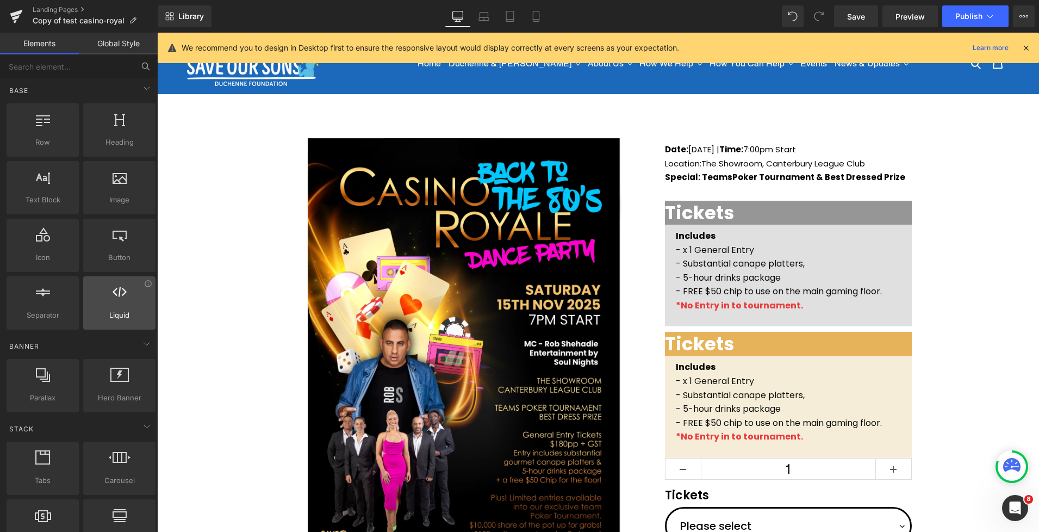
scroll to position [4, 0]
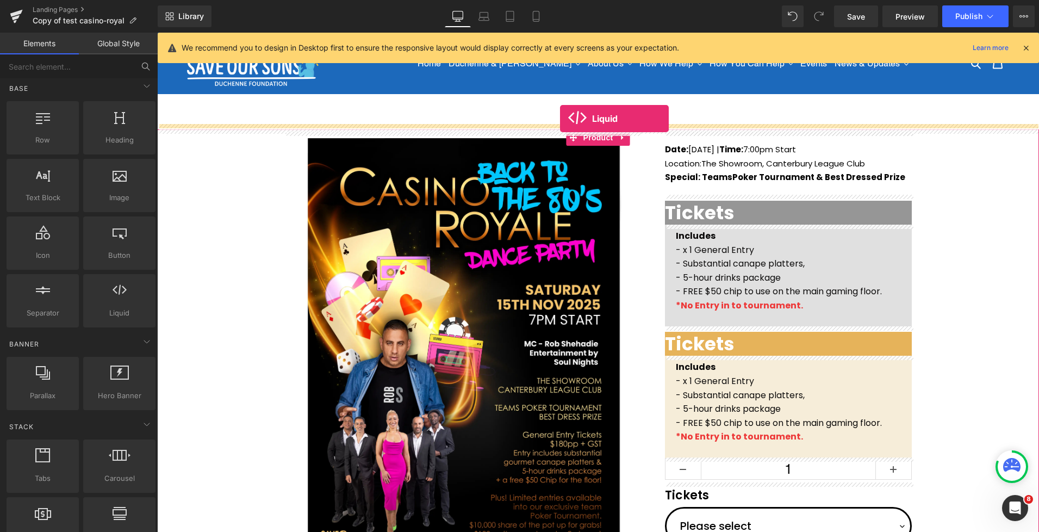
drag, startPoint x: 268, startPoint y: 339, endPoint x: 560, endPoint y: 119, distance: 365.8
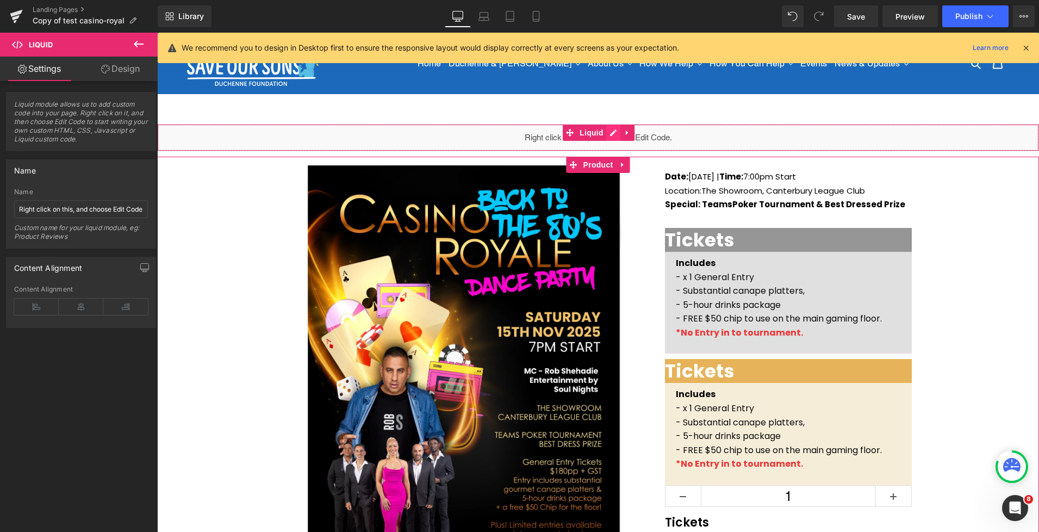
click at [612, 134] on div "Liquid" at bounding box center [598, 137] width 882 height 27
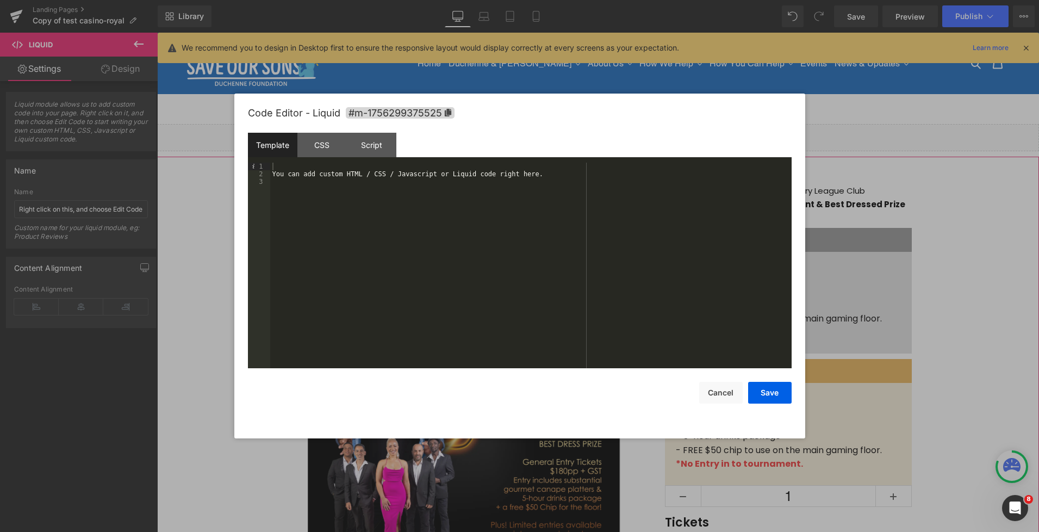
click at [524, 198] on div "You can add custom HTML / CSS / Javascript or Liquid code right here." at bounding box center [531, 273] width 522 height 221
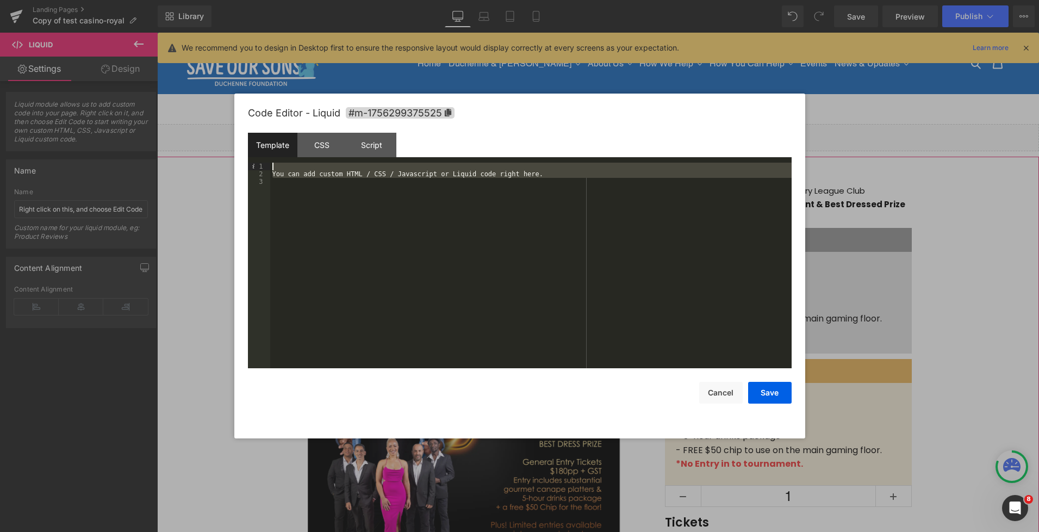
drag, startPoint x: 544, startPoint y: 259, endPoint x: 264, endPoint y: 153, distance: 299.7
click at [264, 153] on div "Template CSS Script Data 1 2 3 You can add custom HTML / CSS / Javascript or Li…" at bounding box center [520, 250] width 544 height 235
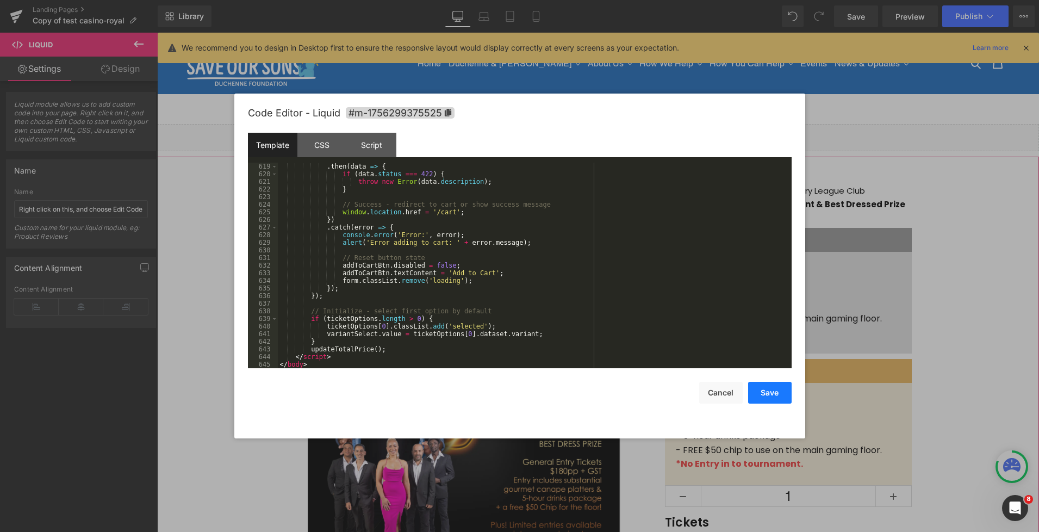
click at [776, 393] on button "Save" at bounding box center [770, 393] width 44 height 22
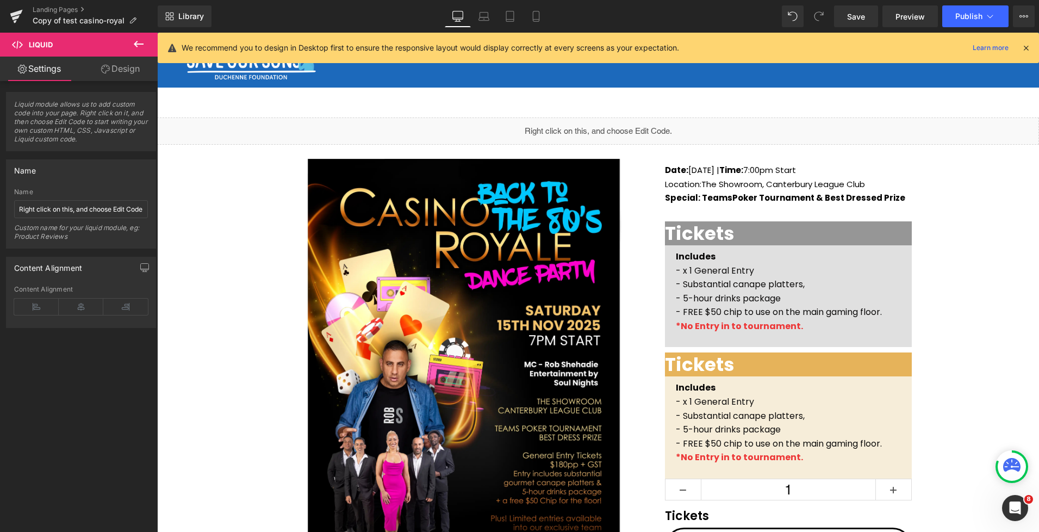
scroll to position [0, 0]
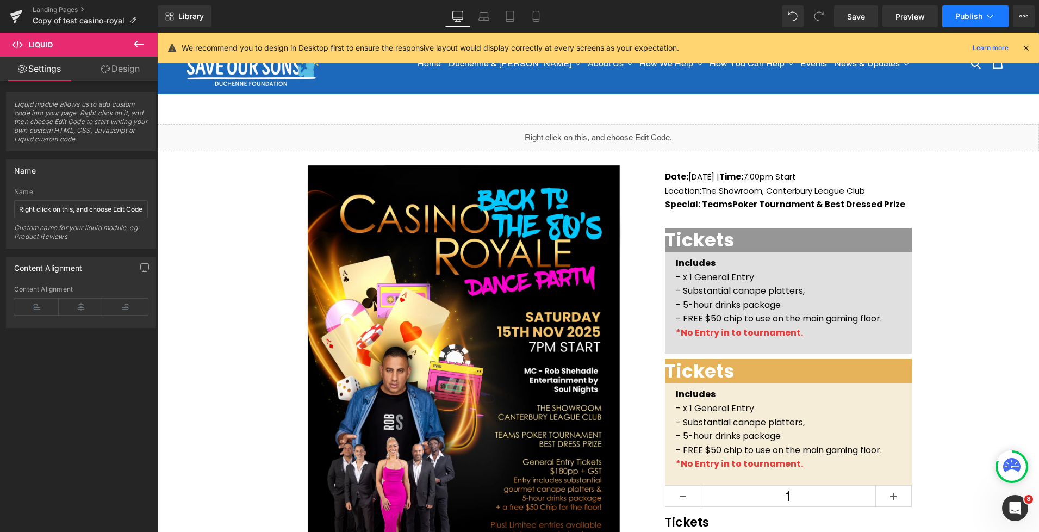
click at [960, 19] on span "Publish" at bounding box center [968, 16] width 27 height 9
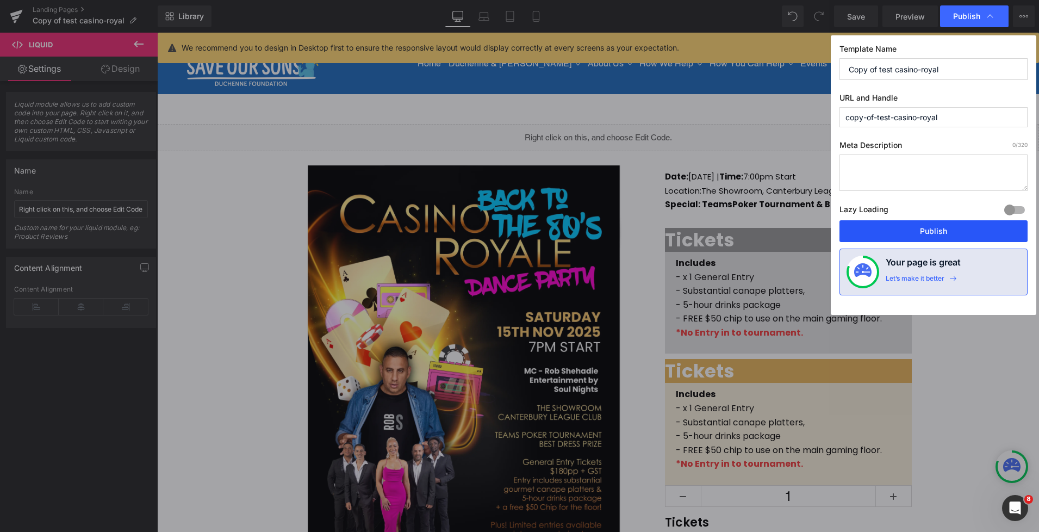
drag, startPoint x: 904, startPoint y: 228, endPoint x: 743, endPoint y: 197, distance: 163.9
click at [904, 228] on button "Publish" at bounding box center [934, 231] width 188 height 22
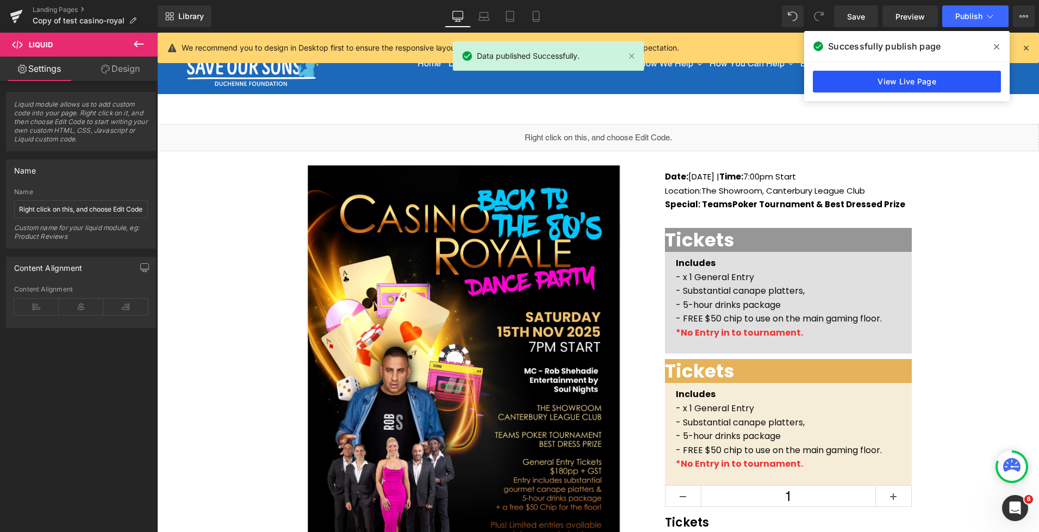
click at [884, 82] on link "View Live Page" at bounding box center [907, 82] width 188 height 22
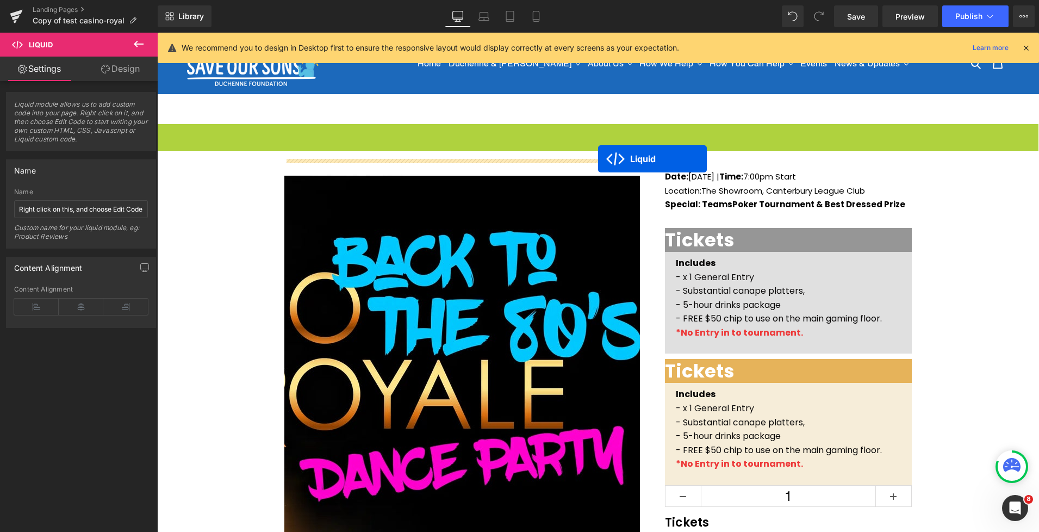
drag, startPoint x: 574, startPoint y: 133, endPoint x: 598, endPoint y: 159, distance: 35.4
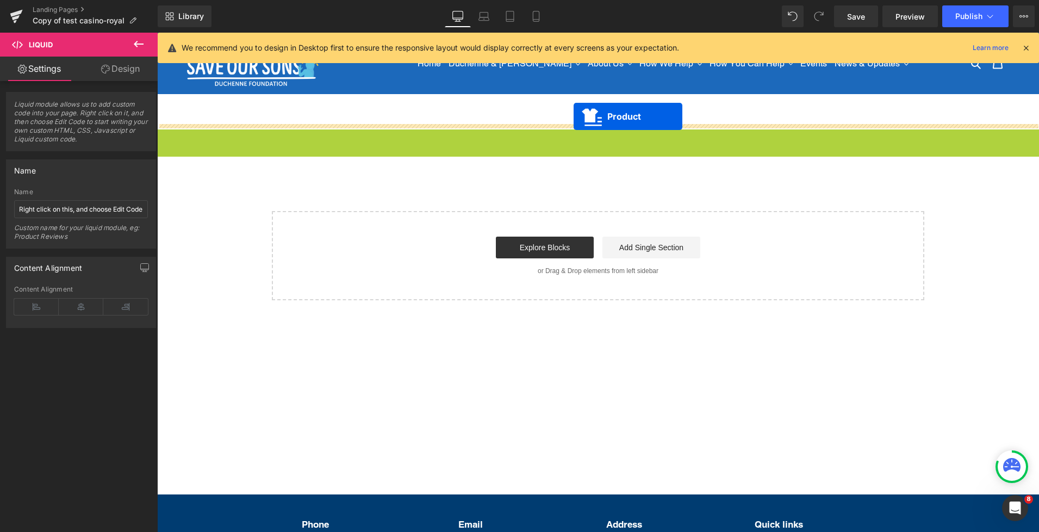
drag, startPoint x: 574, startPoint y: 139, endPoint x: 574, endPoint y: 116, distance: 22.8
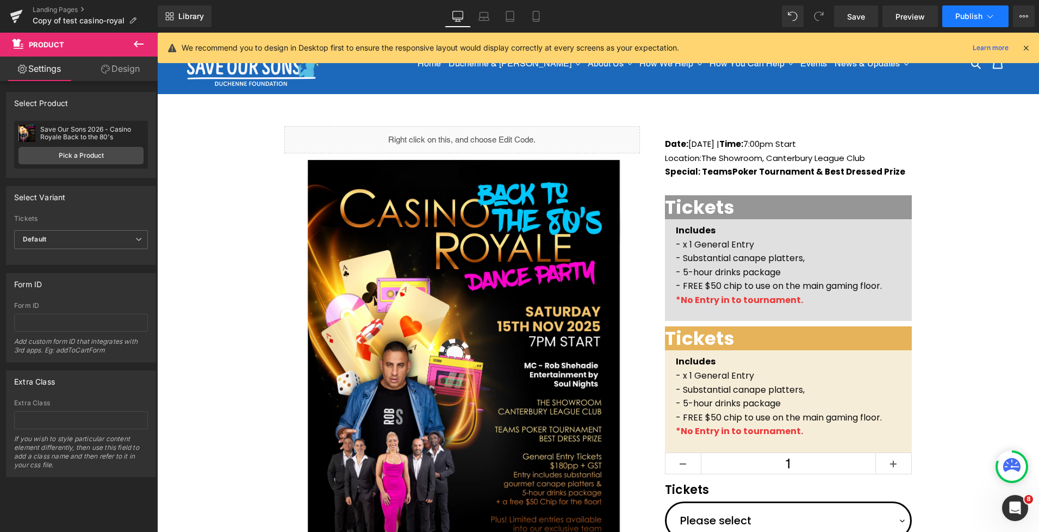
click at [961, 10] on button "Publish" at bounding box center [975, 16] width 66 height 22
click at [141, 46] on icon at bounding box center [138, 44] width 13 height 13
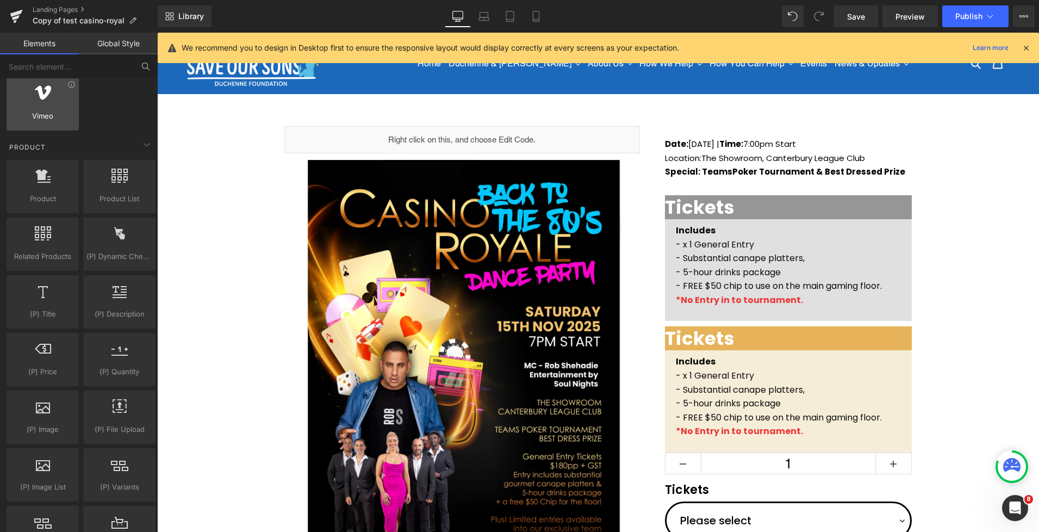
scroll to position [815, 0]
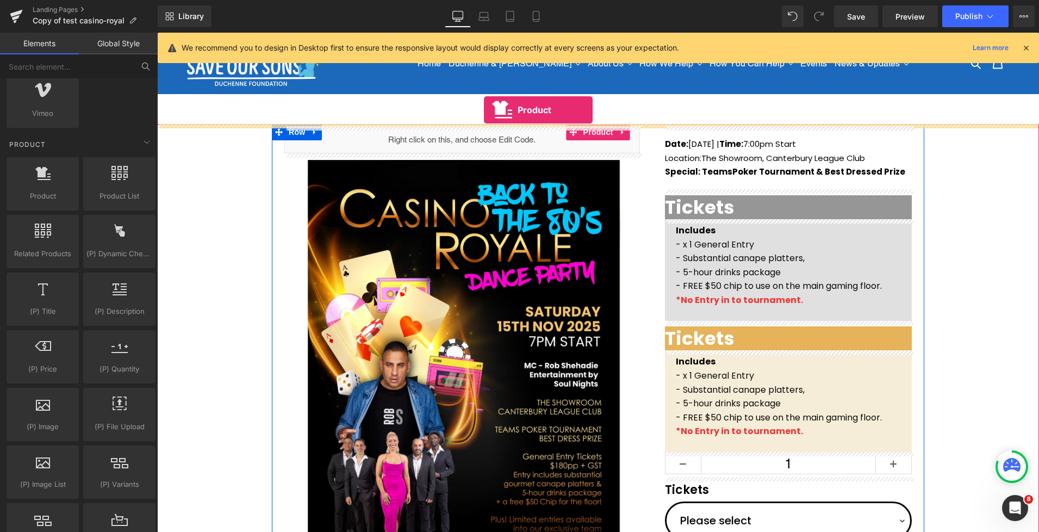
drag, startPoint x: 263, startPoint y: 214, endPoint x: 484, endPoint y: 110, distance: 244.2
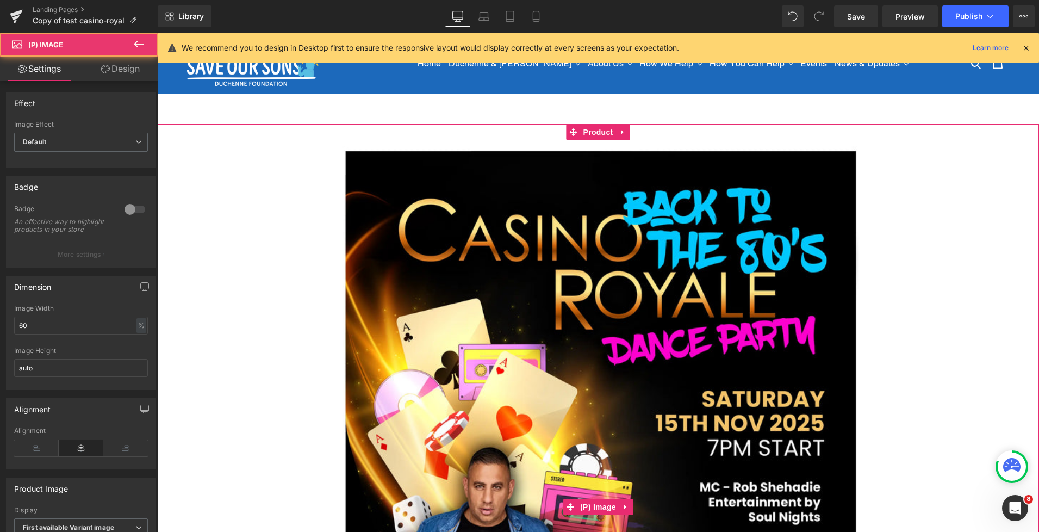
click at [622, 215] on img at bounding box center [598, 506] width 523 height 732
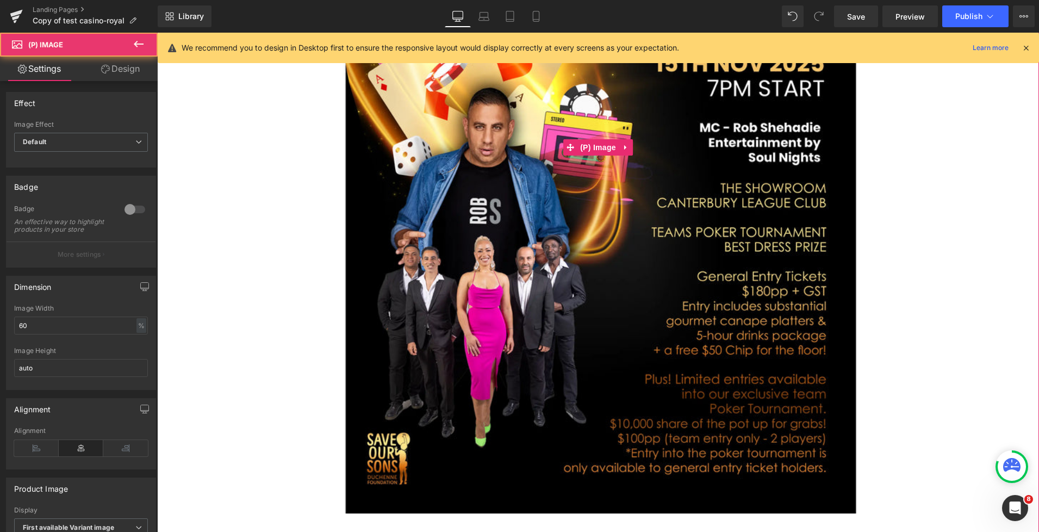
scroll to position [369, 0]
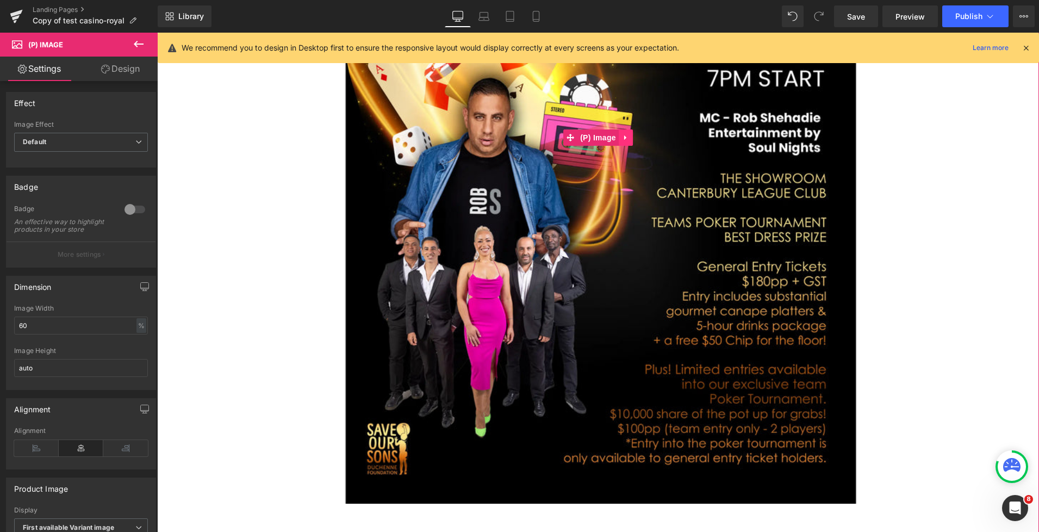
click at [624, 139] on icon at bounding box center [626, 137] width 8 height 8
click at [635, 138] on icon at bounding box center [633, 138] width 8 height 8
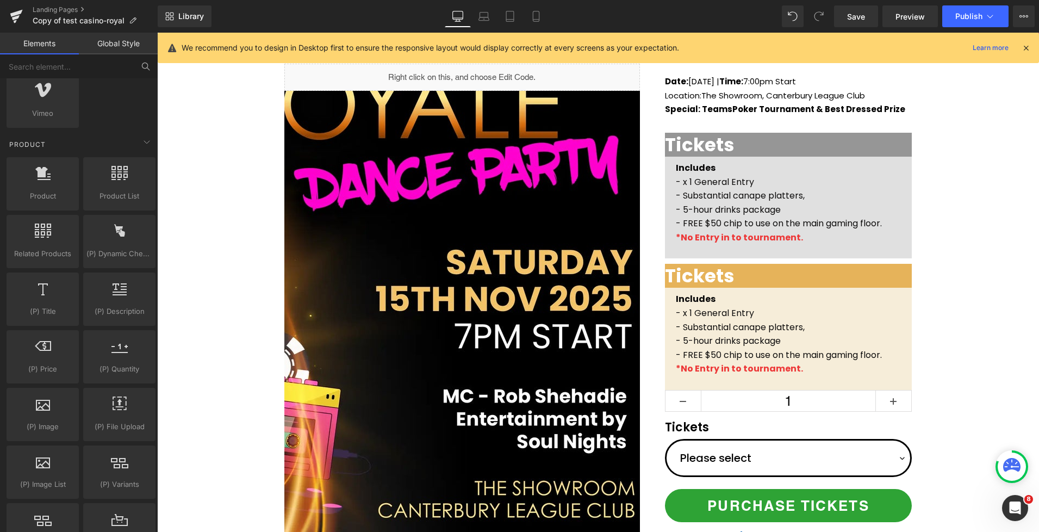
scroll to position [53, 0]
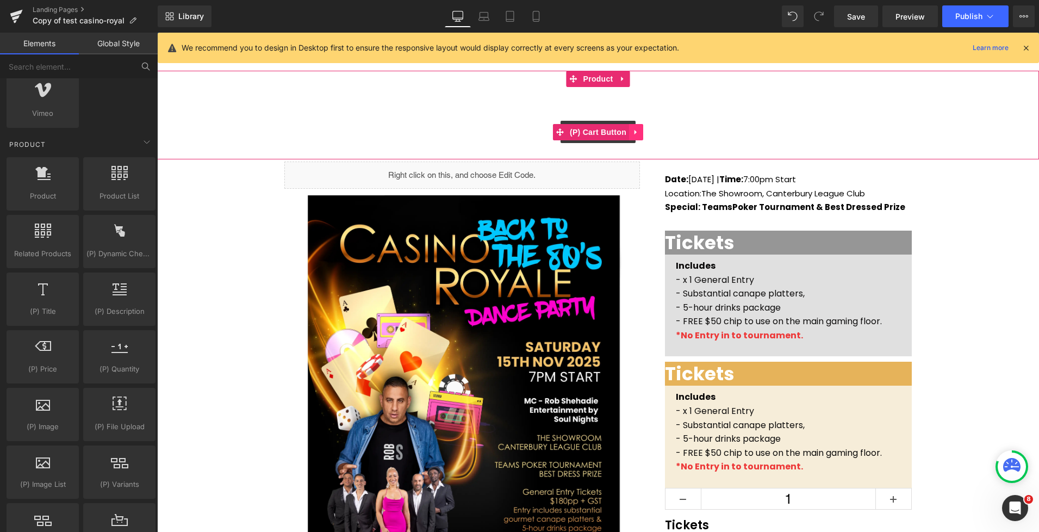
click at [636, 131] on icon at bounding box center [636, 131] width 2 height 5
click at [643, 133] on icon at bounding box center [644, 132] width 8 height 8
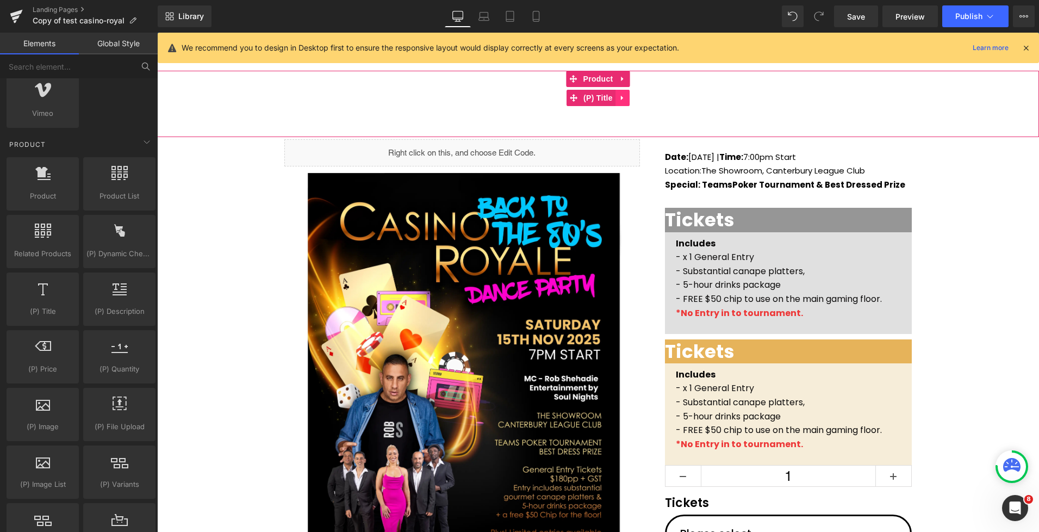
click at [623, 99] on icon at bounding box center [623, 98] width 8 height 8
click at [630, 97] on icon at bounding box center [630, 98] width 8 height 8
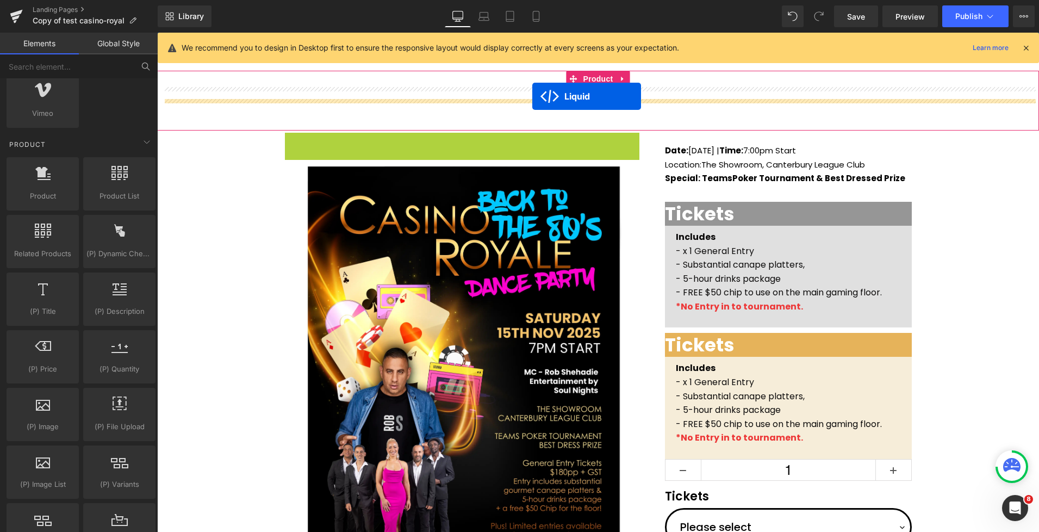
drag, startPoint x: 437, startPoint y: 140, endPoint x: 532, endPoint y: 96, distance: 105.1
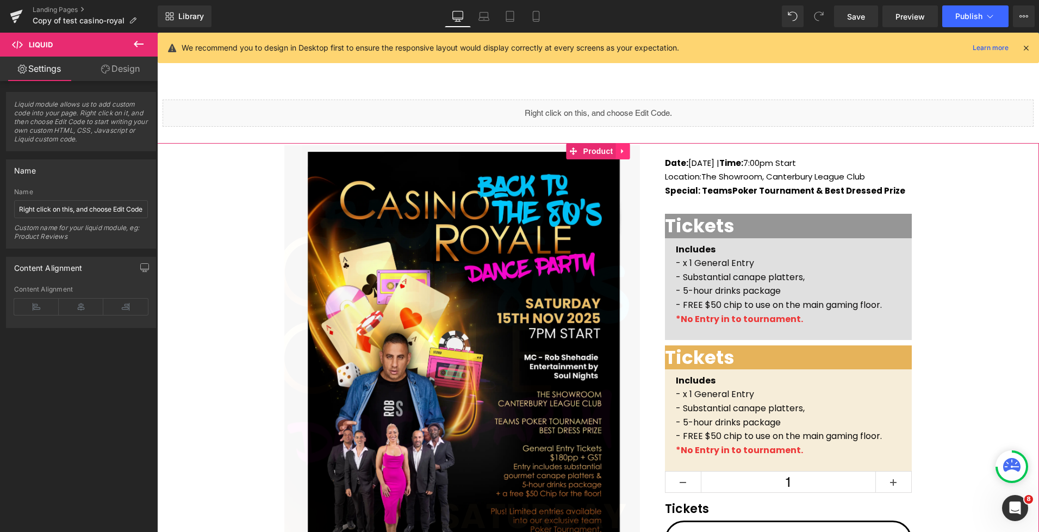
click at [625, 148] on icon at bounding box center [623, 151] width 8 height 8
click at [630, 151] on icon at bounding box center [630, 151] width 8 height 8
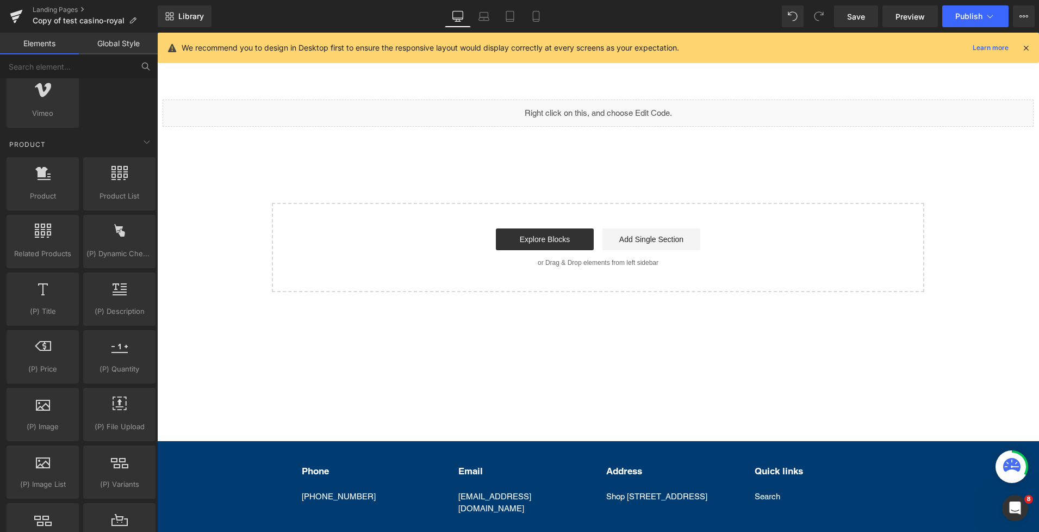
scroll to position [0, 0]
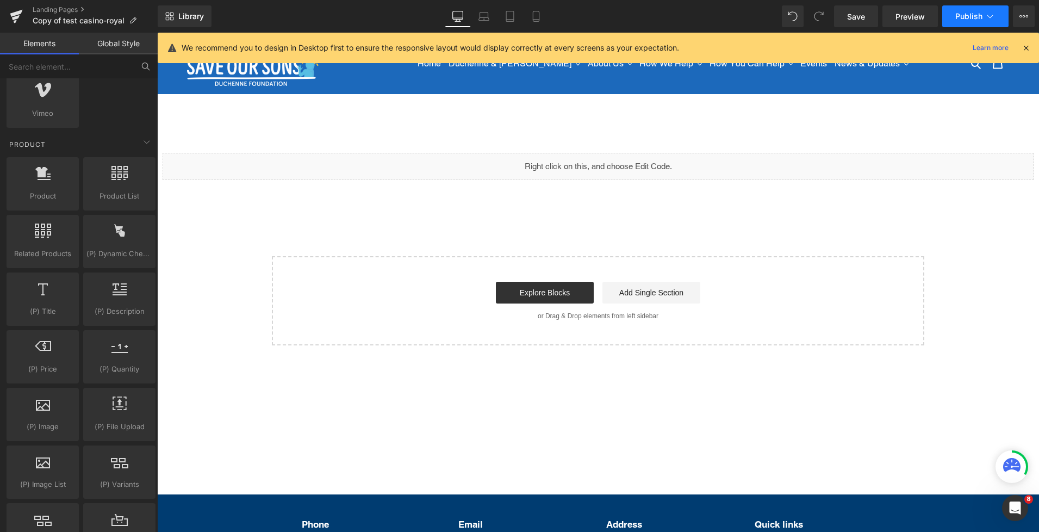
click at [959, 21] on button "Publish" at bounding box center [975, 16] width 66 height 22
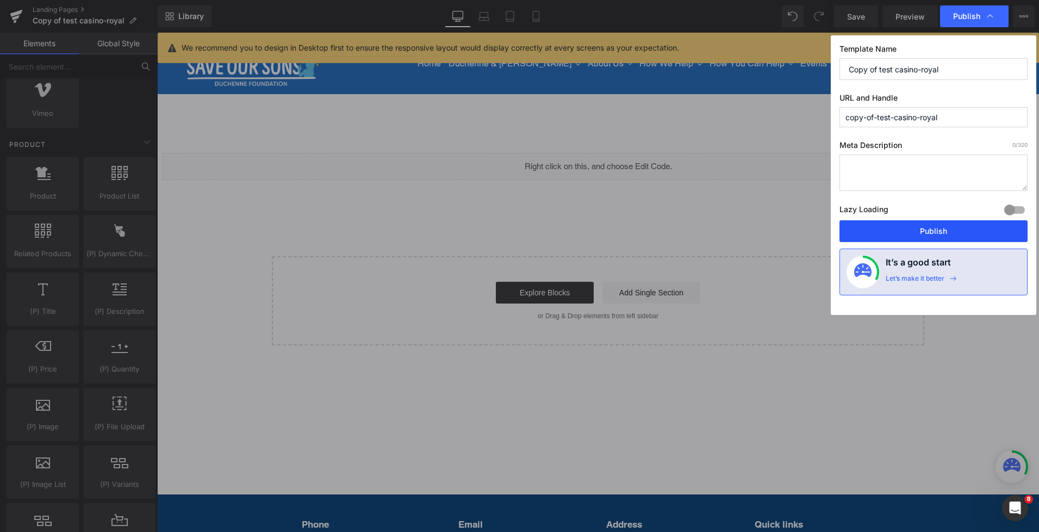
click at [919, 228] on button "Publish" at bounding box center [934, 231] width 188 height 22
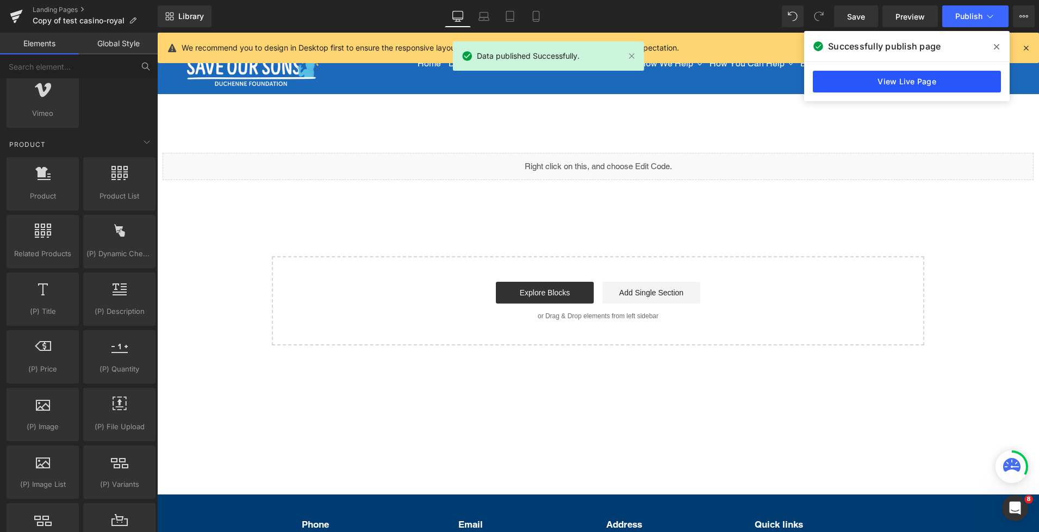
click at [850, 89] on link "View Live Page" at bounding box center [907, 82] width 188 height 22
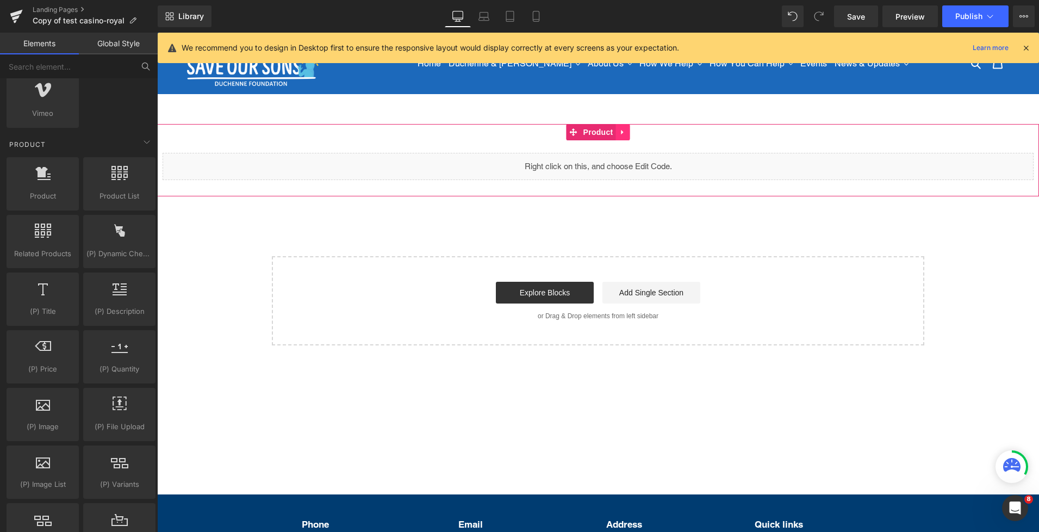
click at [626, 129] on icon at bounding box center [623, 132] width 8 height 8
click at [635, 134] on link at bounding box center [630, 132] width 14 height 16
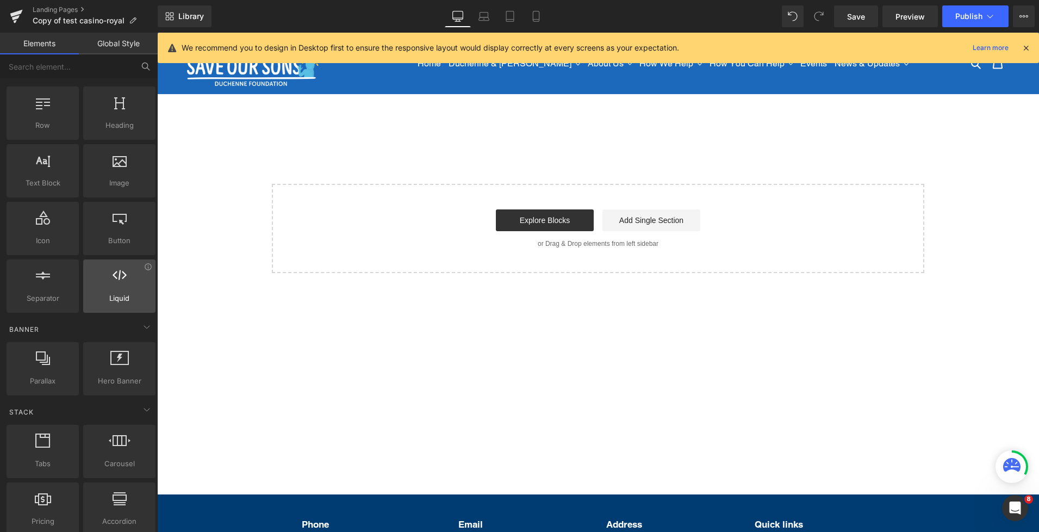
scroll to position [33, 0]
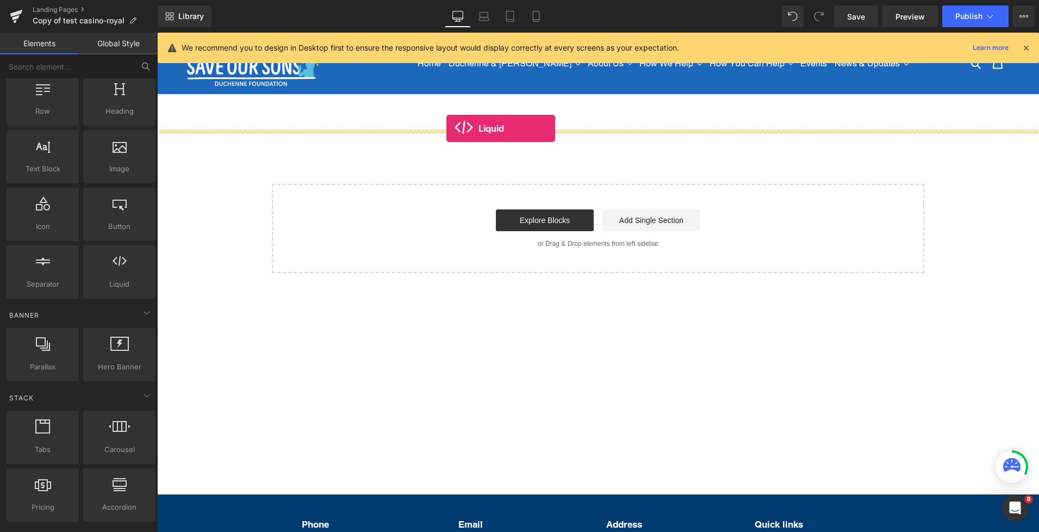
drag, startPoint x: 287, startPoint y: 297, endPoint x: 446, endPoint y: 128, distance: 232.3
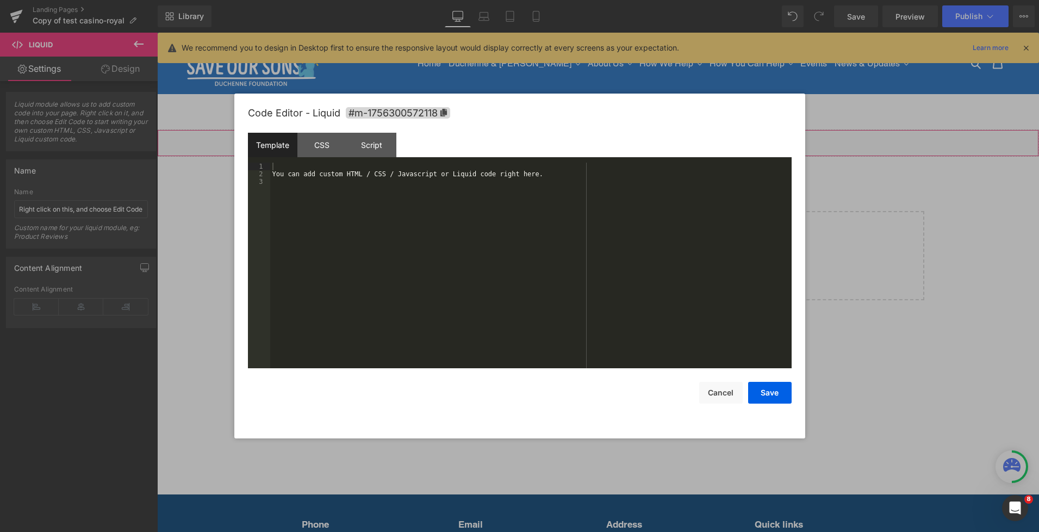
click at [611, 139] on div "Liquid" at bounding box center [598, 142] width 882 height 27
click at [359, 212] on div "You can add custom HTML / CSS / Javascript or Liquid code right here." at bounding box center [531, 273] width 522 height 221
click at [290, 169] on div "You can add custom HTML / CSS / Javascript or Liquid code right here." at bounding box center [531, 273] width 522 height 221
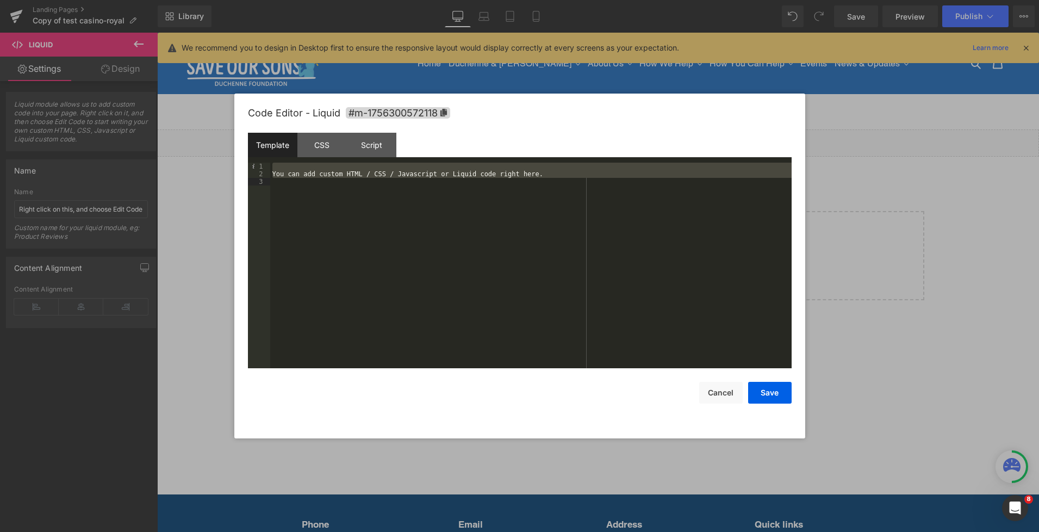
drag, startPoint x: 290, startPoint y: 169, endPoint x: 365, endPoint y: 238, distance: 102.4
click at [365, 238] on div "You can add custom HTML / CSS / Javascript or Liquid code right here." at bounding box center [531, 273] width 522 height 221
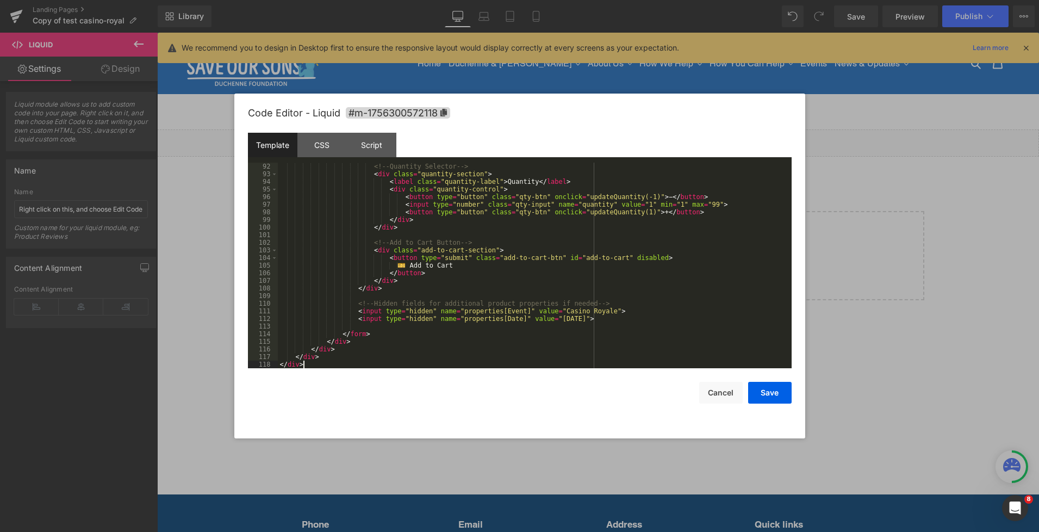
scroll to position [700, 0]
click at [776, 398] on button "Save" at bounding box center [770, 393] width 44 height 22
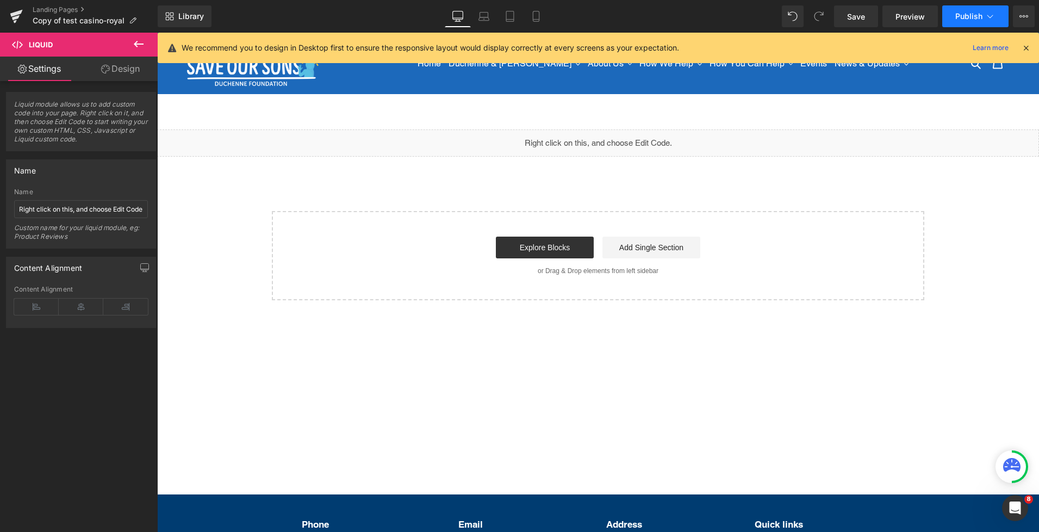
click at [964, 16] on span "Publish" at bounding box center [968, 16] width 27 height 9
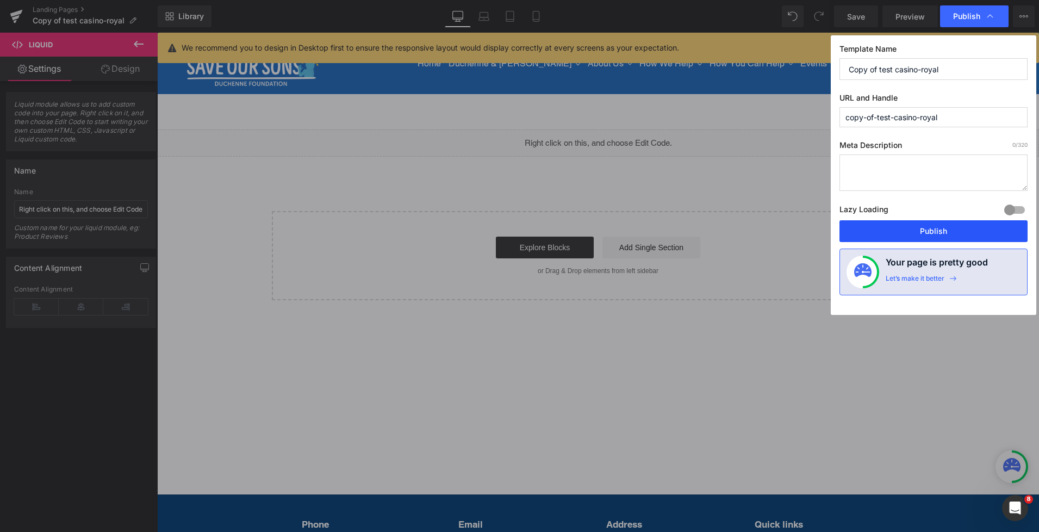
click at [928, 231] on button "Publish" at bounding box center [934, 231] width 188 height 22
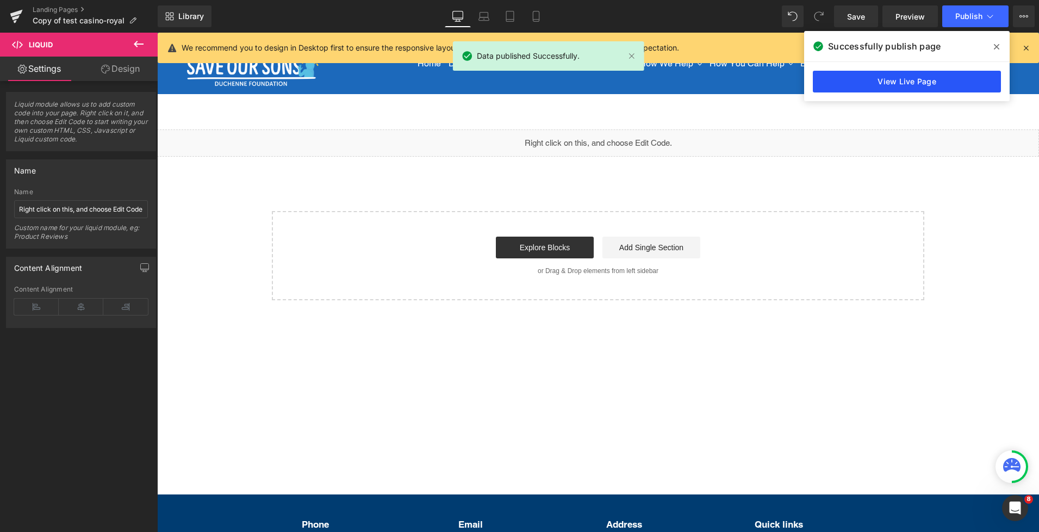
click at [897, 78] on link "View Live Page" at bounding box center [907, 82] width 188 height 22
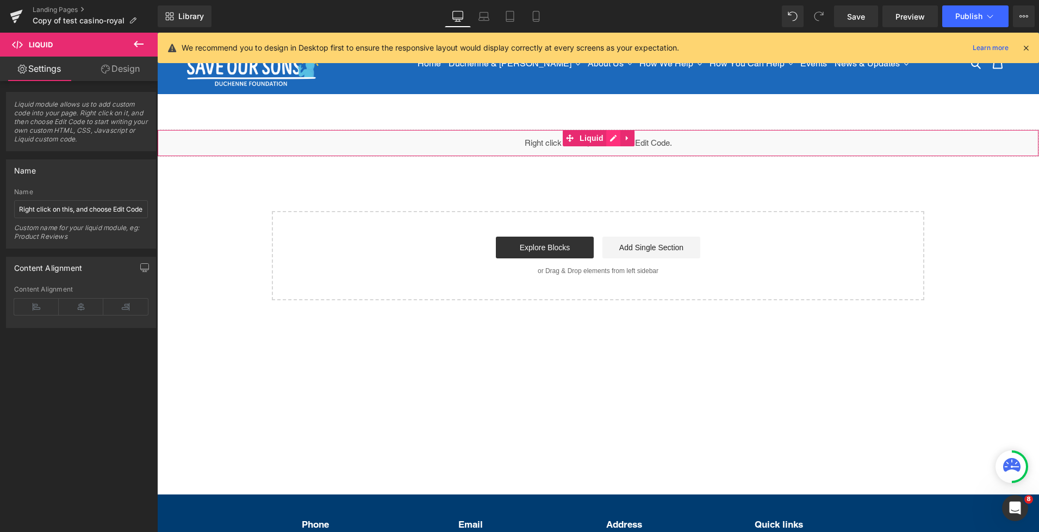
click at [609, 138] on div "Liquid" at bounding box center [598, 142] width 882 height 27
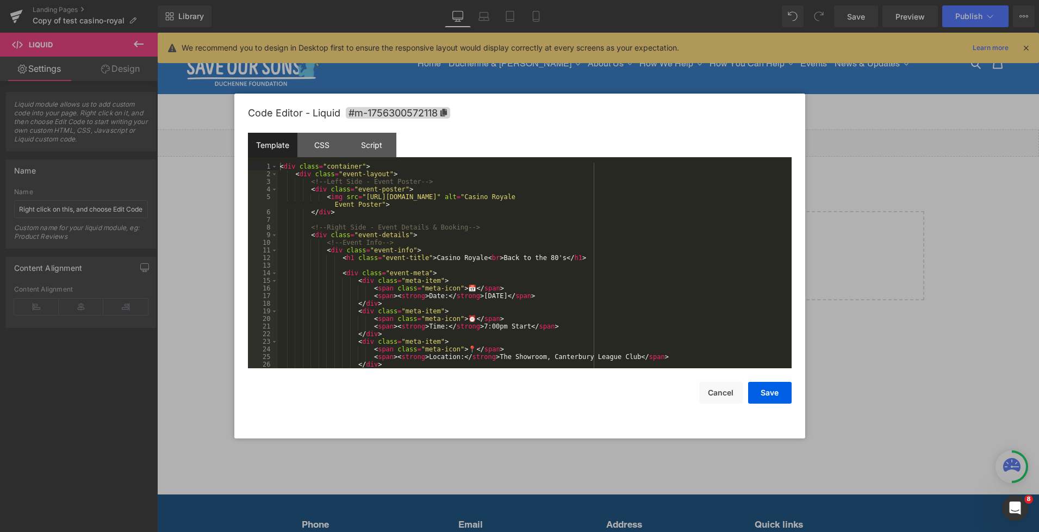
click at [557, 195] on div "< div class = "container" > < div class = "event-layout" > <!-- Left Side - Eve…" at bounding box center [533, 273] width 510 height 221
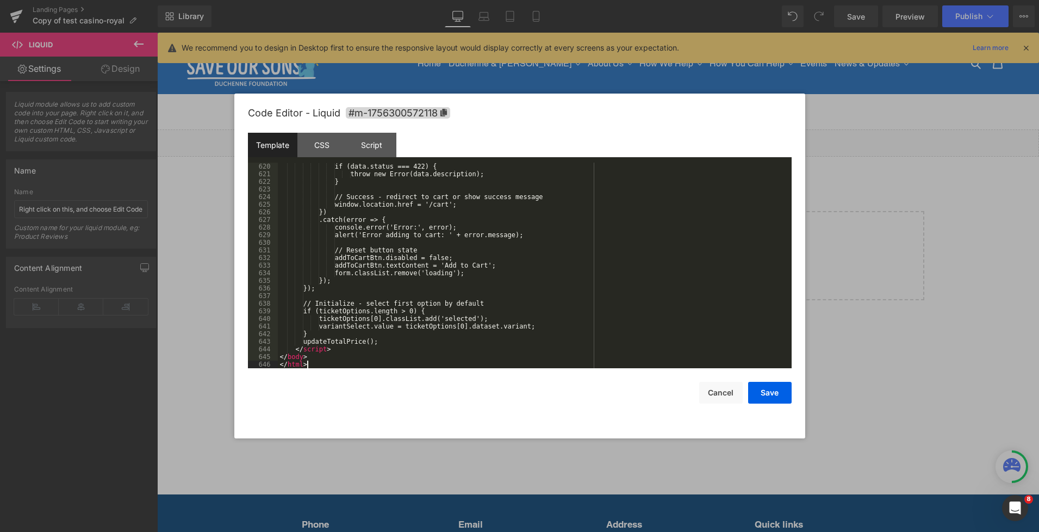
scroll to position [4736, 0]
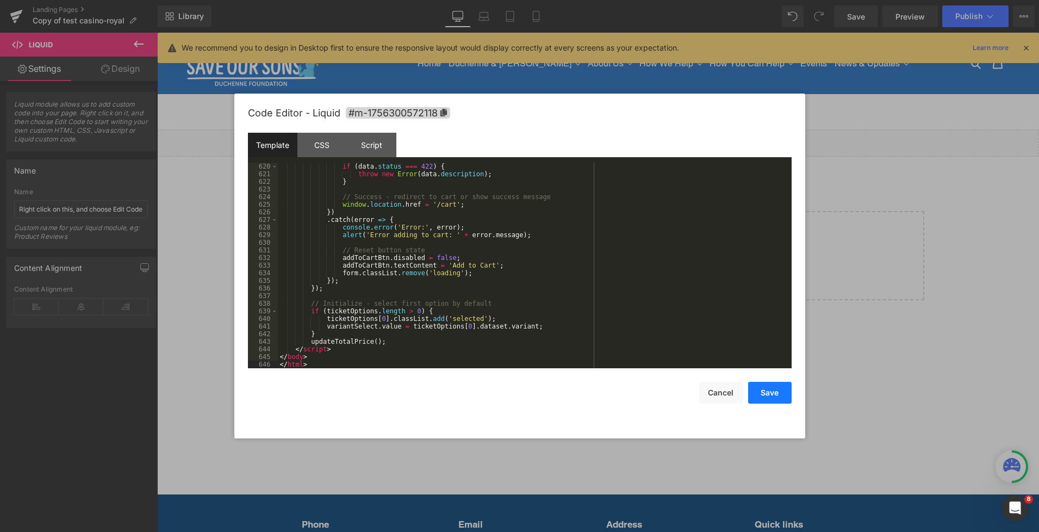
click at [770, 396] on button "Save" at bounding box center [770, 393] width 44 height 22
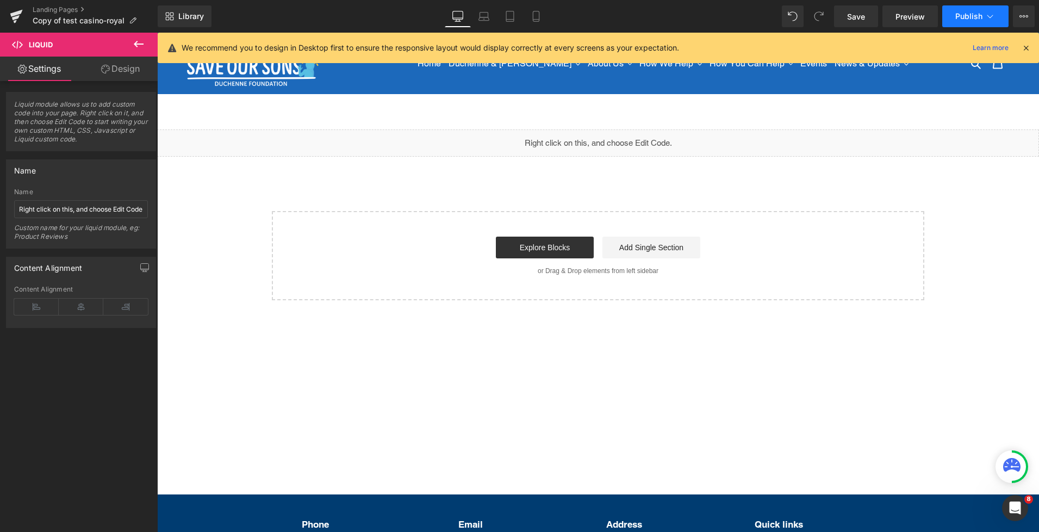
click at [967, 15] on span "Publish" at bounding box center [968, 16] width 27 height 9
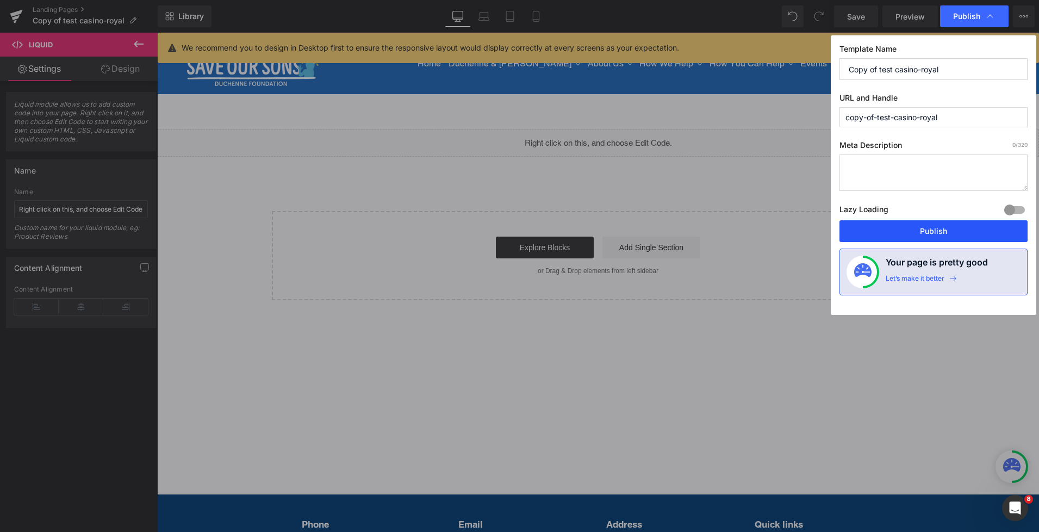
click at [916, 230] on button "Publish" at bounding box center [934, 231] width 188 height 22
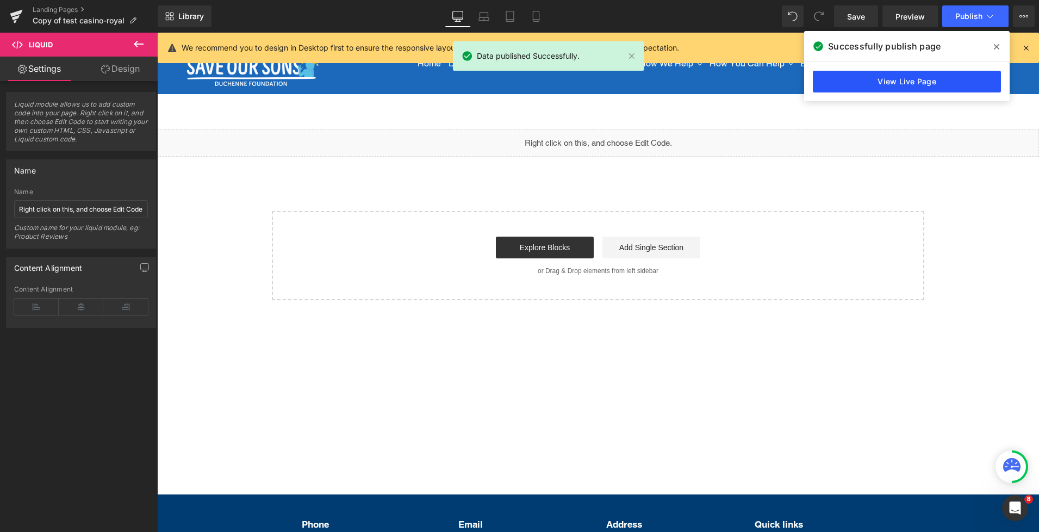
click at [893, 82] on link "View Live Page" at bounding box center [907, 82] width 188 height 22
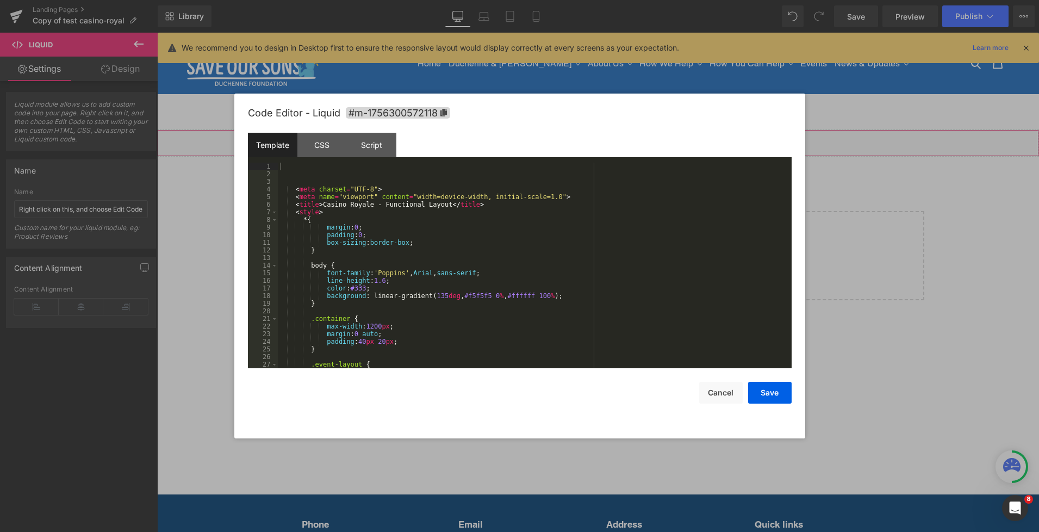
click at [616, 139] on div "Liquid" at bounding box center [598, 142] width 882 height 27
click at [457, 257] on div "< meta charset = "UTF-8" > < meta name = "viewport" content = "width=device-wid…" at bounding box center [533, 273] width 510 height 221
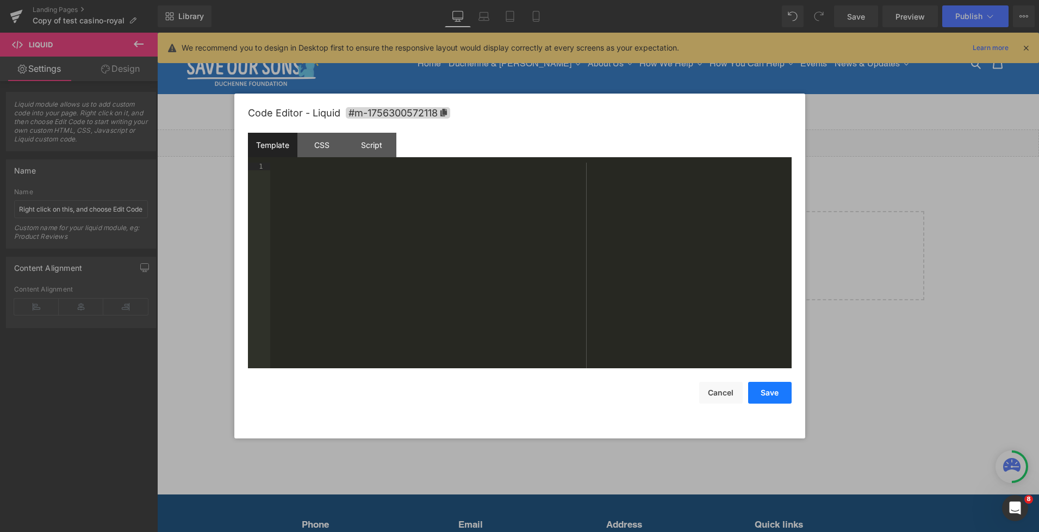
click at [783, 398] on button "Save" at bounding box center [770, 393] width 44 height 22
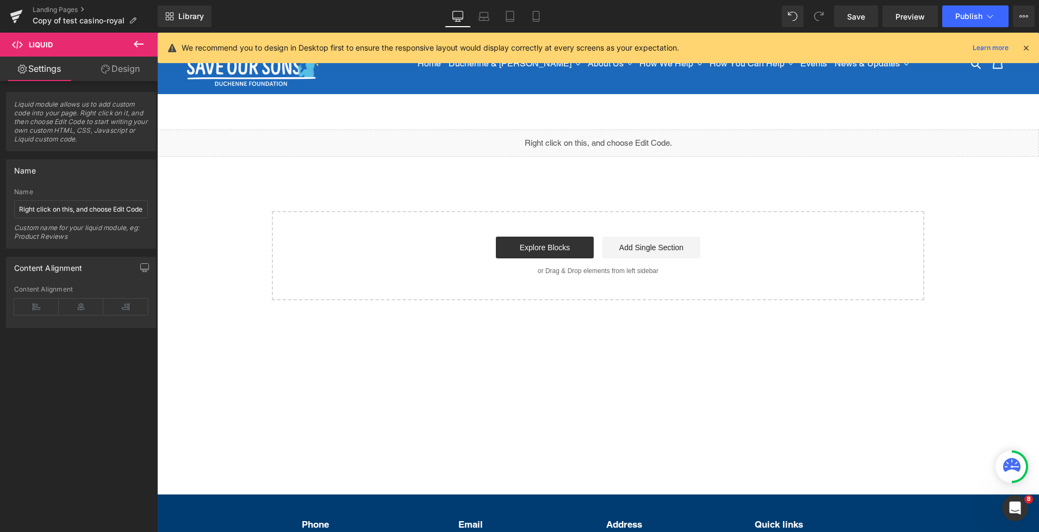
click at [612, 140] on div "Liquid" at bounding box center [598, 142] width 882 height 27
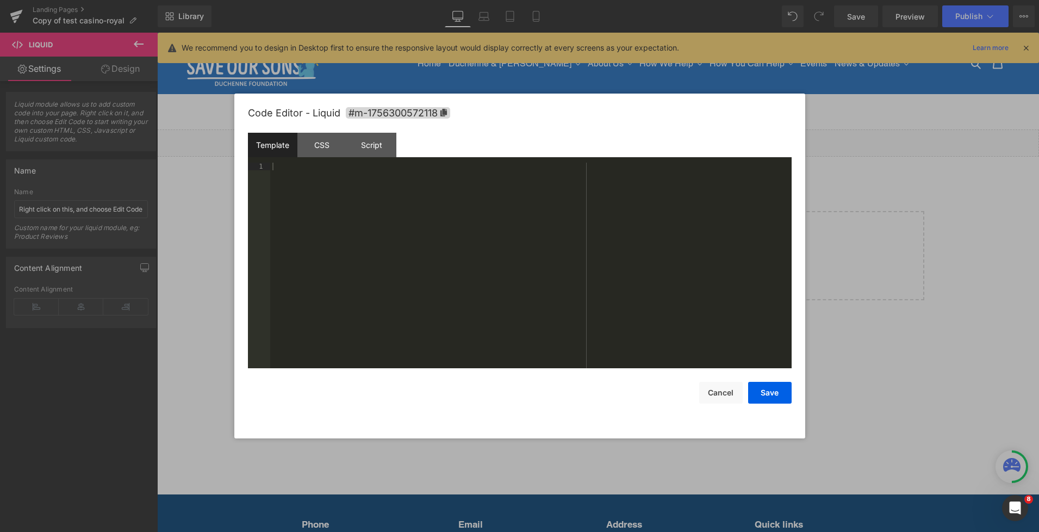
click at [458, 239] on div at bounding box center [531, 273] width 522 height 221
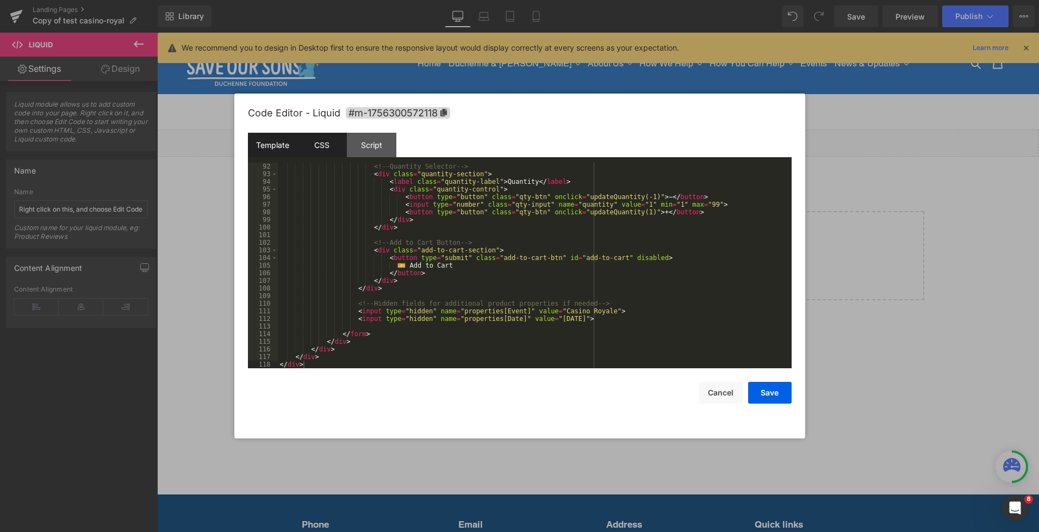
click at [320, 145] on div "CSS" at bounding box center [321, 145] width 49 height 24
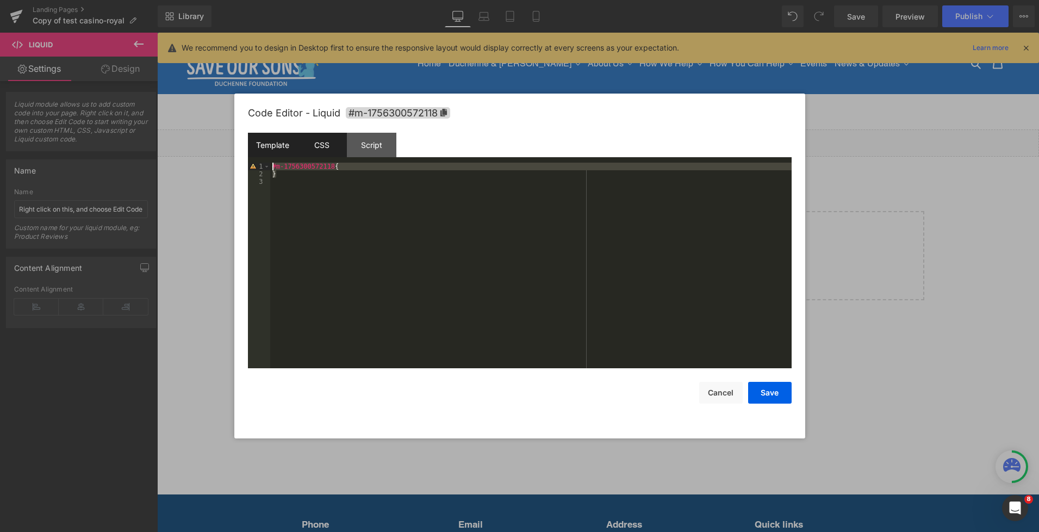
drag, startPoint x: 355, startPoint y: 177, endPoint x: 249, endPoint y: 147, distance: 110.6
click at [249, 147] on div "Template CSS Script Data 92 93 94 95 96 97 98 99 100 101 102 103 104 105 106 10…" at bounding box center [520, 250] width 544 height 235
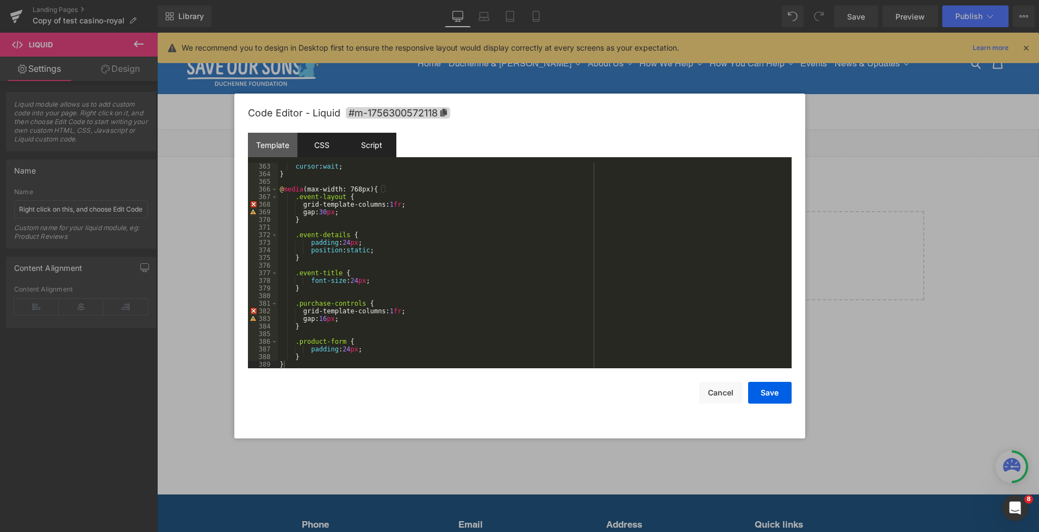
click at [378, 154] on div "Script" at bounding box center [371, 145] width 49 height 24
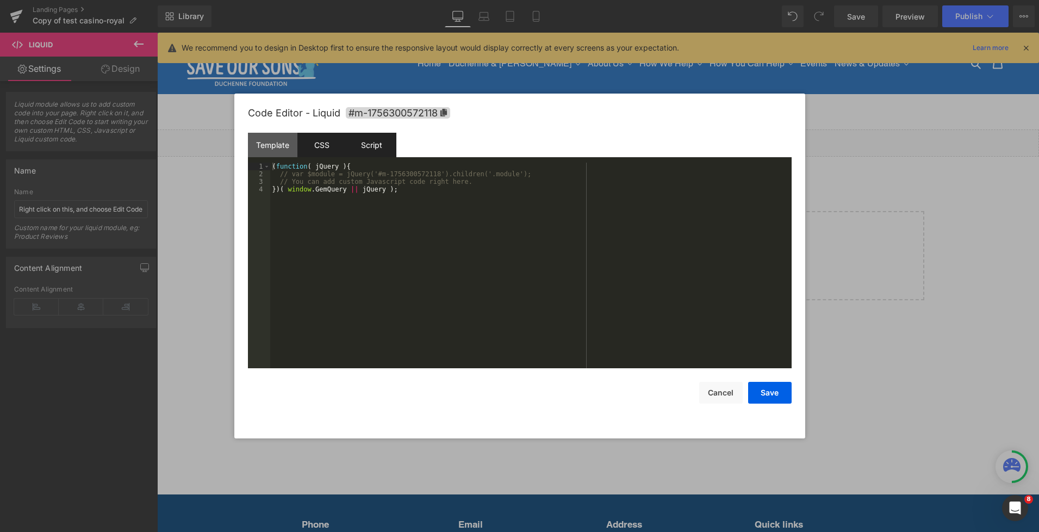
click at [326, 145] on div "CSS" at bounding box center [321, 145] width 49 height 24
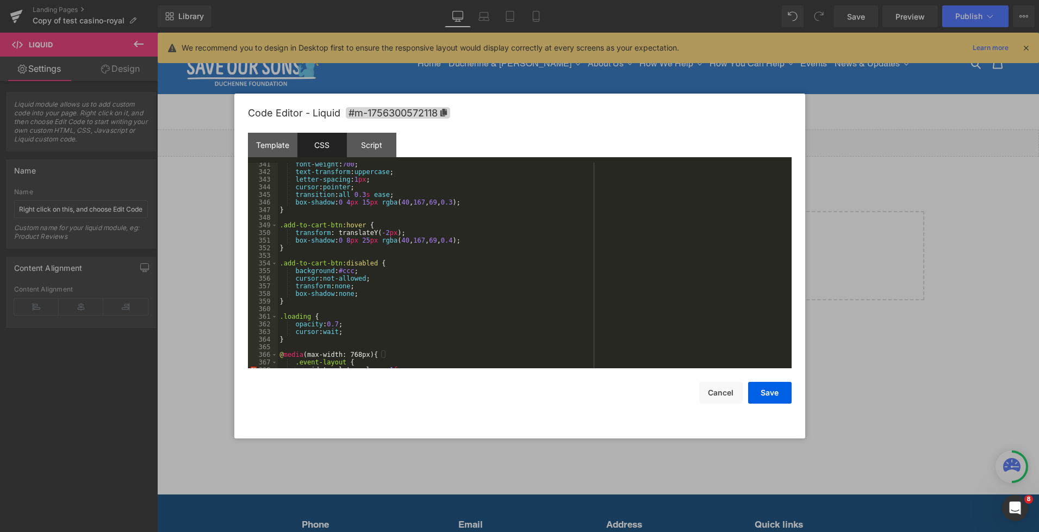
scroll to position [2771, 0]
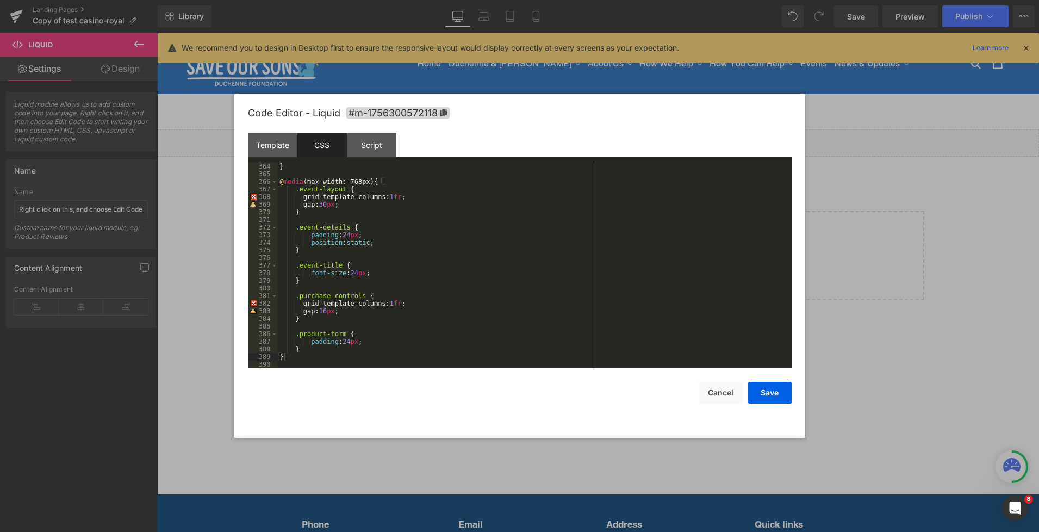
click at [408, 197] on div "} @ media (max-width: 768px) { .event-layout { grid-template-columns: 1 fr ; ga…" at bounding box center [533, 273] width 510 height 221
click at [405, 199] on div "} @ media (max-width: 768px) { .event-layout { grid-template-columns: 1 fr ; ga…" at bounding box center [533, 273] width 510 height 221
click at [409, 223] on div "} @ media (max-width: 768px) { .event-layout { grid-template-columns: fr; gap: …" at bounding box center [533, 273] width 510 height 221
click at [409, 223] on div "} @ media (max-width: 768px) { .event-layout { grid-template-columns: 1 fr ; ga…" at bounding box center [533, 273] width 510 height 221
click at [362, 238] on div "} @ media (max-width: 768px) { .event-layout { grid-template-columns: 1 fr ; ga…" at bounding box center [533, 273] width 510 height 221
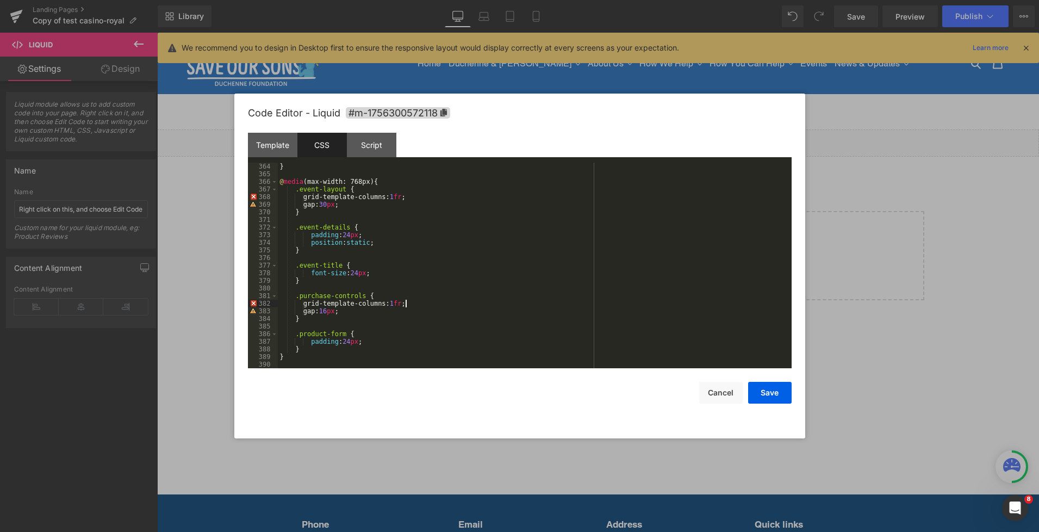
click at [407, 306] on div "} @ media (max-width: 768px) { .event-layout { grid-template-columns: 1 fr ; ga…" at bounding box center [533, 273] width 510 height 221
click at [430, 293] on div "} @ media (max-width: 768px) { .event-layout { grid-template-columns: 1 fr ; ga…" at bounding box center [533, 273] width 510 height 221
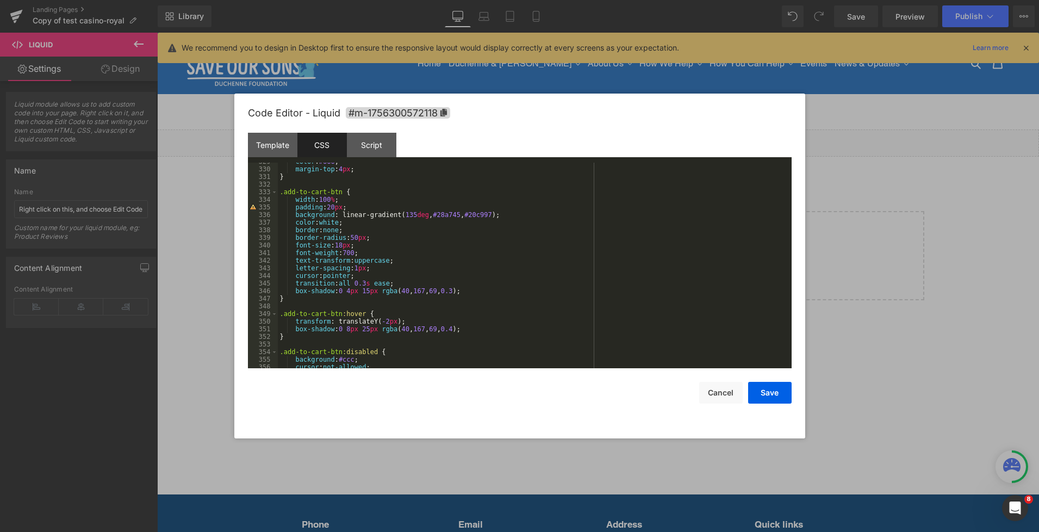
scroll to position [2411, 0]
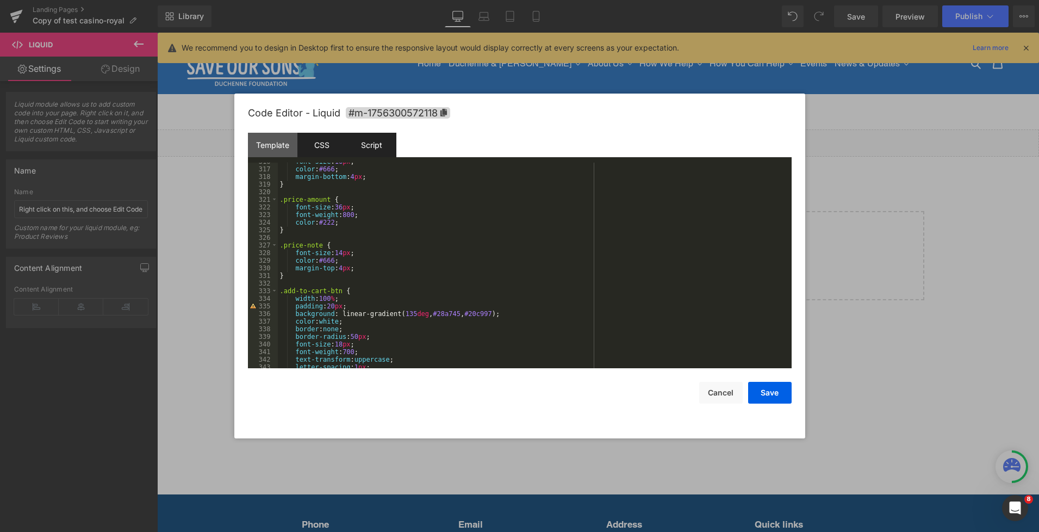
click at [387, 151] on div "Script" at bounding box center [371, 145] width 49 height 24
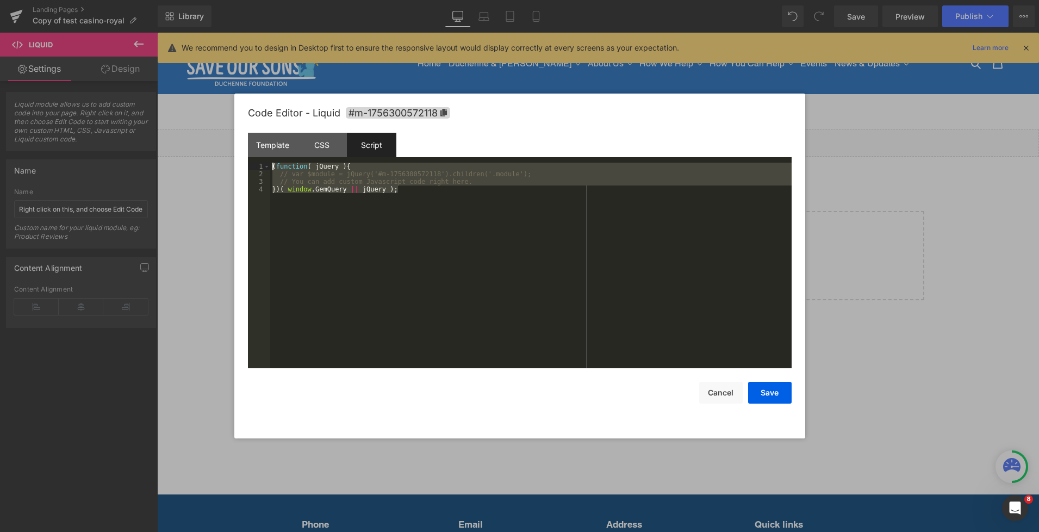
drag, startPoint x: 423, startPoint y: 232, endPoint x: 237, endPoint y: 148, distance: 204.5
click at [237, 148] on div "Code Editor - Liquid #m-1756300572118 Template CSS Script Data 92 93 94 95 96 9…" at bounding box center [519, 266] width 571 height 345
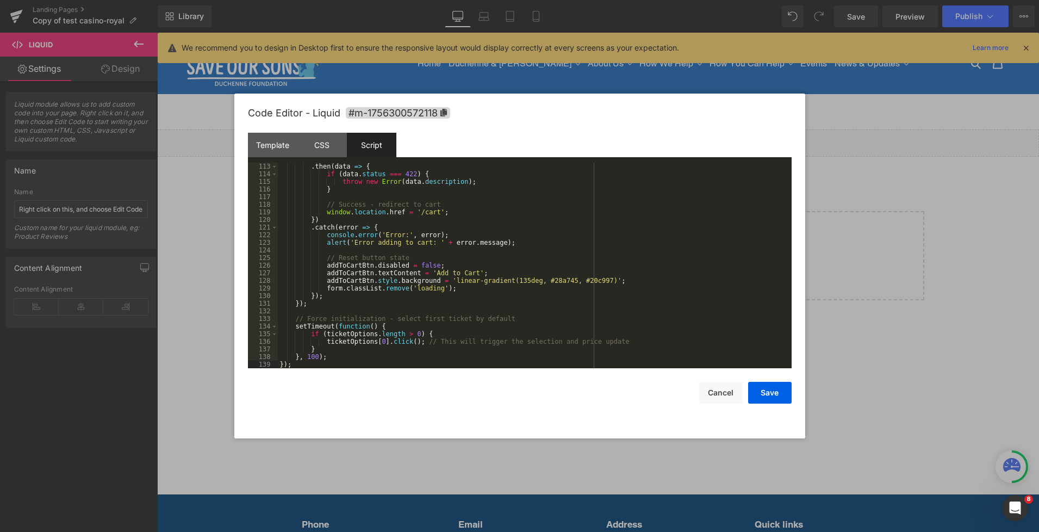
click at [508, 233] on div ". then ( data => { if ( data . status === 422 ) { throw new Error ( data . desc…" at bounding box center [533, 273] width 510 height 221
click at [776, 397] on button "Save" at bounding box center [770, 393] width 44 height 22
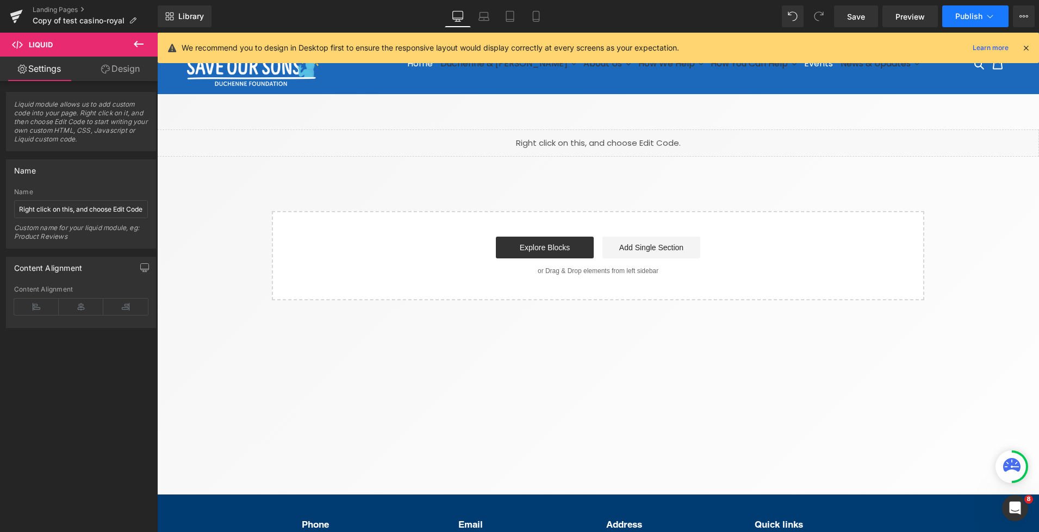
click at [986, 9] on button "Publish" at bounding box center [975, 16] width 66 height 22
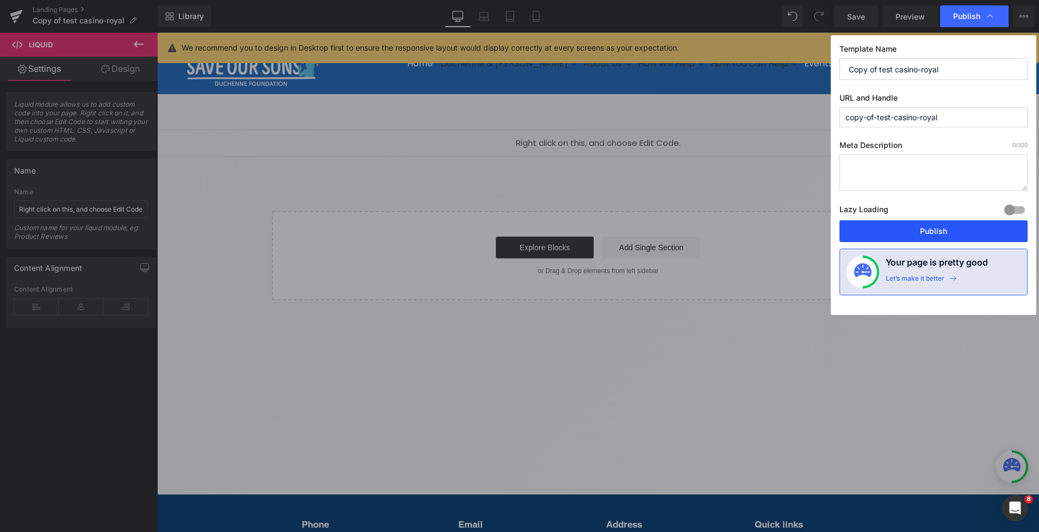
click at [924, 230] on button "Publish" at bounding box center [934, 231] width 188 height 22
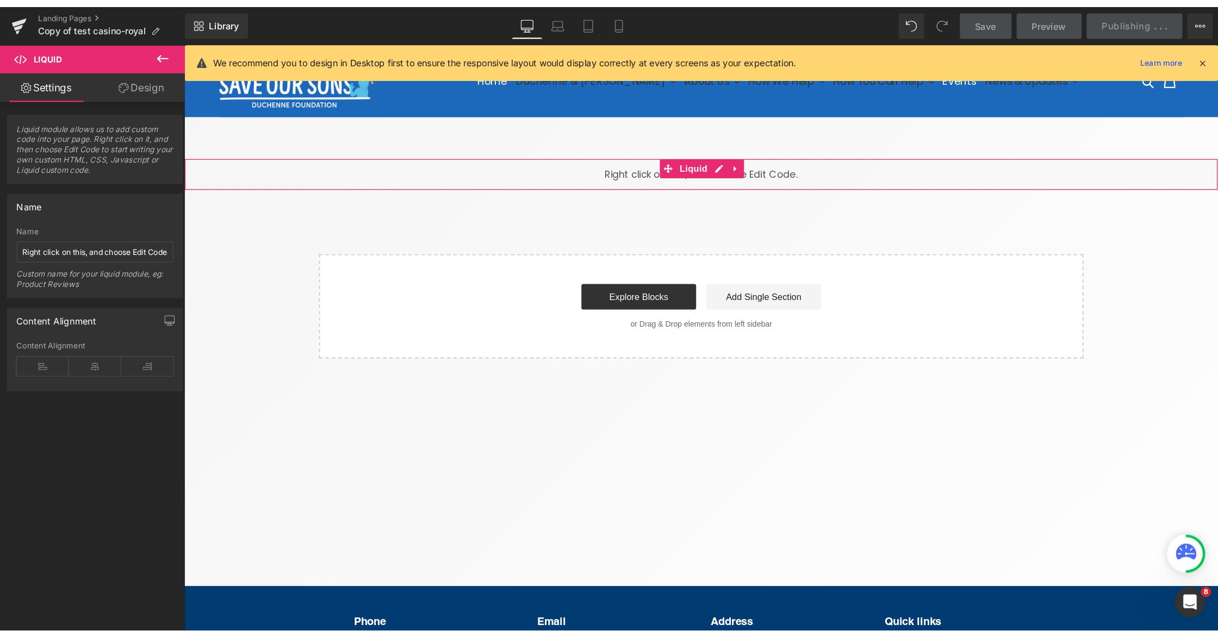
scroll to position [1, 0]
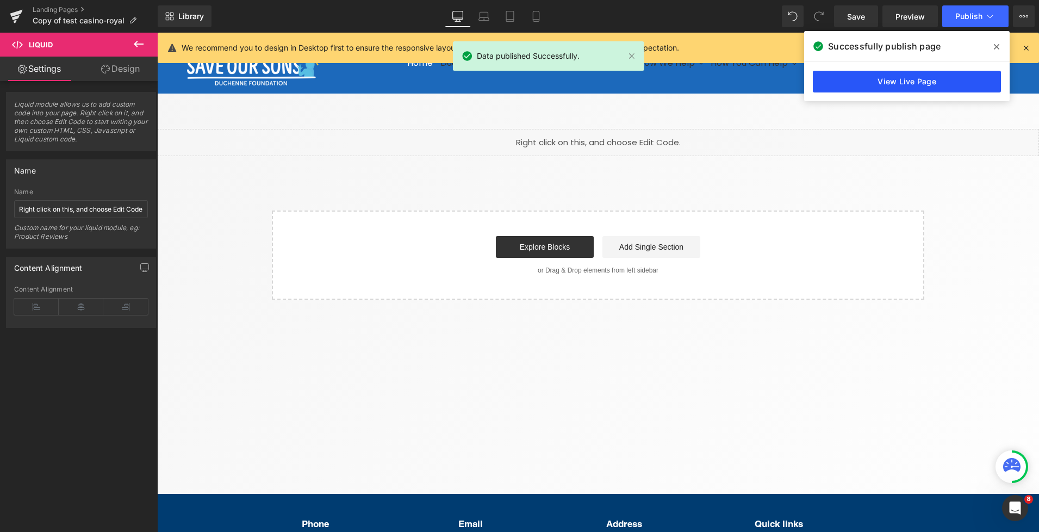
click at [886, 84] on link "View Live Page" at bounding box center [907, 82] width 188 height 22
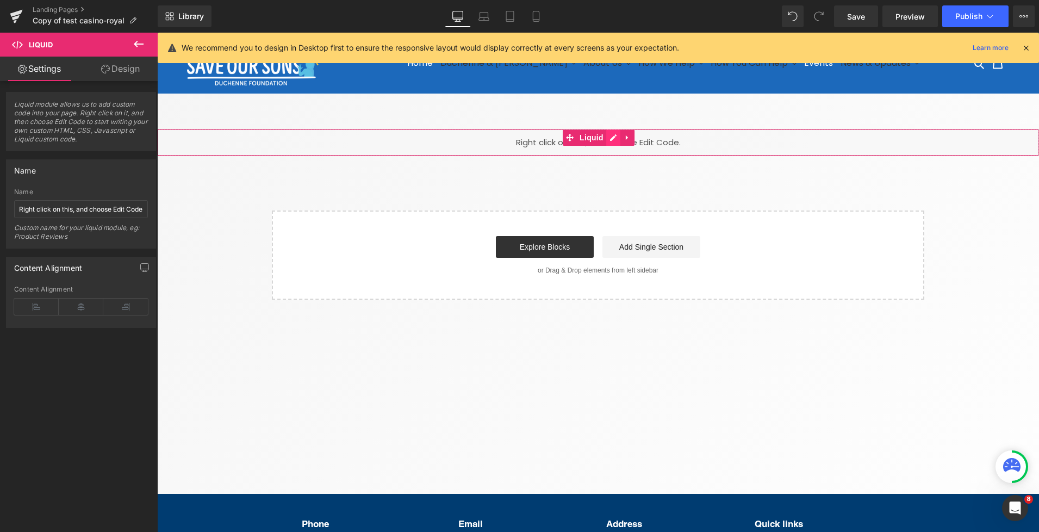
click at [610, 134] on div "Liquid" at bounding box center [598, 142] width 882 height 27
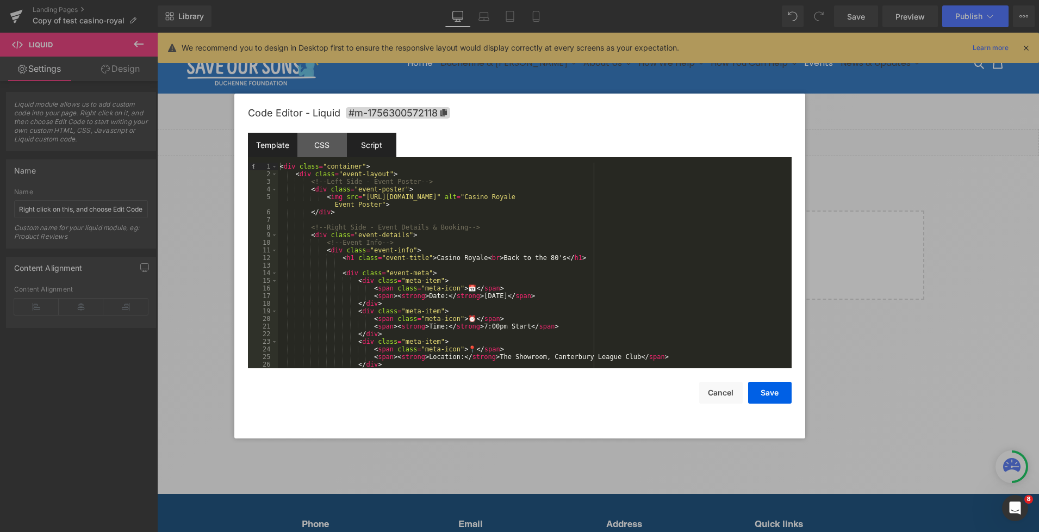
click at [380, 142] on div "Script" at bounding box center [371, 145] width 49 height 24
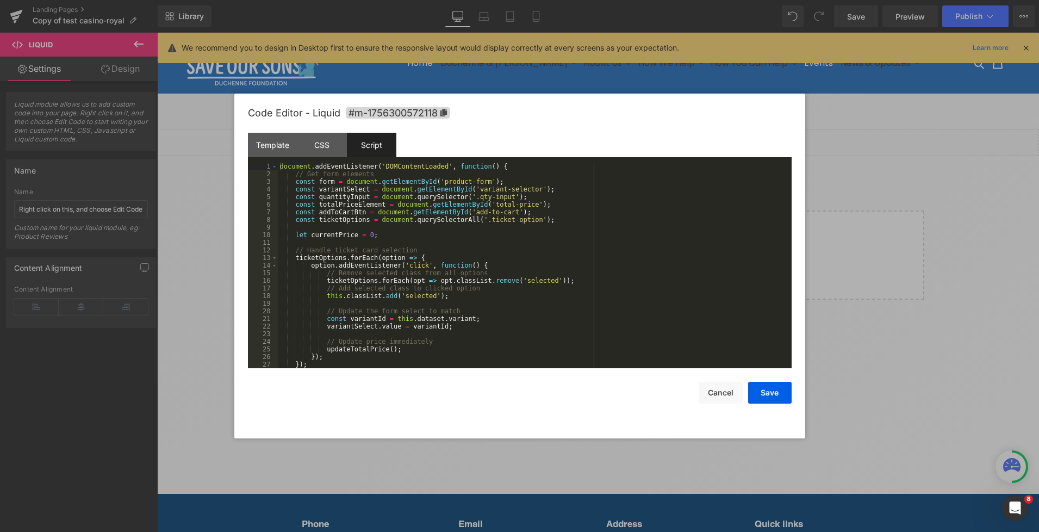
click at [436, 236] on div "document . addEventListener ( 'DOMContentLoaded' , function ( ) { // Get form e…" at bounding box center [533, 273] width 510 height 221
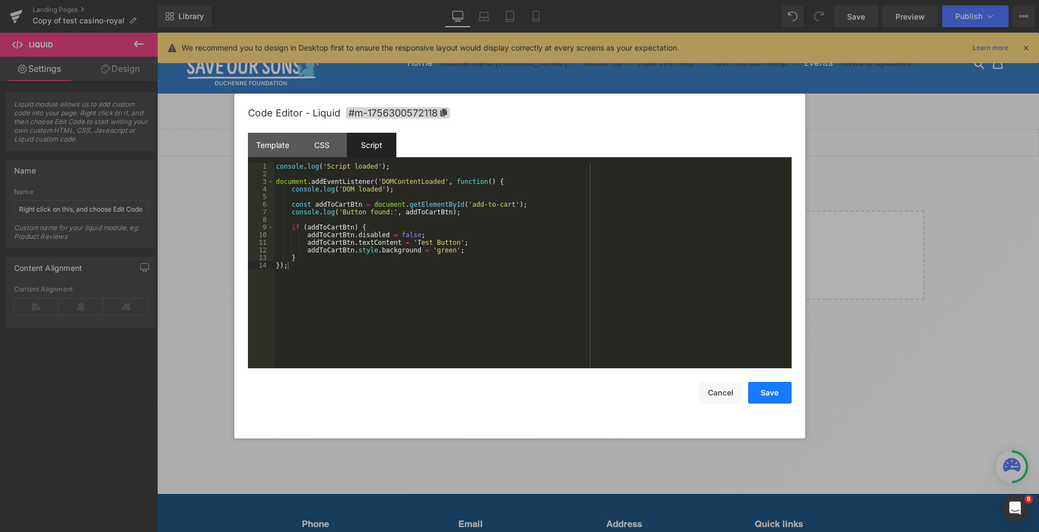
click at [762, 391] on button "Save" at bounding box center [770, 393] width 44 height 22
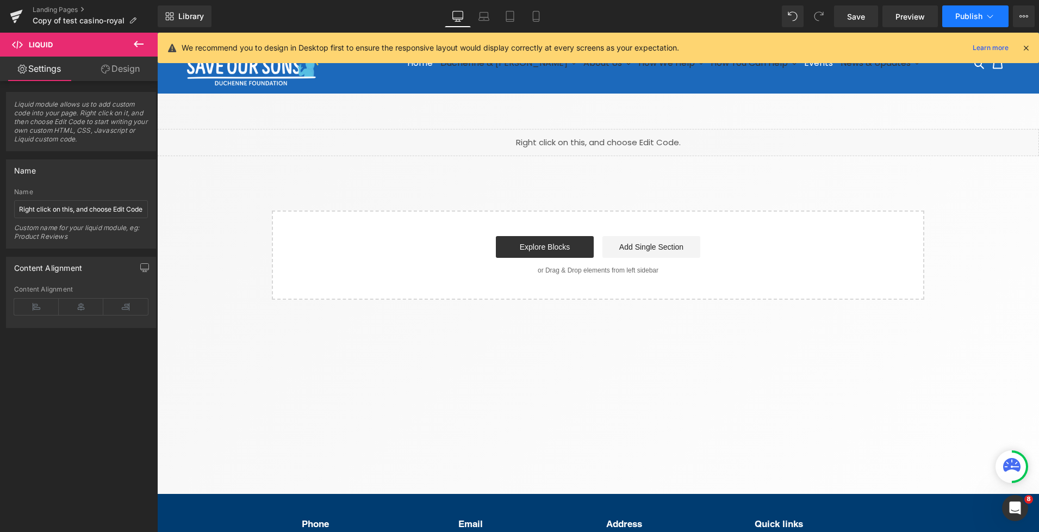
click at [983, 17] on button "Publish" at bounding box center [975, 16] width 66 height 22
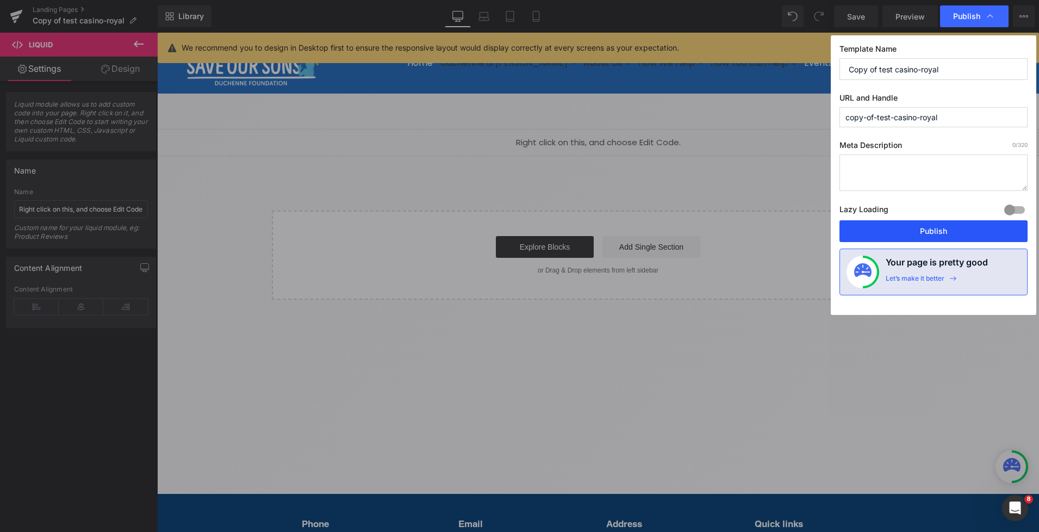
click at [934, 222] on button "Publish" at bounding box center [934, 231] width 188 height 22
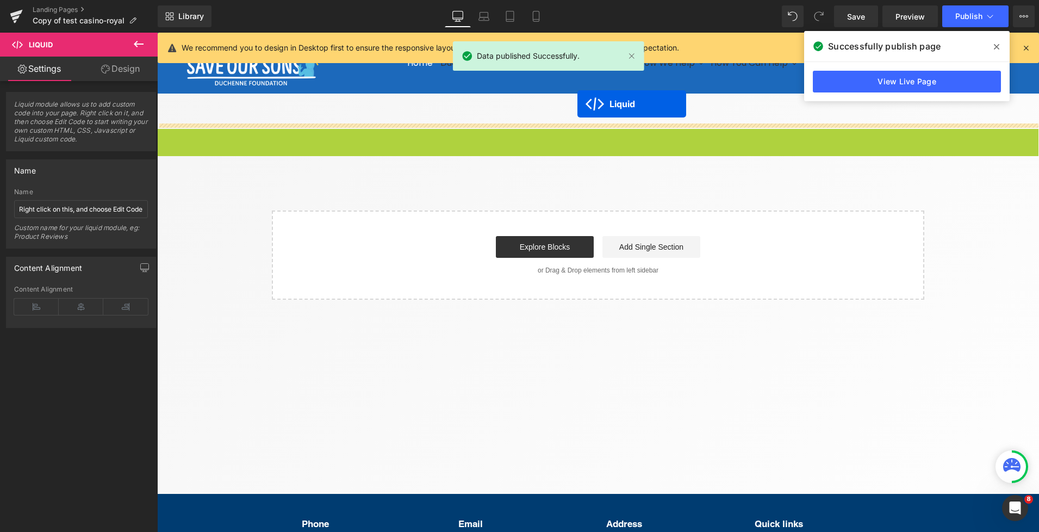
drag, startPoint x: 568, startPoint y: 135, endPoint x: 578, endPoint y: 104, distance: 32.2
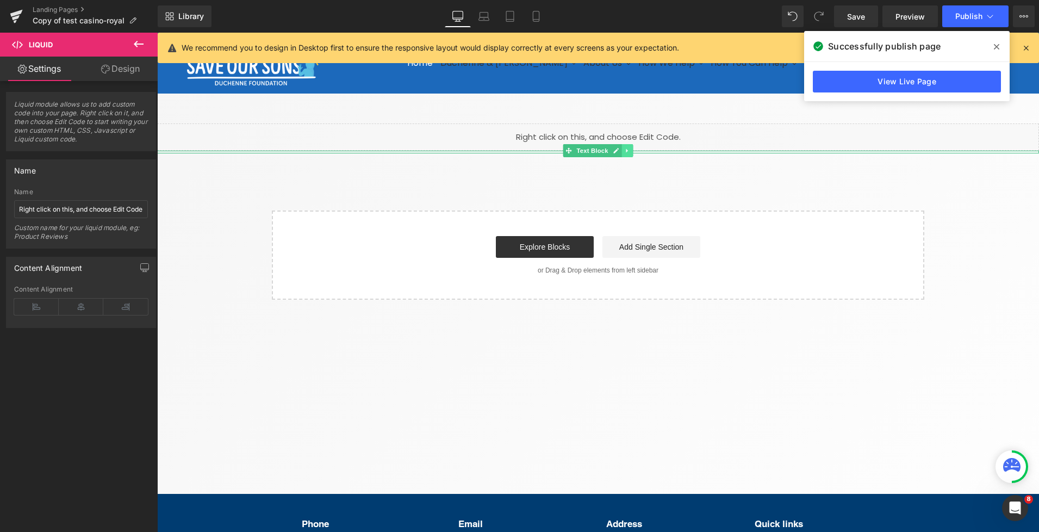
click at [628, 153] on icon at bounding box center [627, 150] width 6 height 7
click at [625, 154] on icon at bounding box center [627, 153] width 6 height 7
click at [632, 154] on icon at bounding box center [633, 154] width 6 height 6
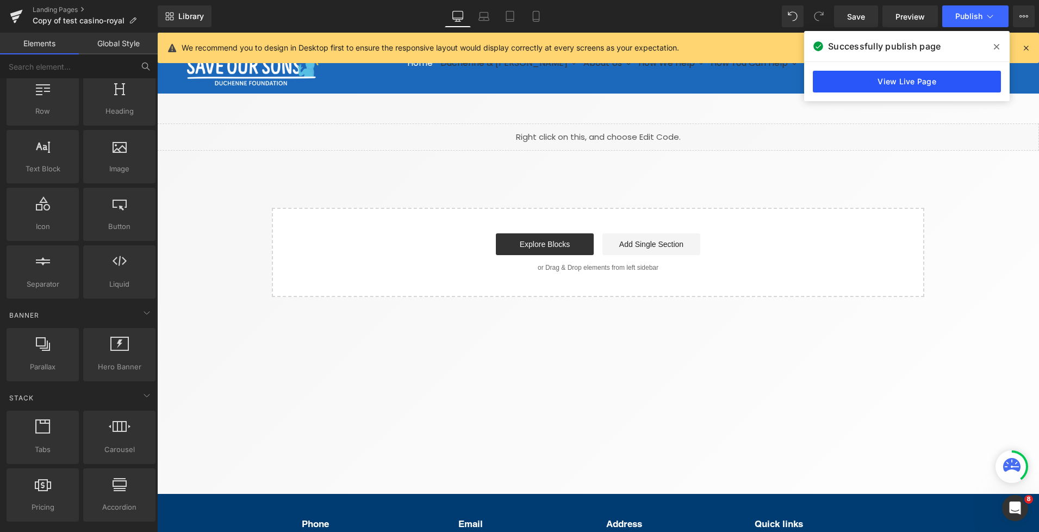
click at [914, 86] on link "View Live Page" at bounding box center [907, 82] width 188 height 22
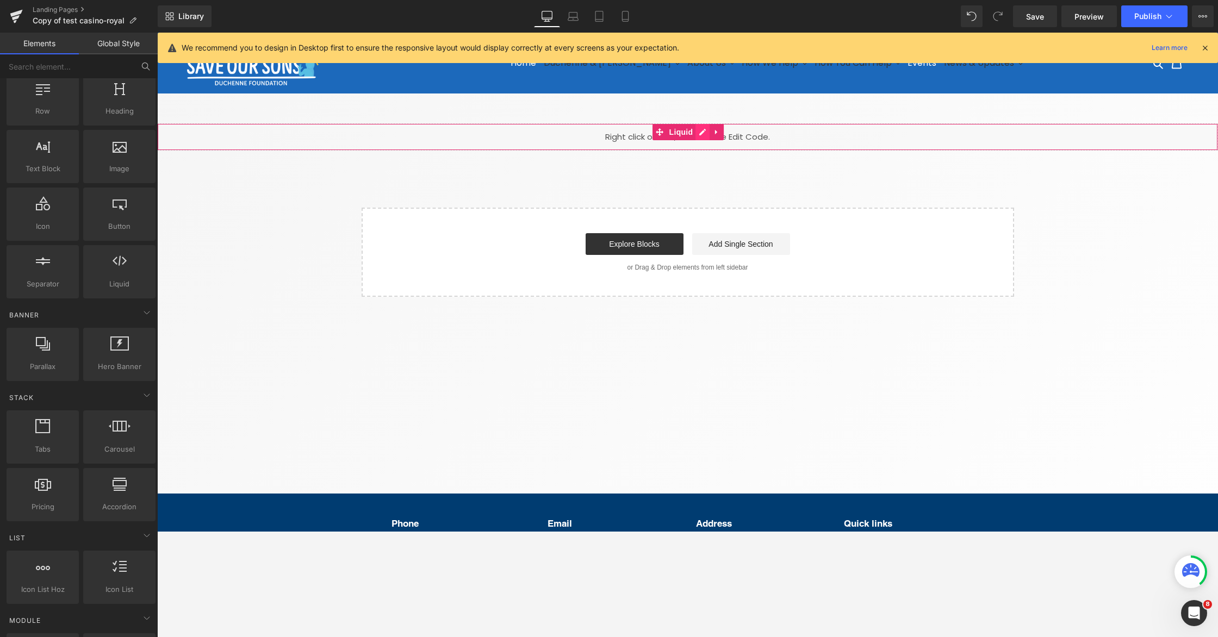
click at [709, 130] on div "Liquid" at bounding box center [687, 136] width 1061 height 27
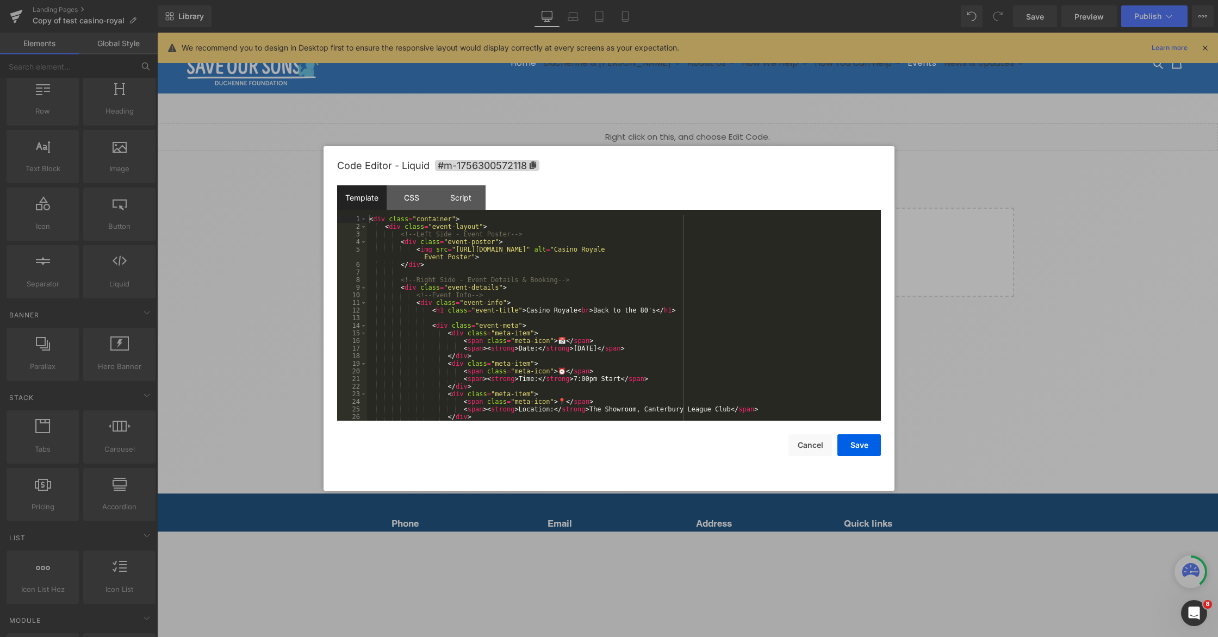
click at [563, 293] on div "< div class = "container" > < div class = "event-layout" > <!-- Left Side - Eve…" at bounding box center [622, 325] width 510 height 221
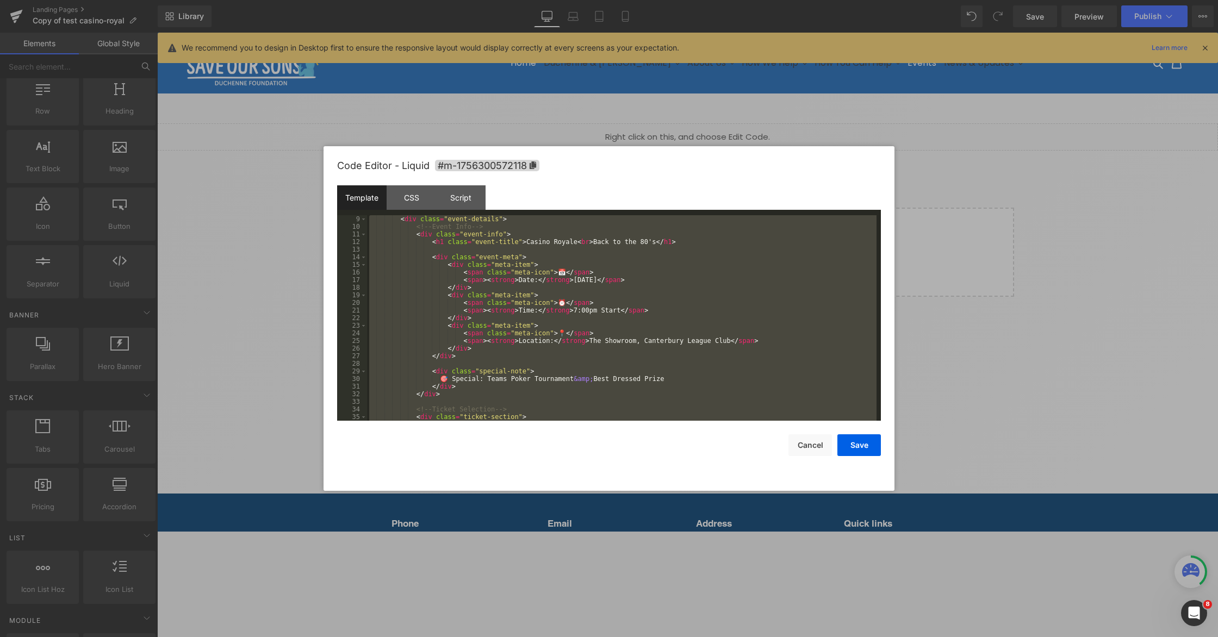
scroll to position [4736, 0]
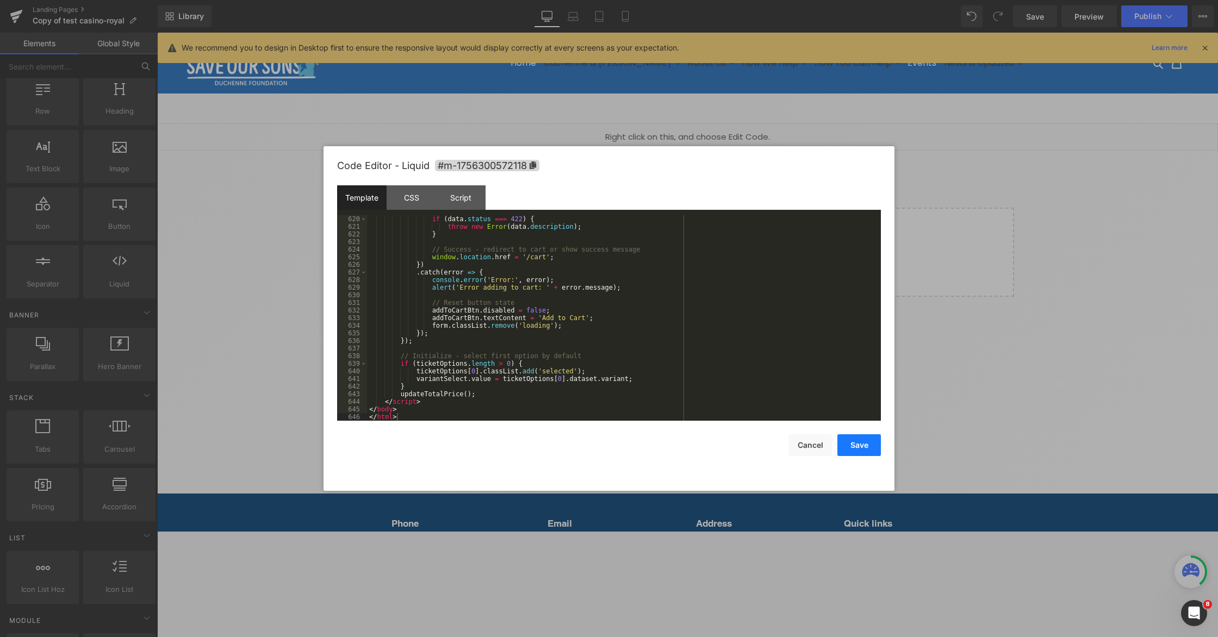
click at [854, 449] on button "Save" at bounding box center [859, 446] width 44 height 22
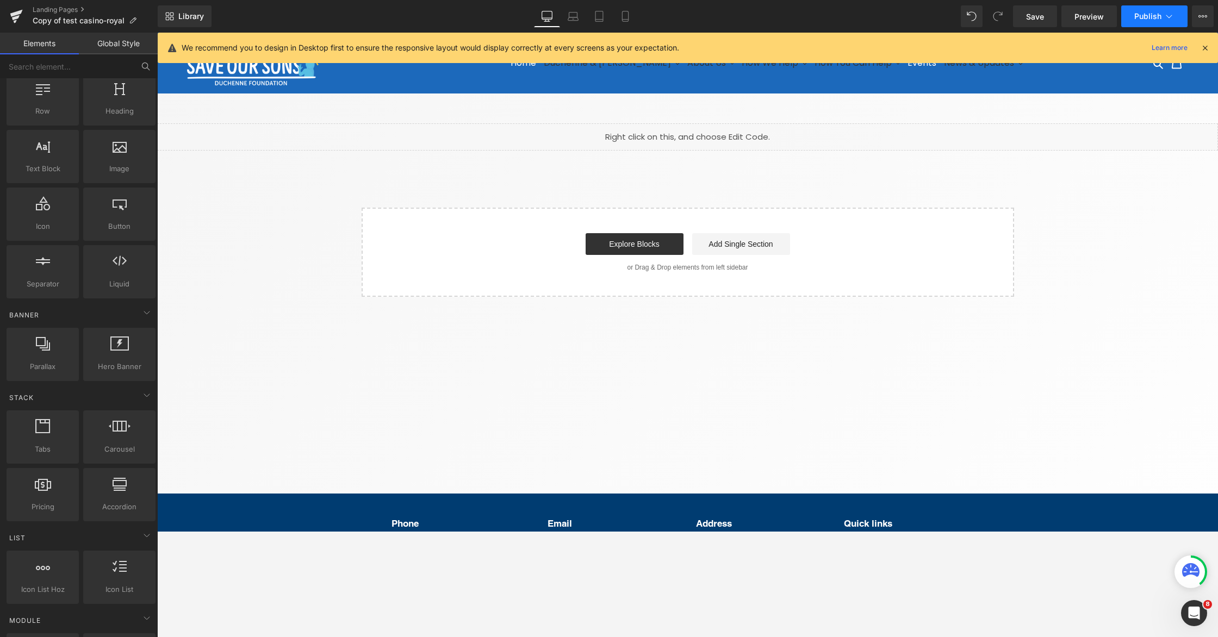
click at [1039, 22] on button "Publish" at bounding box center [1154, 16] width 66 height 22
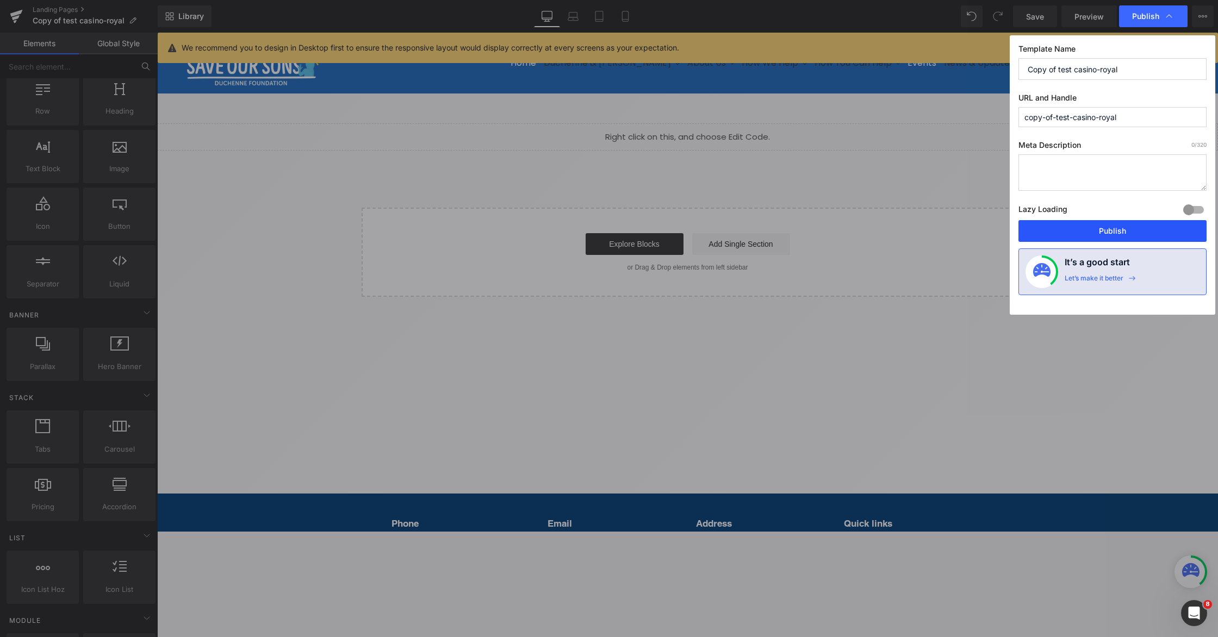
click at [1039, 225] on button "Publish" at bounding box center [1113, 231] width 188 height 22
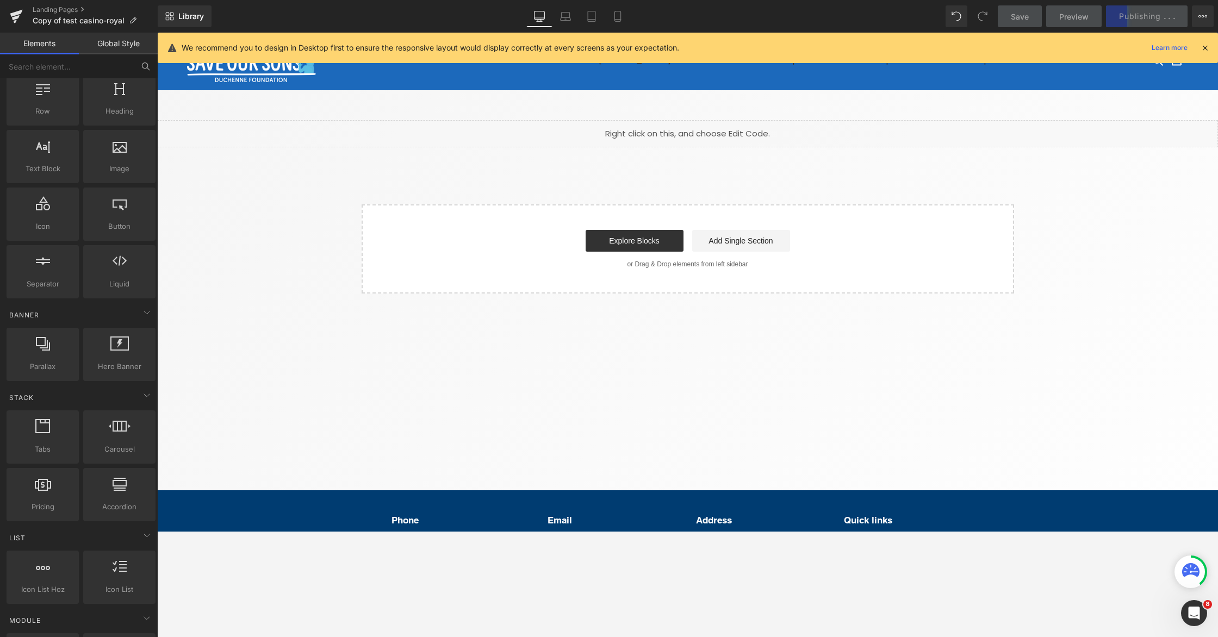
scroll to position [0, 0]
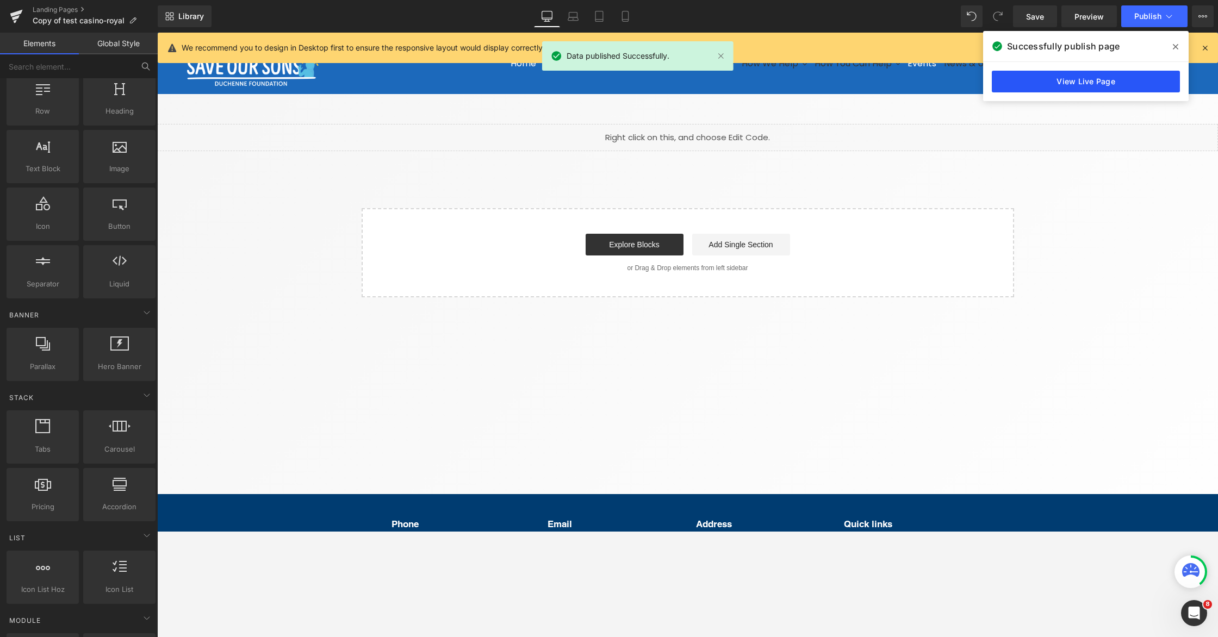
click at [1039, 81] on link "View Live Page" at bounding box center [1086, 82] width 188 height 22
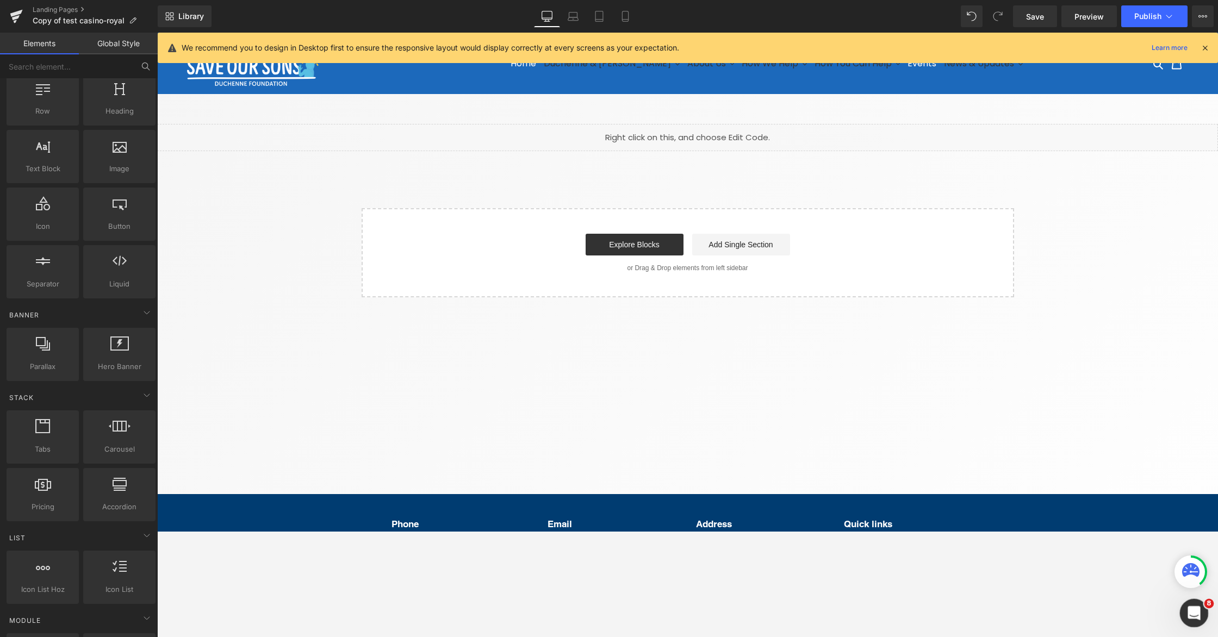
click at [1039, 531] on icon "Open Intercom Messenger" at bounding box center [1193, 612] width 18 height 18
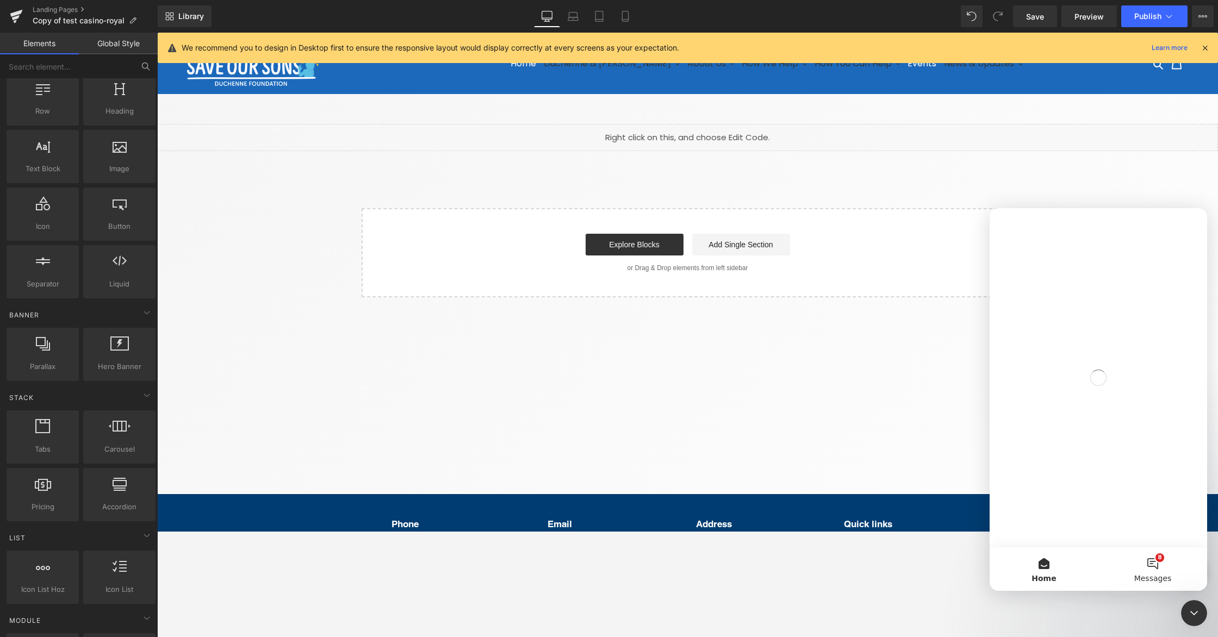
click at [1039, 531] on button "8 Messages" at bounding box center [1153, 570] width 109 height 44
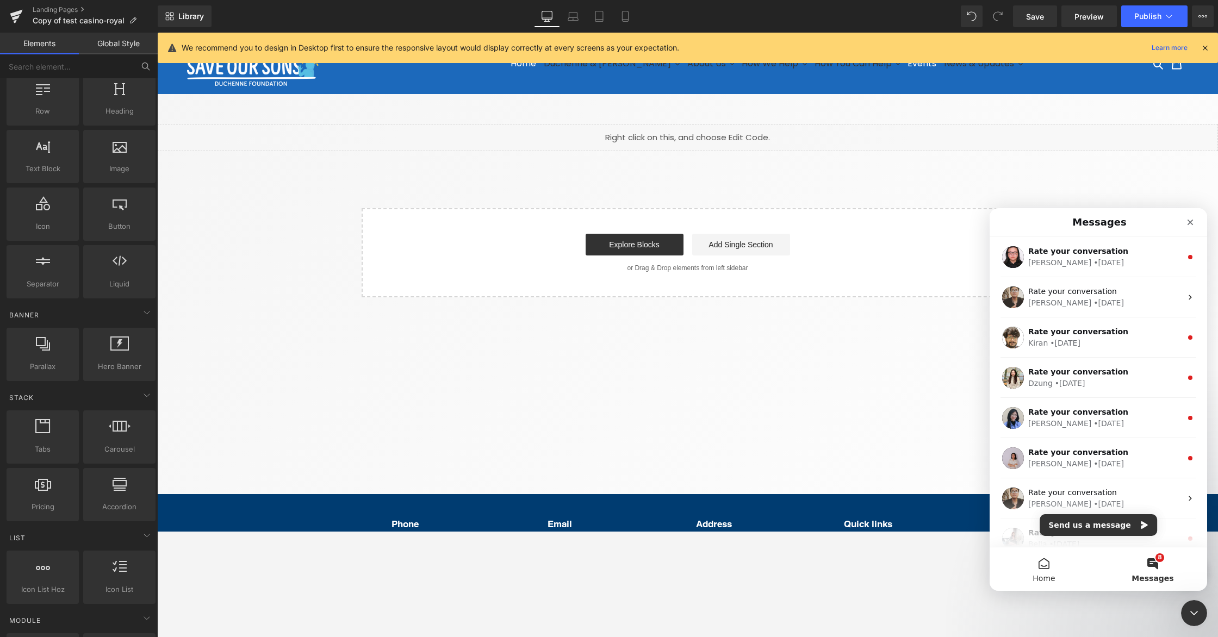
click at [1039, 531] on button "Home" at bounding box center [1044, 570] width 109 height 44
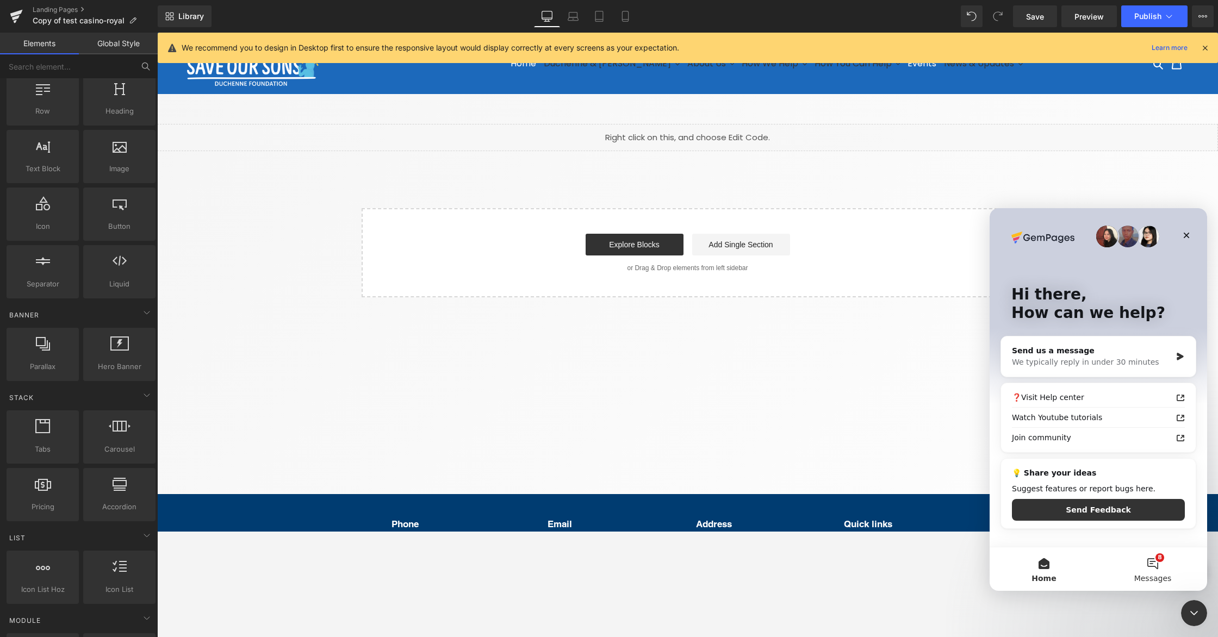
click at [1039, 531] on button "8 Messages" at bounding box center [1153, 570] width 109 height 44
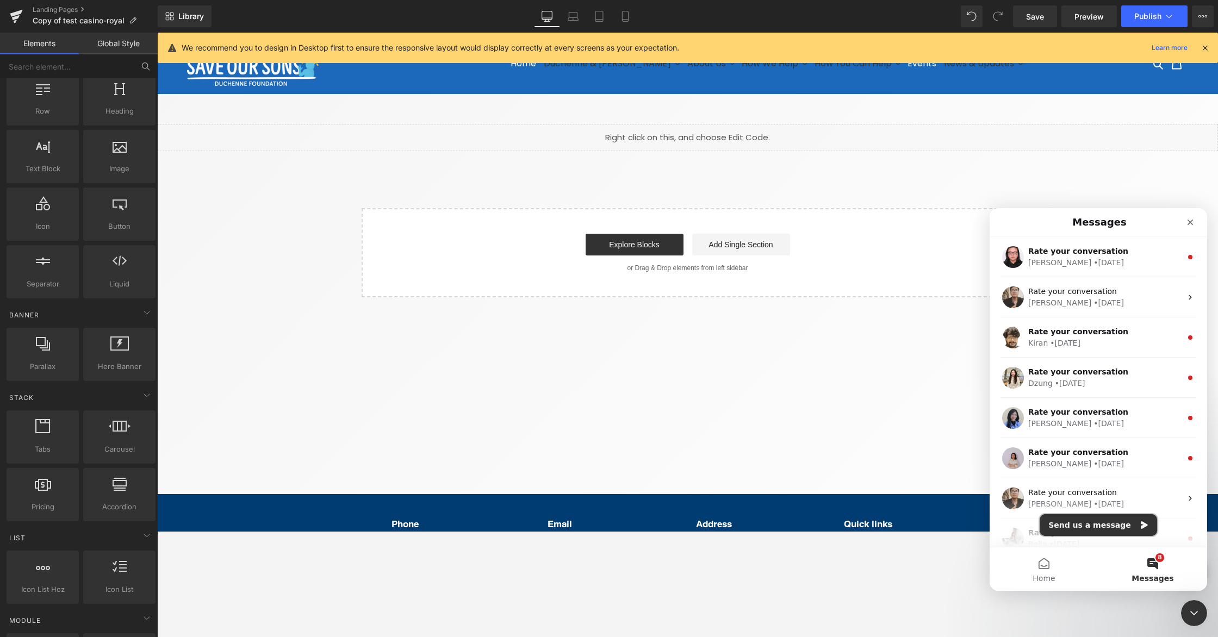
click at [1039, 523] on button "Send us a message" at bounding box center [1098, 525] width 117 height 22
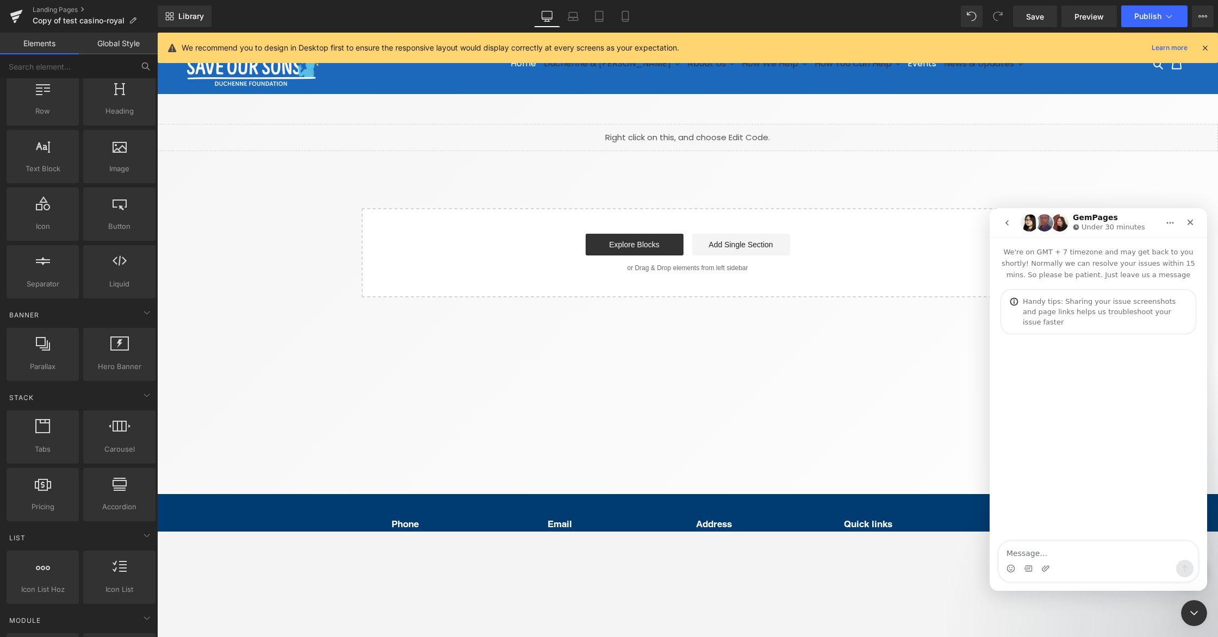
click at [1039, 531] on textarea "Message…" at bounding box center [1098, 551] width 199 height 18
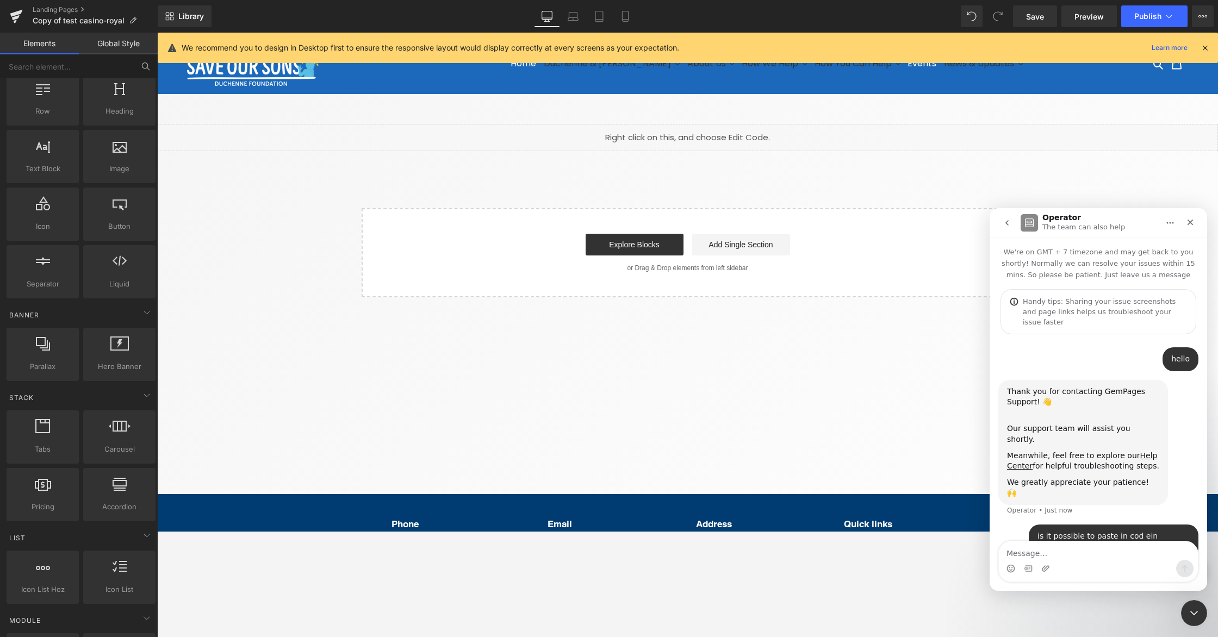
click at [1039, 14] on div at bounding box center [609, 302] width 1218 height 605
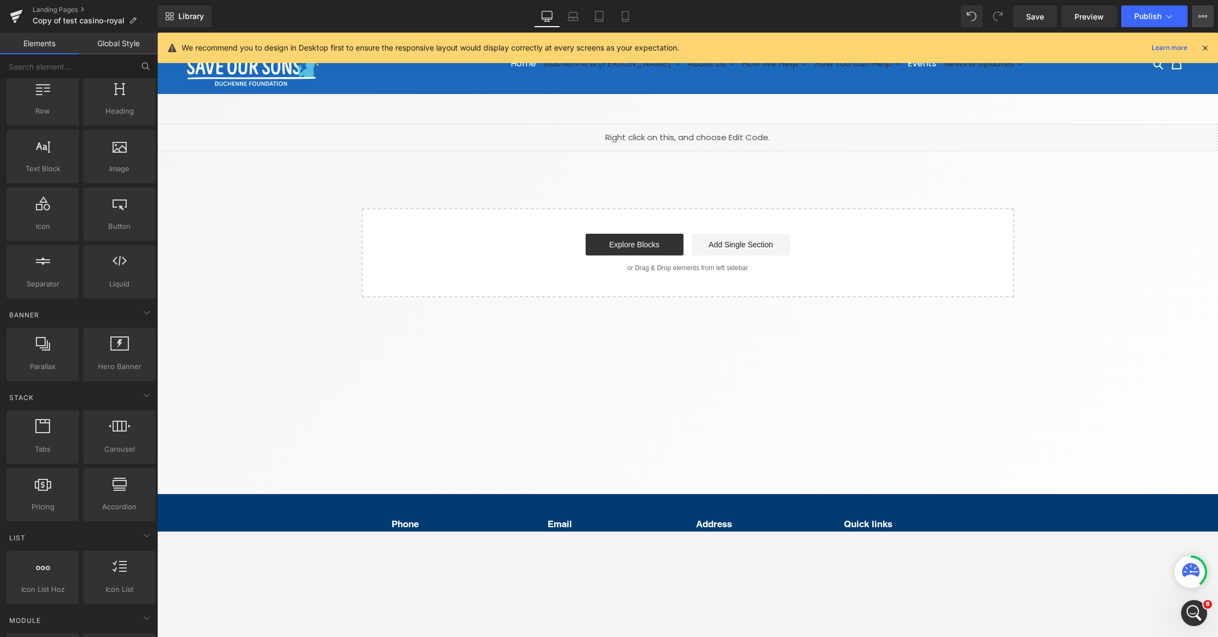
click at [1039, 20] on icon at bounding box center [1203, 16] width 9 height 9
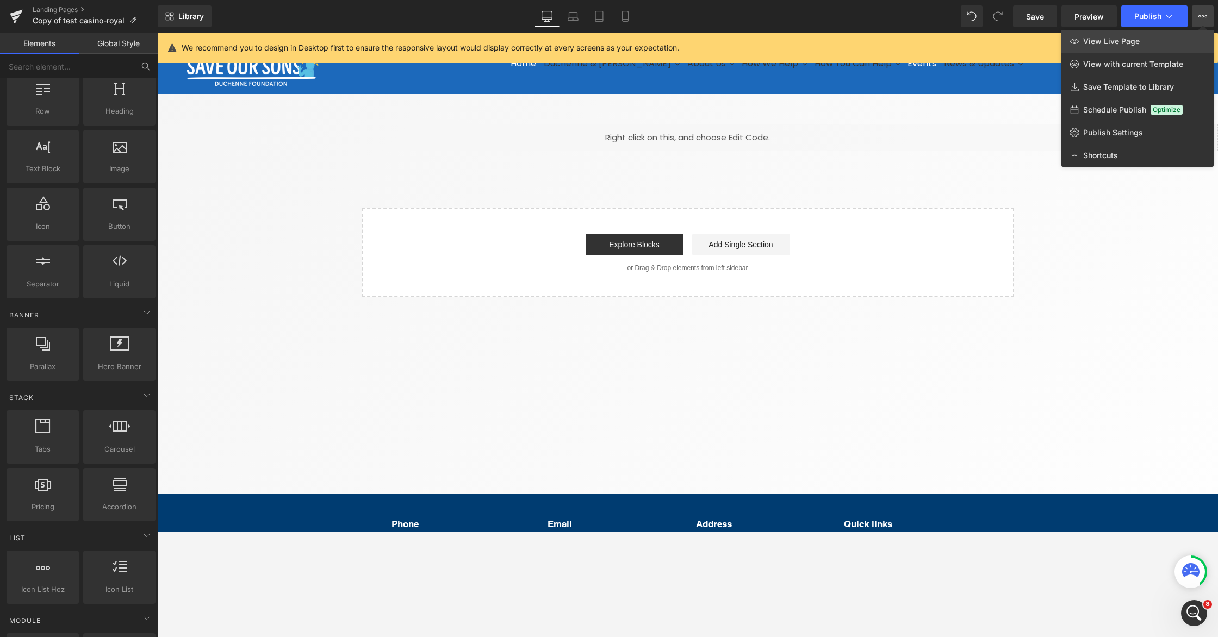
click at [1039, 38] on span "View Live Page" at bounding box center [1111, 41] width 57 height 10
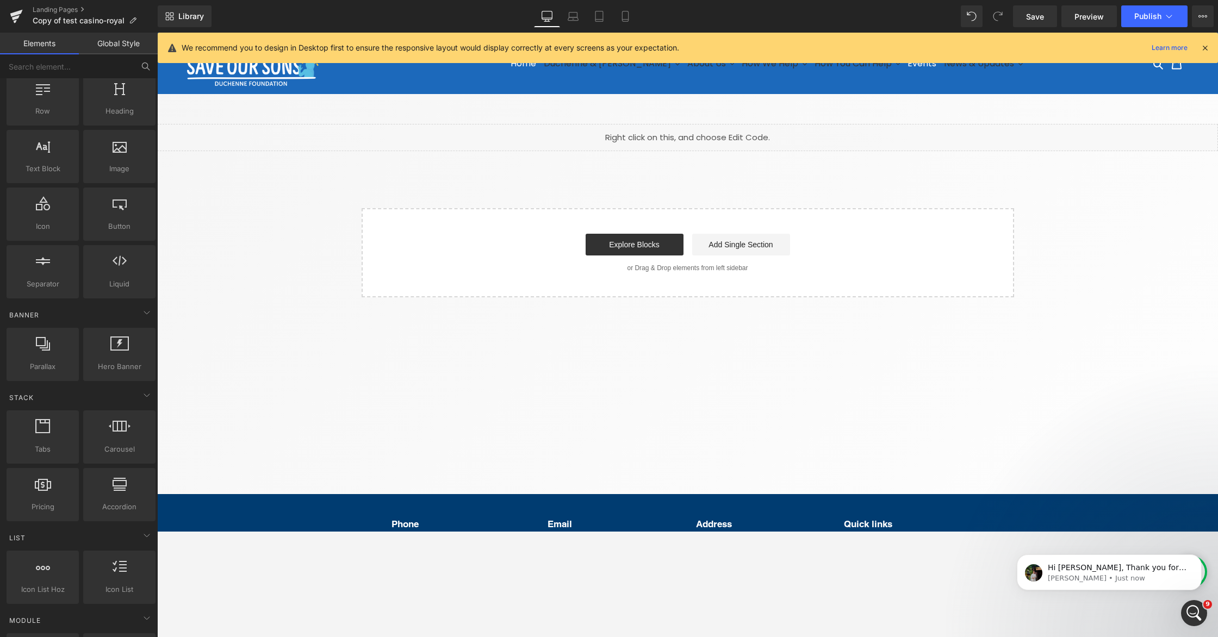
scroll to position [134, 0]
click at [1039, 531] on p "Hi [PERSON_NAME], Thank you for reaching out to [GEOGRAPHIC_DATA]. This is [PER…" at bounding box center [1118, 568] width 140 height 11
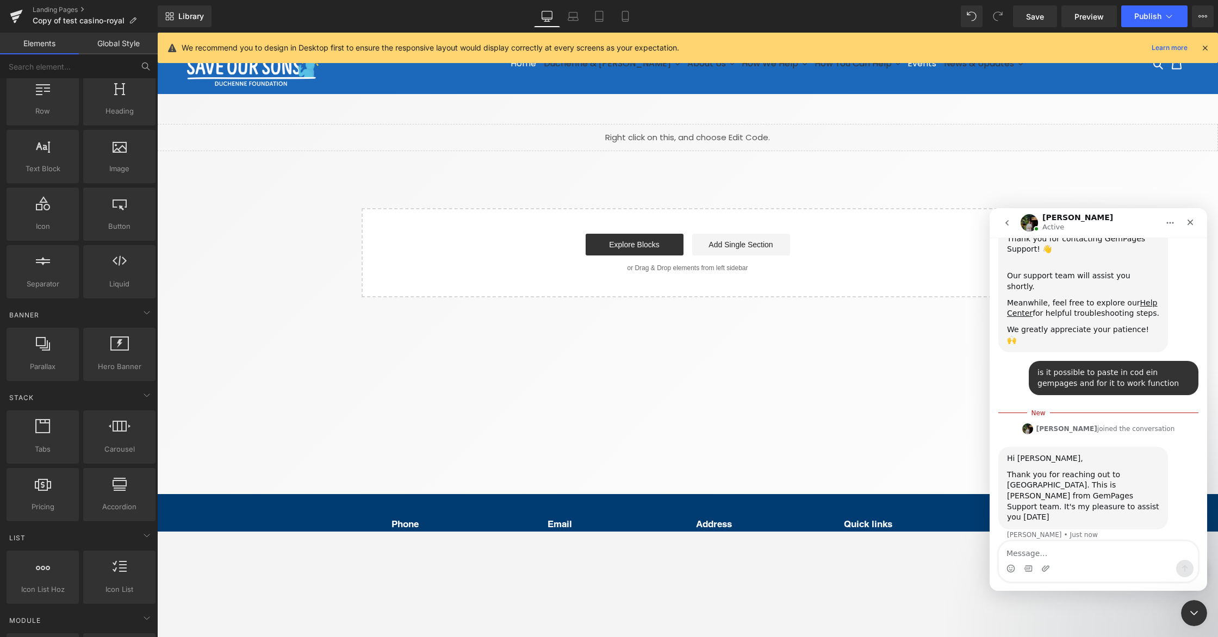
scroll to position [152, 0]
click at [1039, 14] on div at bounding box center [609, 302] width 1218 height 605
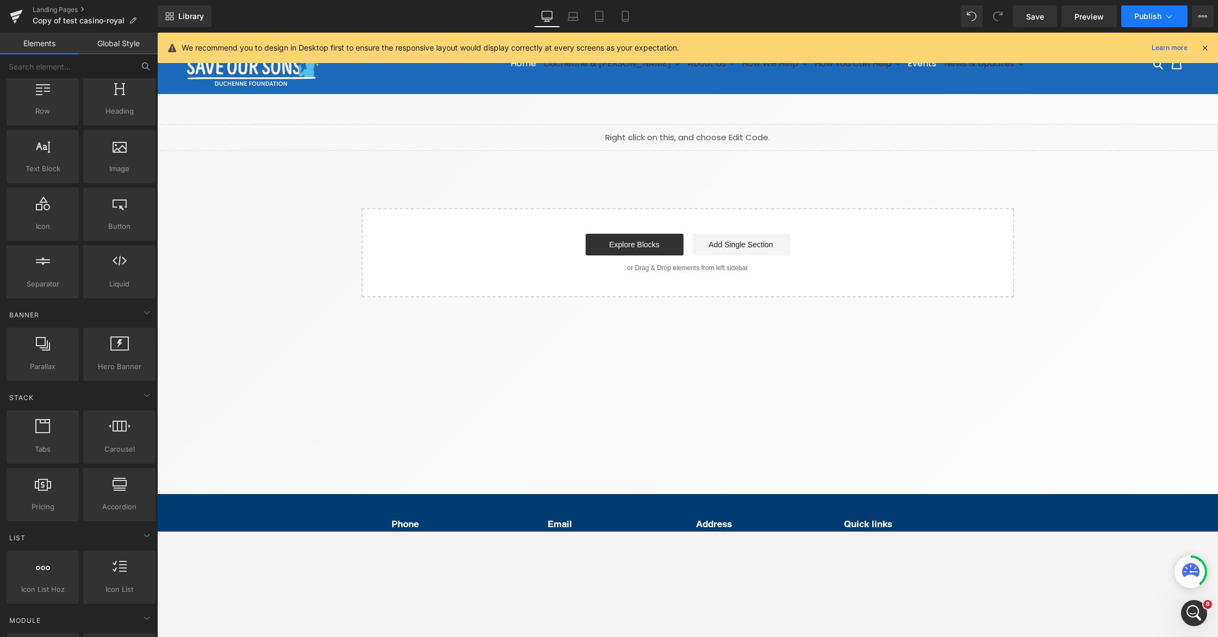
click at [1039, 20] on icon at bounding box center [1169, 16] width 11 height 11
click at [1039, 17] on icon at bounding box center [1203, 16] width 3 height 2
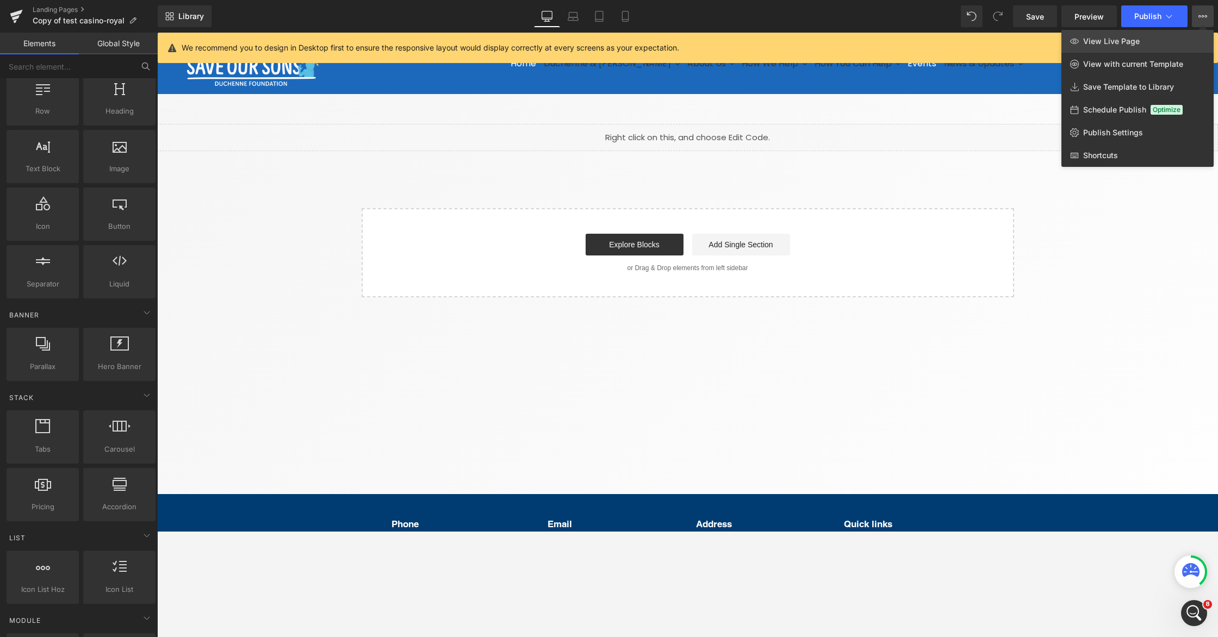
click at [1039, 39] on link "View Live Page" at bounding box center [1138, 41] width 152 height 23
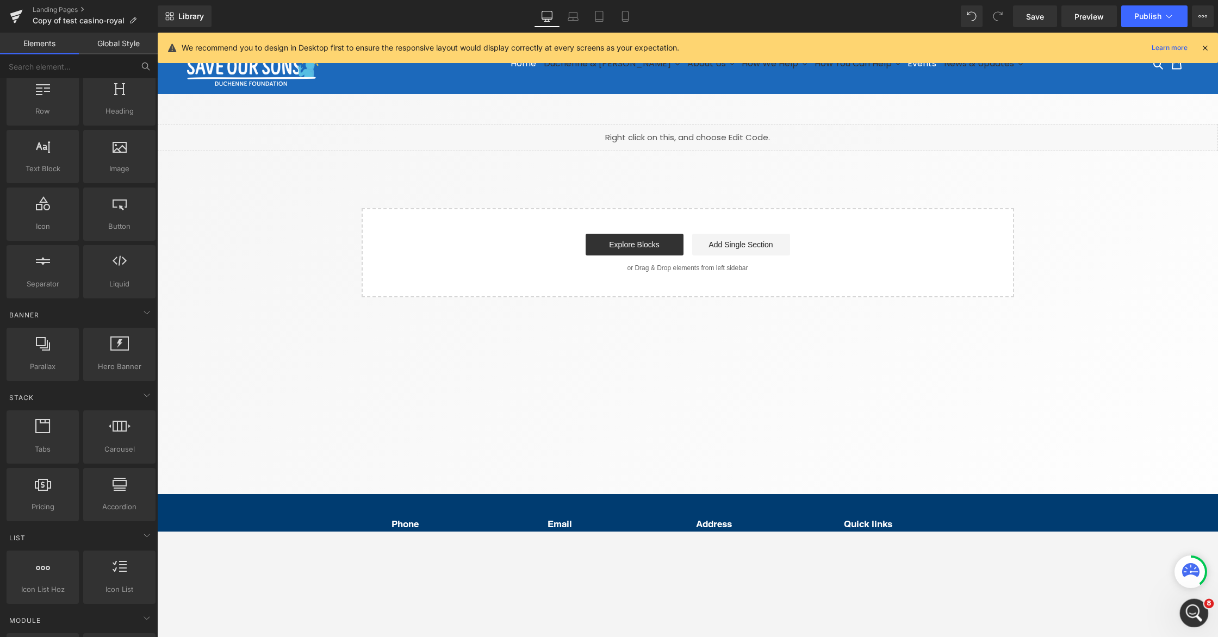
click at [1039, 531] on icon "Open Intercom Messenger" at bounding box center [1193, 612] width 18 height 18
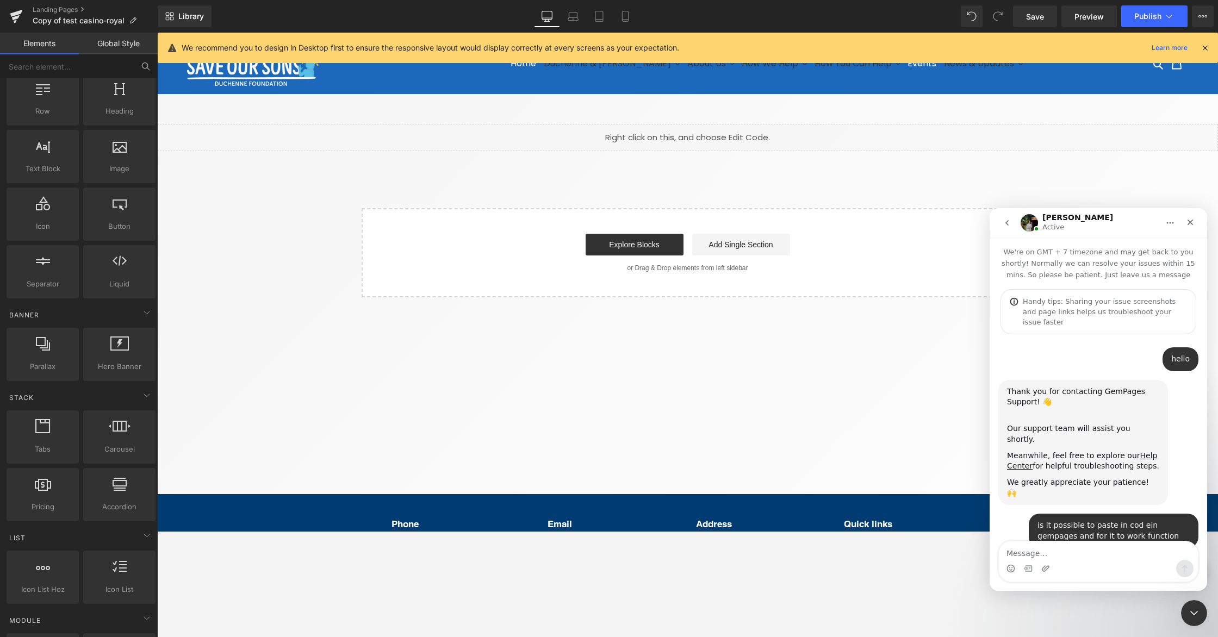
scroll to position [92, 0]
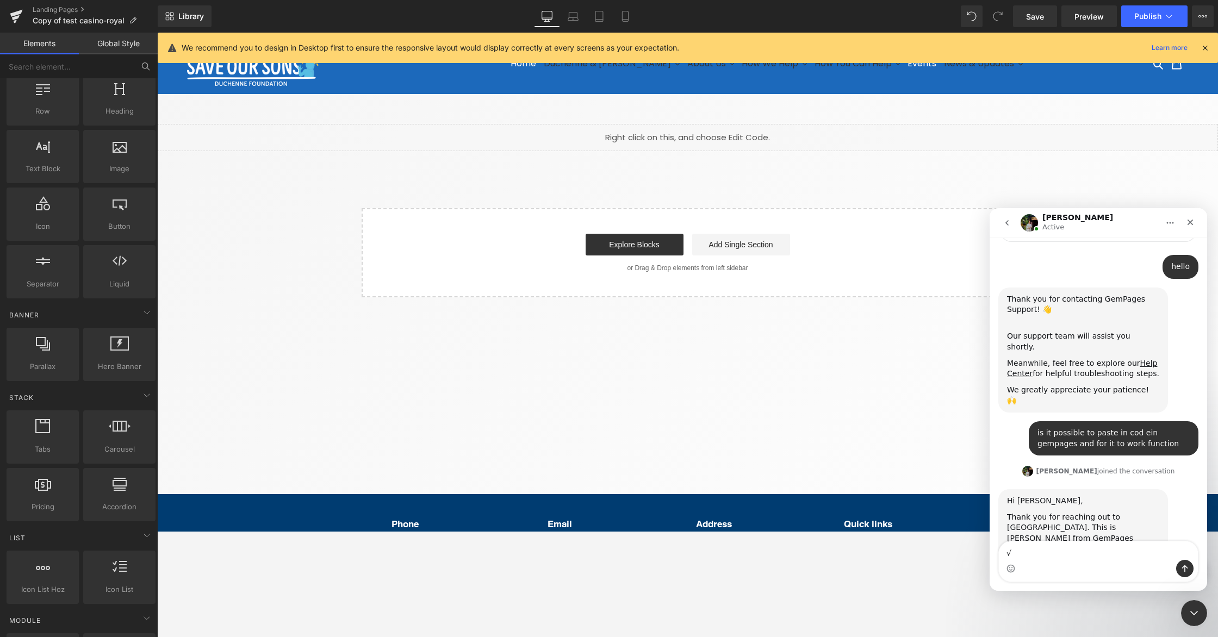
drag, startPoint x: 1017, startPoint y: 555, endPoint x: 994, endPoint y: 555, distance: 23.4
click at [994, 531] on div "√ √" at bounding box center [1099, 561] width 218 height 41
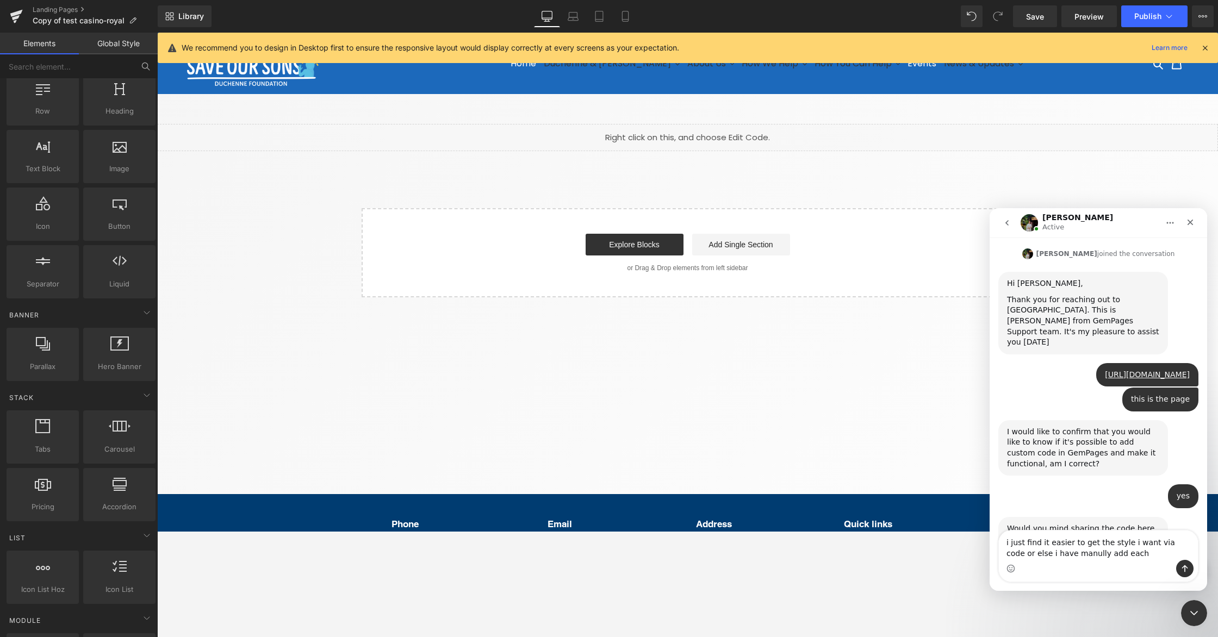
scroll to position [332, 0]
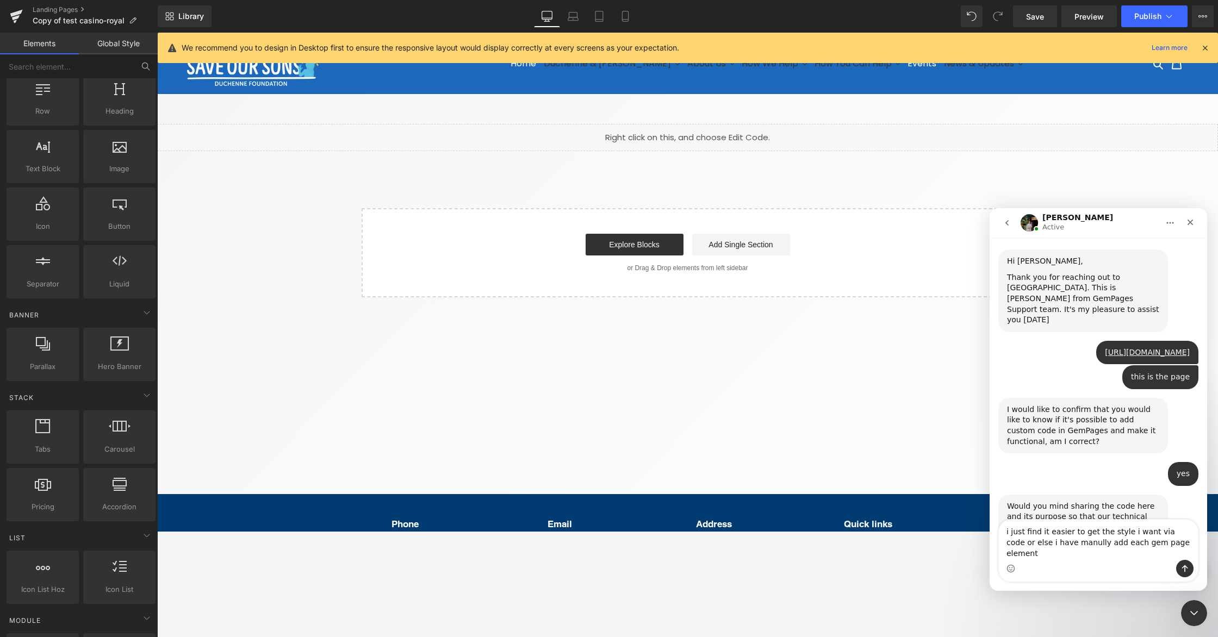
click at [1039, 531] on textarea "i just find it easier to get the style i want via code or else i have manully a…" at bounding box center [1098, 540] width 199 height 40
click at [1039, 531] on icon "Send a message…" at bounding box center [1185, 568] width 9 height 9
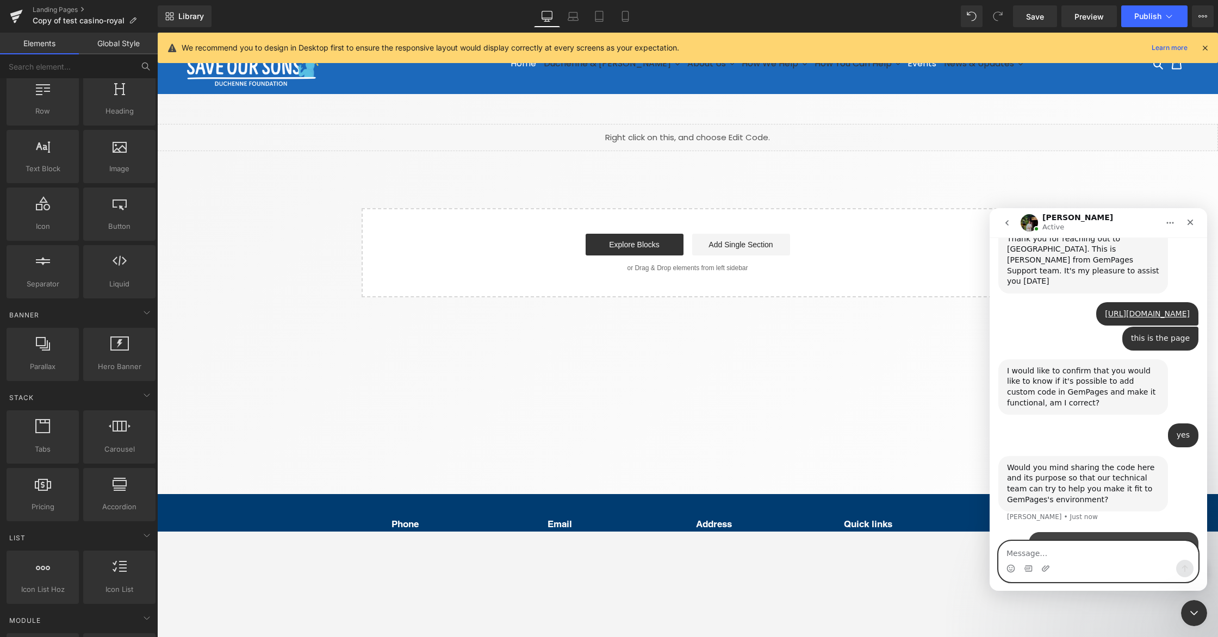
scroll to position [375, 0]
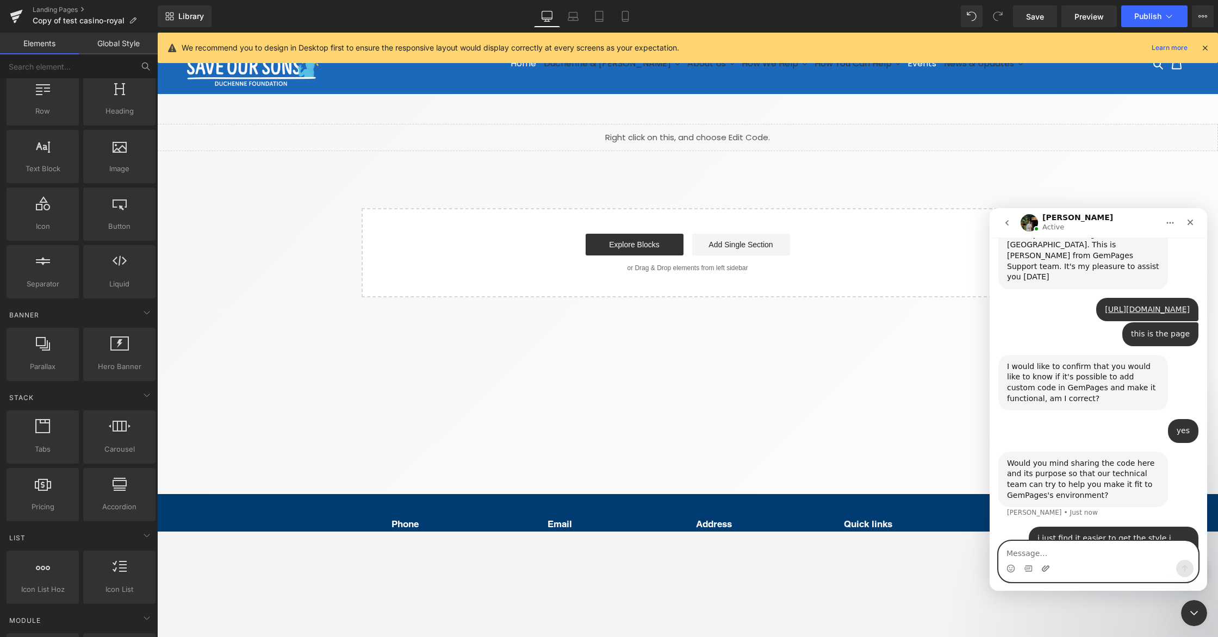
click at [1039, 531] on icon "Upload attachment" at bounding box center [1045, 568] width 9 height 9
click at [1039, 531] on textarea "Message…" at bounding box center [1098, 551] width 199 height 18
click at [632, 172] on div at bounding box center [609, 302] width 1218 height 605
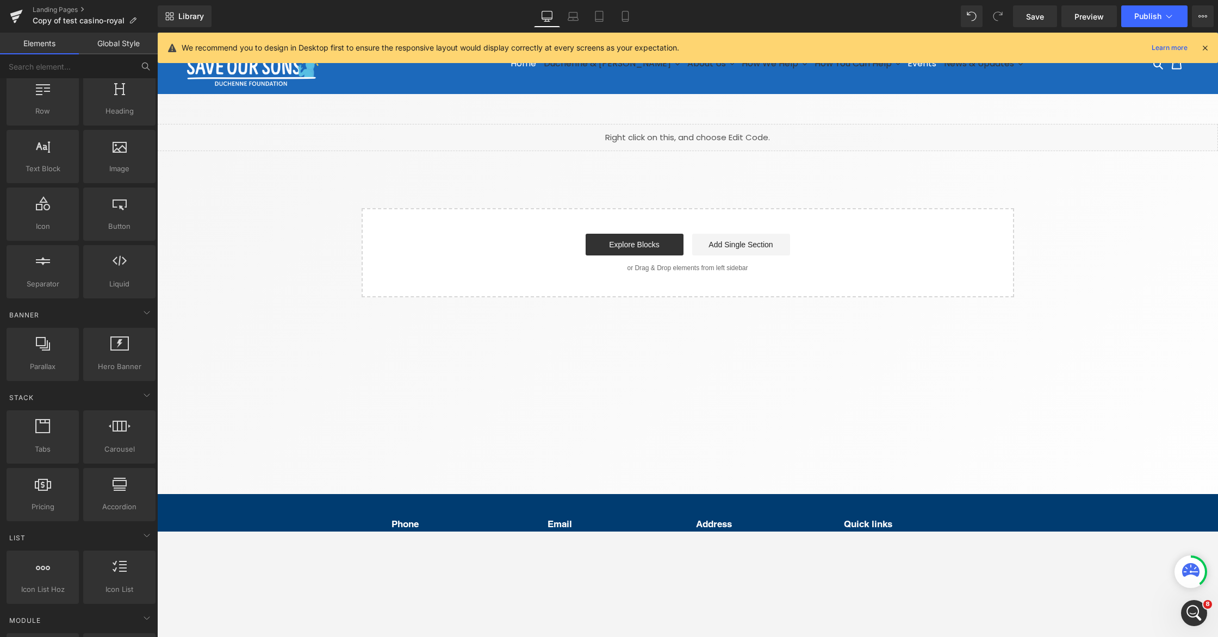
scroll to position [417, 0]
click at [1039, 531] on icon "Open Intercom Messenger" at bounding box center [1193, 612] width 18 height 18
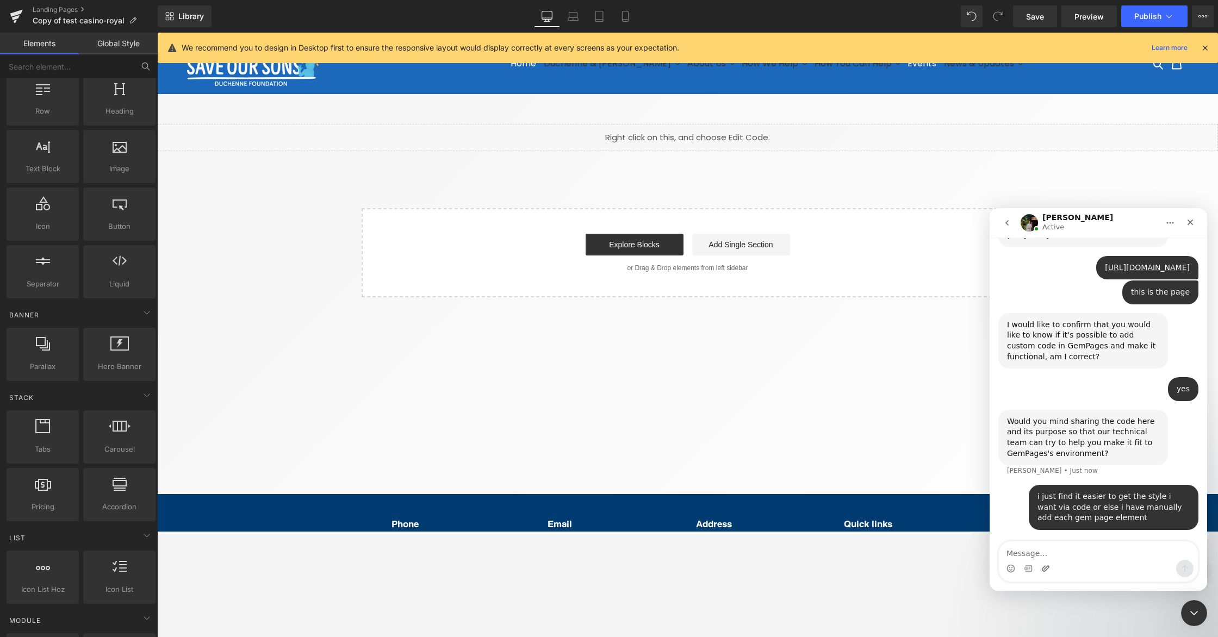
click at [1039, 531] on div "Intercom messenger" at bounding box center [1098, 568] width 199 height 17
click at [1039, 531] on icon "Upload attachment" at bounding box center [1046, 569] width 8 height 6
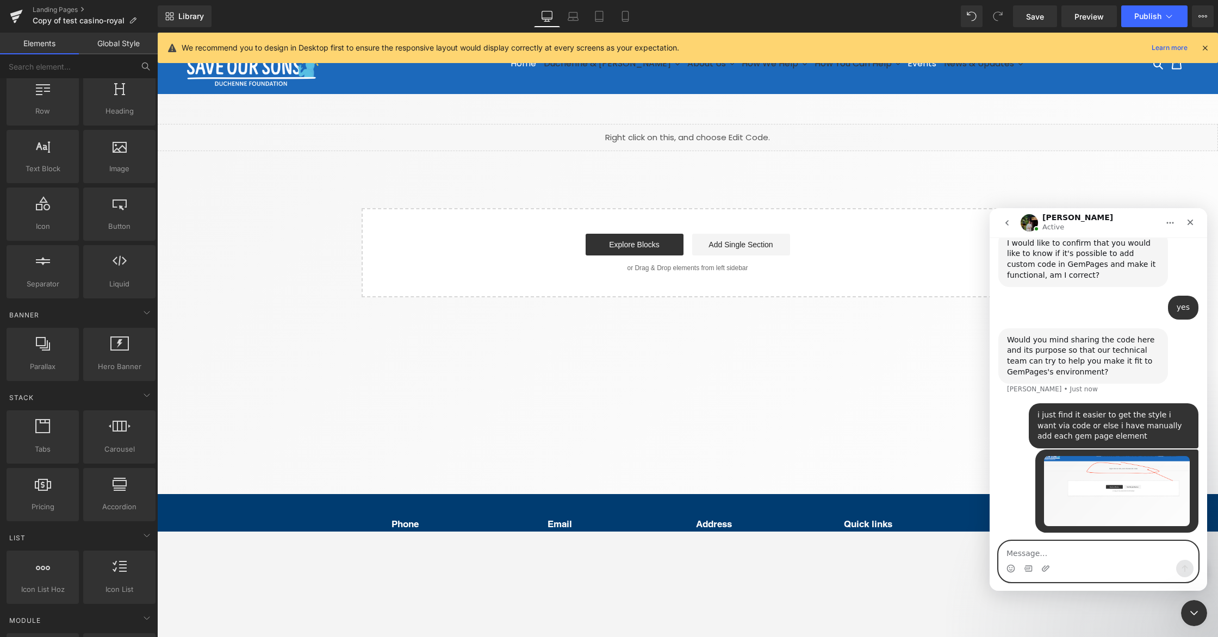
scroll to position [501, 0]
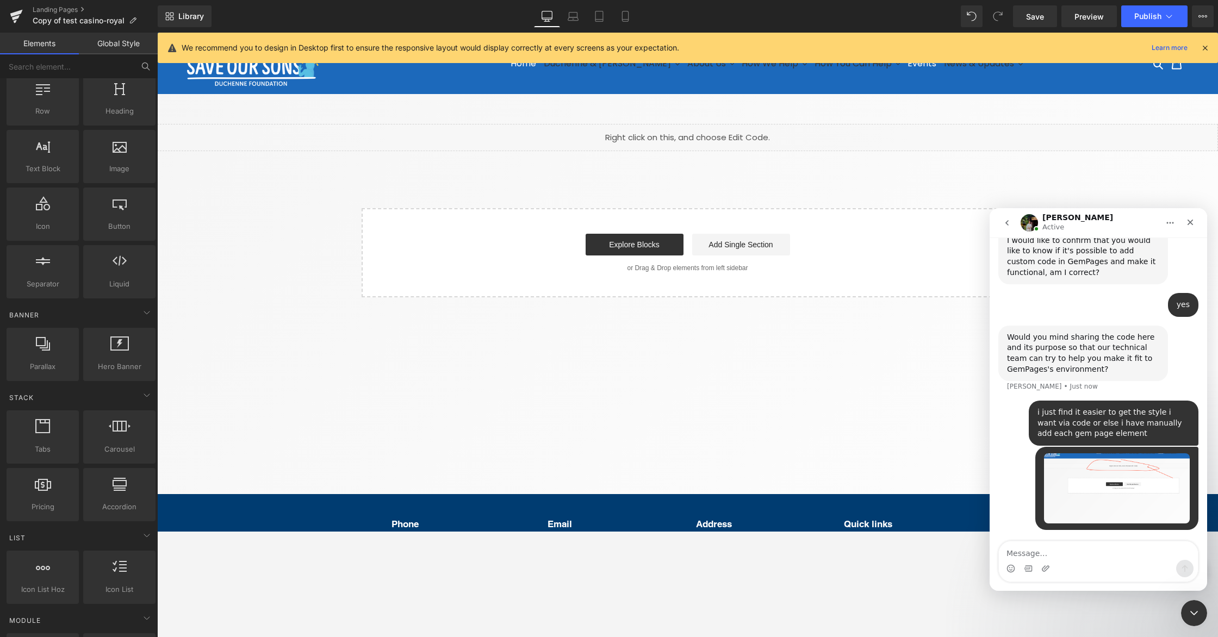
click at [725, 164] on div at bounding box center [609, 302] width 1218 height 605
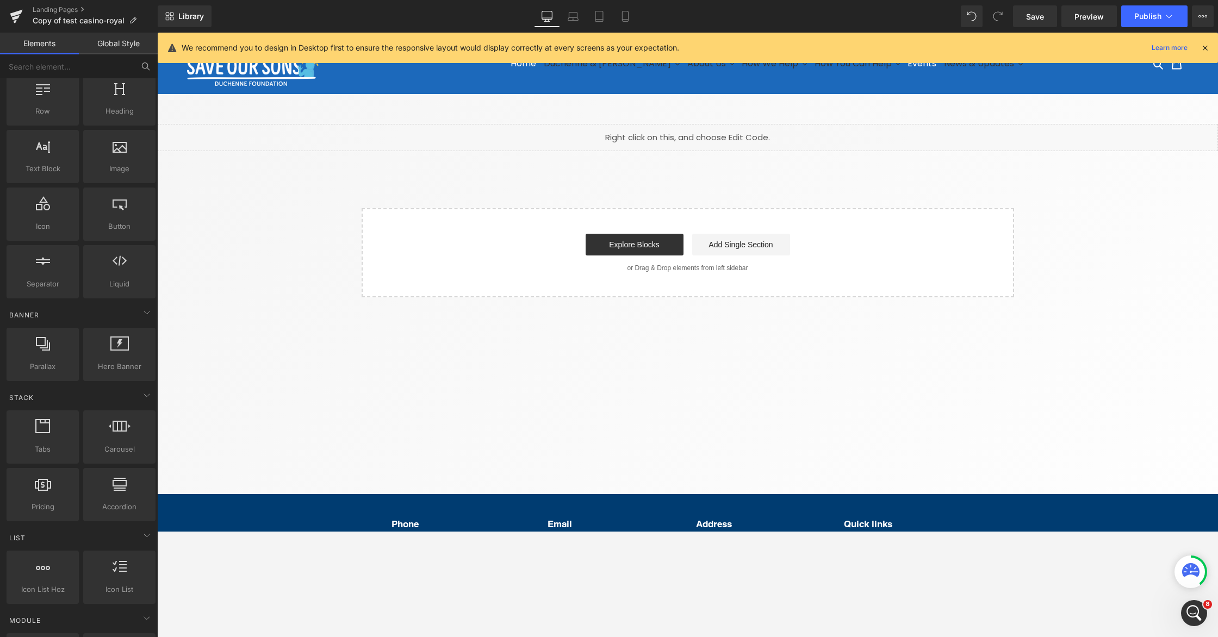
drag, startPoint x: 703, startPoint y: 132, endPoint x: 871, endPoint y: 177, distance: 174.0
click at [703, 132] on div "Liquid" at bounding box center [687, 137] width 1061 height 27
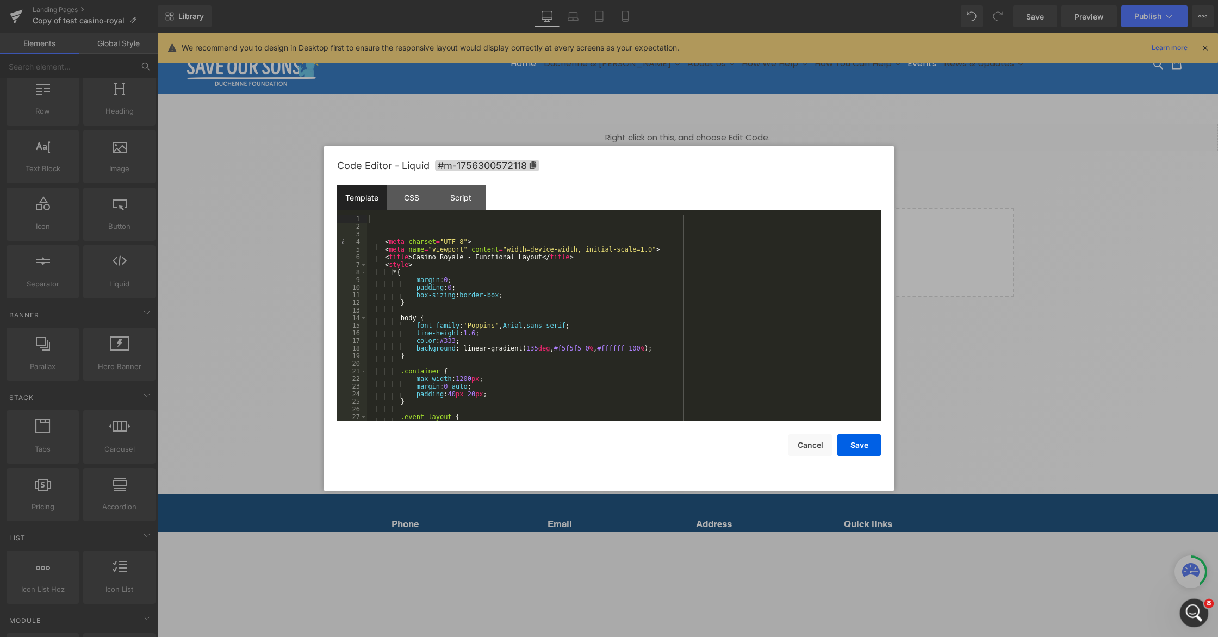
click at [1039, 531] on icon "Open Intercom Messenger" at bounding box center [1193, 612] width 18 height 18
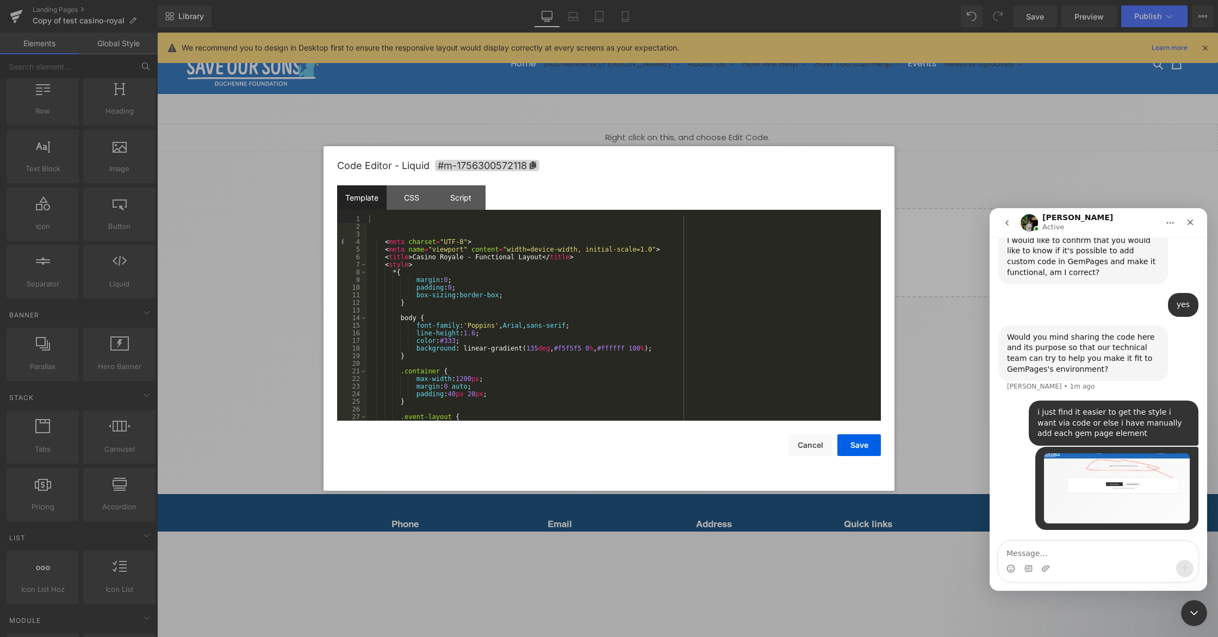
click at [799, 445] on div at bounding box center [609, 302] width 1218 height 605
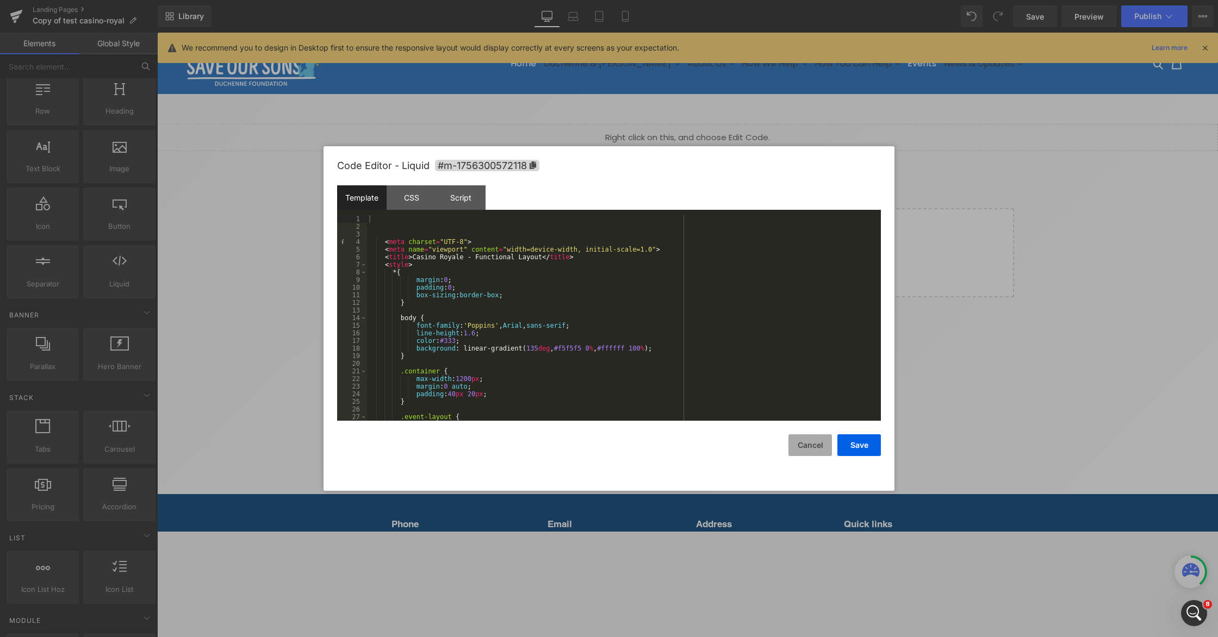
click at [812, 444] on button "Cancel" at bounding box center [811, 446] width 44 height 22
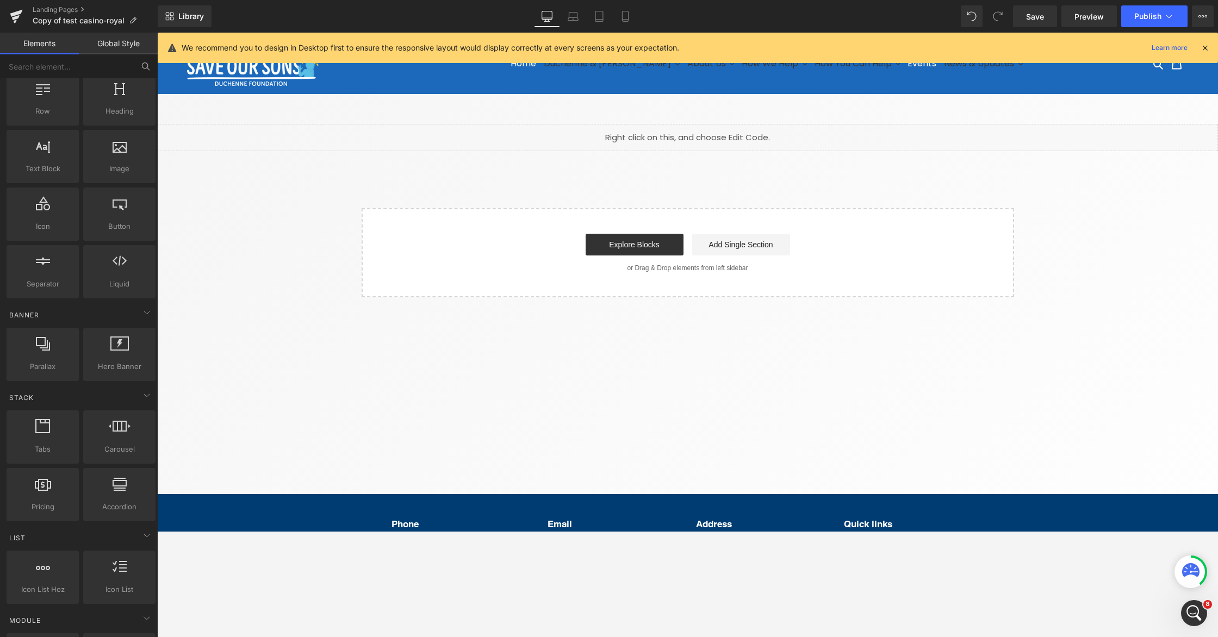
scroll to position [460, 0]
click at [1039, 531] on html at bounding box center [1193, 612] width 26 height 26
click at [1039, 531] on icon "Open Intercom Messenger" at bounding box center [1193, 612] width 18 height 18
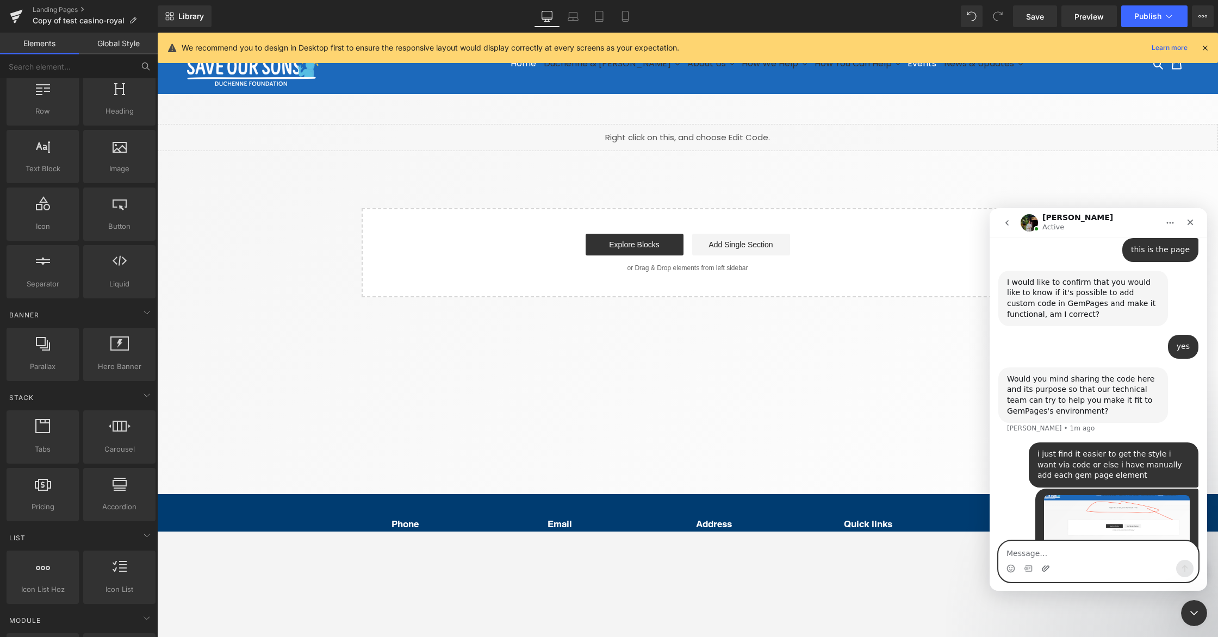
click at [1039, 531] on icon "Upload attachment" at bounding box center [1046, 569] width 8 height 6
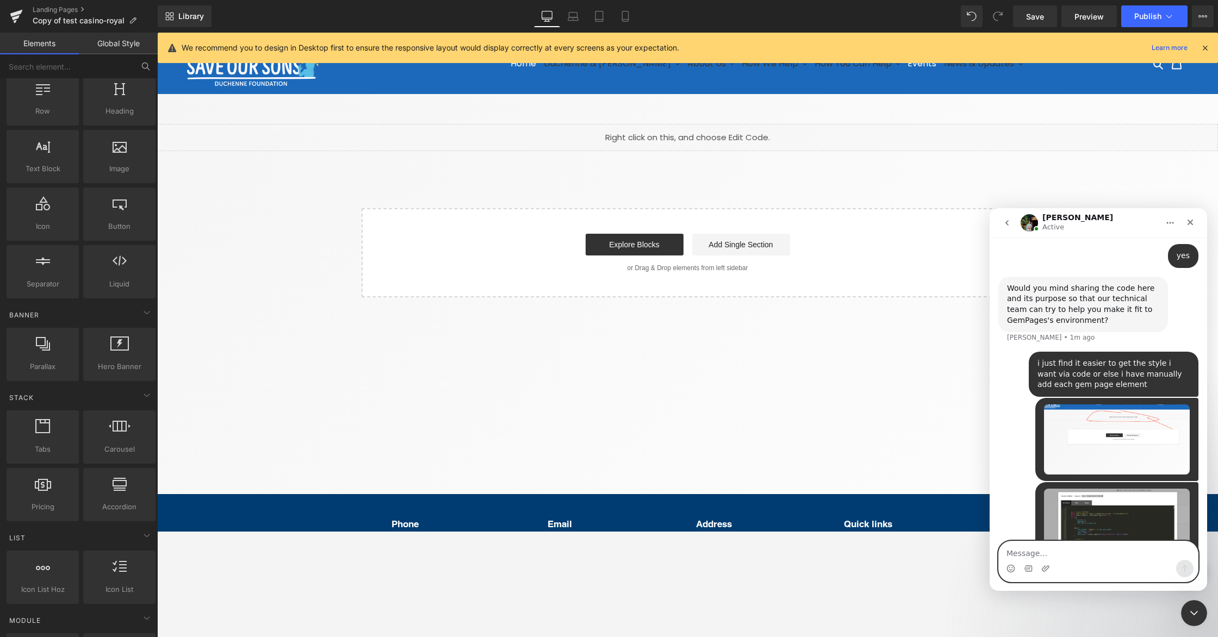
scroll to position [556, 0]
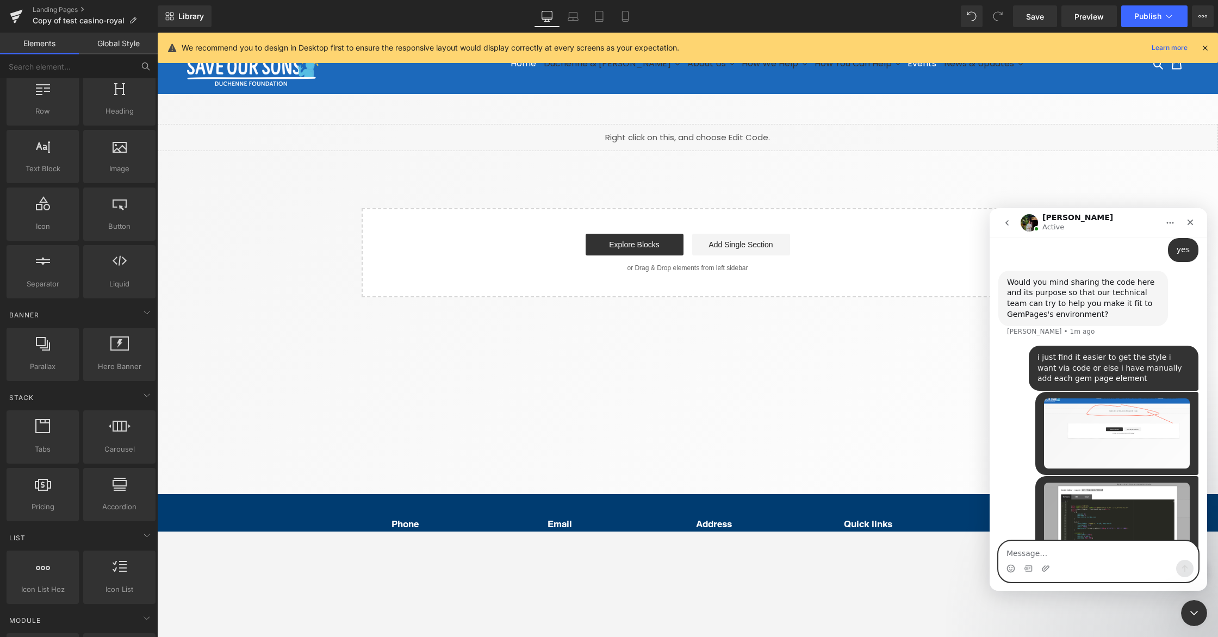
click at [1039, 531] on textarea "Message…" at bounding box center [1098, 551] width 199 height 18
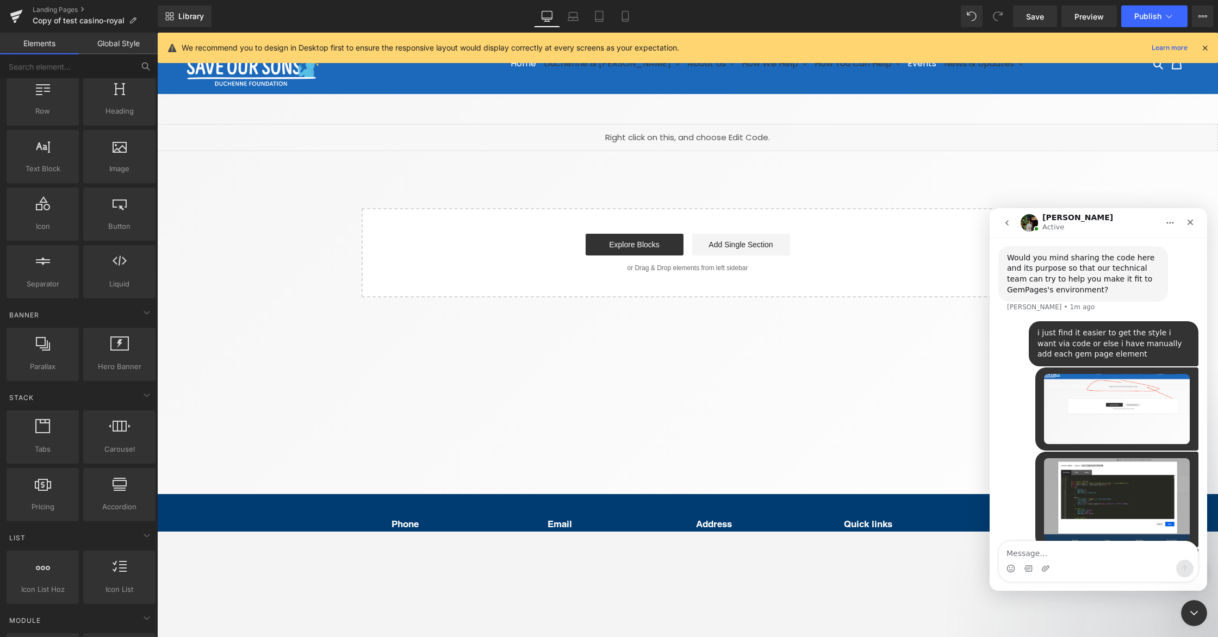
click at [1039, 47] on div at bounding box center [609, 302] width 1218 height 605
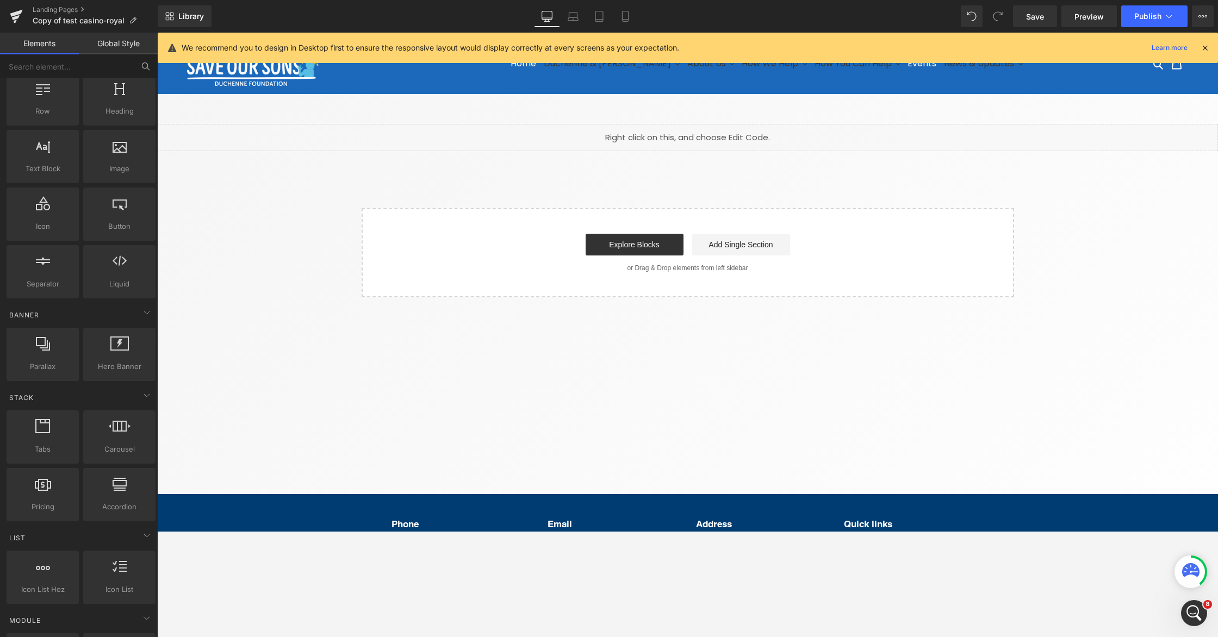
click at [1039, 47] on icon at bounding box center [1205, 48] width 10 height 10
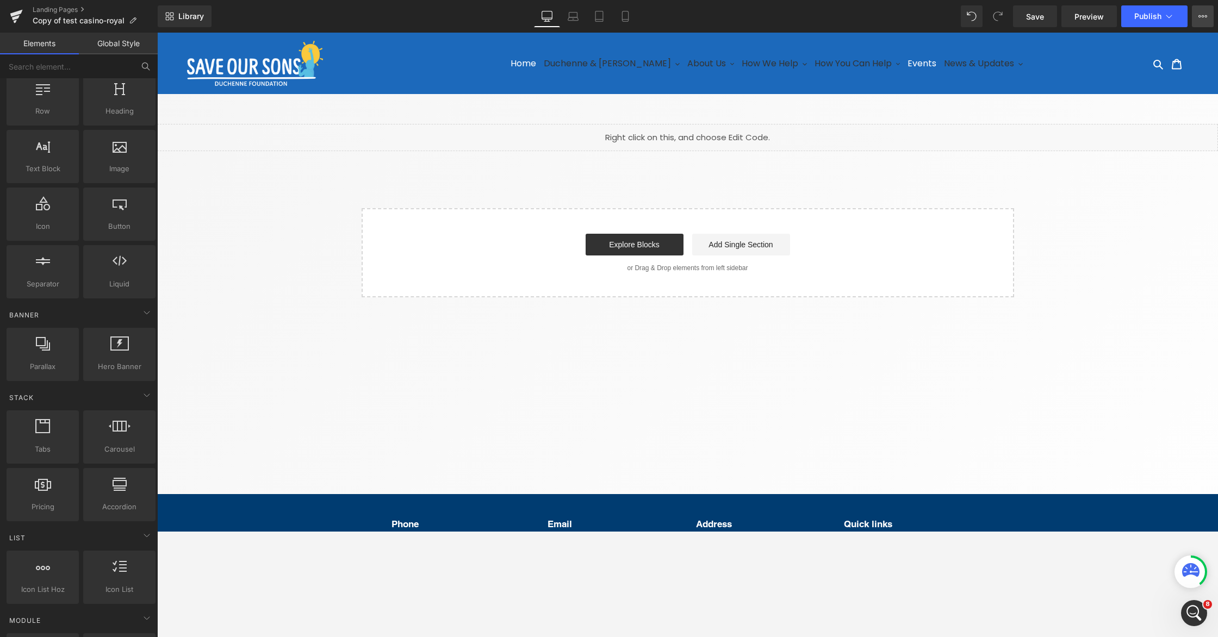
click at [1039, 15] on button "View Live Page View with current Template Save Template to Library Schedule Pub…" at bounding box center [1203, 16] width 22 height 22
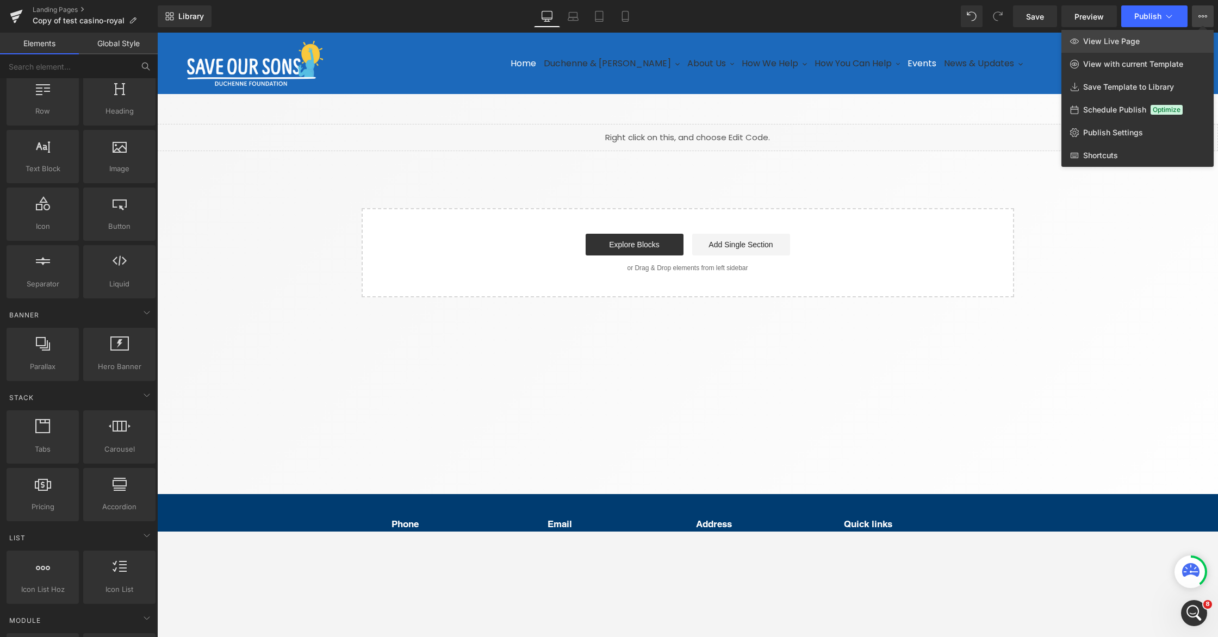
click at [1039, 39] on link "View Live Page" at bounding box center [1138, 41] width 152 height 23
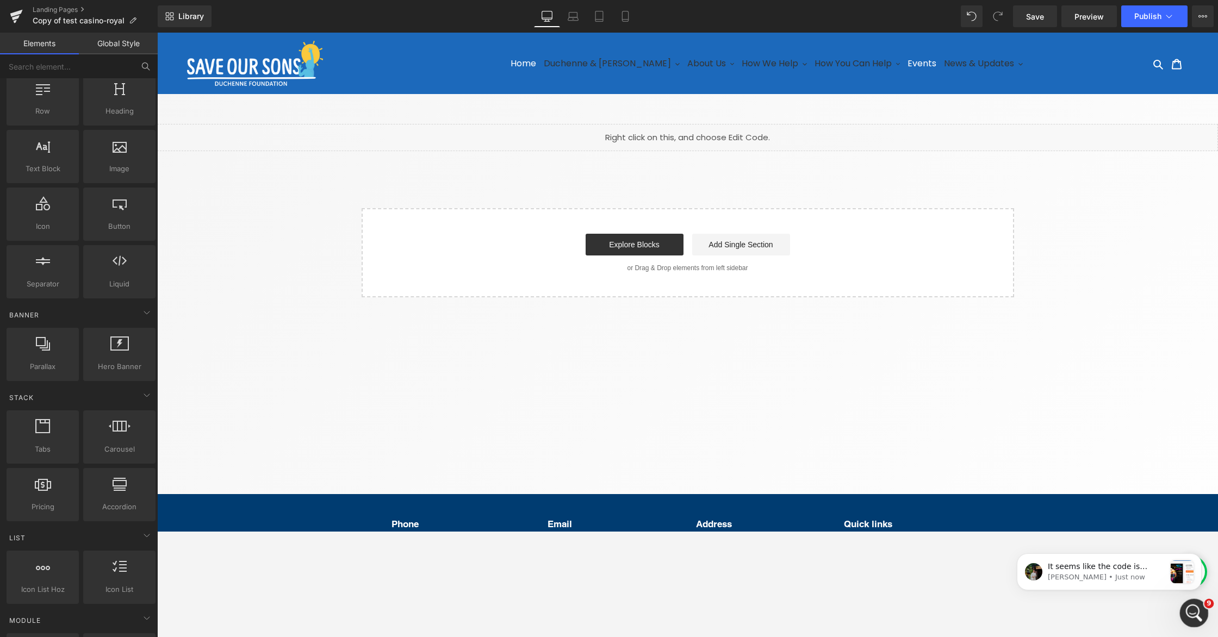
scroll to position [0, 0]
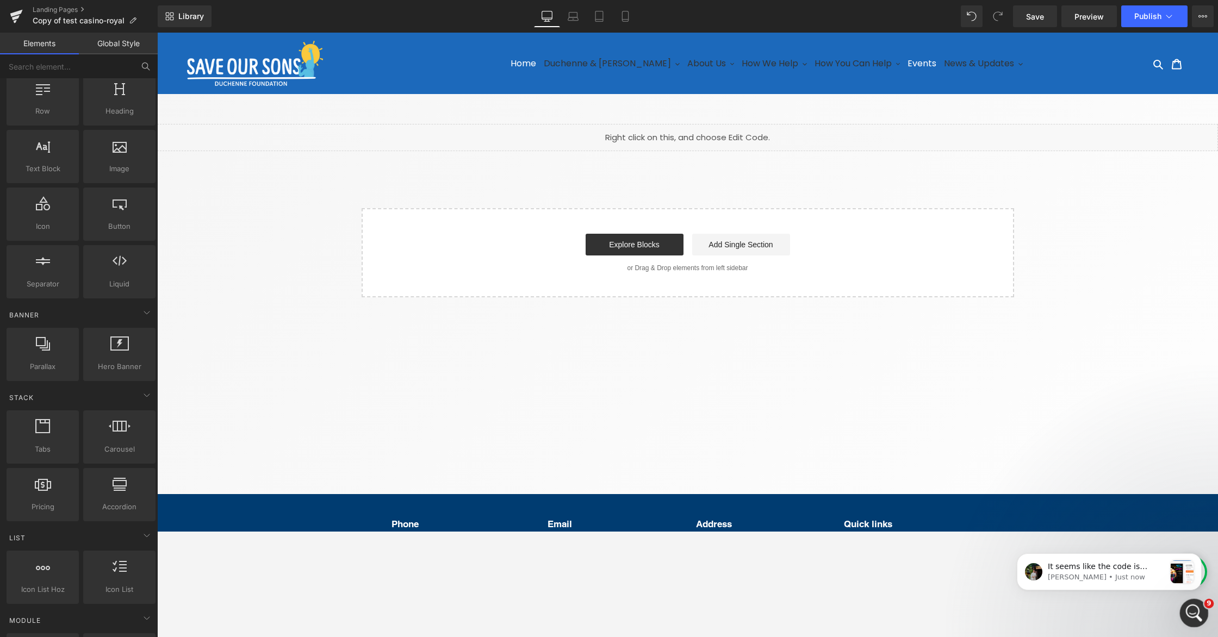
click at [1039, 531] on div "Open Intercom Messenger" at bounding box center [1193, 612] width 36 height 36
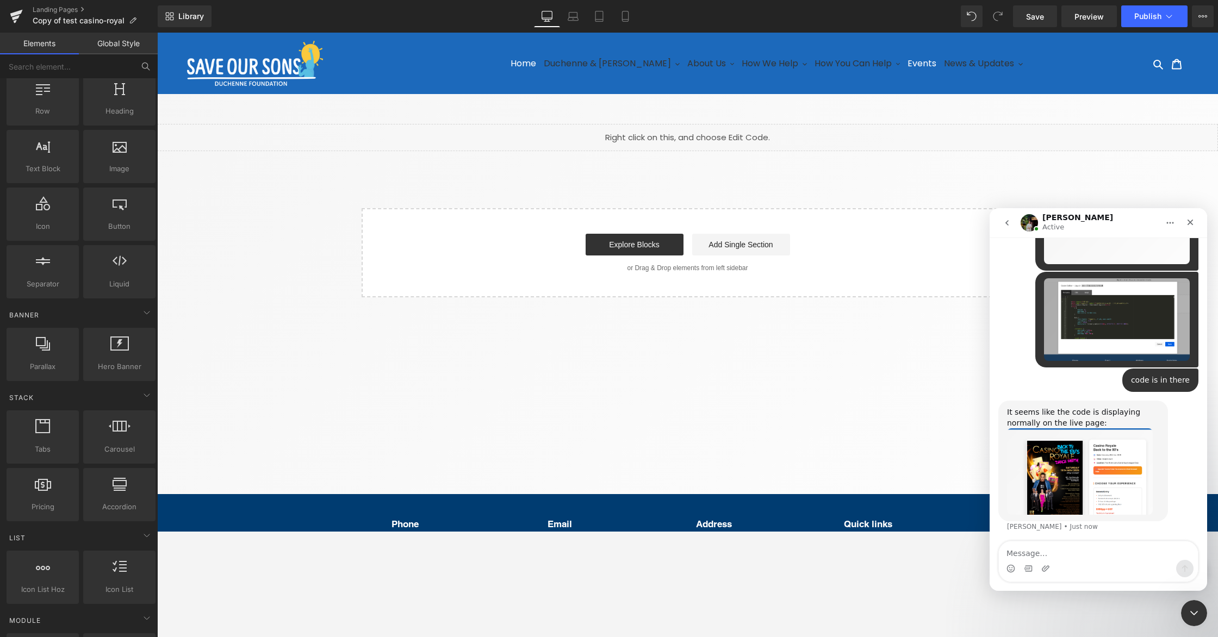
scroll to position [752, 0]
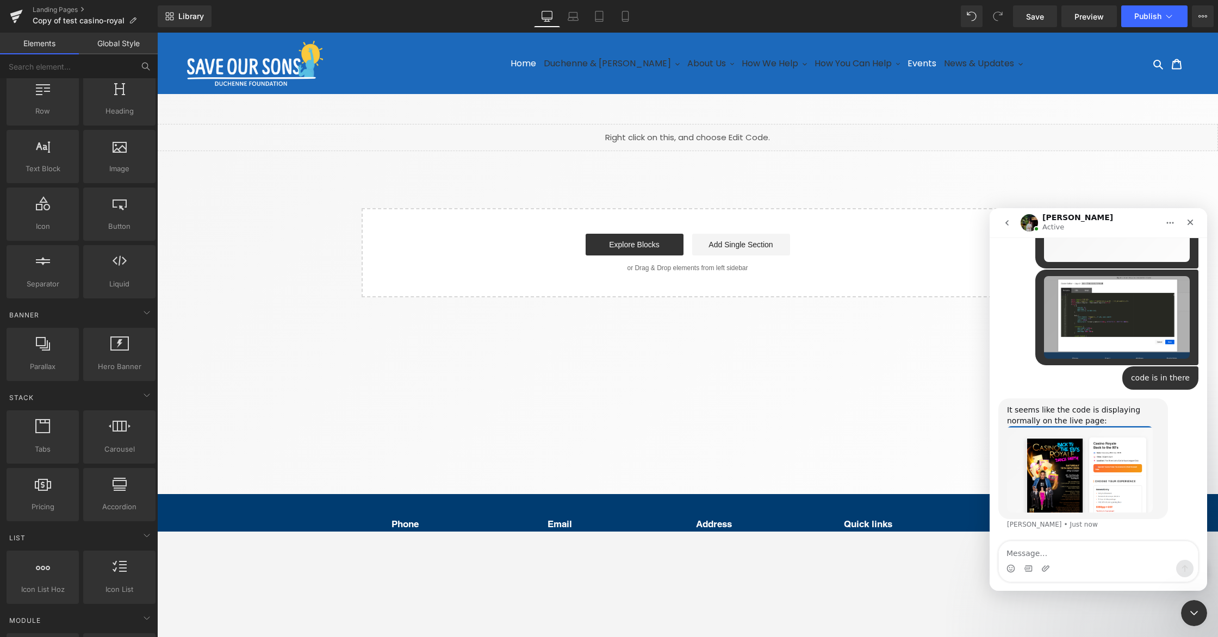
click at [1027, 531] on textarea "Message…" at bounding box center [1098, 551] width 199 height 18
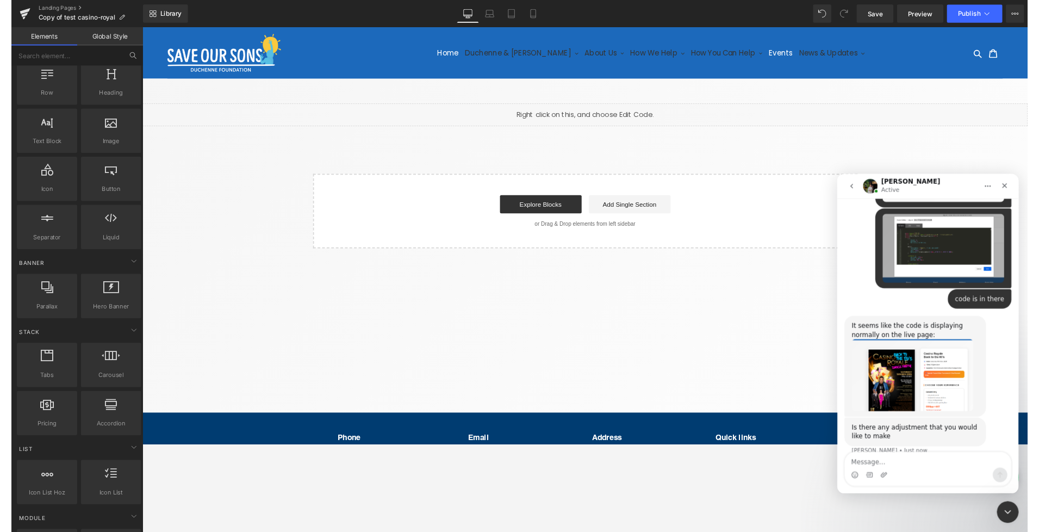
scroll to position [778, 0]
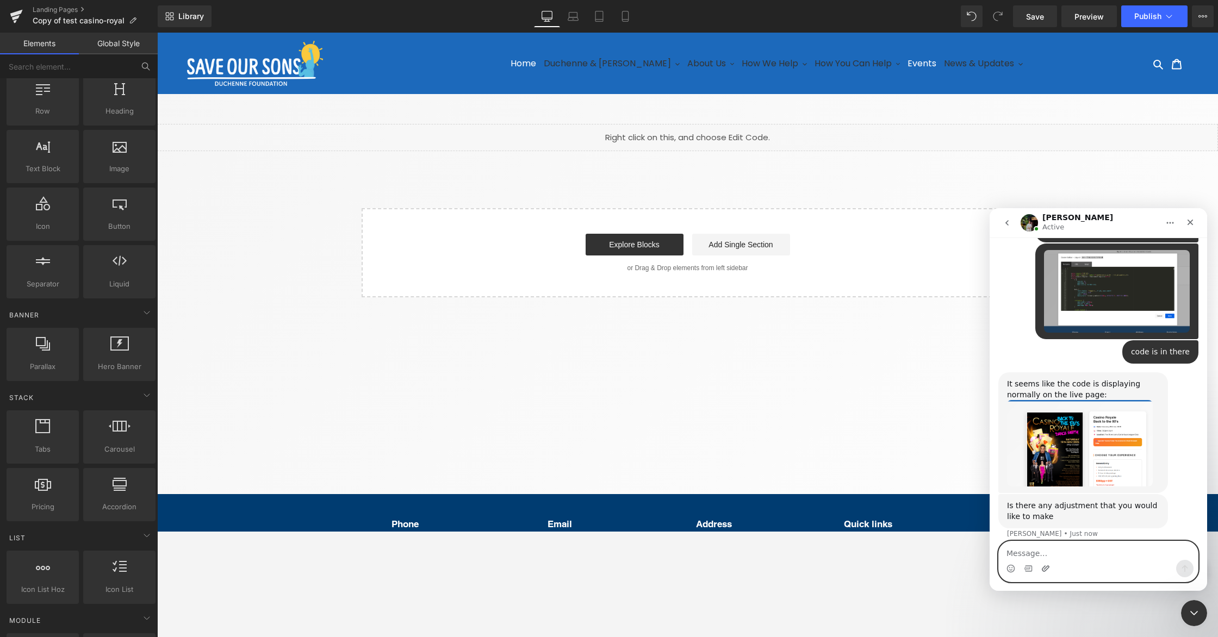
click at [1039, 531] on icon "Upload attachment" at bounding box center [1045, 568] width 9 height 9
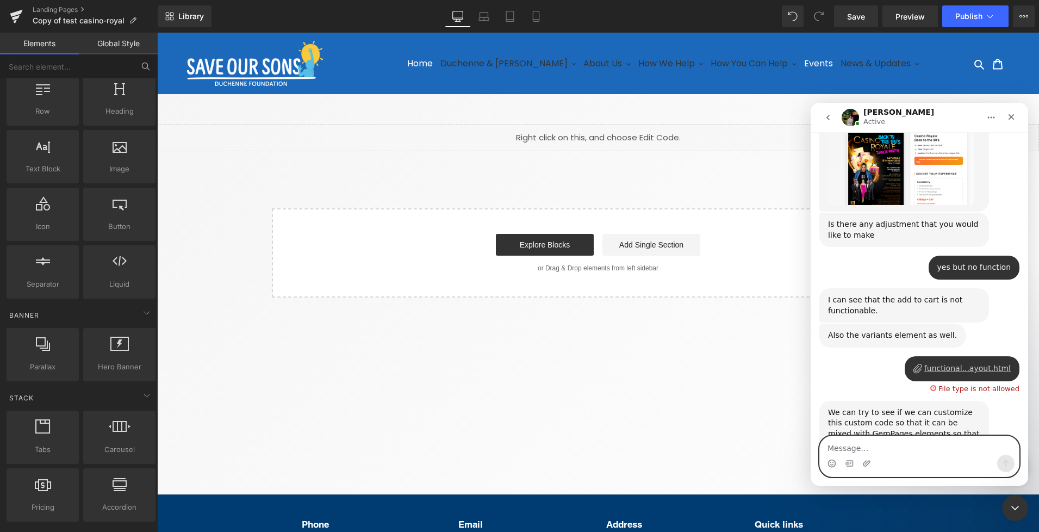
scroll to position [955, 0]
drag, startPoint x: 861, startPoint y: 445, endPoint x: 857, endPoint y: 451, distance: 7.3
click at [861, 445] on textarea "Message…" at bounding box center [919, 445] width 199 height 18
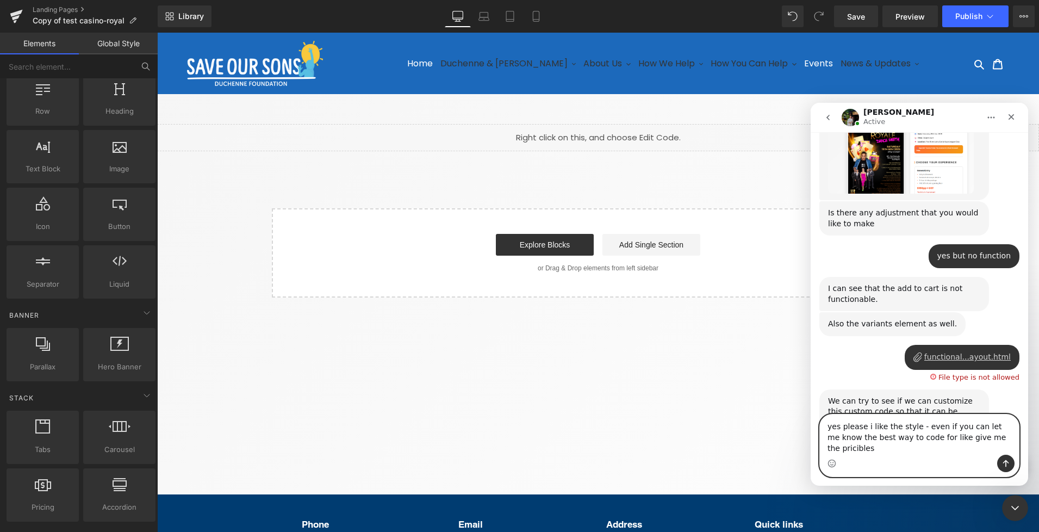
scroll to position [977, 0]
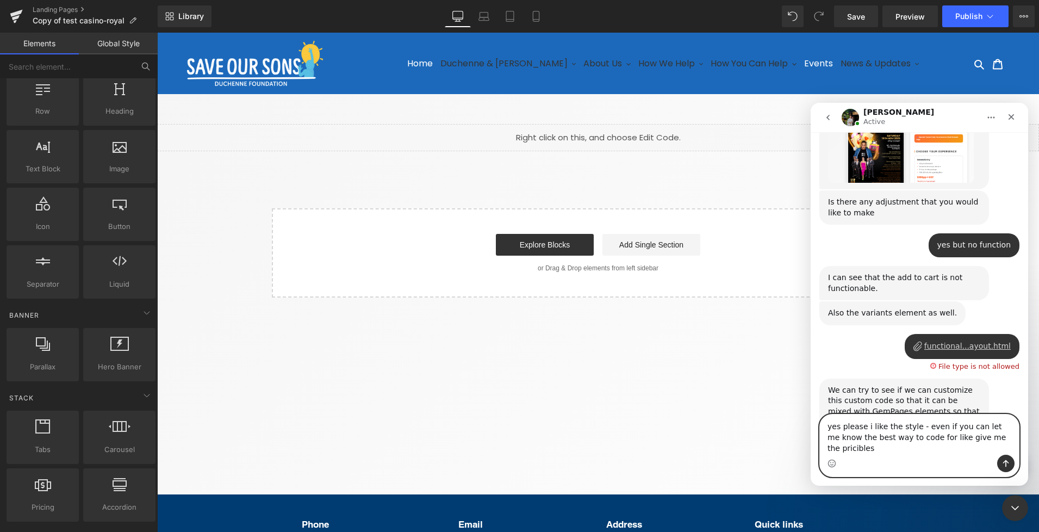
drag, startPoint x: 862, startPoint y: 444, endPoint x: 822, endPoint y: 423, distance: 45.7
click at [822, 423] on textarea "yes please i like the style - even if you can let me know the best way to code …" at bounding box center [919, 434] width 199 height 40
